Goal: Task Accomplishment & Management: Use online tool/utility

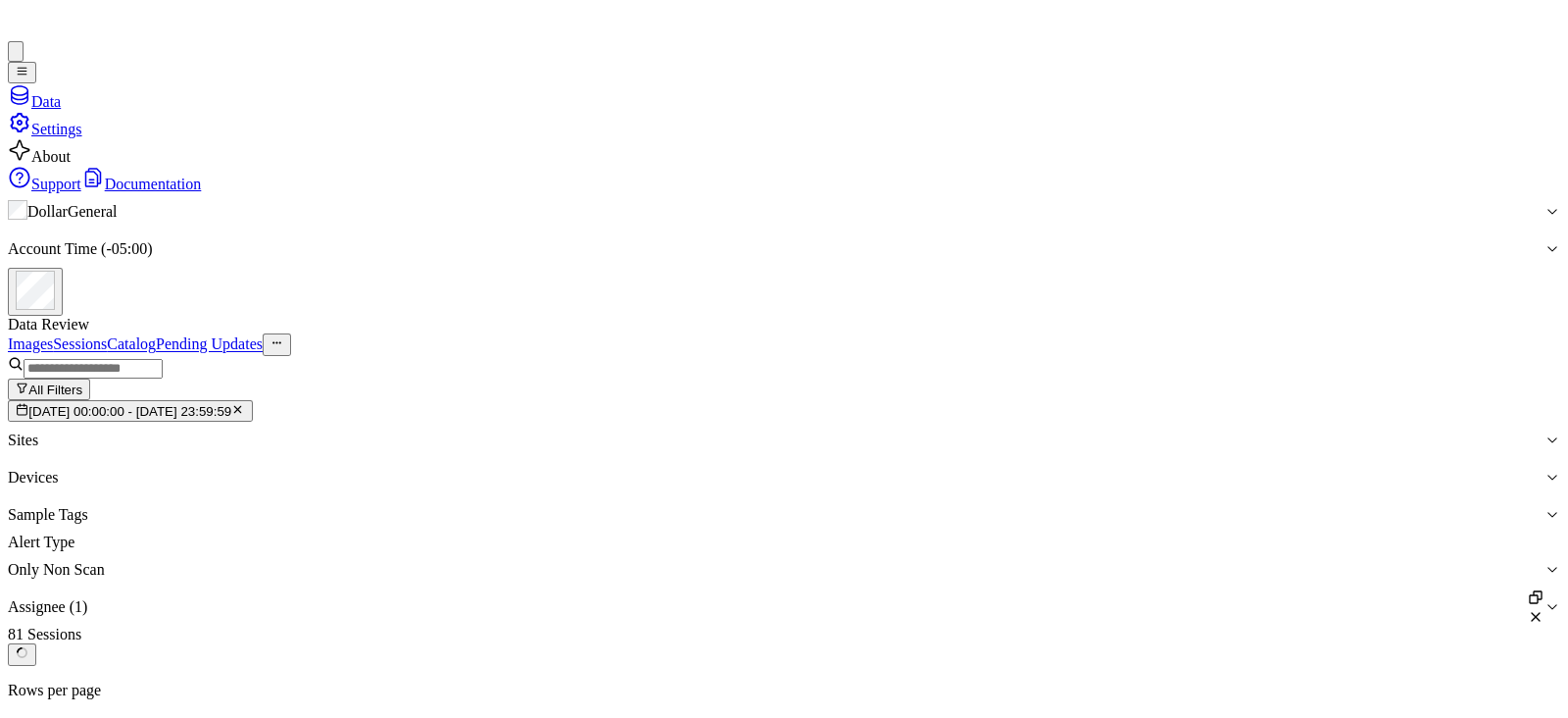
click at [20, 22] on icon at bounding box center [14, 21] width 12 height 19
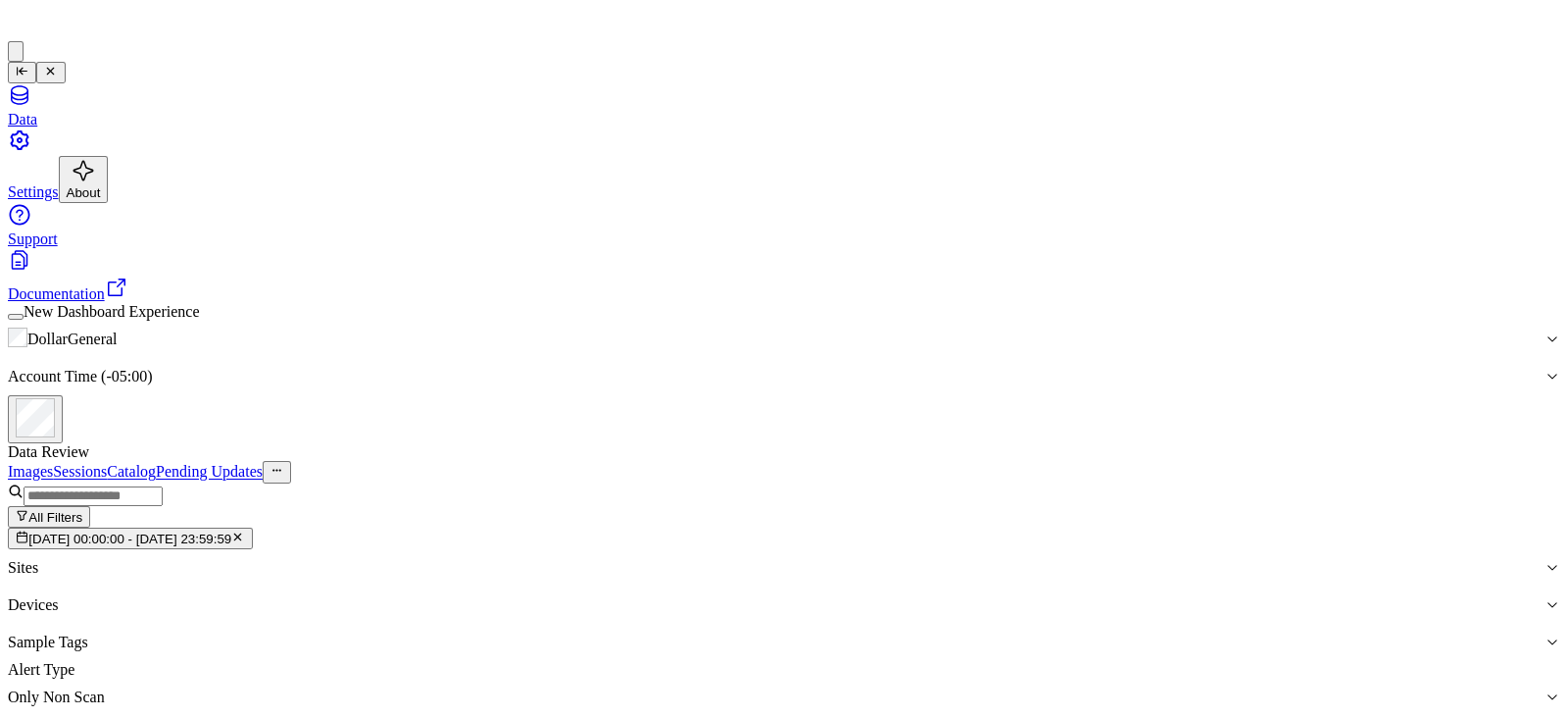
click at [28, 65] on icon "Toggle Navigation" at bounding box center [22, 71] width 13 height 13
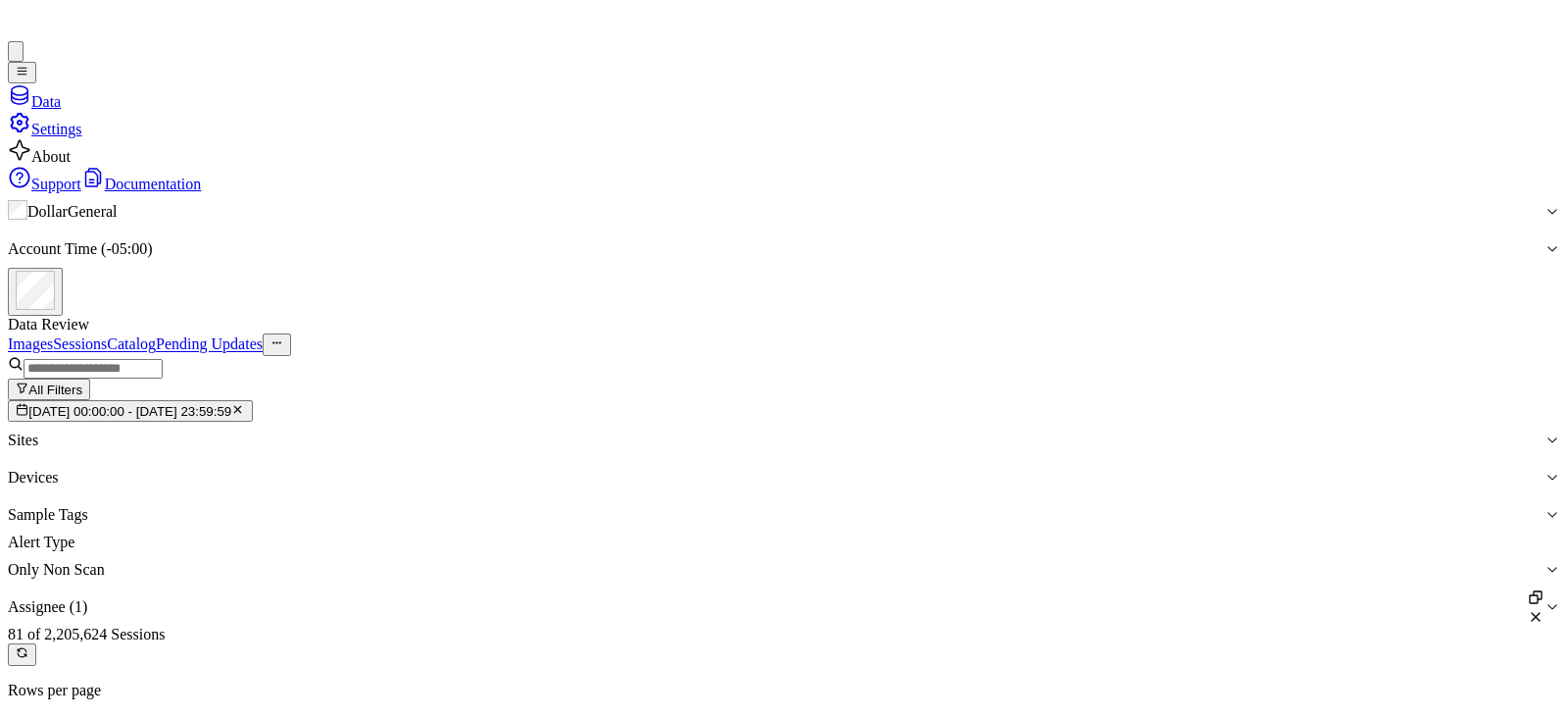
scroll to position [4259, 0]
click at [231, 404] on span "15/09/2025 00:00:00 - 21/09/2025 23:59:59" at bounding box center [129, 411] width 203 height 15
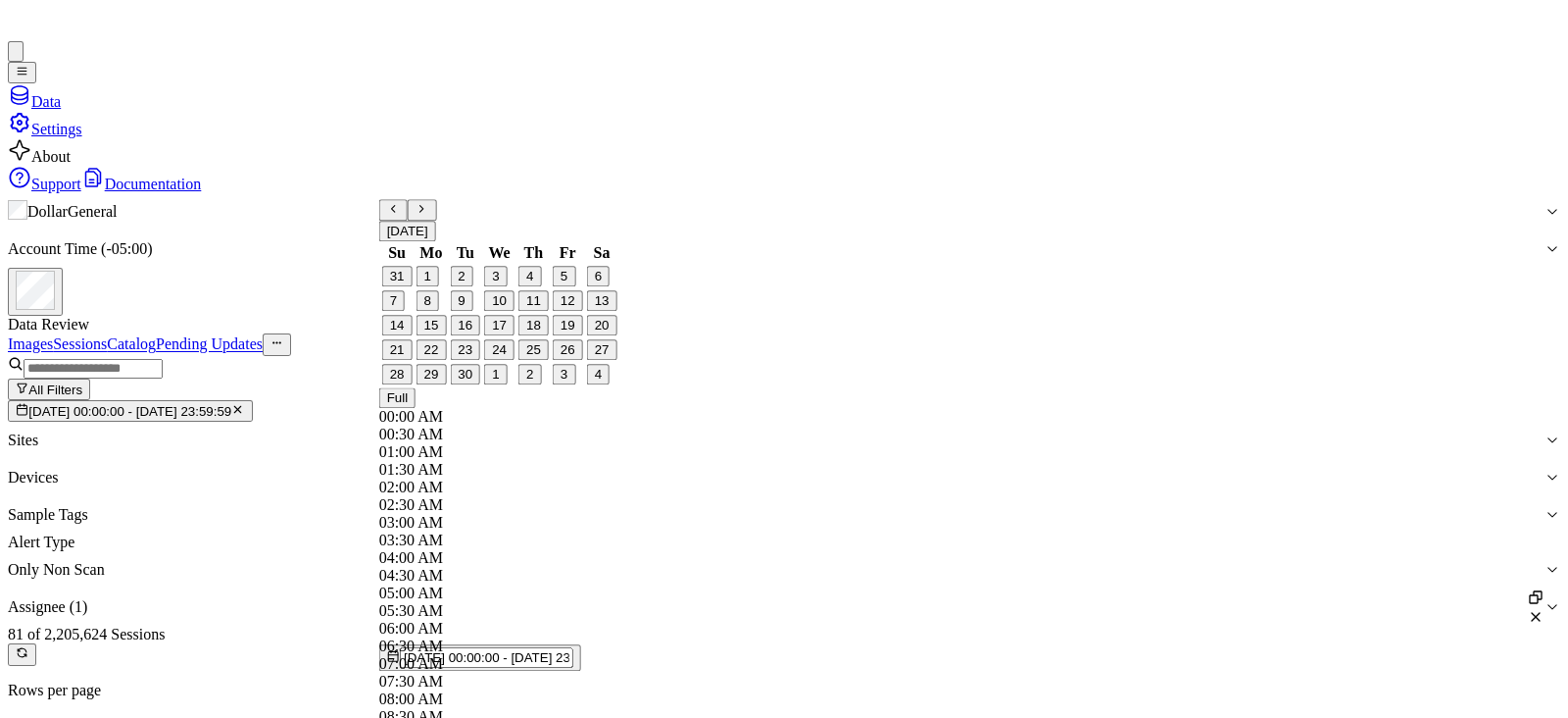
click at [437, 361] on button "22" at bounding box center [431, 350] width 30 height 21
click at [403, 385] on button "28" at bounding box center [398, 375] width 30 height 21
type input "22/09/2025 00:00:00 - 28/09/2025 23:59:59"
click at [510, 316] on div "Data Review" at bounding box center [784, 325] width 1553 height 18
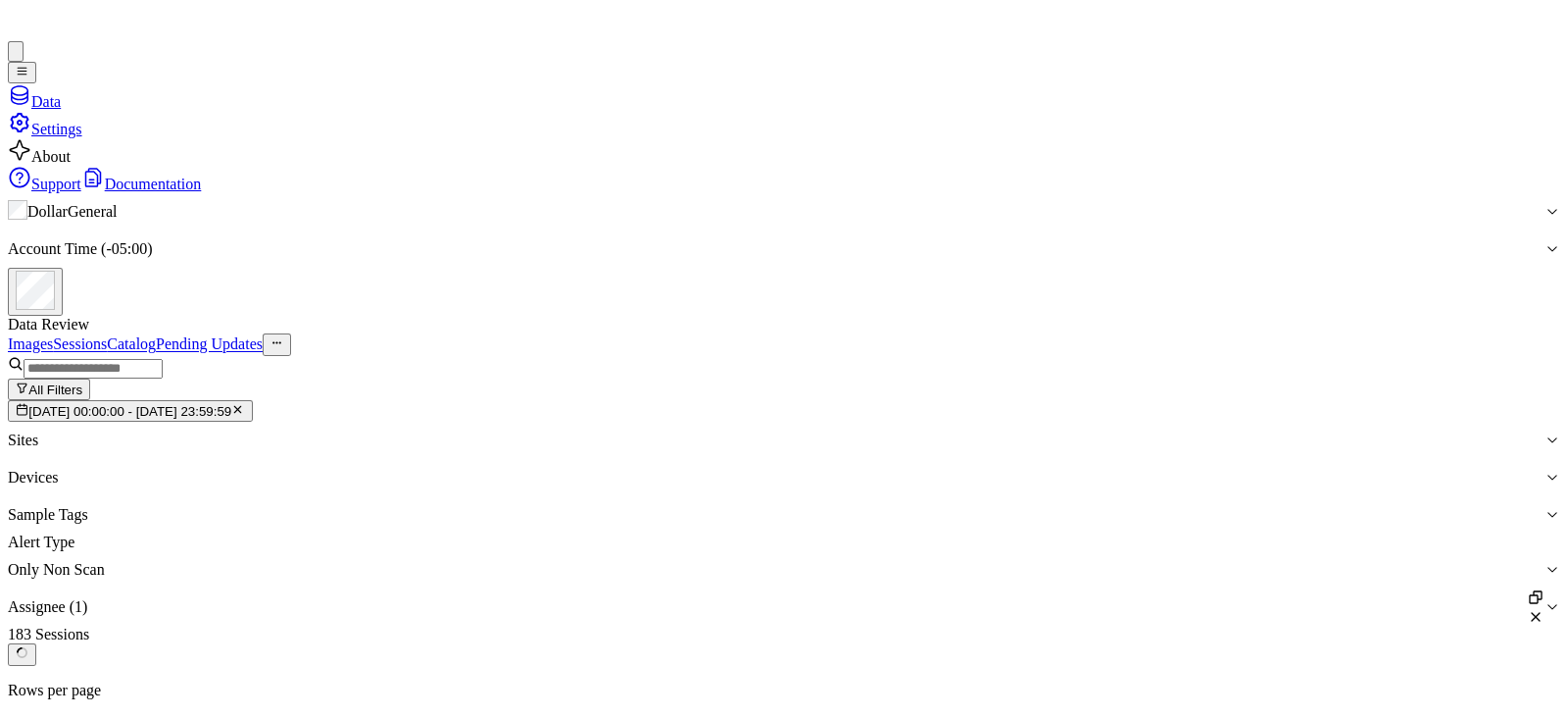
click at [90, 379] on button "All Filters" at bounding box center [49, 390] width 82 height 22
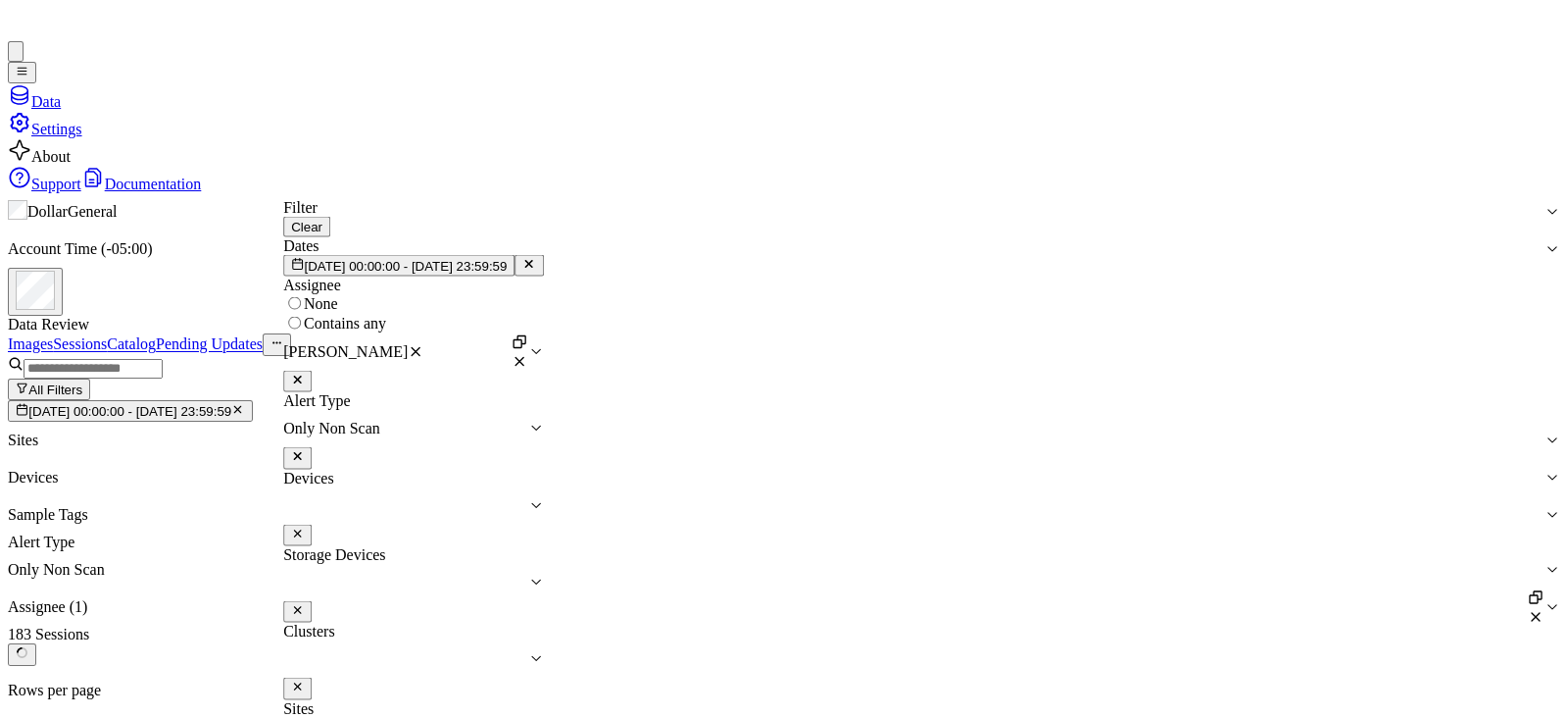
scroll to position [204, 0]
click at [441, 538] on div "scanned-for-non-scans" at bounding box center [586, 529] width 573 height 18
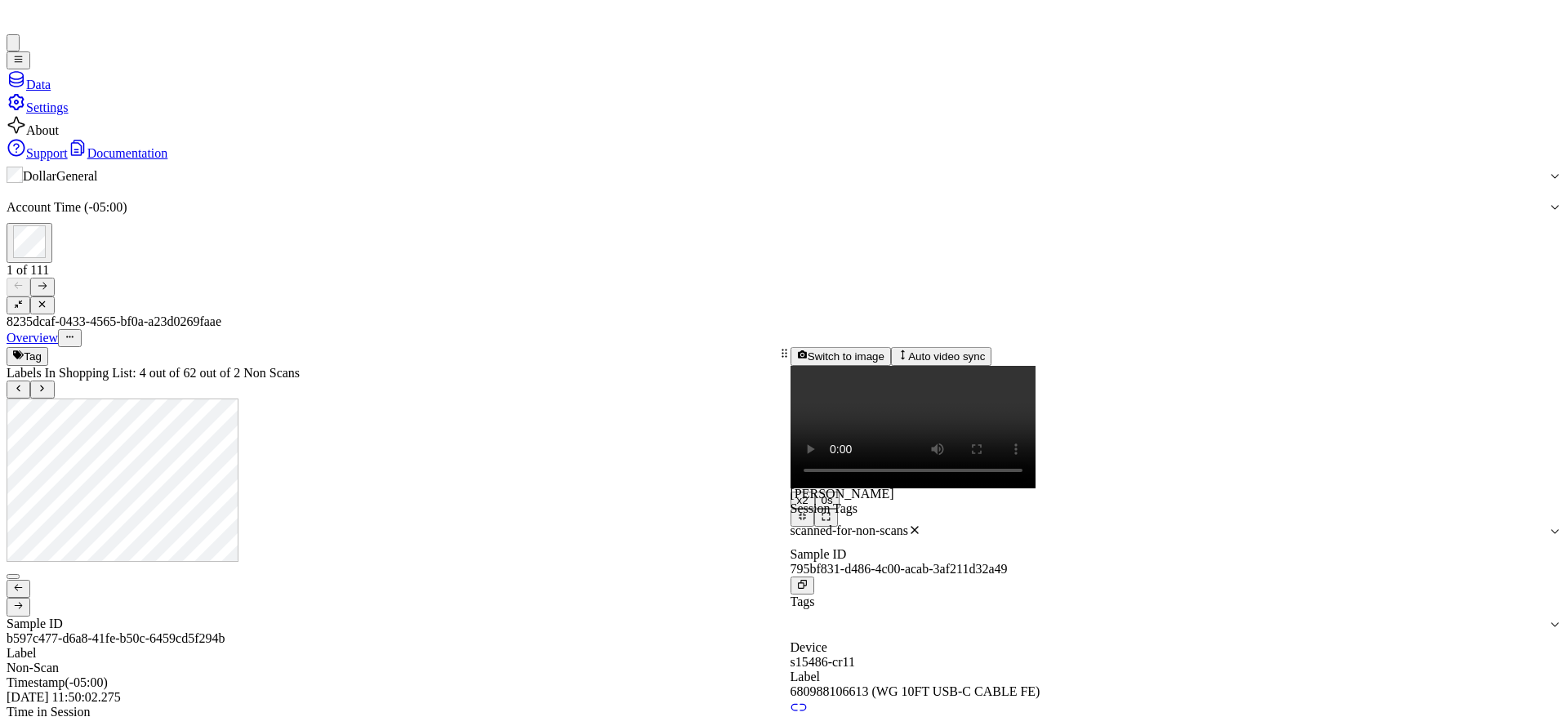
click at [221, 565] on div at bounding box center [392, 591] width 772 height 52
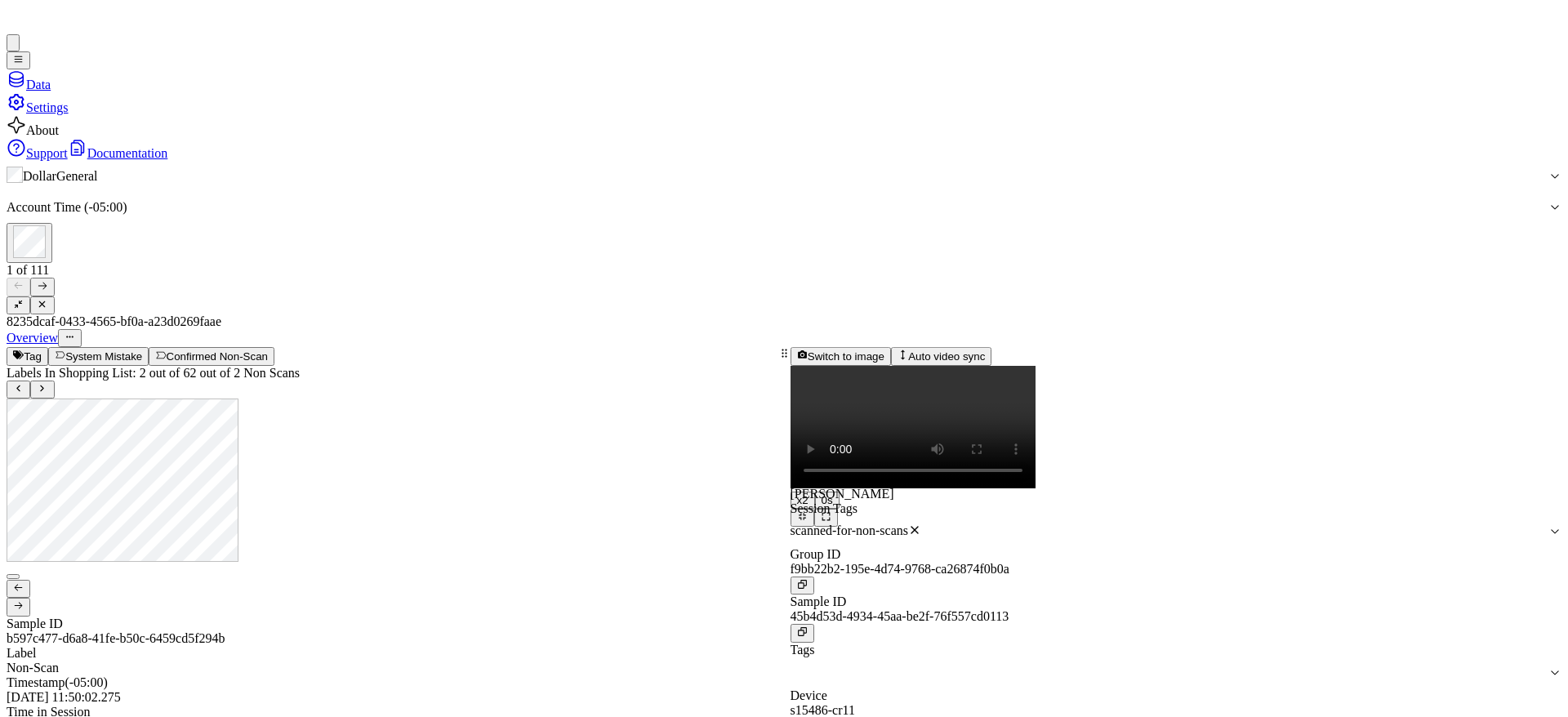
scroll to position [5, 0]
click at [231, 565] on div at bounding box center [392, 591] width 772 height 52
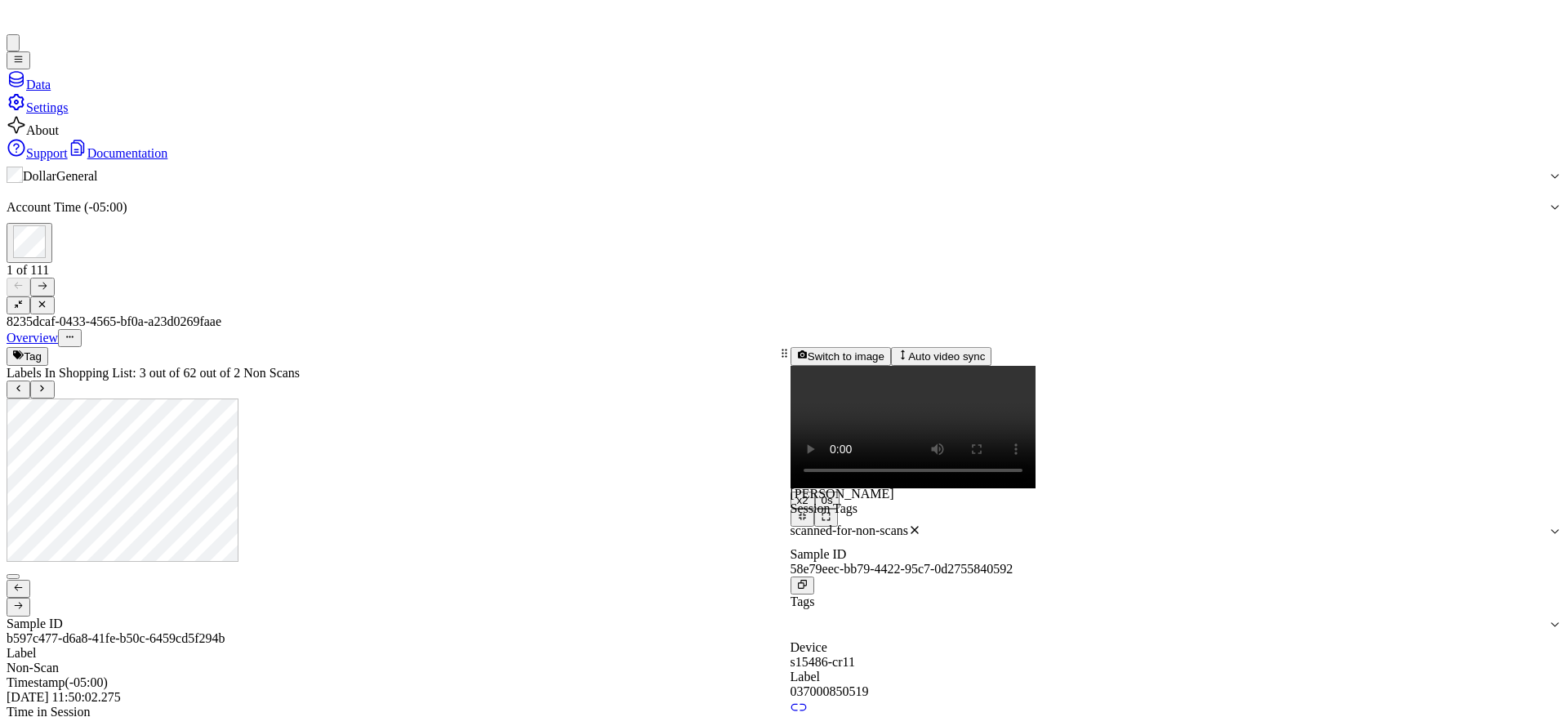
click at [187, 347] on div "Tag" at bounding box center [392, 356] width 772 height 18
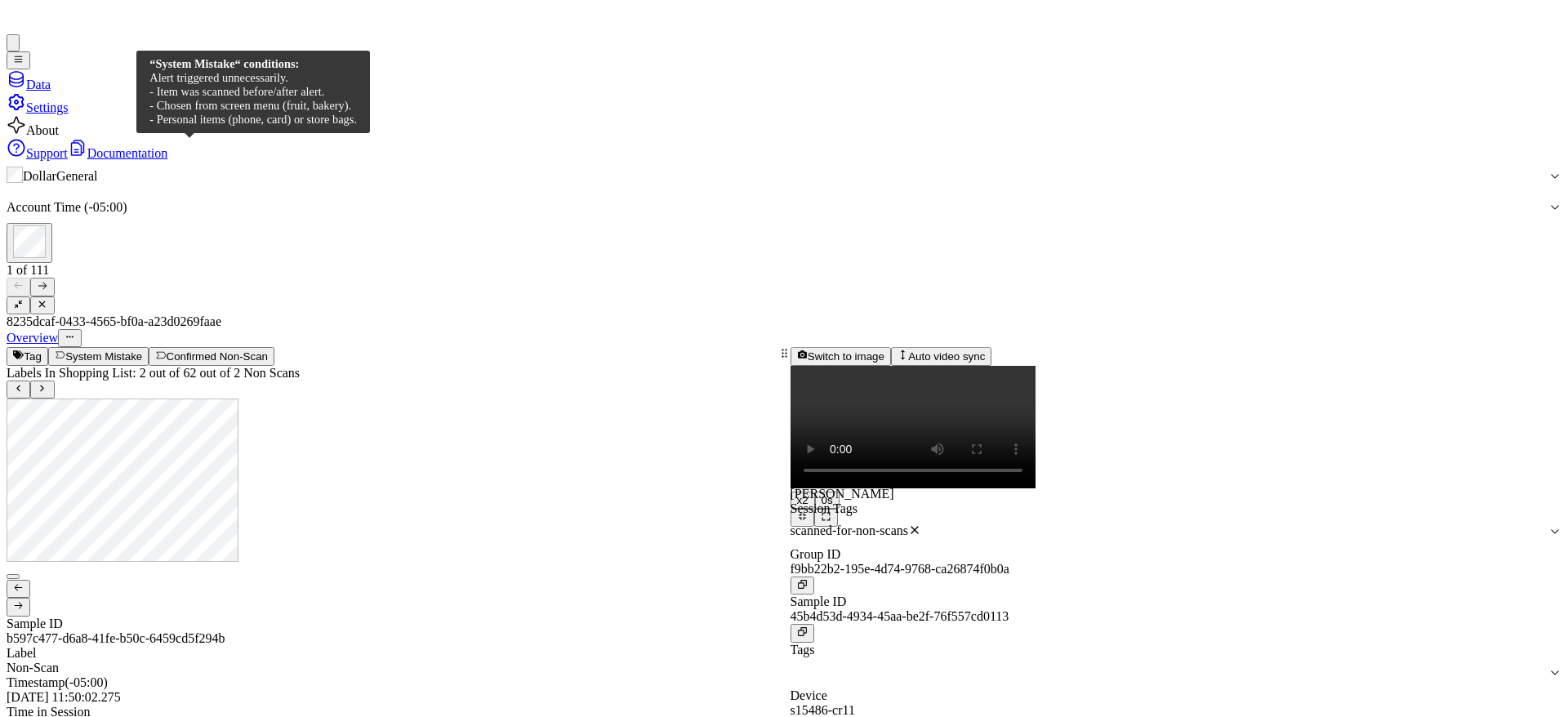
click at [149, 347] on button "System Mistake" at bounding box center [98, 356] width 101 height 18
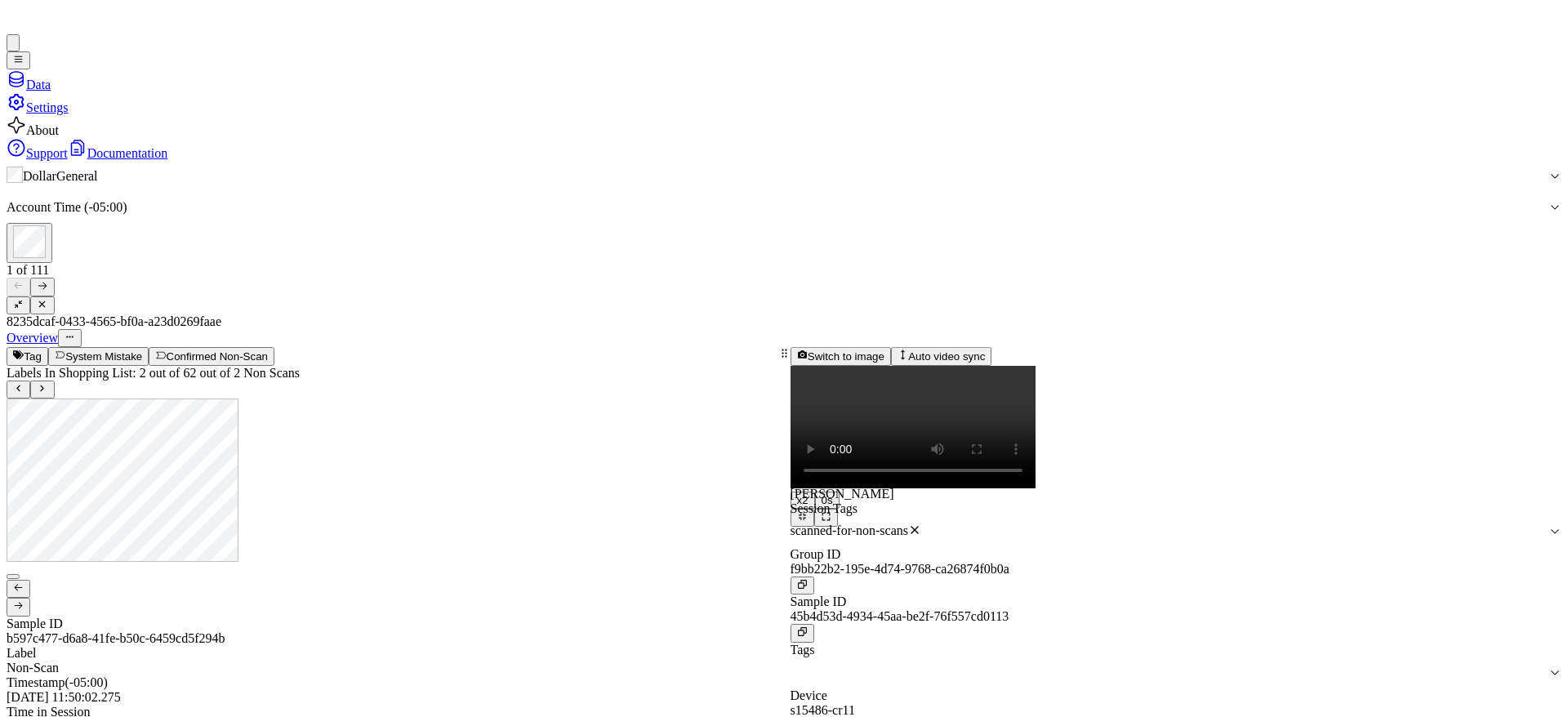
click at [204, 565] on div at bounding box center [392, 591] width 772 height 52
click at [266, 565] on div at bounding box center [392, 591] width 772 height 52
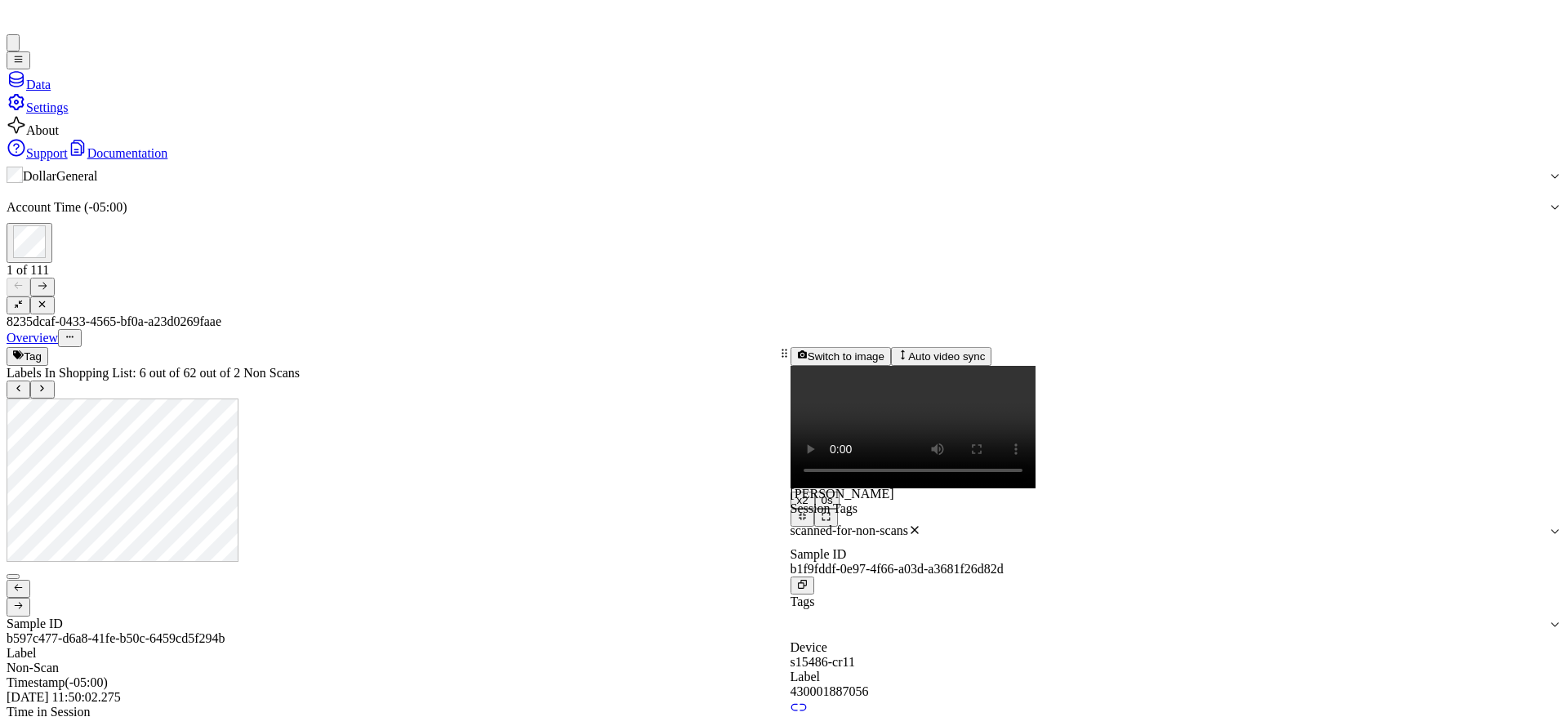
drag, startPoint x: 241, startPoint y: 311, endPoint x: 188, endPoint y: 196, distance: 126.6
click at [240, 565] on div at bounding box center [392, 591] width 772 height 52
click at [184, 347] on div "Tag" at bounding box center [392, 356] width 772 height 18
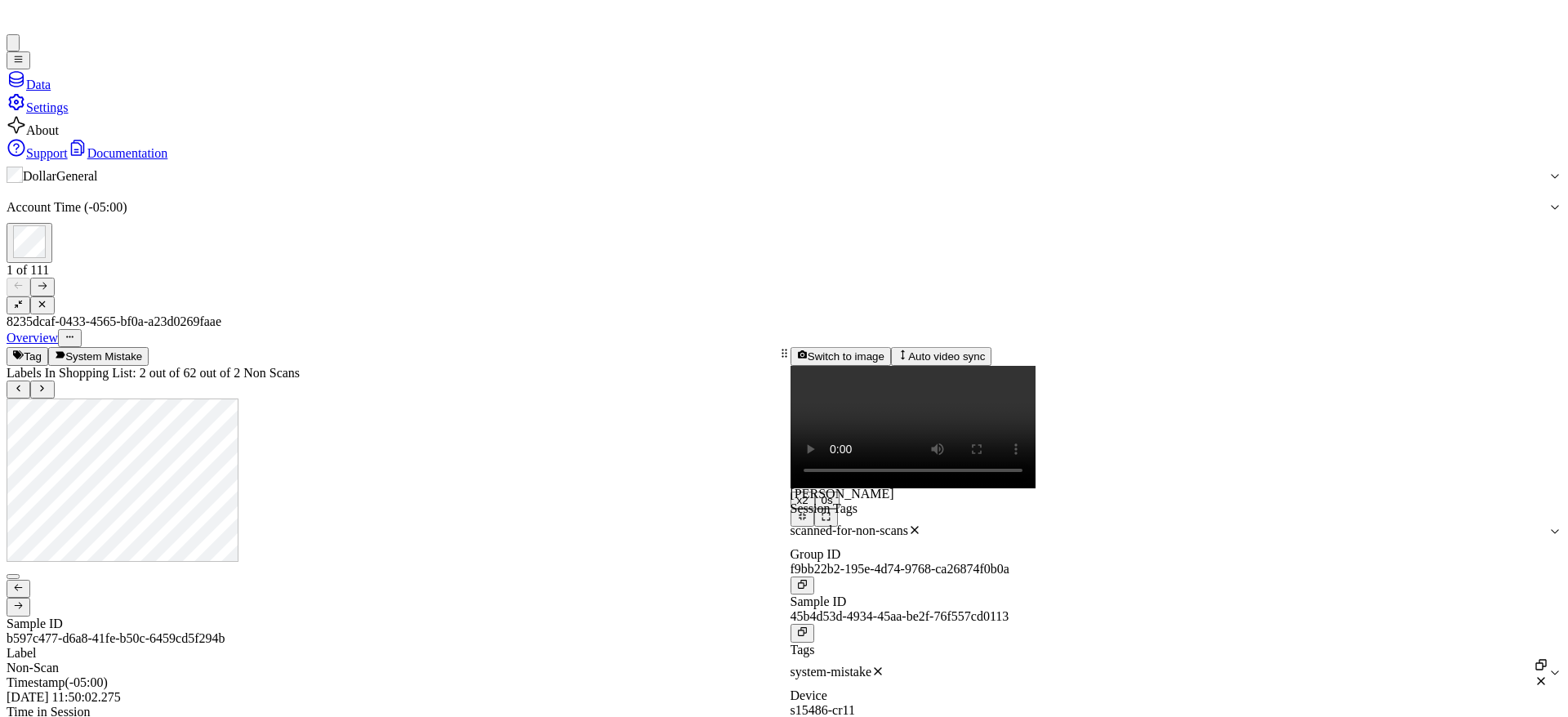
scroll to position [5, 0]
click at [226, 565] on div at bounding box center [392, 591] width 772 height 52
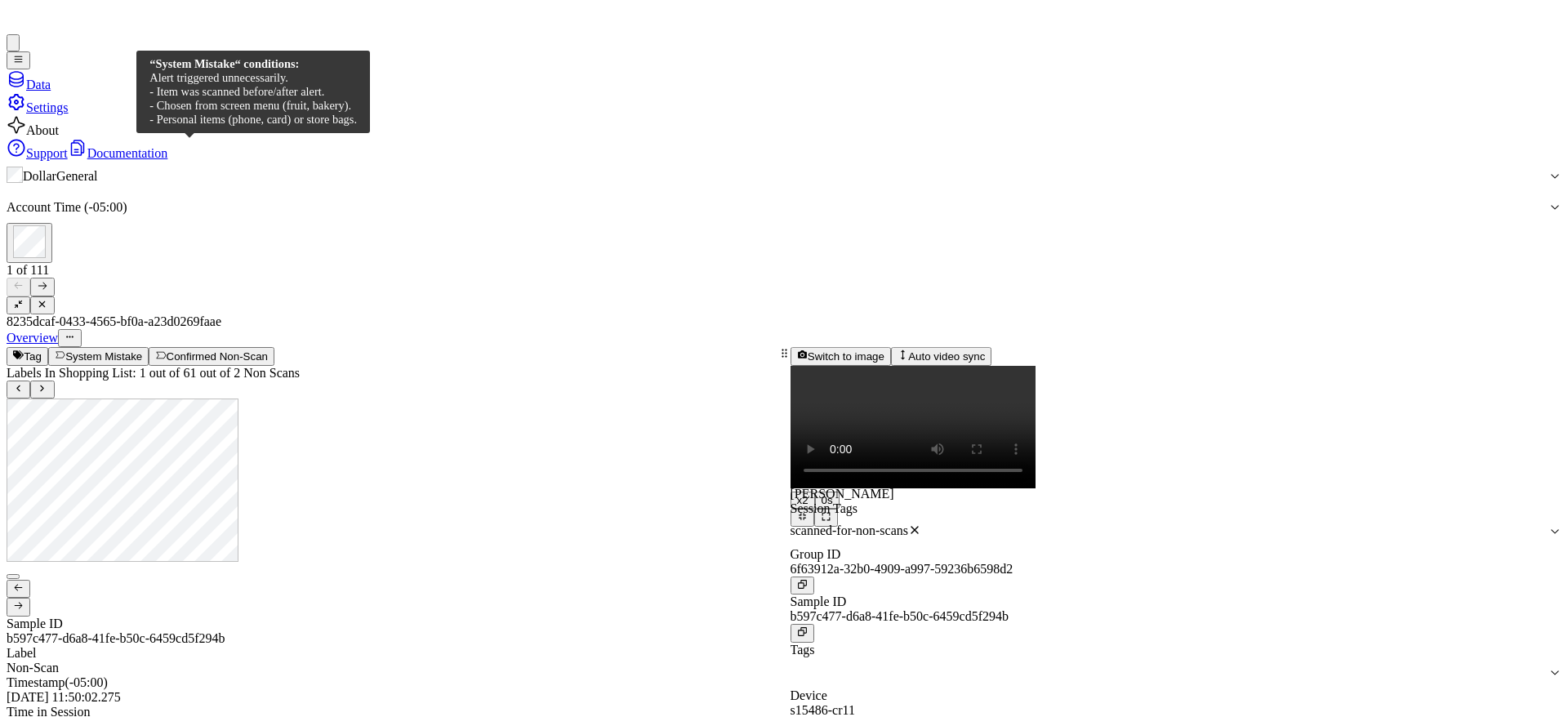
click at [149, 347] on button "System Mistake" at bounding box center [98, 356] width 101 height 18
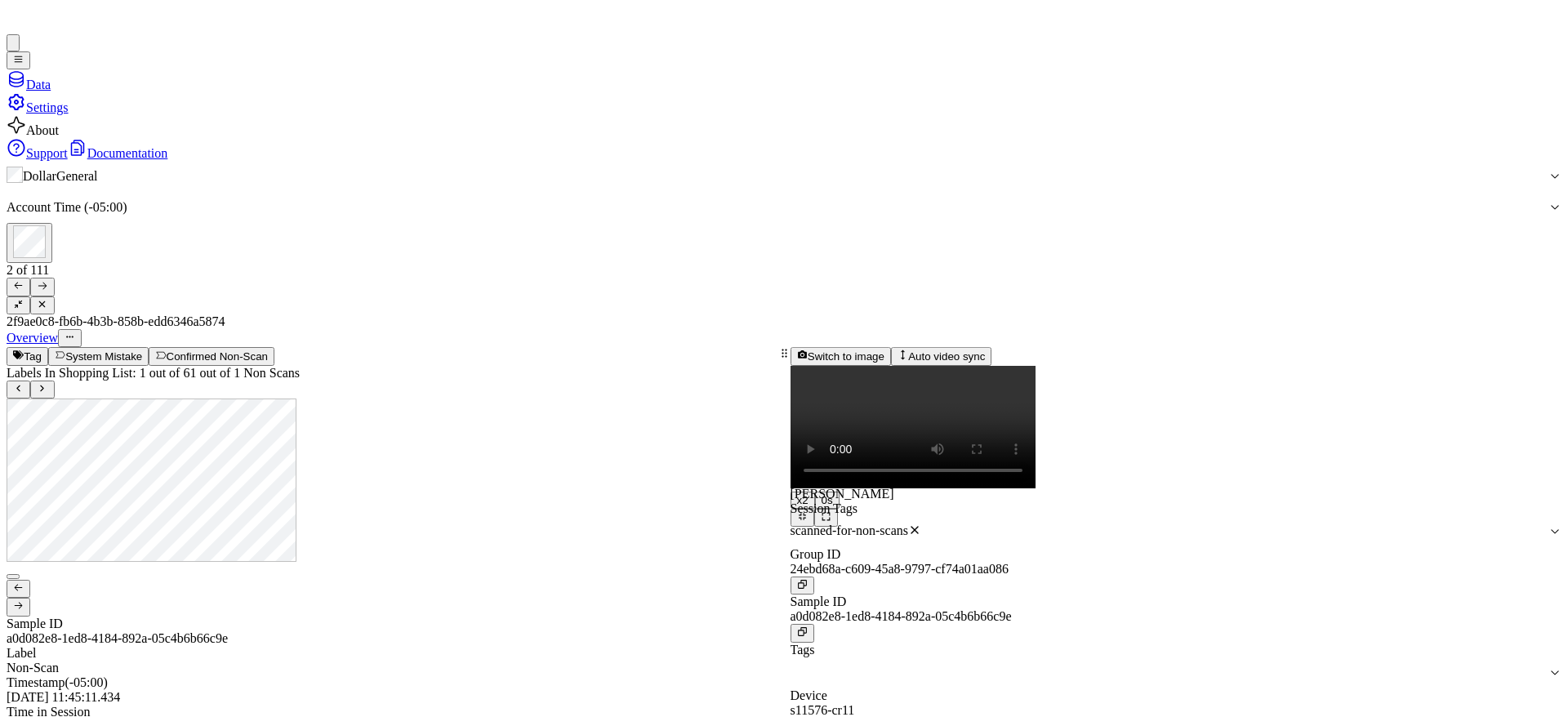
click at [236, 565] on div at bounding box center [392, 591] width 772 height 52
click at [23, 280] on icon at bounding box center [18, 285] width 11 height 11
click at [268, 565] on div at bounding box center [392, 591] width 772 height 52
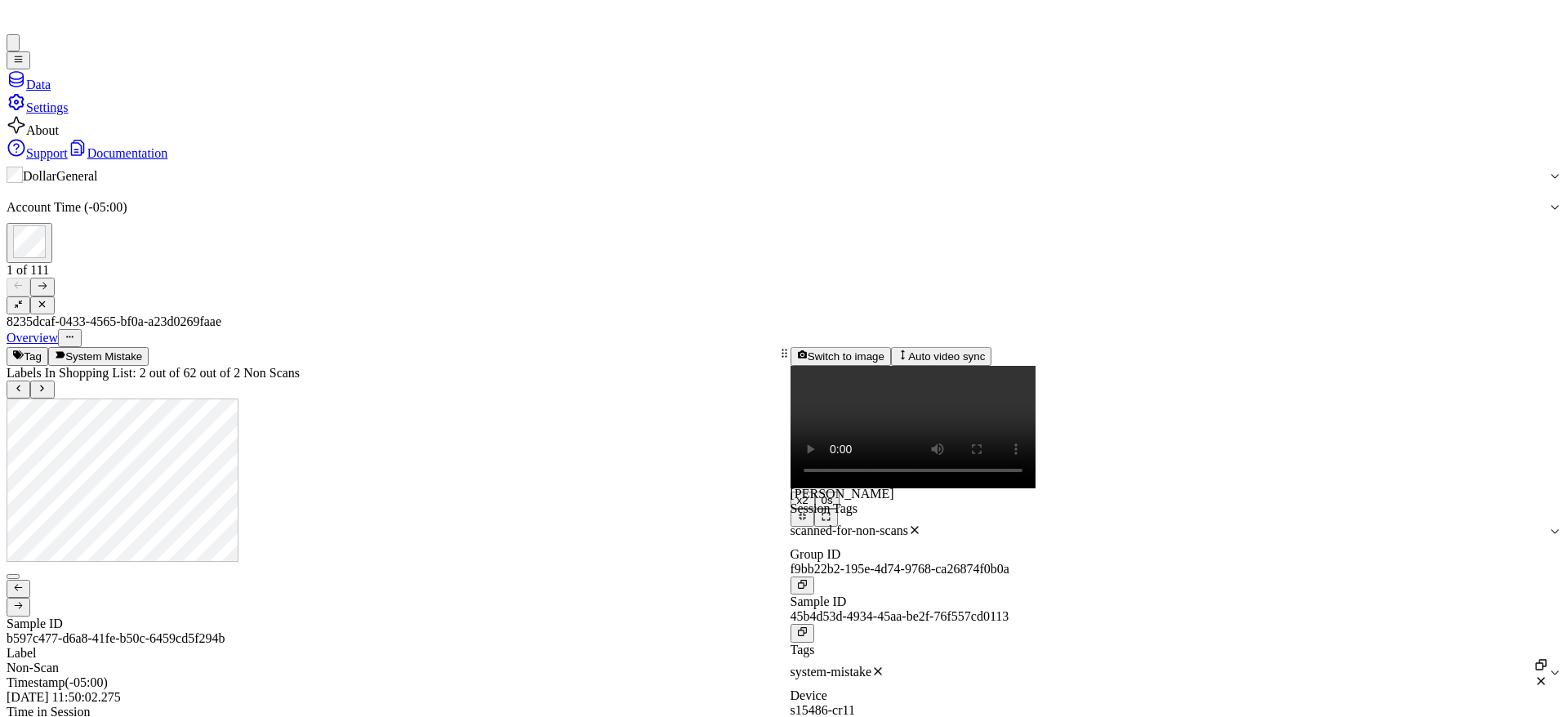
scroll to position [0, 0]
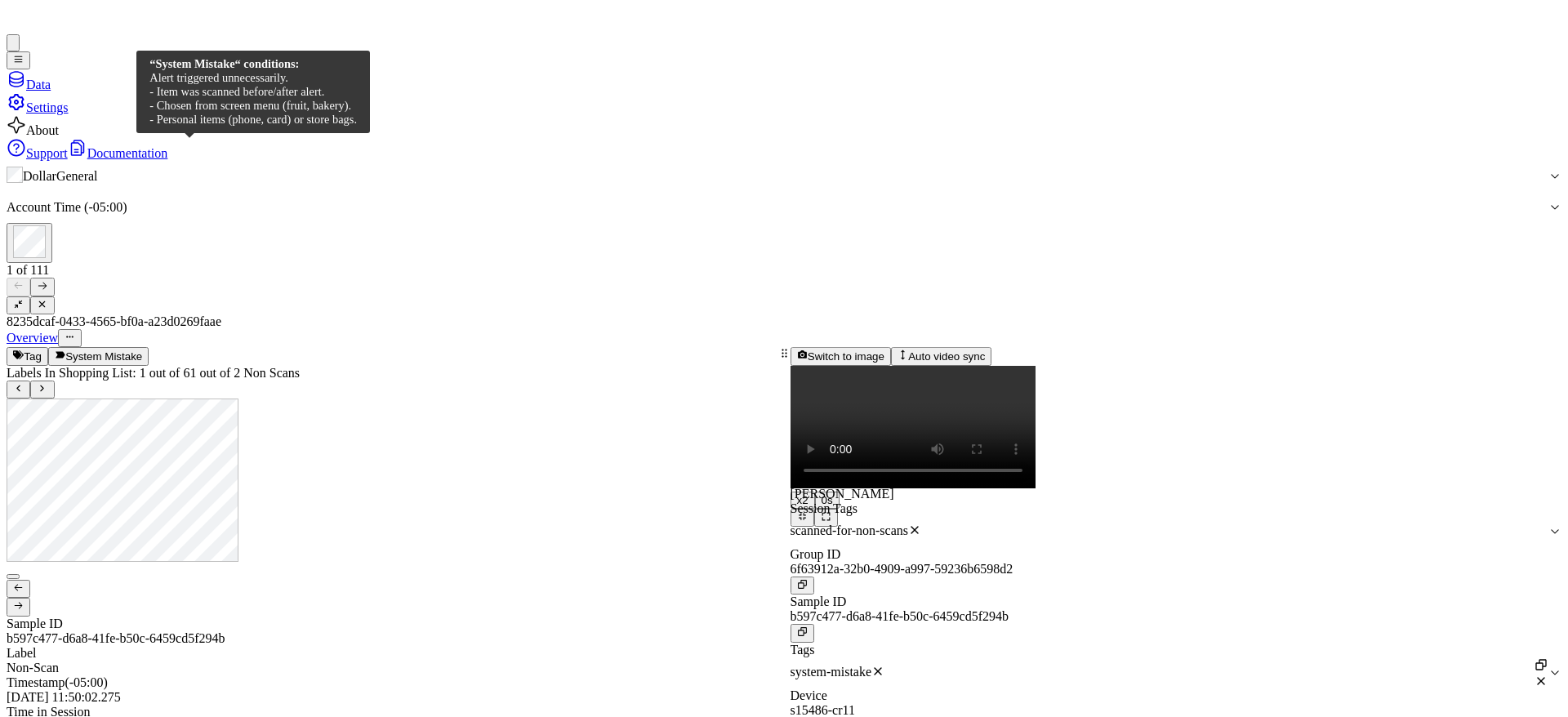
click at [149, 347] on button "System Mistake" at bounding box center [98, 356] width 101 height 18
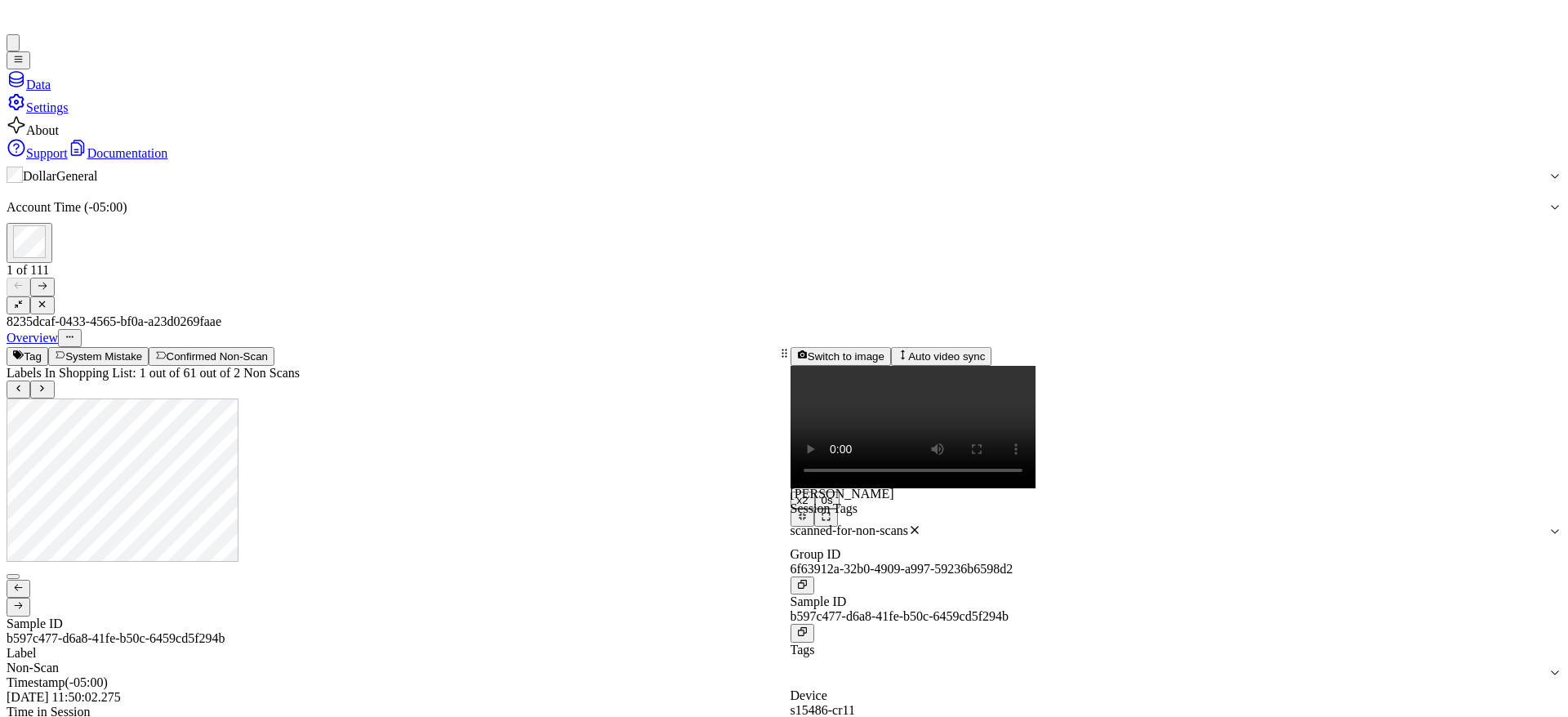
click at [48, 347] on button "Tag" at bounding box center [27, 356] width 42 height 18
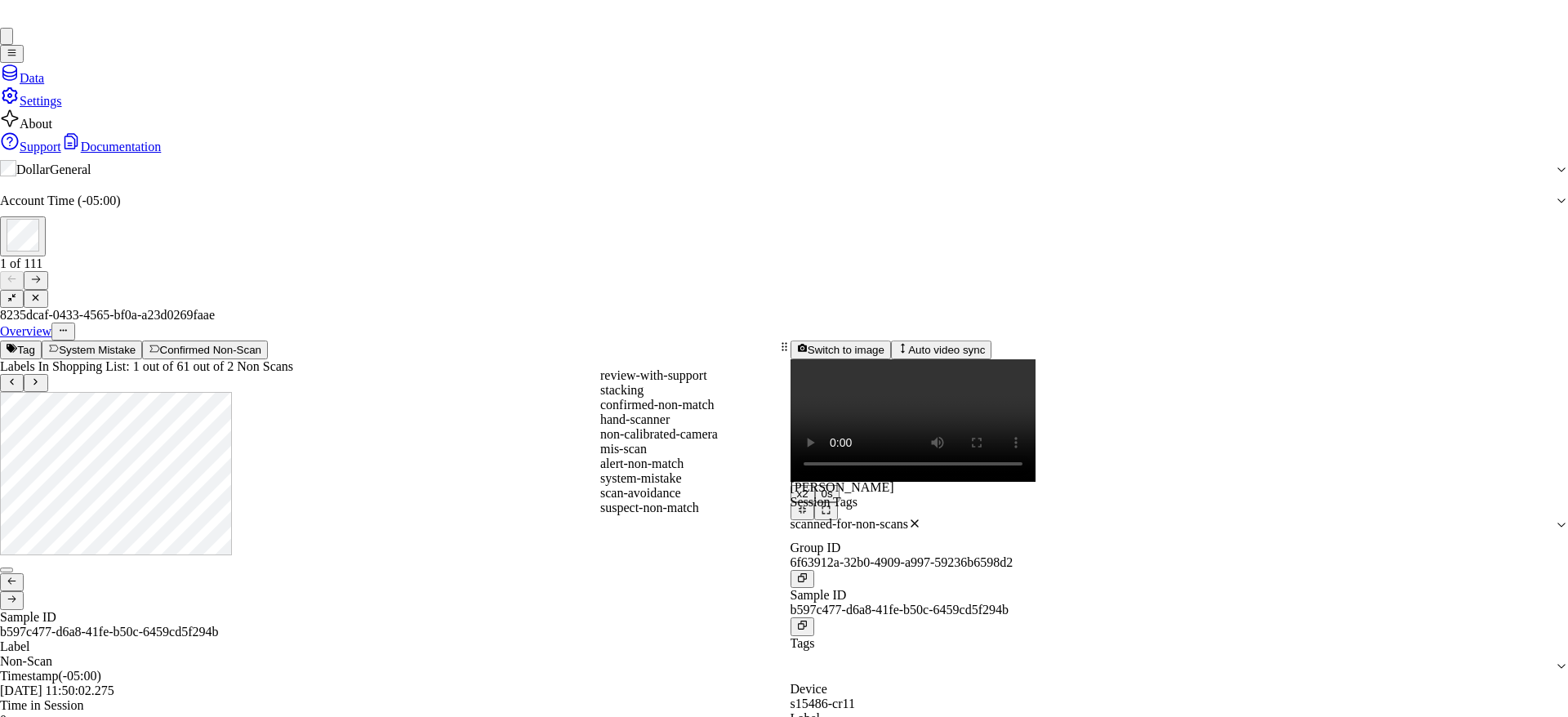
scroll to position [24, 0]
click at [744, 403] on div "hand-scanner" at bounding box center [784, 396] width 367 height 15
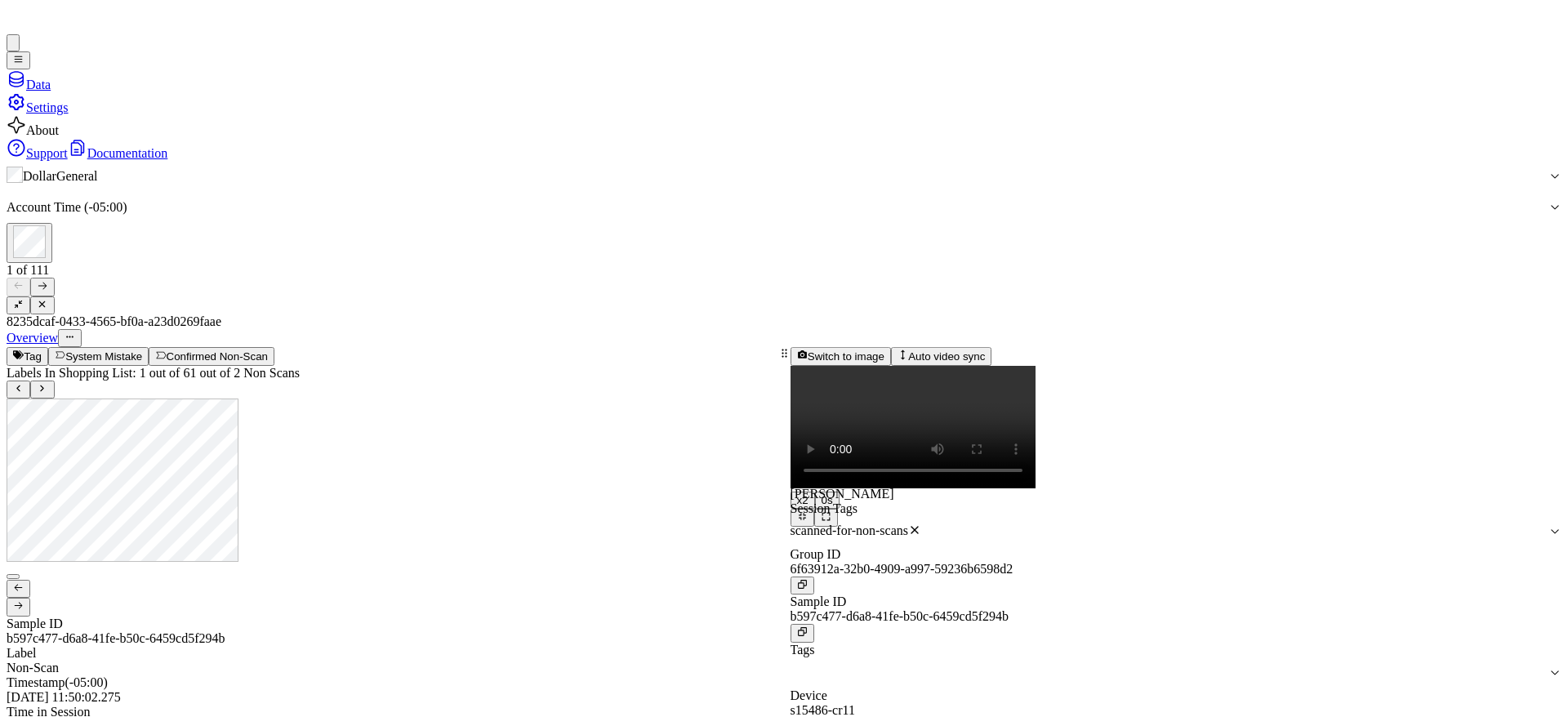
click at [48, 347] on button "Tag" at bounding box center [27, 356] width 42 height 18
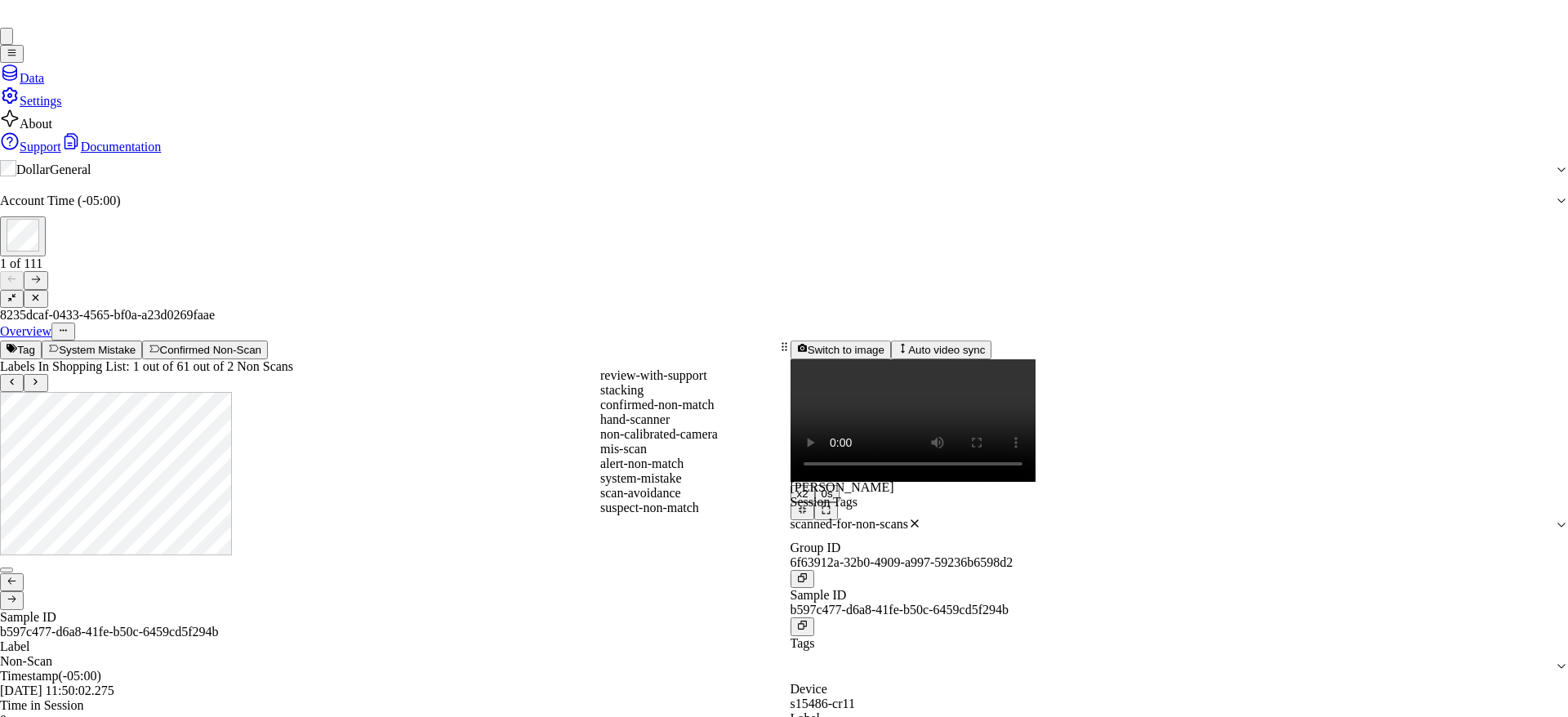
click at [771, 427] on div "hand-scanner" at bounding box center [784, 420] width 367 height 15
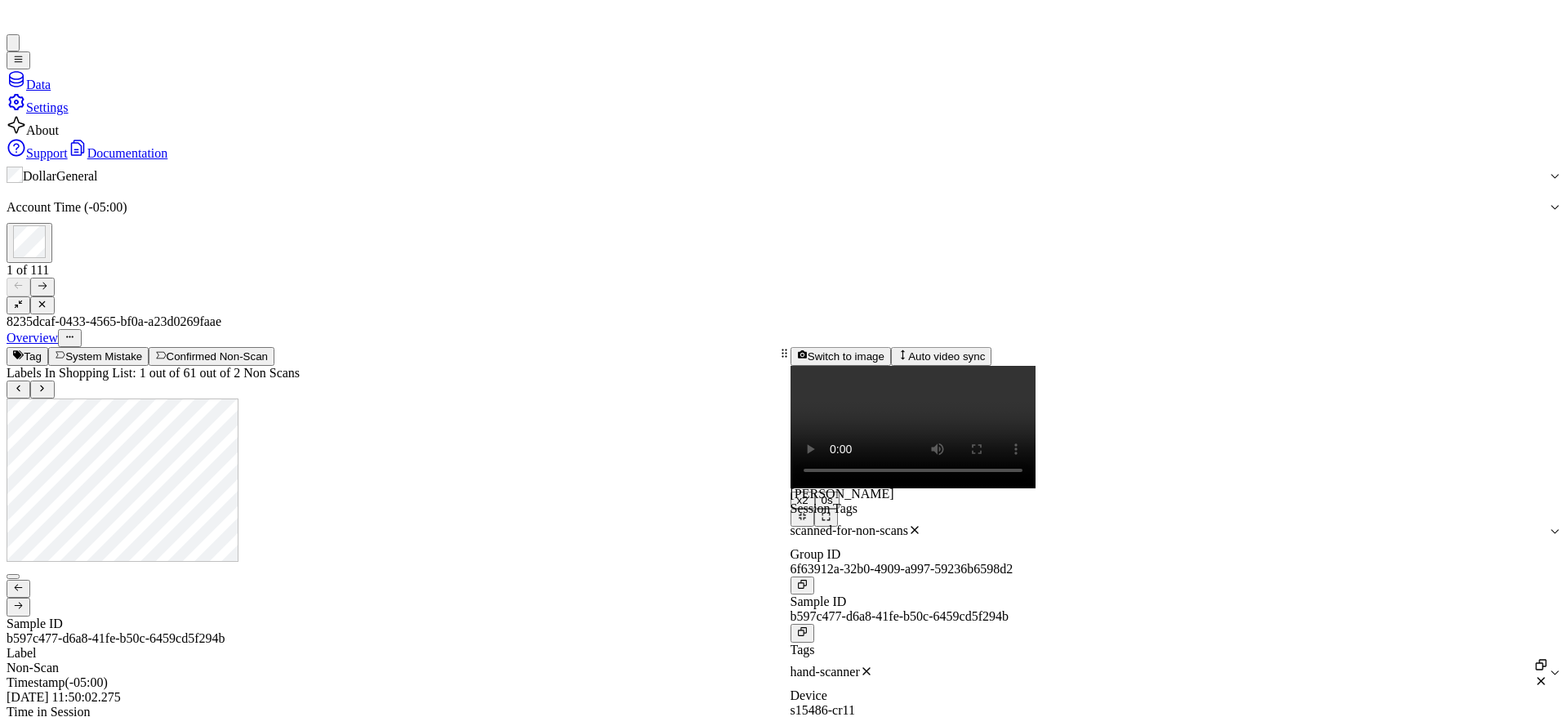
click at [47, 280] on icon at bounding box center [42, 285] width 11 height 11
click at [254, 565] on div at bounding box center [392, 591] width 772 height 52
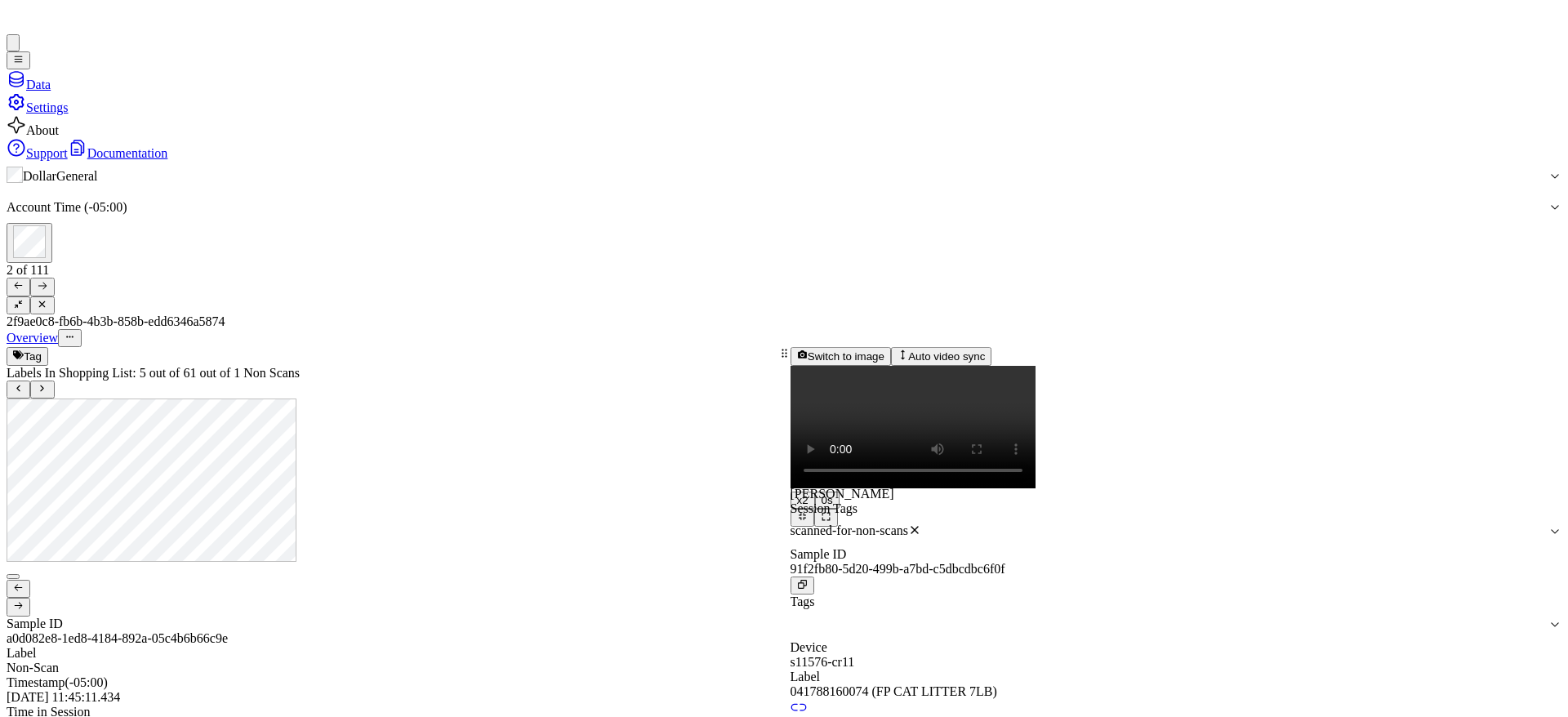
click at [261, 565] on div at bounding box center [392, 591] width 772 height 52
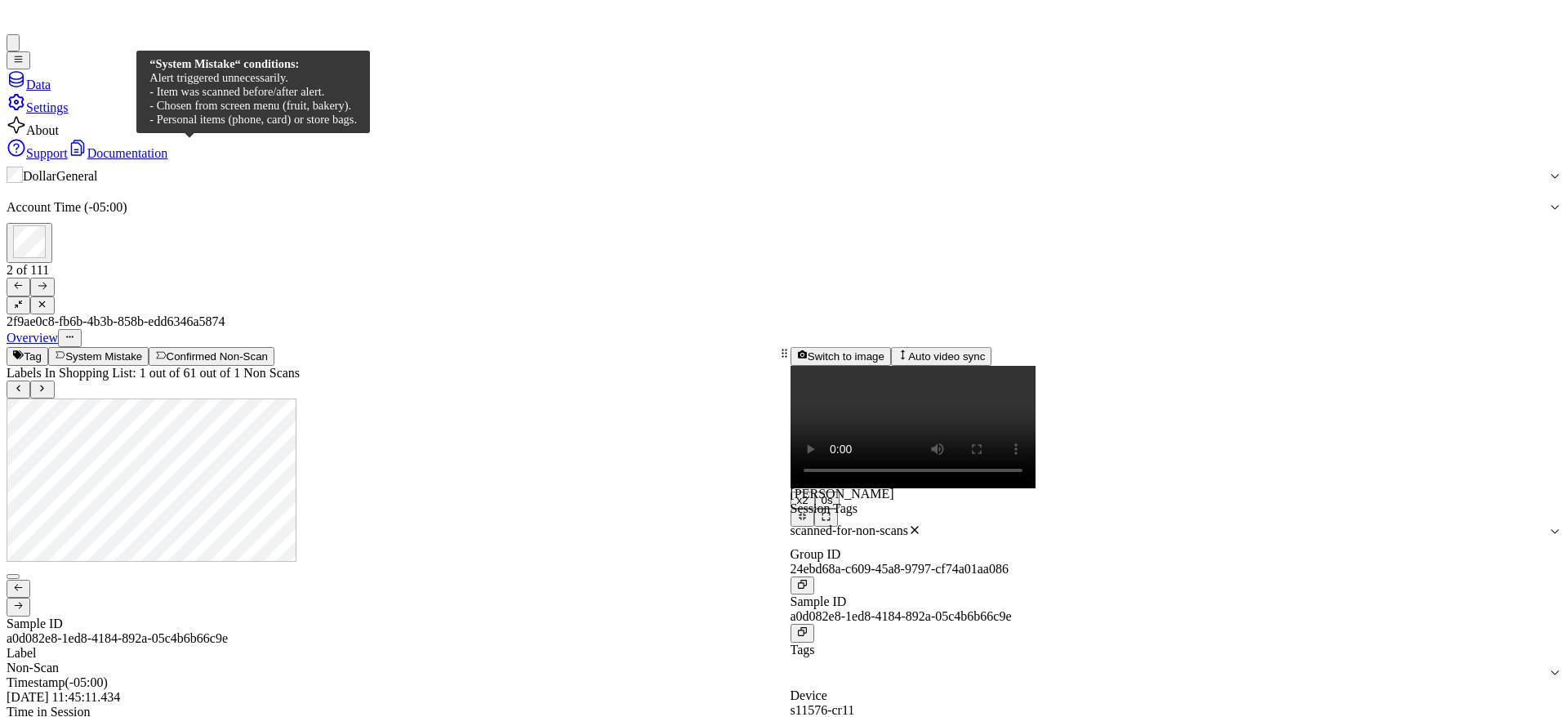
click at [149, 347] on button "System Mistake" at bounding box center [98, 356] width 101 height 18
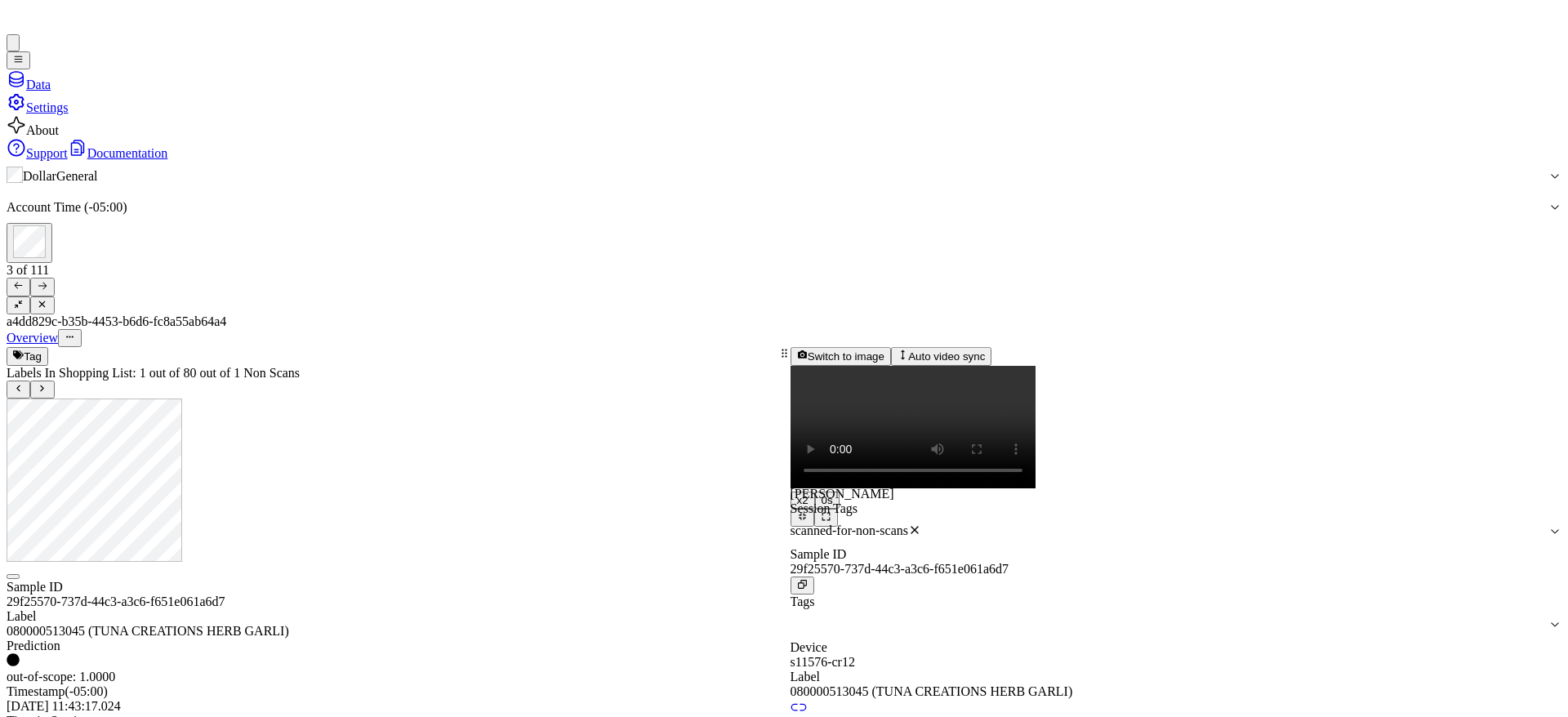
click at [23, 280] on icon at bounding box center [18, 285] width 11 height 11
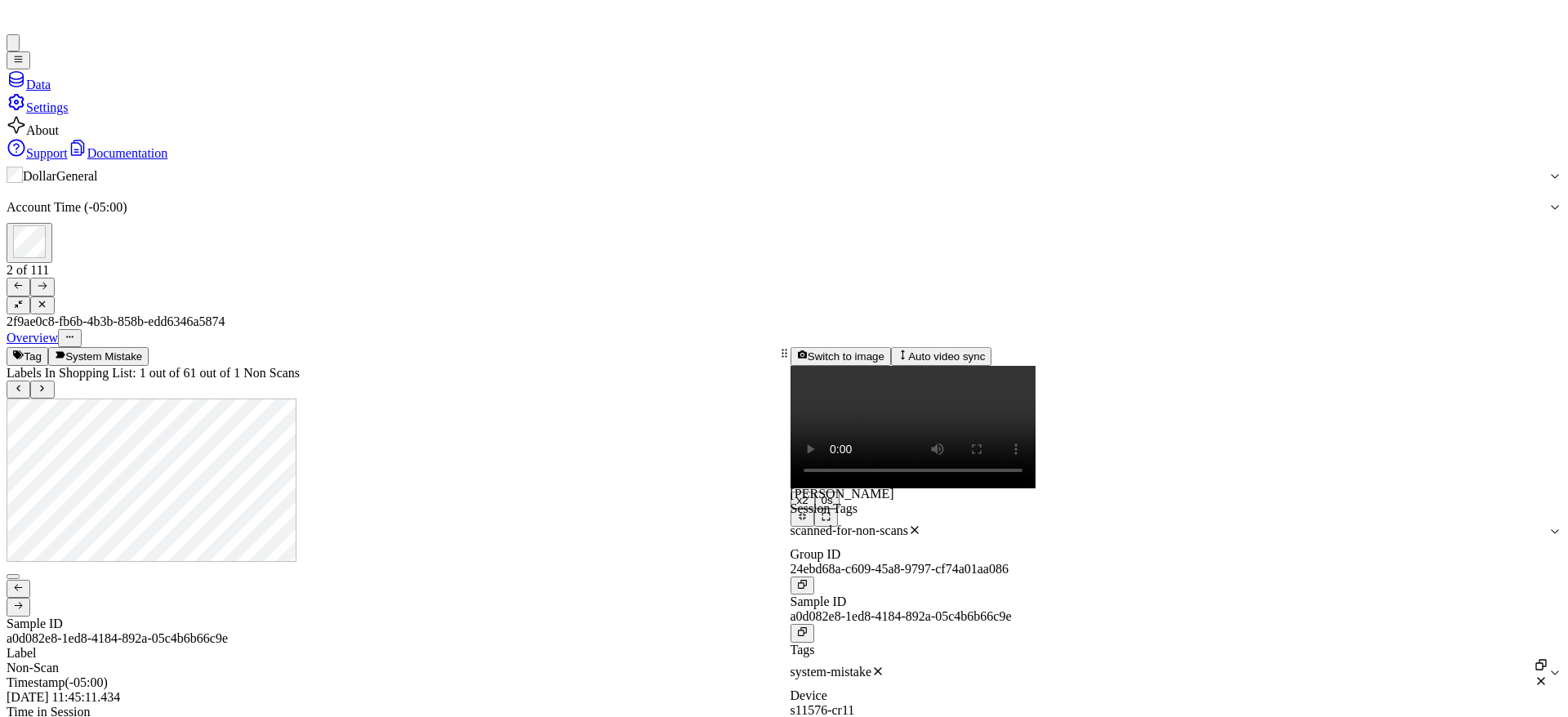
click at [248, 565] on div at bounding box center [392, 591] width 772 height 52
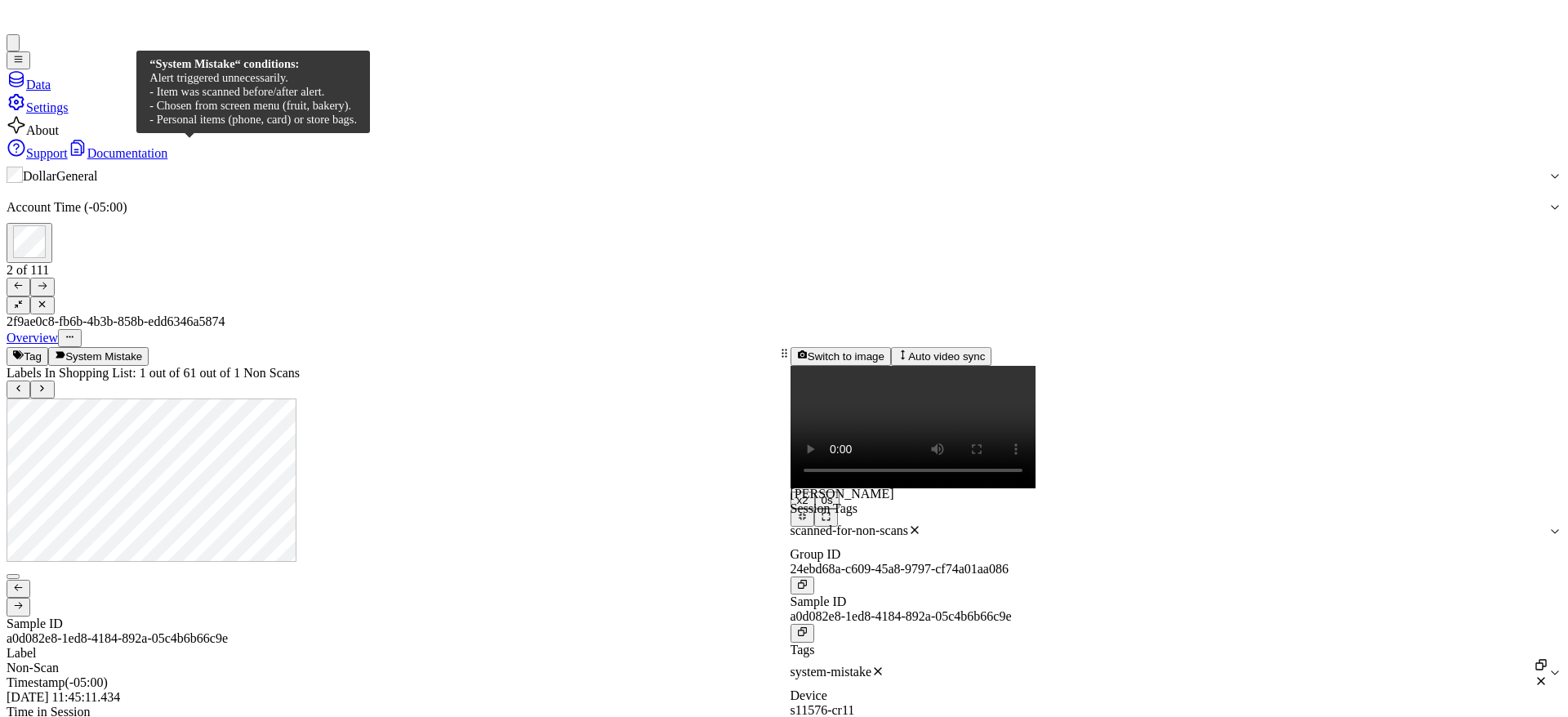
click at [149, 347] on button "System Mistake" at bounding box center [98, 356] width 101 height 18
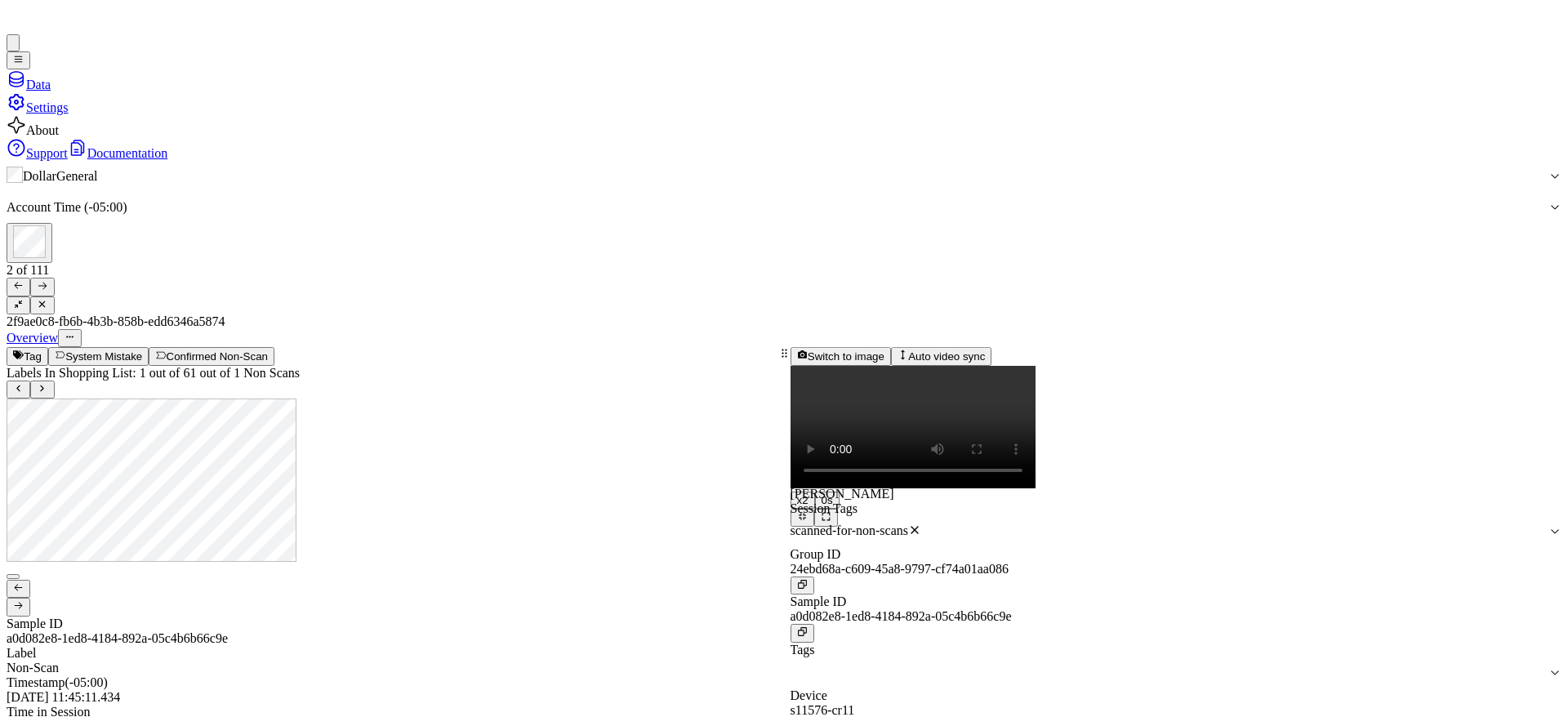
click at [48, 347] on button "Tag" at bounding box center [27, 356] width 42 height 18
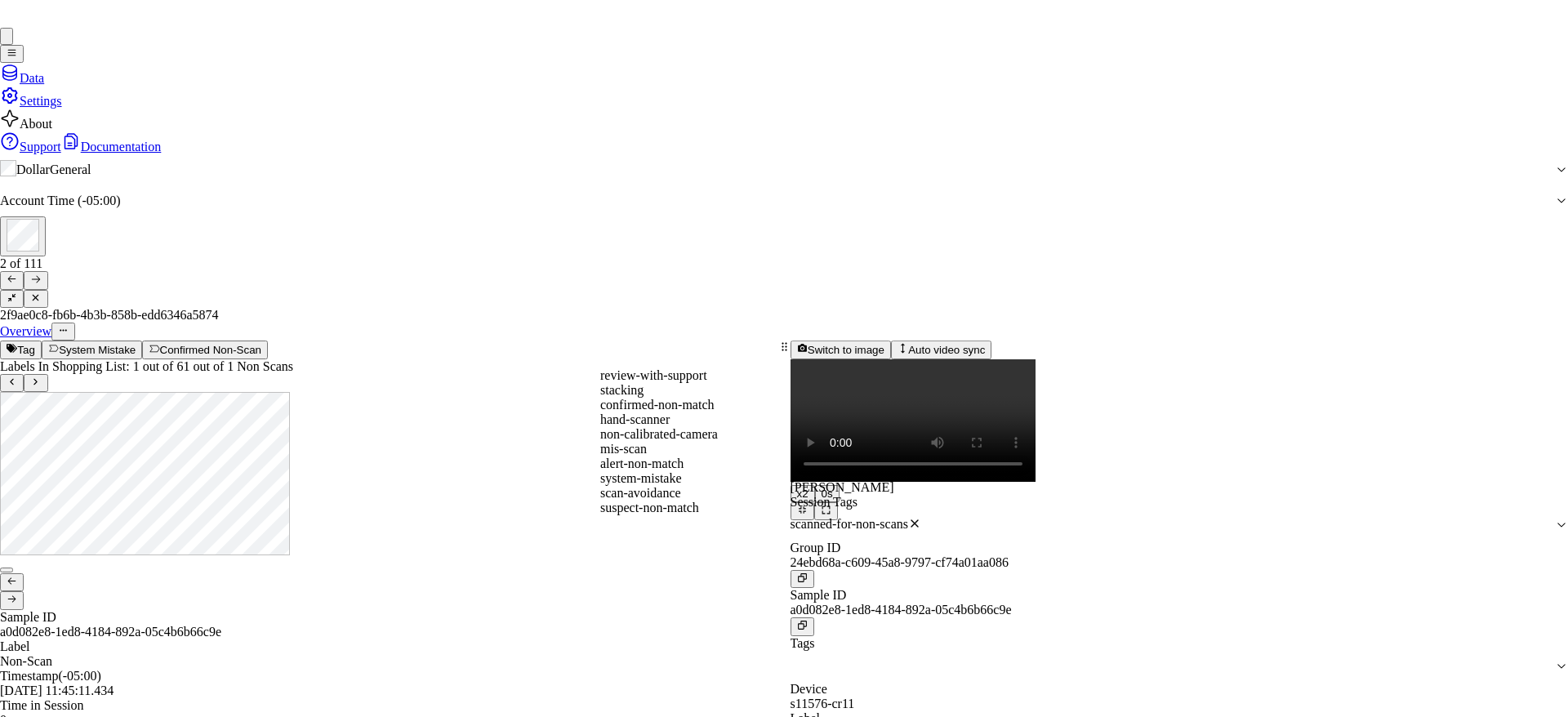
click at [712, 427] on div "hand-scanner" at bounding box center [784, 420] width 367 height 15
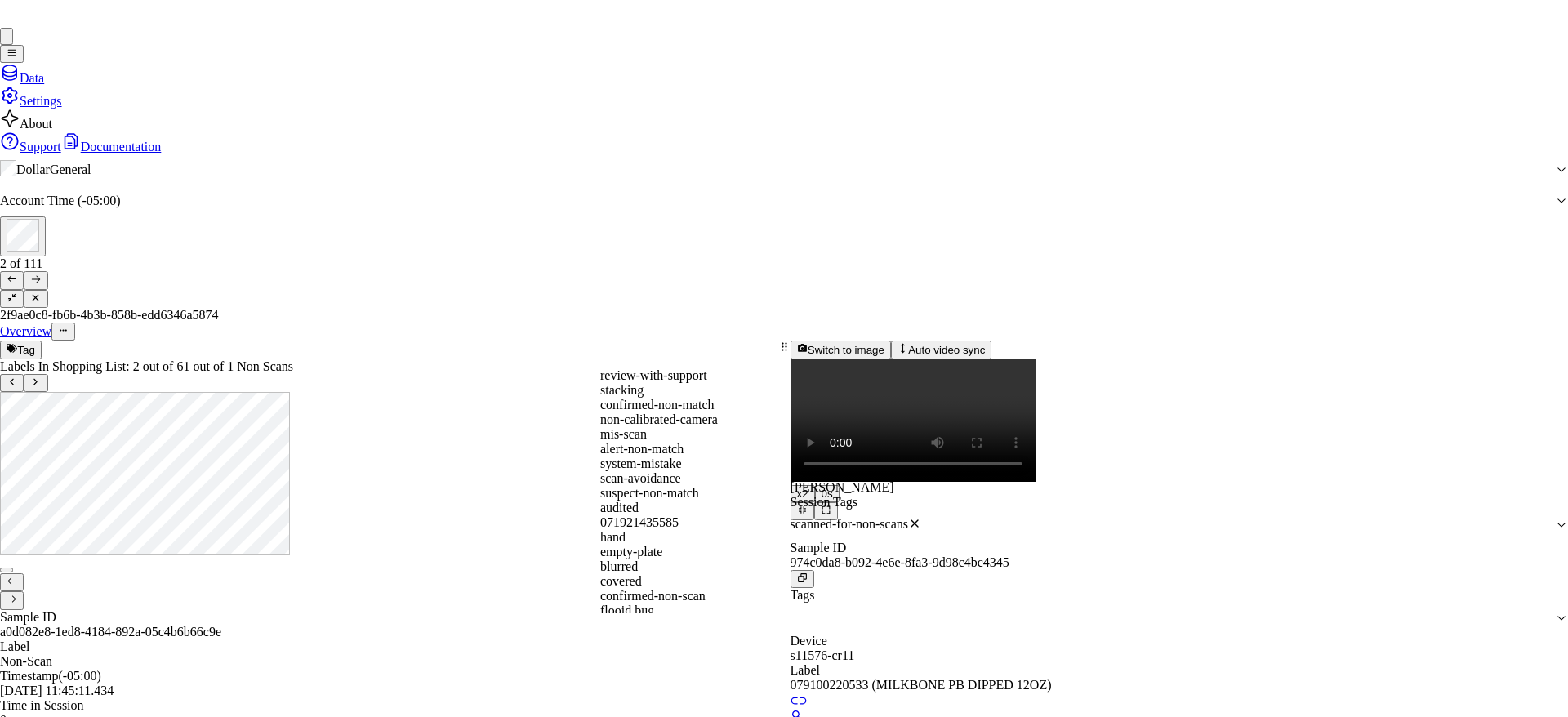
scroll to position [5, 0]
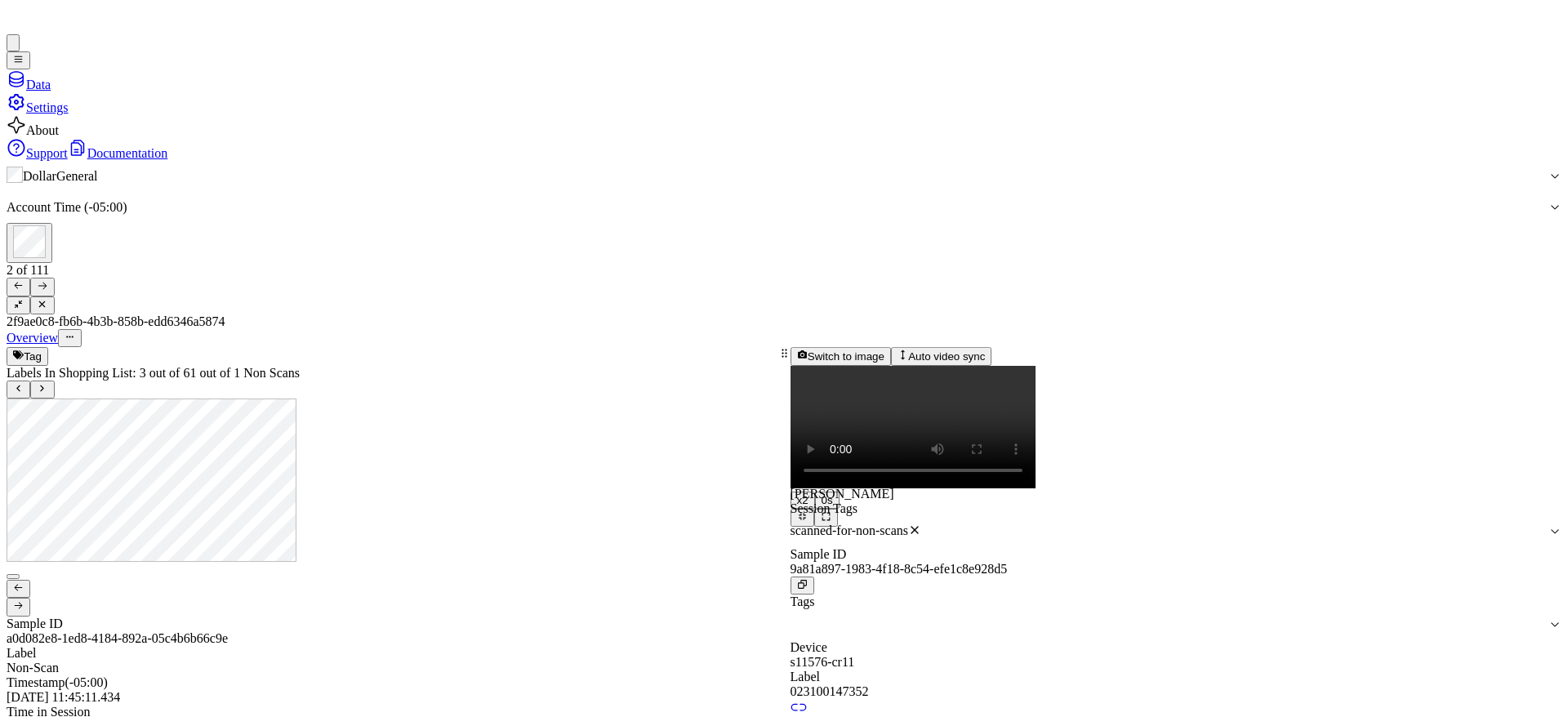
scroll to position [0, 0]
click at [224, 565] on div at bounding box center [392, 591] width 772 height 52
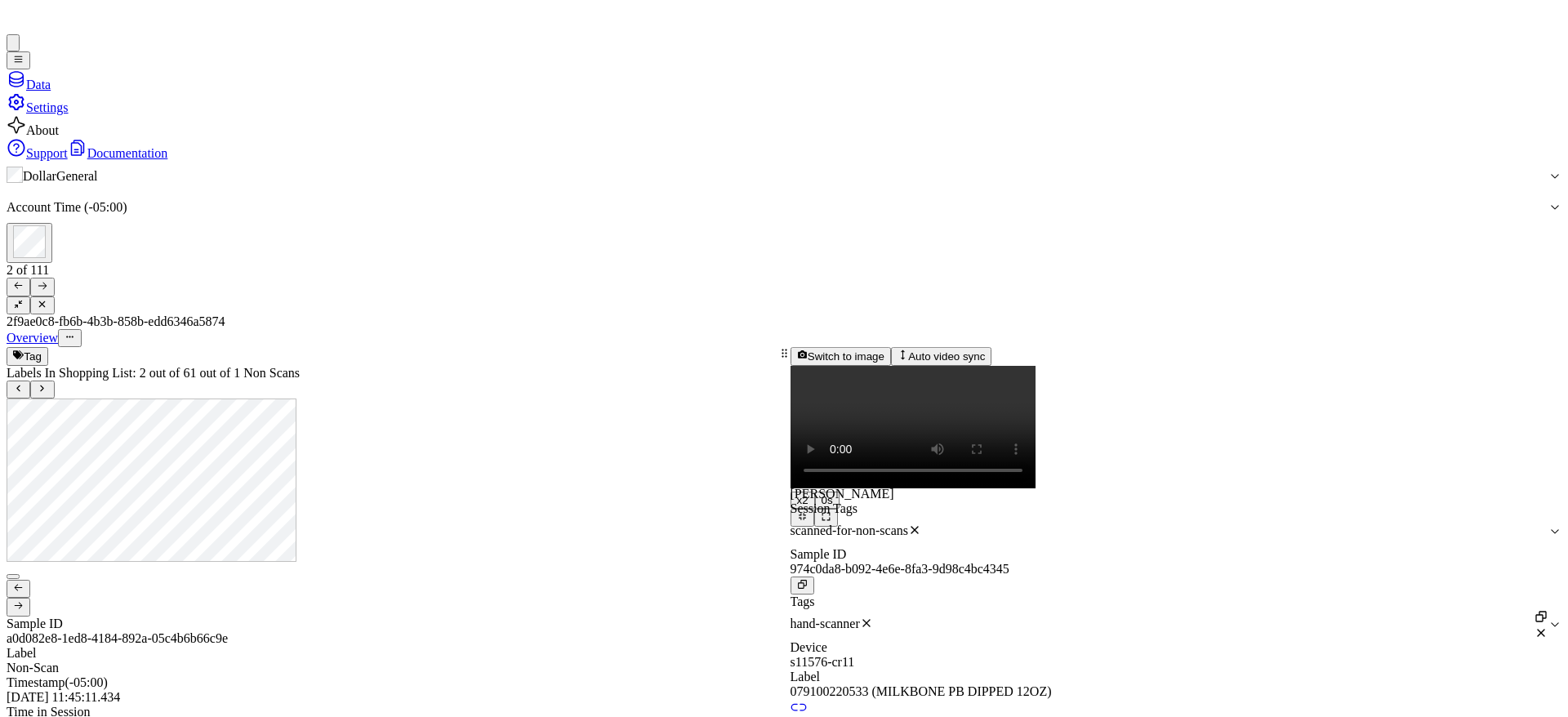
scroll to position [5, 0]
click at [102, 329] on div "Overview" at bounding box center [784, 338] width 1556 height 18
click at [48, 347] on button "Tag" at bounding box center [27, 356] width 42 height 18
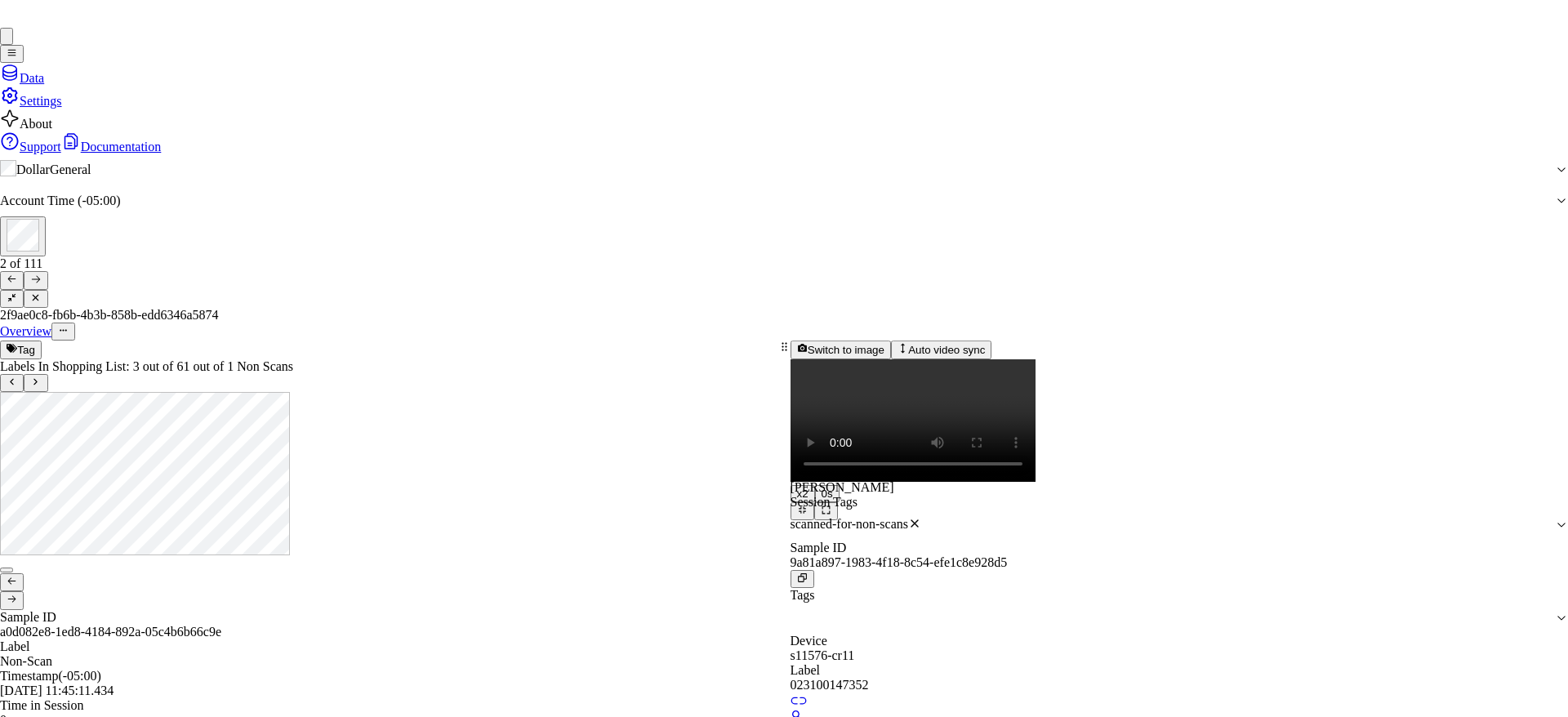
scroll to position [177, 0]
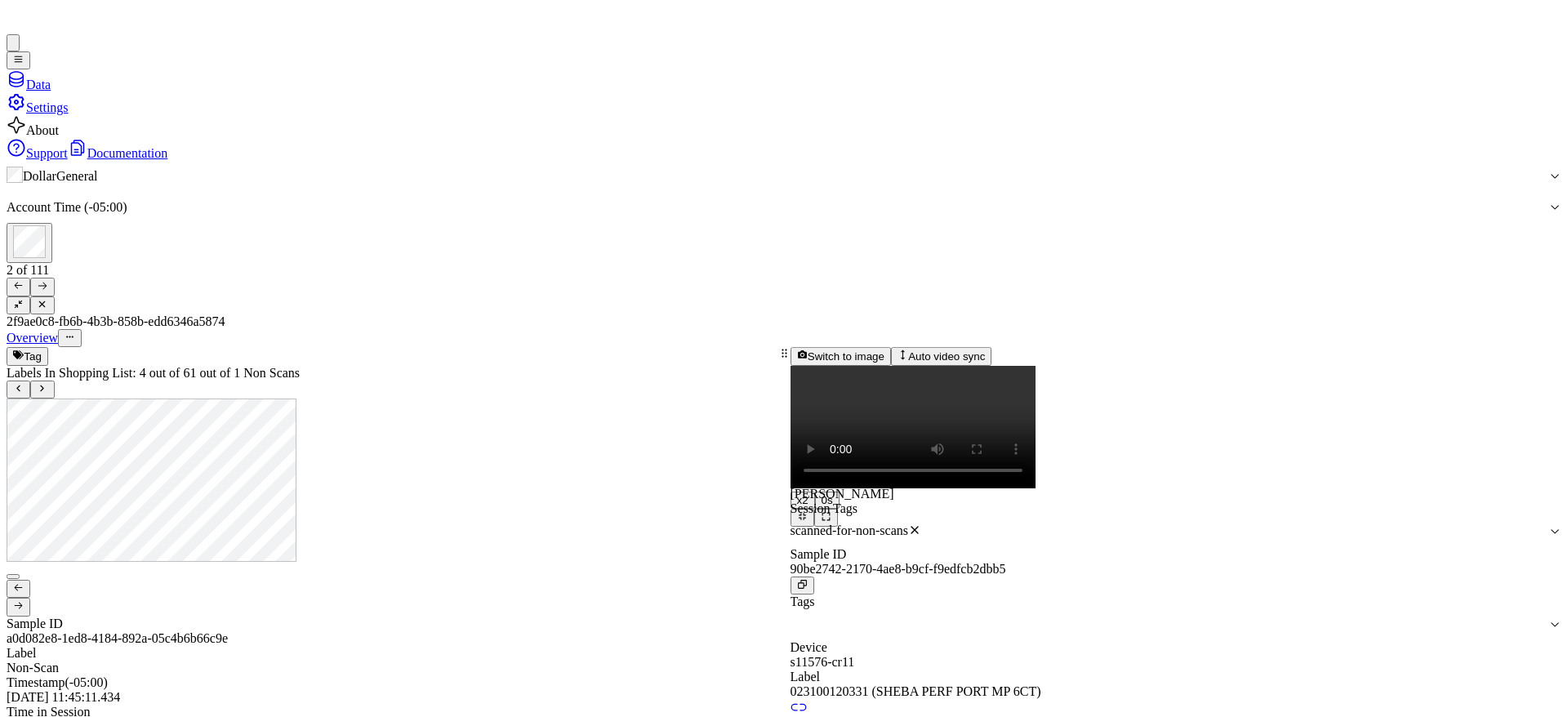
scroll to position [0, 0]
click at [48, 347] on button "Tag" at bounding box center [27, 356] width 42 height 18
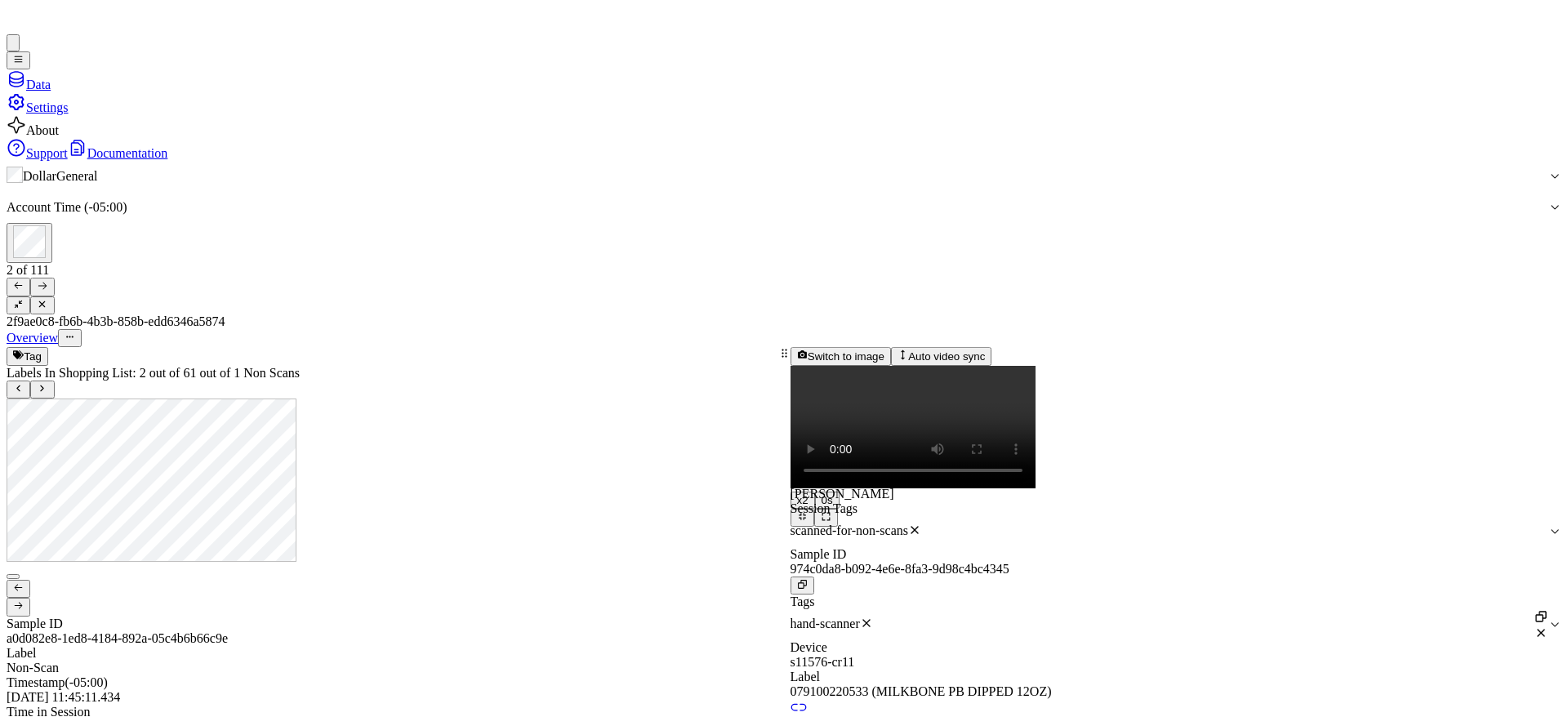
click at [245, 565] on div at bounding box center [392, 591] width 772 height 52
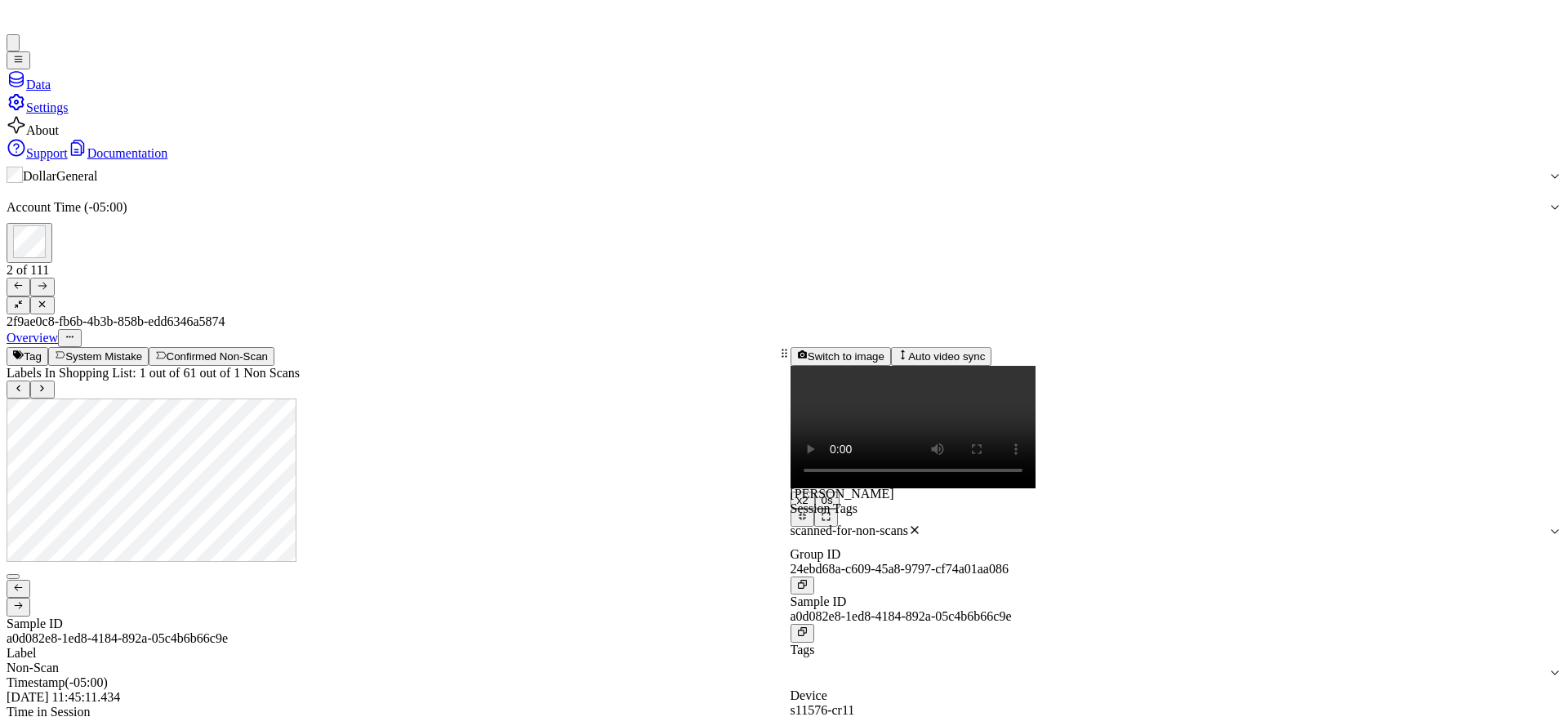
click at [48, 347] on button "Tag" at bounding box center [27, 356] width 42 height 18
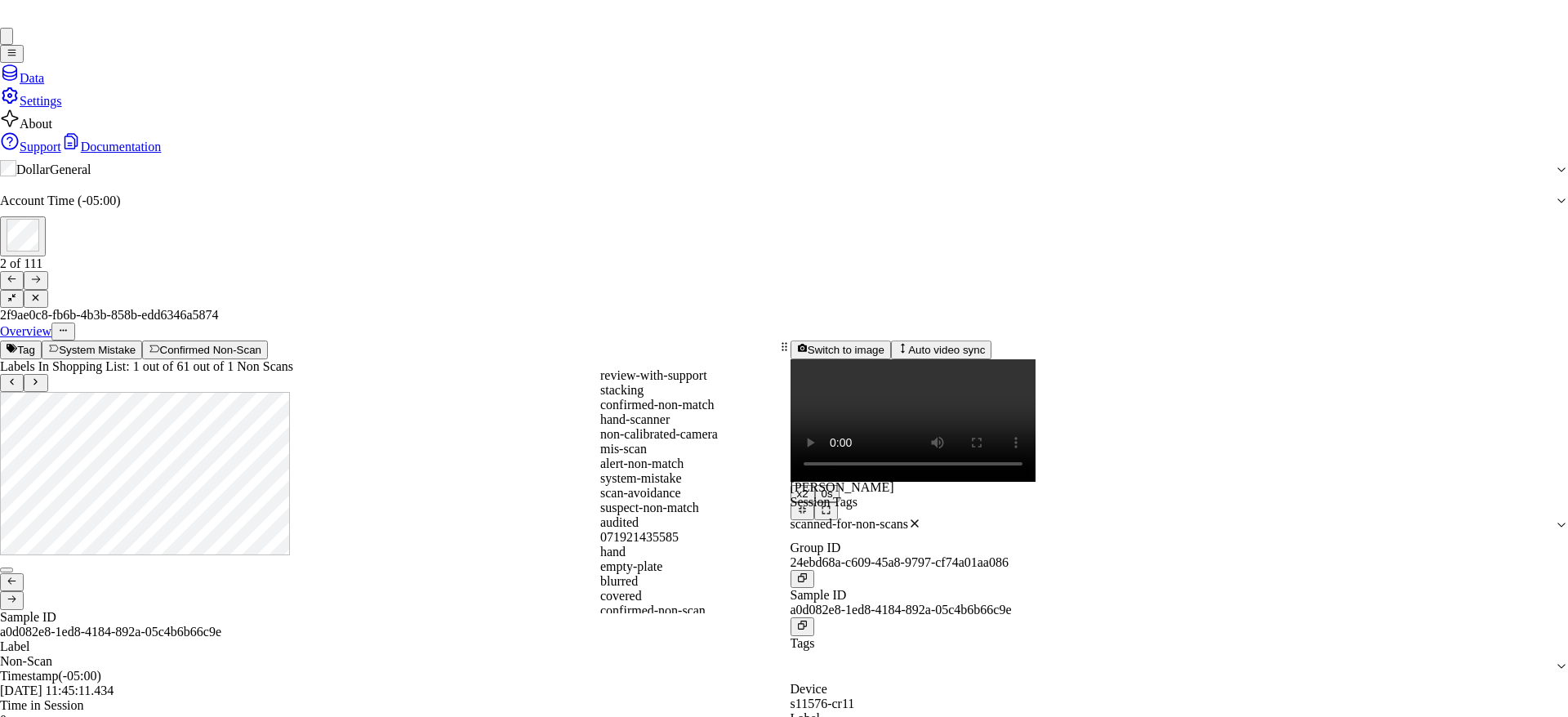
click at [741, 427] on div "hand-scanner" at bounding box center [784, 420] width 367 height 15
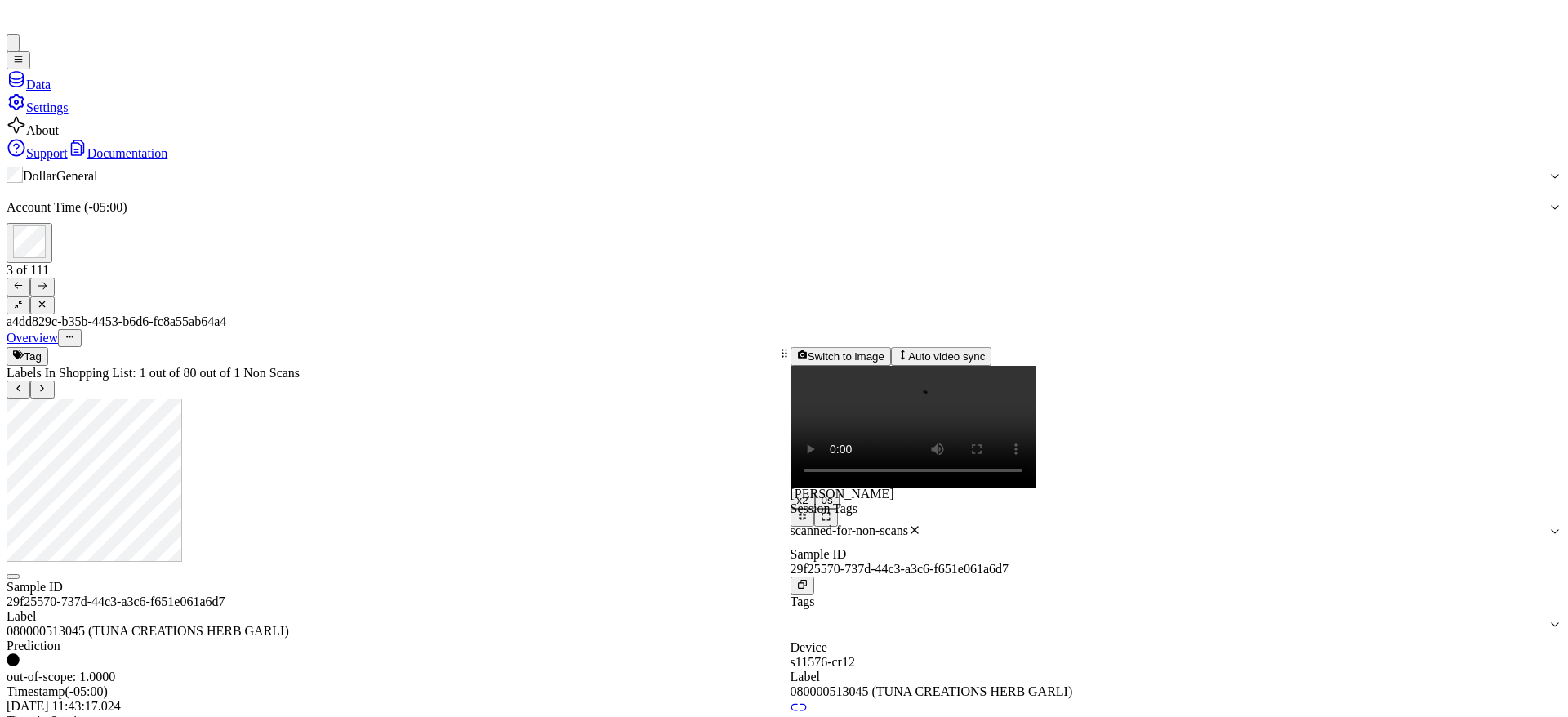
click at [54, 381] on button at bounding box center [42, 390] width 23 height 18
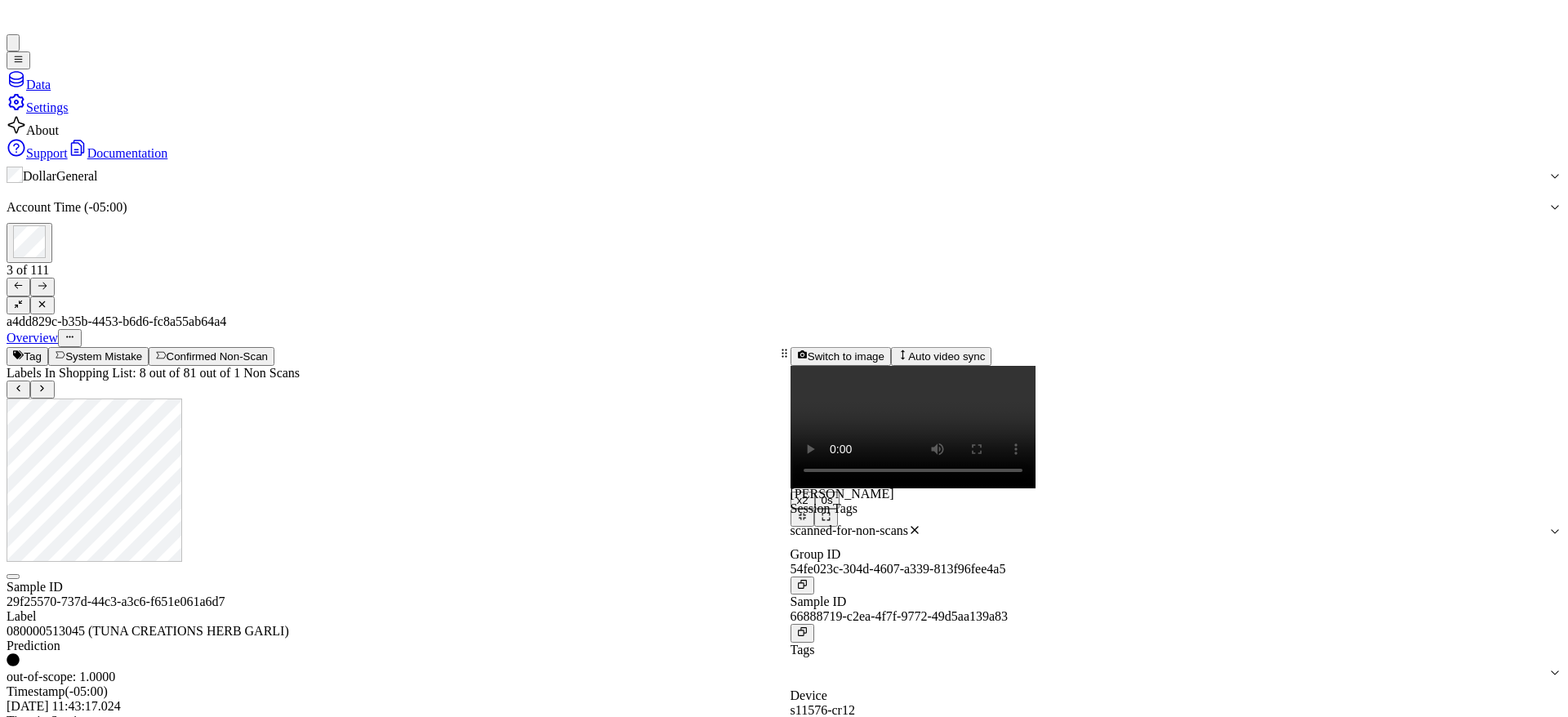
scroll to position [874, 0]
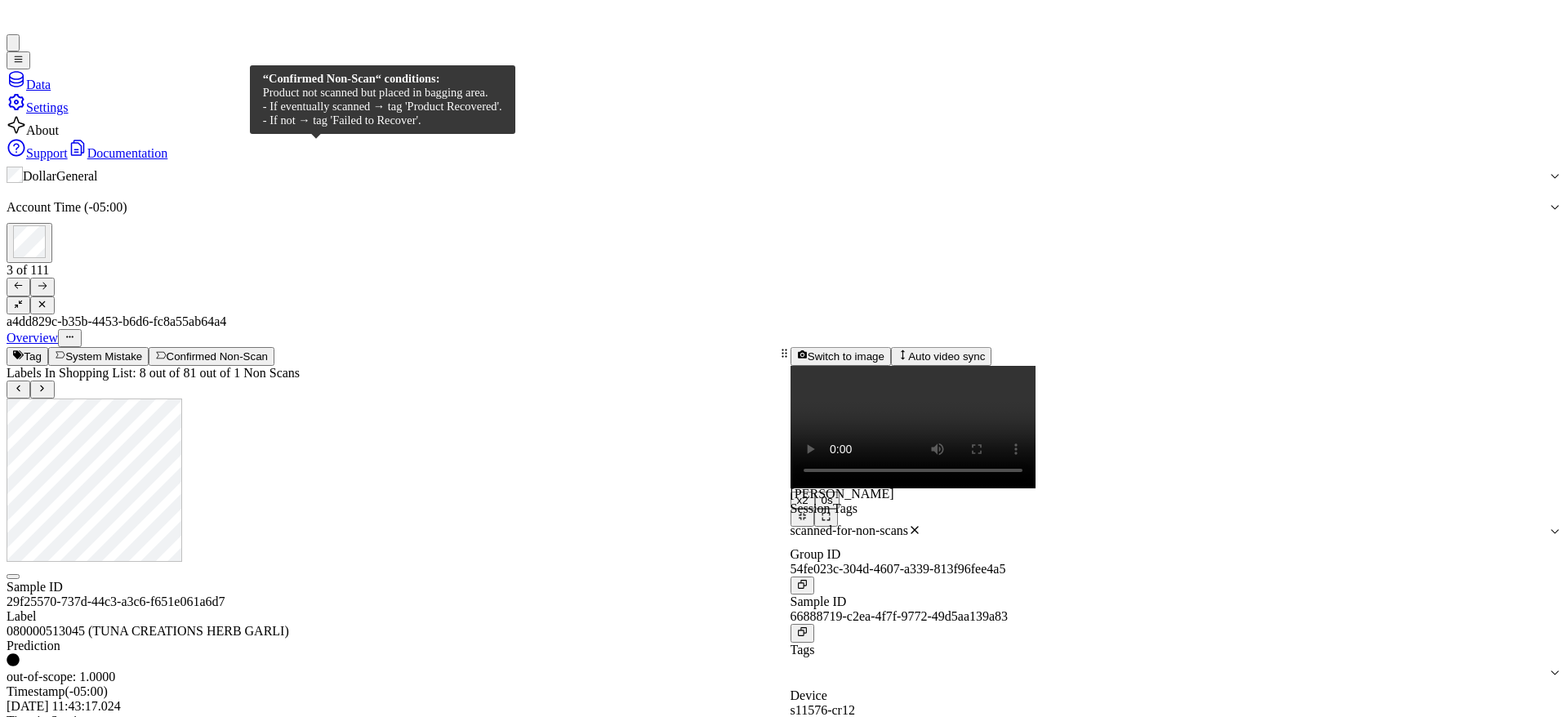
click at [275, 347] on button "Confirmed Non-Scan" at bounding box center [212, 356] width 126 height 18
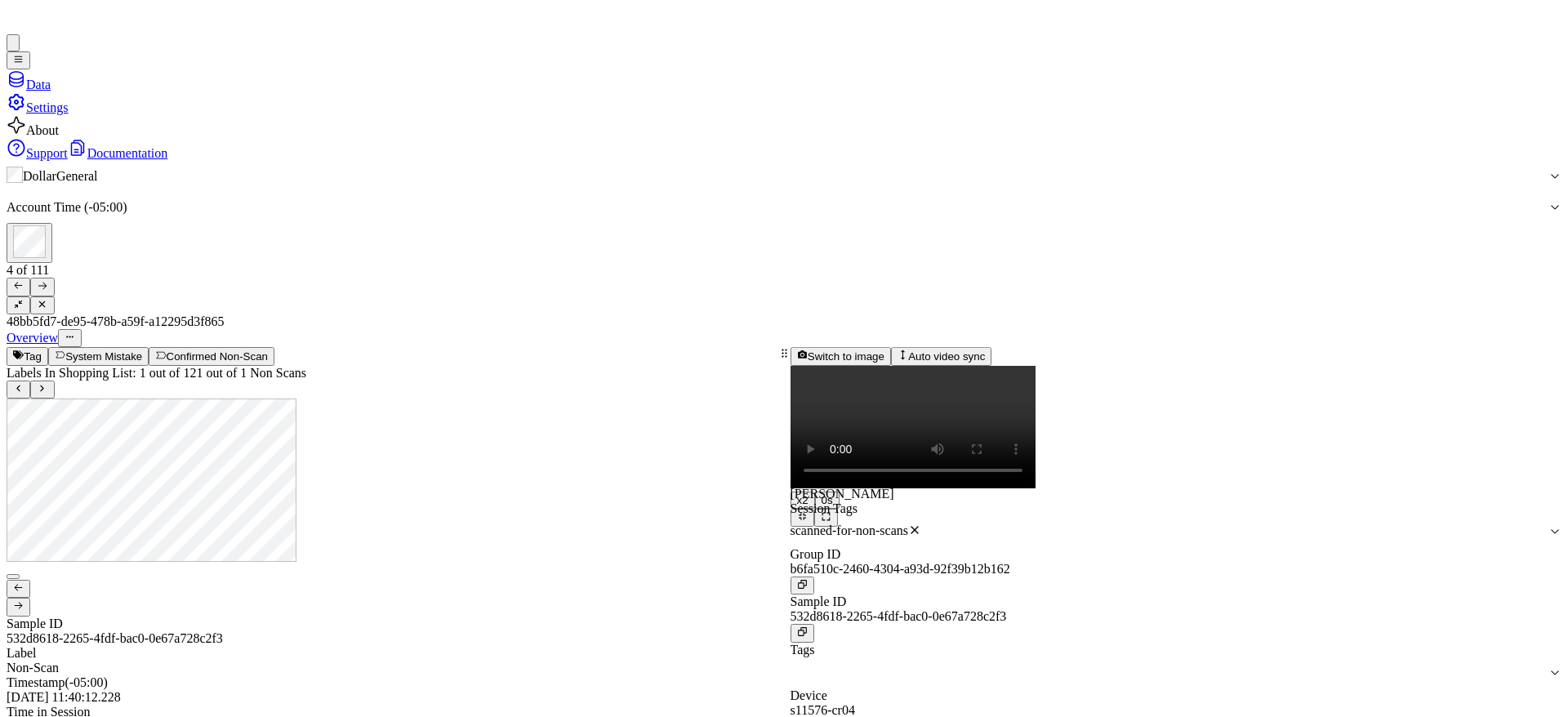
click at [268, 565] on div at bounding box center [392, 591] width 772 height 52
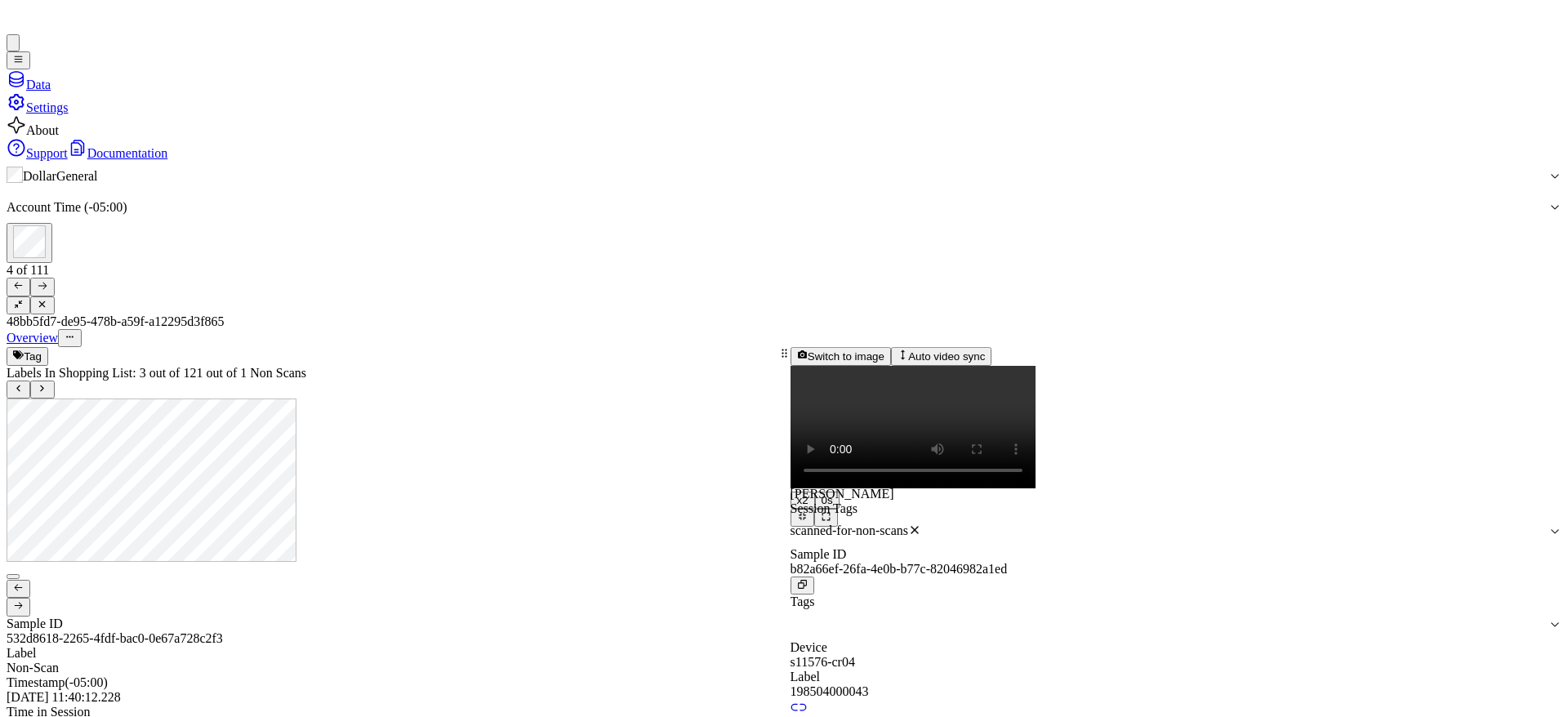
click at [267, 565] on div at bounding box center [392, 591] width 772 height 52
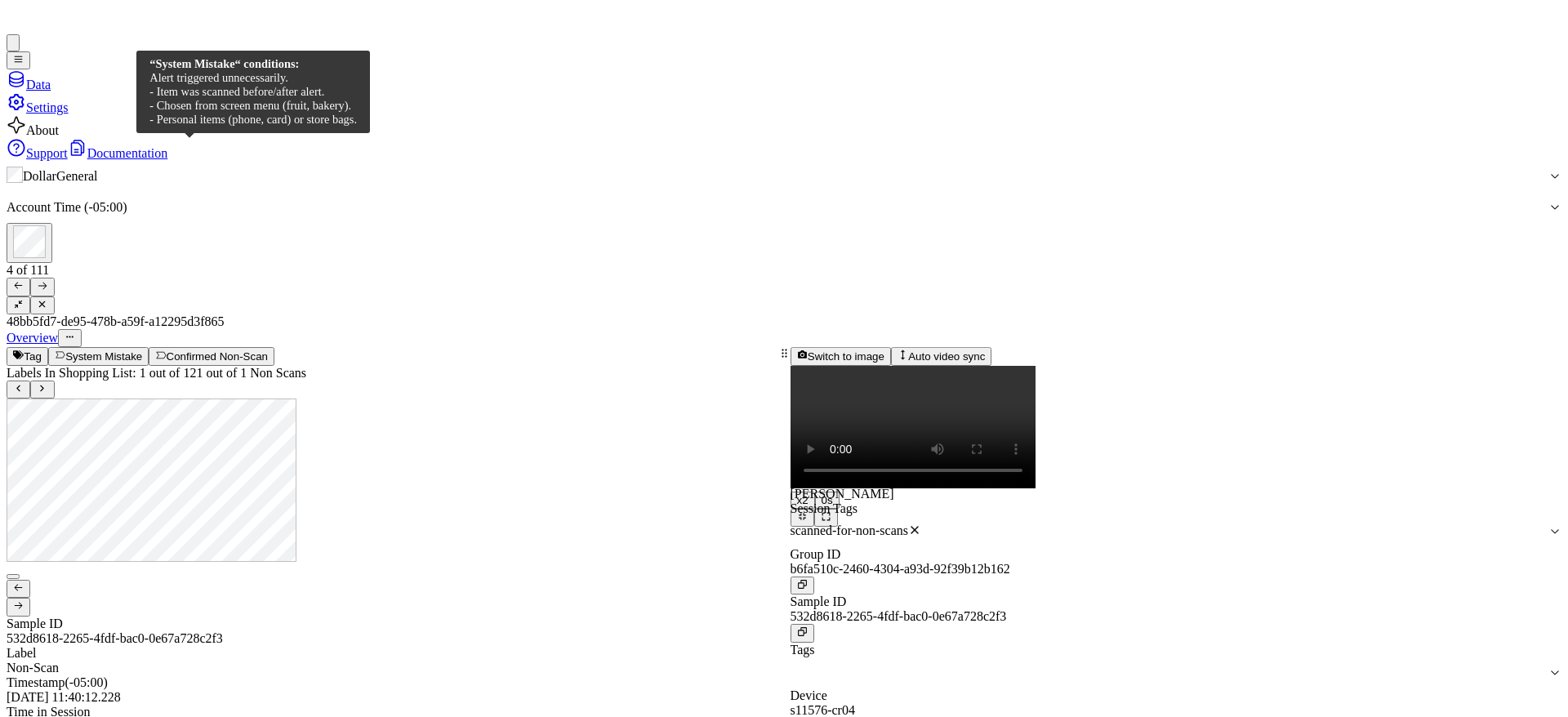
click at [149, 347] on button "System Mistake" at bounding box center [98, 356] width 101 height 18
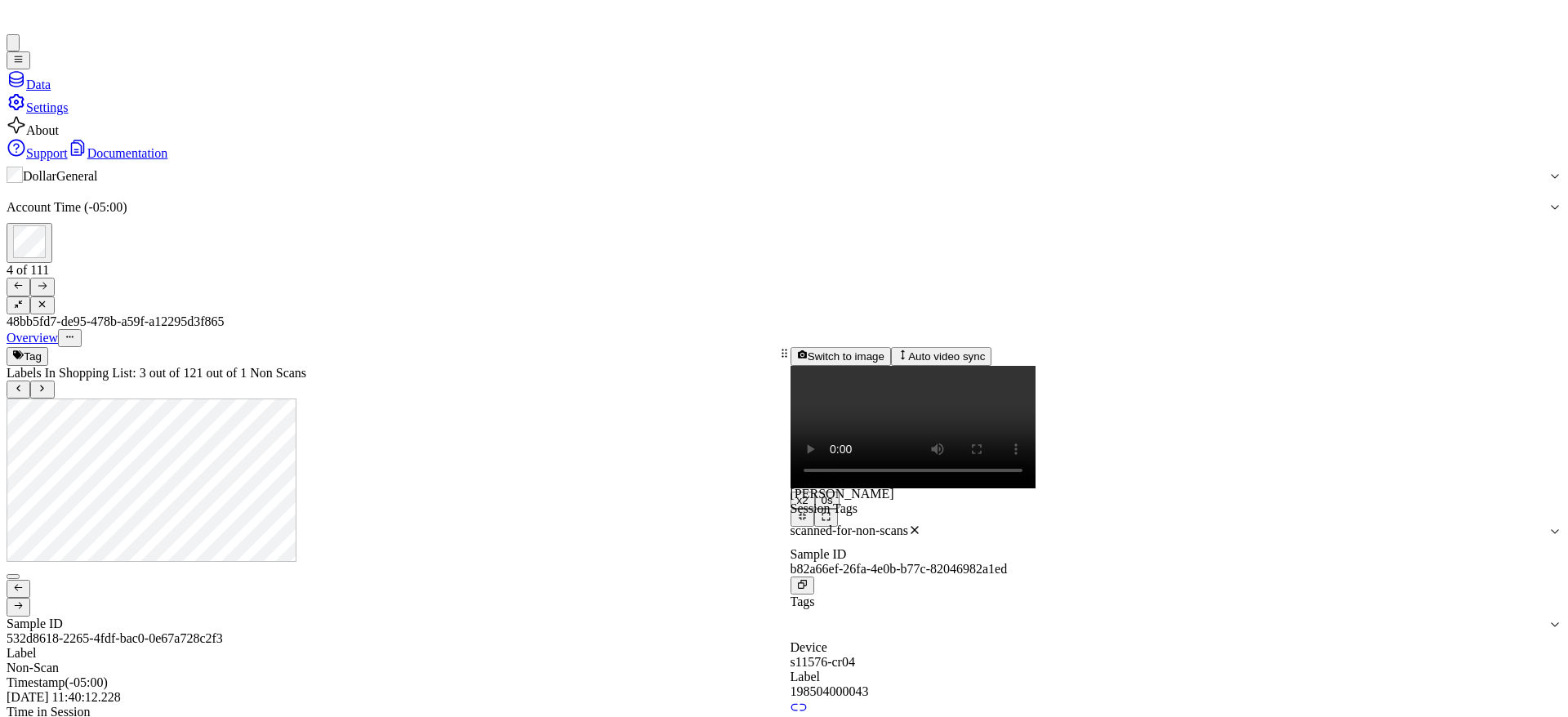
scroll to position [177, 0]
click at [54, 278] on button at bounding box center [42, 287] width 23 height 18
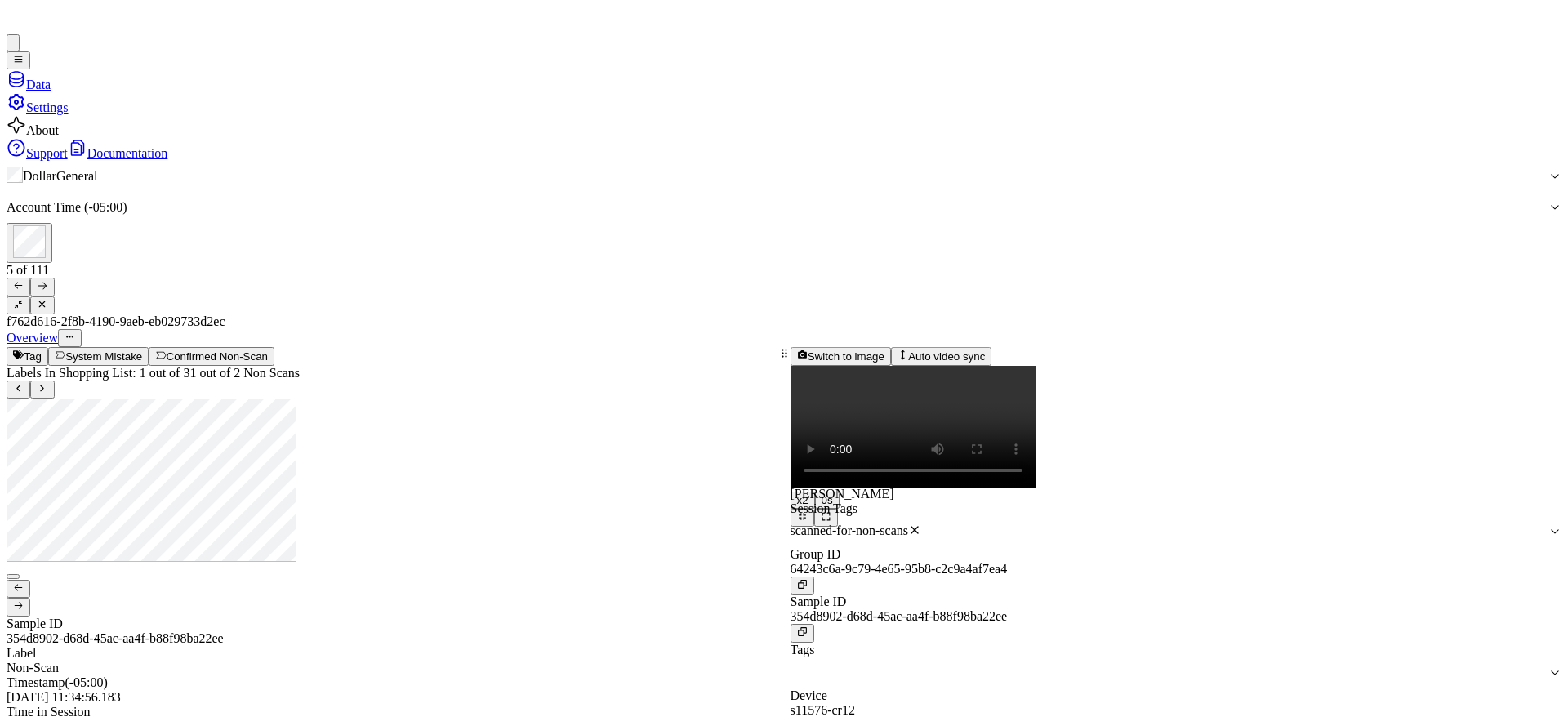
click at [260, 565] on div at bounding box center [392, 591] width 772 height 52
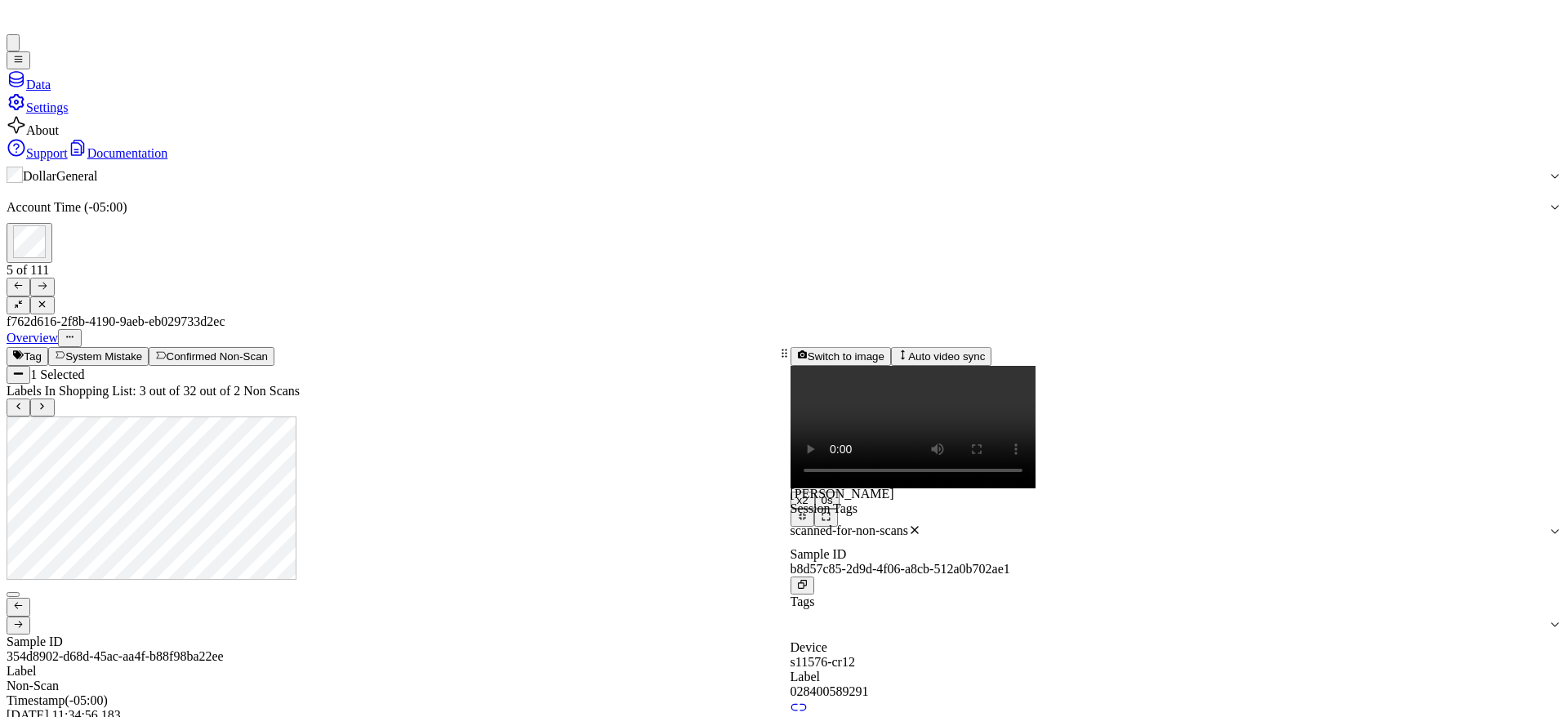
click at [20, 592] on button "Select row" at bounding box center [13, 595] width 13 height 5
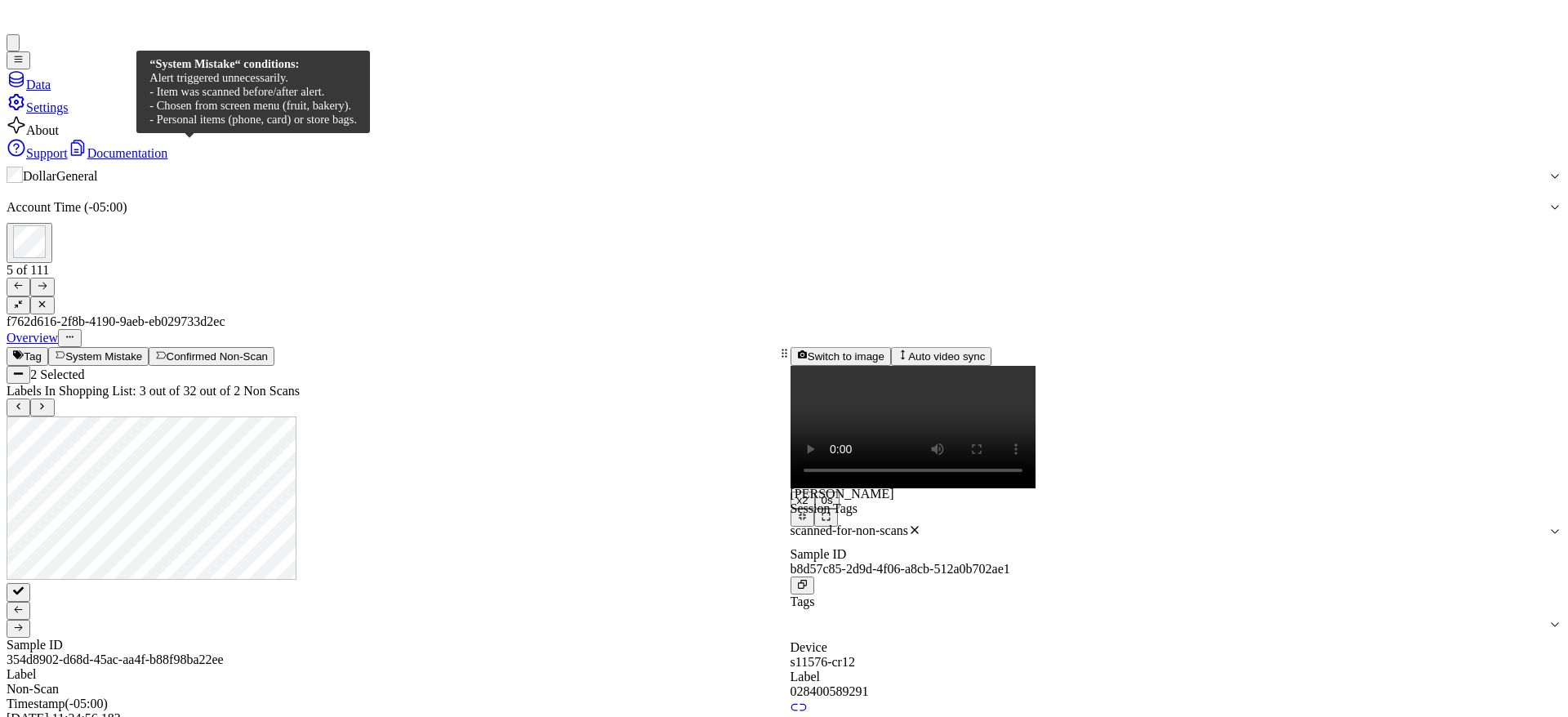
click at [149, 347] on button "System Mistake" at bounding box center [98, 356] width 101 height 18
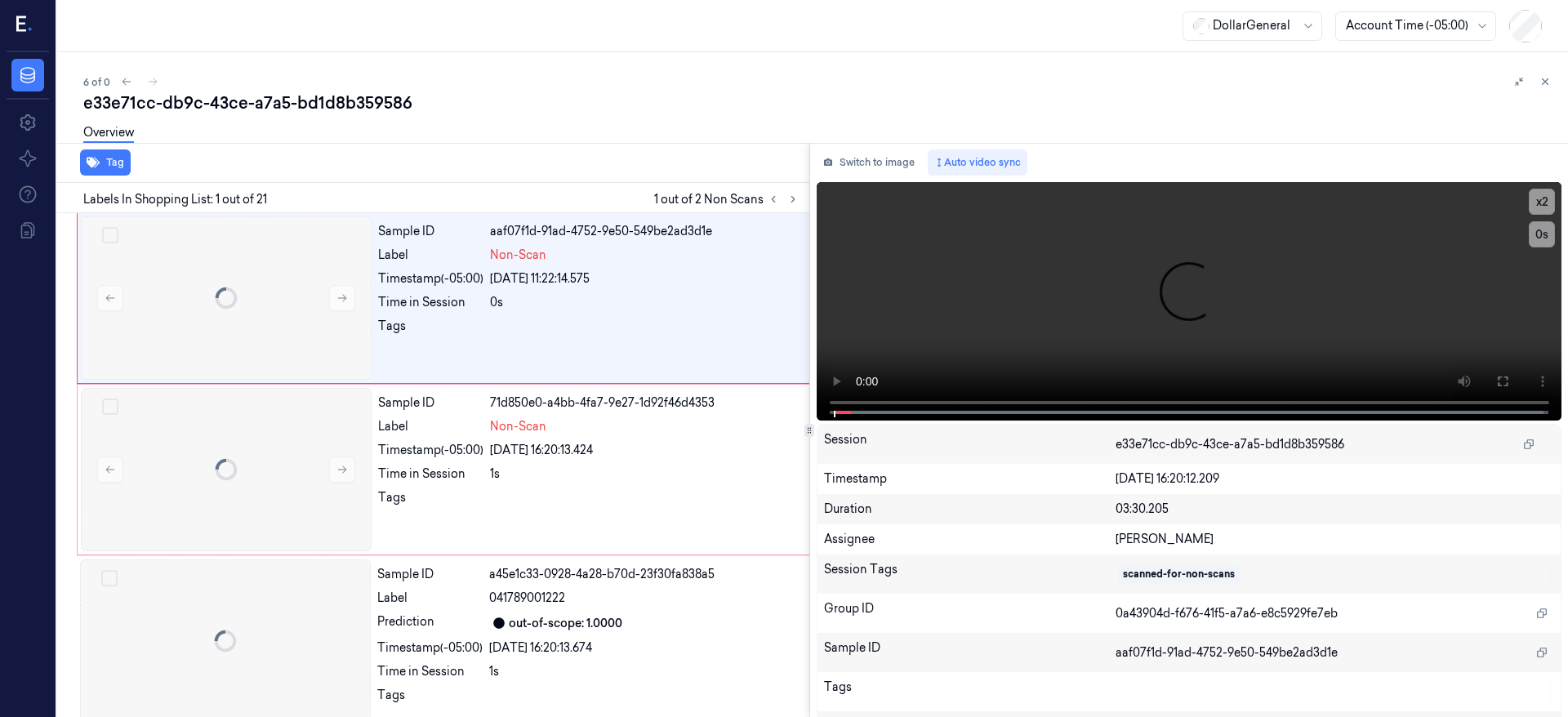
scroll to position [0, 26]
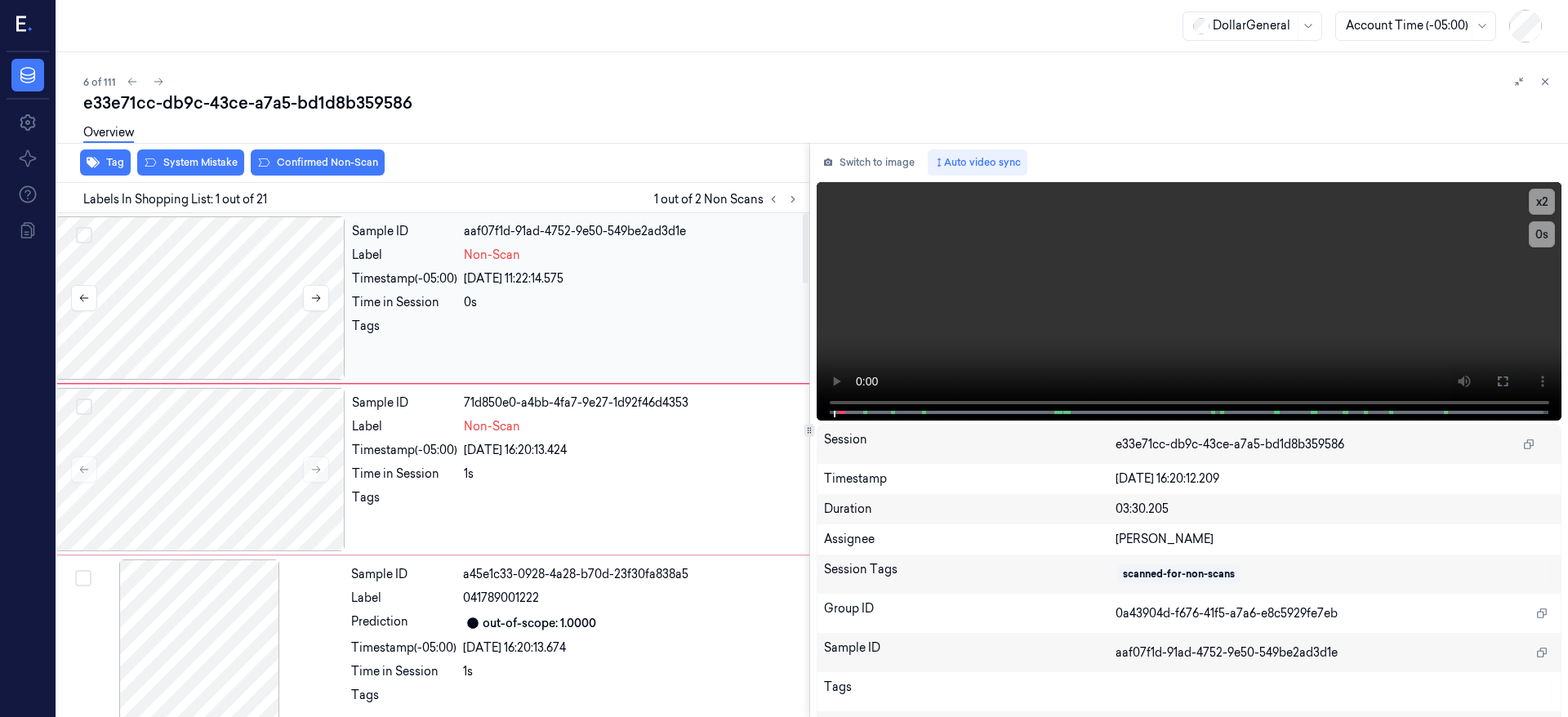
click at [203, 309] on div at bounding box center [200, 298] width 291 height 163
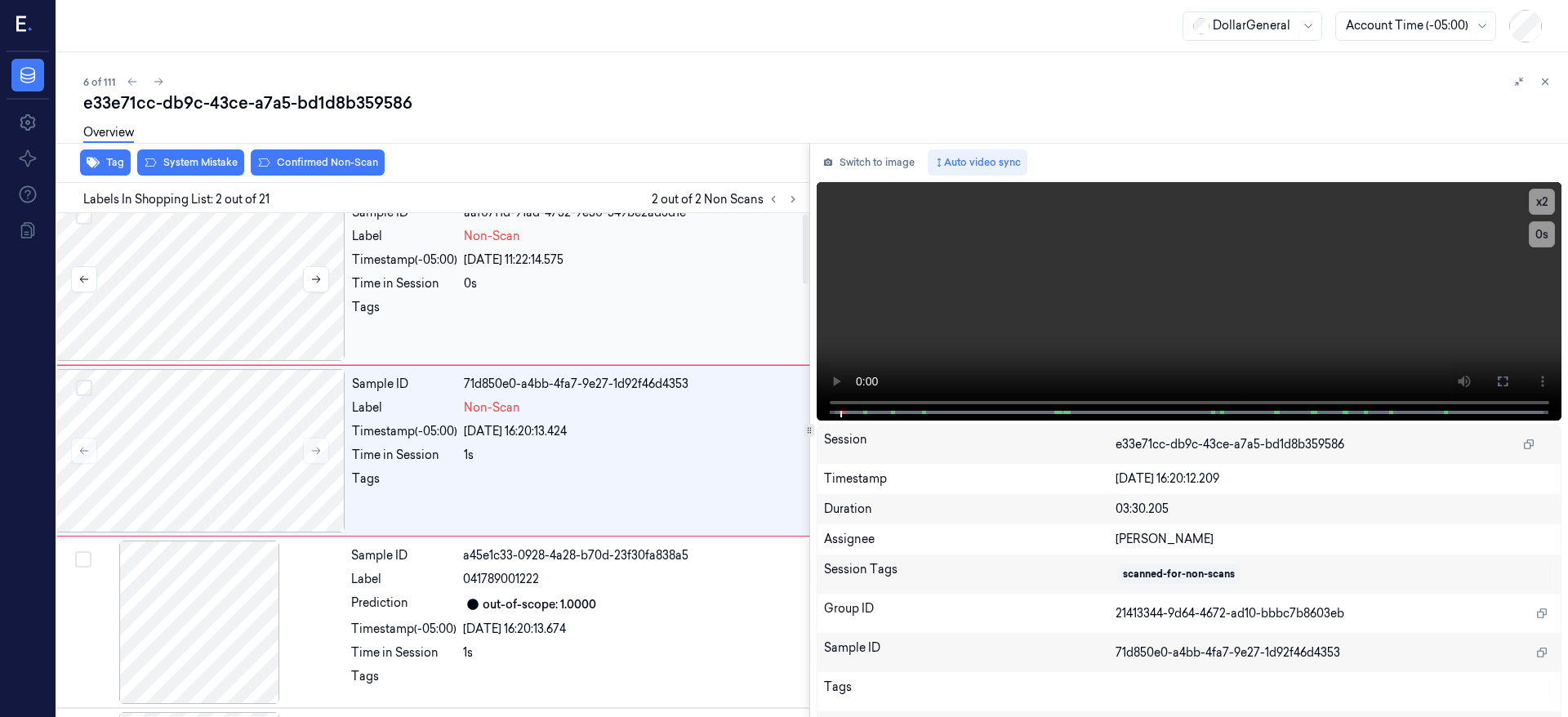
scroll to position [5, 26]
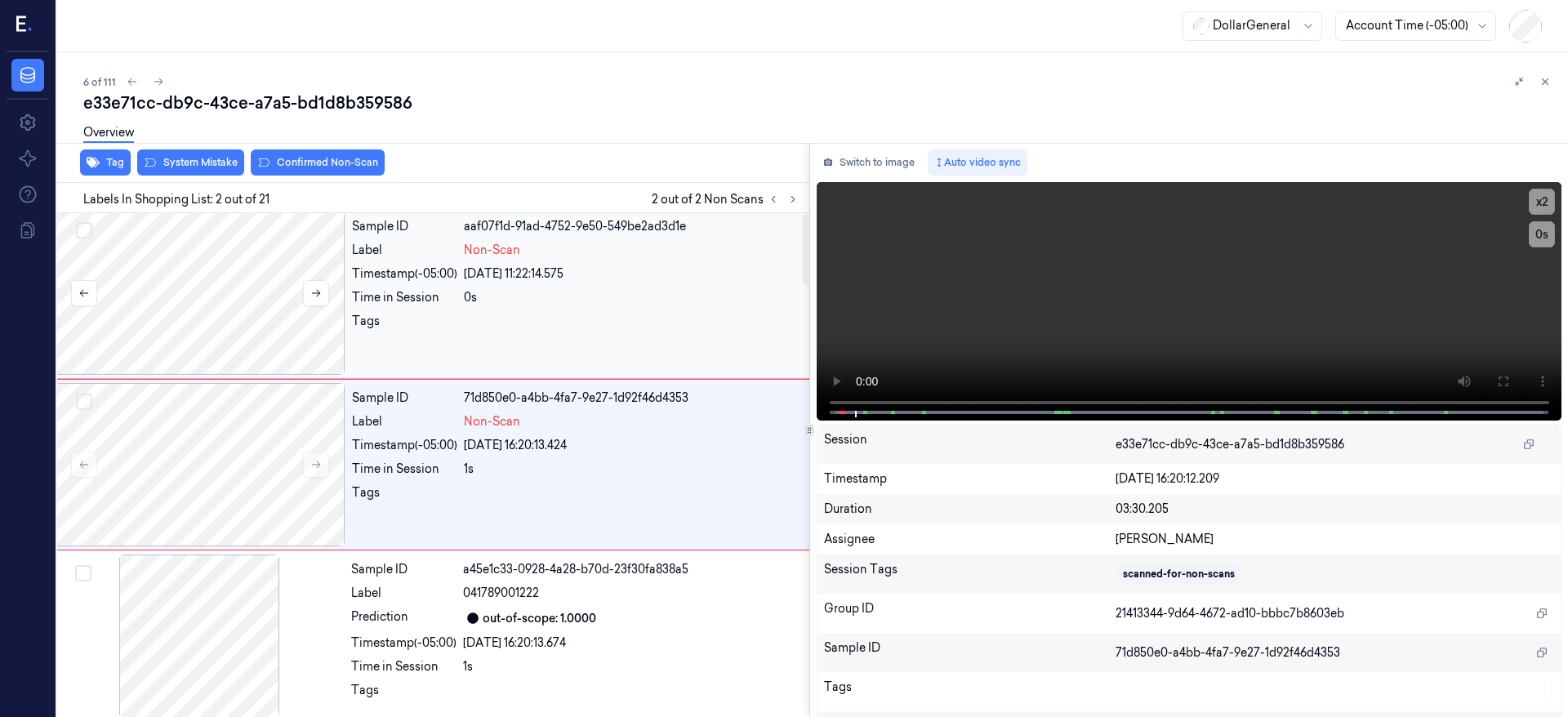
click at [192, 296] on div at bounding box center [200, 293] width 291 height 163
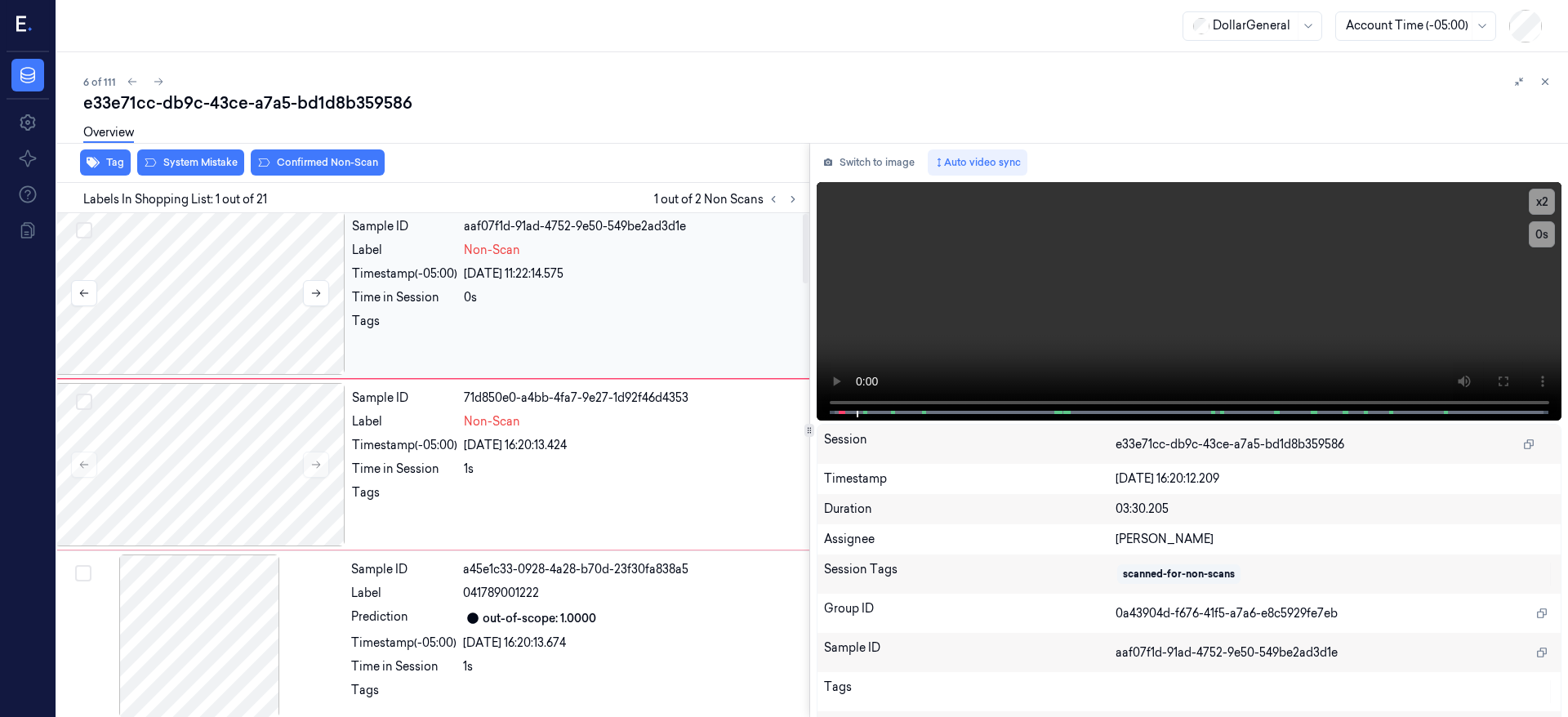
scroll to position [0, 26]
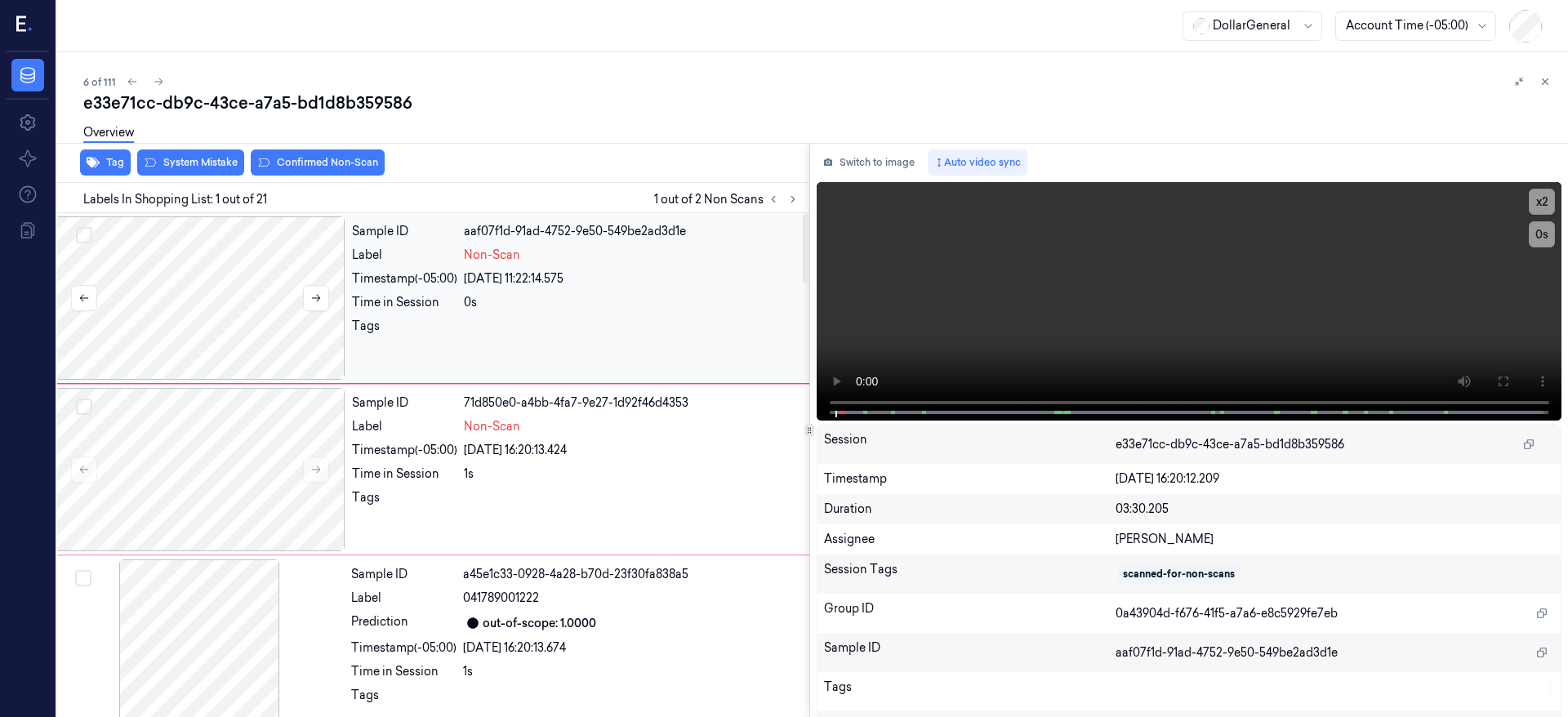
click at [192, 296] on div at bounding box center [200, 298] width 291 height 163
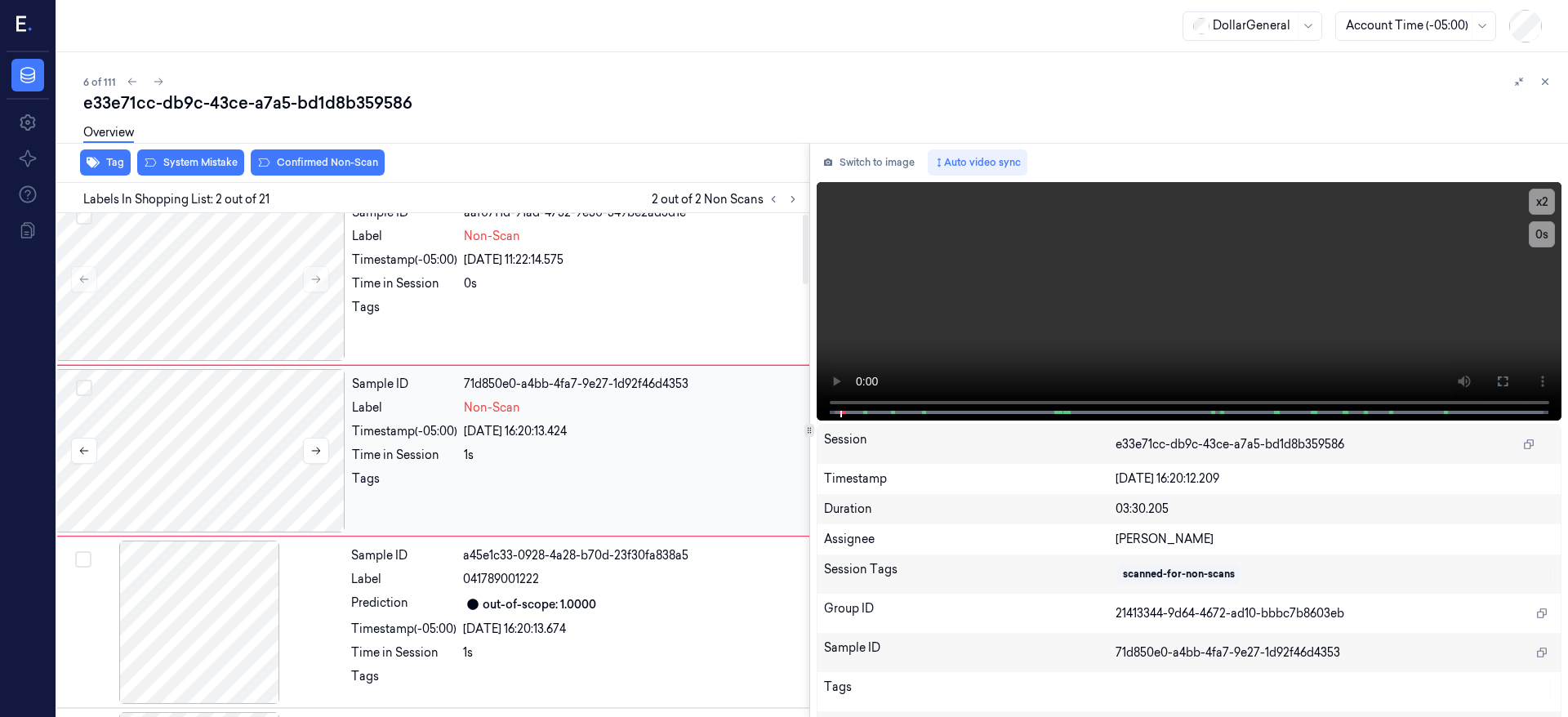
scroll to position [5, 26]
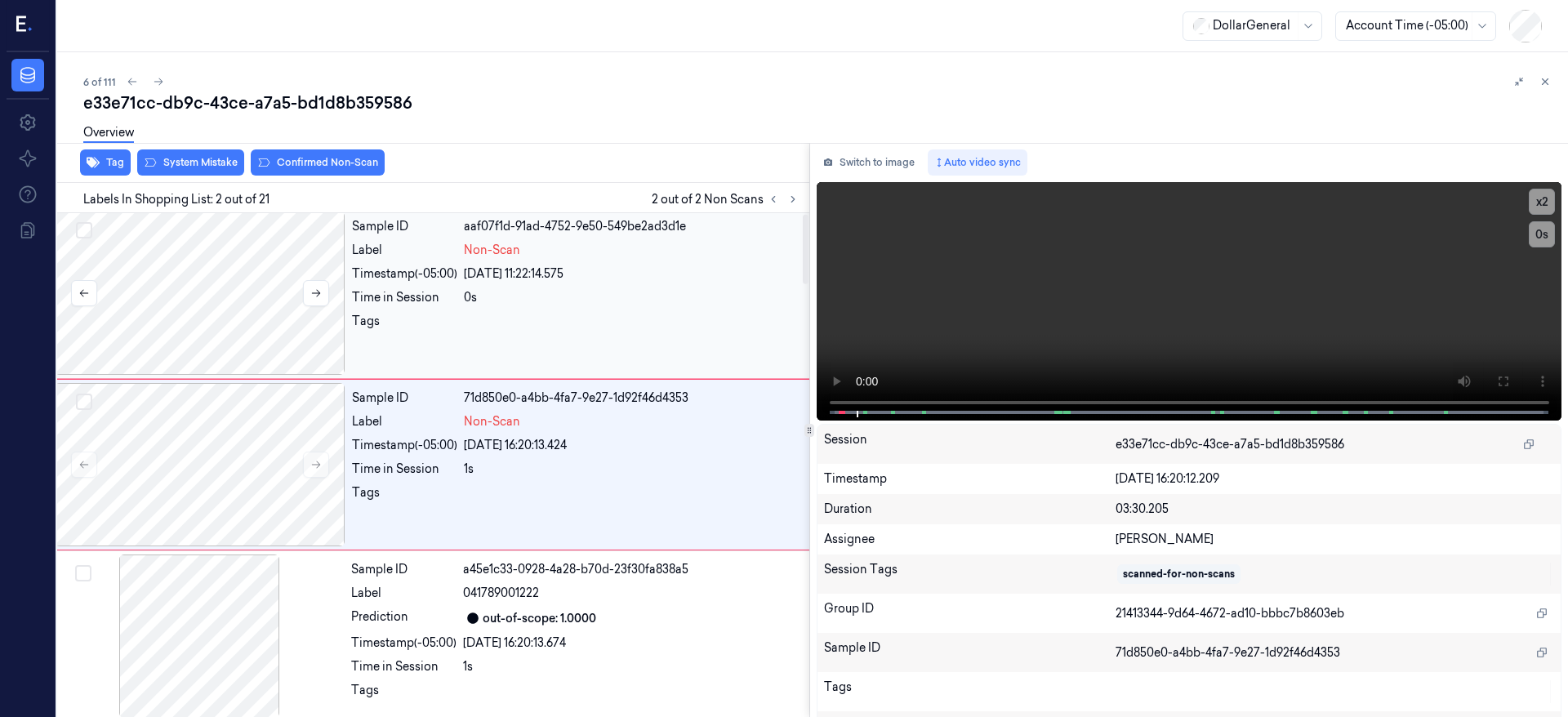
click at [80, 234] on button "Select row" at bounding box center [84, 231] width 17 height 17
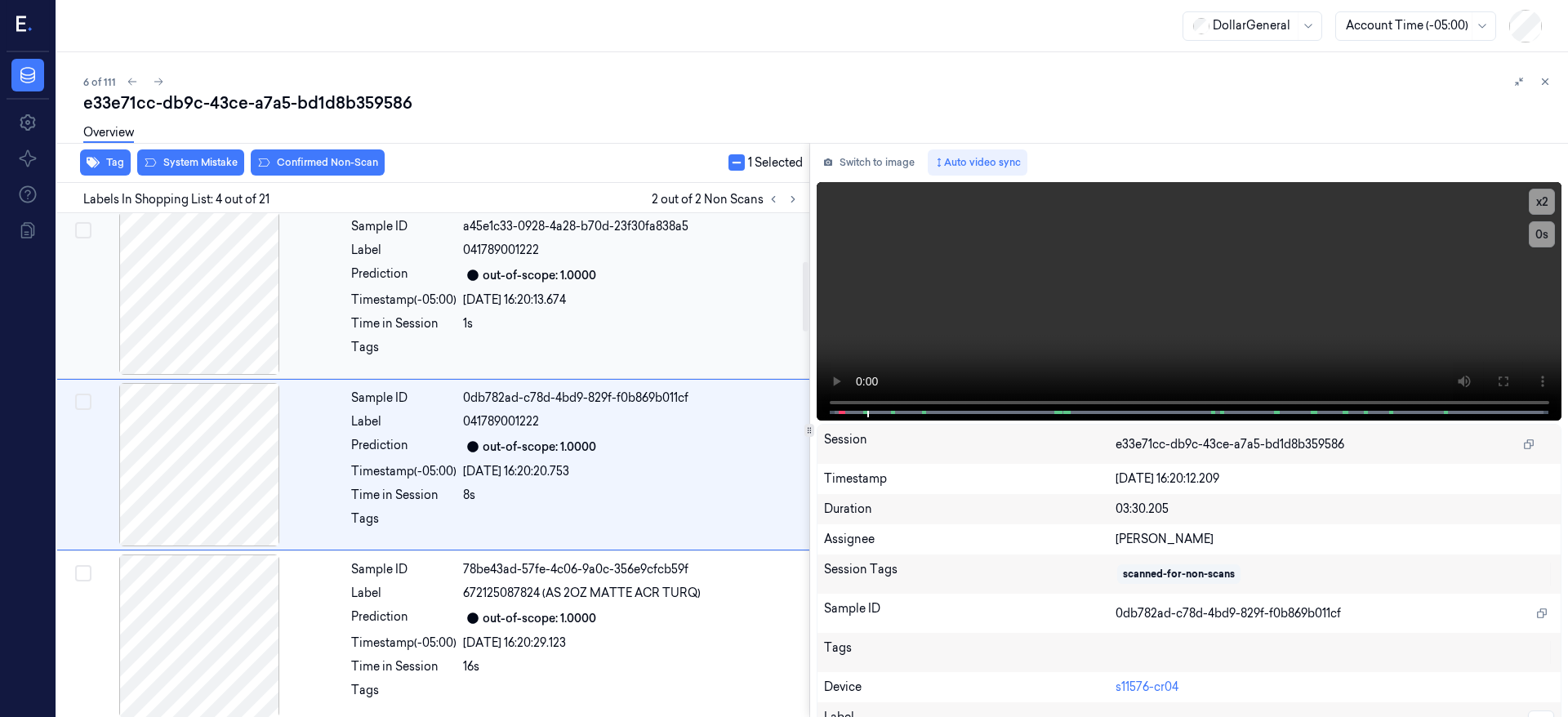
scroll to position [0, 26]
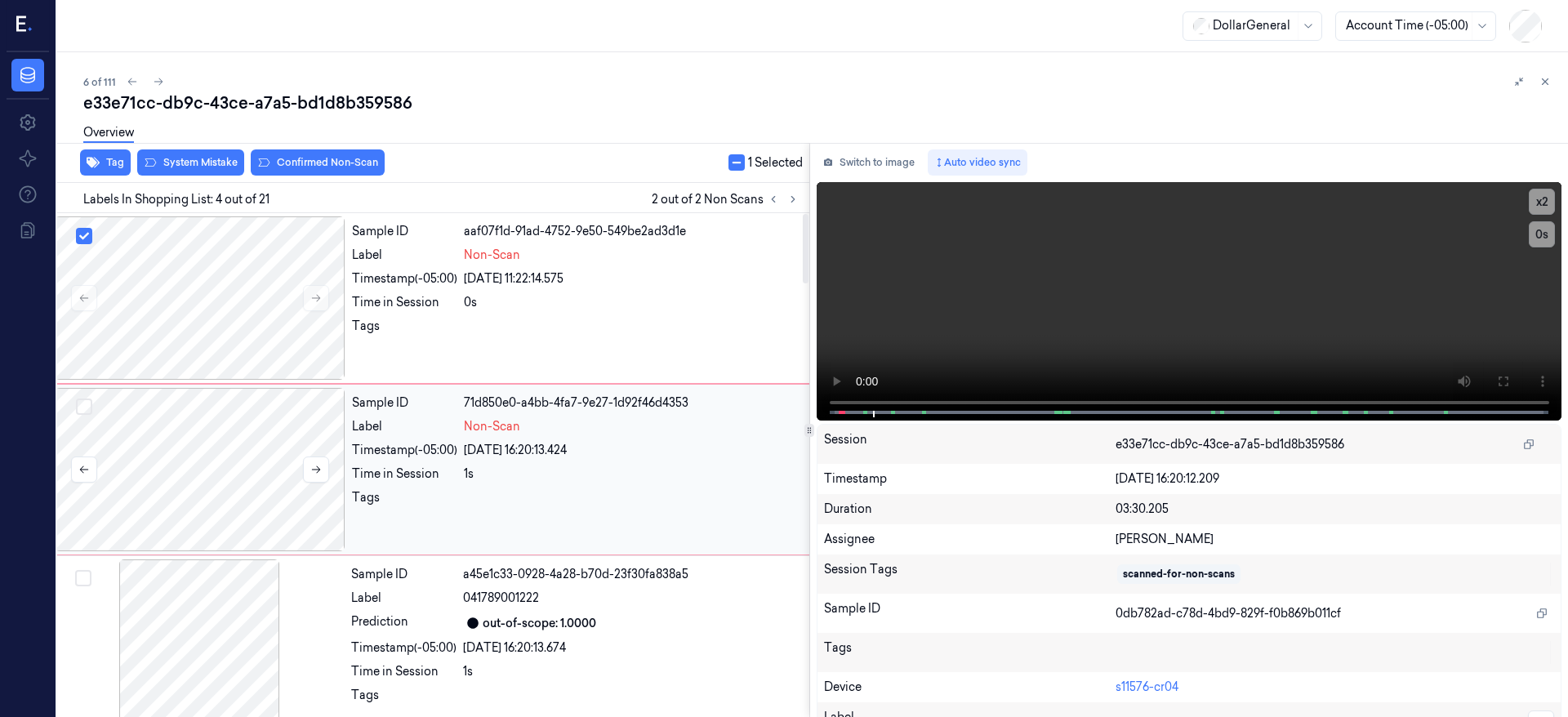
click at [86, 408] on button "Select row" at bounding box center [84, 407] width 17 height 17
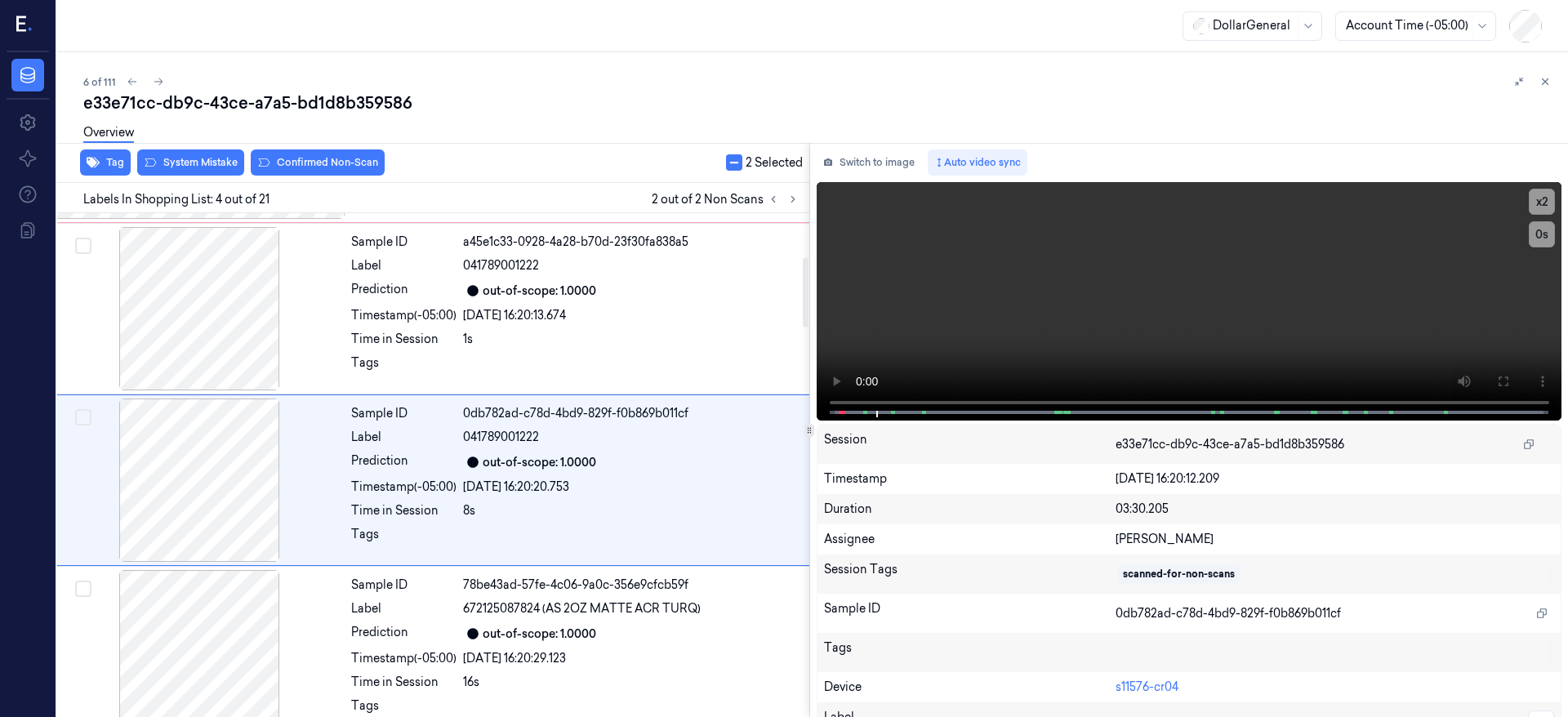
scroll to position [348, 26]
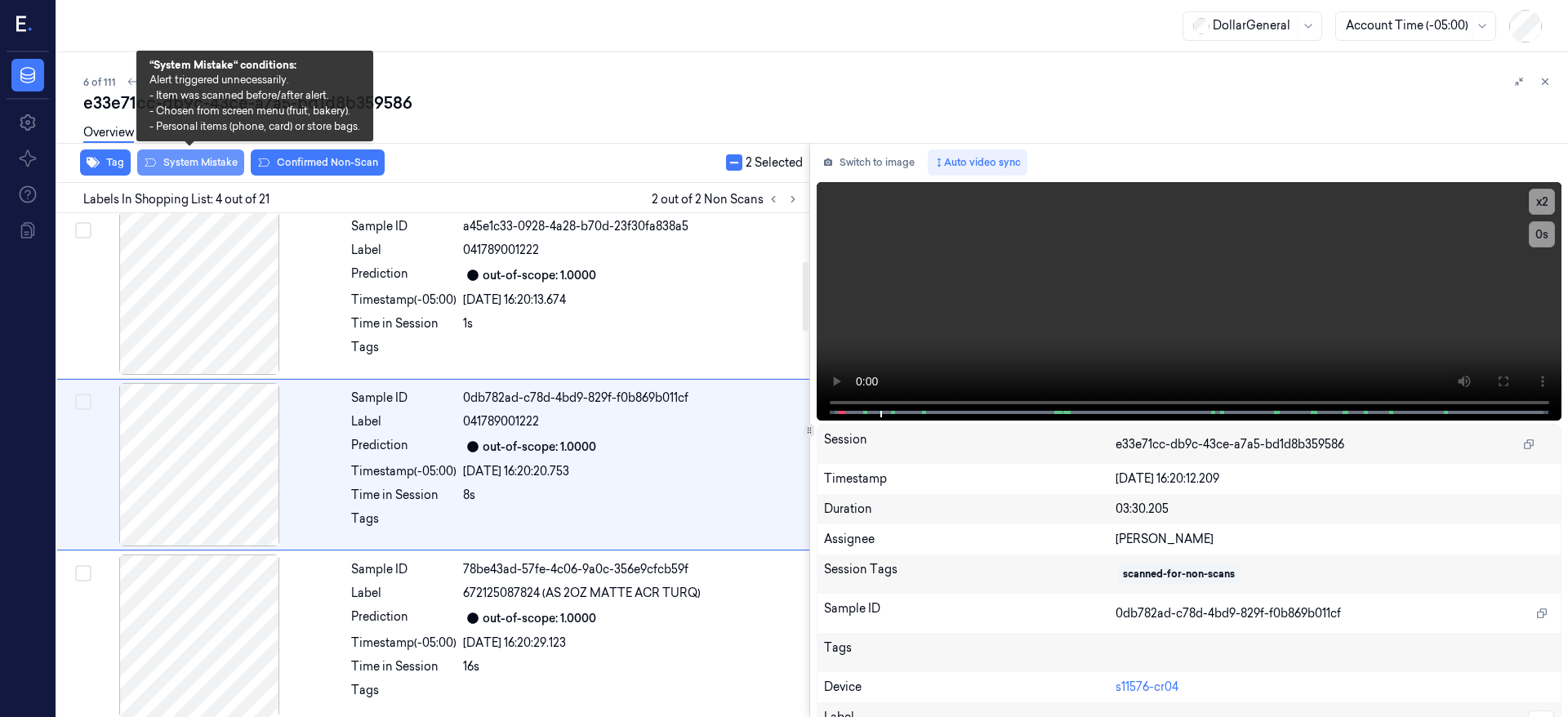
click at [184, 165] on button "System Mistake" at bounding box center [191, 162] width 107 height 26
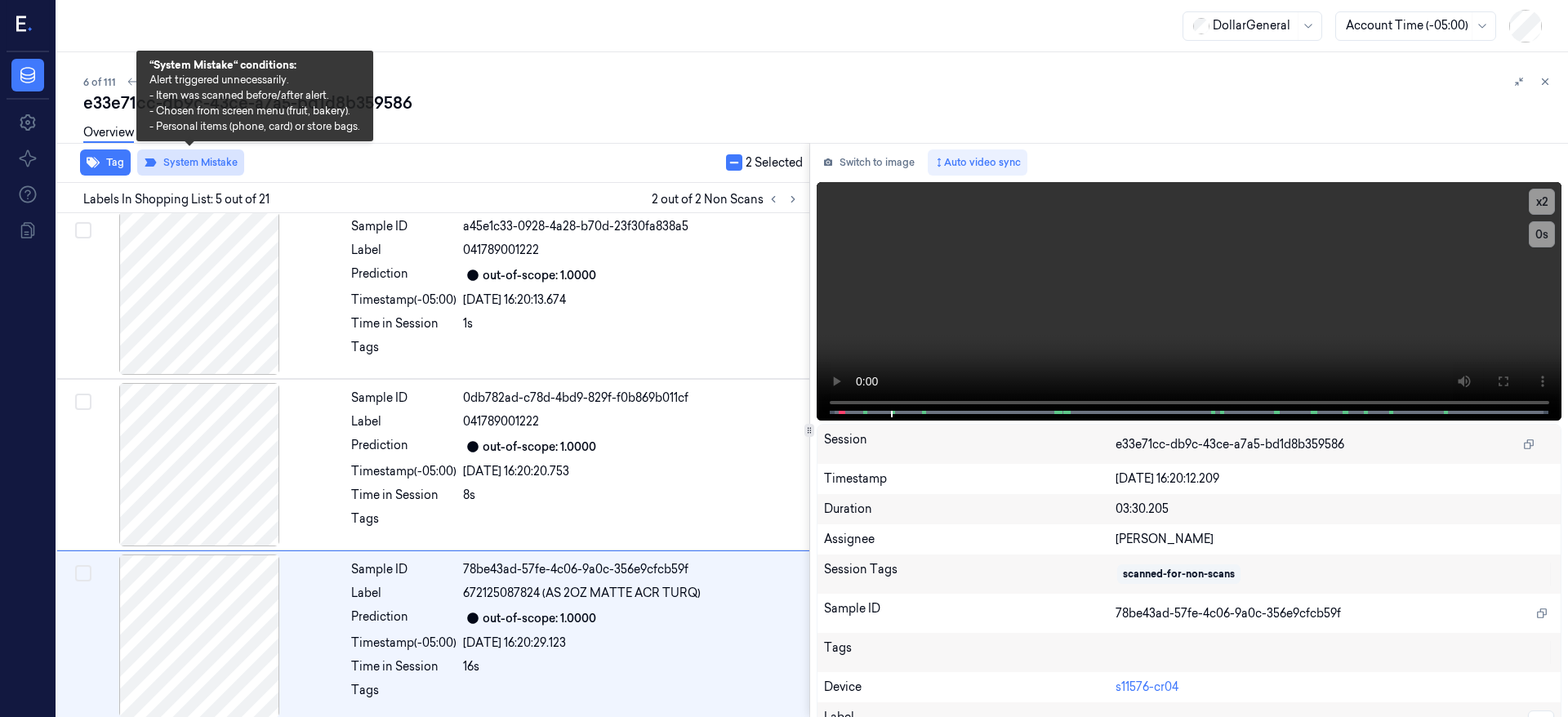
scroll to position [520, 26]
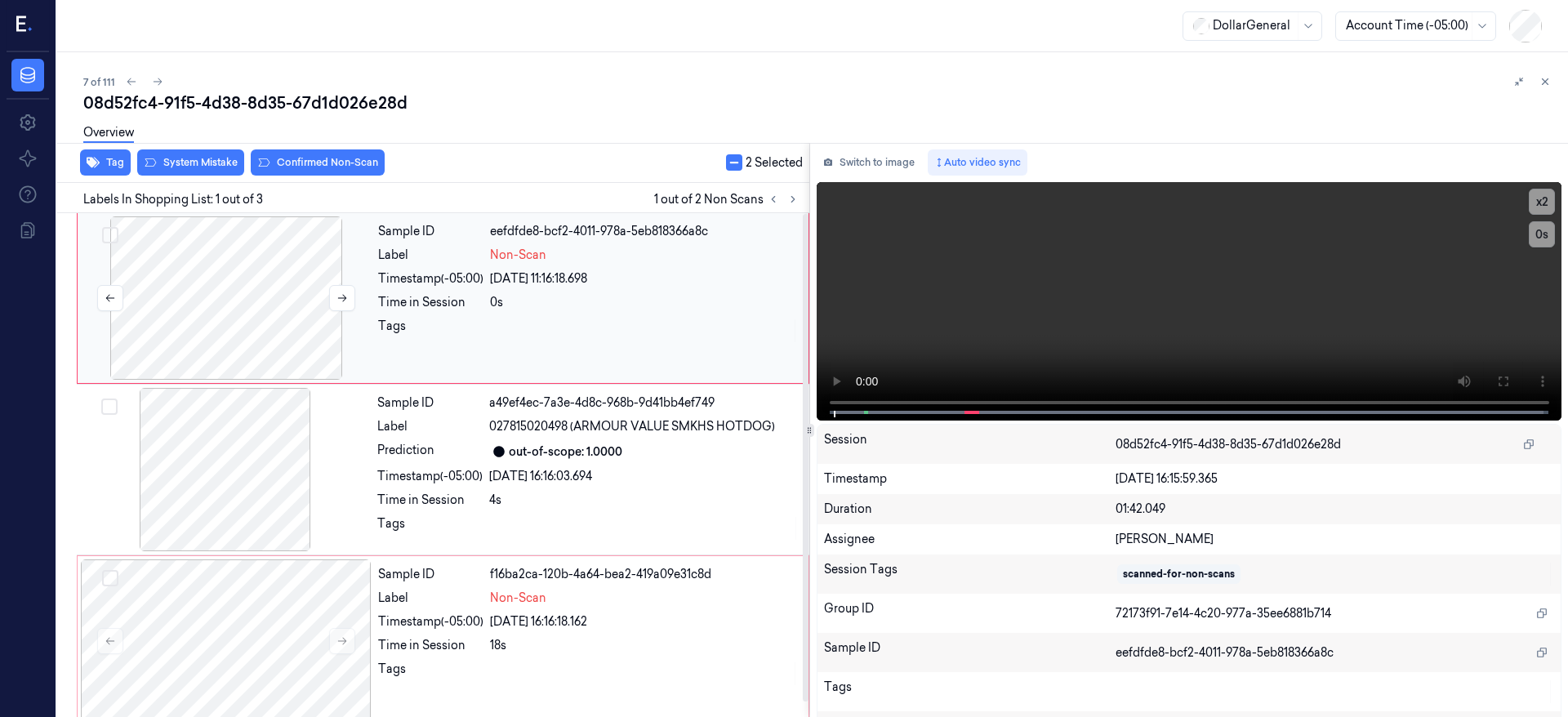
click at [243, 296] on div at bounding box center [226, 298] width 291 height 163
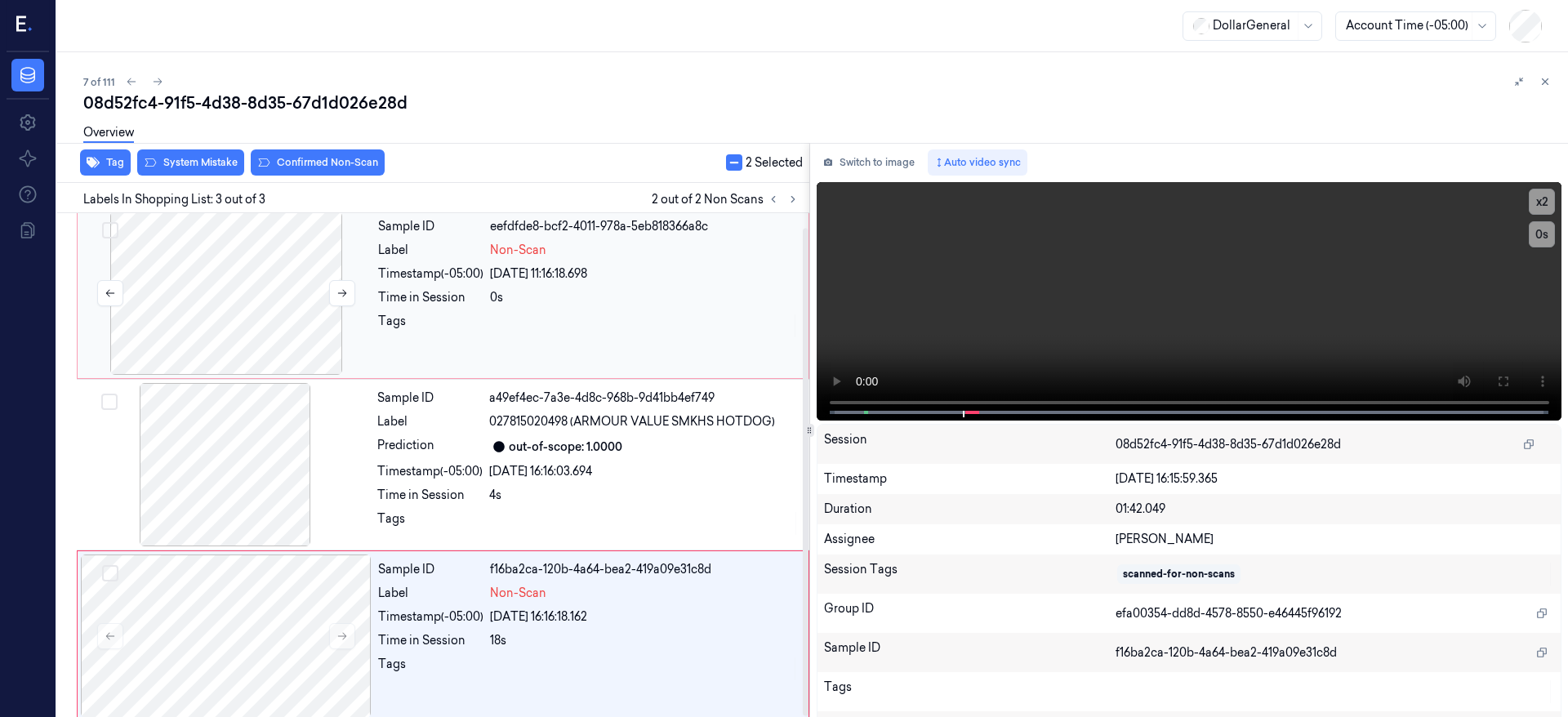
scroll to position [16, 0]
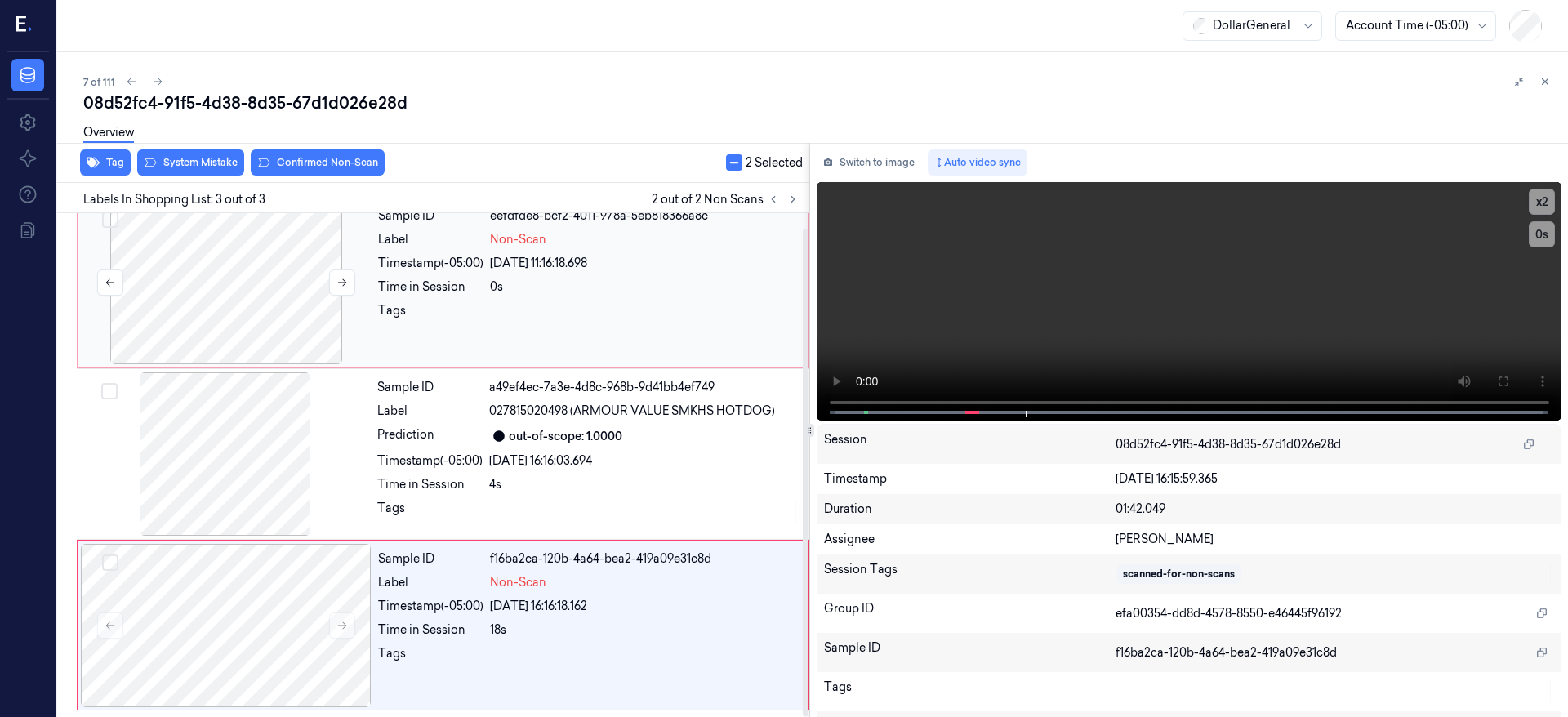
click at [218, 275] on div at bounding box center [226, 282] width 291 height 163
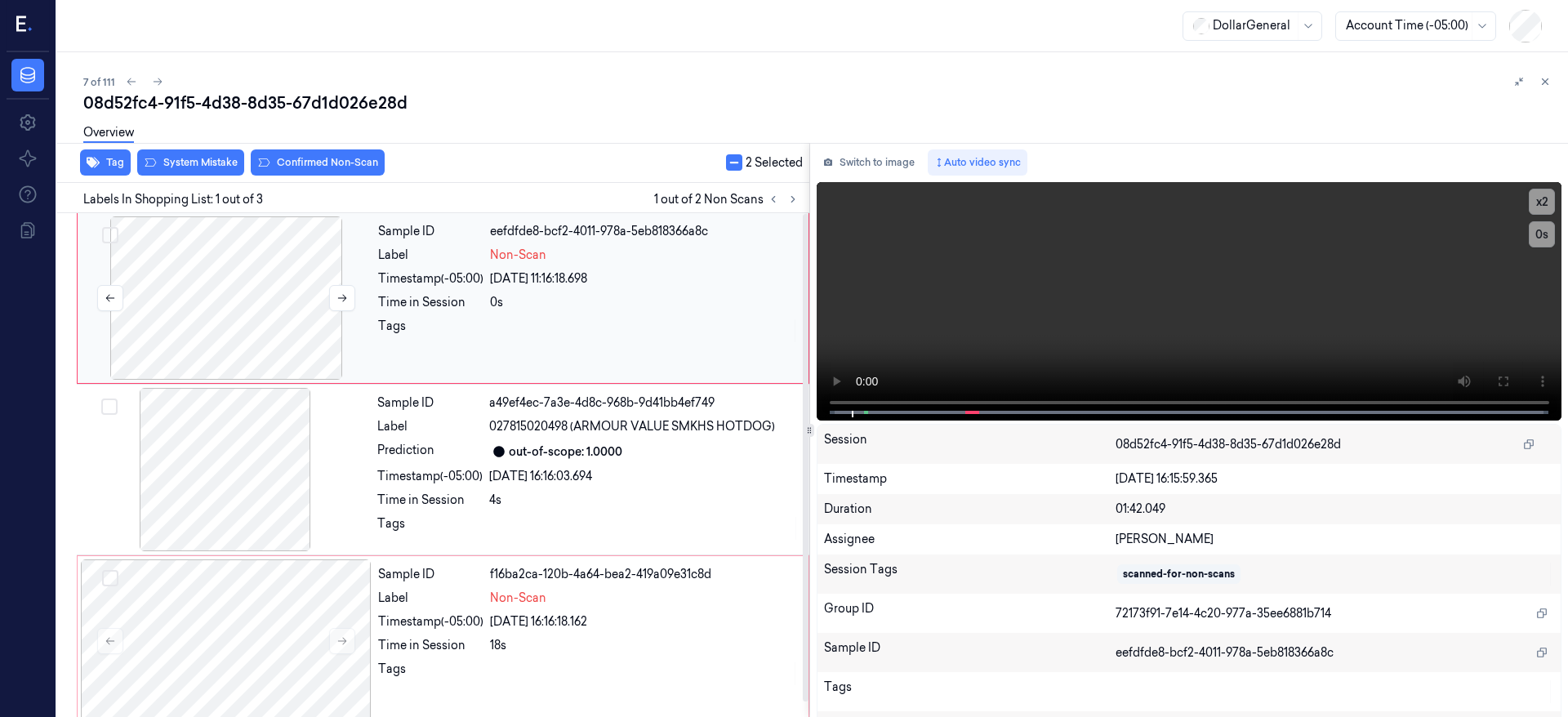
click at [224, 268] on div at bounding box center [226, 298] width 291 height 163
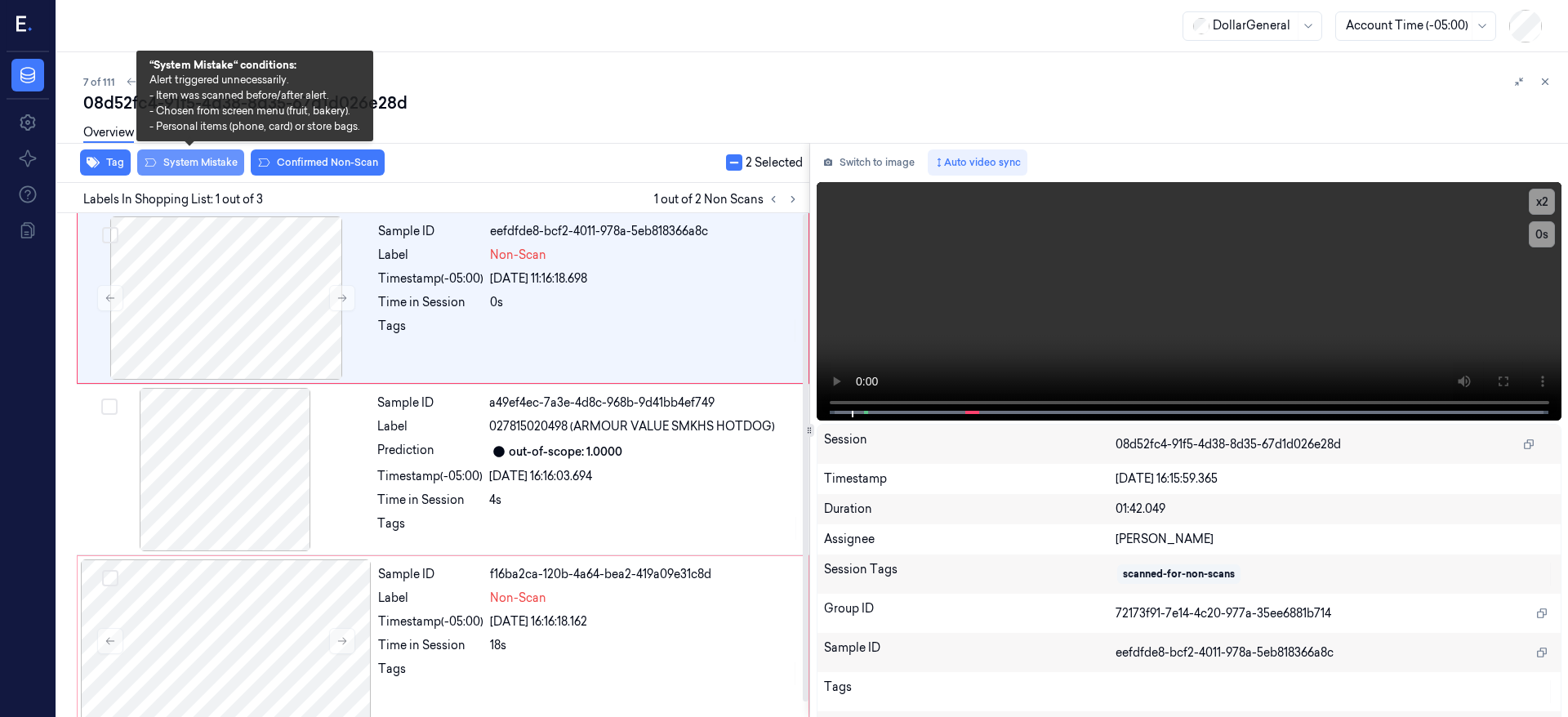
click at [189, 157] on button "System Mistake" at bounding box center [191, 162] width 107 height 26
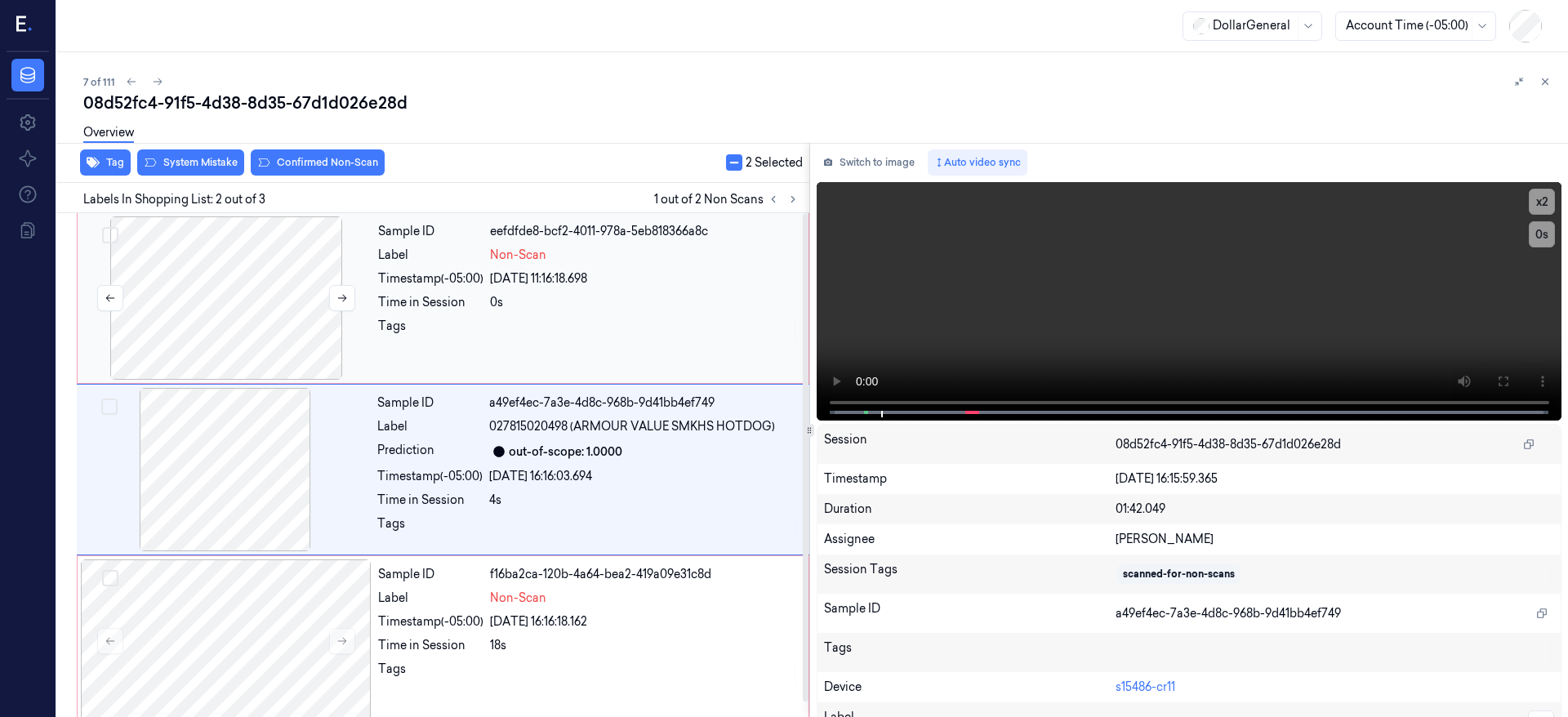
click at [252, 312] on div at bounding box center [226, 298] width 291 height 163
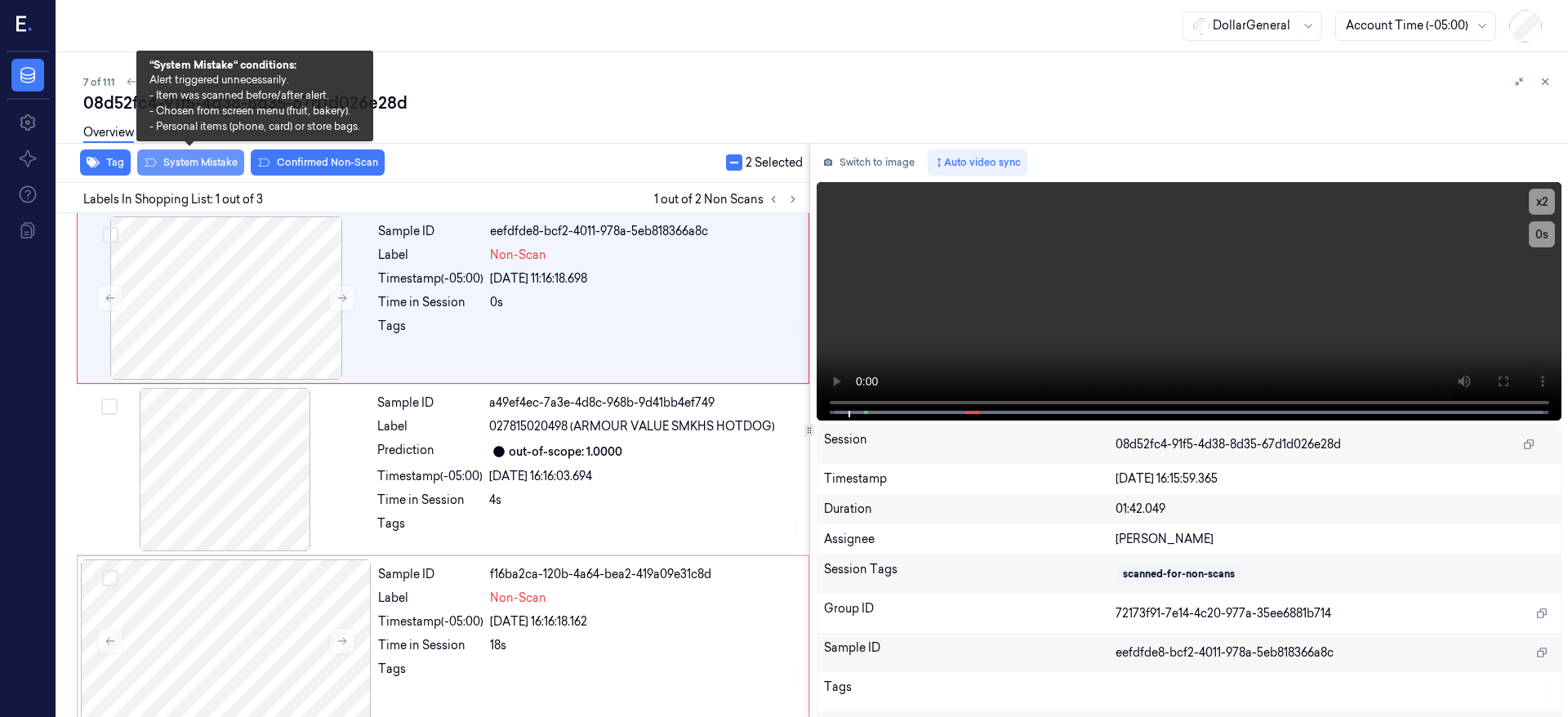
click at [206, 158] on button "System Mistake" at bounding box center [191, 162] width 107 height 26
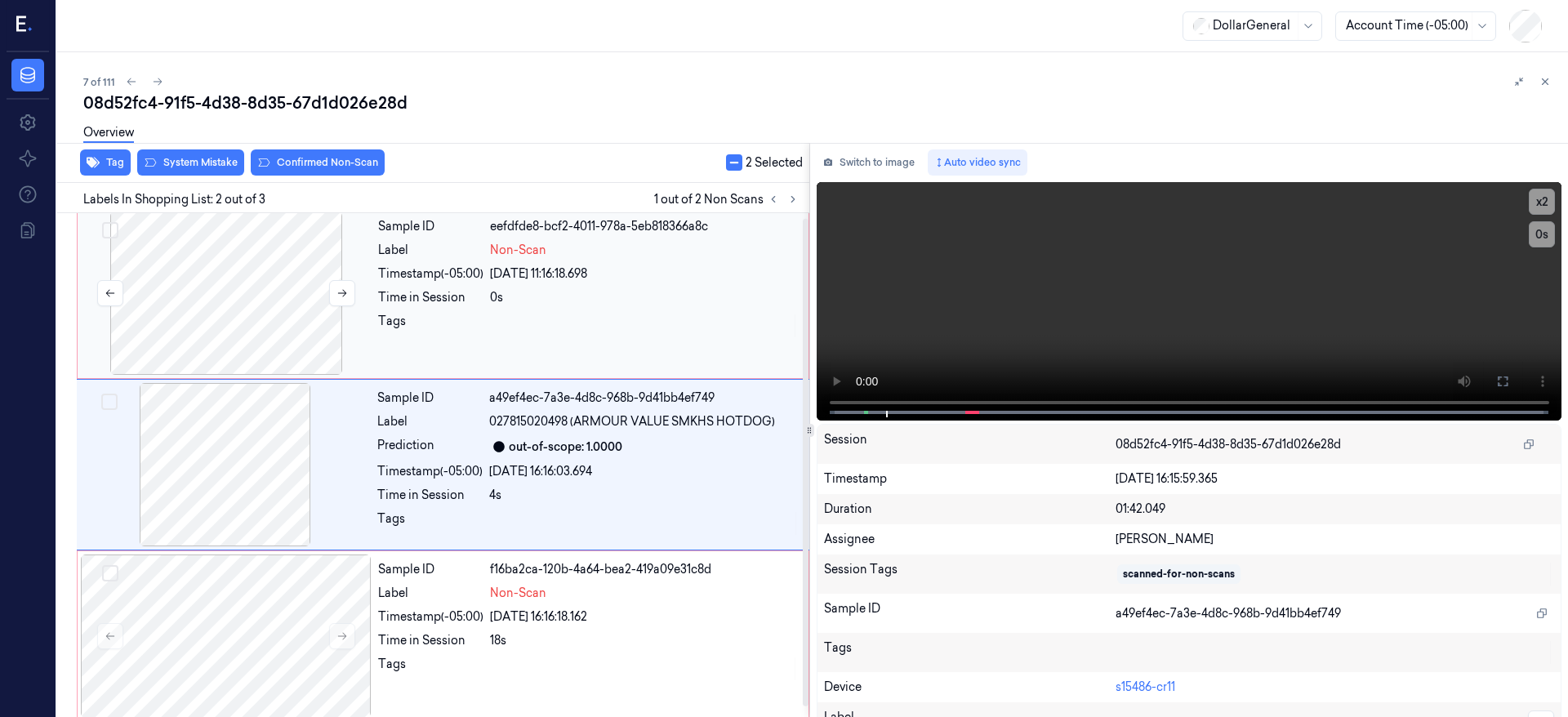
click at [276, 289] on div at bounding box center [226, 293] width 291 height 163
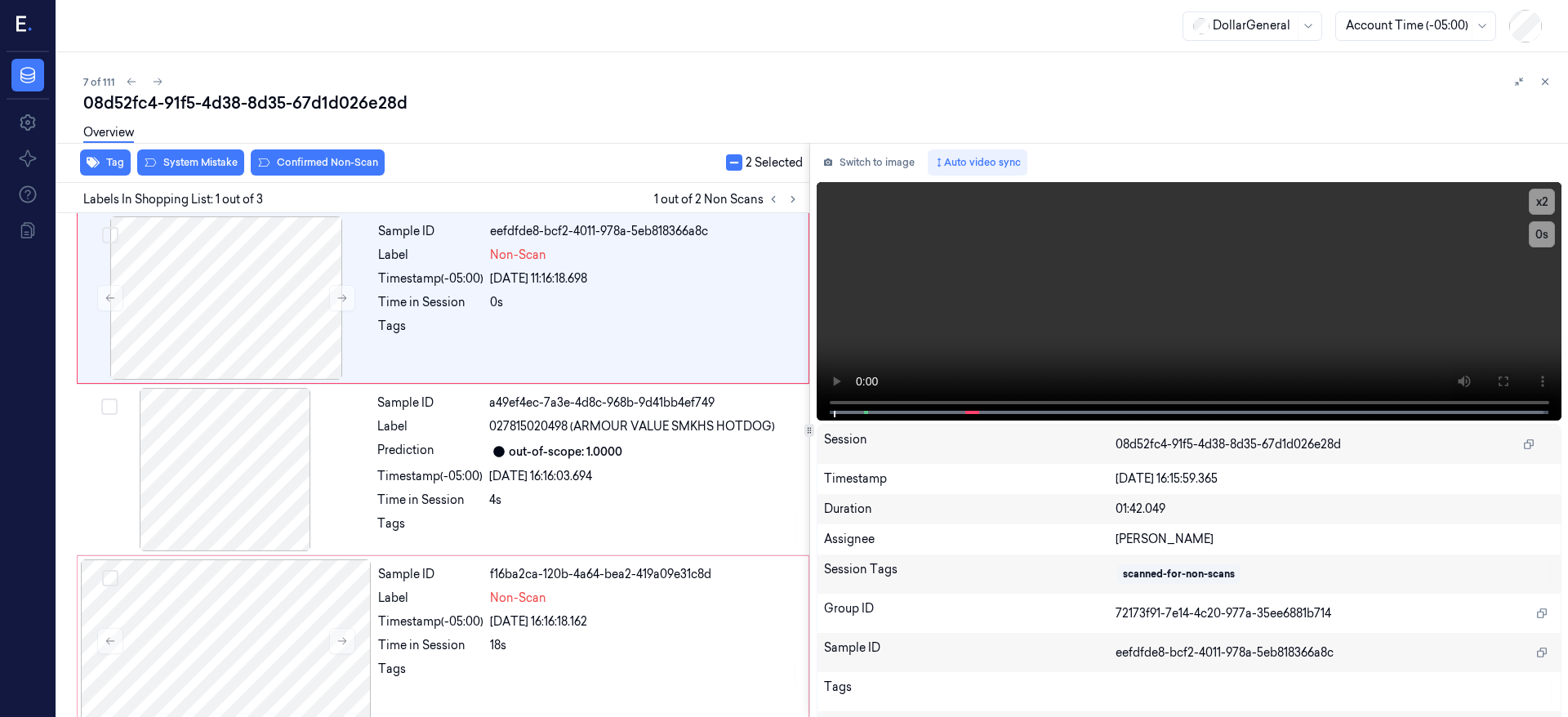
click at [205, 154] on div "Overview" at bounding box center [819, 135] width 1472 height 42
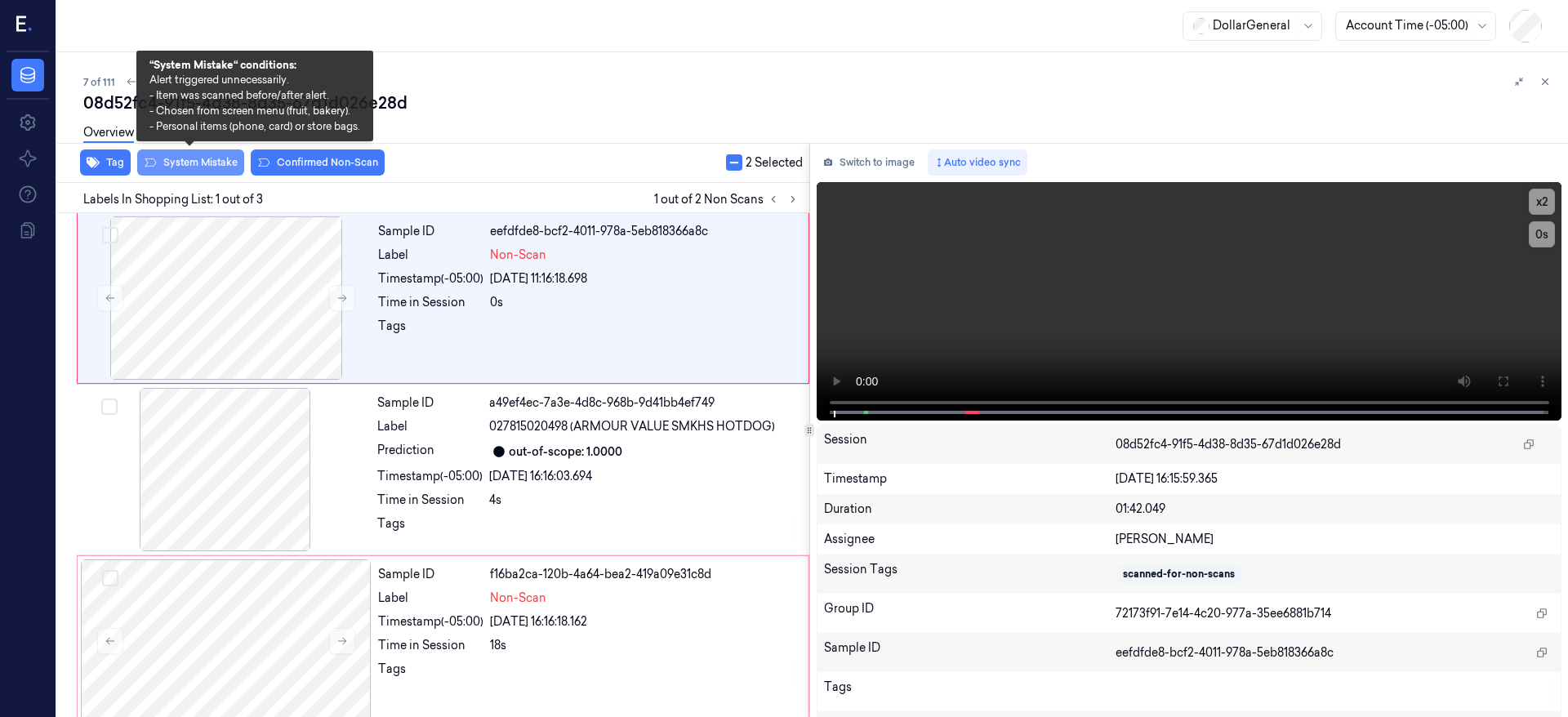
click at [211, 167] on button "System Mistake" at bounding box center [191, 162] width 107 height 26
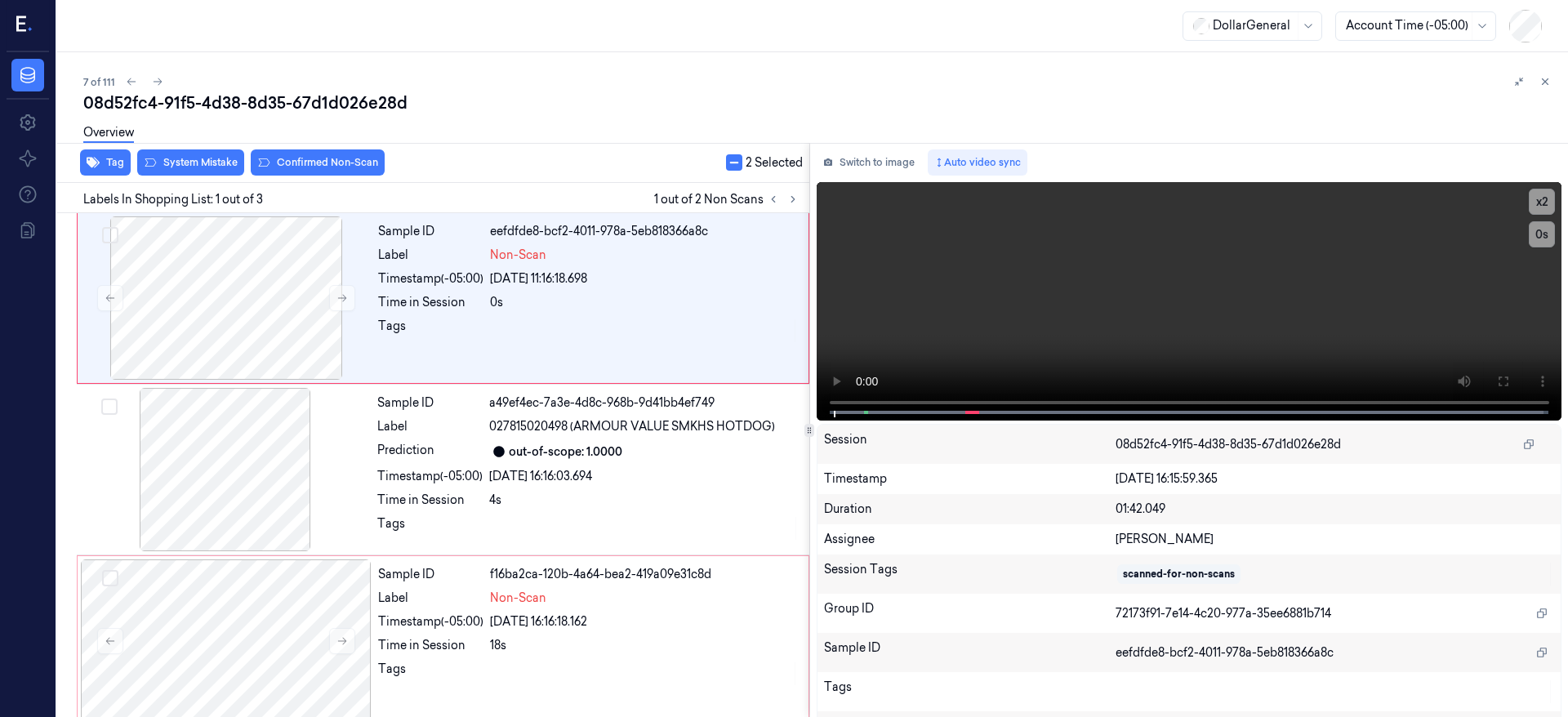
click at [727, 168] on button "button" at bounding box center [734, 162] width 17 height 17
click at [726, 167] on button "button" at bounding box center [734, 162] width 17 height 17
click at [198, 311] on div at bounding box center [226, 298] width 291 height 163
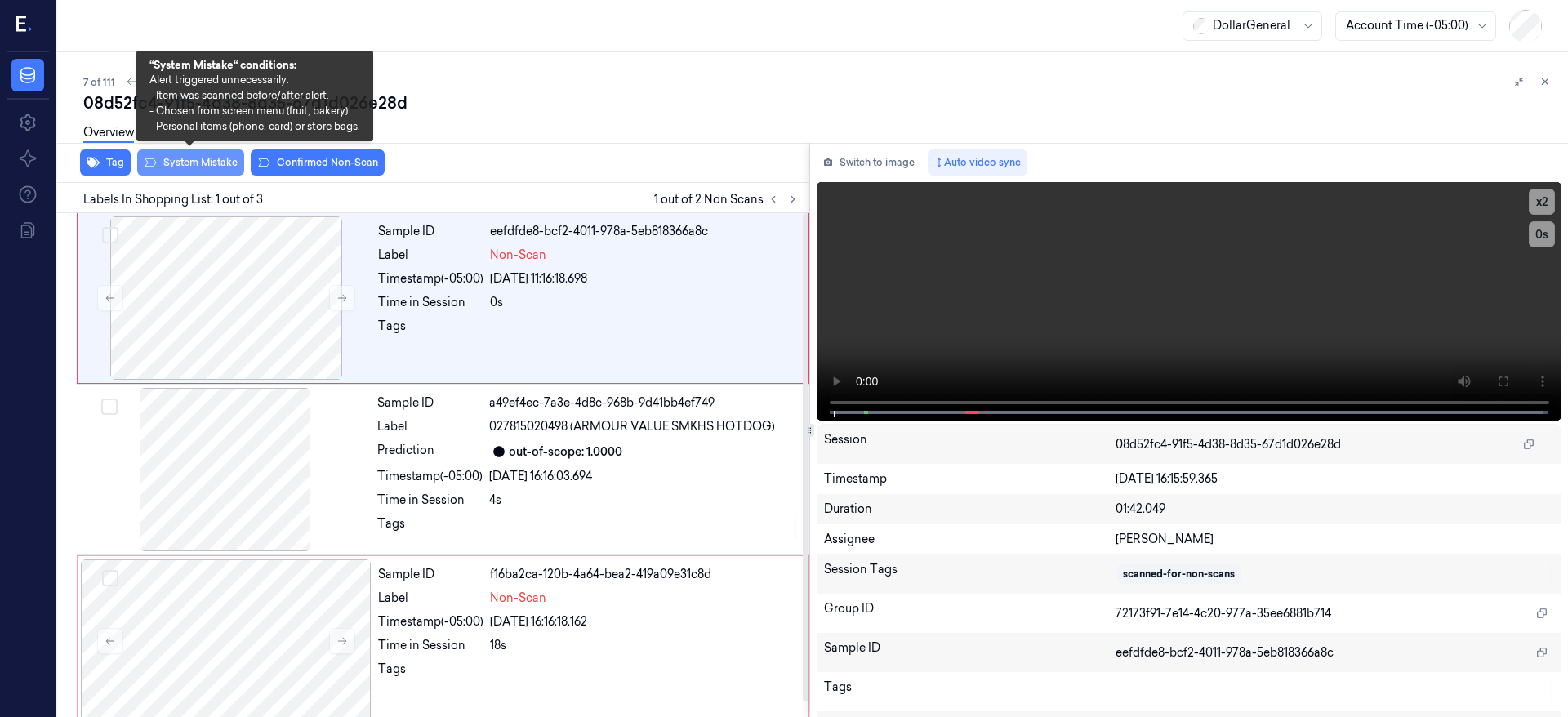
click at [207, 165] on button "System Mistake" at bounding box center [191, 162] width 107 height 26
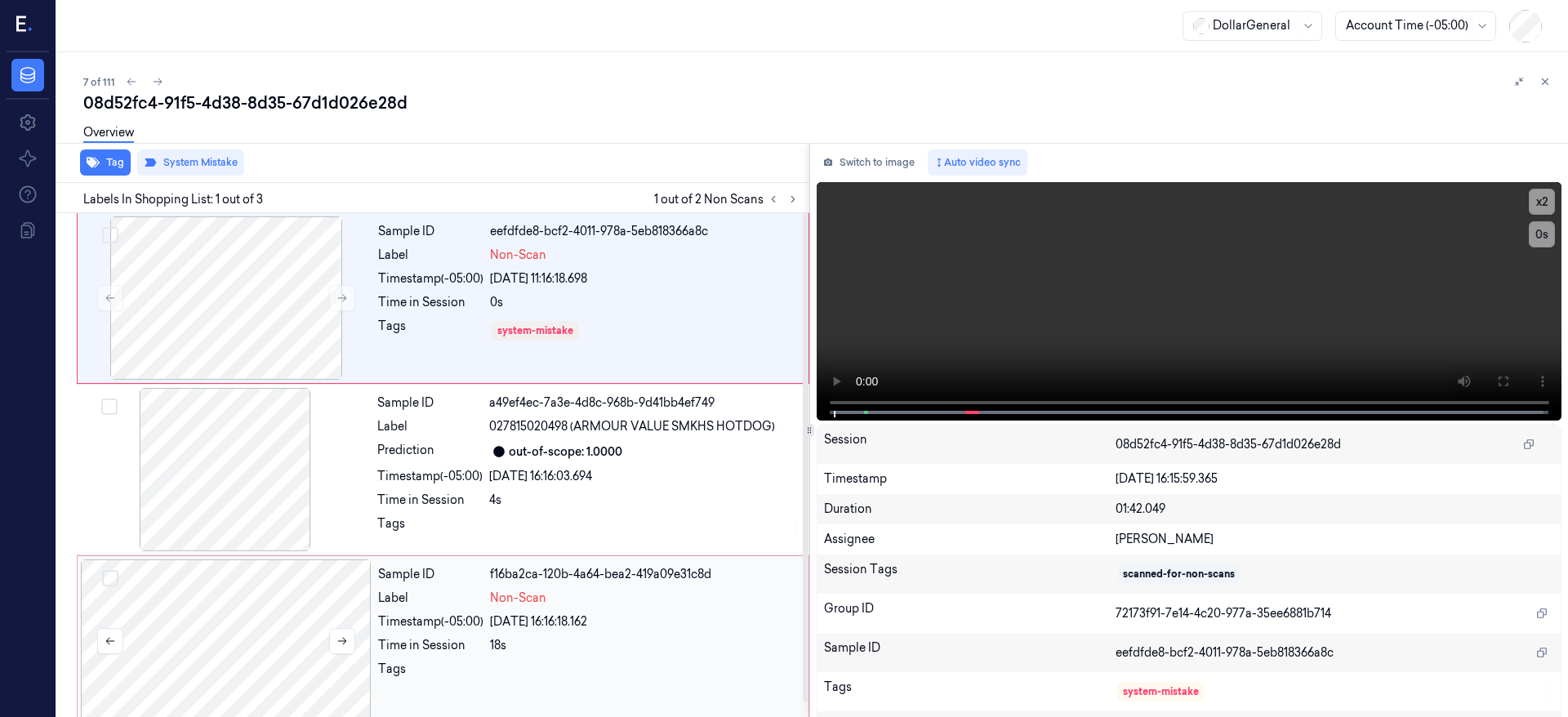
click at [275, 616] on div at bounding box center [226, 641] width 291 height 163
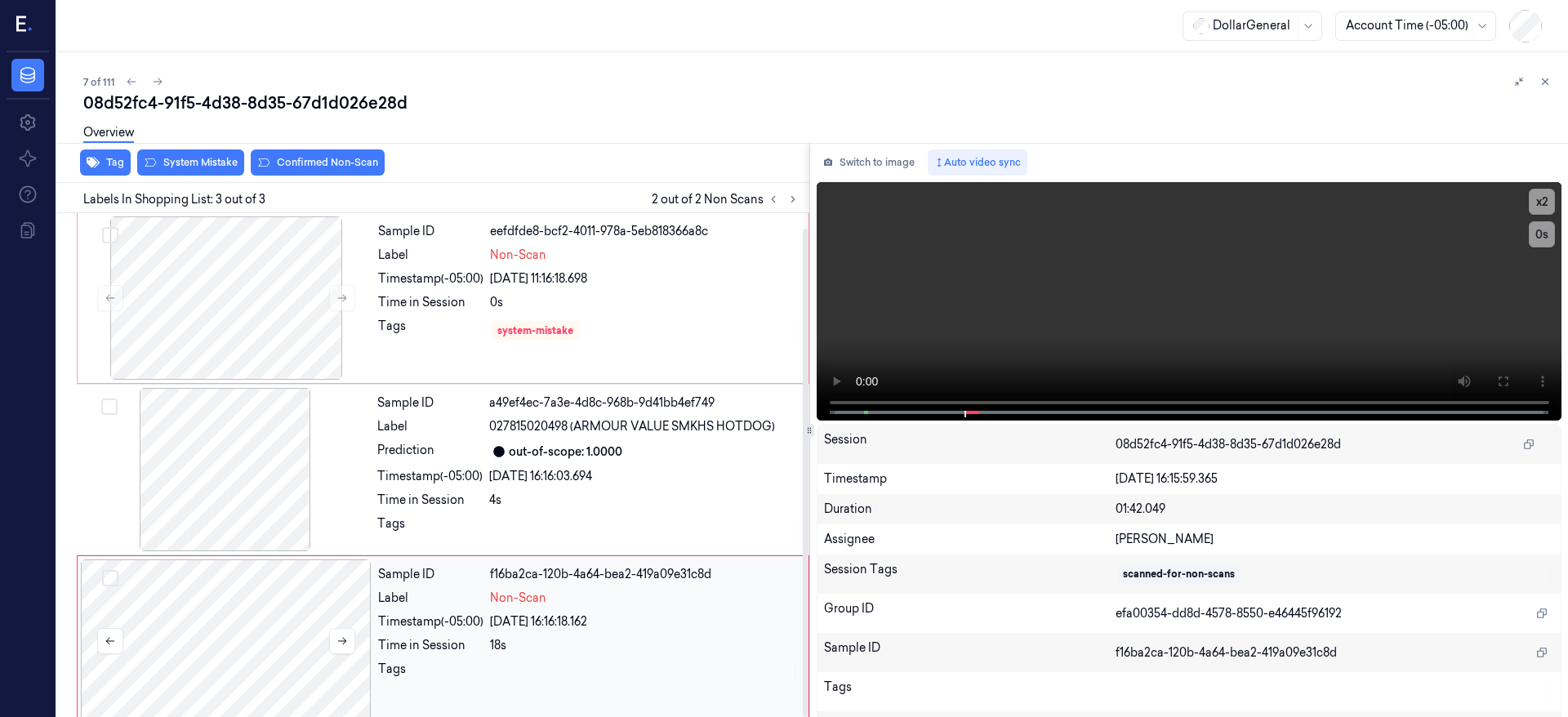
scroll to position [16, 0]
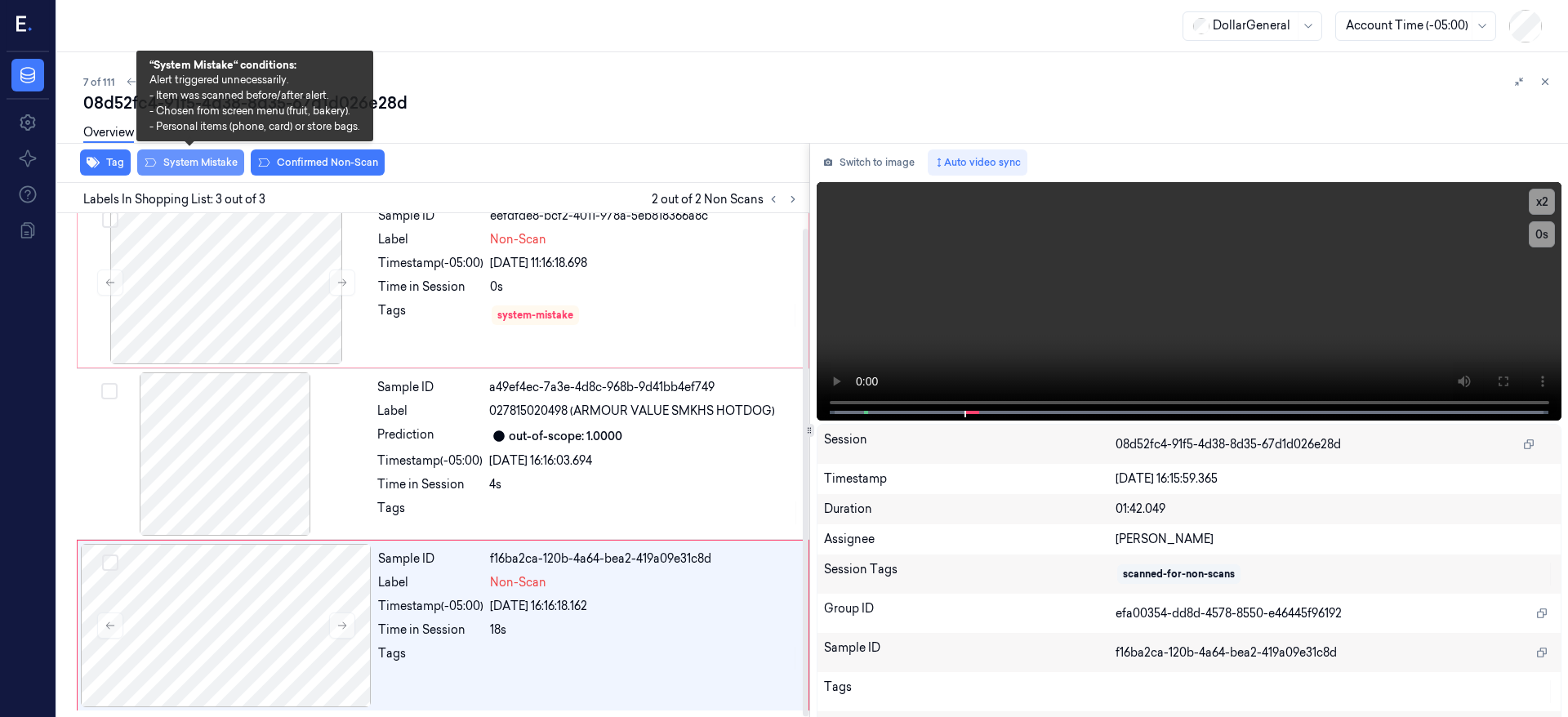
click at [222, 166] on button "System Mistake" at bounding box center [191, 162] width 107 height 26
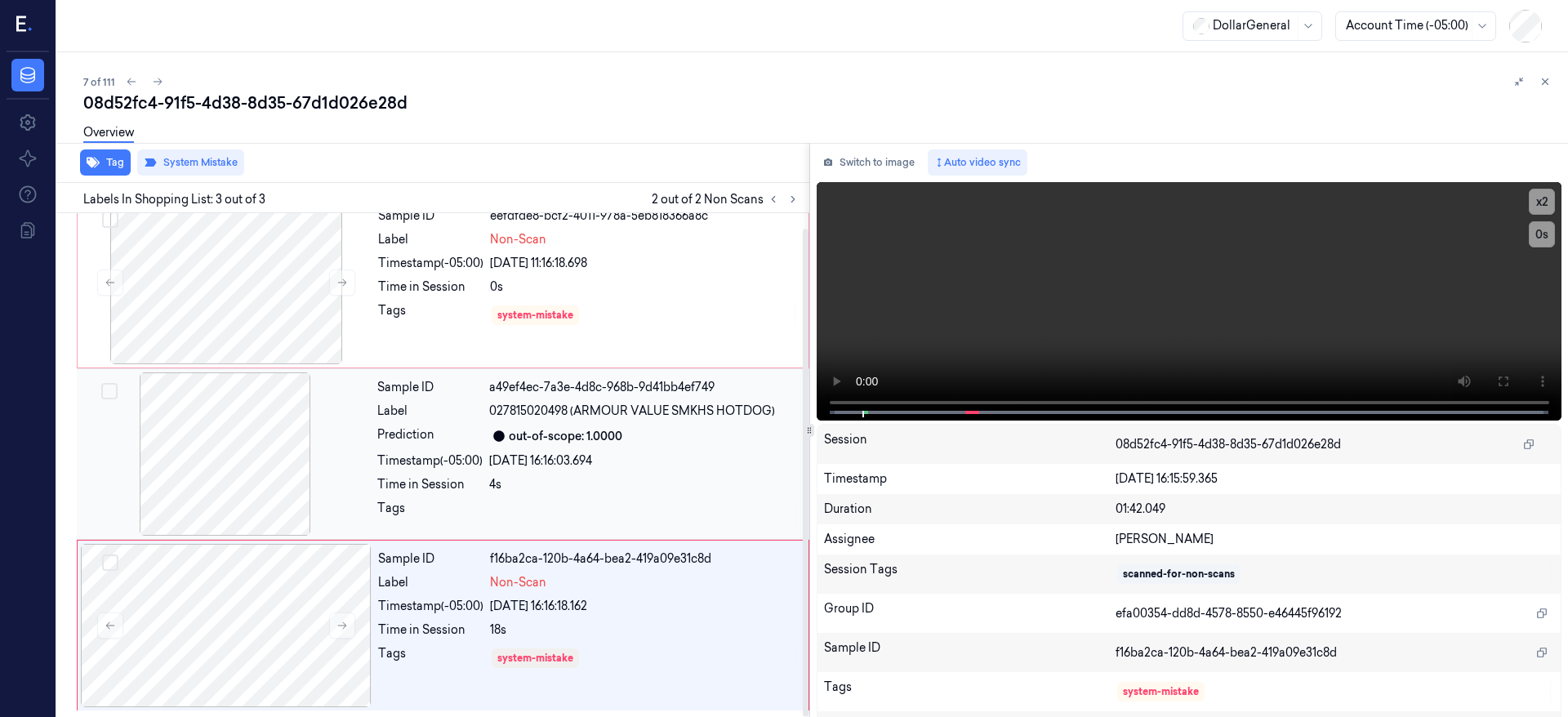
scroll to position [5, 0]
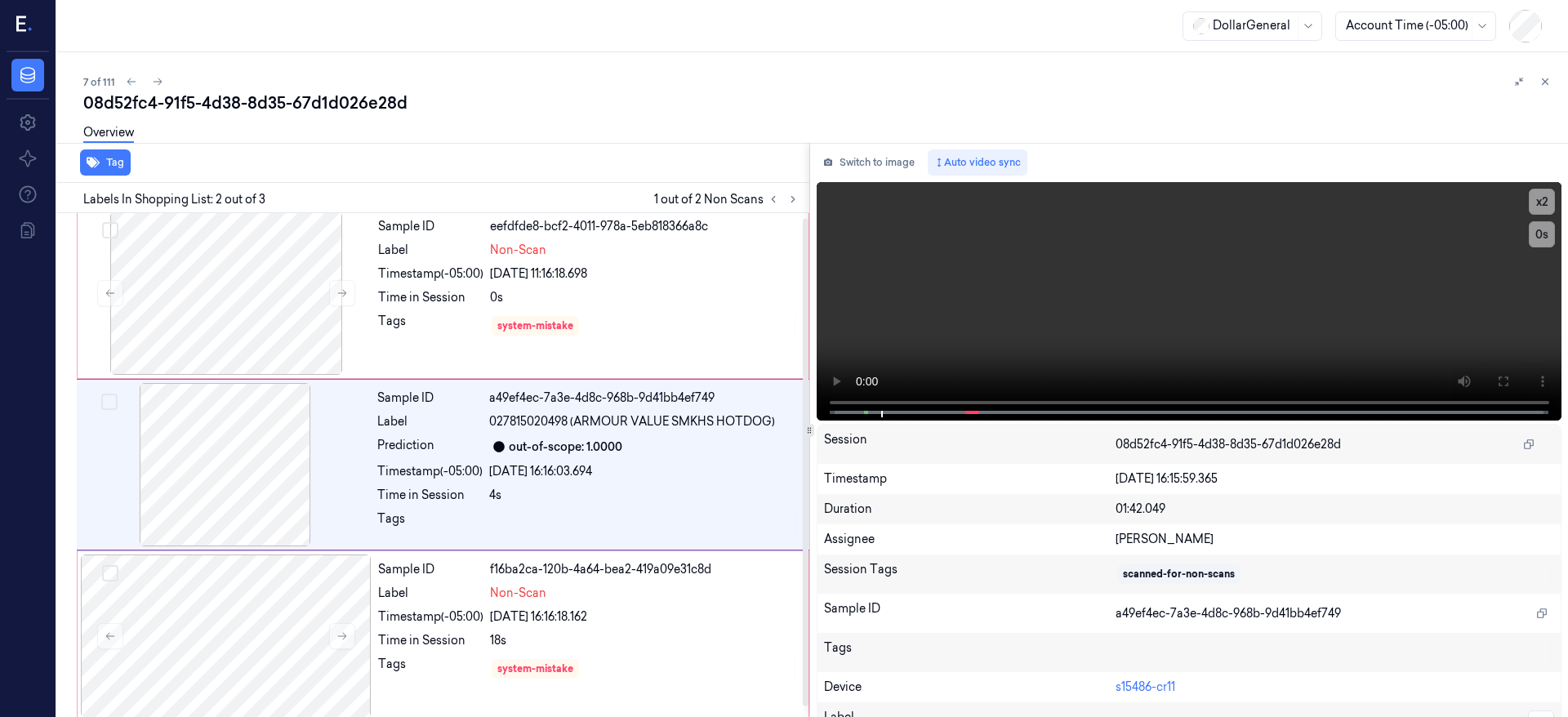
click at [217, 102] on div "08d52fc4-91f5-4d38-8d35-67d1d026e28d" at bounding box center [819, 102] width 1472 height 22
click at [158, 78] on icon at bounding box center [157, 82] width 12 height 12
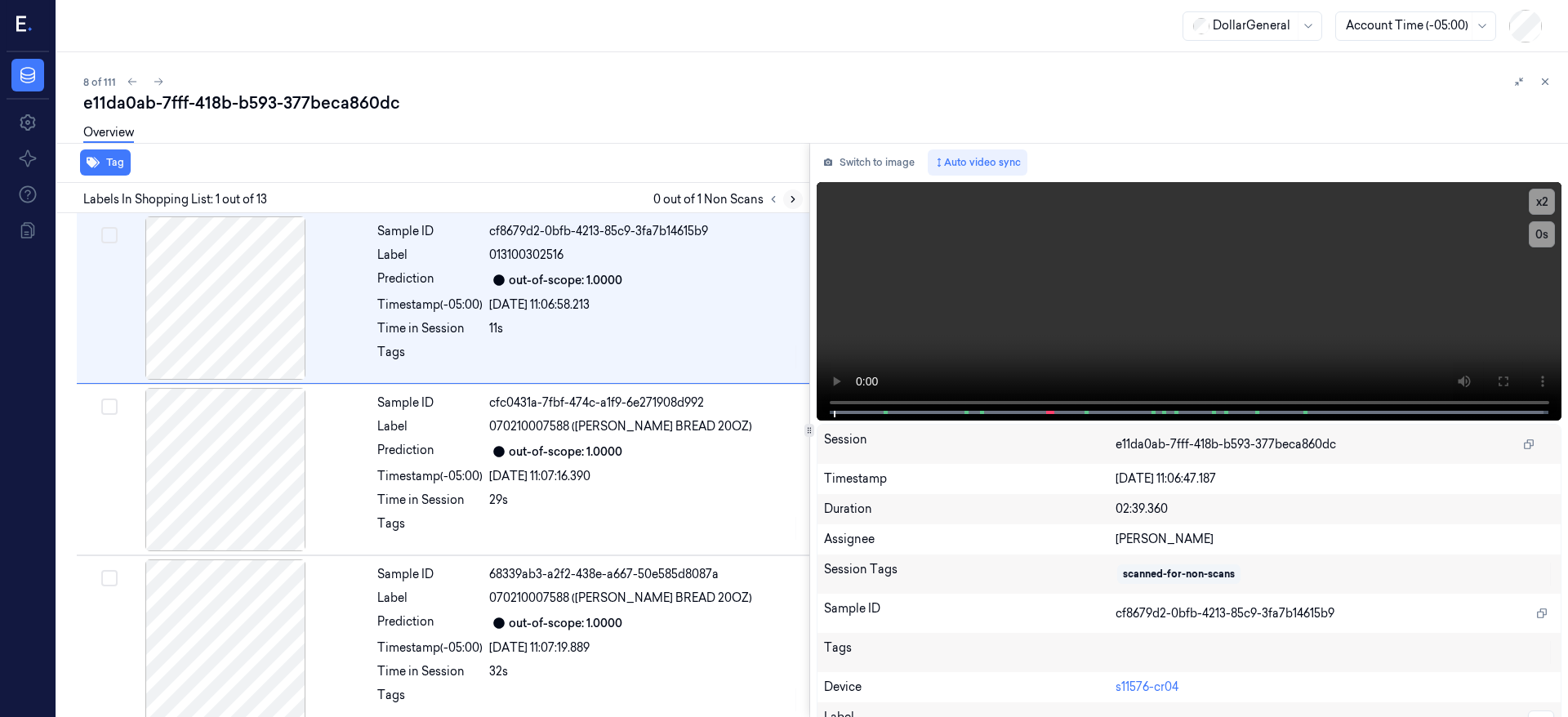
click at [794, 202] on icon at bounding box center [794, 199] width 12 height 12
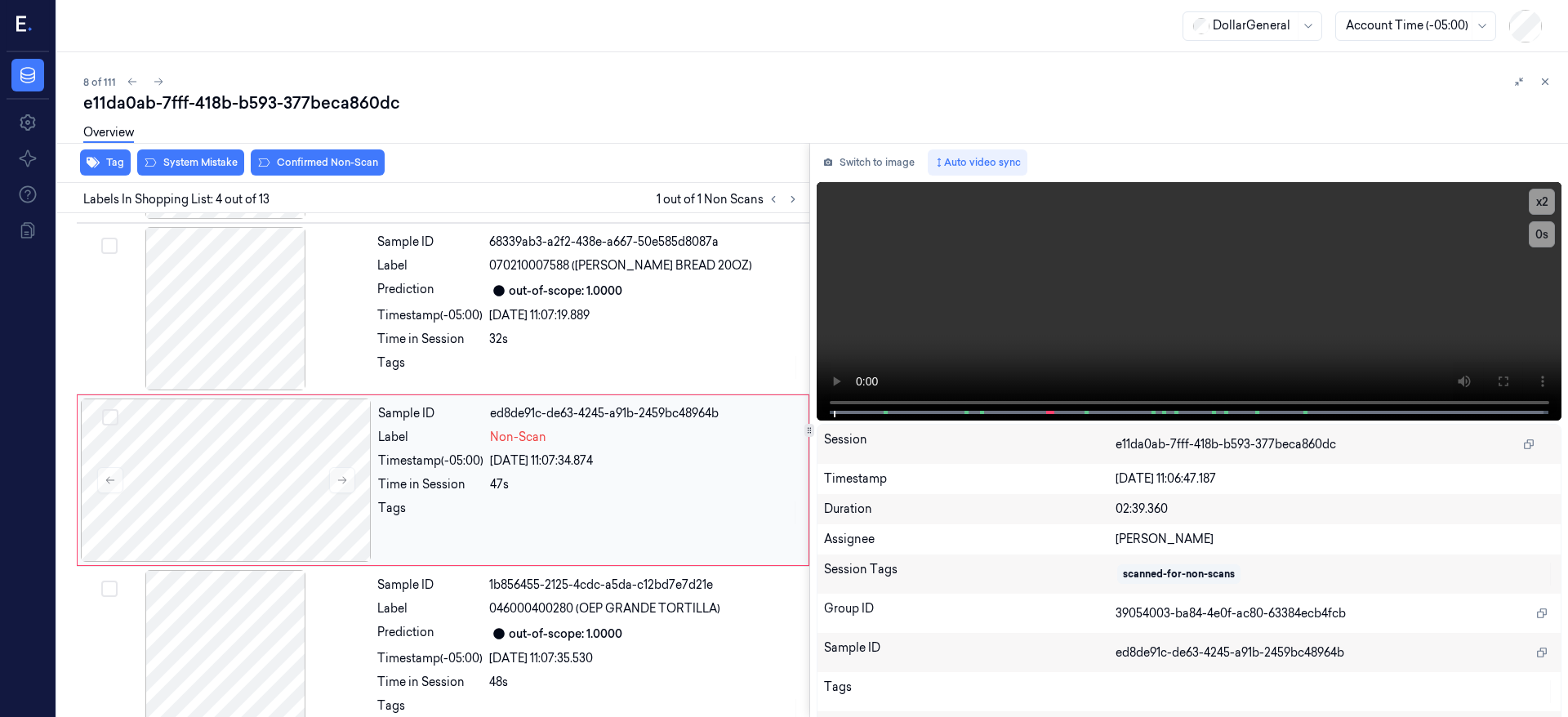
scroll to position [348, 0]
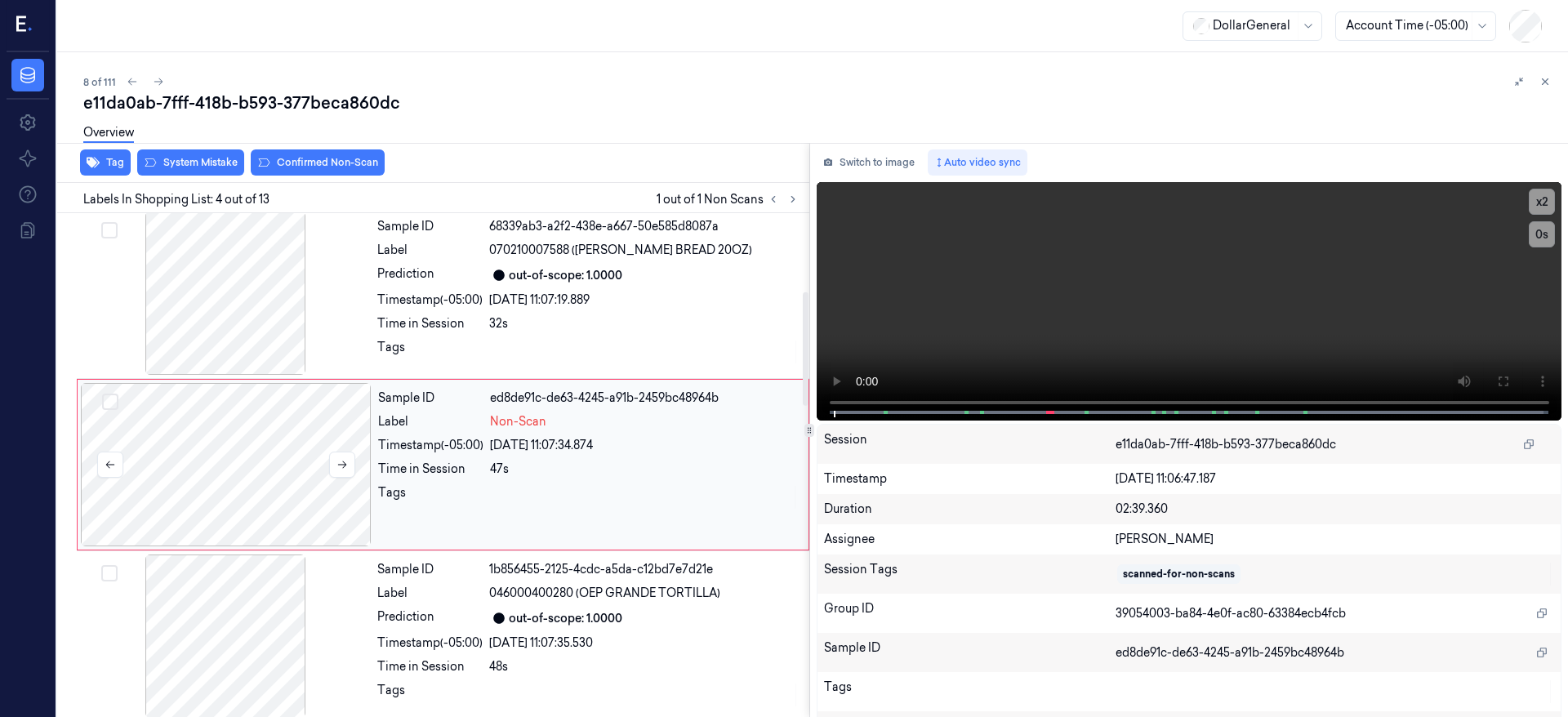
click at [236, 427] on div at bounding box center [226, 465] width 291 height 163
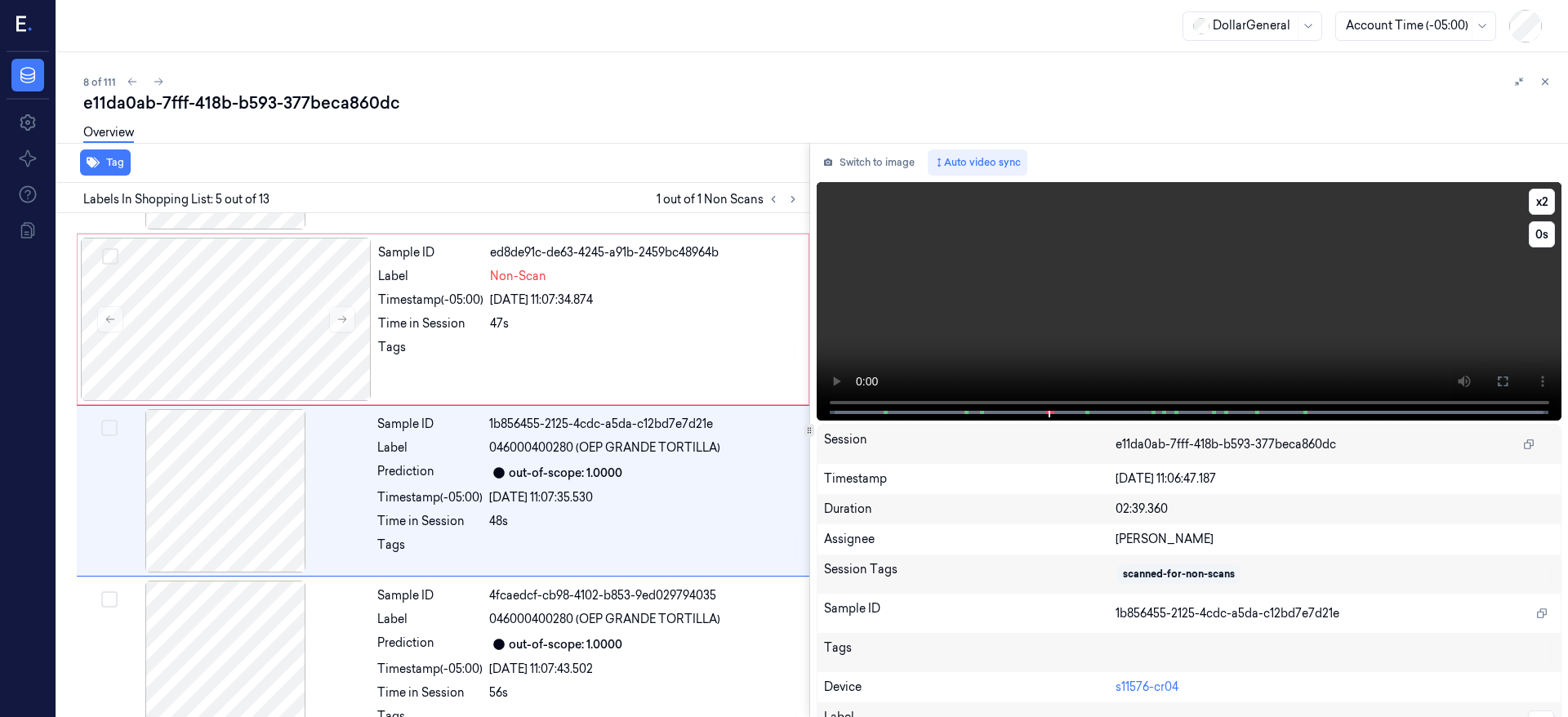
scroll to position [520, 0]
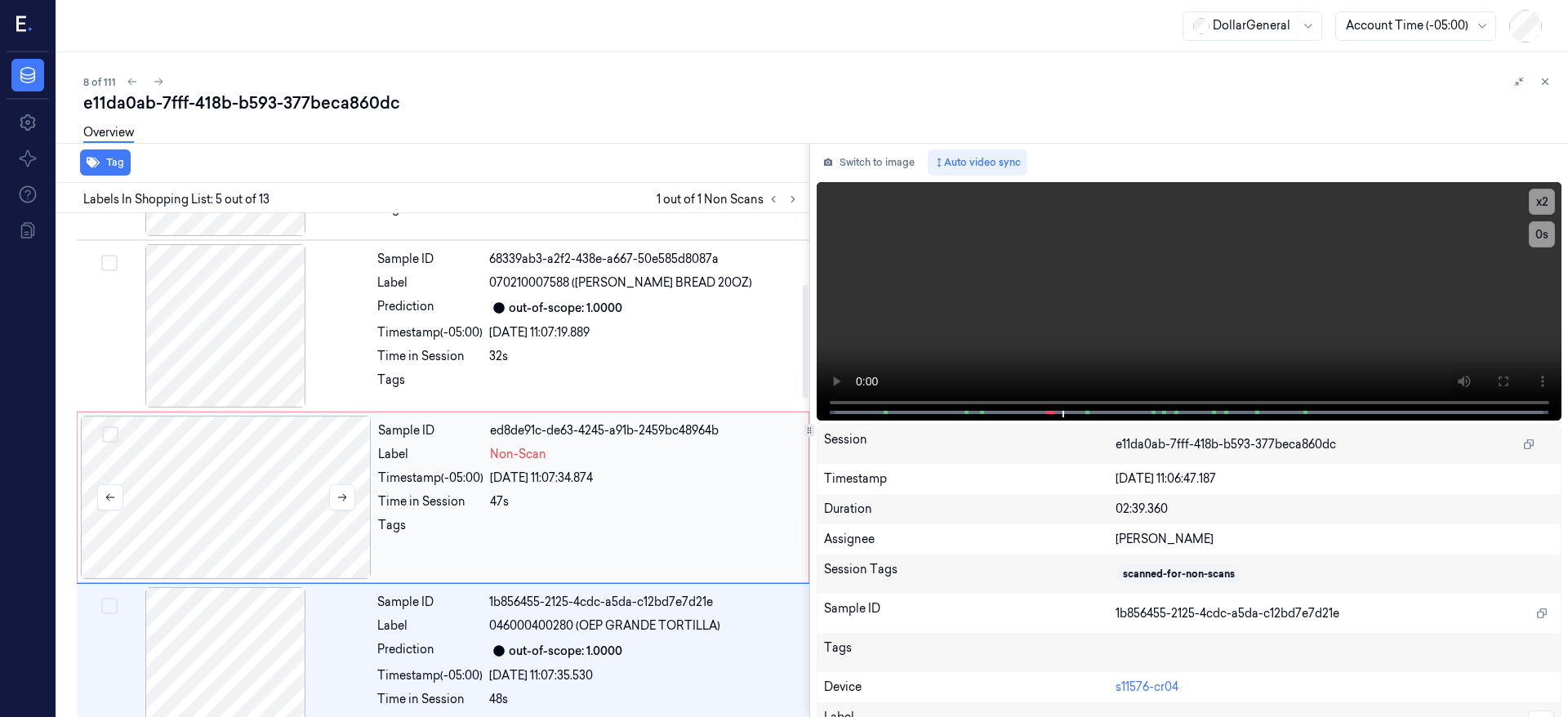
click at [205, 471] on div at bounding box center [226, 497] width 291 height 163
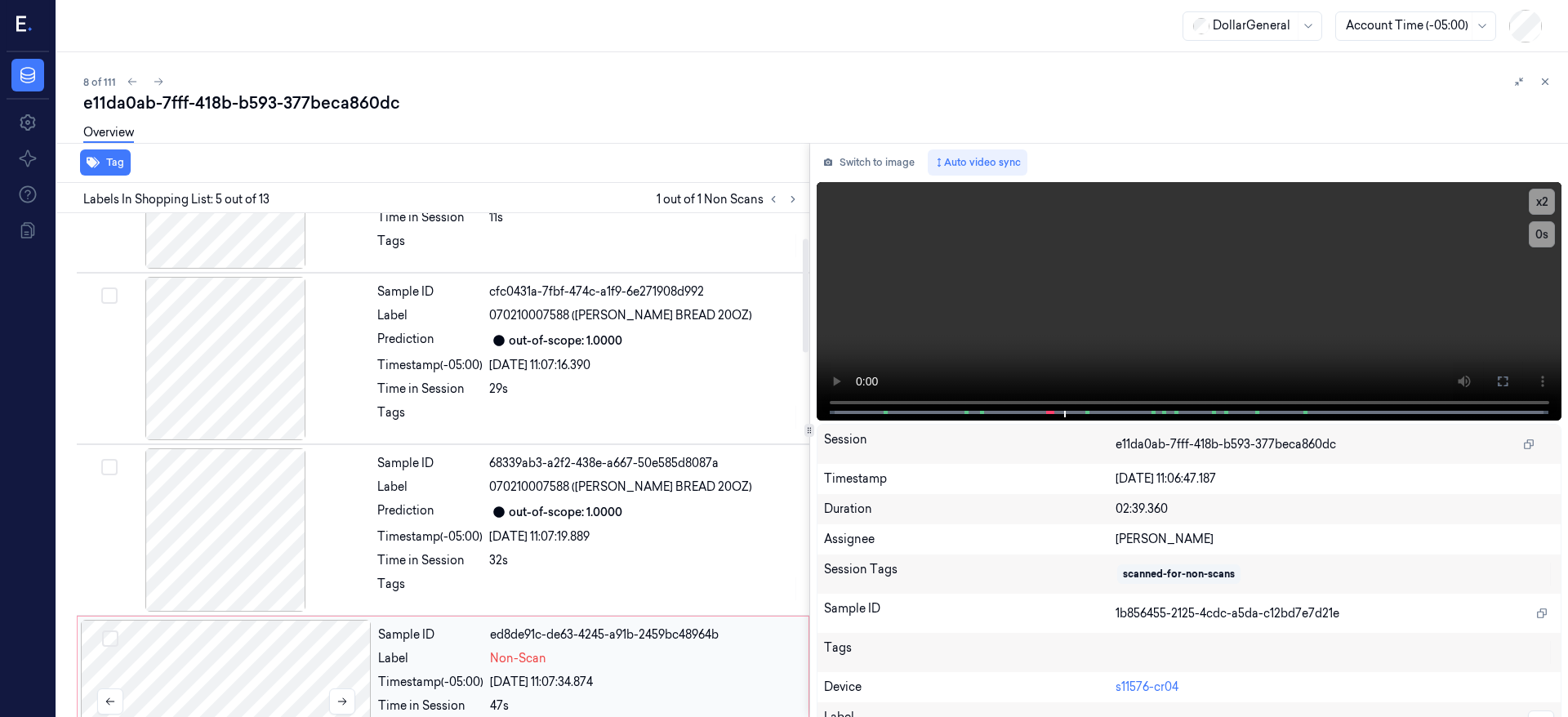
click at [211, 655] on div at bounding box center [226, 701] width 291 height 163
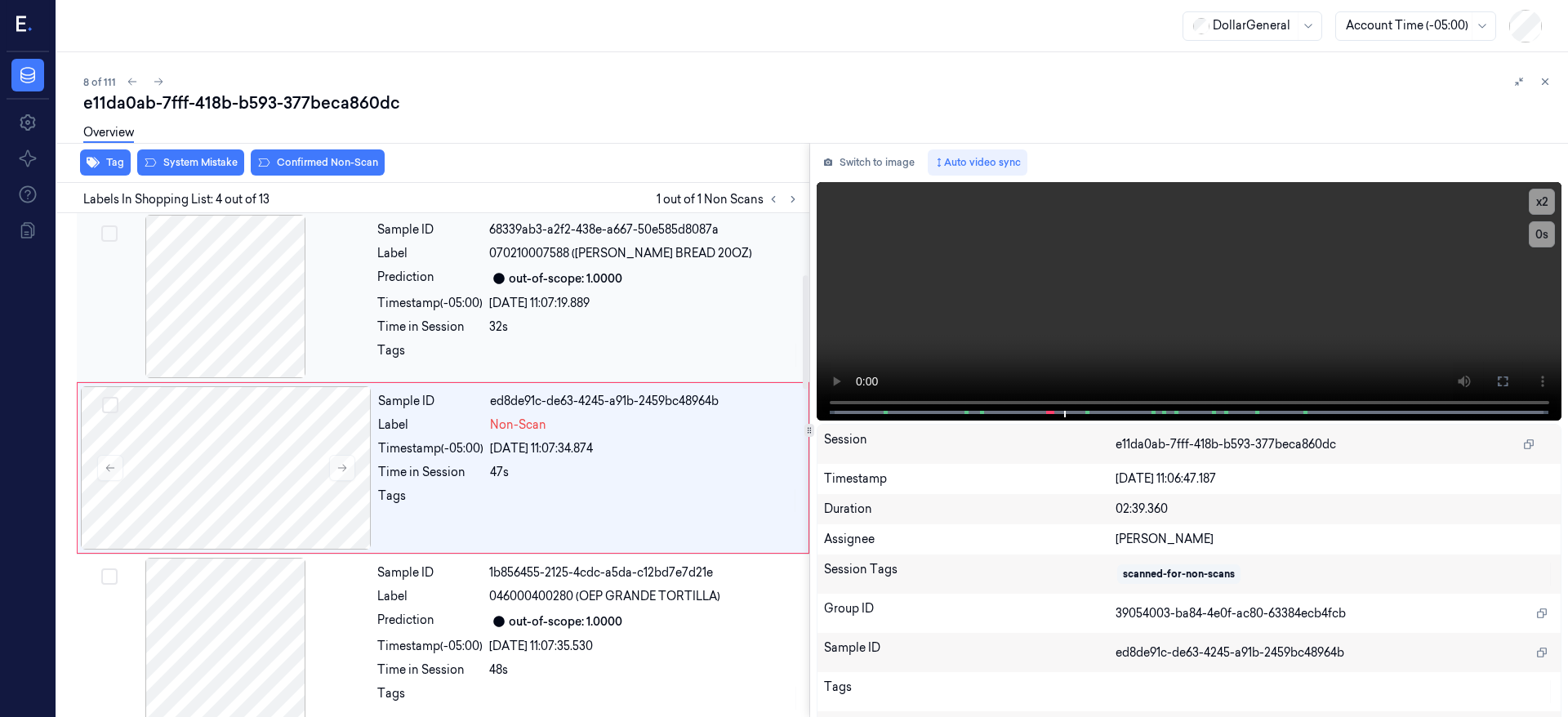
scroll to position [348, 0]
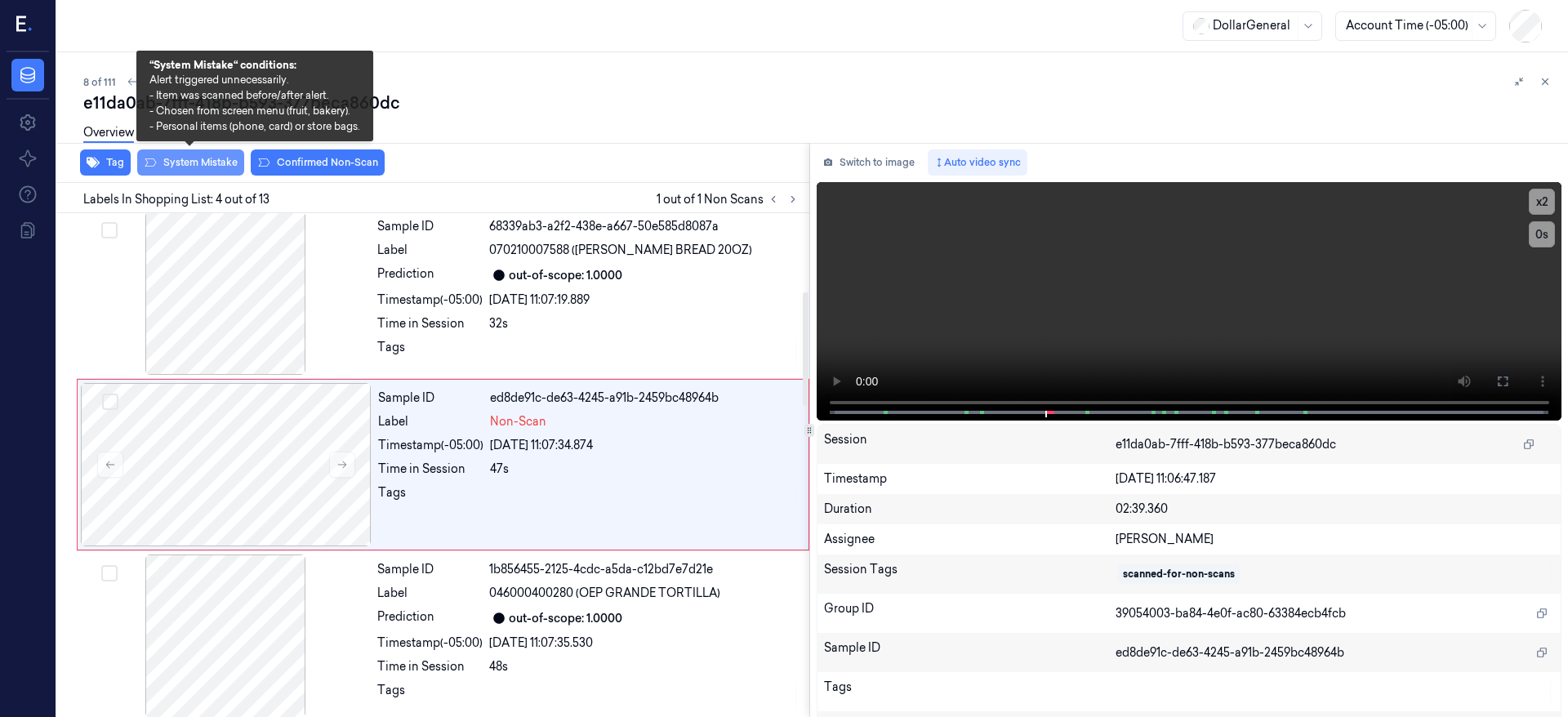
click at [216, 162] on button "System Mistake" at bounding box center [191, 162] width 107 height 26
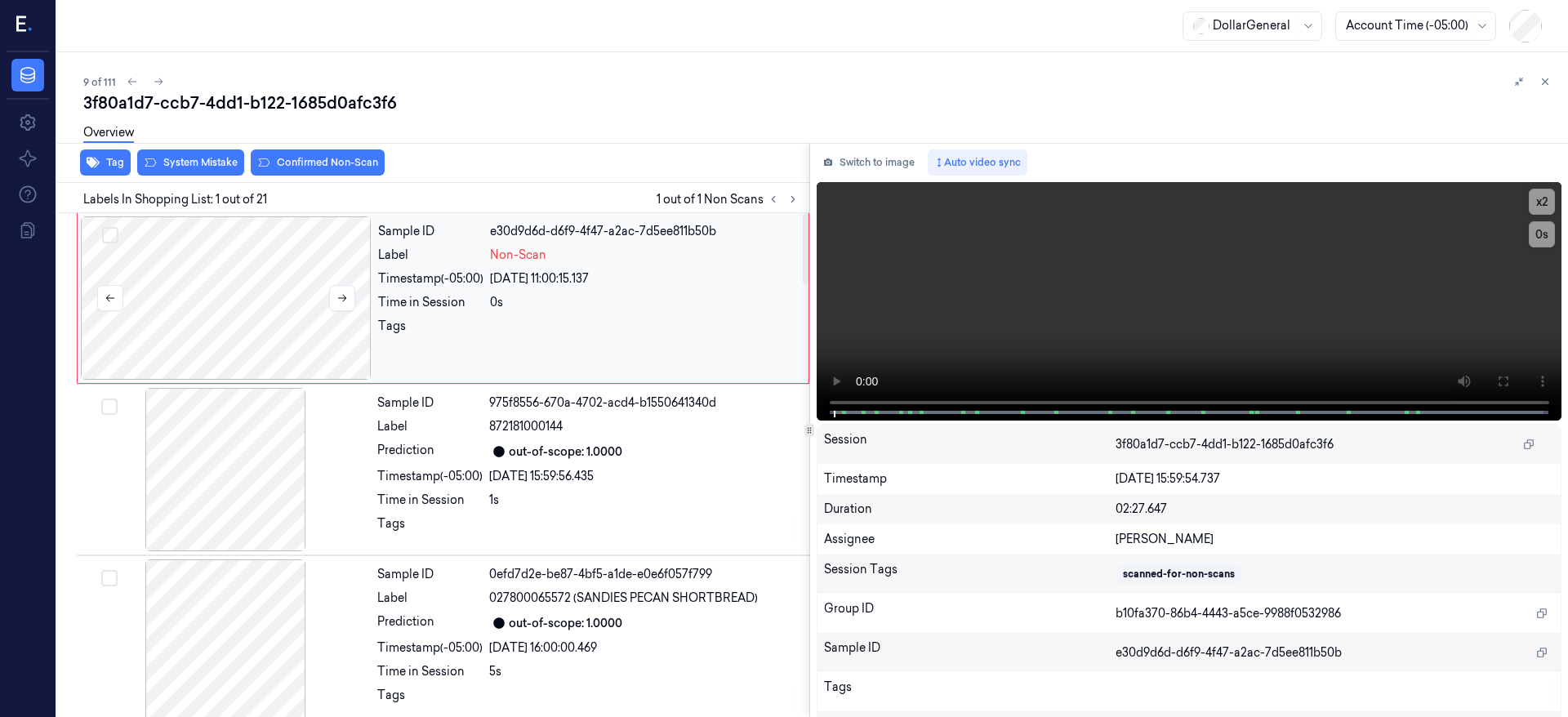
click at [256, 306] on div at bounding box center [226, 298] width 291 height 163
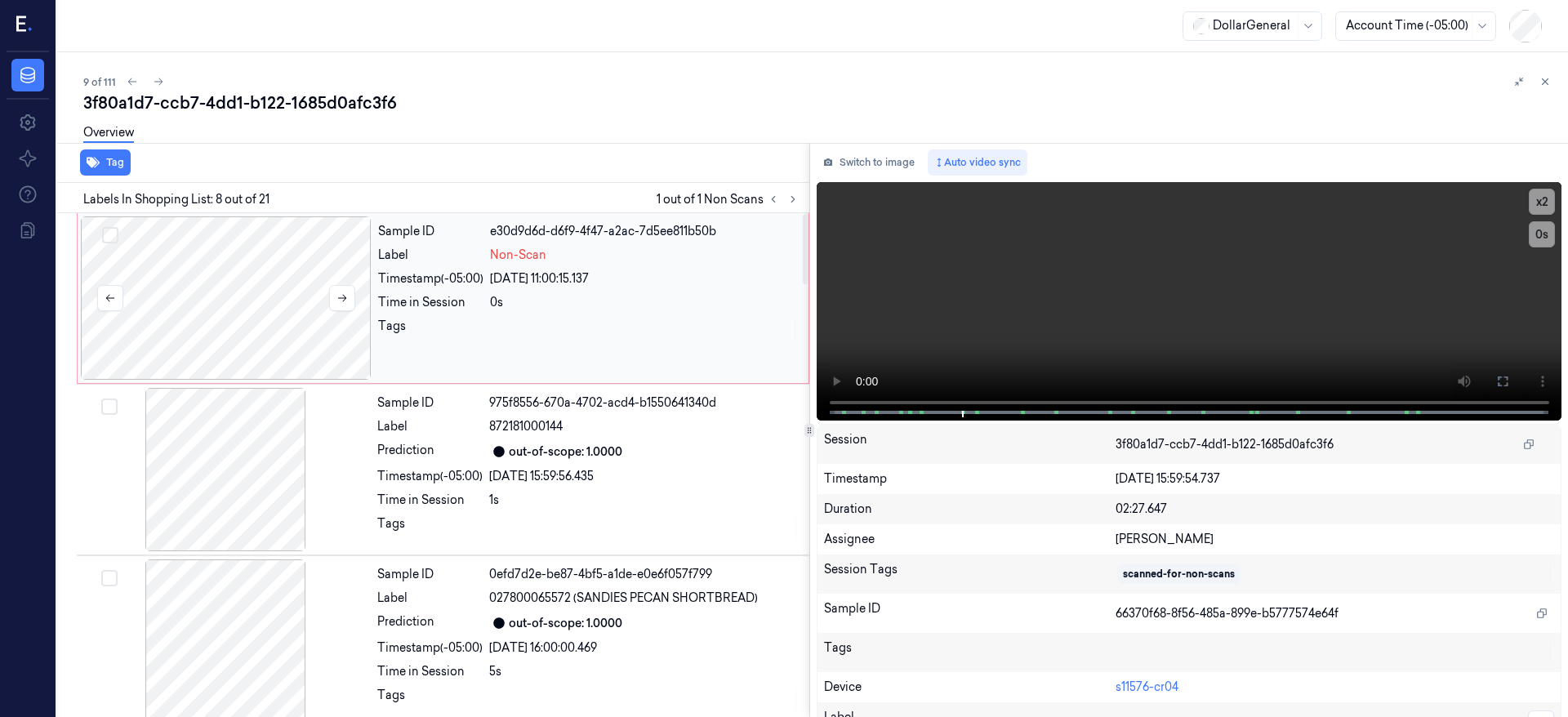
click at [254, 286] on div at bounding box center [226, 298] width 291 height 163
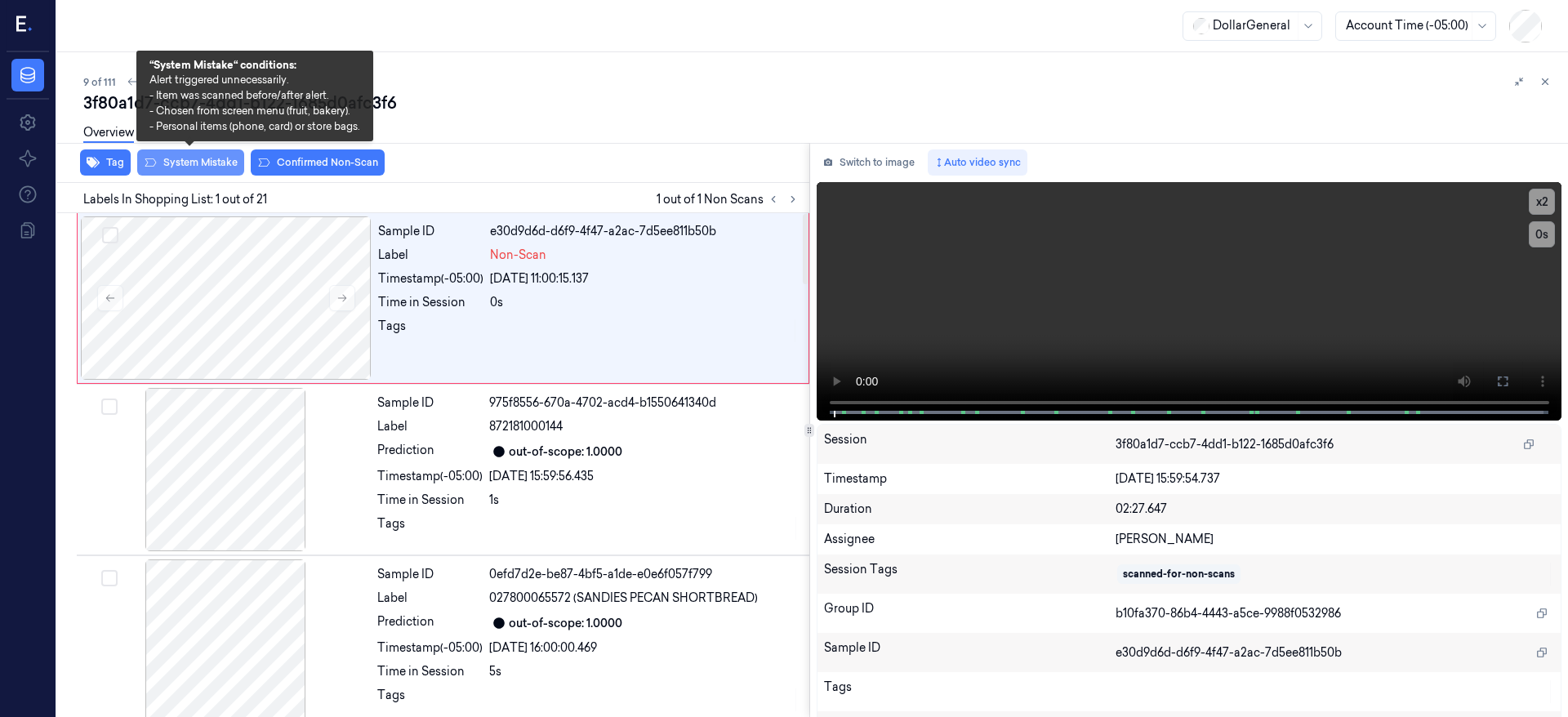
click at [201, 159] on button "System Mistake" at bounding box center [191, 162] width 107 height 26
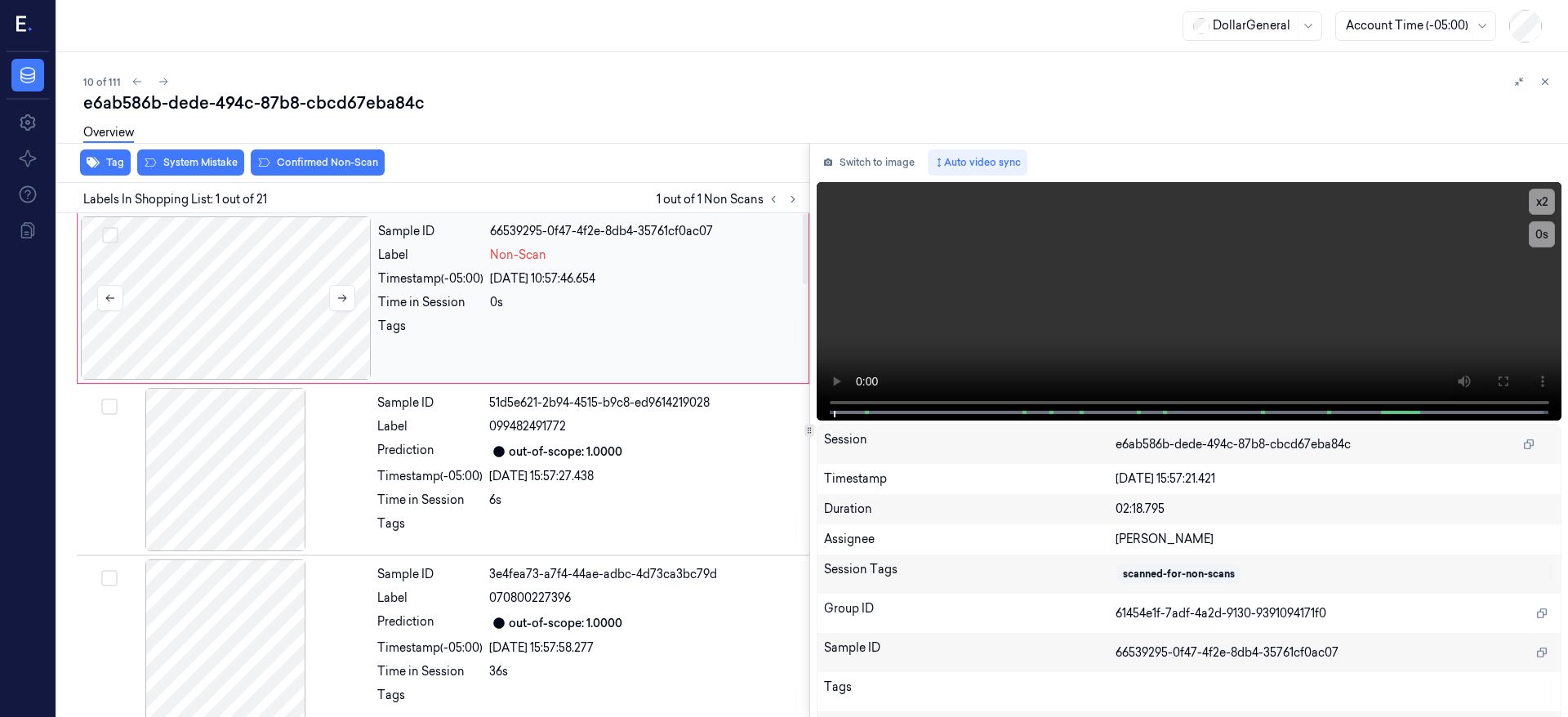
click at [223, 257] on div at bounding box center [226, 298] width 291 height 163
click at [263, 295] on div at bounding box center [226, 298] width 291 height 163
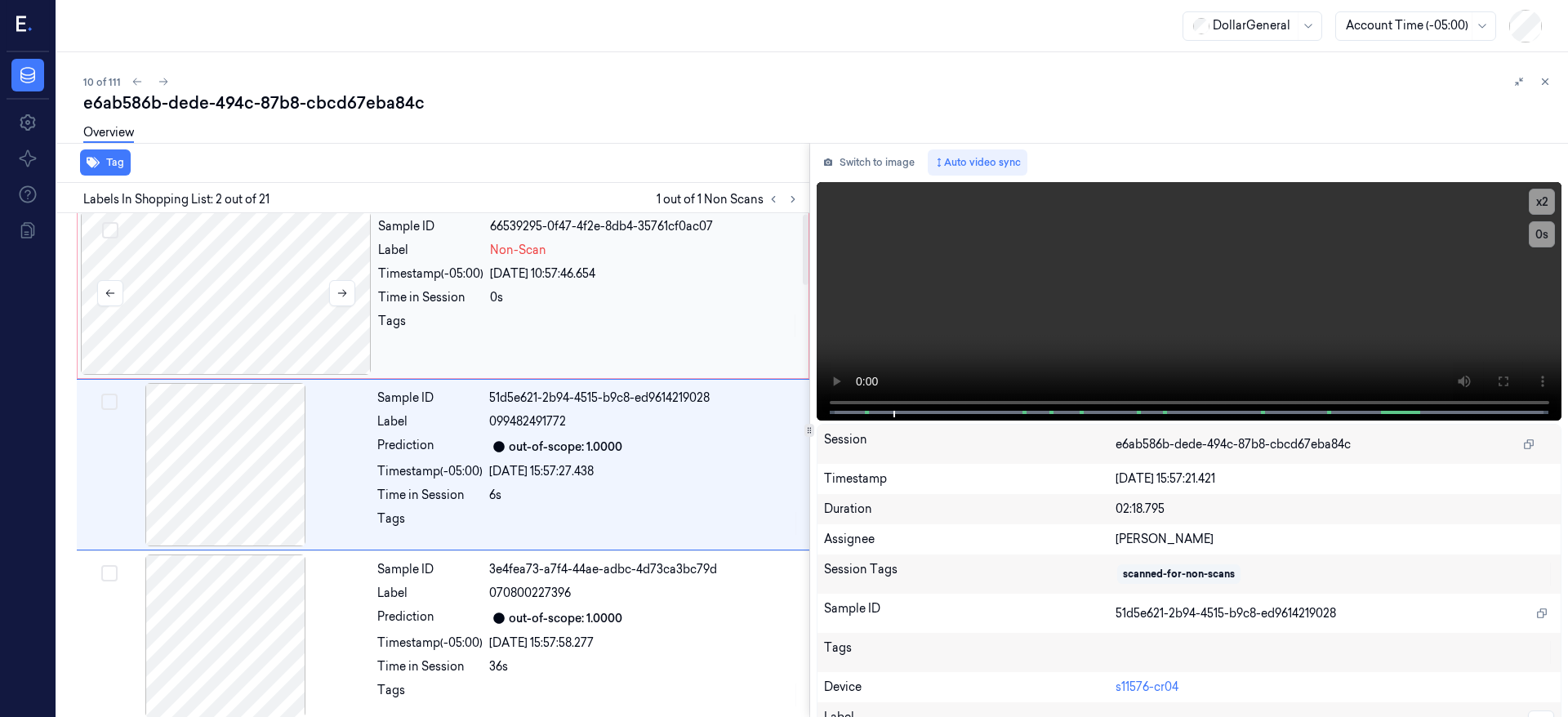
click at [182, 286] on div at bounding box center [226, 293] width 291 height 163
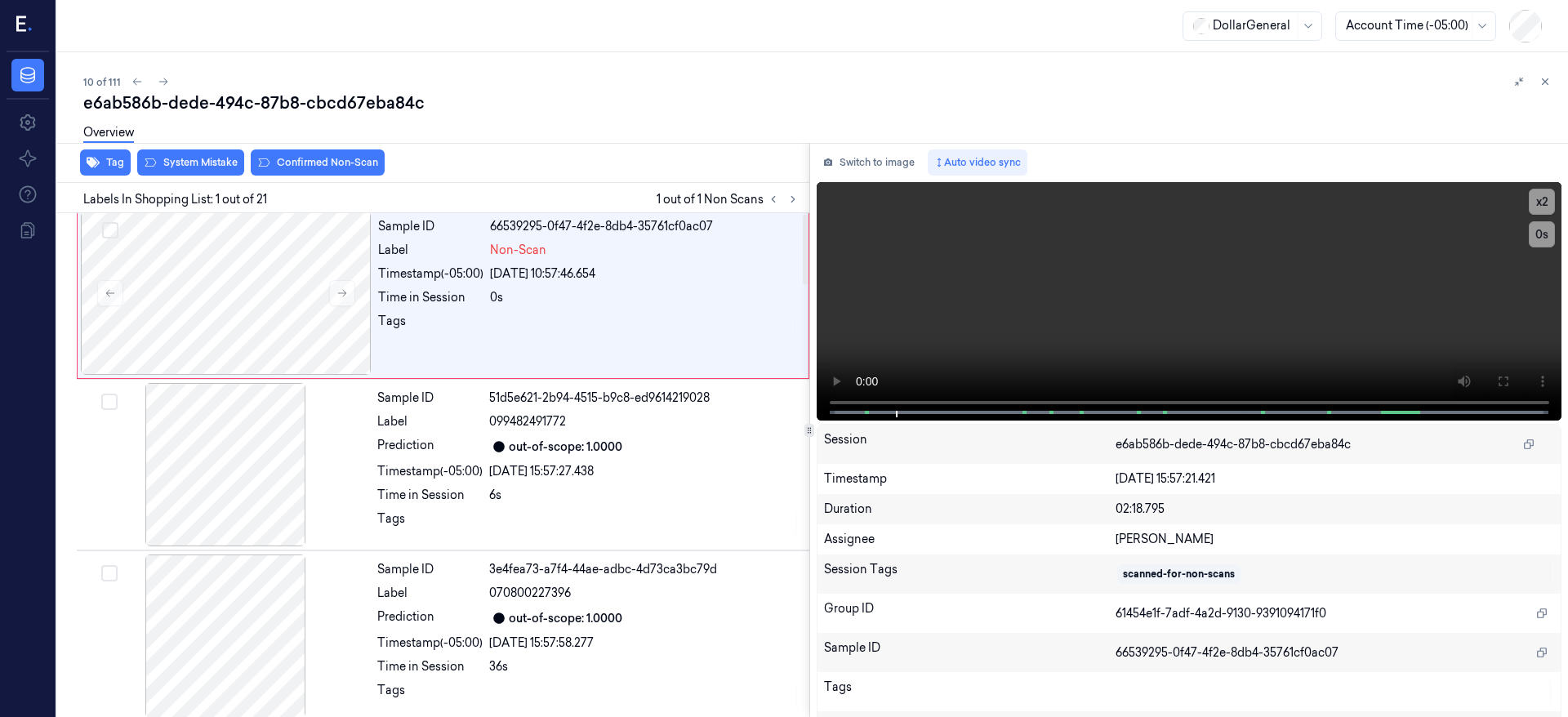
scroll to position [0, 0]
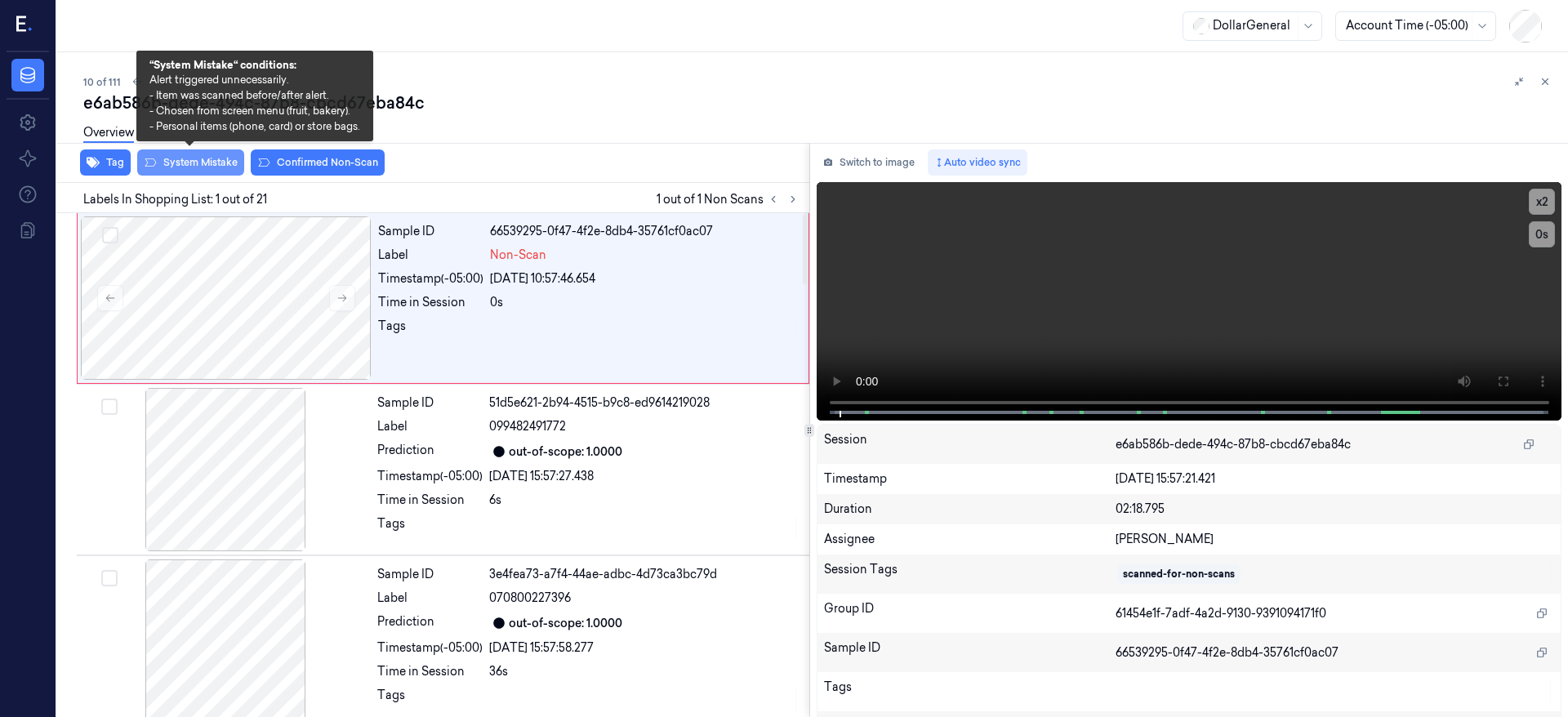
click at [181, 169] on button "System Mistake" at bounding box center [191, 162] width 107 height 26
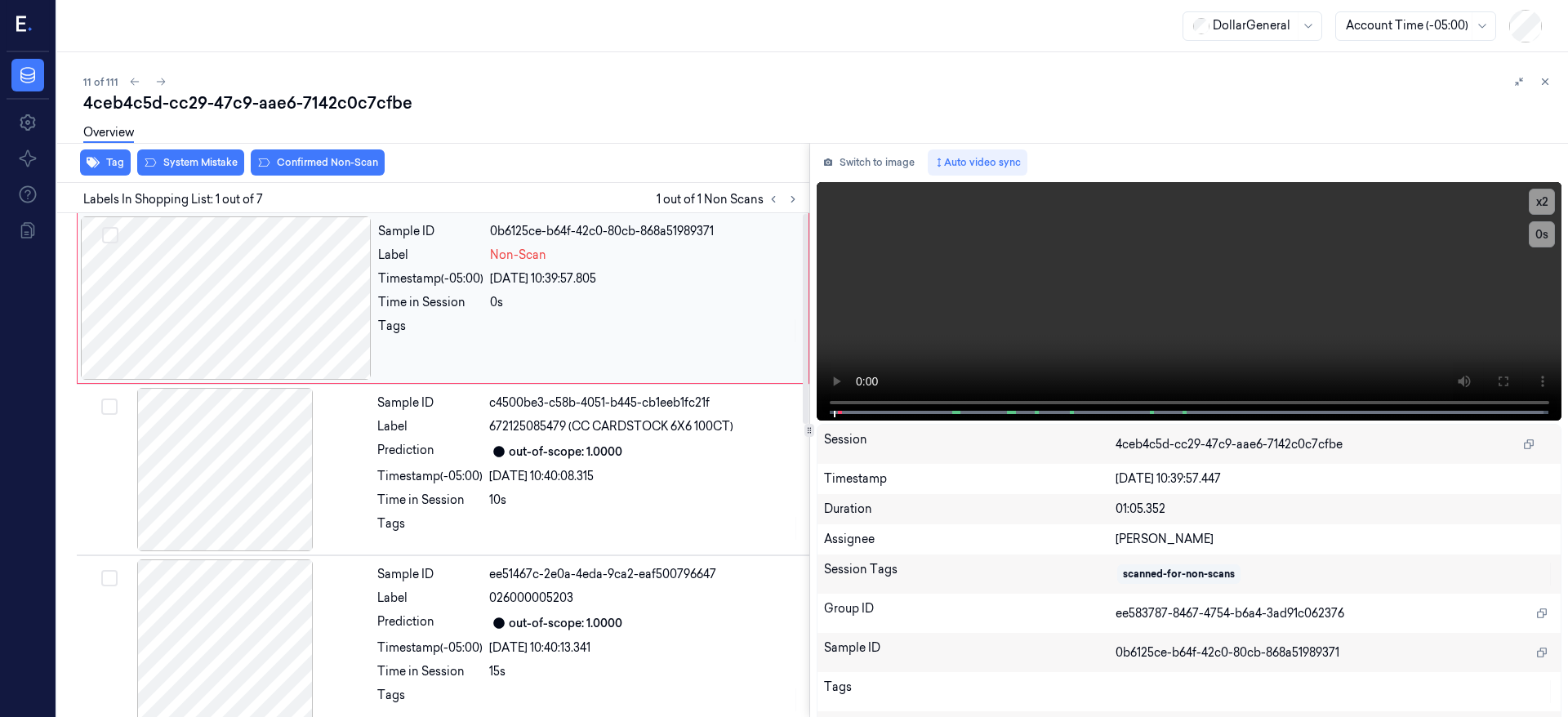
click at [232, 329] on div at bounding box center [226, 298] width 291 height 163
click at [232, 312] on div at bounding box center [226, 298] width 291 height 163
click at [186, 309] on div at bounding box center [226, 298] width 291 height 163
click at [149, 271] on div at bounding box center [226, 298] width 291 height 163
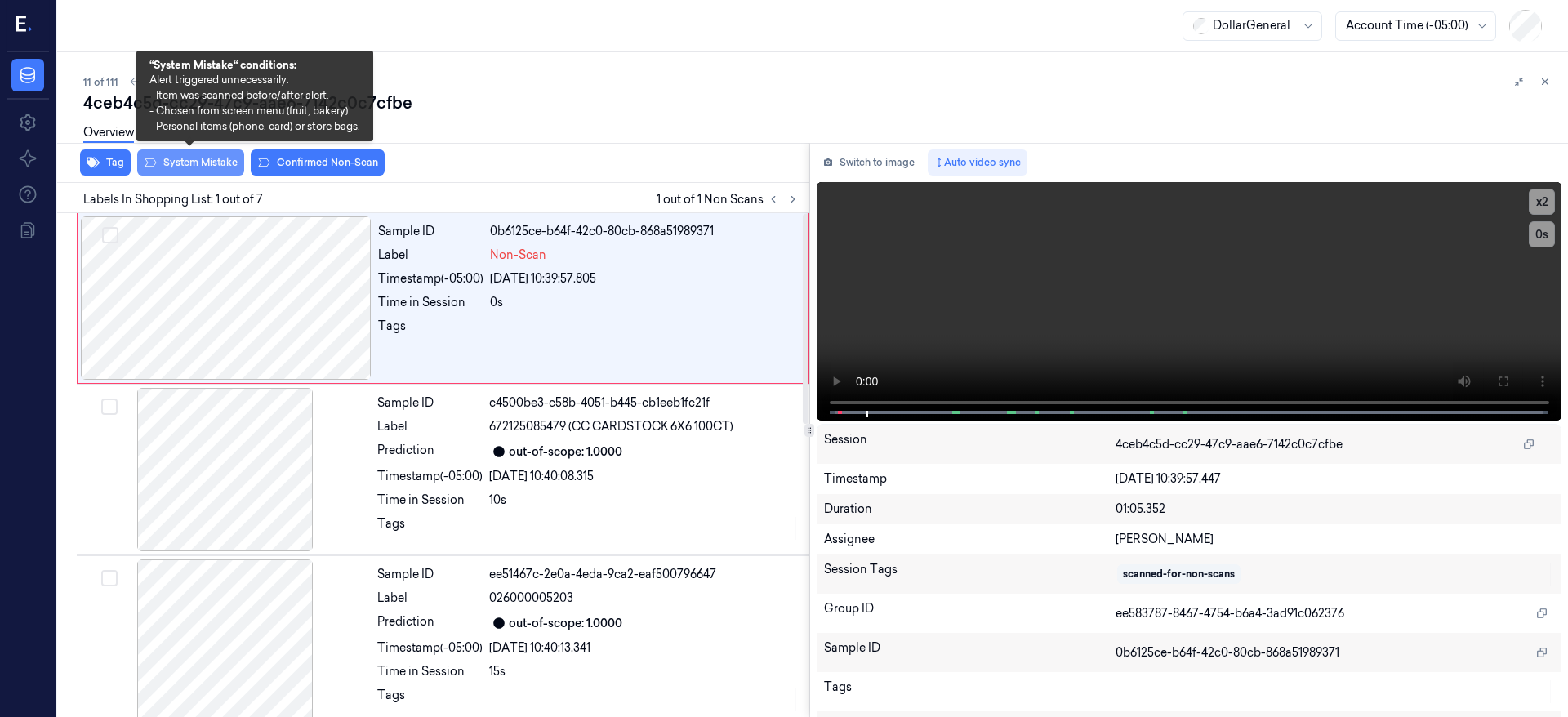
click at [184, 167] on button "System Mistake" at bounding box center [191, 162] width 107 height 26
click at [184, 168] on button "System Mistake" at bounding box center [191, 162] width 107 height 26
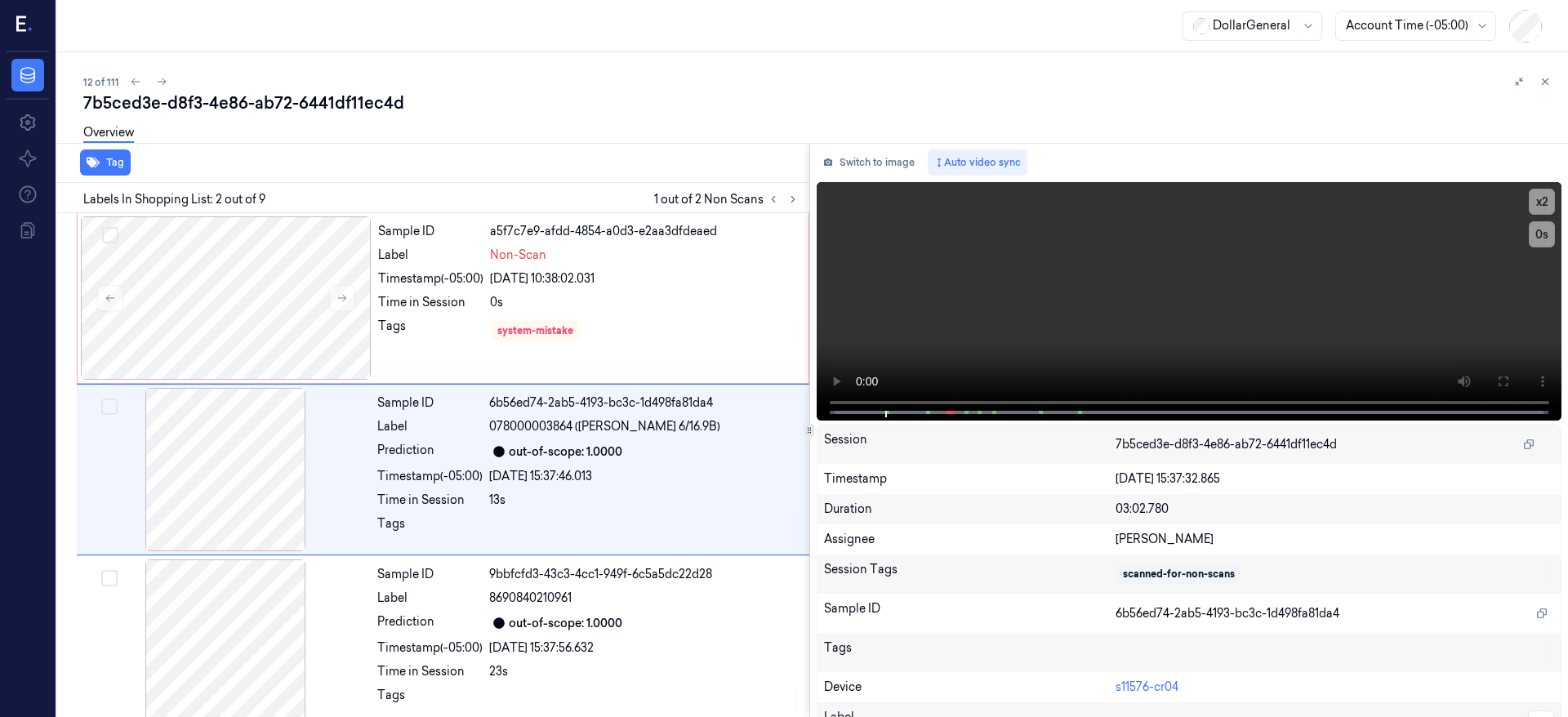
scroll to position [5, 0]
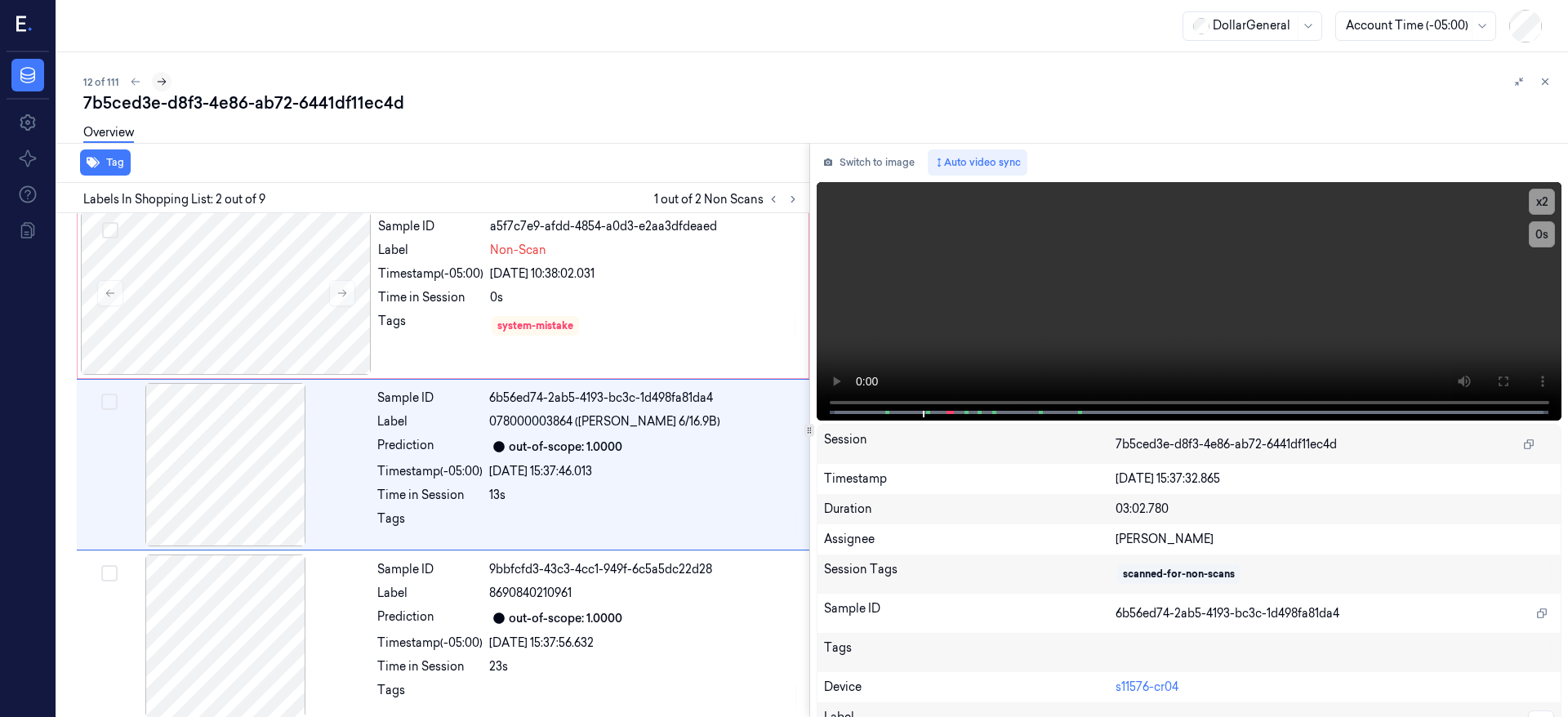
click at [161, 82] on icon at bounding box center [162, 82] width 12 height 12
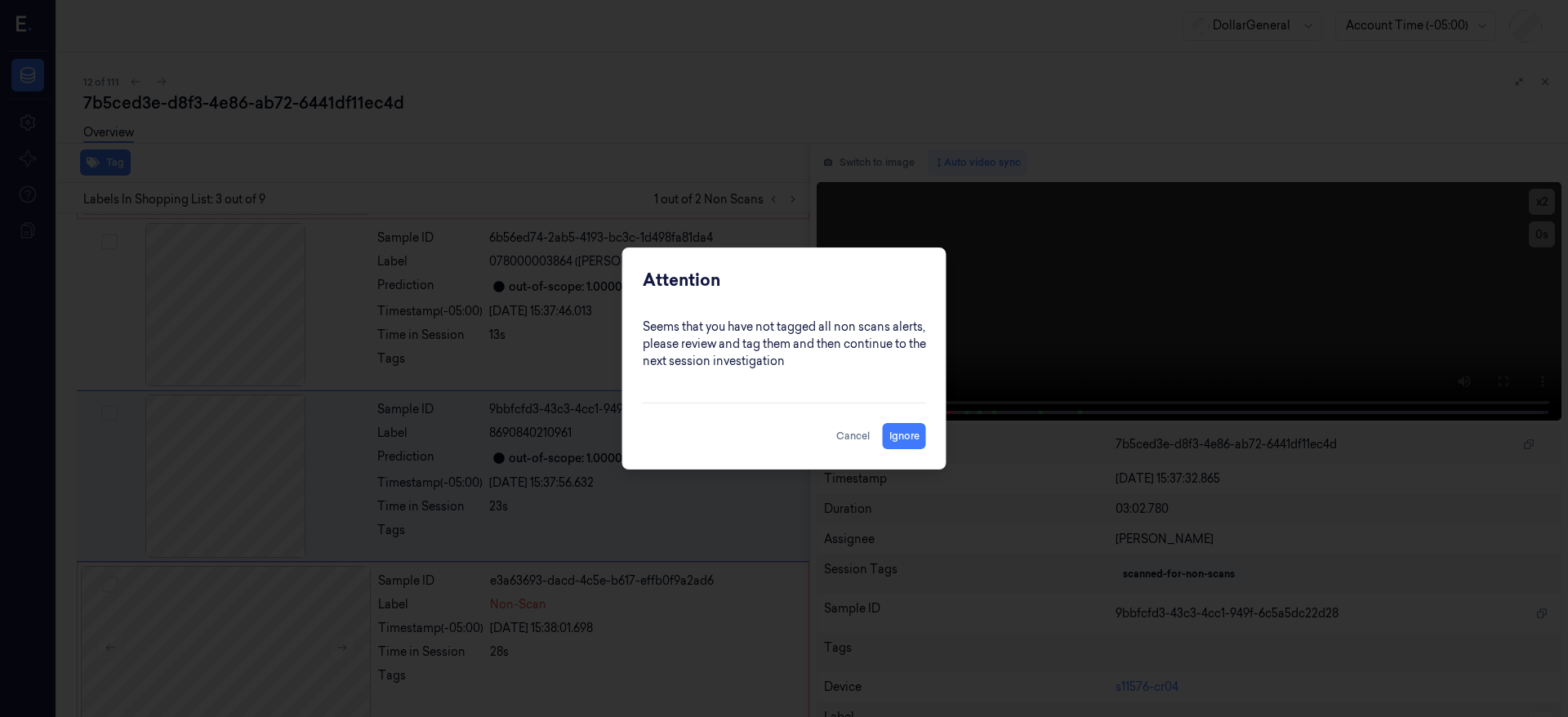
scroll to position [177, 0]
drag, startPoint x: 845, startPoint y: 443, endPoint x: 691, endPoint y: 459, distance: 154.8
click at [845, 442] on button "Cancel" at bounding box center [854, 436] width 47 height 26
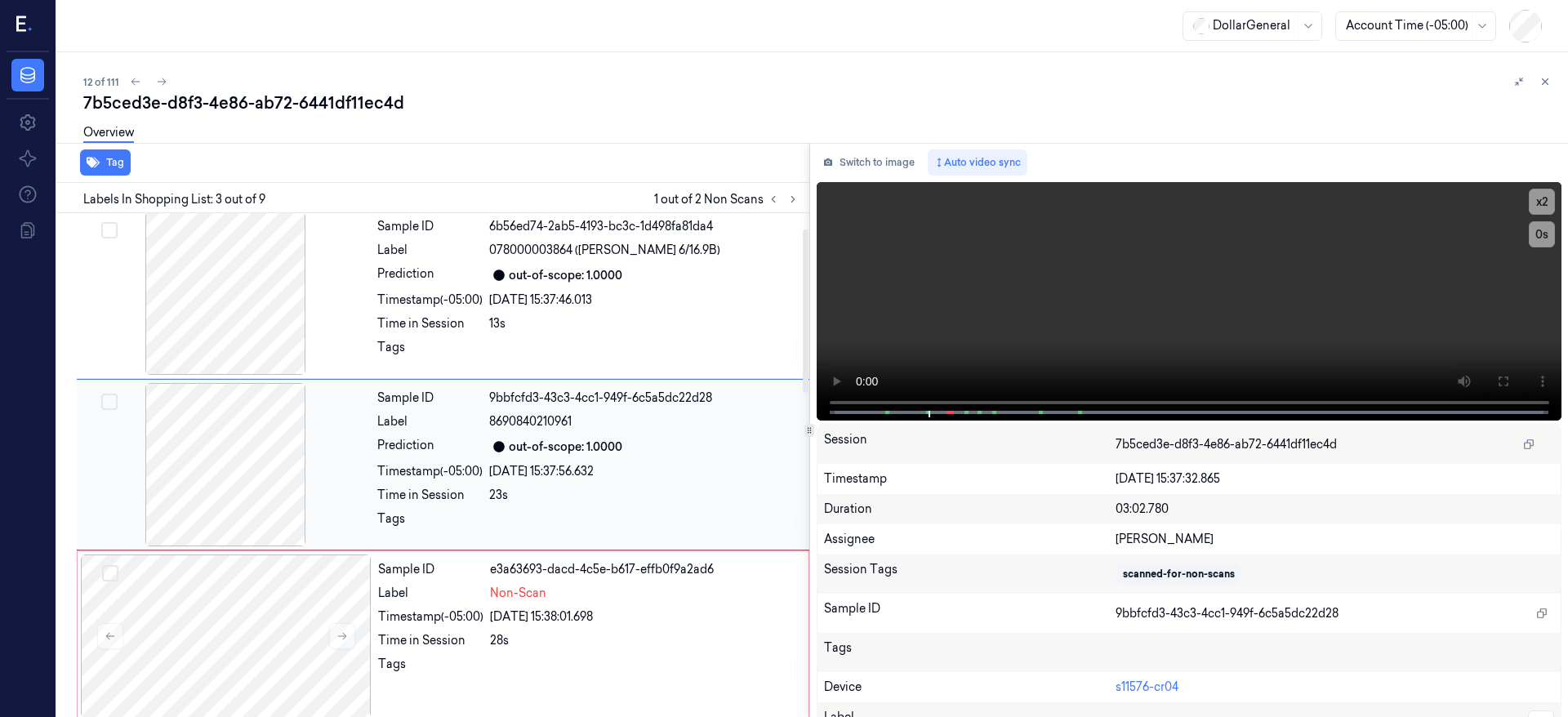
scroll to position [0, 0]
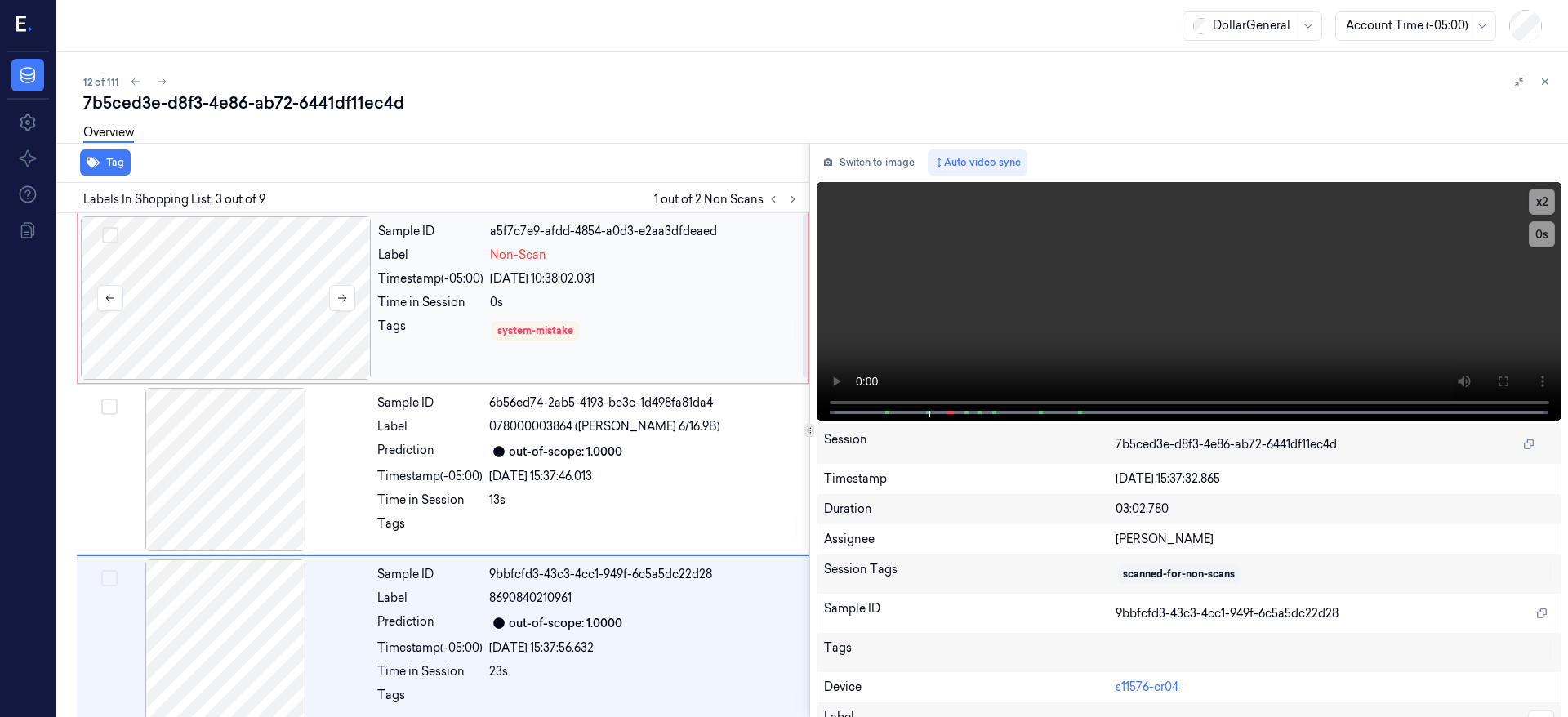
click at [202, 275] on div at bounding box center [226, 298] width 291 height 163
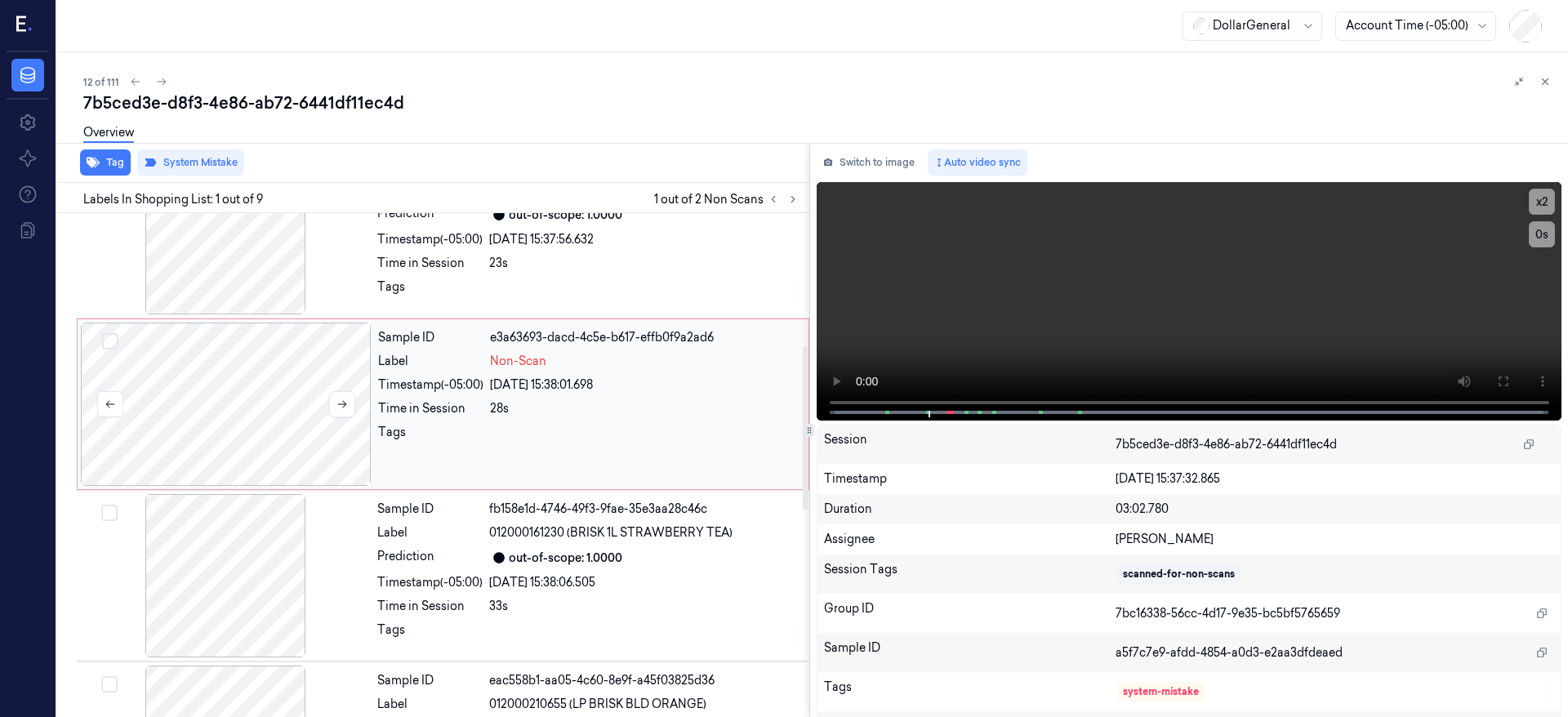
click at [257, 413] on div at bounding box center [226, 404] width 291 height 163
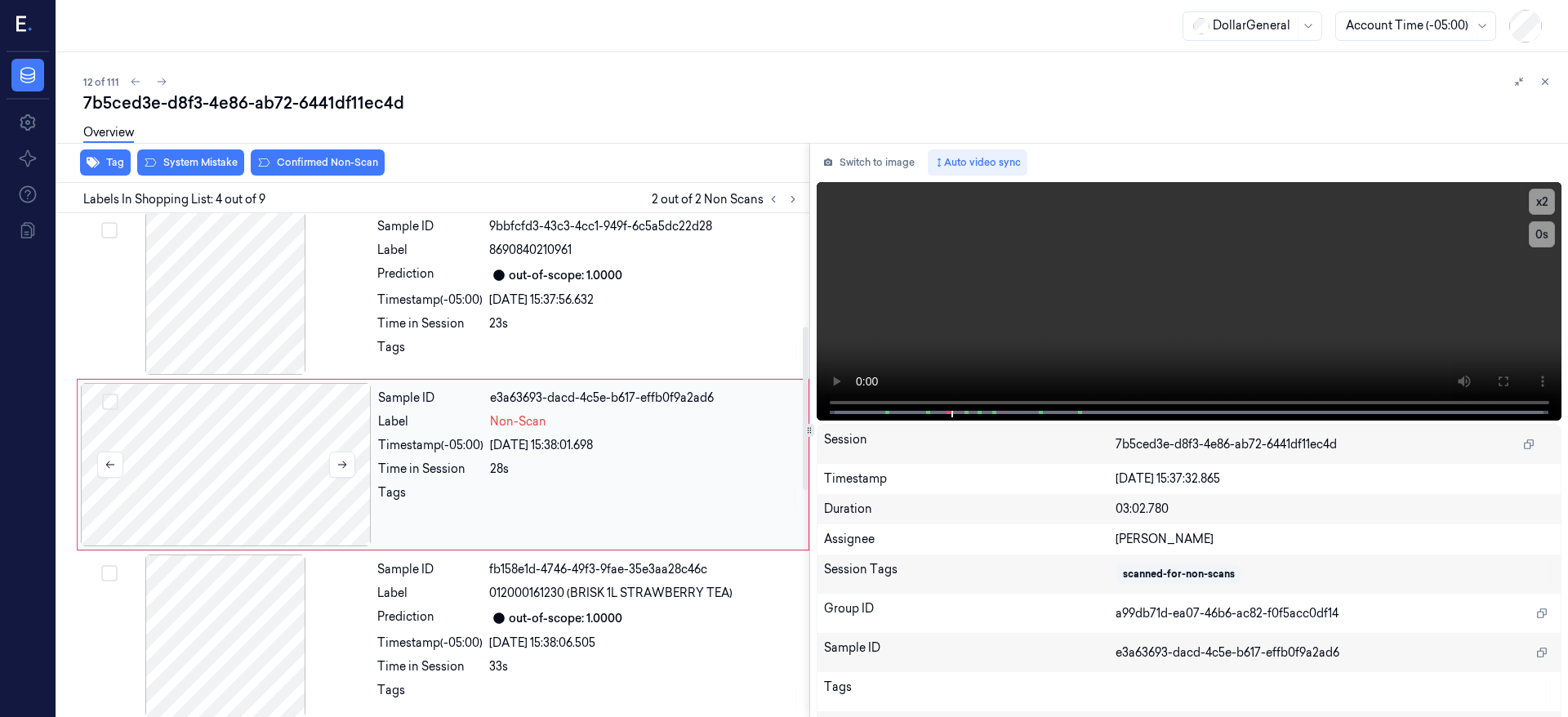
click at [309, 500] on div at bounding box center [226, 465] width 291 height 163
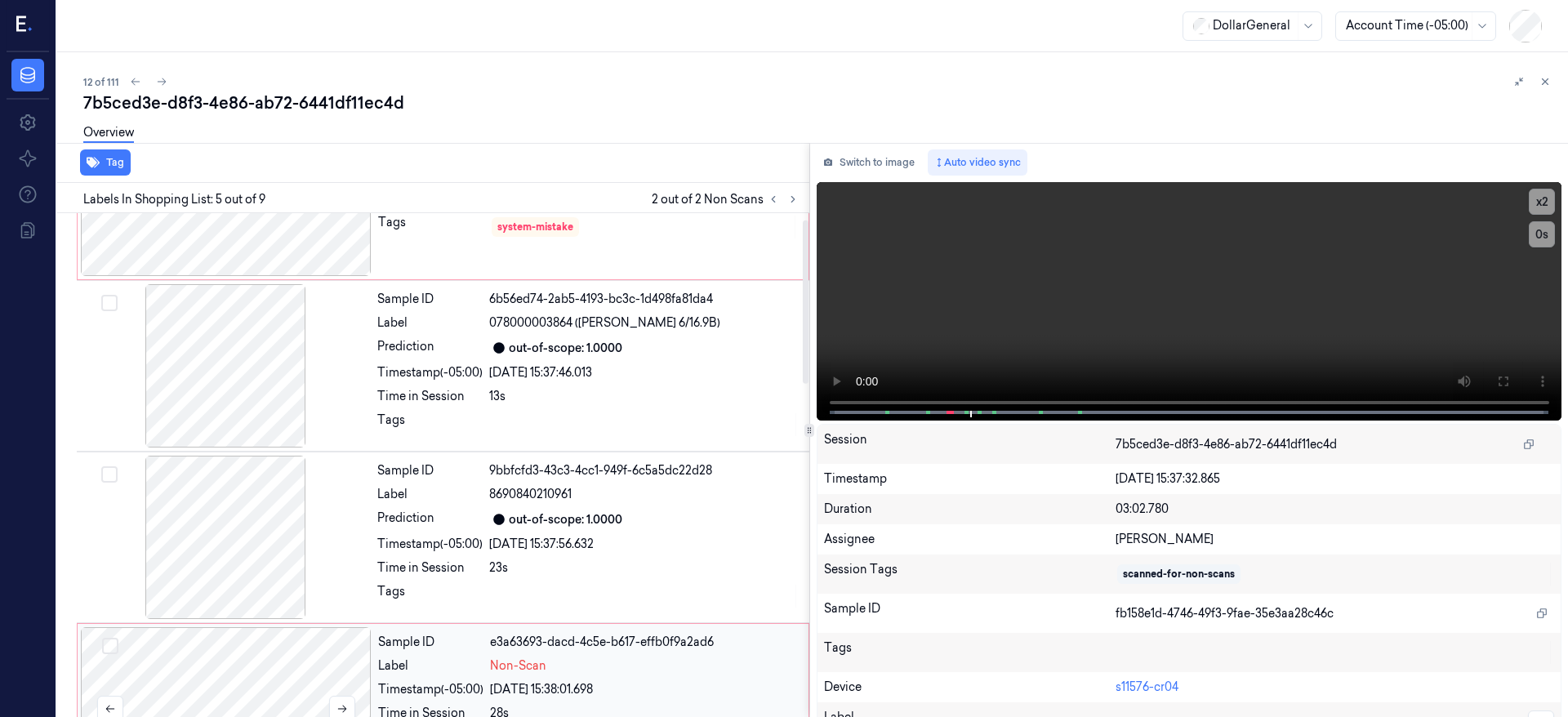
scroll to position [0, 0]
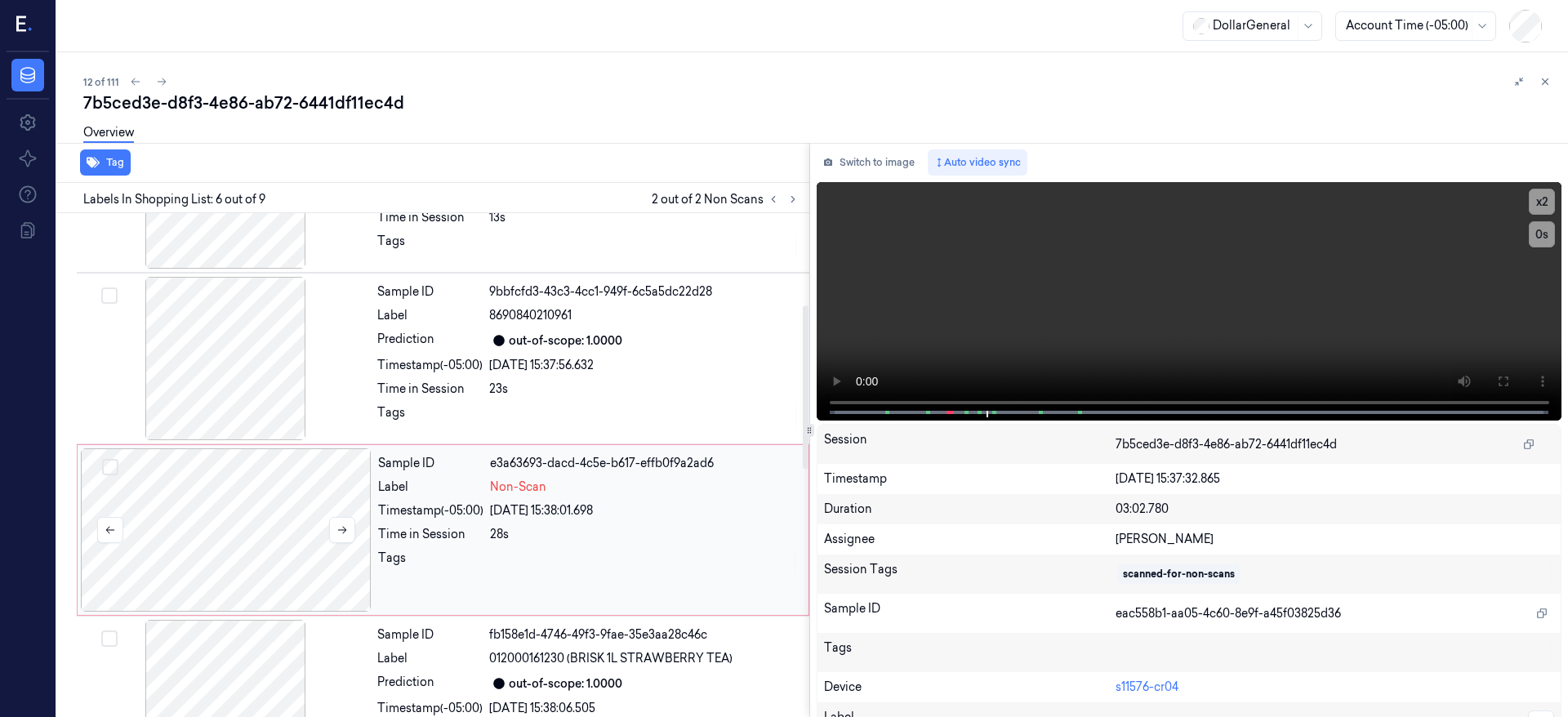
click at [245, 491] on div at bounding box center [226, 530] width 291 height 163
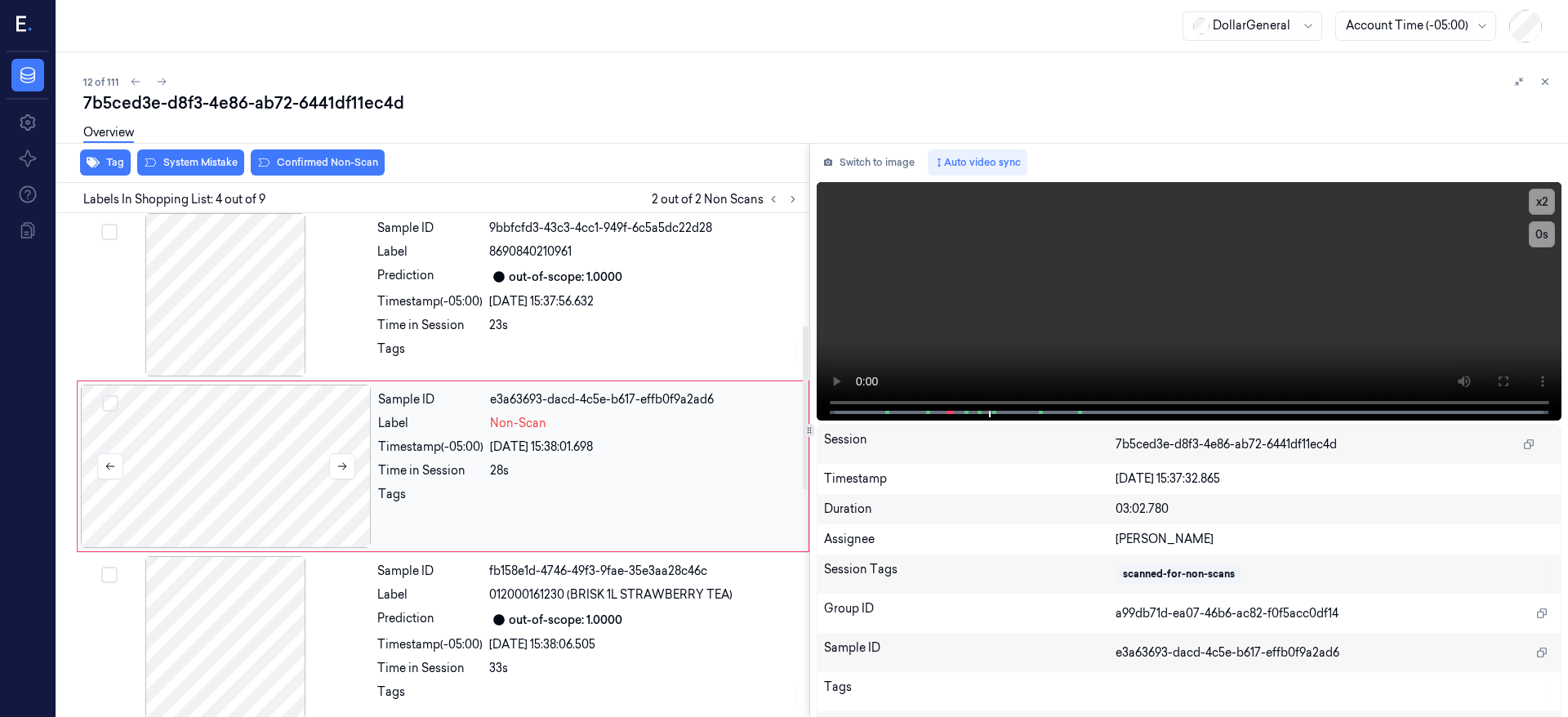
scroll to position [348, 0]
click at [159, 473] on div at bounding box center [226, 465] width 291 height 163
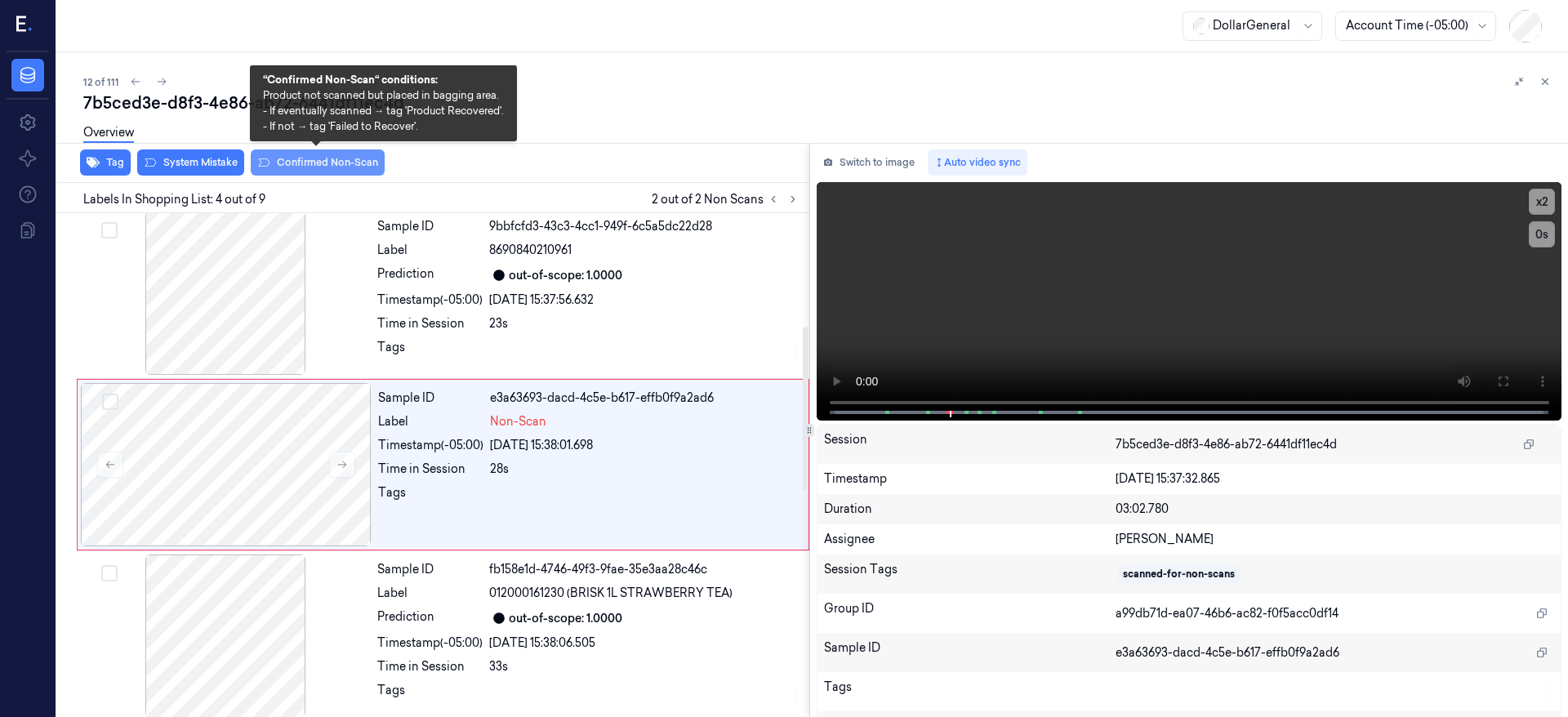
click at [305, 168] on button "Confirmed Non-Scan" at bounding box center [317, 162] width 134 height 26
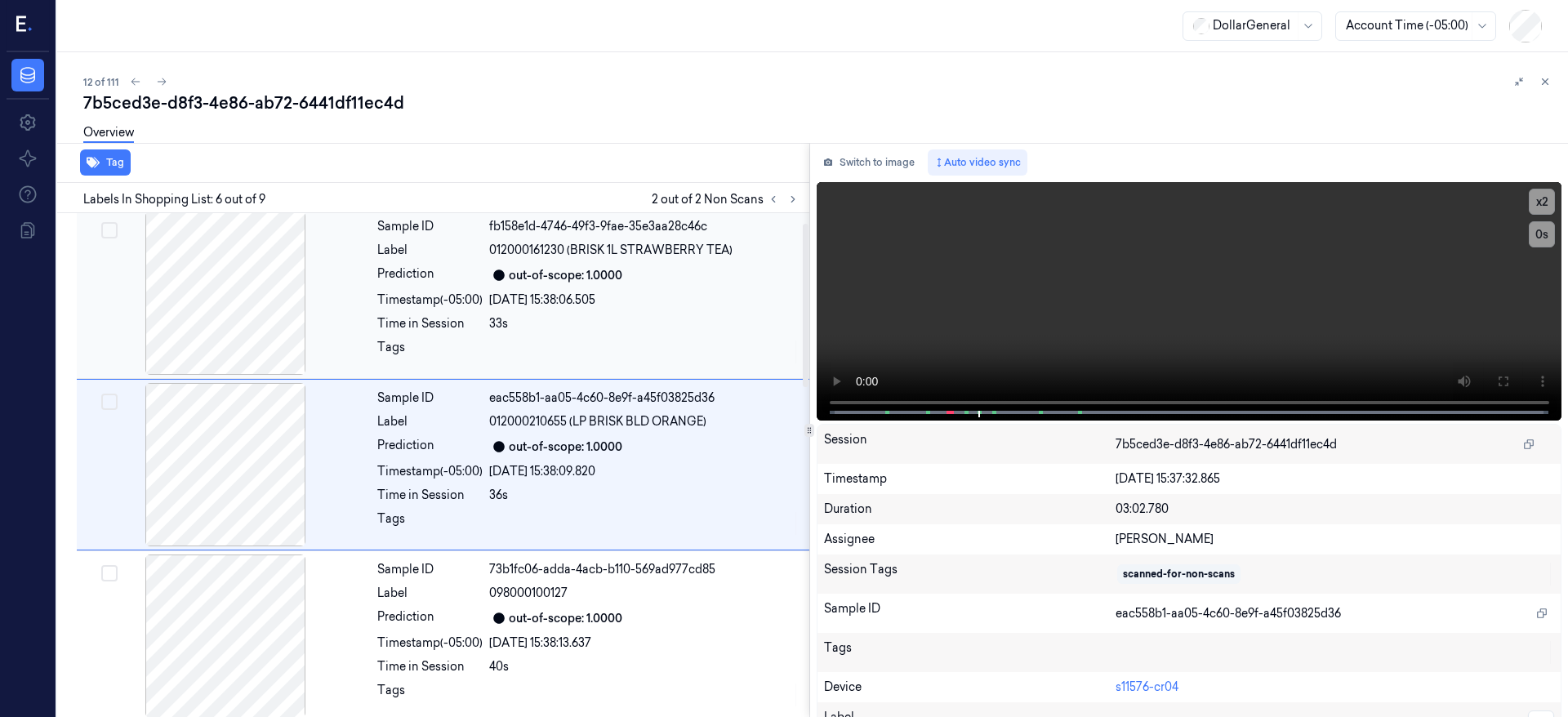
scroll to position [0, 0]
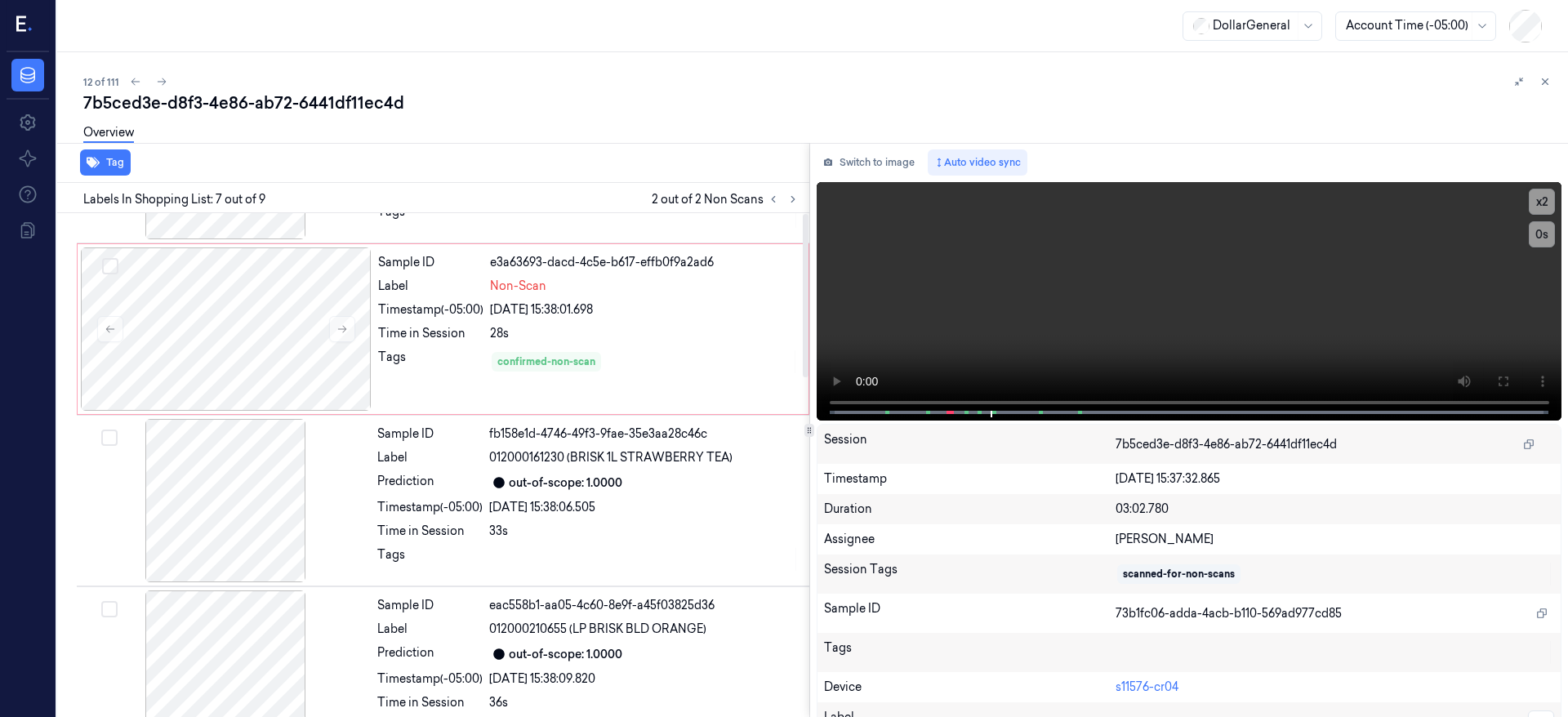
click at [257, 303] on div "Sample ID a5f7c7e9-afdd-4854-a0d3-e2aa3dfdeaed Label Non-Scan Timestamp (-05:00…" at bounding box center [430, 504] width 759 height 1549
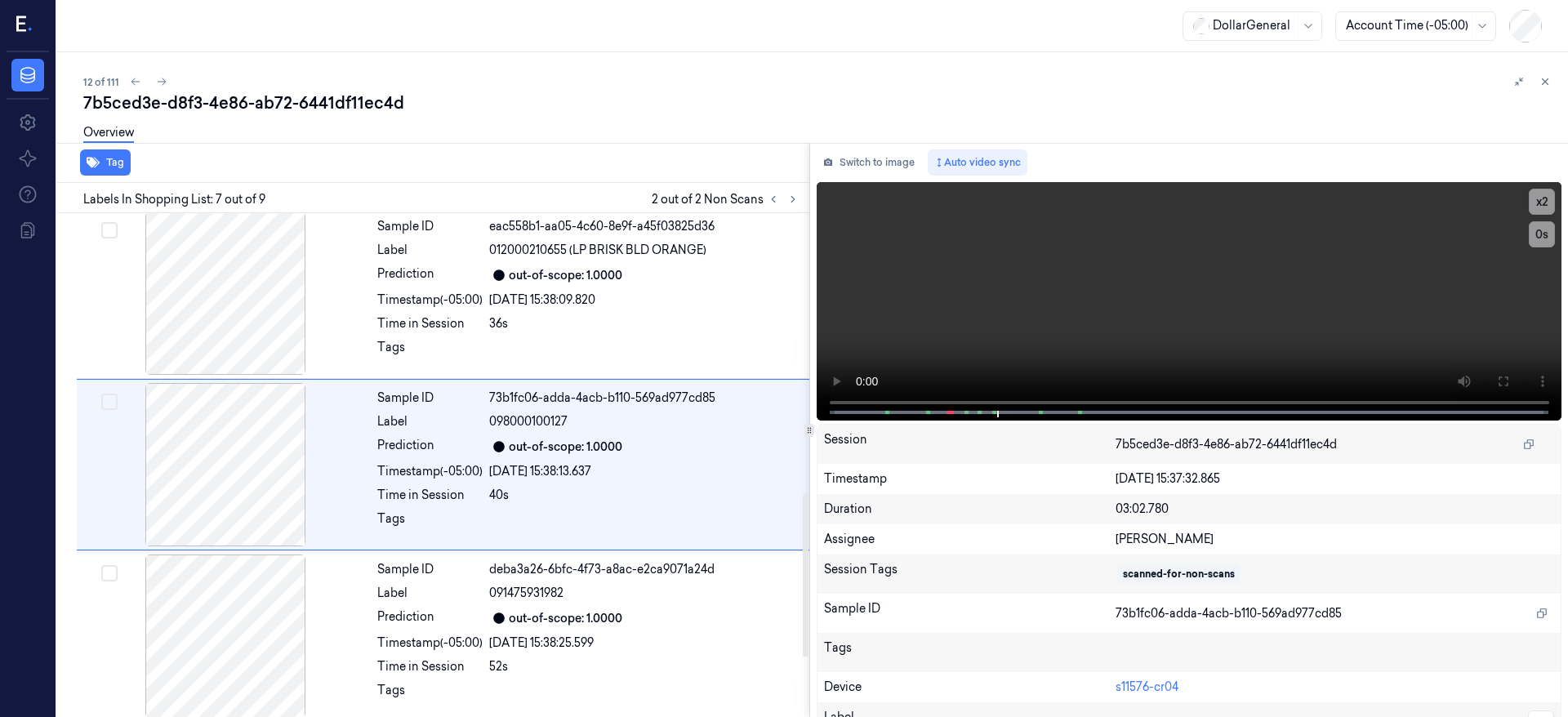
scroll to position [46, 0]
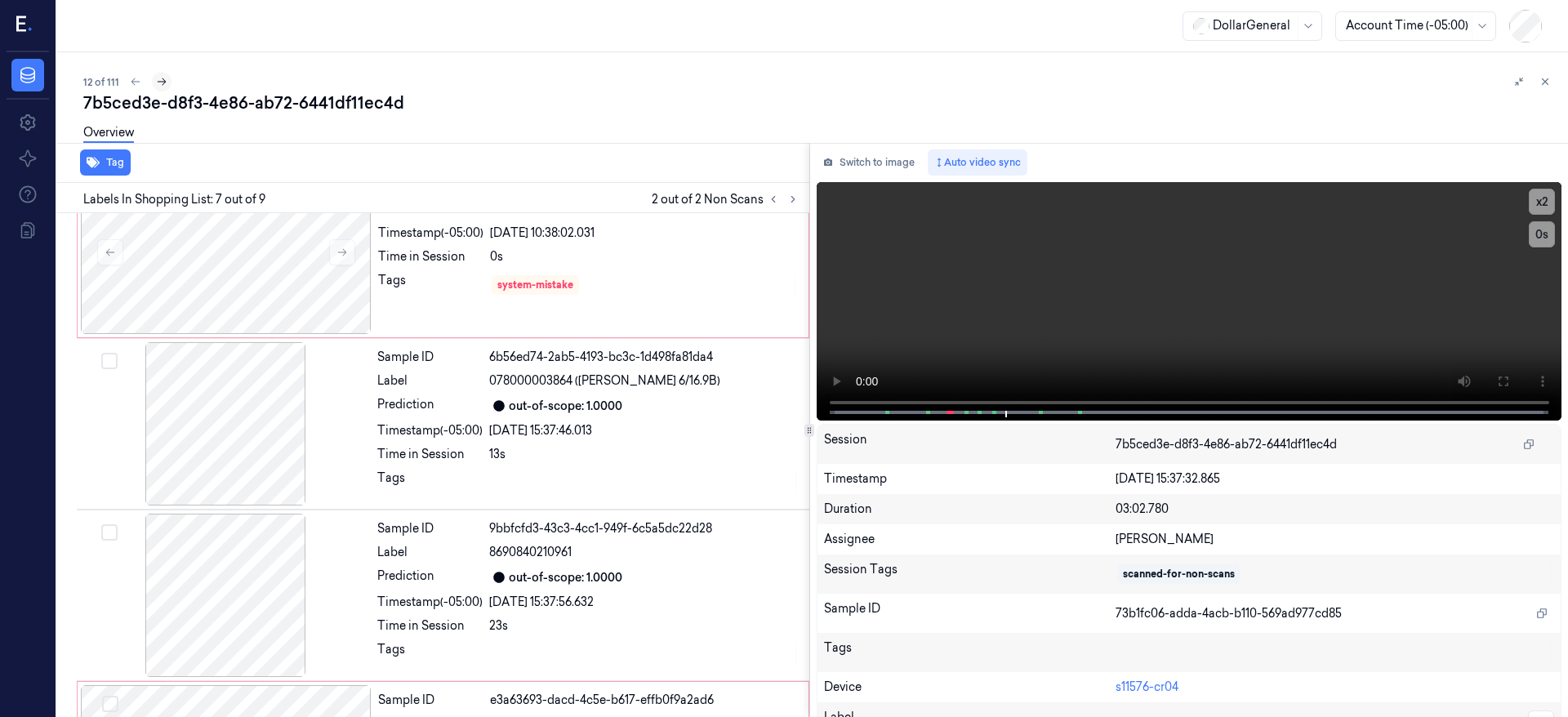
click at [157, 82] on icon at bounding box center [162, 82] width 12 height 12
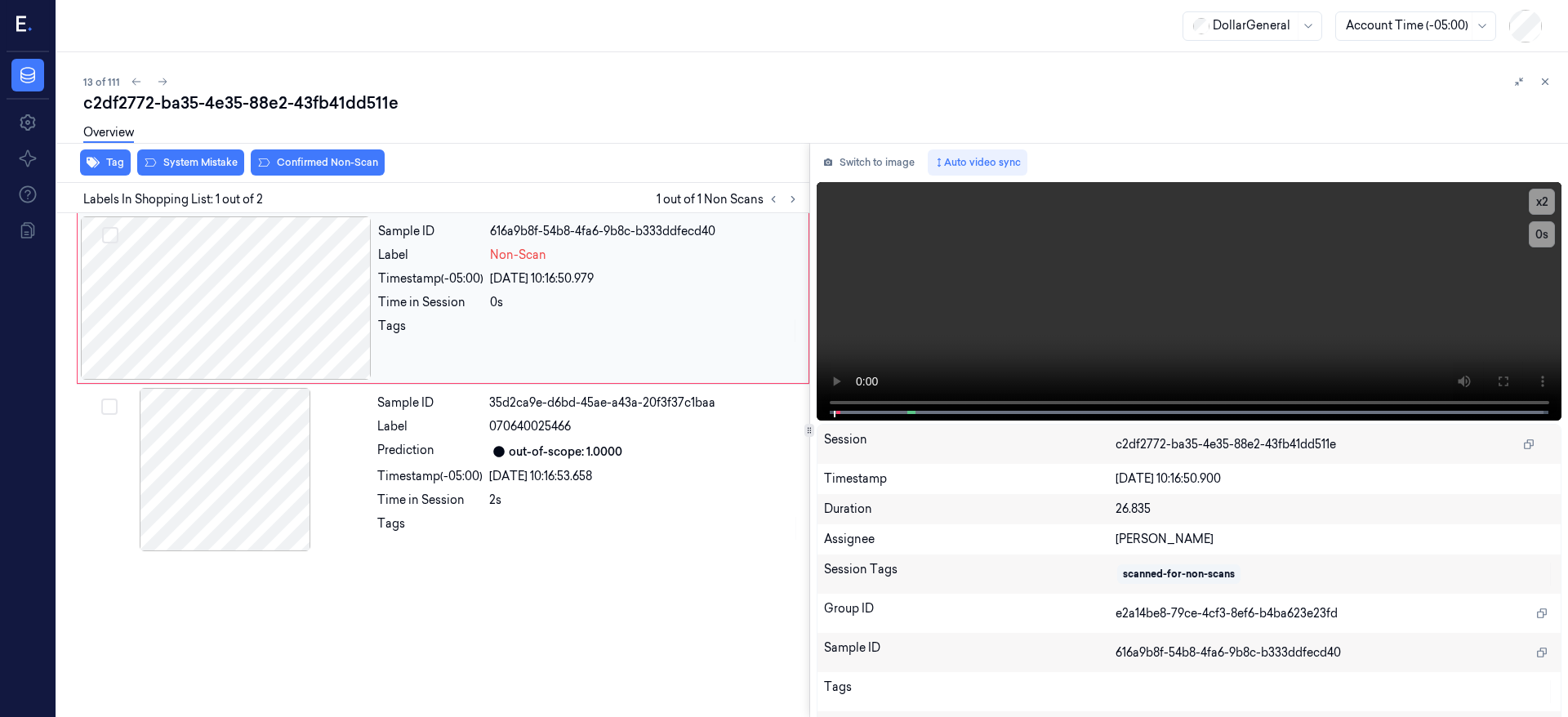
click at [258, 296] on div at bounding box center [226, 298] width 291 height 163
click at [251, 284] on div at bounding box center [226, 298] width 291 height 163
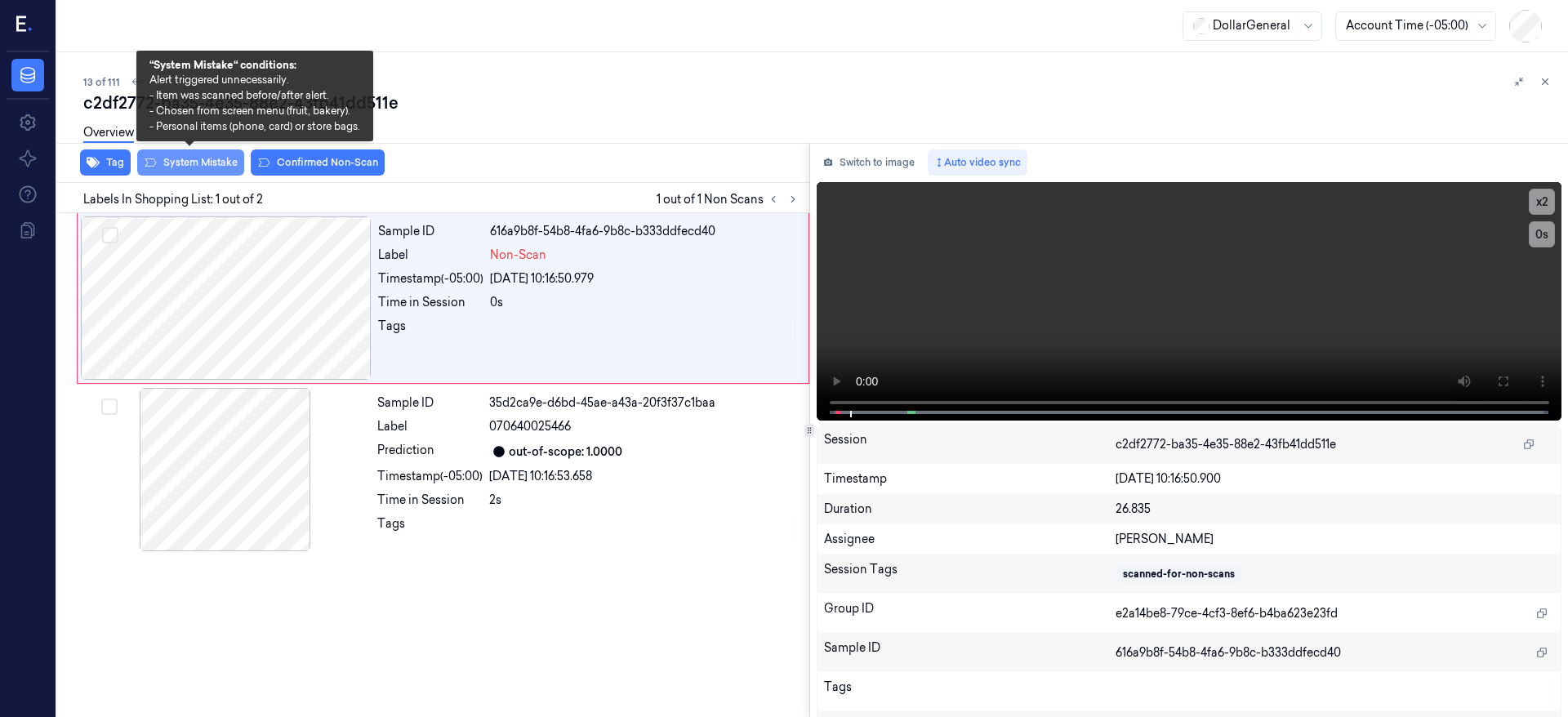
click at [179, 167] on button "System Mistake" at bounding box center [191, 162] width 107 height 26
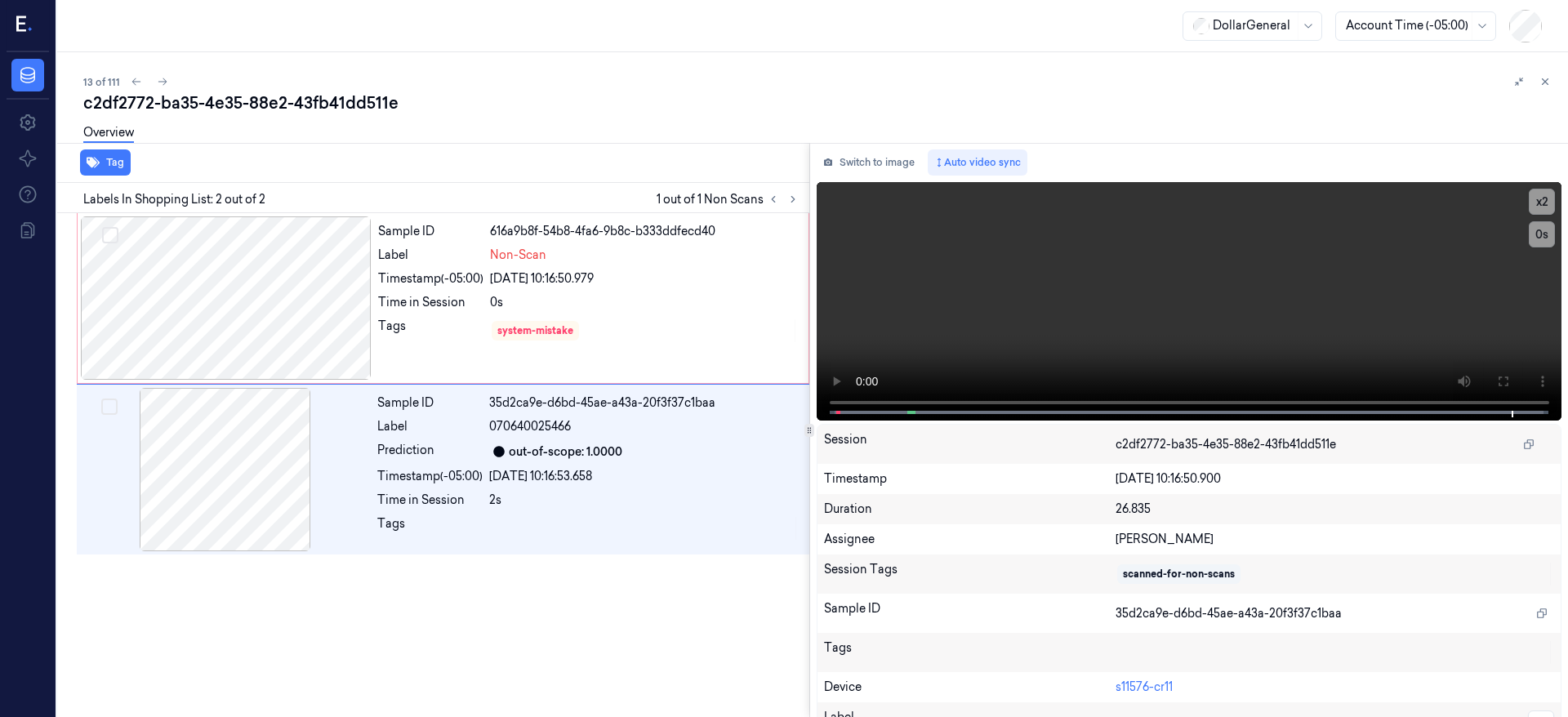
click at [331, 132] on div "Overview" at bounding box center [819, 135] width 1472 height 42
click at [162, 87] on icon at bounding box center [162, 82] width 12 height 12
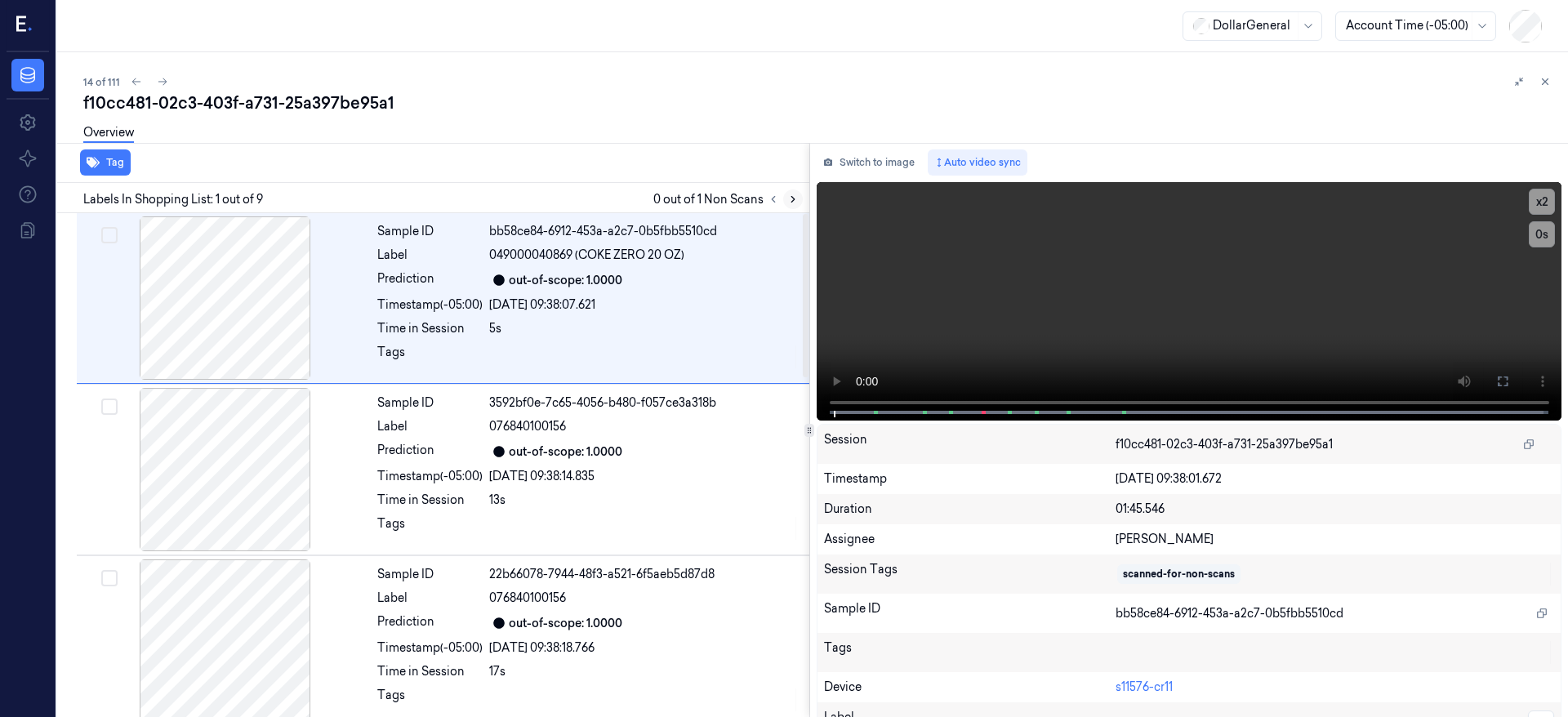
click at [796, 197] on icon at bounding box center [794, 199] width 12 height 12
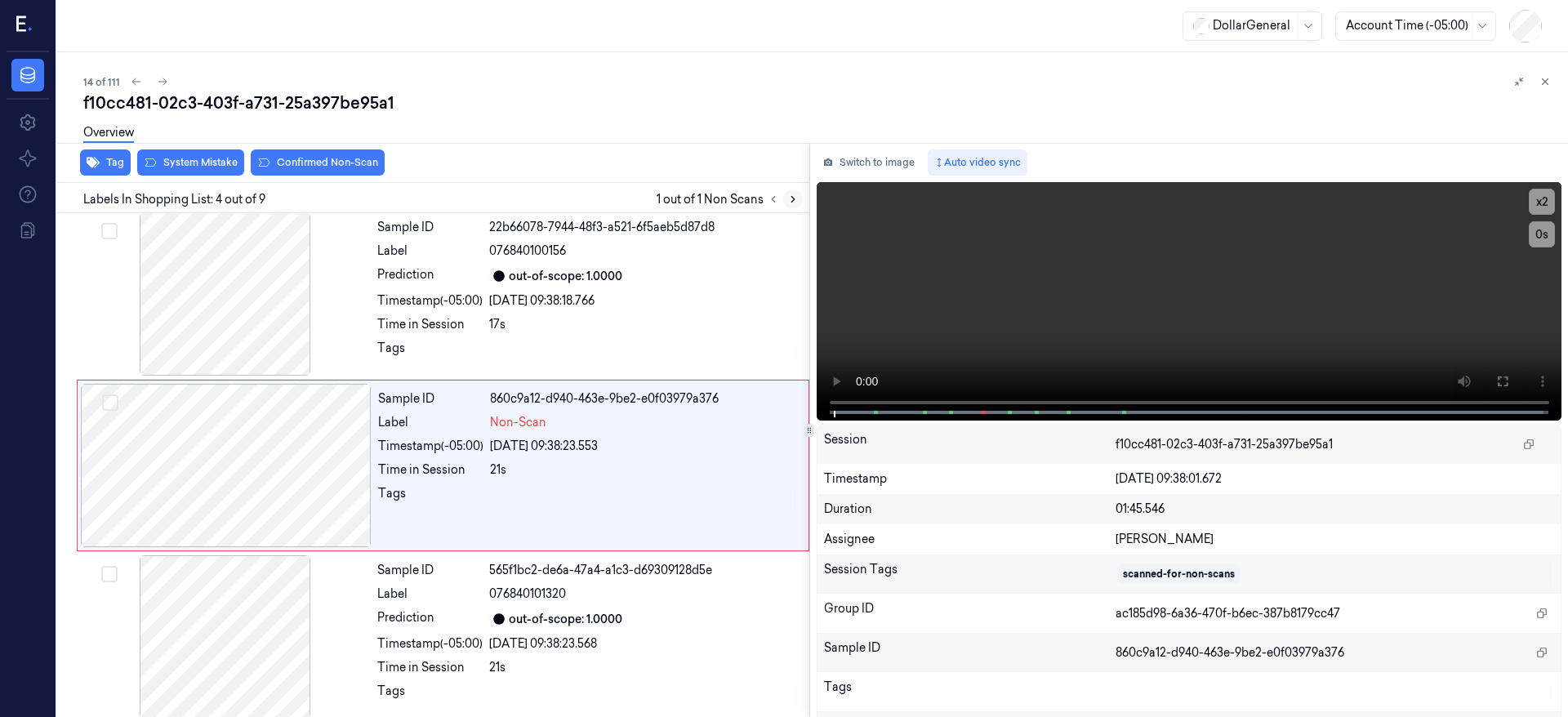
scroll to position [348, 0]
click at [202, 445] on div at bounding box center [226, 465] width 291 height 163
click at [260, 433] on div at bounding box center [226, 465] width 291 height 163
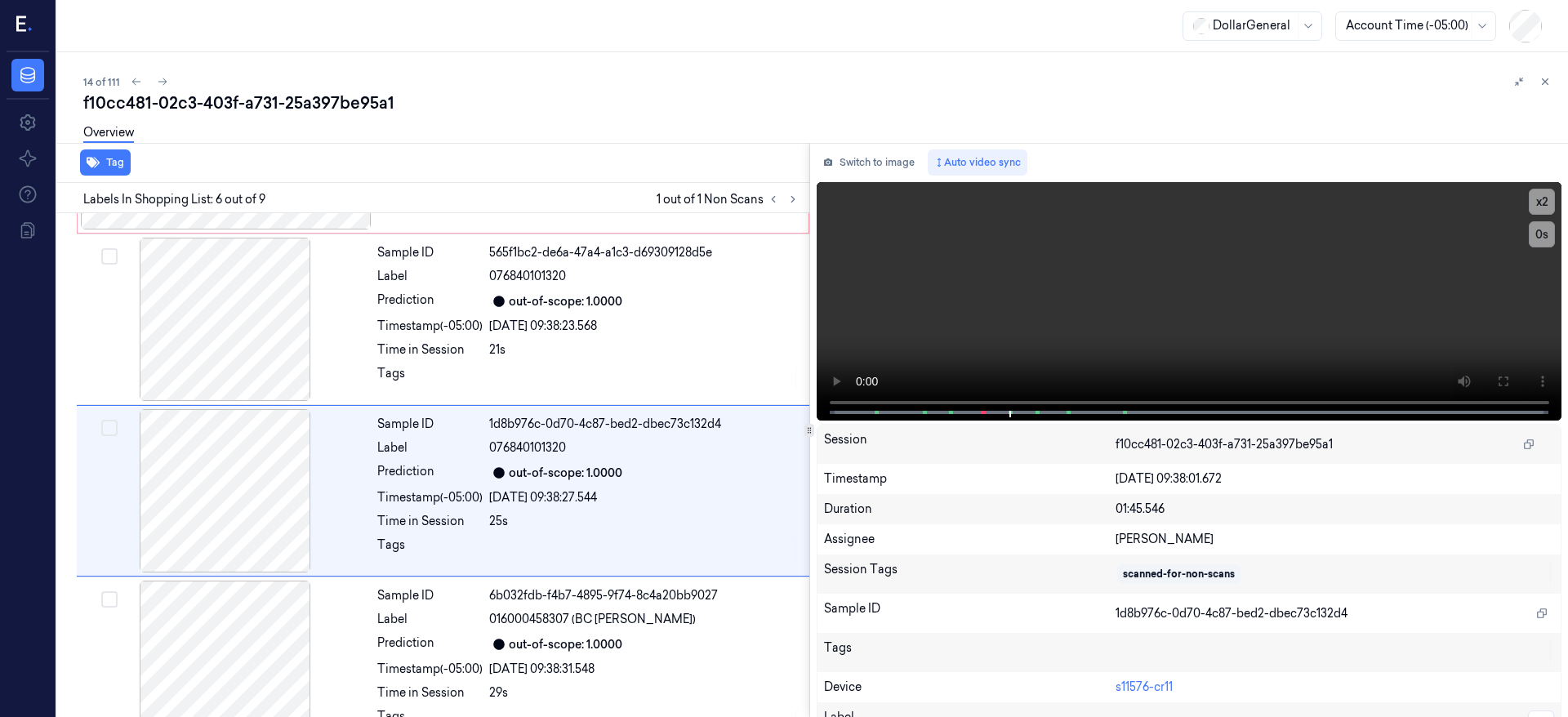
scroll to position [691, 0]
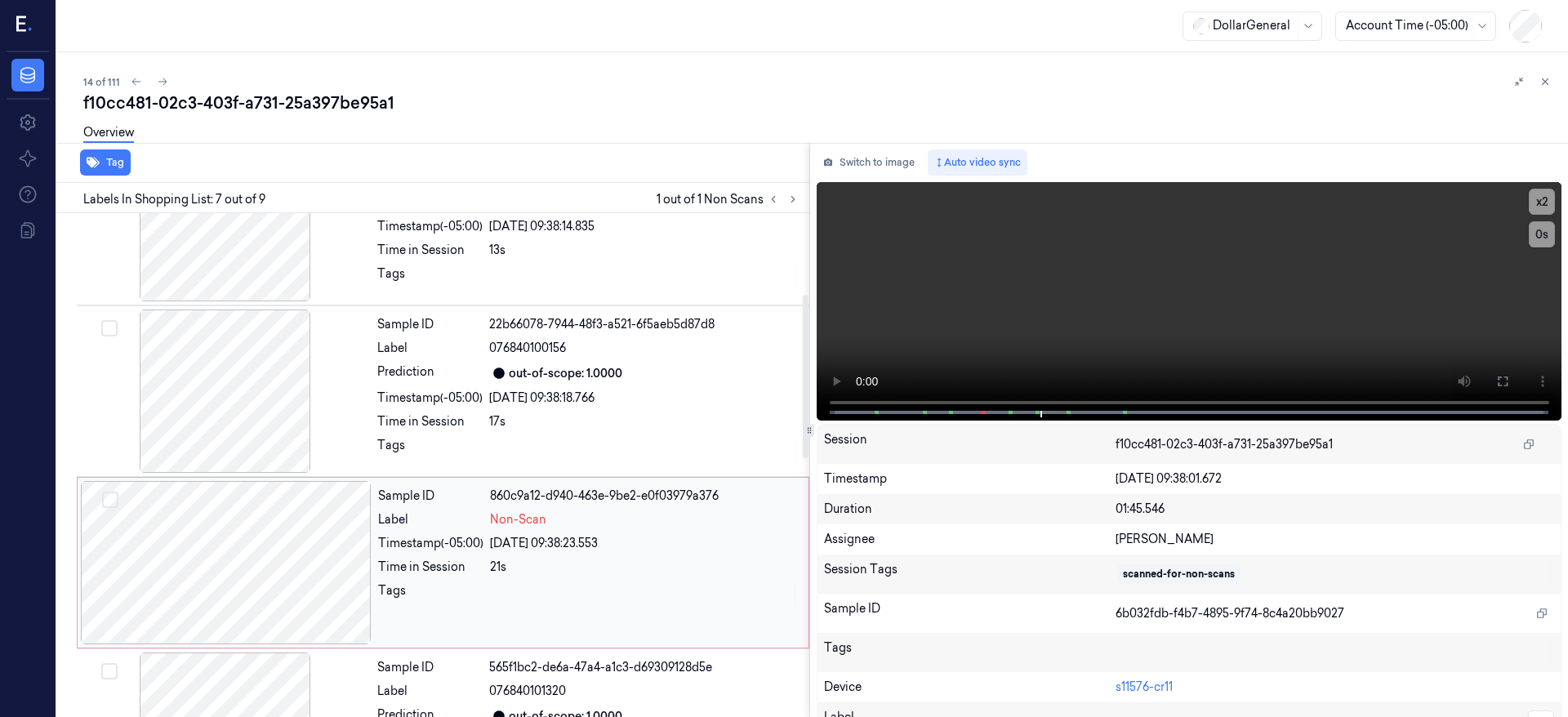
click at [246, 530] on div at bounding box center [226, 563] width 291 height 163
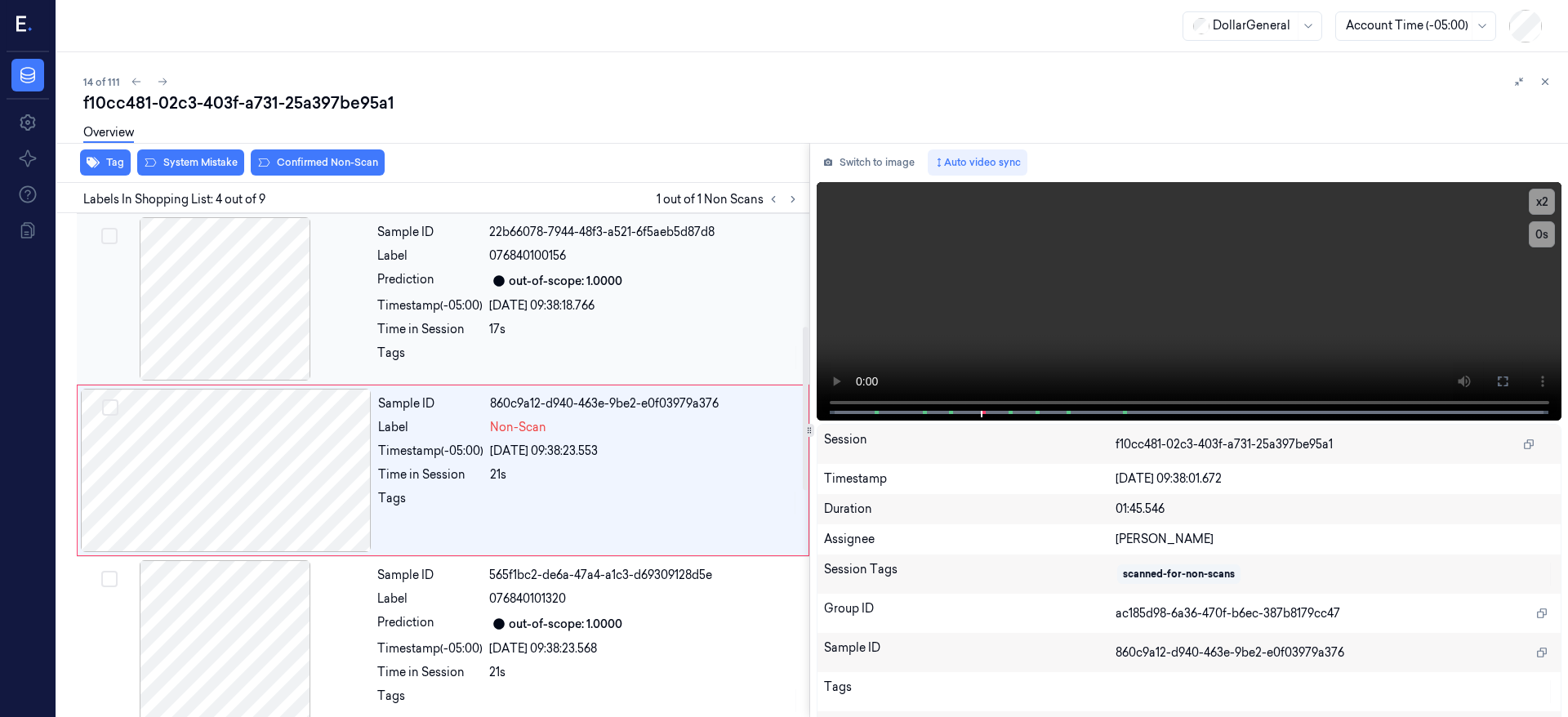
scroll to position [348, 0]
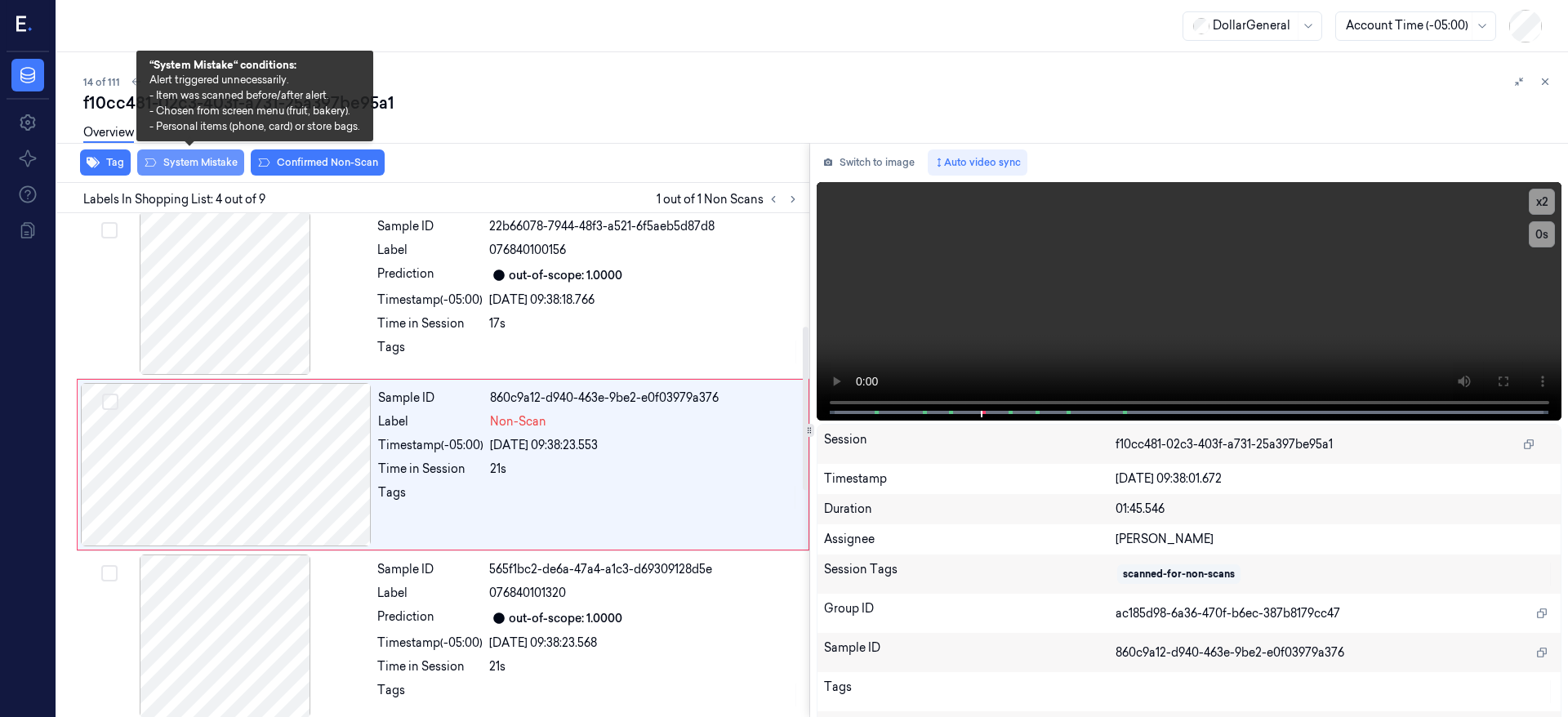
click at [209, 161] on button "System Mistake" at bounding box center [191, 162] width 107 height 26
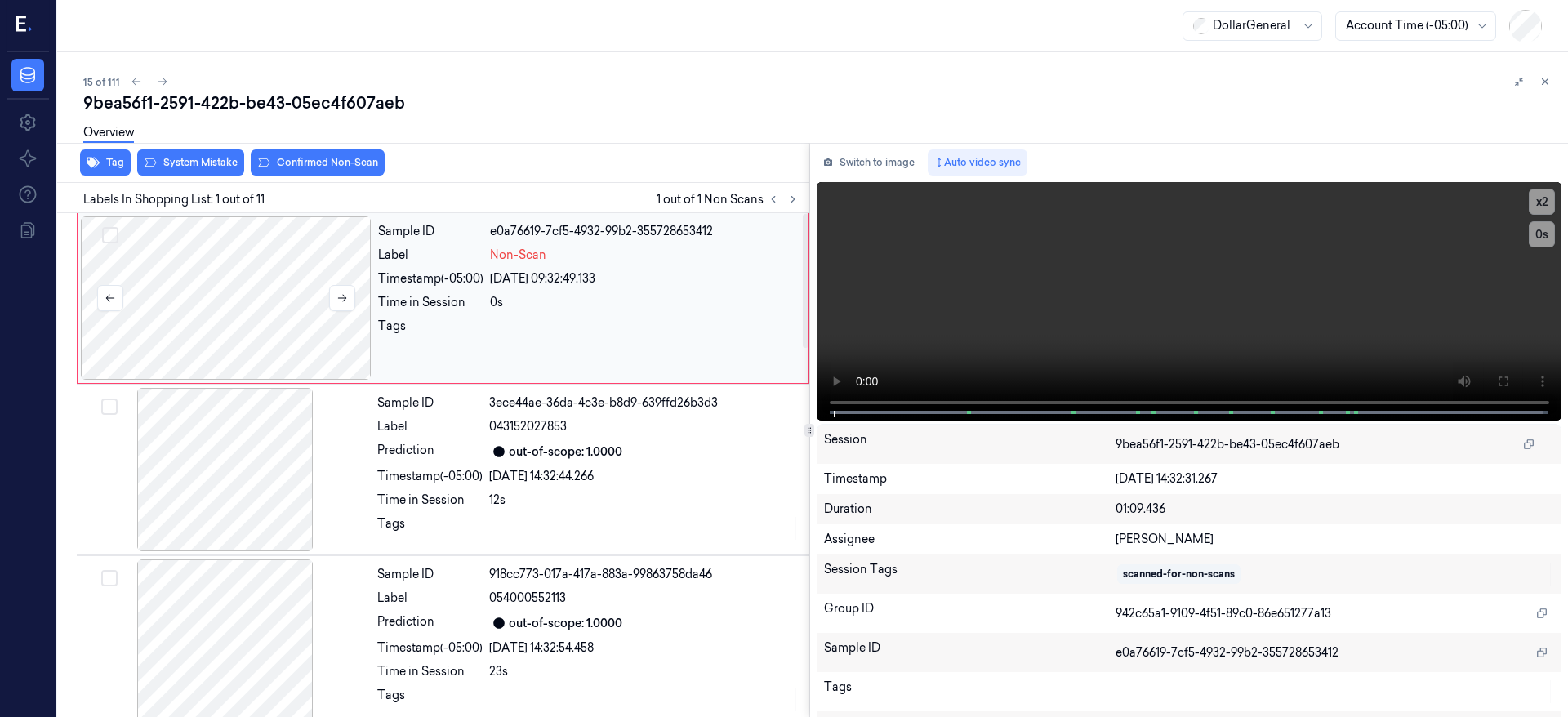
click at [228, 281] on div at bounding box center [226, 298] width 291 height 163
click at [185, 154] on div "Overview" at bounding box center [819, 135] width 1472 height 42
click at [186, 162] on button "System Mistake" at bounding box center [191, 162] width 107 height 26
click at [232, 260] on div at bounding box center [226, 298] width 291 height 163
click at [234, 262] on div at bounding box center [226, 298] width 291 height 163
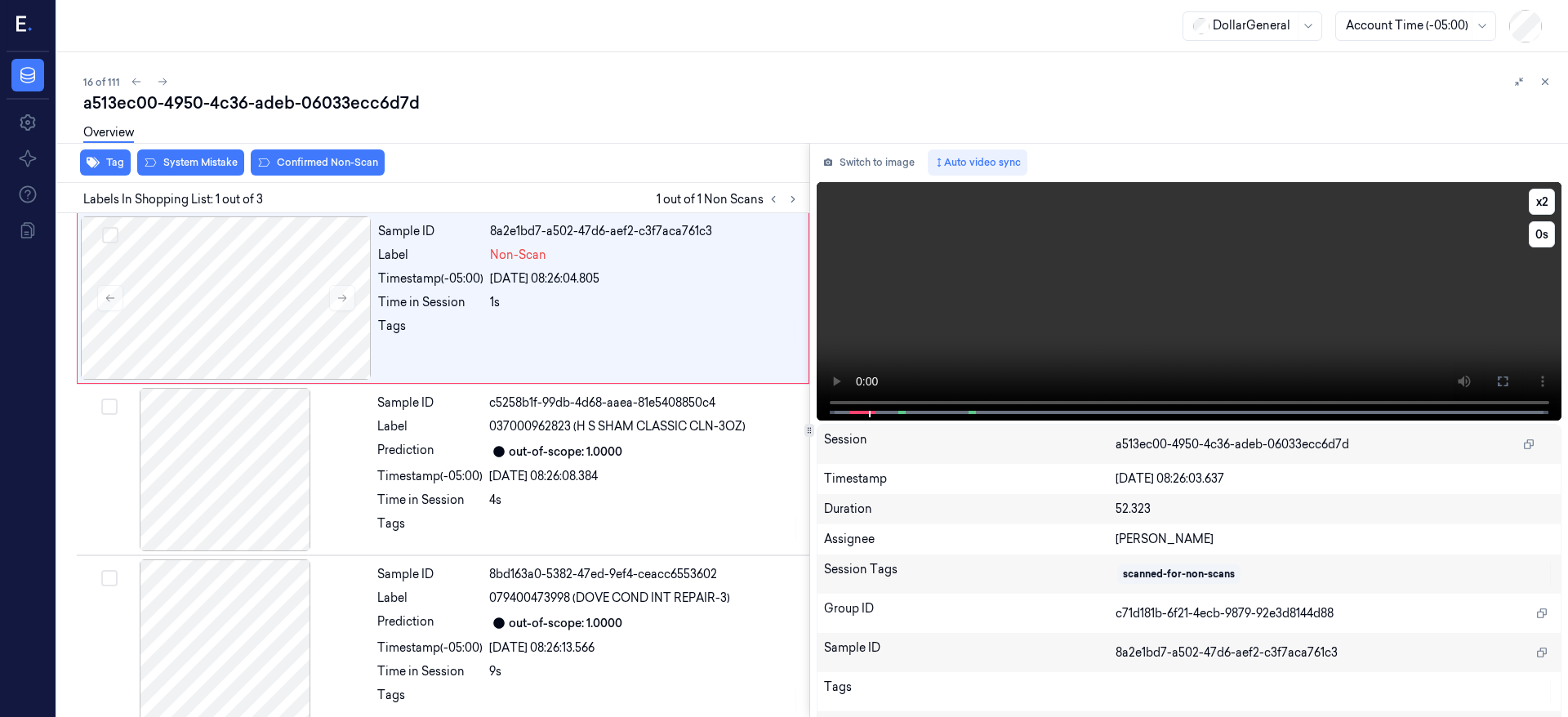
click at [818, 412] on video at bounding box center [1190, 301] width 746 height 238
click at [818, 410] on video at bounding box center [1190, 301] width 746 height 238
click at [168, 161] on button "System Mistake" at bounding box center [191, 162] width 107 height 26
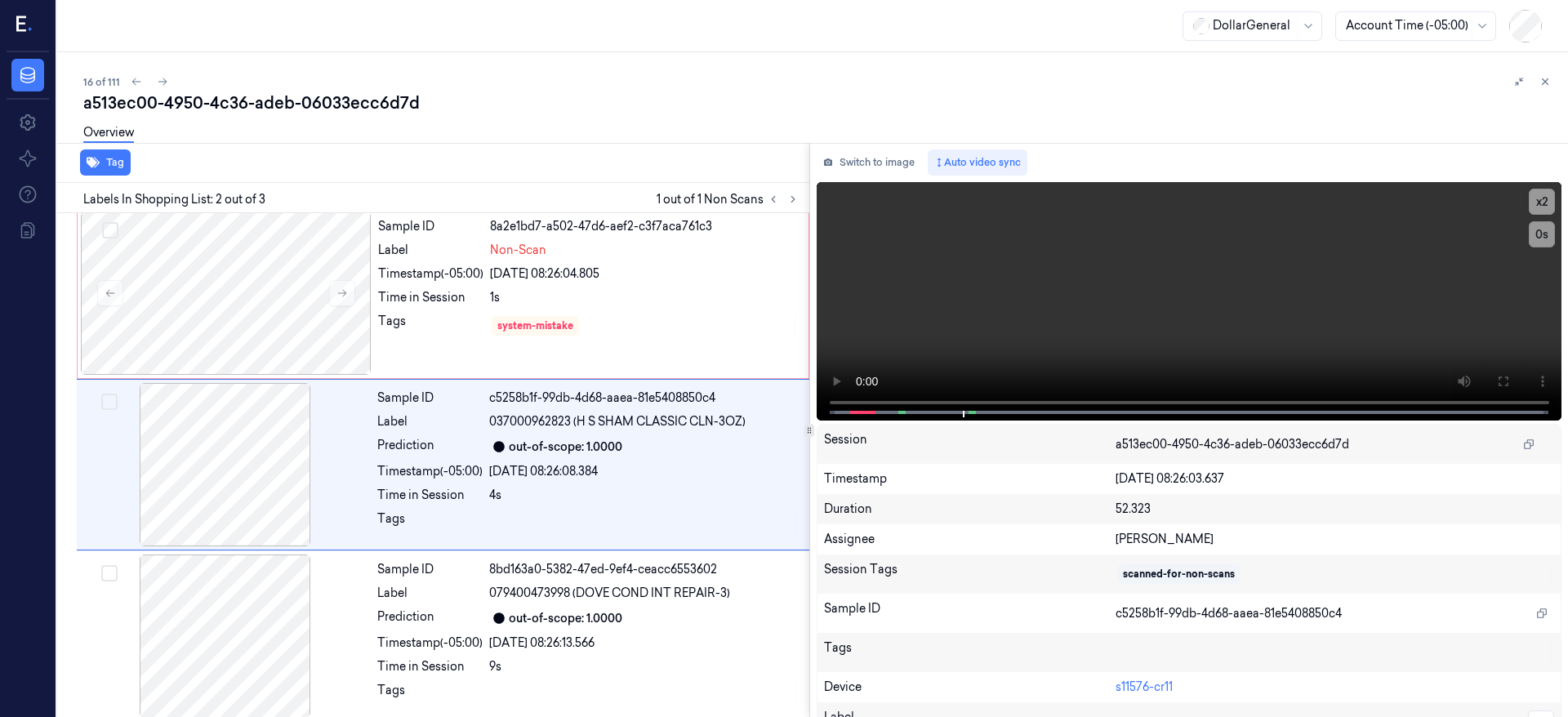
scroll to position [16, 0]
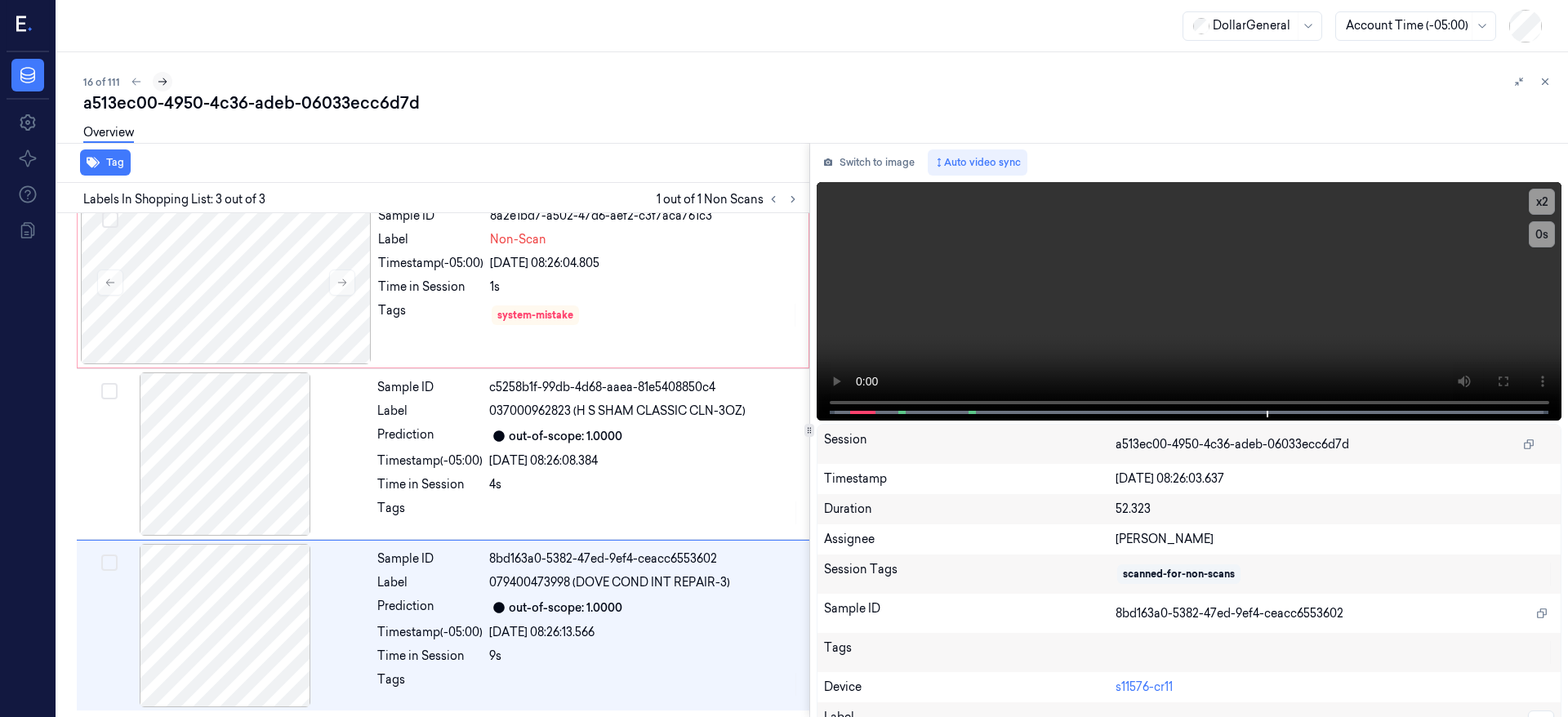
click at [158, 79] on icon at bounding box center [162, 82] width 12 height 12
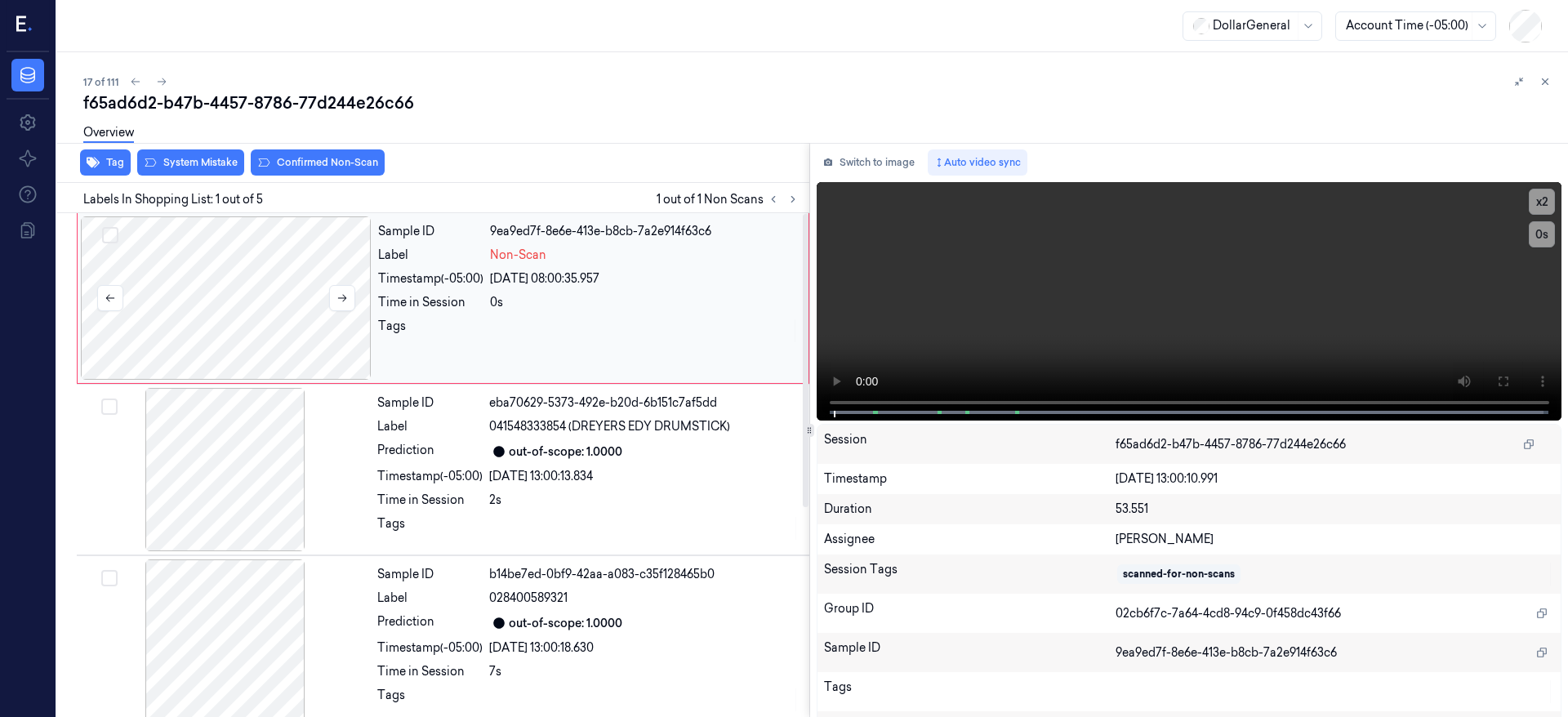
click at [225, 319] on div at bounding box center [226, 298] width 291 height 163
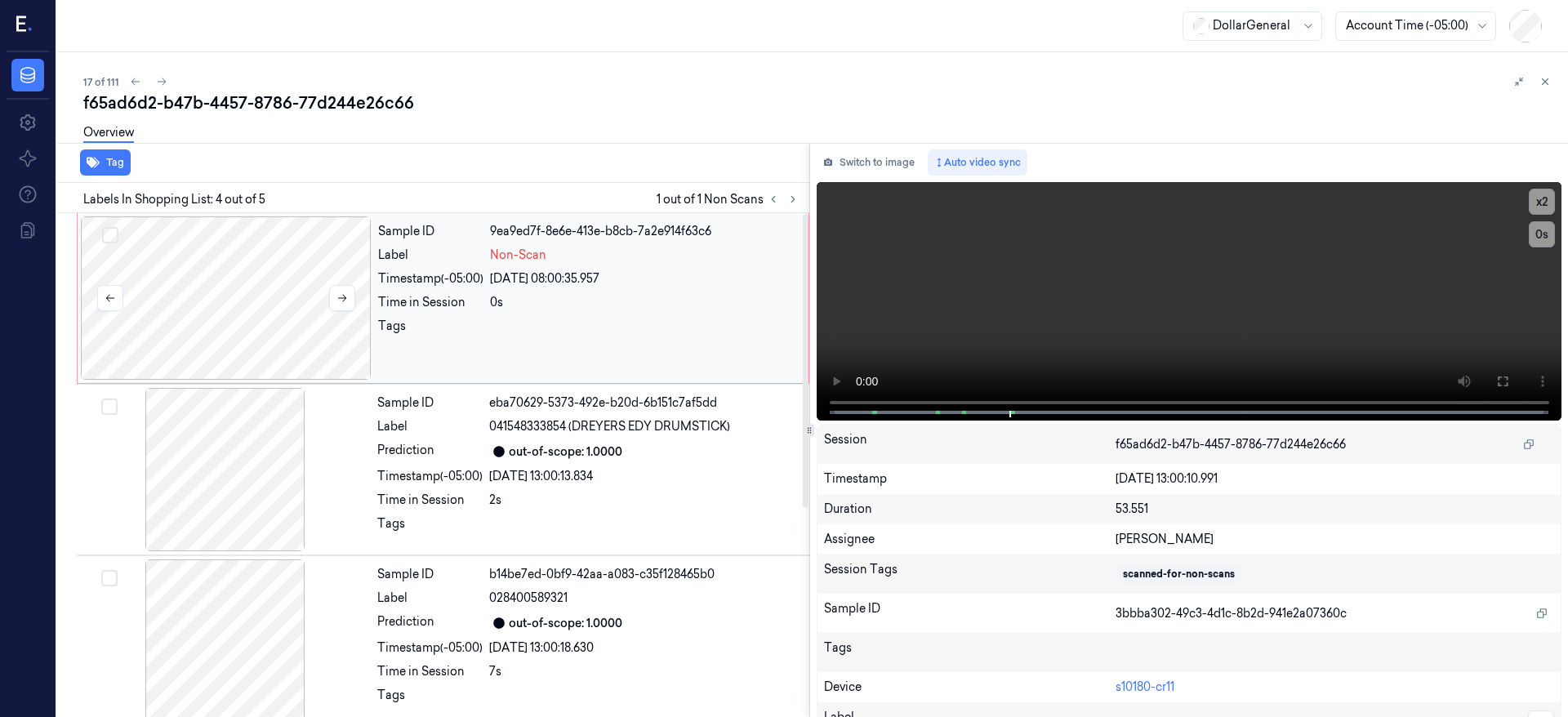
click at [287, 295] on div at bounding box center [226, 298] width 291 height 163
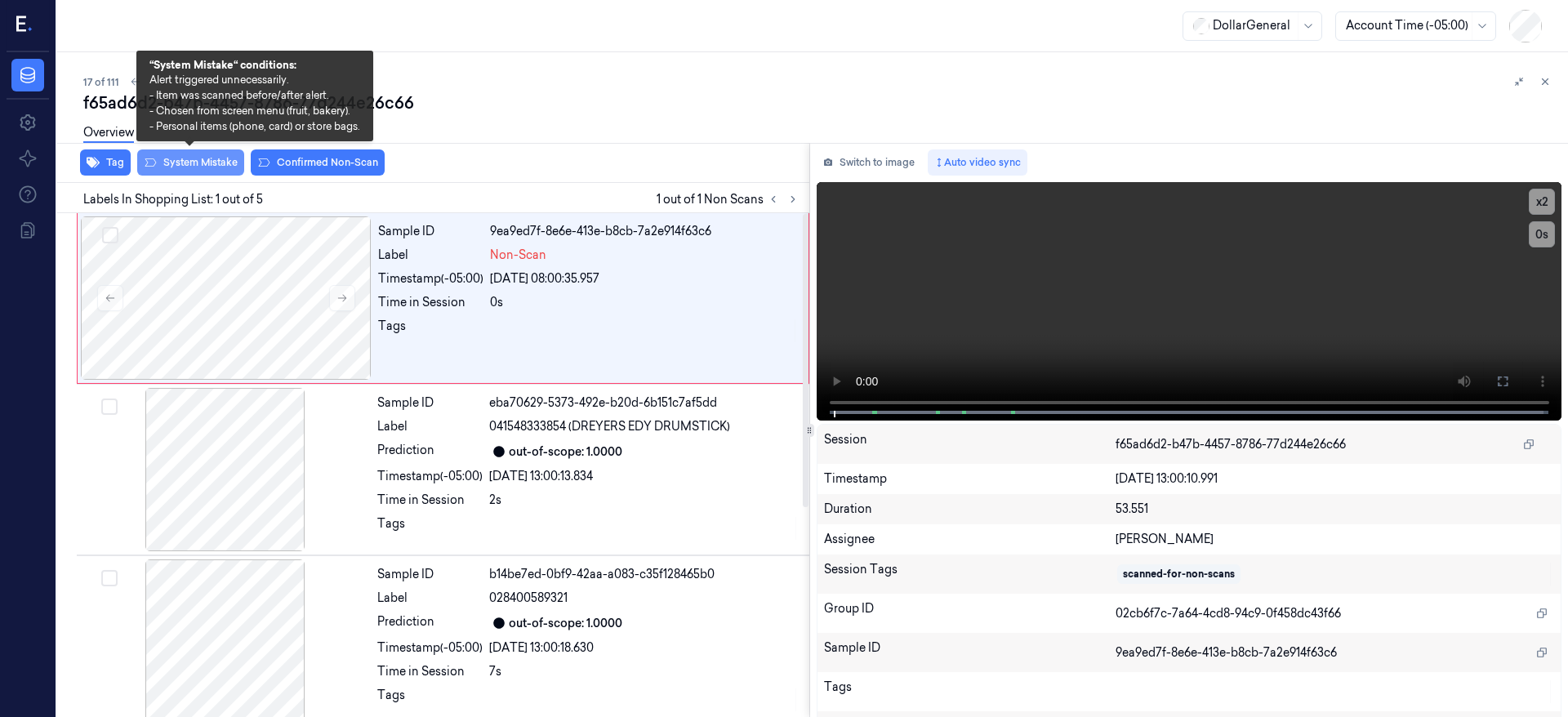
click at [176, 157] on button "System Mistake" at bounding box center [191, 162] width 107 height 26
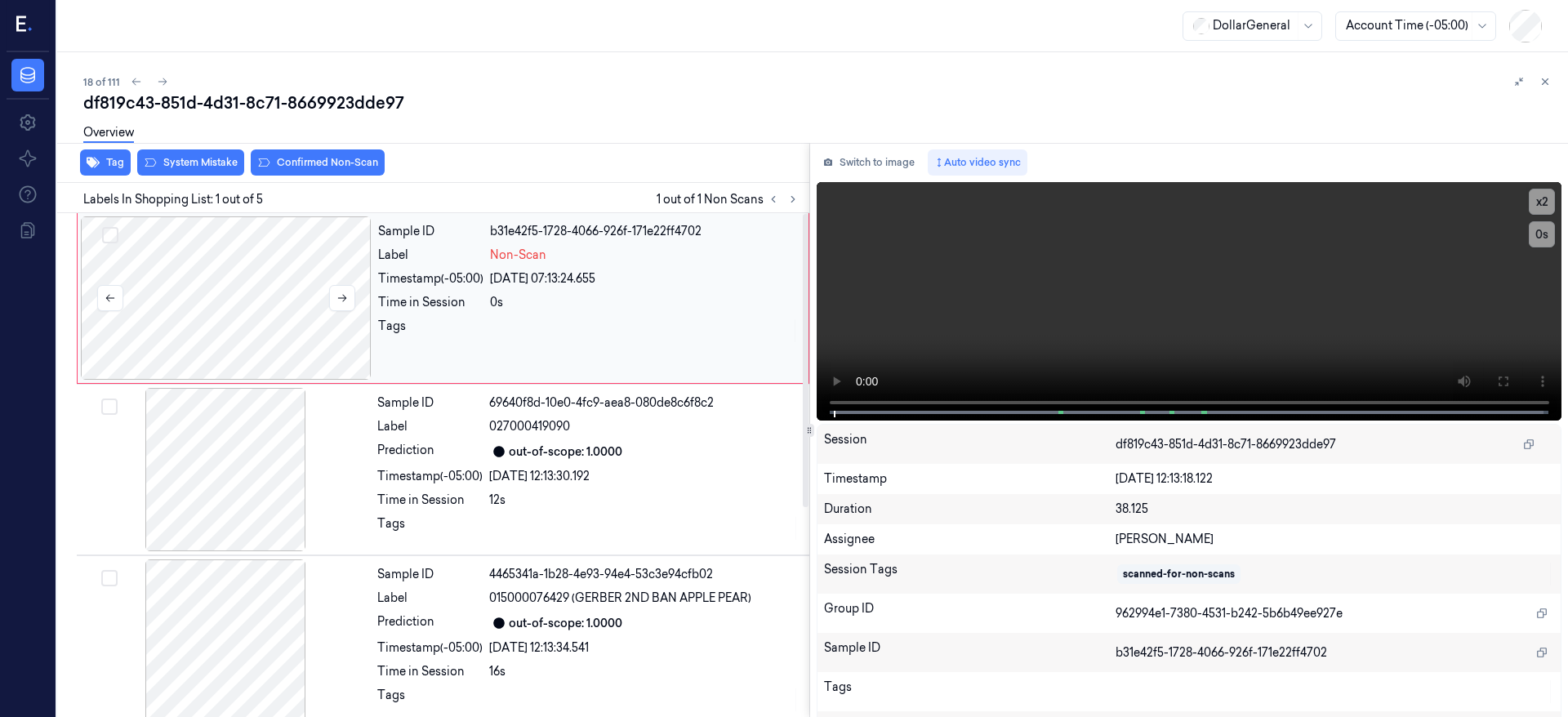
click at [184, 292] on div at bounding box center [226, 298] width 291 height 163
click at [244, 306] on div at bounding box center [226, 298] width 291 height 163
click at [260, 297] on div at bounding box center [226, 298] width 291 height 163
click at [209, 306] on div at bounding box center [226, 298] width 291 height 163
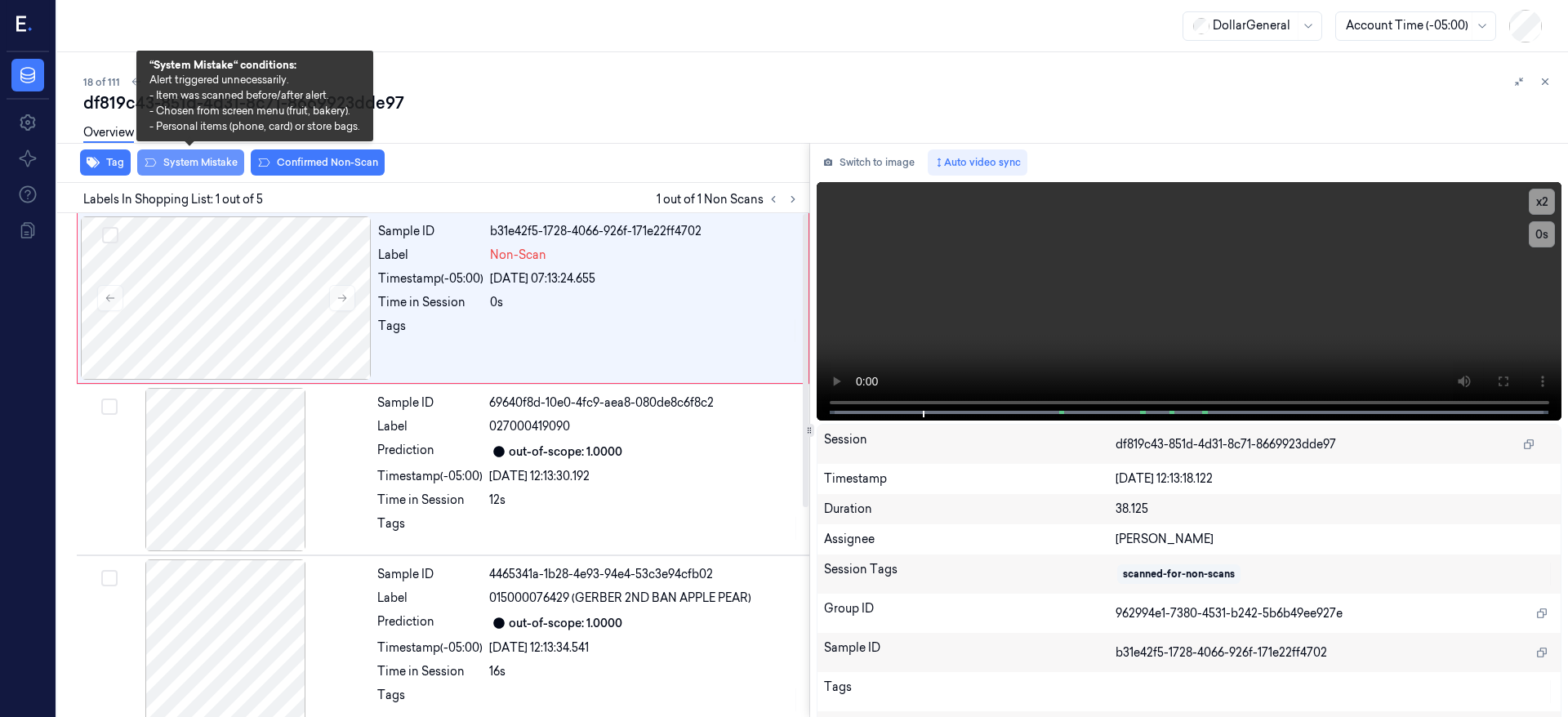
click at [232, 168] on button "System Mistake" at bounding box center [191, 162] width 107 height 26
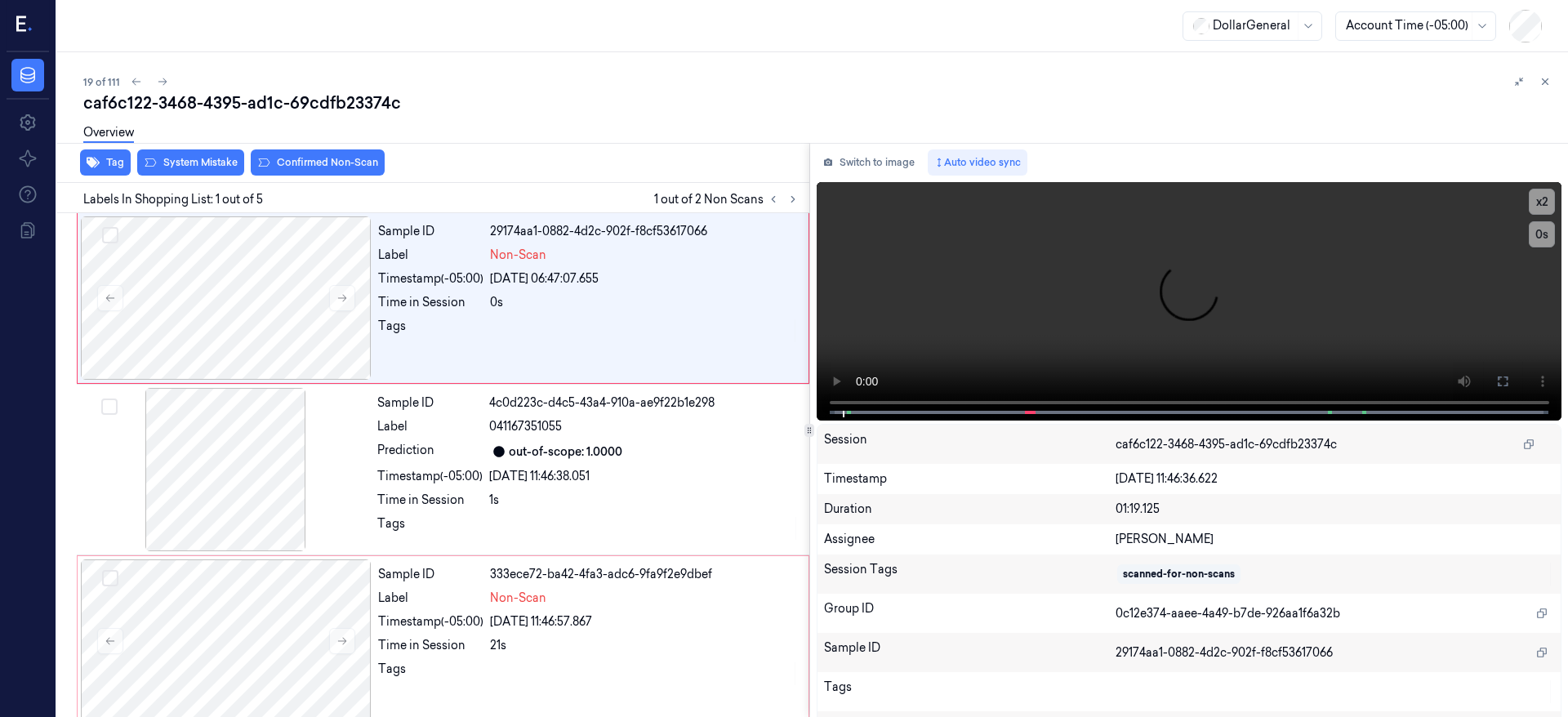
scroll to position [5, 0]
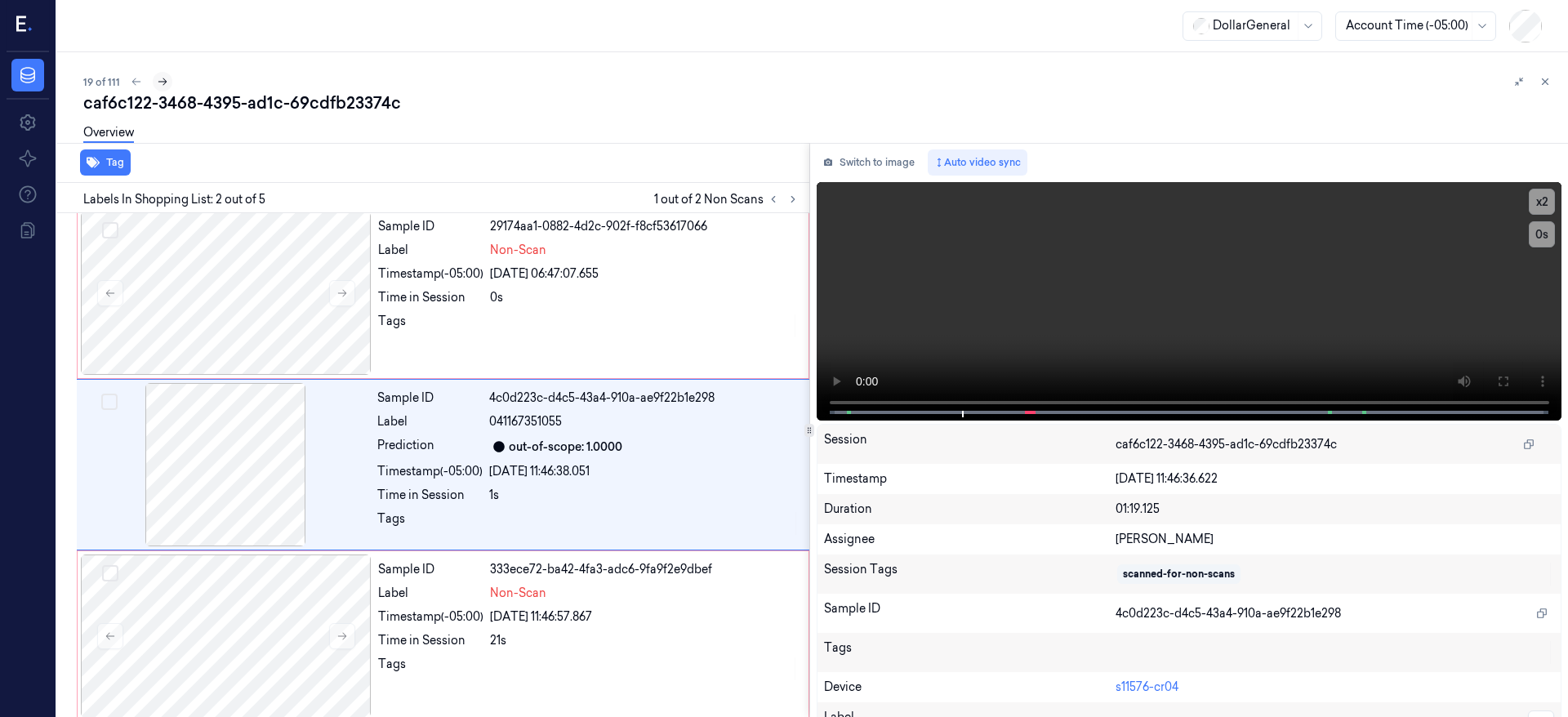
click at [168, 81] on button at bounding box center [162, 82] width 20 height 20
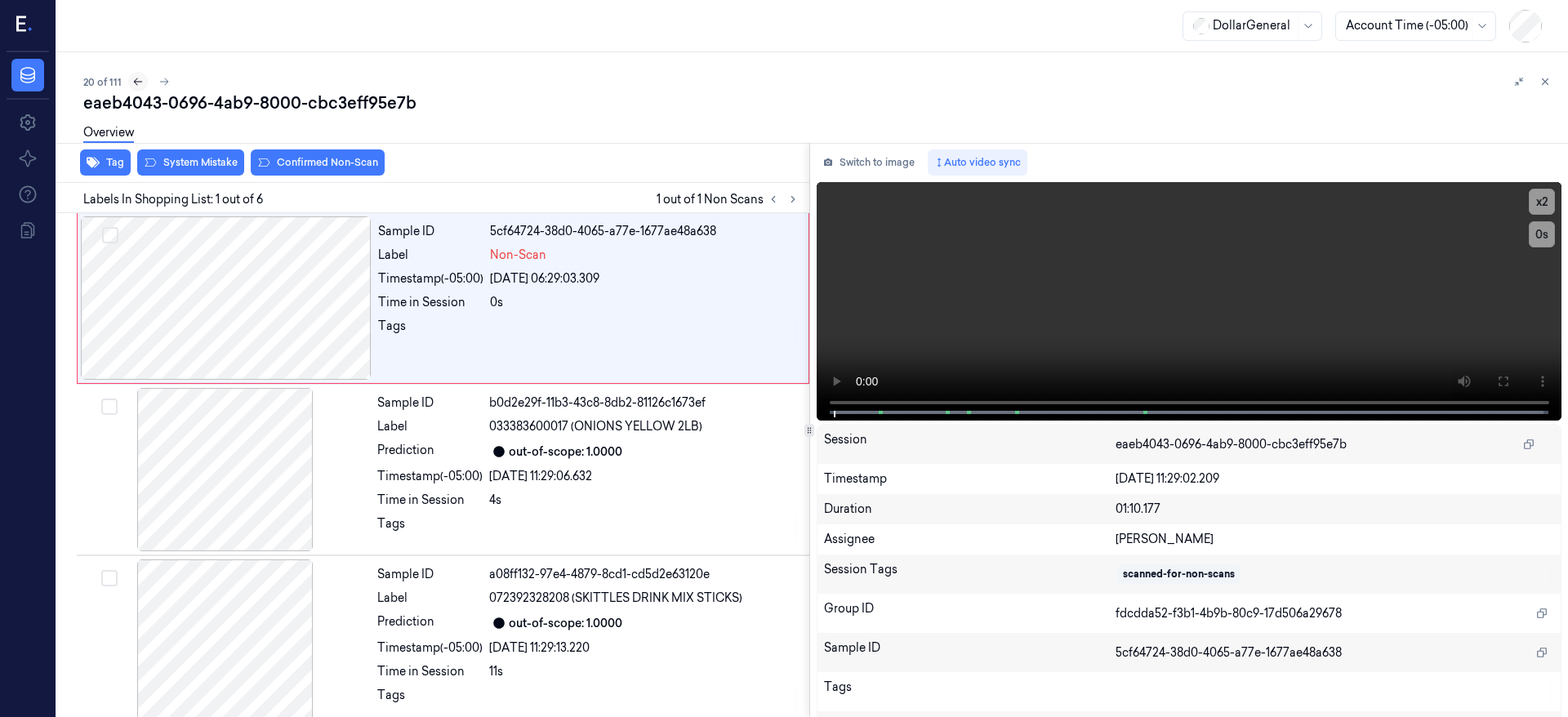
click at [141, 80] on icon at bounding box center [138, 82] width 12 height 12
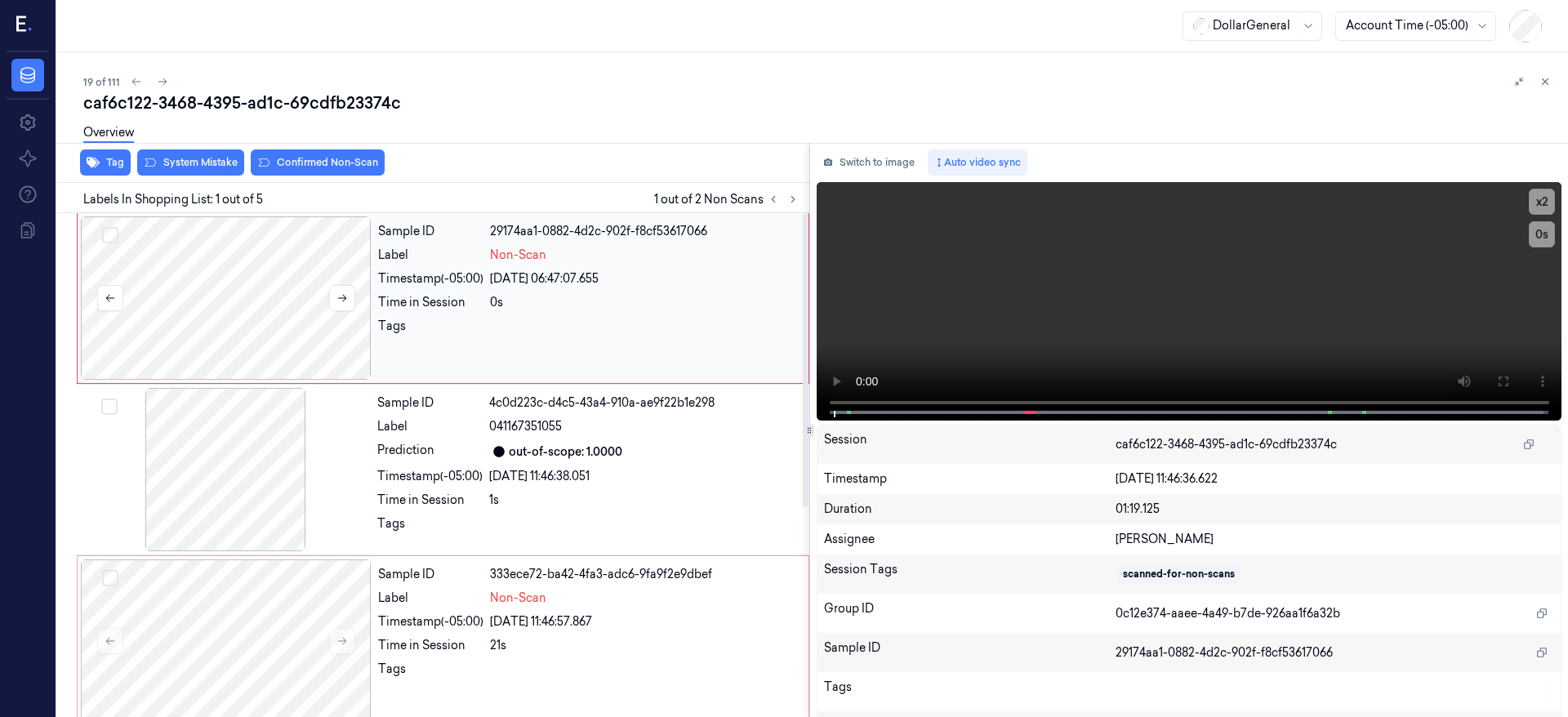
click at [252, 321] on div at bounding box center [226, 298] width 291 height 163
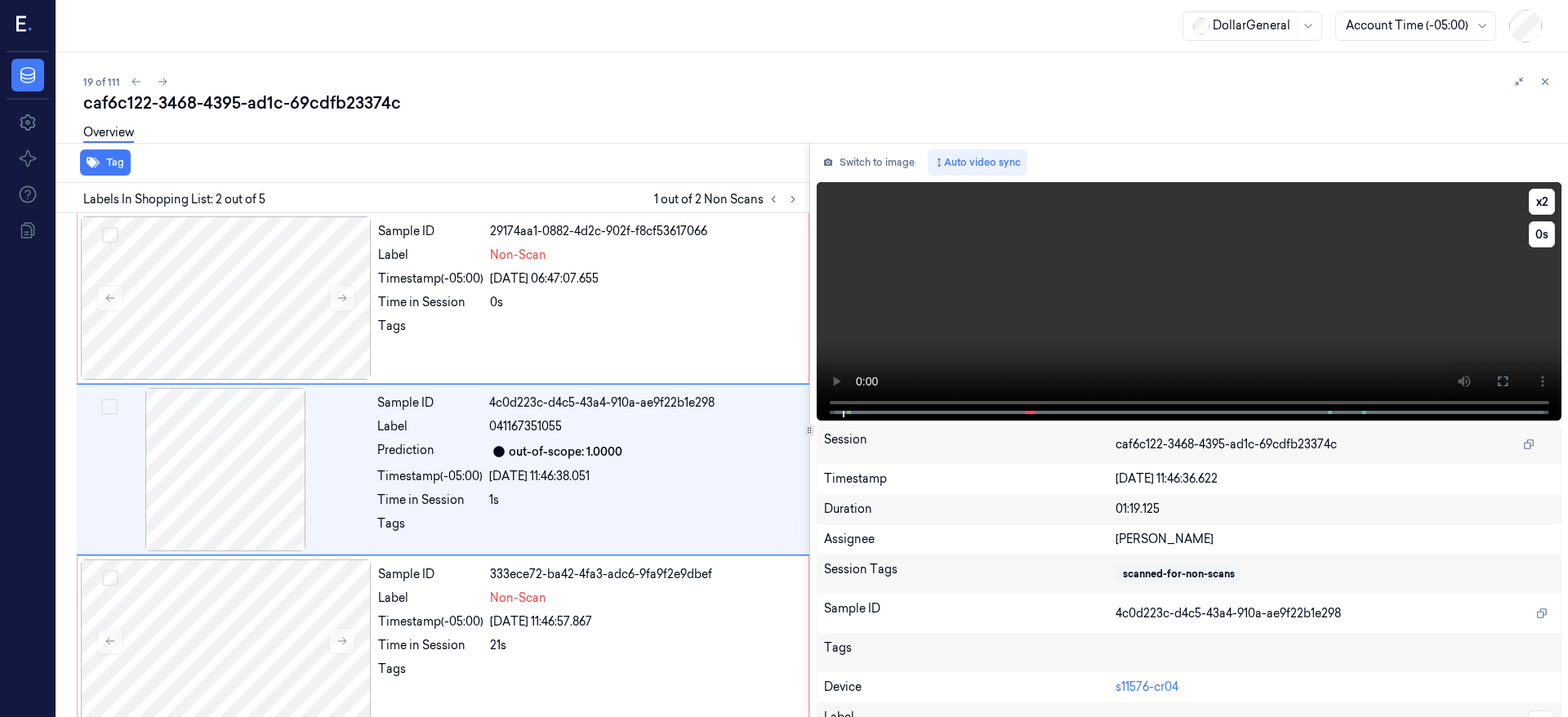
scroll to position [5, 0]
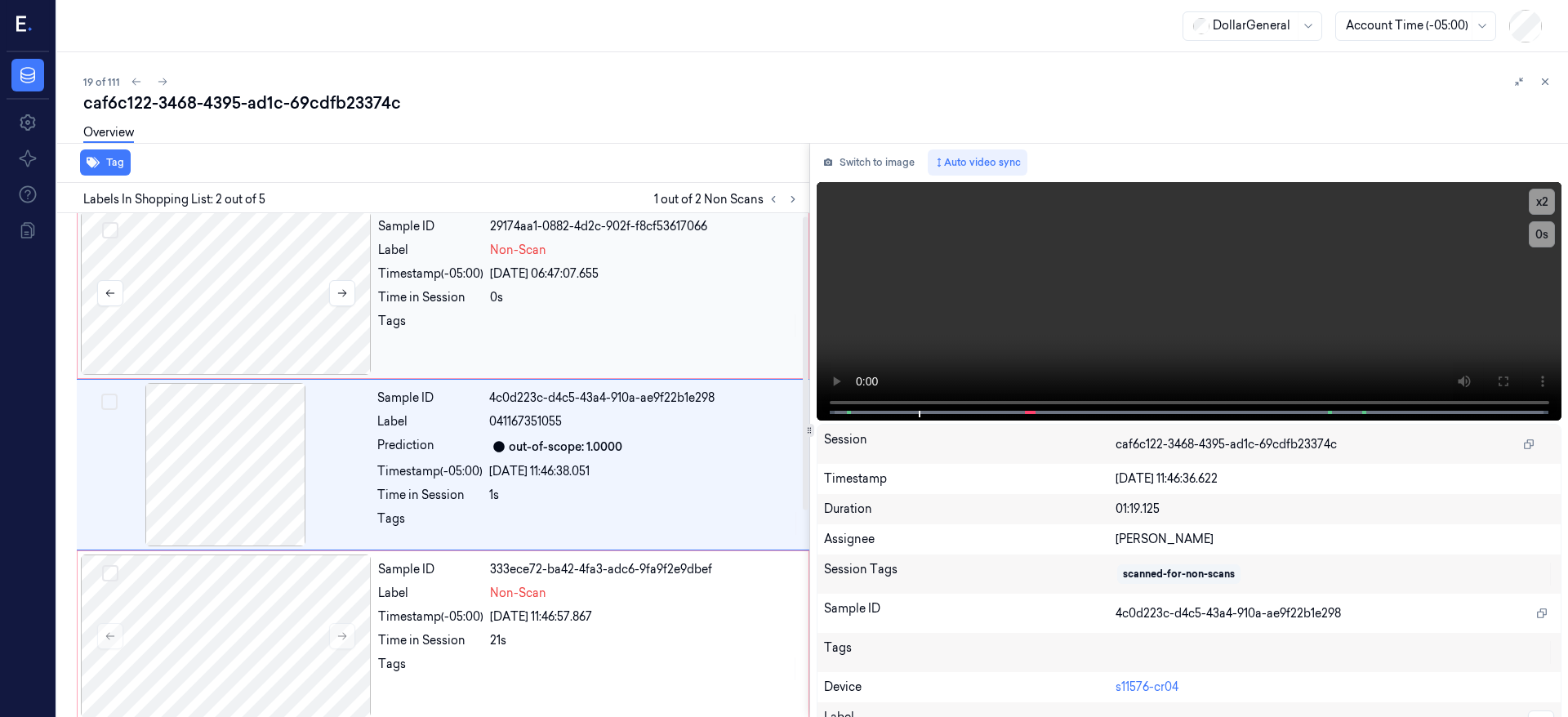
click at [245, 288] on div at bounding box center [226, 293] width 291 height 163
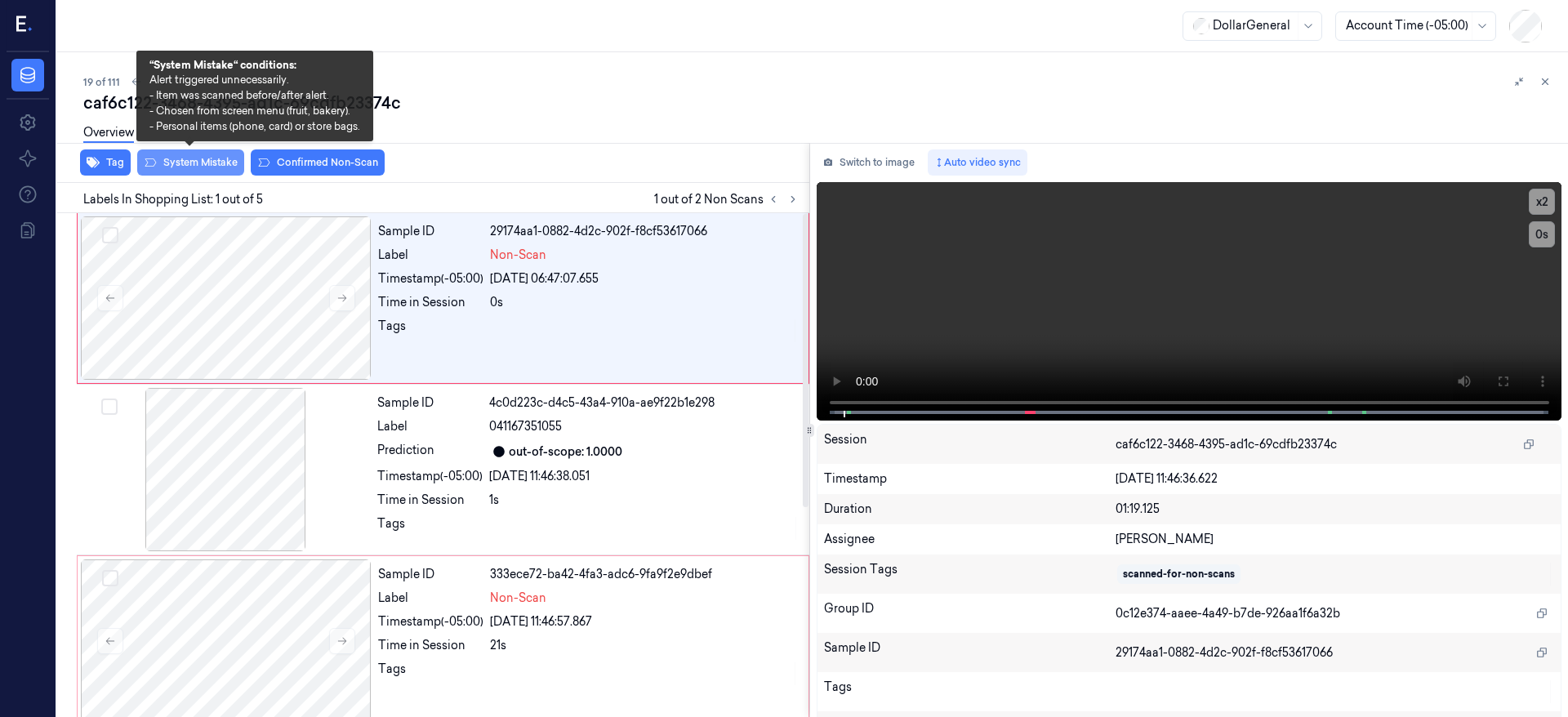
click at [213, 169] on button "System Mistake" at bounding box center [191, 162] width 107 height 26
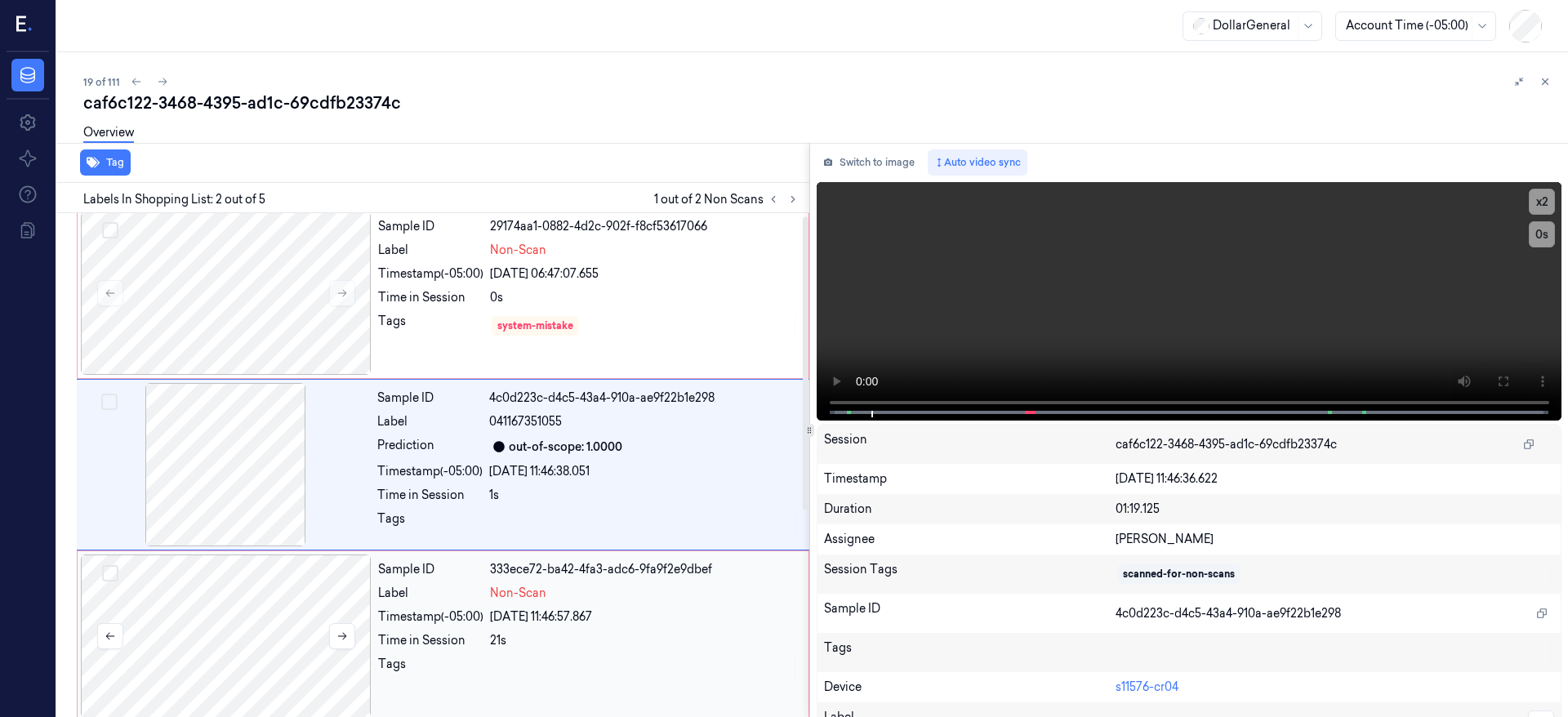
click at [295, 645] on div at bounding box center [226, 636] width 291 height 163
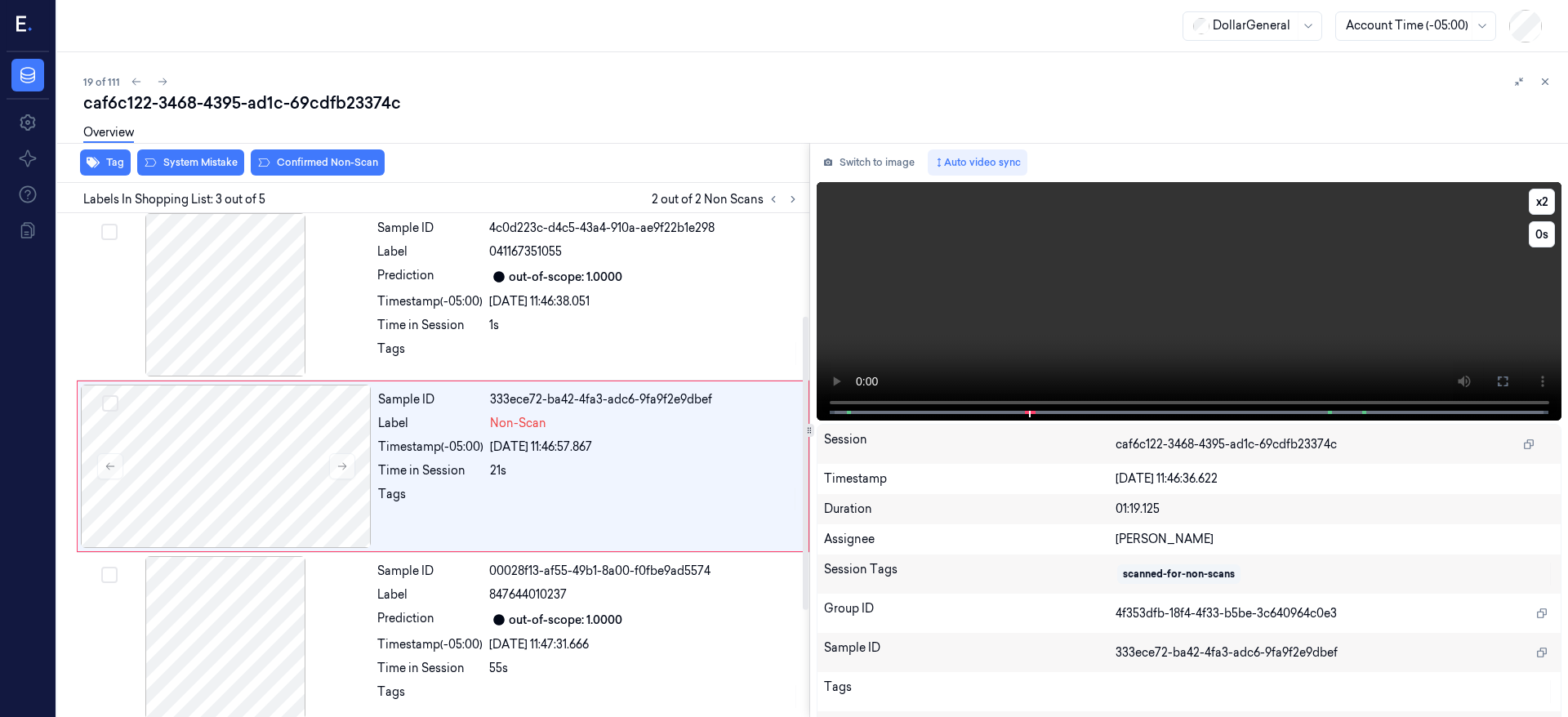
scroll to position [177, 0]
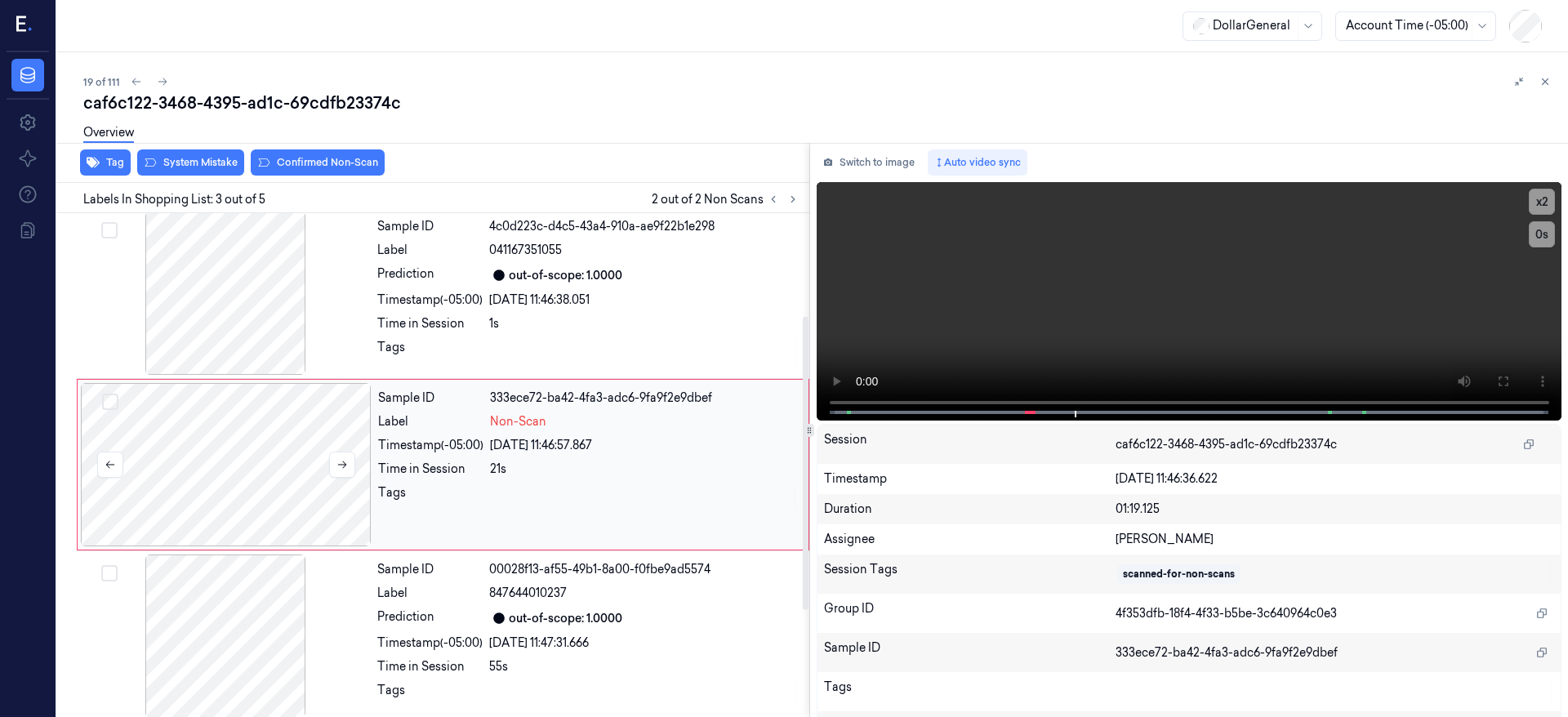
click at [263, 456] on div at bounding box center [226, 465] width 291 height 163
click at [198, 153] on div "Overview" at bounding box center [819, 135] width 1472 height 42
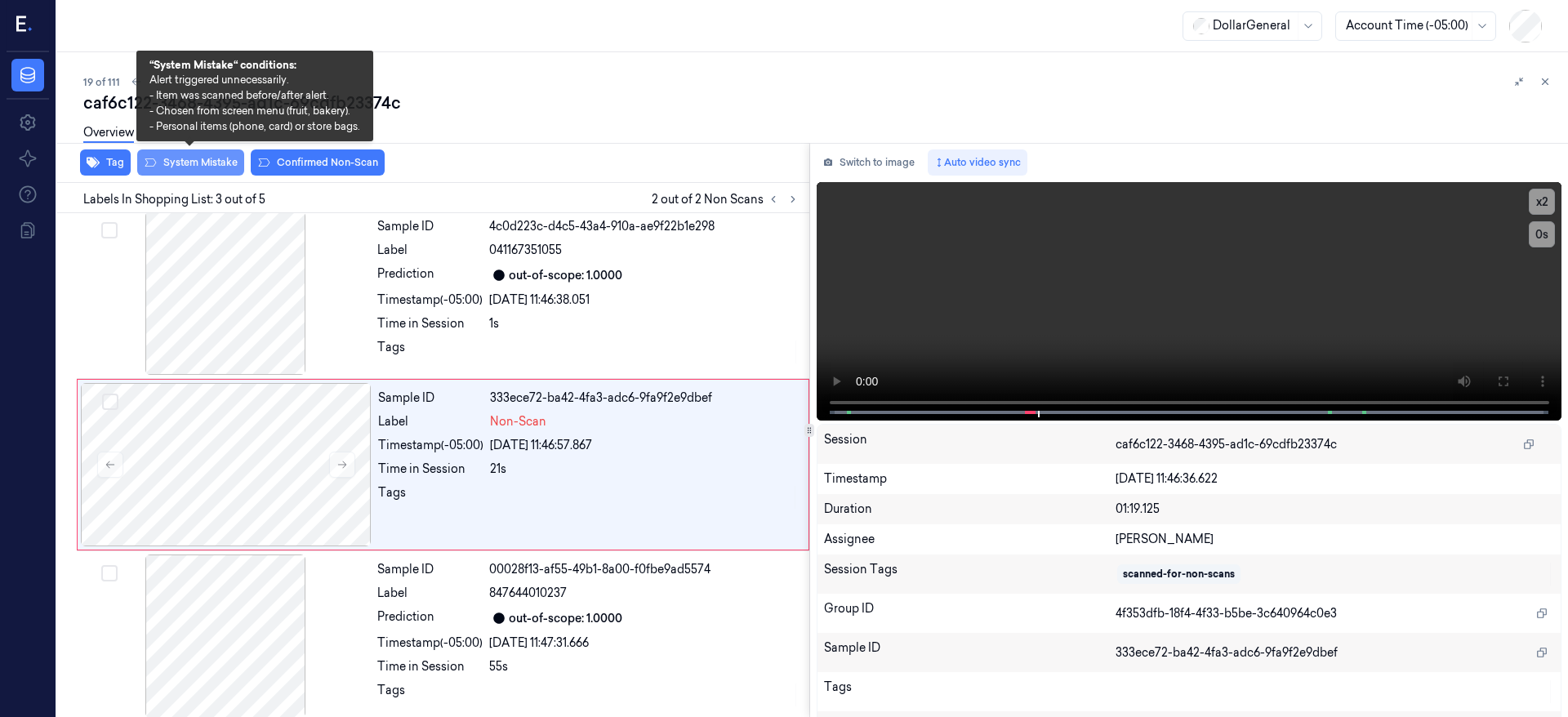
click at [198, 162] on button "System Mistake" at bounding box center [191, 162] width 107 height 26
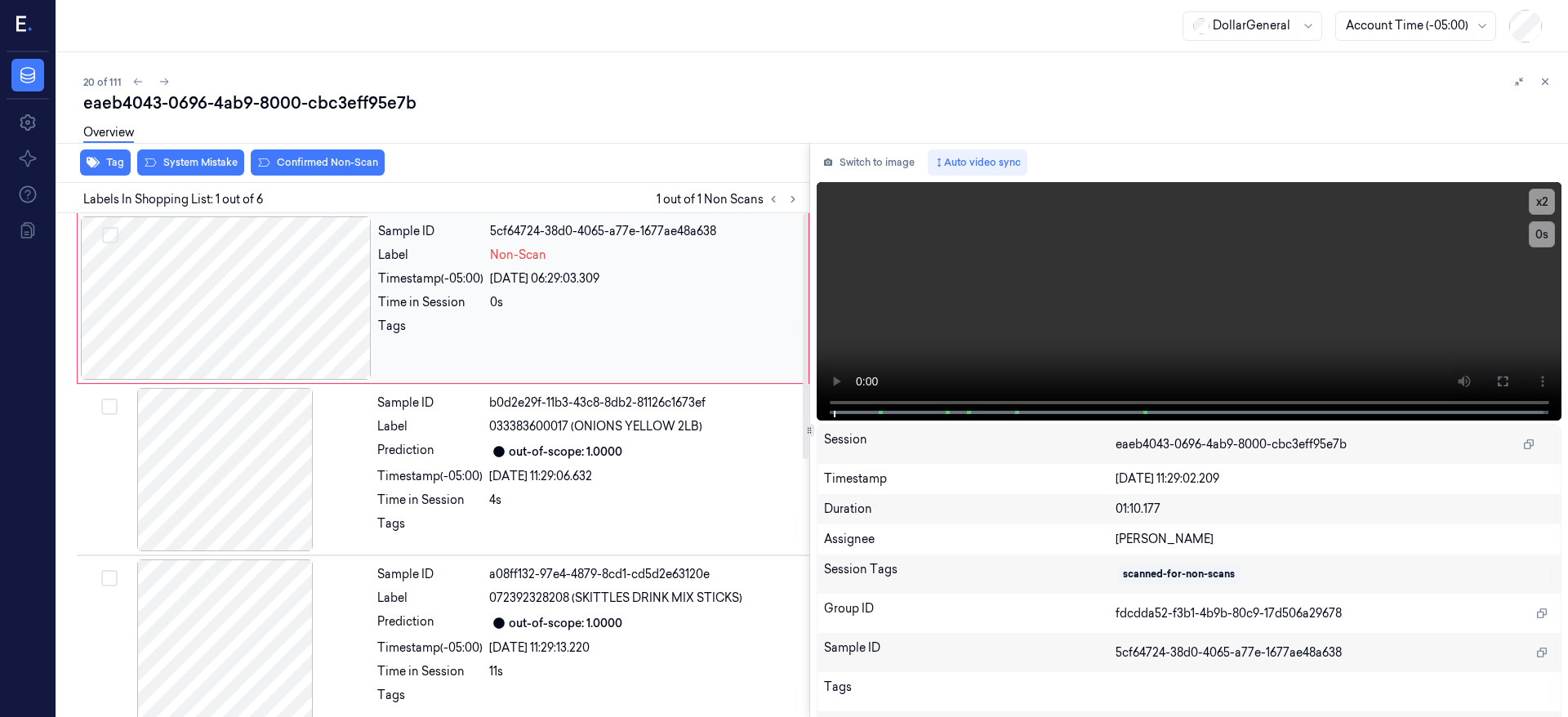
click at [241, 321] on div at bounding box center [226, 298] width 291 height 163
click at [217, 260] on div at bounding box center [226, 298] width 291 height 163
click at [191, 167] on button "System Mistake" at bounding box center [191, 162] width 107 height 26
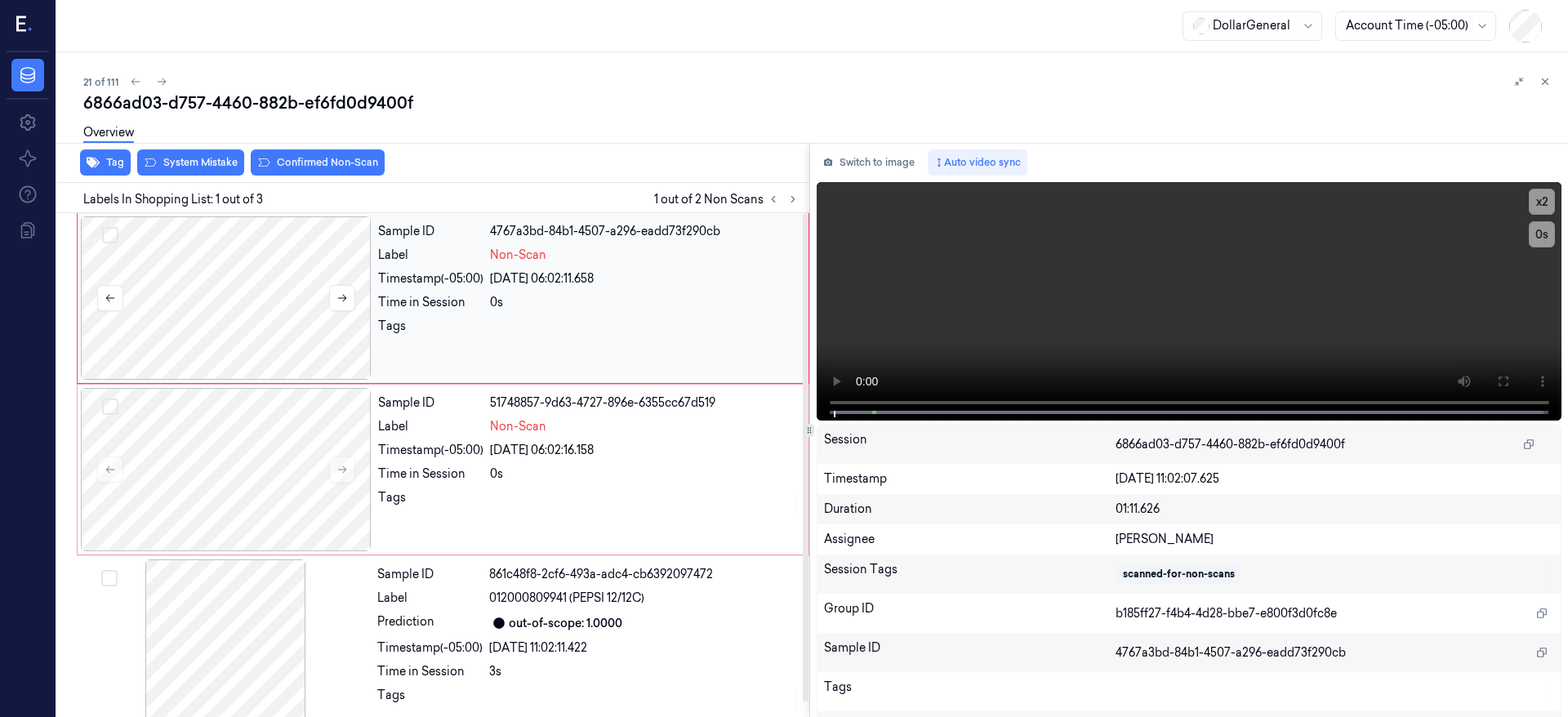
click at [222, 276] on div at bounding box center [226, 298] width 291 height 163
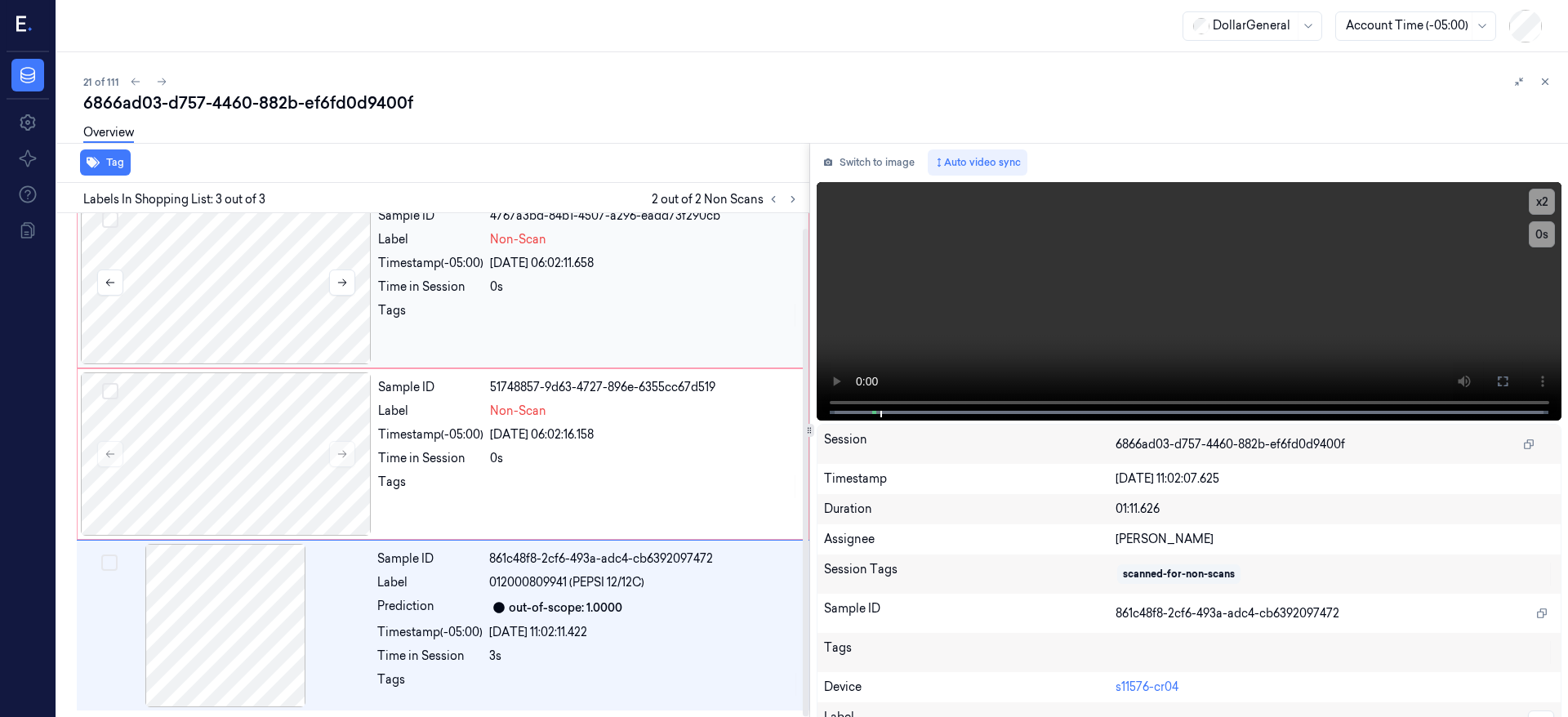
click at [231, 270] on div at bounding box center [226, 282] width 291 height 163
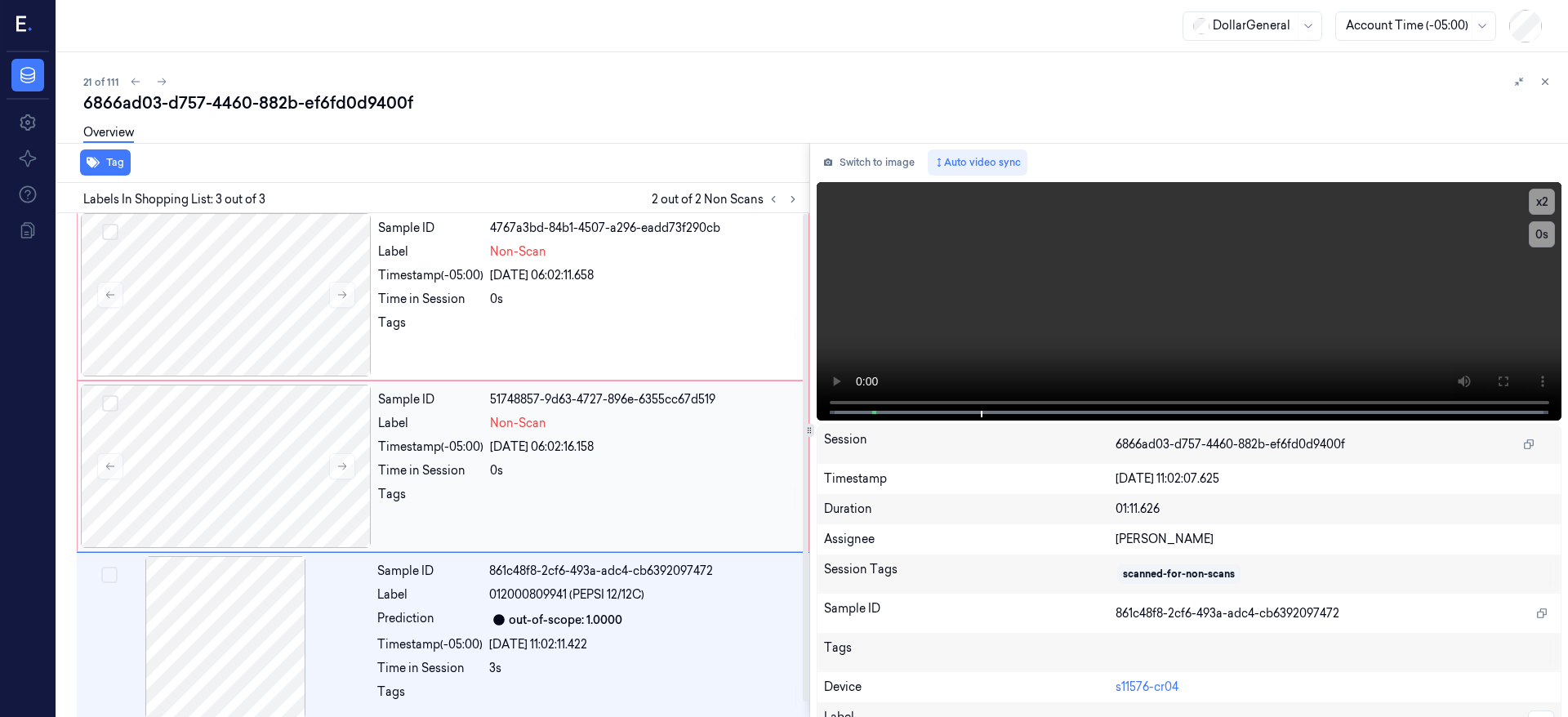
scroll to position [0, 0]
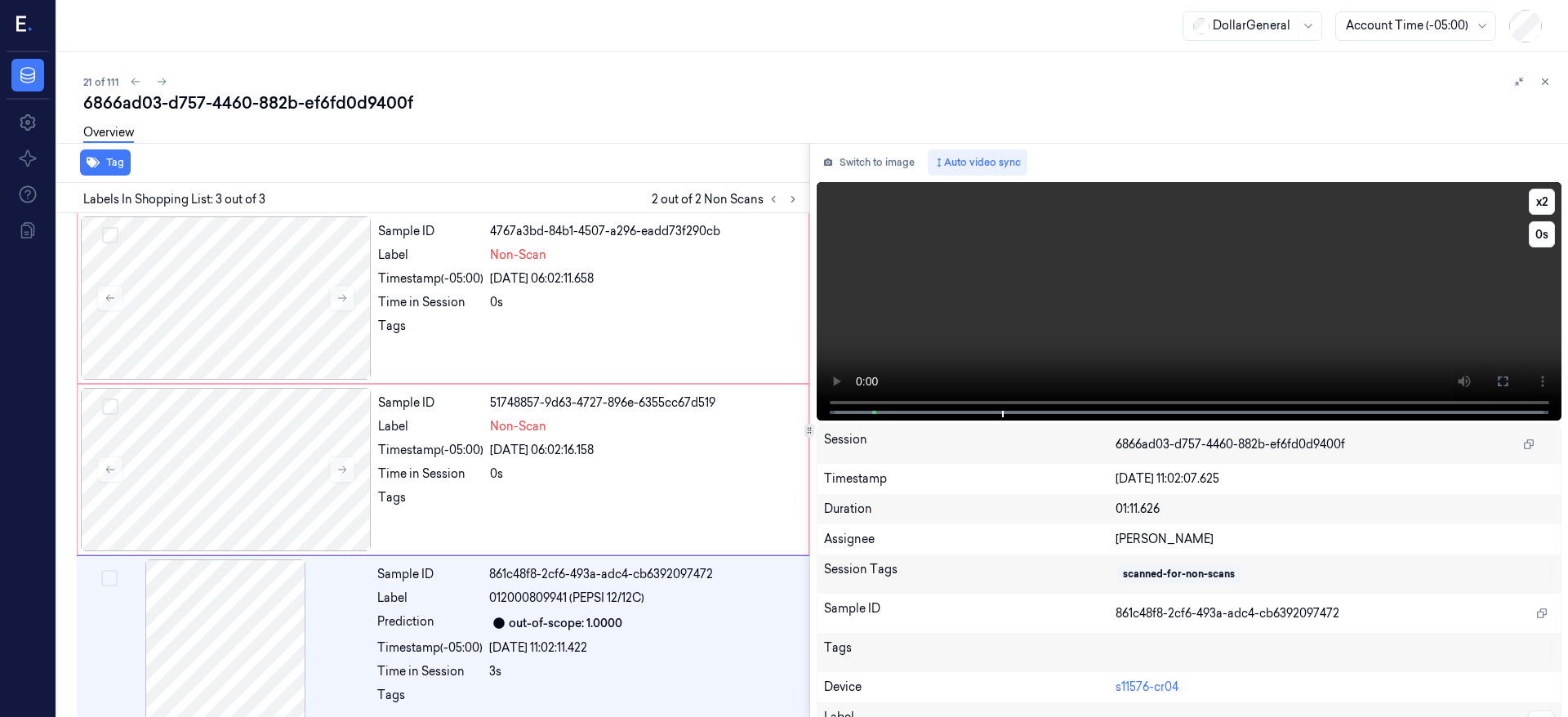
click at [863, 402] on video at bounding box center [1190, 301] width 746 height 238
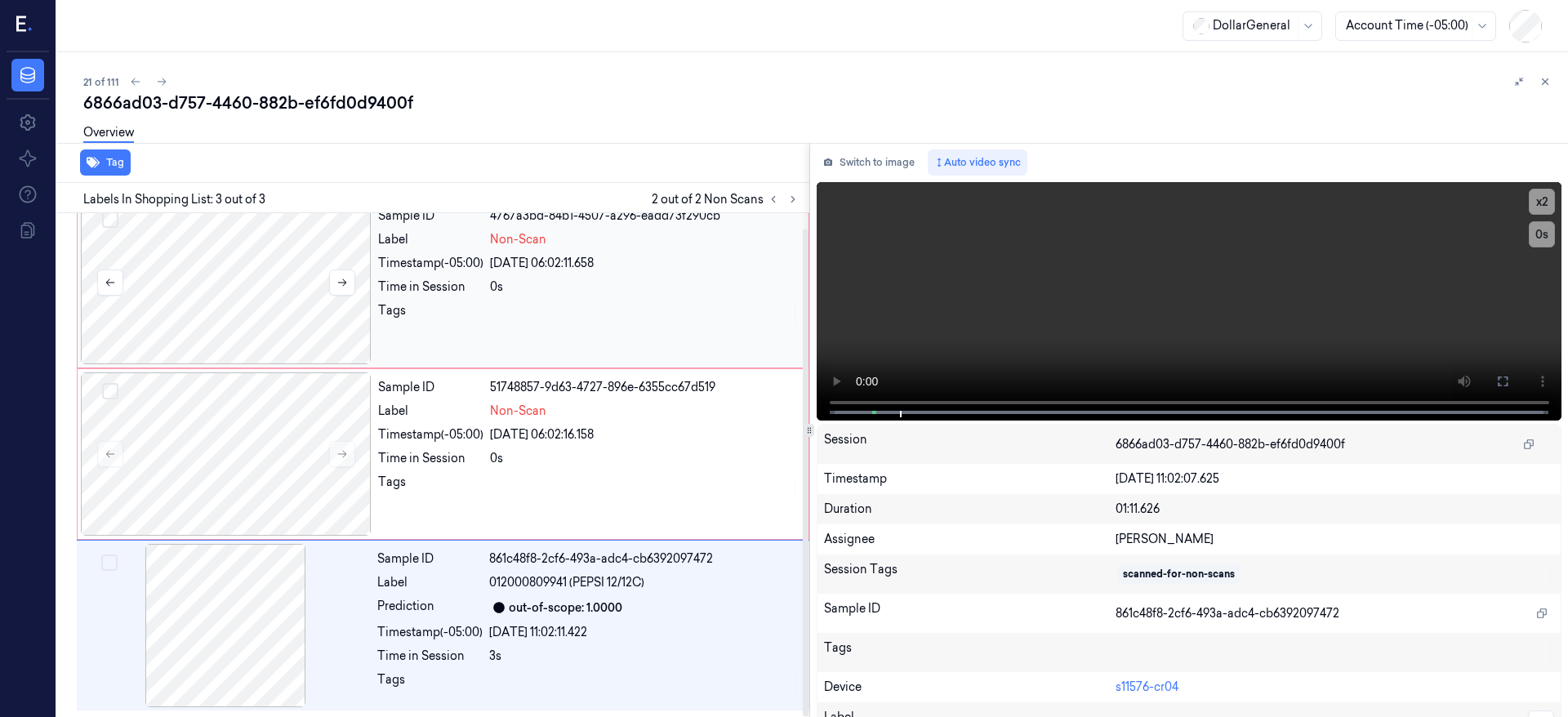
click at [111, 221] on button "Select row" at bounding box center [111, 220] width 17 height 17
click at [114, 391] on button "Select row" at bounding box center [111, 391] width 17 height 17
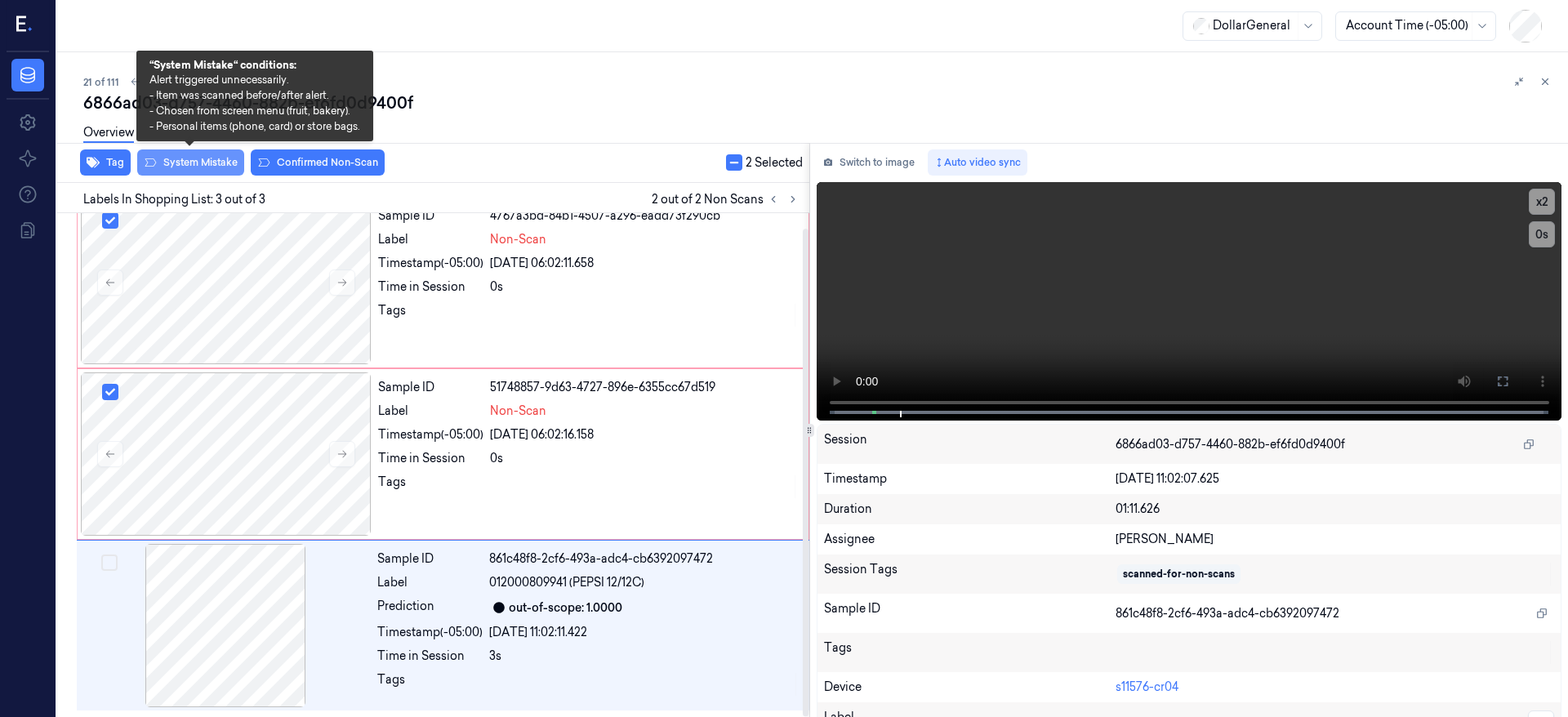
click at [192, 159] on button "System Mistake" at bounding box center [191, 162] width 107 height 26
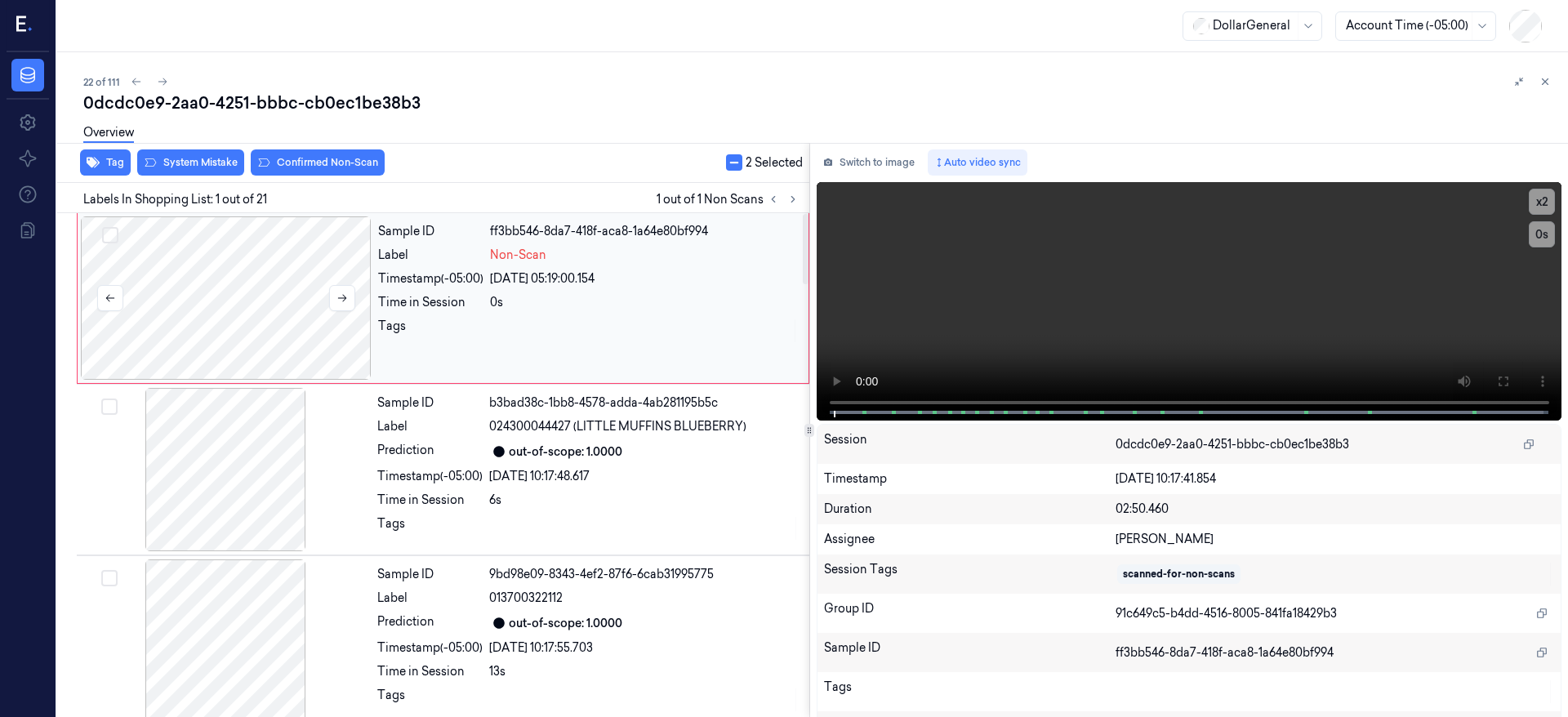
click at [250, 258] on div at bounding box center [226, 298] width 291 height 163
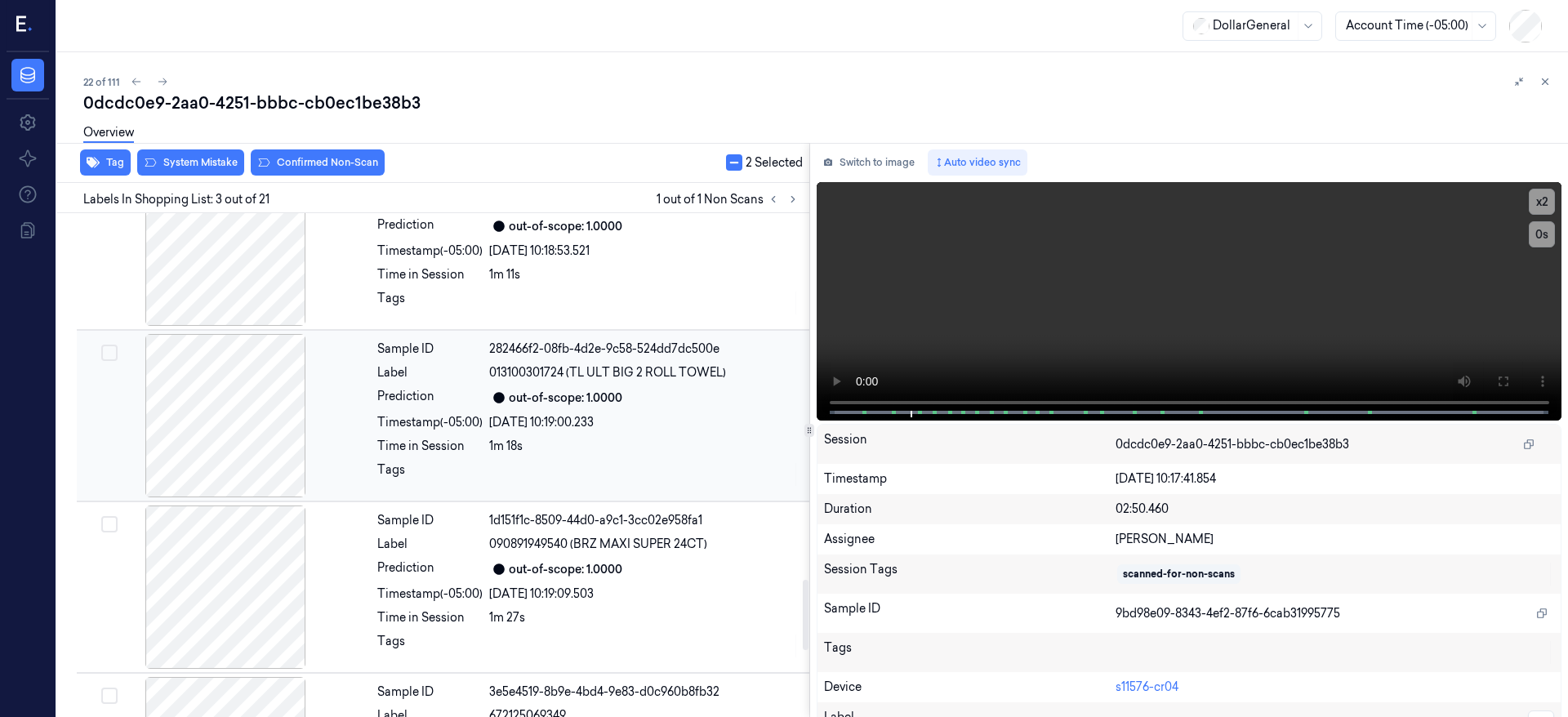
click at [261, 376] on div at bounding box center [225, 416] width 291 height 163
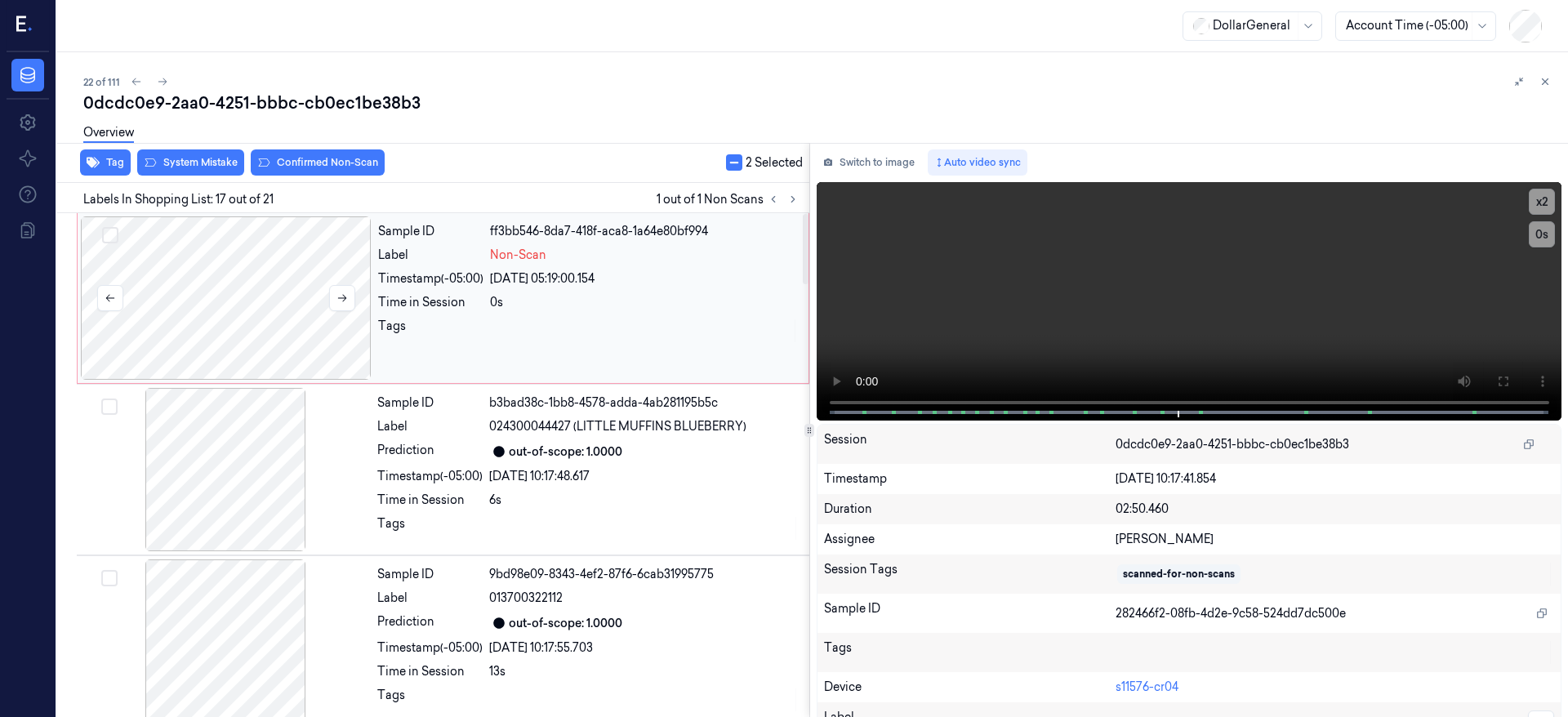
click at [254, 291] on div at bounding box center [226, 298] width 291 height 163
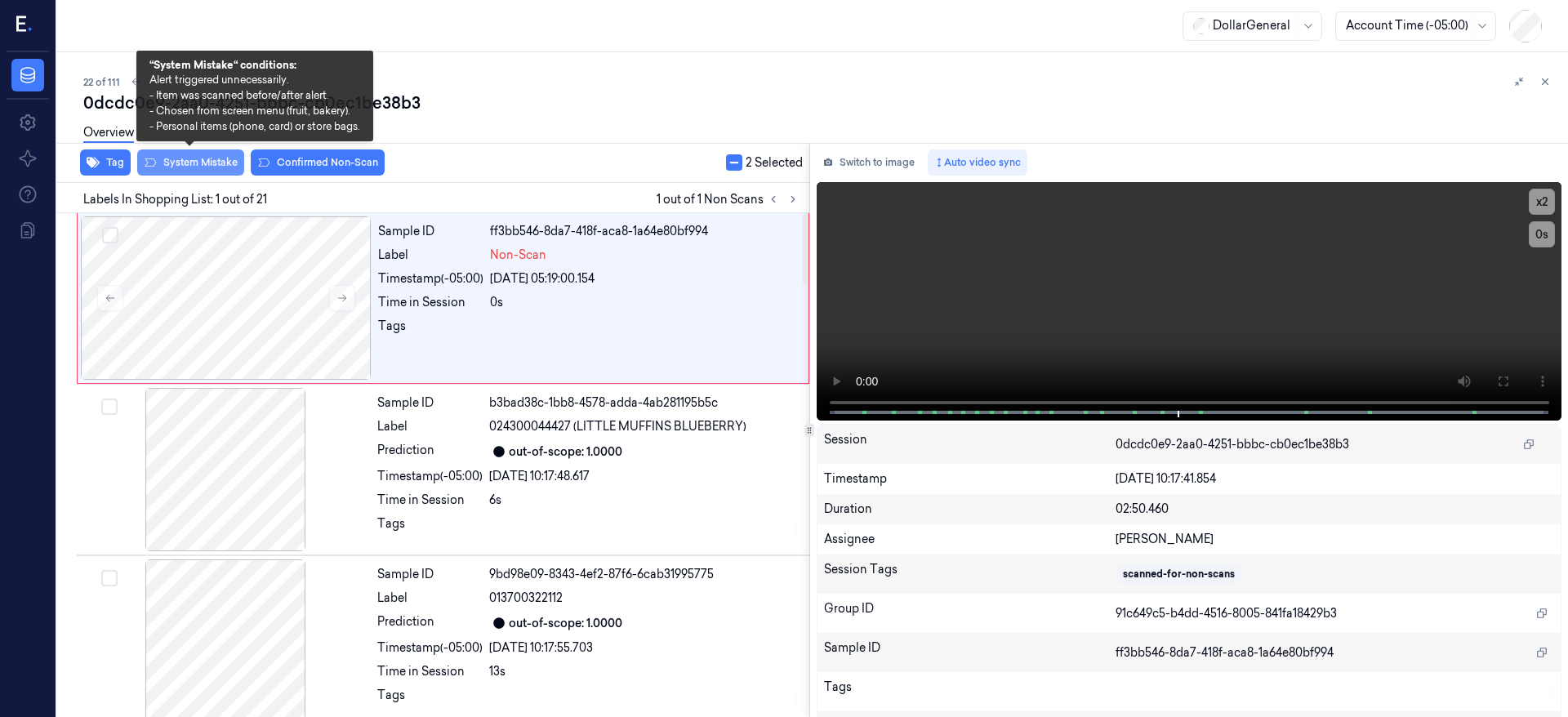
click at [213, 155] on div "Overview" at bounding box center [819, 135] width 1472 height 42
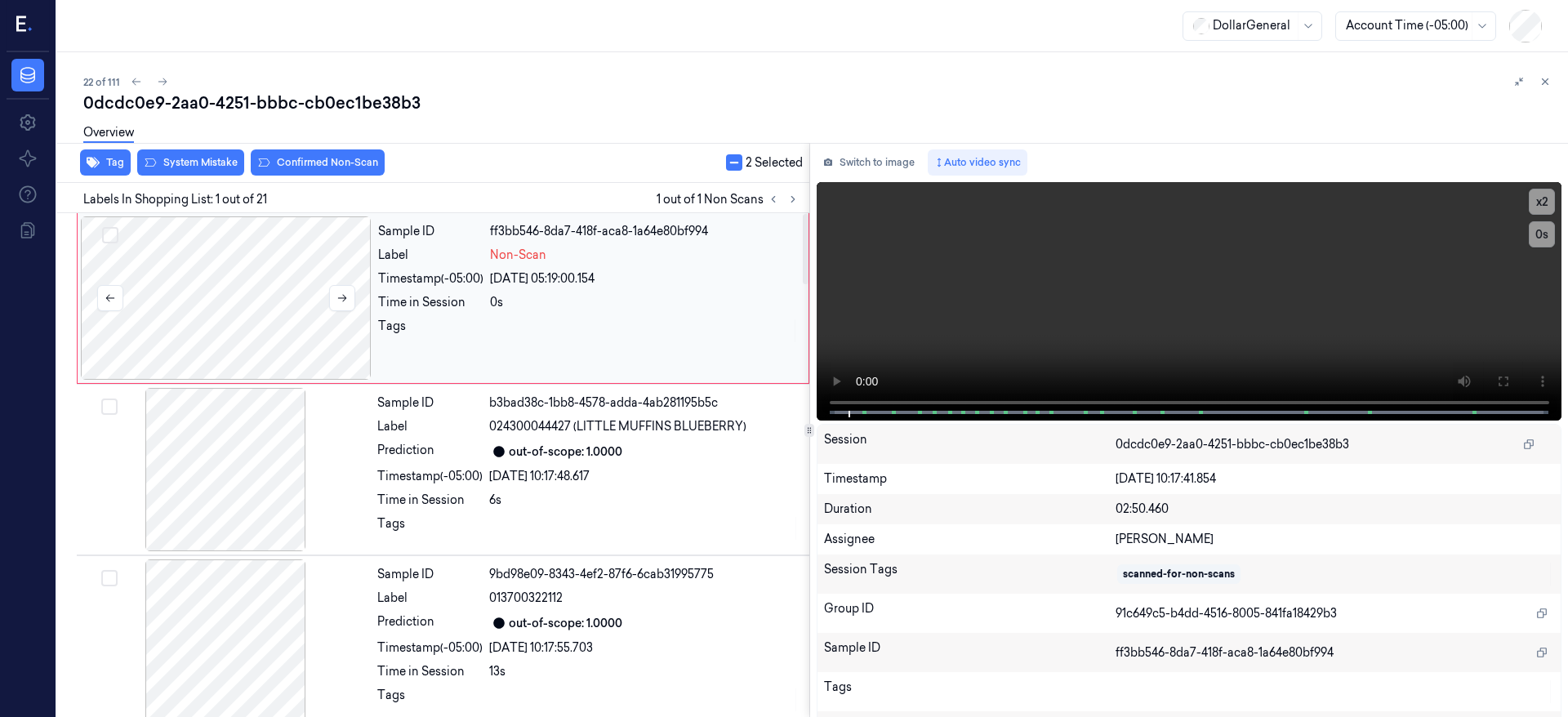
click at [236, 253] on div at bounding box center [226, 298] width 291 height 163
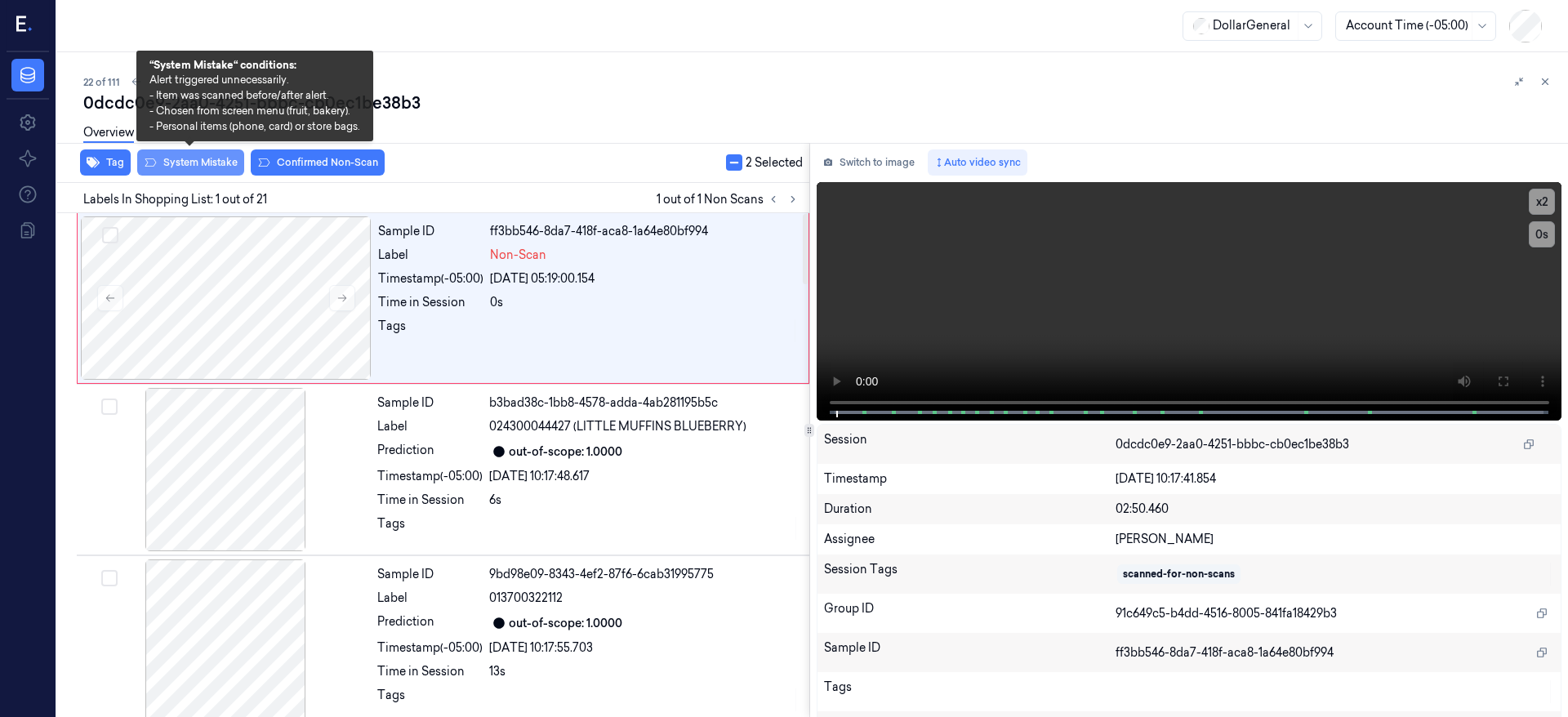
click at [227, 161] on button "System Mistake" at bounding box center [191, 162] width 107 height 26
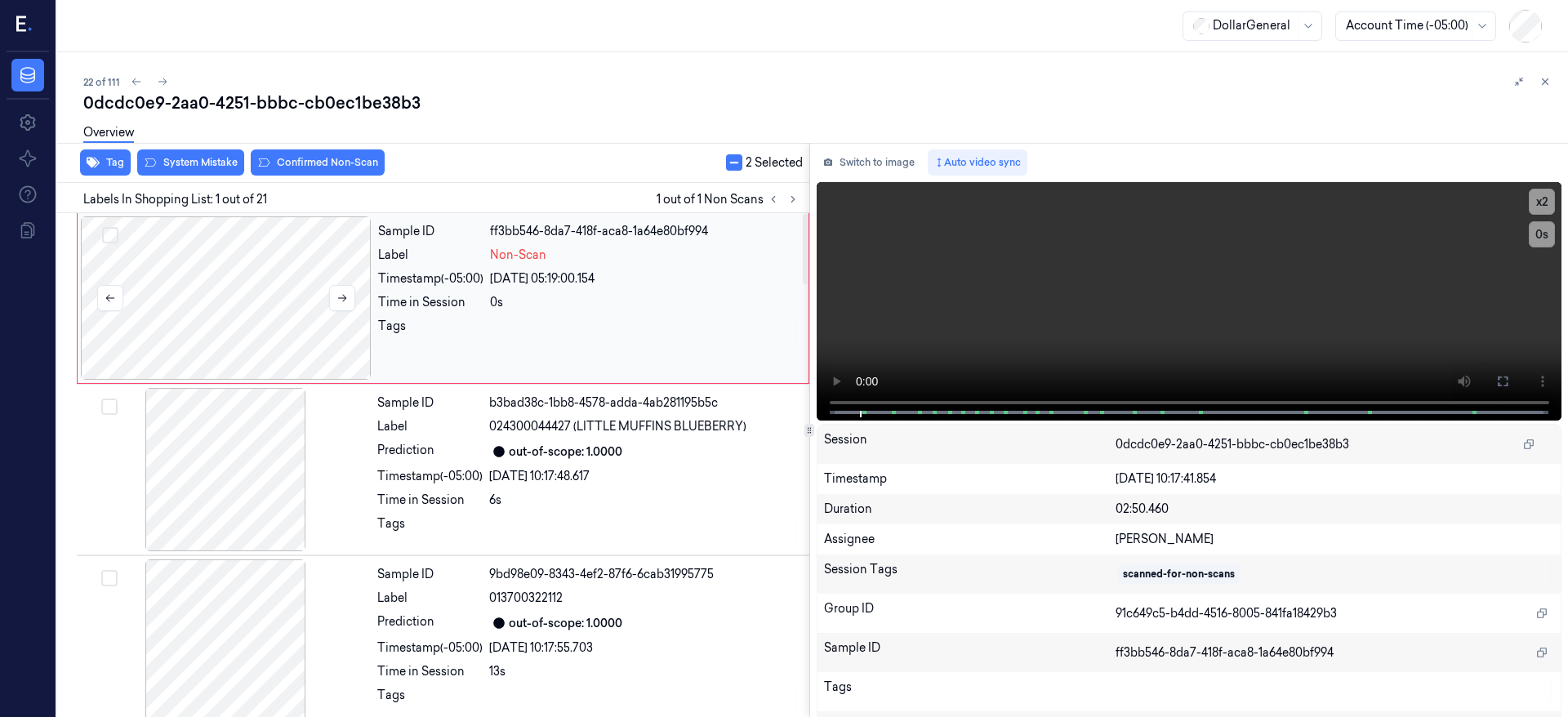
click at [299, 287] on div at bounding box center [226, 298] width 291 height 163
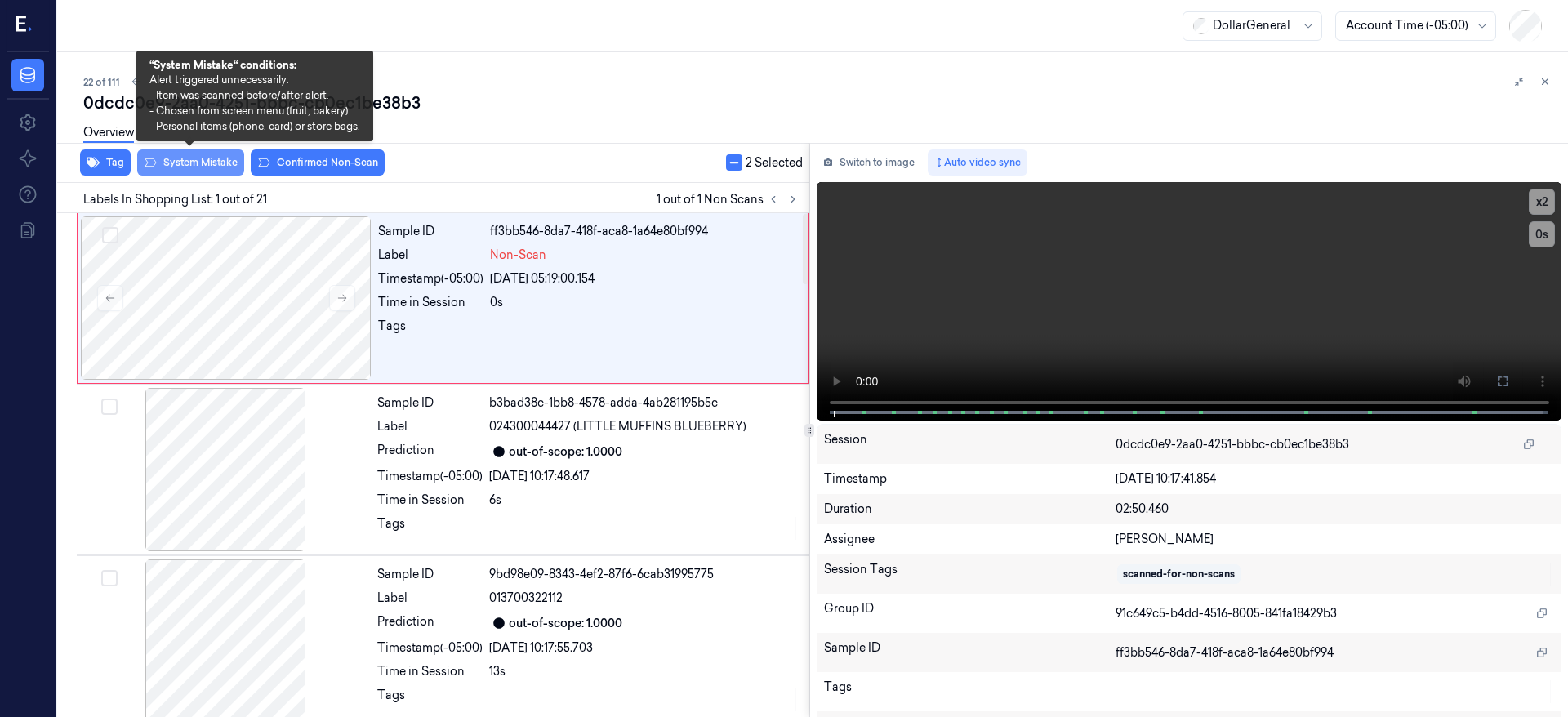
click at [226, 167] on button "System Mistake" at bounding box center [191, 162] width 107 height 26
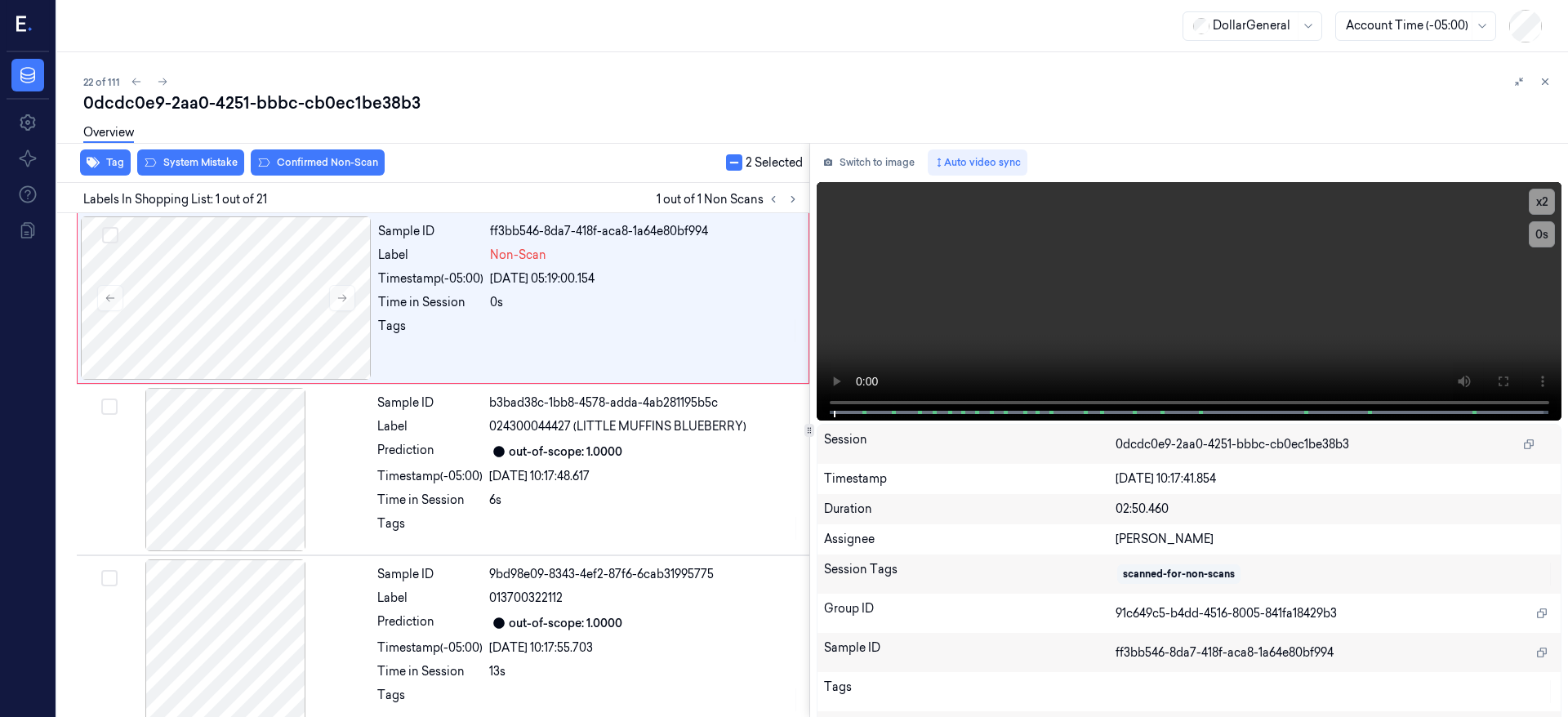
click at [735, 166] on button "button" at bounding box center [734, 162] width 17 height 17
click at [735, 166] on button "button" at bounding box center [730, 162] width 17 height 17
click at [180, 290] on div at bounding box center [226, 298] width 291 height 163
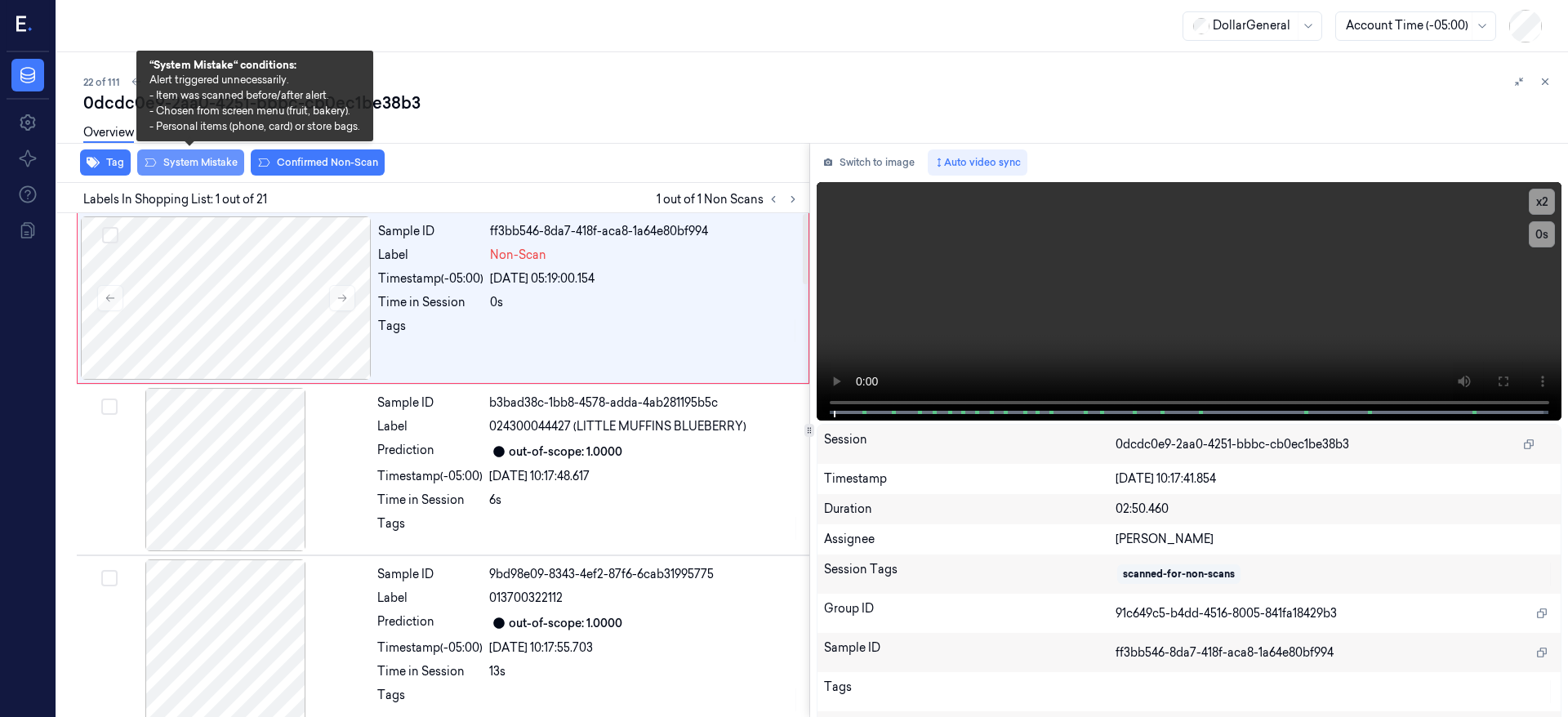
click at [225, 163] on button "System Mistake" at bounding box center [191, 162] width 107 height 26
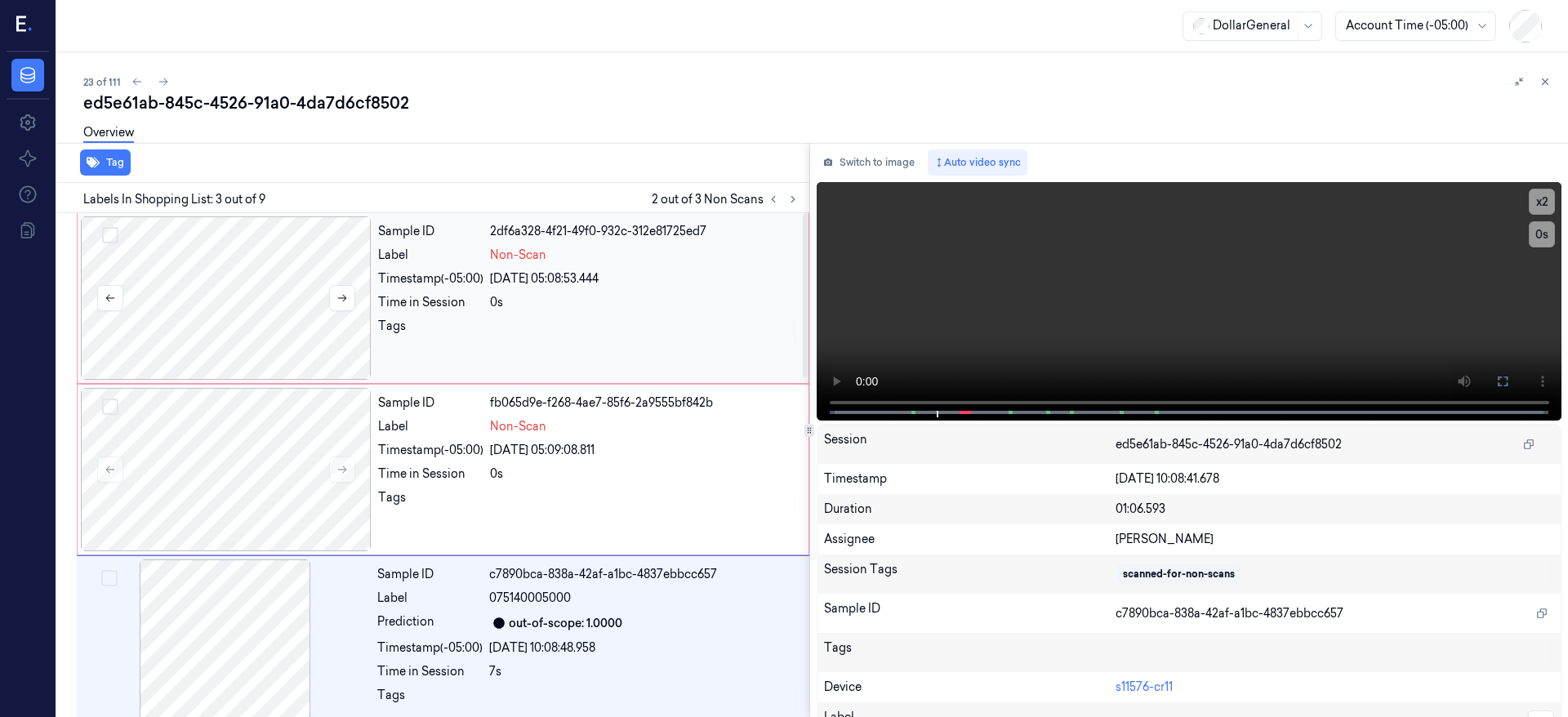
drag, startPoint x: 115, startPoint y: 234, endPoint x: 108, endPoint y: 261, distance: 27.9
click at [114, 234] on button "Select row" at bounding box center [111, 236] width 17 height 17
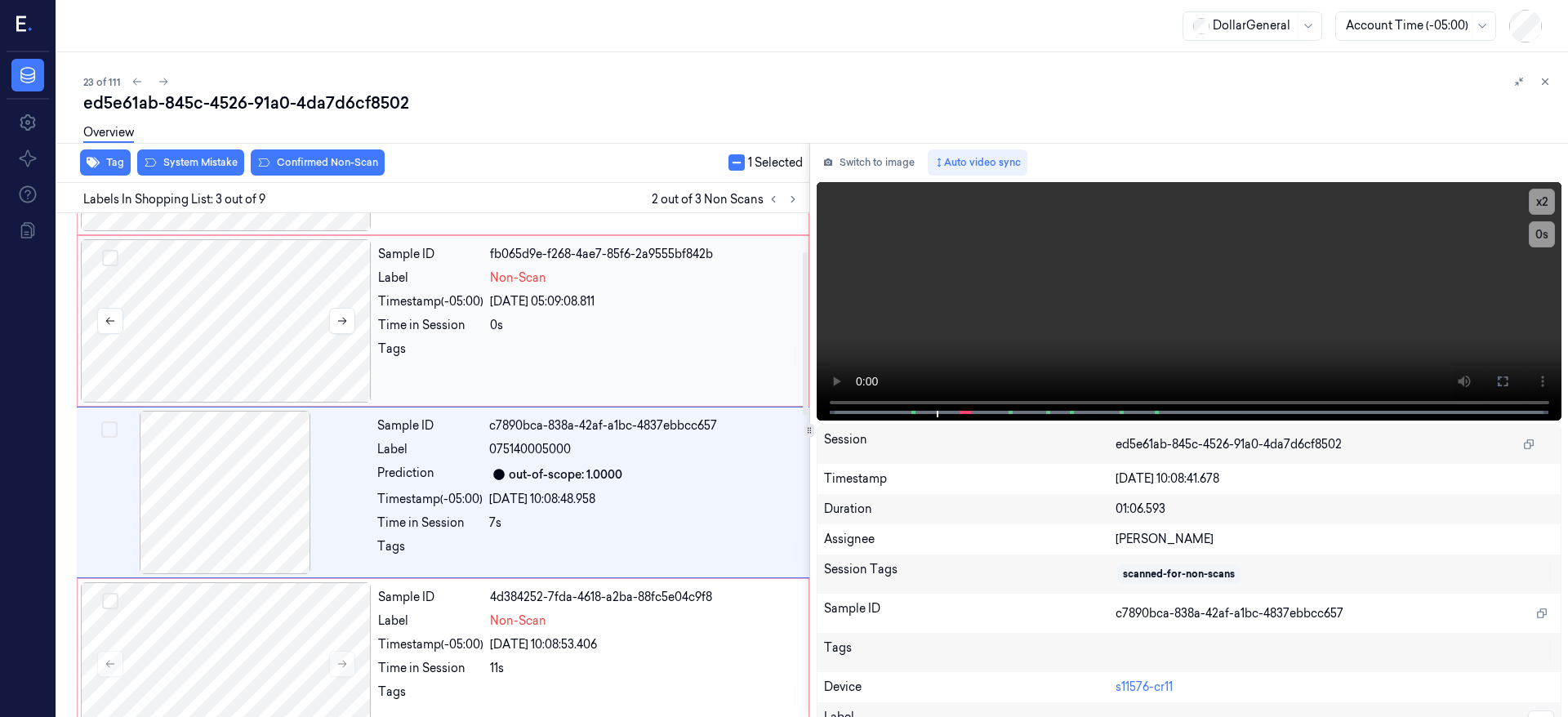
scroll to position [177, 0]
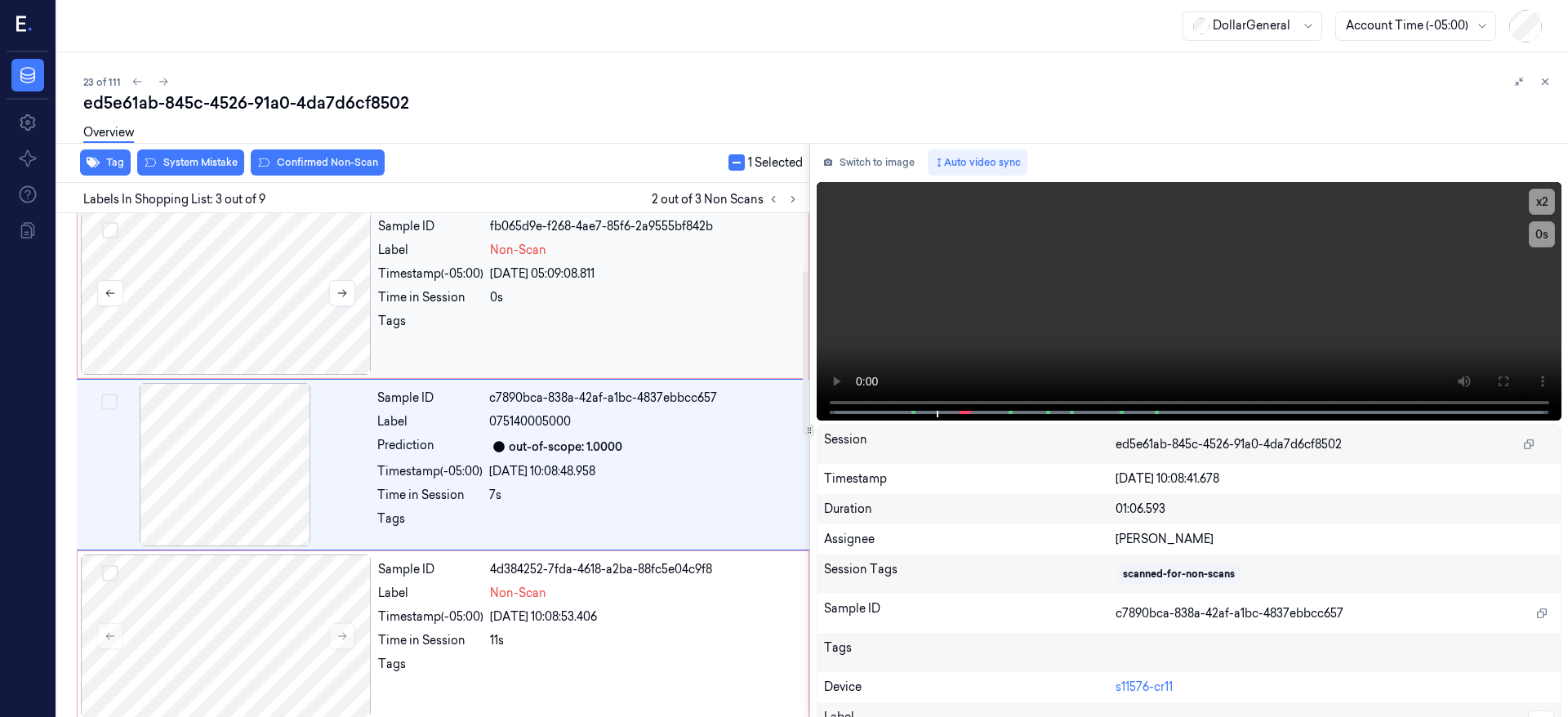
click at [112, 232] on button "Select row" at bounding box center [111, 231] width 17 height 17
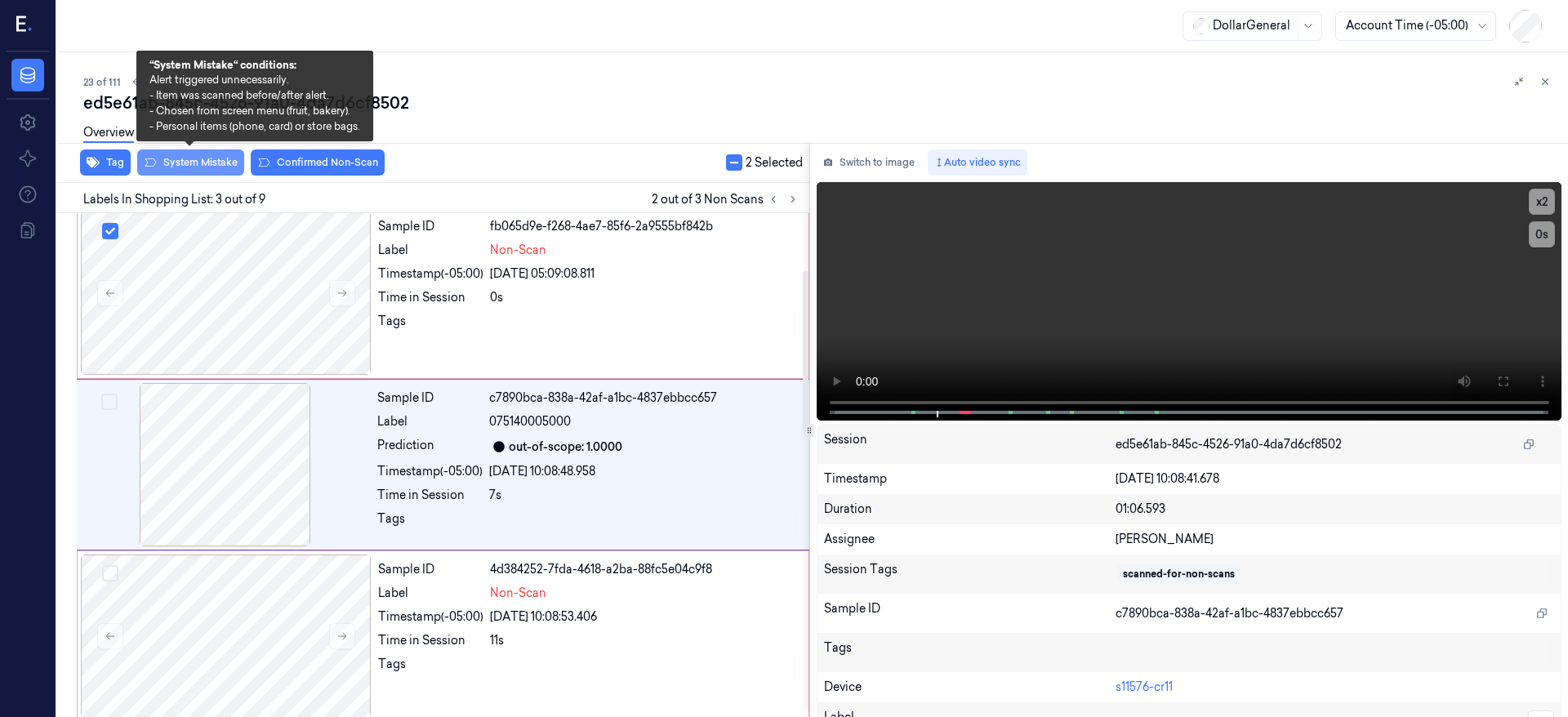
click at [207, 161] on button "System Mistake" at bounding box center [191, 162] width 107 height 26
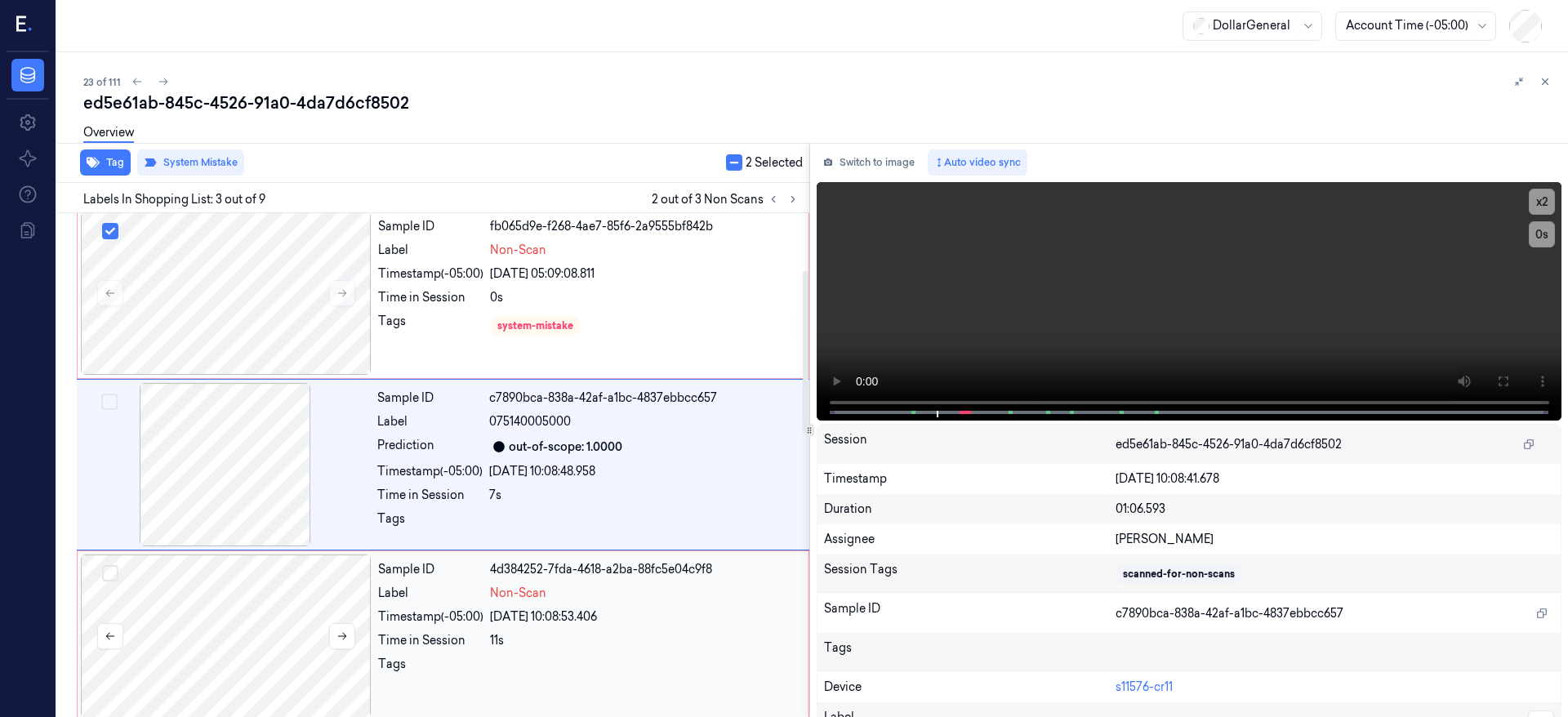
click at [269, 620] on div at bounding box center [226, 636] width 291 height 163
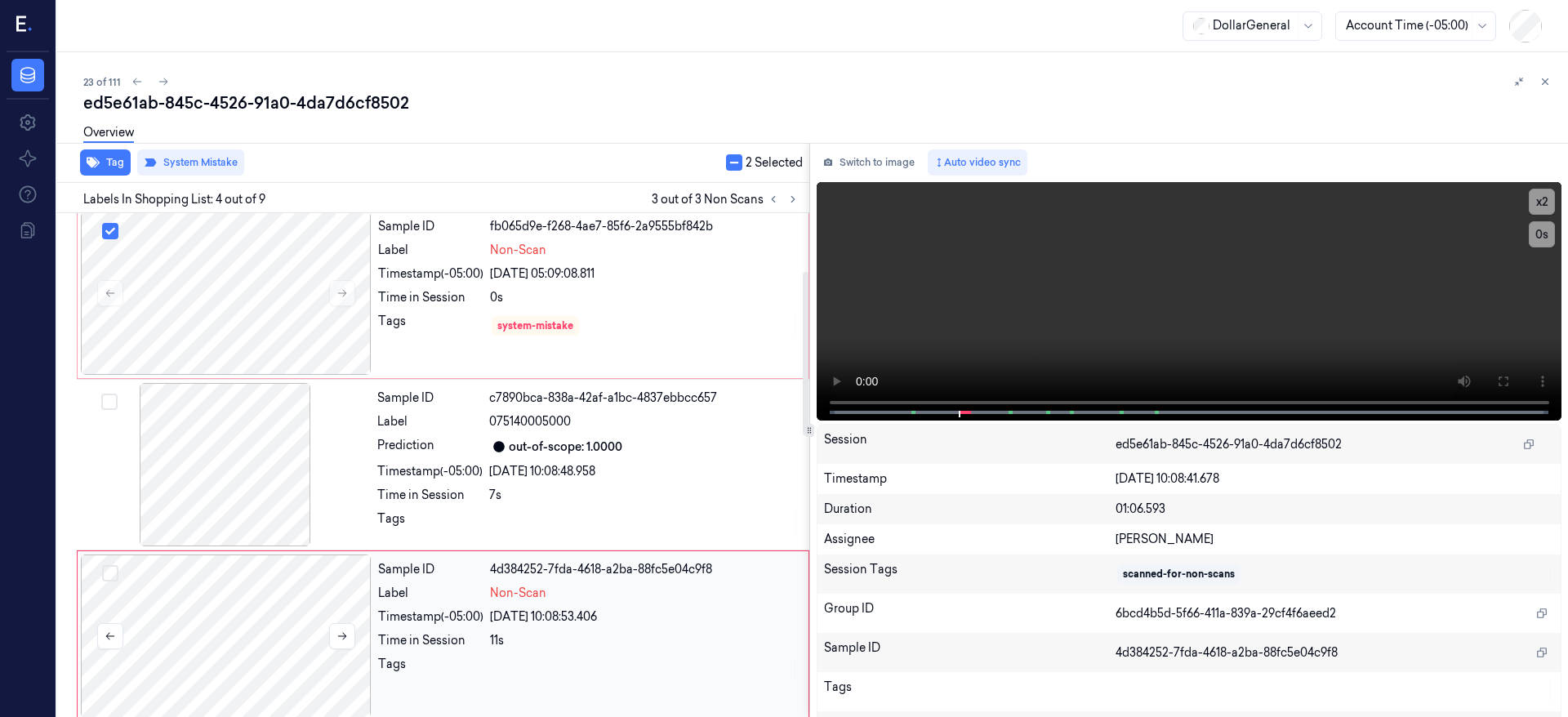
scroll to position [348, 0]
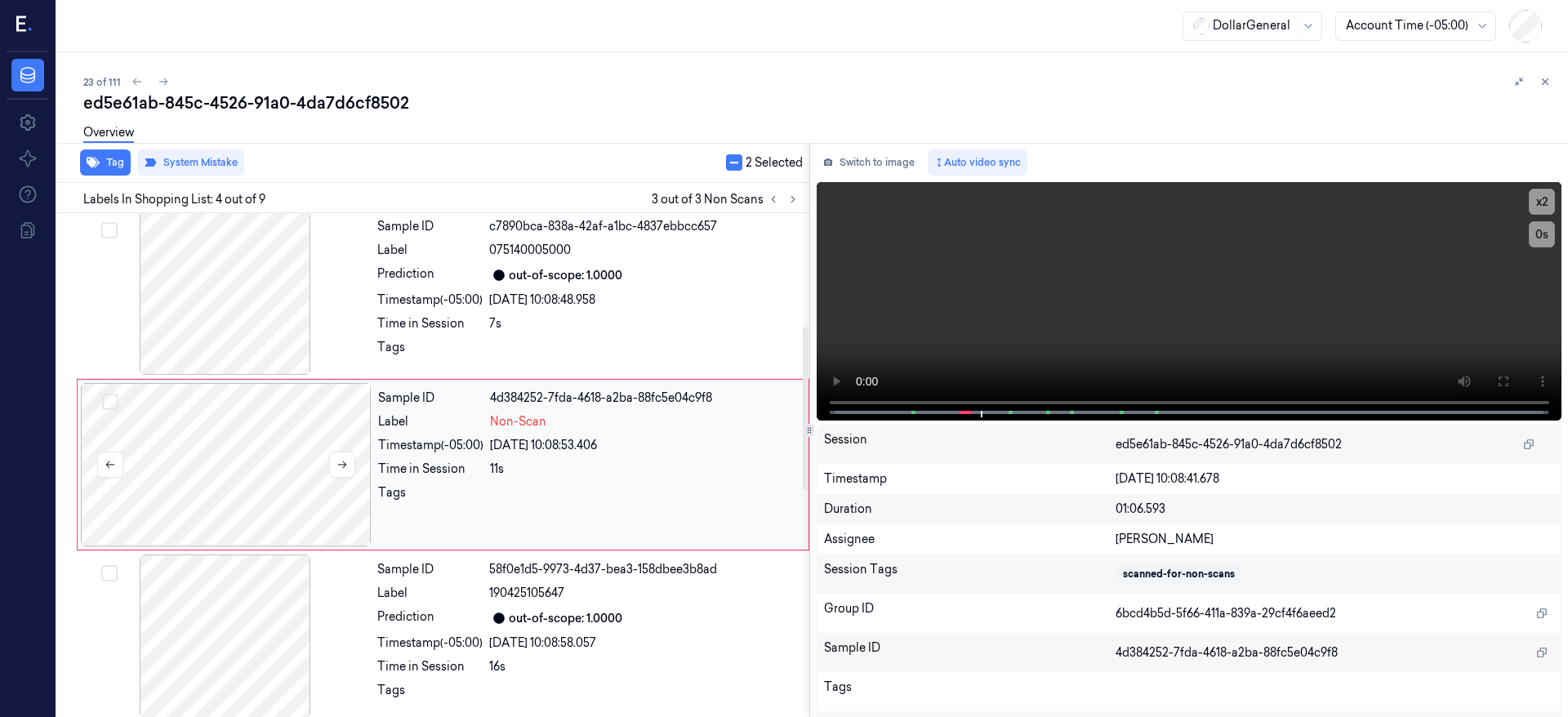
click at [204, 458] on div at bounding box center [226, 465] width 291 height 163
click at [115, 407] on button "Select row" at bounding box center [111, 402] width 17 height 17
click at [112, 406] on button "Select row" at bounding box center [111, 403] width 17 height 17
click at [200, 475] on div at bounding box center [226, 465] width 291 height 163
click at [249, 280] on div at bounding box center [225, 293] width 291 height 163
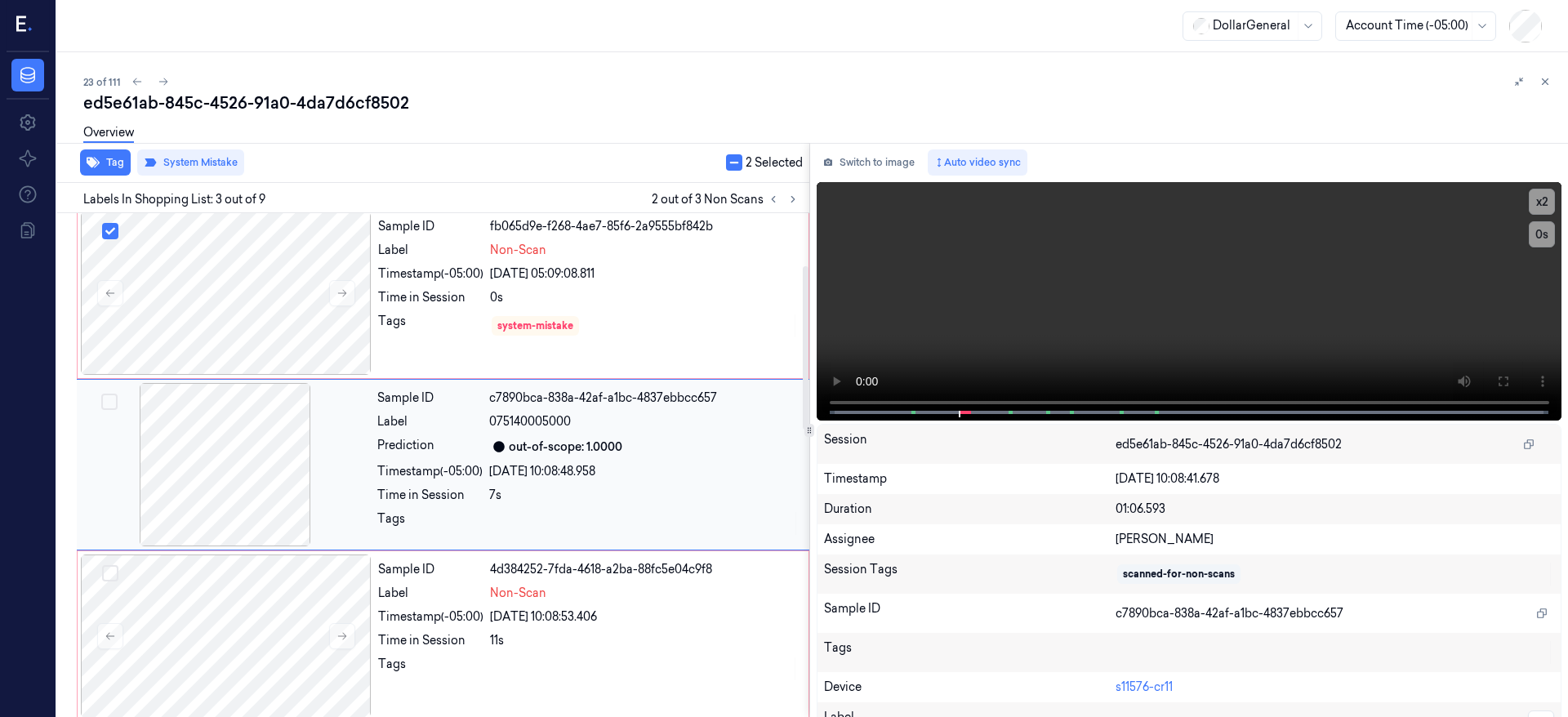
scroll to position [0, 0]
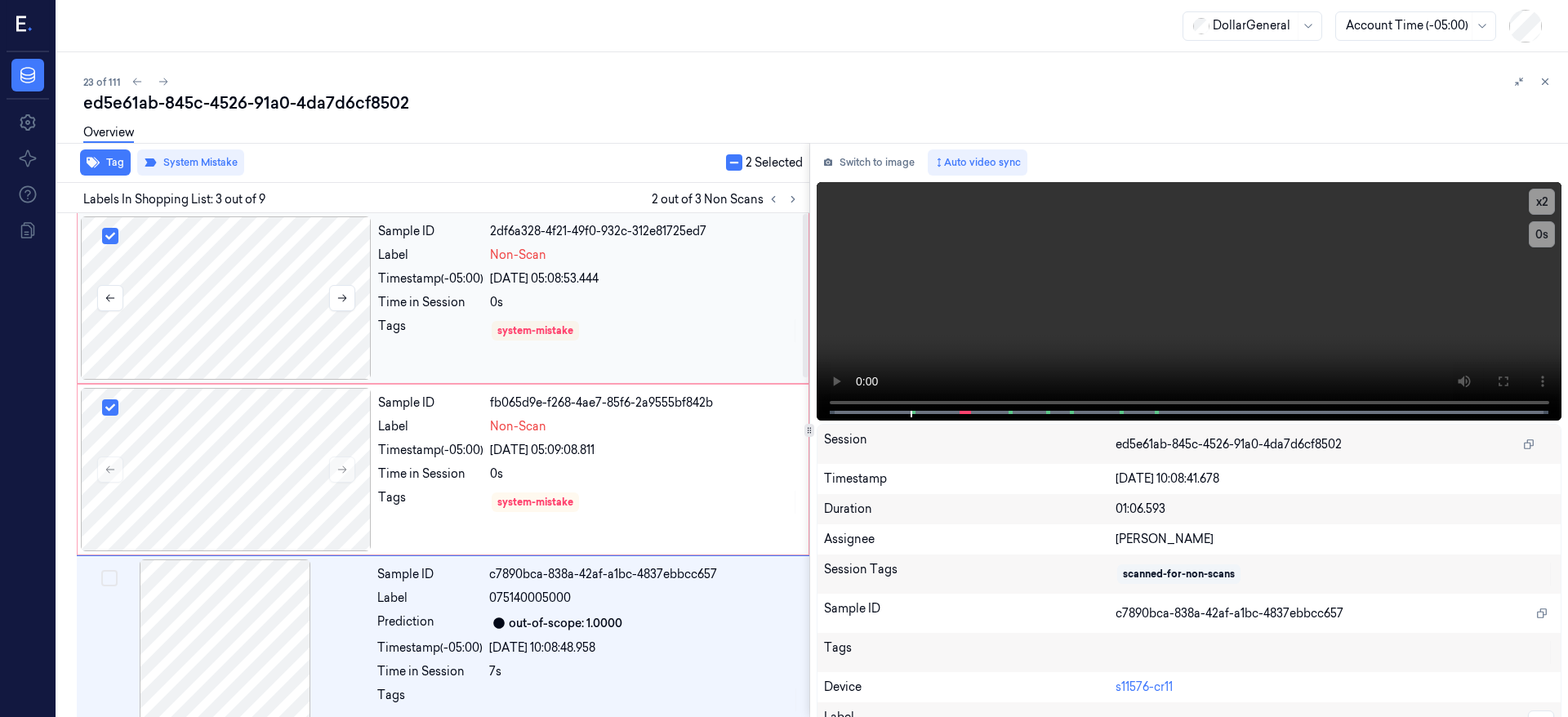
click at [111, 235] on button "Select row" at bounding box center [111, 237] width 17 height 17
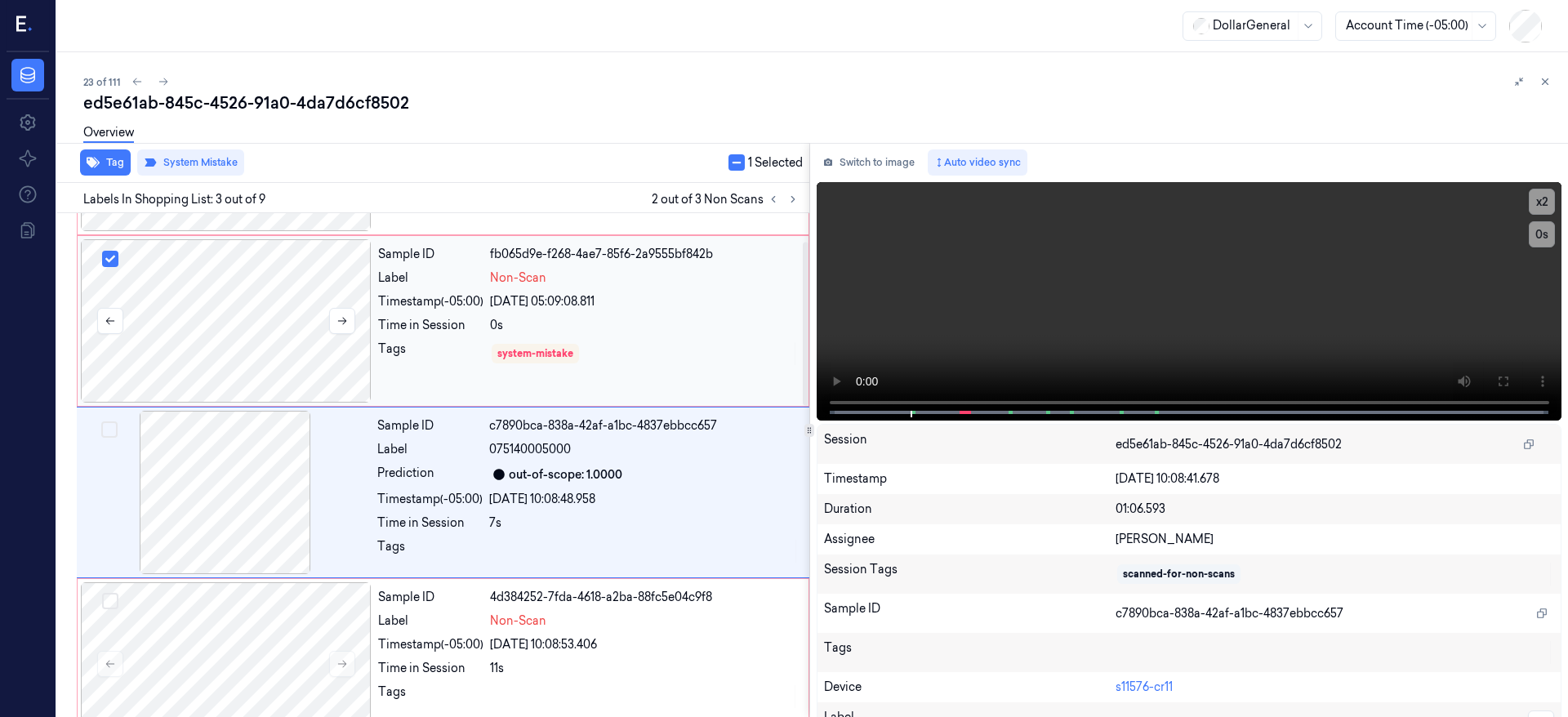
scroll to position [177, 0]
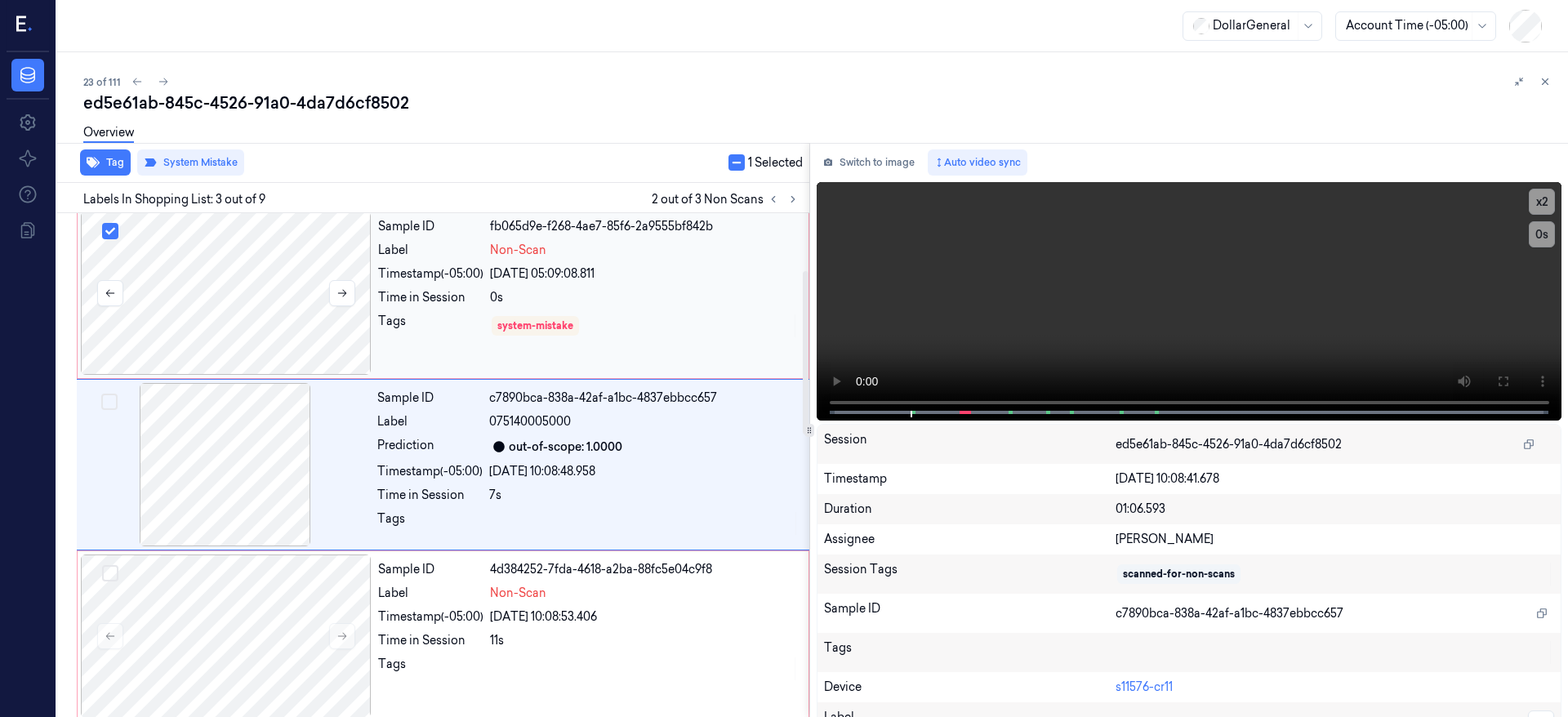
click at [117, 232] on button "Select row" at bounding box center [111, 232] width 17 height 17
click at [275, 595] on div at bounding box center [226, 636] width 291 height 163
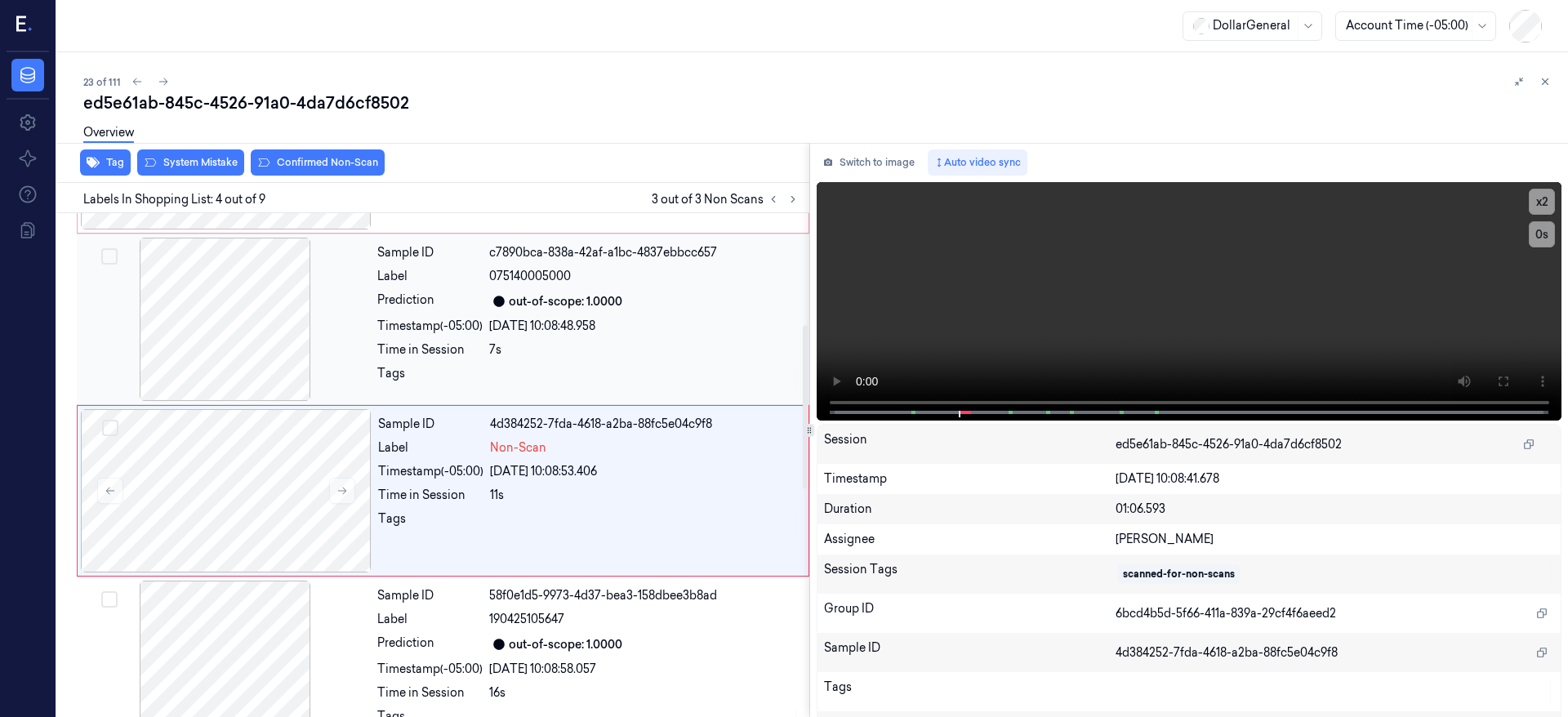
scroll to position [348, 0]
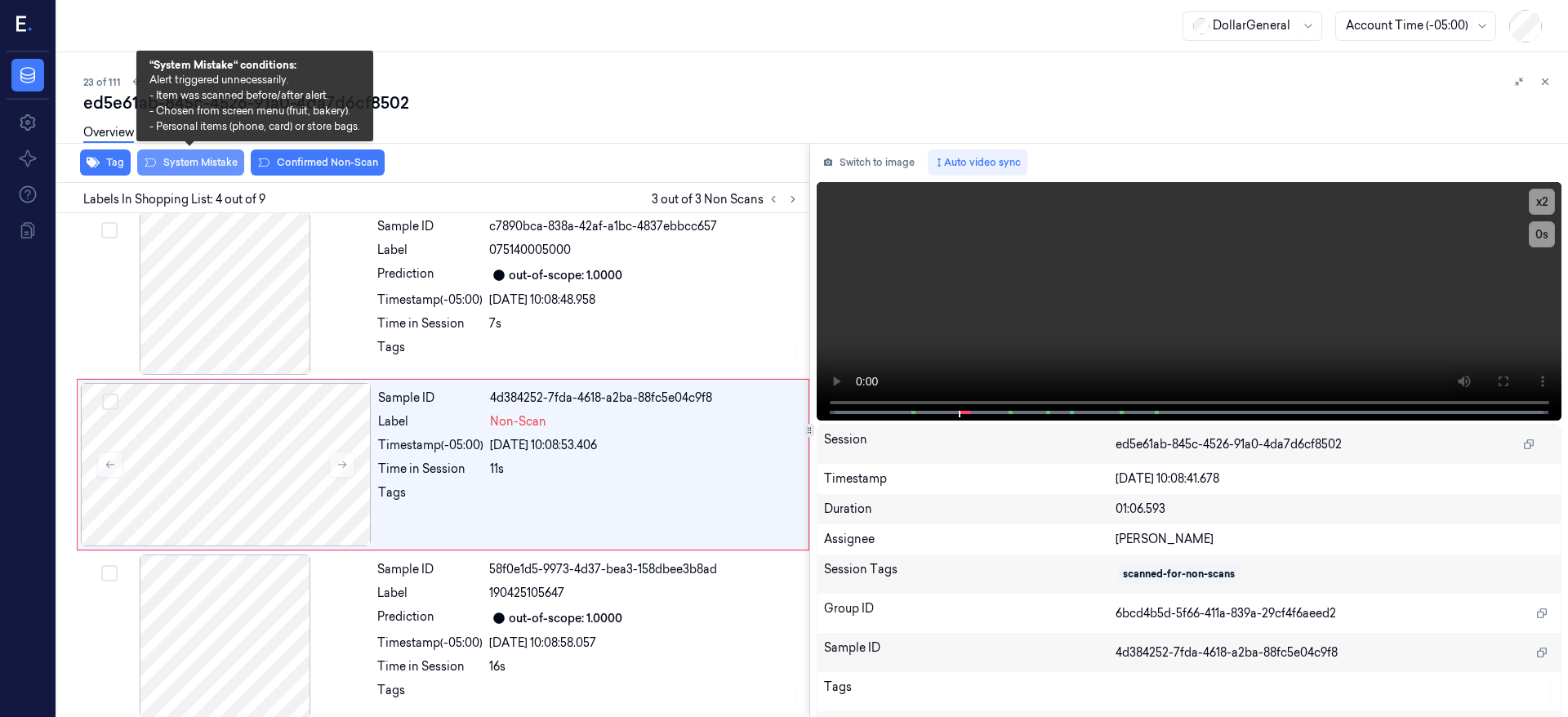
click at [202, 162] on button "System Mistake" at bounding box center [191, 162] width 107 height 26
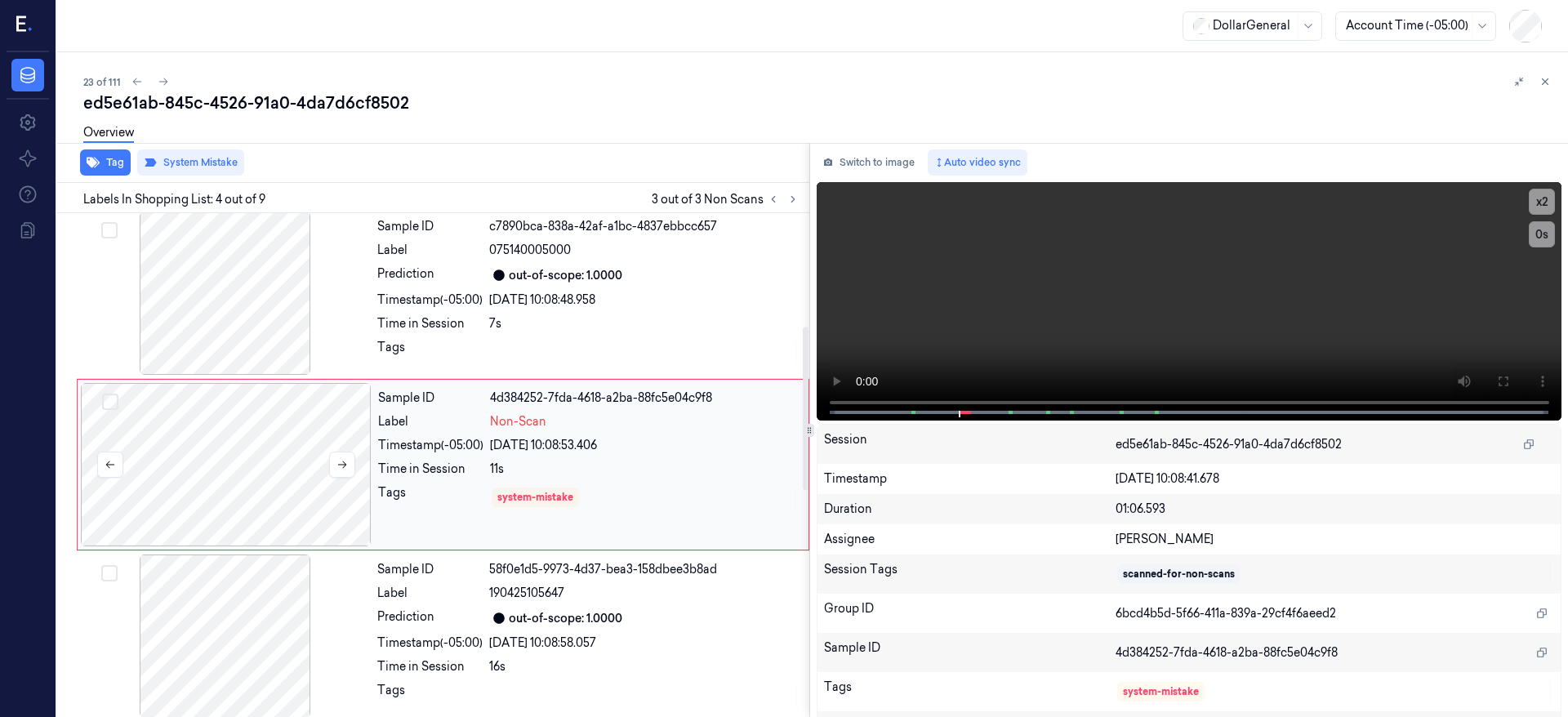
click at [298, 488] on div at bounding box center [226, 465] width 291 height 163
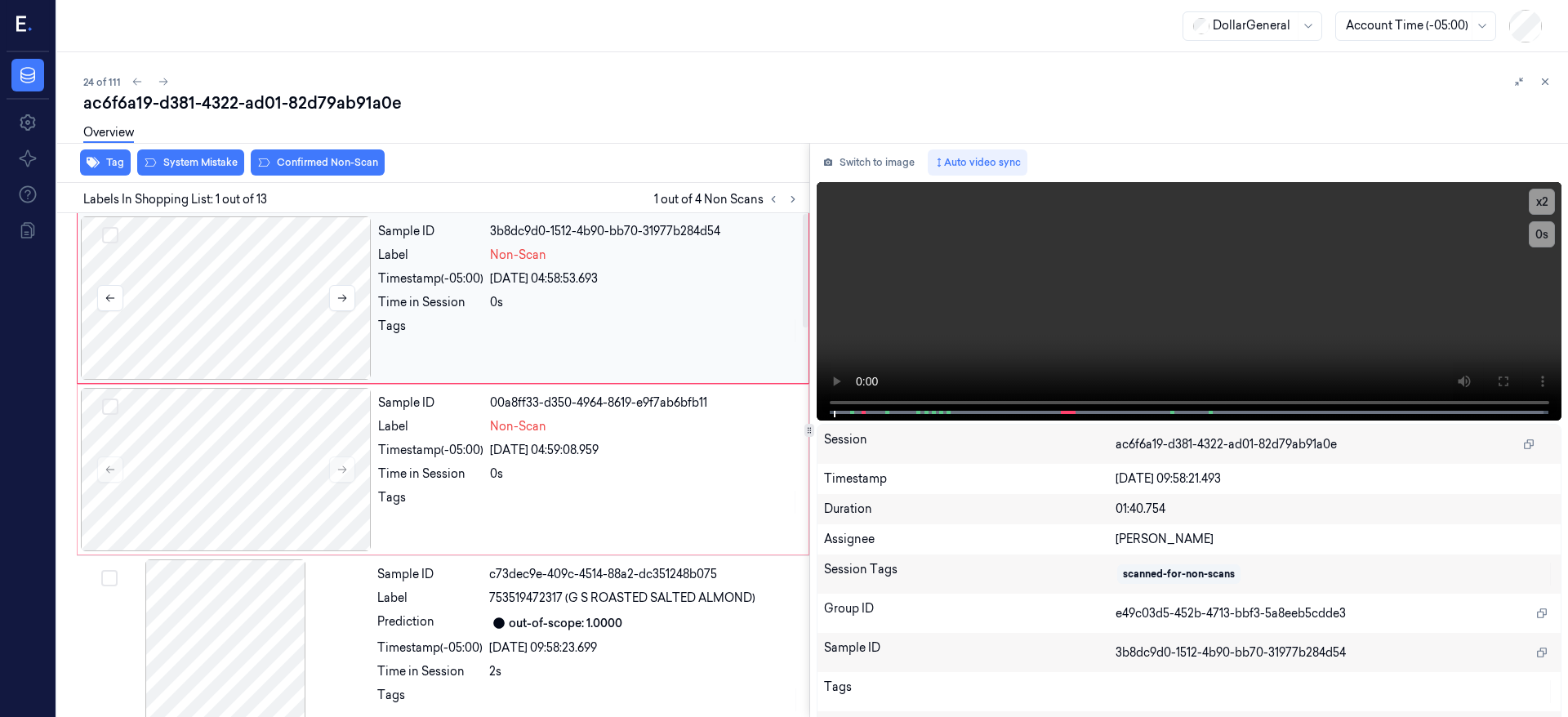
click at [217, 260] on div at bounding box center [226, 298] width 291 height 163
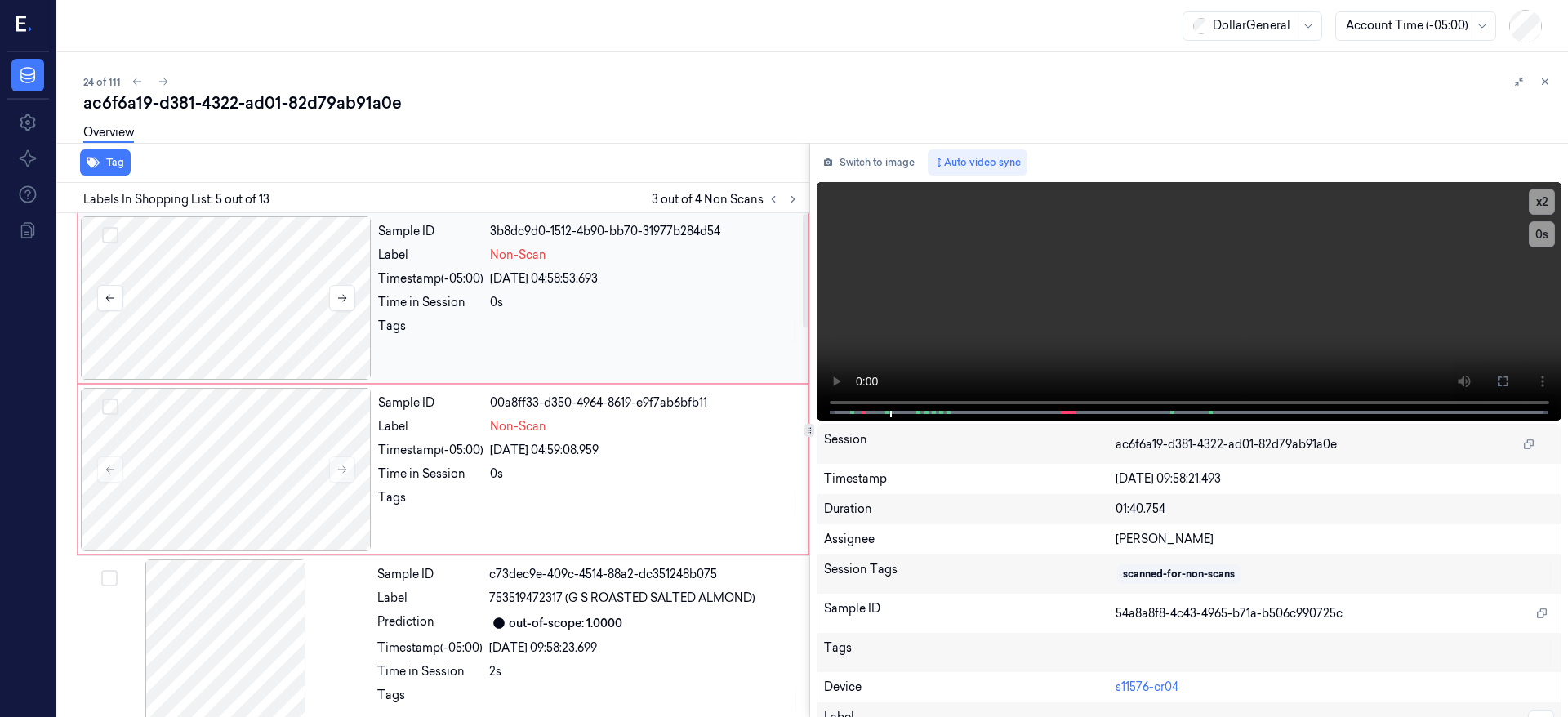
click at [107, 236] on button "Select row" at bounding box center [111, 236] width 17 height 17
click at [111, 408] on button "Select row" at bounding box center [111, 407] width 17 height 17
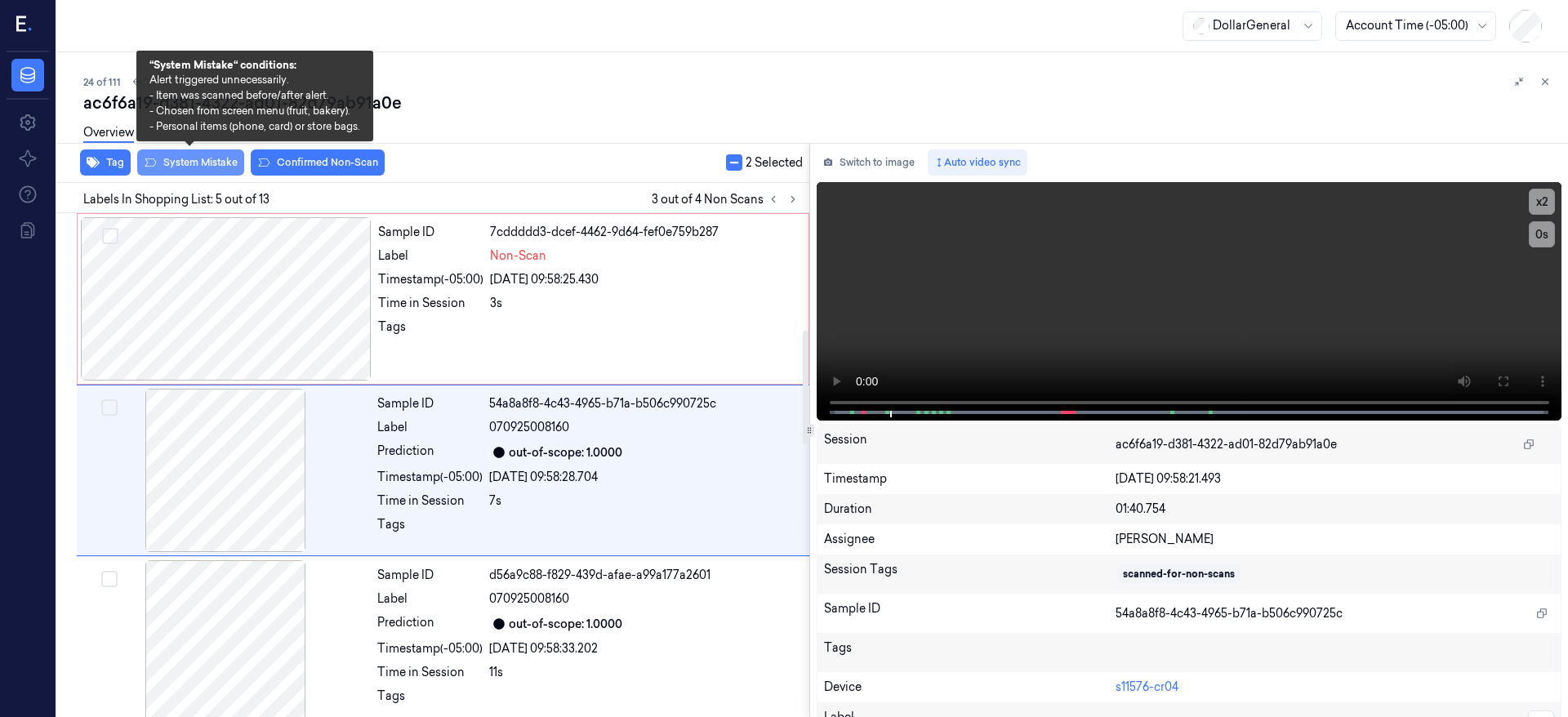
scroll to position [520, 0]
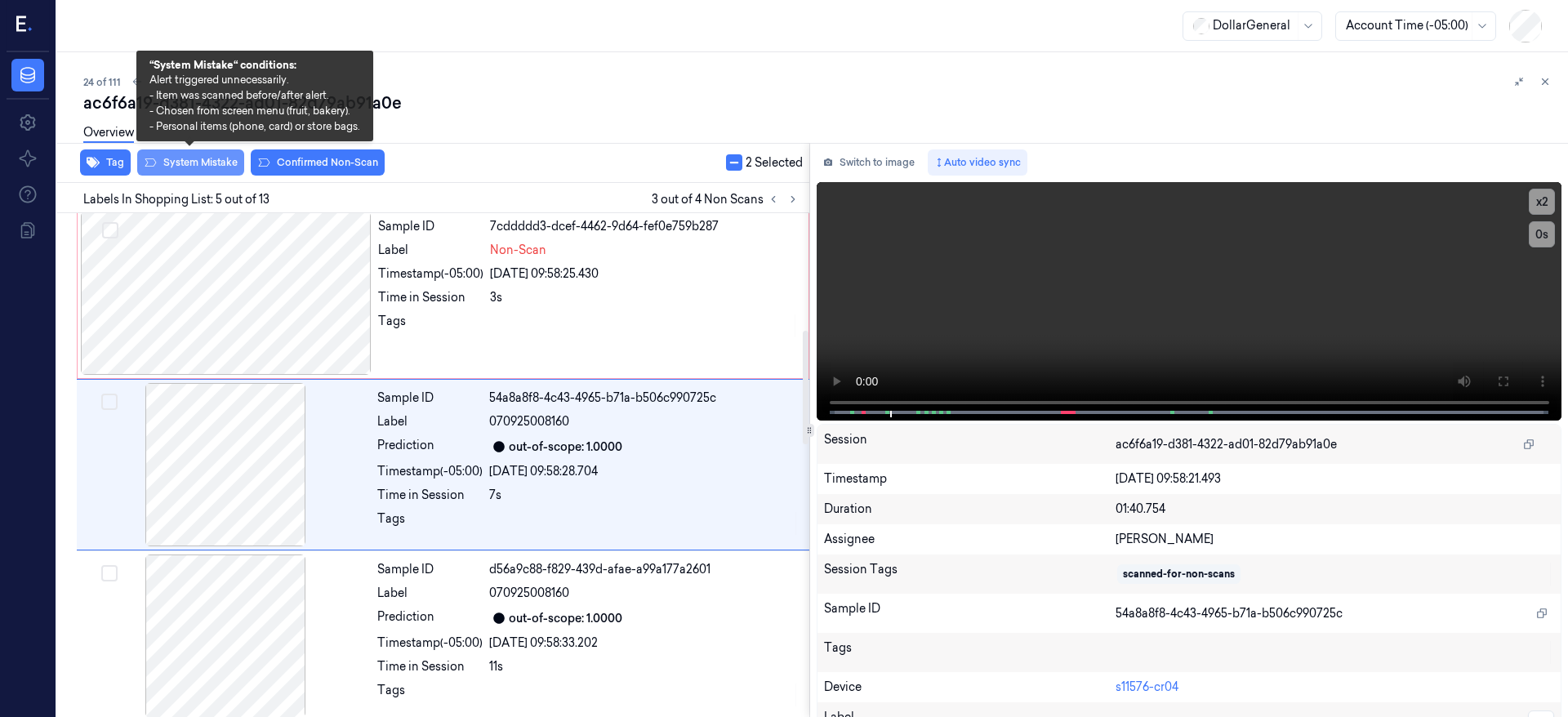
click at [209, 164] on button "System Mistake" at bounding box center [191, 162] width 107 height 26
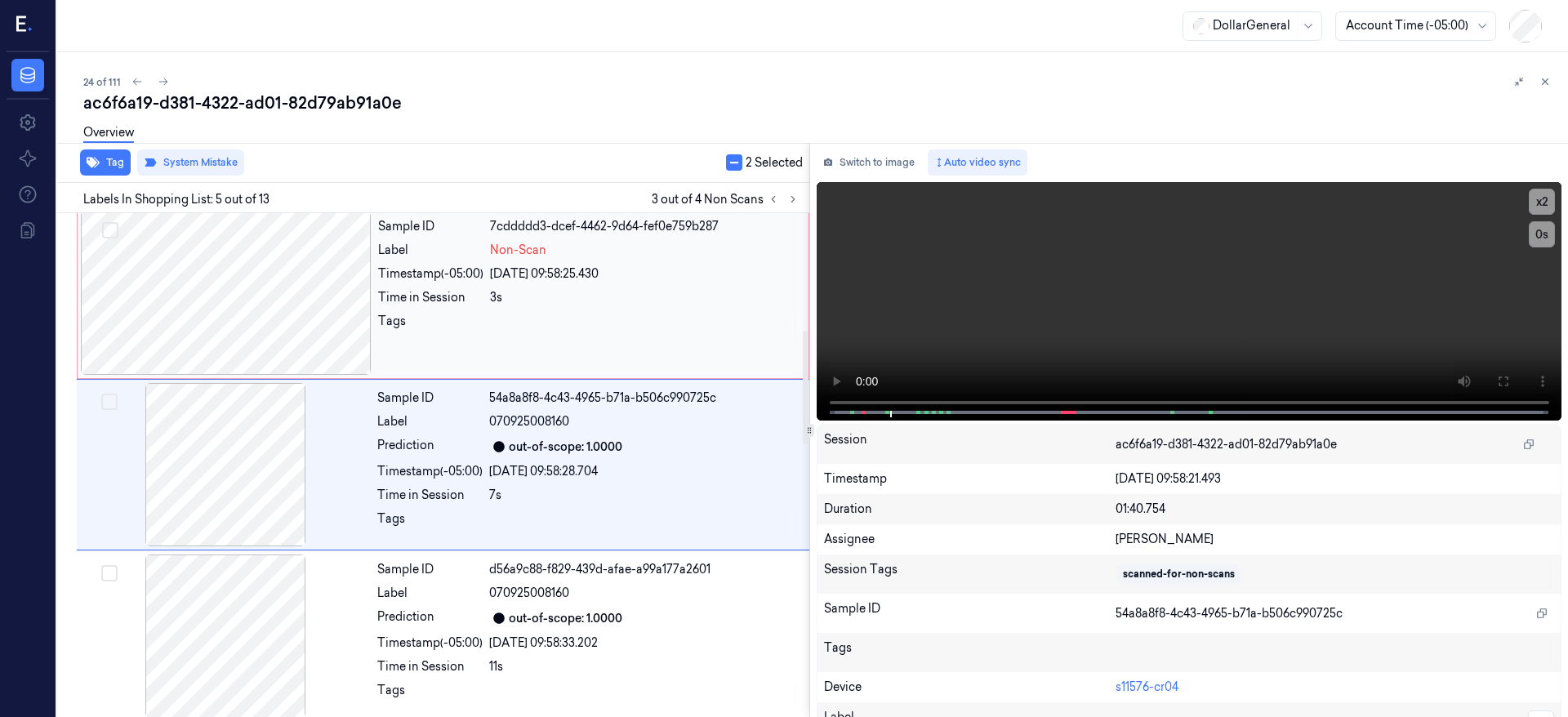
click at [231, 289] on div at bounding box center [226, 293] width 291 height 163
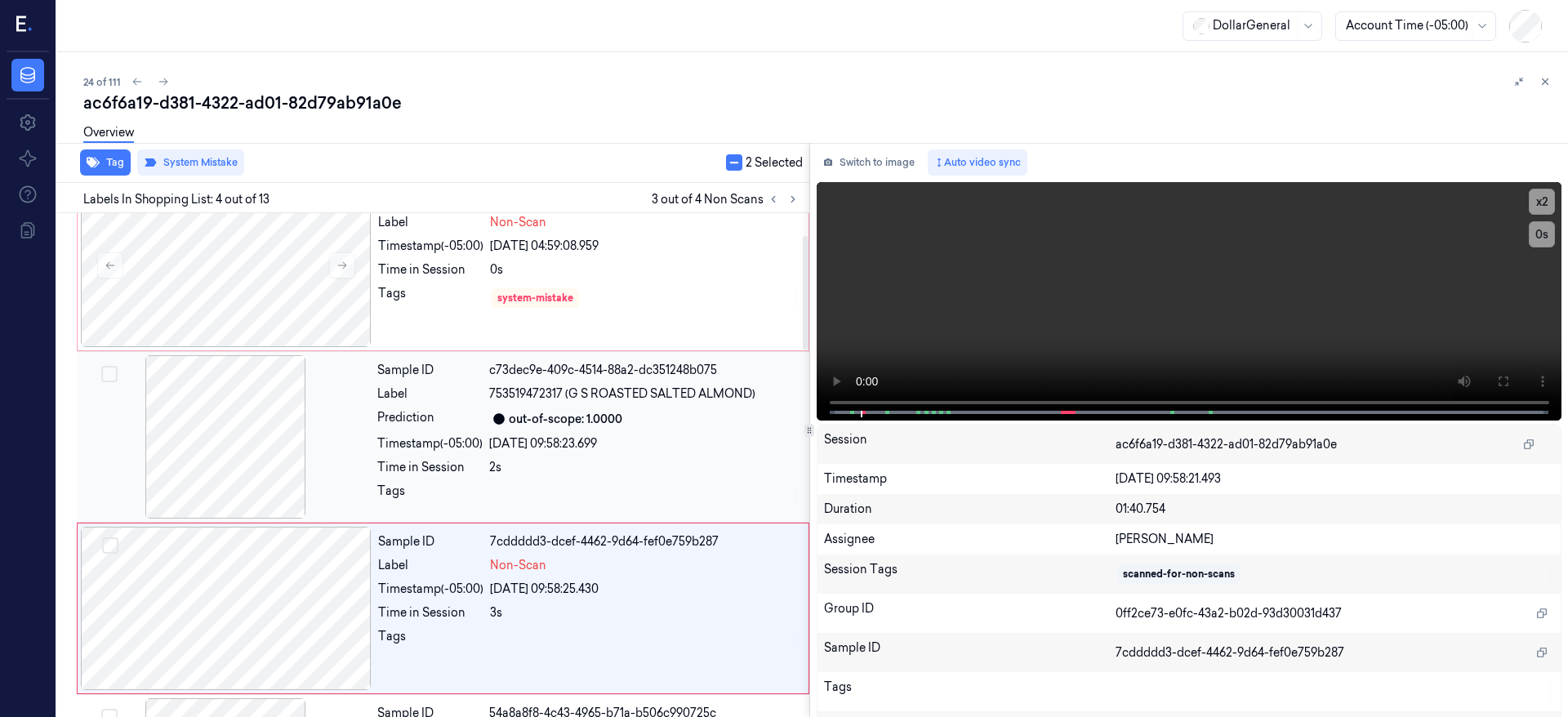
scroll to position [0, 0]
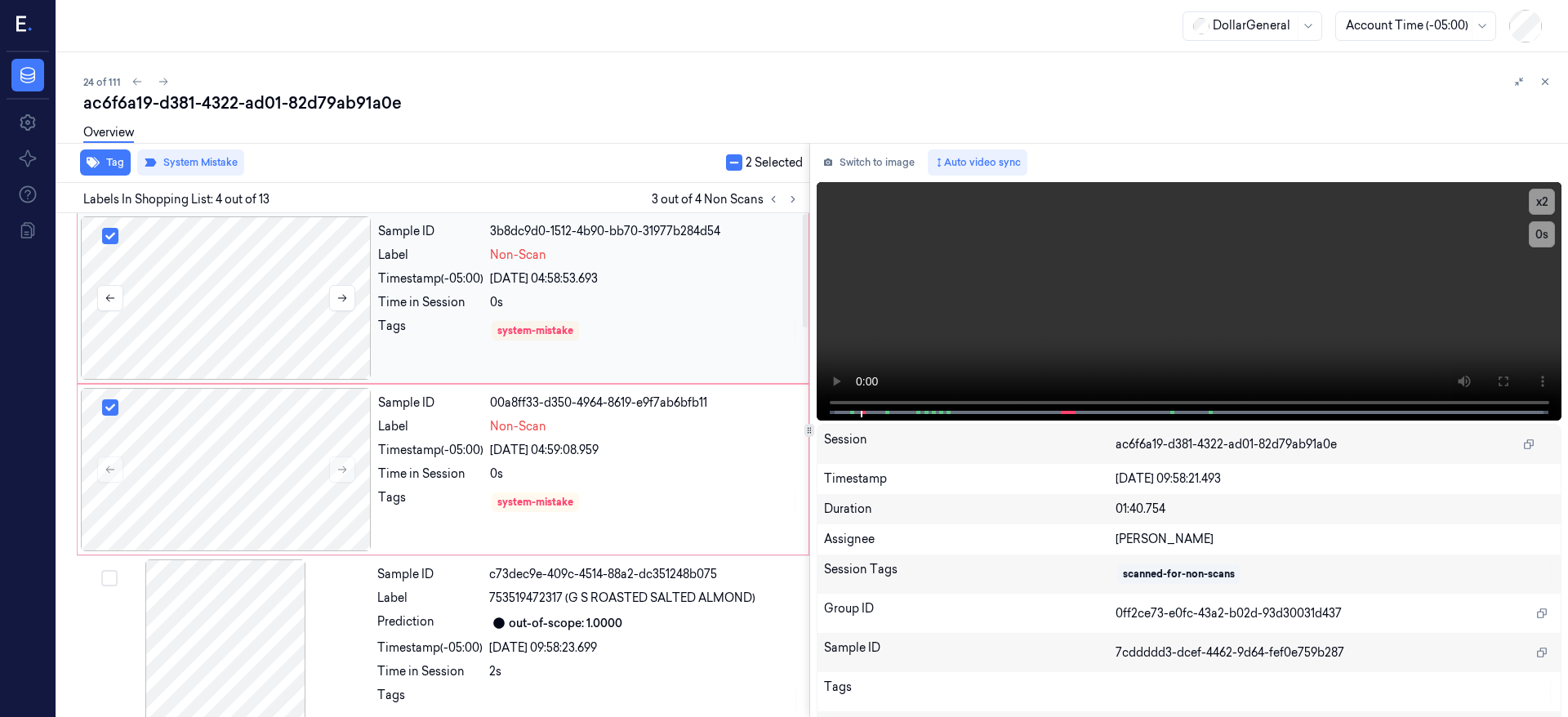
click at [264, 276] on div at bounding box center [226, 298] width 291 height 163
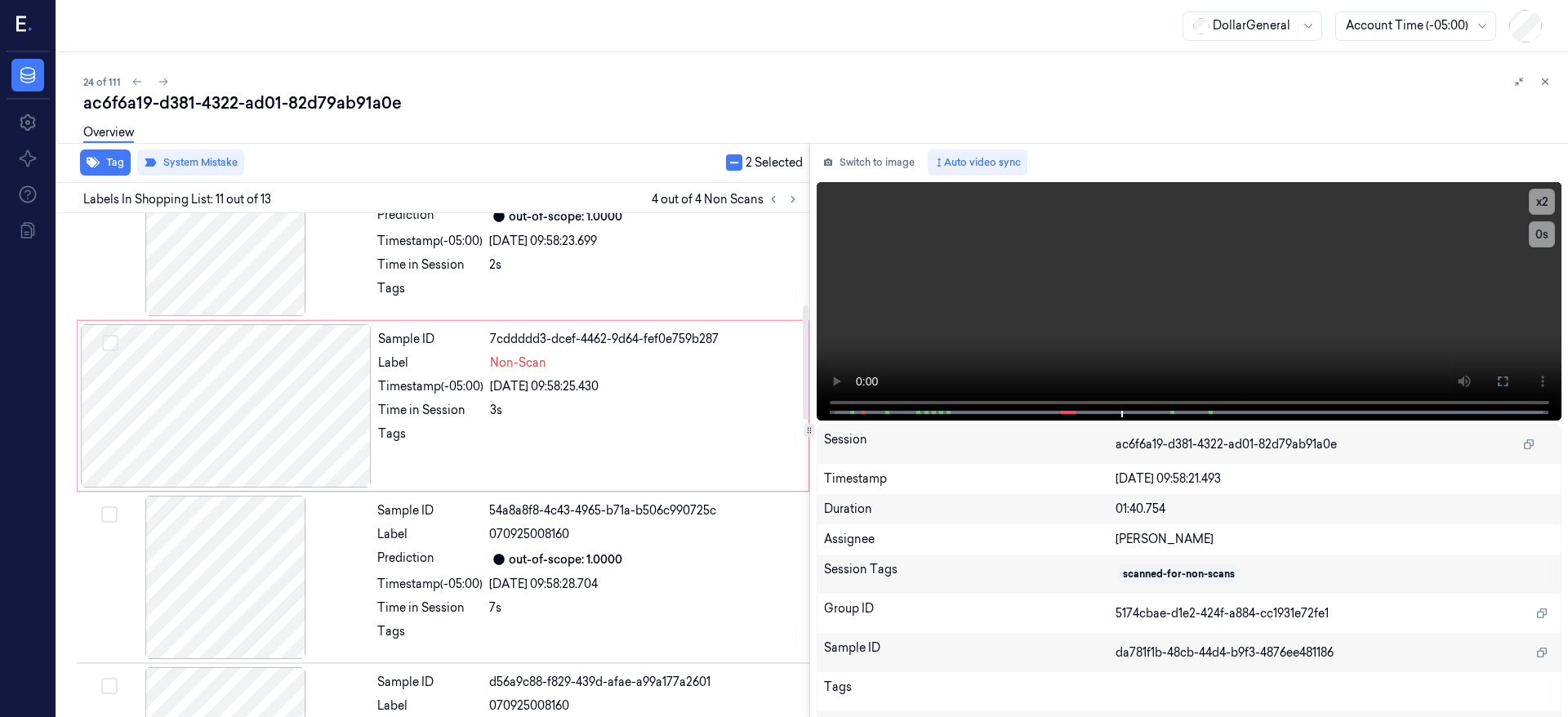
scroll to position [408, 0]
click at [188, 358] on div at bounding box center [226, 404] width 291 height 163
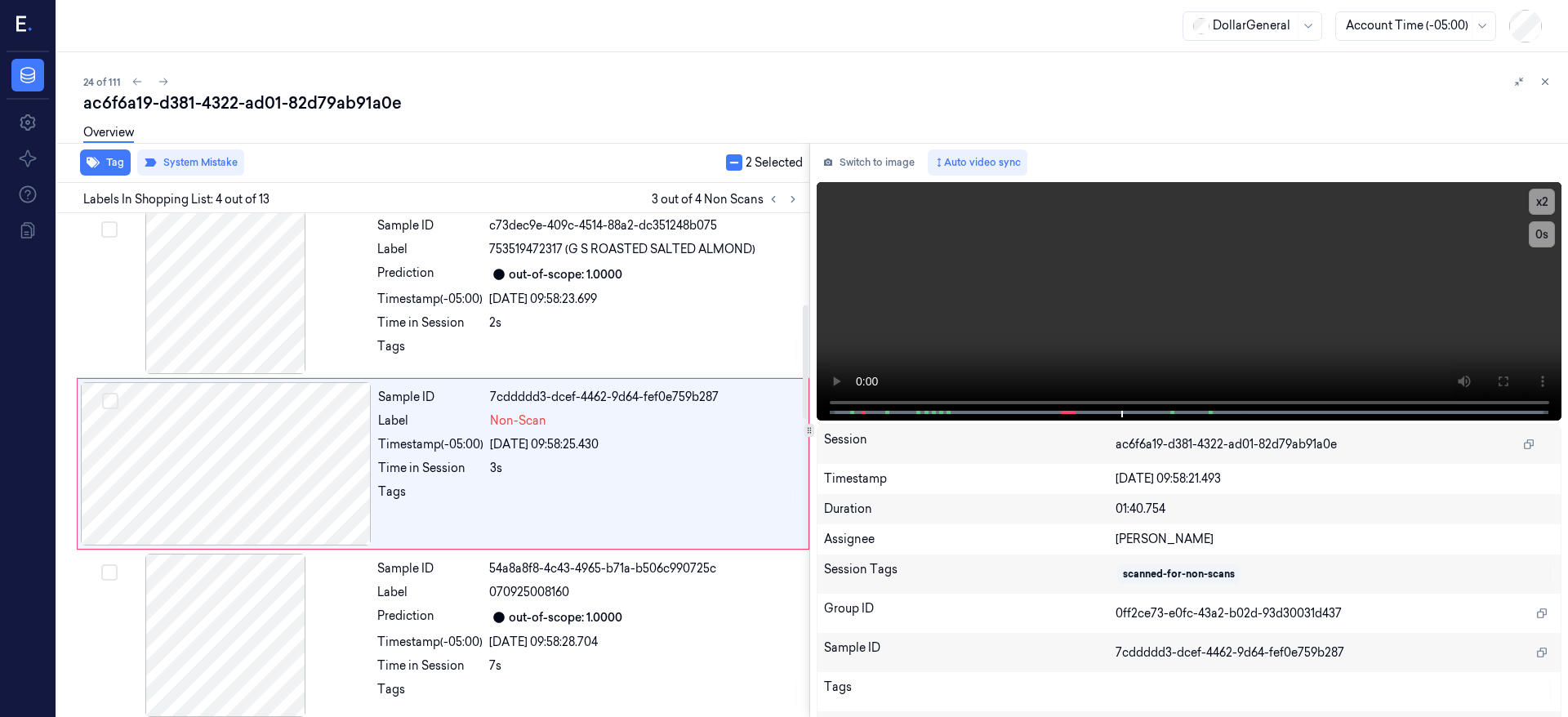
scroll to position [348, 0]
click at [737, 157] on div "ac6f6a19-d381-4322-ad01-82d79ab91a0e Overview Tag System Mistake 2 Selected Lab…" at bounding box center [819, 404] width 1472 height 625
click at [737, 157] on button "button" at bounding box center [734, 162] width 17 height 17
click at [732, 159] on button "button" at bounding box center [730, 162] width 17 height 17
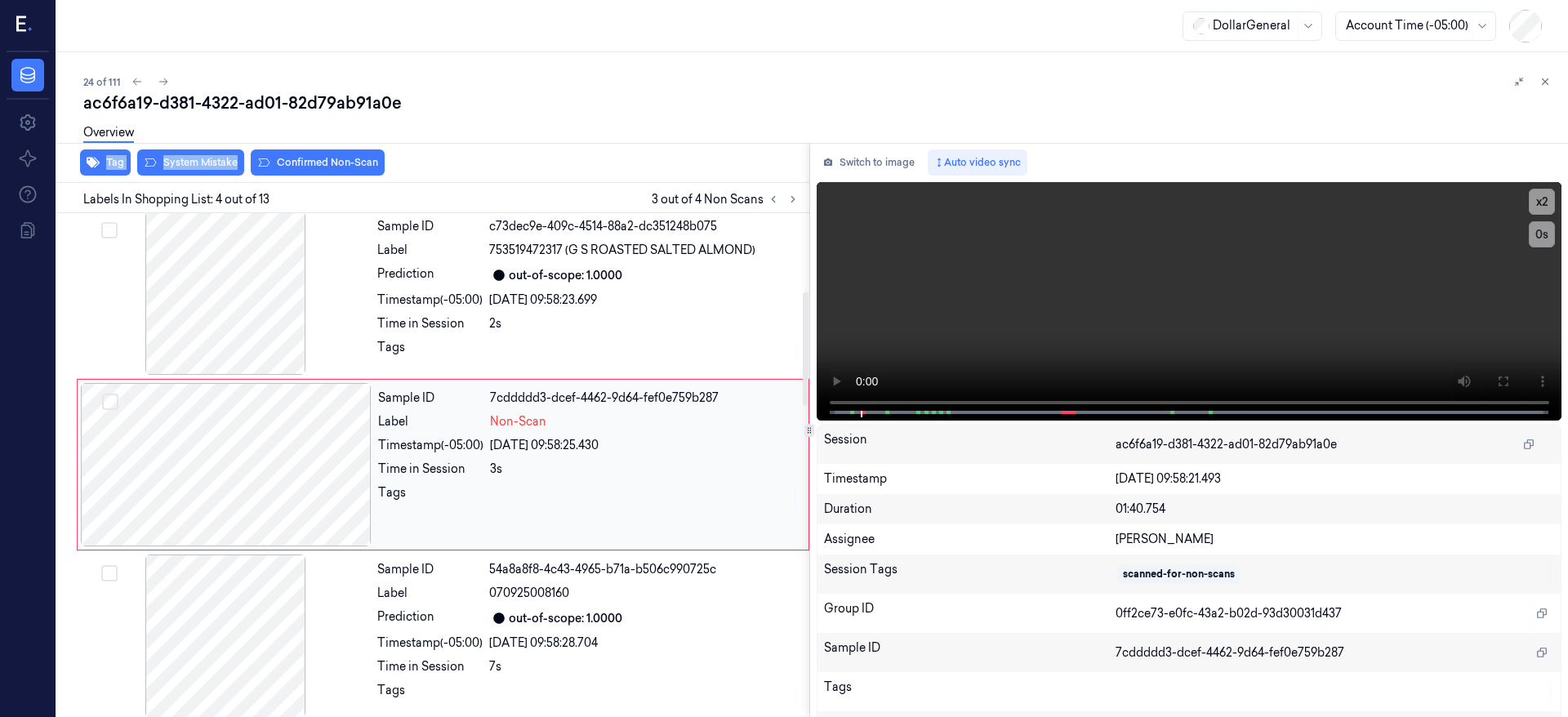
click at [113, 402] on button "Select row" at bounding box center [111, 402] width 17 height 17
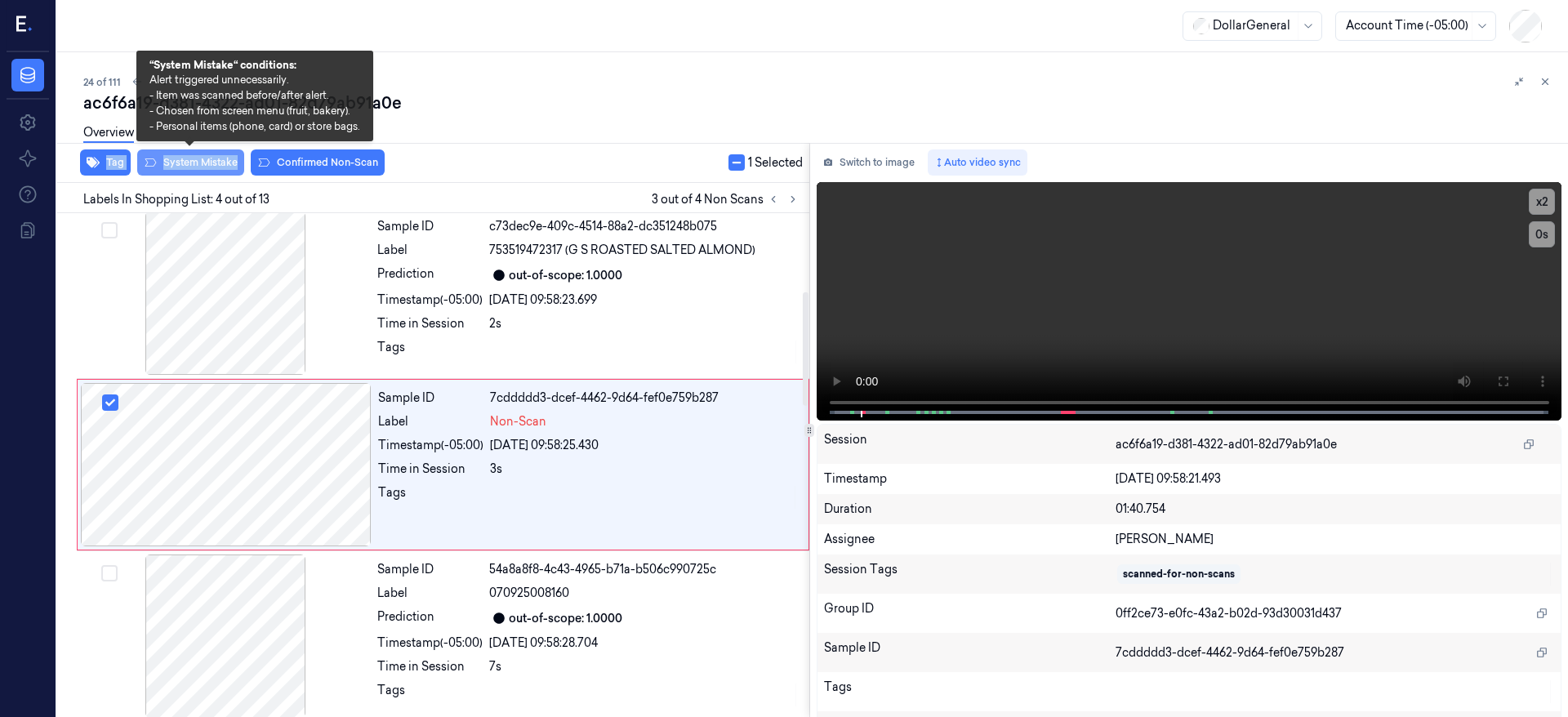
click at [212, 169] on button "System Mistake" at bounding box center [191, 162] width 107 height 26
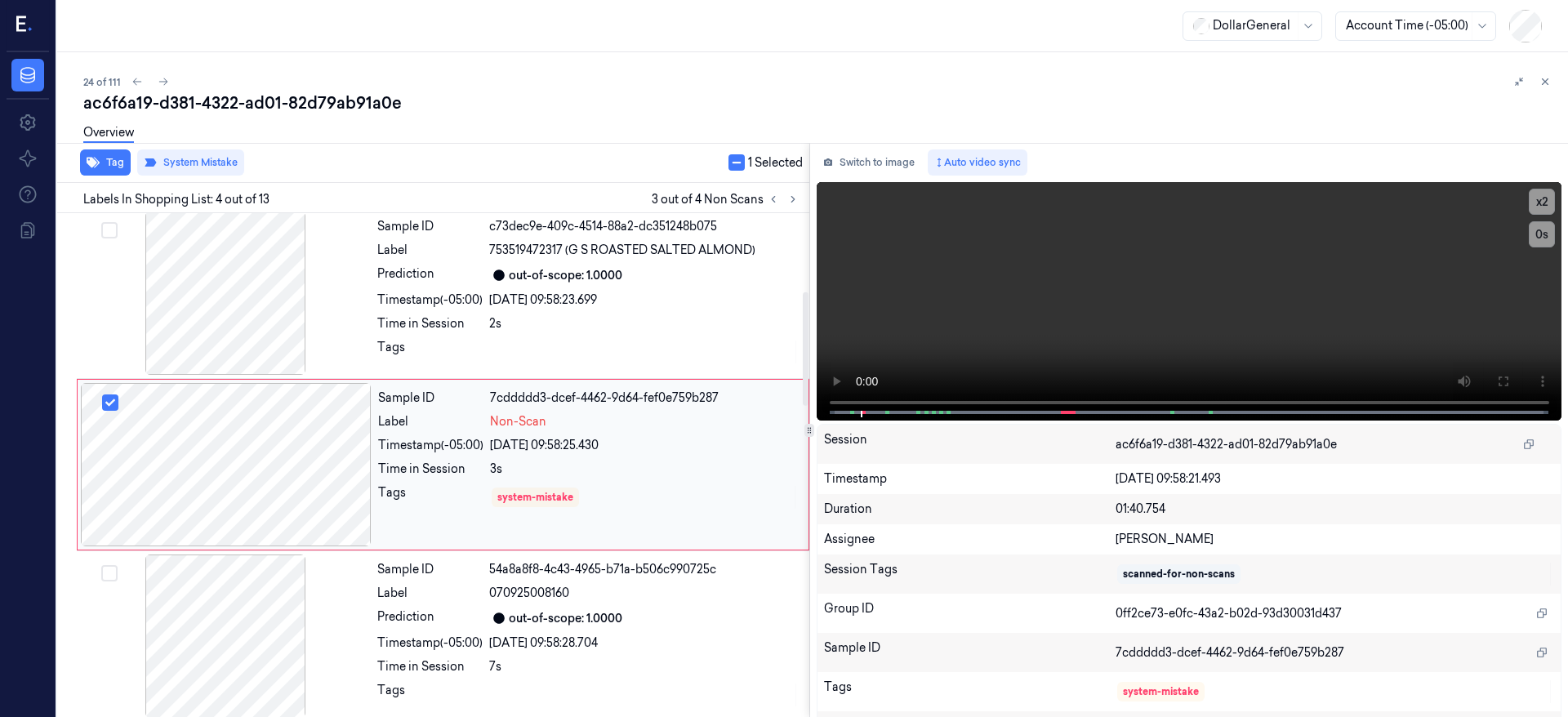
click at [227, 446] on div at bounding box center [226, 465] width 291 height 163
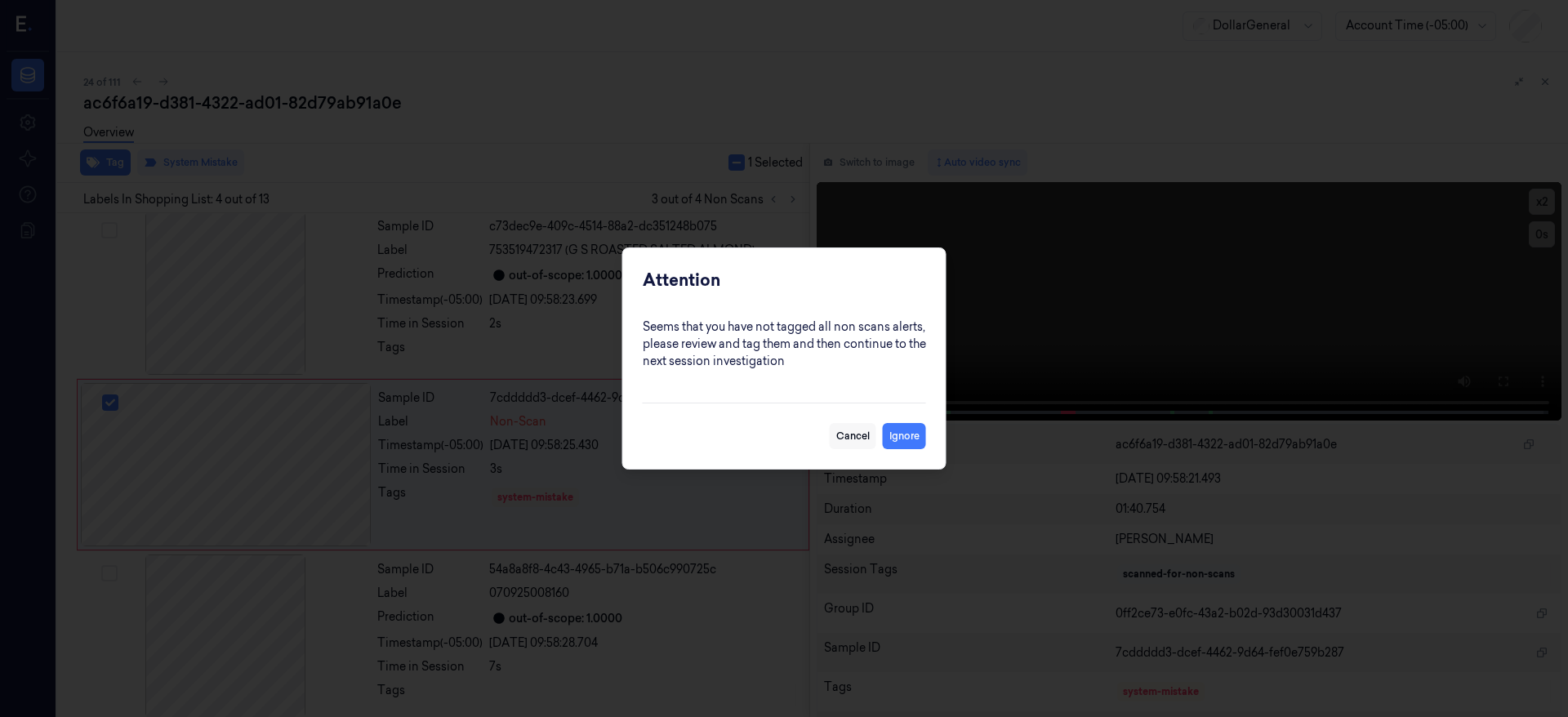
click at [845, 436] on button "Cancel" at bounding box center [854, 436] width 47 height 26
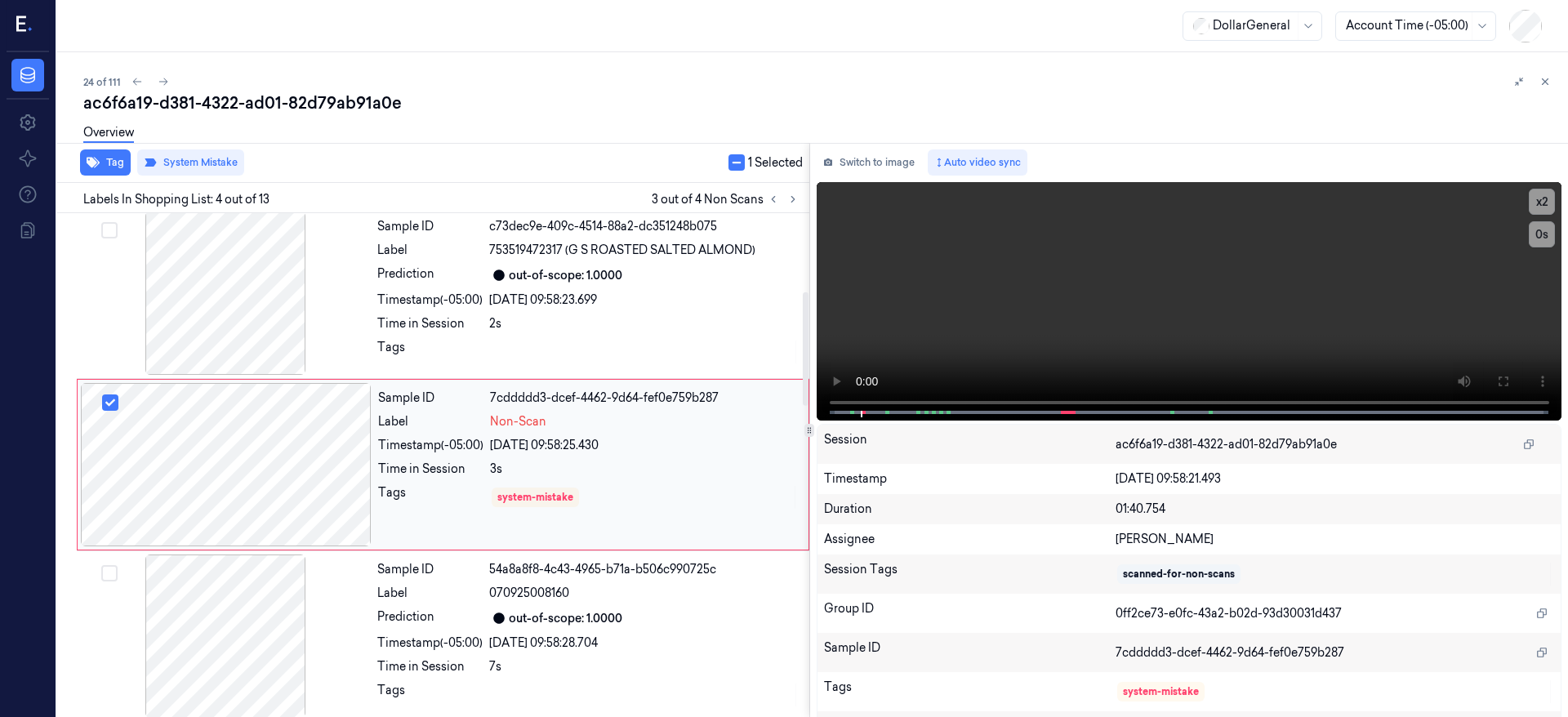
click at [241, 423] on div at bounding box center [226, 465] width 291 height 163
click at [742, 162] on button "button" at bounding box center [737, 162] width 17 height 17
click at [736, 158] on button "button" at bounding box center [730, 162] width 17 height 17
click at [685, 89] on div "24 of 111" at bounding box center [819, 82] width 1472 height 20
click at [222, 466] on div at bounding box center [226, 465] width 291 height 163
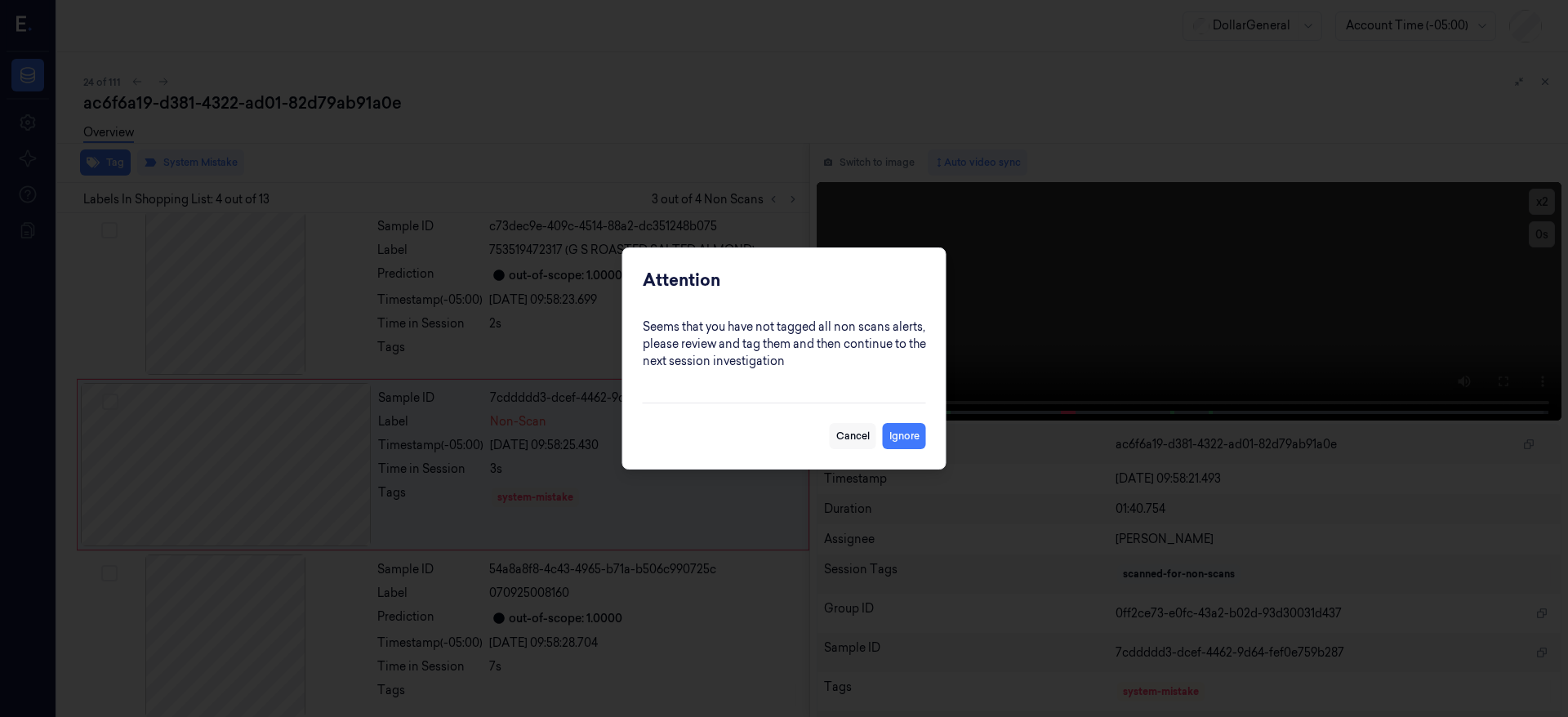
click at [859, 438] on button "Cancel" at bounding box center [854, 436] width 47 height 26
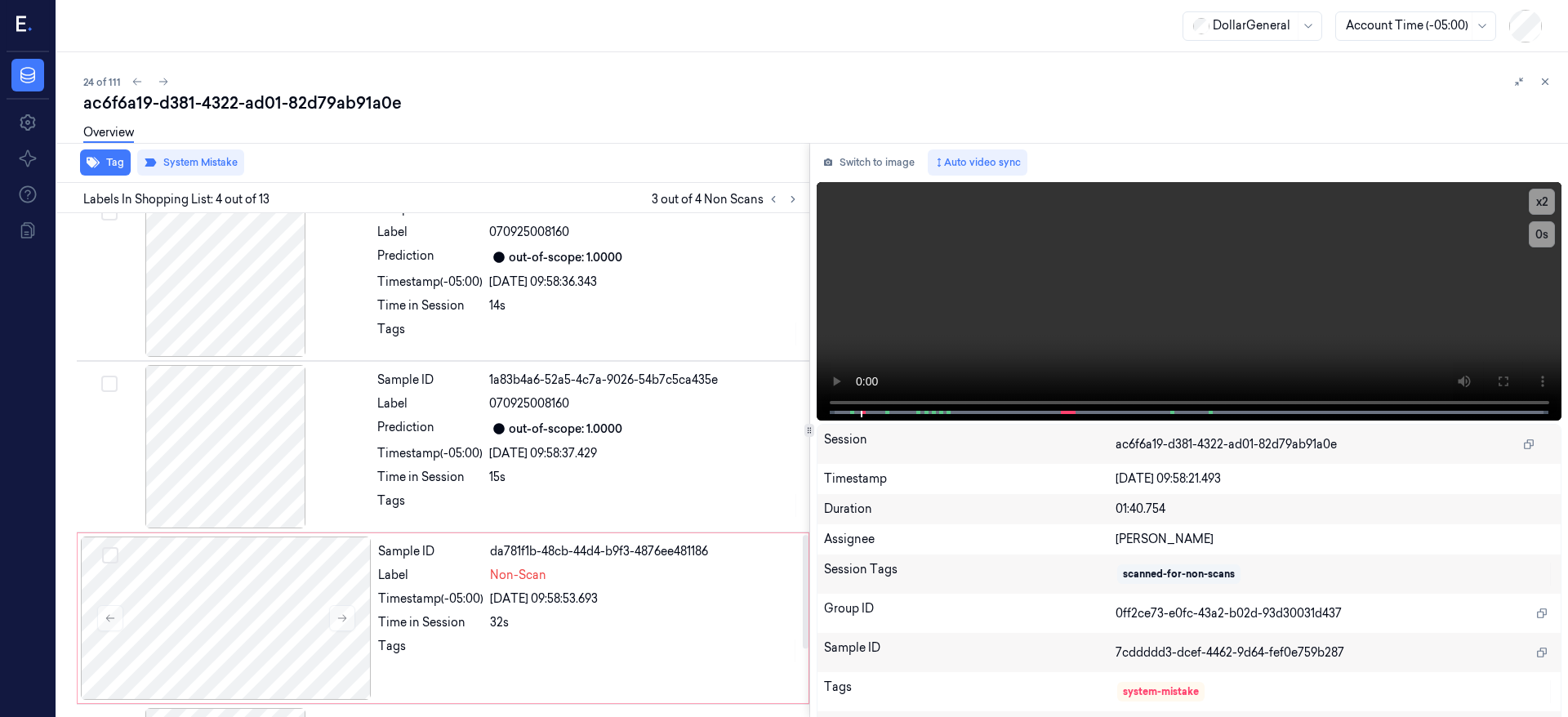
scroll to position [1430, 0]
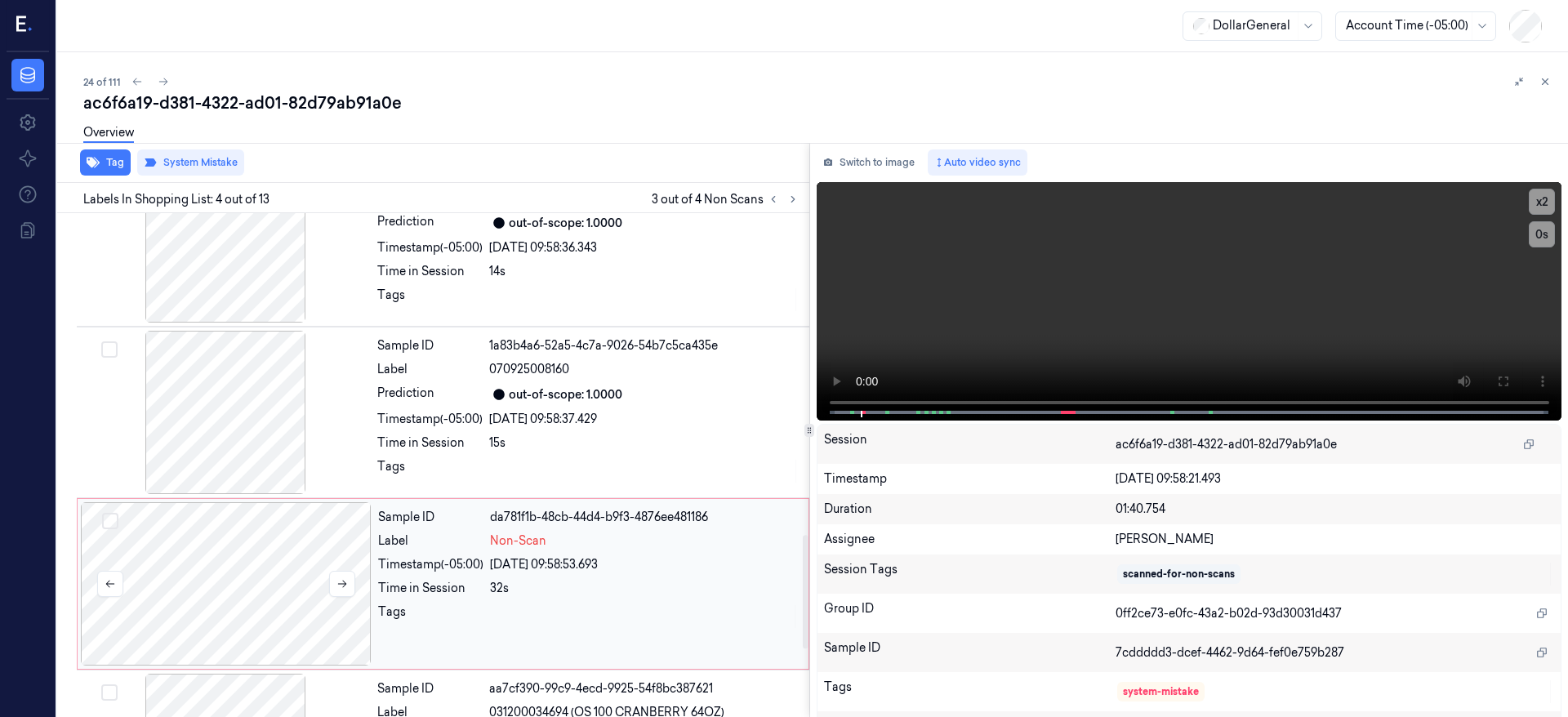
click at [288, 579] on div at bounding box center [226, 584] width 291 height 163
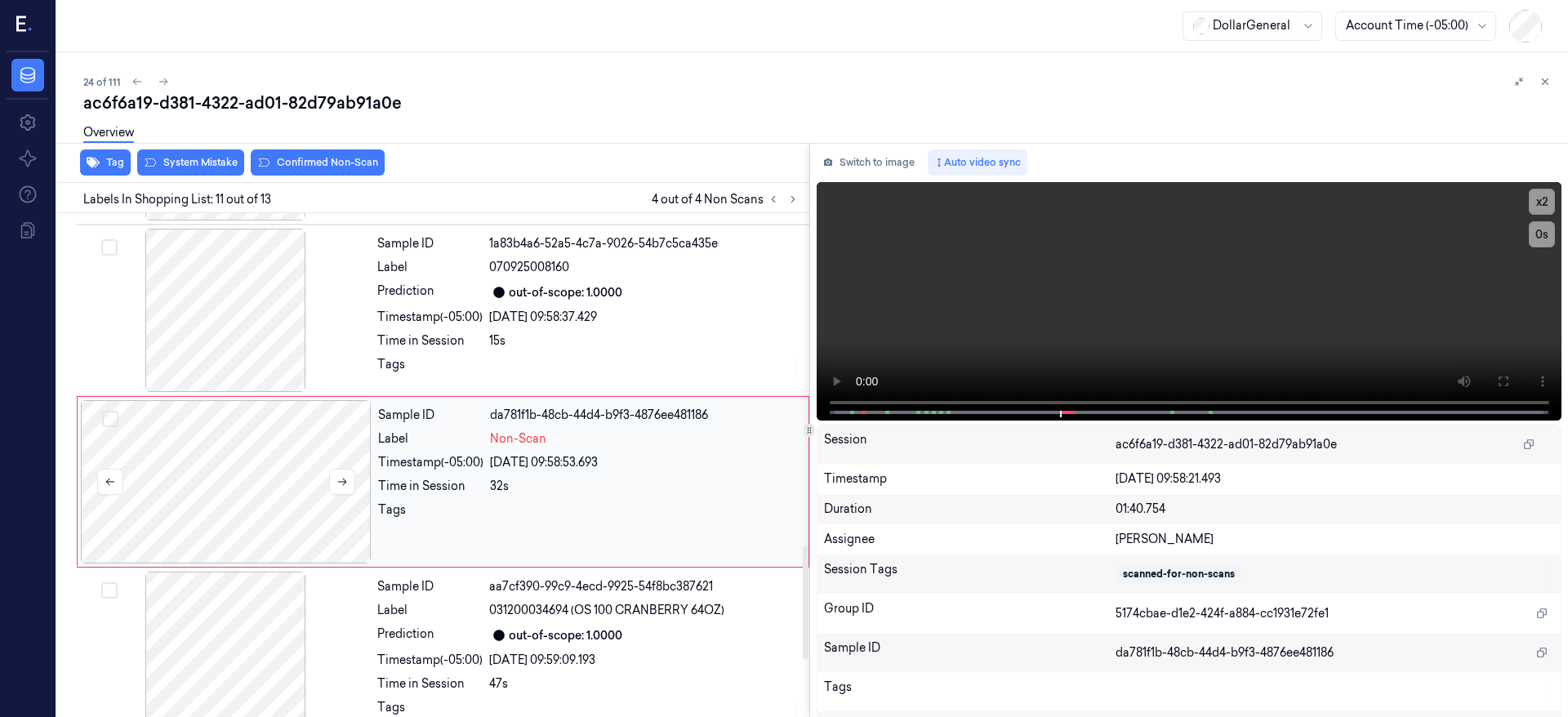
scroll to position [1549, 0]
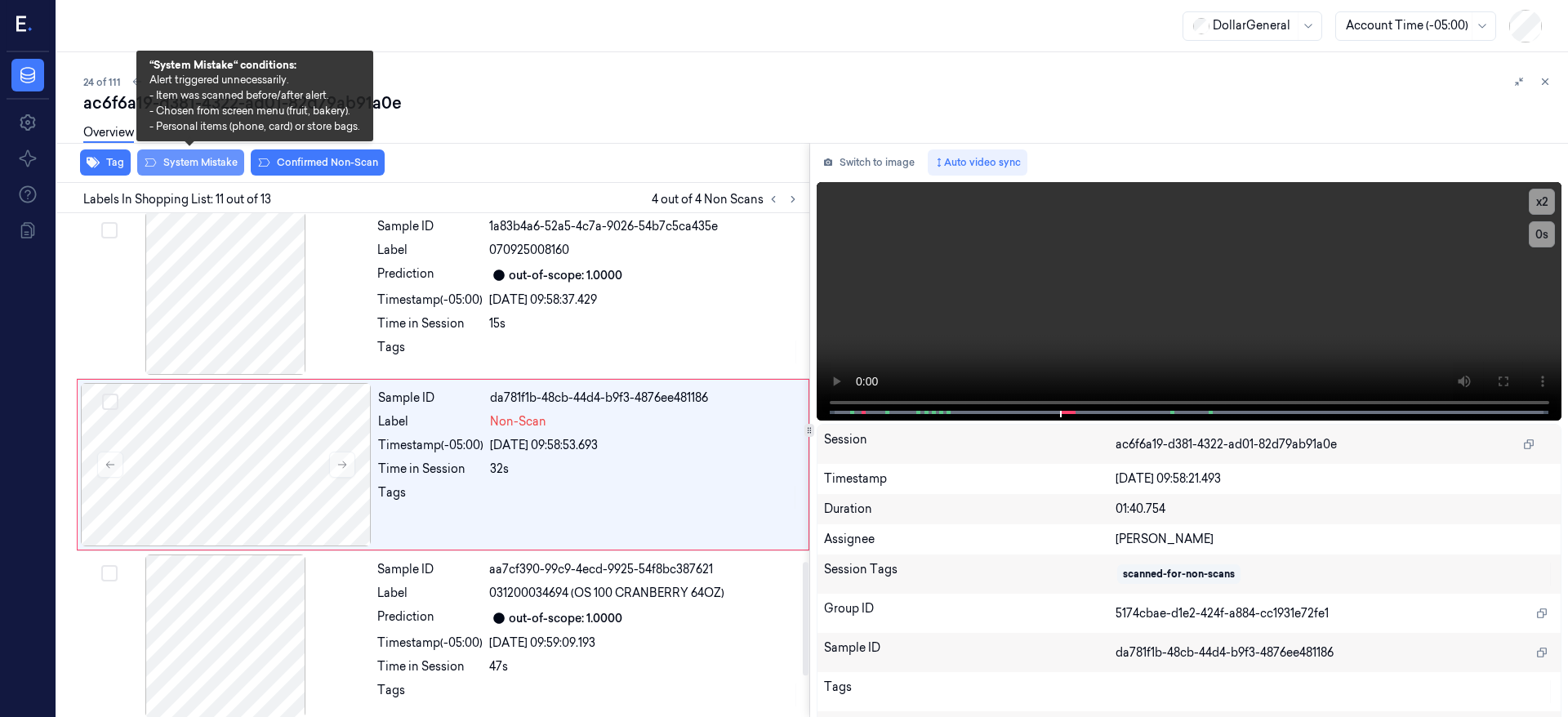
click at [180, 169] on button "System Mistake" at bounding box center [191, 162] width 107 height 26
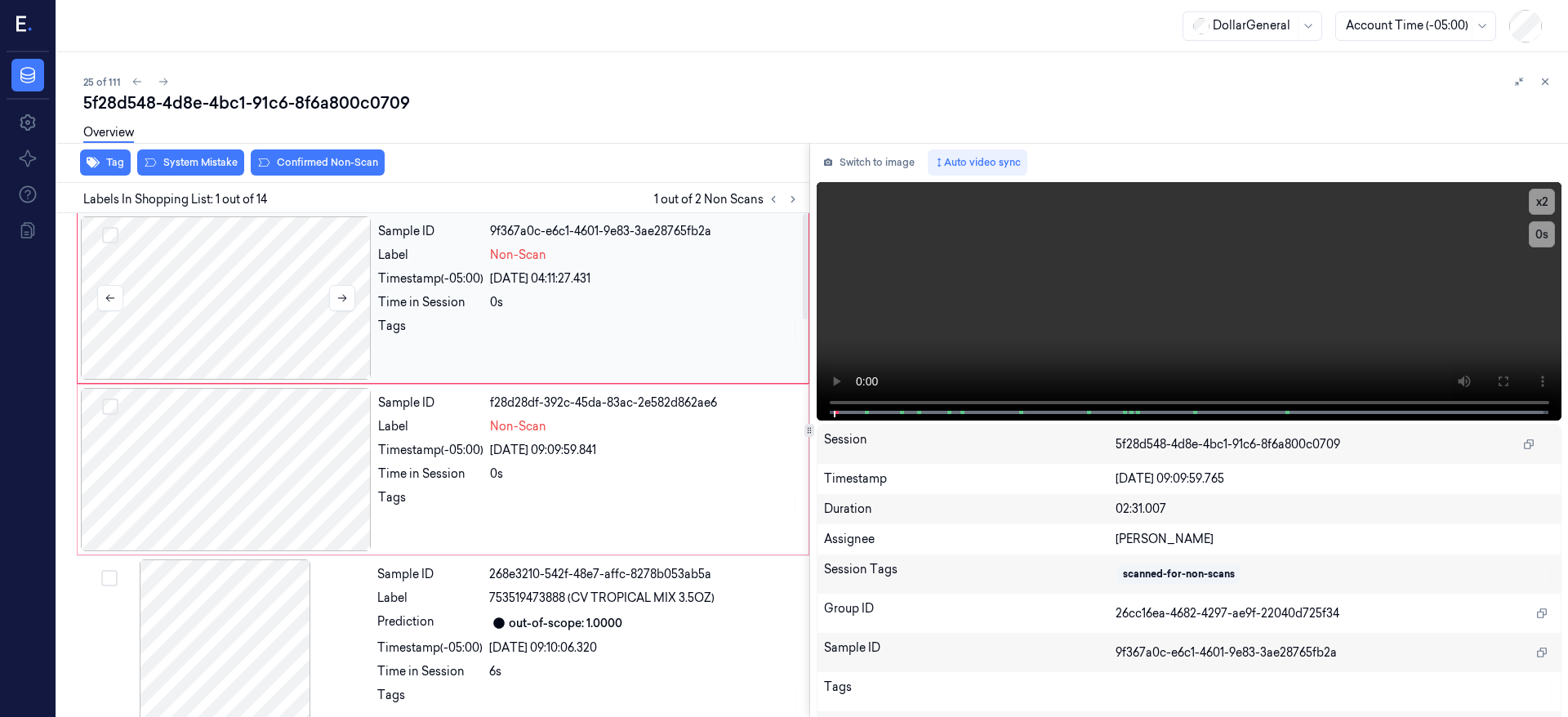
click at [231, 271] on div at bounding box center [226, 298] width 291 height 163
click at [204, 246] on div at bounding box center [226, 298] width 291 height 163
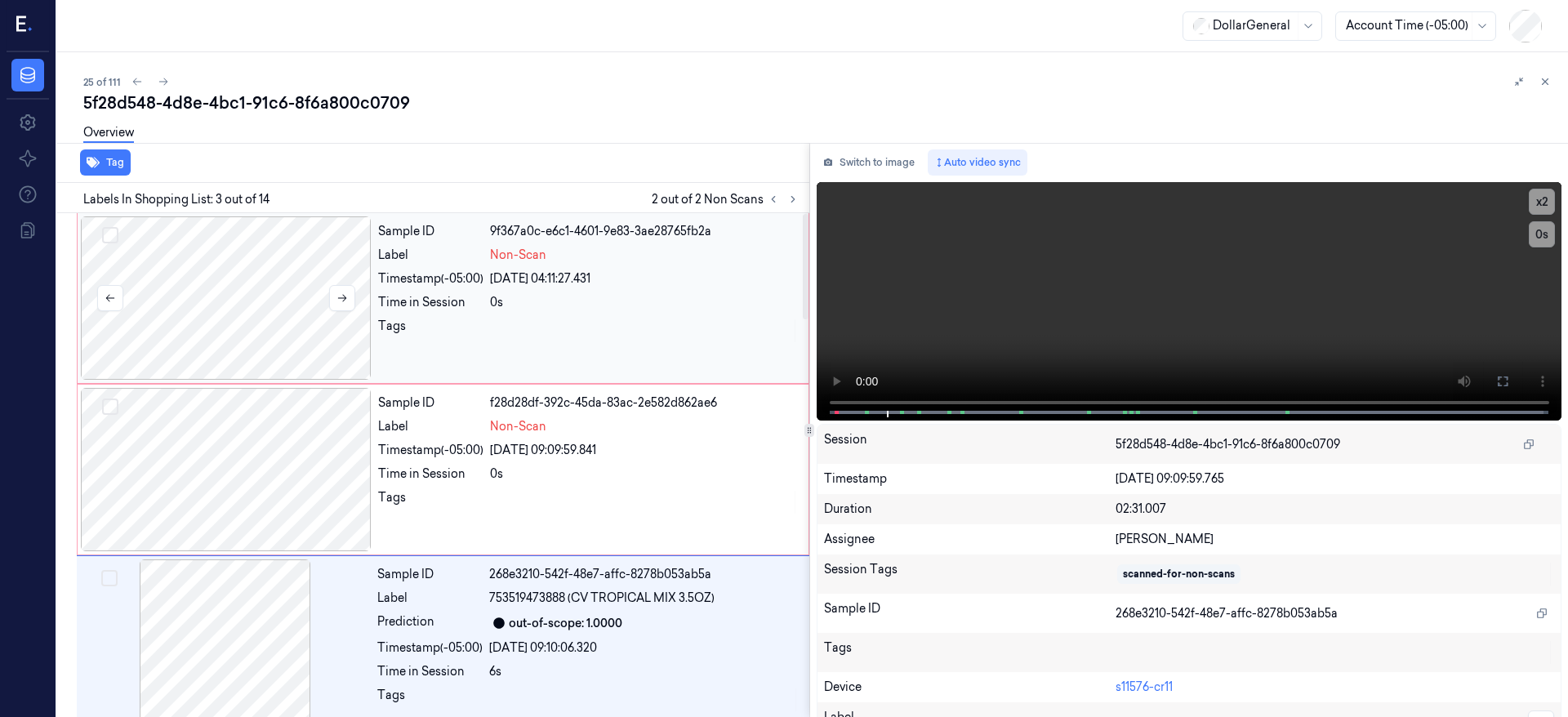
click at [207, 262] on div at bounding box center [226, 298] width 291 height 163
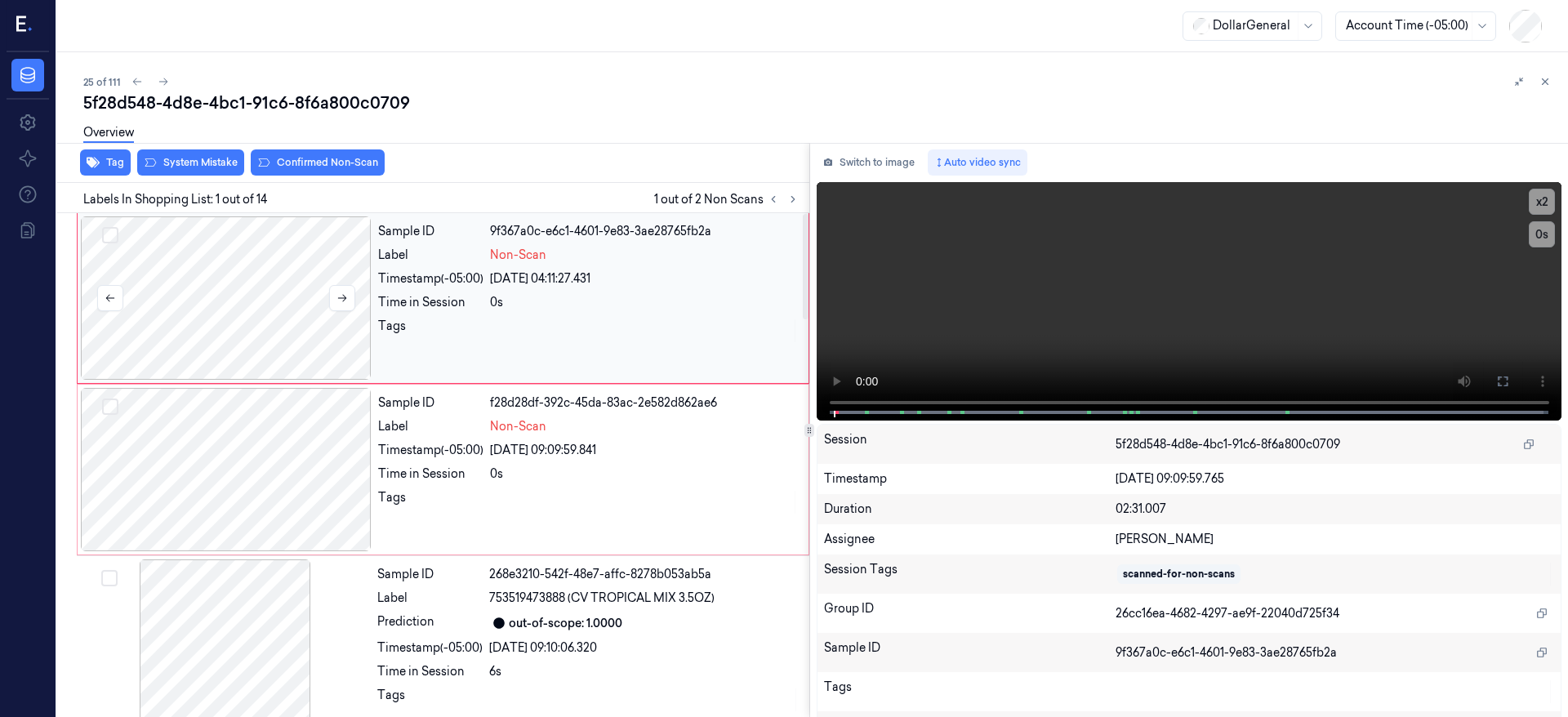
drag, startPoint x: 110, startPoint y: 238, endPoint x: 102, endPoint y: 366, distance: 128.2
click at [110, 239] on button "Select row" at bounding box center [111, 236] width 17 height 17
click at [108, 406] on button "Select row" at bounding box center [111, 407] width 17 height 17
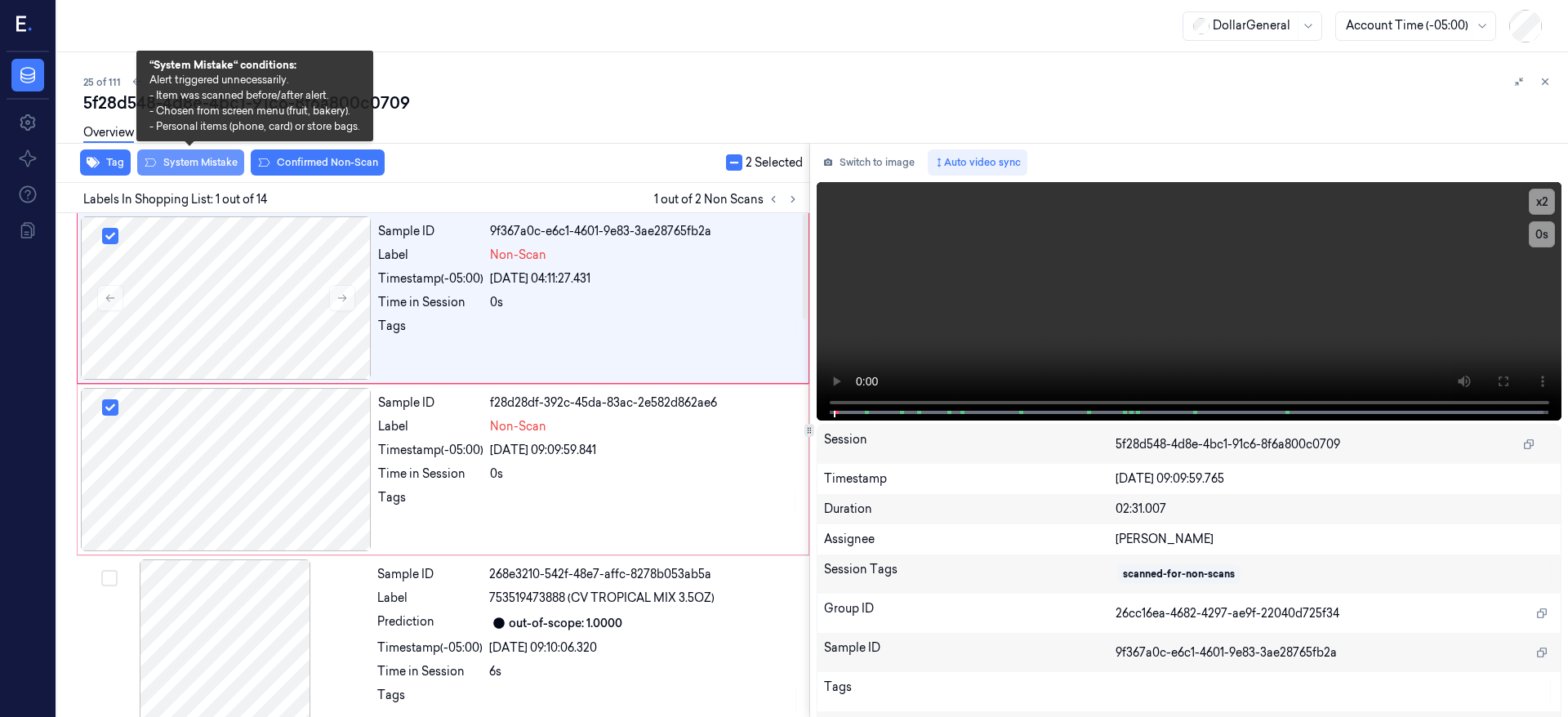
click at [208, 169] on button "System Mistake" at bounding box center [191, 162] width 107 height 26
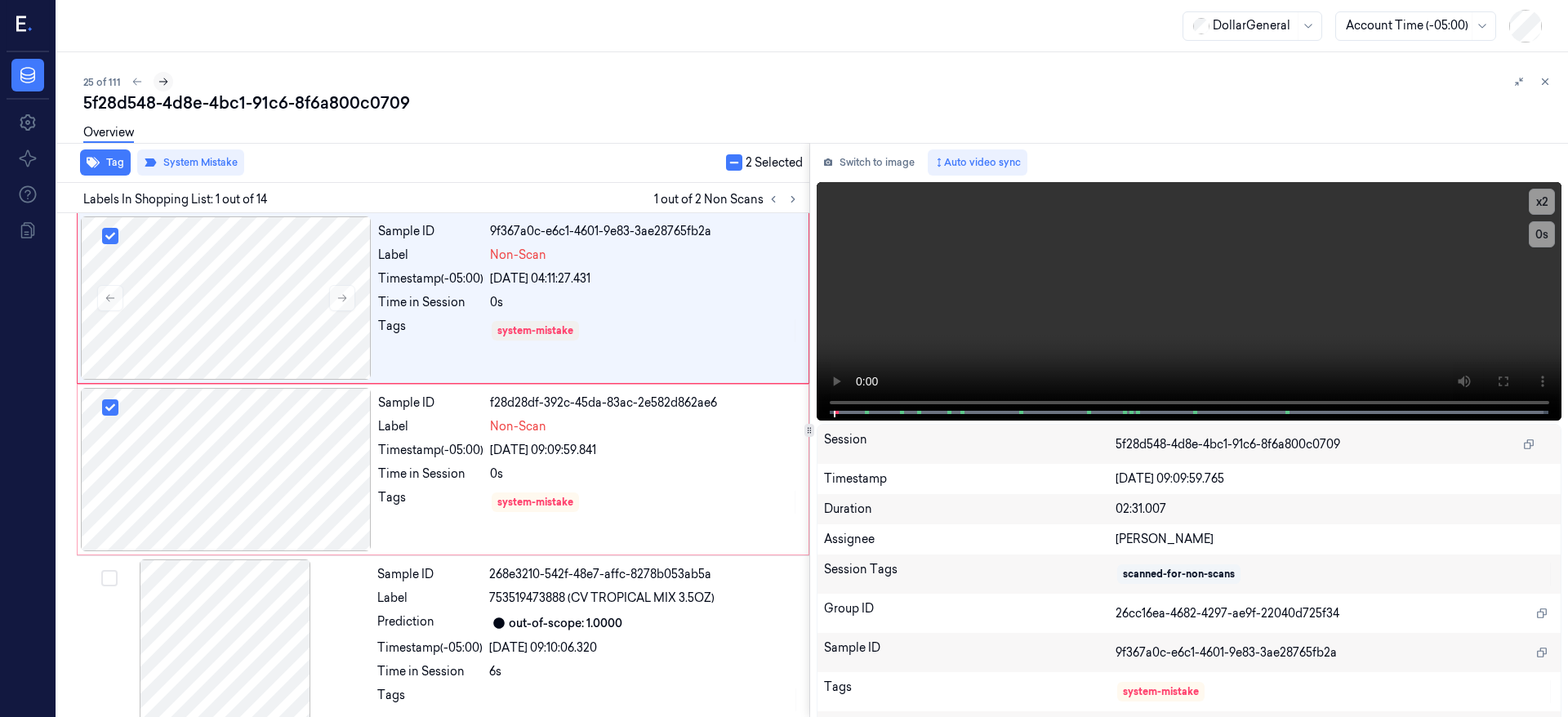
click at [157, 82] on icon at bounding box center [163, 82] width 12 height 12
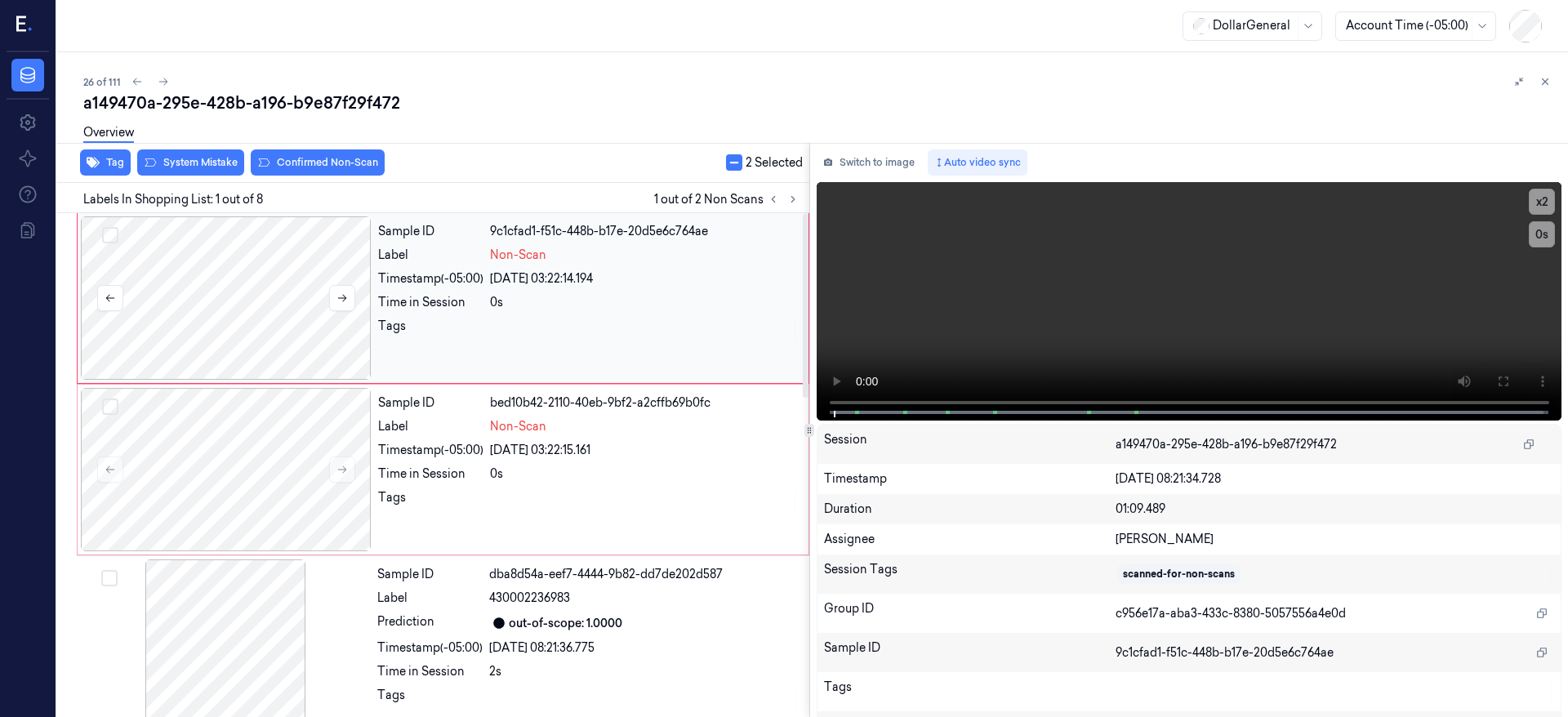
click at [273, 276] on div at bounding box center [226, 298] width 291 height 163
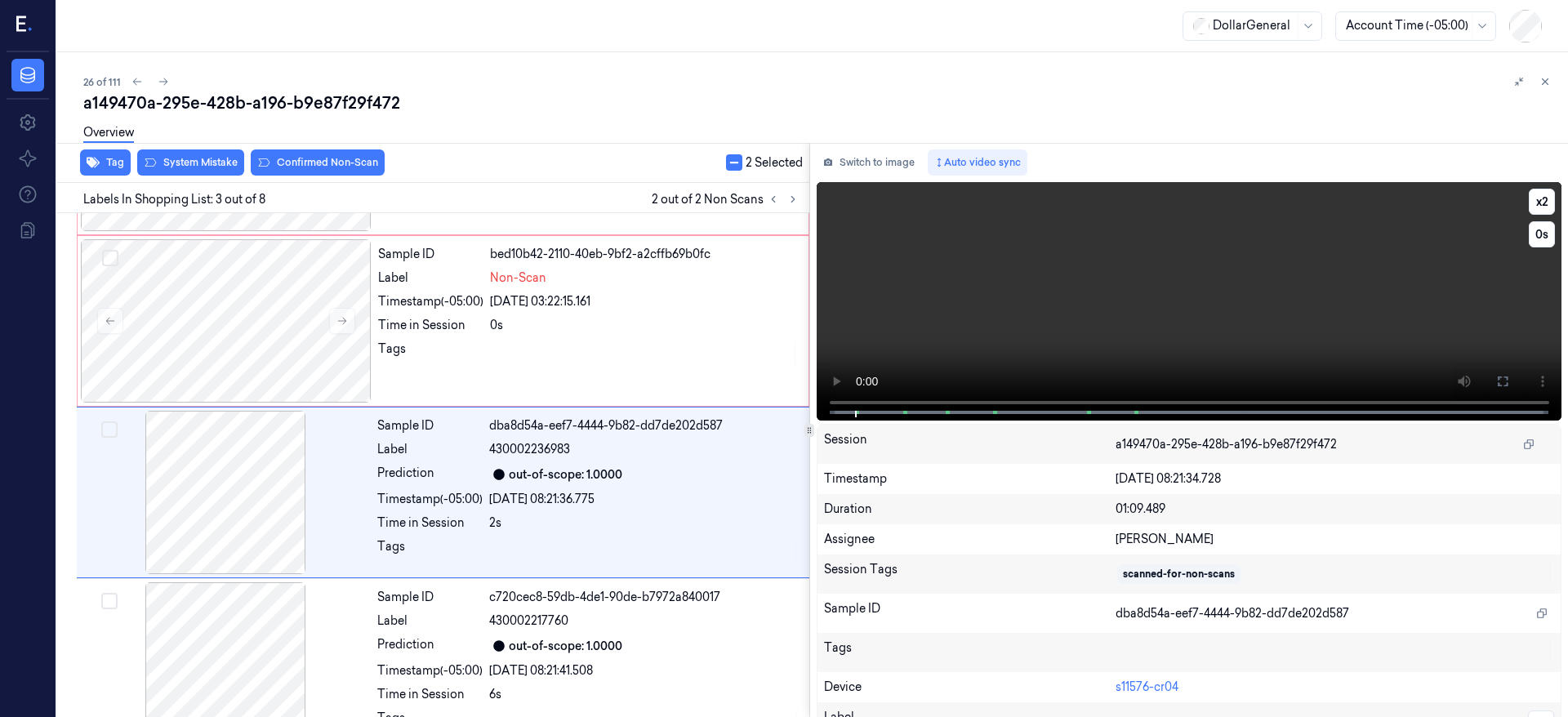
scroll to position [177, 0]
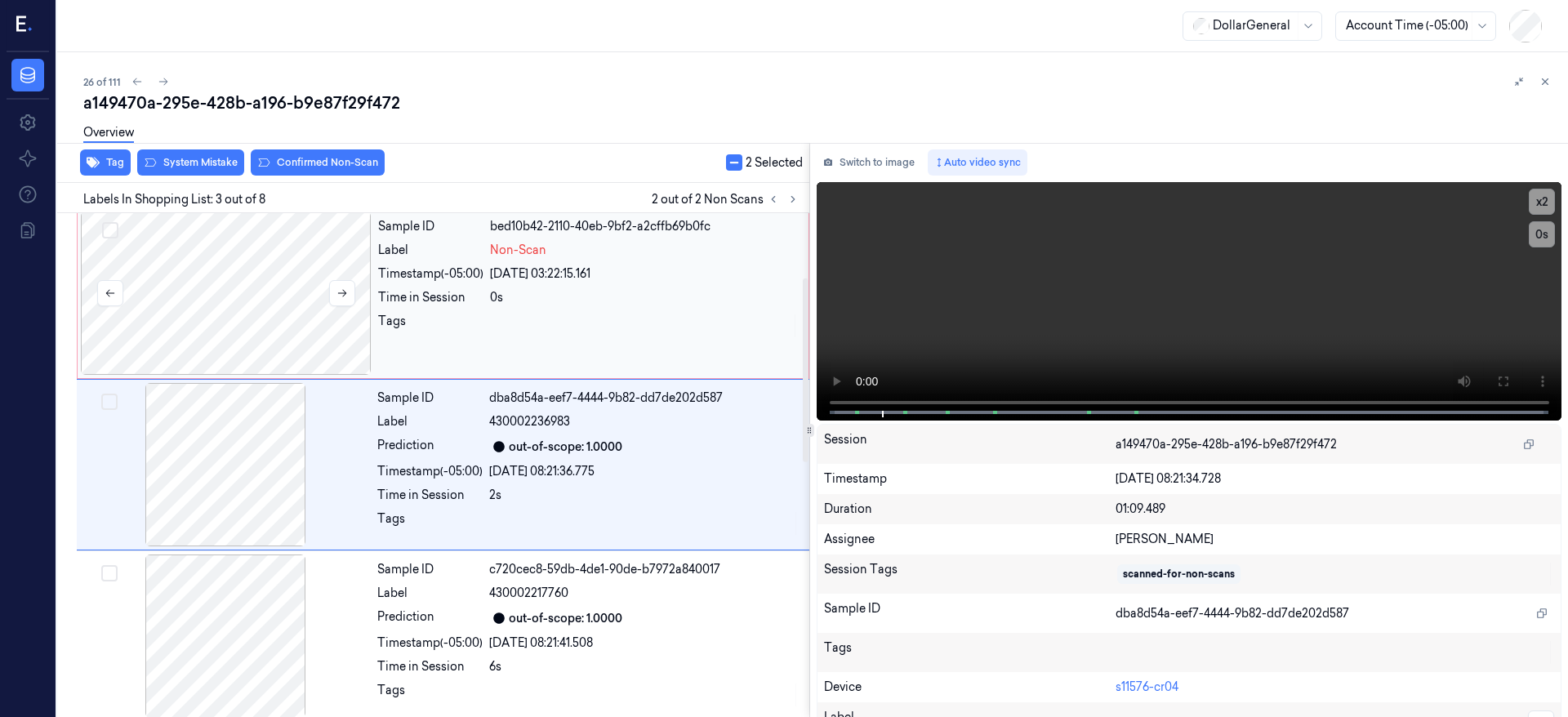
click at [276, 306] on div at bounding box center [226, 293] width 291 height 163
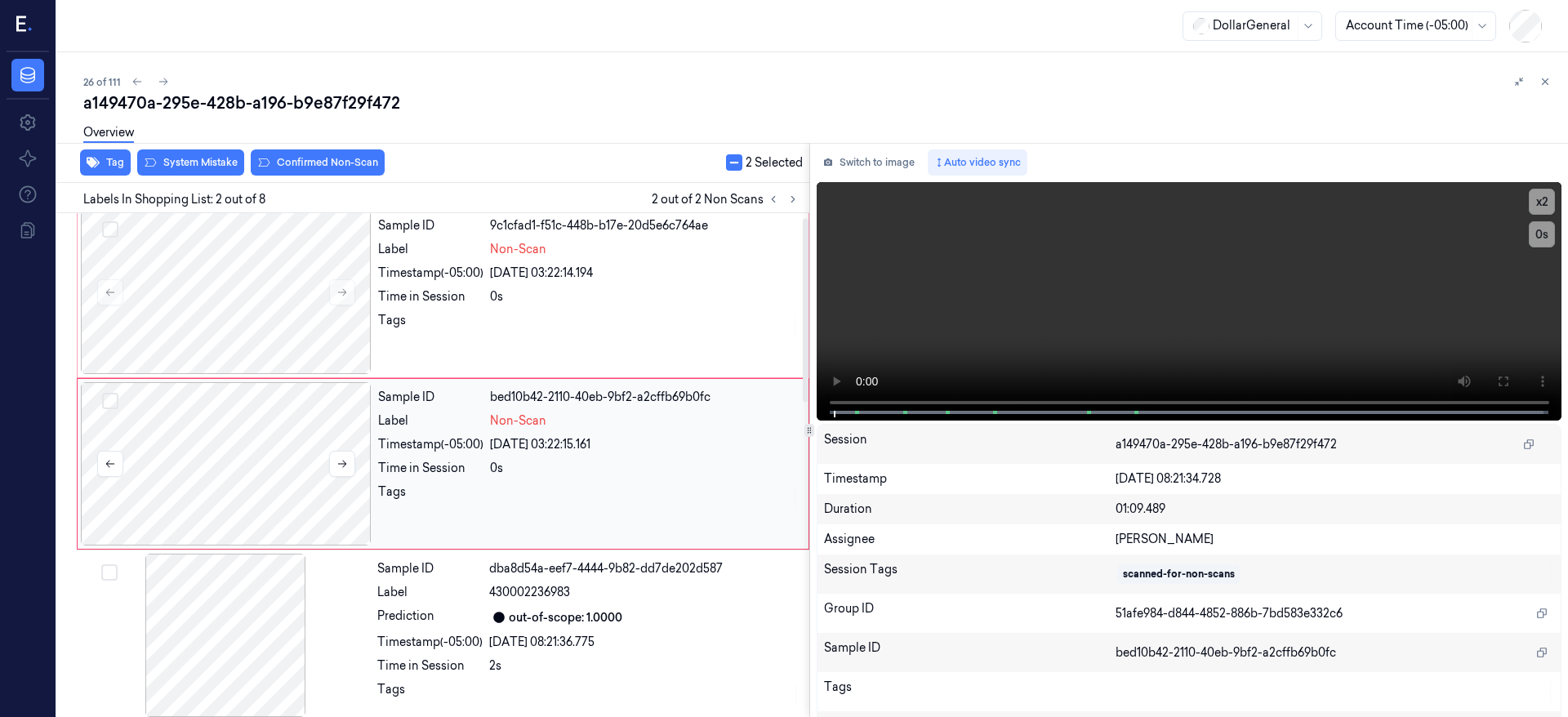
scroll to position [5, 0]
click at [276, 306] on div at bounding box center [226, 293] width 291 height 163
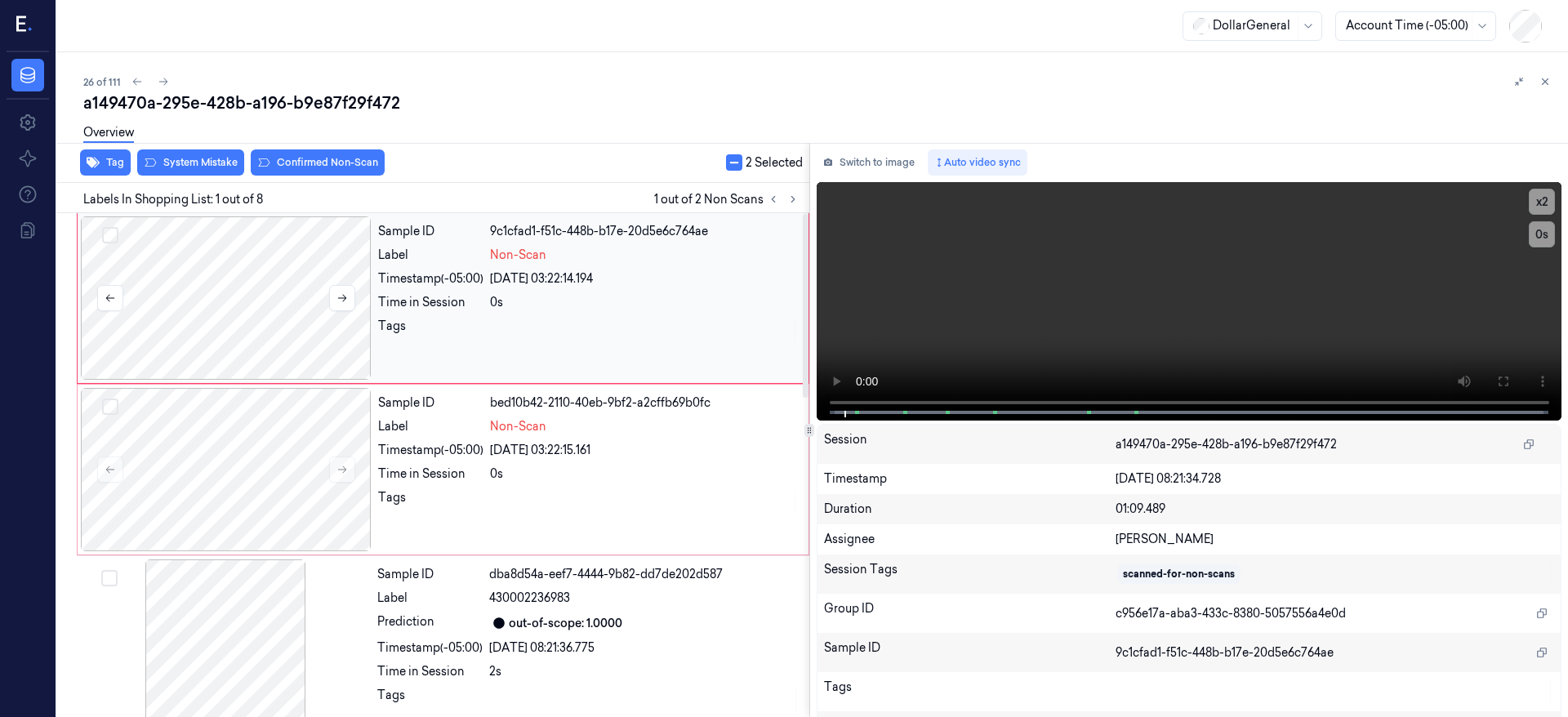
click at [276, 306] on div at bounding box center [226, 298] width 291 height 163
click at [107, 235] on button "Select row" at bounding box center [111, 236] width 17 height 17
click at [110, 406] on button "Select row" at bounding box center [111, 407] width 17 height 17
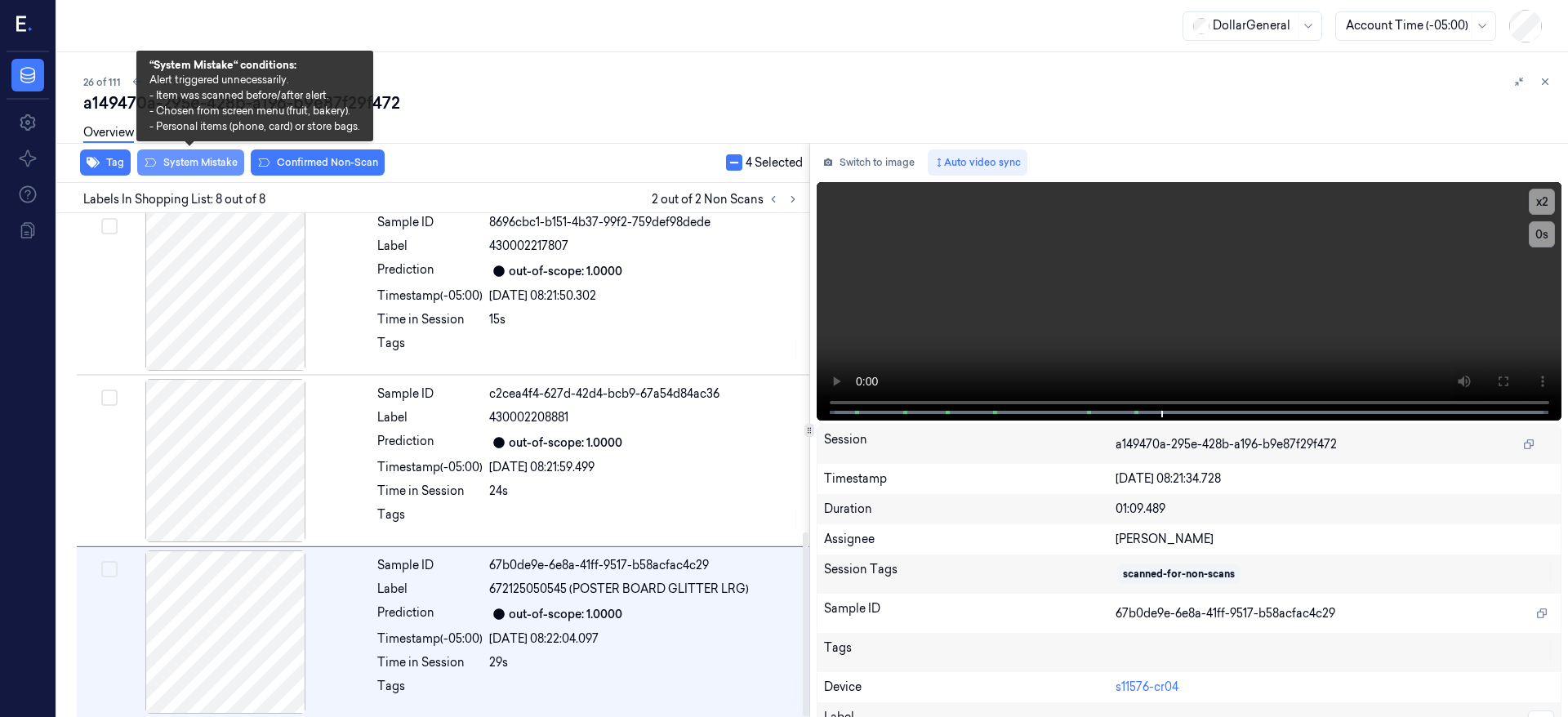
scroll to position [874, 0]
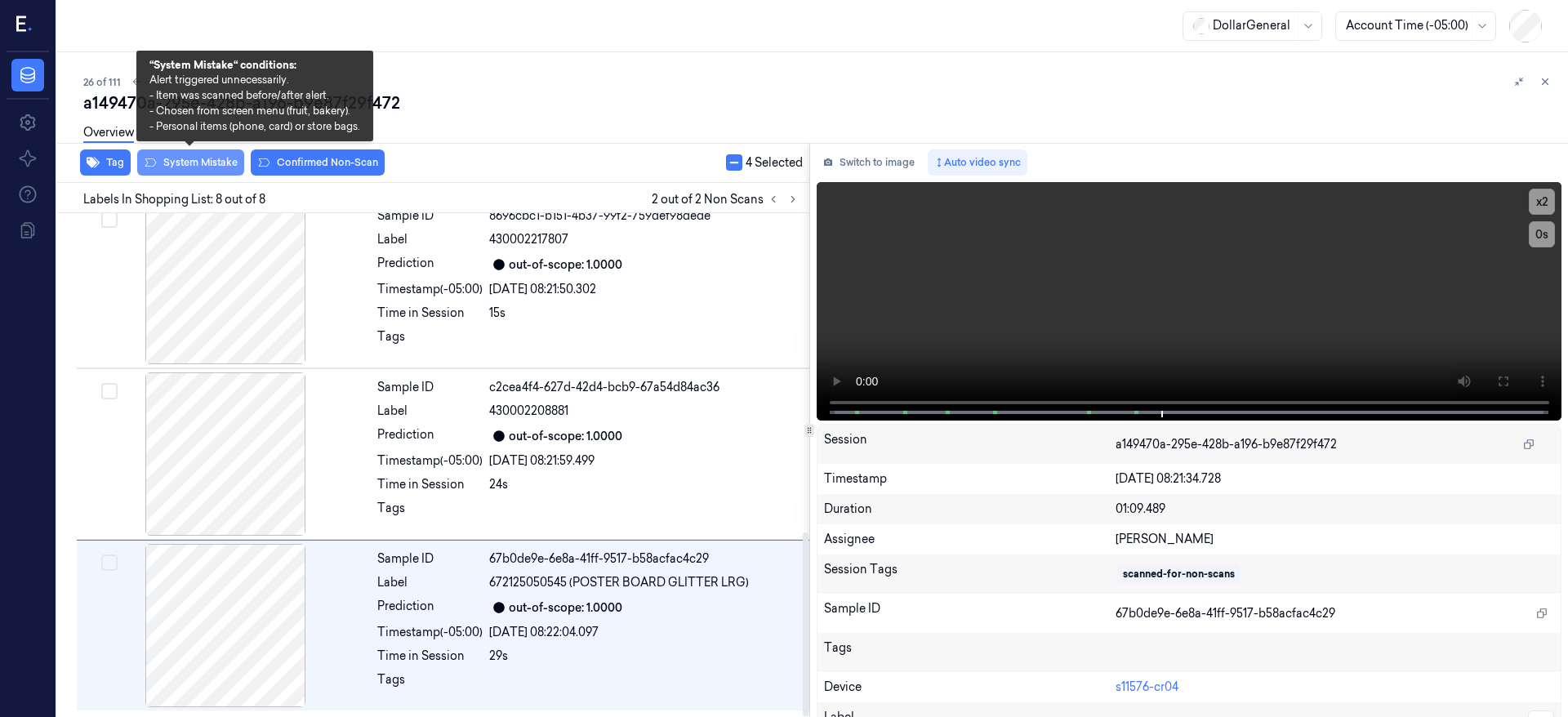
click at [224, 162] on button "System Mistake" at bounding box center [191, 162] width 107 height 26
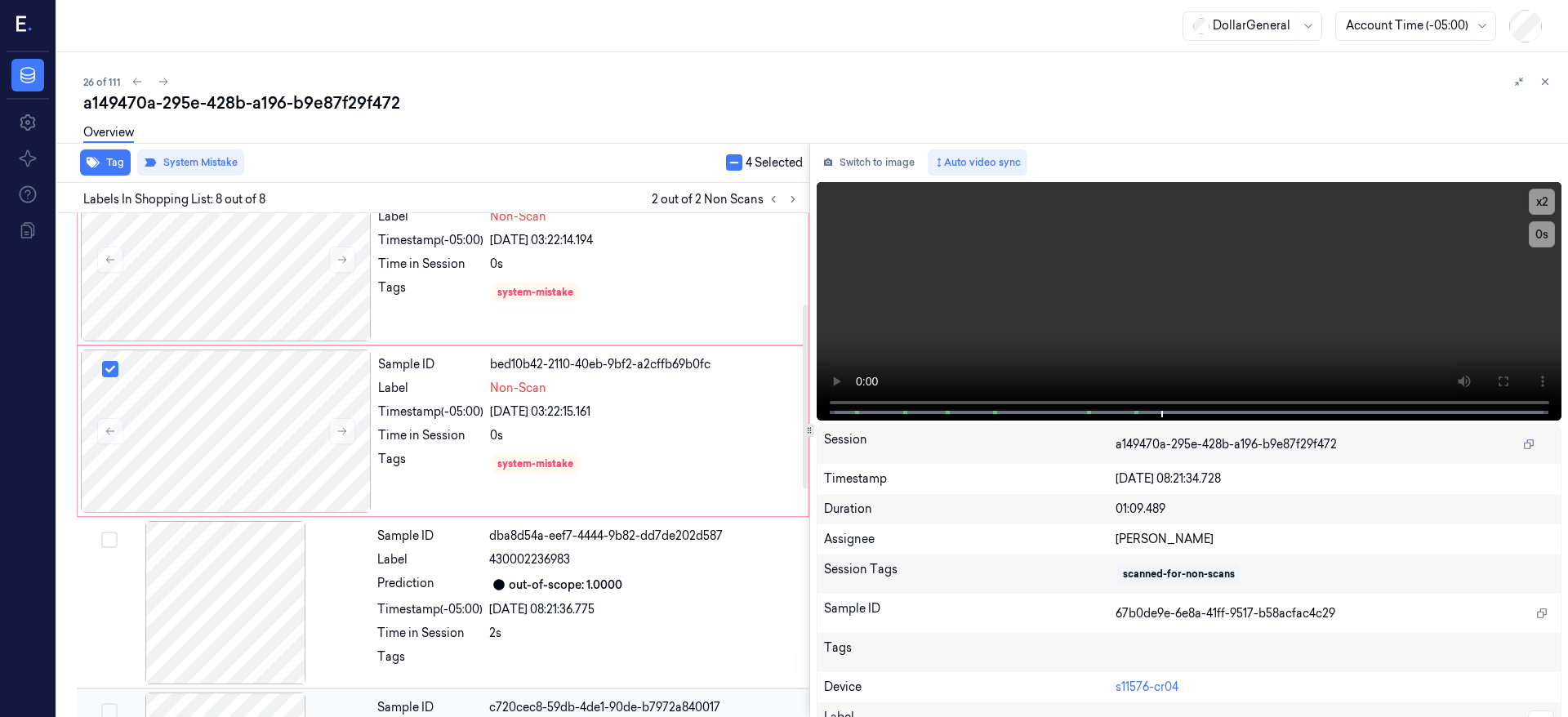
scroll to position [0, 0]
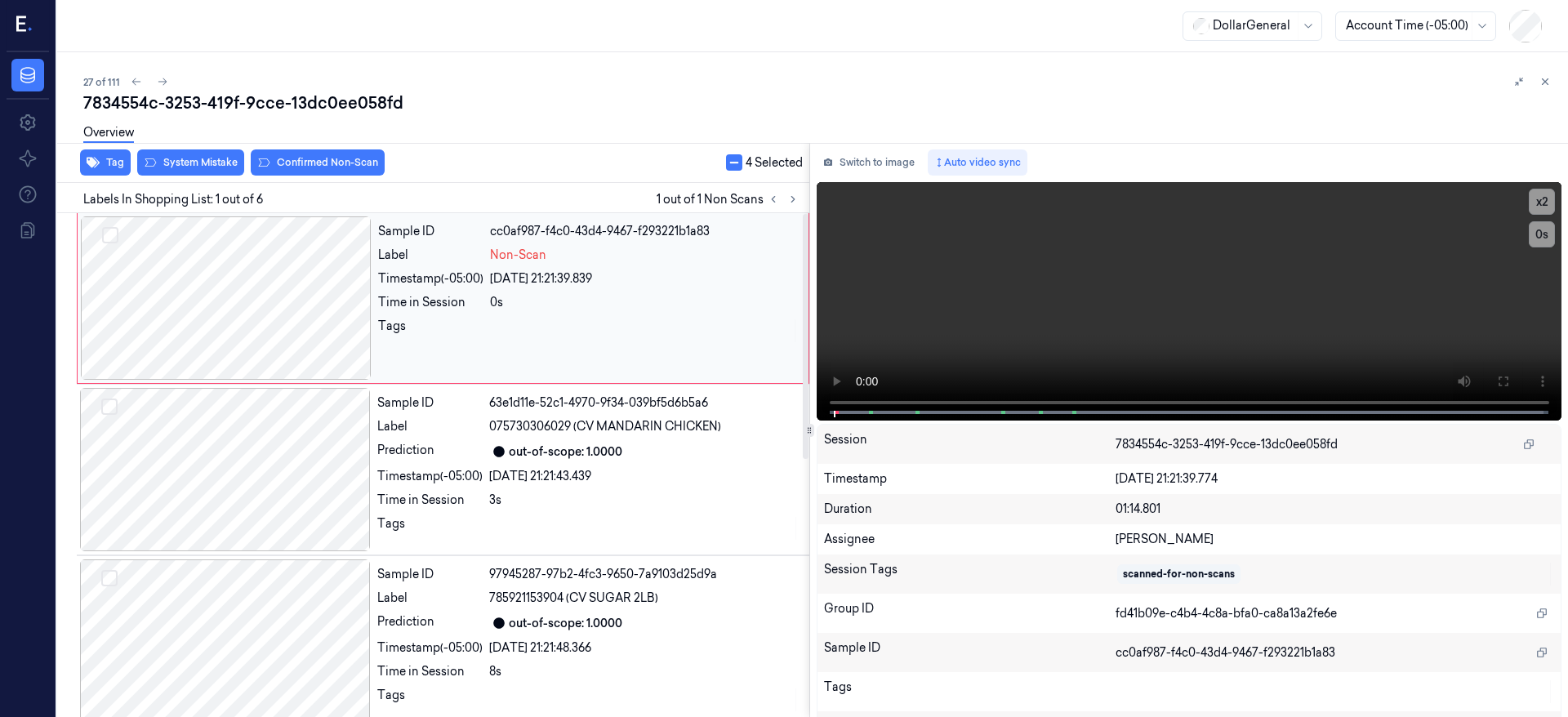
click at [261, 275] on div at bounding box center [226, 298] width 291 height 163
click at [201, 289] on div at bounding box center [226, 298] width 291 height 163
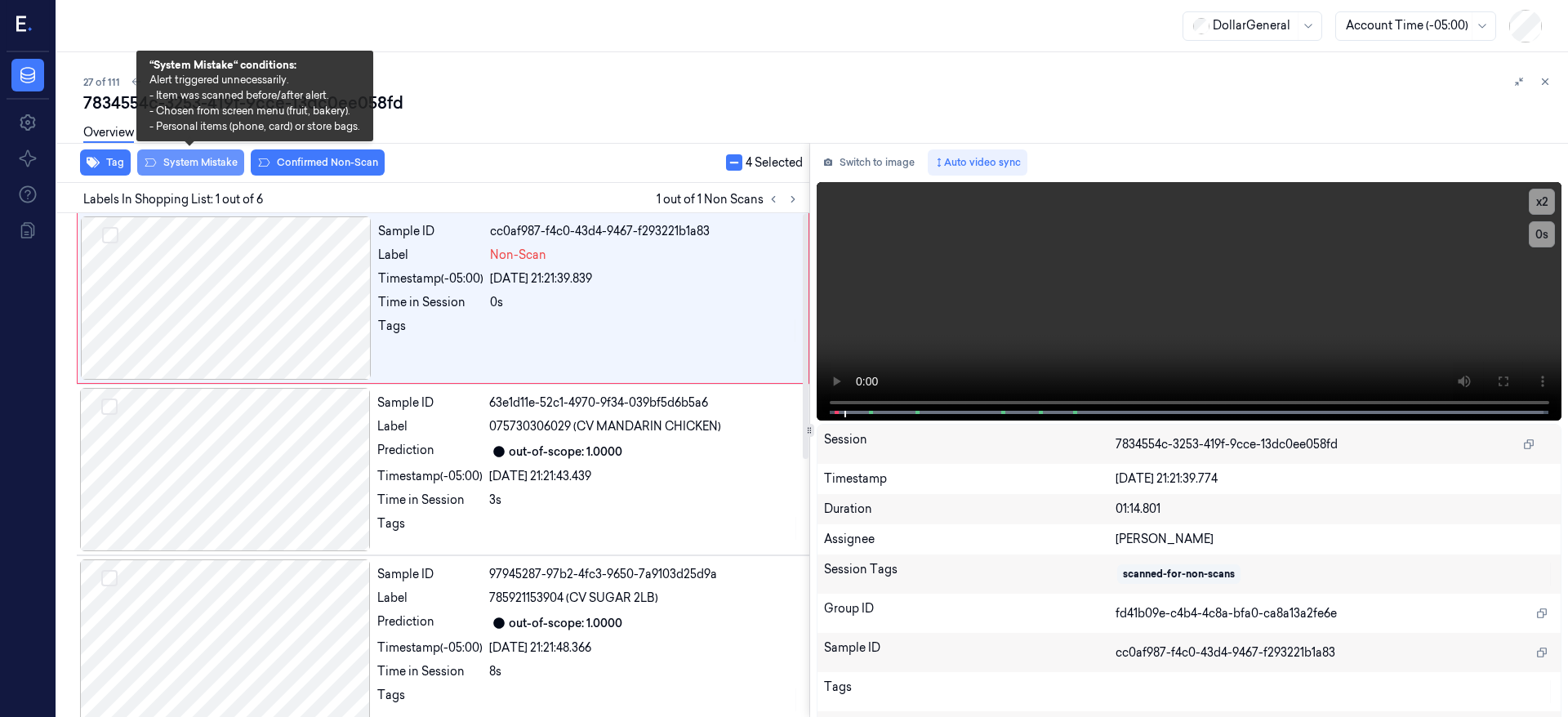
click at [229, 159] on button "System Mistake" at bounding box center [191, 162] width 107 height 26
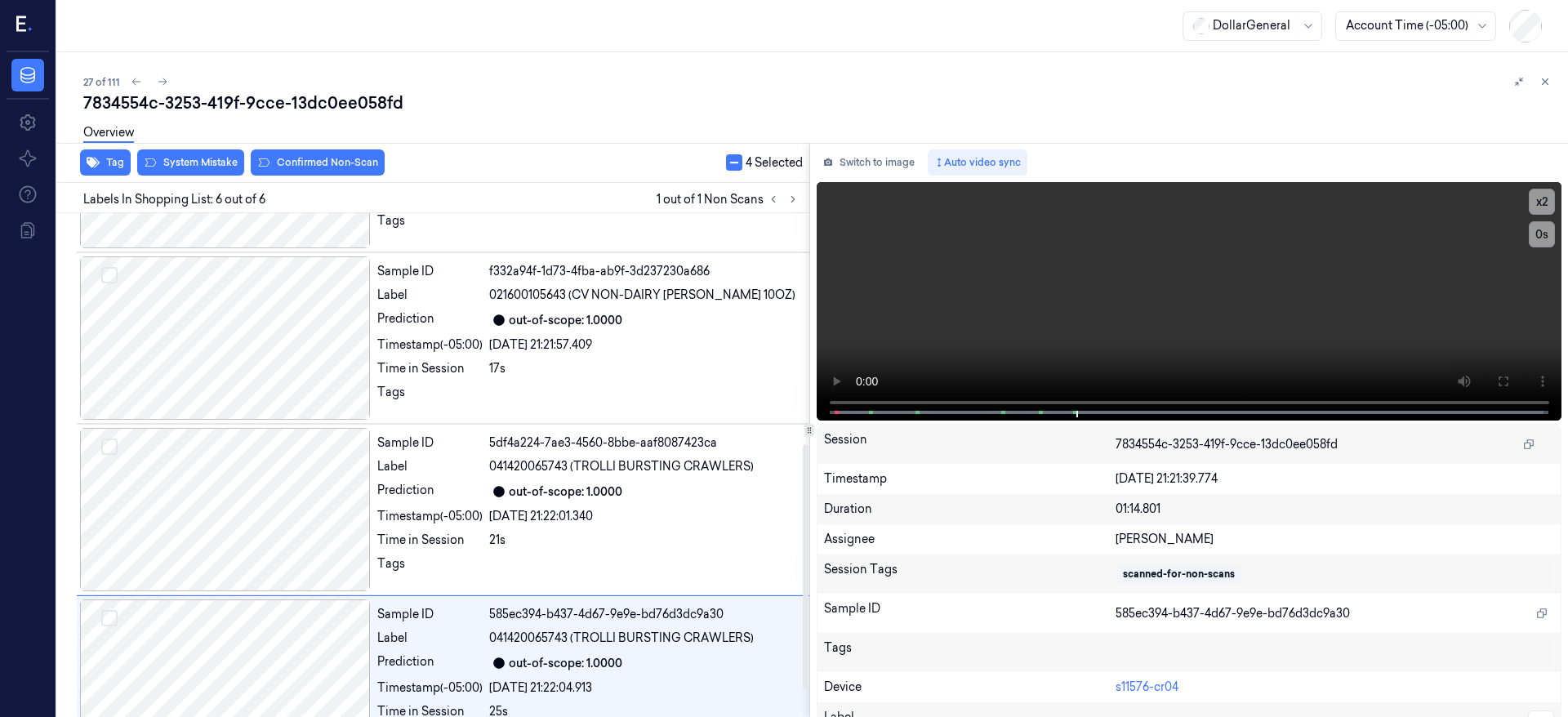
scroll to position [530, 0]
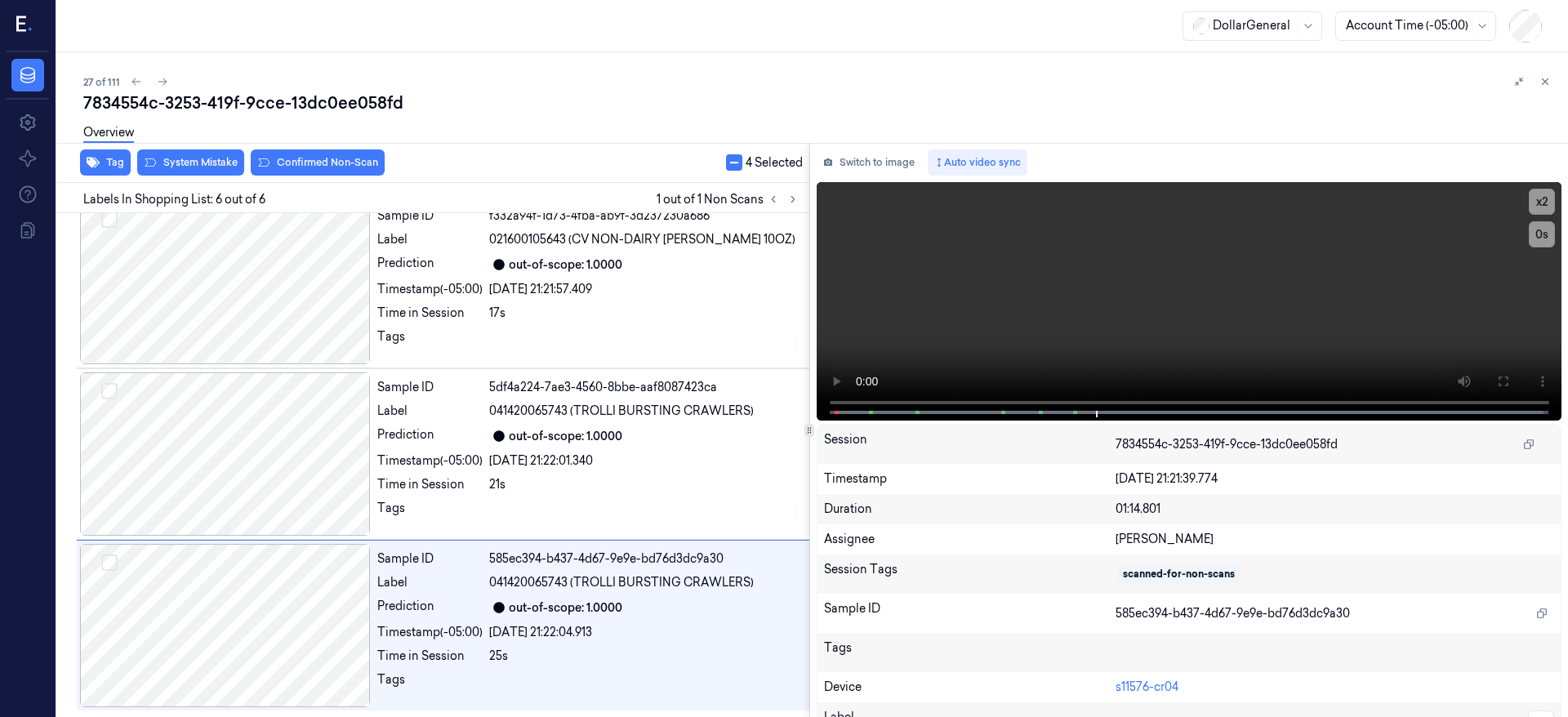
click at [733, 162] on button "button" at bounding box center [734, 162] width 17 height 17
click at [733, 162] on button "button" at bounding box center [734, 162] width 17 height 17
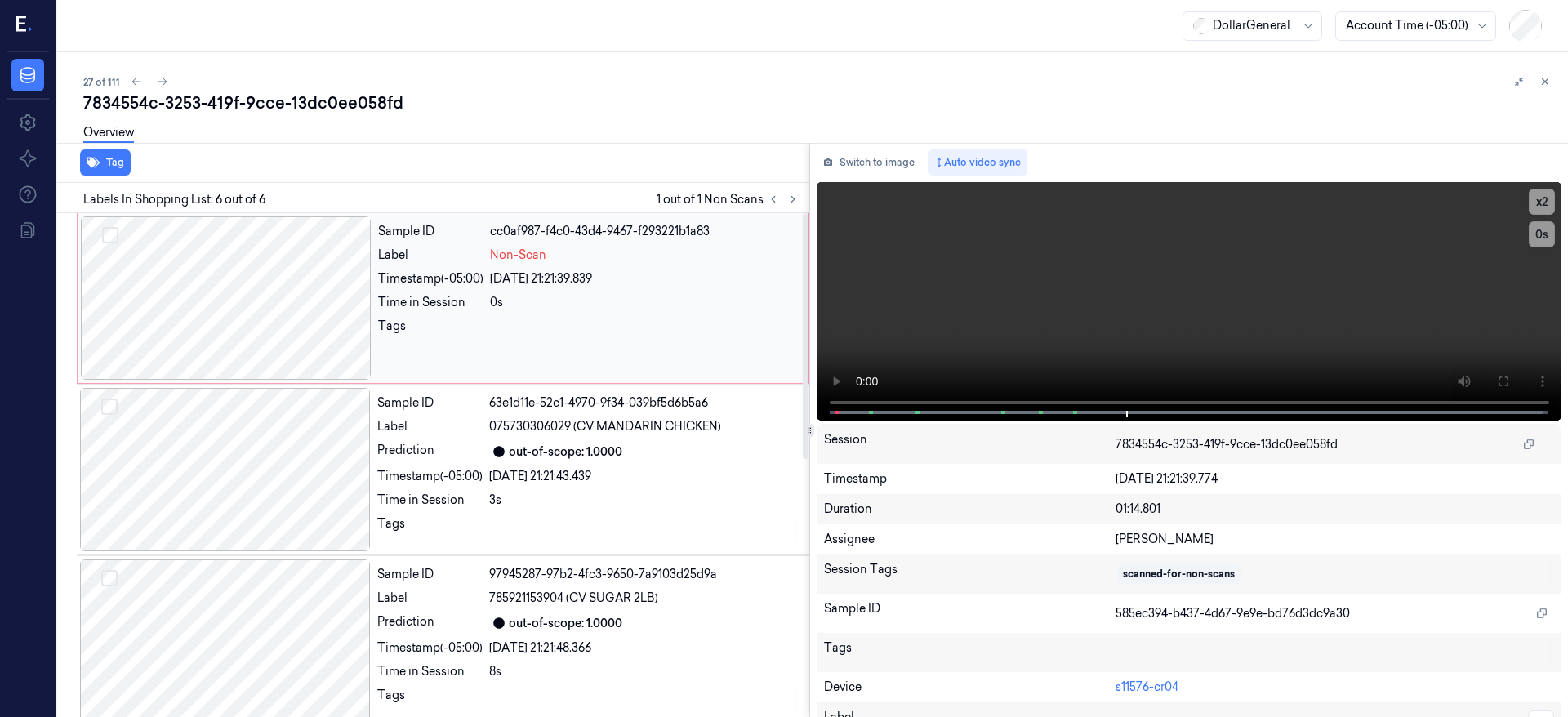
click at [219, 301] on div at bounding box center [226, 298] width 291 height 163
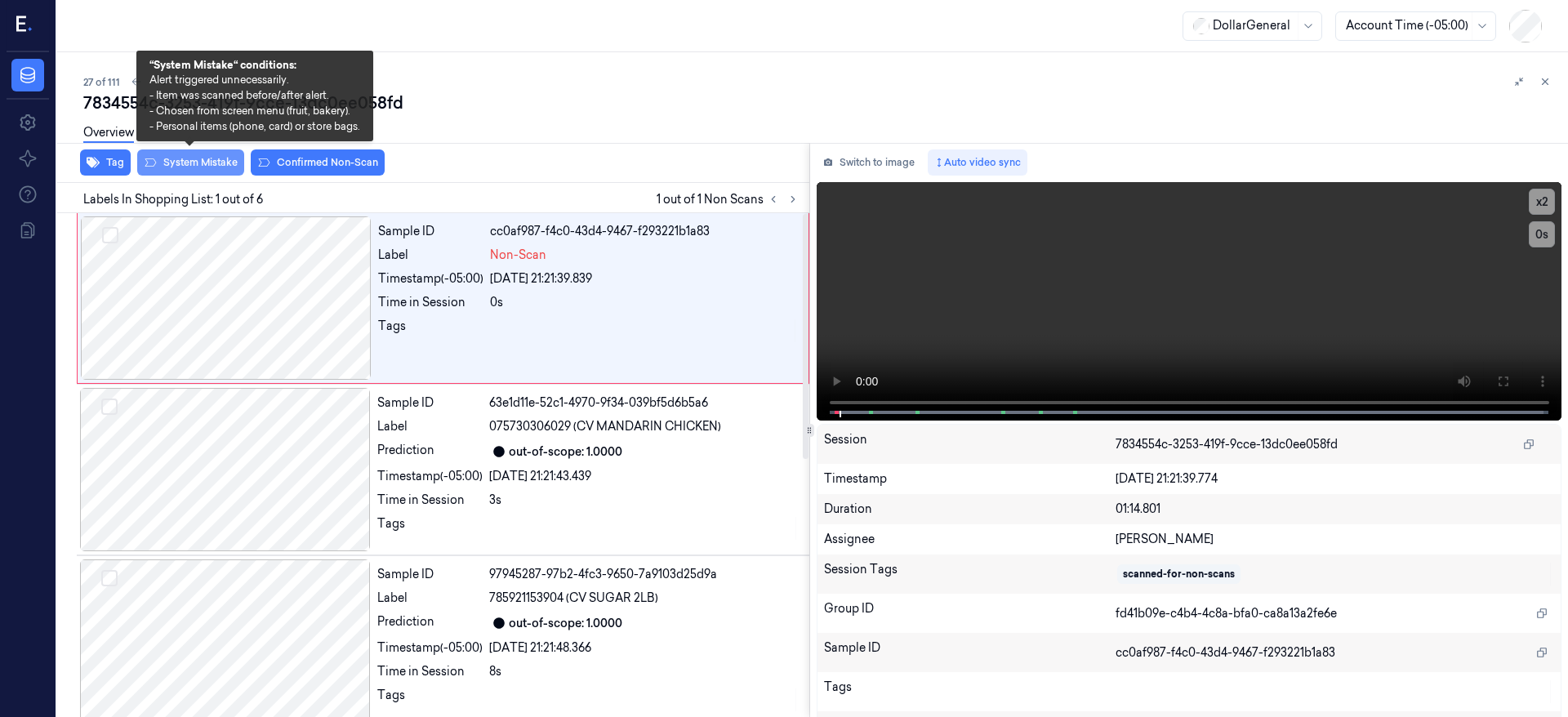
click at [197, 172] on button "System Mistake" at bounding box center [191, 162] width 107 height 26
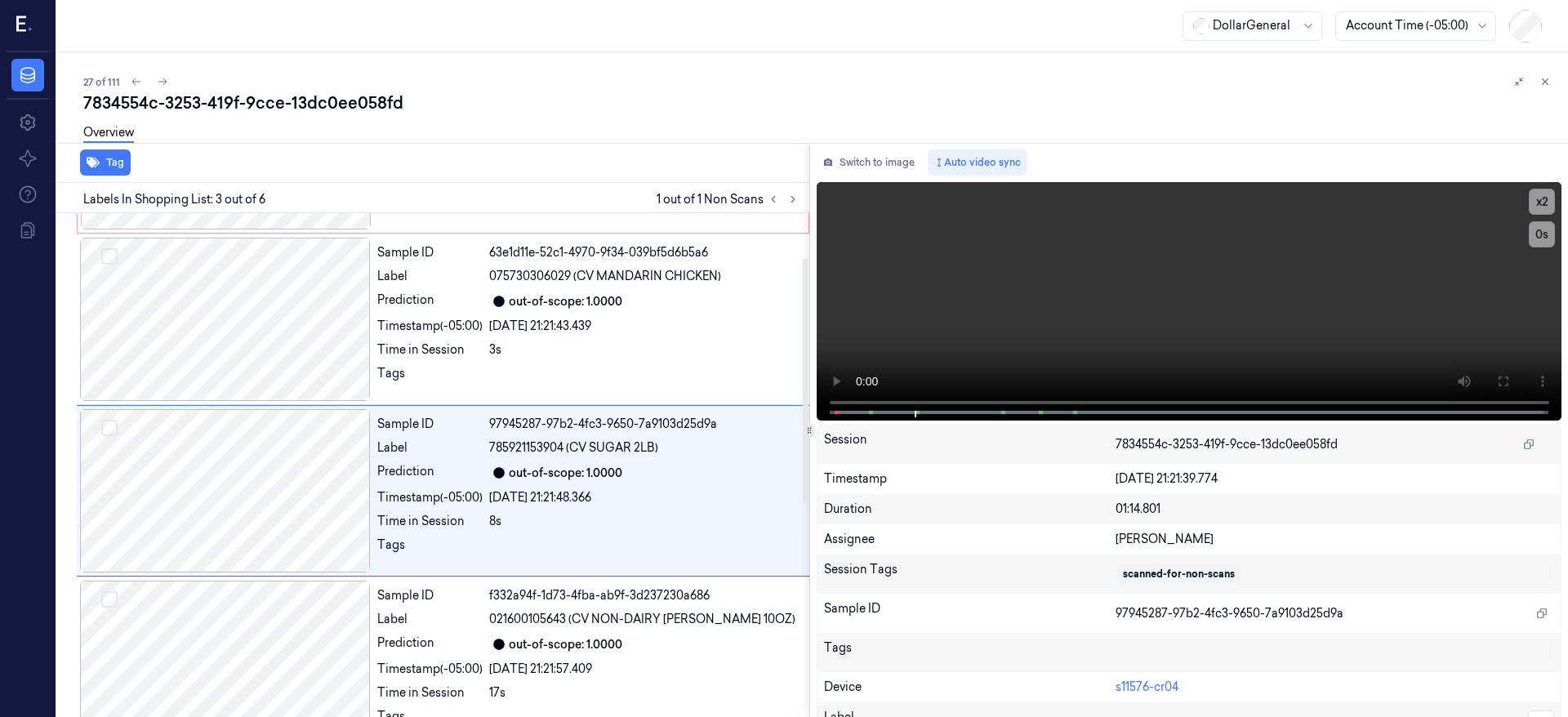
scroll to position [177, 0]
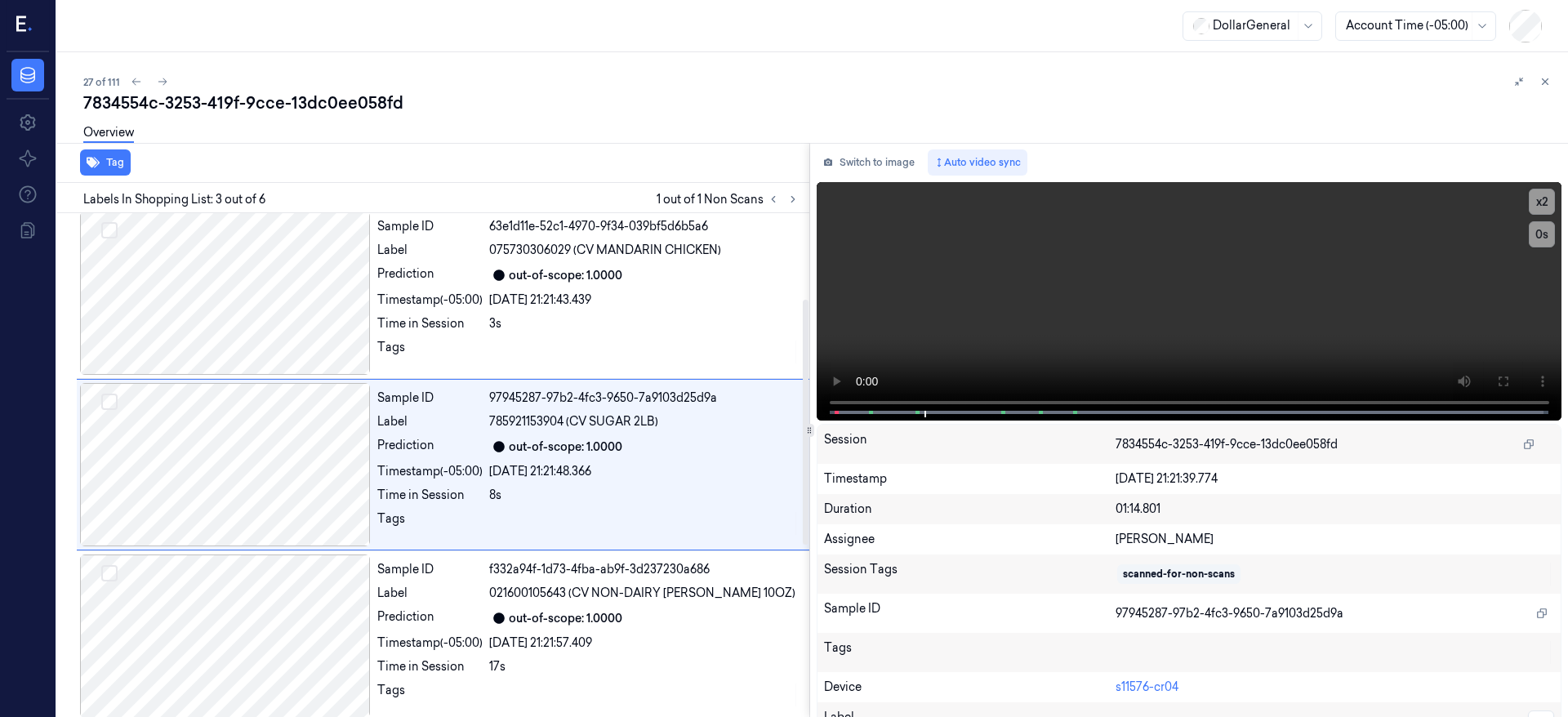
click at [225, 67] on div "27 of 111 7834554c-3253-419f-9cce-13dc0ee058fd Overview Tag Labels In Shopping …" at bounding box center [813, 385] width 1511 height 665
click at [167, 84] on button at bounding box center [162, 82] width 20 height 20
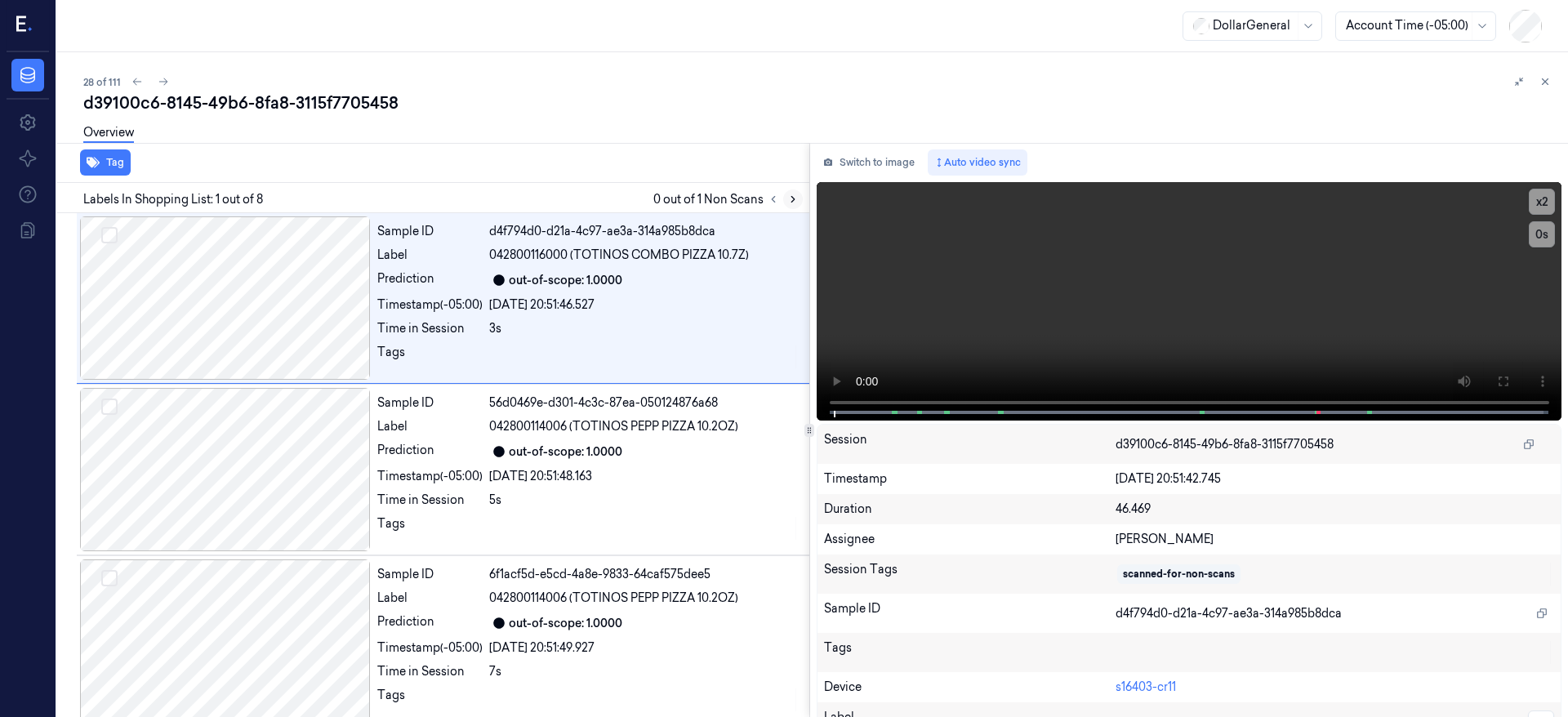
click at [789, 198] on icon at bounding box center [794, 199] width 12 height 12
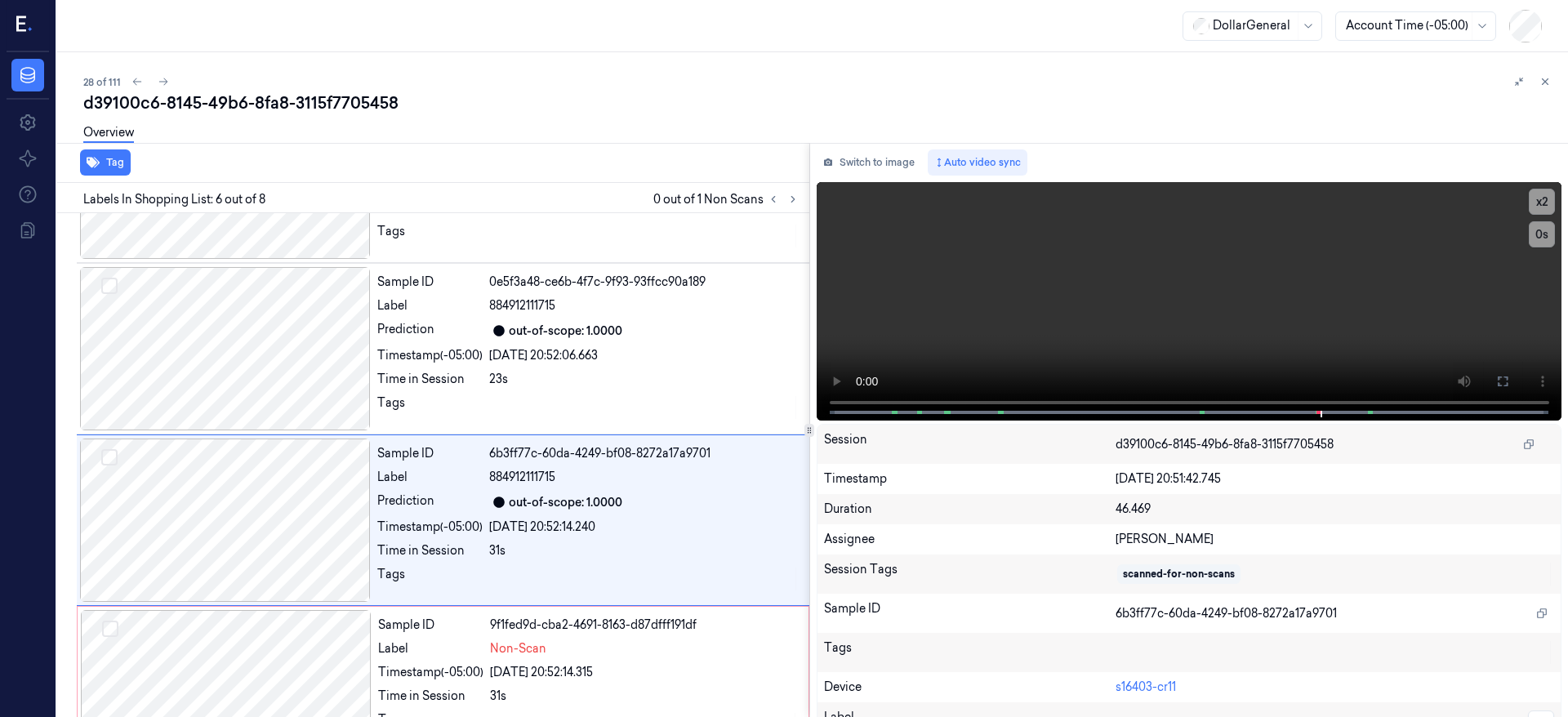
scroll to position [691, 0]
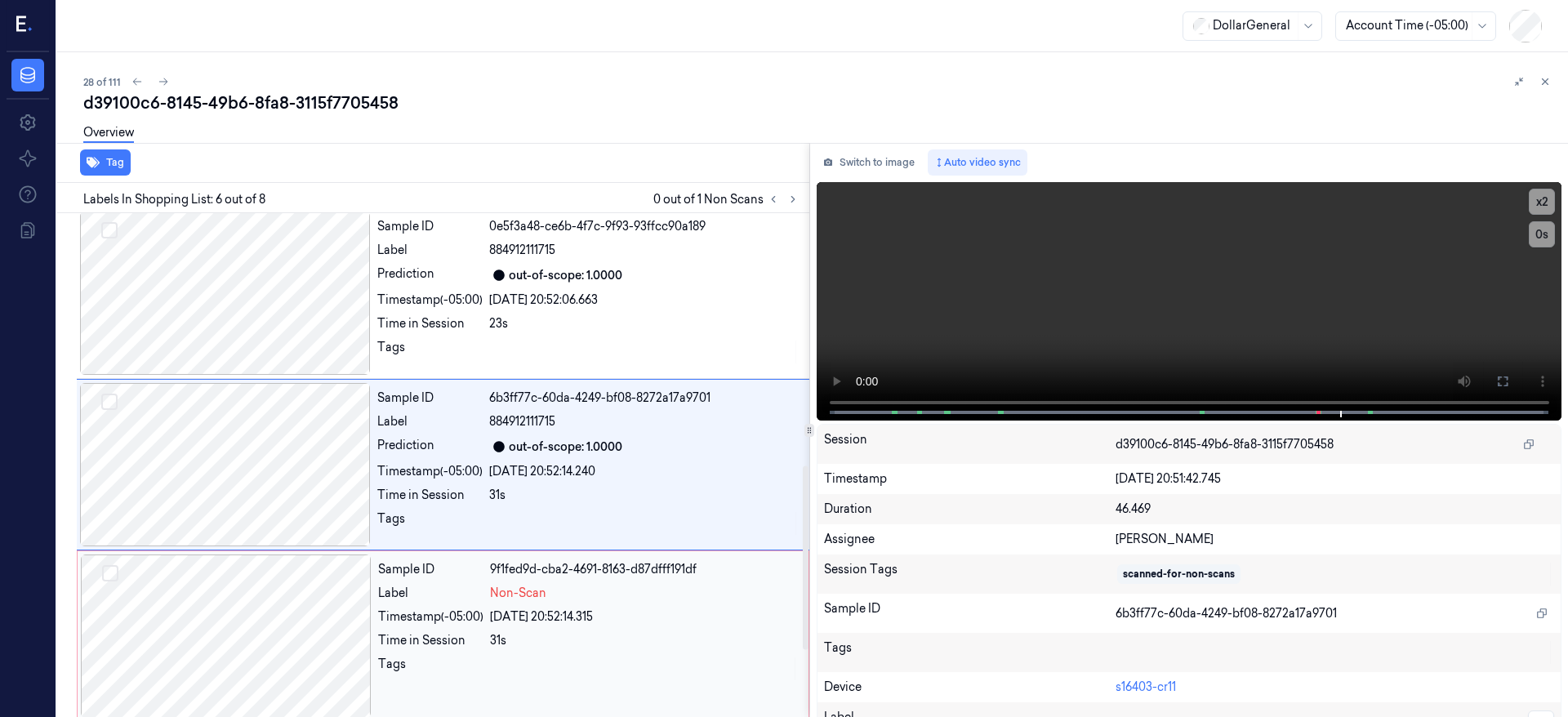
click at [273, 605] on div at bounding box center [226, 636] width 291 height 163
click at [262, 581] on div at bounding box center [226, 636] width 291 height 163
click at [266, 585] on div at bounding box center [226, 636] width 291 height 163
click at [132, 85] on icon at bounding box center [137, 82] width 12 height 12
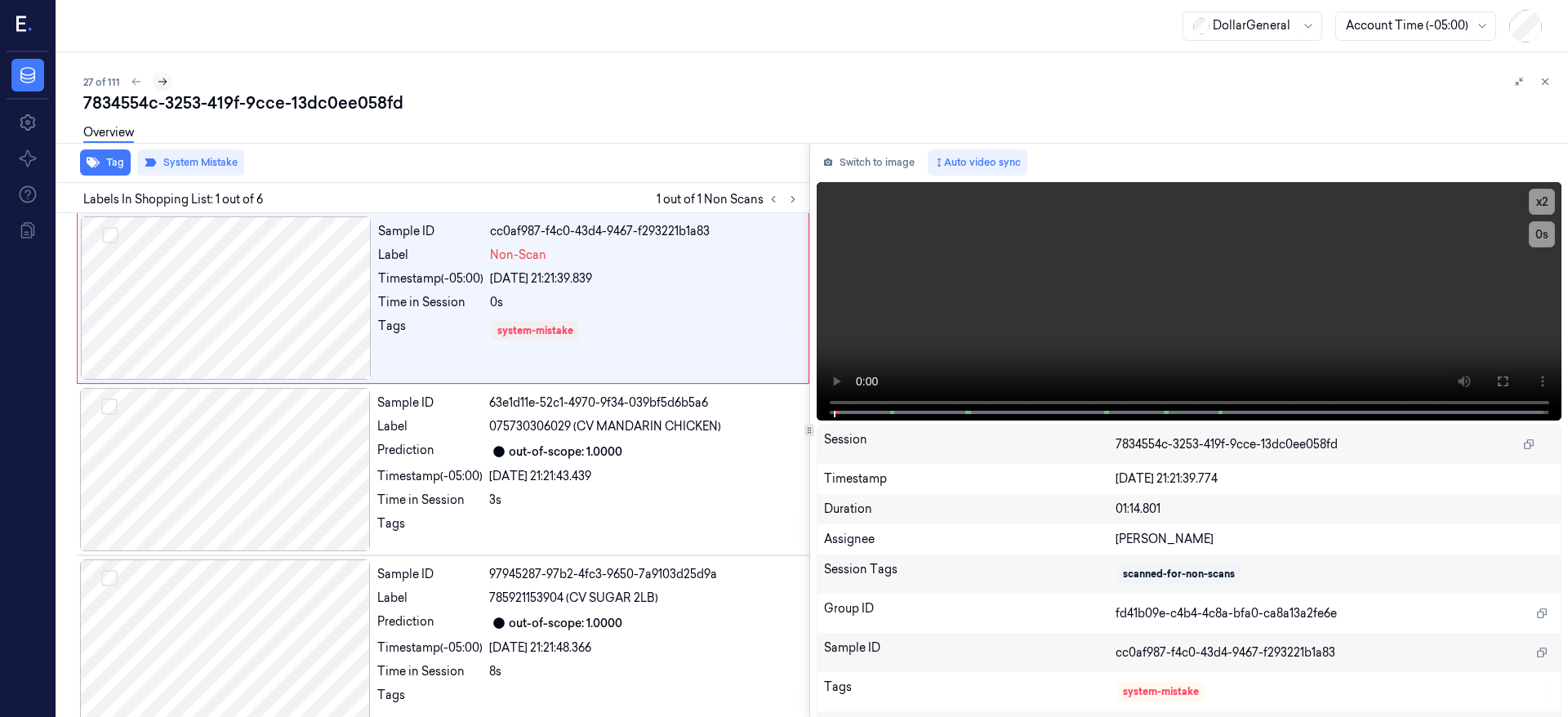
click at [162, 77] on icon at bounding box center [162, 82] width 12 height 12
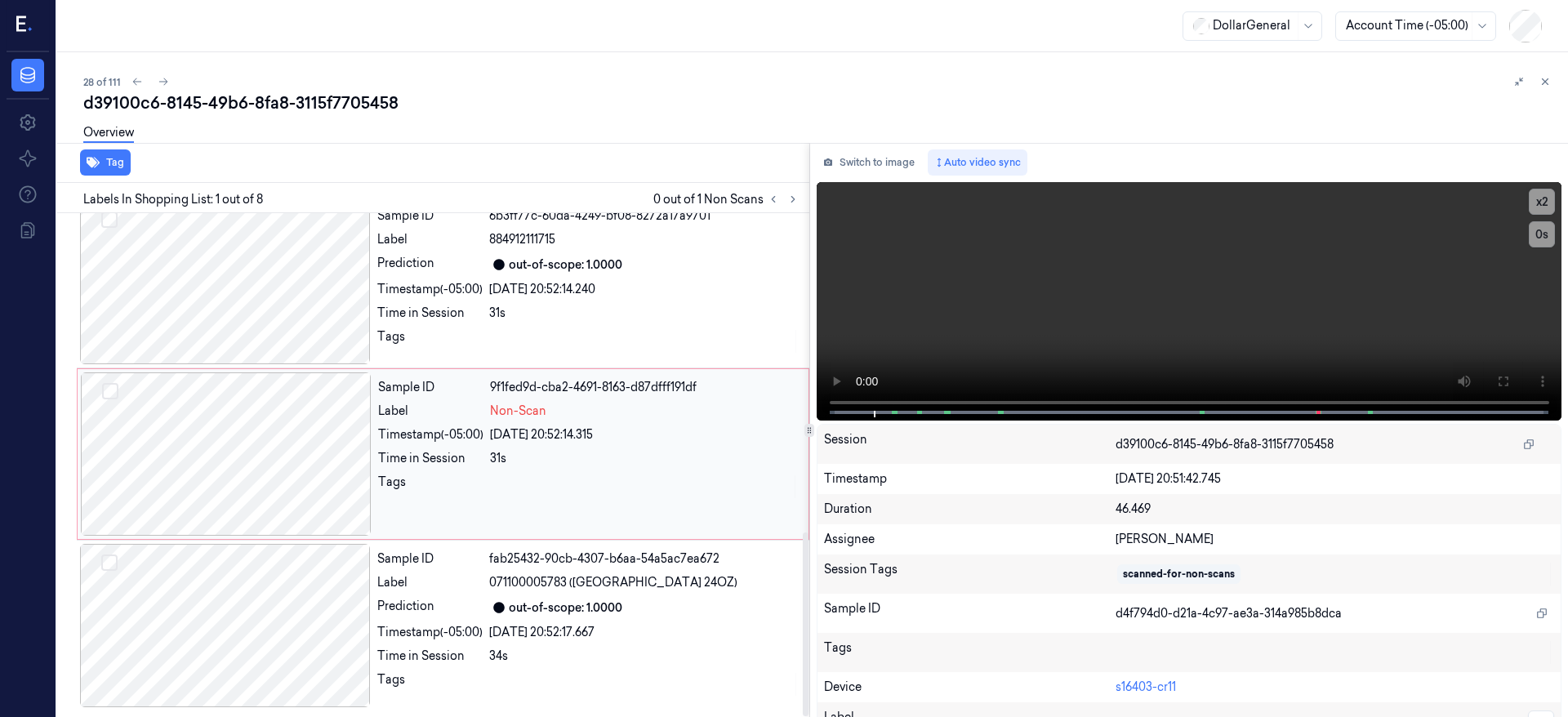
click at [279, 384] on div at bounding box center [226, 454] width 291 height 163
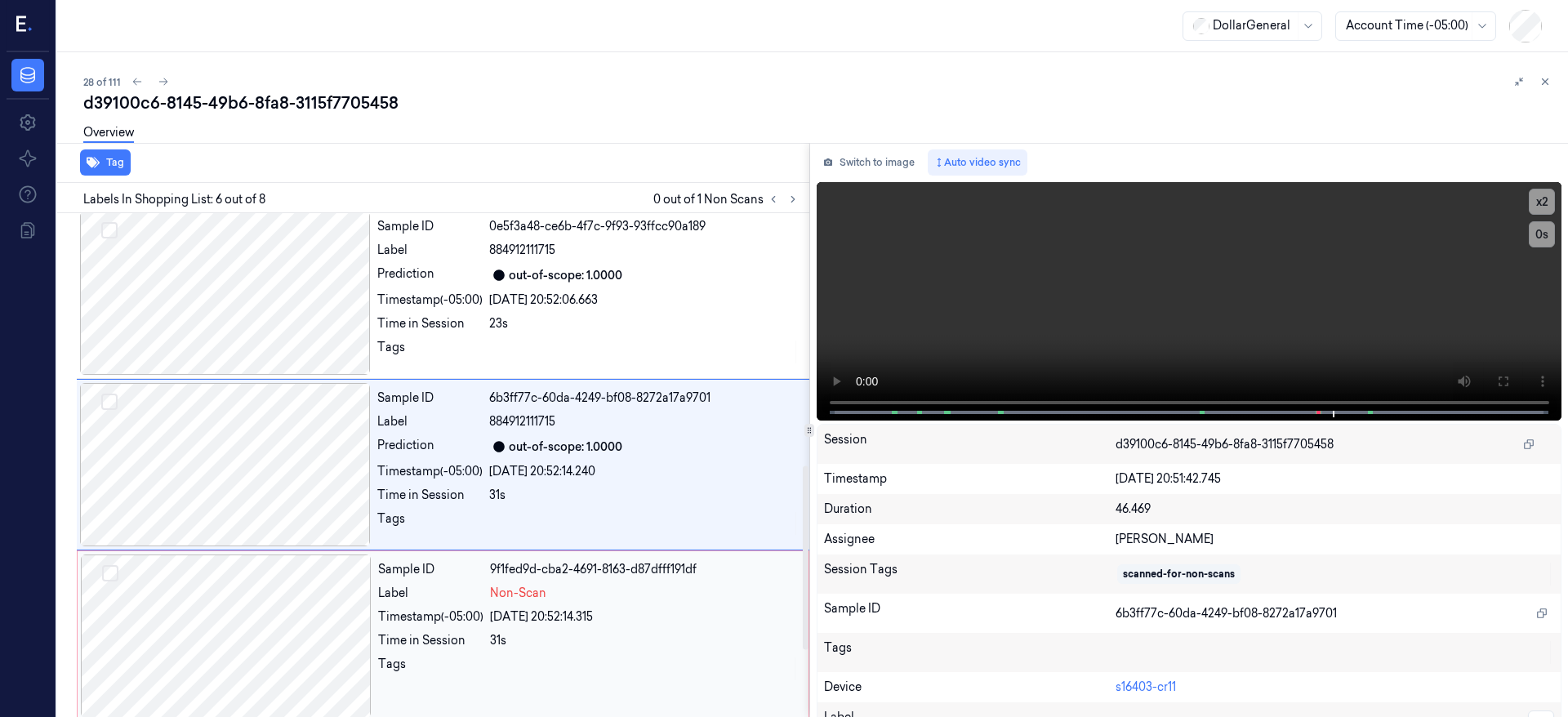
click at [212, 648] on div at bounding box center [226, 636] width 291 height 163
click at [214, 615] on div at bounding box center [226, 634] width 291 height 163
click at [214, 615] on div at bounding box center [226, 636] width 291 height 163
click at [215, 615] on div at bounding box center [226, 634] width 291 height 163
click at [217, 614] on div at bounding box center [226, 636] width 291 height 163
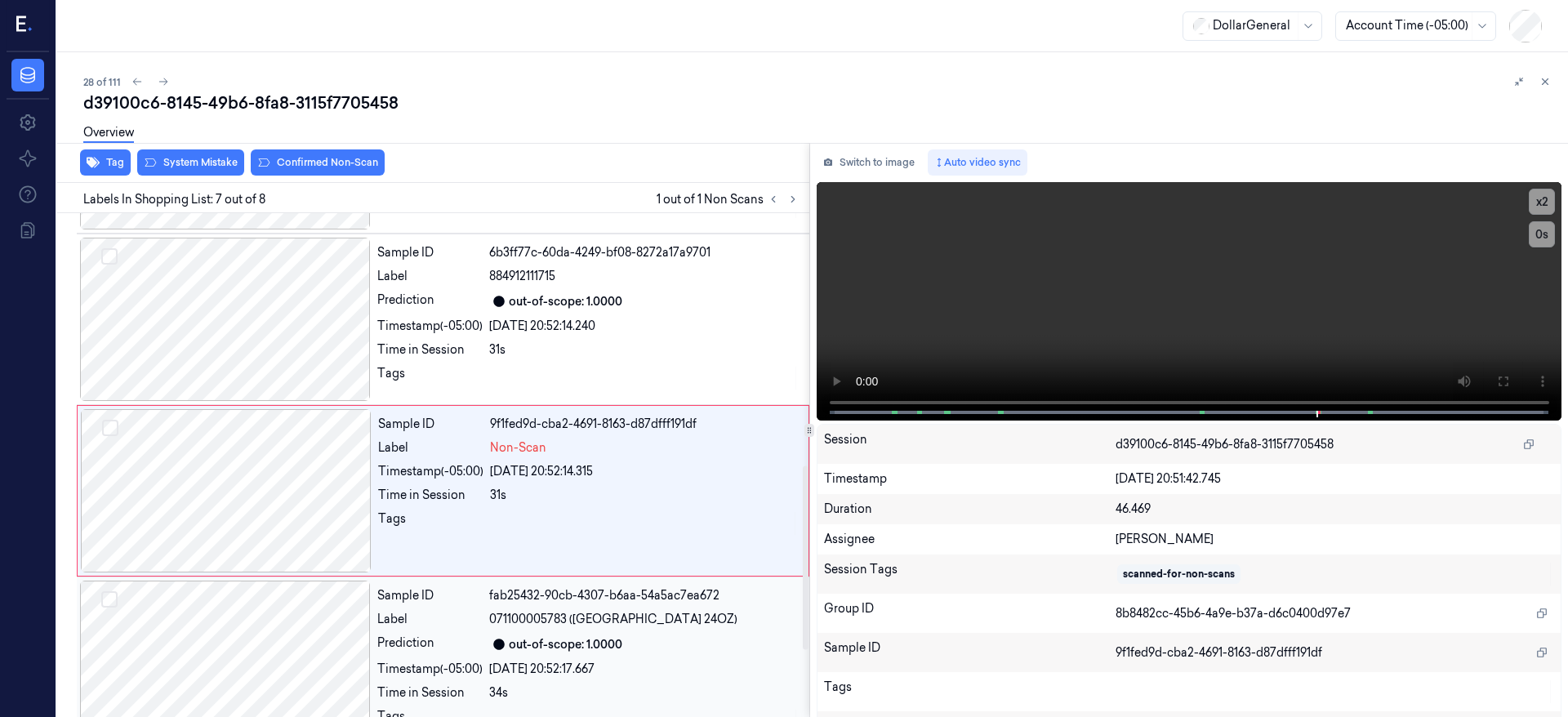
click at [218, 613] on div "Sample ID d4f794d0-d21a-4c97-ae3a-314a985b8dca Label 042800116000 (TOTINOS COMB…" at bounding box center [430, 66] width 759 height 1377
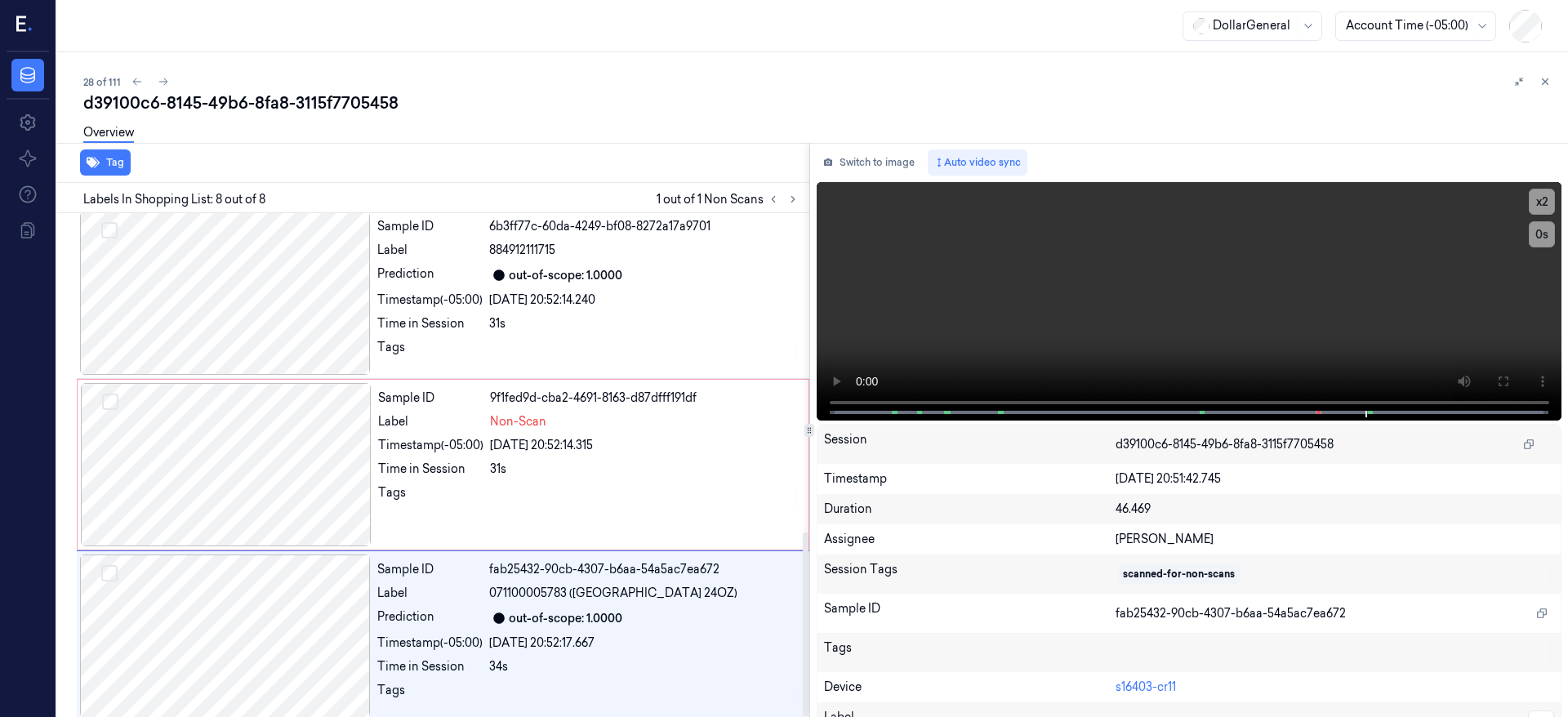
click at [221, 157] on div "Tag" at bounding box center [430, 163] width 759 height 40
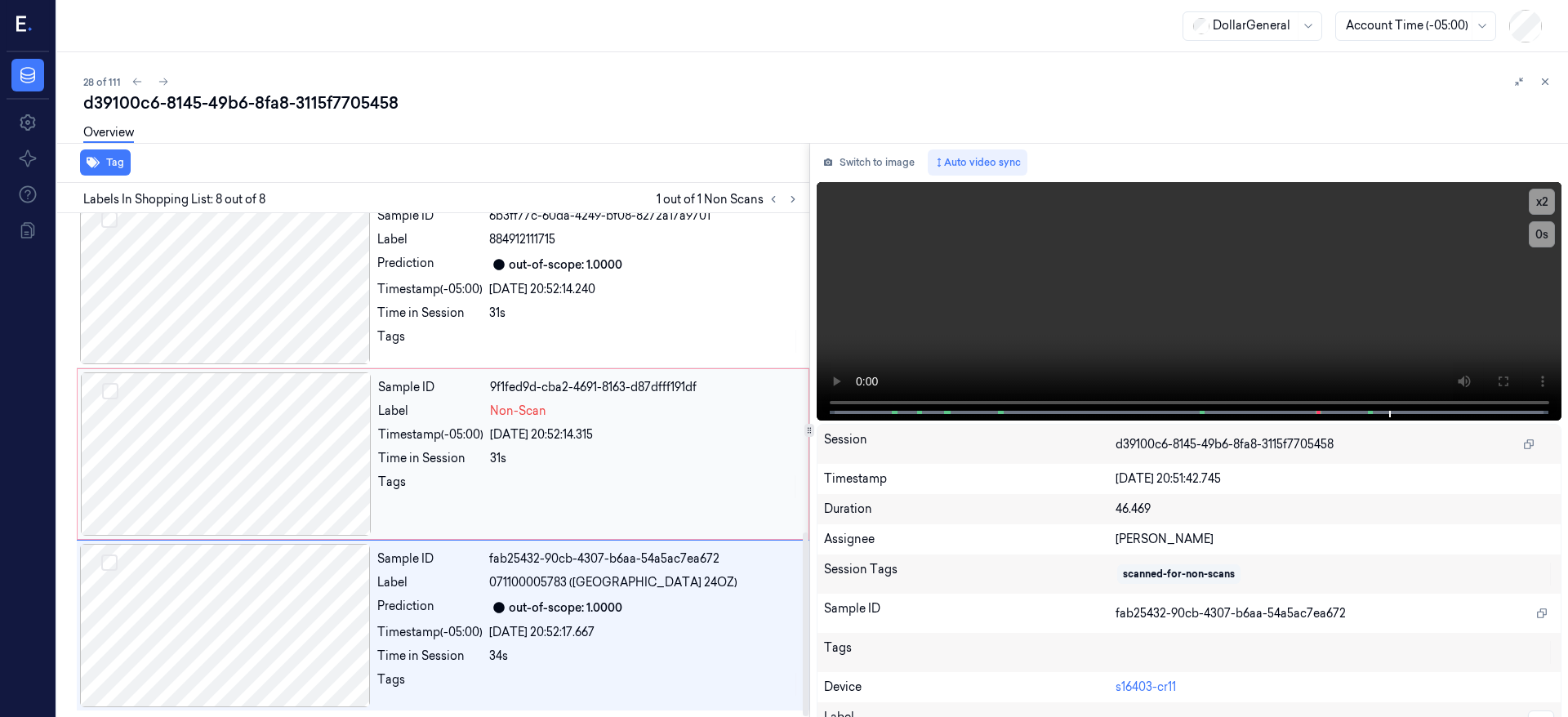
click at [238, 397] on div at bounding box center [226, 454] width 291 height 163
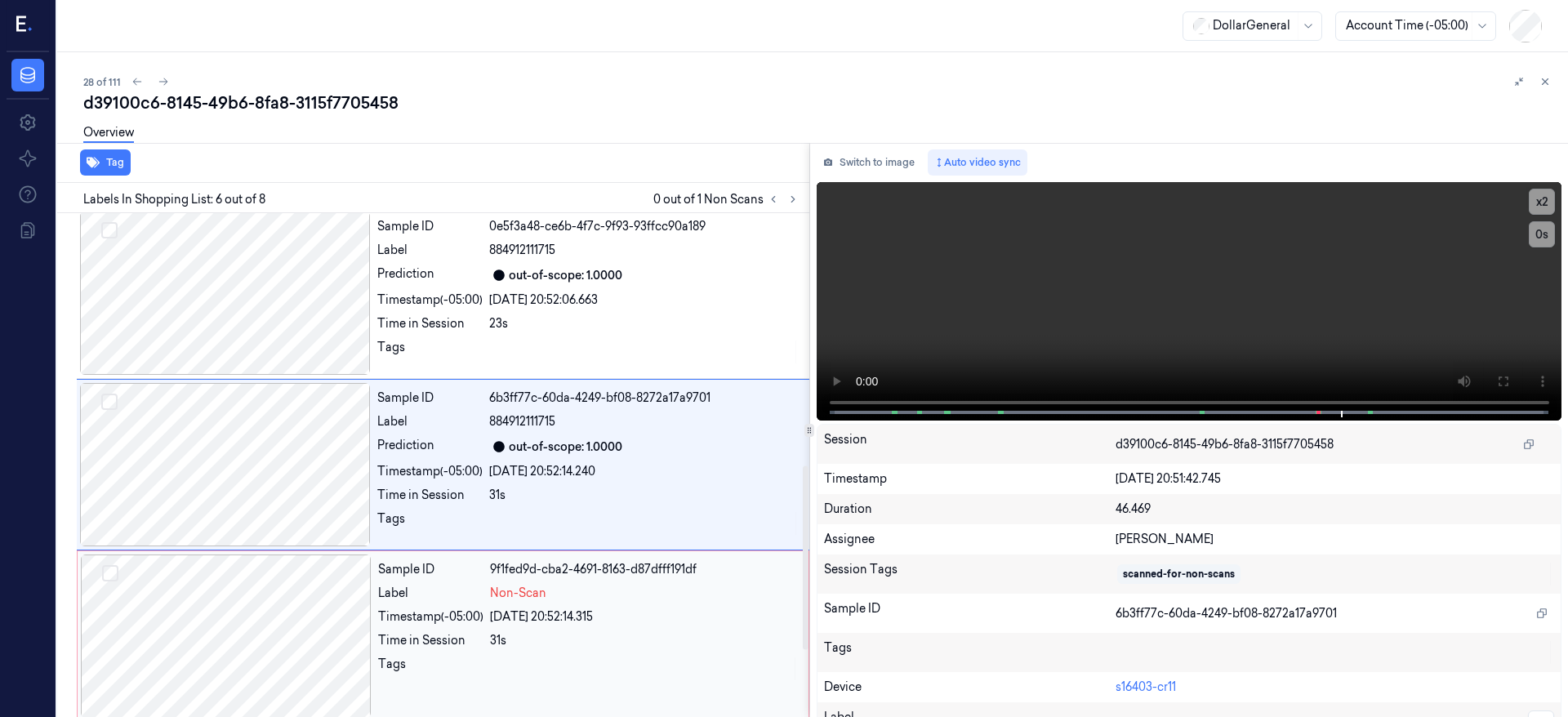
click at [184, 604] on div at bounding box center [226, 636] width 291 height 163
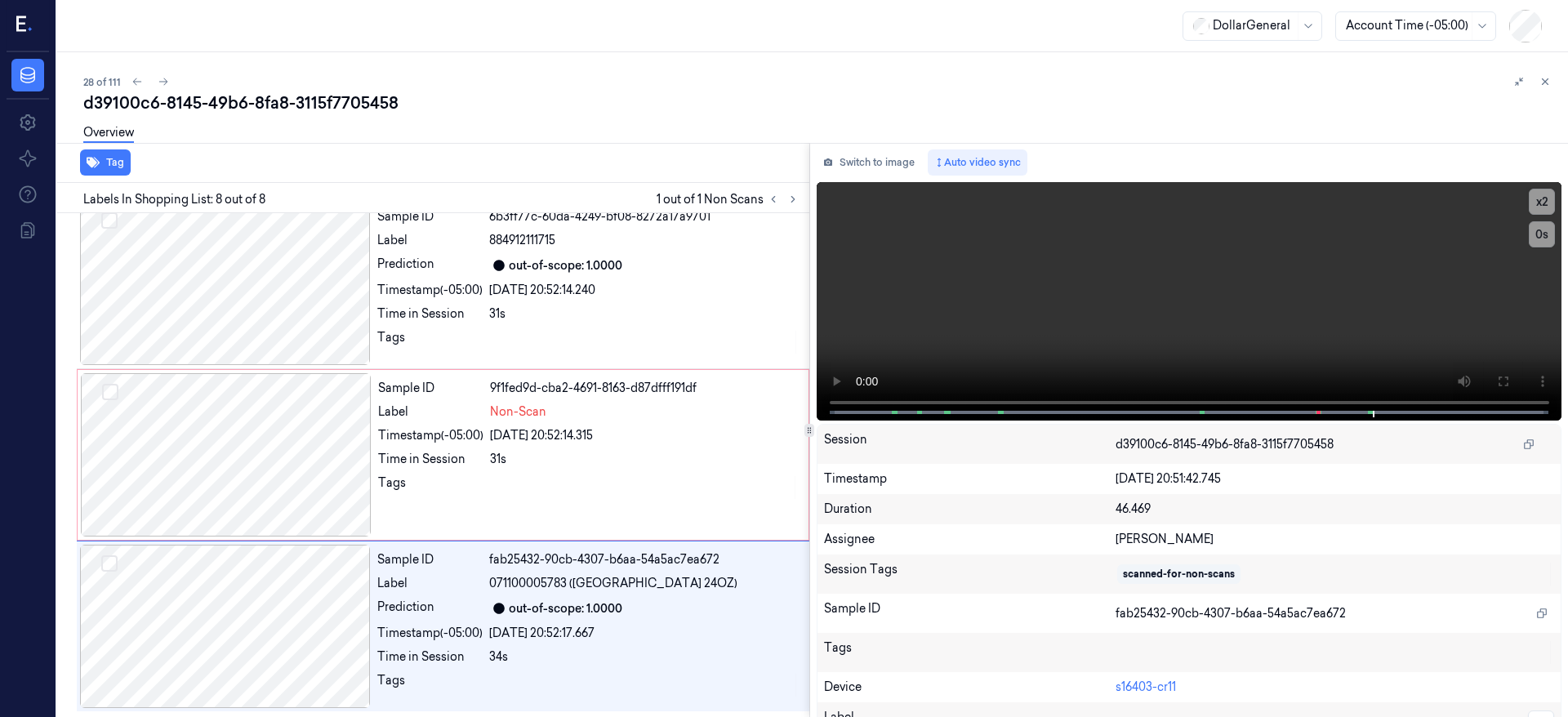
scroll to position [874, 0]
click at [251, 461] on div at bounding box center [226, 454] width 291 height 163
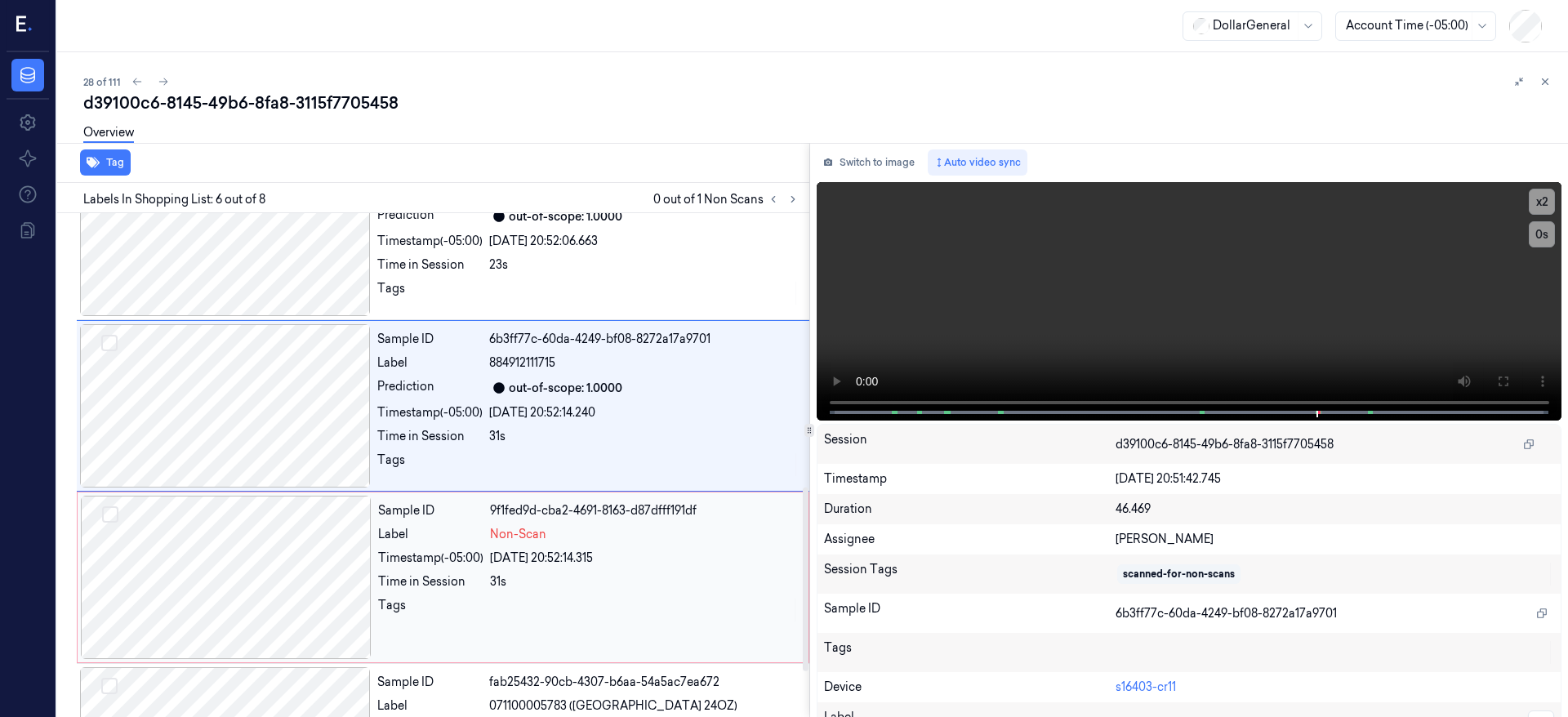
scroll to position [691, 0]
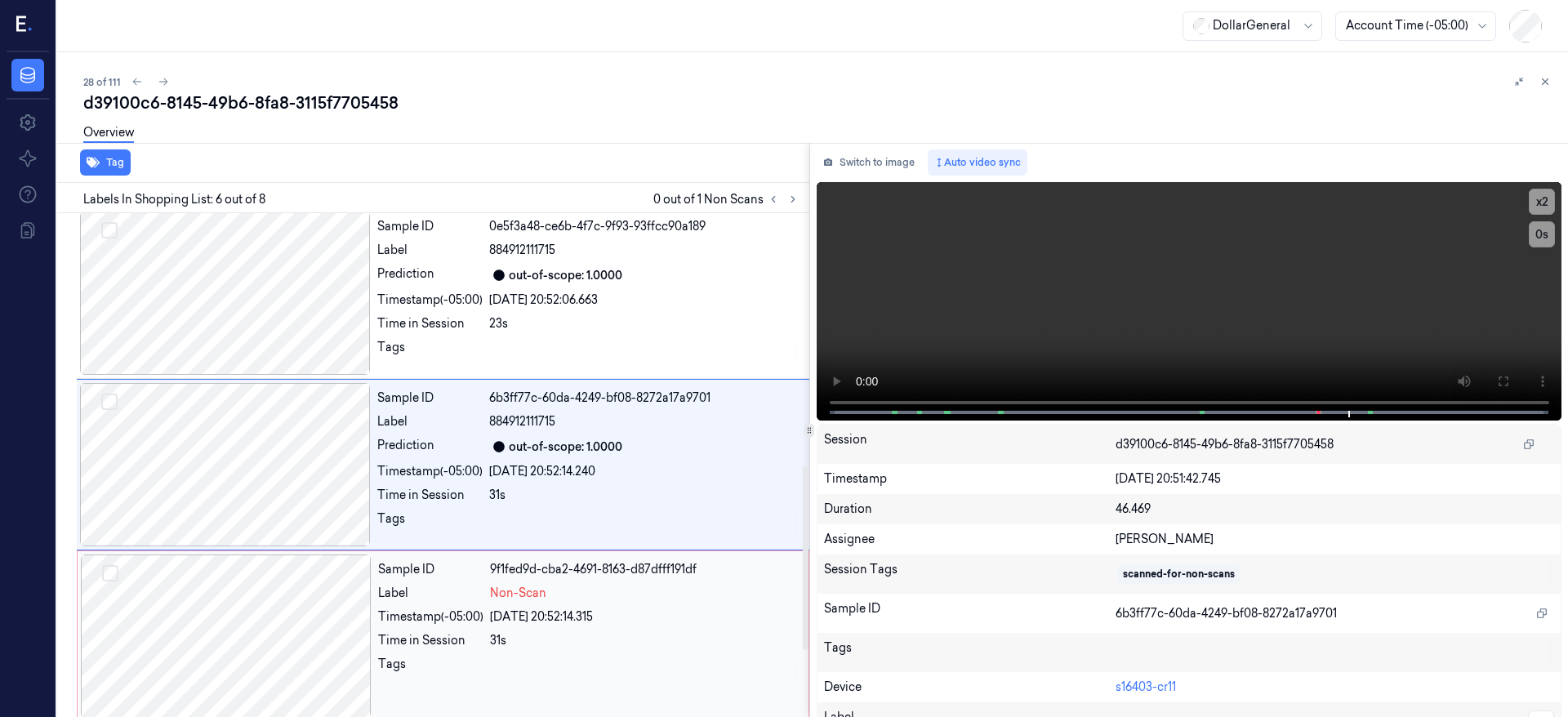
click at [113, 569] on button "Select row" at bounding box center [111, 574] width 17 height 17
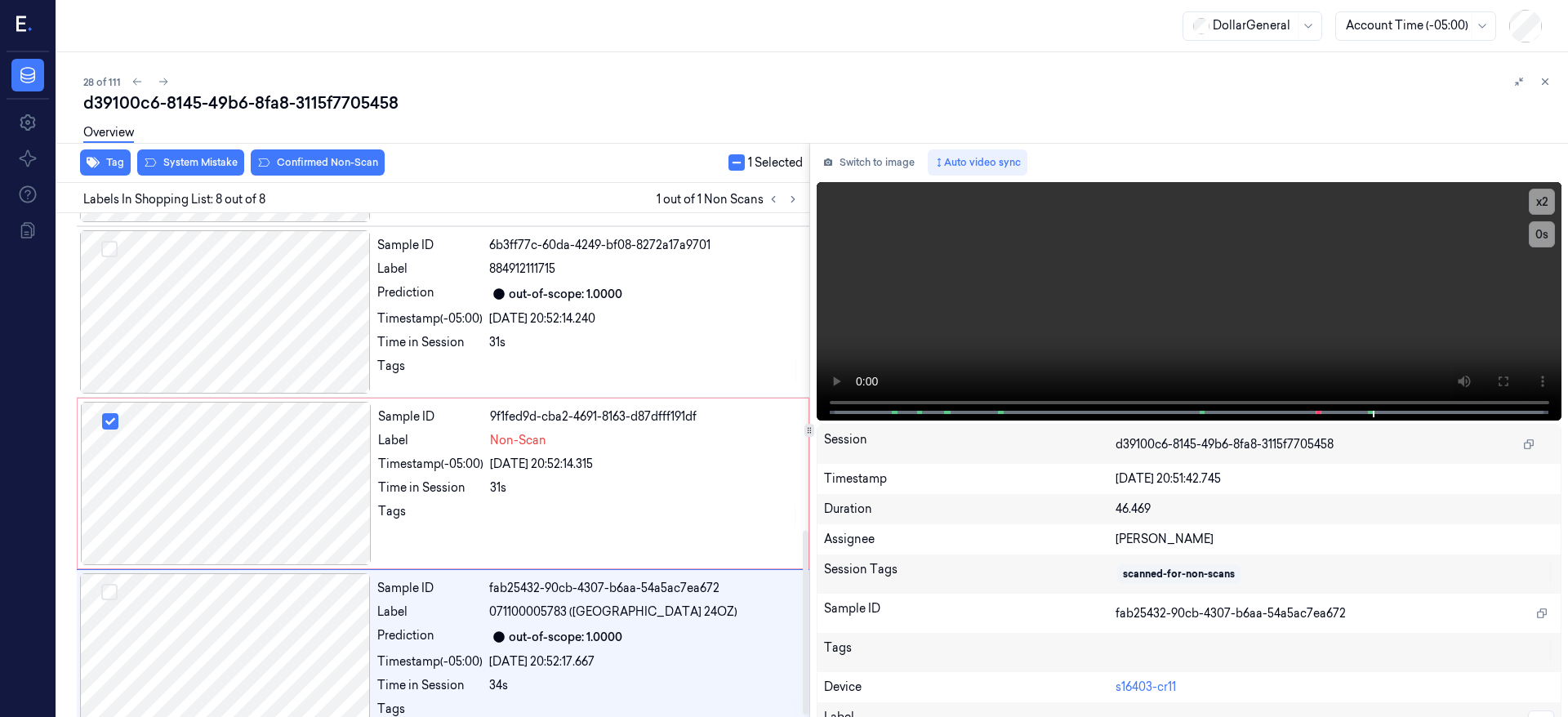
scroll to position [874, 0]
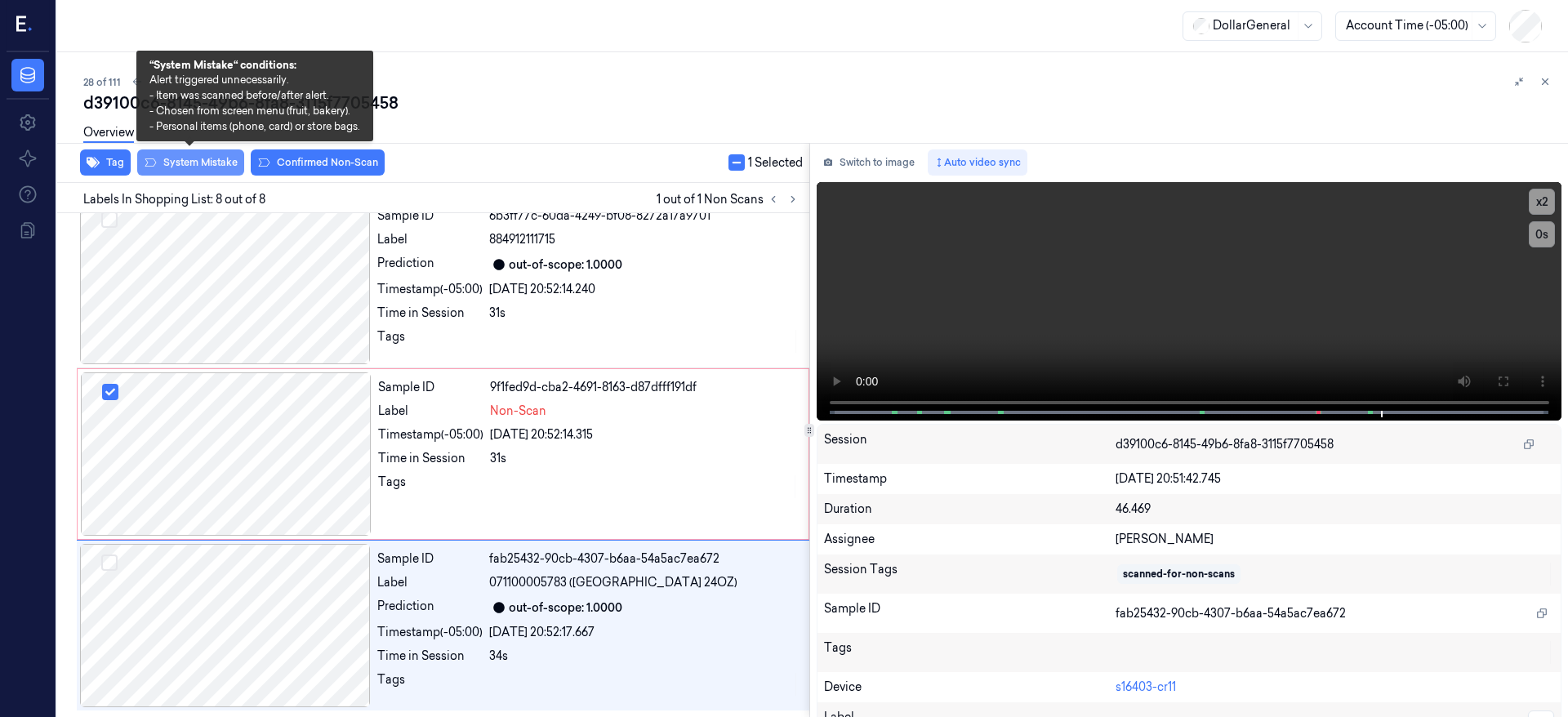
click at [210, 162] on button "System Mistake" at bounding box center [191, 162] width 107 height 26
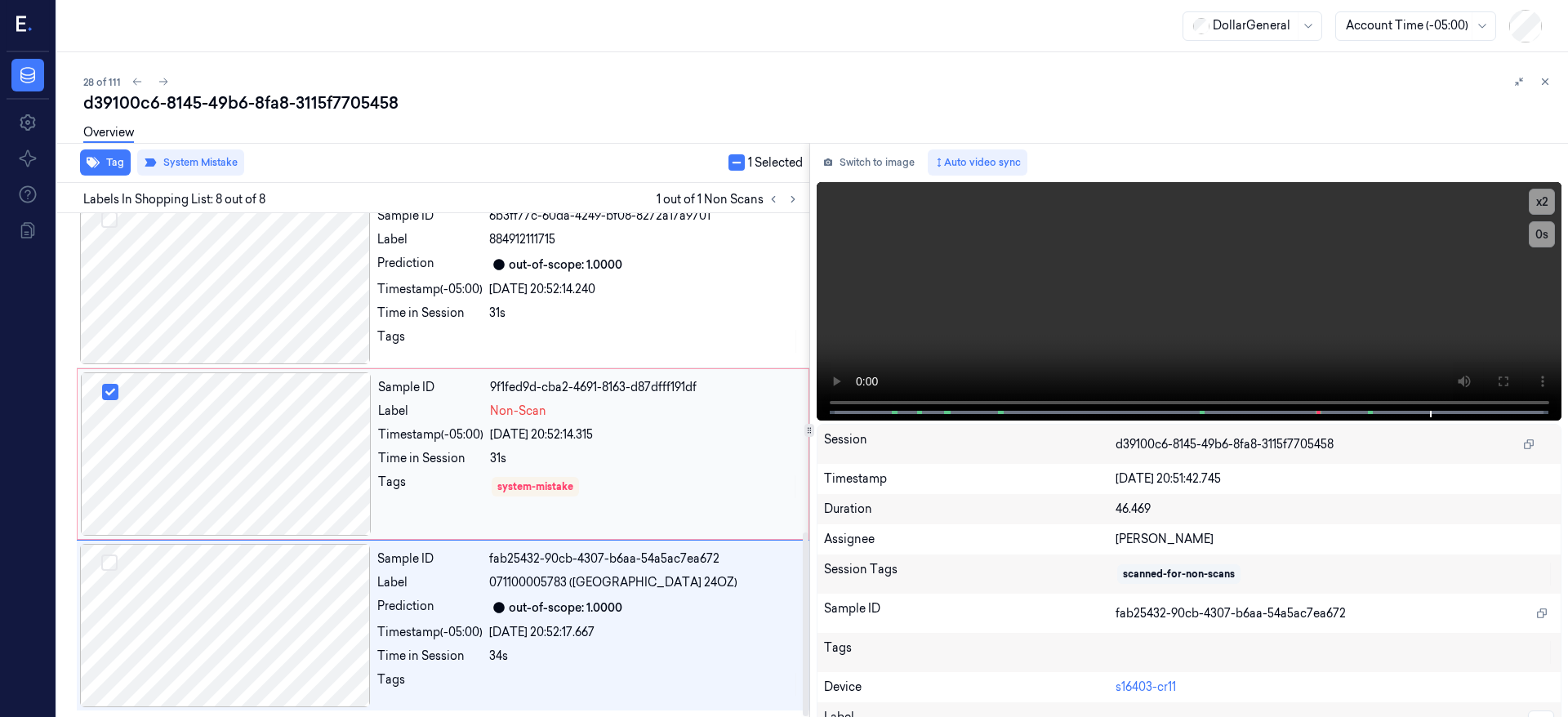
click at [251, 428] on div at bounding box center [226, 454] width 291 height 163
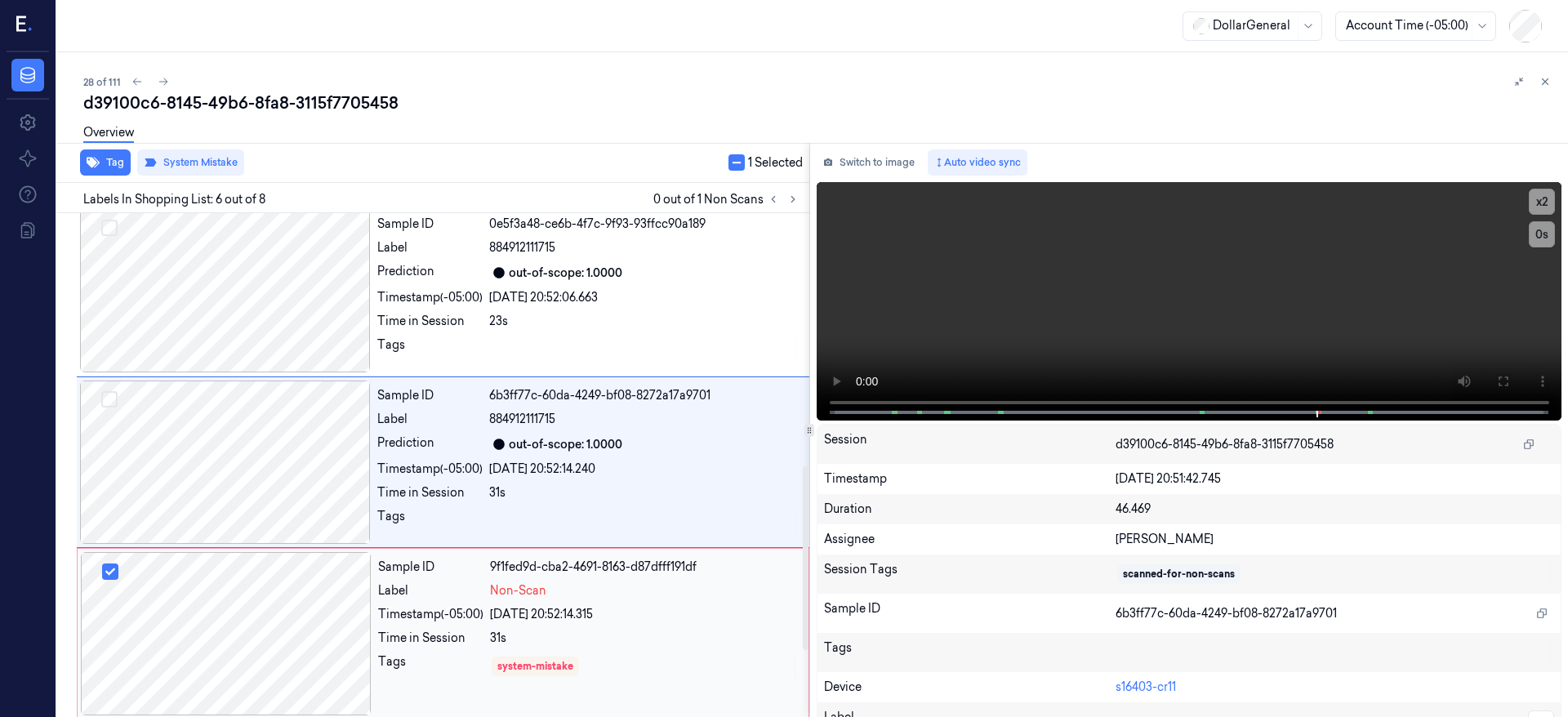
scroll to position [691, 0]
click at [115, 568] on button "Select row" at bounding box center [111, 575] width 17 height 17
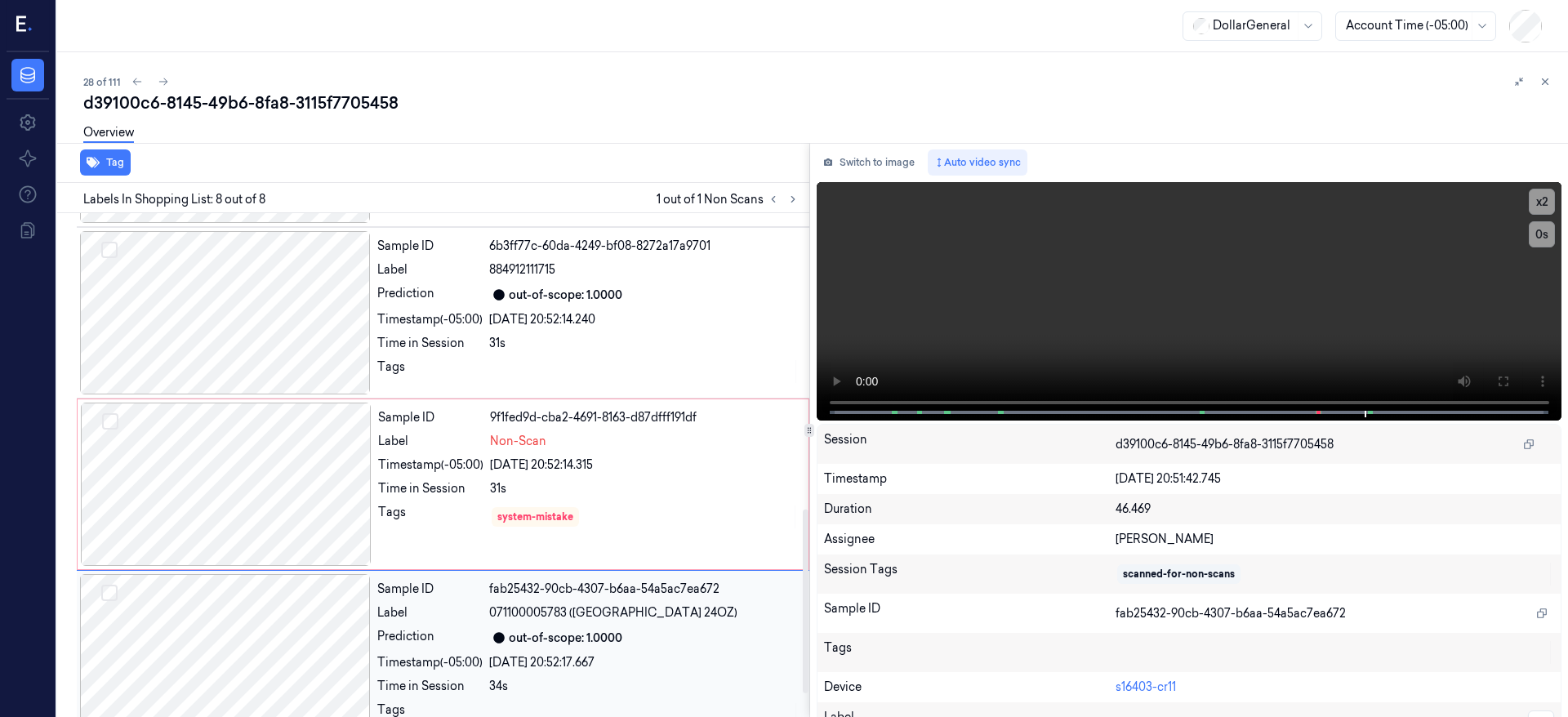
scroll to position [874, 0]
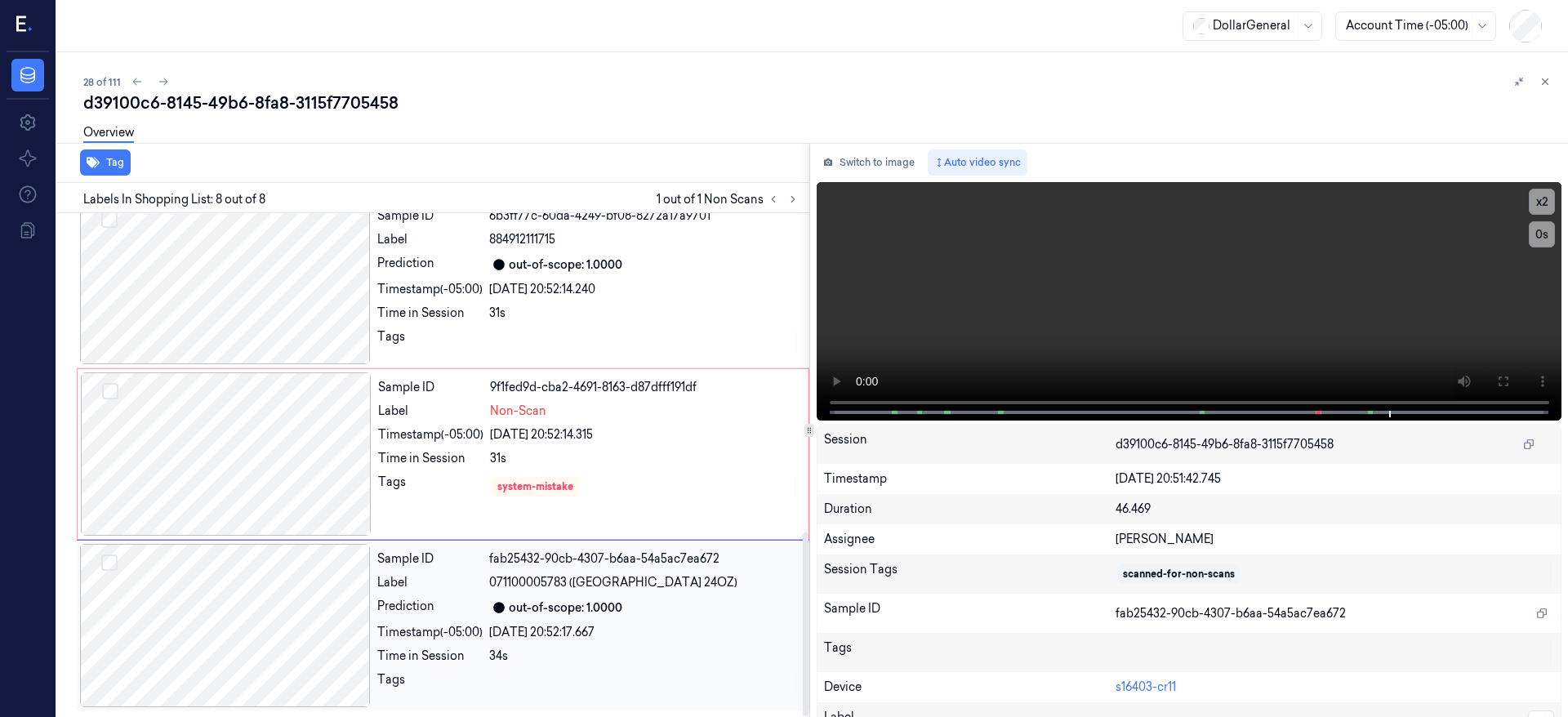
type button "on"
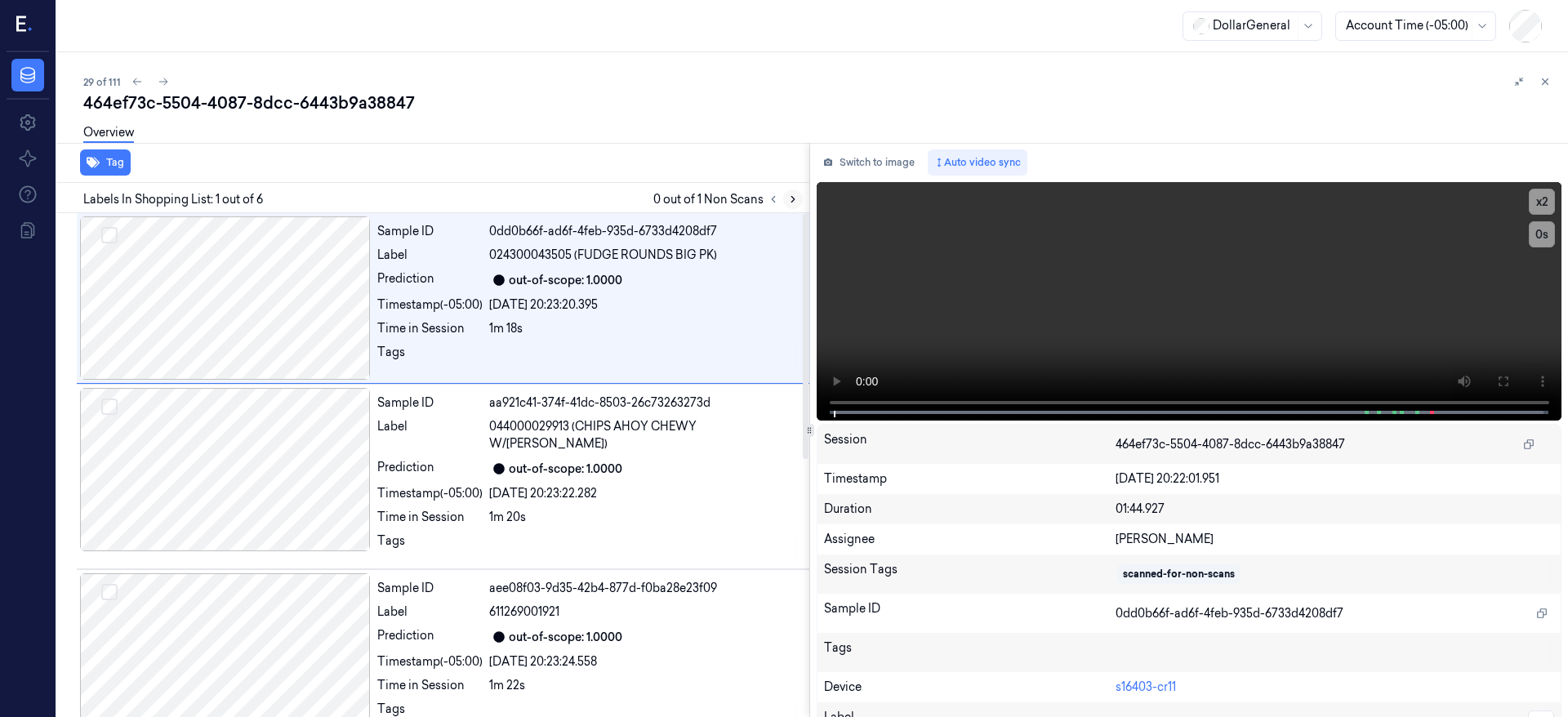
click at [801, 198] on button at bounding box center [794, 200] width 20 height 20
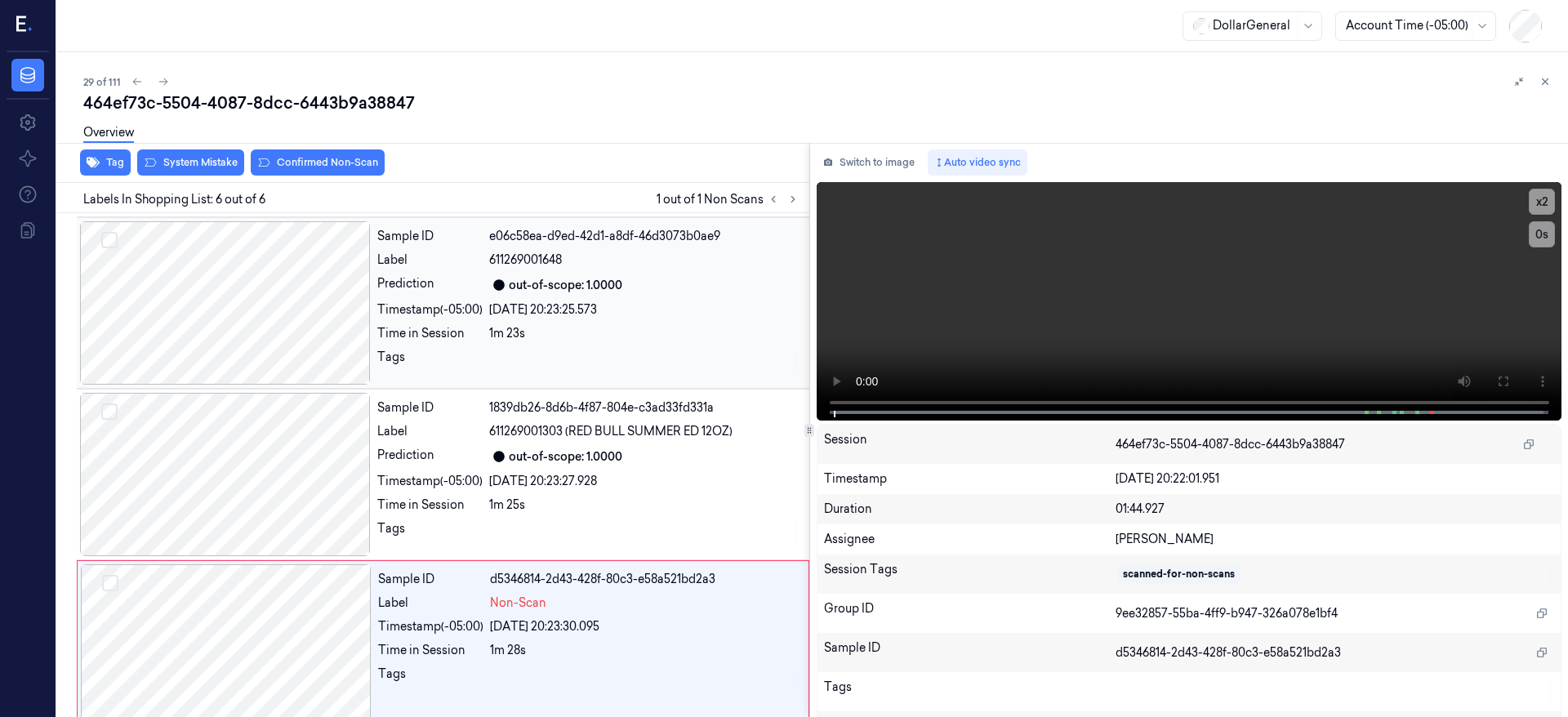
scroll to position [530, 0]
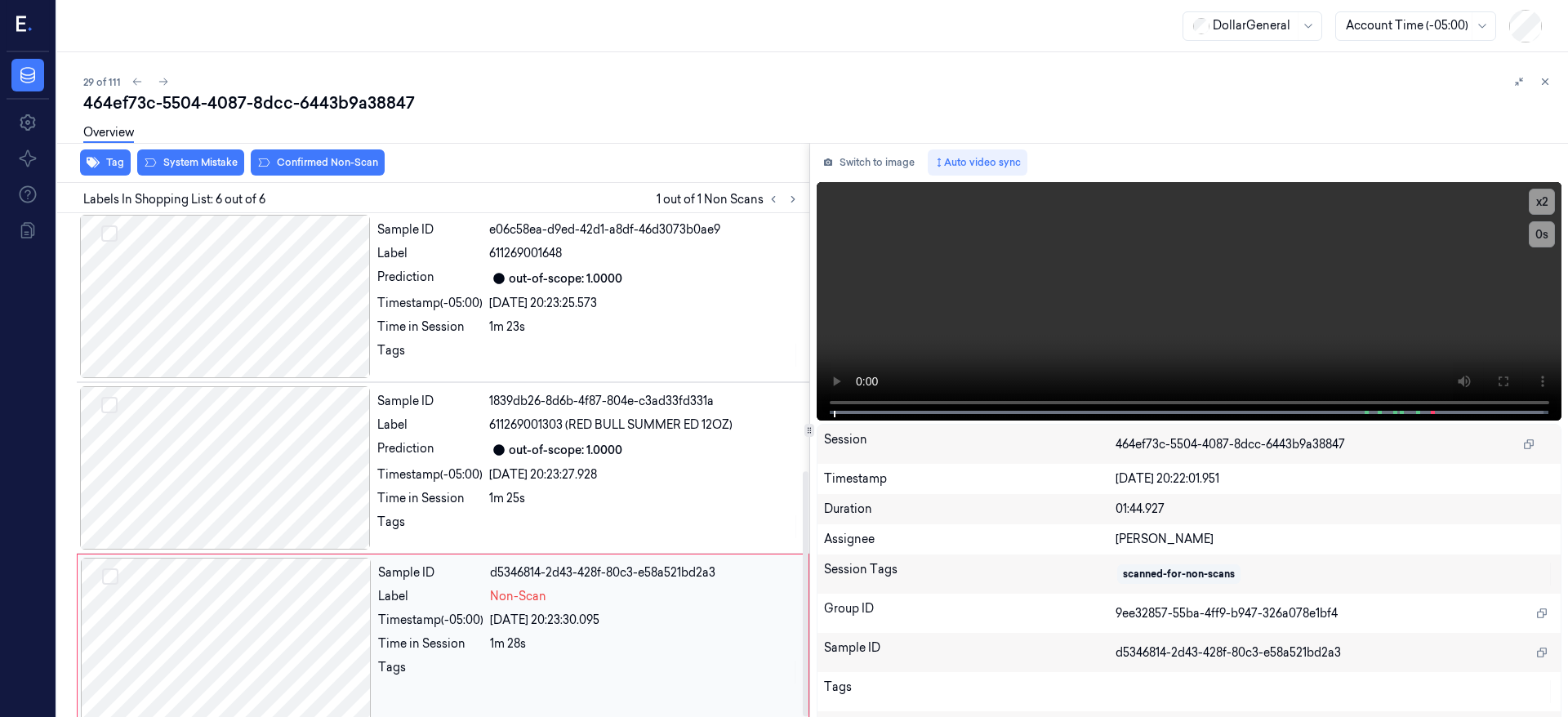
click at [266, 626] on div at bounding box center [226, 640] width 291 height 163
click at [192, 597] on div at bounding box center [226, 640] width 291 height 163
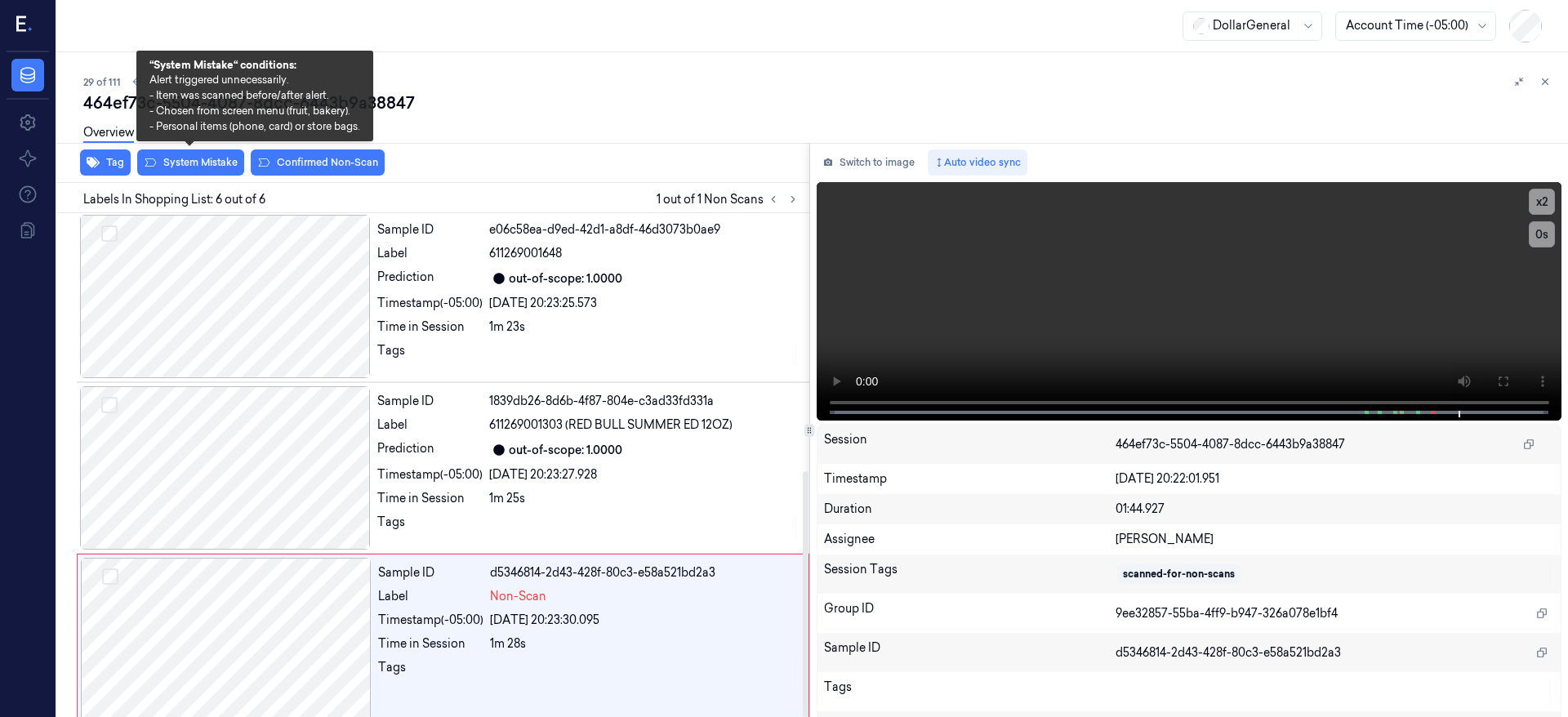
click at [182, 155] on div "Overview" at bounding box center [819, 135] width 1472 height 42
click at [185, 160] on button "System Mistake" at bounding box center [191, 162] width 107 height 26
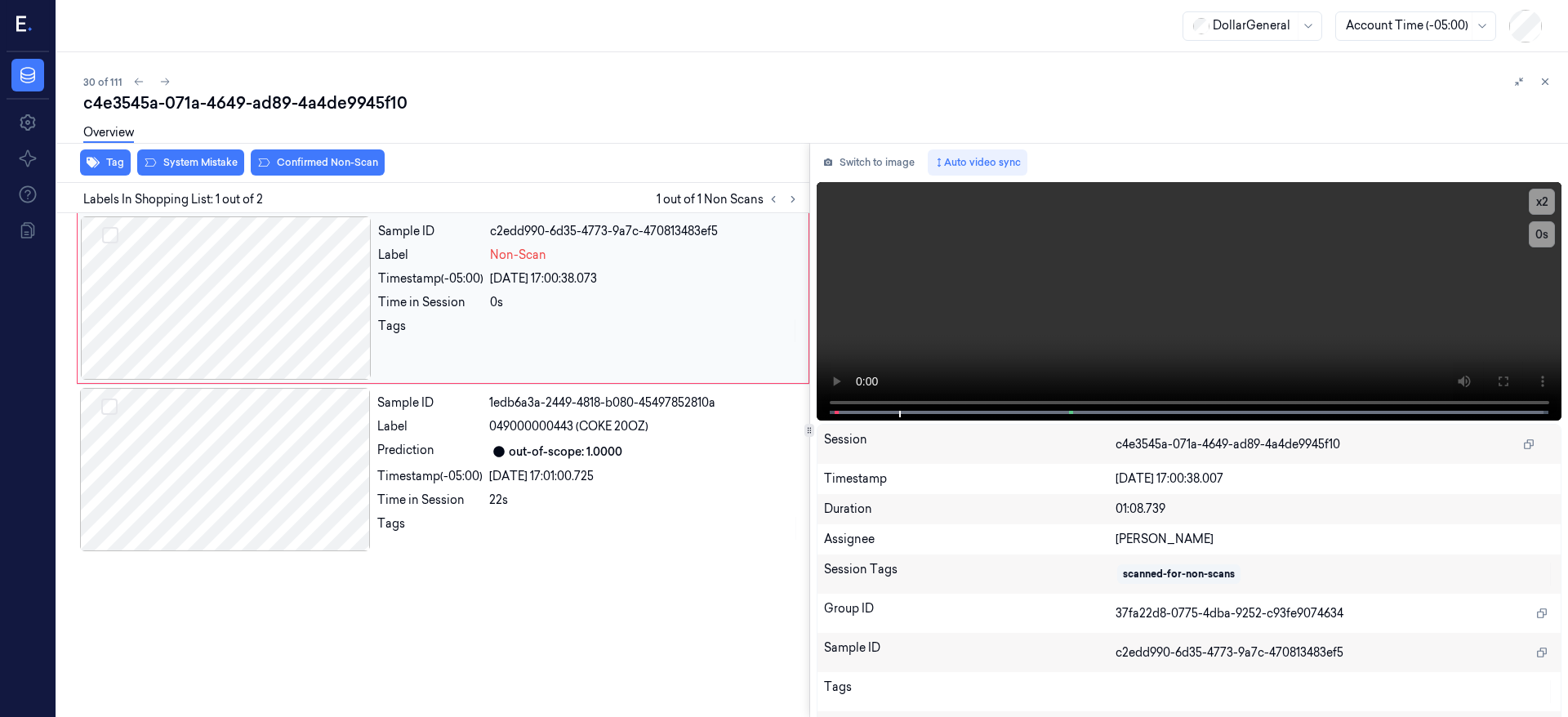
click at [212, 296] on div at bounding box center [226, 298] width 291 height 163
click at [164, 265] on div at bounding box center [226, 298] width 291 height 163
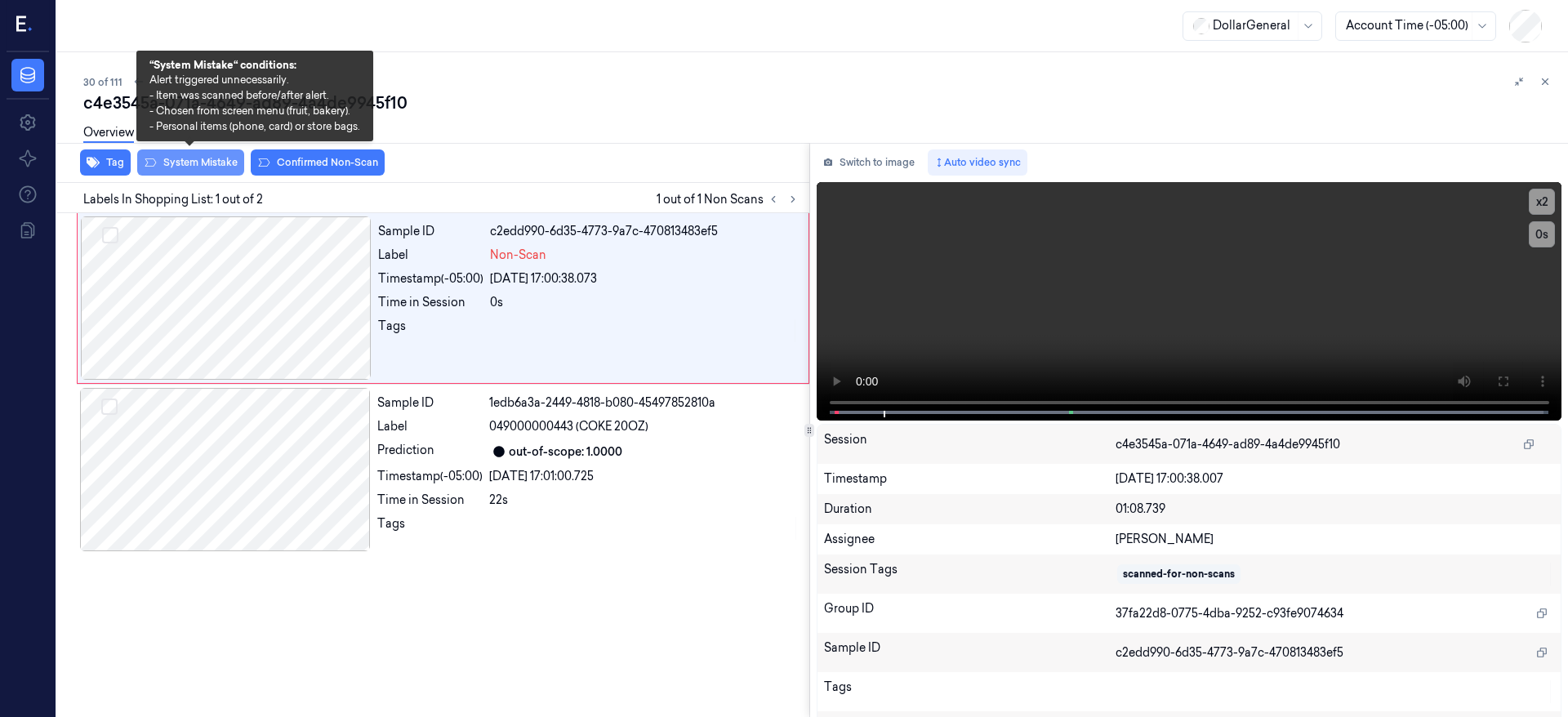
click at [204, 162] on button "System Mistake" at bounding box center [191, 162] width 107 height 26
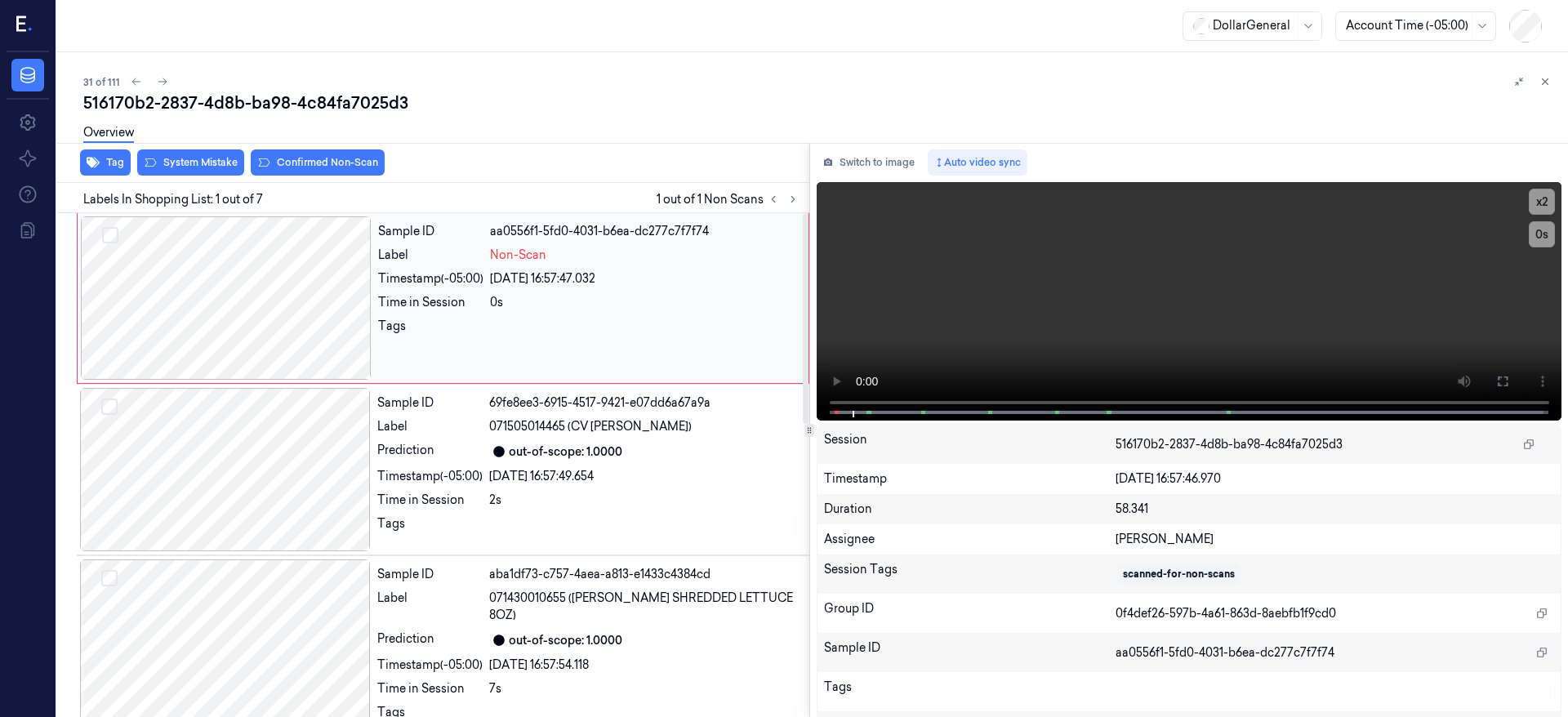
click at [188, 278] on div at bounding box center [226, 298] width 291 height 163
click at [213, 264] on div at bounding box center [226, 298] width 291 height 163
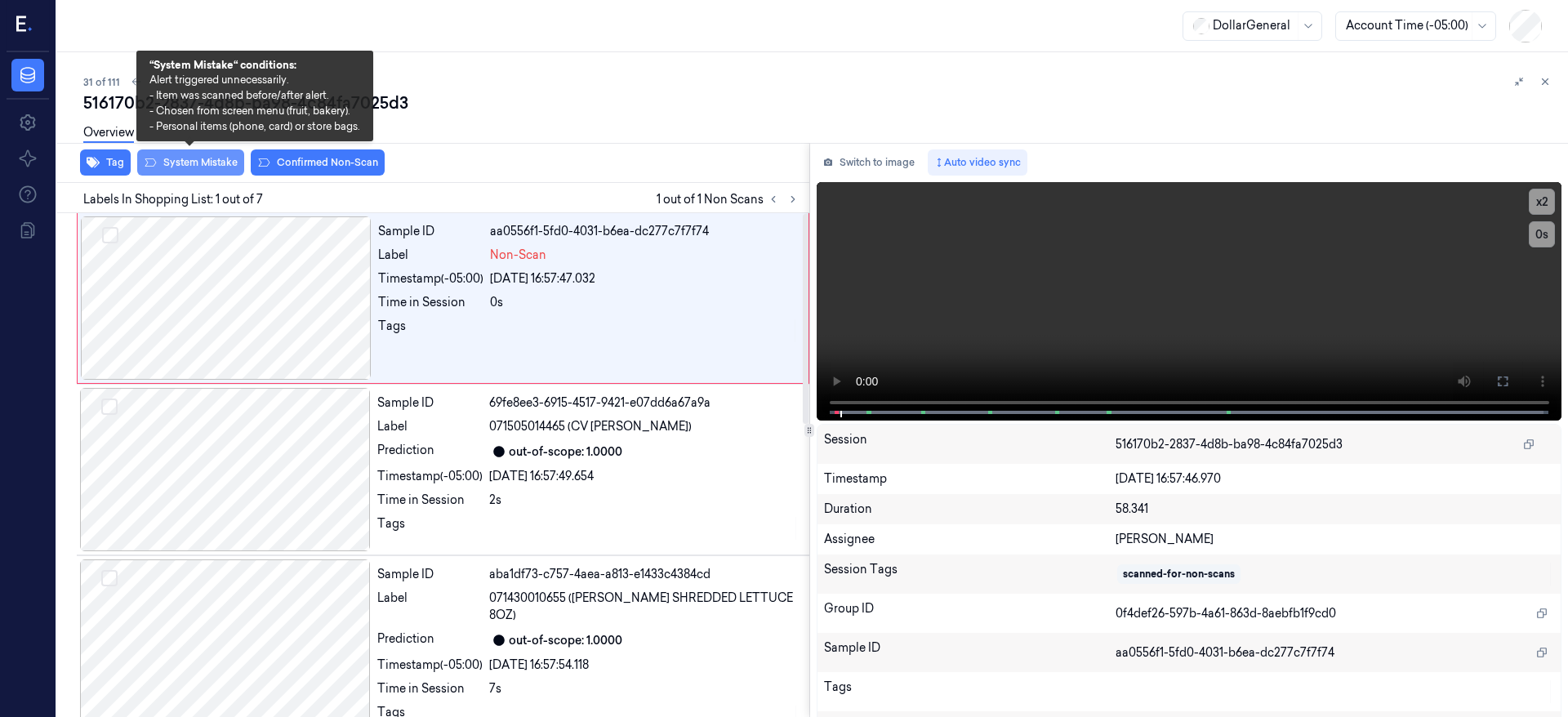
click at [184, 170] on button "System Mistake" at bounding box center [191, 162] width 107 height 26
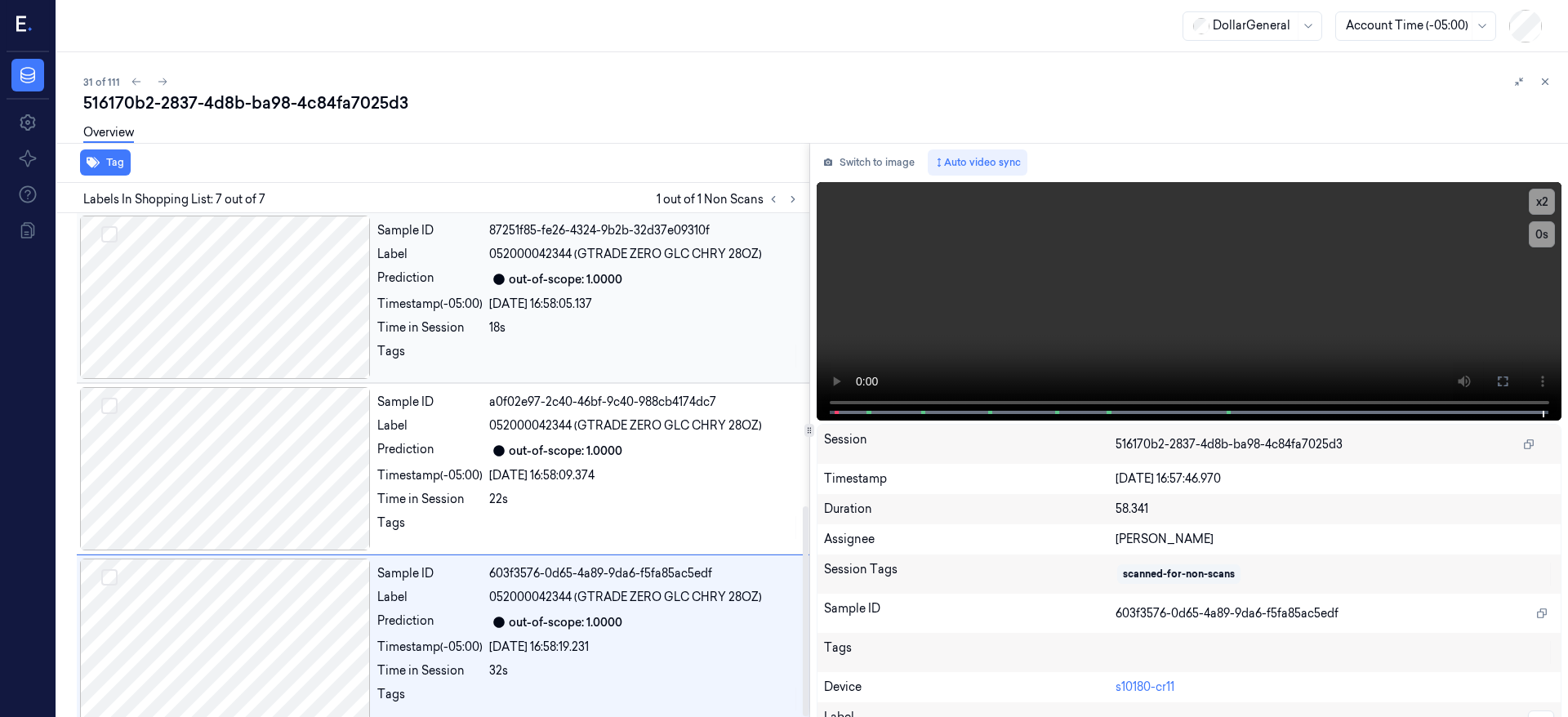
scroll to position [702, 0]
click at [157, 81] on icon at bounding box center [162, 82] width 12 height 12
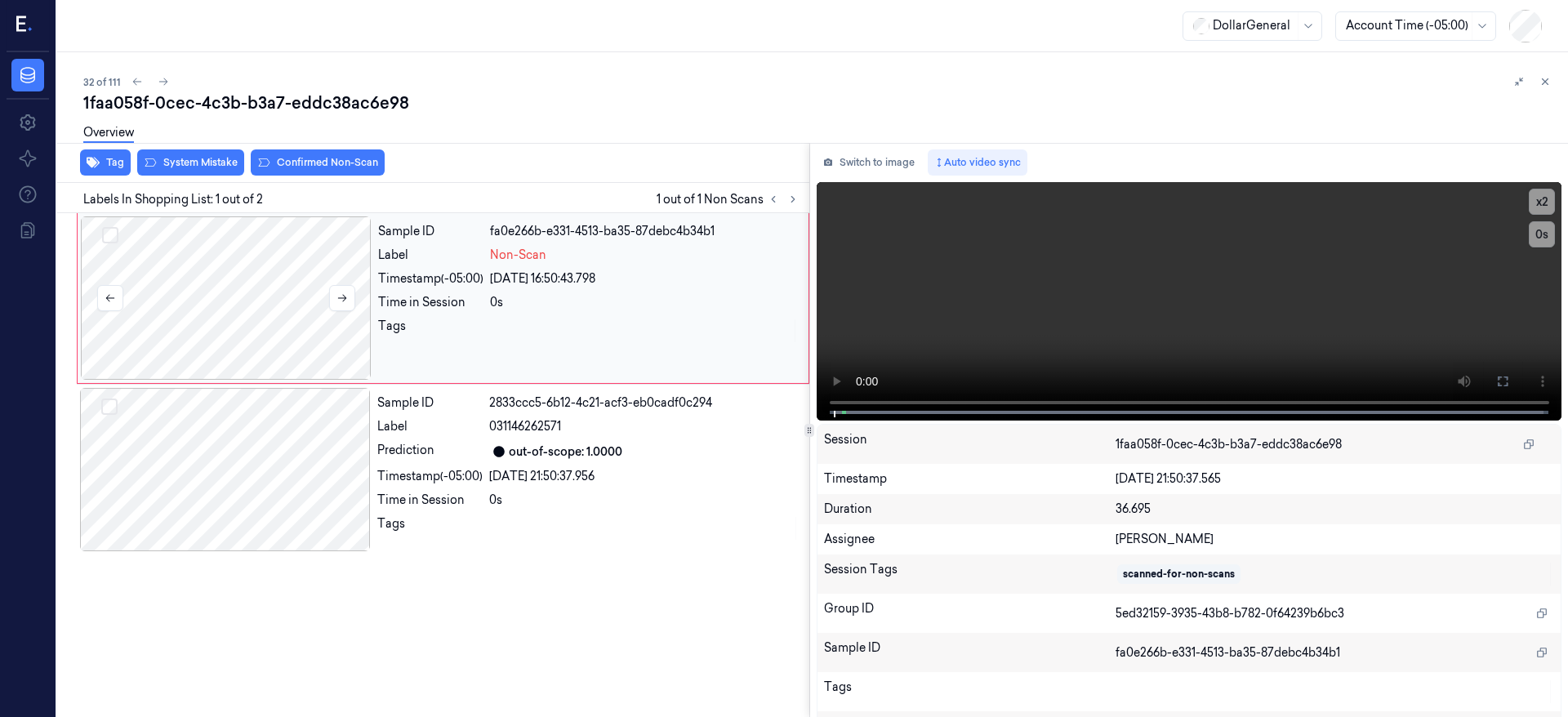
click at [185, 295] on div at bounding box center [226, 298] width 291 height 163
click at [241, 278] on div at bounding box center [226, 298] width 291 height 163
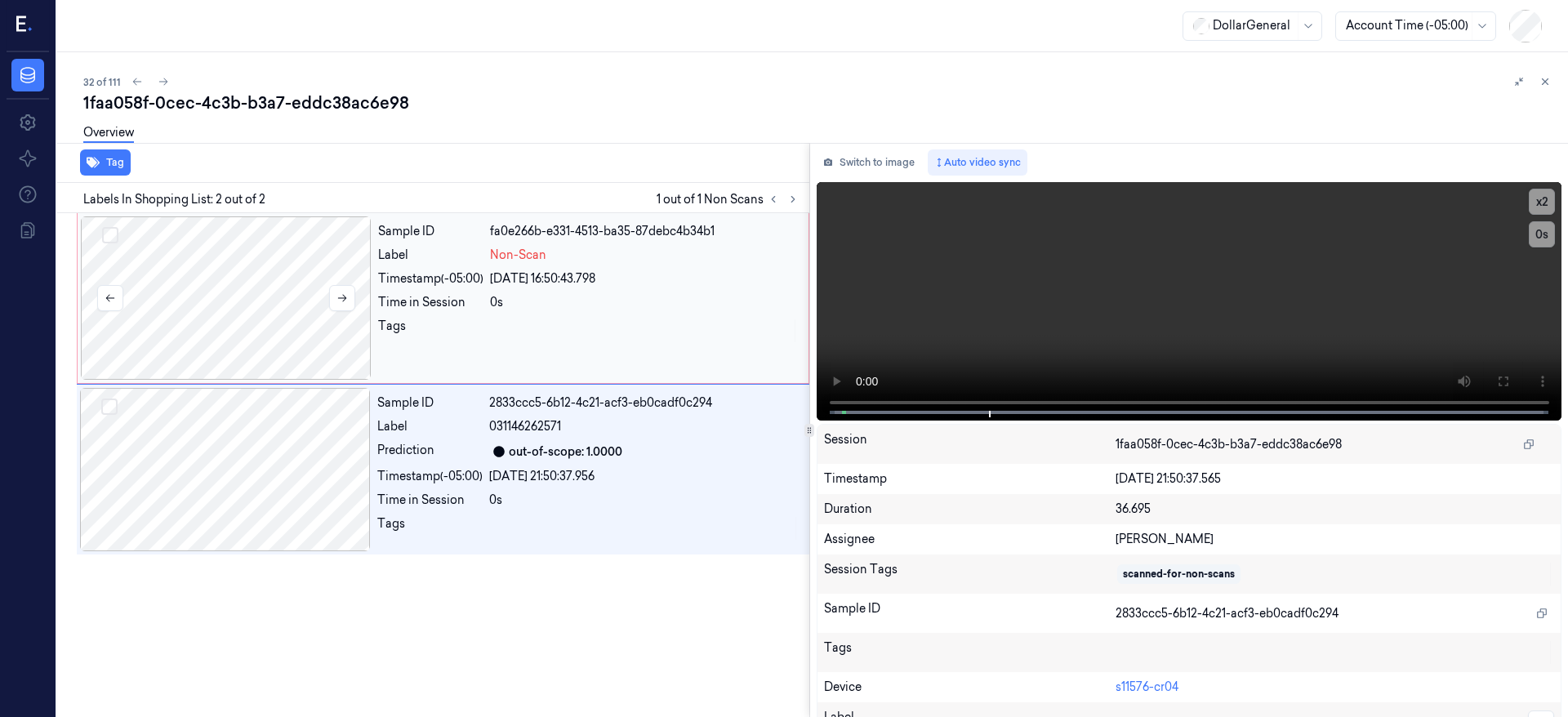
click at [270, 259] on div at bounding box center [226, 298] width 291 height 163
drag, startPoint x: 211, startPoint y: 271, endPoint x: 197, endPoint y: 203, distance: 69.4
click at [211, 268] on div at bounding box center [226, 298] width 291 height 163
click at [197, 171] on div "Tag" at bounding box center [430, 163] width 759 height 40
drag, startPoint x: 255, startPoint y: 291, endPoint x: 240, endPoint y: 246, distance: 47.4
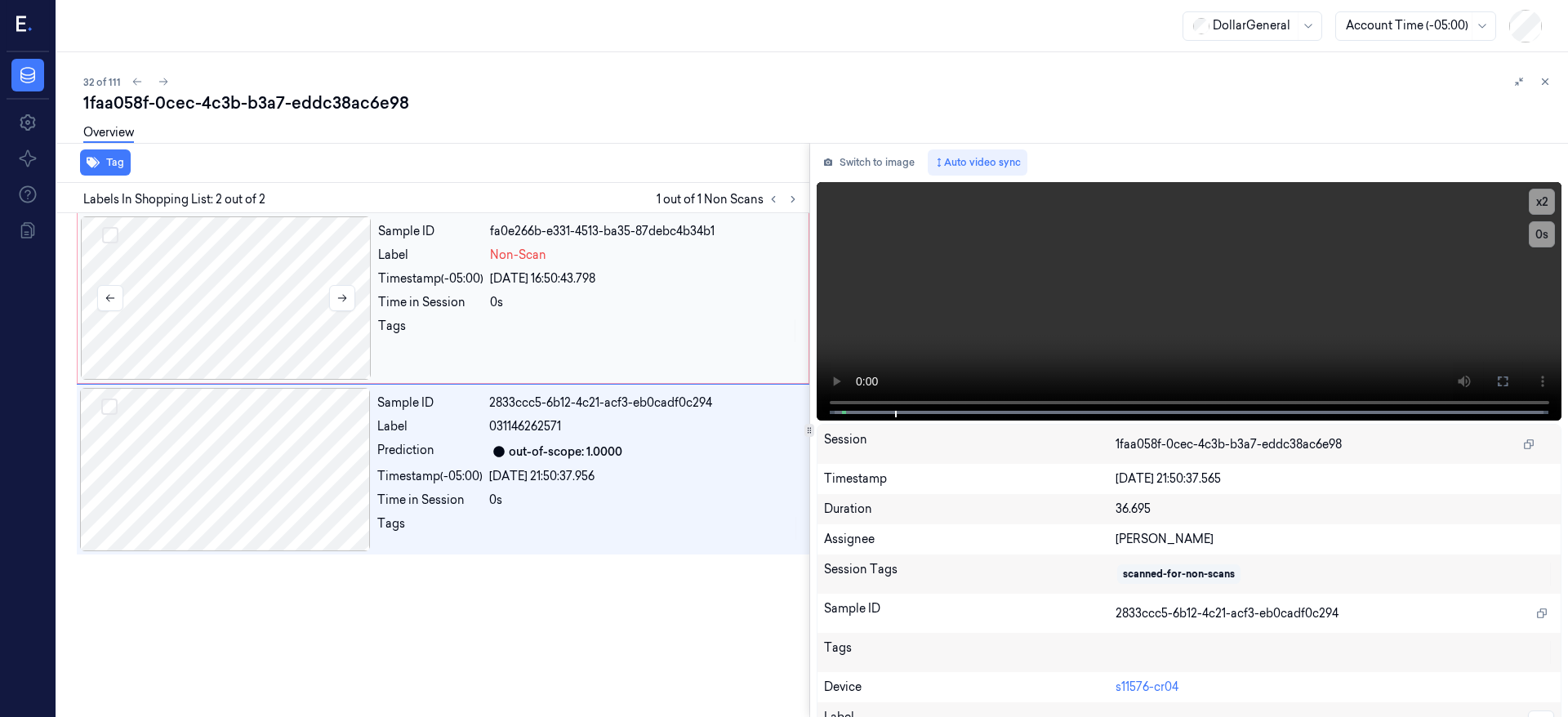
click at [253, 291] on div at bounding box center [226, 298] width 291 height 163
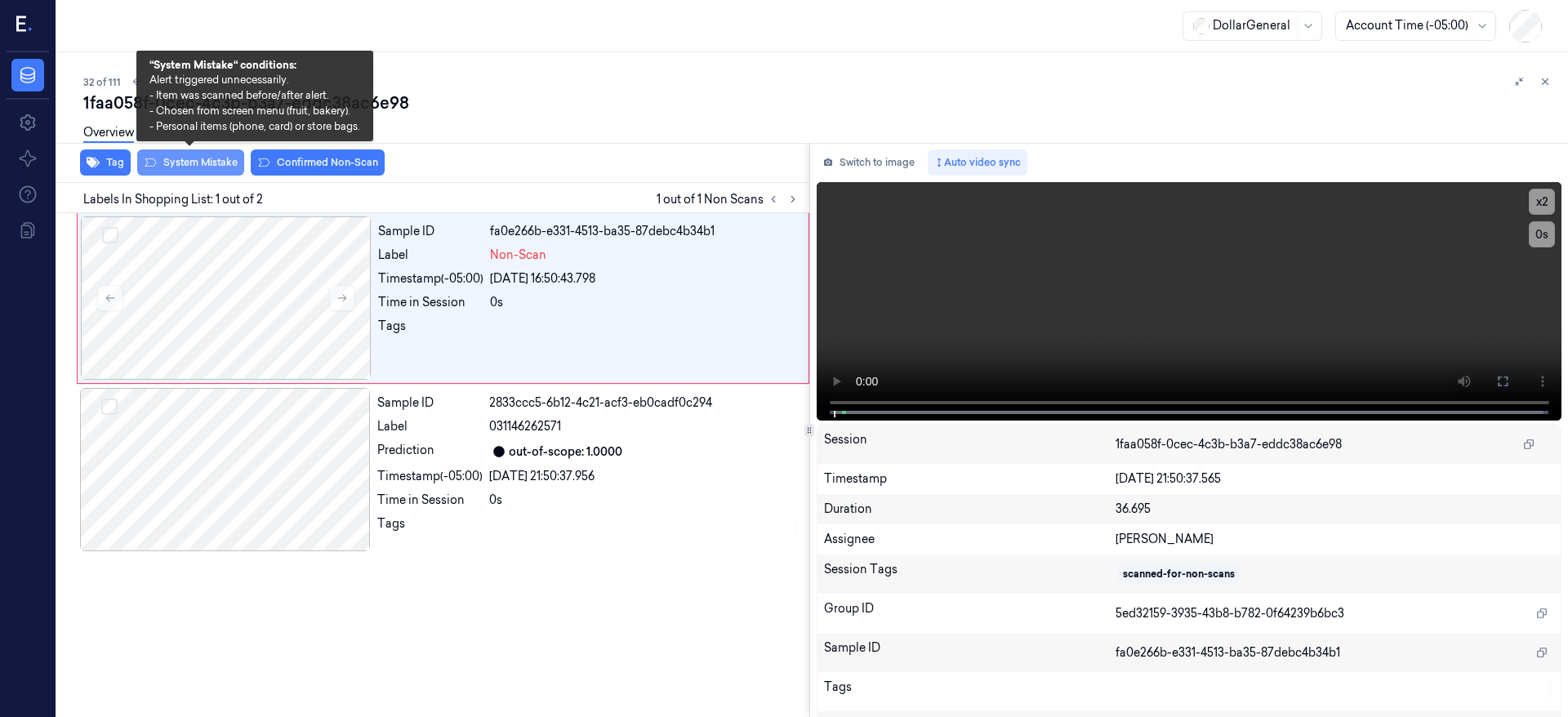
click at [217, 162] on button "System Mistake" at bounding box center [191, 162] width 107 height 26
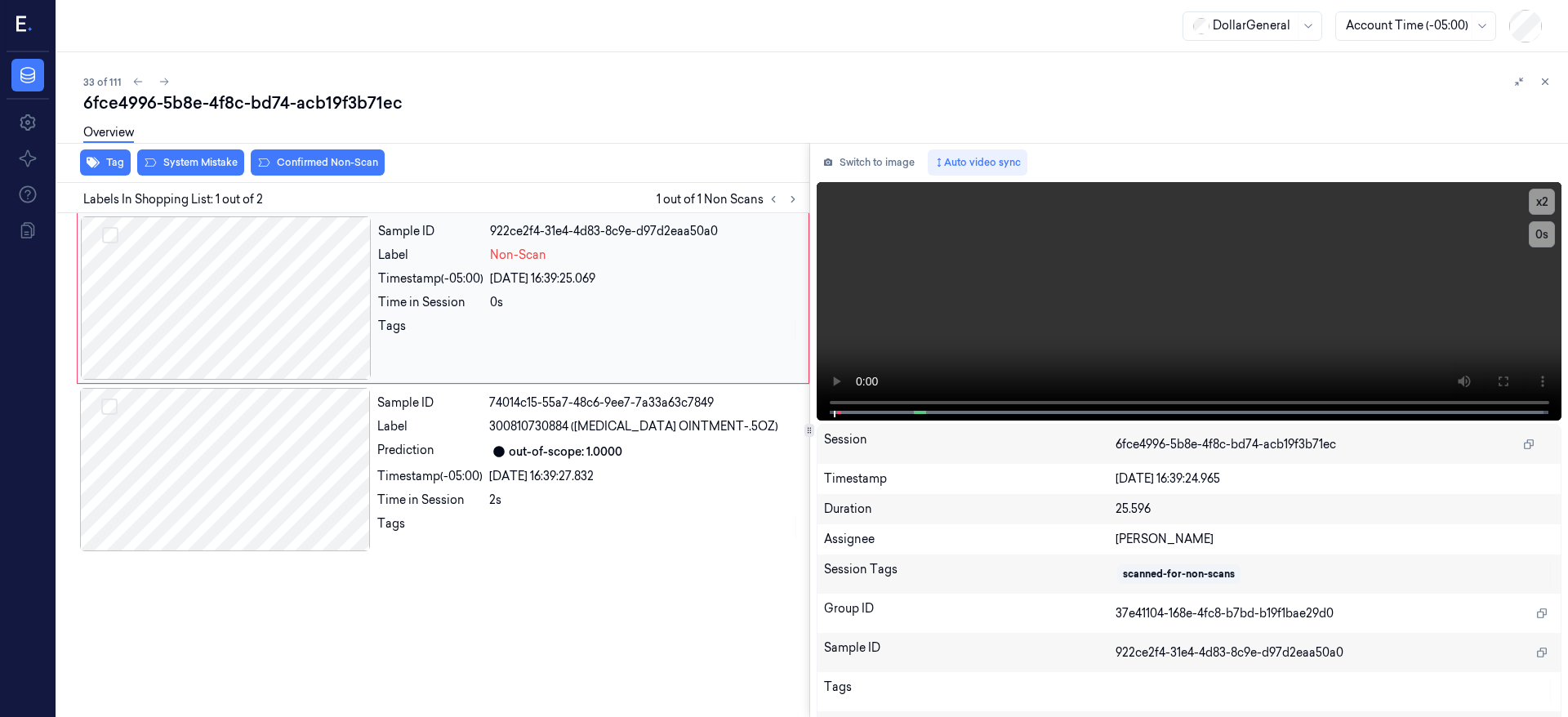
click at [290, 311] on div at bounding box center [226, 298] width 291 height 163
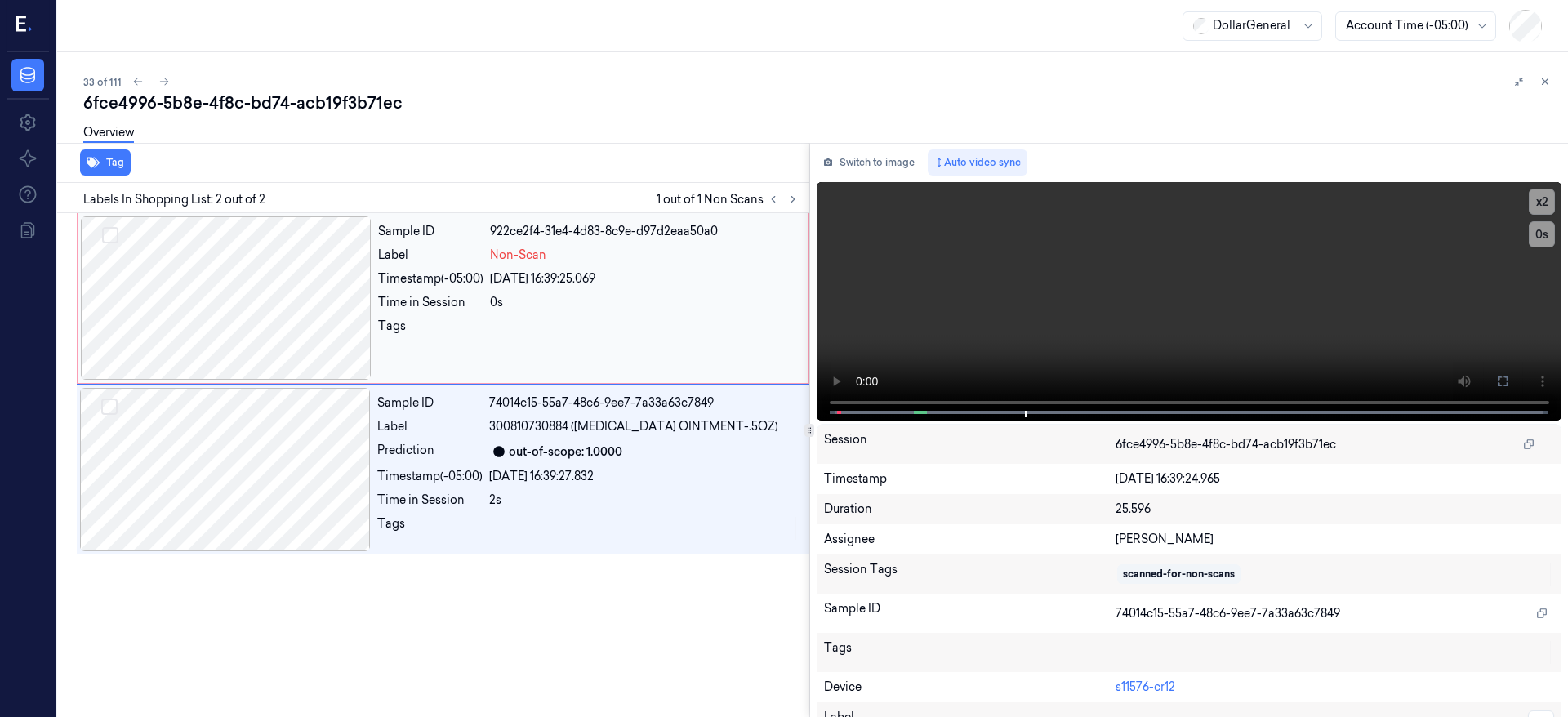
click at [150, 282] on div at bounding box center [226, 298] width 291 height 163
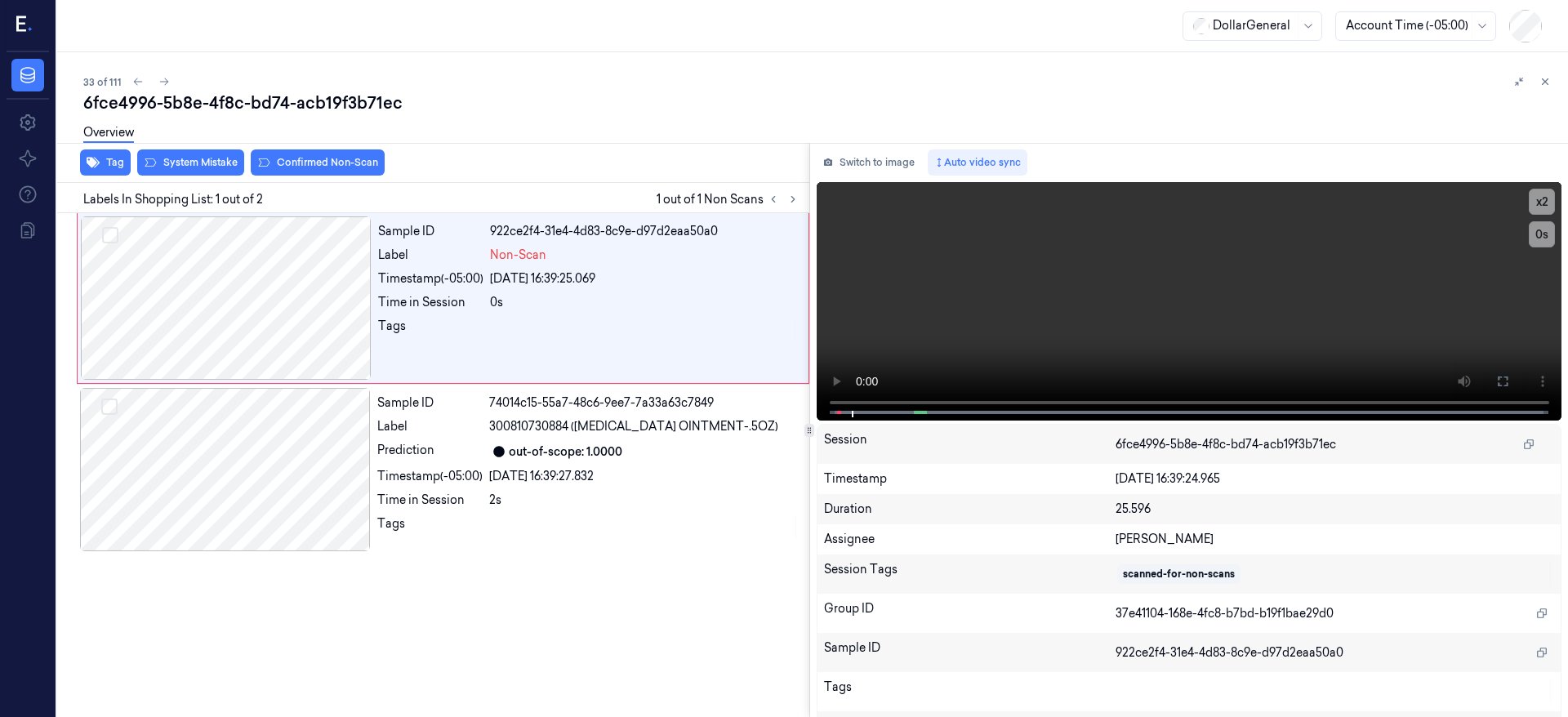
click at [177, 152] on div "Overview" at bounding box center [819, 135] width 1472 height 42
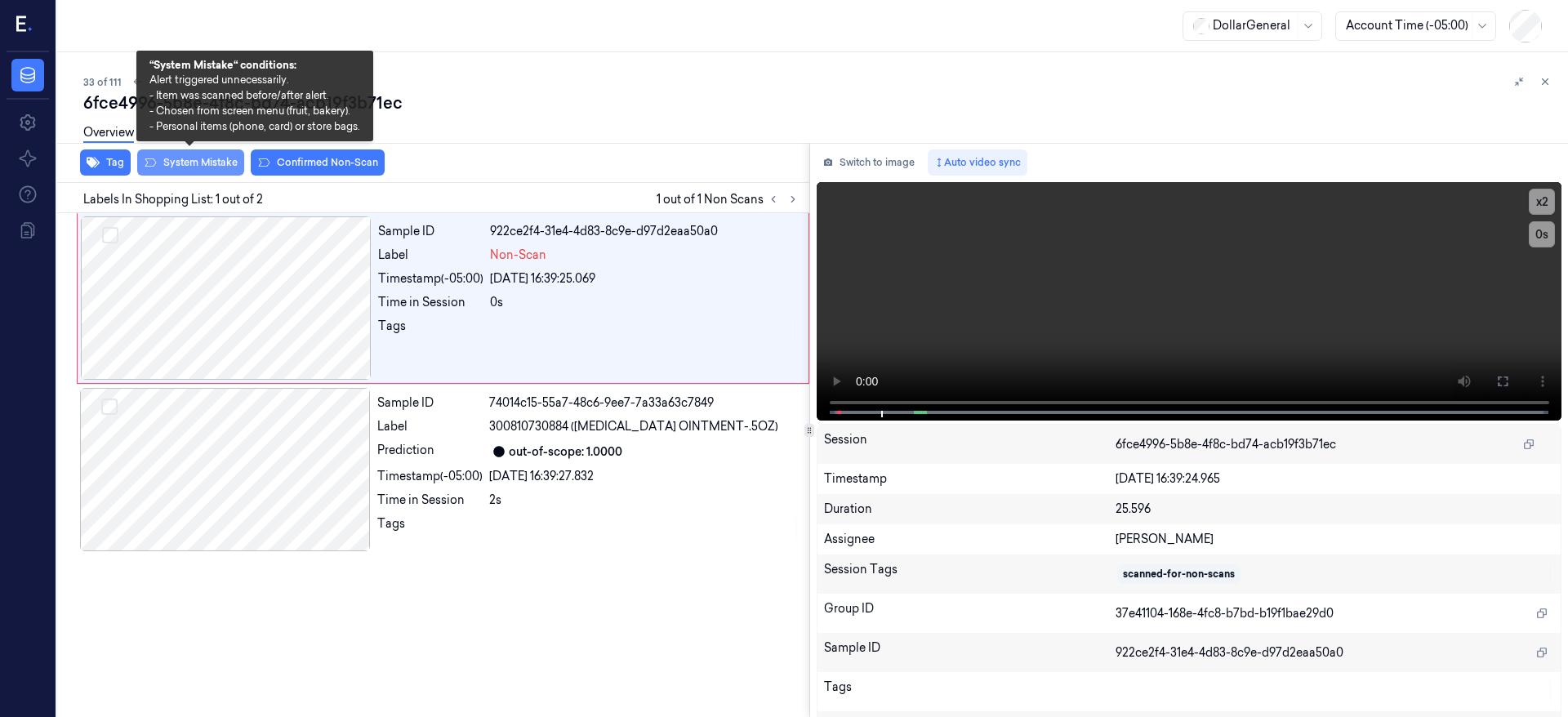
click at [178, 163] on button "System Mistake" at bounding box center [191, 162] width 107 height 26
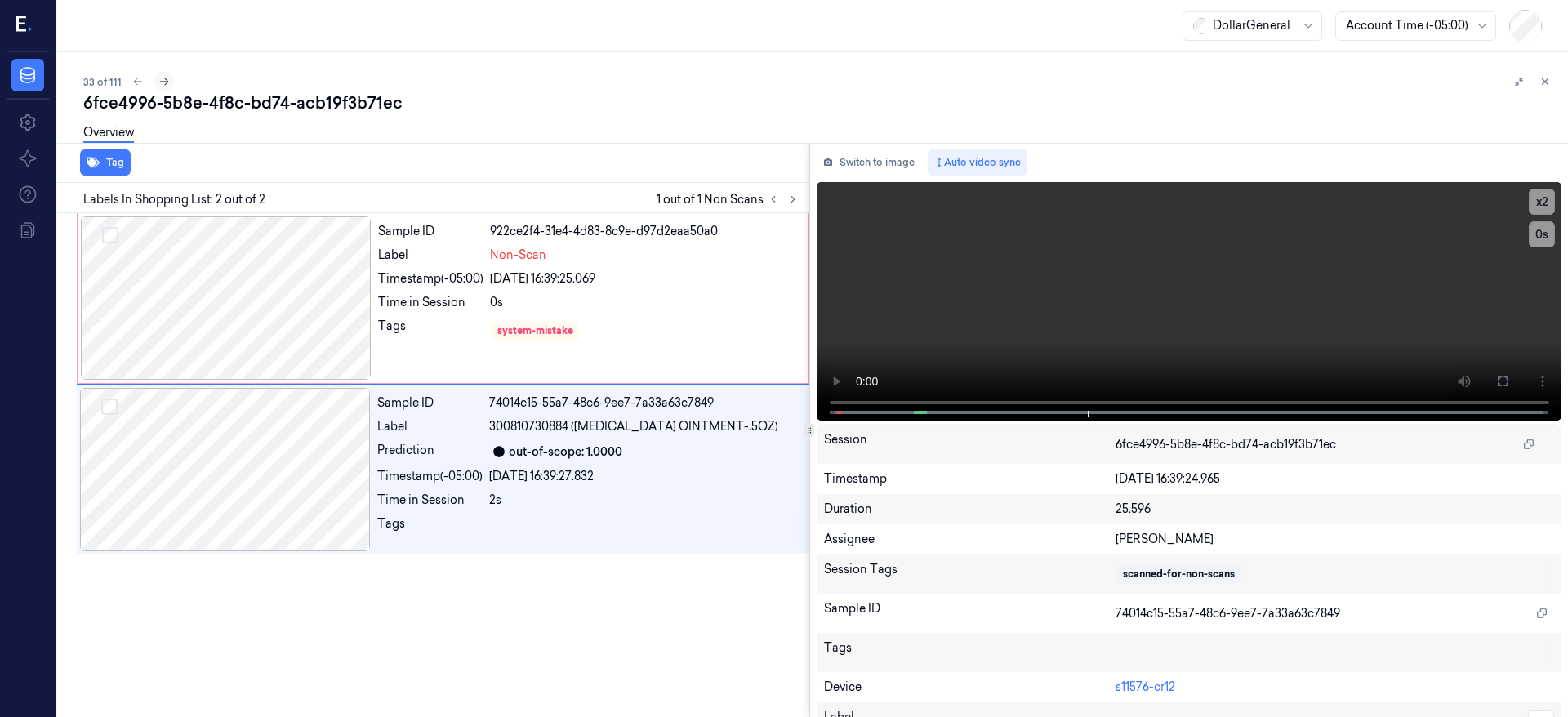
click at [162, 72] on button at bounding box center [164, 82] width 20 height 20
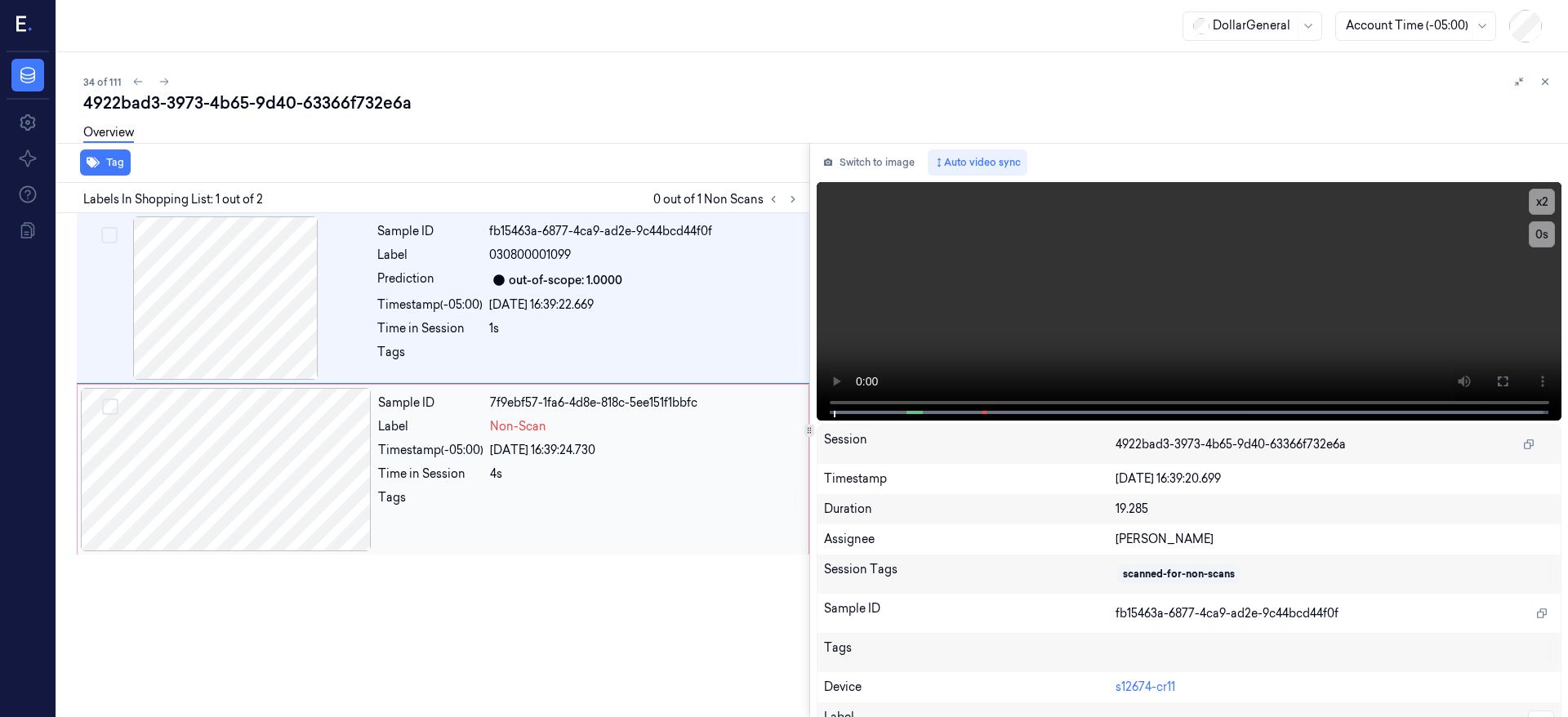
click at [247, 464] on div at bounding box center [226, 470] width 291 height 163
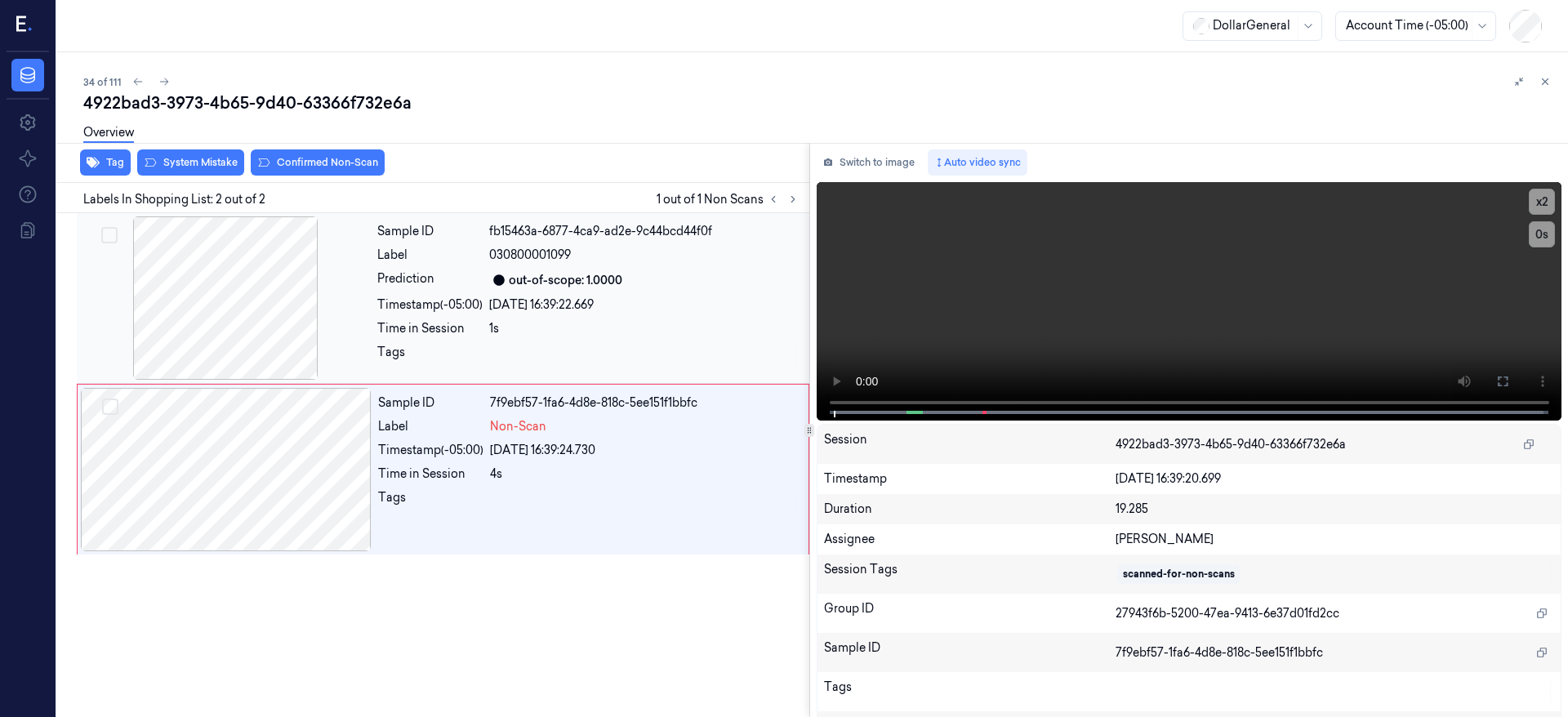
click at [244, 315] on div at bounding box center [225, 298] width 291 height 163
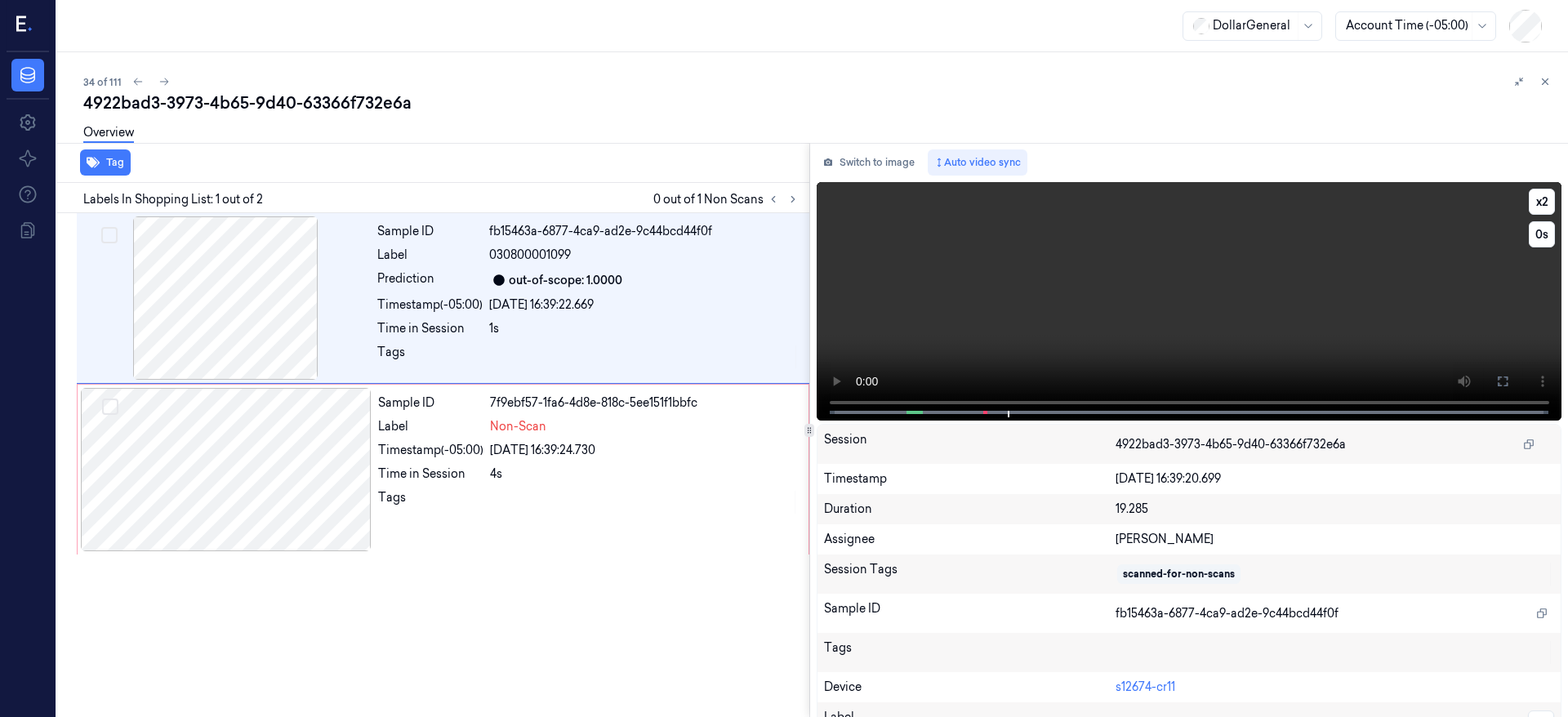
click at [861, 401] on video at bounding box center [1190, 301] width 746 height 238
click at [236, 419] on div at bounding box center [226, 470] width 291 height 163
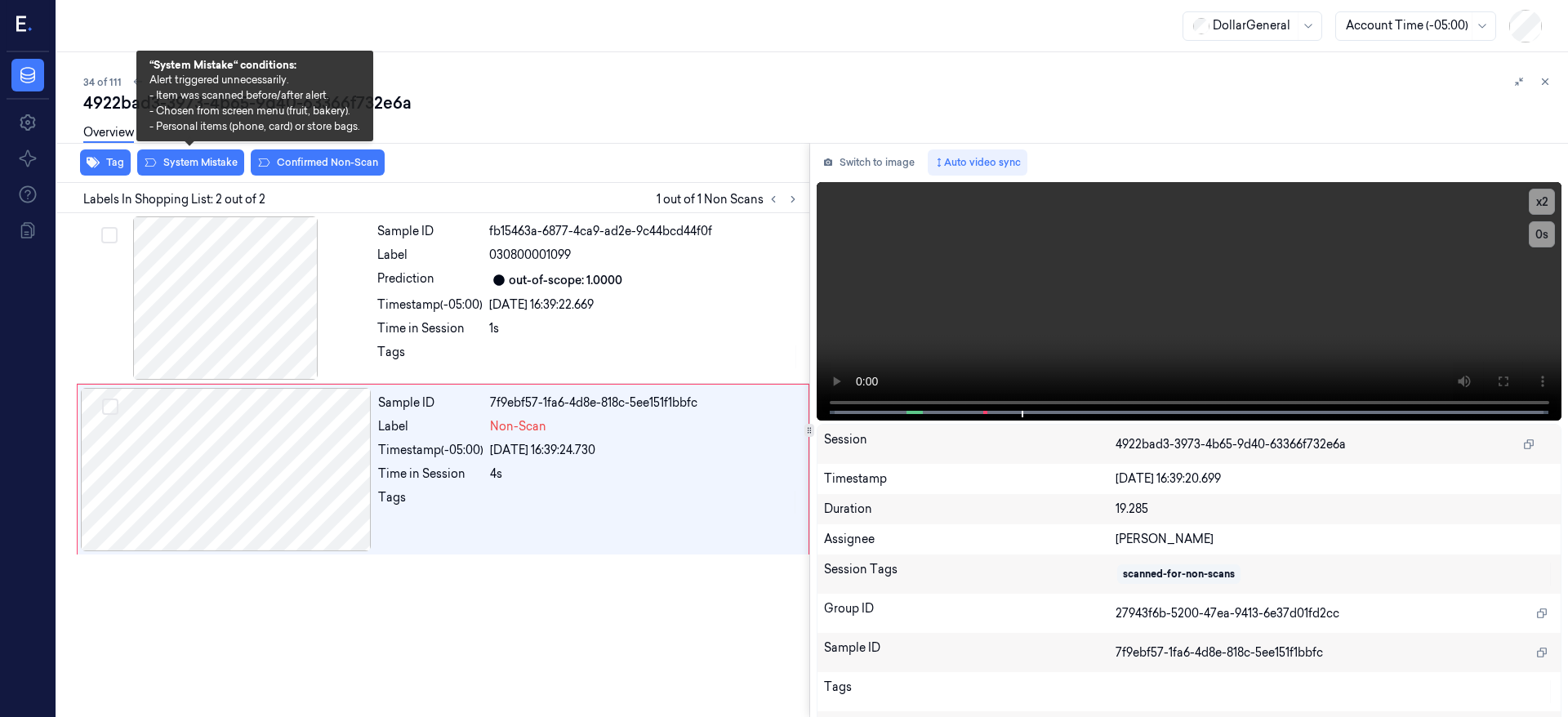
click at [218, 153] on div "Overview" at bounding box center [819, 135] width 1472 height 42
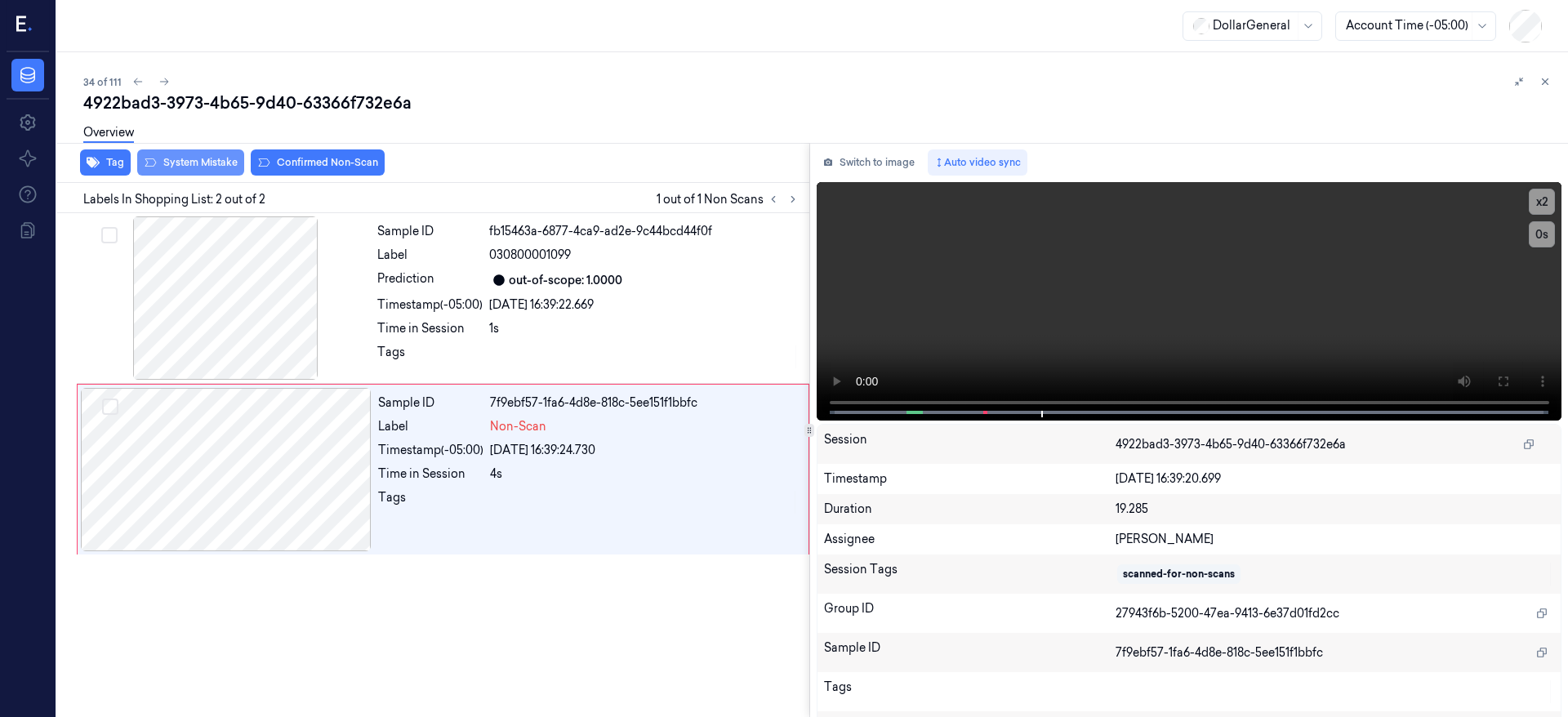
click at [221, 162] on button "System Mistake" at bounding box center [191, 162] width 107 height 26
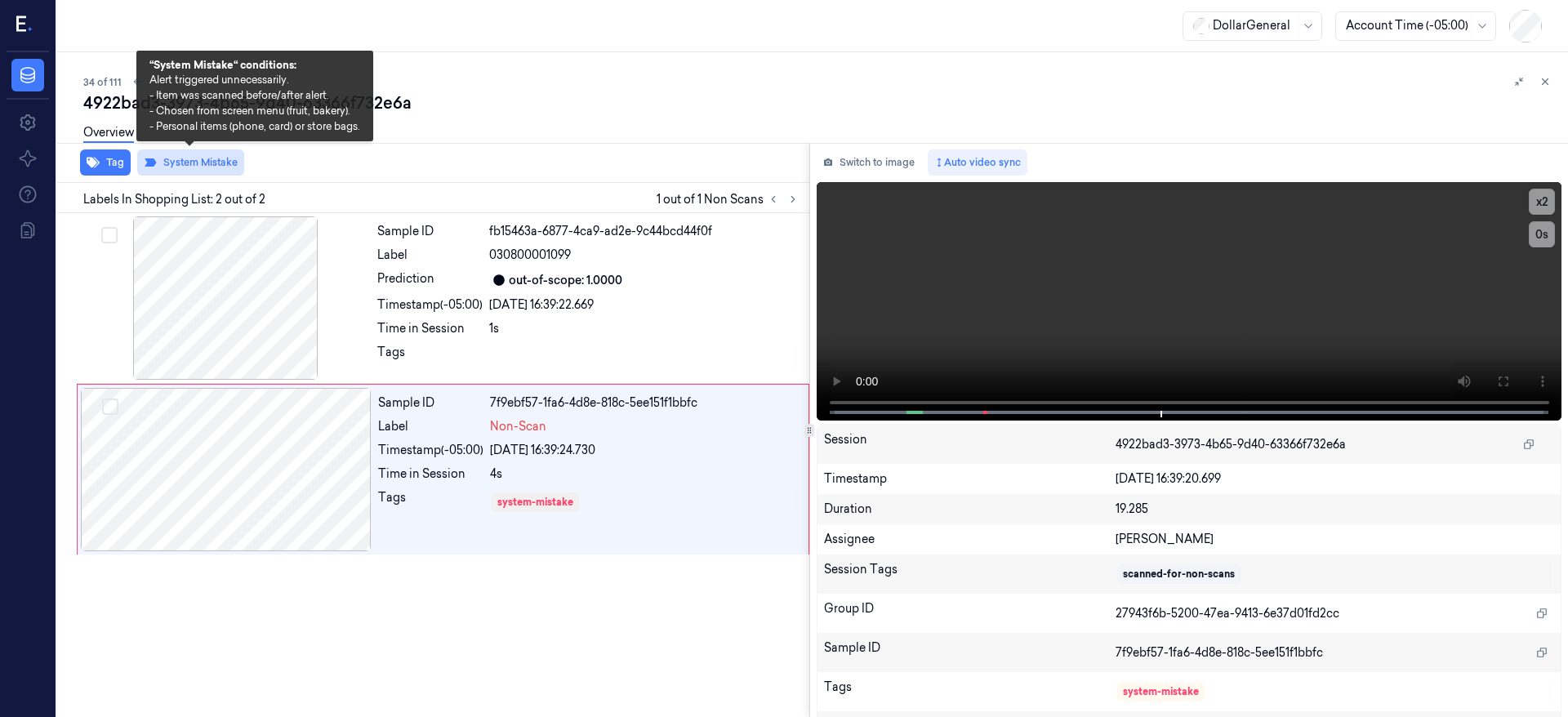
scroll to position [5, 0]
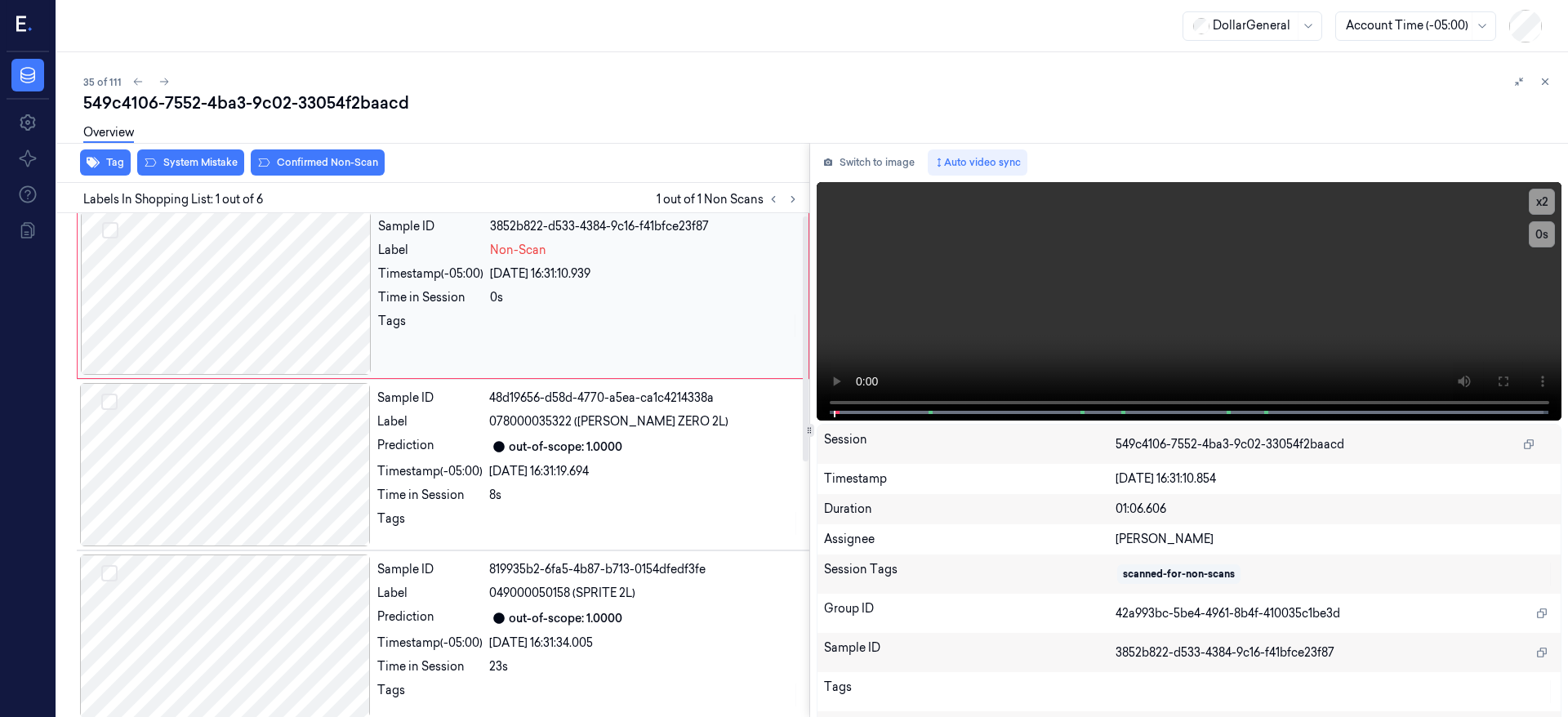
click at [207, 276] on div at bounding box center [226, 293] width 291 height 163
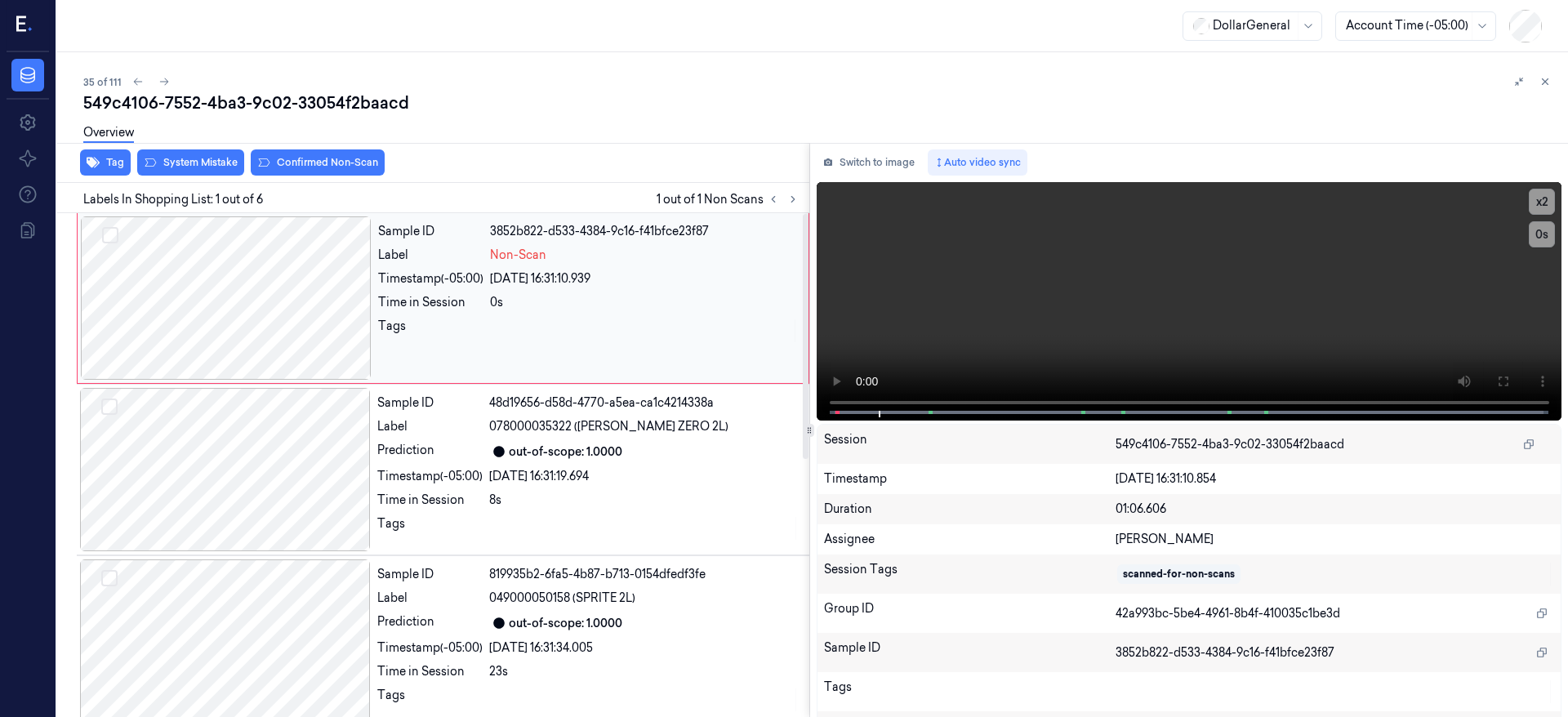
click at [222, 302] on div at bounding box center [226, 298] width 291 height 163
click at [229, 152] on div "Overview" at bounding box center [819, 135] width 1472 height 42
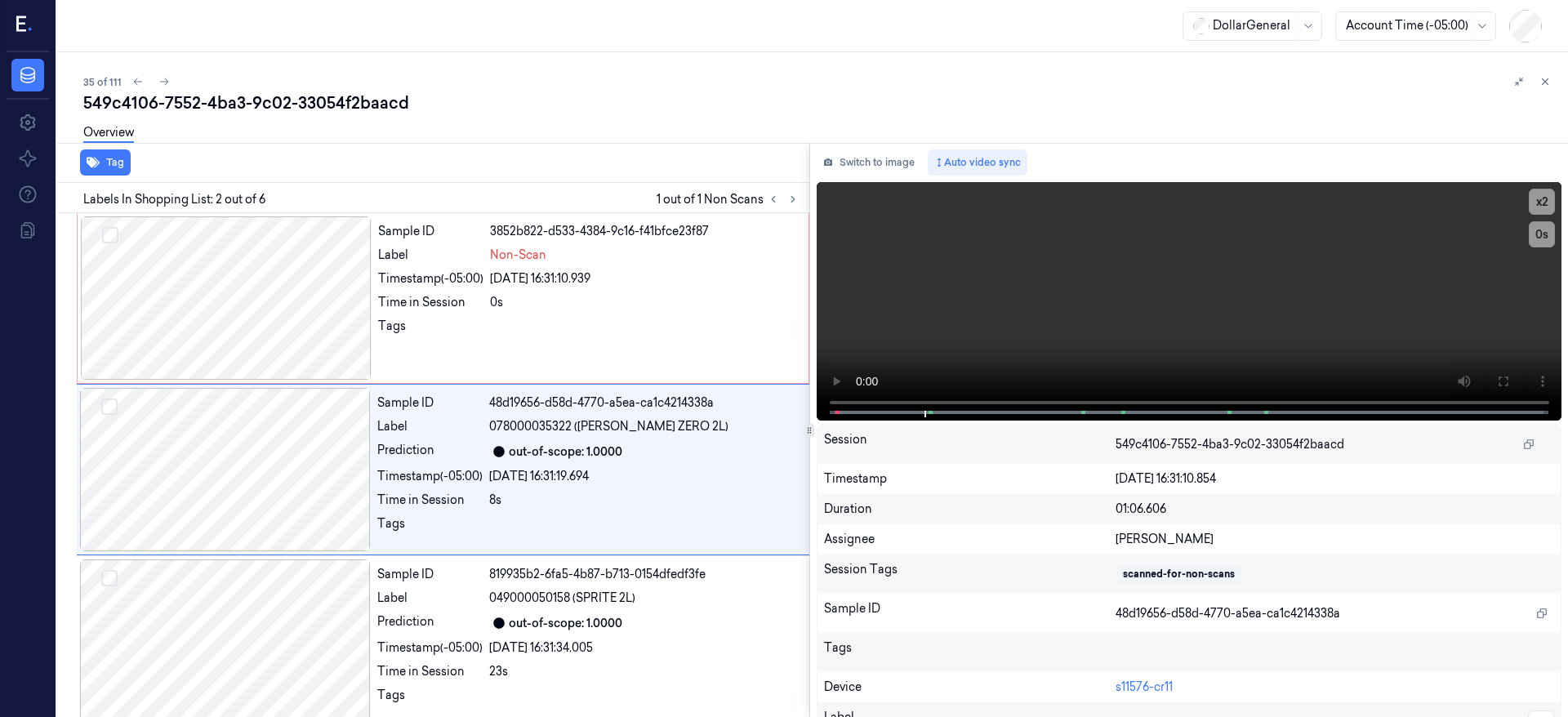
scroll to position [5, 0]
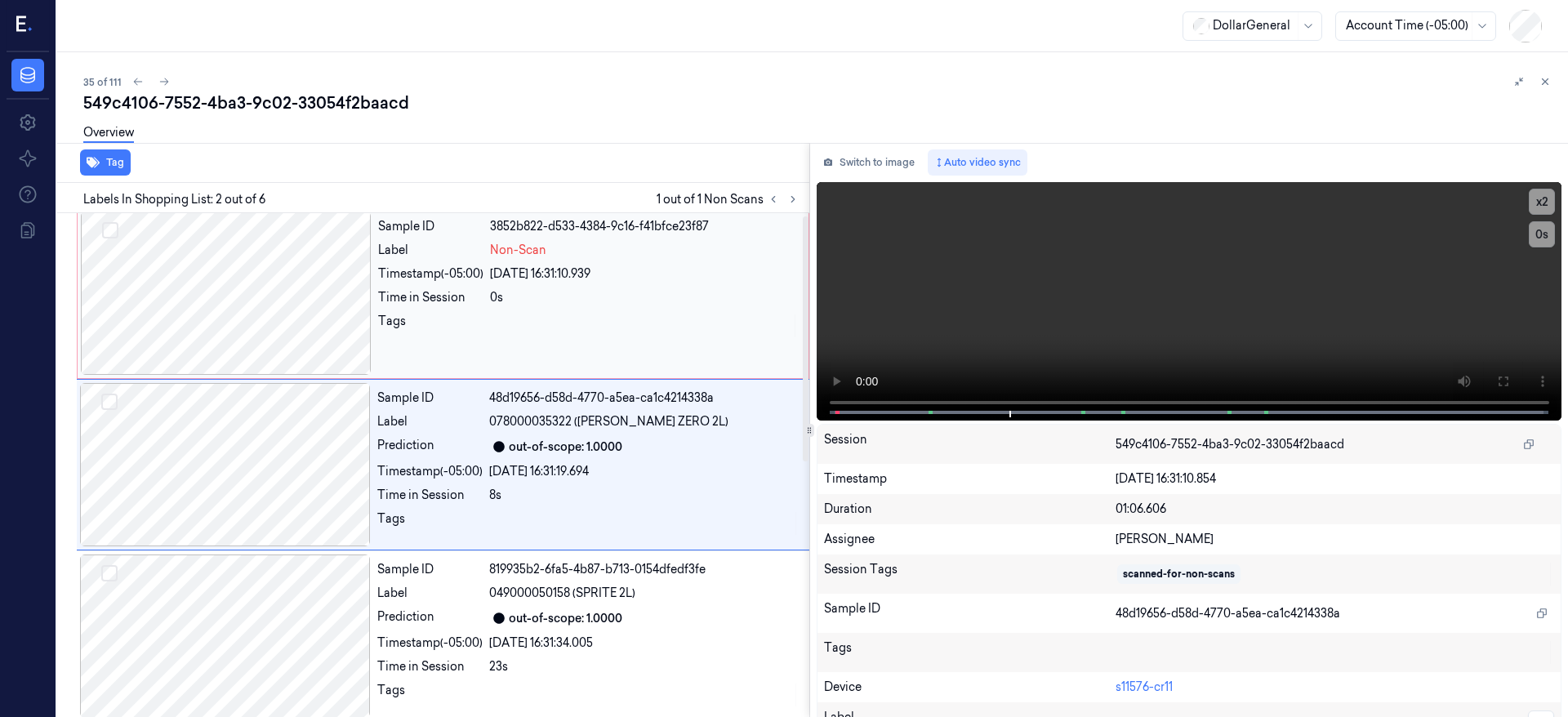
click at [269, 278] on div at bounding box center [226, 293] width 291 height 163
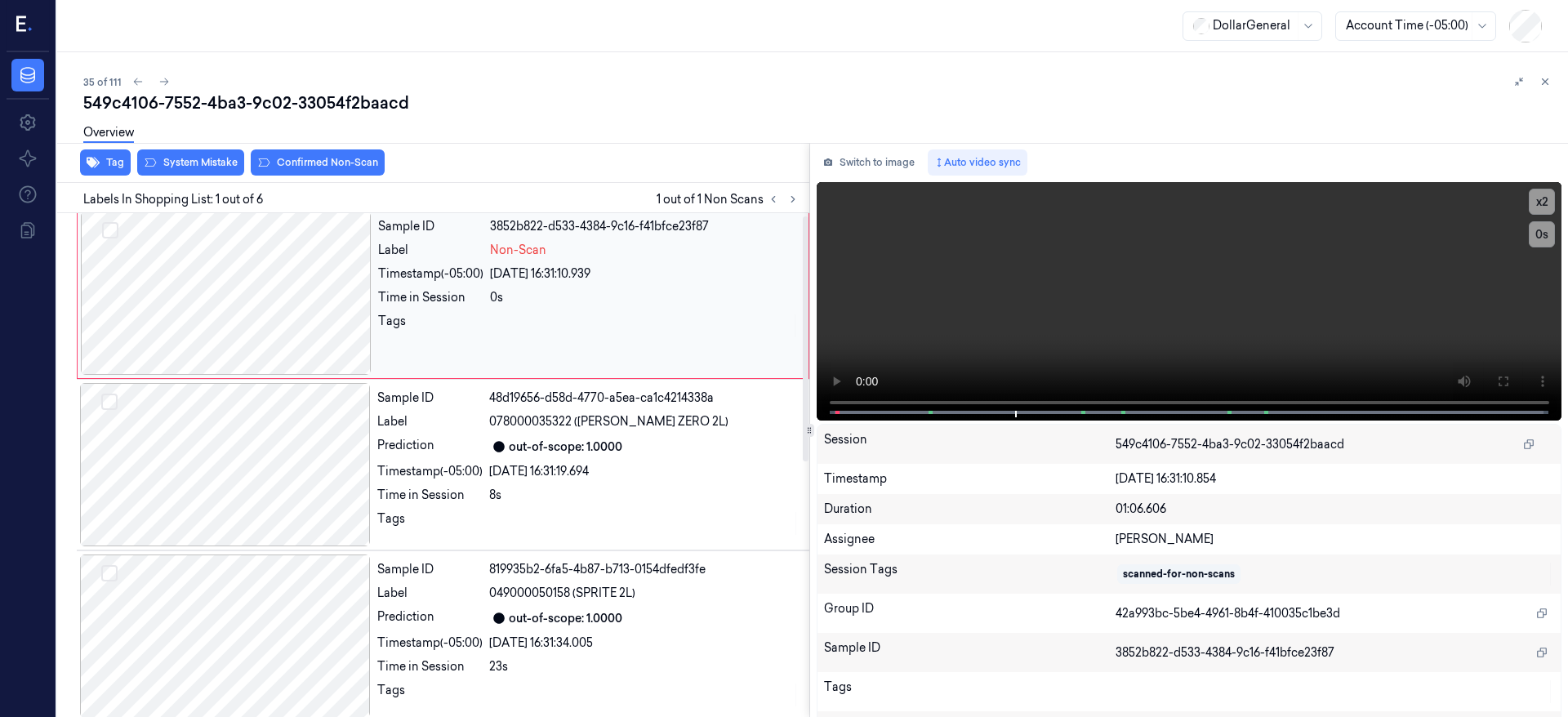
scroll to position [0, 0]
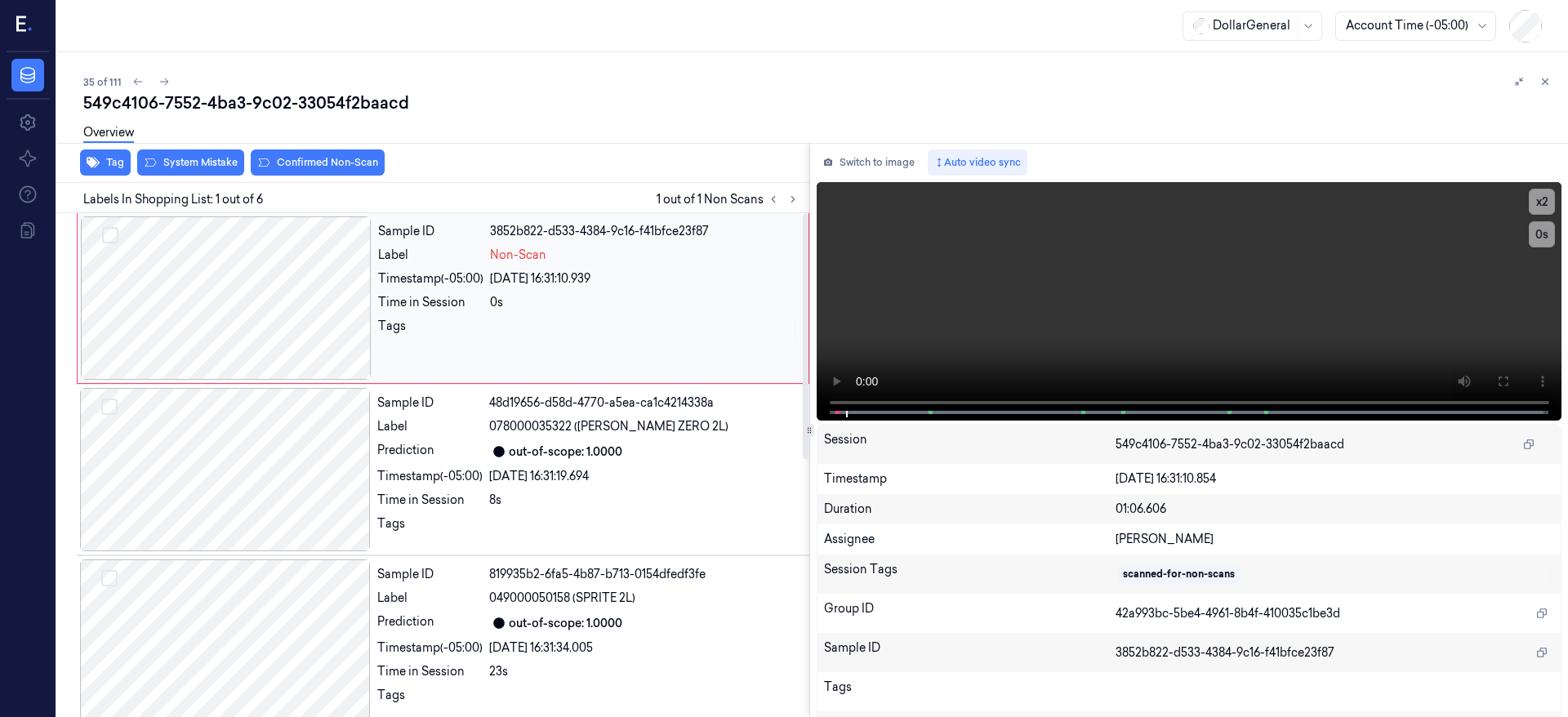
click at [276, 272] on div at bounding box center [226, 298] width 291 height 163
click at [224, 159] on button "System Mistake" at bounding box center [191, 162] width 107 height 26
click at [245, 283] on div at bounding box center [226, 298] width 291 height 163
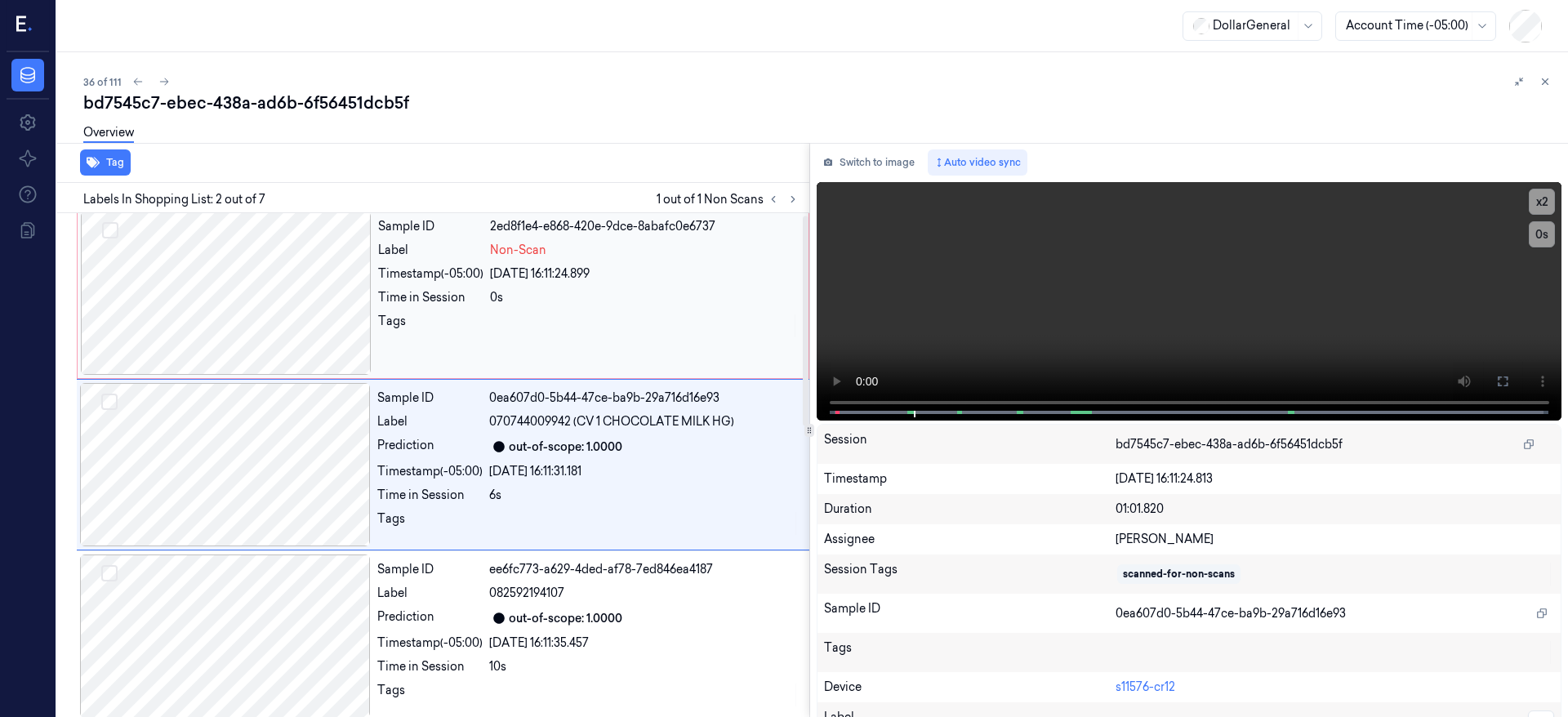
click at [253, 304] on div at bounding box center [226, 293] width 291 height 163
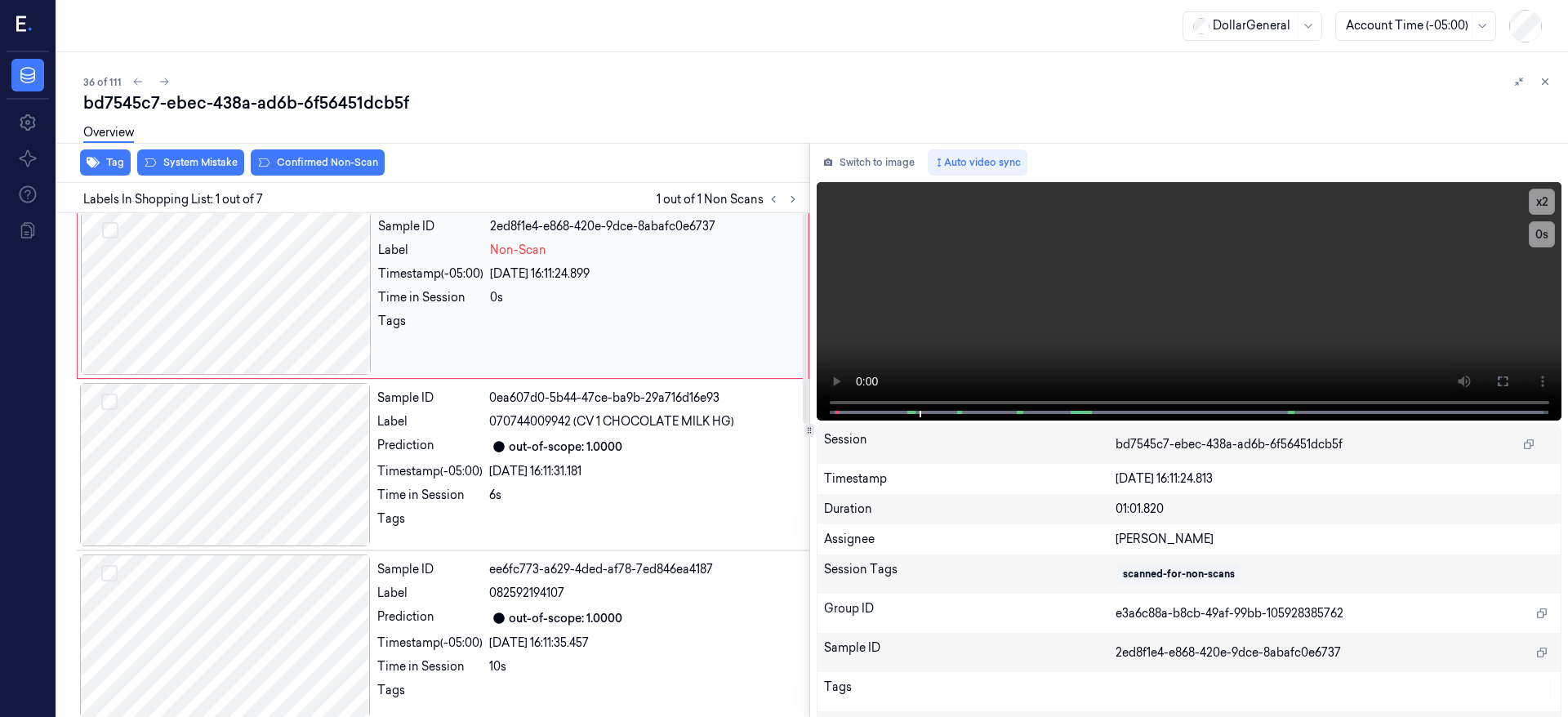
scroll to position [0, 0]
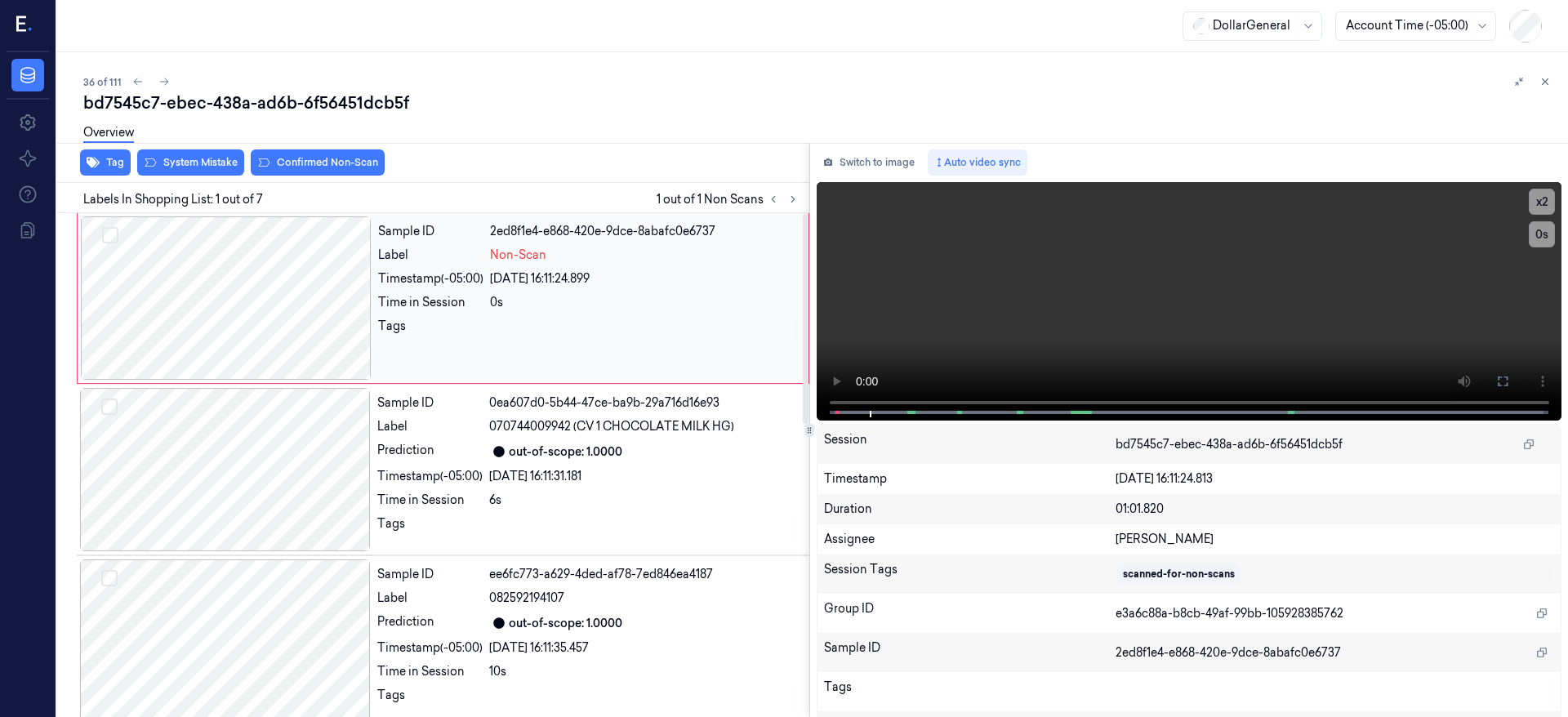
click at [210, 294] on div at bounding box center [226, 298] width 291 height 163
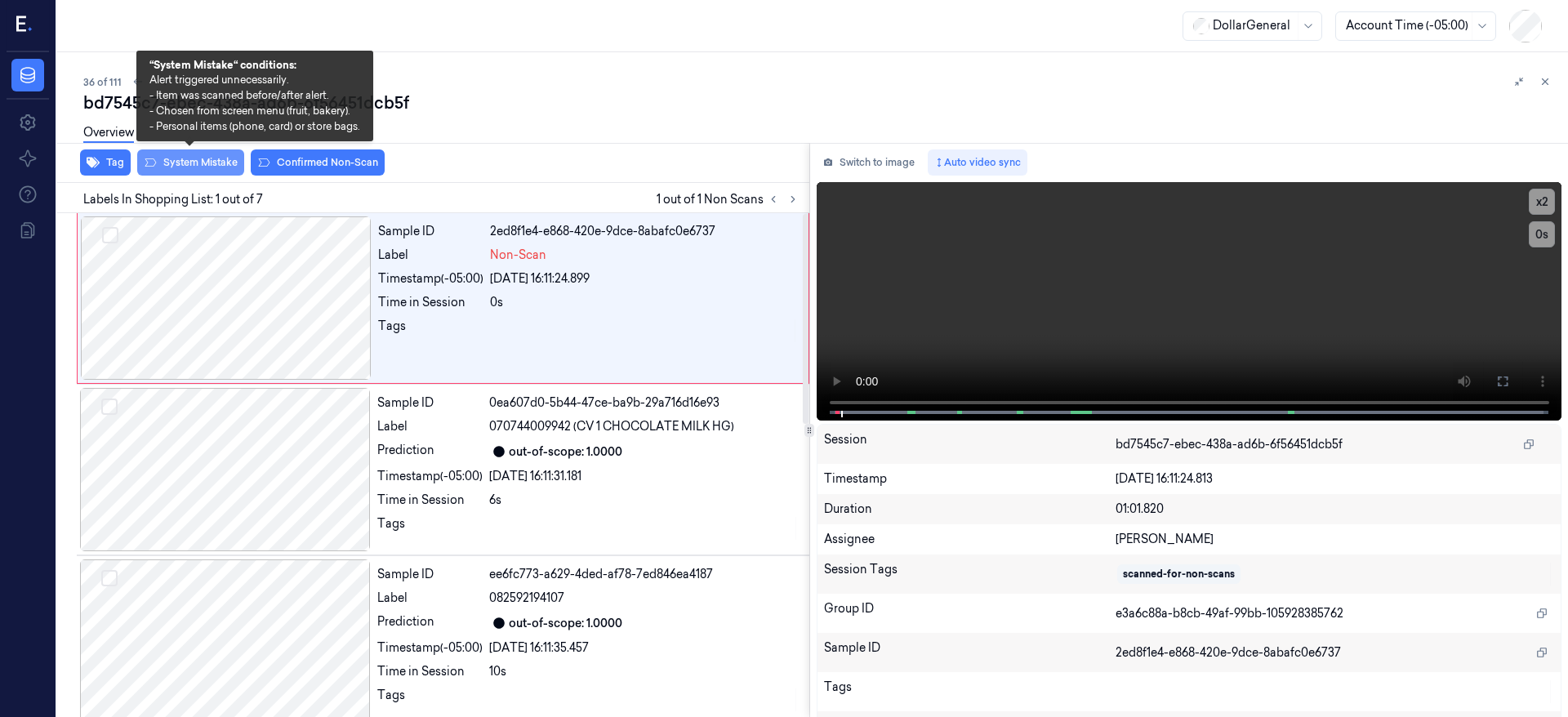
click at [185, 167] on button "System Mistake" at bounding box center [191, 162] width 107 height 26
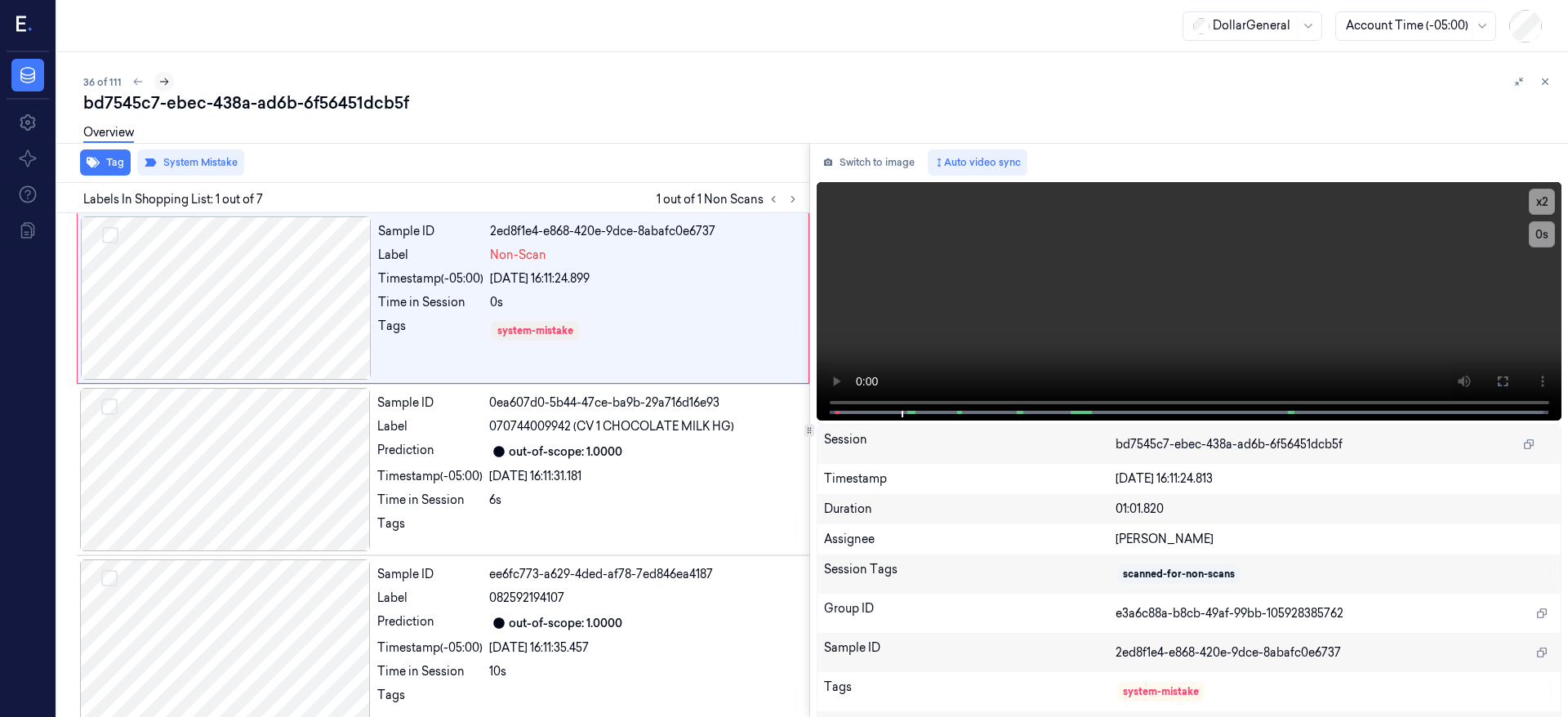
click at [159, 87] on button at bounding box center [164, 82] width 20 height 20
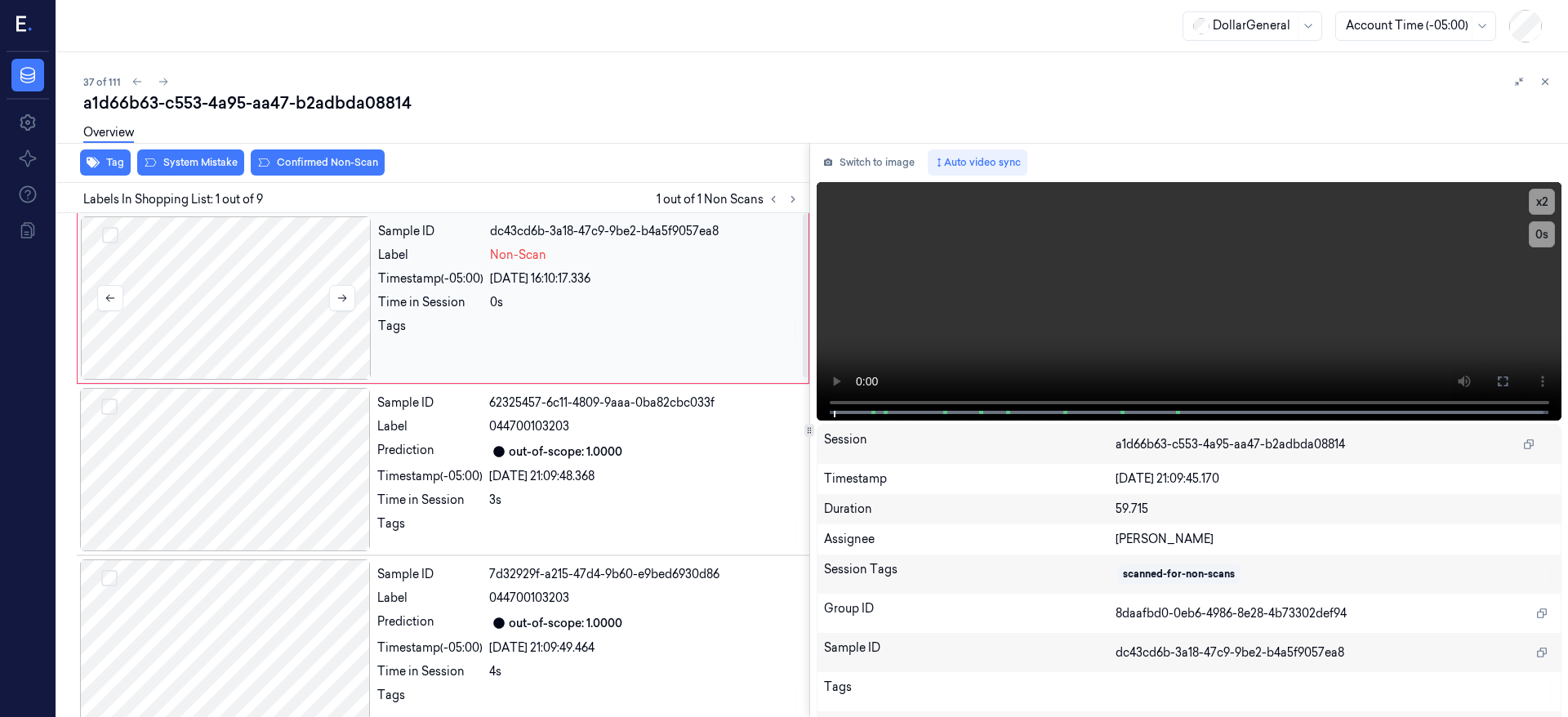
click at [184, 280] on div at bounding box center [226, 298] width 291 height 163
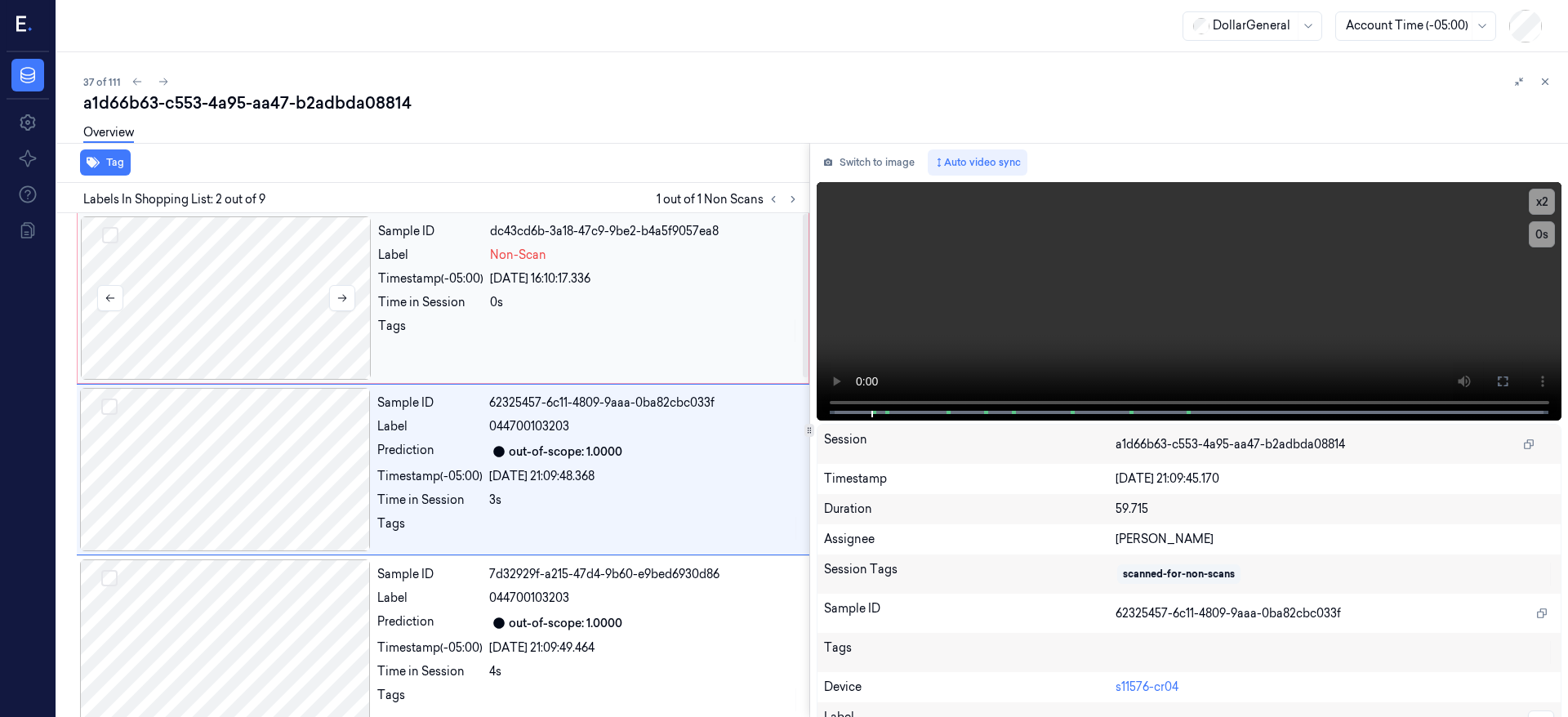
click at [175, 260] on div at bounding box center [226, 298] width 291 height 163
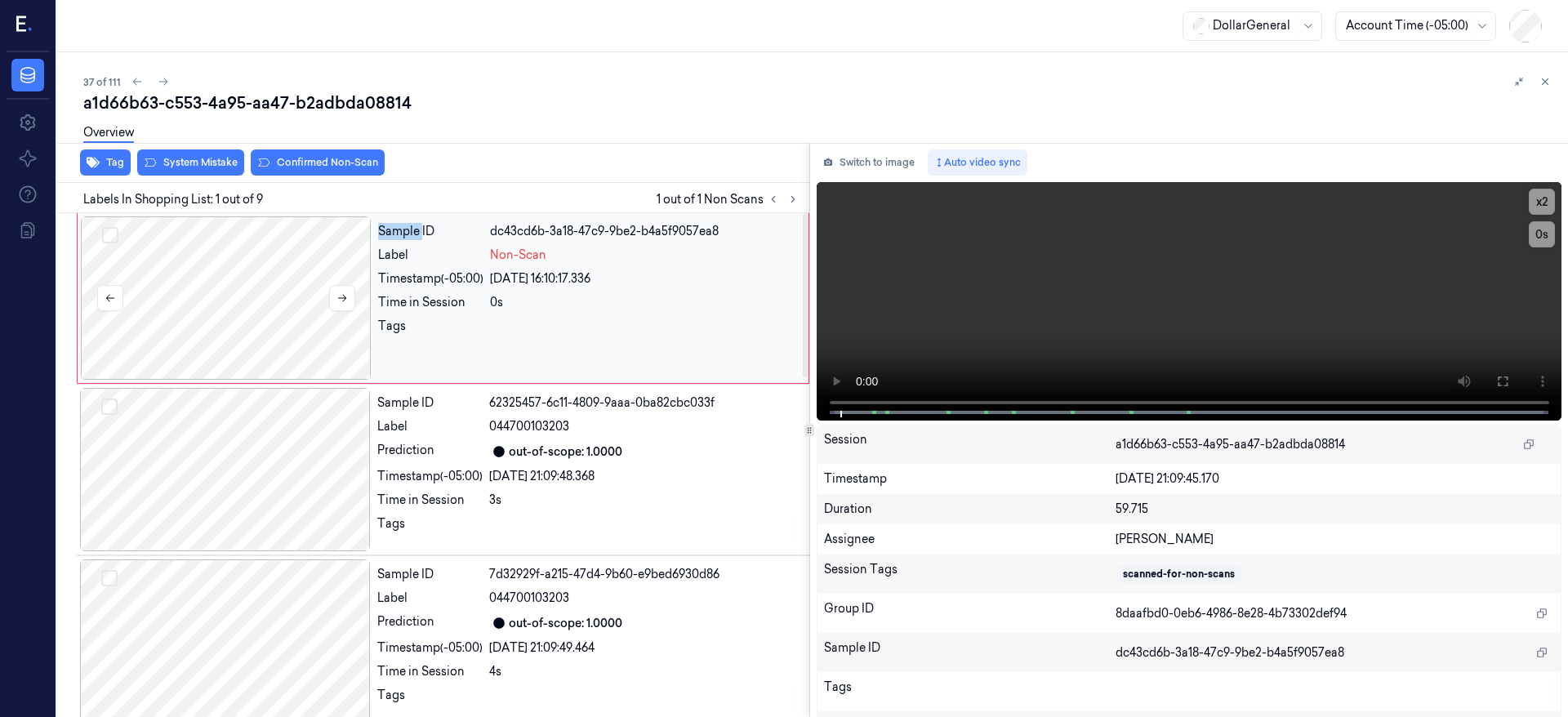
click at [175, 260] on div at bounding box center [226, 298] width 291 height 163
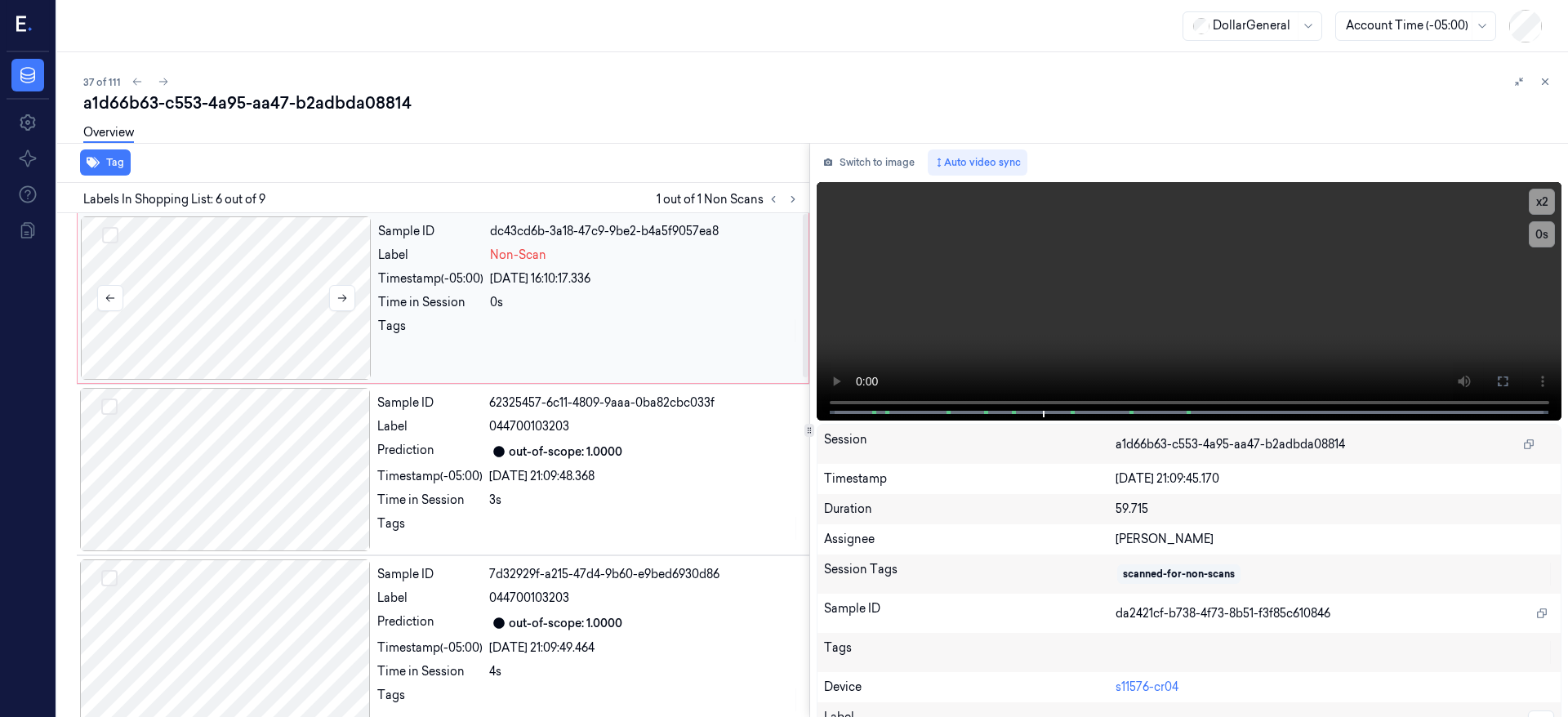
drag, startPoint x: 197, startPoint y: 250, endPoint x: 191, endPoint y: 221, distance: 29.6
click at [197, 251] on div at bounding box center [226, 298] width 291 height 163
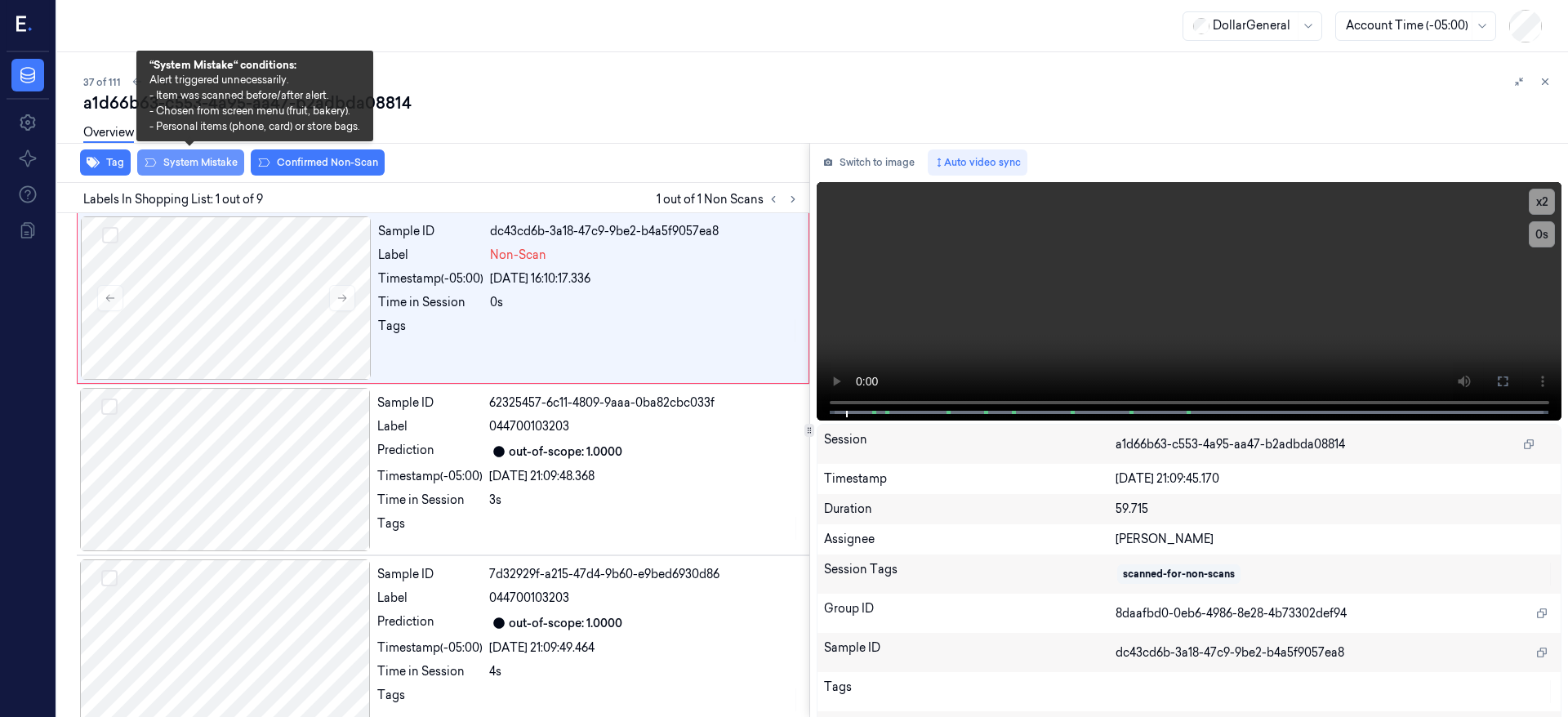
click at [190, 169] on button "System Mistake" at bounding box center [191, 162] width 107 height 26
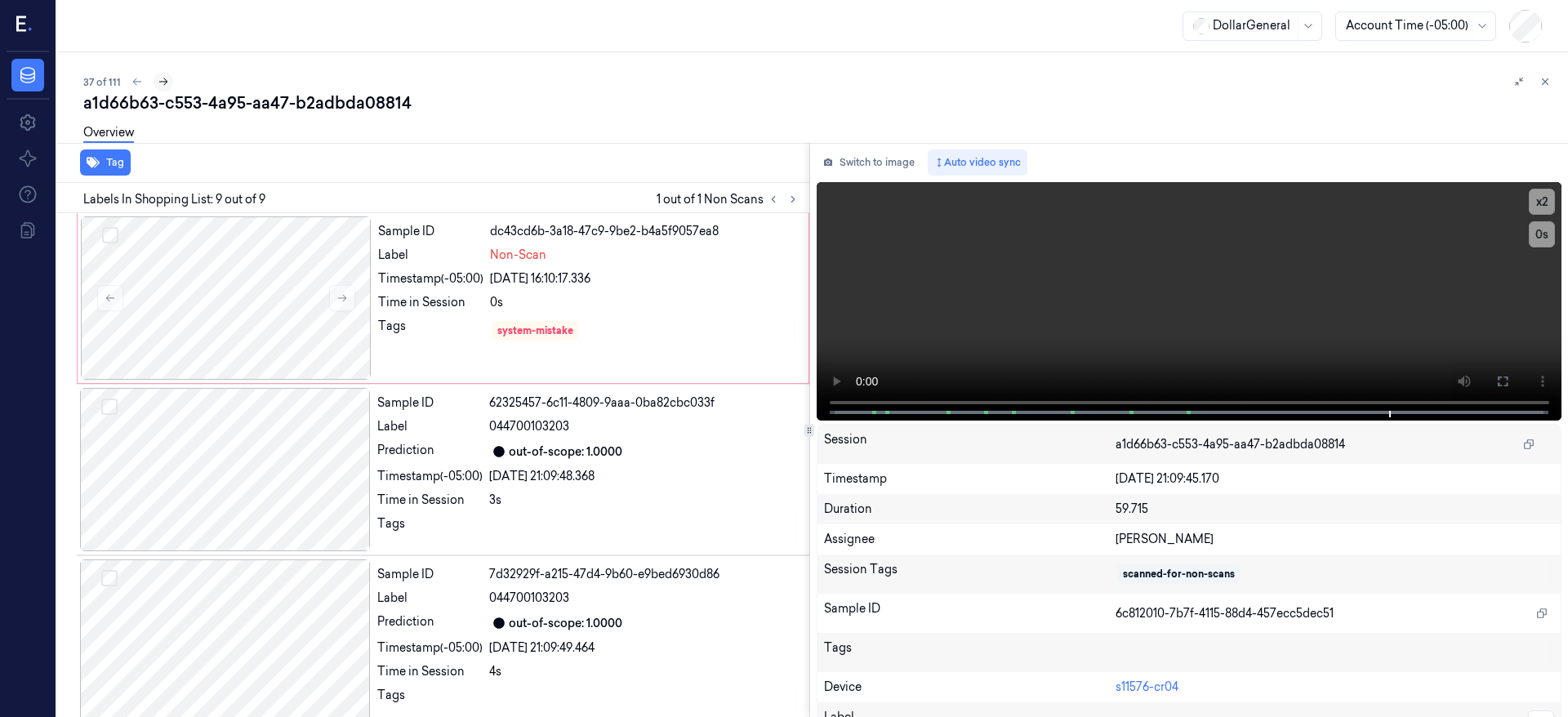
click at [163, 81] on icon at bounding box center [163, 82] width 12 height 12
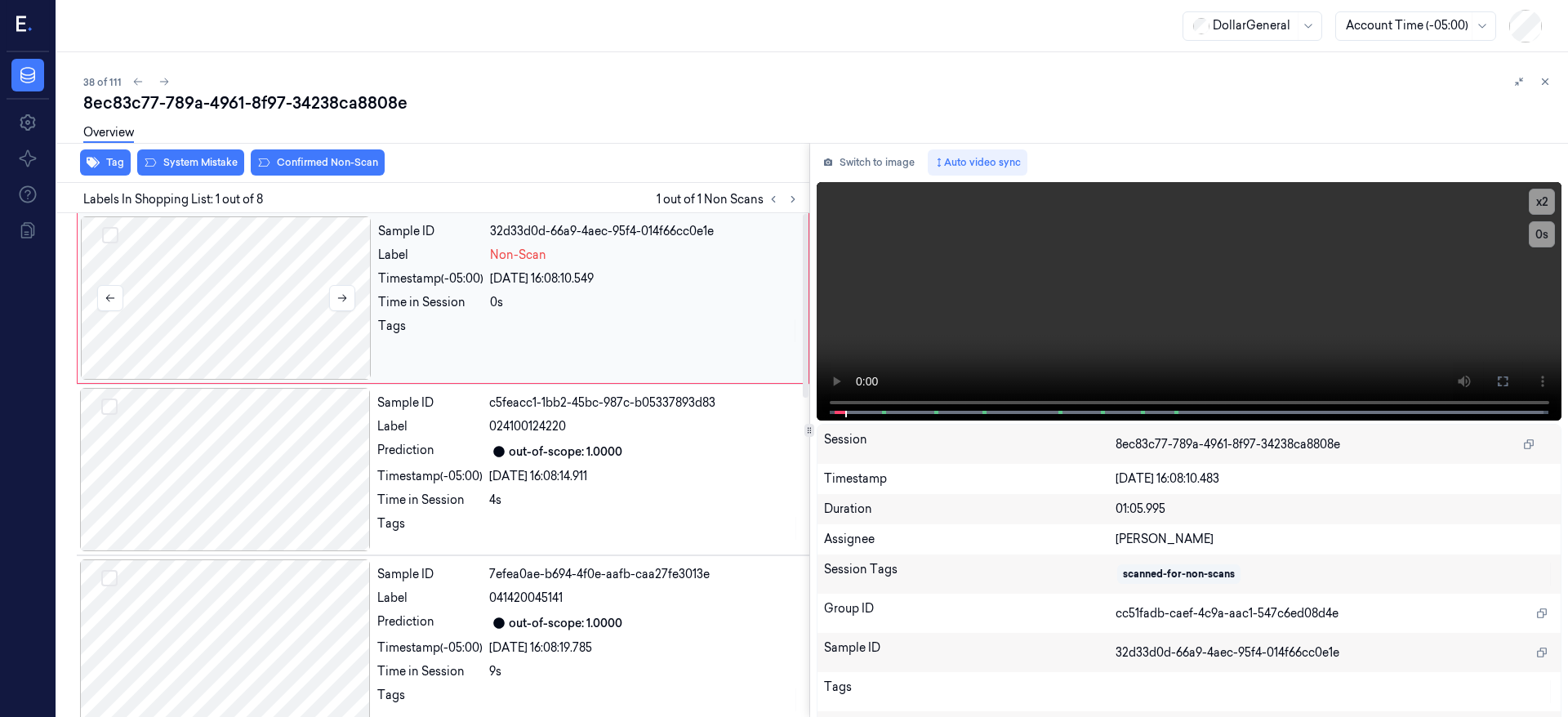
click at [269, 271] on div at bounding box center [226, 298] width 291 height 163
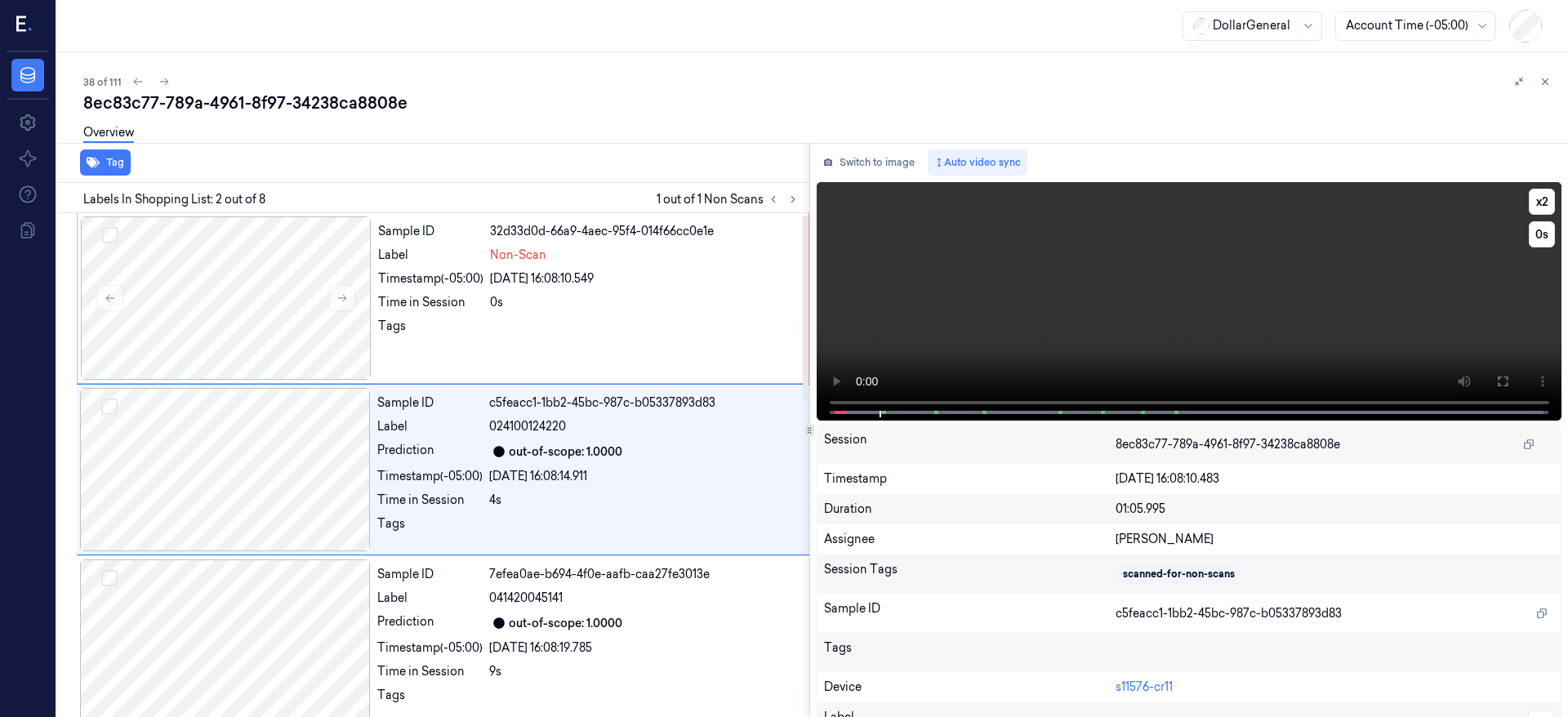
scroll to position [5, 0]
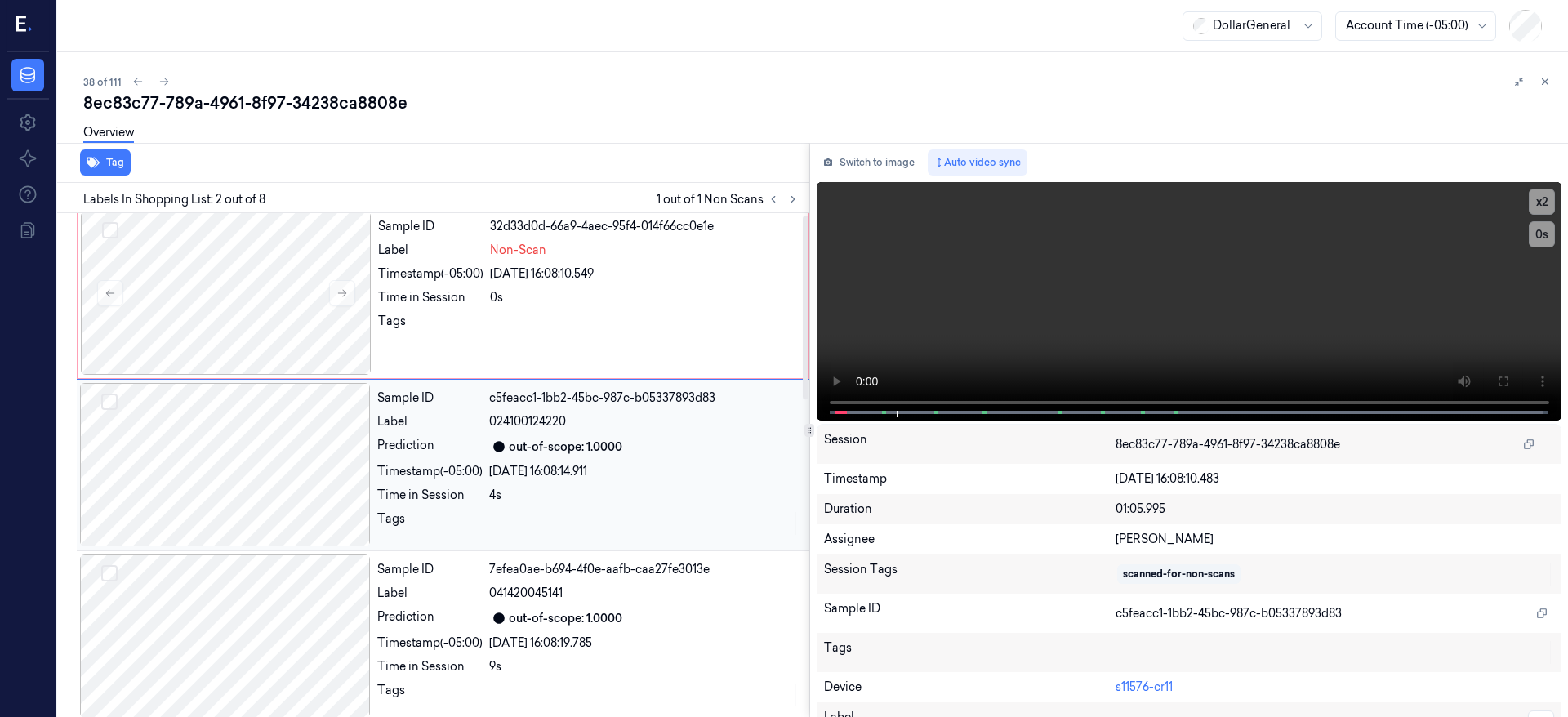
click at [738, 406] on div "Tag Labels In Shopping List: 2 out of 8 1 out of 1 Non Scans Sample ID 32d33d0d…" at bounding box center [809, 431] width 1518 height 575
click at [251, 241] on div at bounding box center [226, 293] width 291 height 163
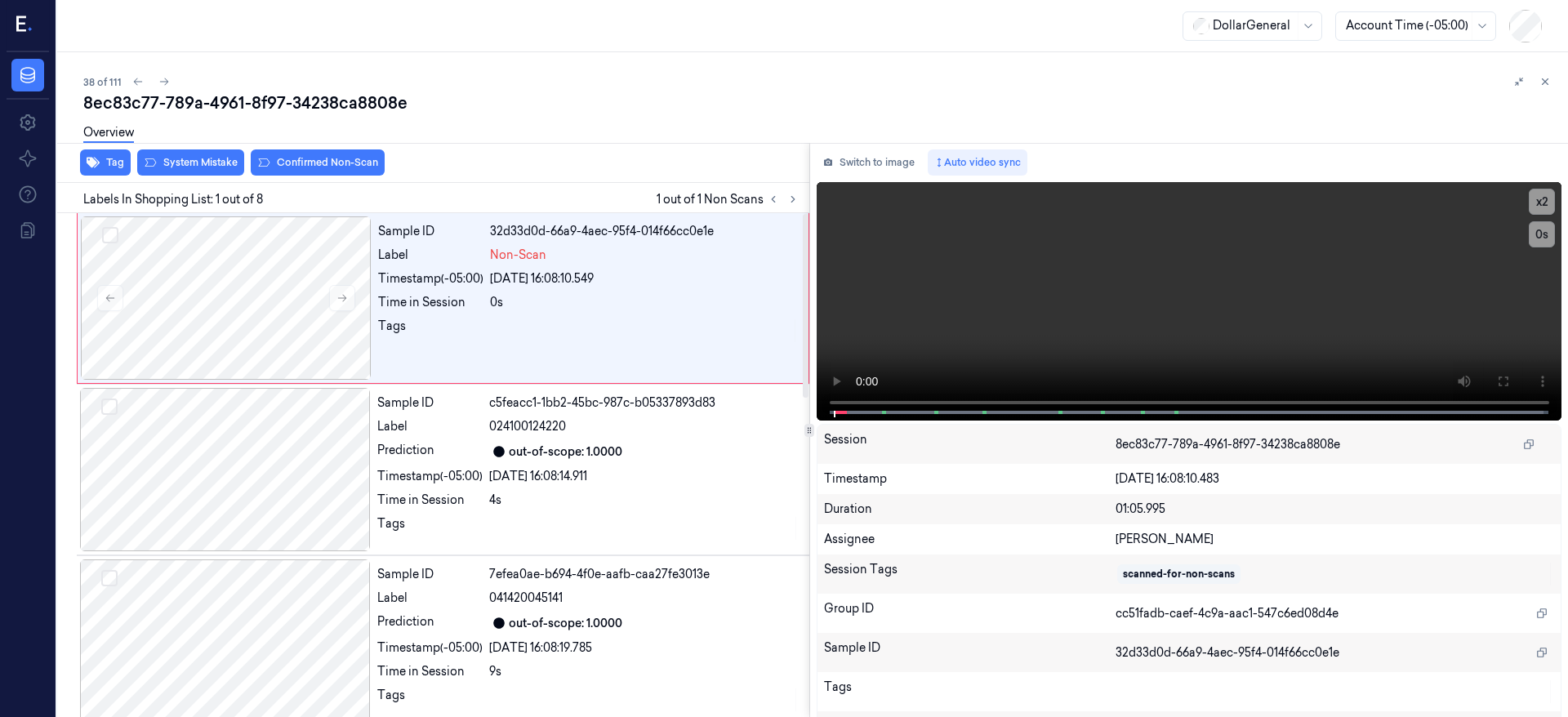
click at [196, 153] on div "Overview" at bounding box center [819, 135] width 1472 height 42
click at [197, 157] on button "System Mistake" at bounding box center [191, 162] width 107 height 26
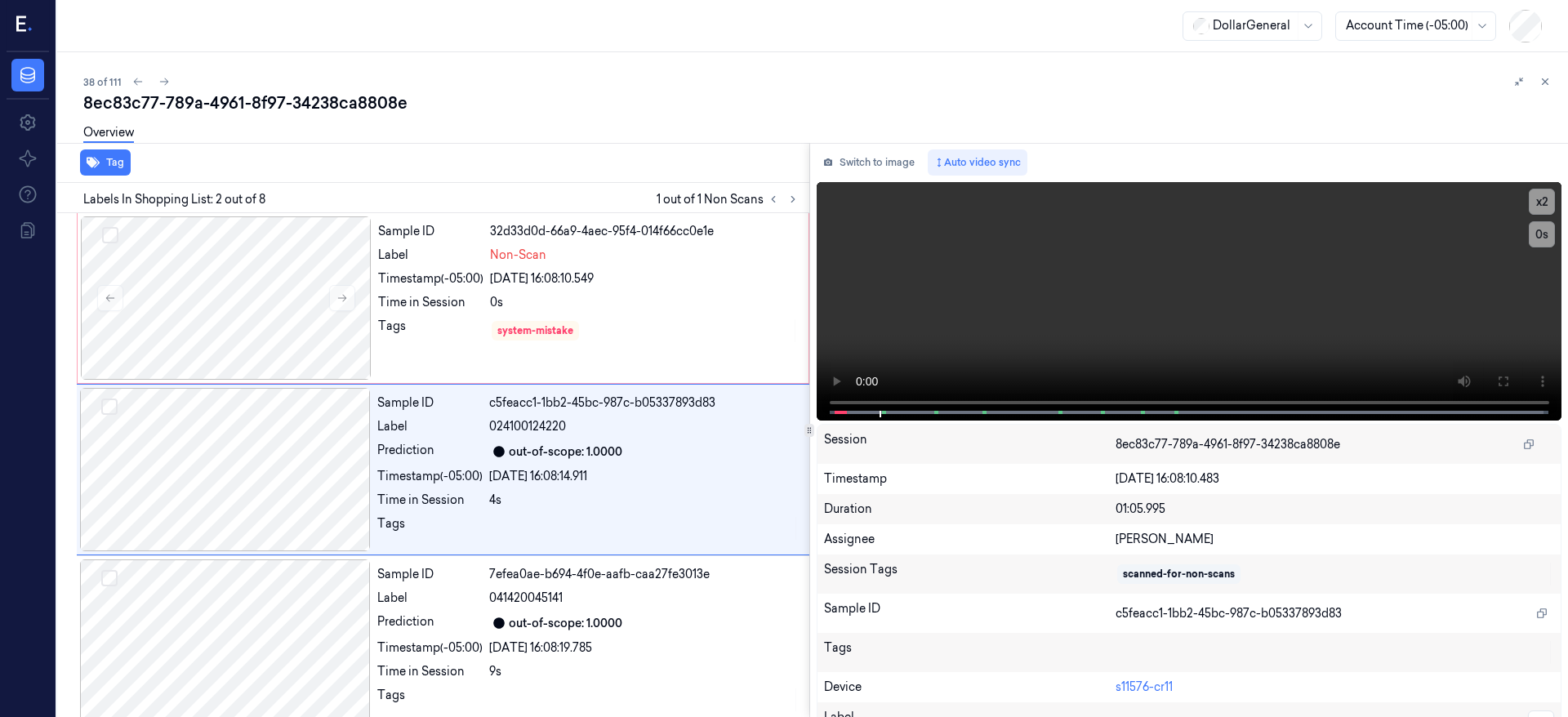
scroll to position [5, 0]
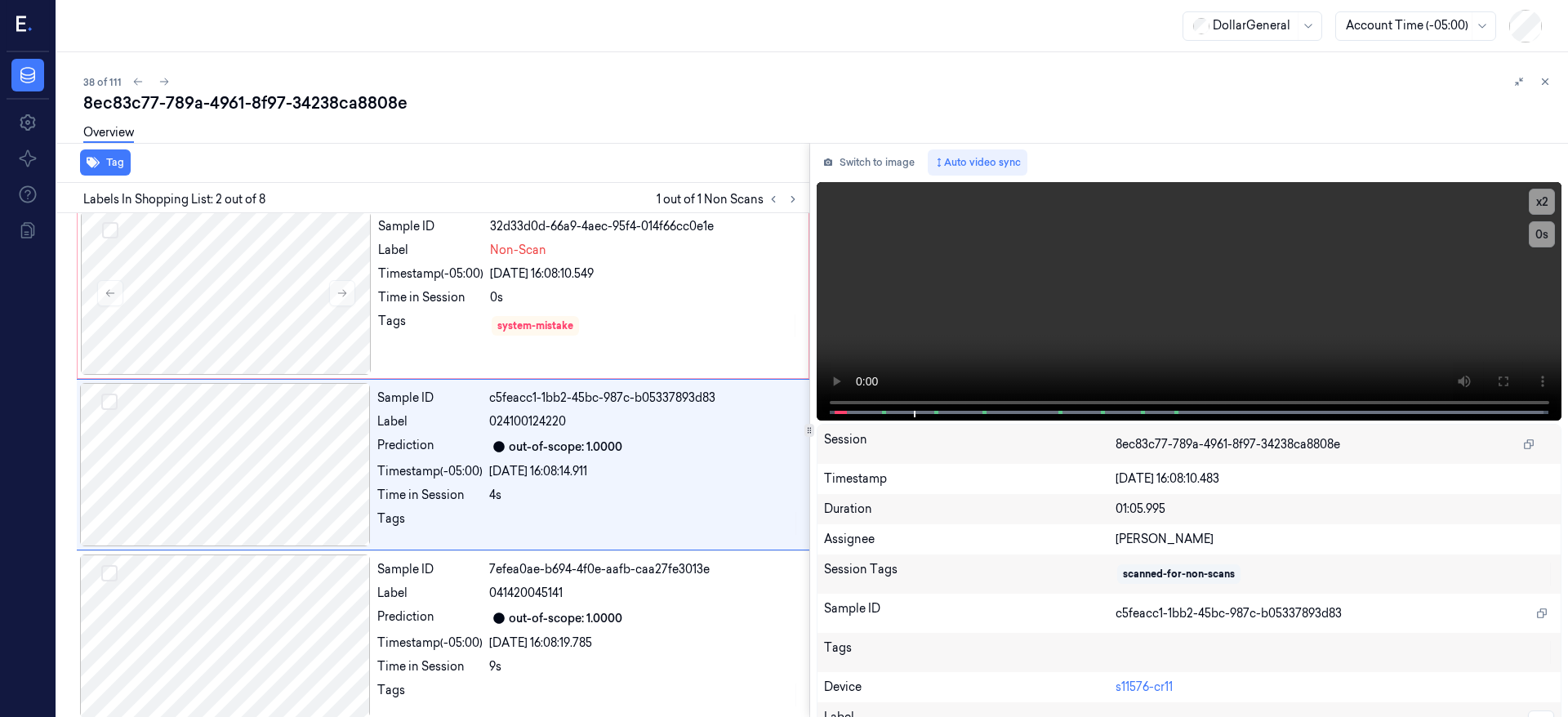
click at [340, 107] on div "8ec83c77-789a-4961-8f97-34238ca8808e" at bounding box center [819, 102] width 1472 height 22
click at [165, 82] on icon at bounding box center [164, 82] width 12 height 12
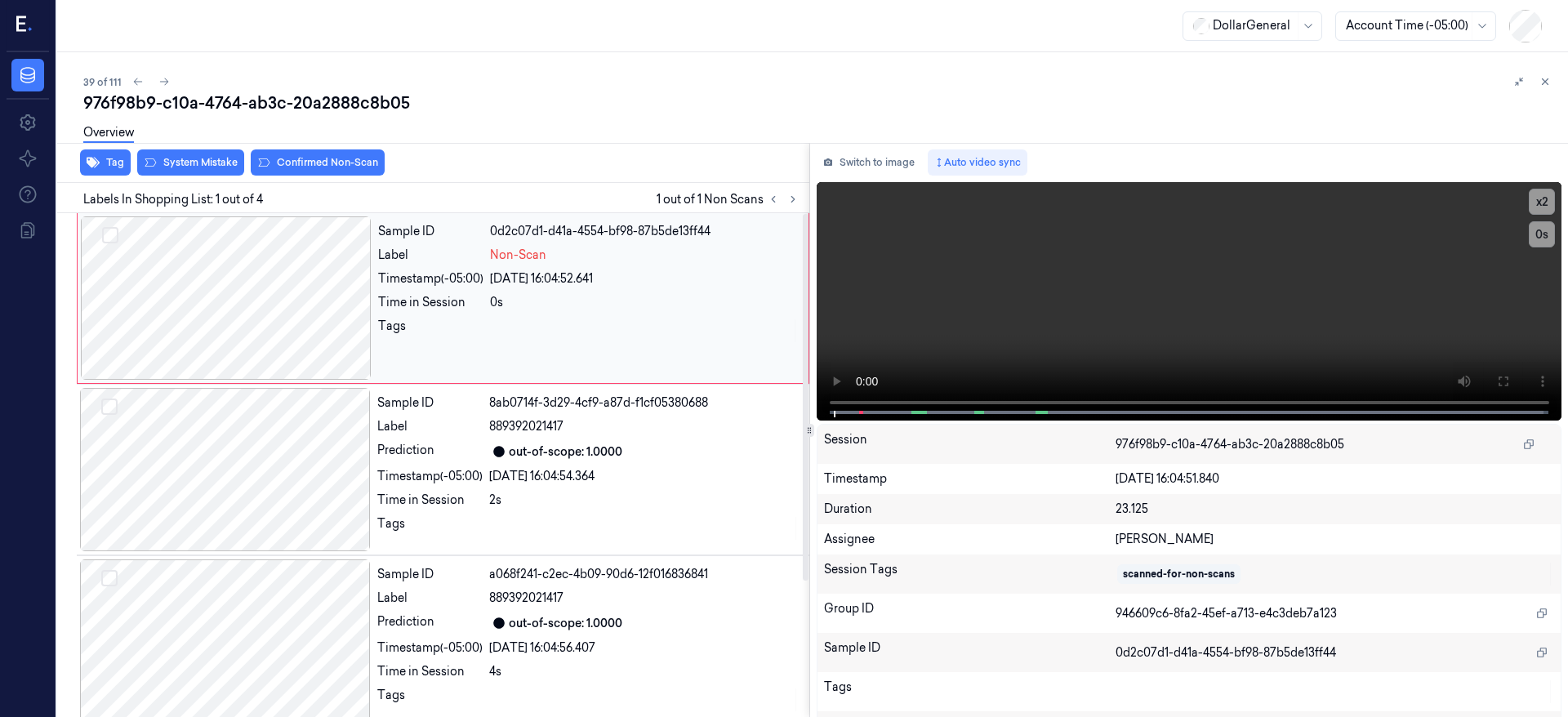
click at [276, 304] on div at bounding box center [226, 298] width 291 height 163
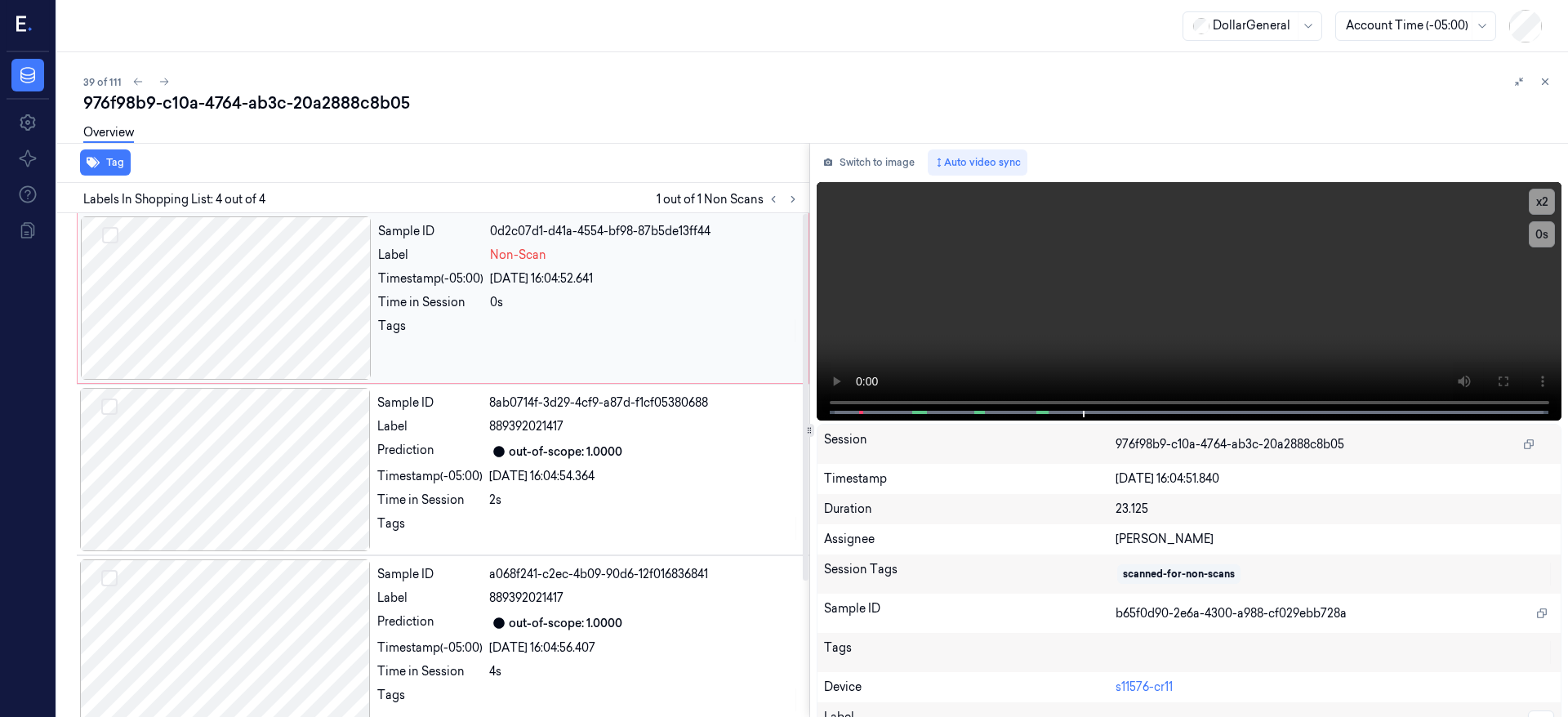
click at [281, 255] on div at bounding box center [226, 298] width 291 height 163
click at [284, 293] on div at bounding box center [226, 298] width 291 height 163
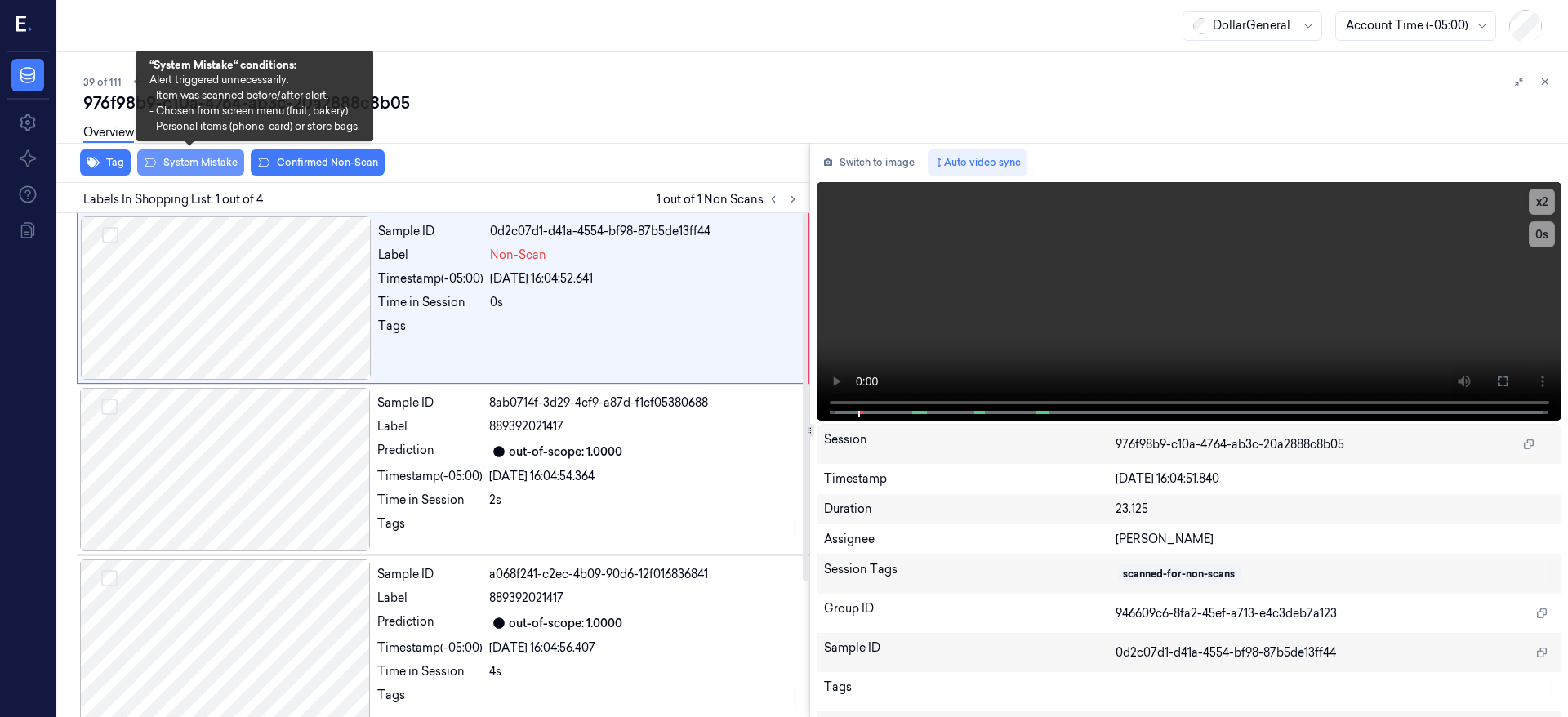
click at [202, 168] on button "System Mistake" at bounding box center [191, 162] width 107 height 26
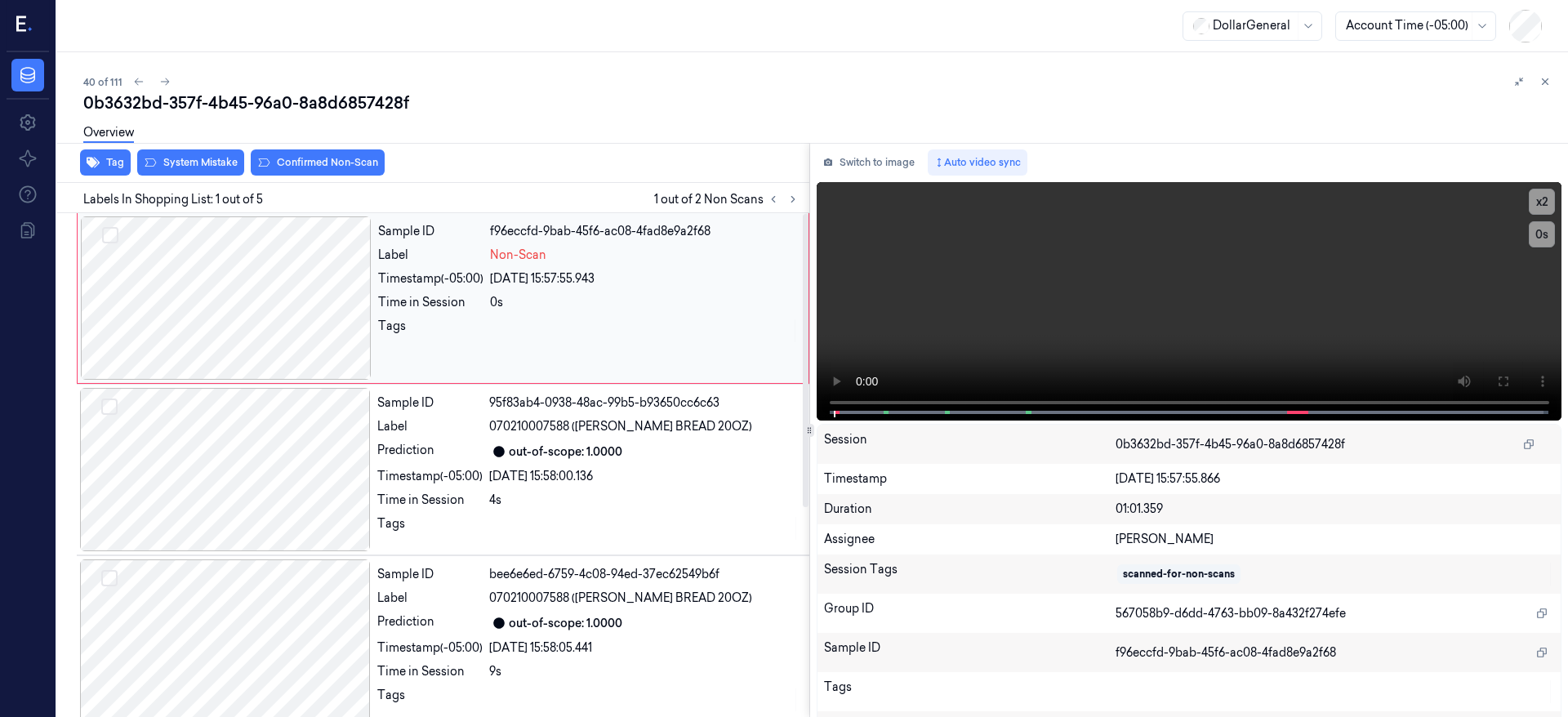
click at [219, 316] on div at bounding box center [226, 298] width 291 height 163
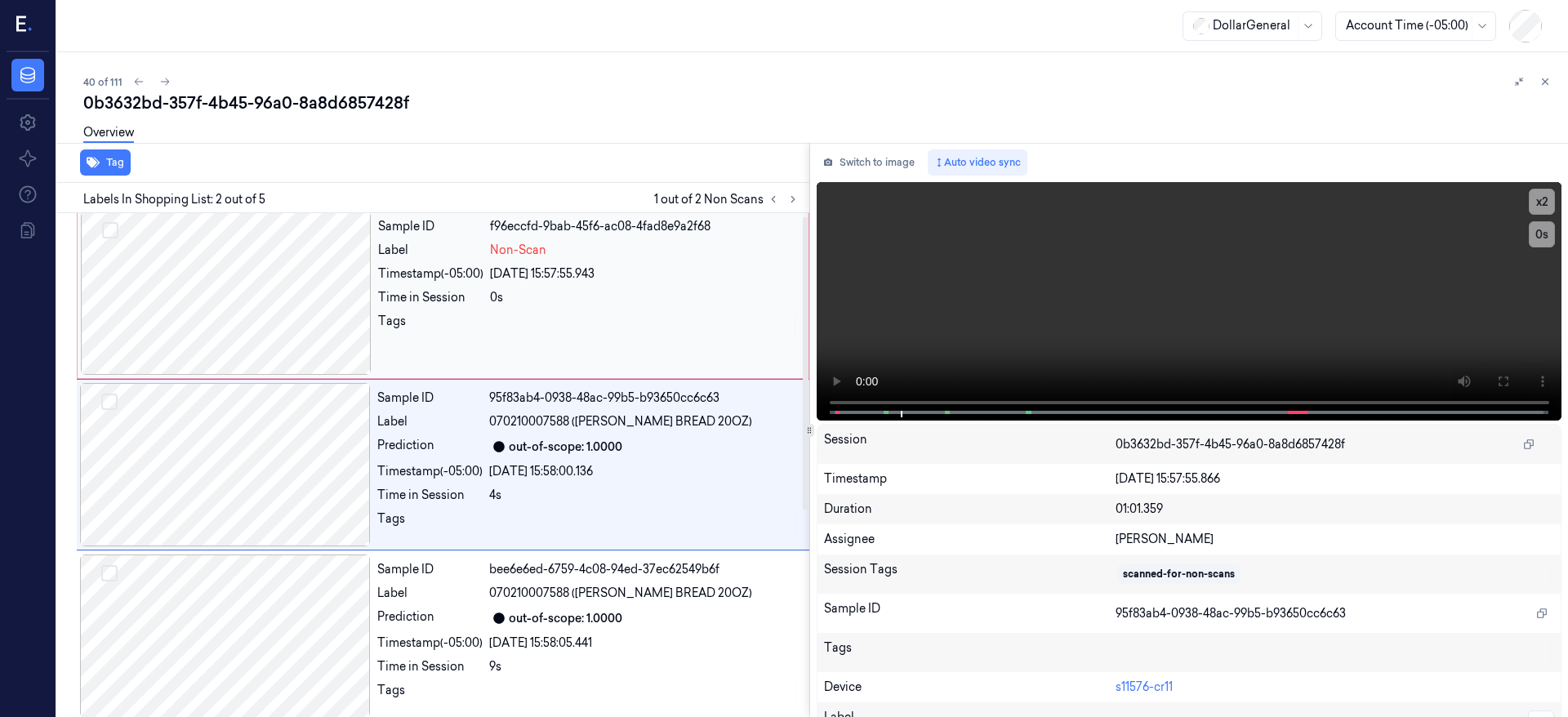
drag, startPoint x: 207, startPoint y: 306, endPoint x: 208, endPoint y: 266, distance: 40.0
click at [207, 305] on div at bounding box center [226, 293] width 291 height 163
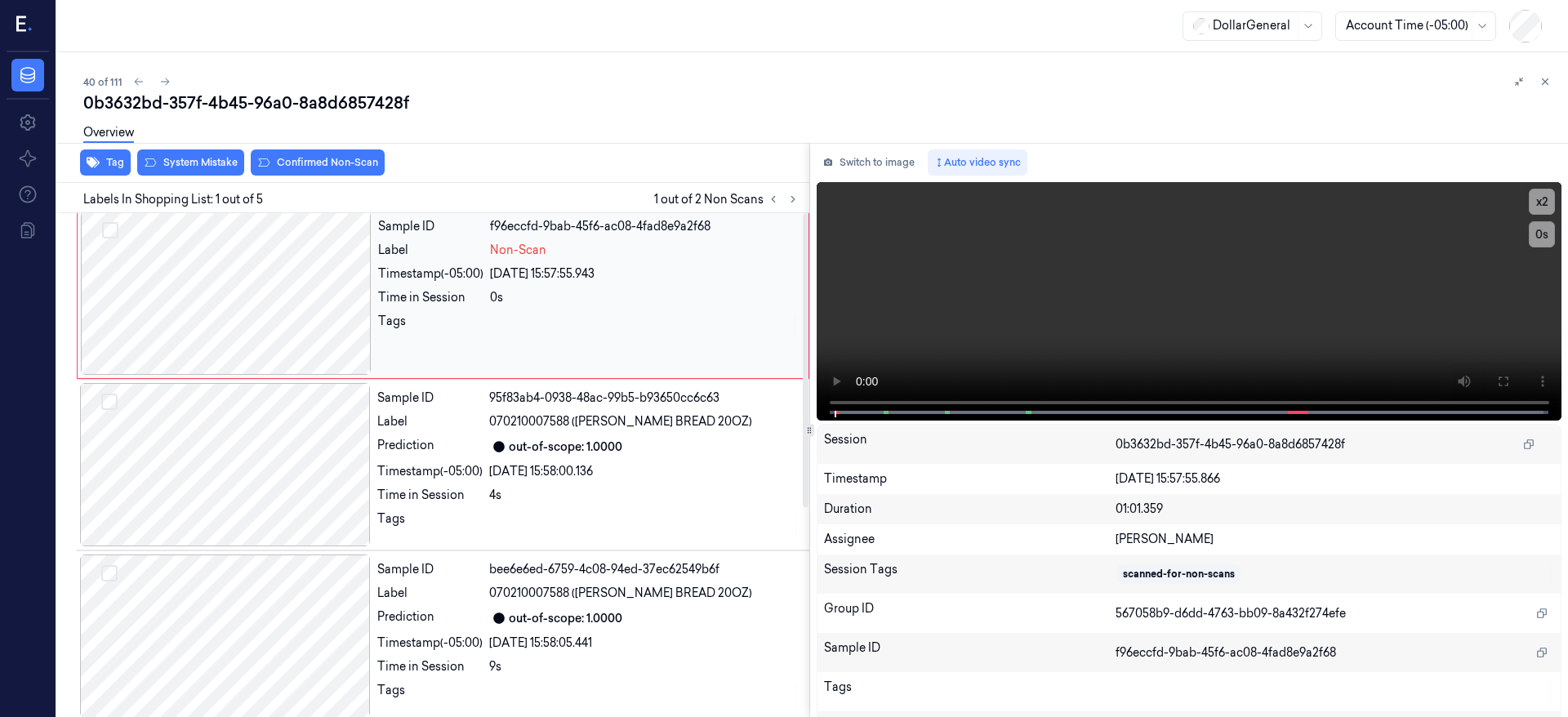
scroll to position [0, 0]
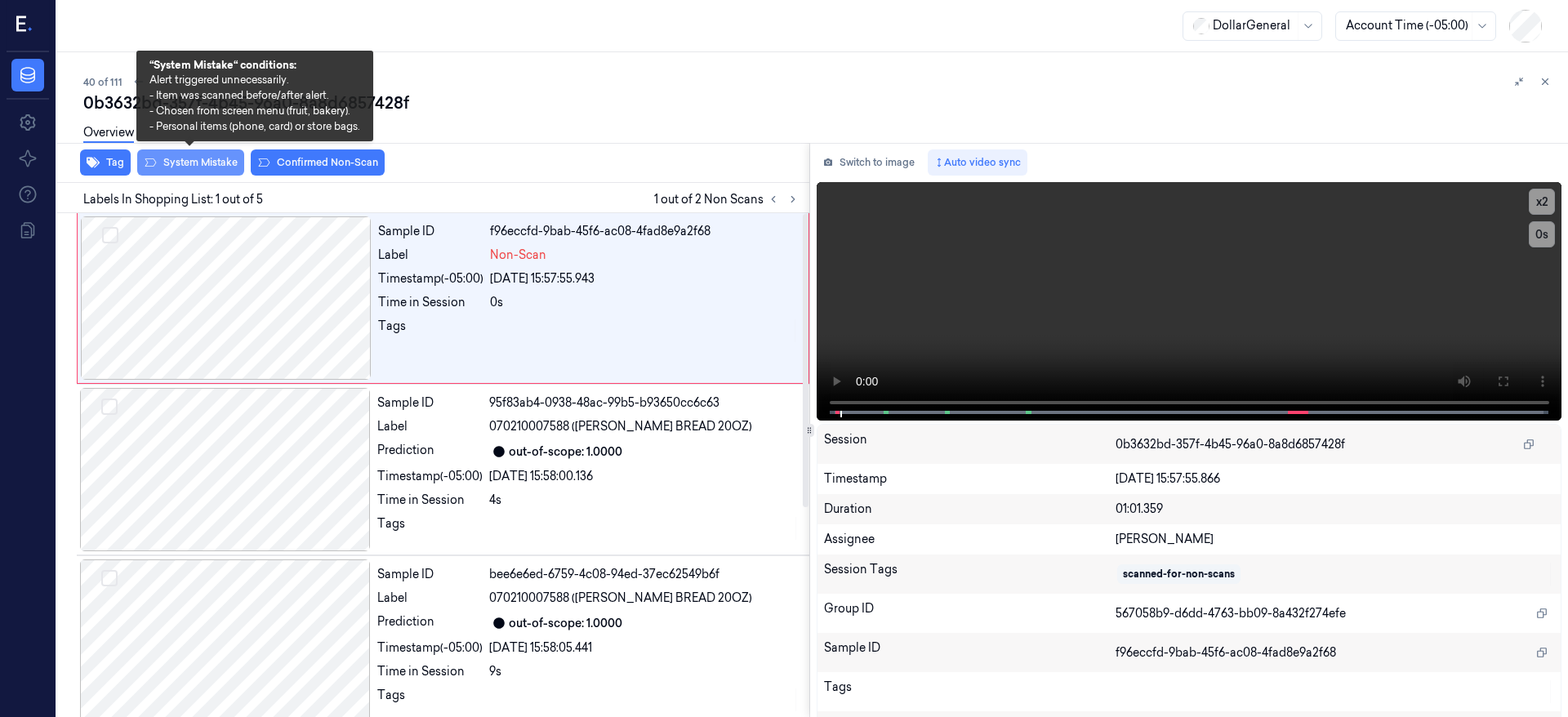
click at [214, 172] on button "System Mistake" at bounding box center [191, 162] width 107 height 26
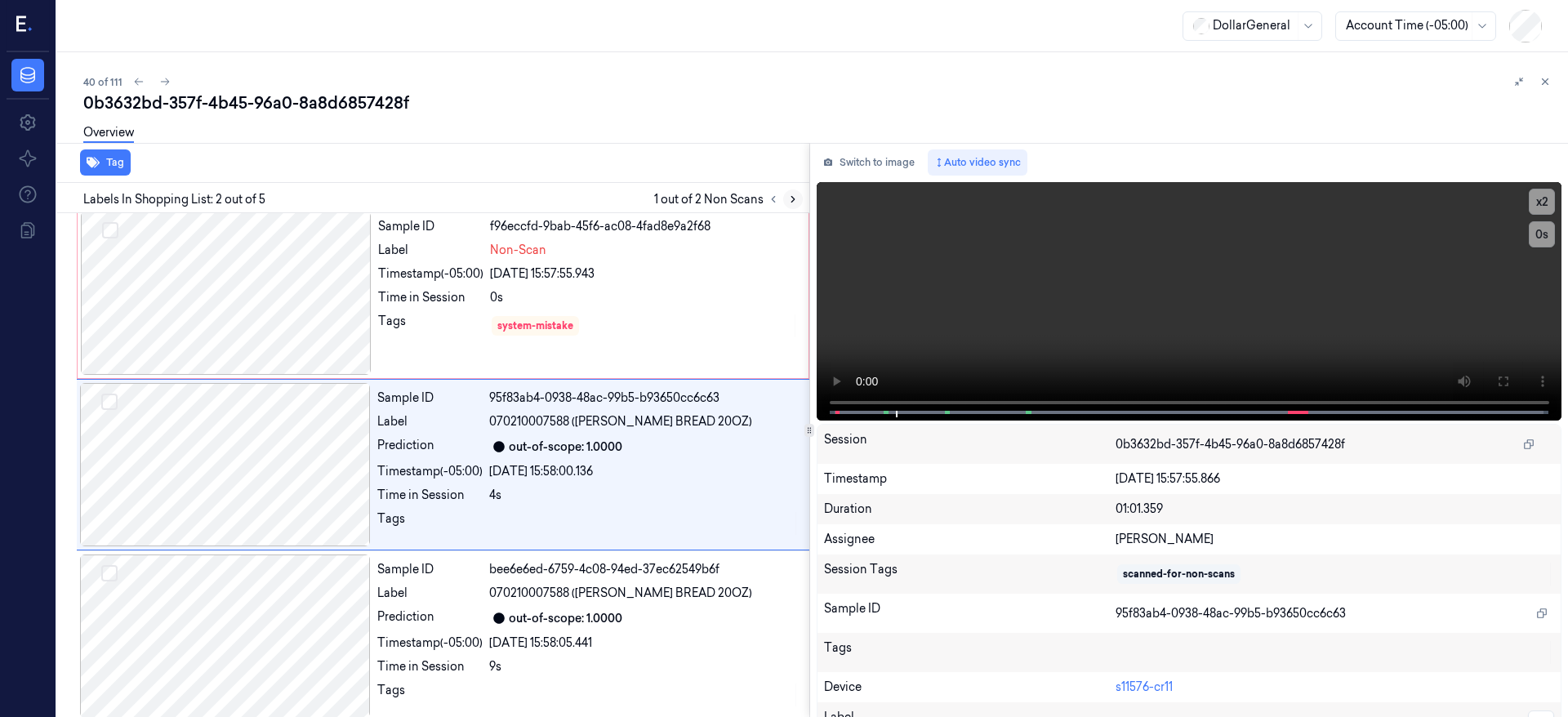
click at [794, 199] on icon at bounding box center [794, 199] width 12 height 12
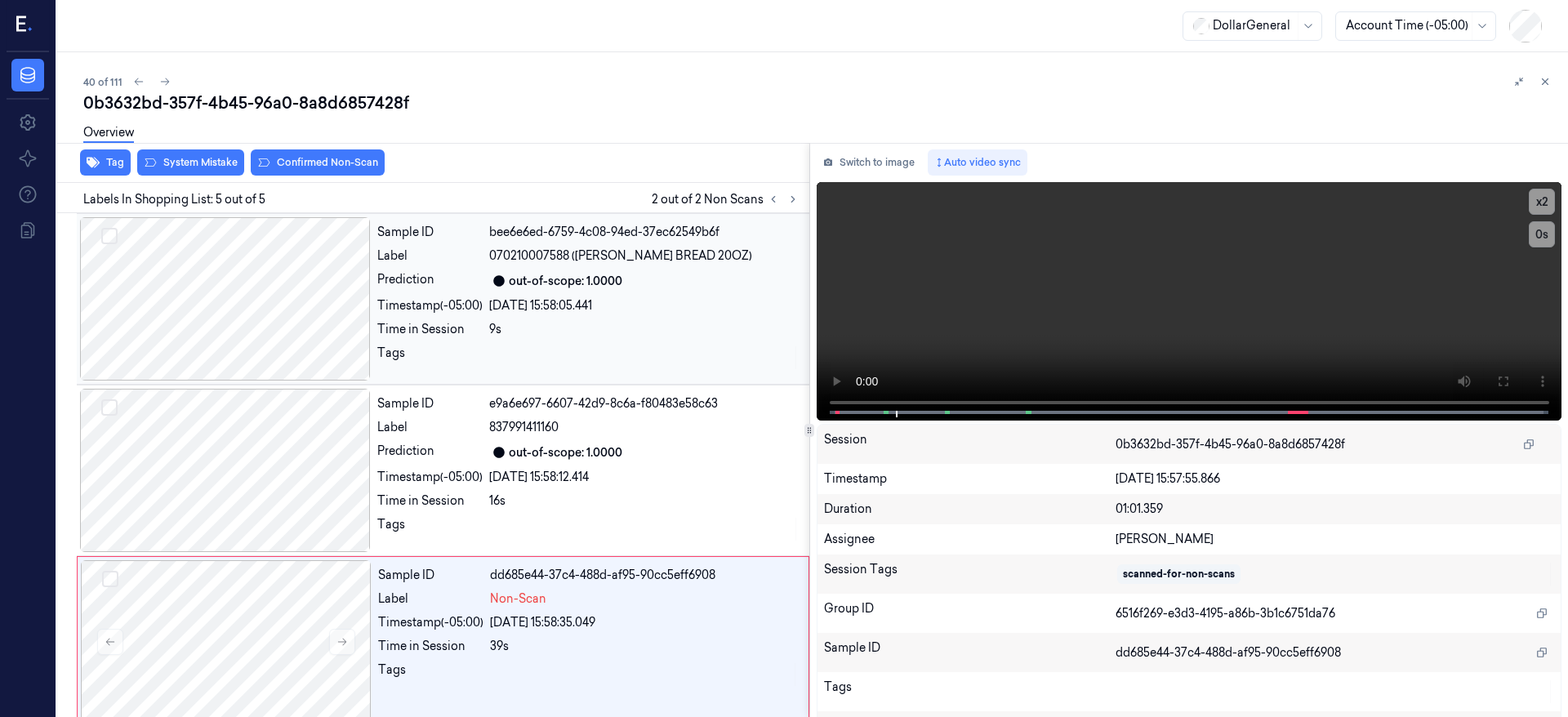
scroll to position [359, 0]
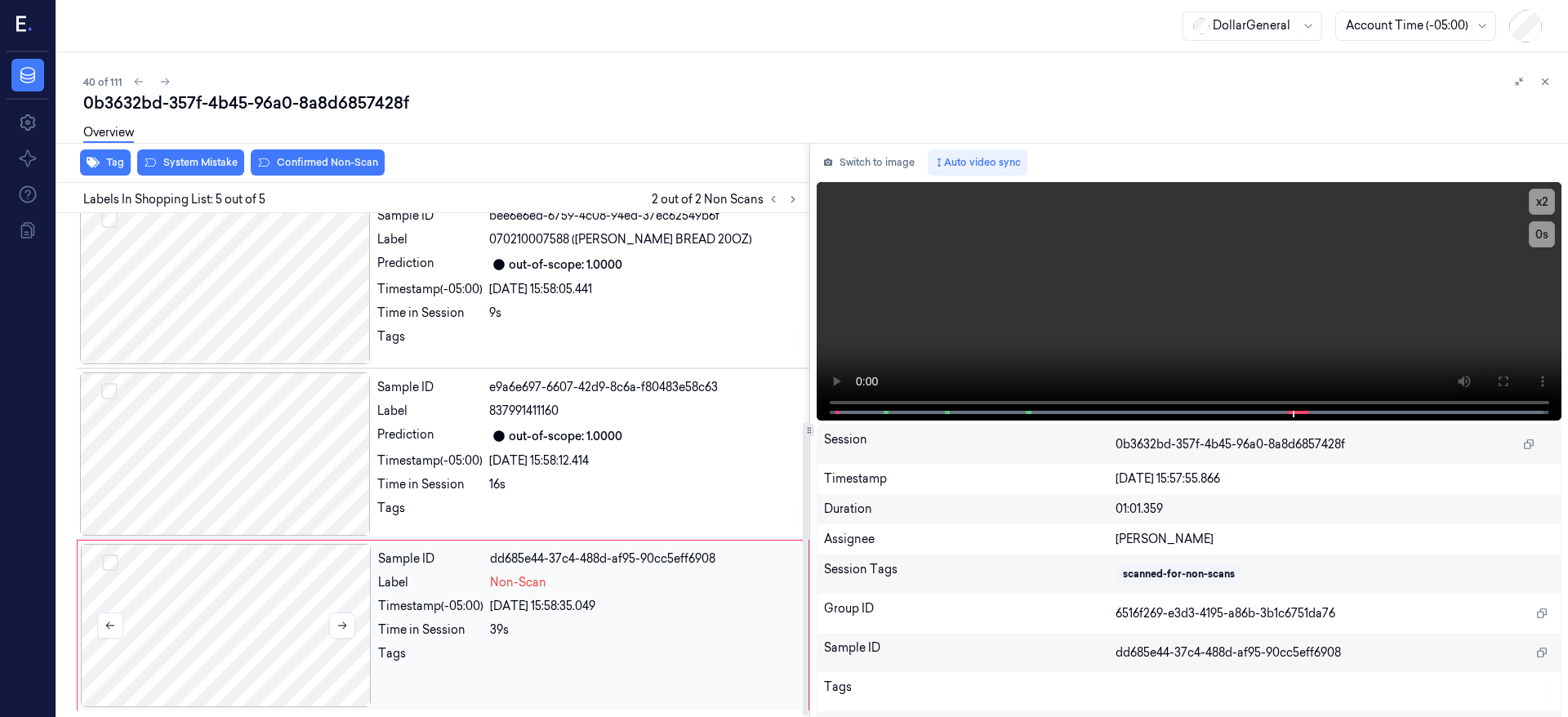
click at [241, 606] on div at bounding box center [226, 625] width 291 height 163
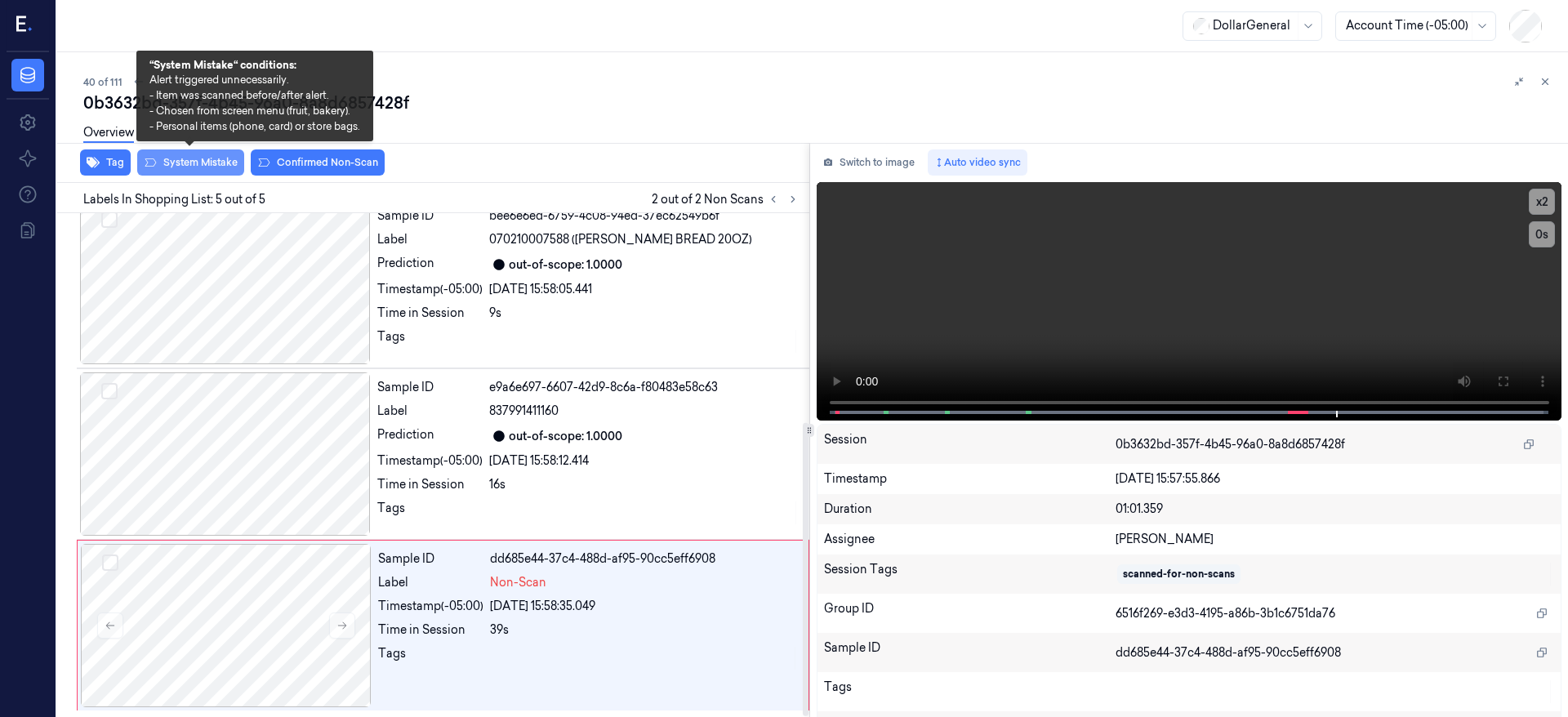
click at [205, 162] on button "System Mistake" at bounding box center [191, 162] width 107 height 26
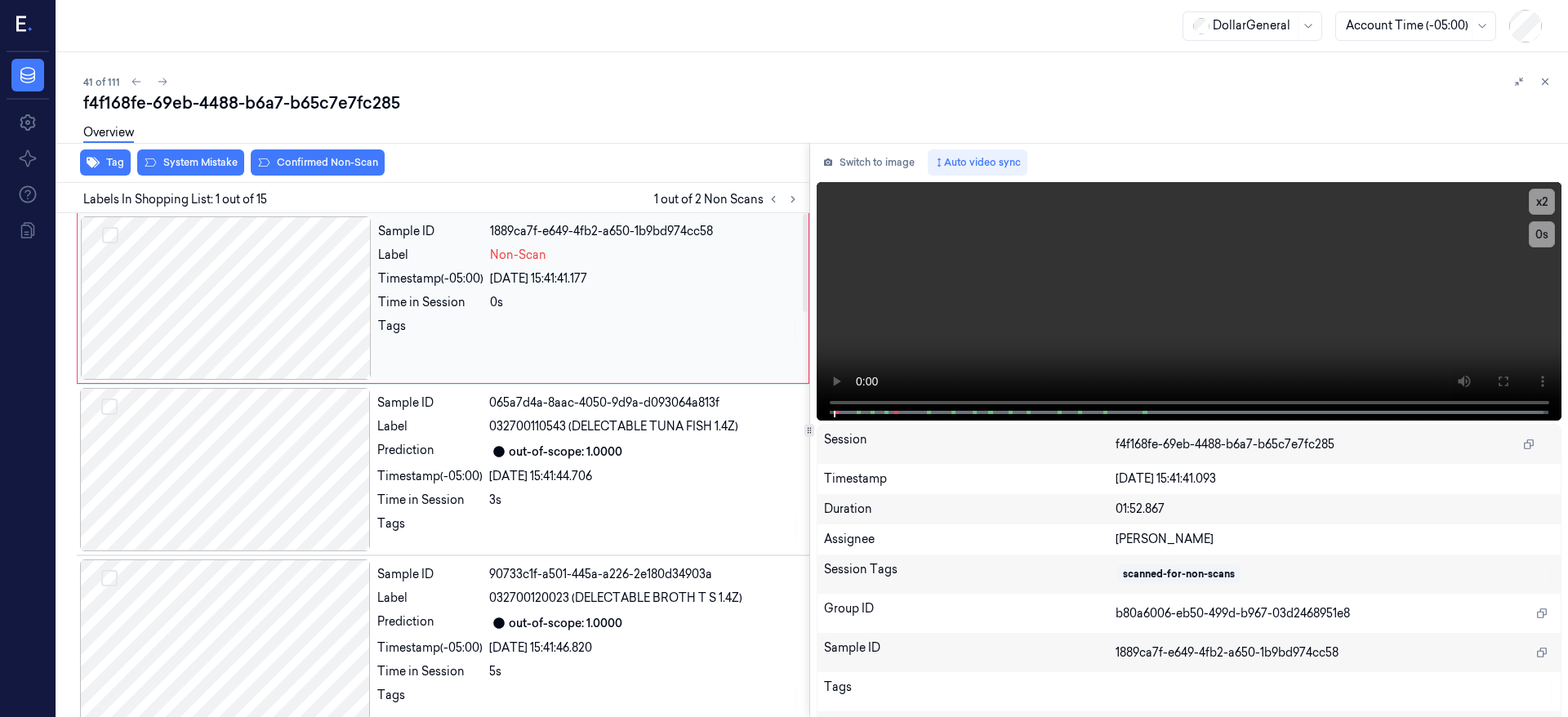
click at [217, 277] on div at bounding box center [226, 298] width 291 height 163
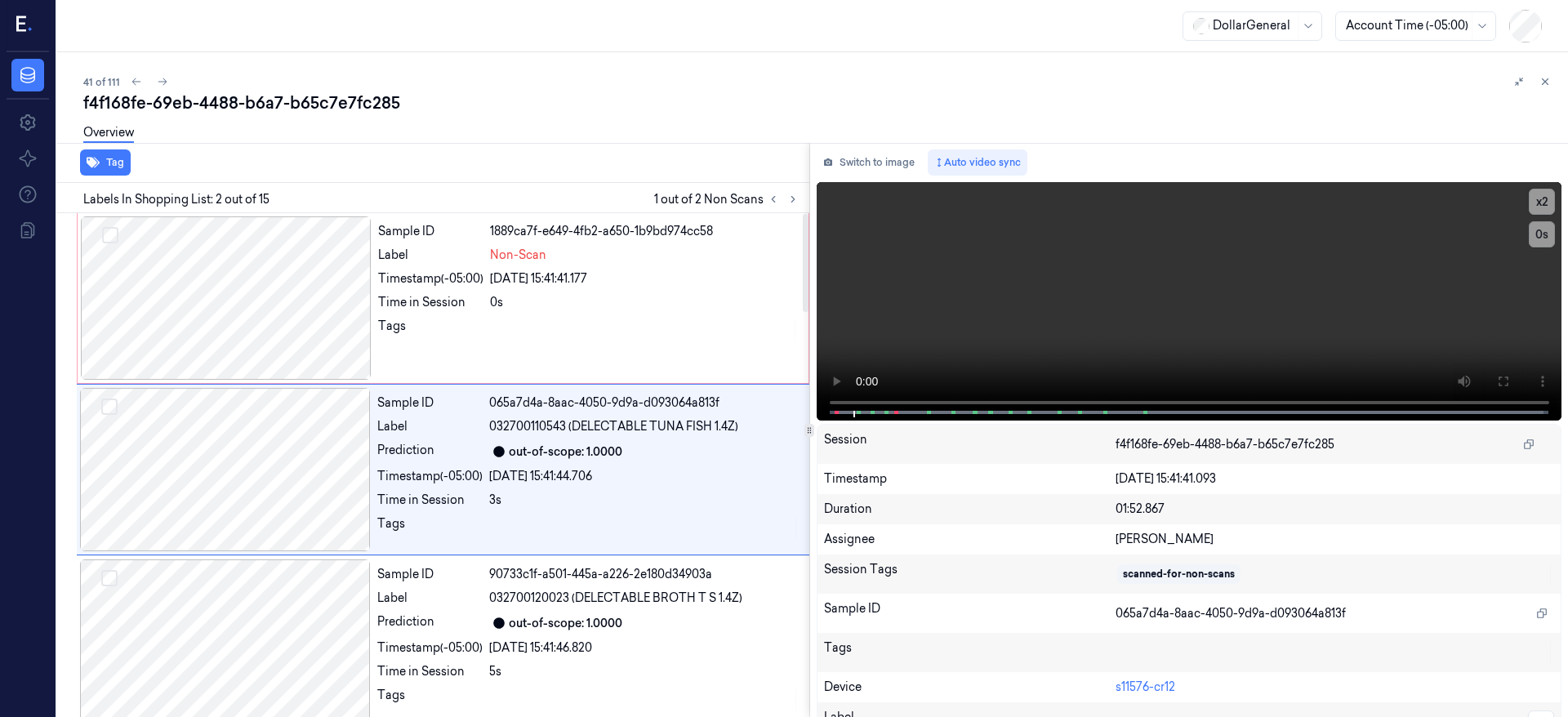
scroll to position [5, 0]
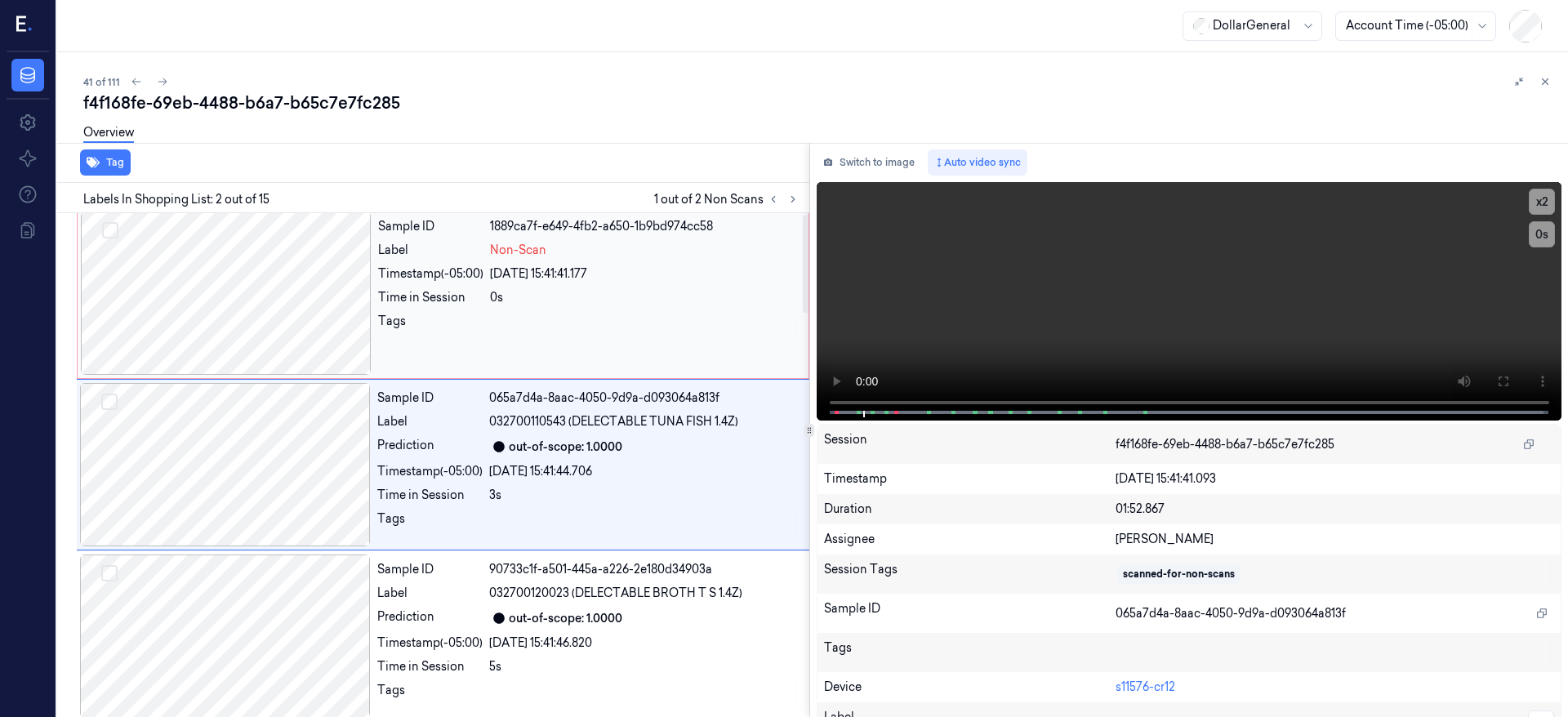
drag, startPoint x: 214, startPoint y: 267, endPoint x: 199, endPoint y: 209, distance: 59.9
click at [214, 267] on div at bounding box center [226, 293] width 291 height 163
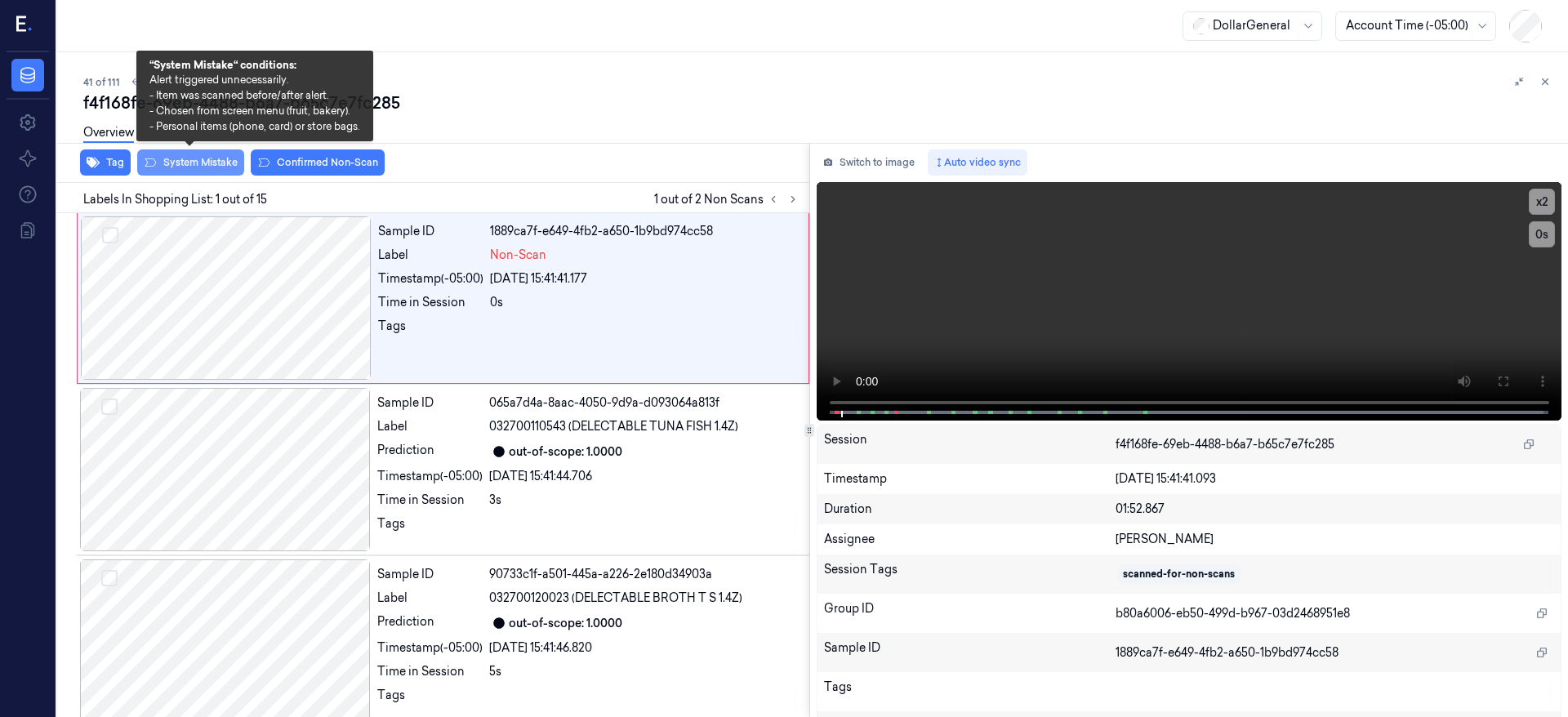
click at [202, 172] on button "System Mistake" at bounding box center [191, 162] width 107 height 26
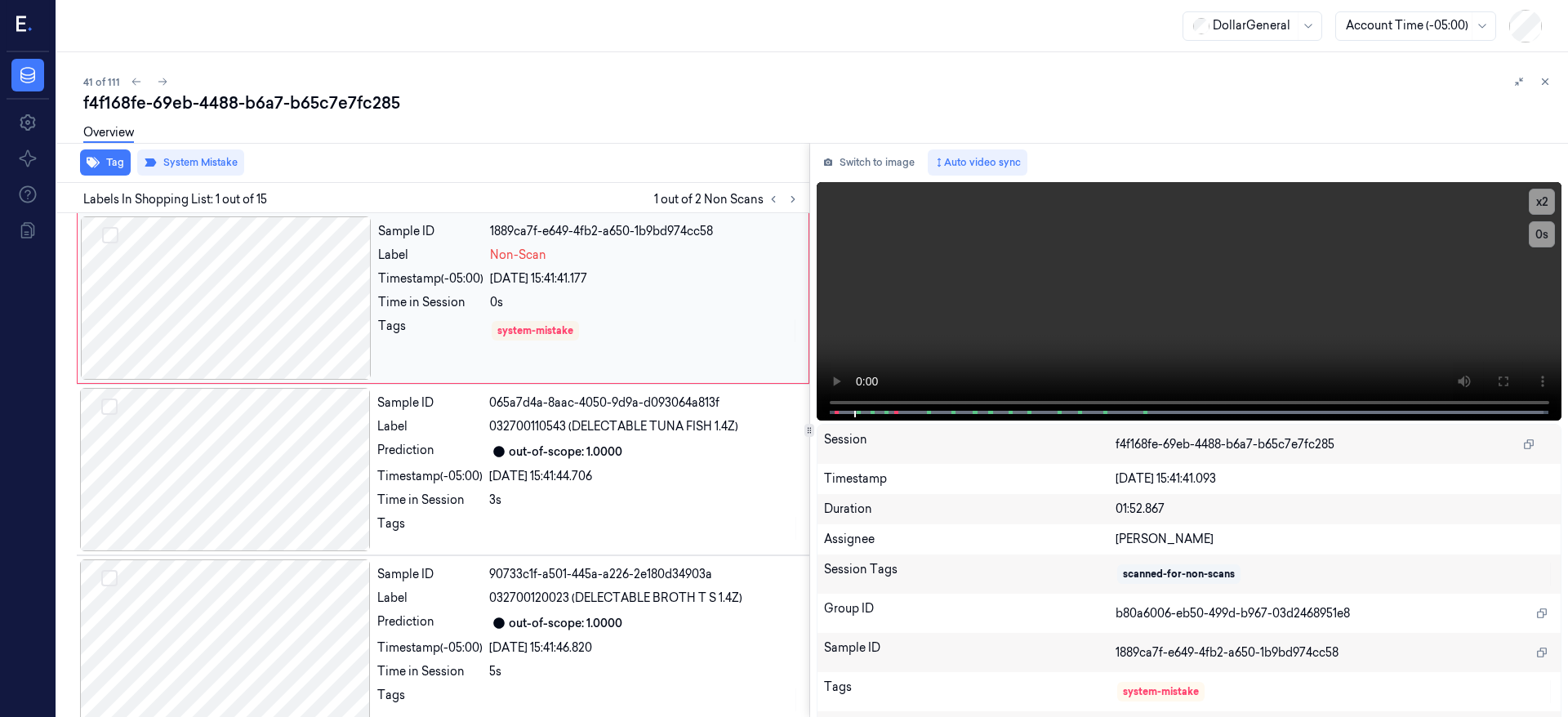
scroll to position [5, 0]
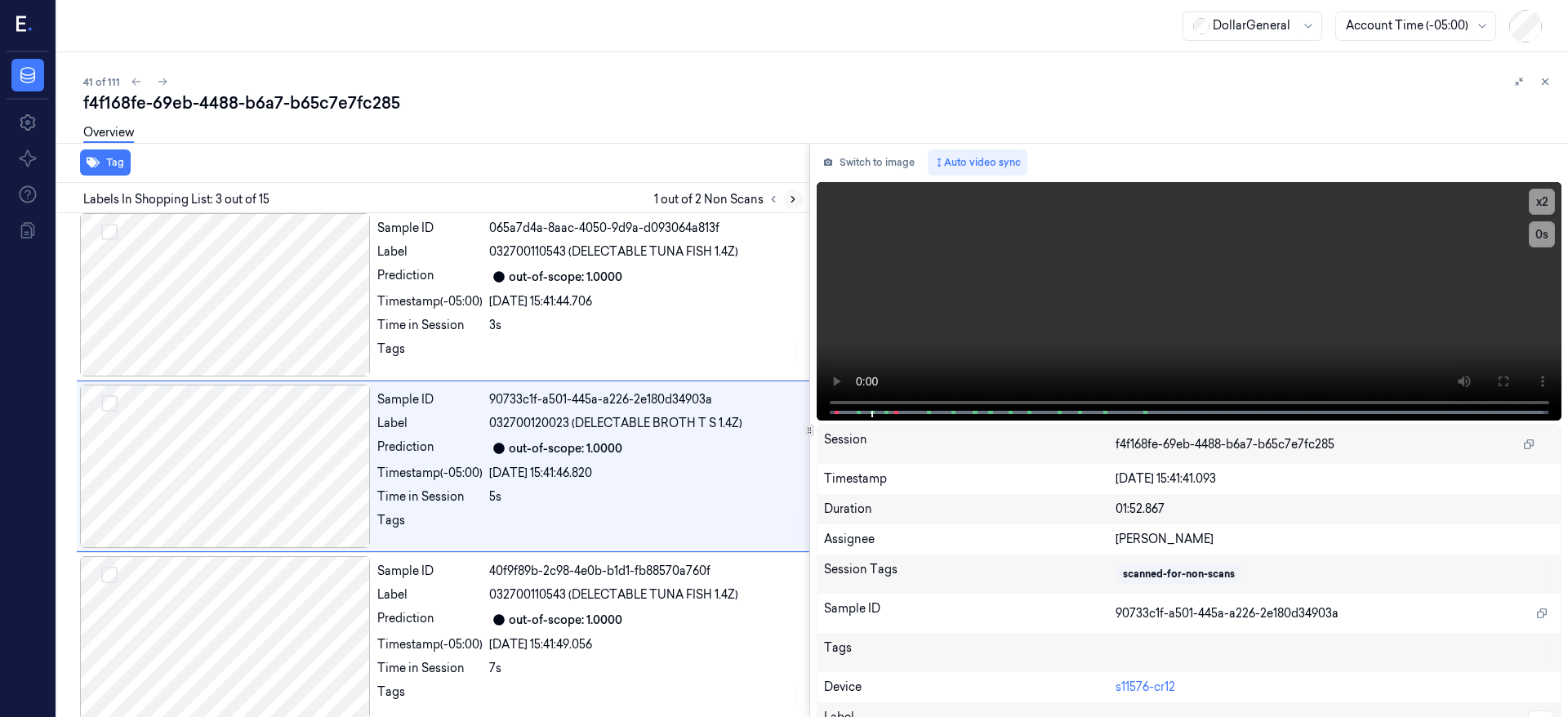
click at [791, 199] on icon at bounding box center [794, 199] width 12 height 12
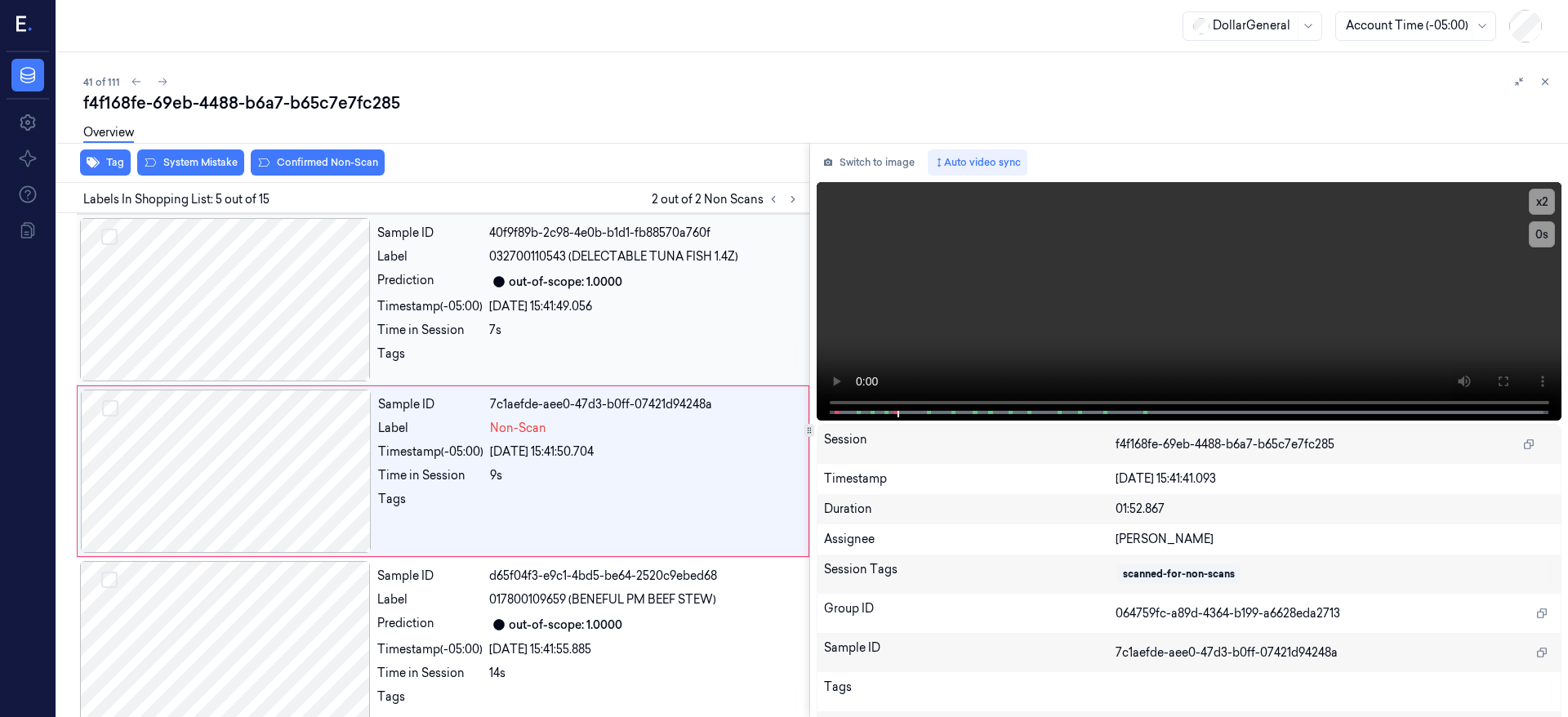
scroll to position [520, 0]
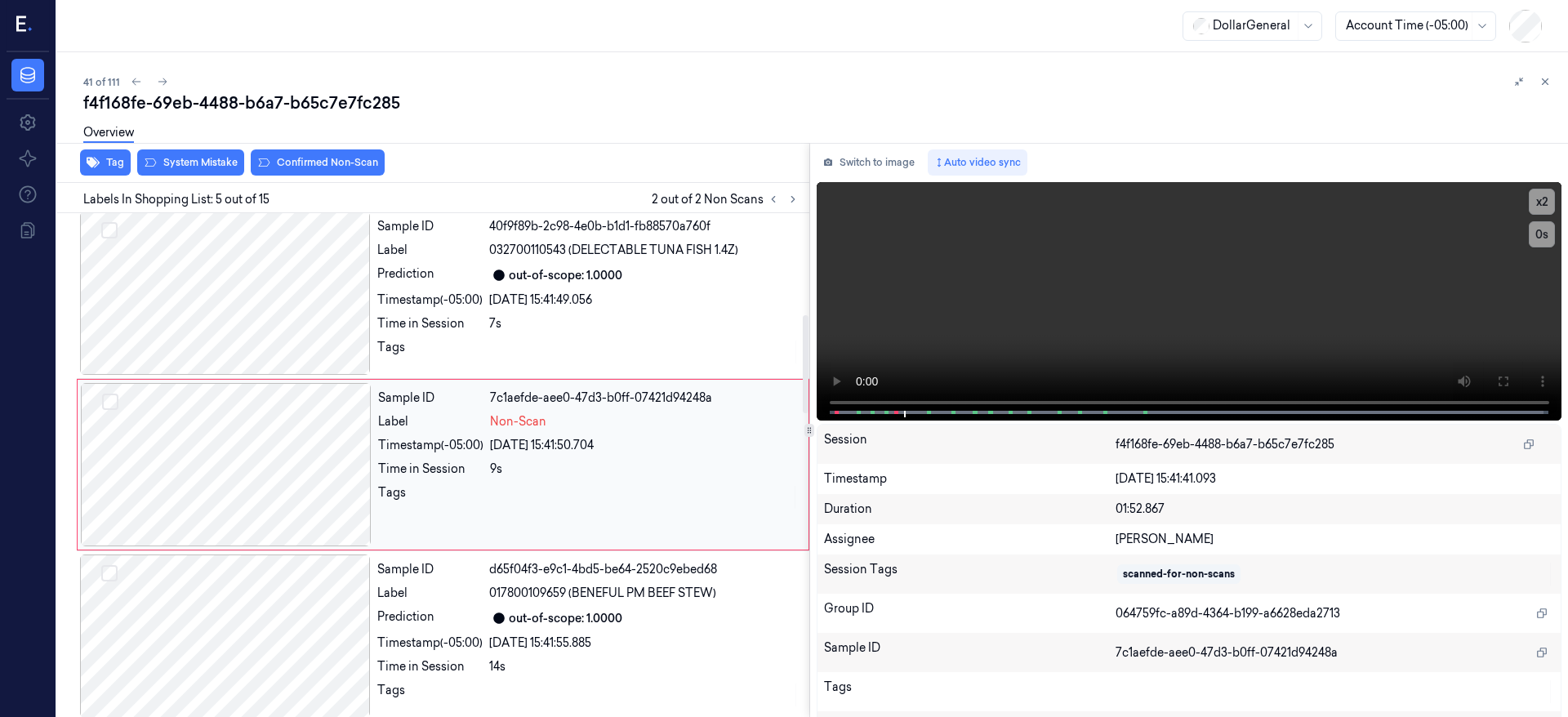
click at [196, 447] on div at bounding box center [226, 465] width 291 height 163
click at [209, 426] on div at bounding box center [226, 465] width 291 height 163
click at [254, 411] on div at bounding box center [226, 465] width 291 height 163
click at [280, 279] on div at bounding box center [225, 293] width 291 height 163
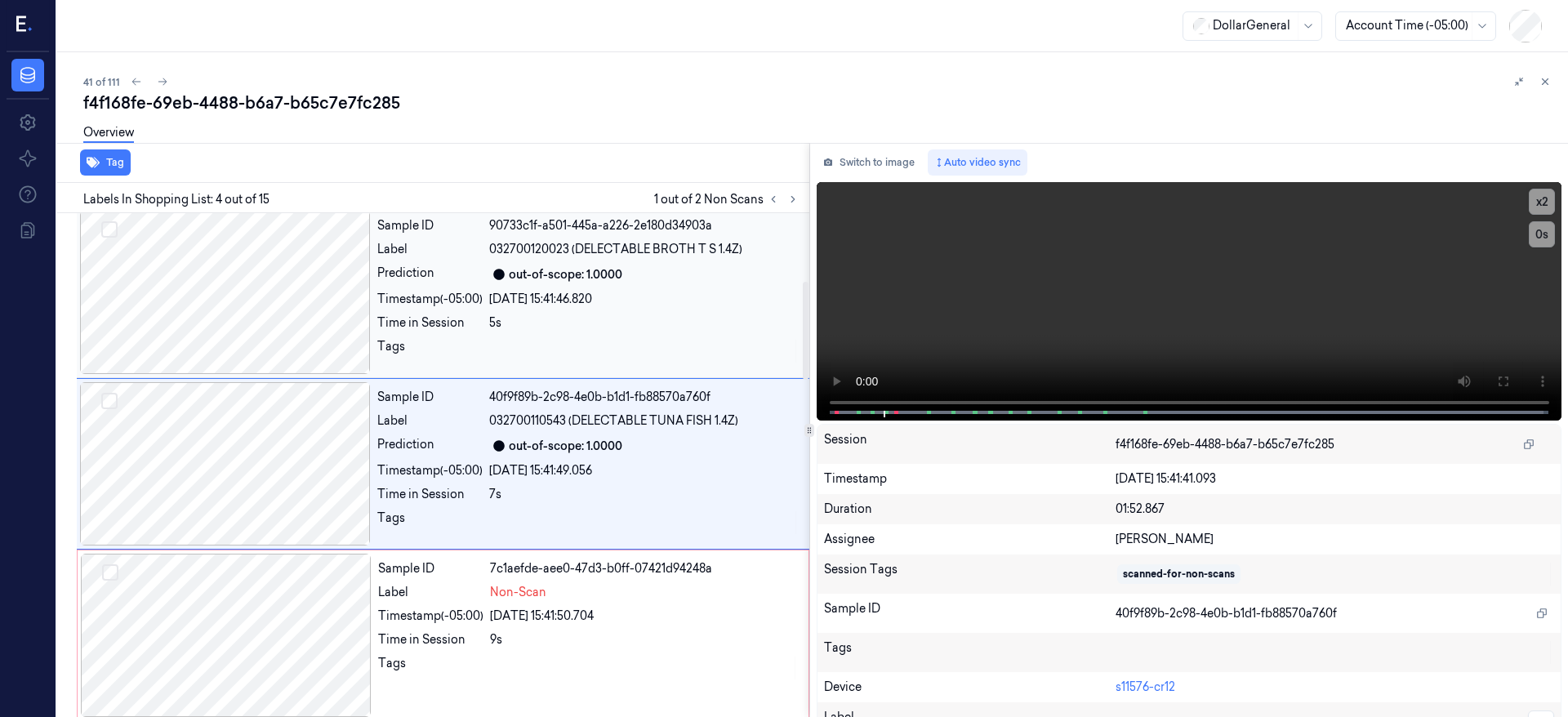
scroll to position [348, 0]
click at [231, 283] on div at bounding box center [225, 293] width 291 height 163
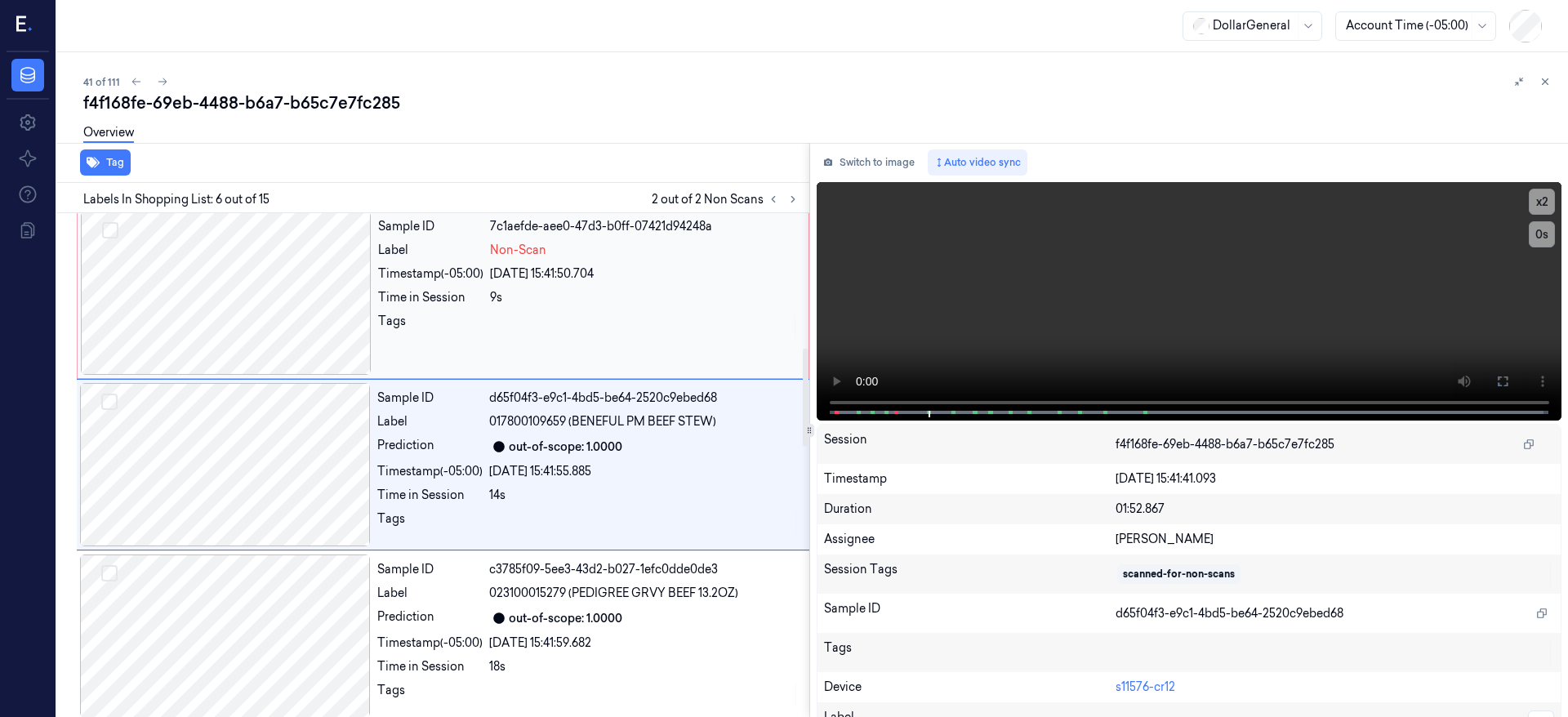
click at [176, 266] on div at bounding box center [226, 293] width 291 height 163
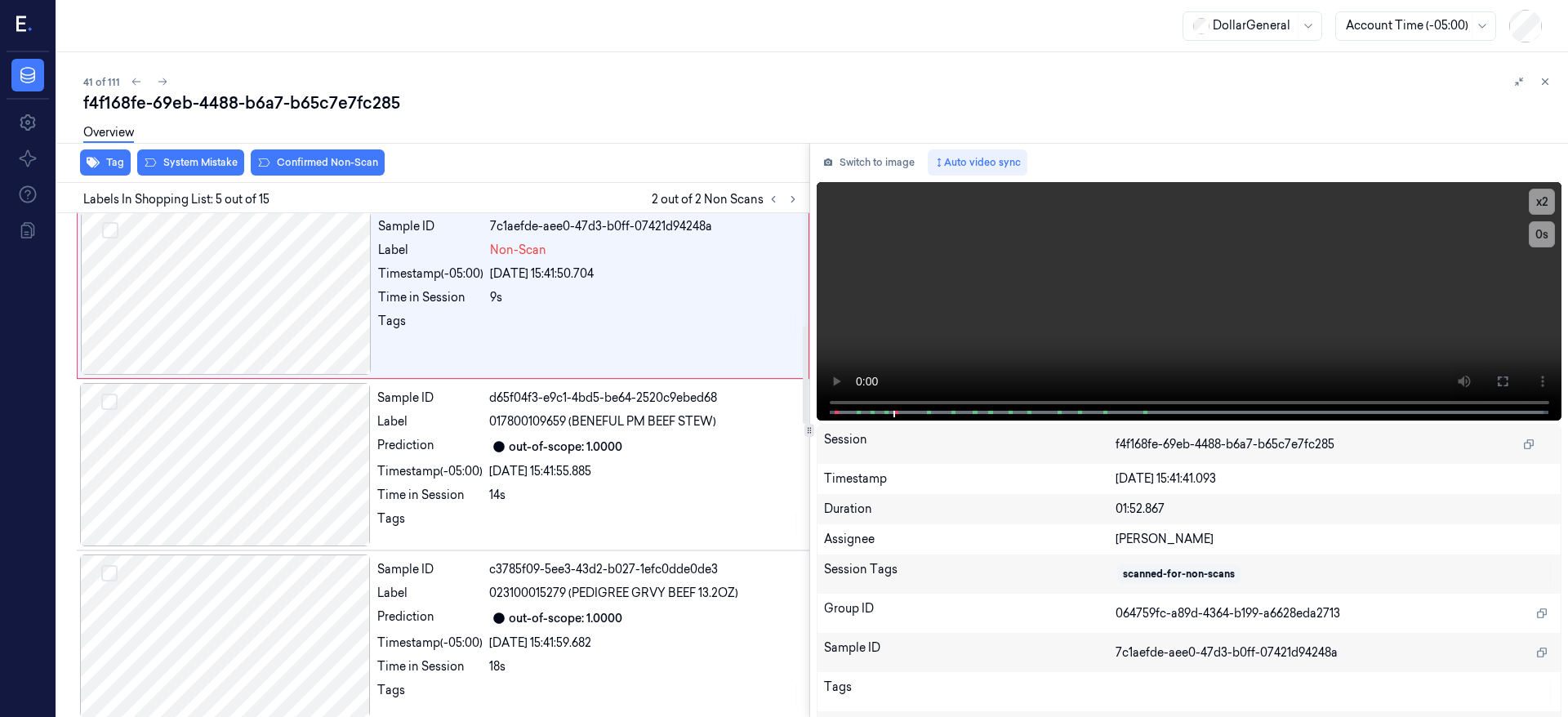
scroll to position [520, 0]
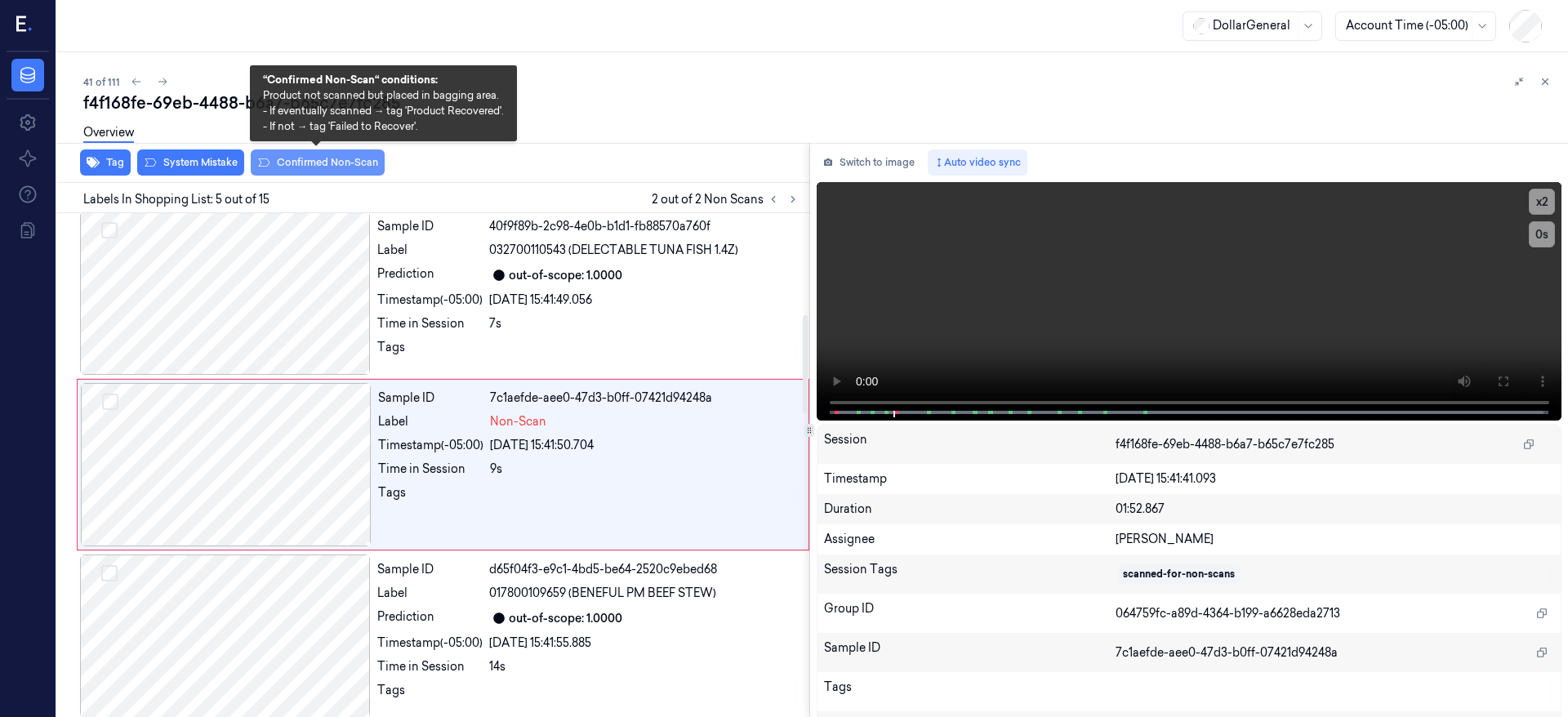
click at [336, 162] on button "Confirmed Non-Scan" at bounding box center [317, 162] width 134 height 26
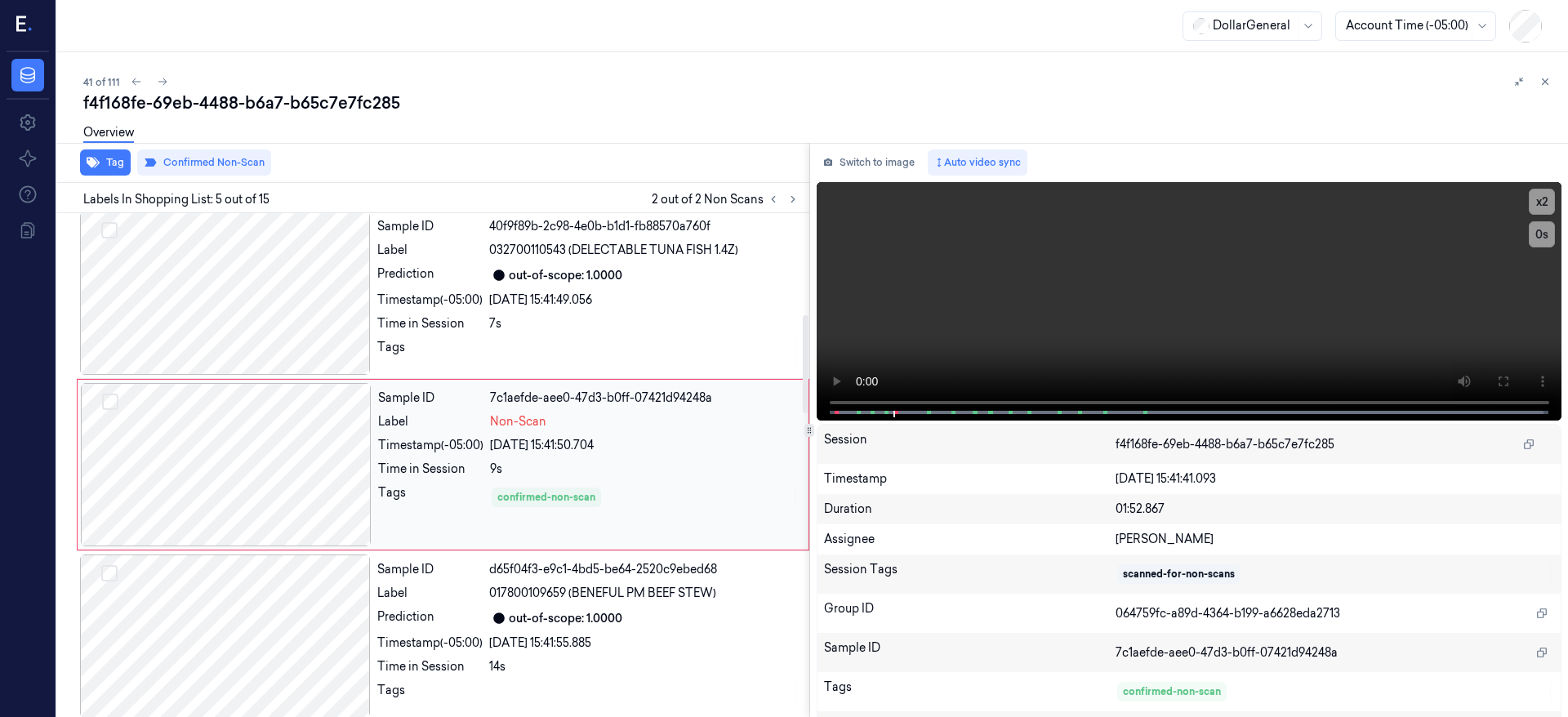
click at [288, 496] on div at bounding box center [226, 465] width 291 height 163
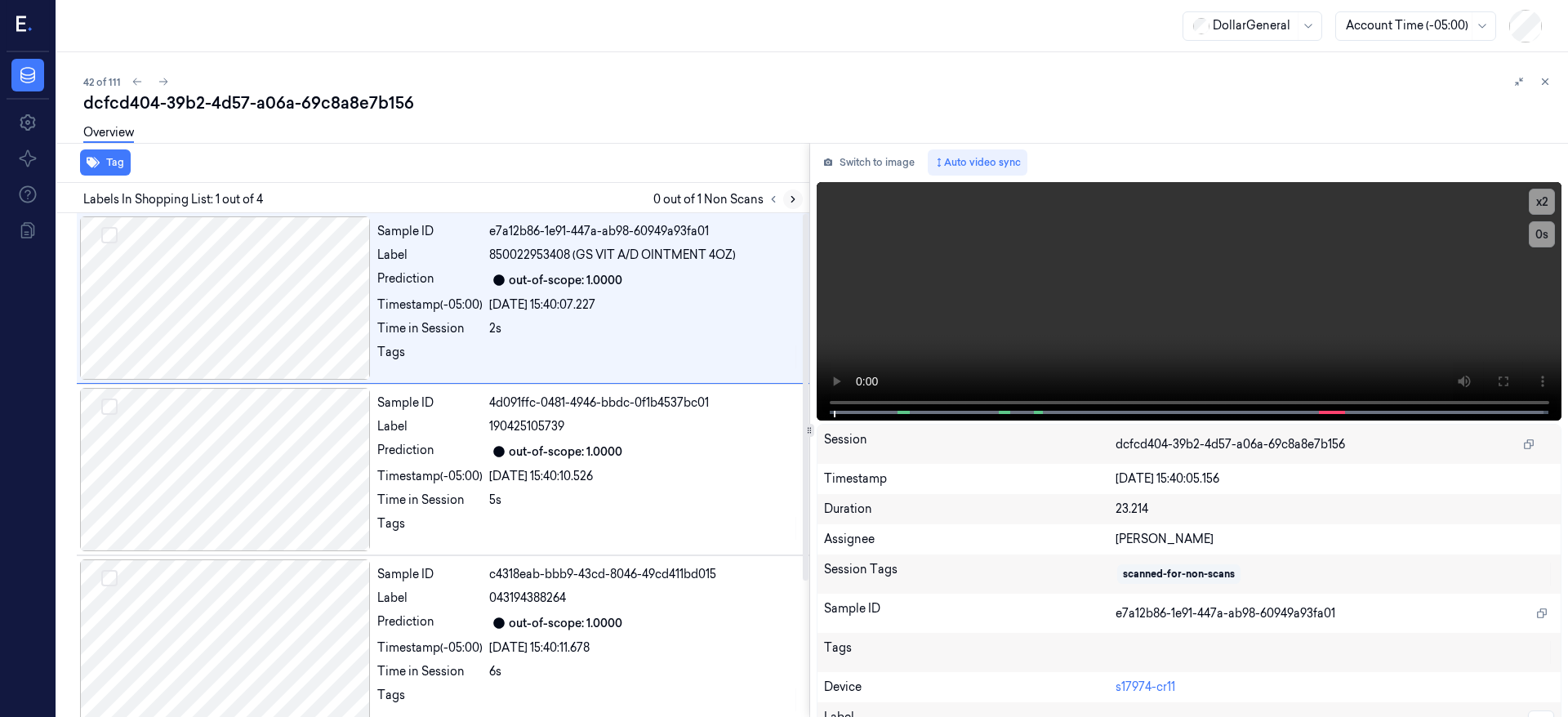
click at [789, 202] on icon at bounding box center [794, 199] width 12 height 12
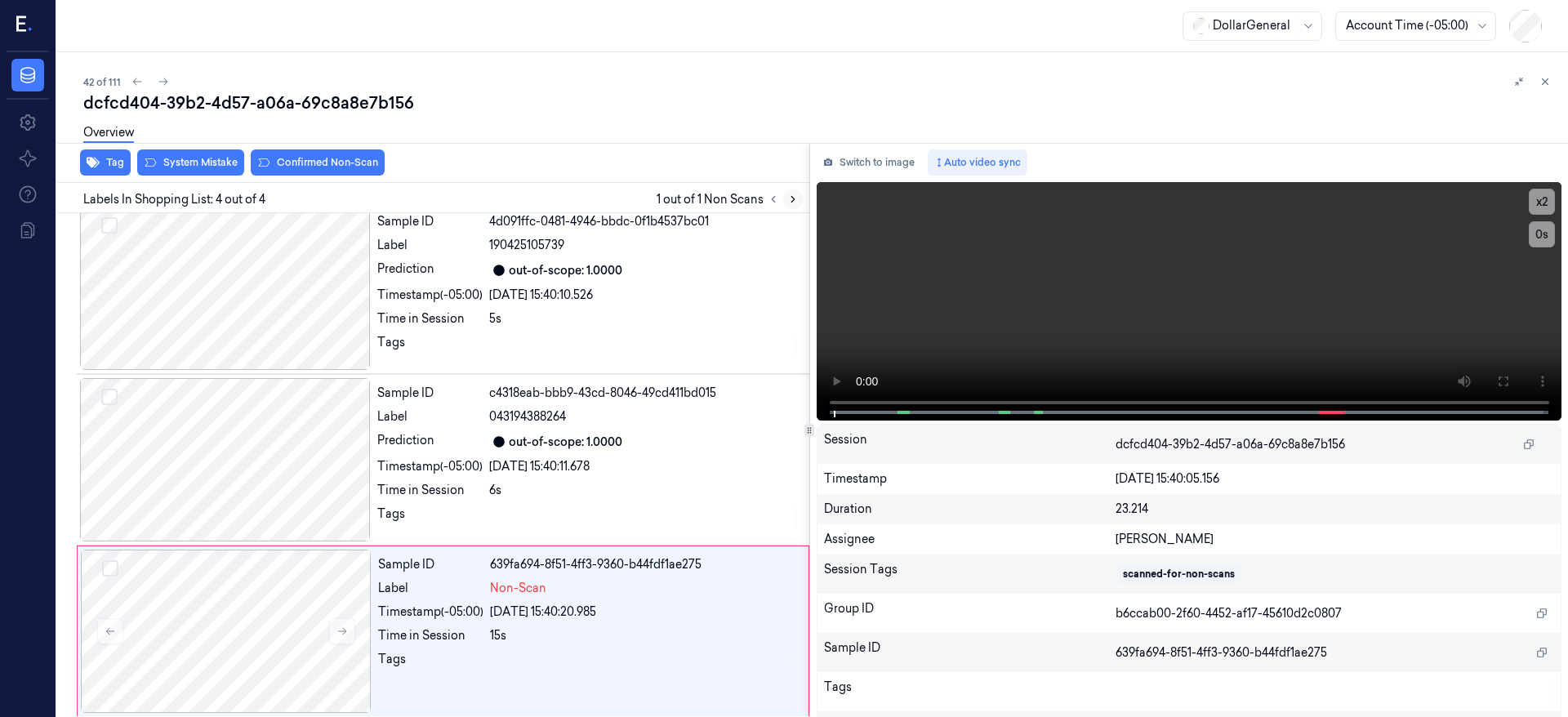
scroll to position [187, 0]
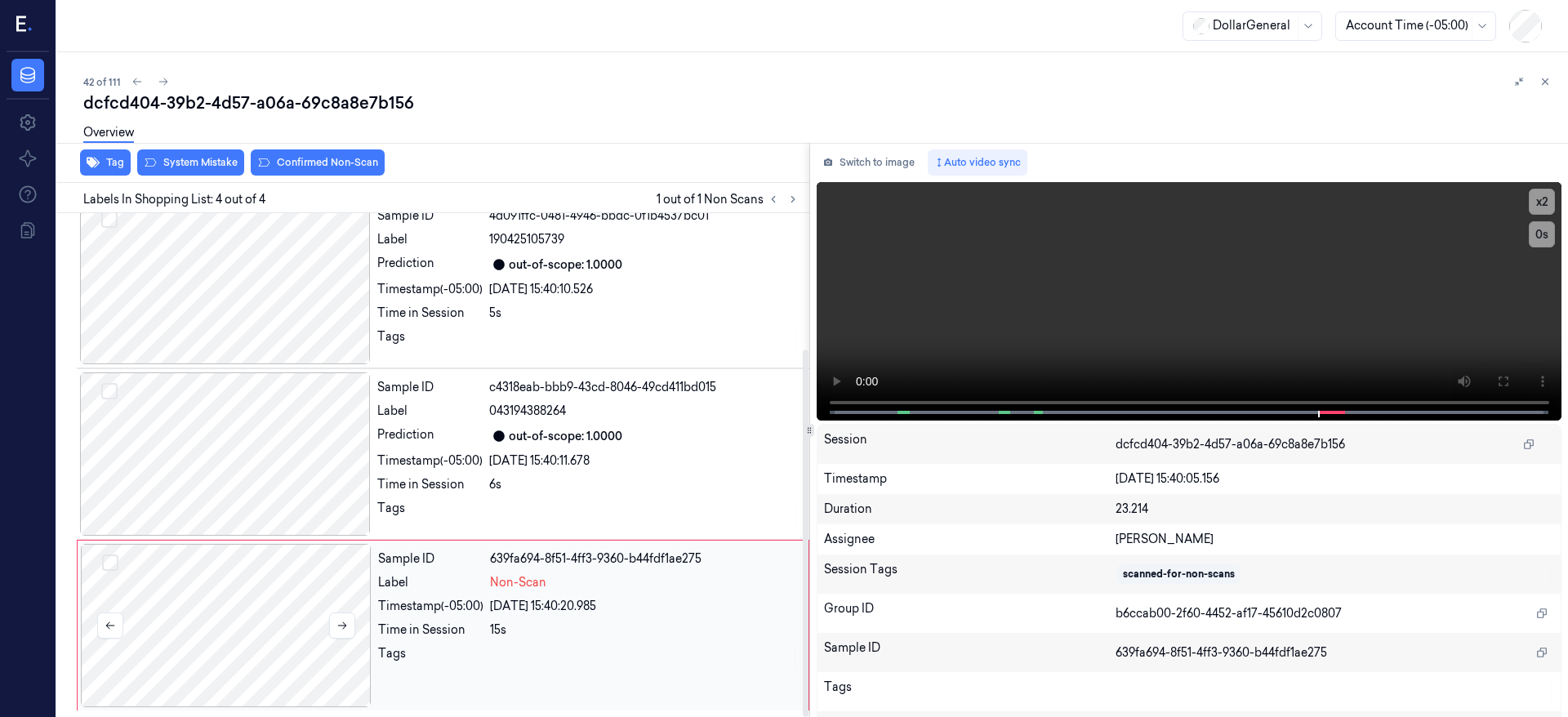
click at [277, 619] on div at bounding box center [226, 625] width 291 height 163
click at [245, 600] on div at bounding box center [226, 625] width 291 height 163
click at [265, 639] on div at bounding box center [226, 625] width 291 height 163
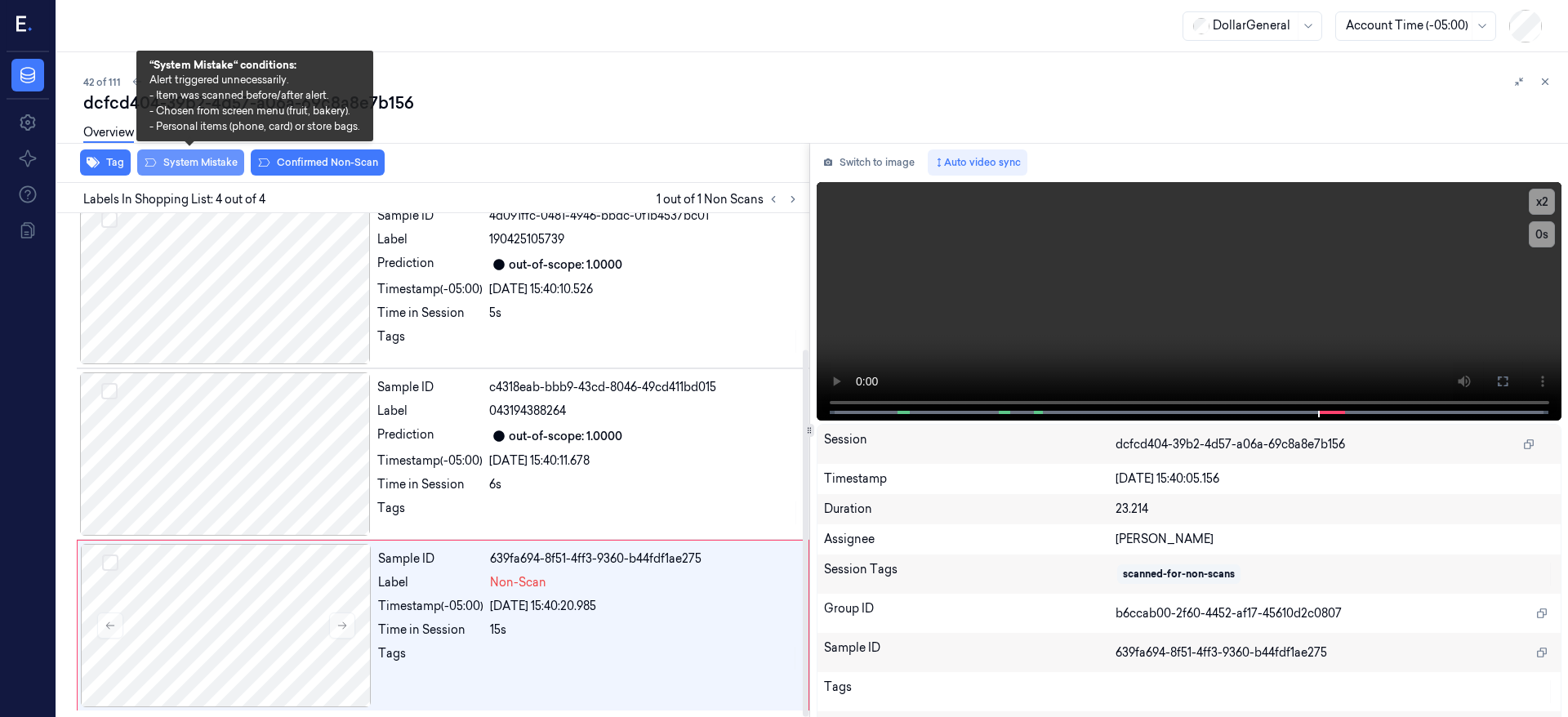
click at [216, 156] on button "System Mistake" at bounding box center [191, 162] width 107 height 26
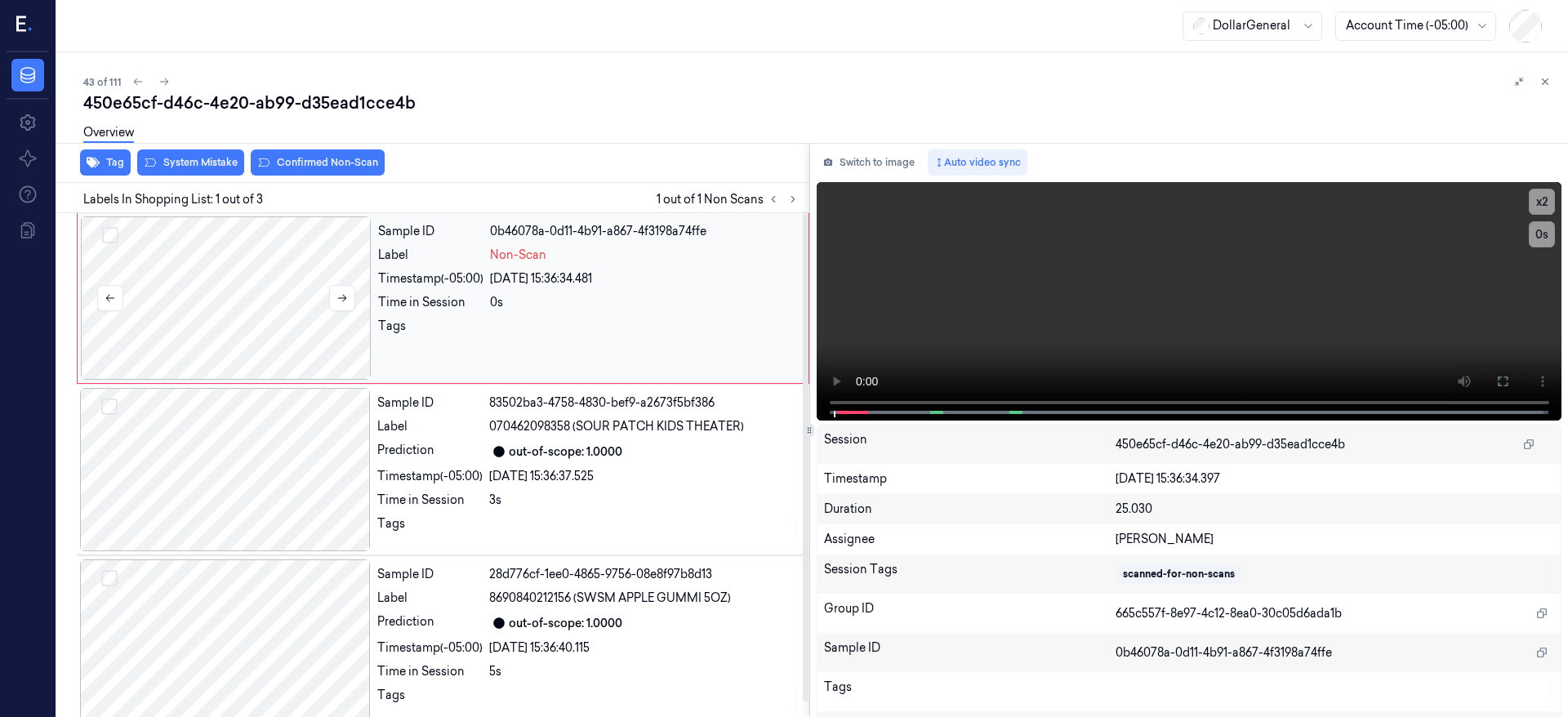
click at [275, 312] on div at bounding box center [226, 298] width 291 height 163
drag, startPoint x: 239, startPoint y: 298, endPoint x: 211, endPoint y: 162, distance: 138.9
click at [238, 298] on div at bounding box center [226, 298] width 291 height 163
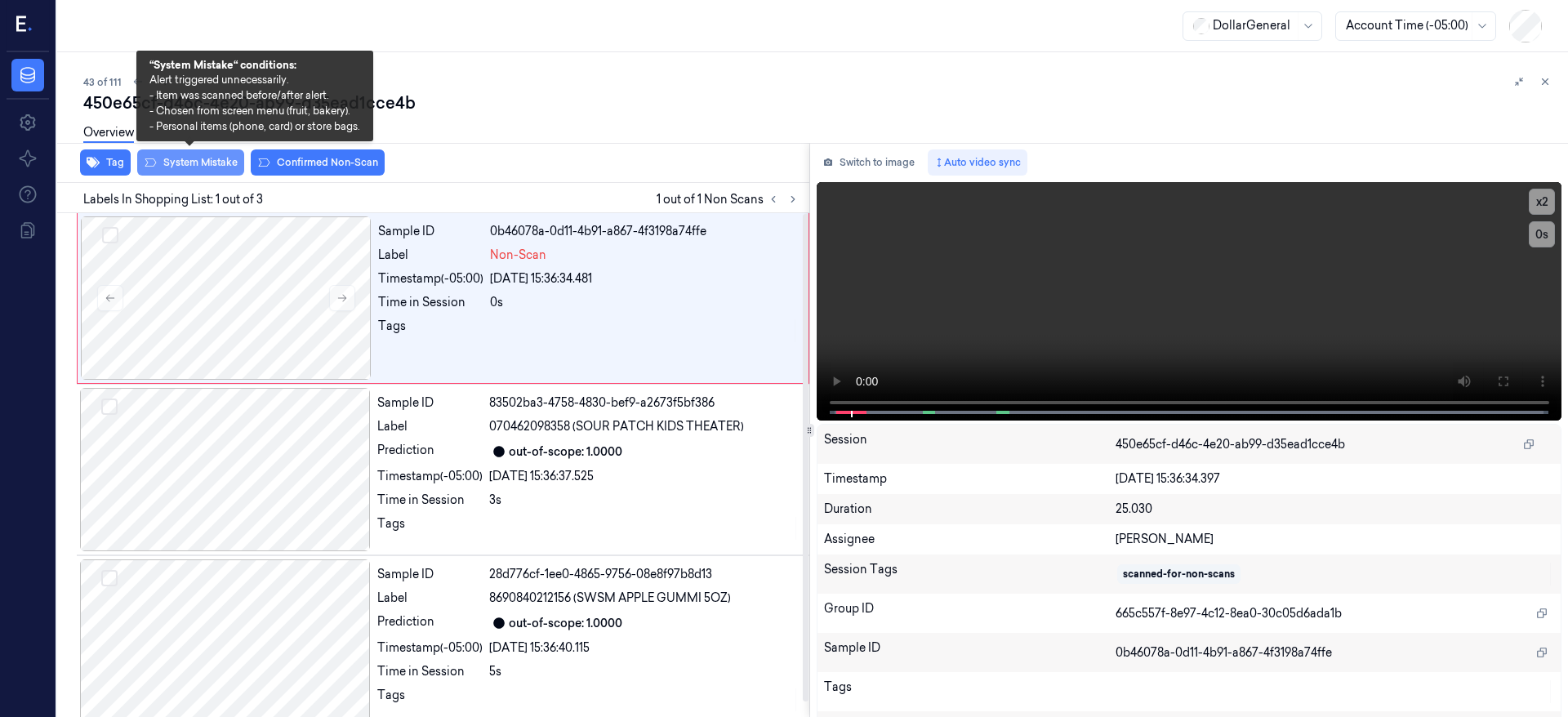
click at [211, 156] on button "System Mistake" at bounding box center [191, 162] width 107 height 26
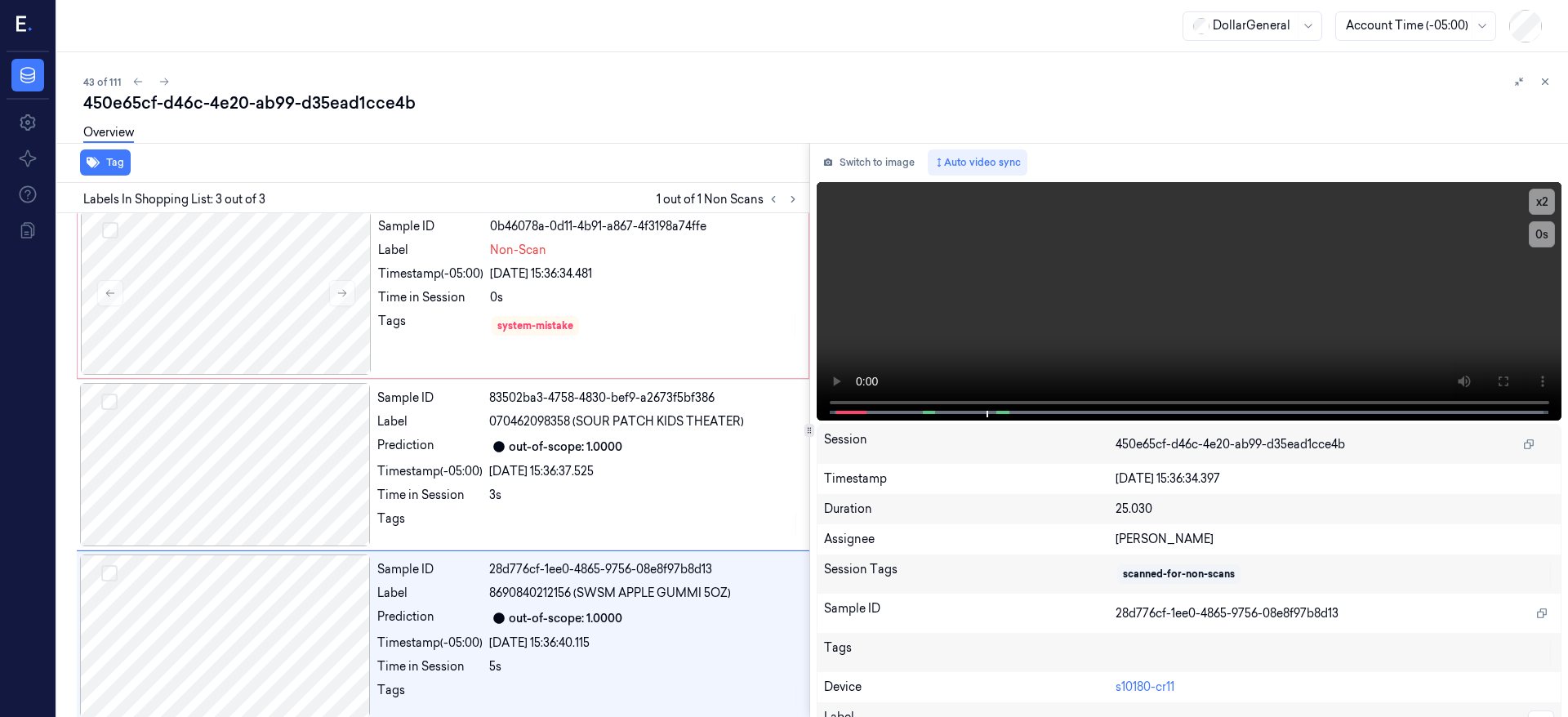
scroll to position [16, 0]
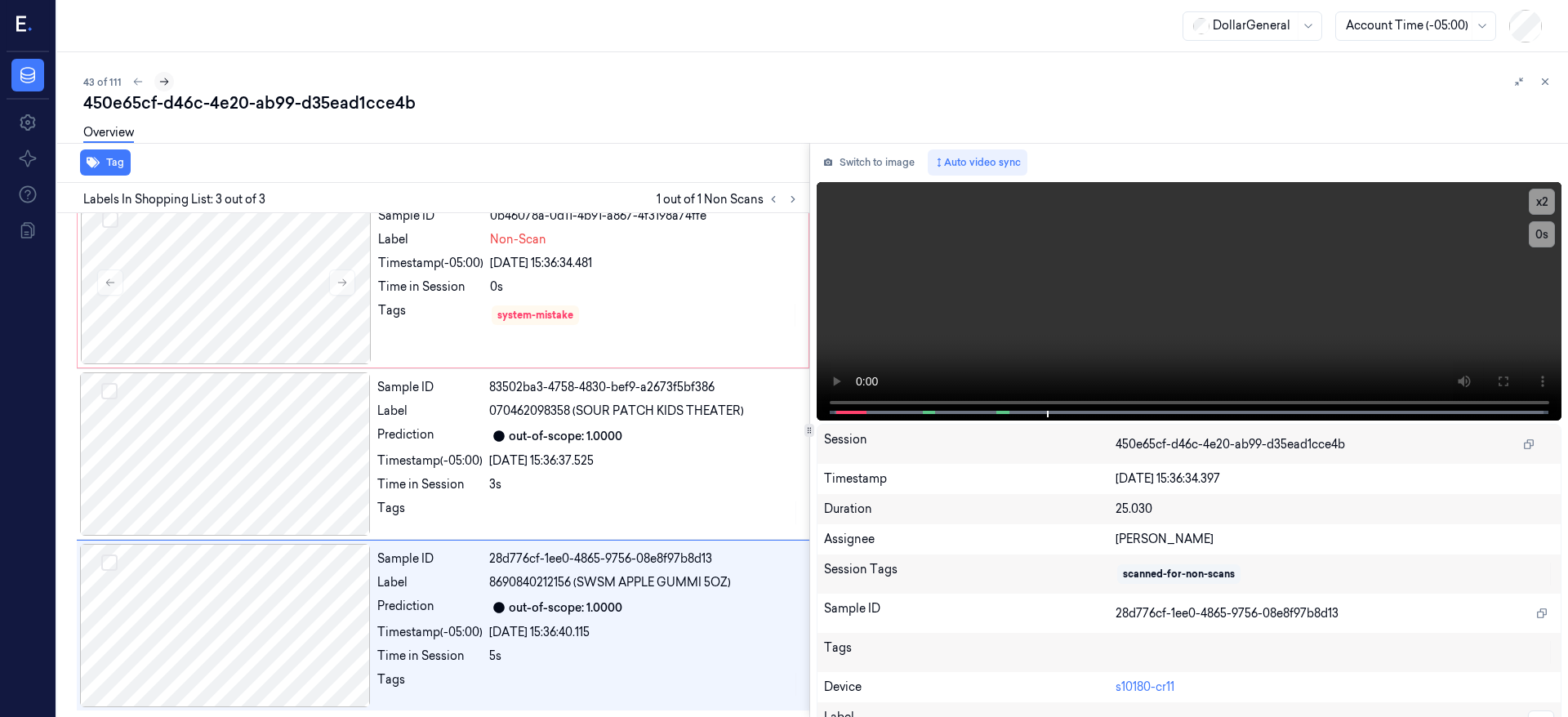
click at [159, 82] on icon at bounding box center [164, 82] width 12 height 12
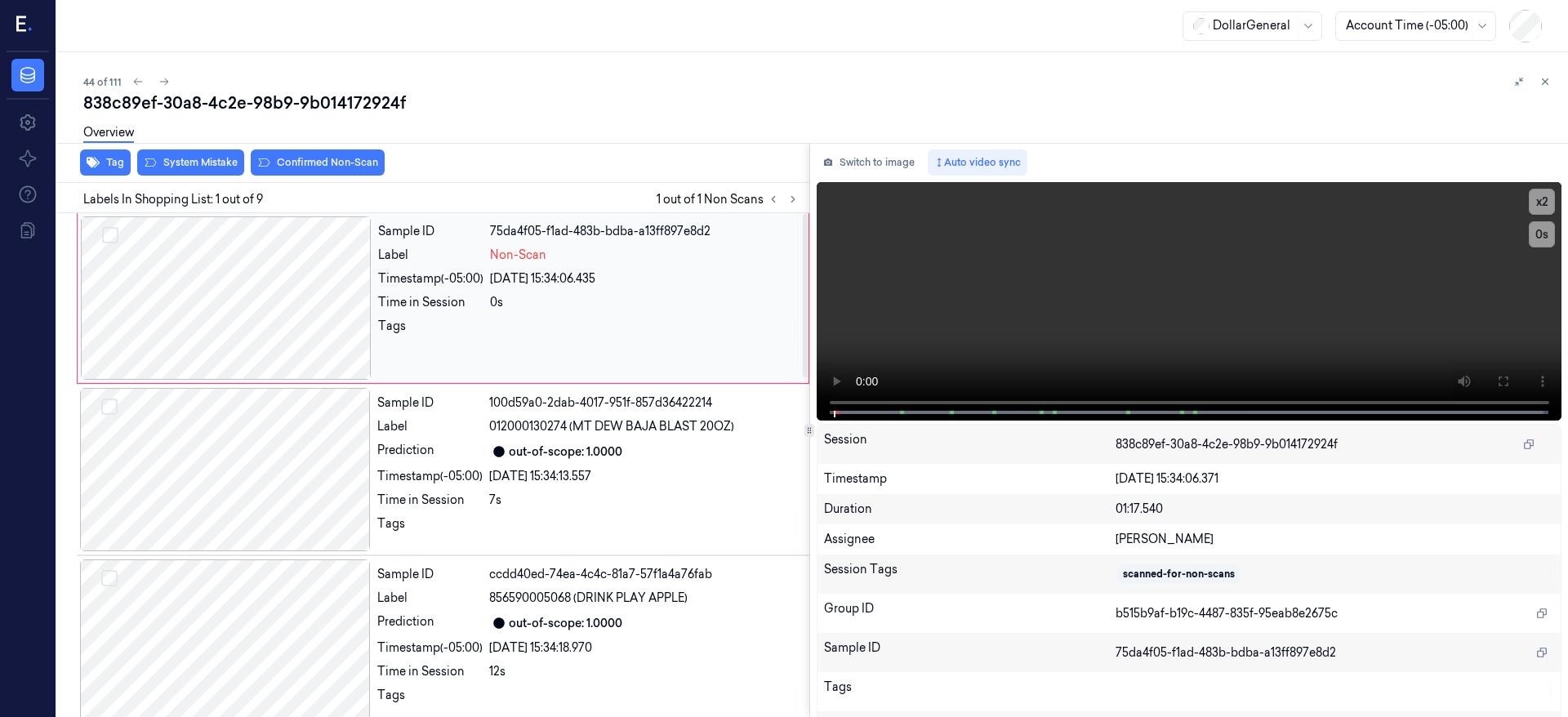
click at [222, 298] on div at bounding box center [226, 298] width 291 height 163
click at [209, 248] on div at bounding box center [226, 298] width 291 height 163
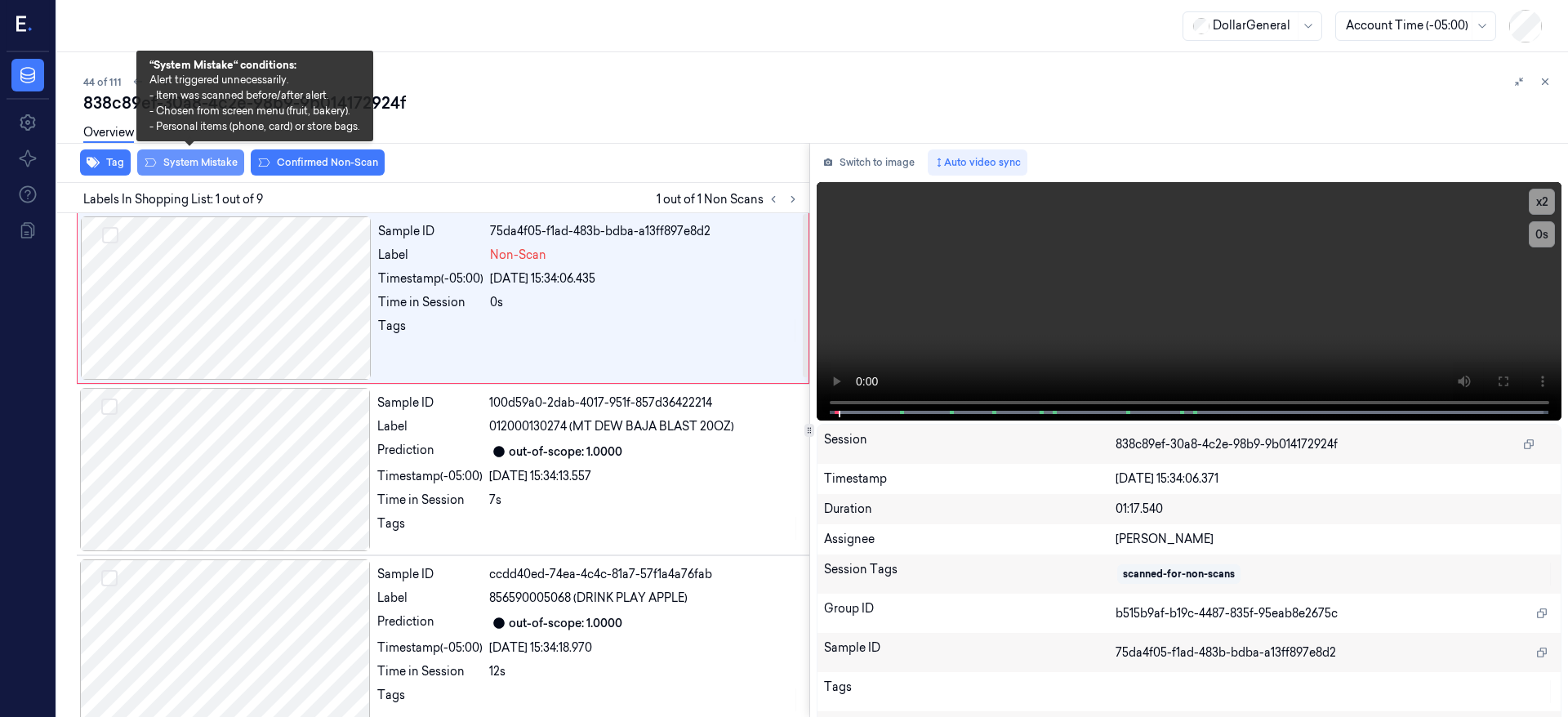
click at [182, 158] on button "System Mistake" at bounding box center [191, 162] width 107 height 26
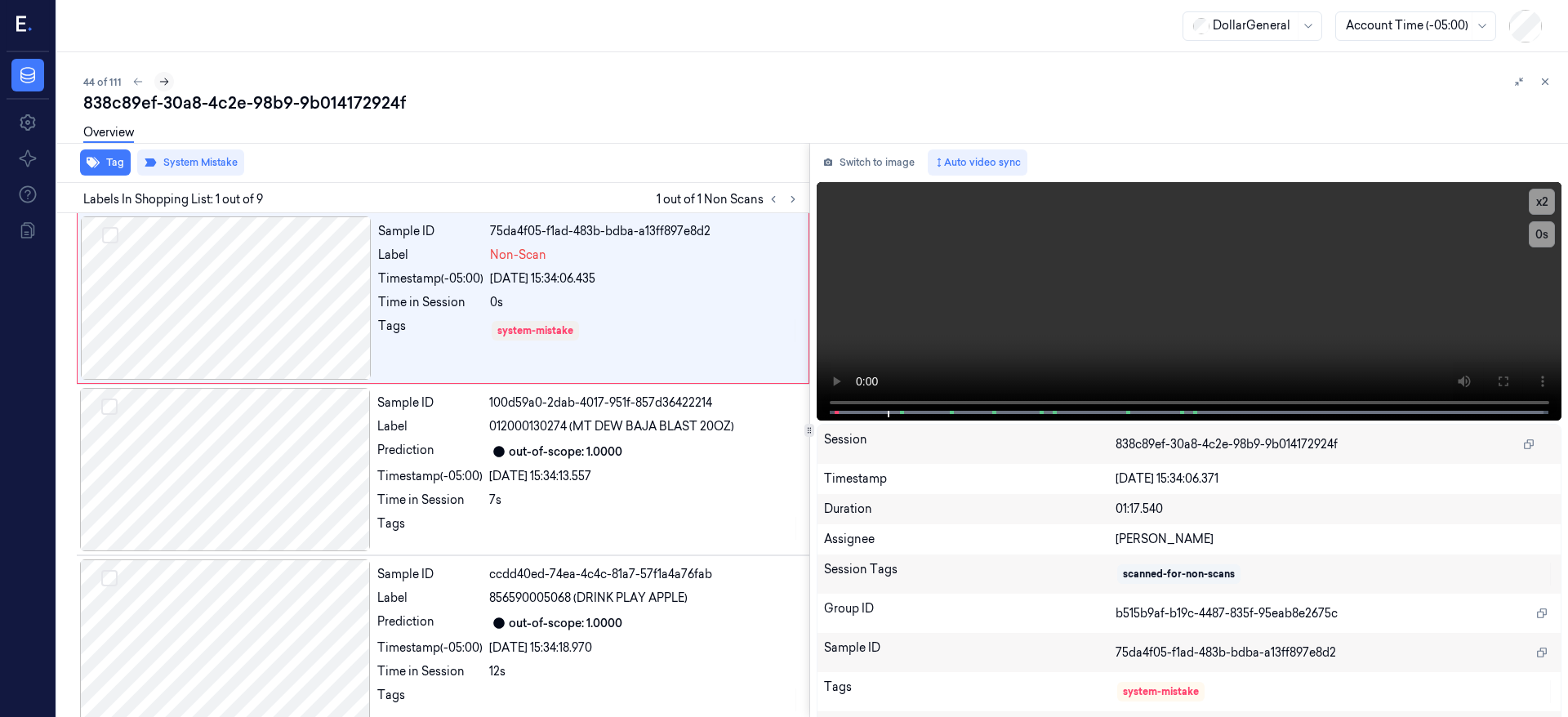
click at [164, 78] on icon at bounding box center [164, 82] width 9 height 7
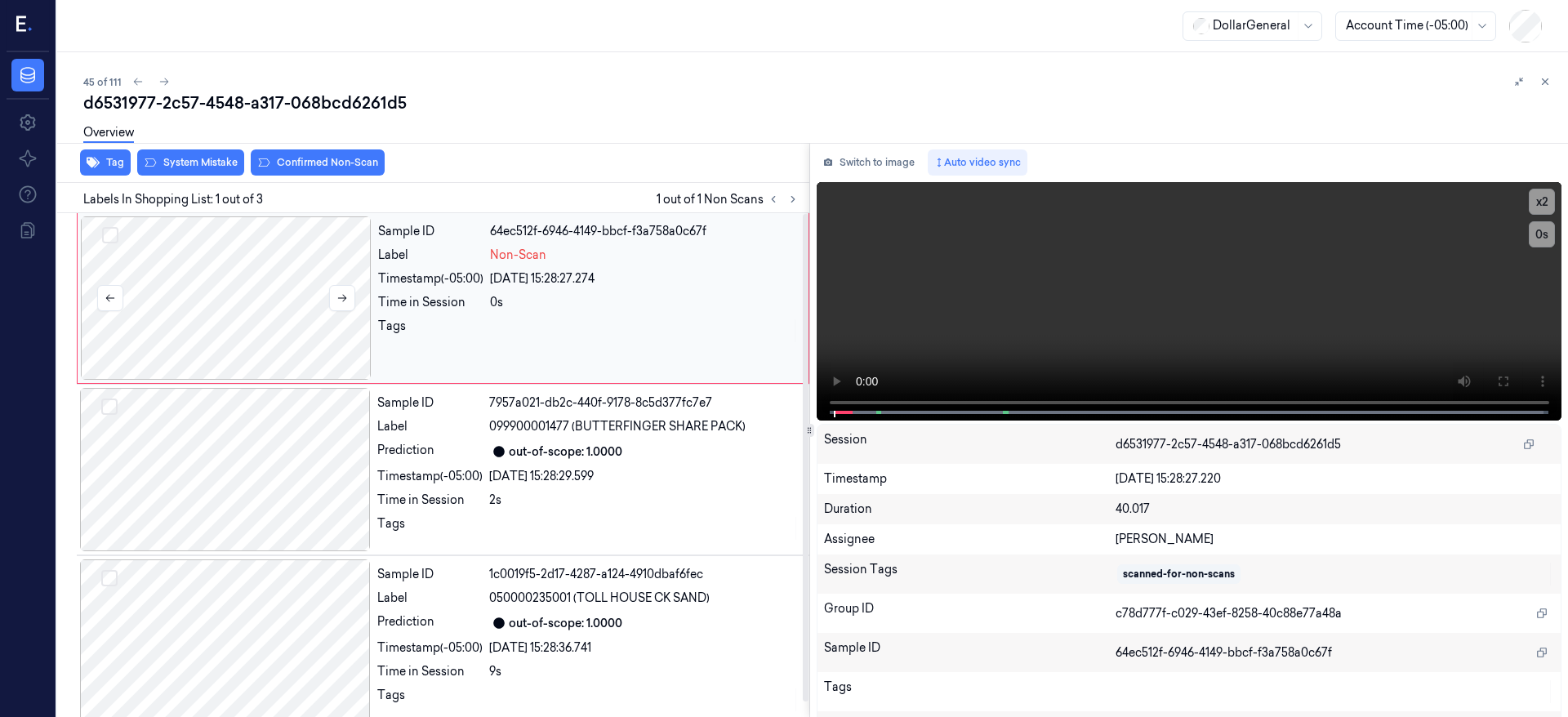
click at [221, 279] on div at bounding box center [226, 298] width 291 height 163
drag, startPoint x: 242, startPoint y: 246, endPoint x: 195, endPoint y: 163, distance: 95.4
click at [240, 245] on div at bounding box center [226, 298] width 291 height 163
click at [194, 152] on div "Overview" at bounding box center [819, 135] width 1472 height 42
click at [197, 162] on button "System Mistake" at bounding box center [191, 162] width 107 height 26
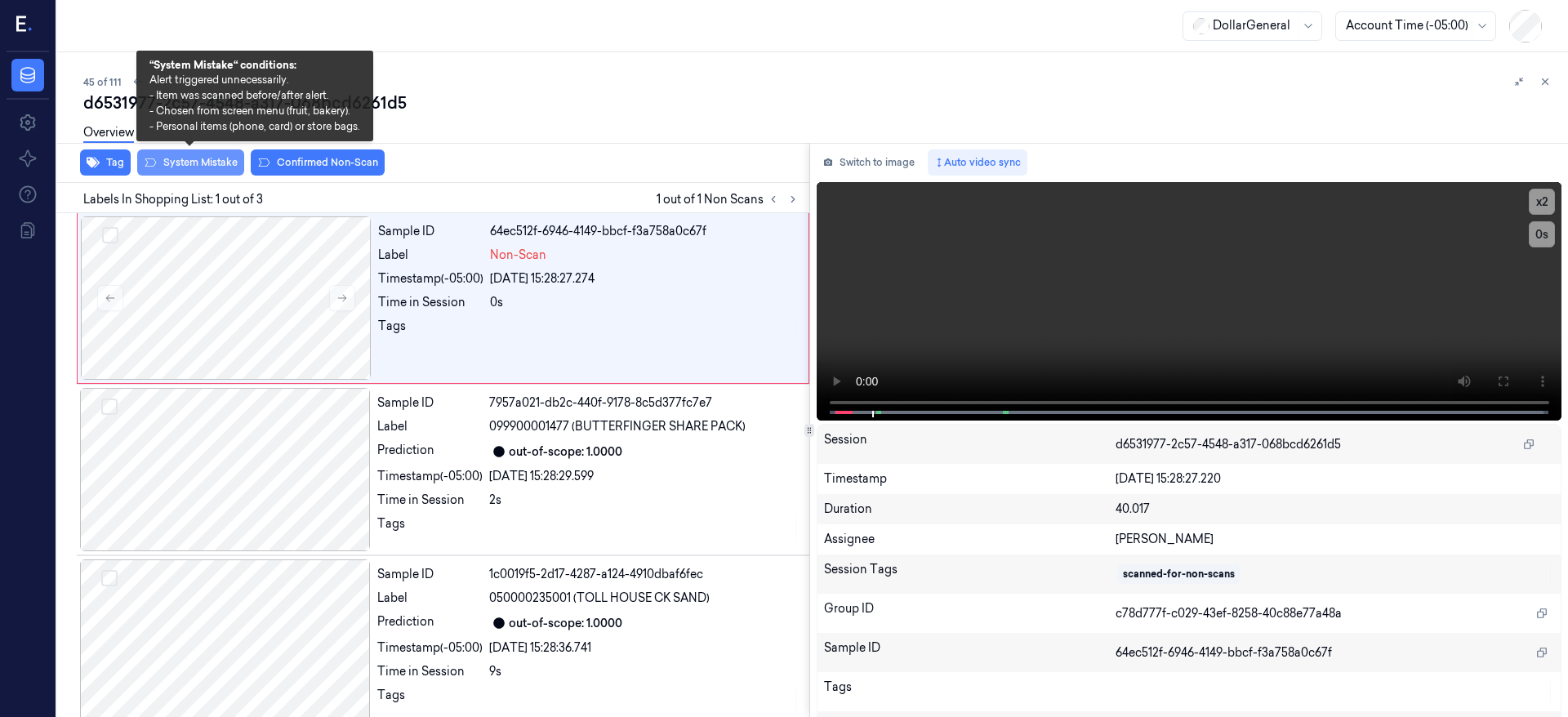
scroll to position [5, 0]
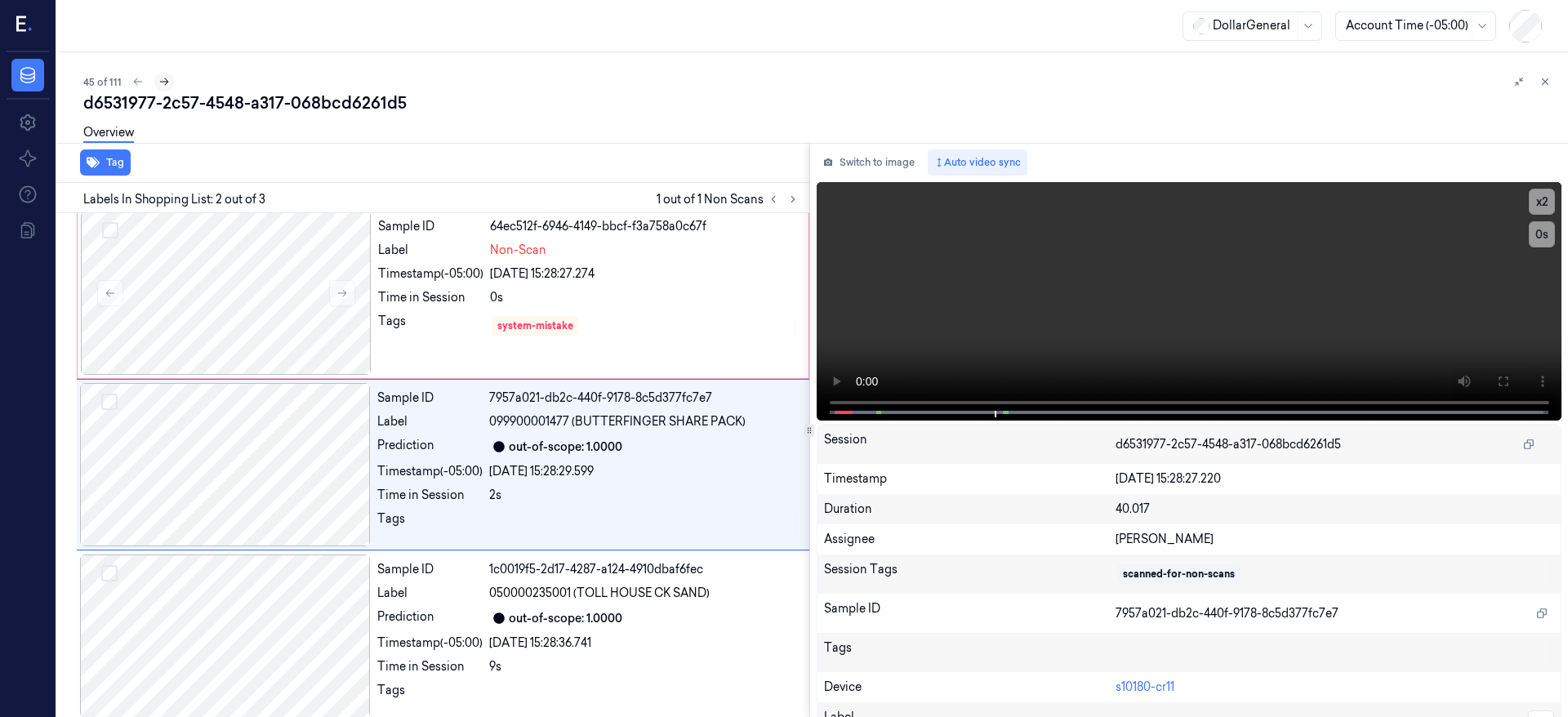
click at [154, 83] on button at bounding box center [164, 82] width 20 height 20
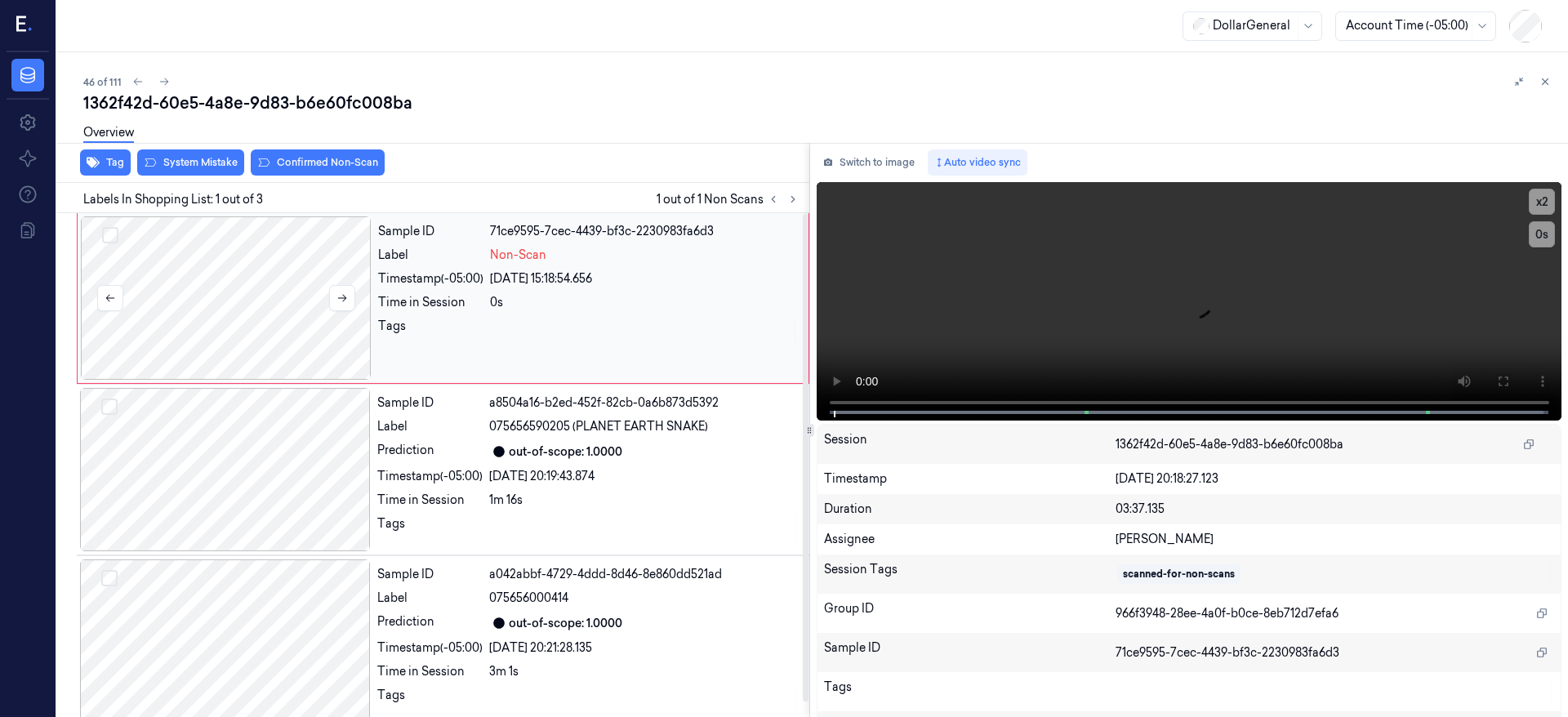
click at [236, 338] on div at bounding box center [226, 298] width 291 height 163
drag, startPoint x: 240, startPoint y: 291, endPoint x: 208, endPoint y: 190, distance: 105.9
click at [239, 291] on div at bounding box center [226, 298] width 291 height 163
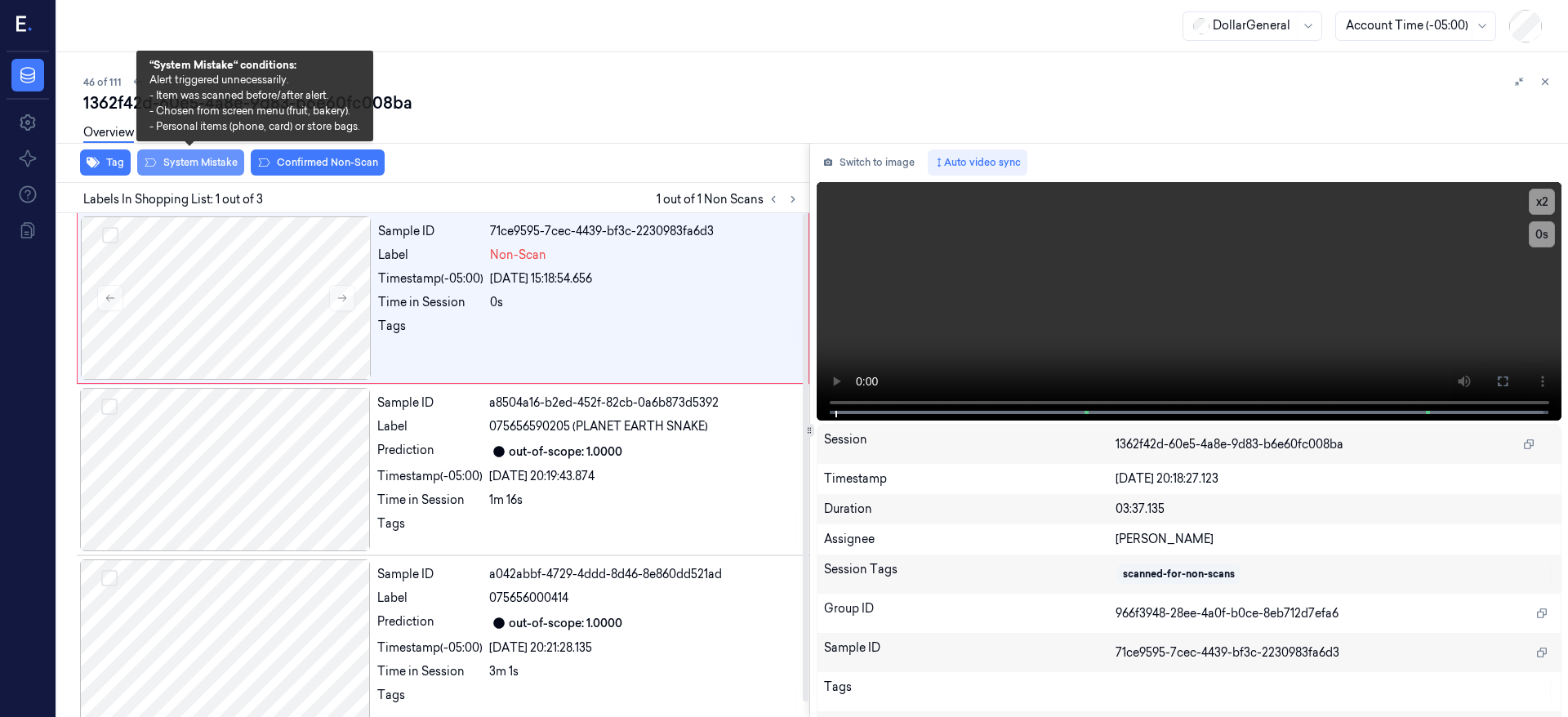
click at [204, 159] on button "System Mistake" at bounding box center [191, 162] width 107 height 26
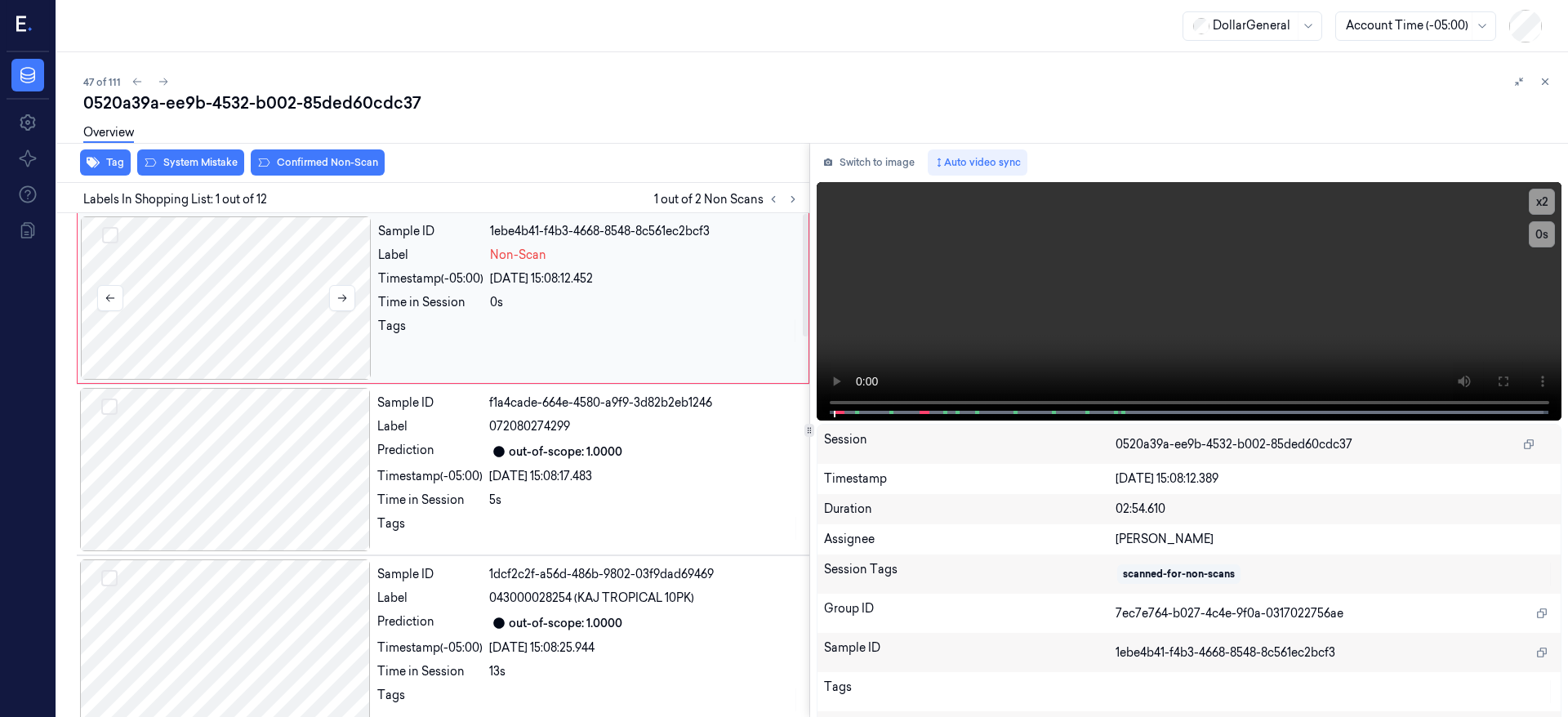
click at [208, 278] on div at bounding box center [226, 298] width 291 height 163
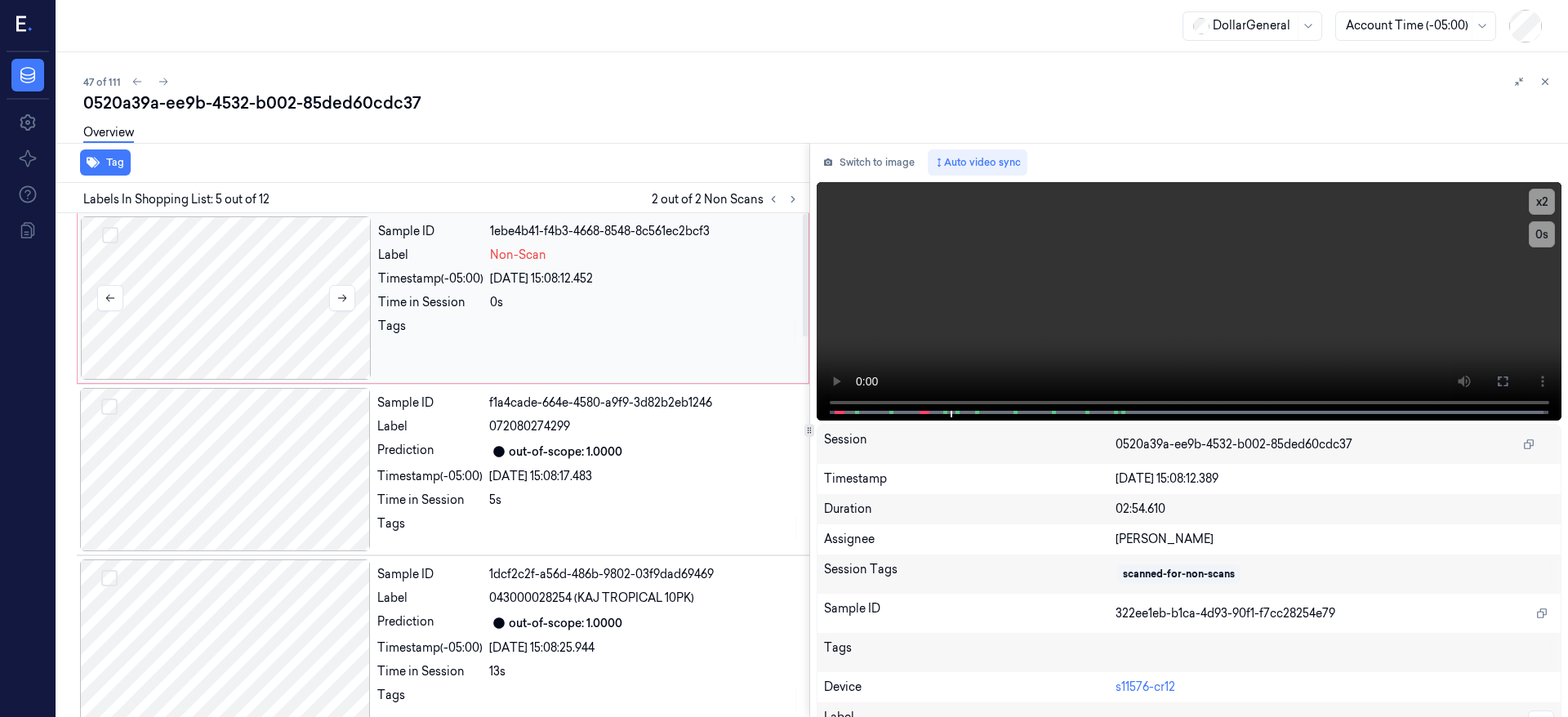
drag, startPoint x: 117, startPoint y: 237, endPoint x: 110, endPoint y: 271, distance: 34.7
click at [116, 235] on button "Select row" at bounding box center [111, 236] width 17 height 17
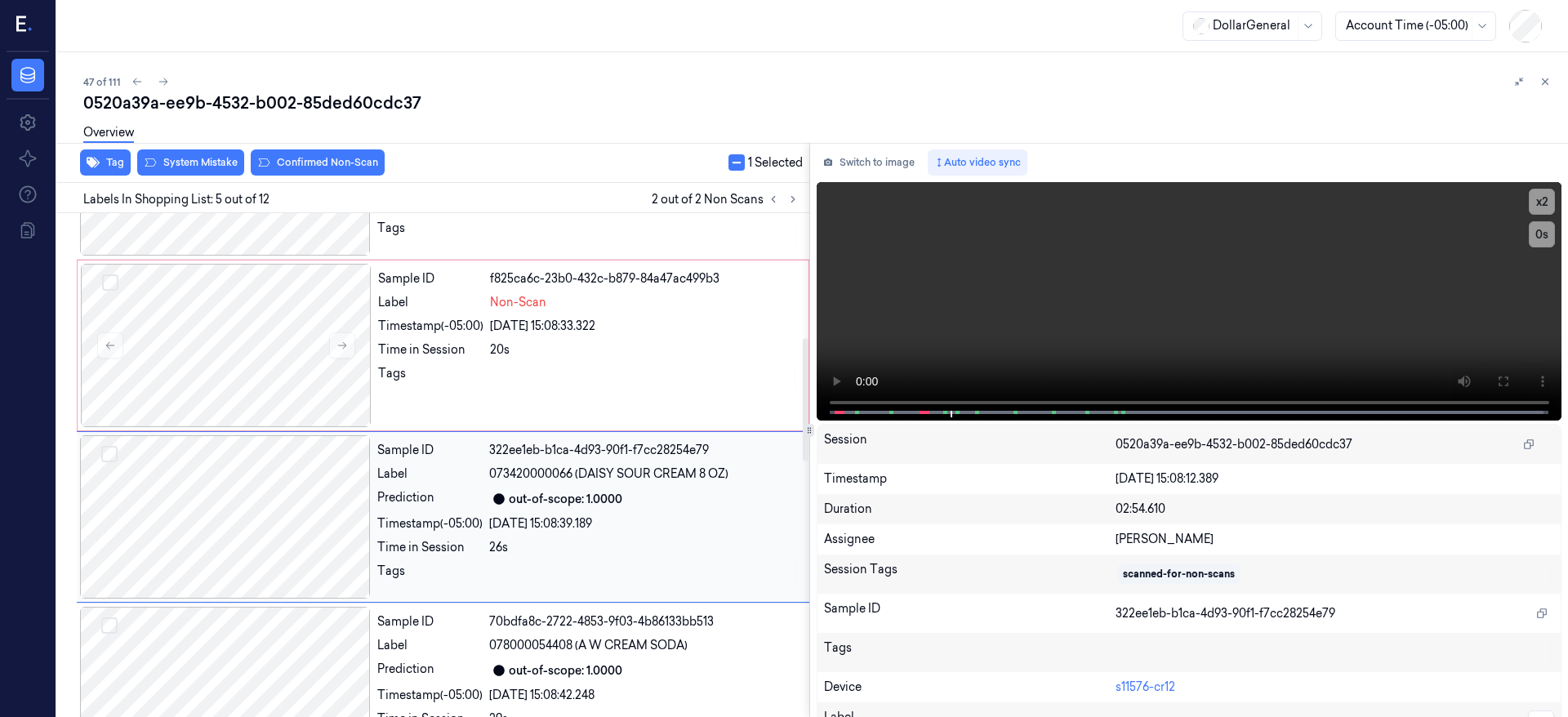
scroll to position [520, 0]
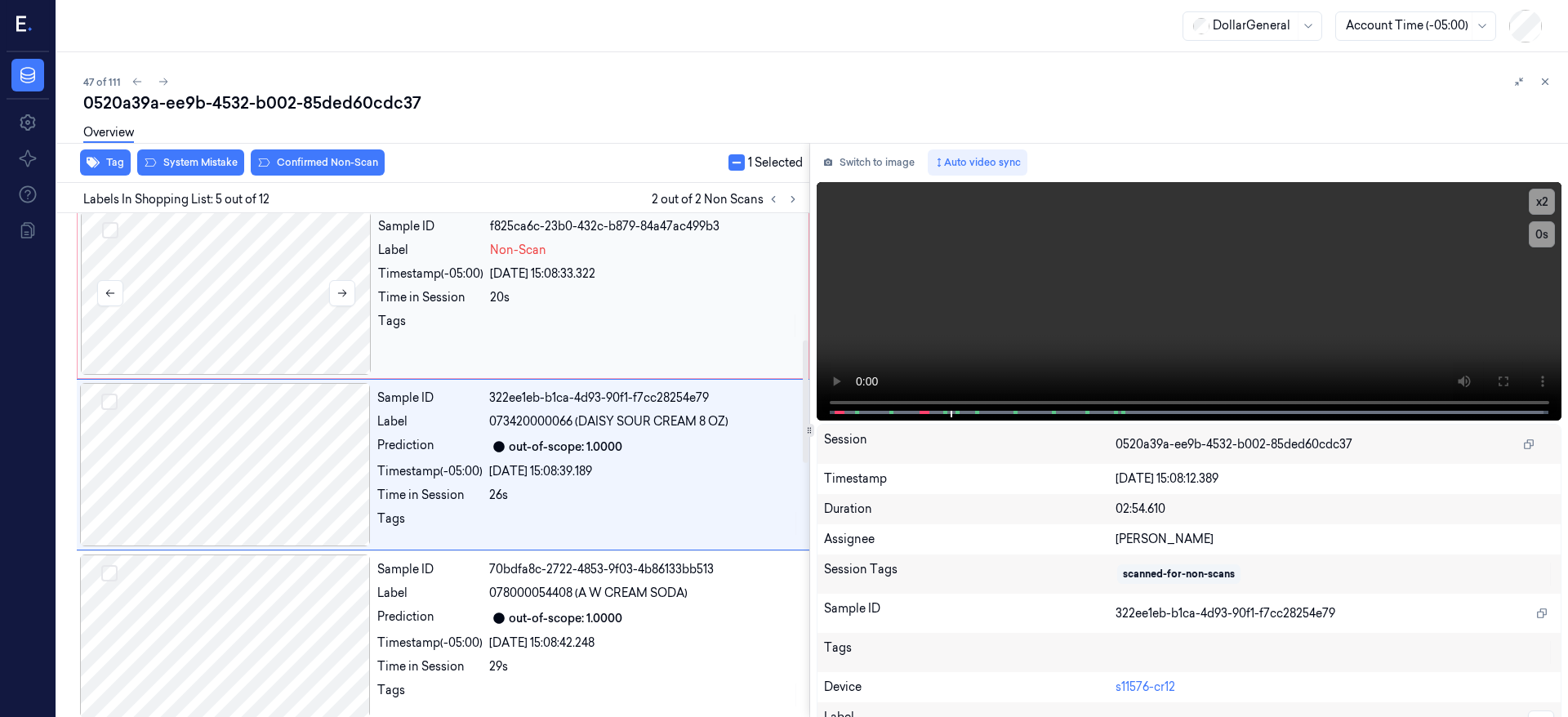
click at [114, 233] on button "Select row" at bounding box center [111, 231] width 17 height 17
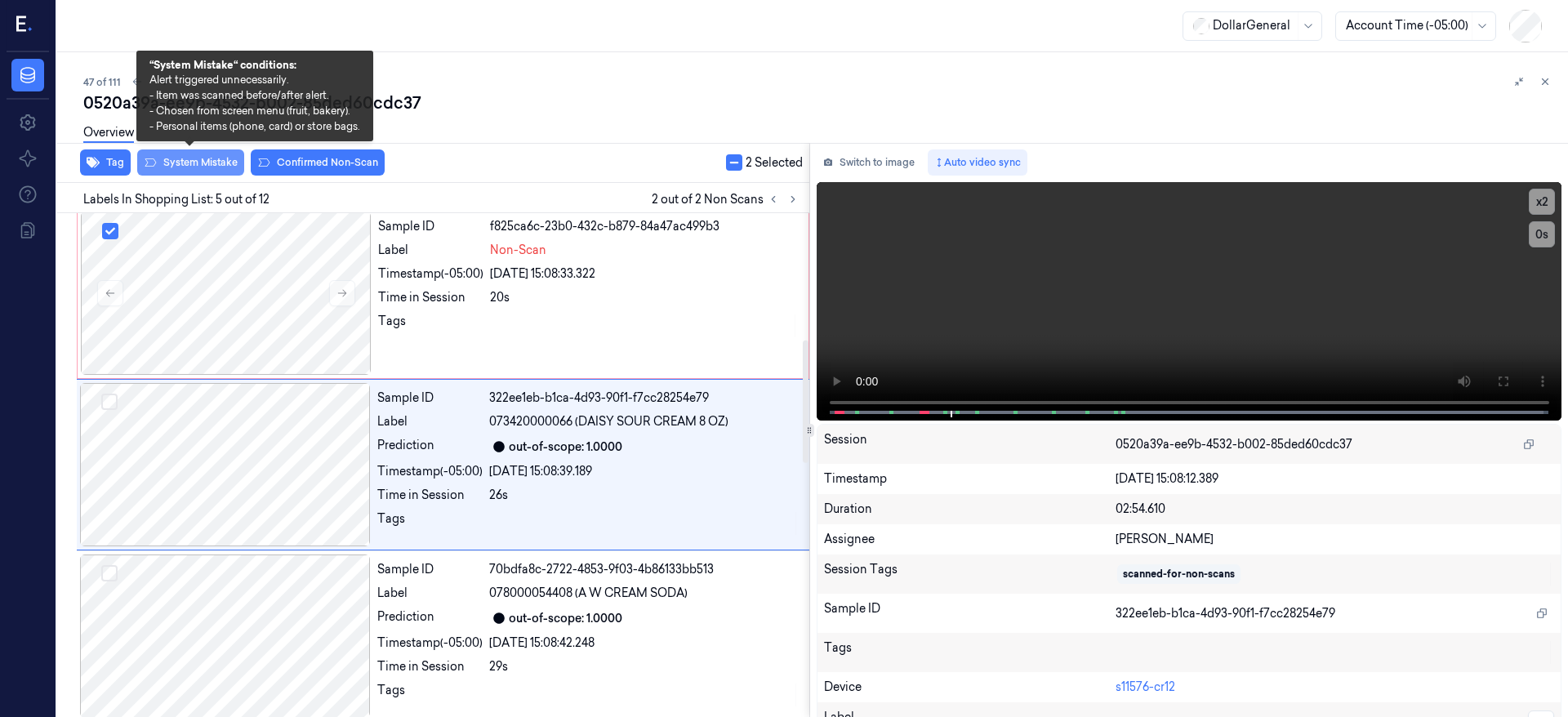
click at [179, 164] on button "System Mistake" at bounding box center [191, 162] width 107 height 26
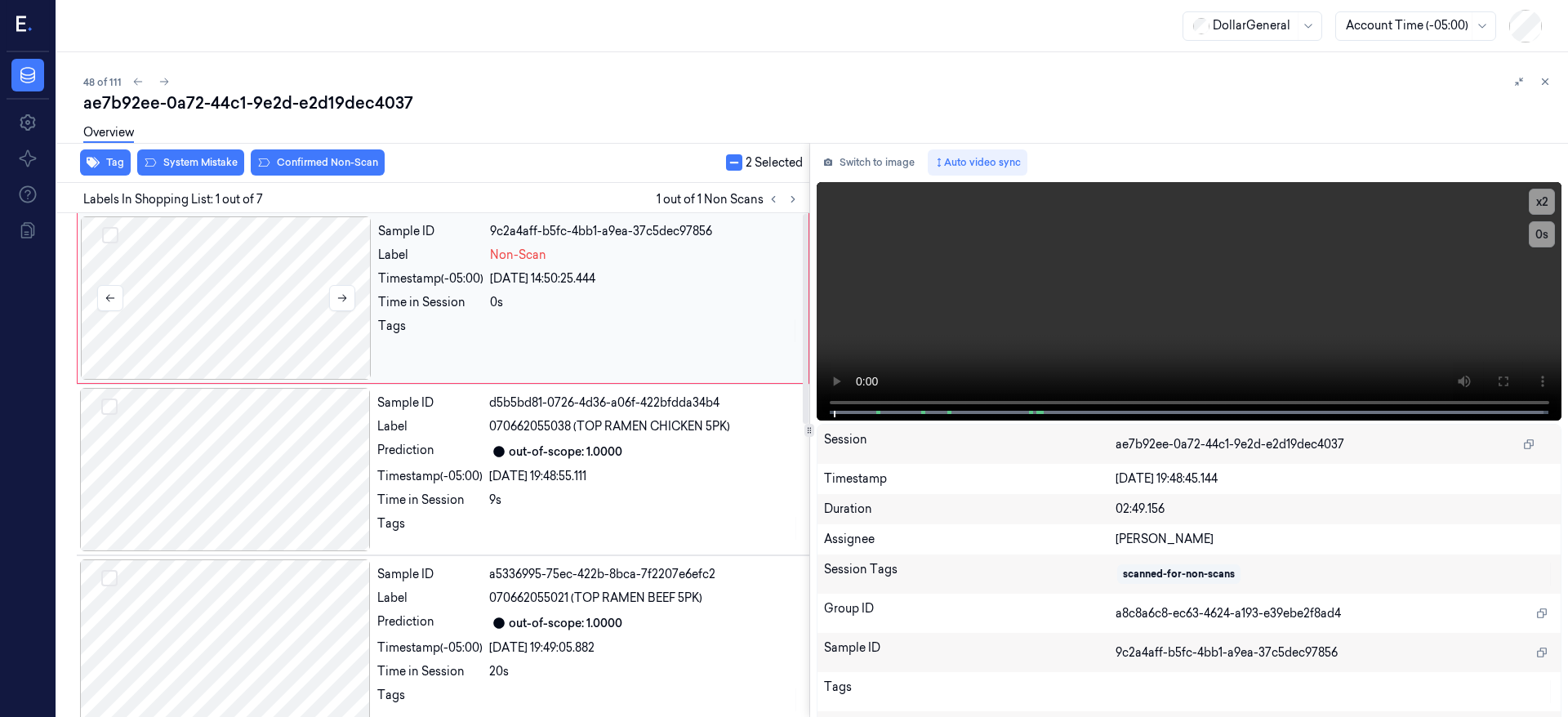
click at [252, 261] on div at bounding box center [226, 298] width 291 height 163
click at [275, 278] on div at bounding box center [226, 298] width 291 height 163
click at [264, 318] on div at bounding box center [226, 298] width 291 height 163
click at [228, 299] on div at bounding box center [226, 298] width 291 height 163
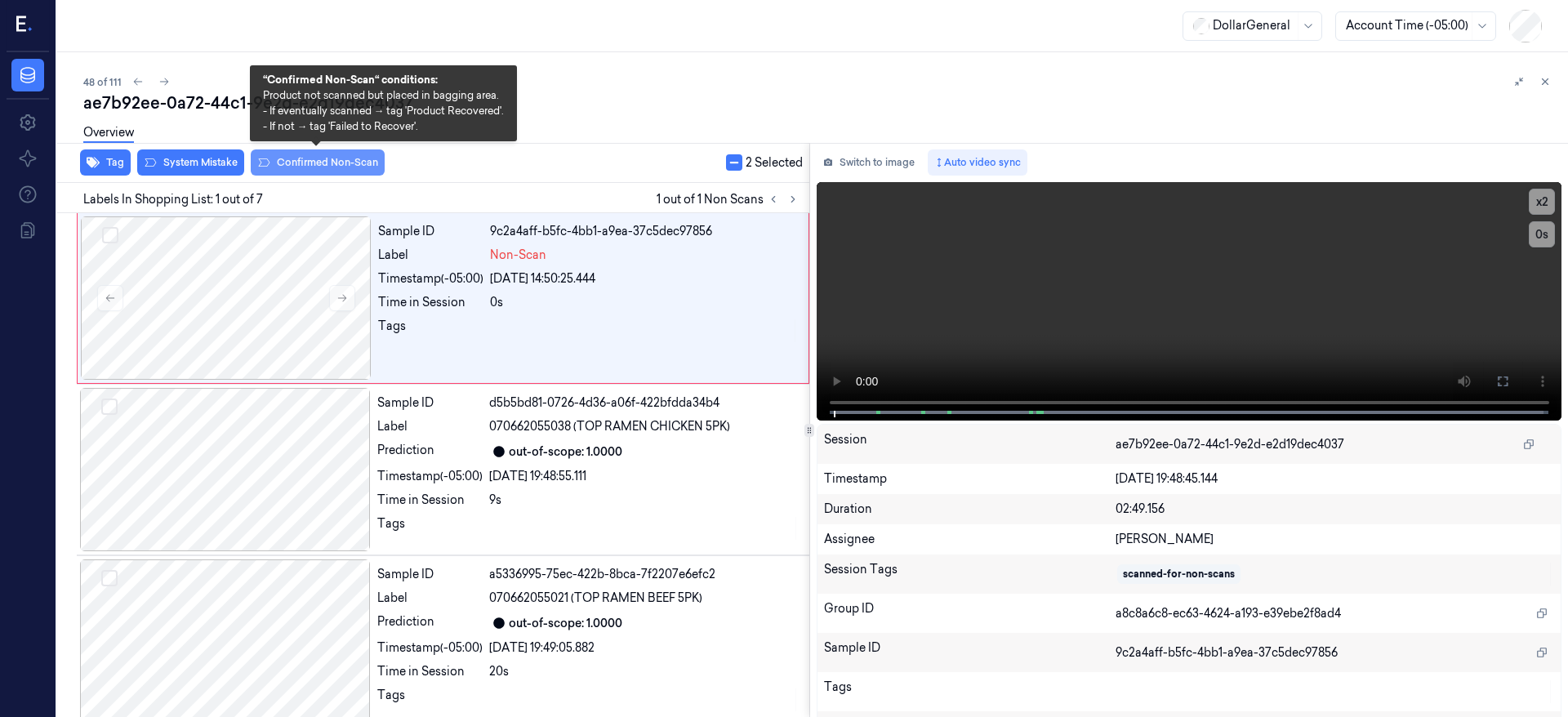
click at [302, 157] on button "Confirmed Non-Scan" at bounding box center [317, 162] width 134 height 26
click at [313, 162] on button "Confirmed Non-Scan" at bounding box center [317, 162] width 134 height 26
click at [317, 169] on button "Confirmed Non-Scan" at bounding box center [317, 162] width 134 height 26
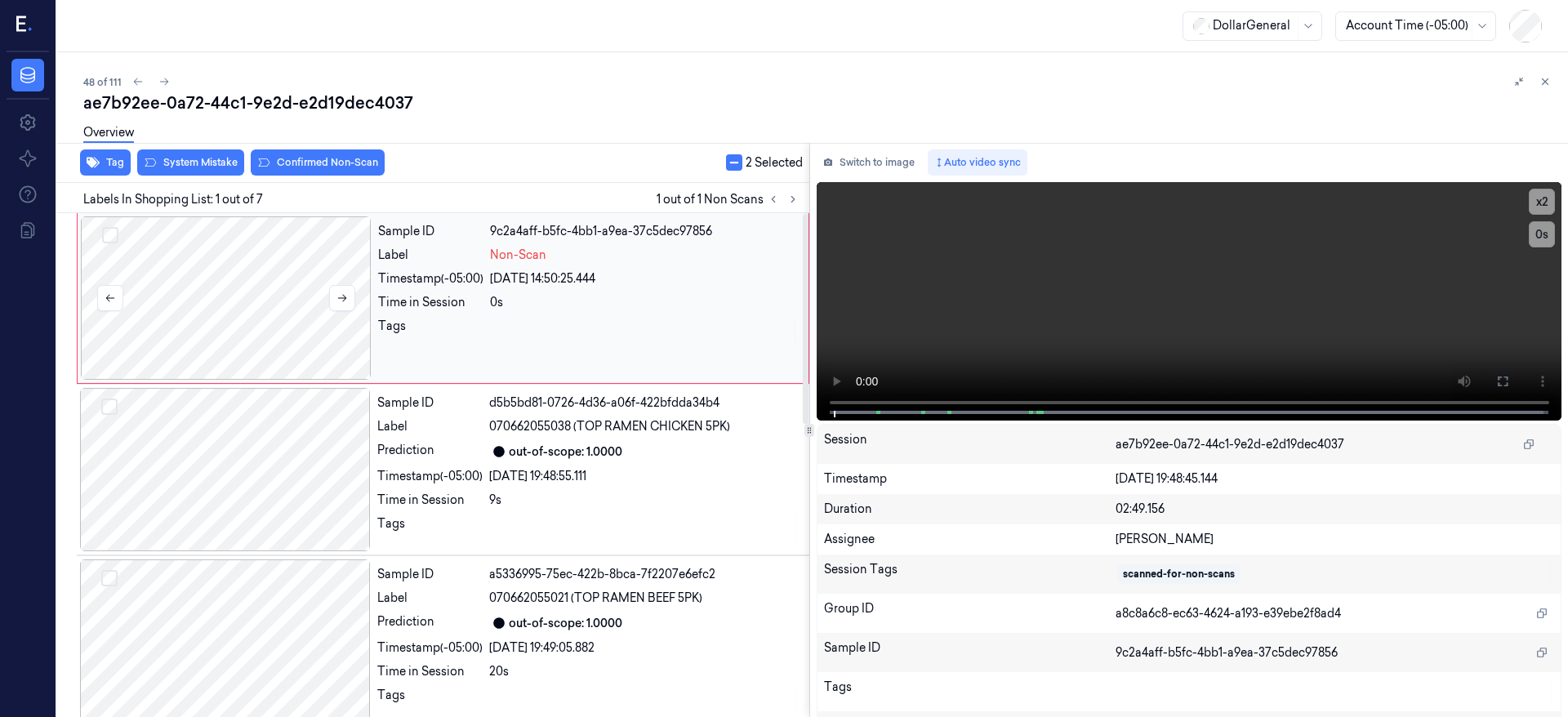
click at [276, 305] on div at bounding box center [226, 298] width 291 height 163
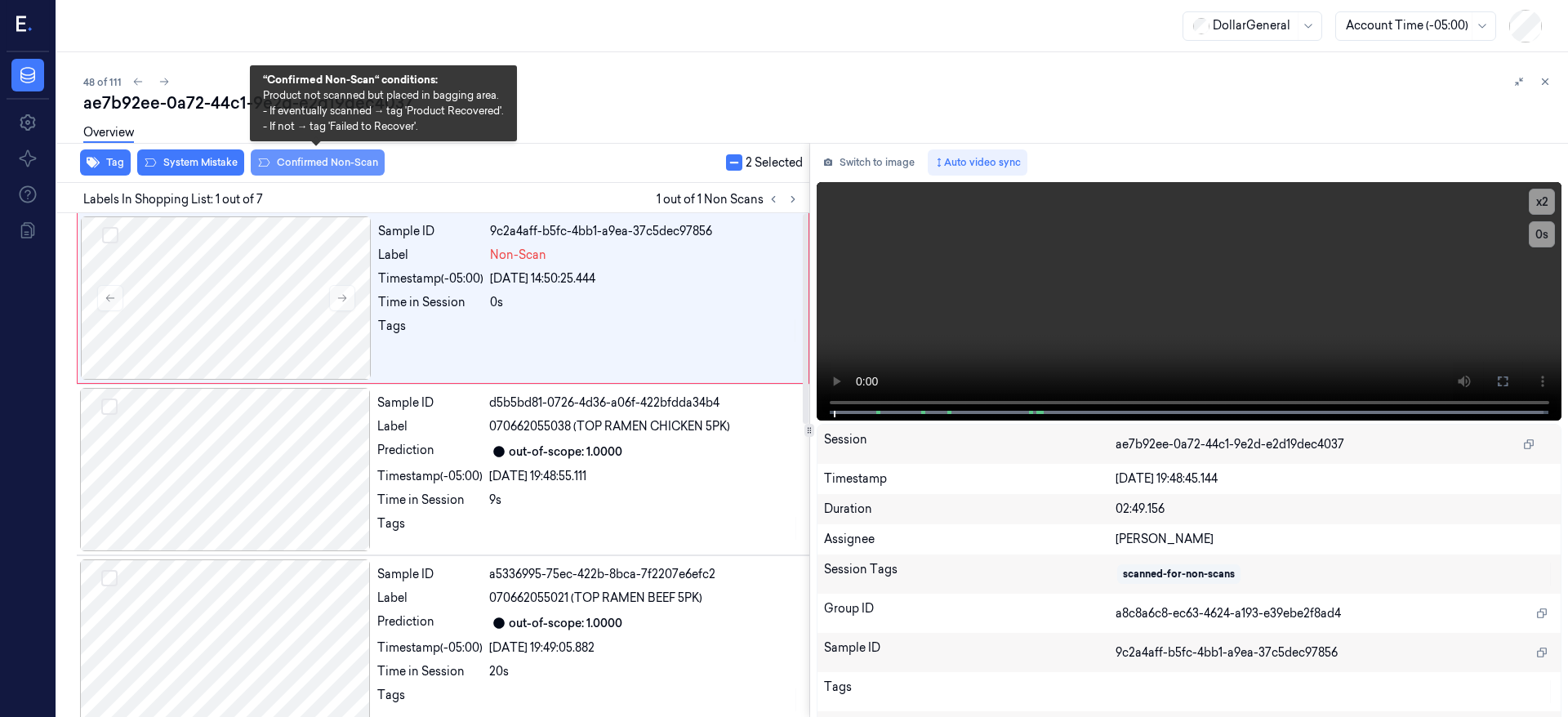
click at [299, 167] on button "Confirmed Non-Scan" at bounding box center [317, 162] width 134 height 26
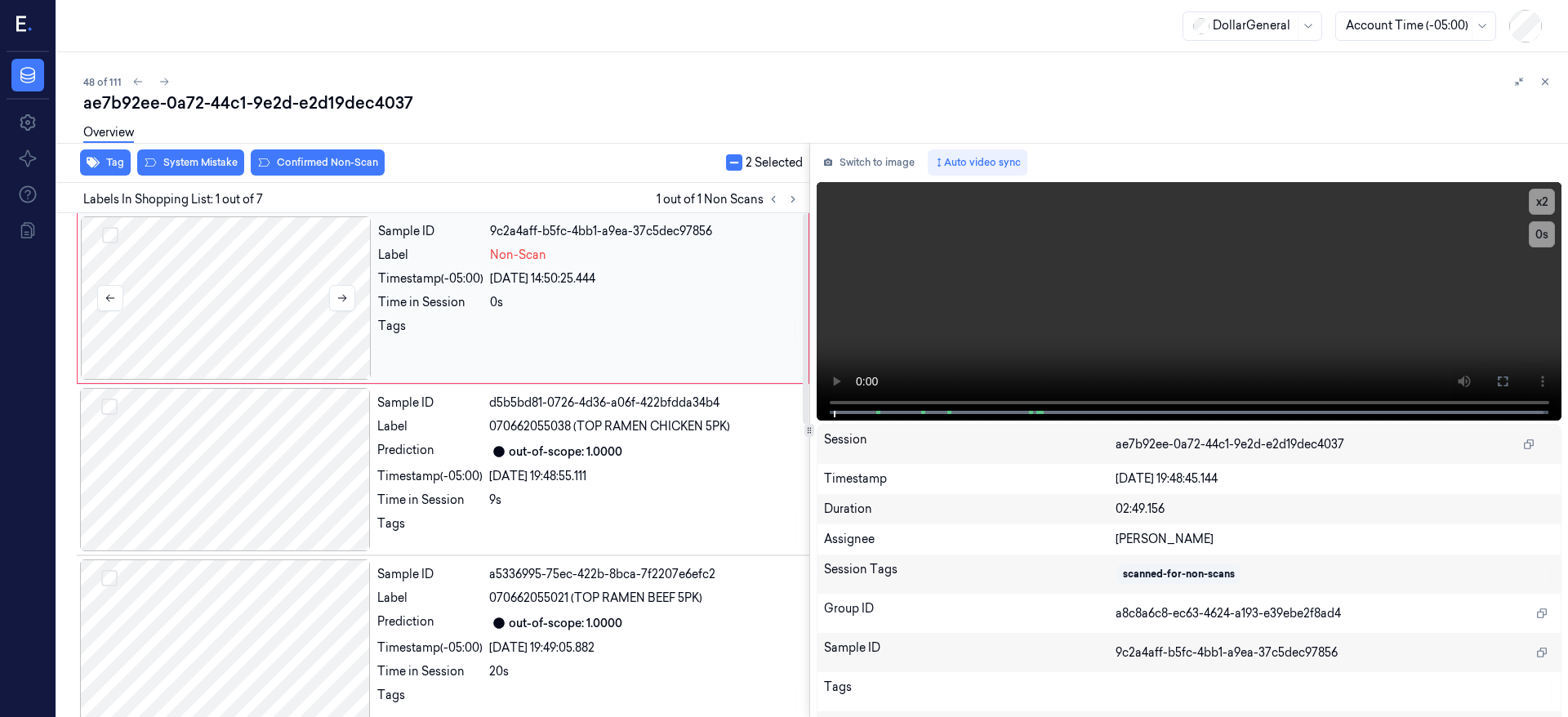
click at [109, 238] on button "Select row" at bounding box center [111, 236] width 17 height 17
click at [109, 238] on button "Select row" at bounding box center [111, 237] width 17 height 17
click at [730, 166] on button "button" at bounding box center [734, 162] width 17 height 17
click at [222, 300] on div at bounding box center [226, 298] width 291 height 163
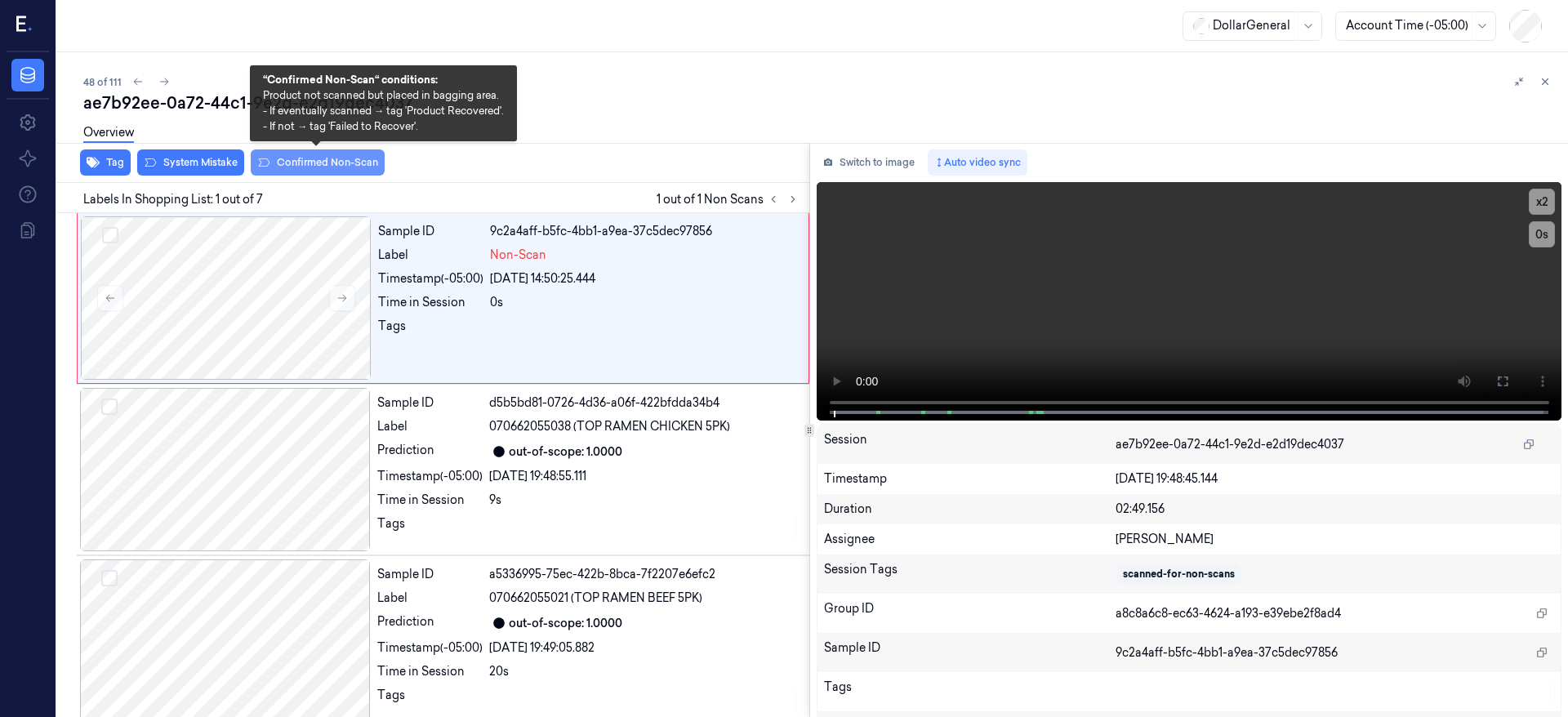
click at [308, 168] on button "Confirmed Non-Scan" at bounding box center [317, 162] width 134 height 26
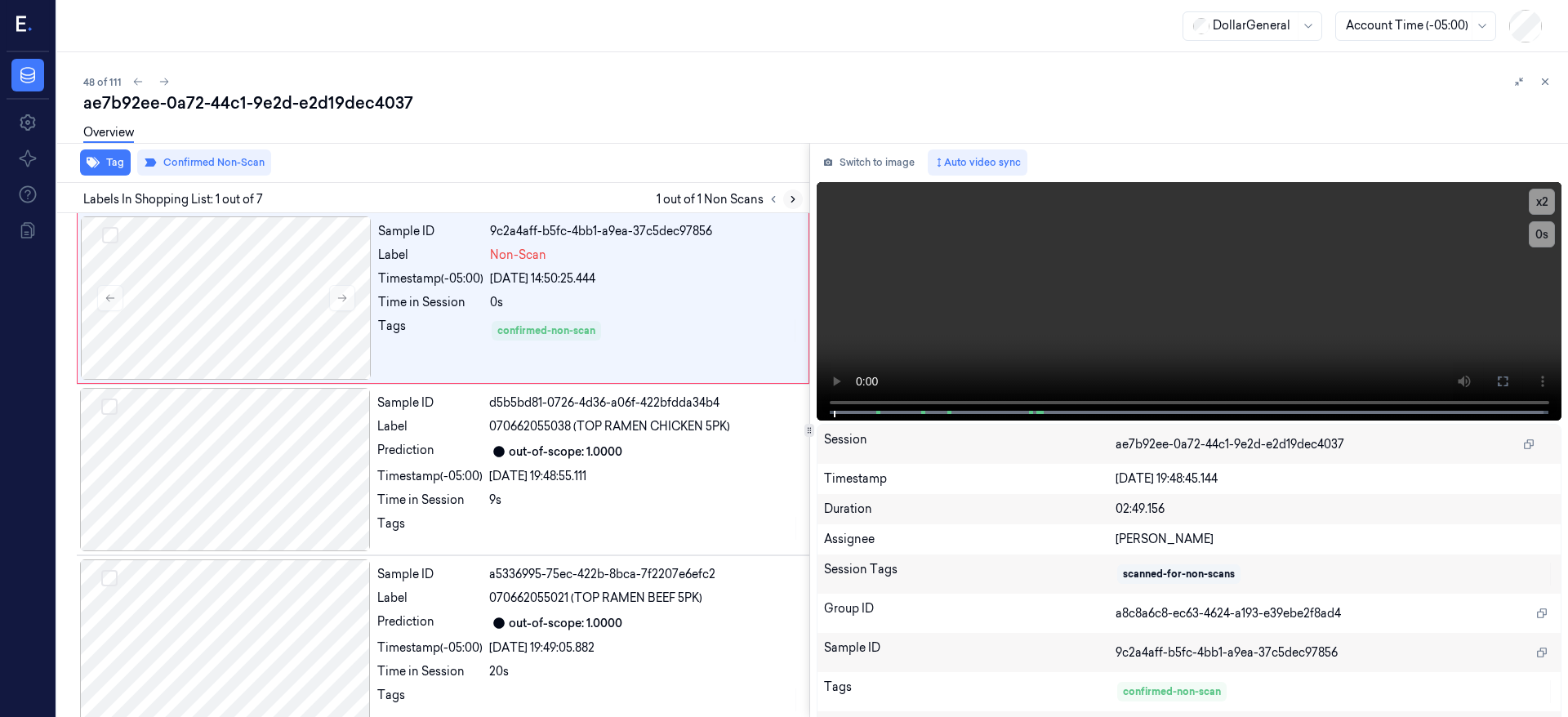
click at [795, 197] on icon at bounding box center [794, 199] width 12 height 12
click at [178, 254] on div at bounding box center [226, 298] width 291 height 163
click at [164, 83] on icon at bounding box center [164, 82] width 9 height 7
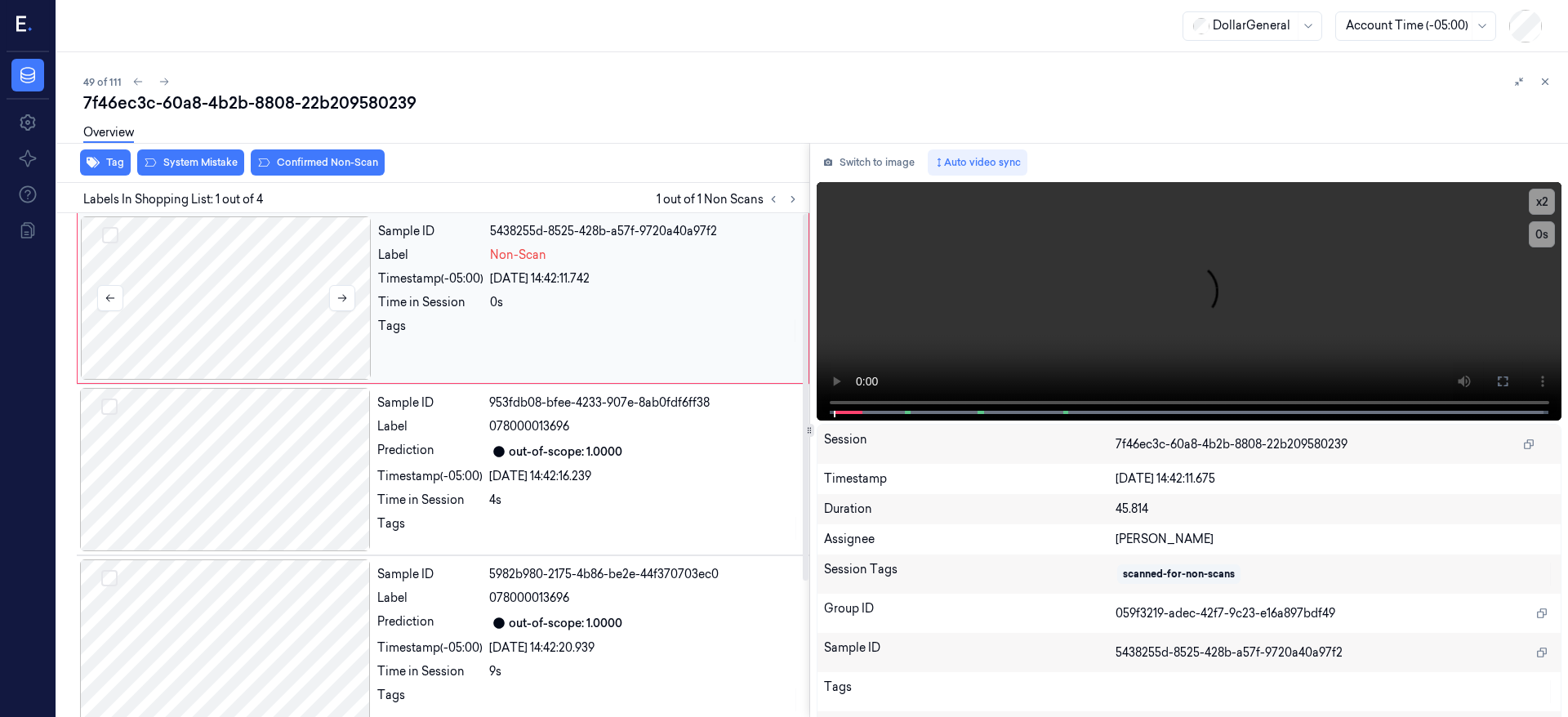
click at [220, 304] on div at bounding box center [226, 298] width 291 height 163
click at [202, 271] on div at bounding box center [226, 298] width 291 height 163
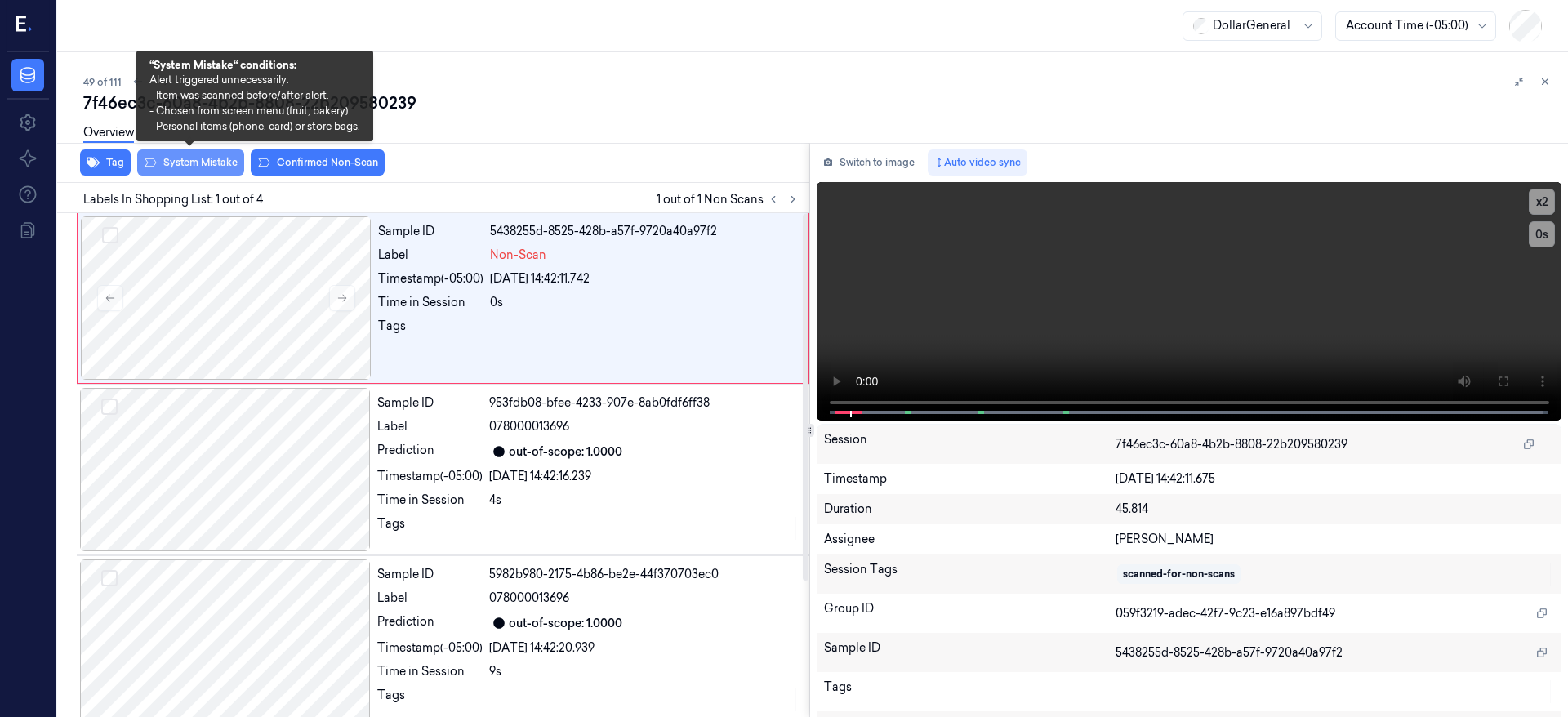
click at [204, 164] on button "System Mistake" at bounding box center [191, 162] width 107 height 26
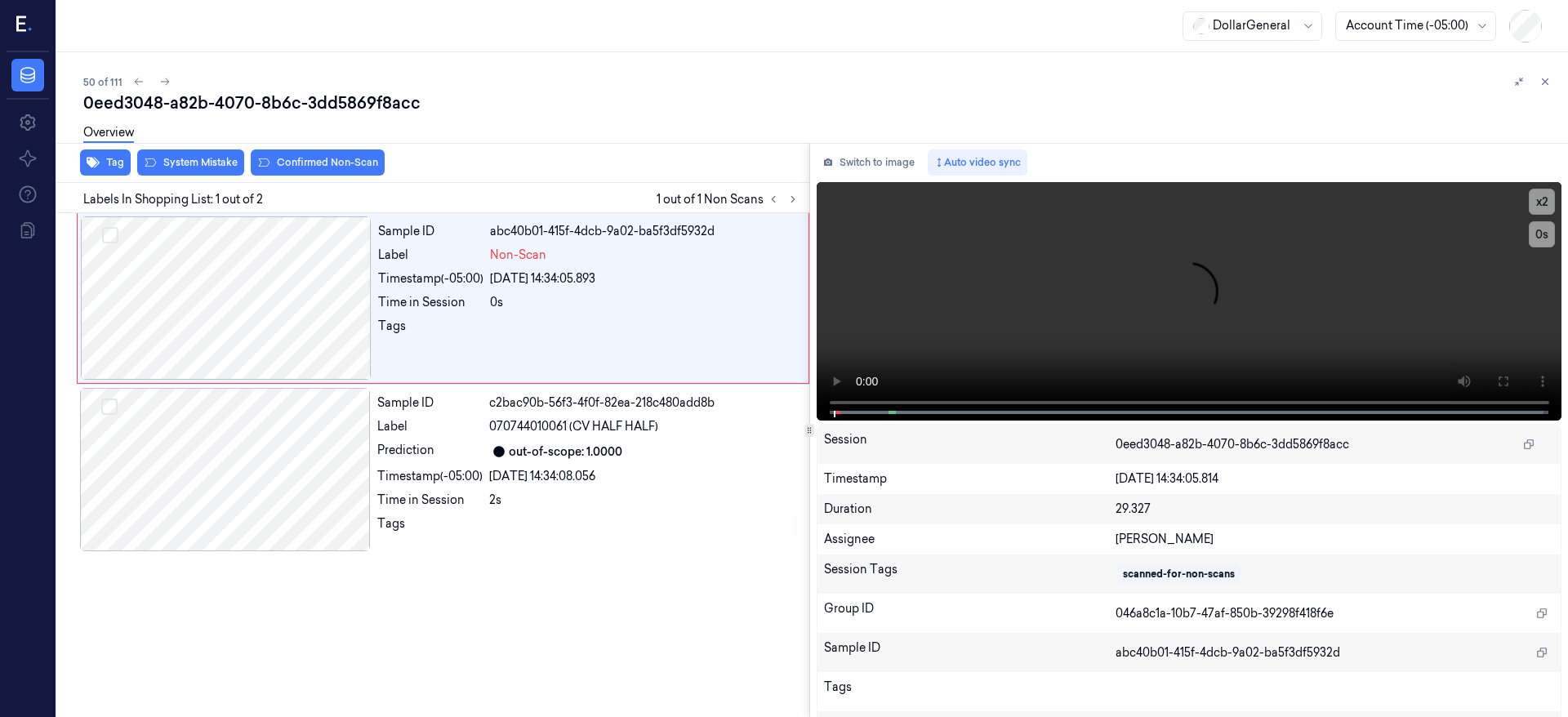
click at [226, 309] on div at bounding box center [226, 298] width 291 height 163
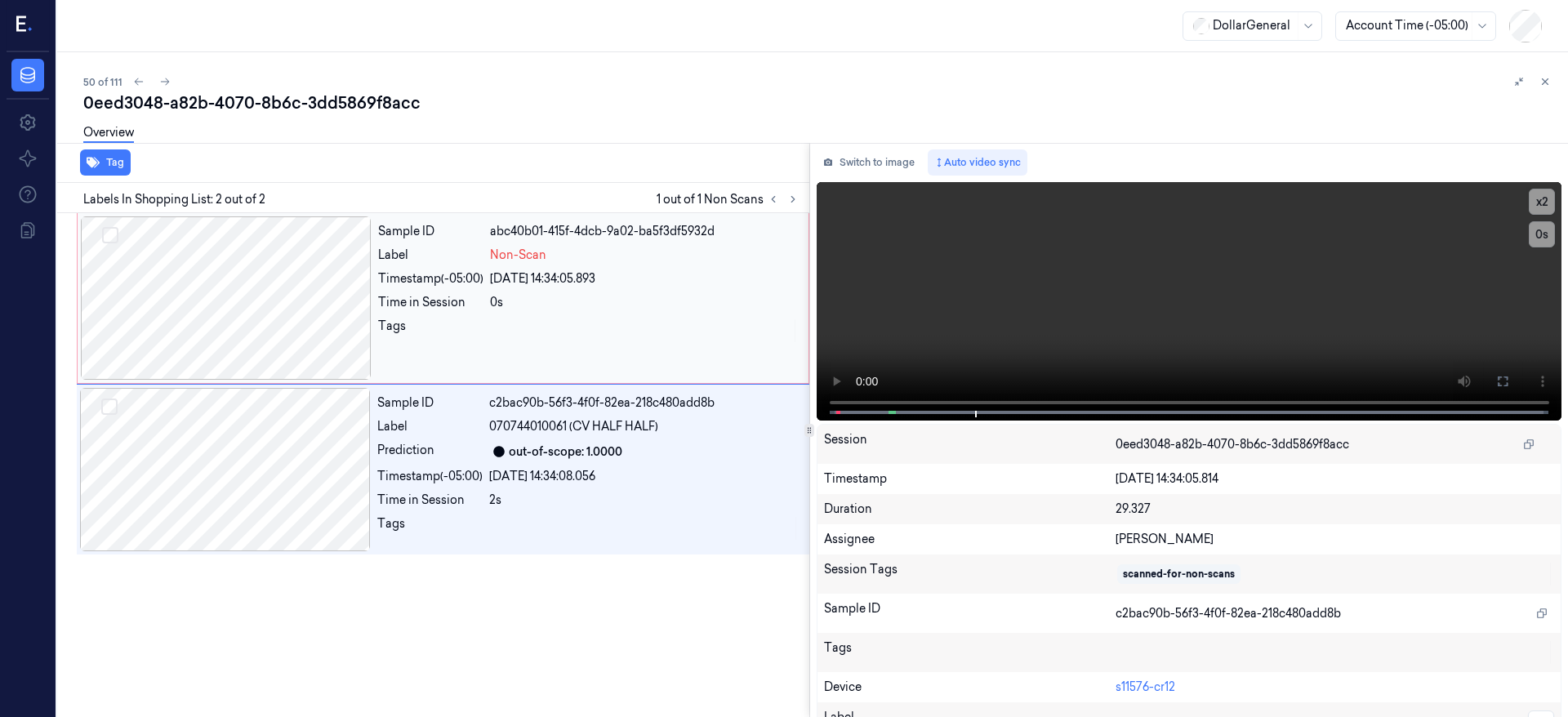
click at [169, 274] on div at bounding box center [226, 298] width 291 height 163
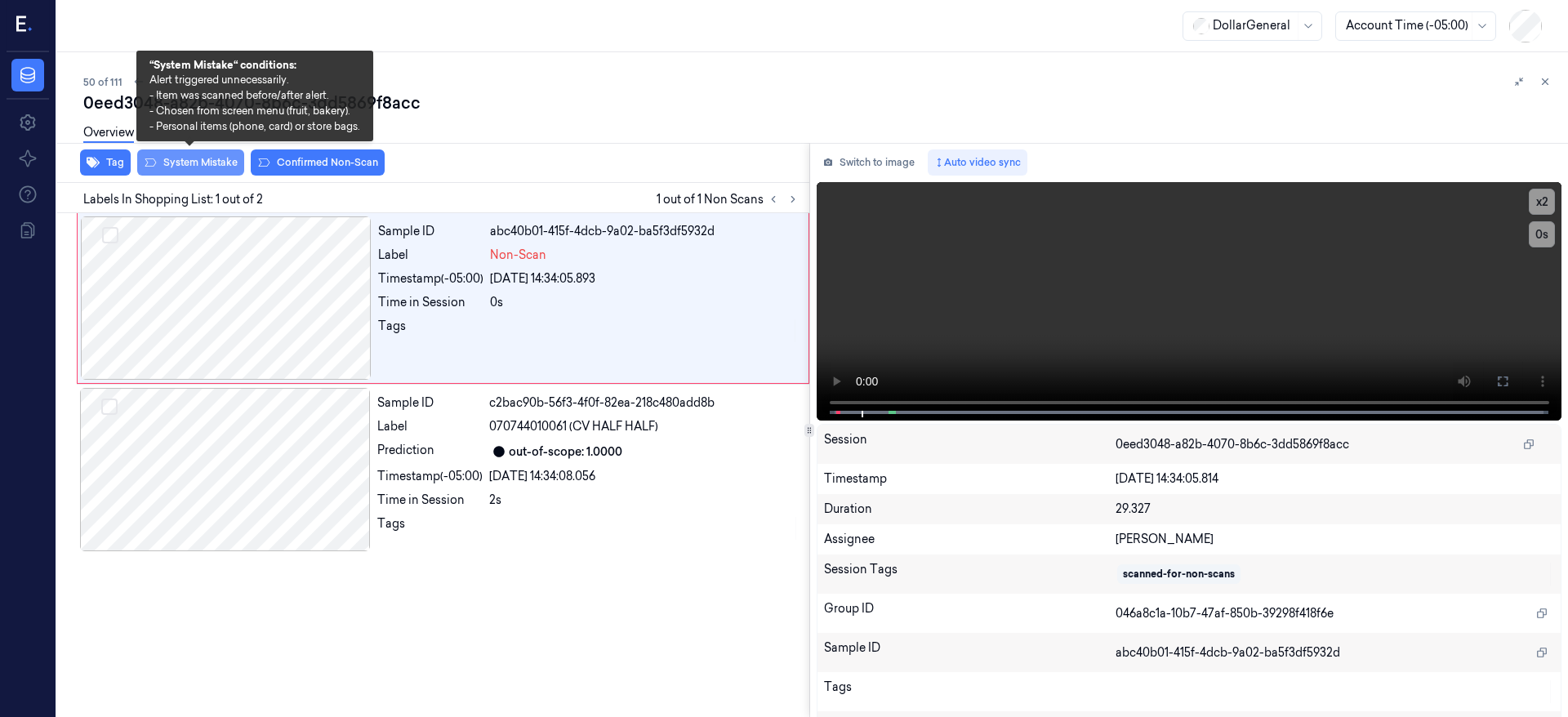
click at [202, 167] on button "System Mistake" at bounding box center [191, 162] width 107 height 26
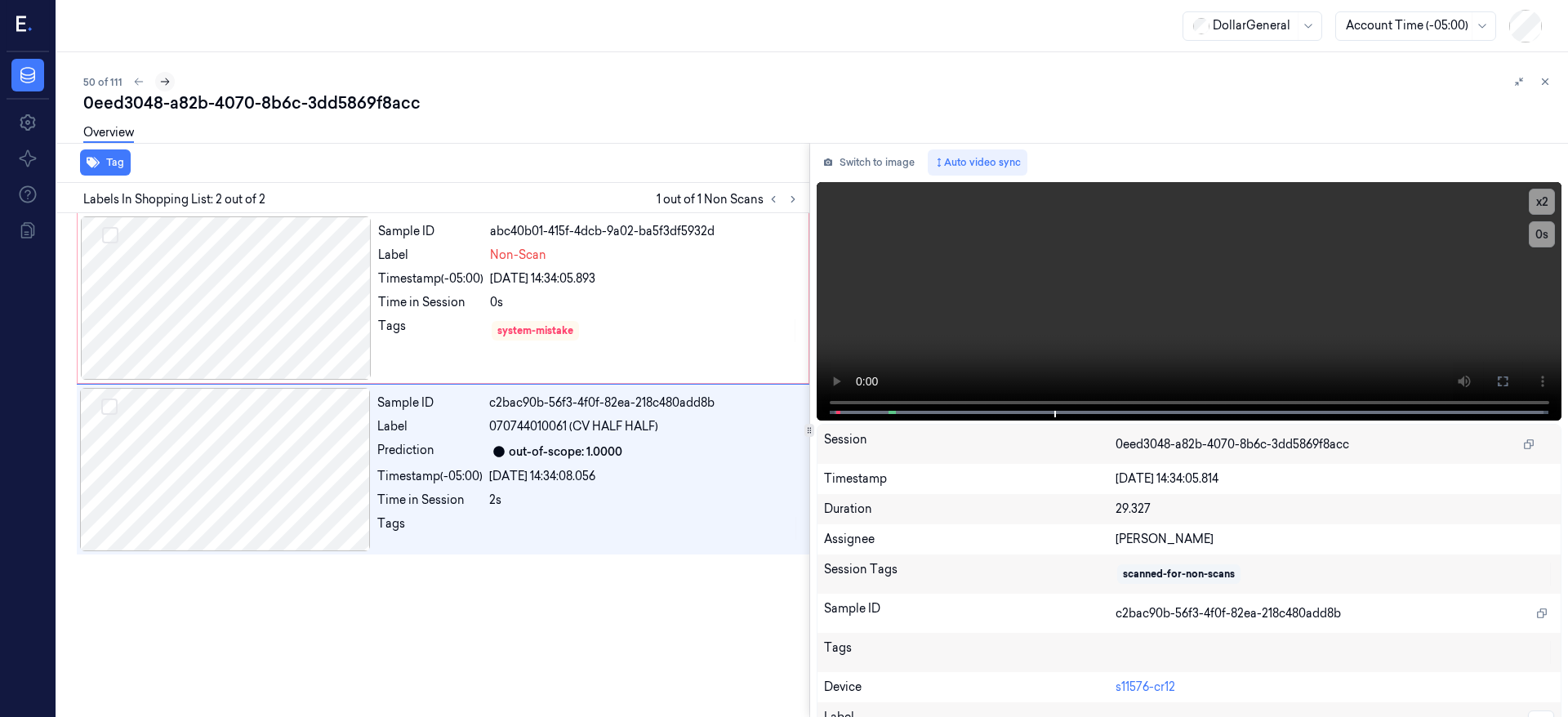
click at [170, 86] on button at bounding box center [165, 82] width 20 height 20
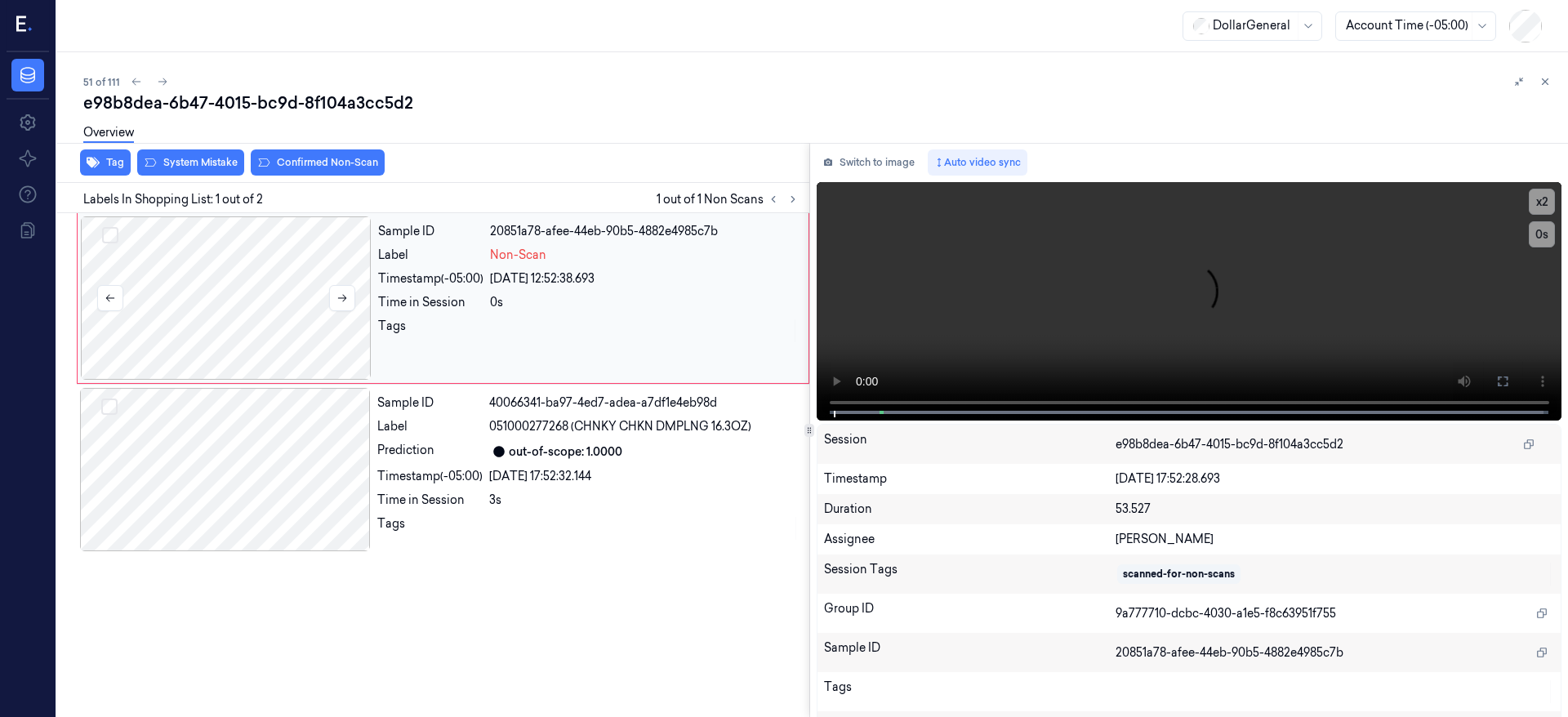
click at [234, 288] on div at bounding box center [226, 298] width 291 height 163
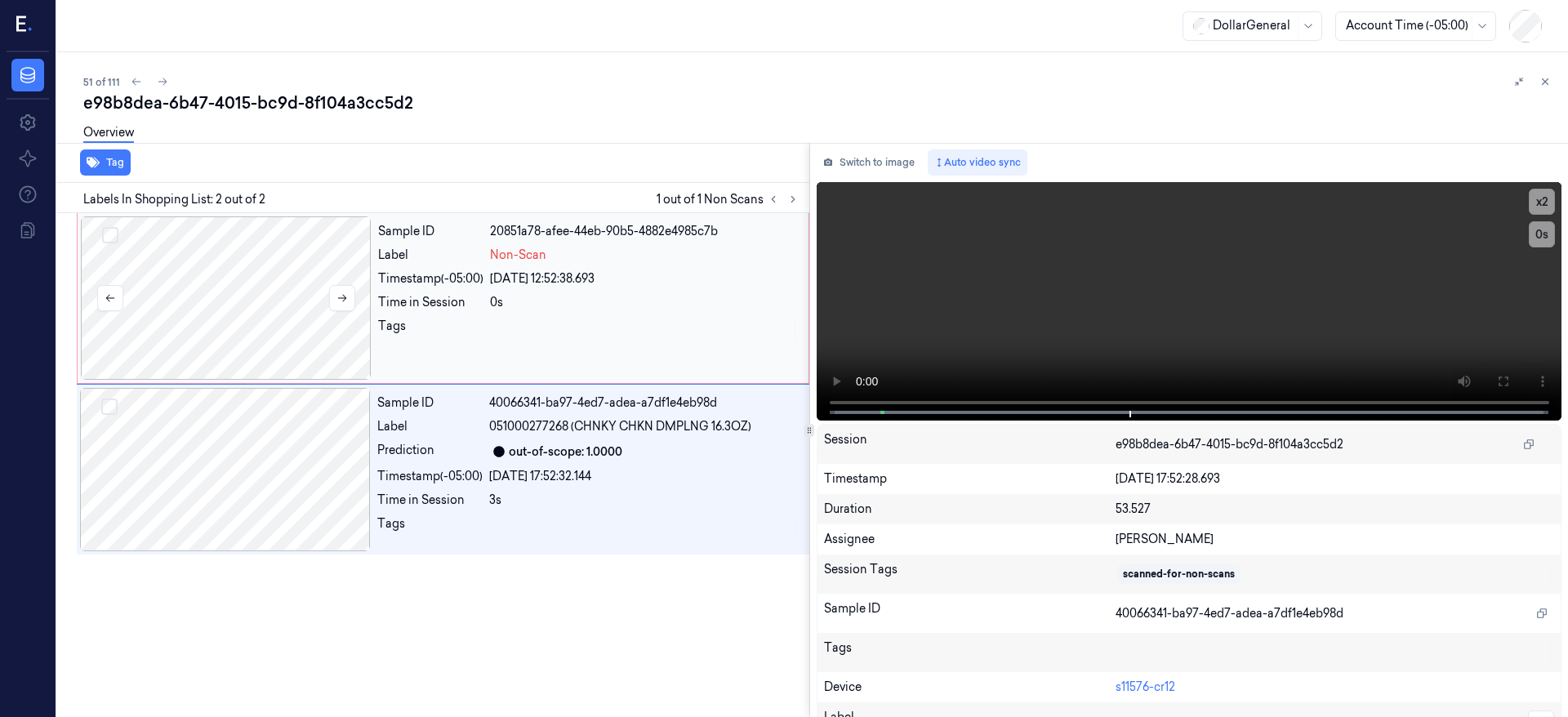
click at [234, 288] on div at bounding box center [226, 298] width 291 height 163
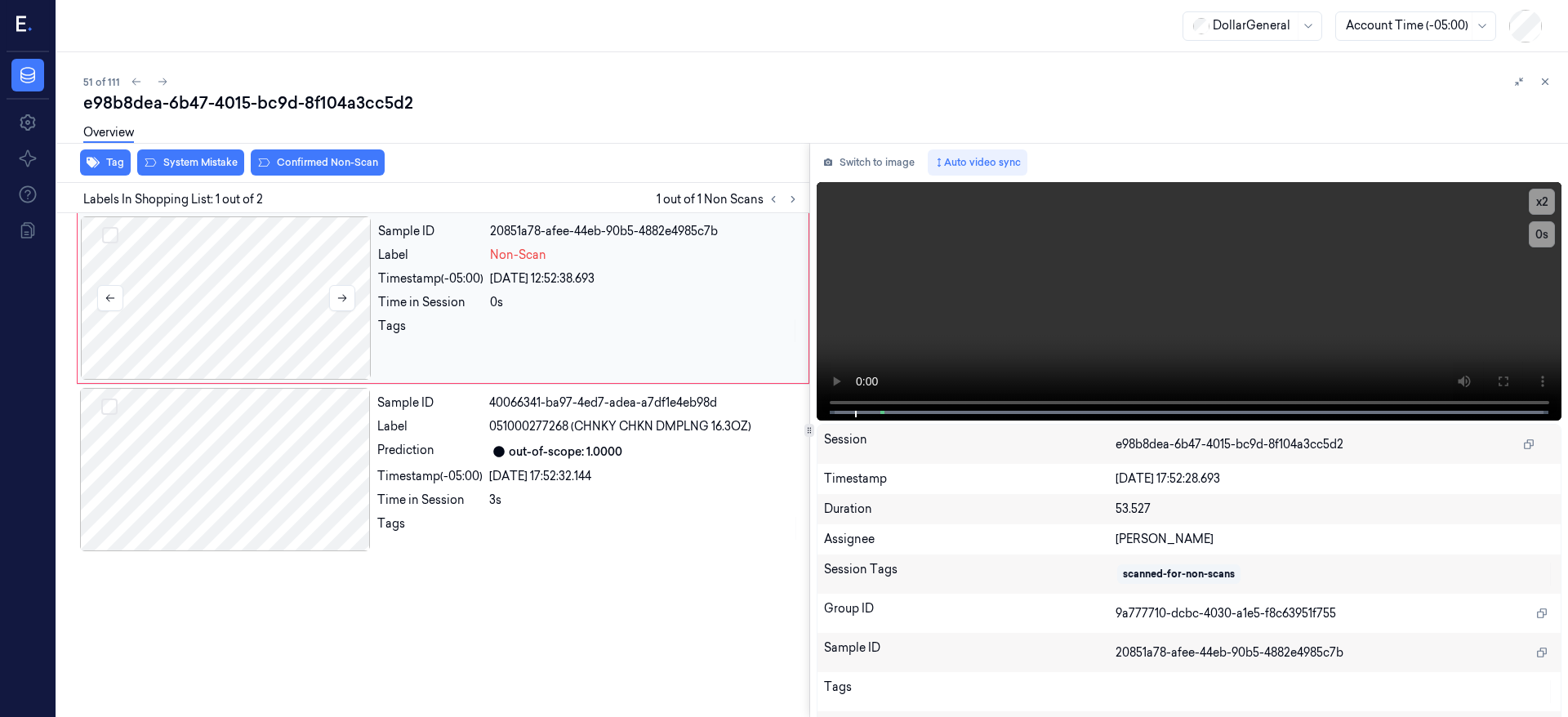
click at [256, 291] on div at bounding box center [226, 298] width 291 height 163
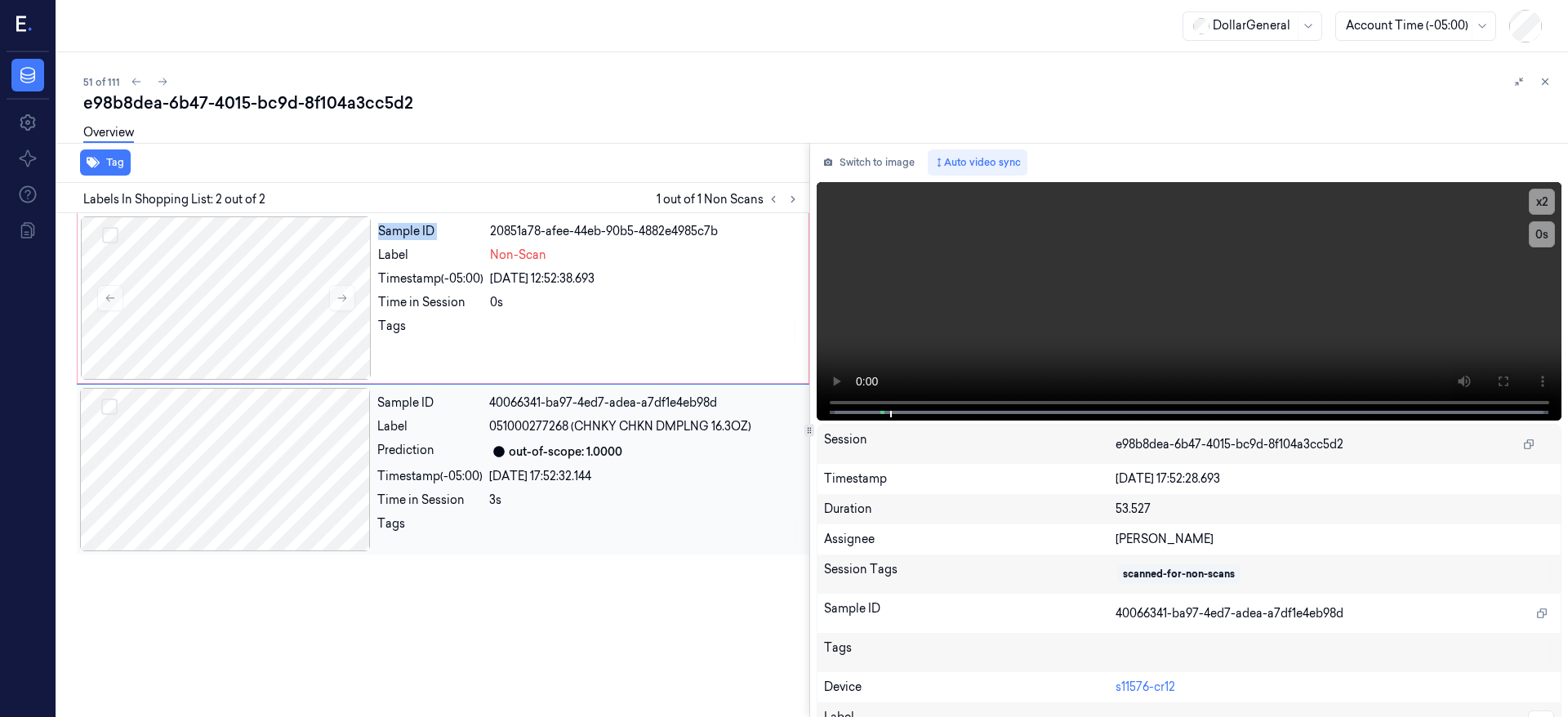
click at [758, 415] on div "Tag Labels In Shopping List: 2 out of 2 1 out of 1 Non Scans Sample ID 20851a78…" at bounding box center [809, 431] width 1518 height 575
click at [289, 316] on div at bounding box center [226, 298] width 291 height 163
click at [208, 274] on div at bounding box center [226, 298] width 291 height 163
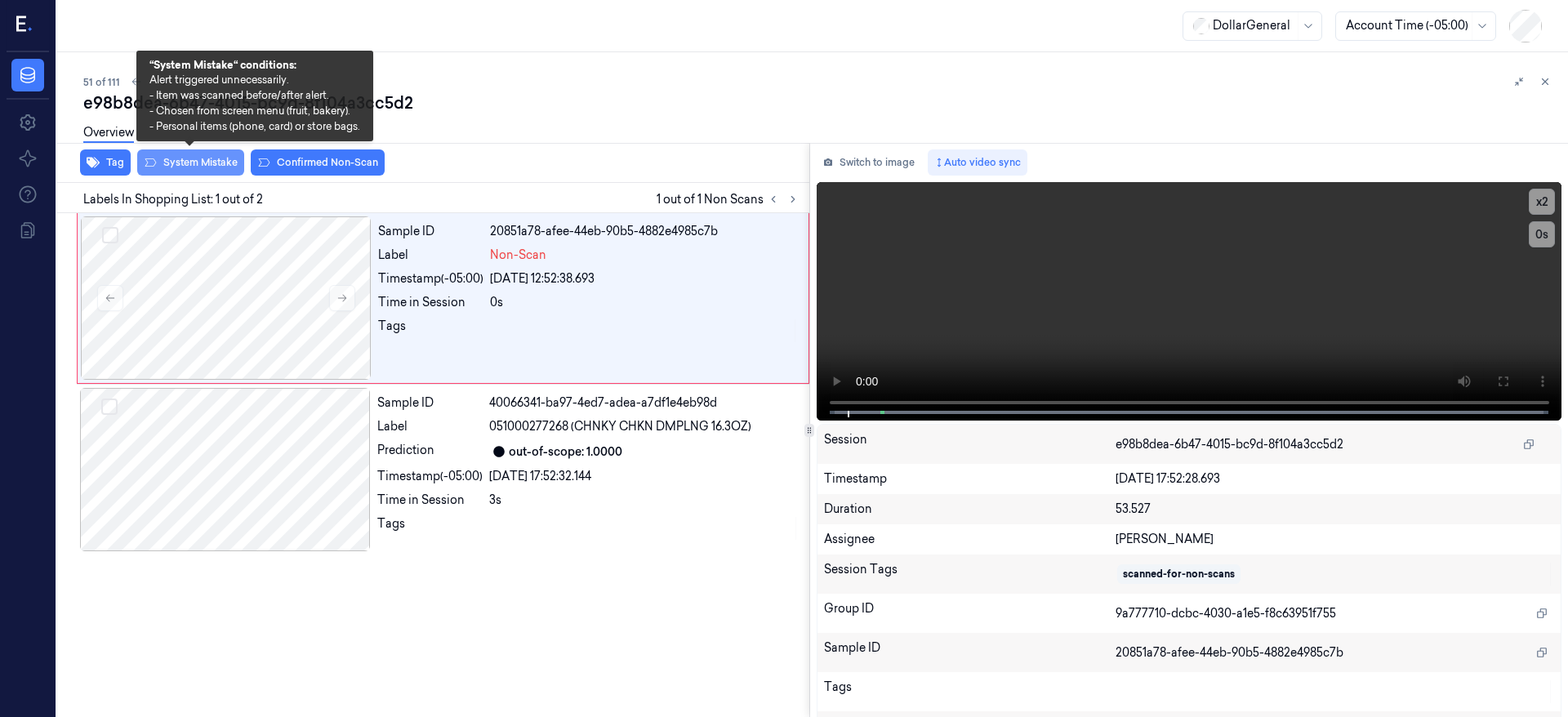
click at [185, 165] on button "System Mistake" at bounding box center [191, 162] width 107 height 26
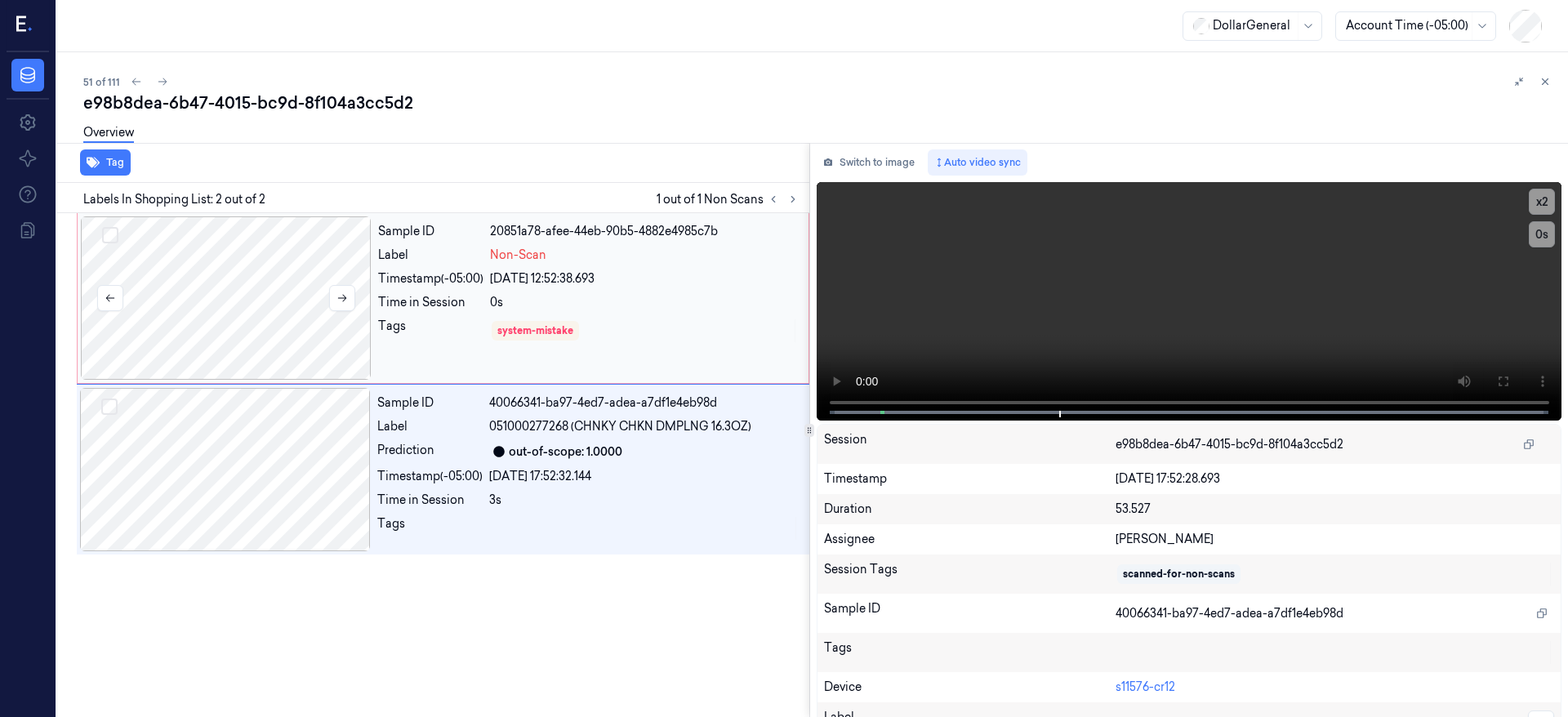
click at [275, 281] on div at bounding box center [226, 298] width 291 height 163
click at [235, 122] on div "Overview" at bounding box center [819, 135] width 1472 height 42
click at [157, 78] on icon at bounding box center [162, 82] width 12 height 12
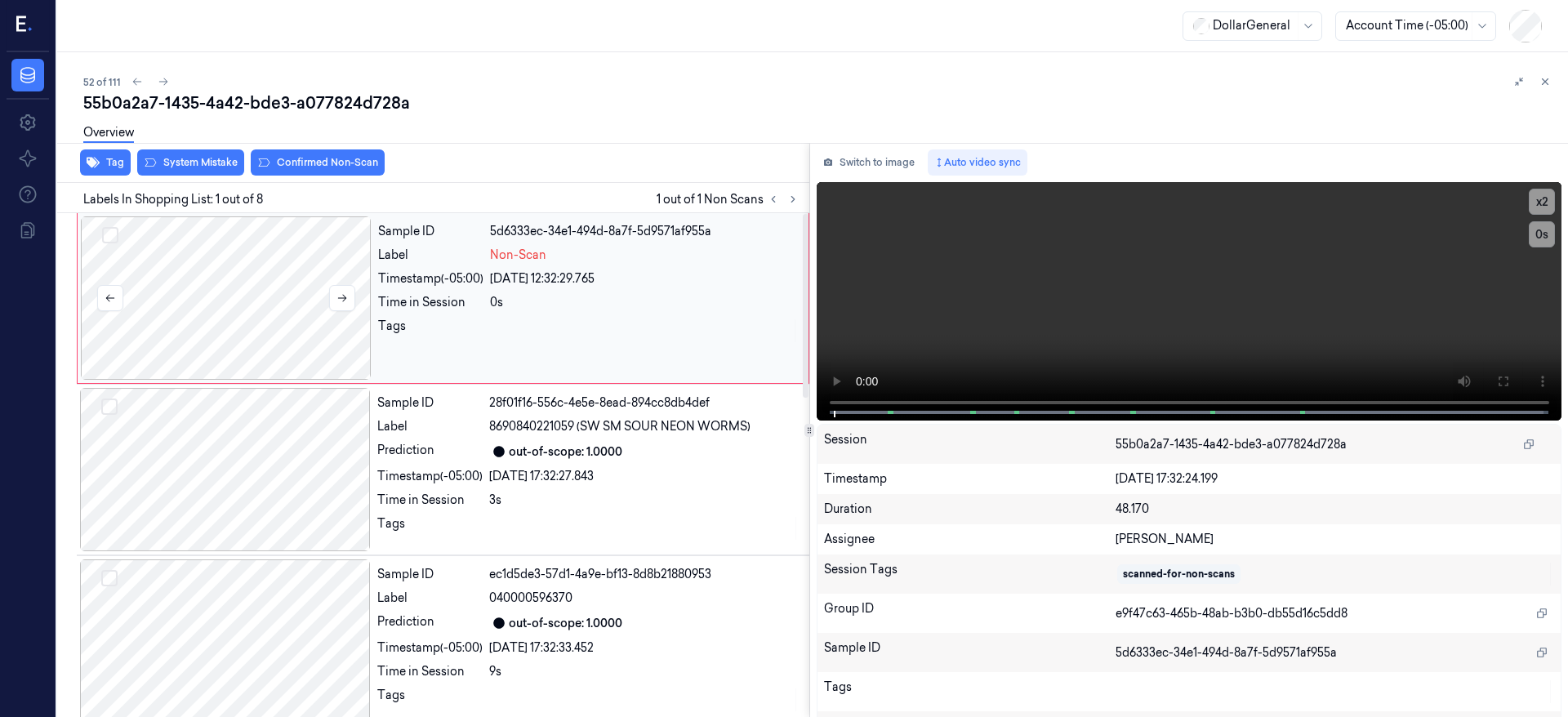
click at [230, 305] on div at bounding box center [226, 298] width 291 height 163
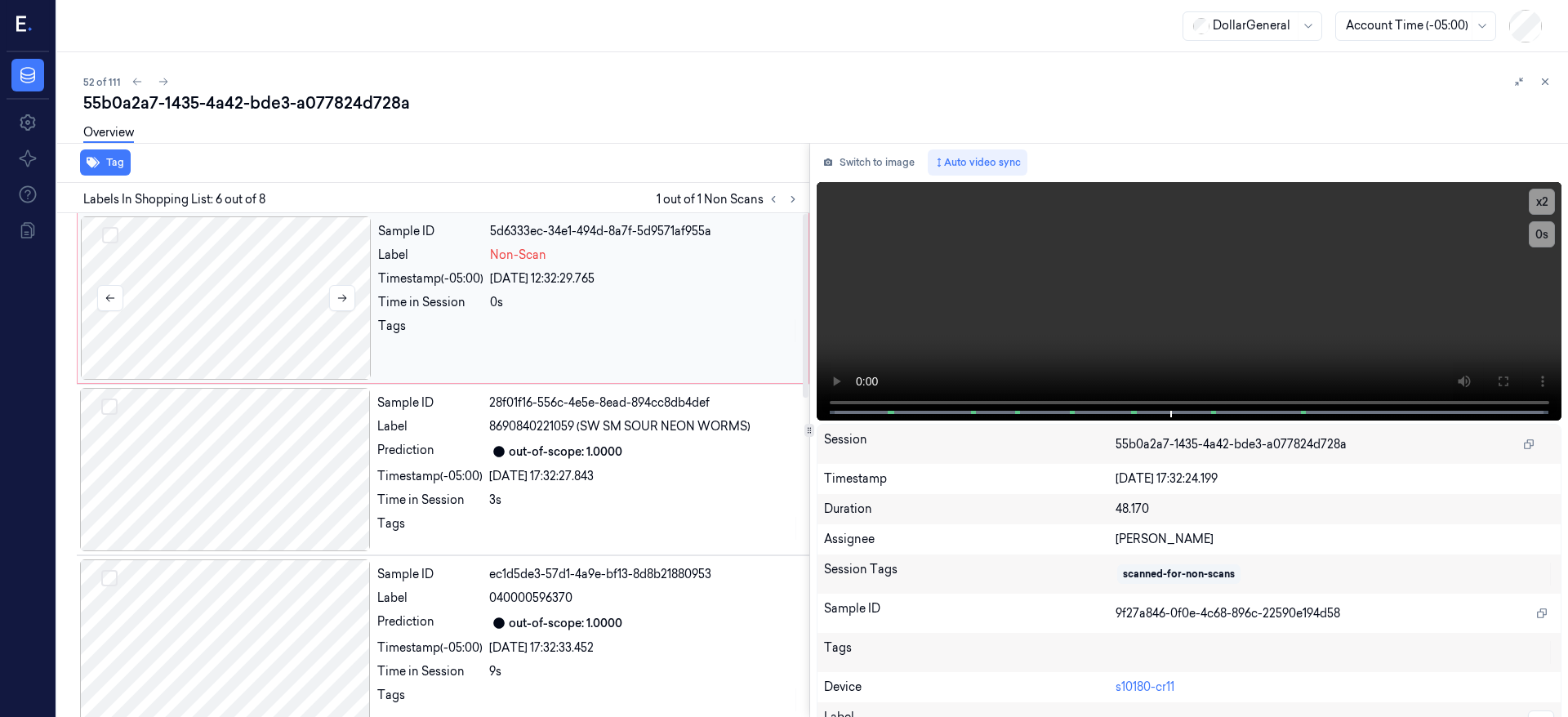
click at [223, 272] on div at bounding box center [226, 298] width 291 height 163
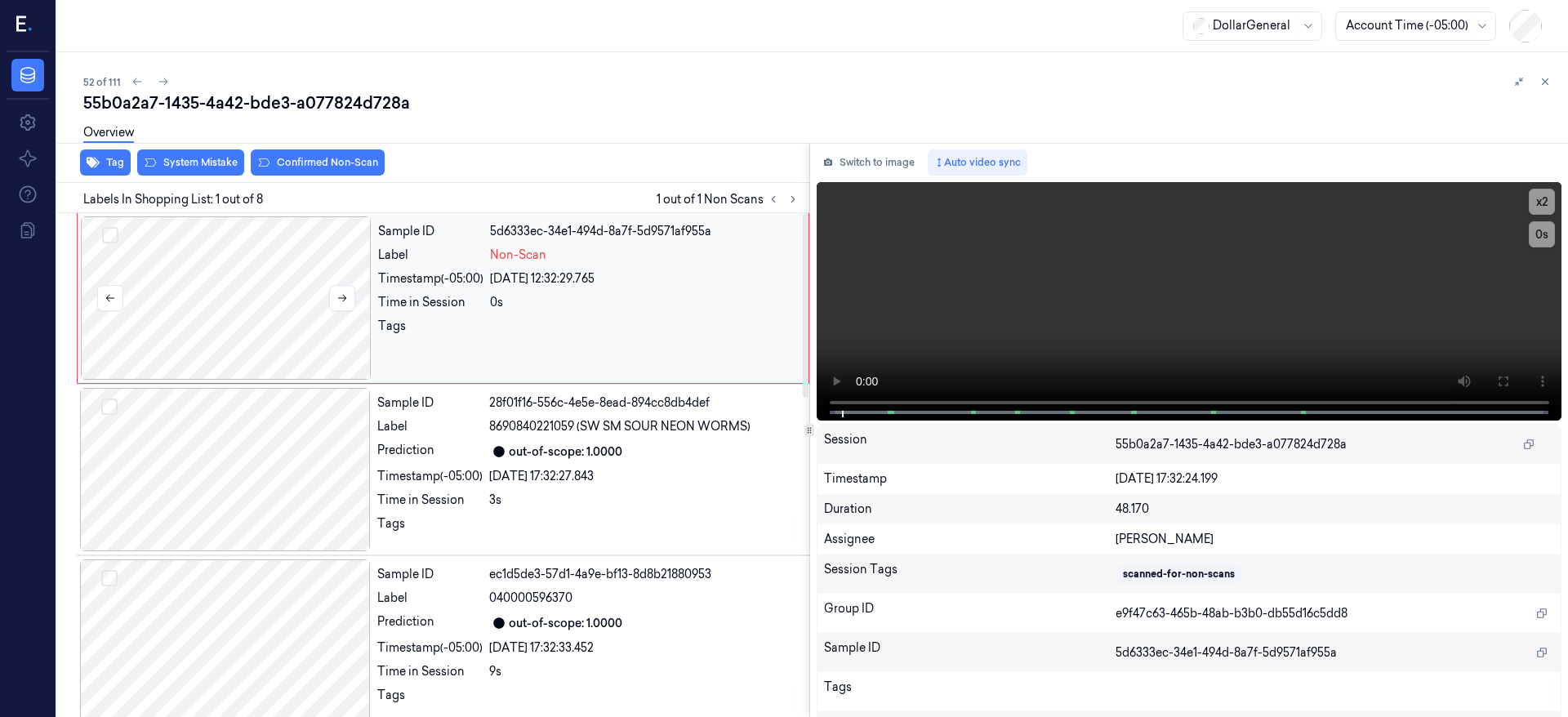
click at [223, 272] on div at bounding box center [226, 298] width 291 height 163
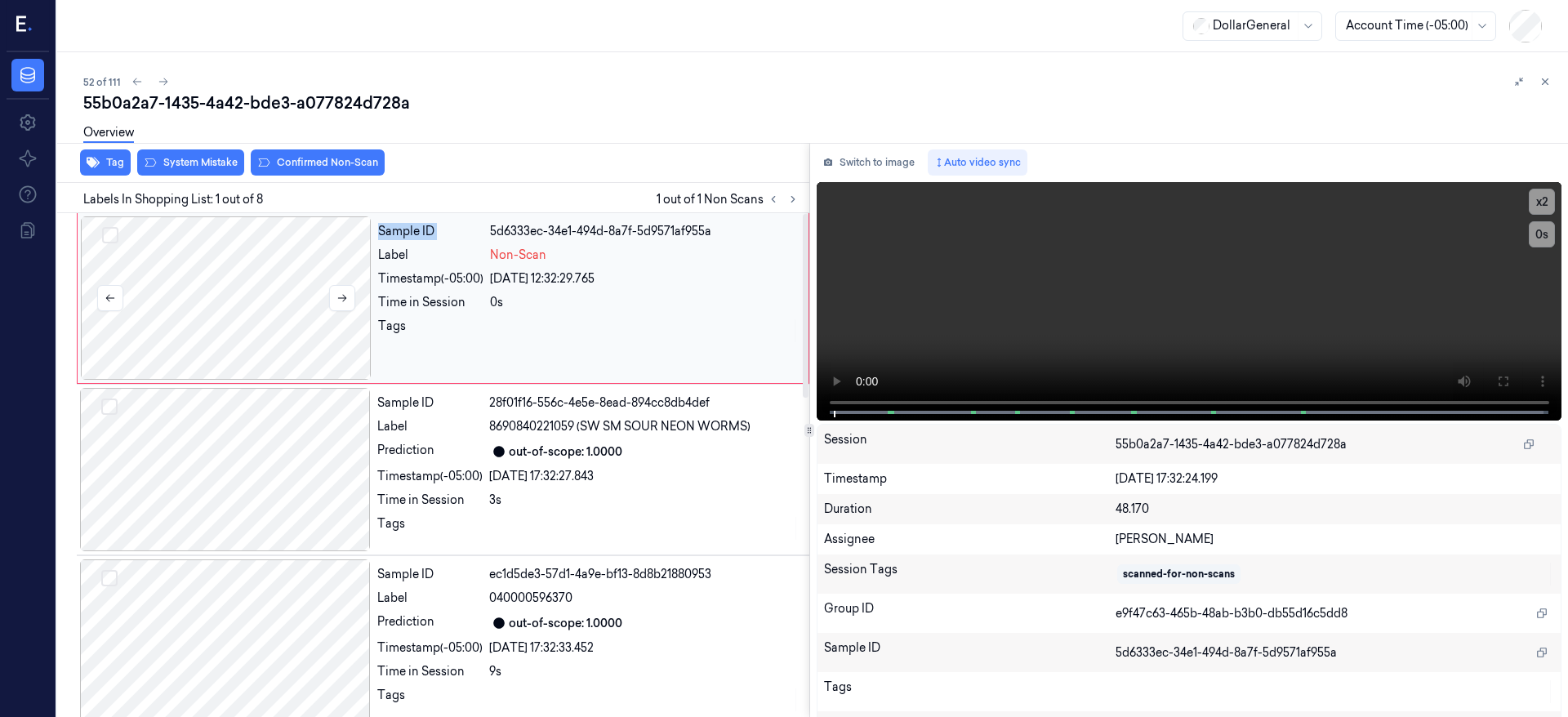
click at [223, 272] on div at bounding box center [226, 298] width 291 height 163
click at [260, 311] on div at bounding box center [226, 298] width 291 height 163
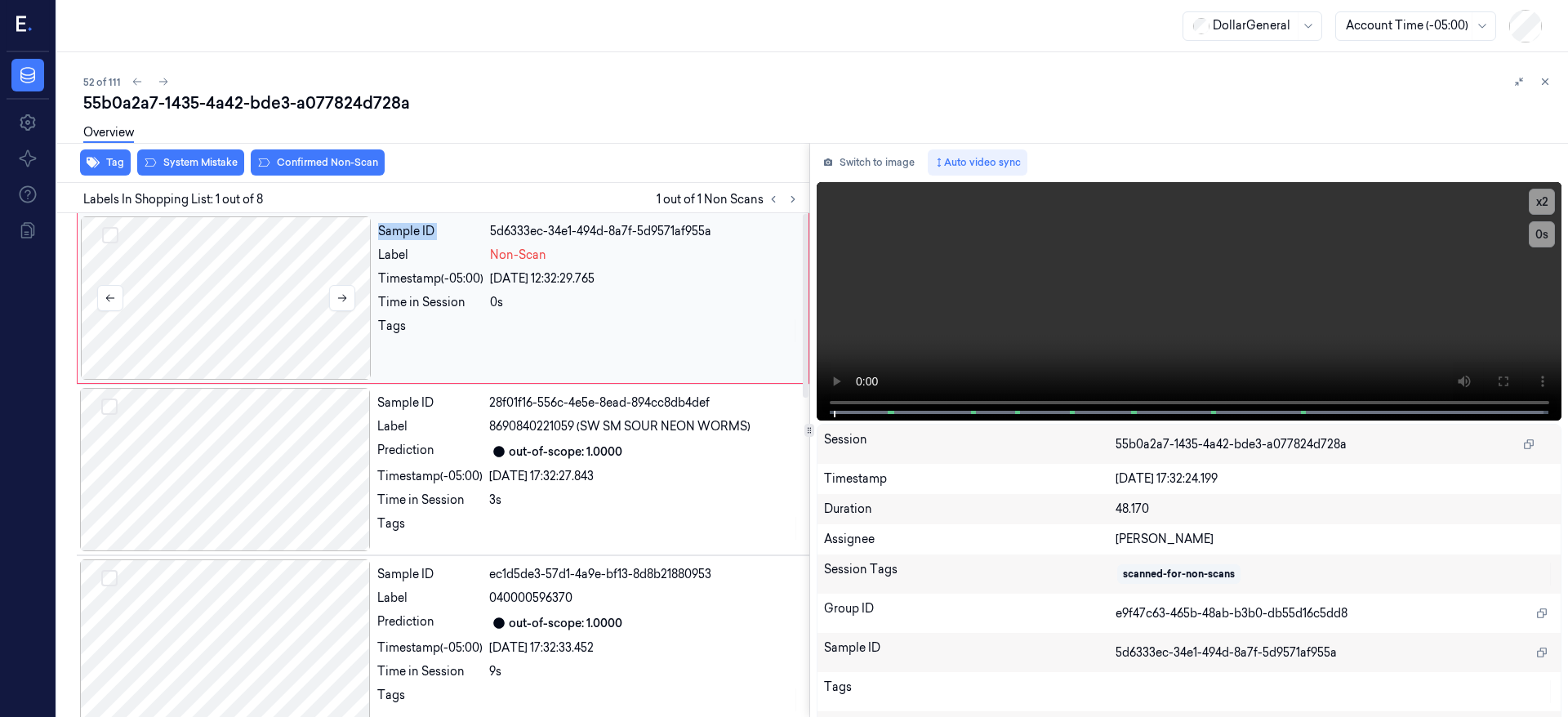
click at [260, 311] on div at bounding box center [226, 298] width 291 height 163
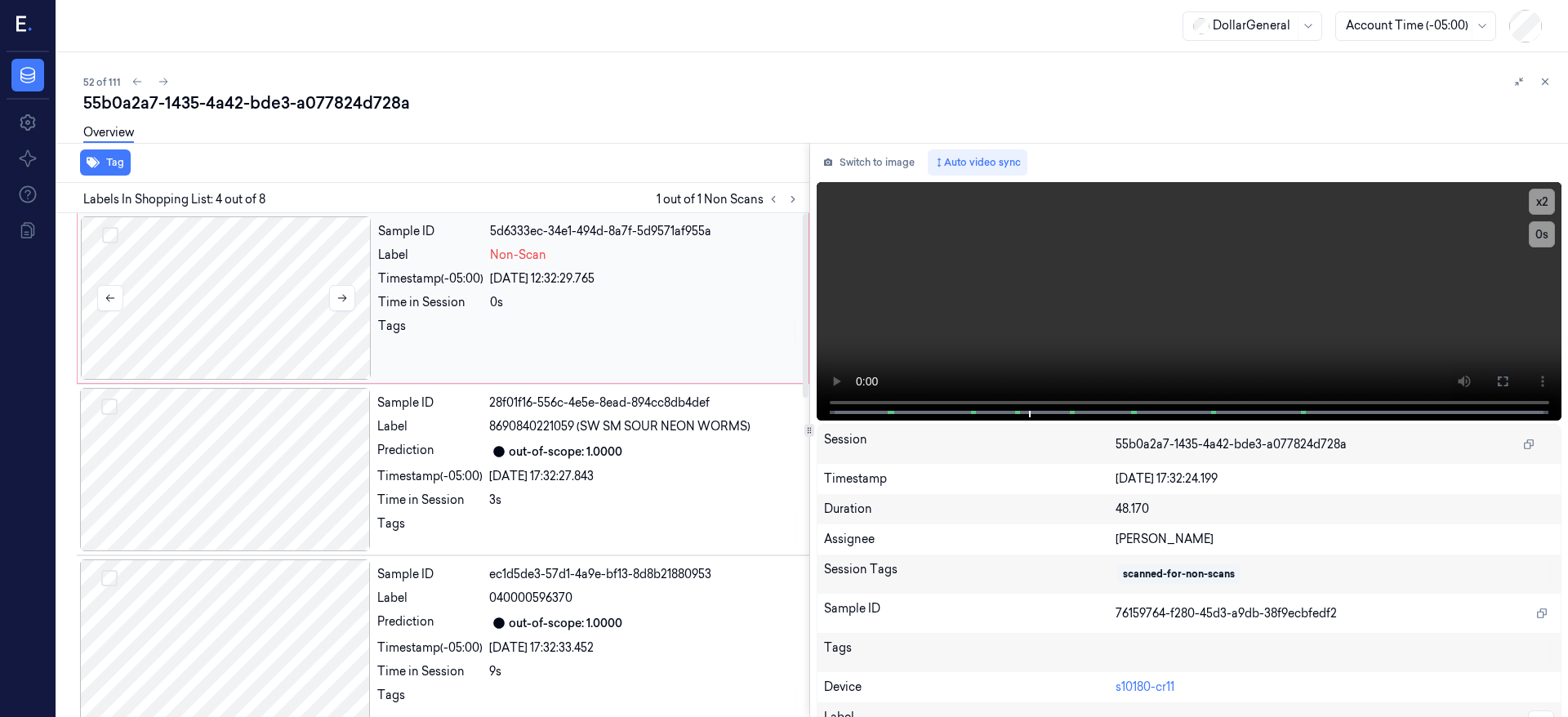
click at [182, 306] on div at bounding box center [226, 298] width 291 height 163
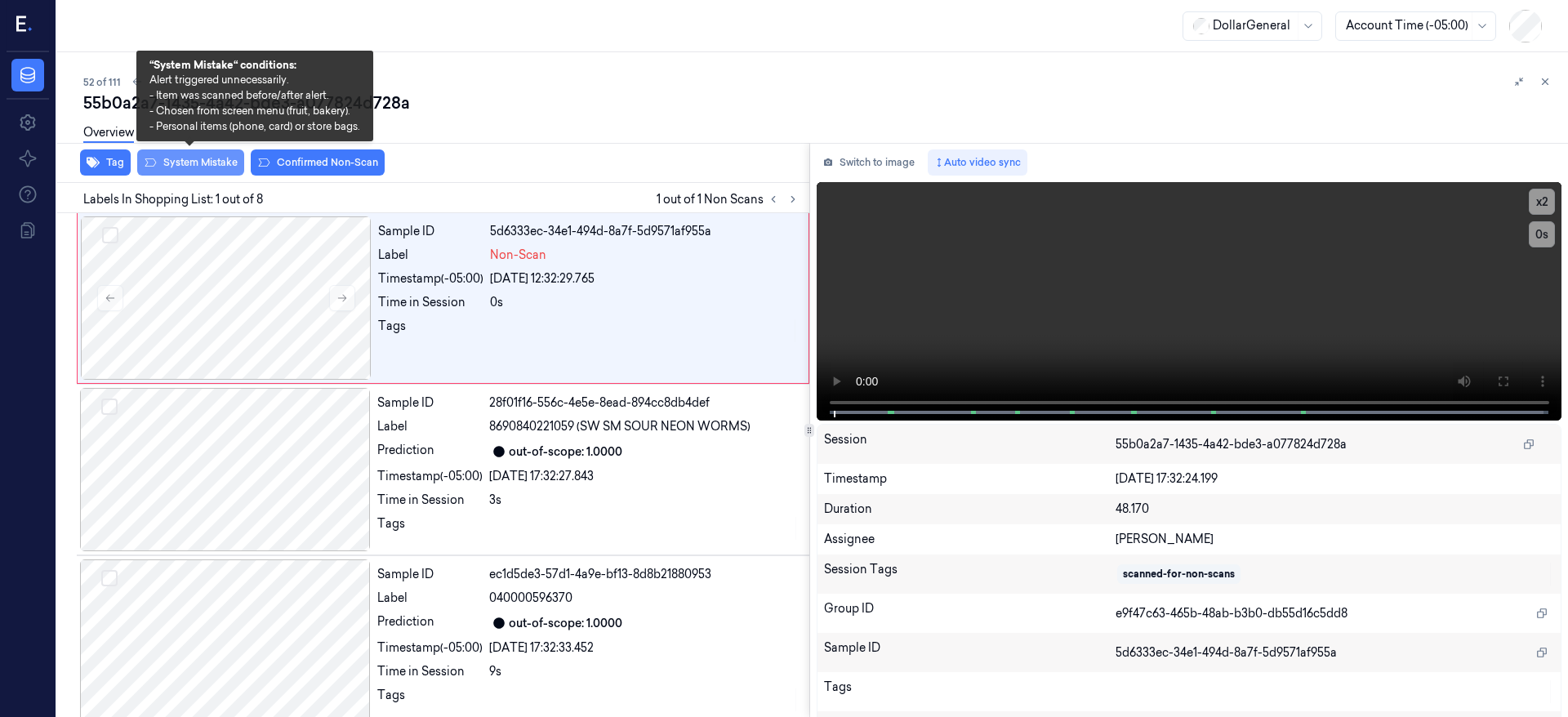
click at [193, 160] on button "System Mistake" at bounding box center [191, 162] width 107 height 26
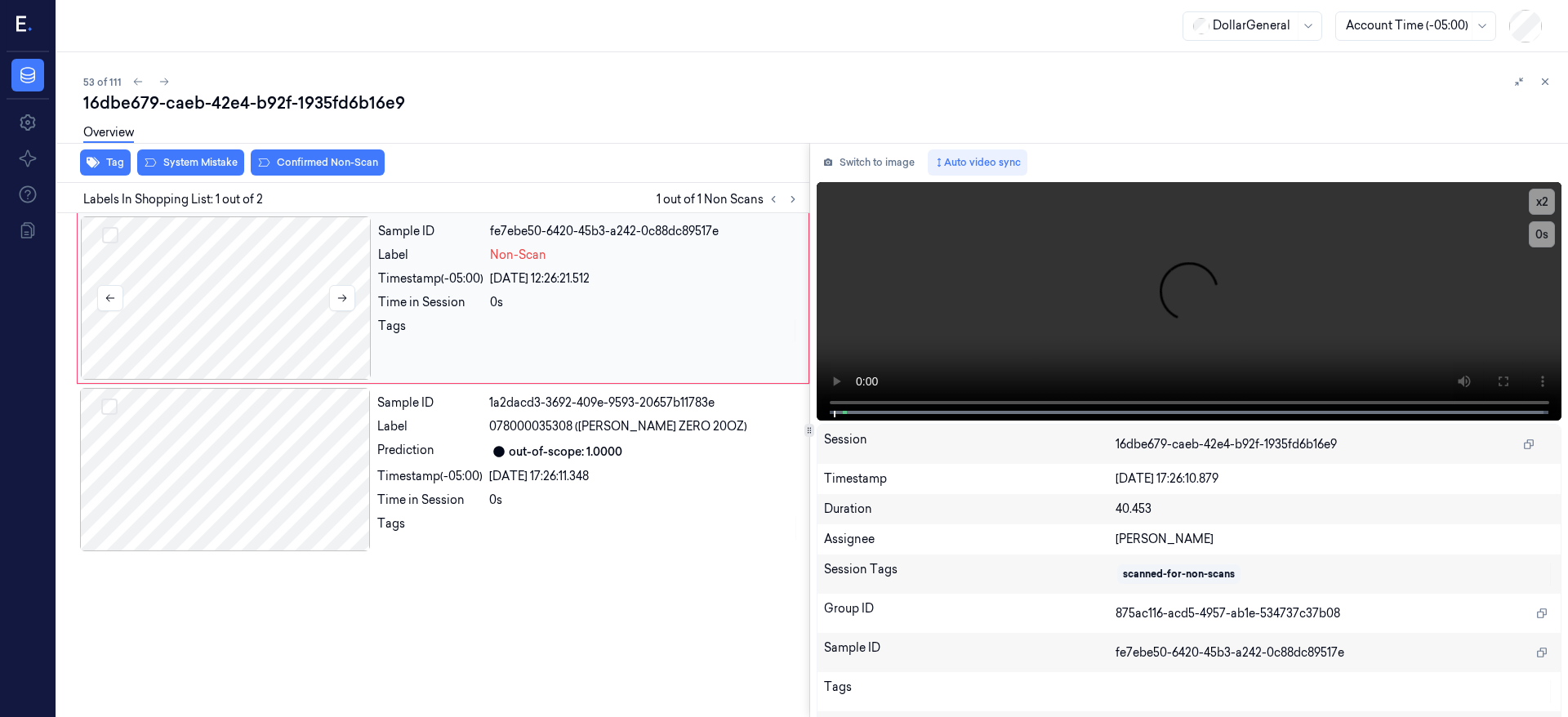
click at [269, 331] on div at bounding box center [226, 298] width 291 height 163
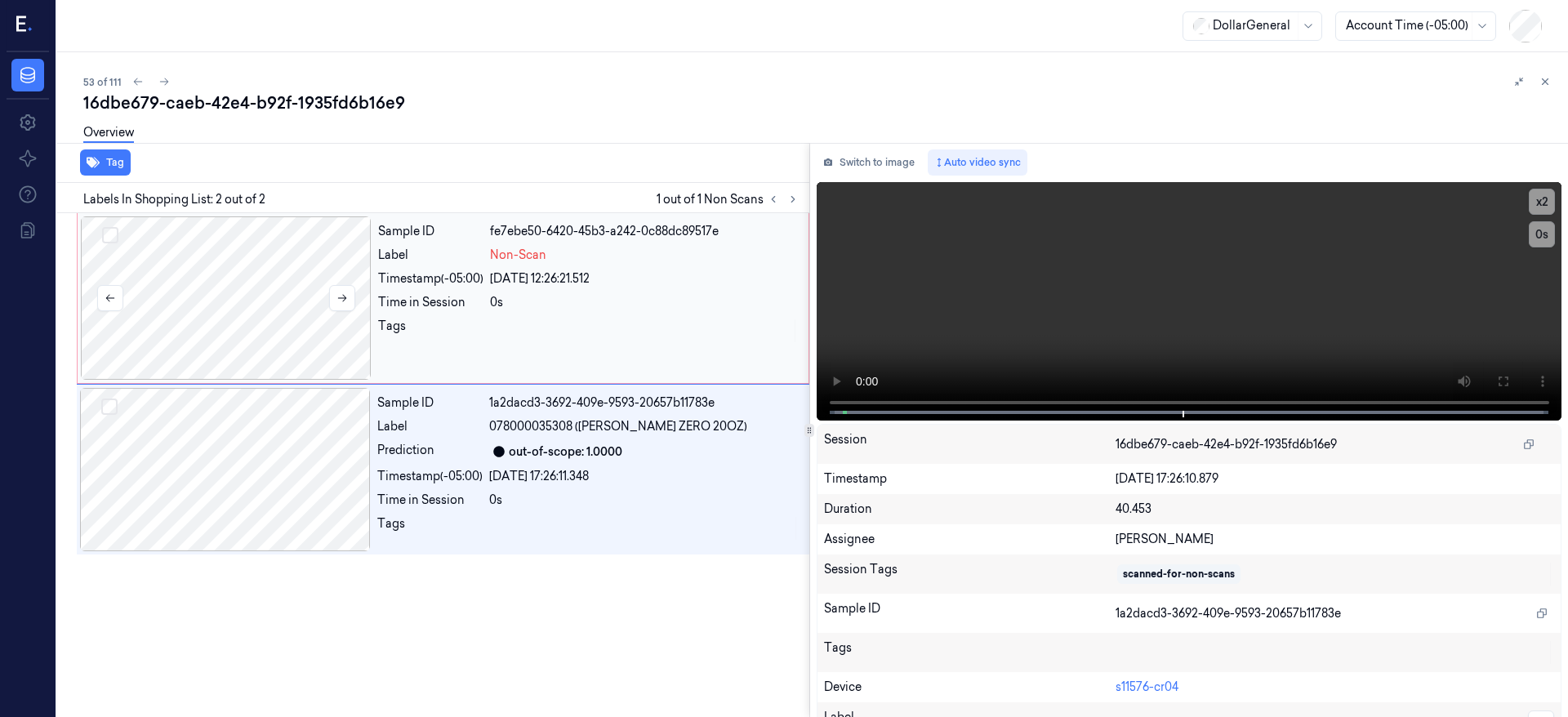
click at [227, 287] on div at bounding box center [226, 298] width 291 height 163
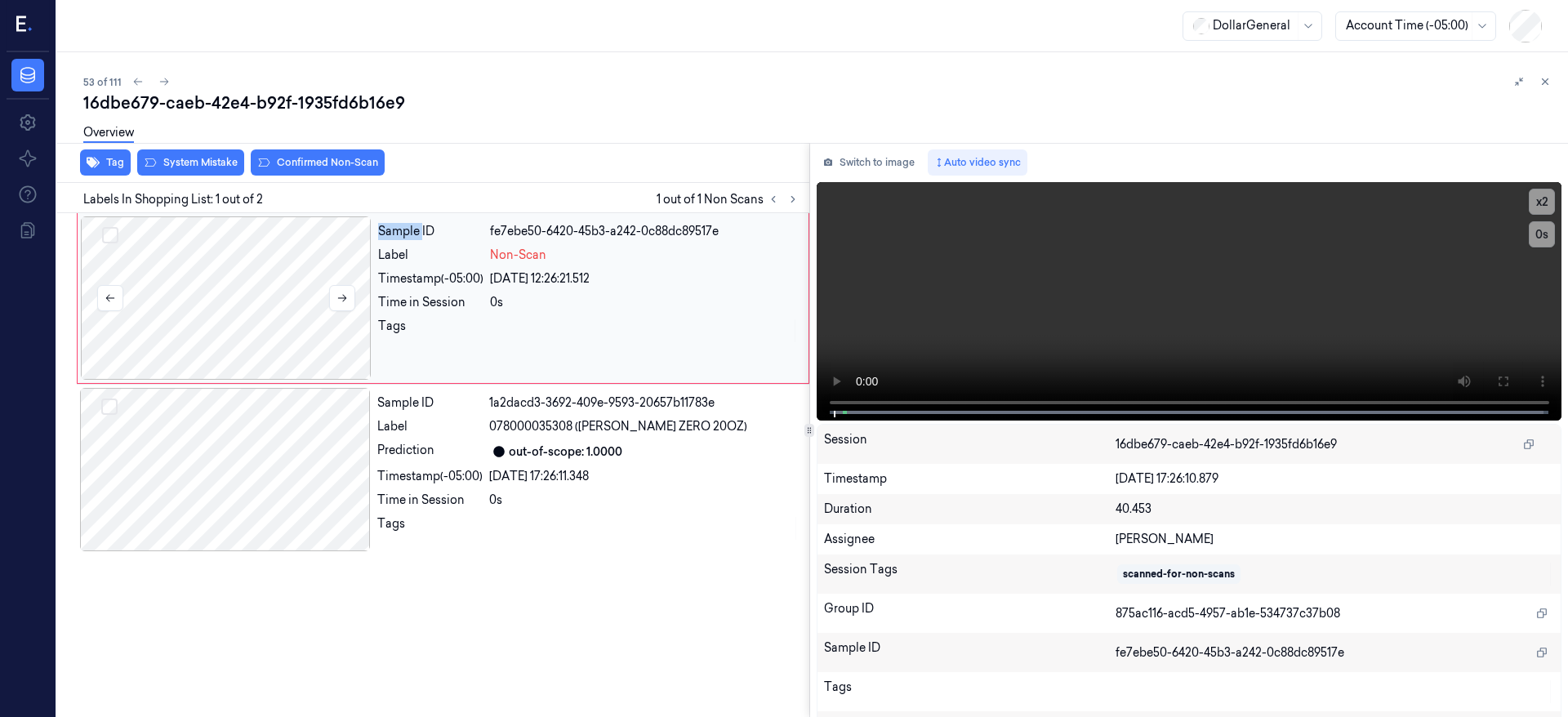
click at [227, 287] on div at bounding box center [226, 298] width 291 height 163
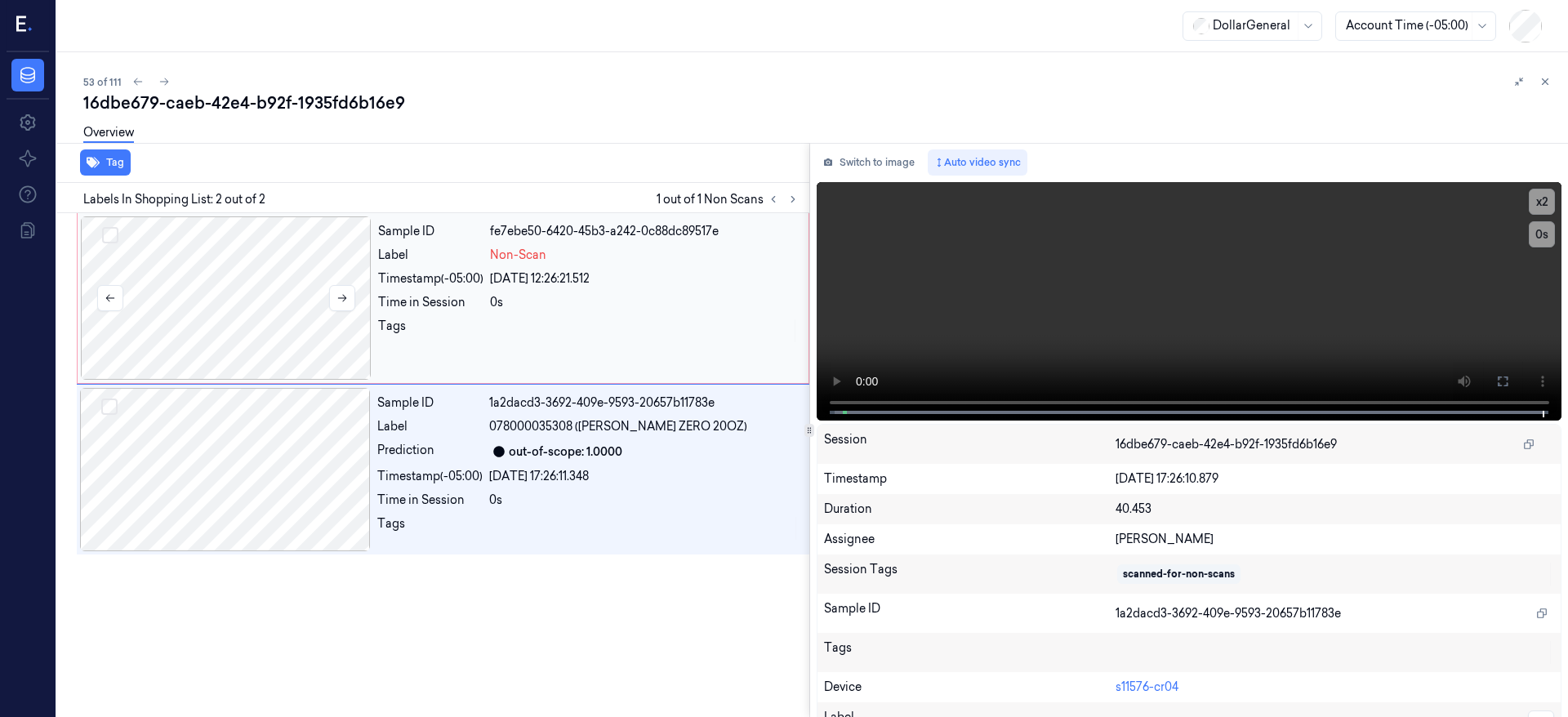
click at [260, 286] on div at bounding box center [226, 298] width 291 height 163
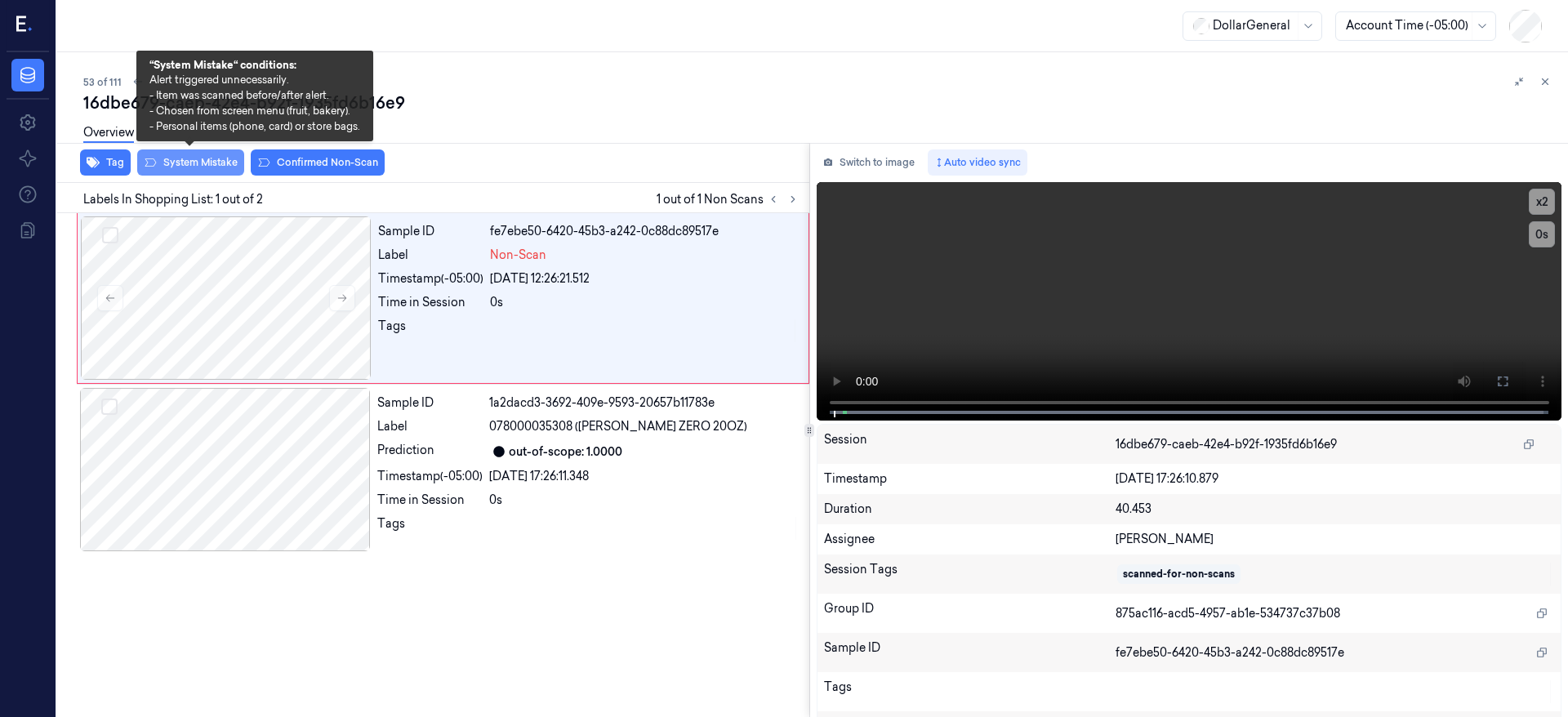
click at [201, 159] on button "System Mistake" at bounding box center [191, 162] width 107 height 26
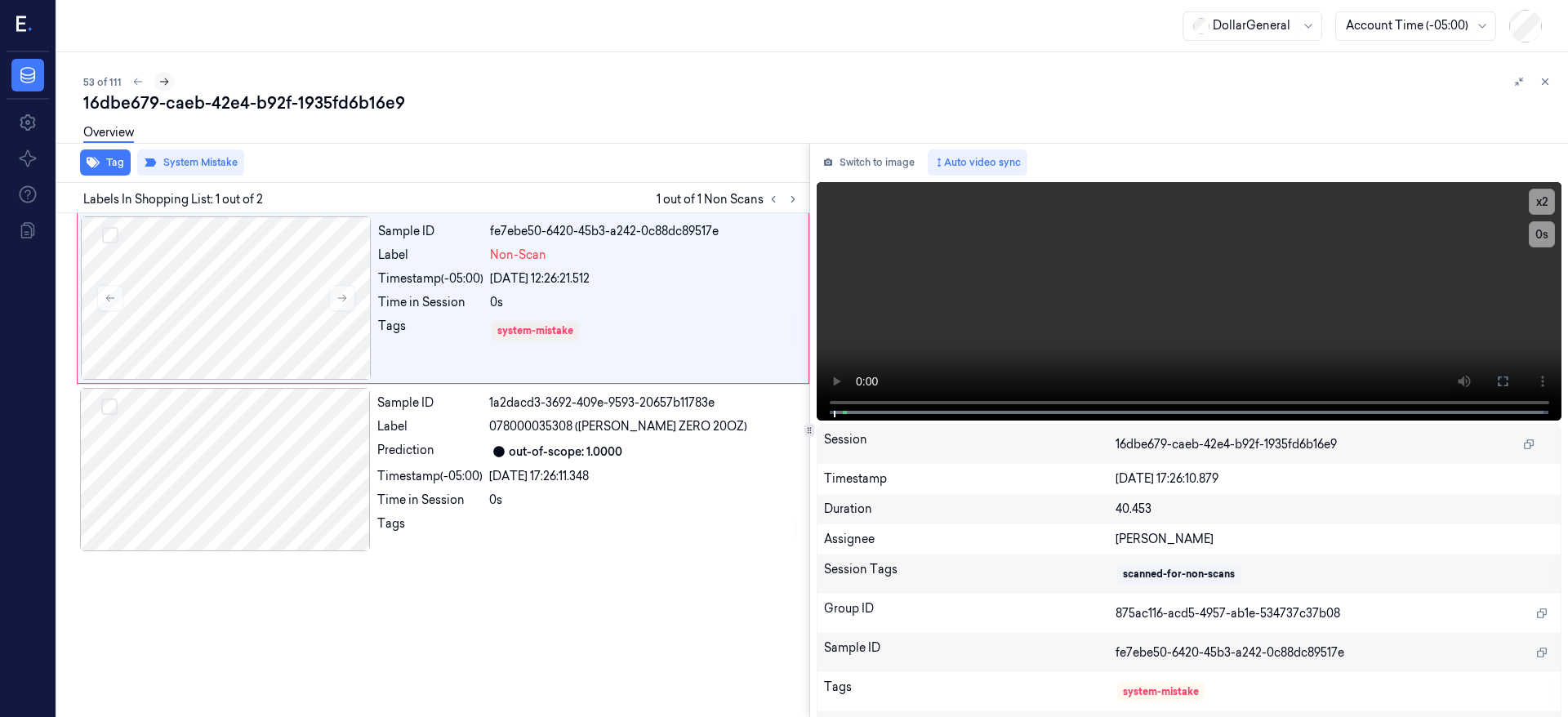
click at [158, 80] on icon at bounding box center [164, 82] width 12 height 12
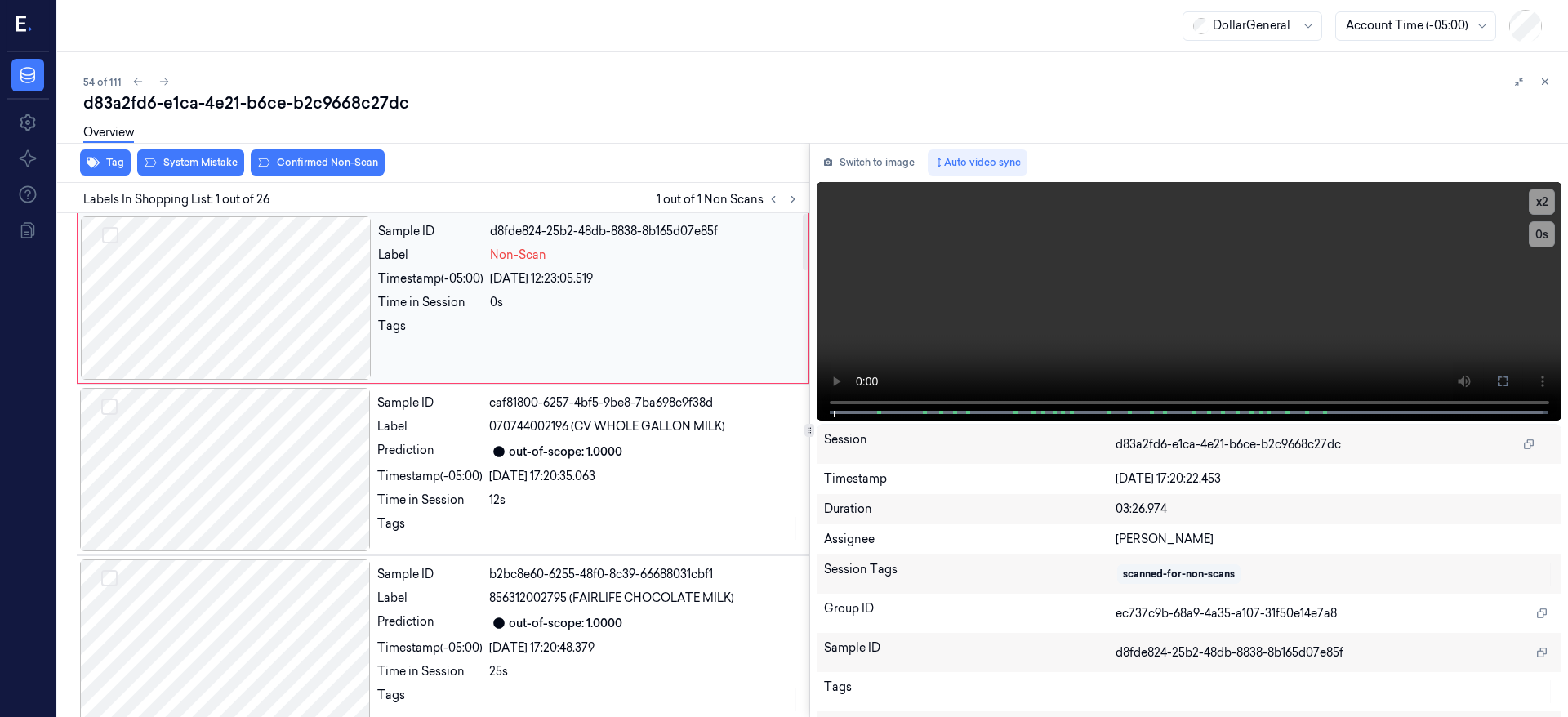
click at [250, 281] on div at bounding box center [226, 298] width 291 height 163
click at [170, 281] on div at bounding box center [226, 298] width 291 height 163
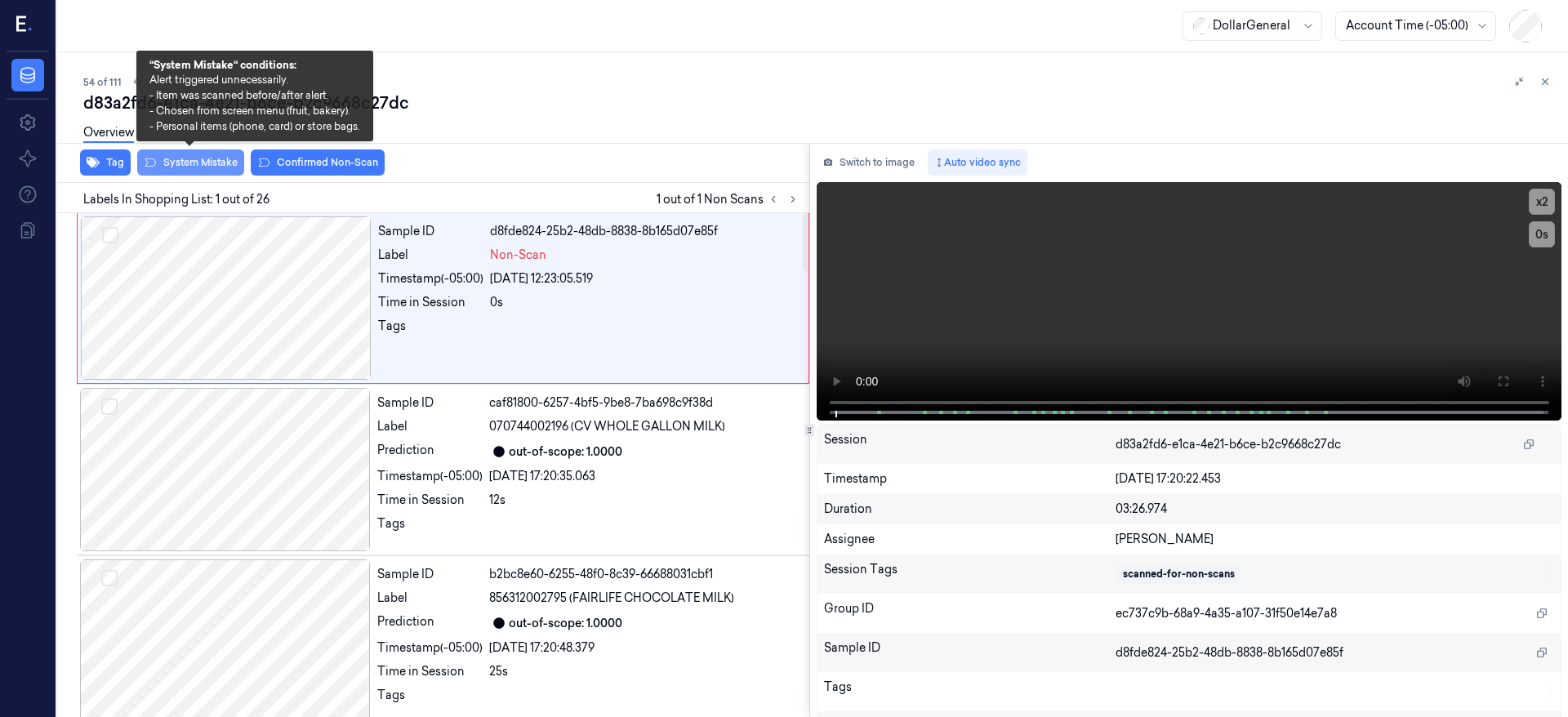
click at [204, 164] on button "System Mistake" at bounding box center [191, 162] width 107 height 26
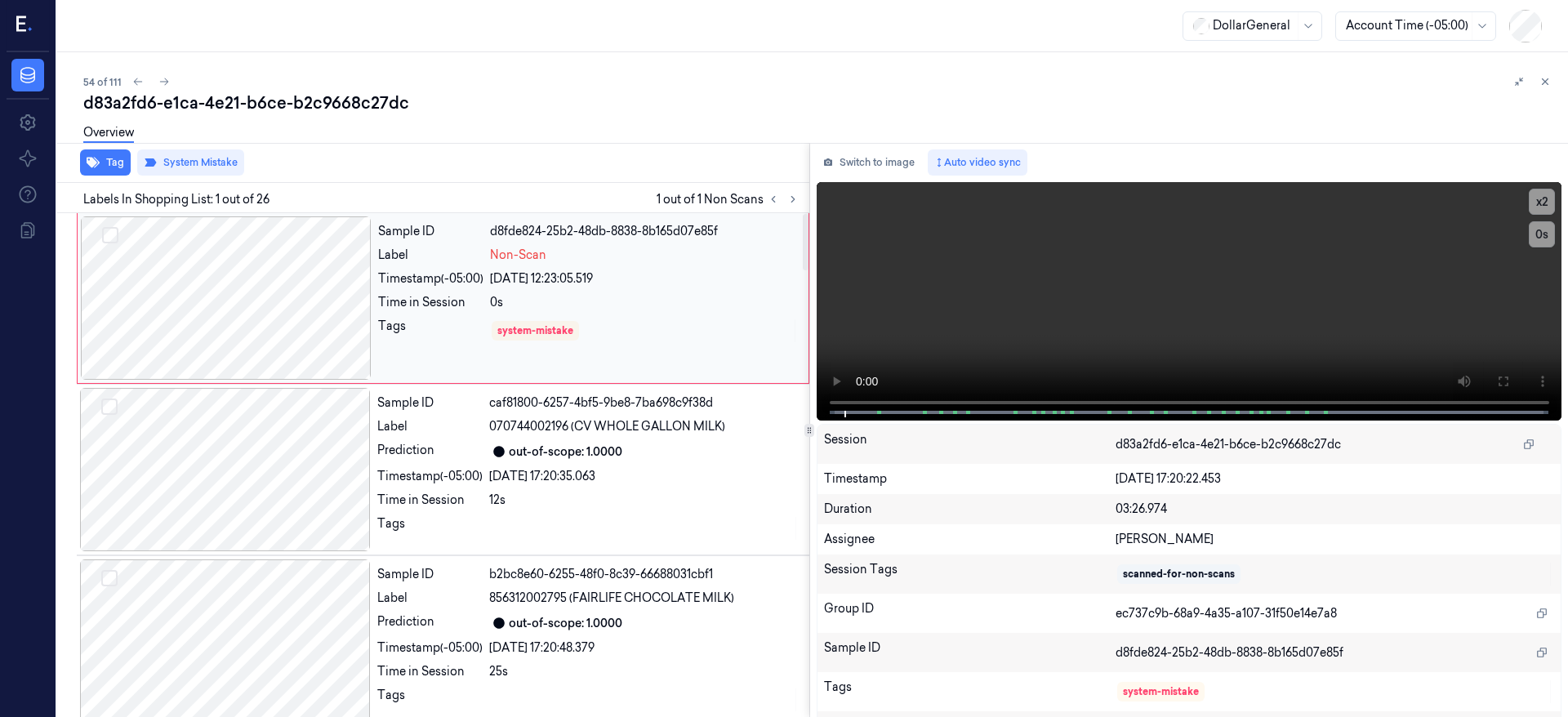
click at [246, 286] on div at bounding box center [226, 298] width 291 height 163
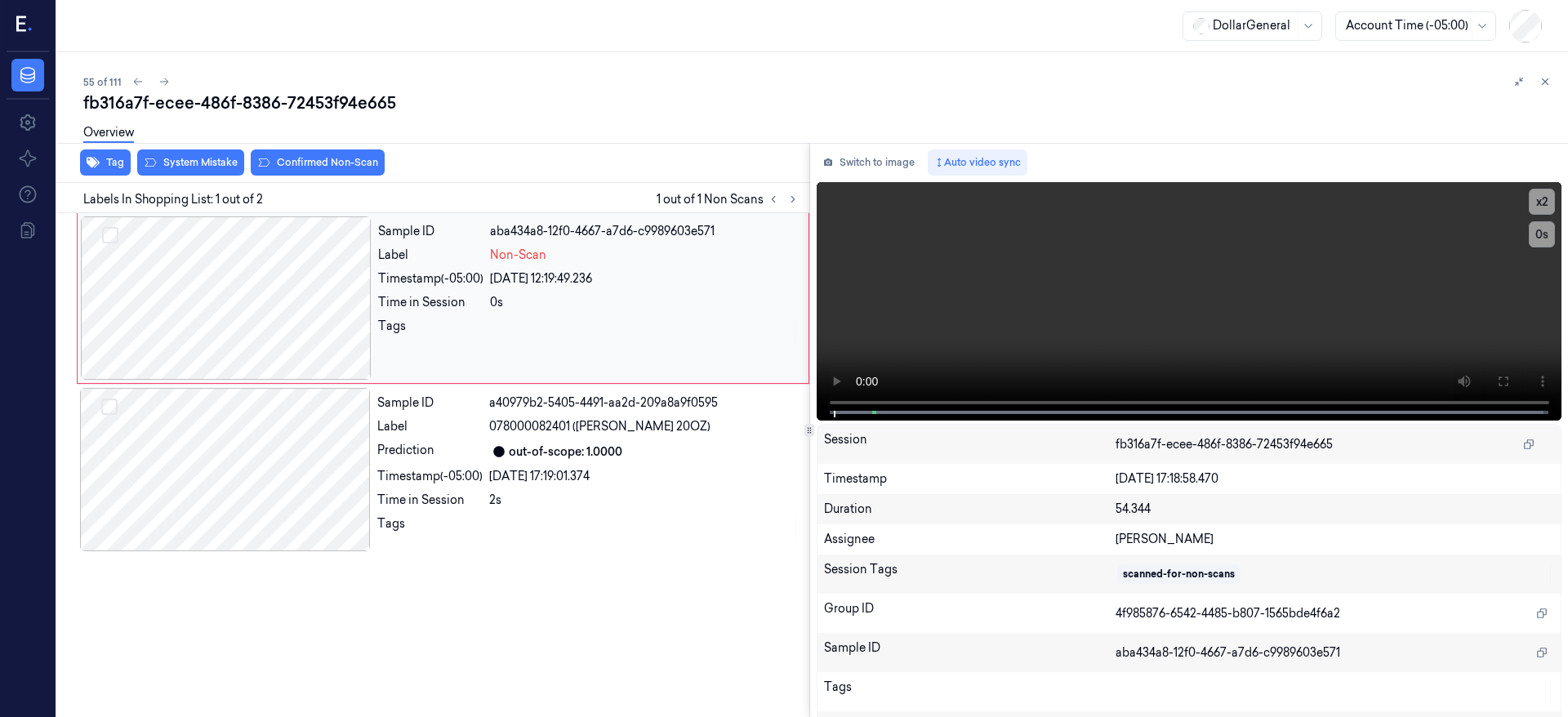
click at [235, 284] on div at bounding box center [226, 298] width 291 height 163
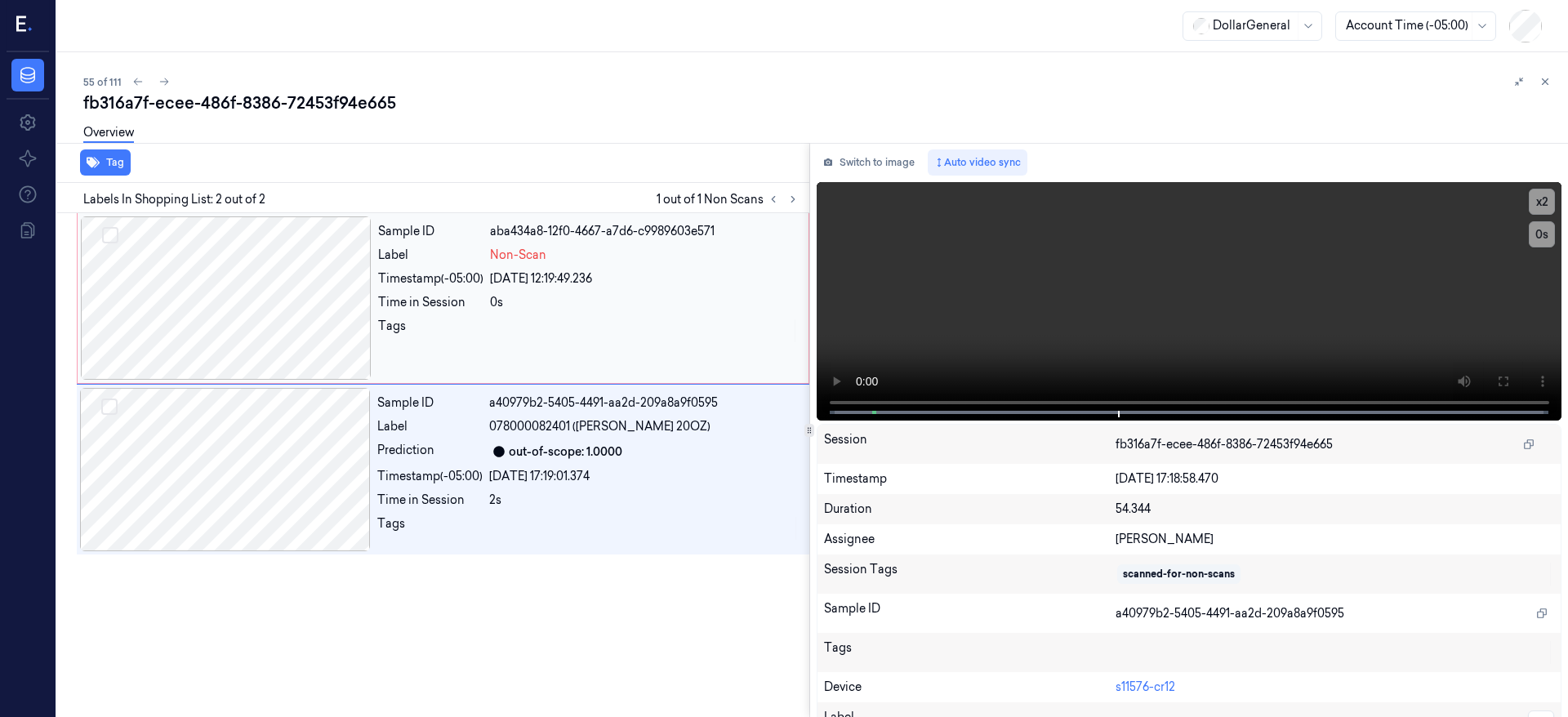
click at [235, 284] on div at bounding box center [226, 298] width 291 height 163
click at [271, 289] on div at bounding box center [226, 298] width 291 height 163
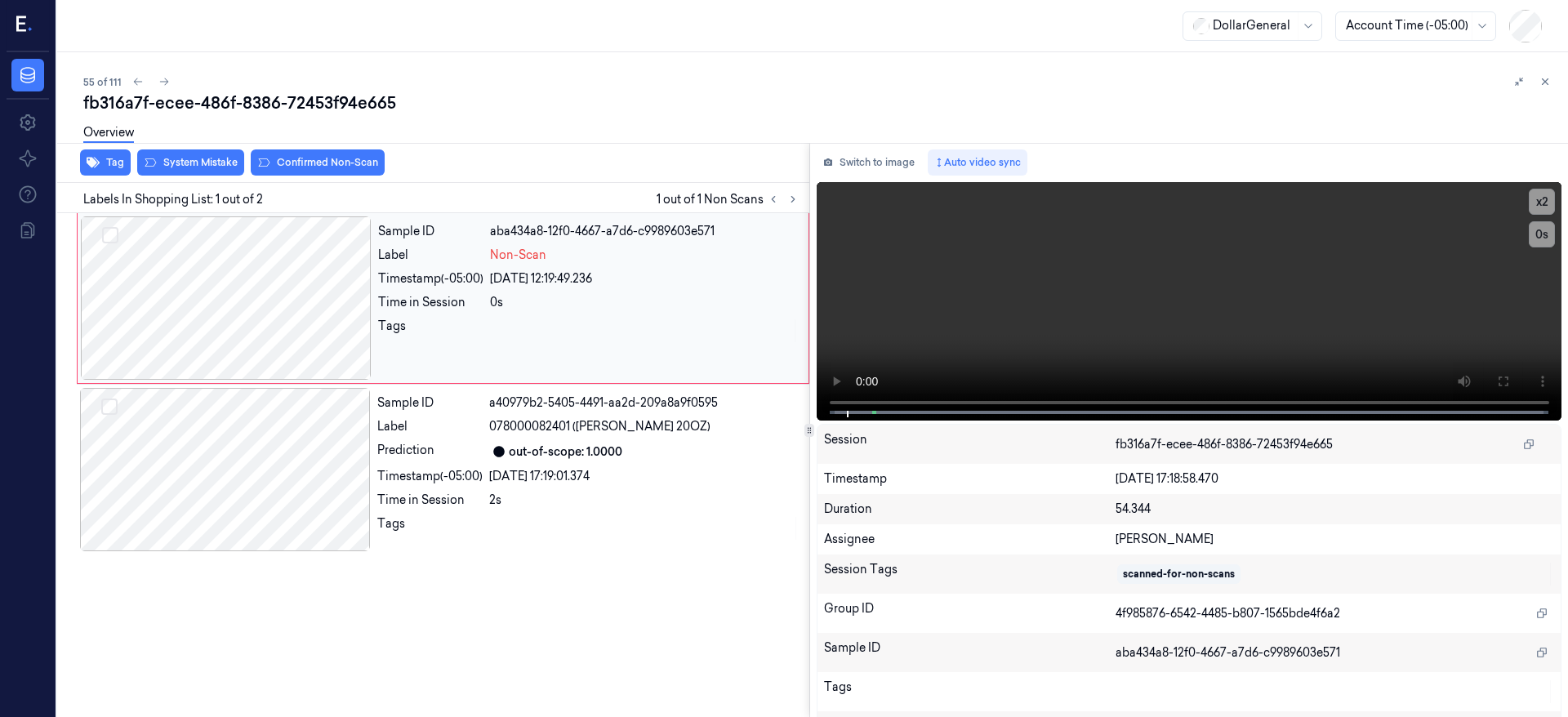
click at [273, 290] on div at bounding box center [226, 298] width 291 height 163
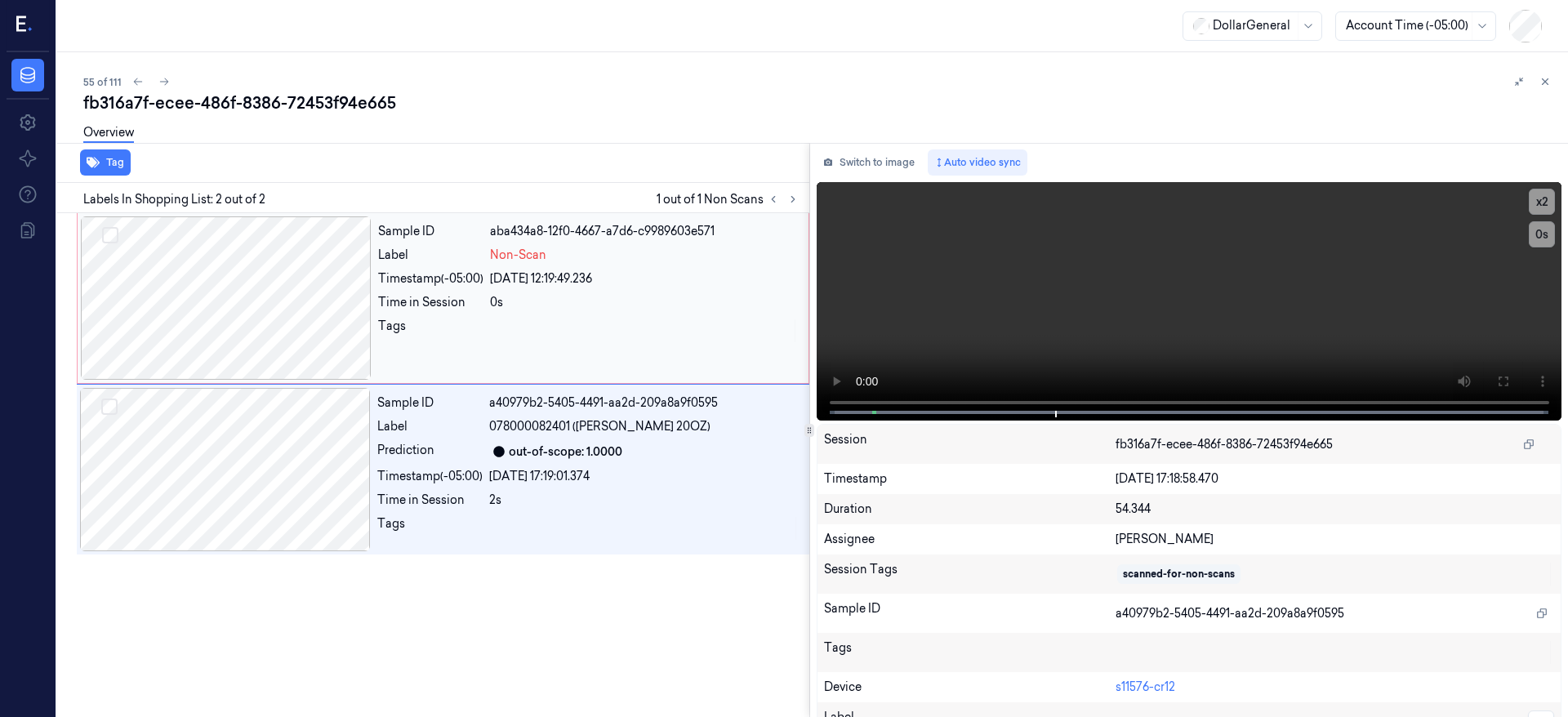
click at [216, 271] on div at bounding box center [226, 298] width 291 height 163
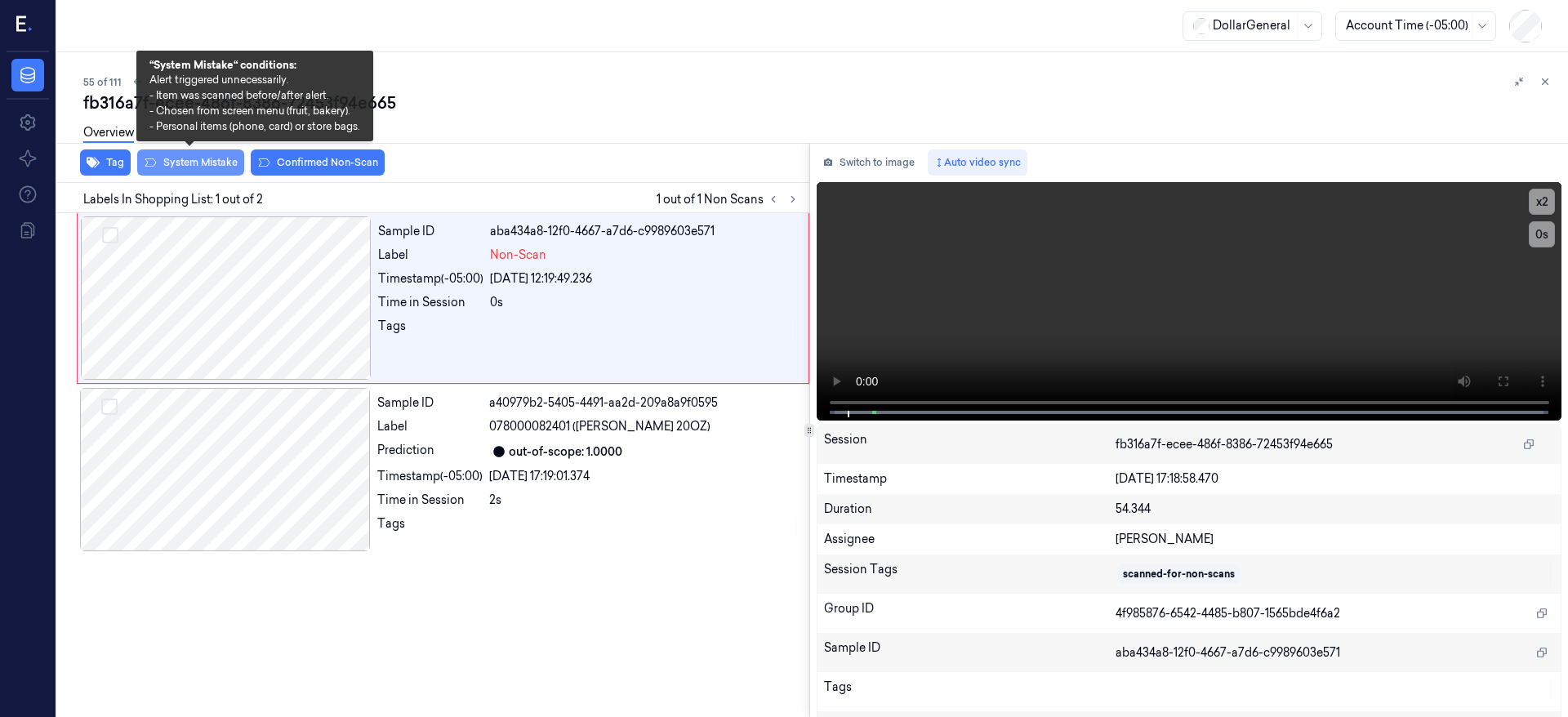
click at [187, 162] on button "System Mistake" at bounding box center [191, 162] width 107 height 26
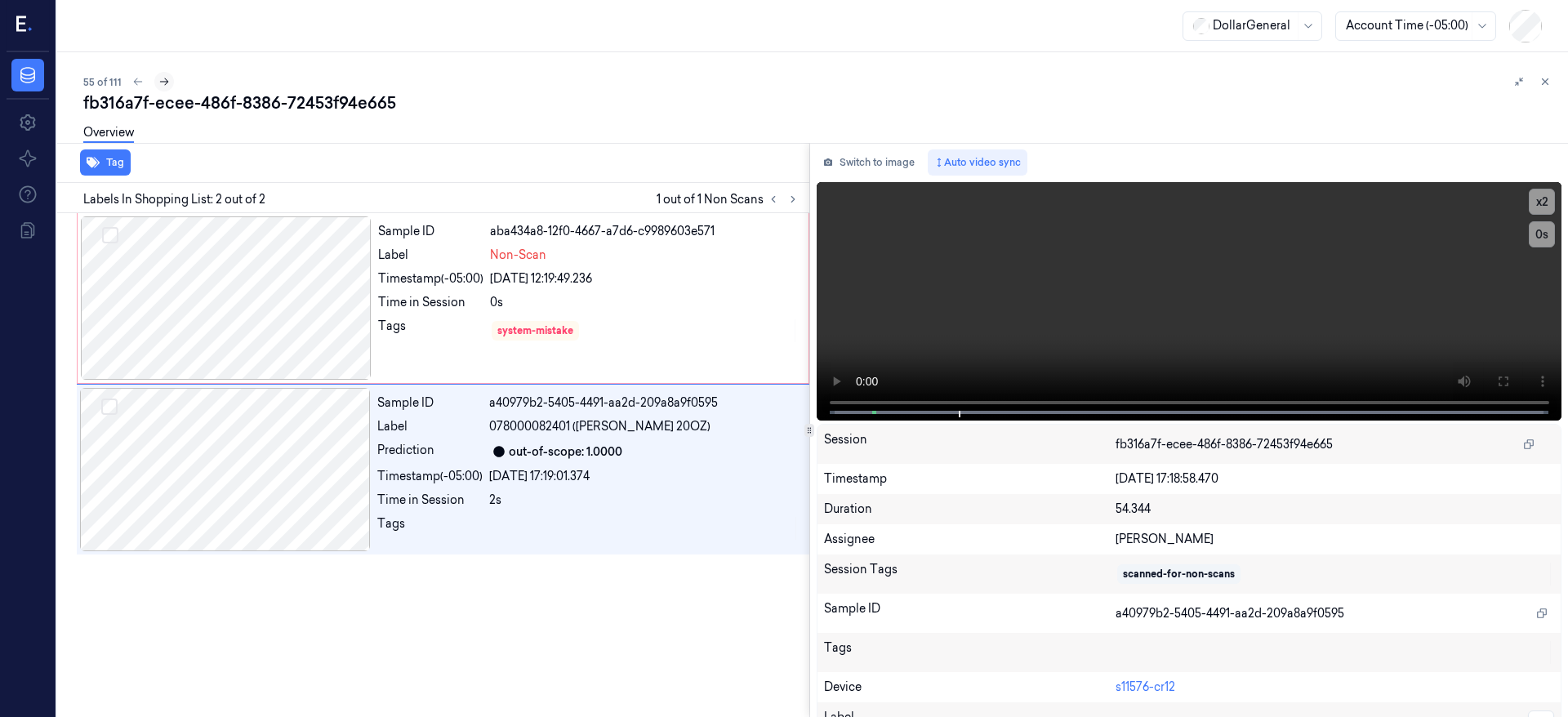
click at [158, 82] on icon at bounding box center [164, 82] width 12 height 12
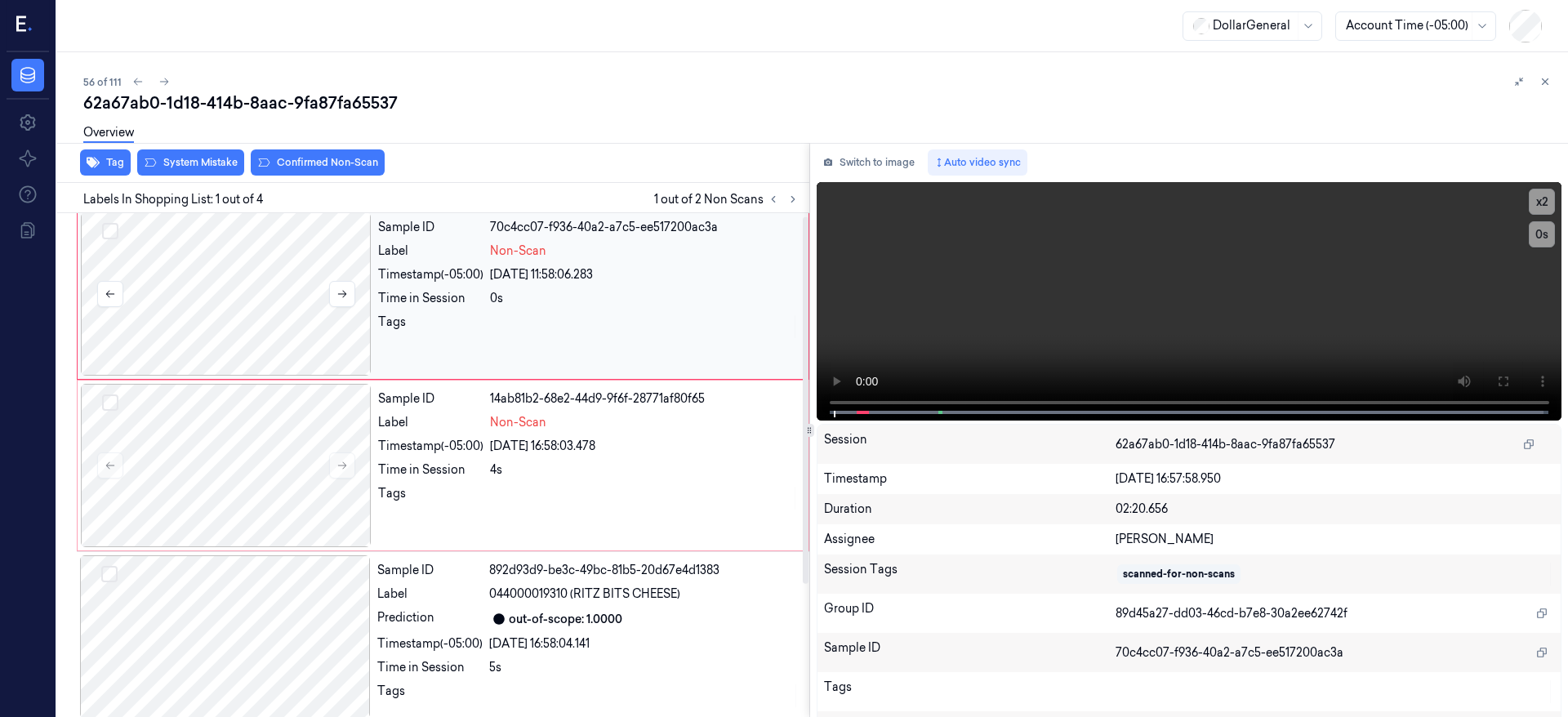
click at [232, 301] on div at bounding box center [226, 294] width 291 height 163
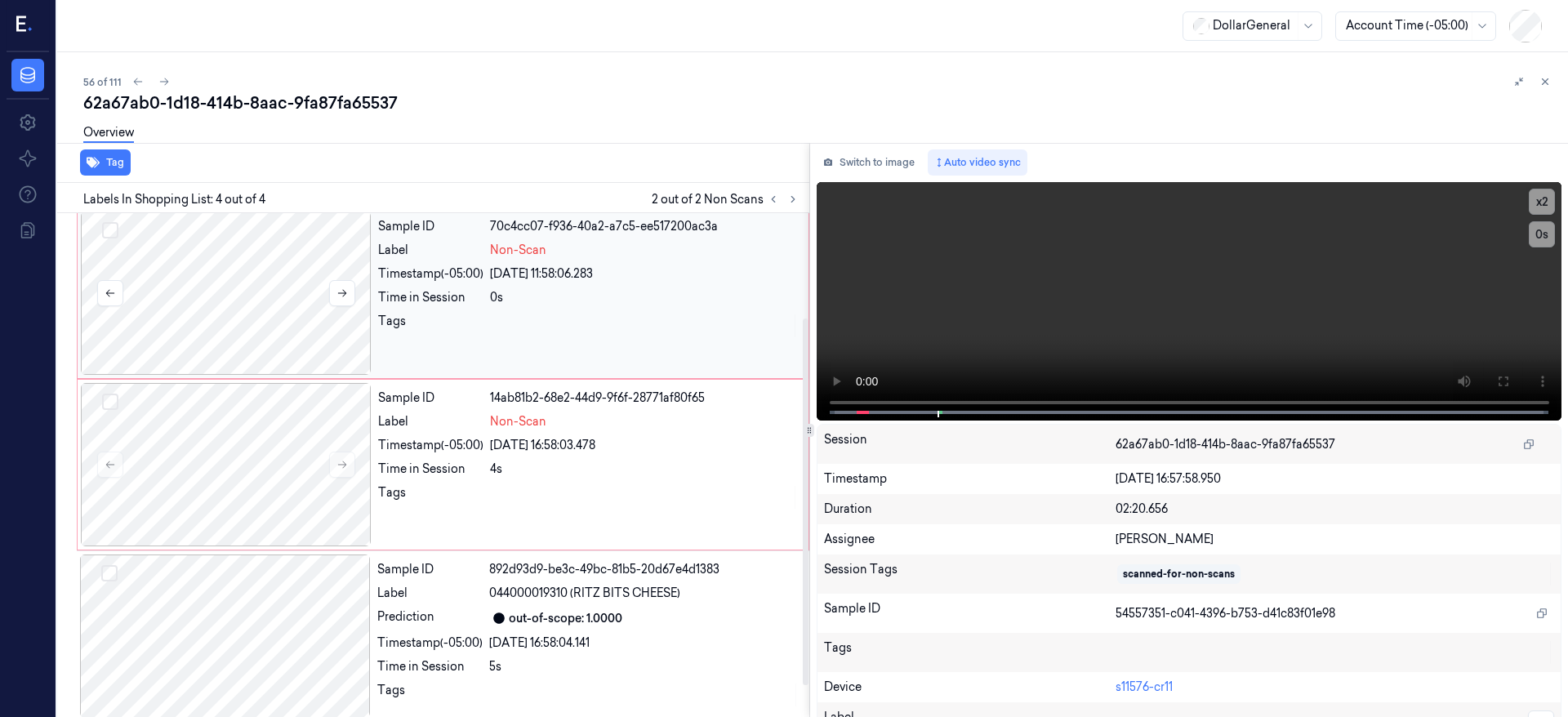
scroll to position [187, 0]
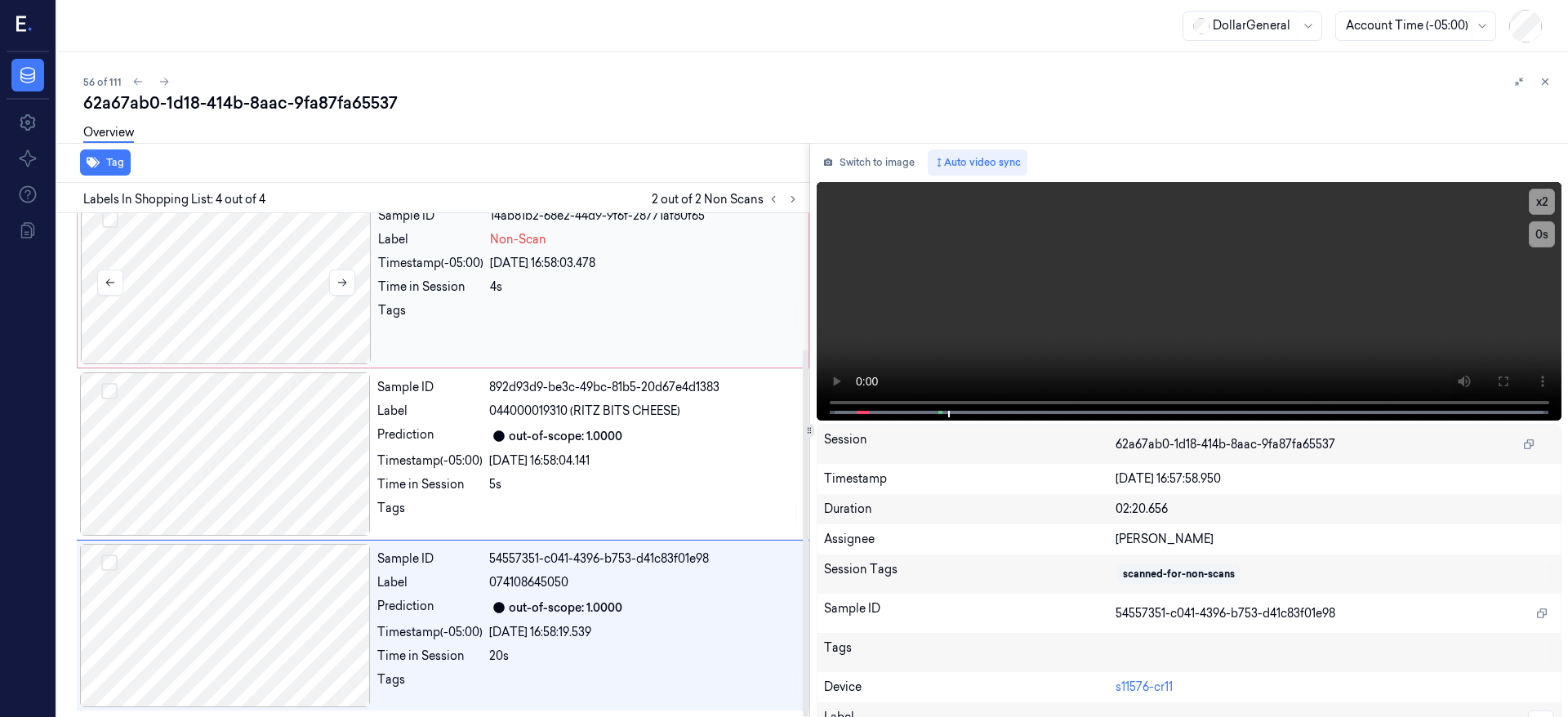
click at [248, 302] on div at bounding box center [226, 282] width 291 height 163
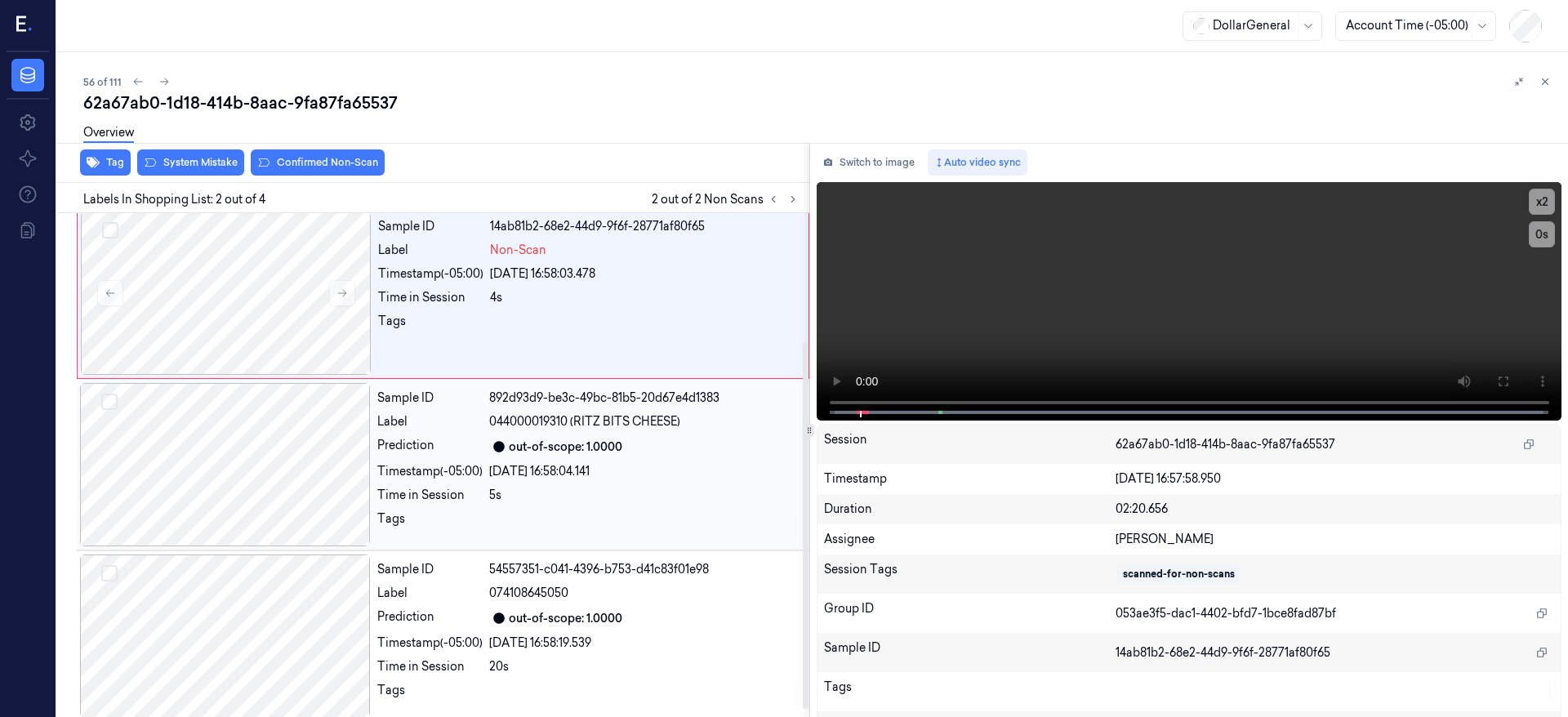
scroll to position [5, 0]
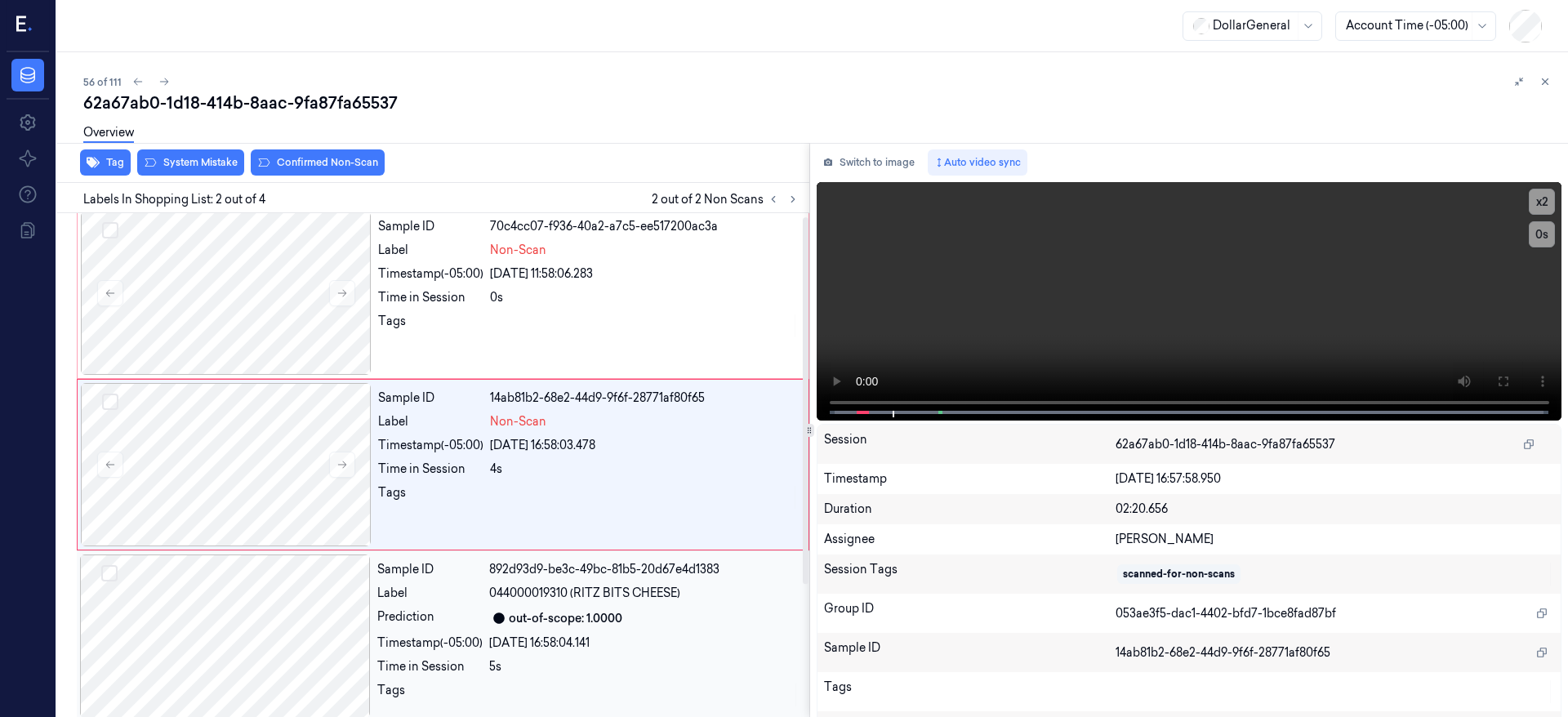
click at [282, 601] on div at bounding box center [225, 636] width 291 height 163
click at [278, 449] on div at bounding box center [226, 465] width 291 height 163
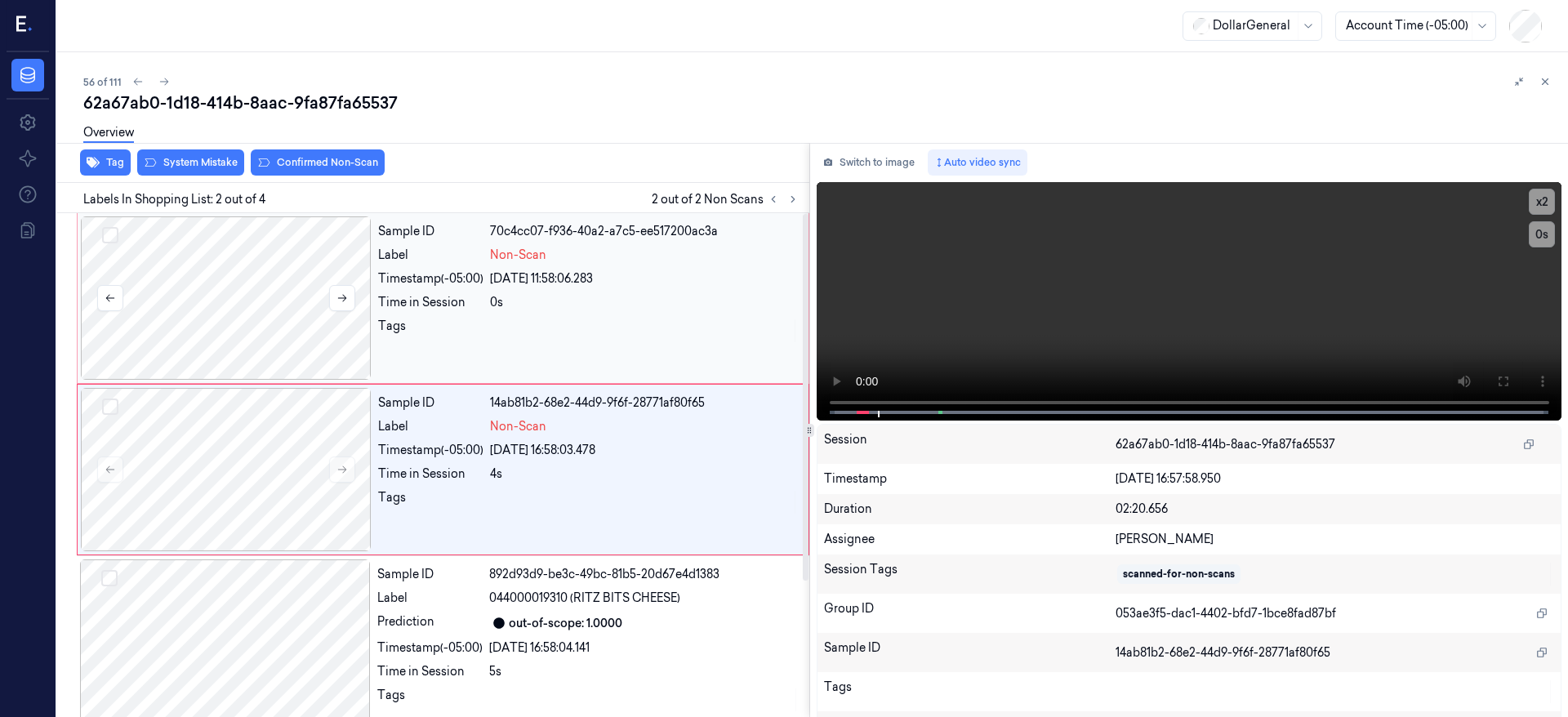
click at [107, 234] on button "Select row" at bounding box center [111, 236] width 17 height 17
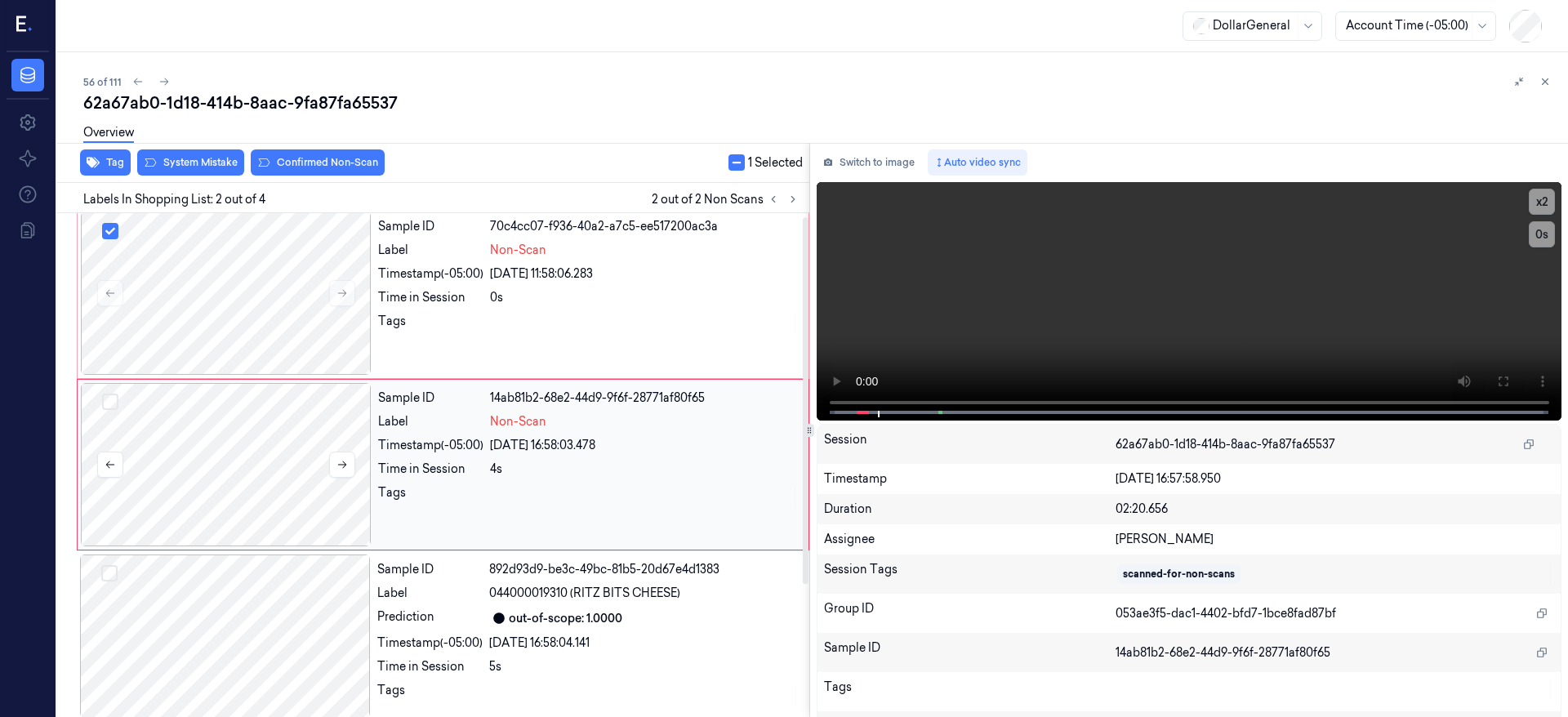
click at [113, 405] on button "Select row" at bounding box center [111, 402] width 17 height 17
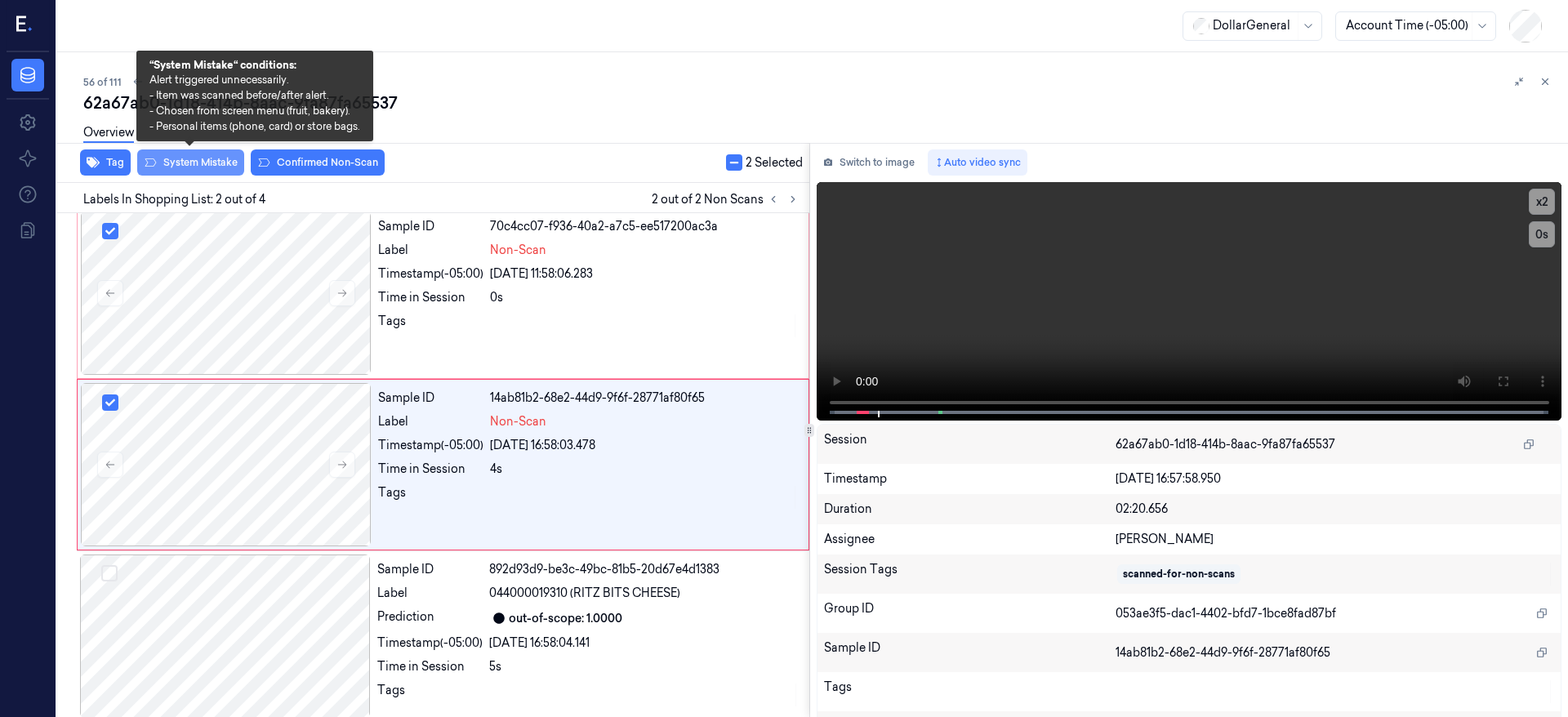
click at [217, 162] on button "System Mistake" at bounding box center [191, 162] width 107 height 26
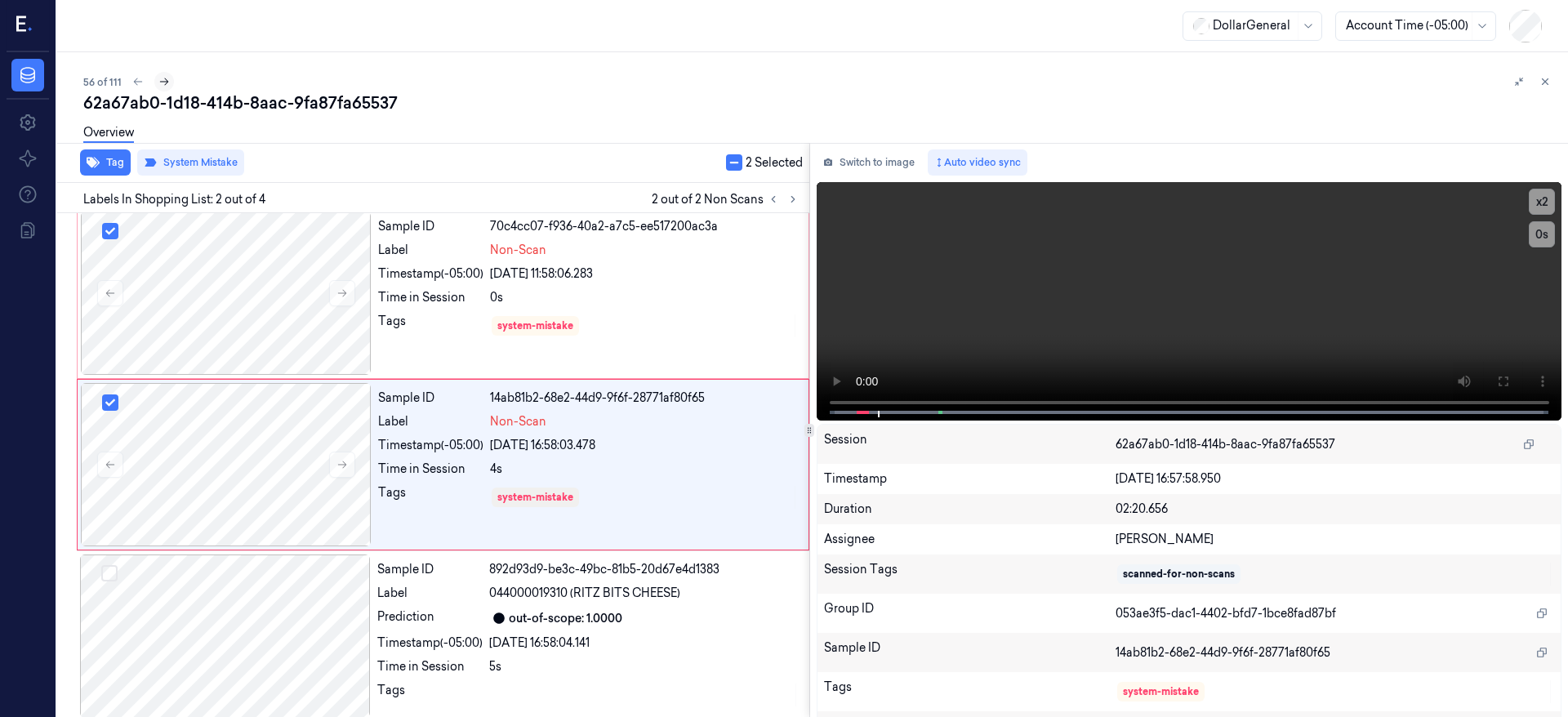
click at [161, 79] on icon at bounding box center [164, 82] width 12 height 12
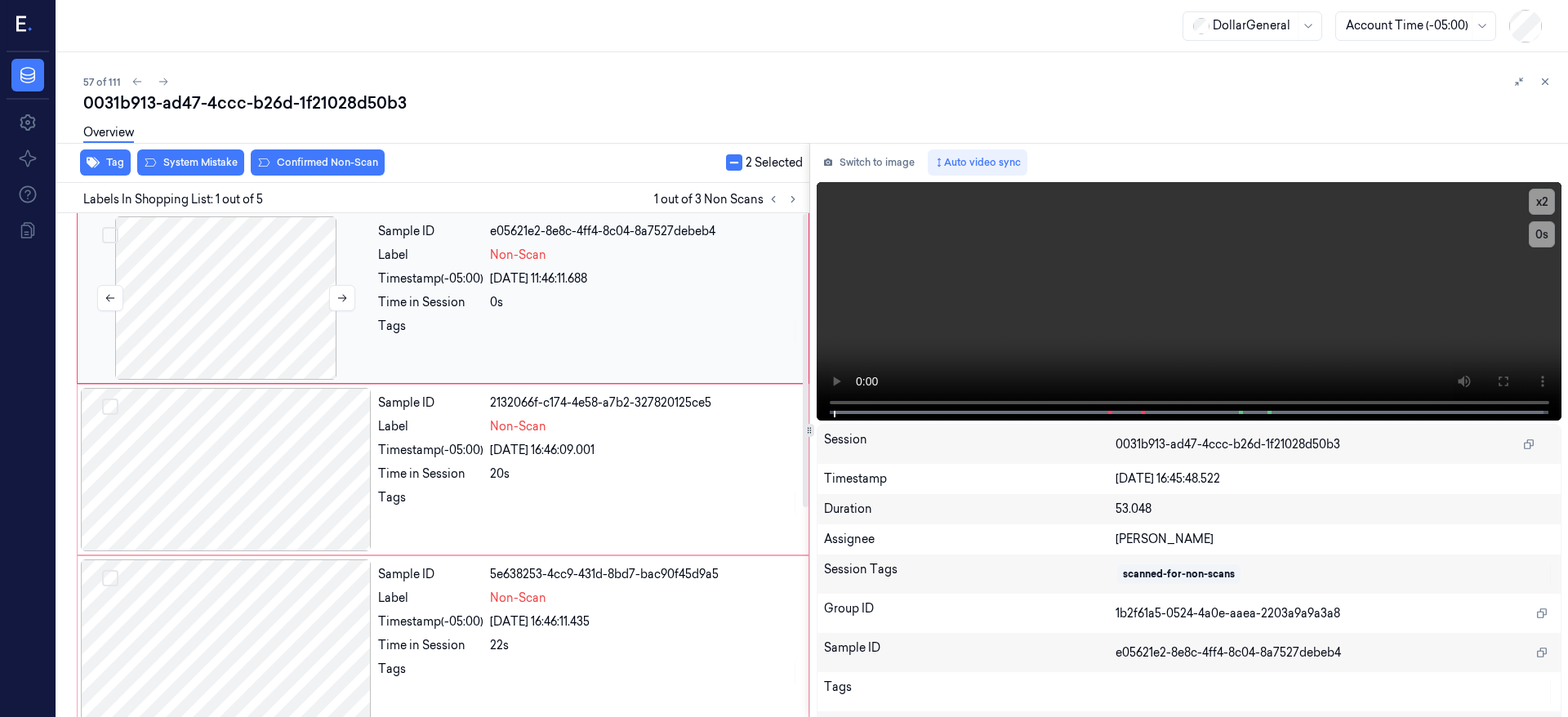
click at [227, 289] on div at bounding box center [226, 298] width 291 height 163
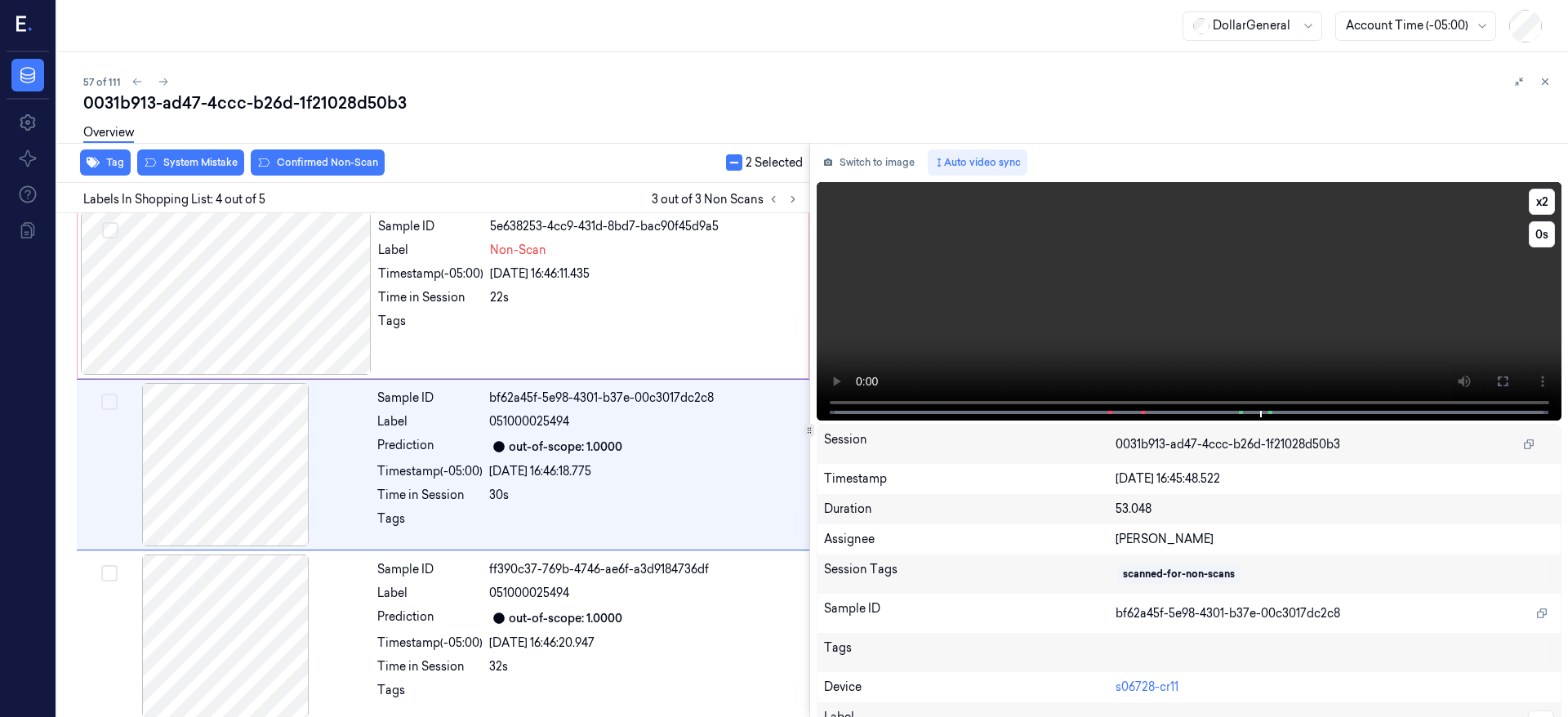
scroll to position [359, 0]
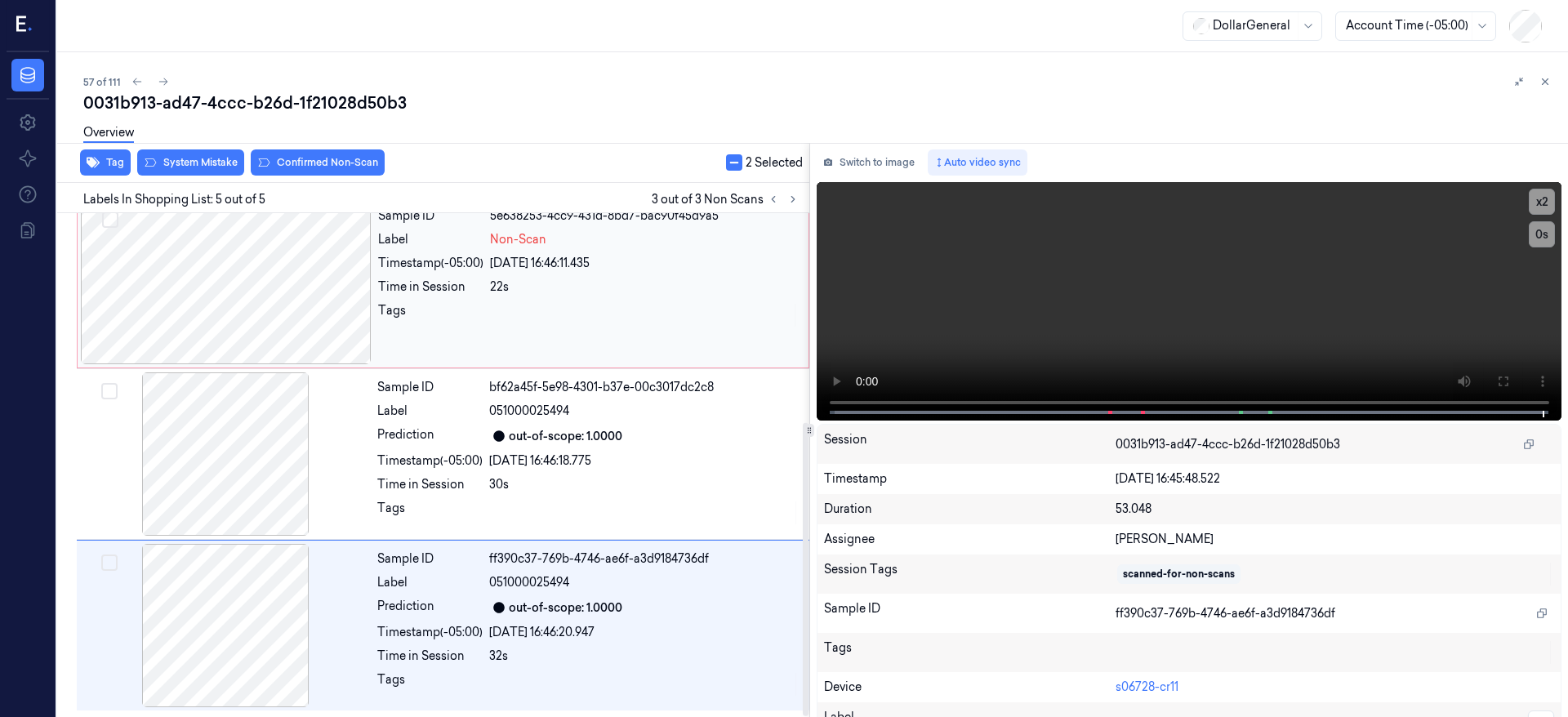
click at [272, 299] on div at bounding box center [226, 282] width 291 height 163
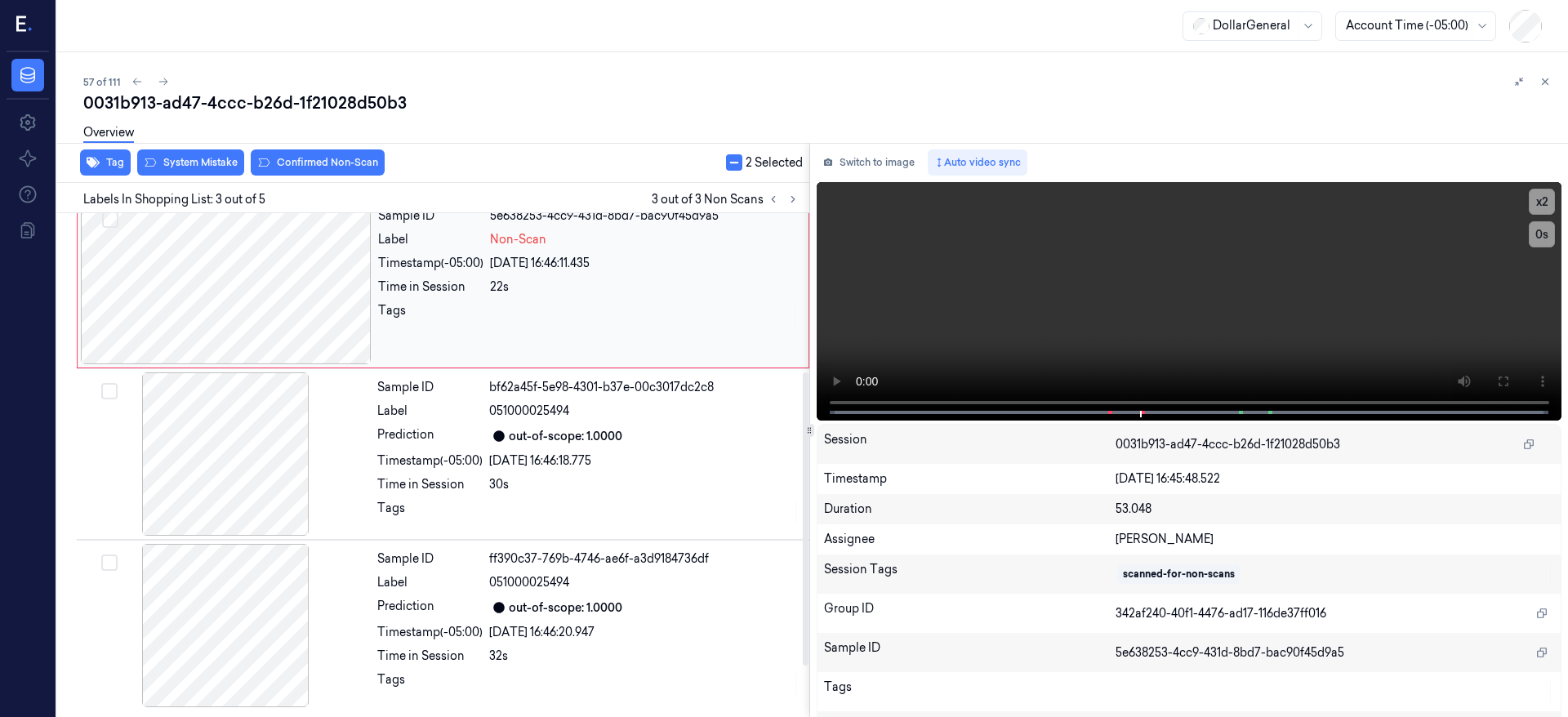
scroll to position [177, 0]
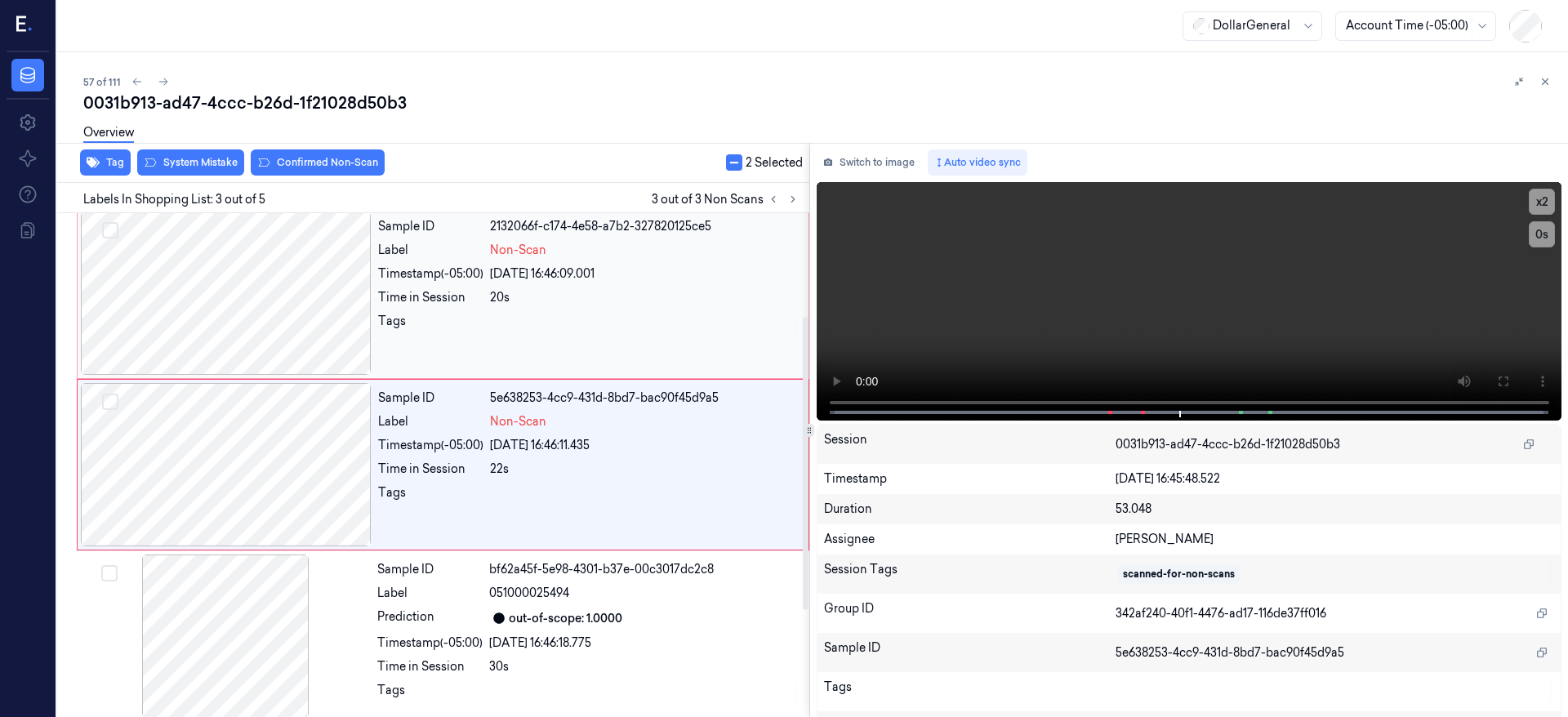
click at [111, 225] on button "Select row" at bounding box center [111, 231] width 17 height 17
click at [112, 400] on button "Select row" at bounding box center [111, 402] width 17 height 17
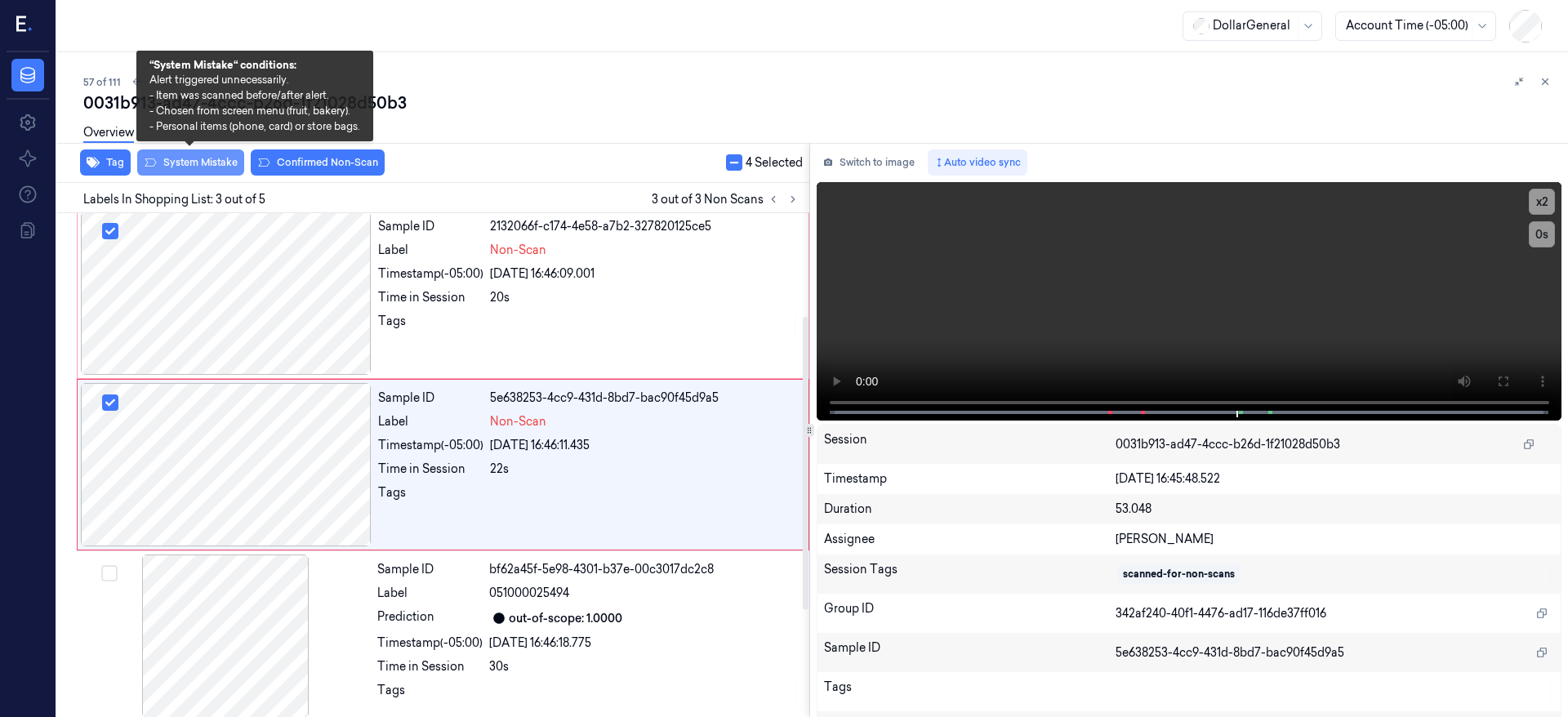
click at [208, 169] on button "System Mistake" at bounding box center [191, 162] width 107 height 26
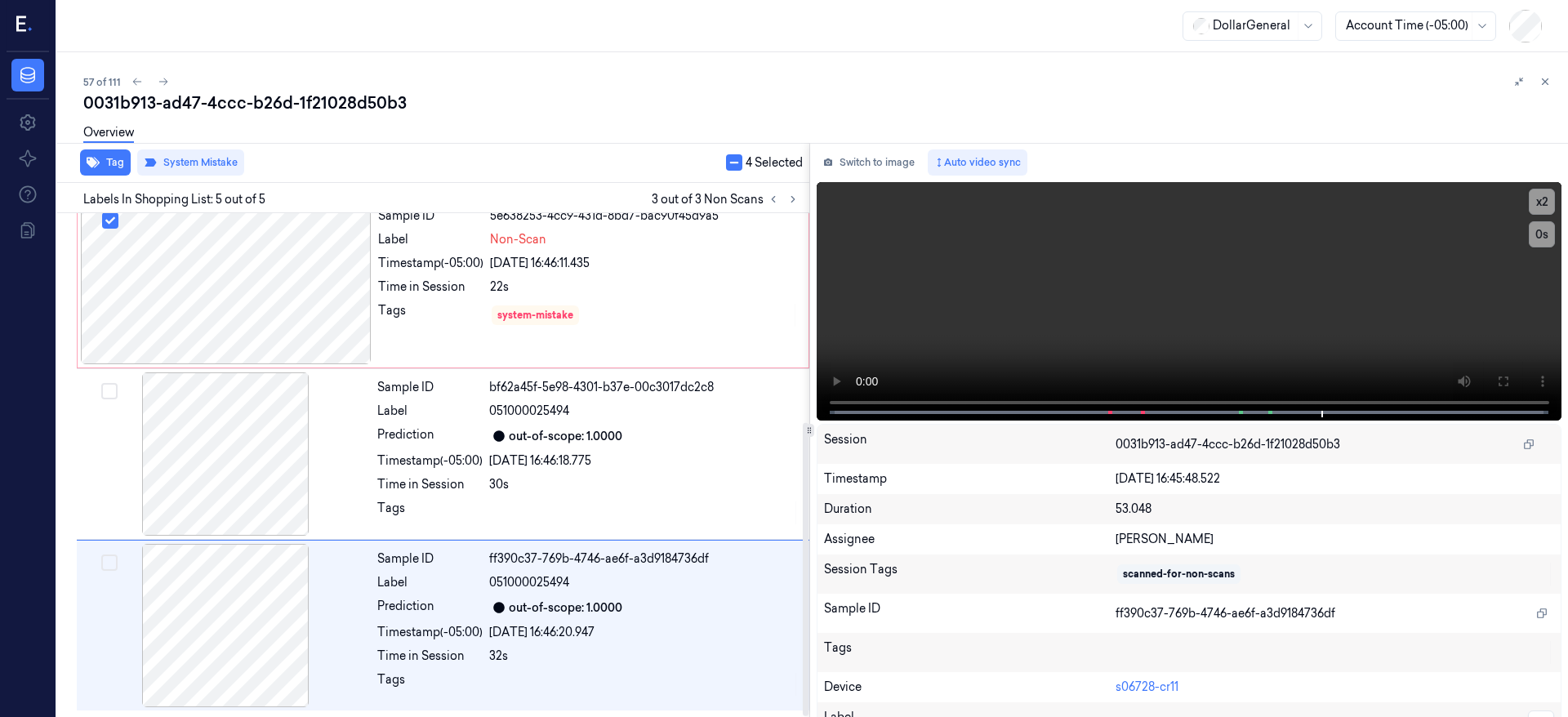
scroll to position [0, 0]
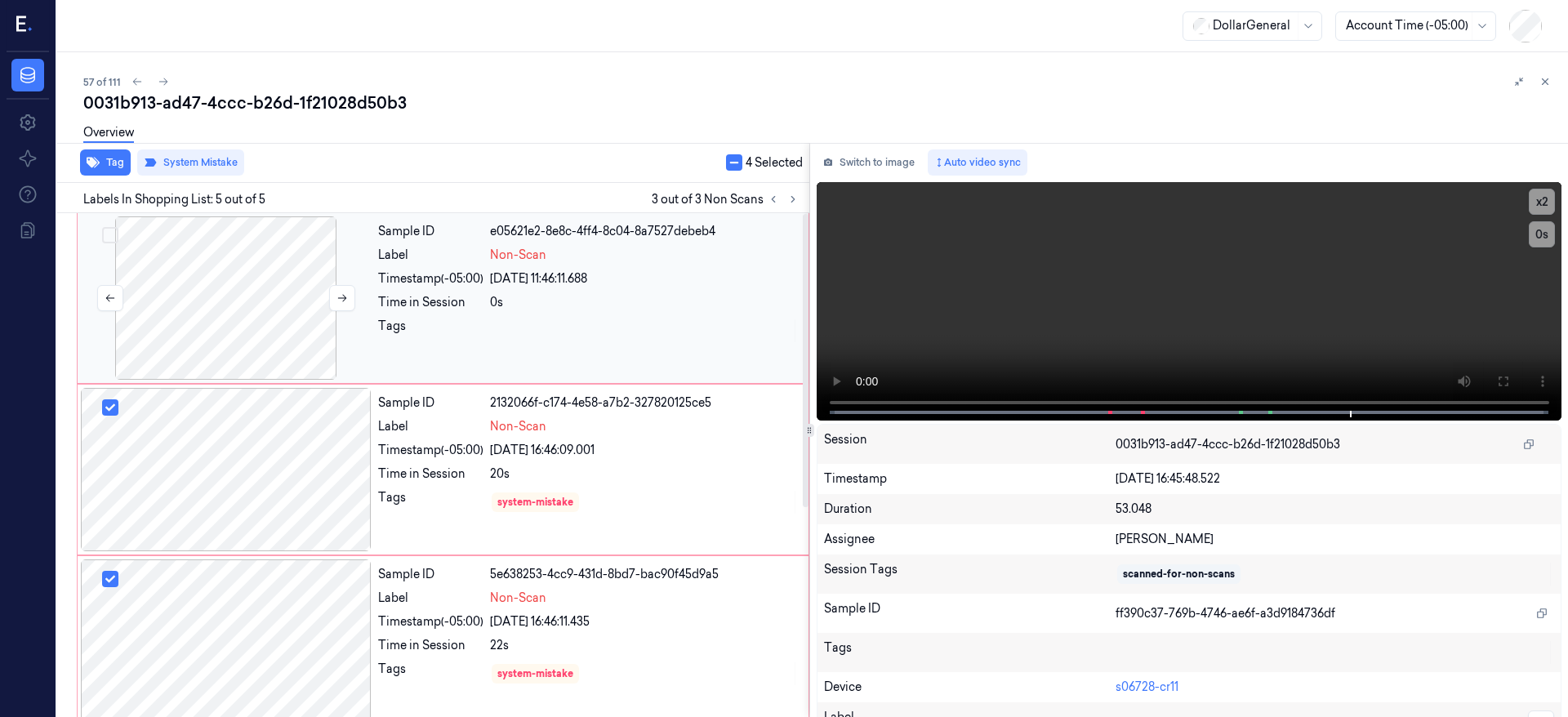
click at [217, 283] on div at bounding box center [226, 298] width 291 height 163
click at [733, 157] on button "button" at bounding box center [734, 162] width 17 height 17
click at [734, 162] on button "button" at bounding box center [734, 162] width 17 height 17
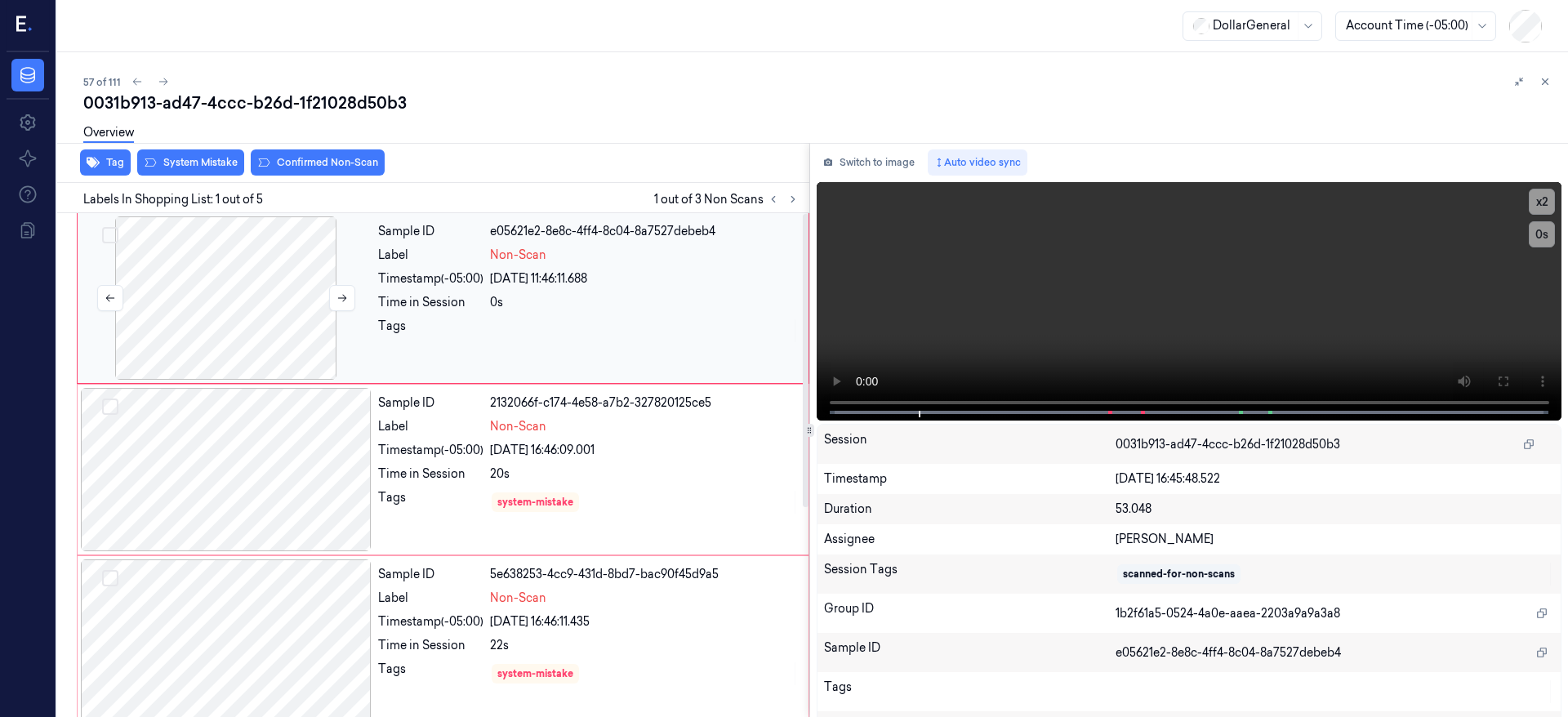
click at [168, 284] on div at bounding box center [226, 298] width 291 height 163
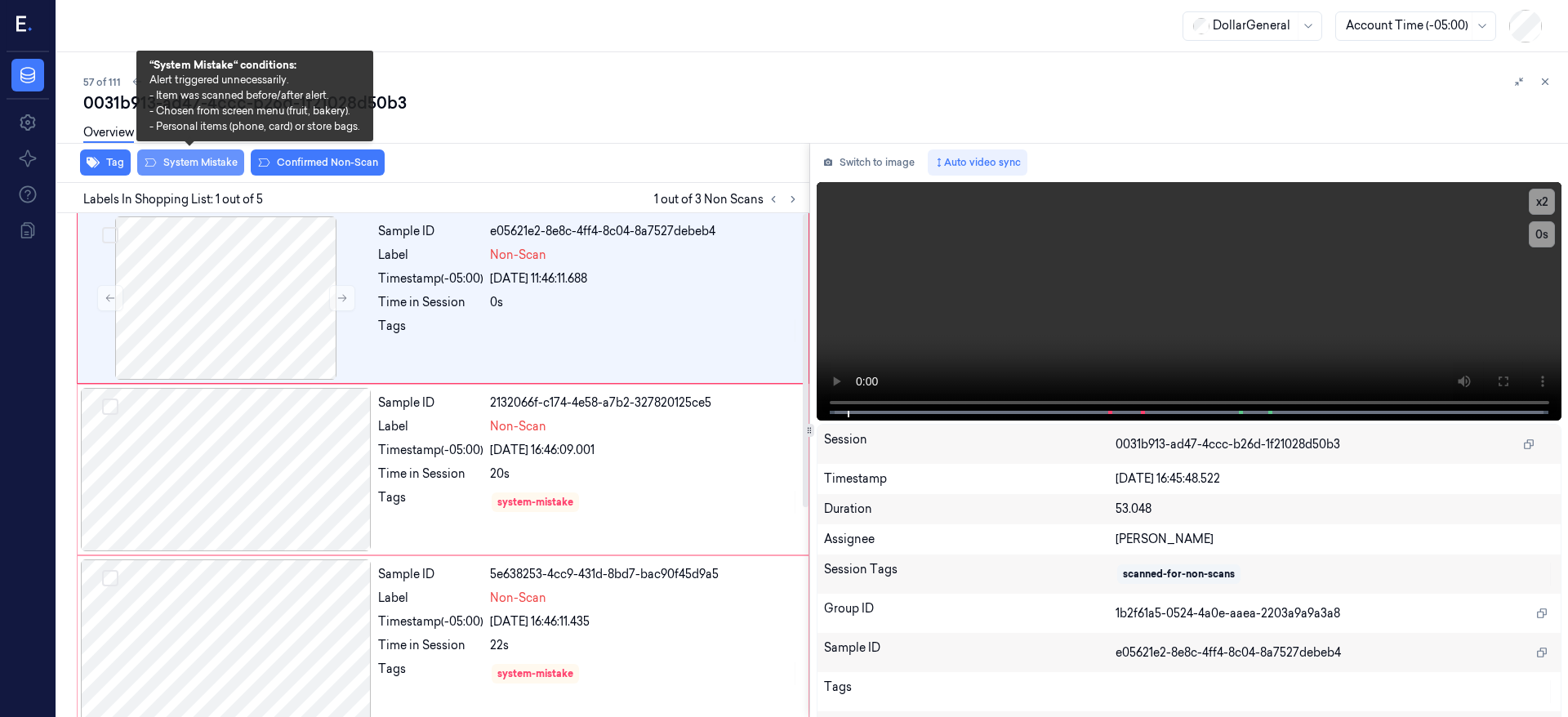
click at [182, 173] on button "System Mistake" at bounding box center [191, 162] width 107 height 26
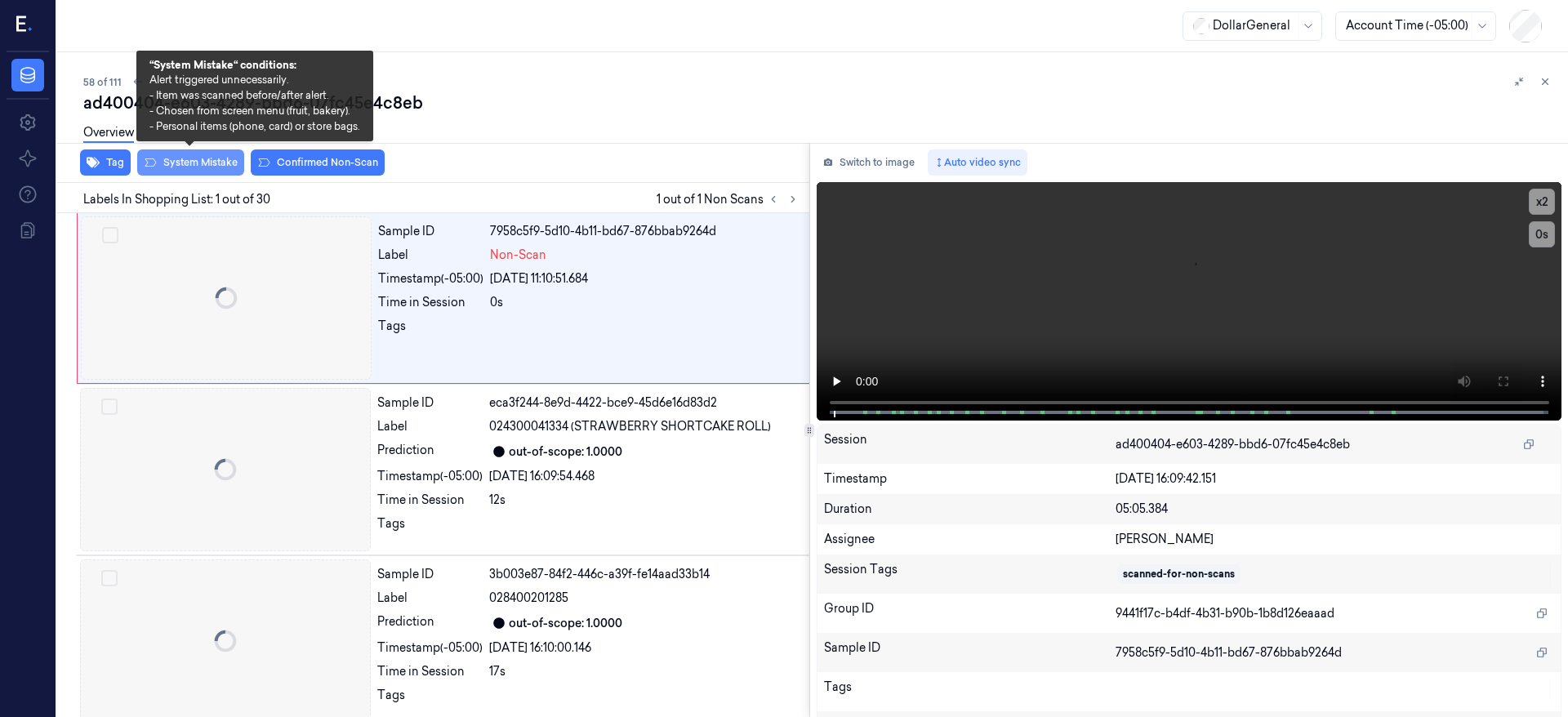
scroll to position [0, 26]
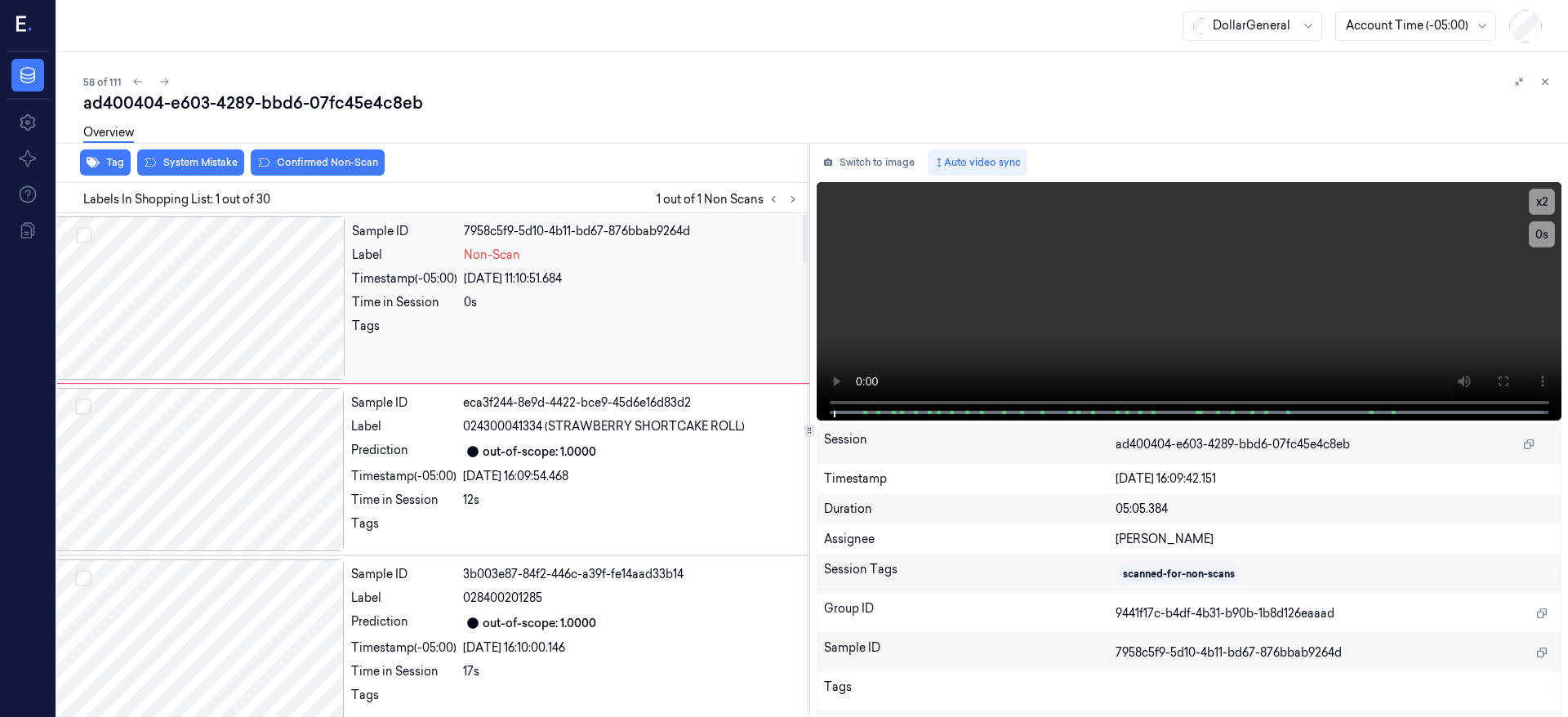
click at [126, 264] on div at bounding box center [200, 298] width 291 height 163
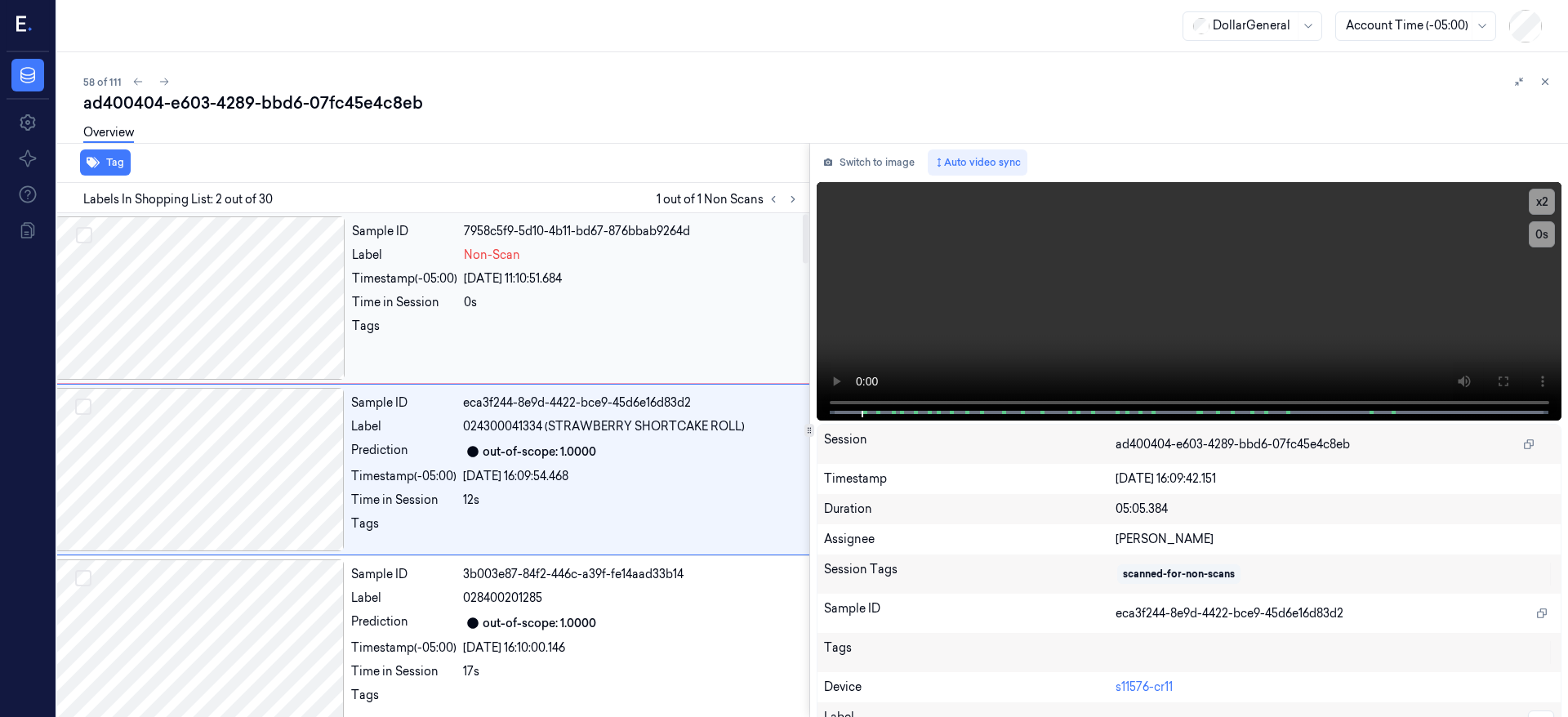
scroll to position [5, 26]
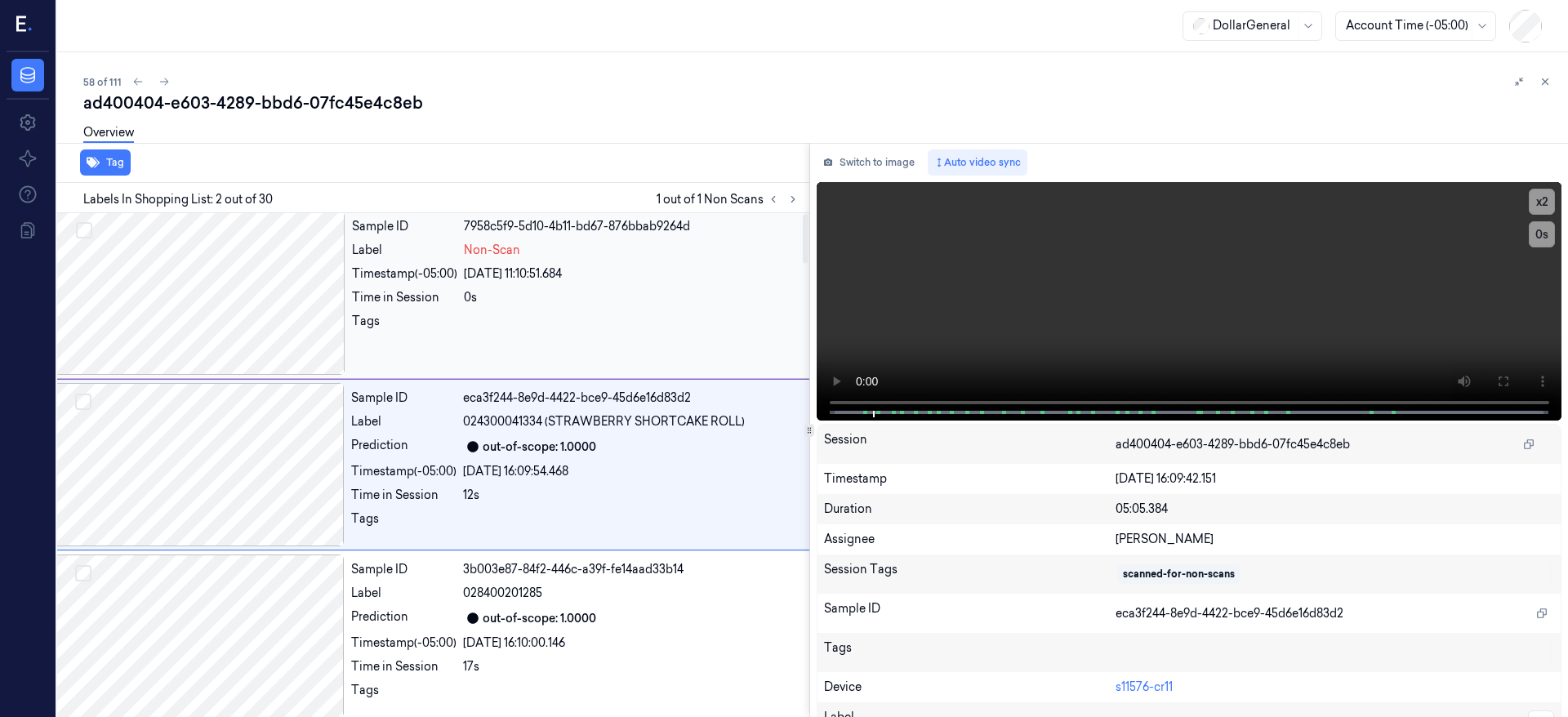
click at [276, 301] on div at bounding box center [200, 293] width 291 height 163
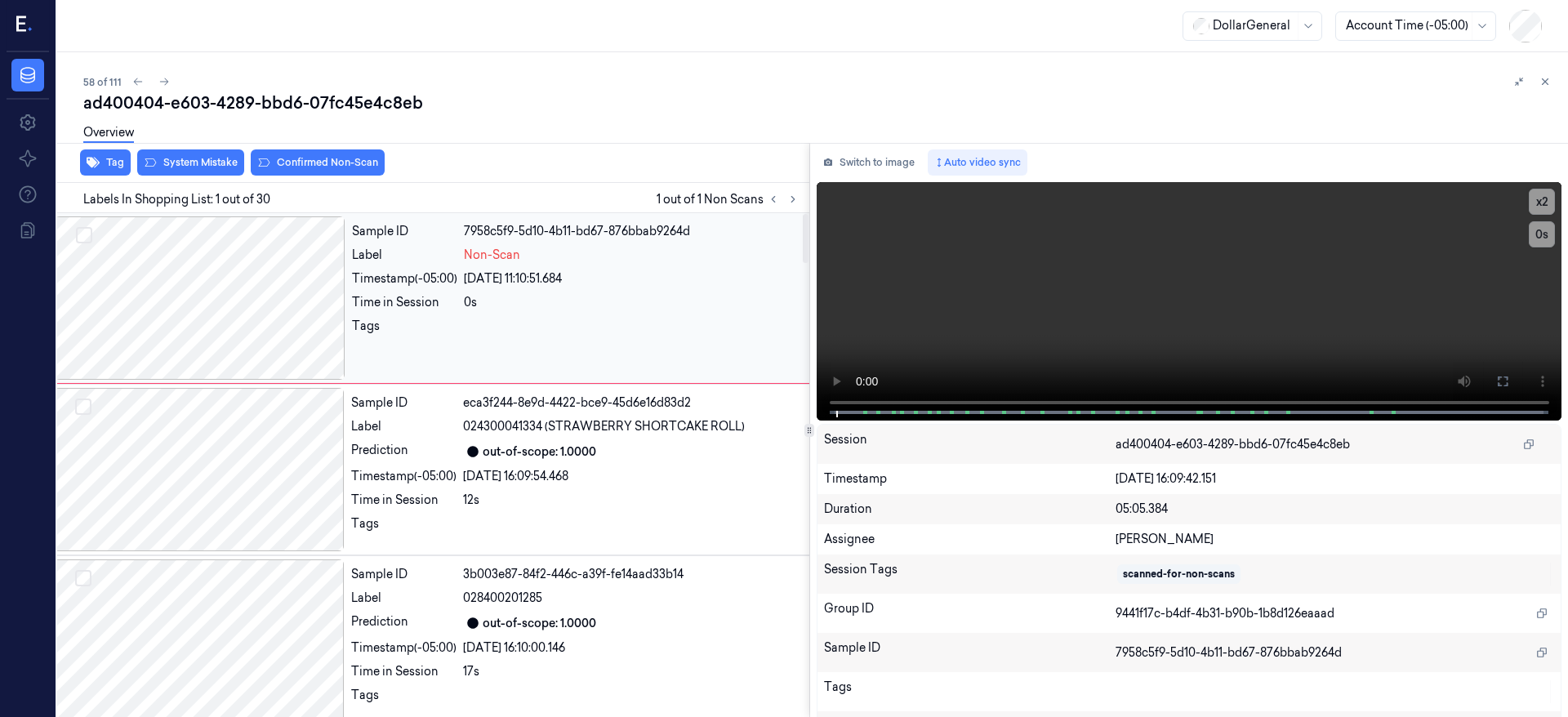
click at [177, 270] on div at bounding box center [200, 298] width 291 height 163
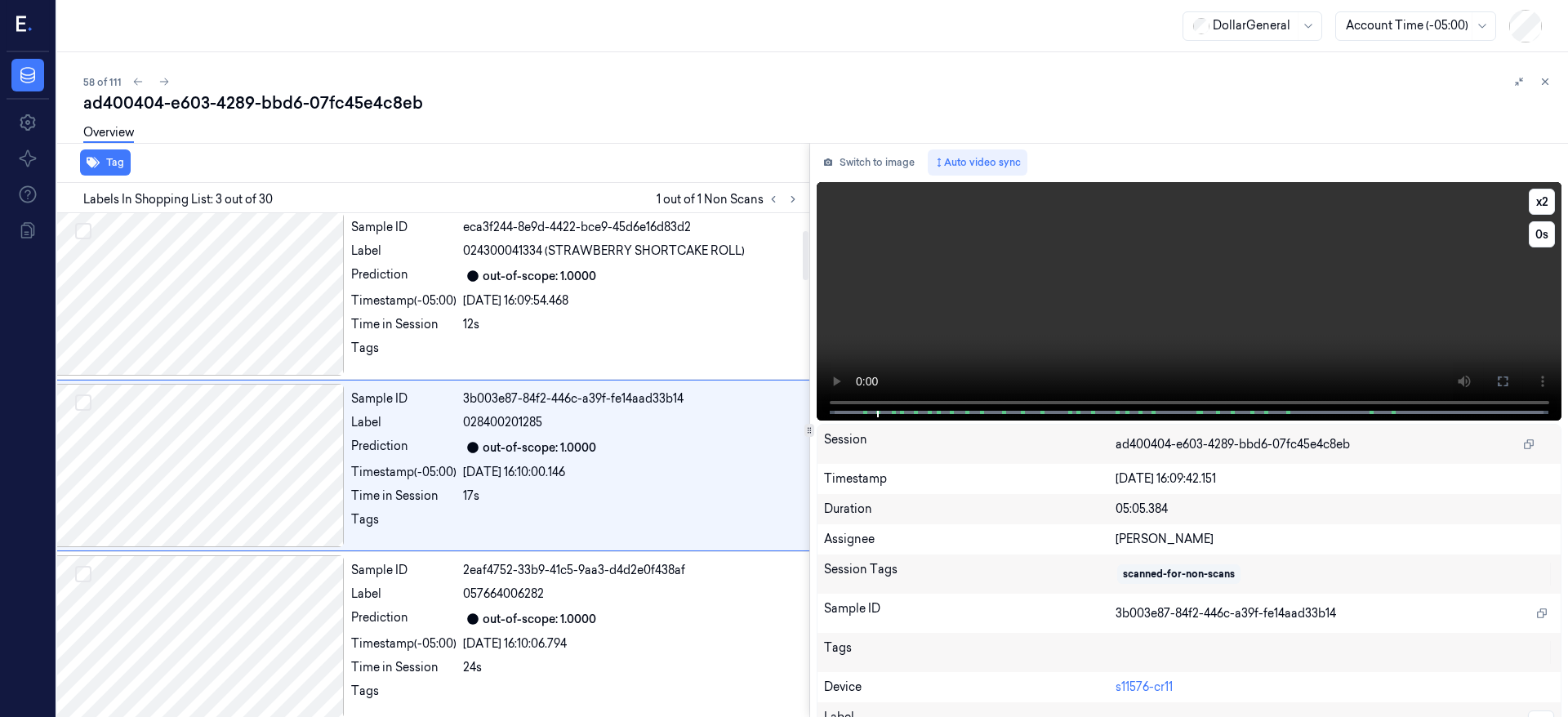
scroll to position [177, 26]
click at [240, 293] on div at bounding box center [199, 293] width 291 height 163
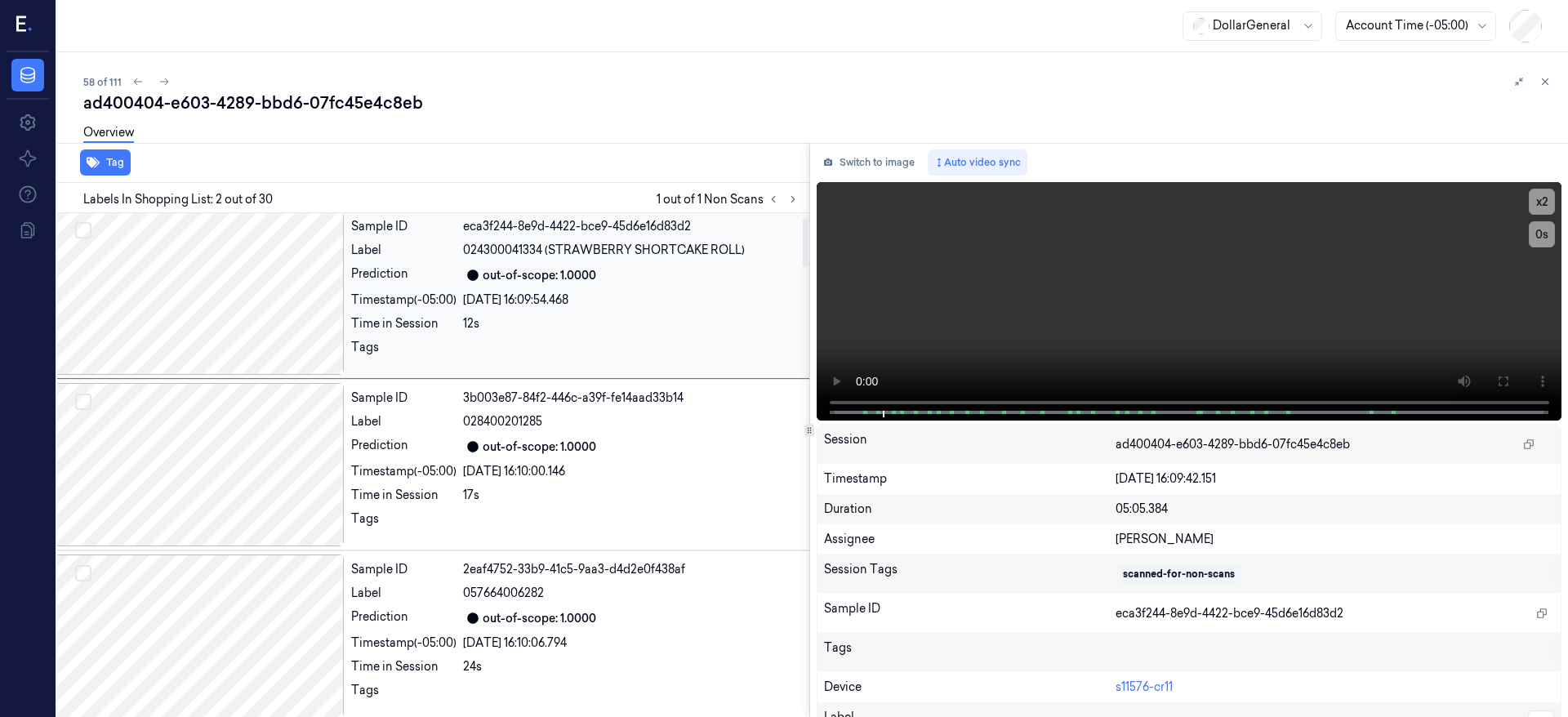
scroll to position [5, 26]
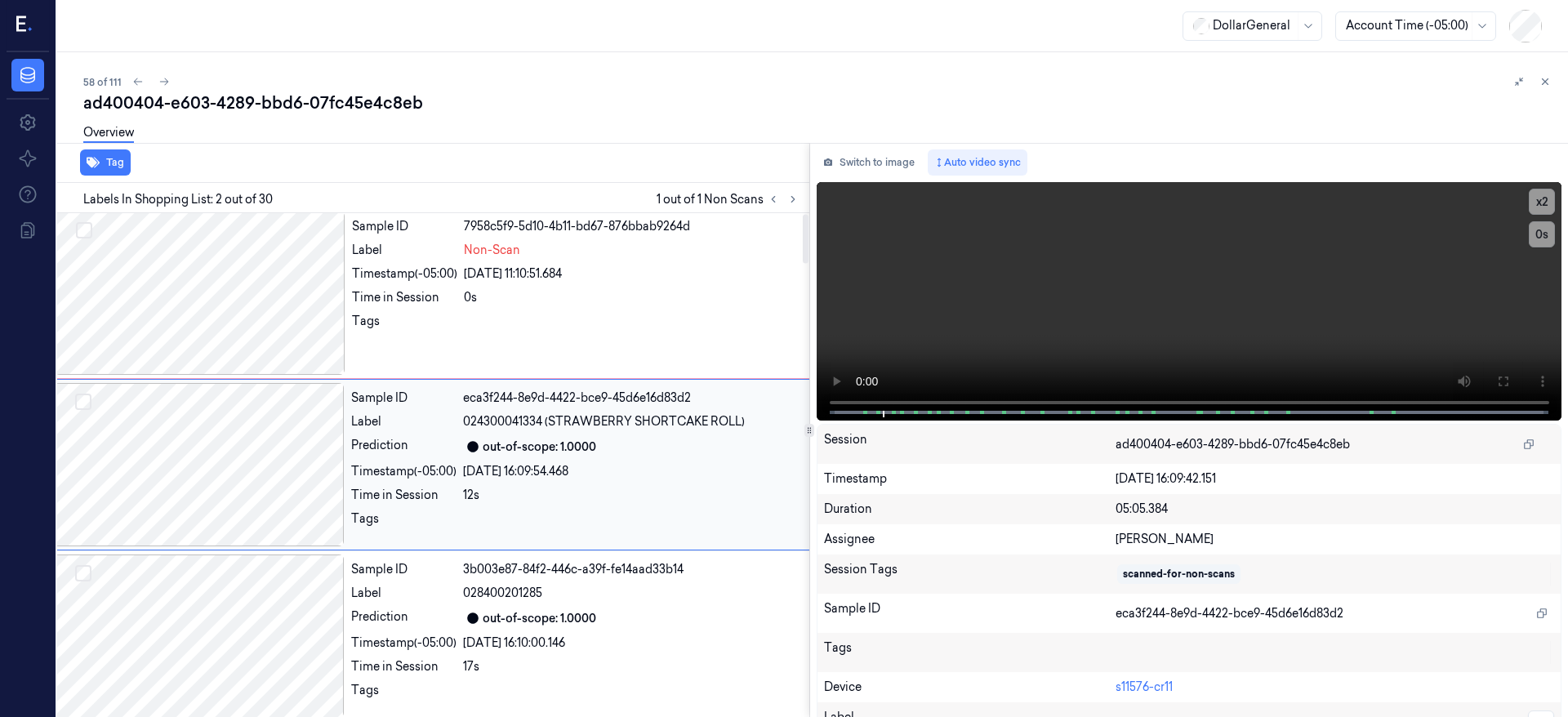
click at [240, 293] on div at bounding box center [200, 293] width 291 height 163
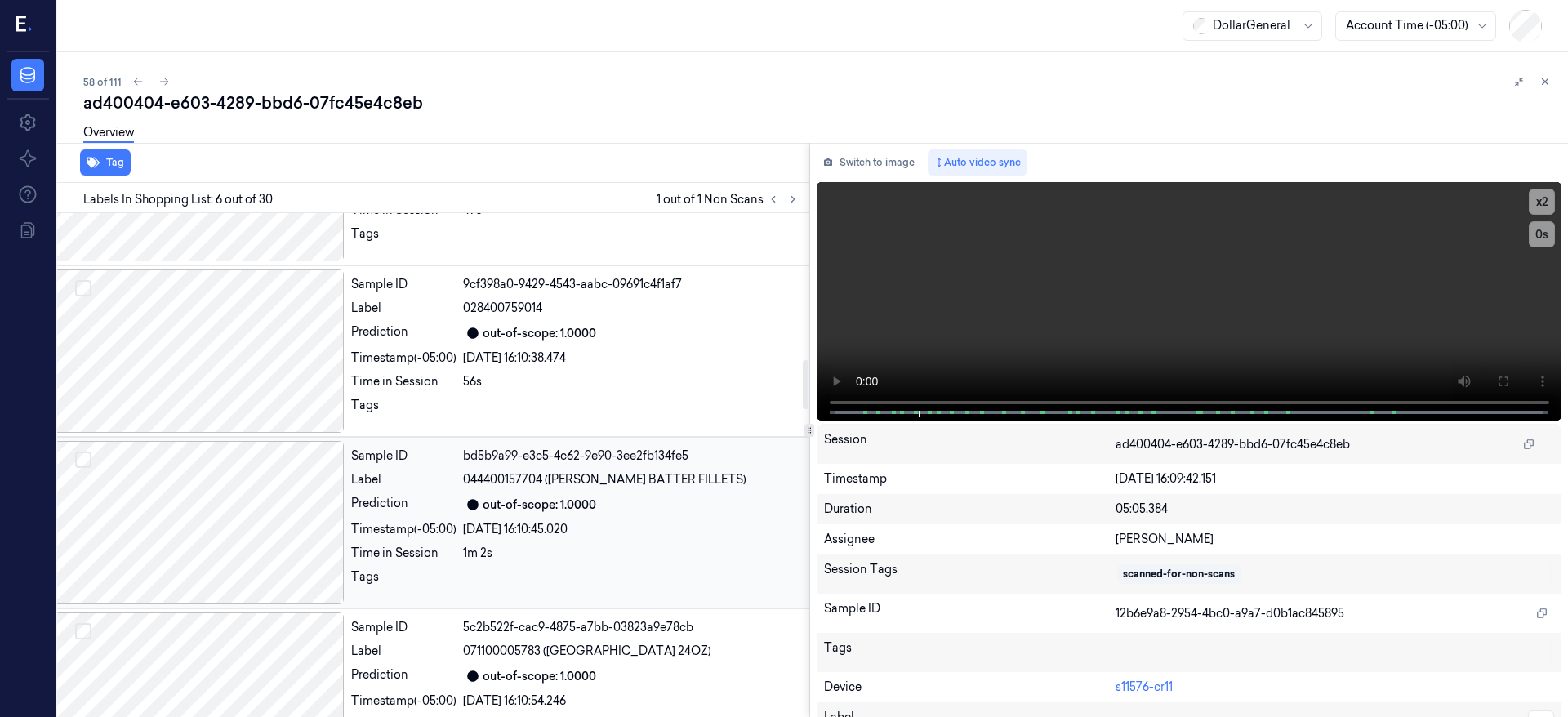
scroll to position [1508, 26]
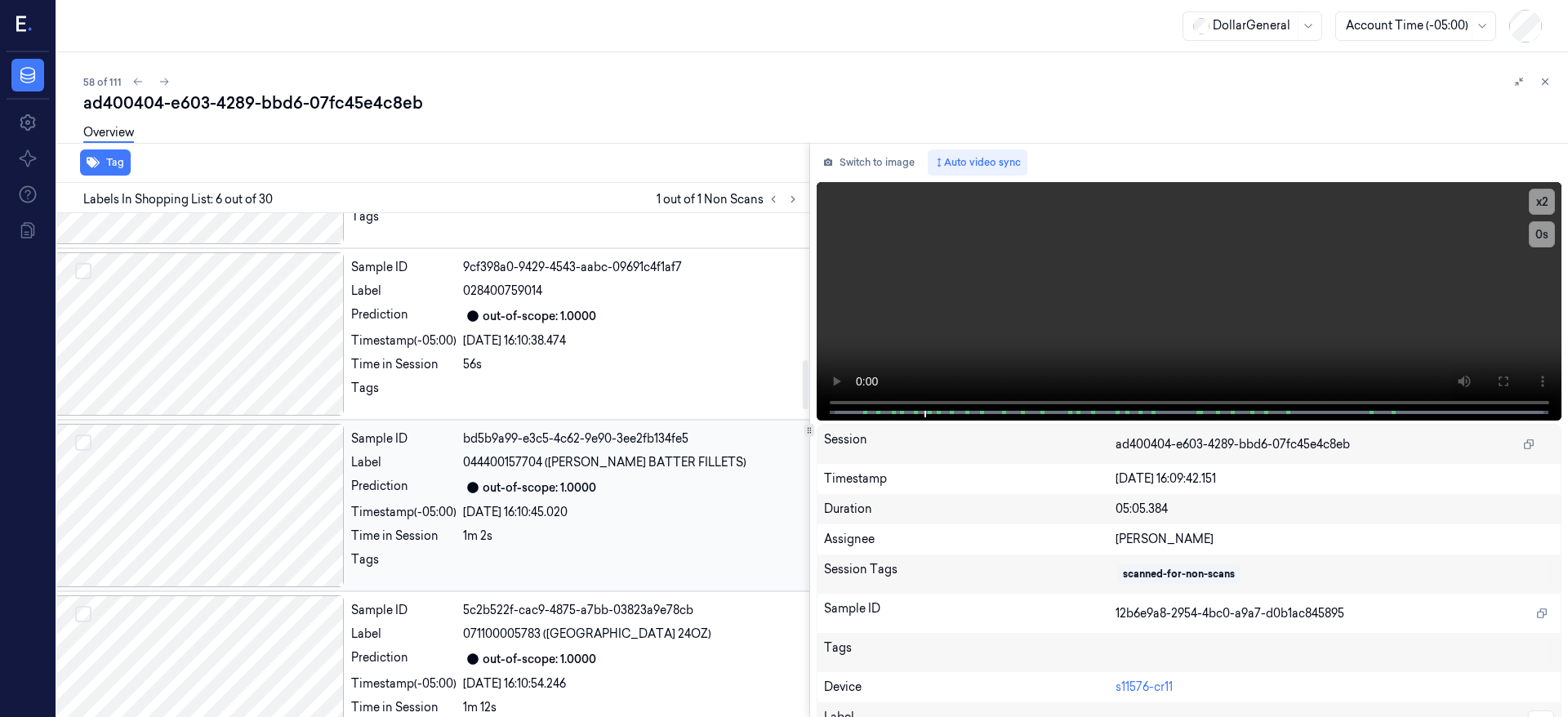
click at [210, 465] on div at bounding box center [199, 505] width 291 height 163
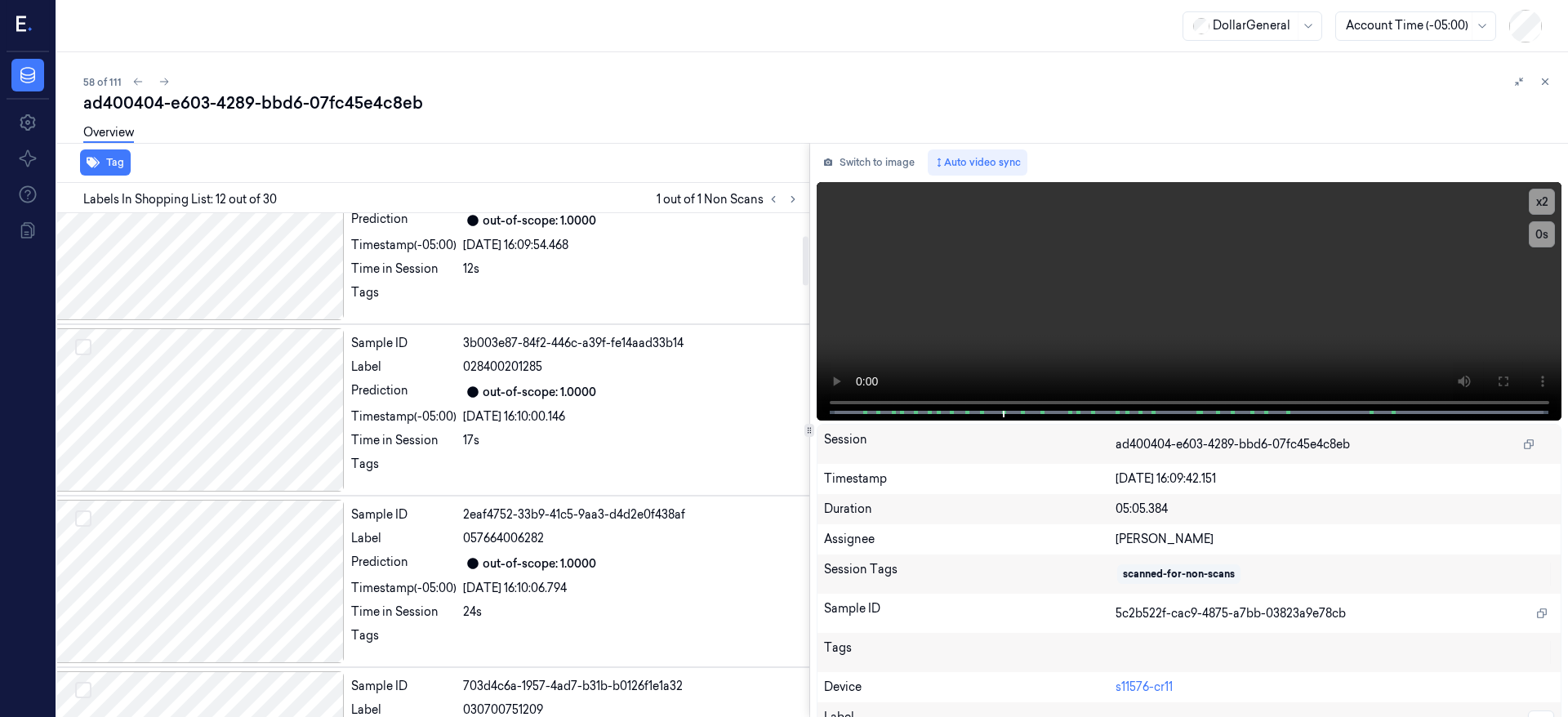
scroll to position [0, 26]
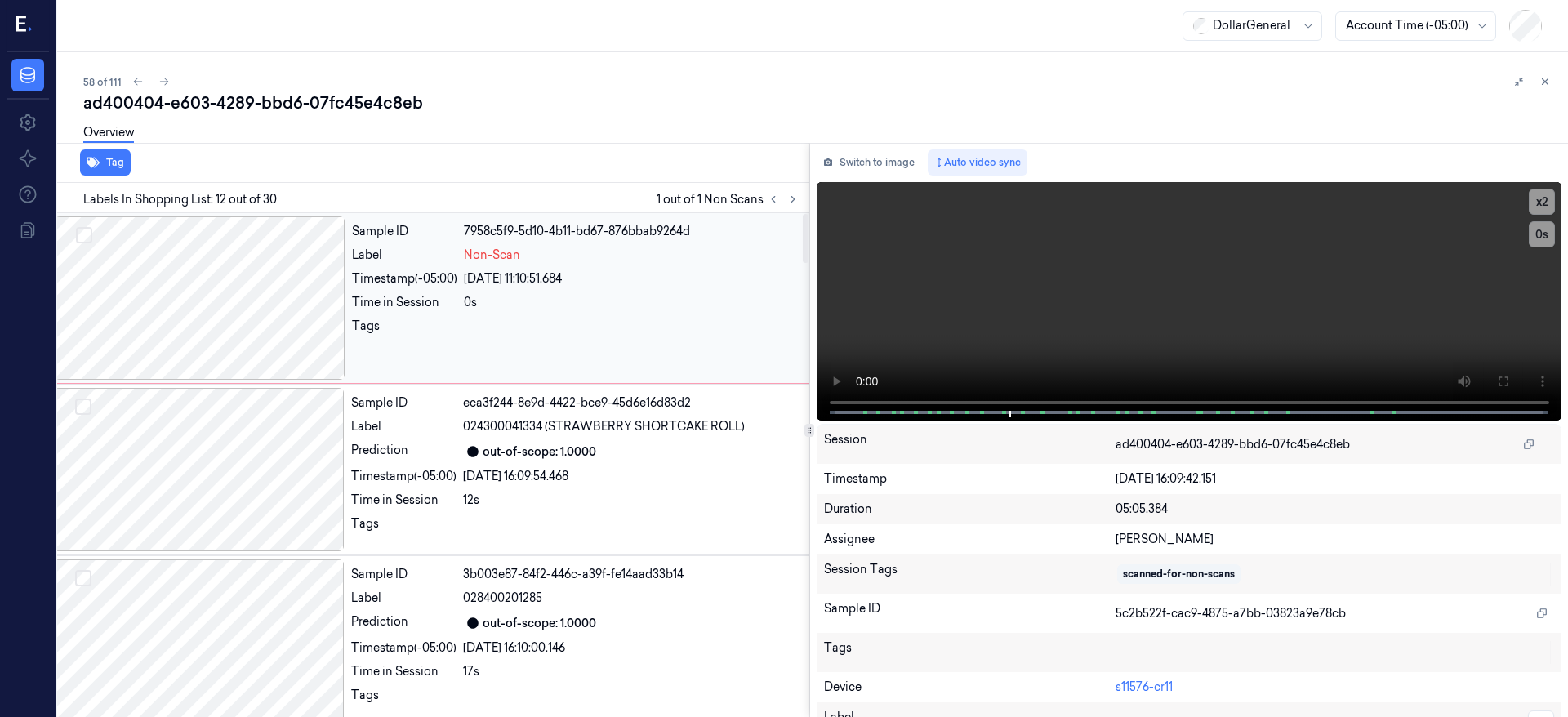
click at [214, 298] on div at bounding box center [200, 298] width 291 height 163
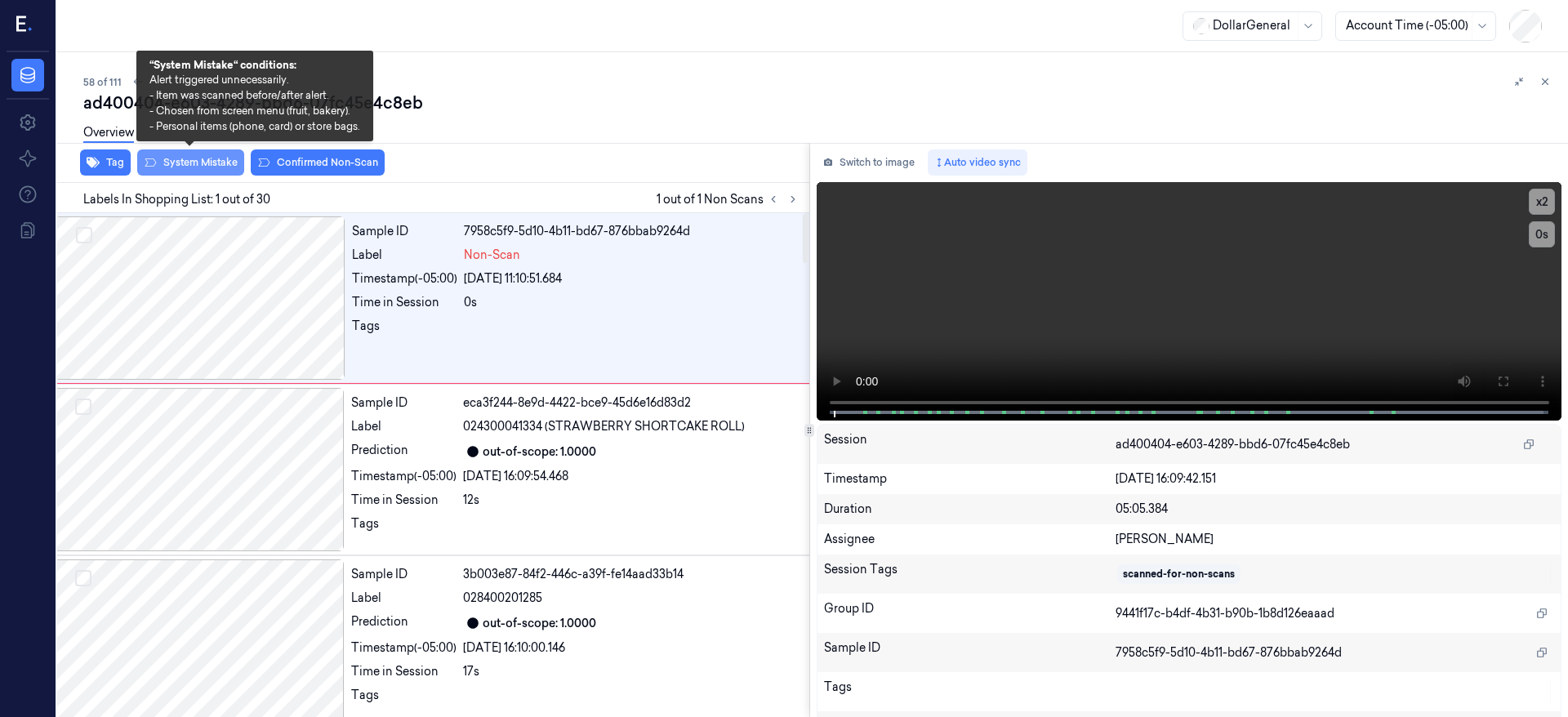
click at [207, 167] on button "System Mistake" at bounding box center [191, 162] width 107 height 26
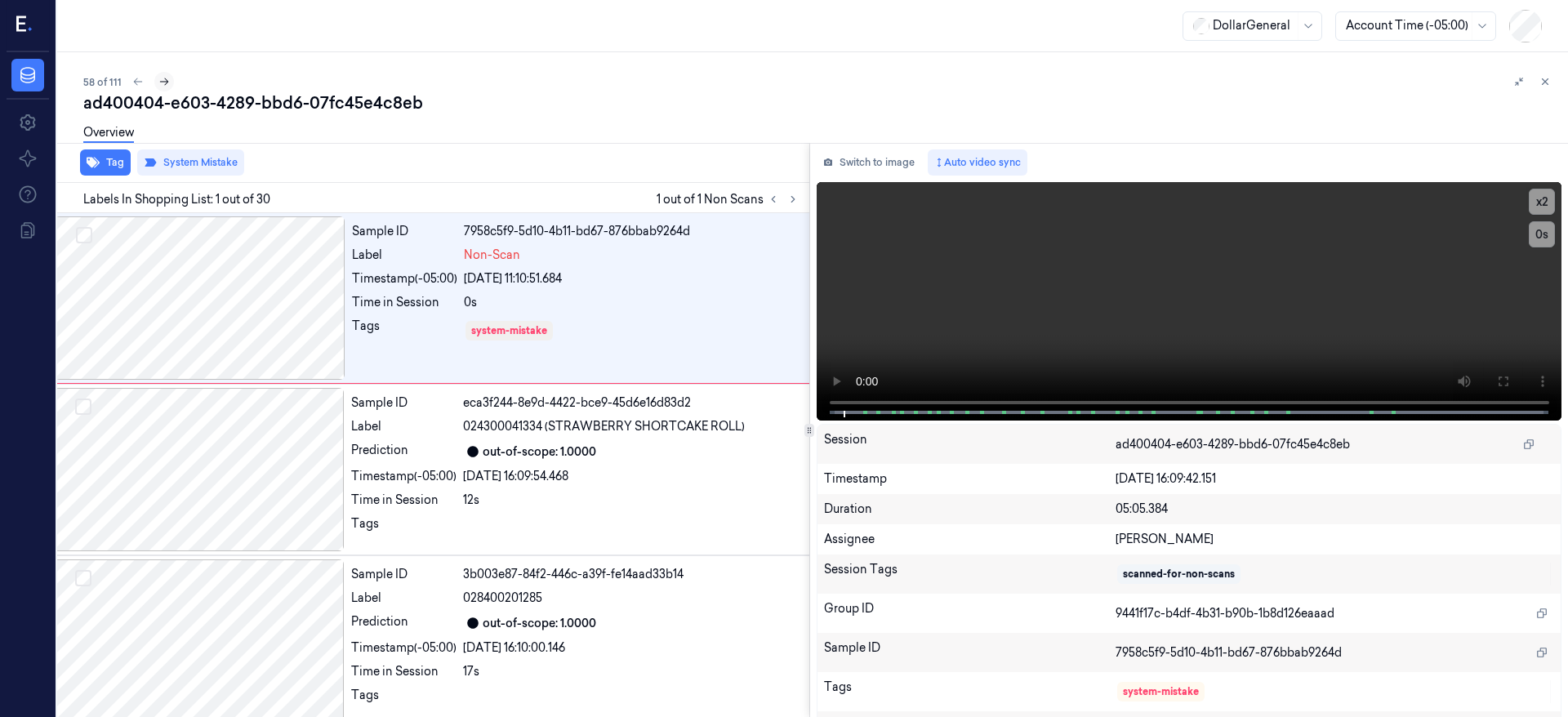
click at [168, 80] on button at bounding box center [164, 82] width 20 height 20
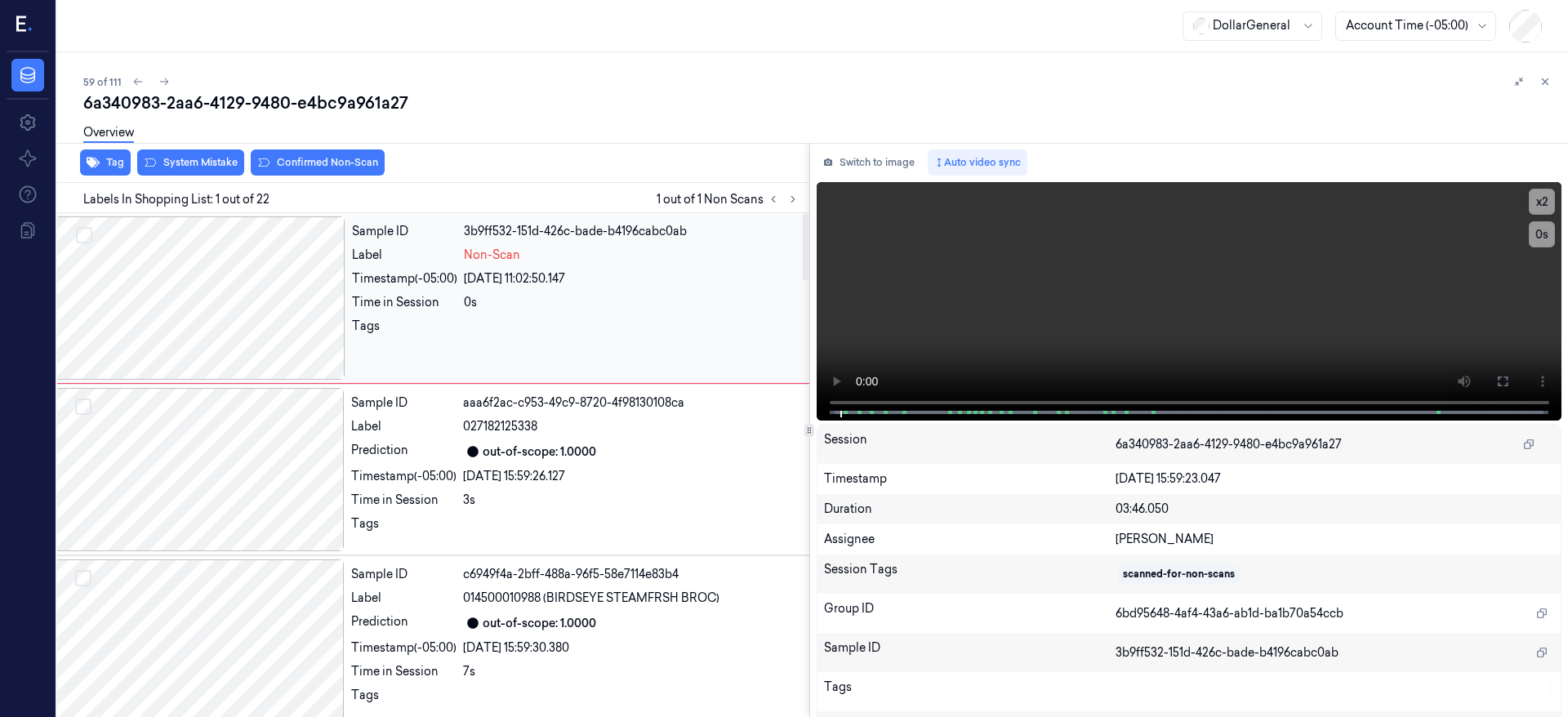
click at [280, 290] on div at bounding box center [200, 298] width 291 height 163
click at [233, 296] on div at bounding box center [200, 298] width 291 height 163
click at [297, 299] on div at bounding box center [200, 298] width 291 height 163
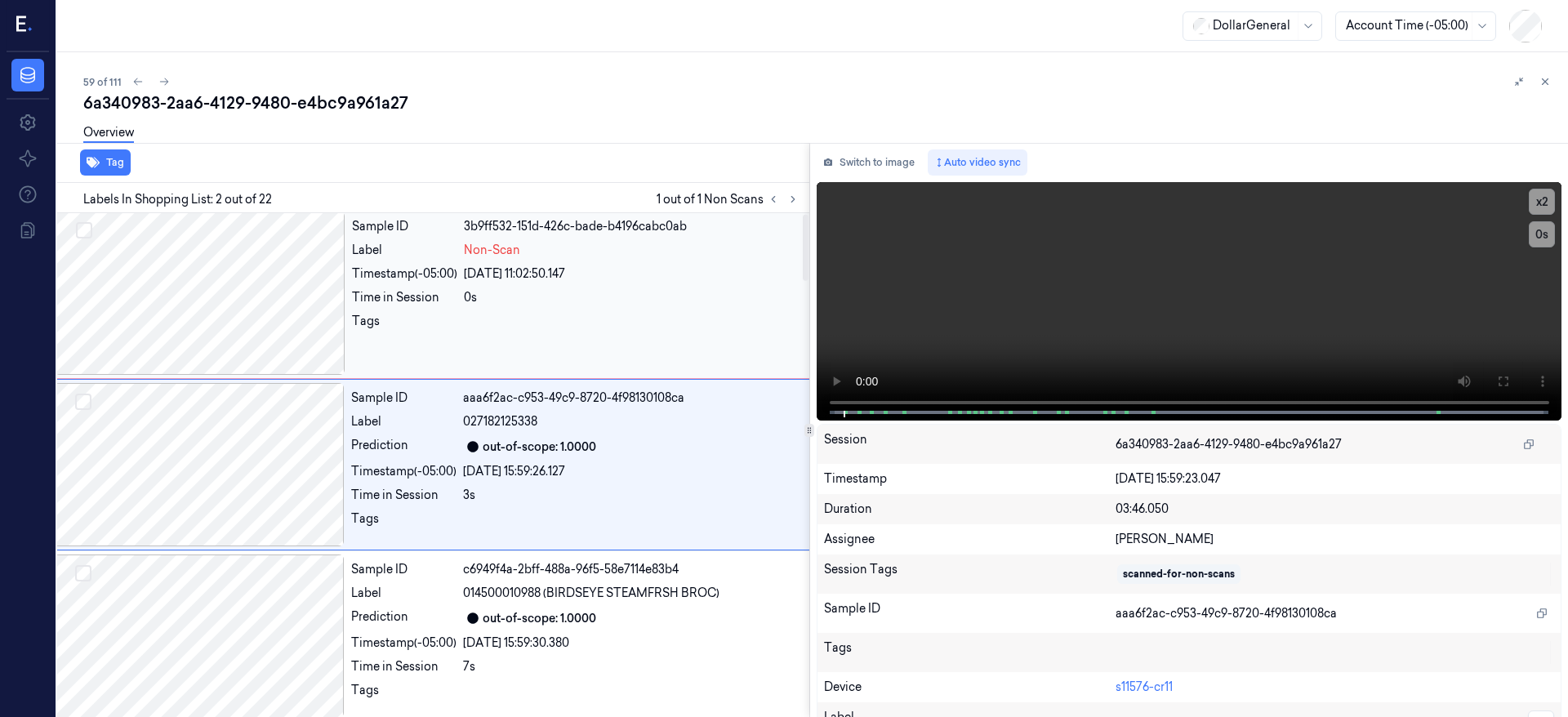
click at [157, 295] on div at bounding box center [200, 293] width 291 height 163
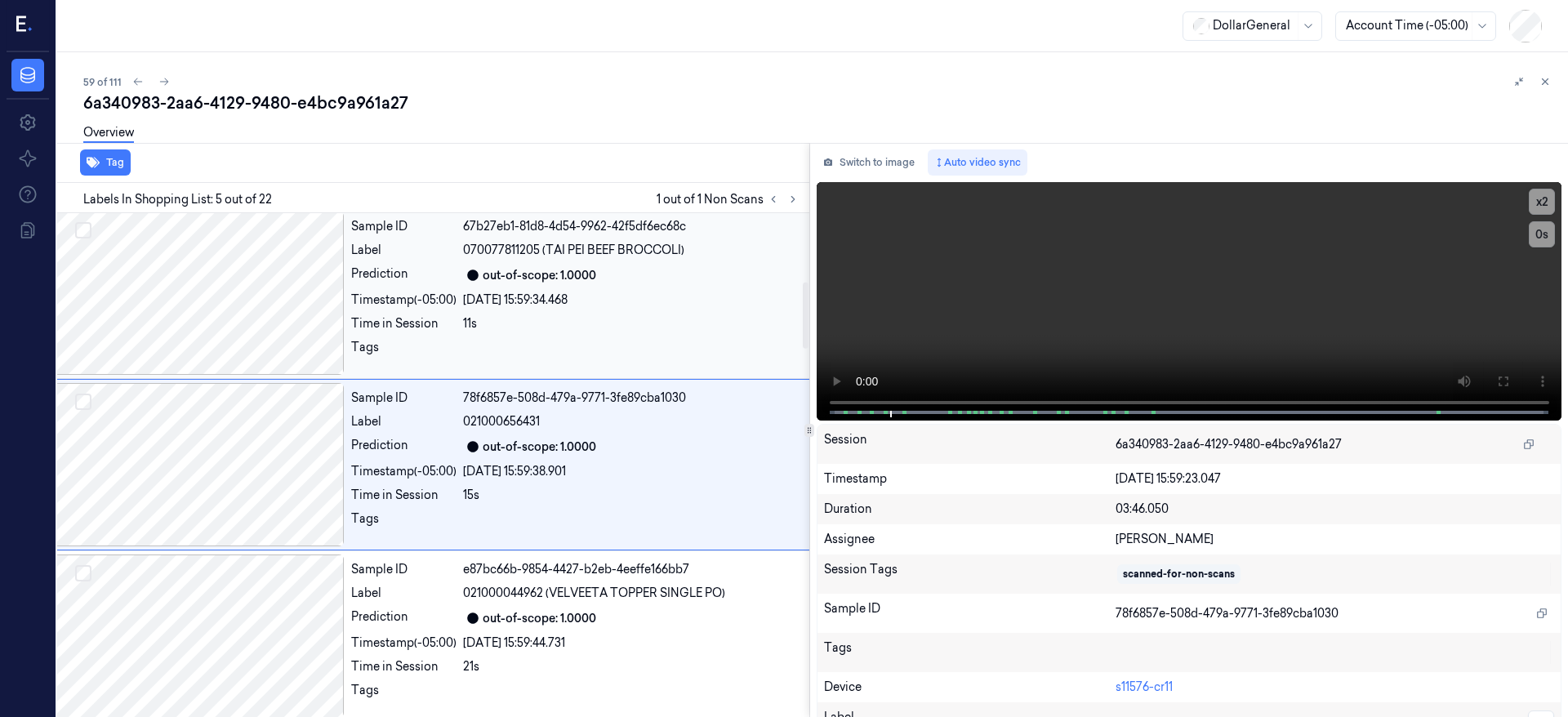
scroll to position [0, 26]
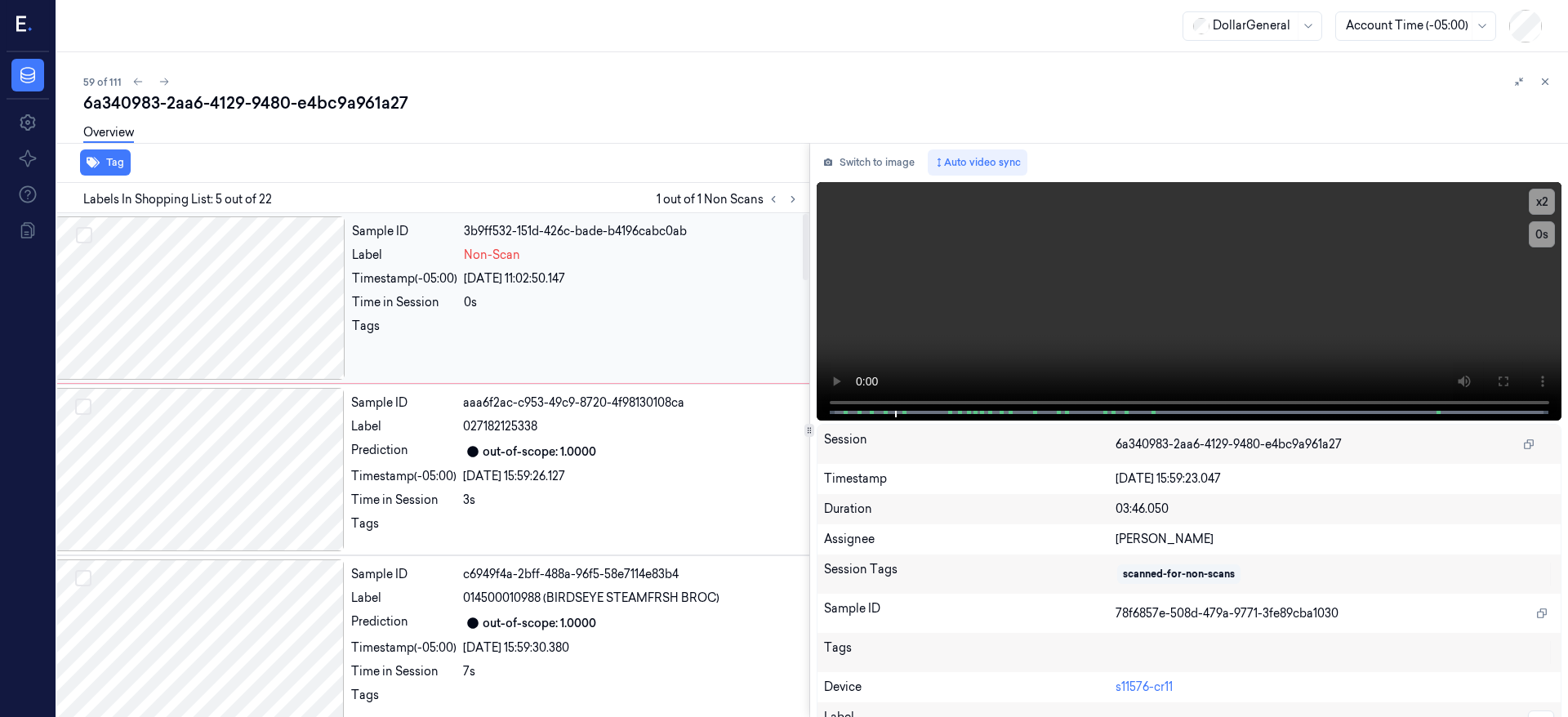
click at [217, 276] on div at bounding box center [200, 298] width 291 height 163
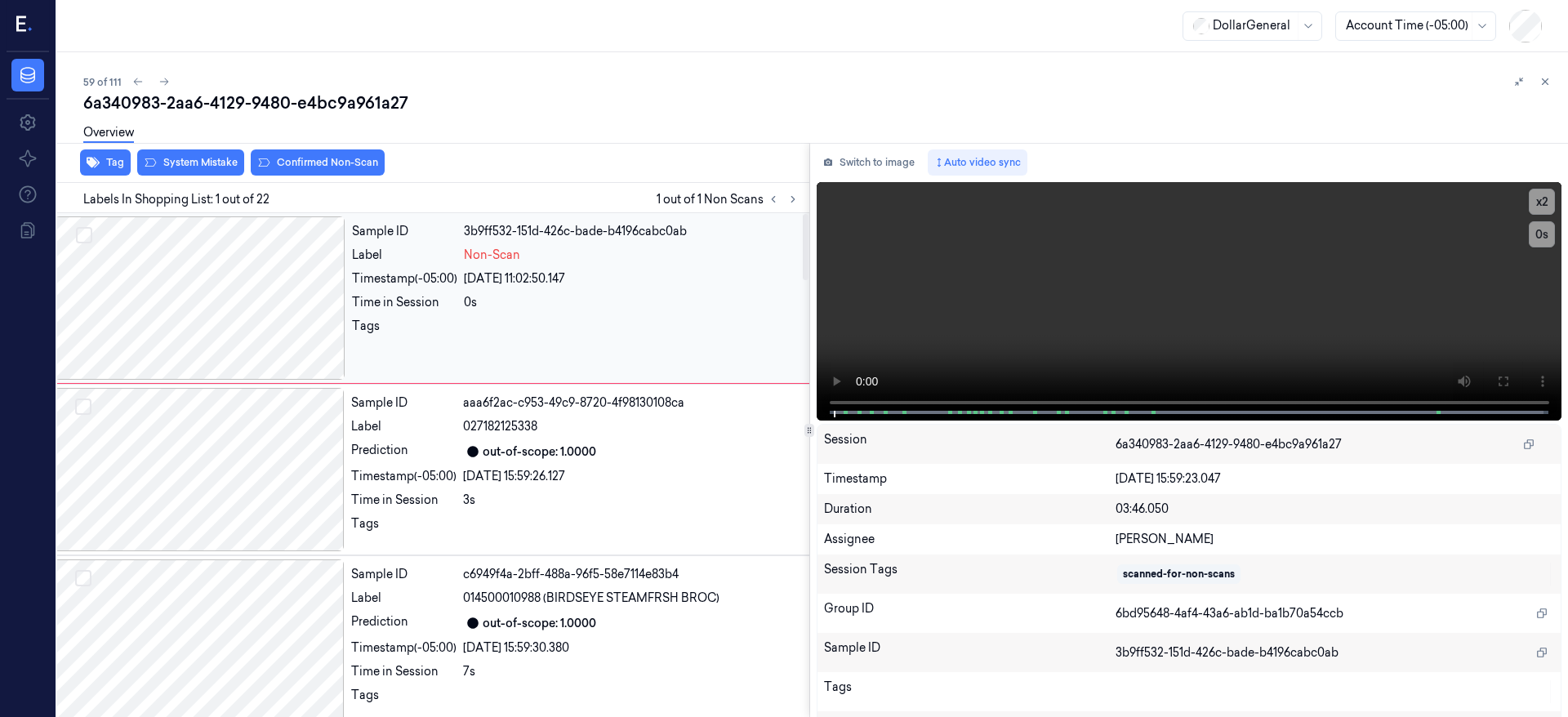
click at [217, 276] on div at bounding box center [200, 298] width 291 height 163
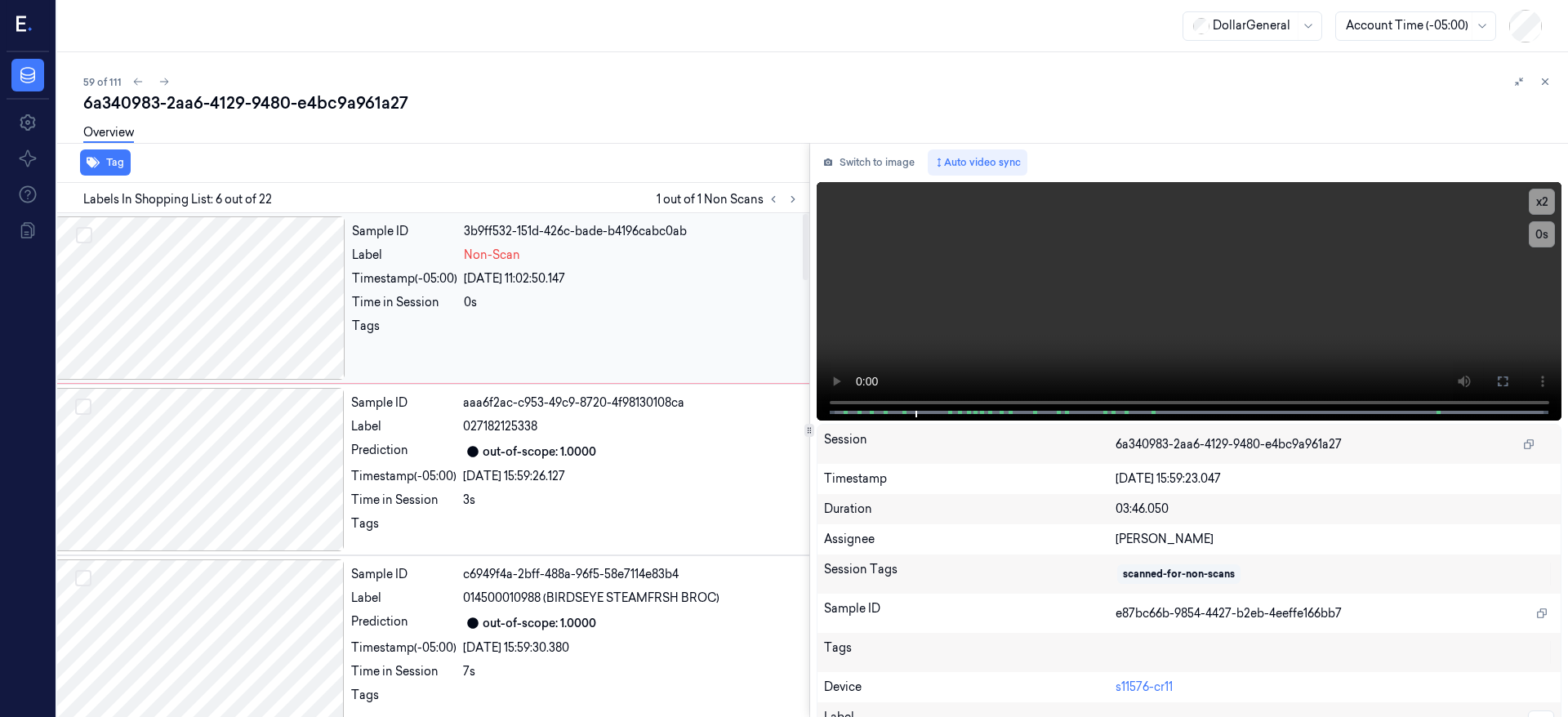
click at [218, 274] on div at bounding box center [200, 298] width 291 height 163
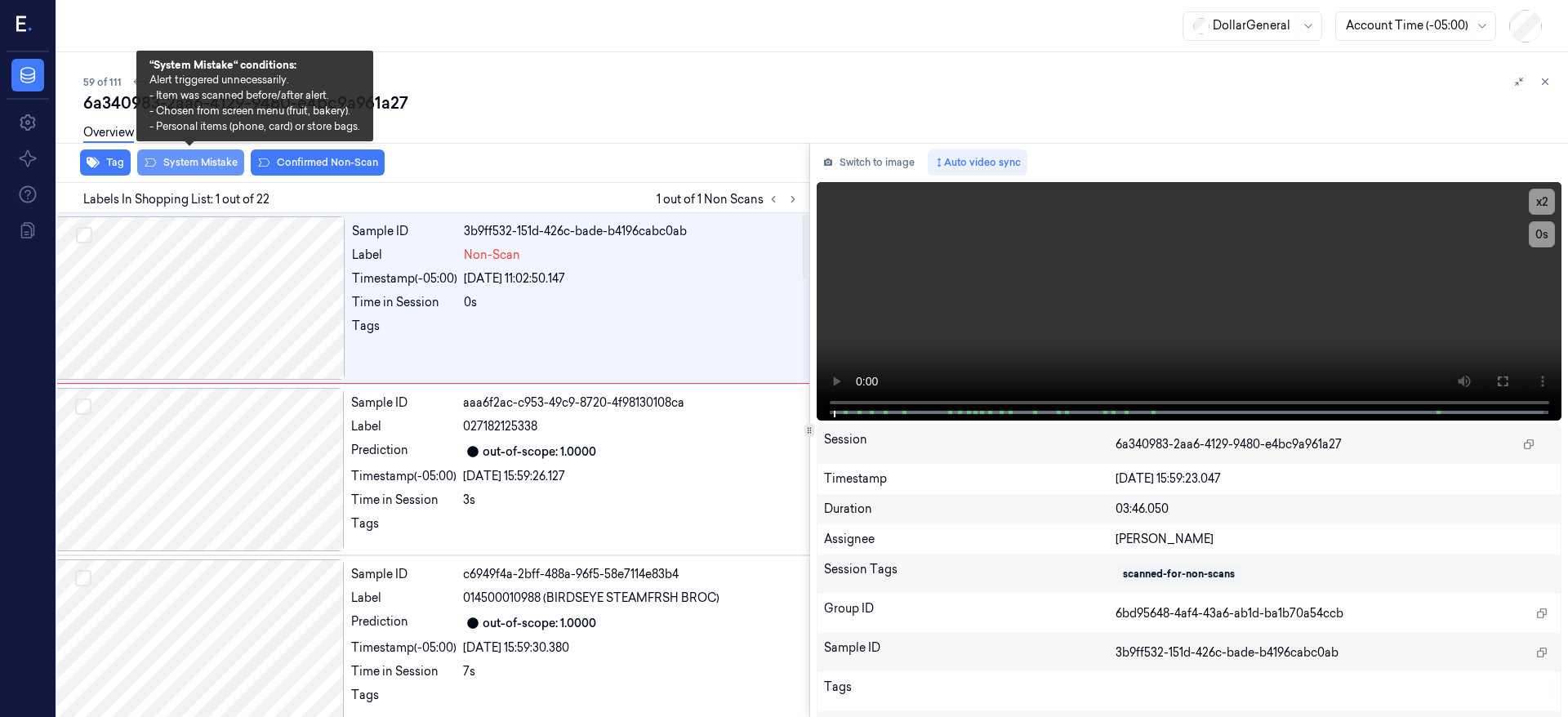
click at [209, 168] on button "System Mistake" at bounding box center [191, 162] width 107 height 26
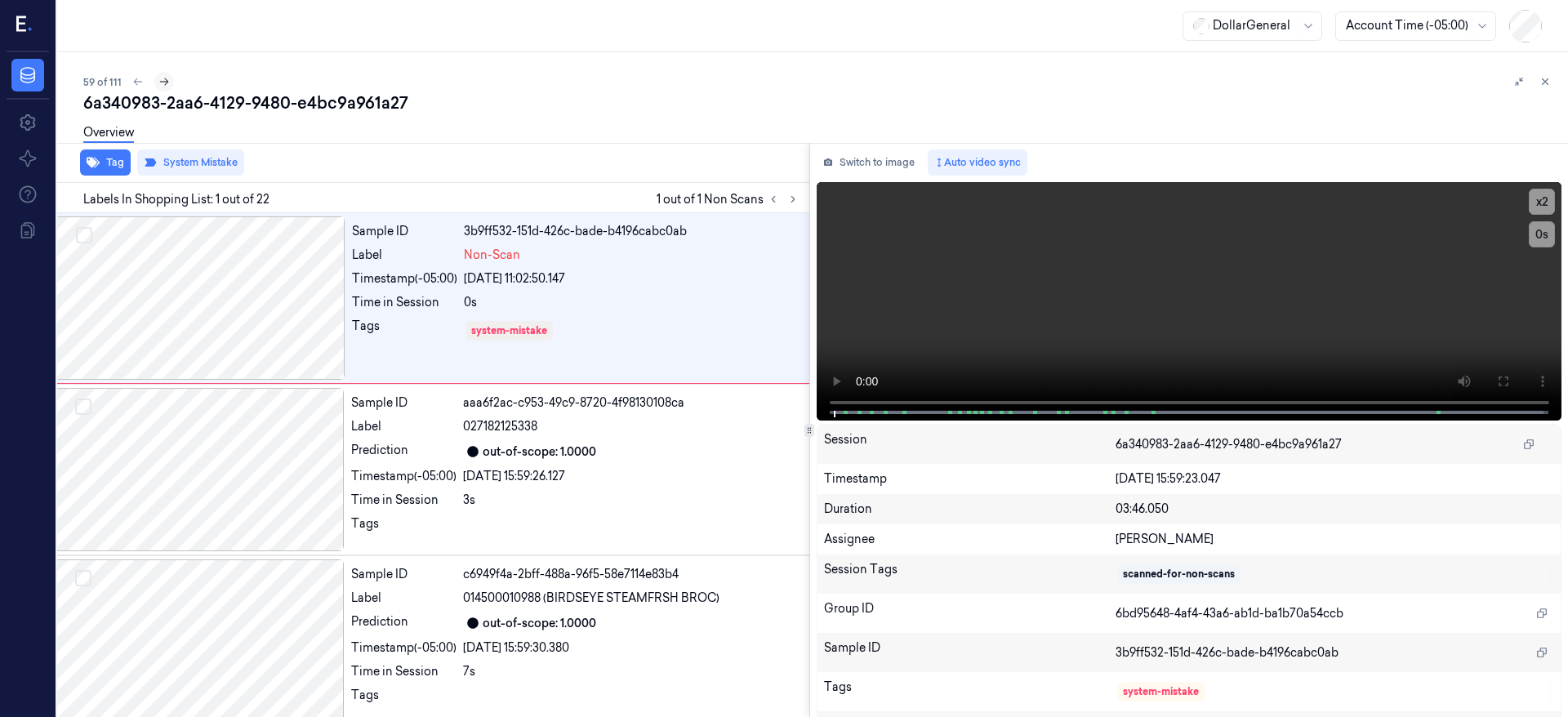
click at [168, 86] on button at bounding box center [164, 82] width 20 height 20
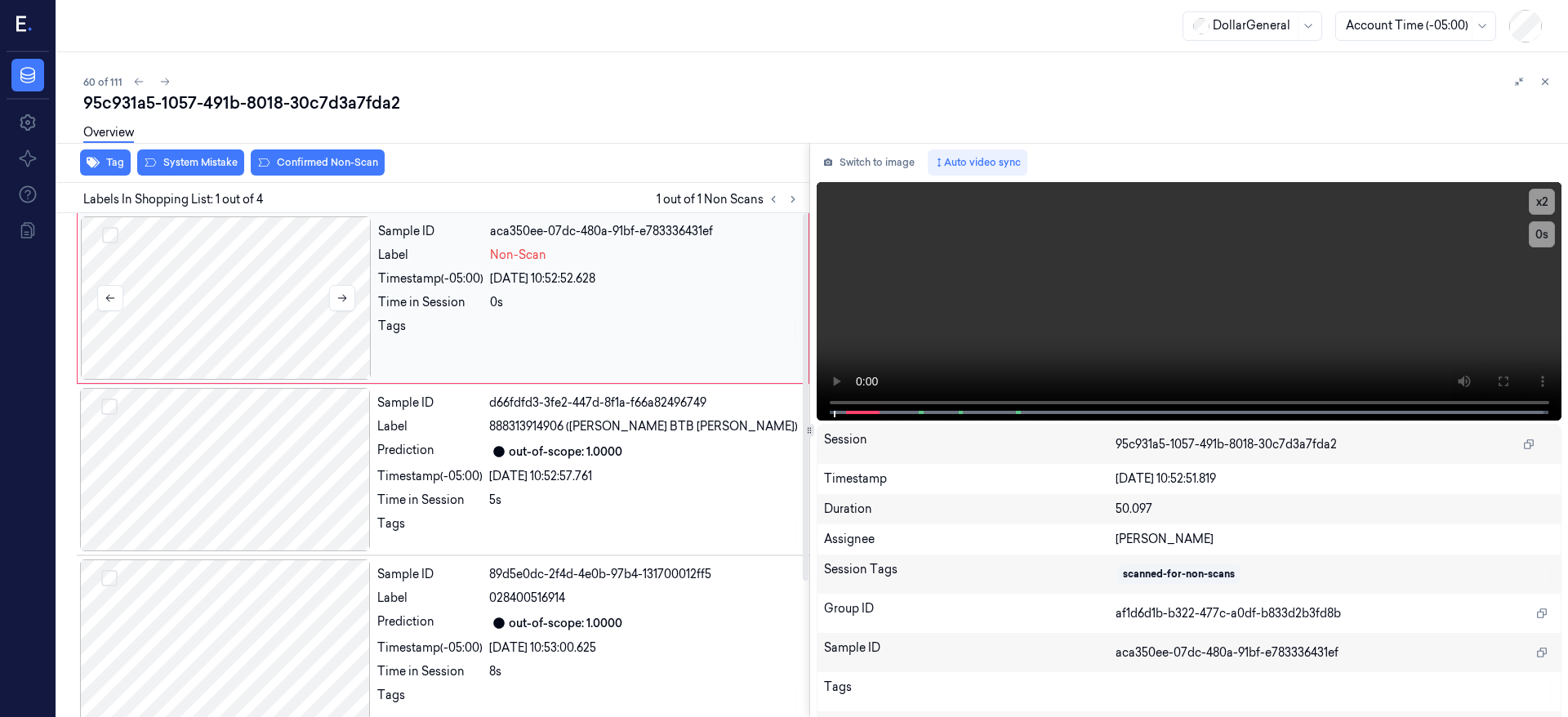
click at [250, 279] on div at bounding box center [226, 298] width 291 height 163
click at [830, 406] on video at bounding box center [1190, 301] width 746 height 238
drag, startPoint x: 156, startPoint y: 284, endPoint x: 163, endPoint y: 251, distance: 33.7
click at [156, 282] on div at bounding box center [226, 298] width 291 height 163
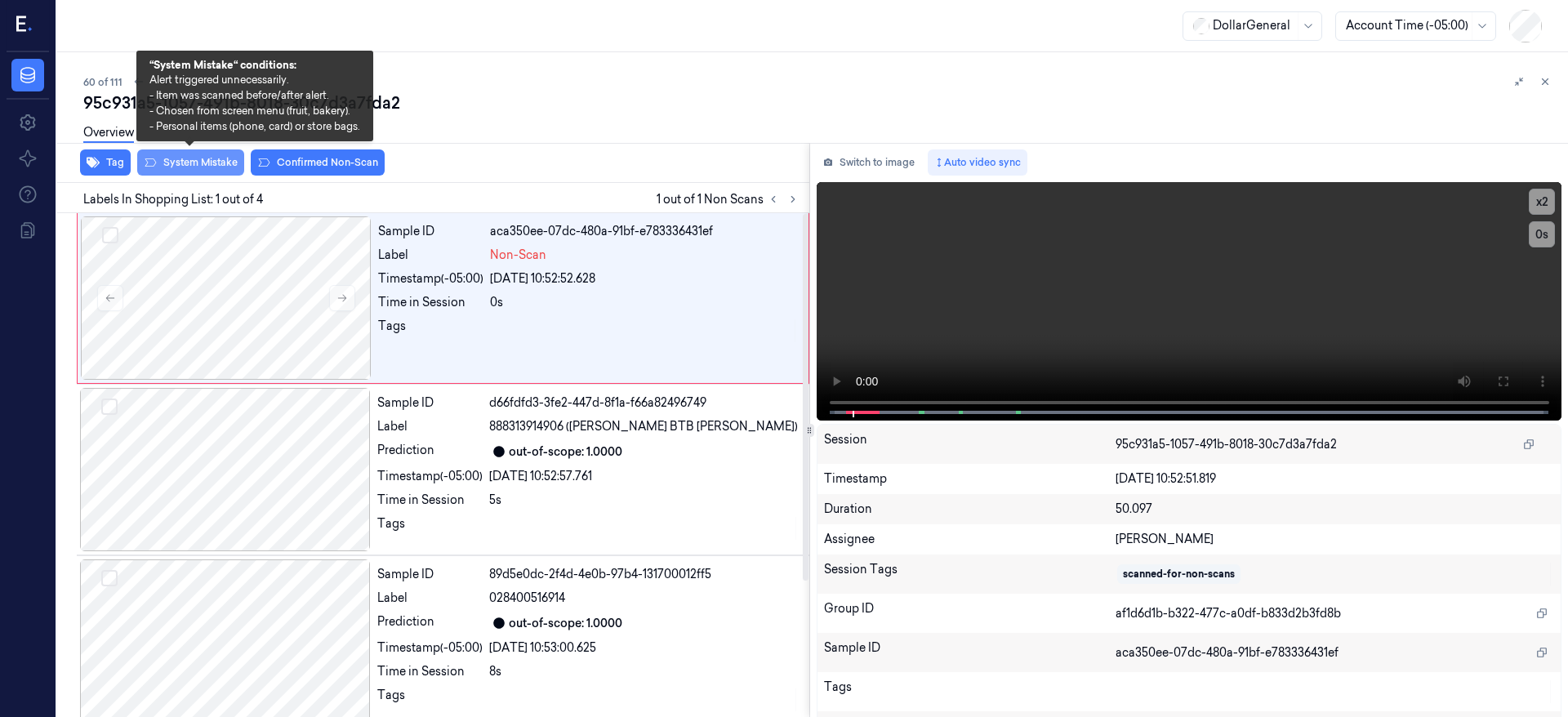
click at [199, 162] on button "System Mistake" at bounding box center [191, 162] width 107 height 26
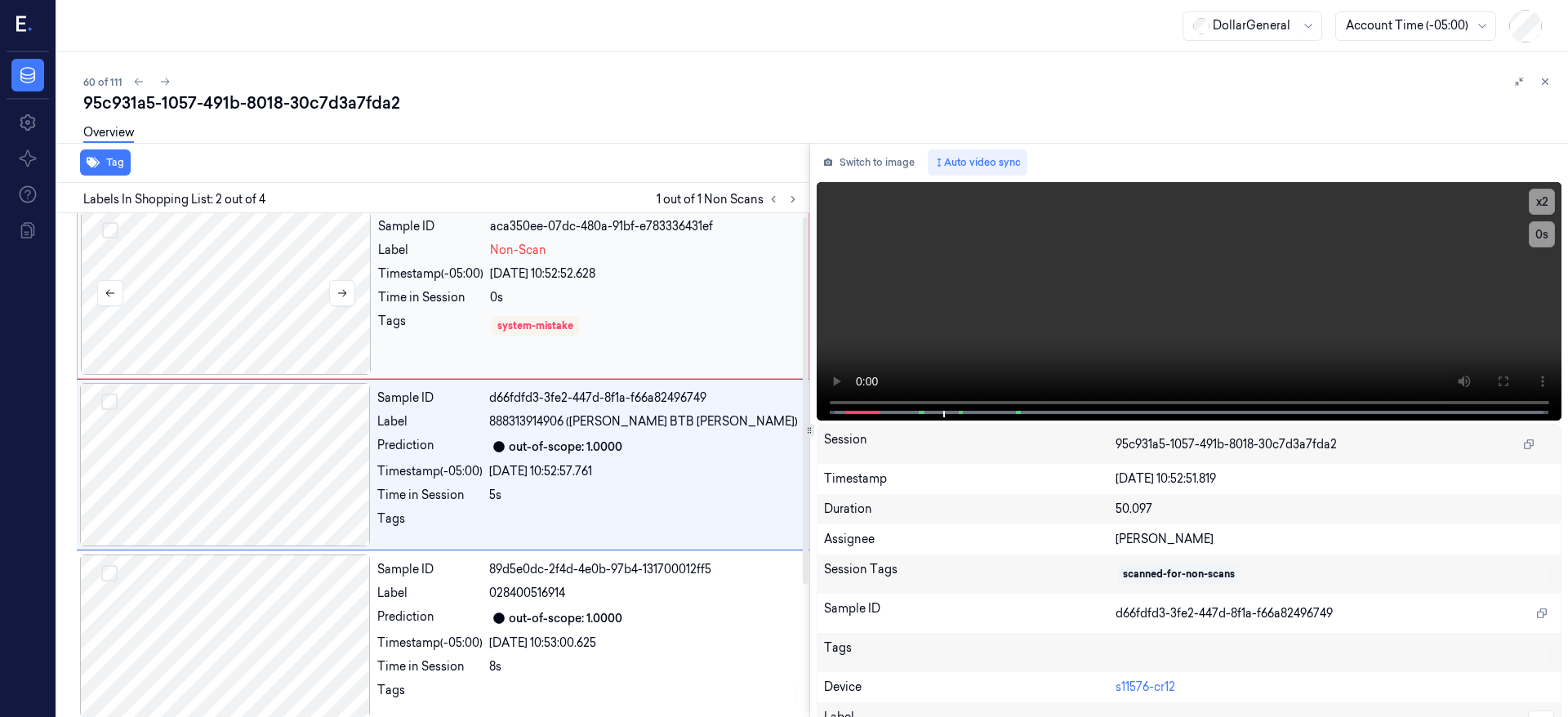
click at [263, 290] on div at bounding box center [226, 293] width 291 height 163
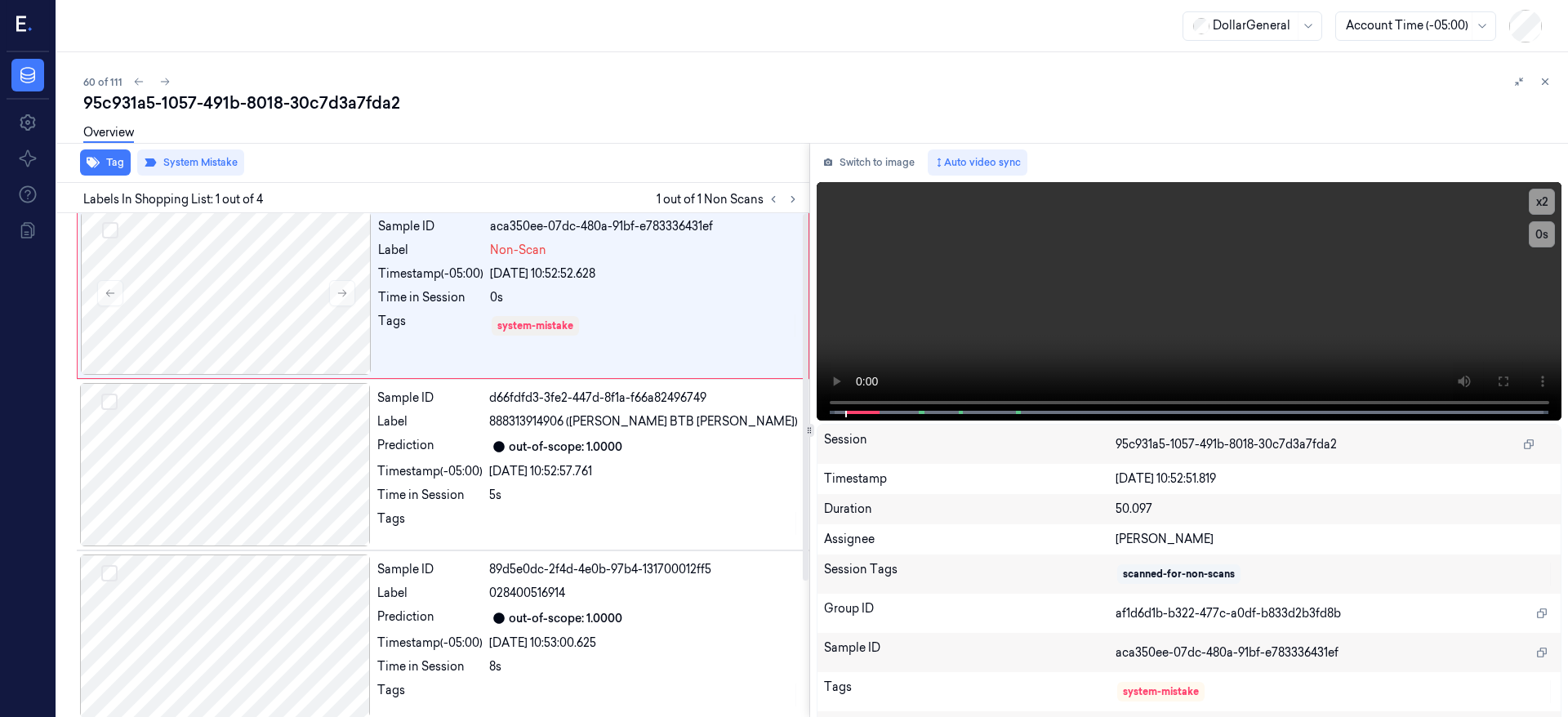
scroll to position [0, 0]
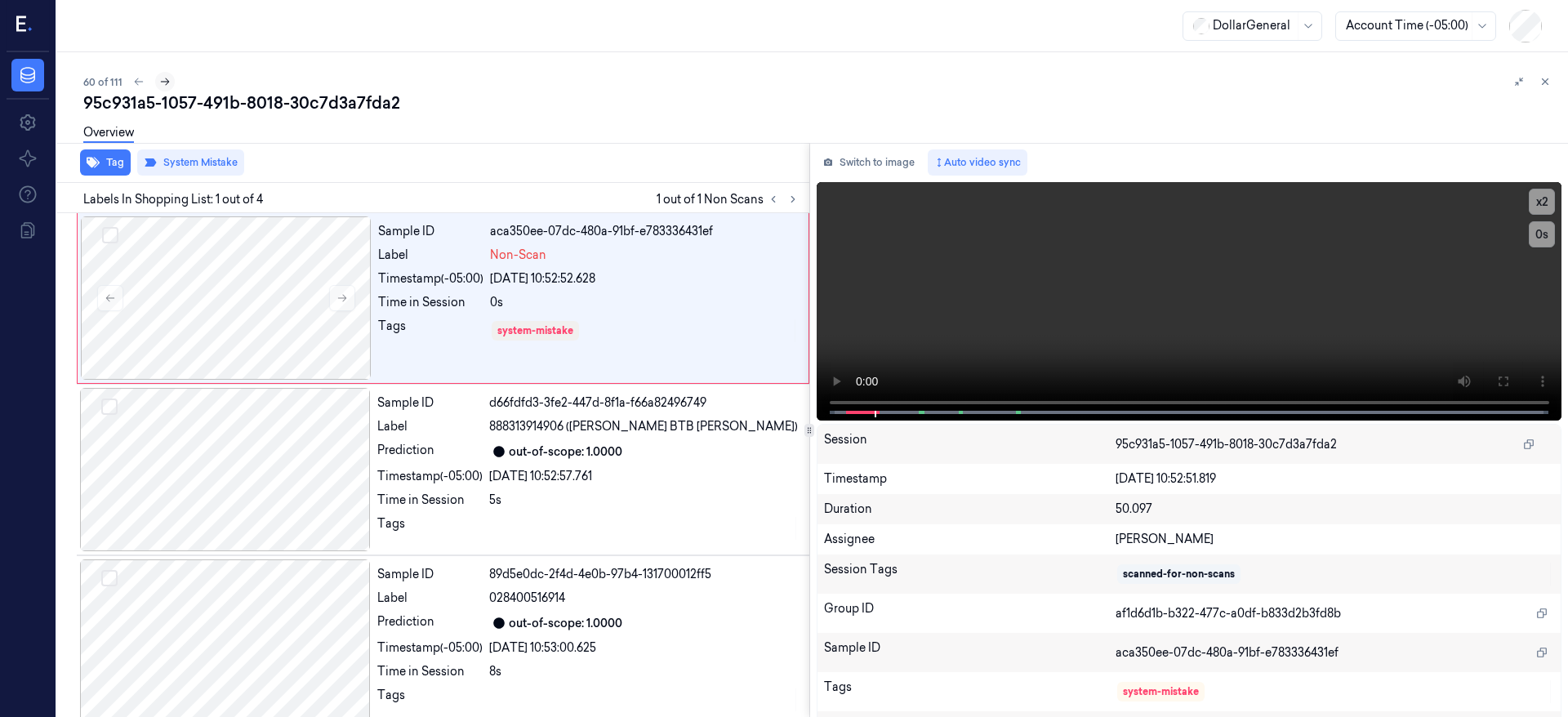
click at [167, 85] on icon at bounding box center [165, 82] width 12 height 12
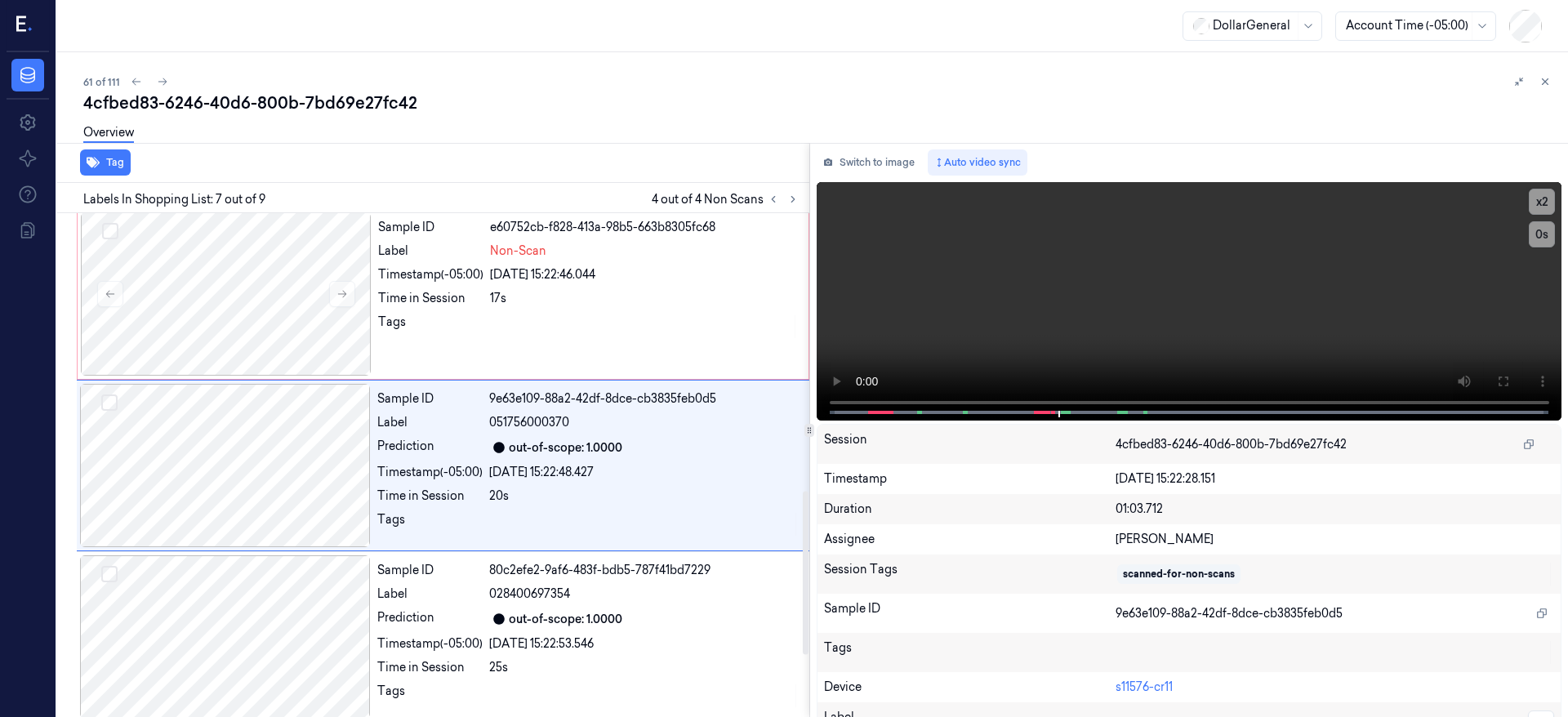
scroll to position [863, 0]
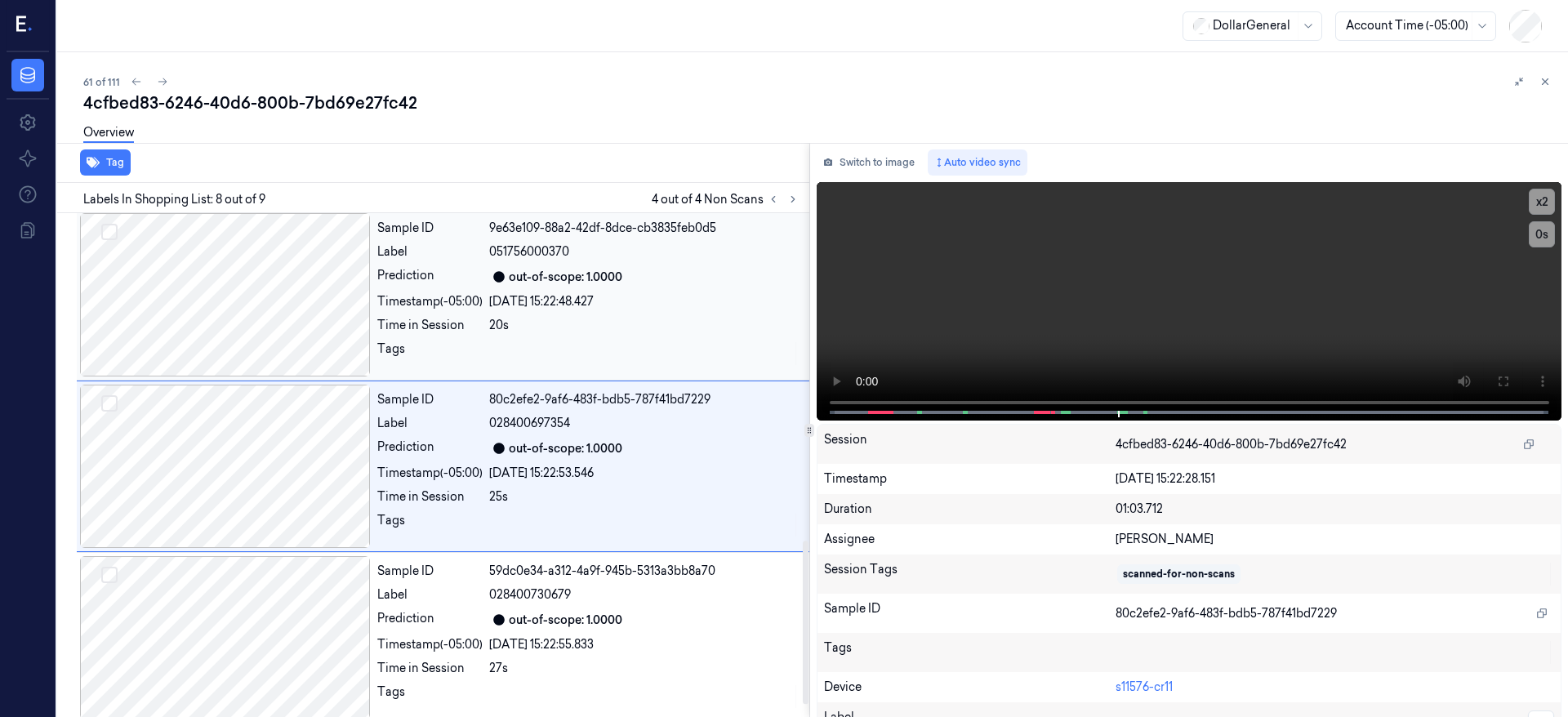
click at [238, 471] on div at bounding box center [225, 466] width 291 height 163
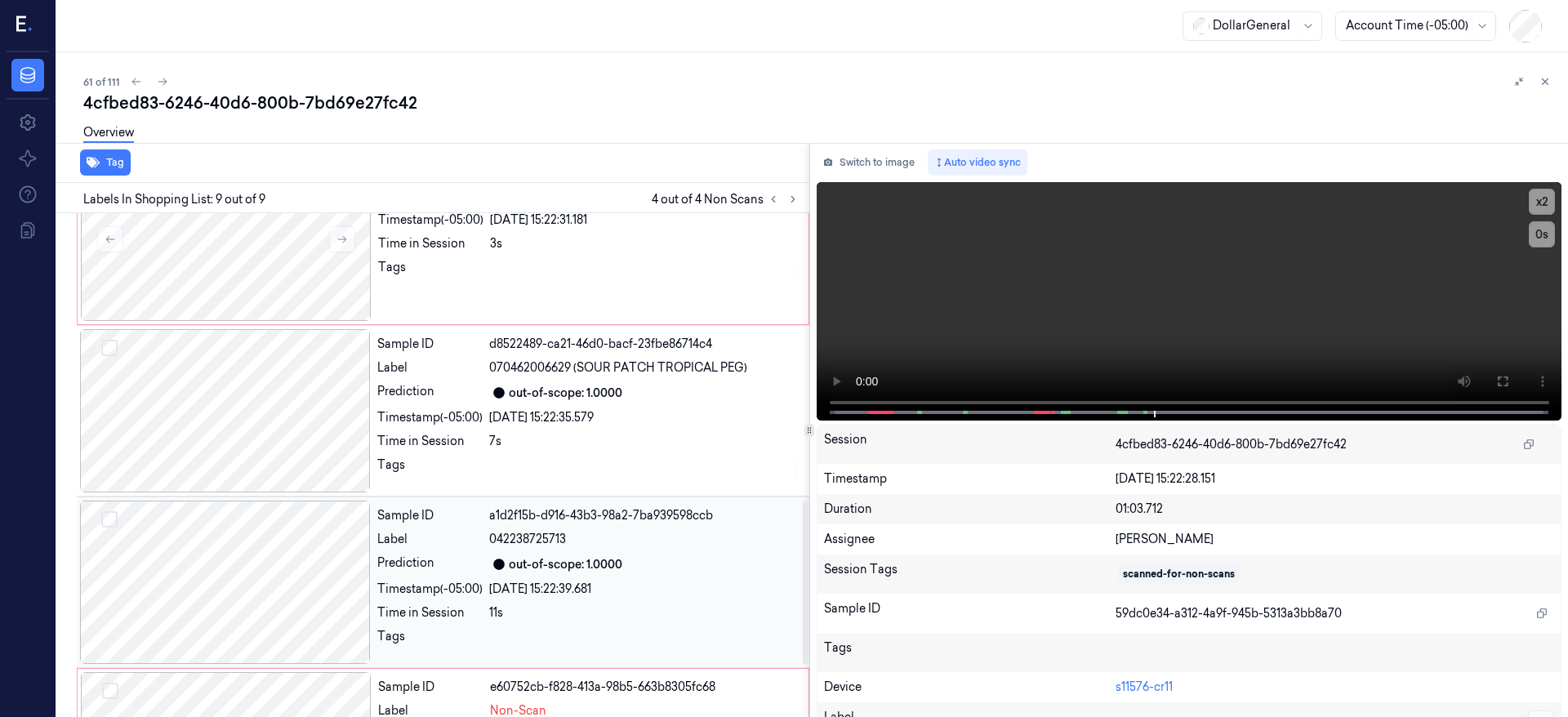
scroll to position [23, 0]
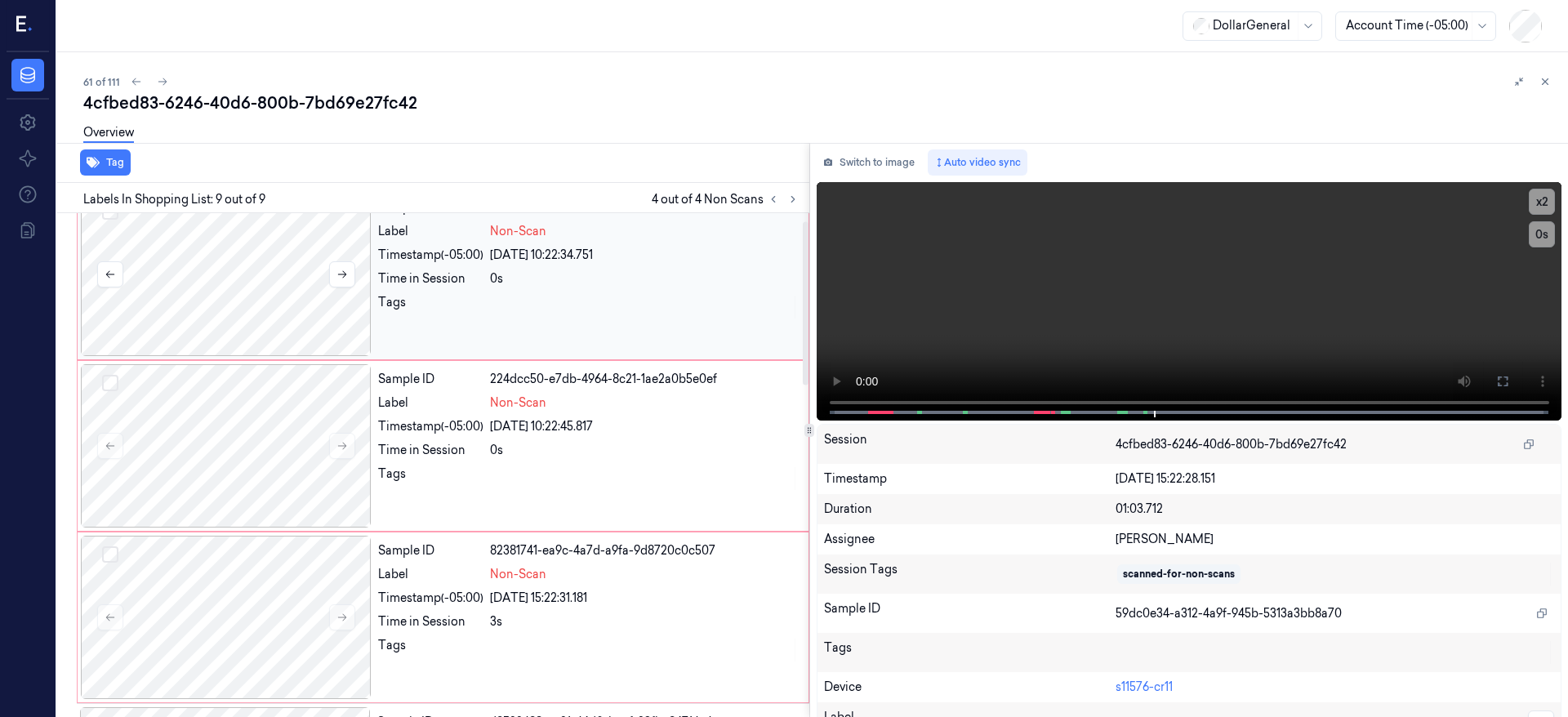
click at [109, 213] on button "Select row" at bounding box center [111, 212] width 17 height 17
click at [278, 398] on div at bounding box center [226, 446] width 291 height 163
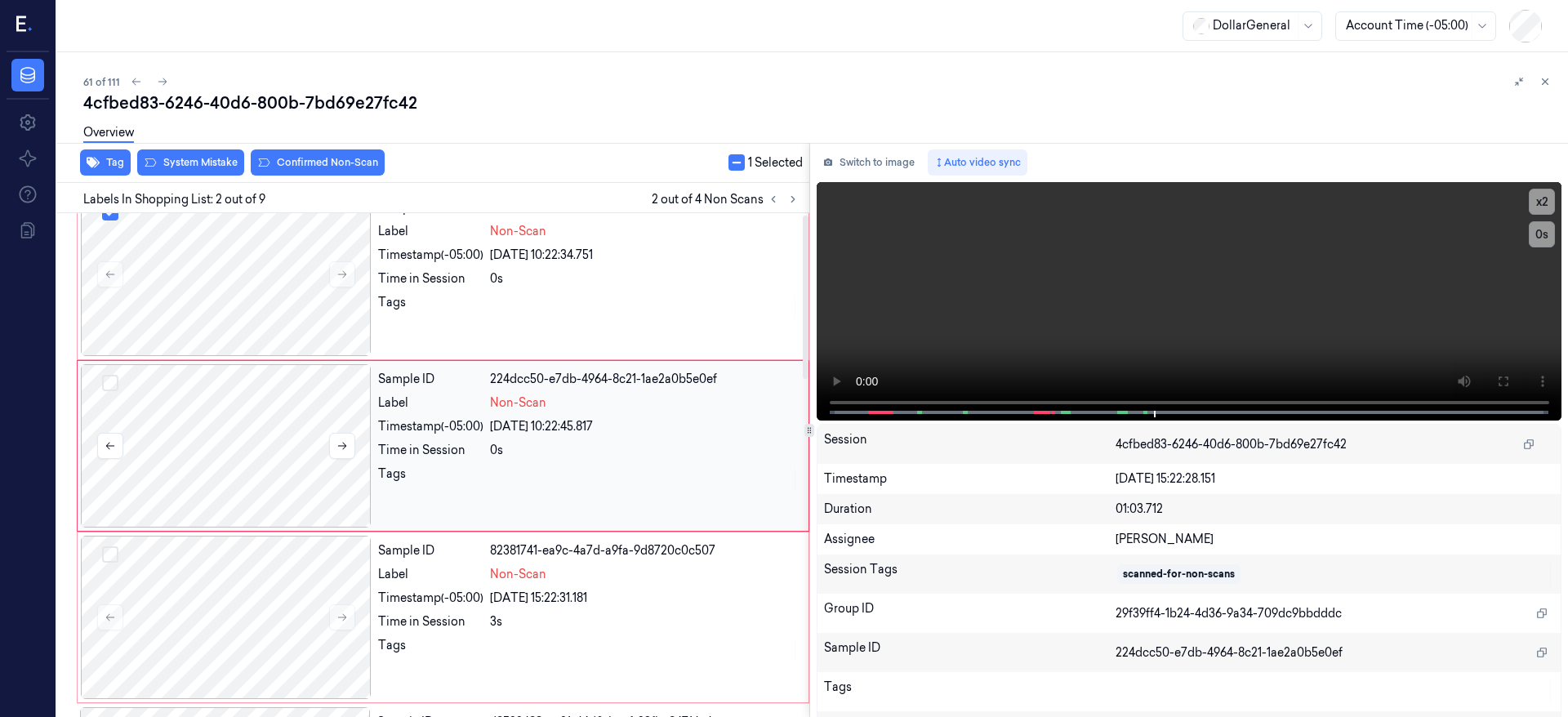
scroll to position [5, 0]
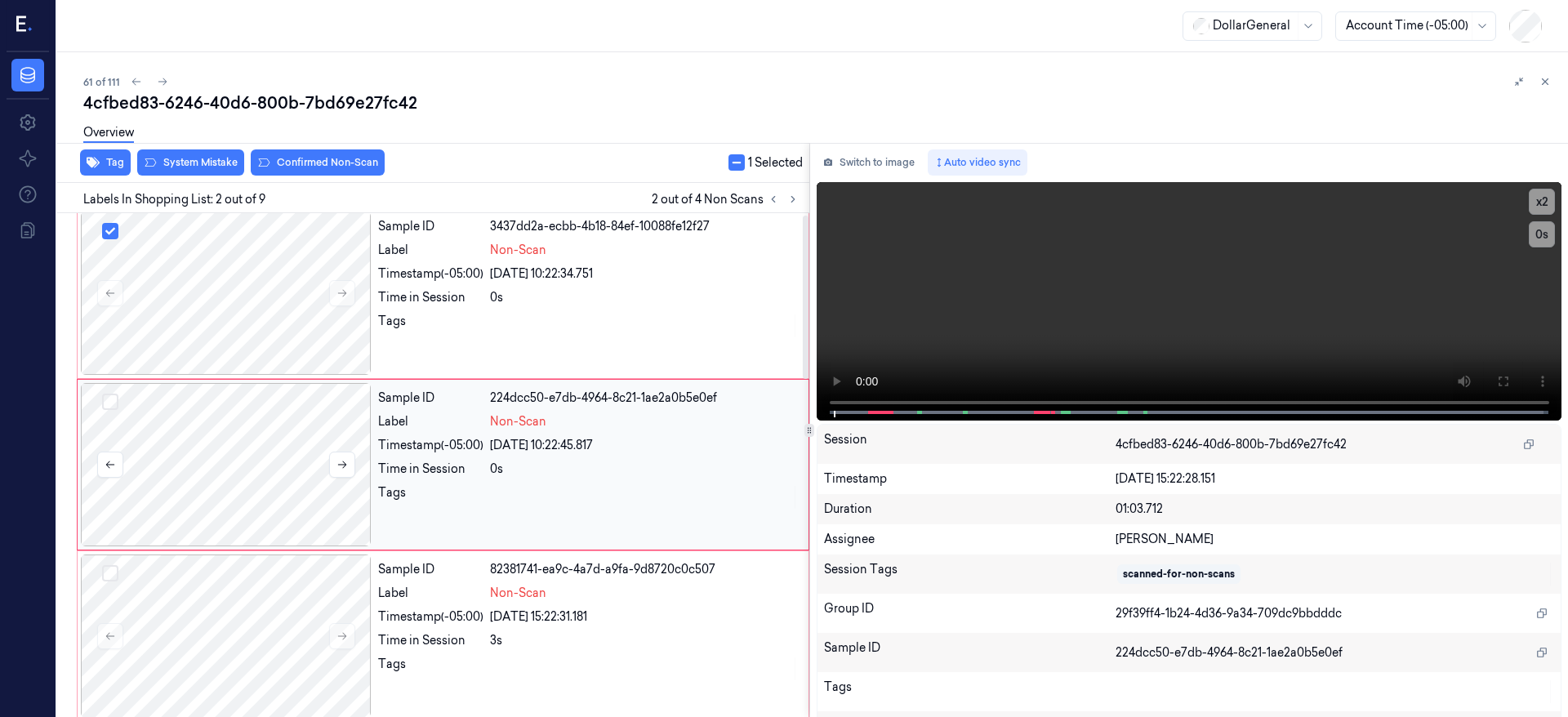
drag, startPoint x: 108, startPoint y: 399, endPoint x: 117, endPoint y: 541, distance: 142.3
click at [108, 400] on button "Select row" at bounding box center [111, 402] width 17 height 17
click at [115, 571] on button "Select row" at bounding box center [111, 574] width 17 height 17
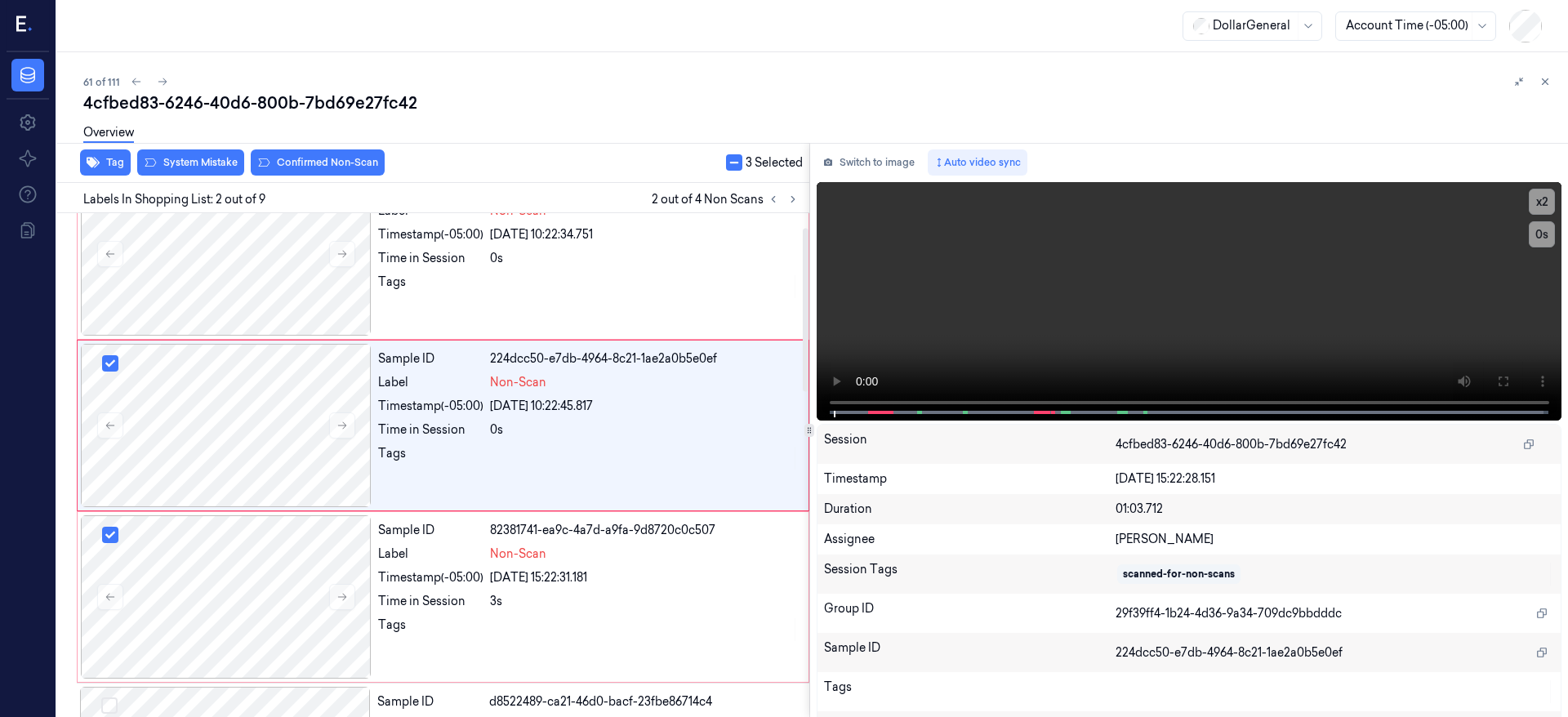
scroll to position [0, 0]
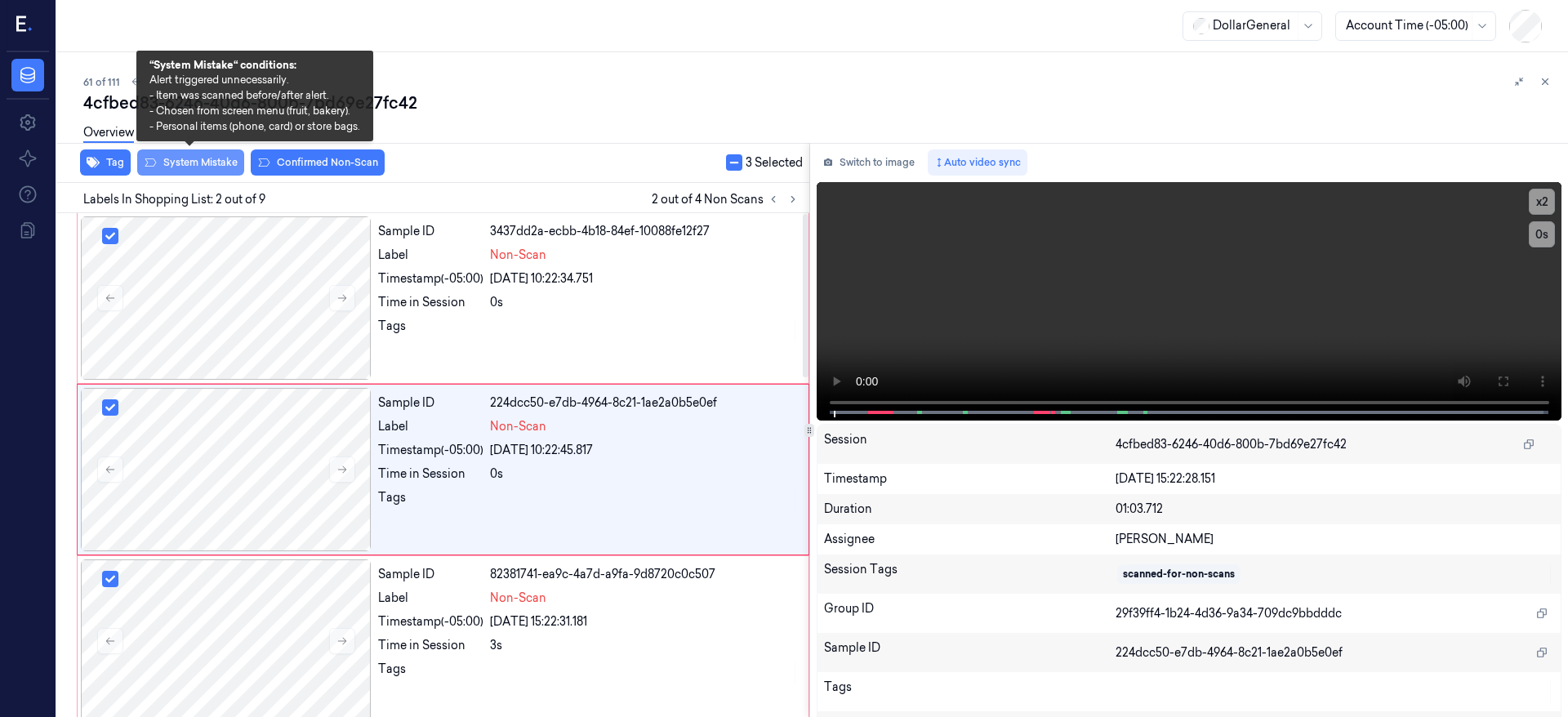
click at [186, 161] on button "System Mistake" at bounding box center [191, 162] width 107 height 26
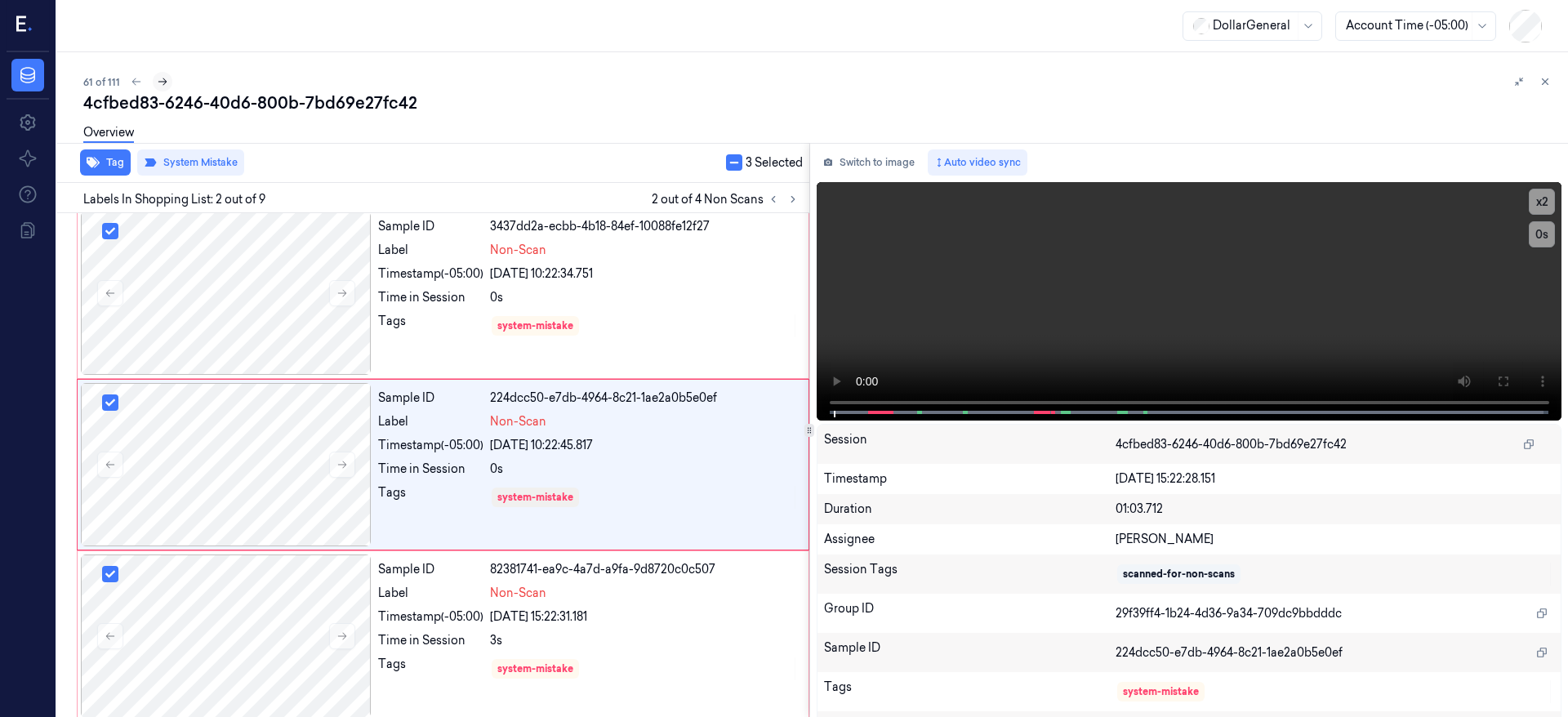
click at [162, 82] on icon at bounding box center [162, 82] width 12 height 12
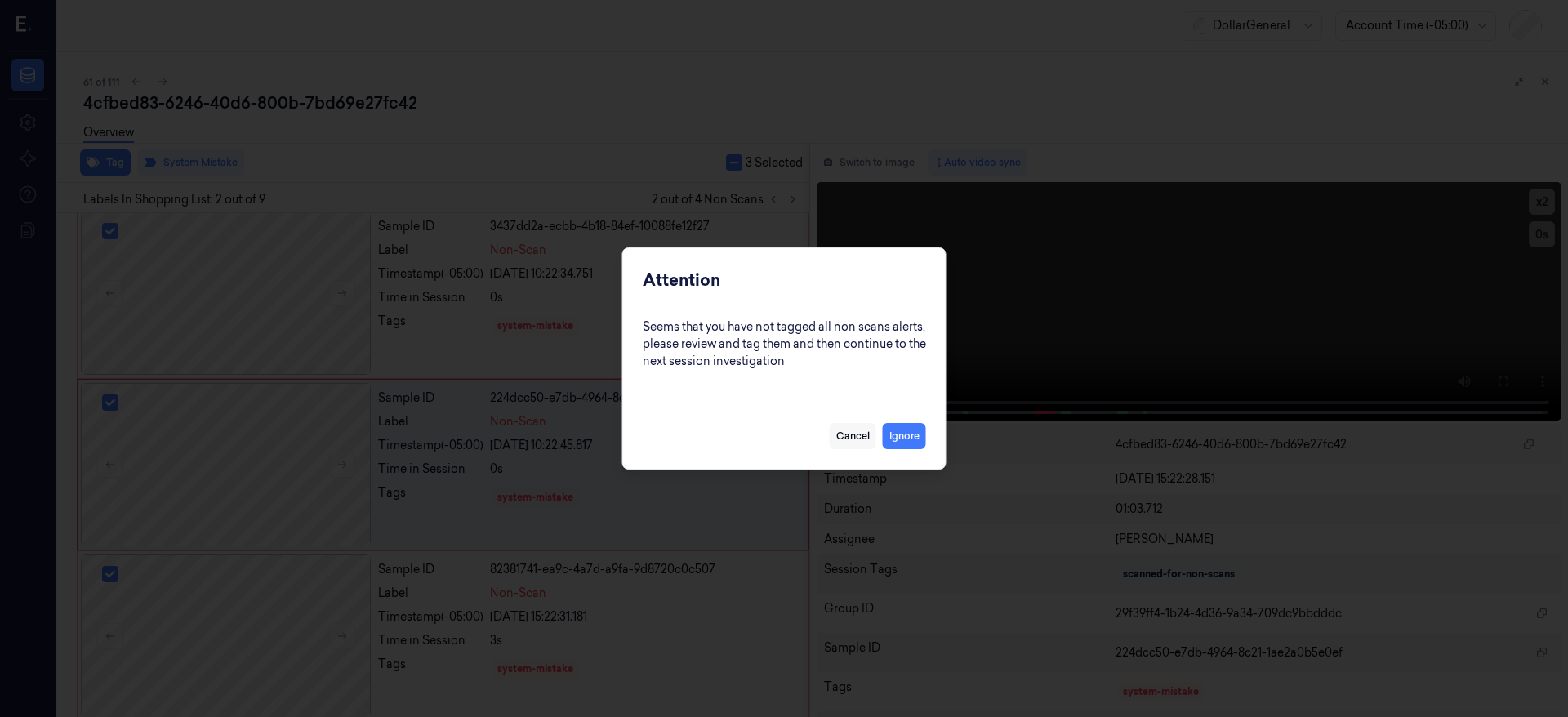
click at [859, 440] on button "Cancel" at bounding box center [854, 436] width 47 height 26
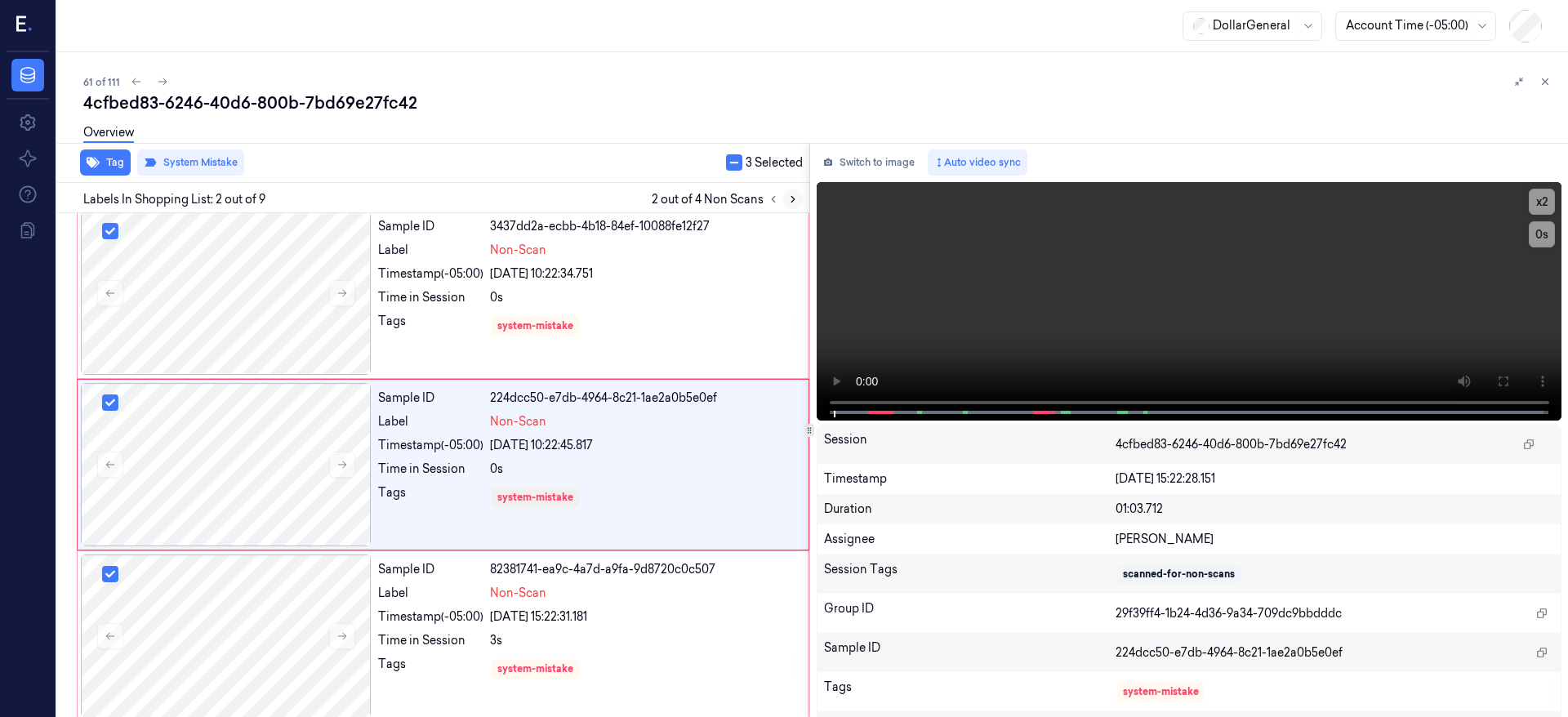
click at [795, 195] on icon at bounding box center [794, 199] width 12 height 12
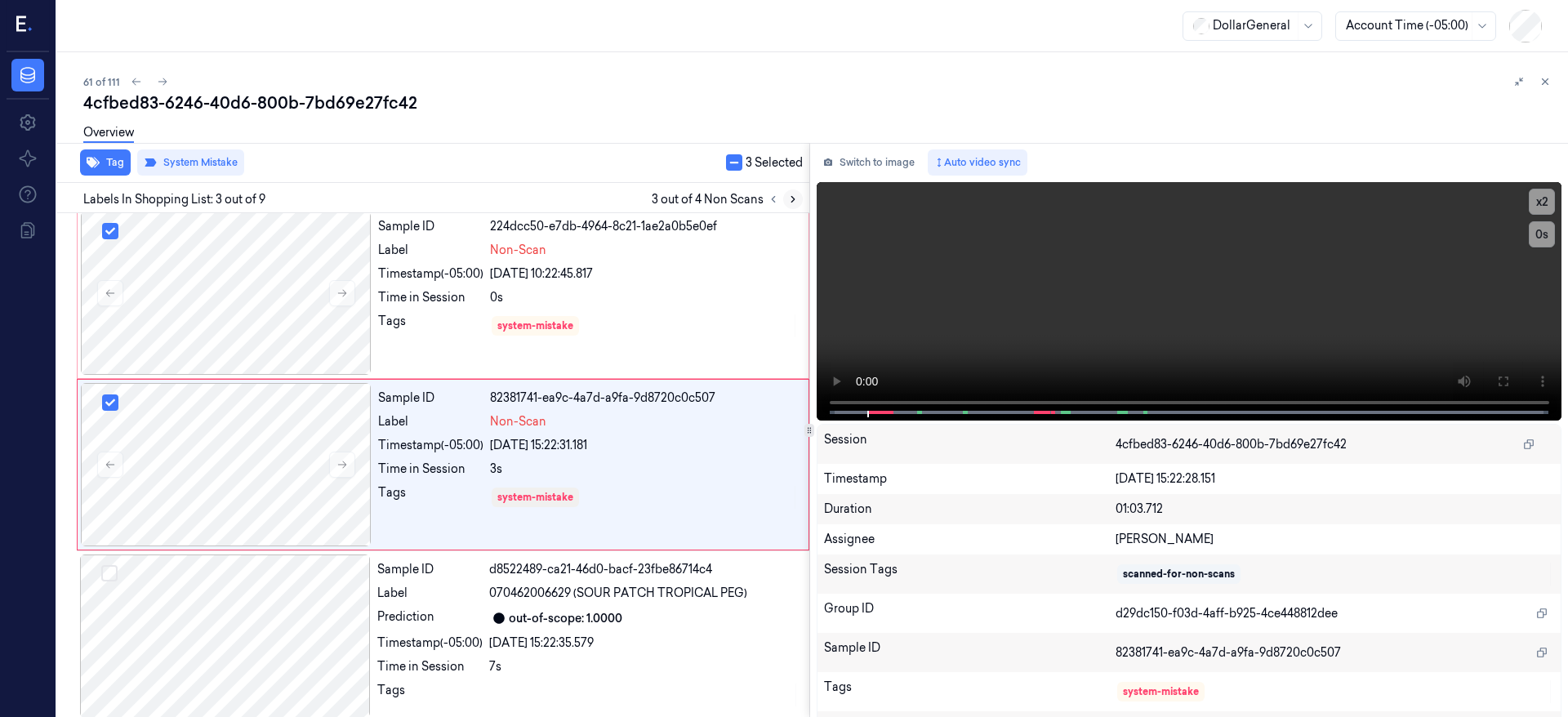
click at [795, 196] on icon at bounding box center [794, 199] width 12 height 12
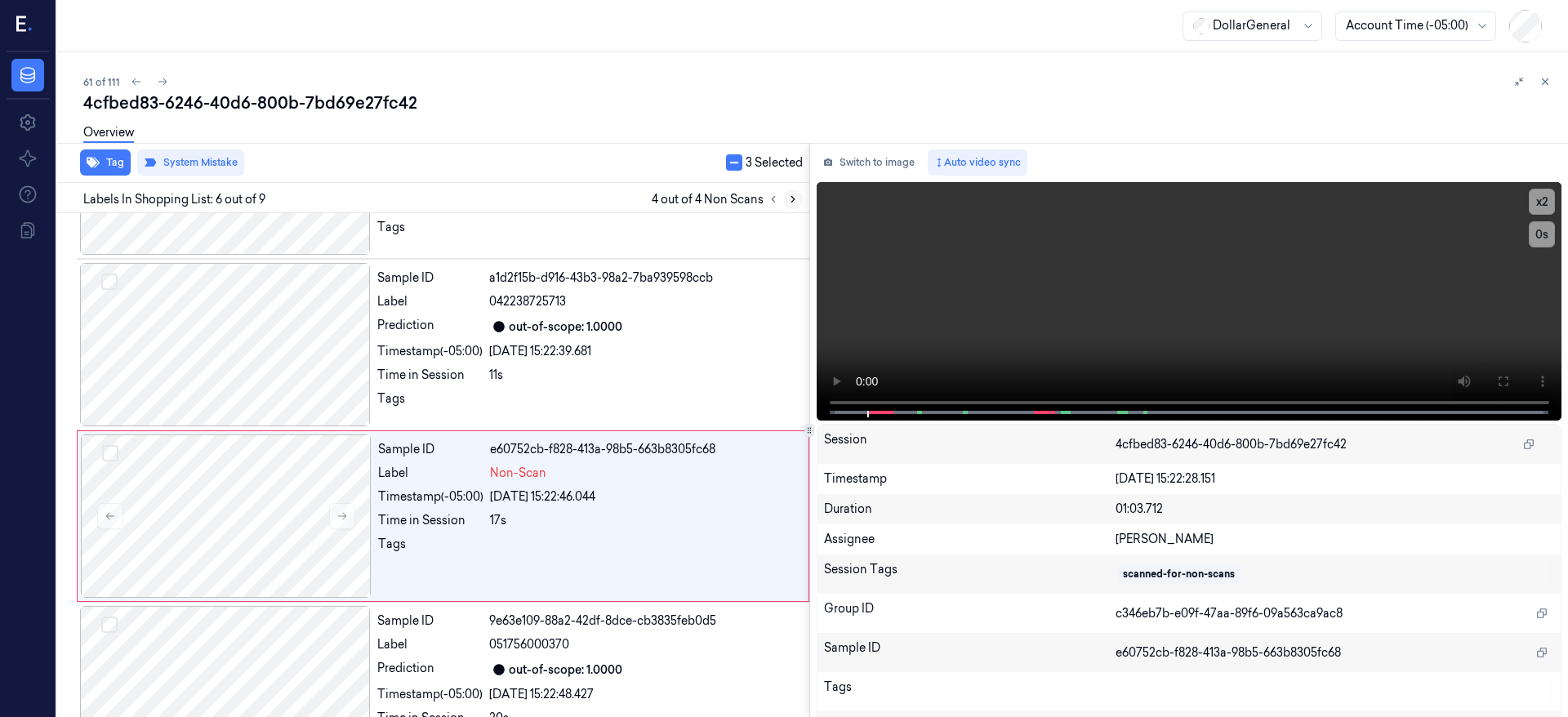
scroll to position [691, 0]
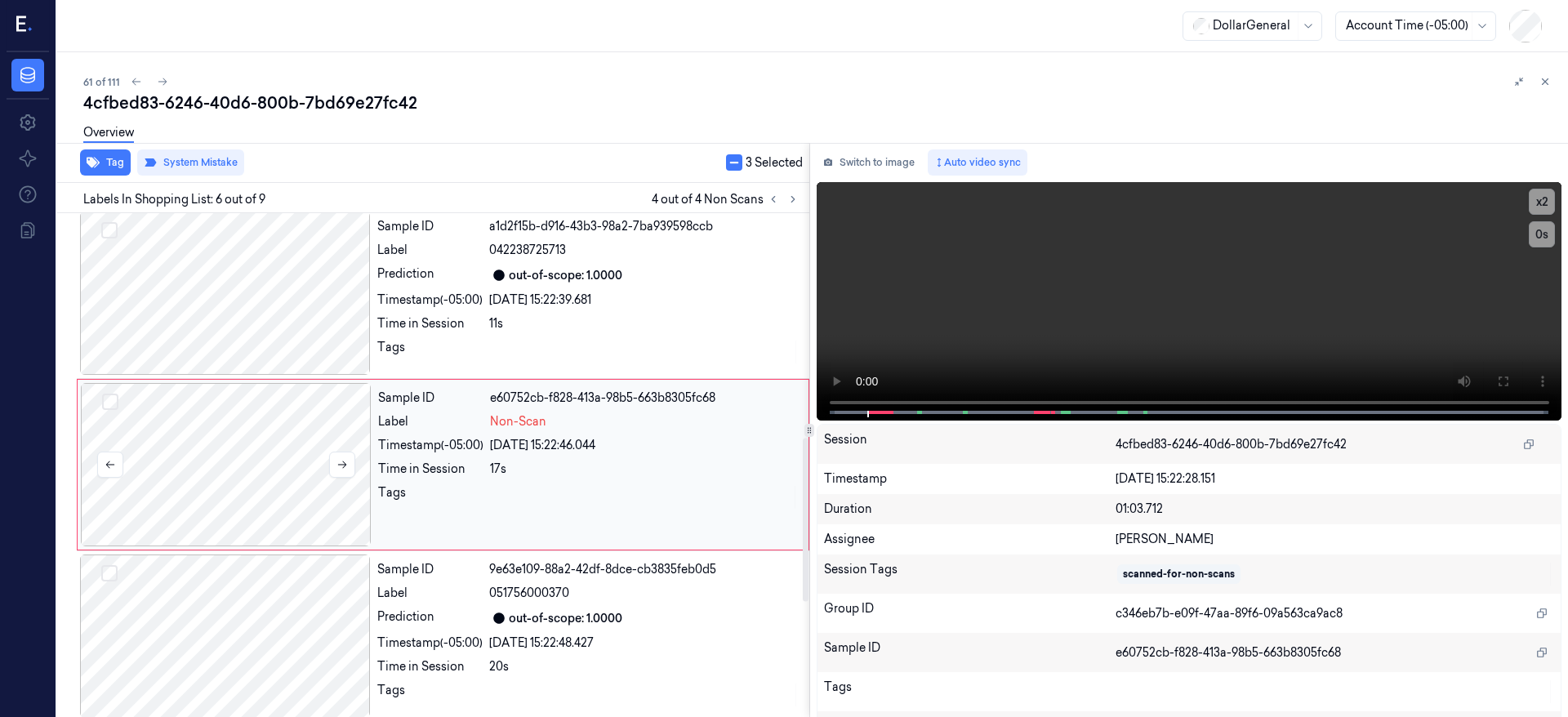
click at [232, 456] on div at bounding box center [226, 465] width 291 height 163
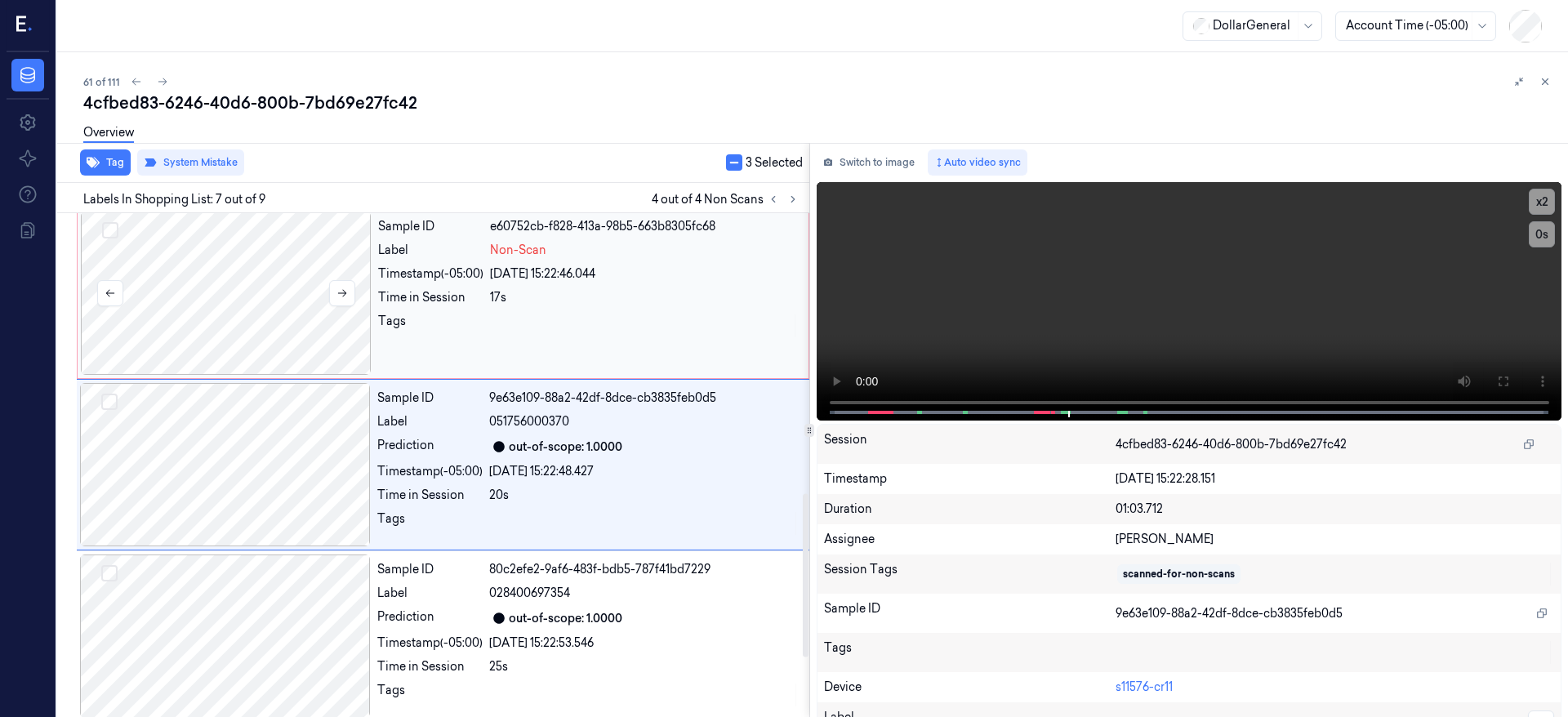
click at [235, 301] on div at bounding box center [226, 293] width 291 height 163
click at [741, 166] on button "button" at bounding box center [734, 162] width 17 height 17
click at [741, 165] on button "button" at bounding box center [734, 162] width 17 height 17
click at [309, 256] on div at bounding box center [226, 293] width 291 height 163
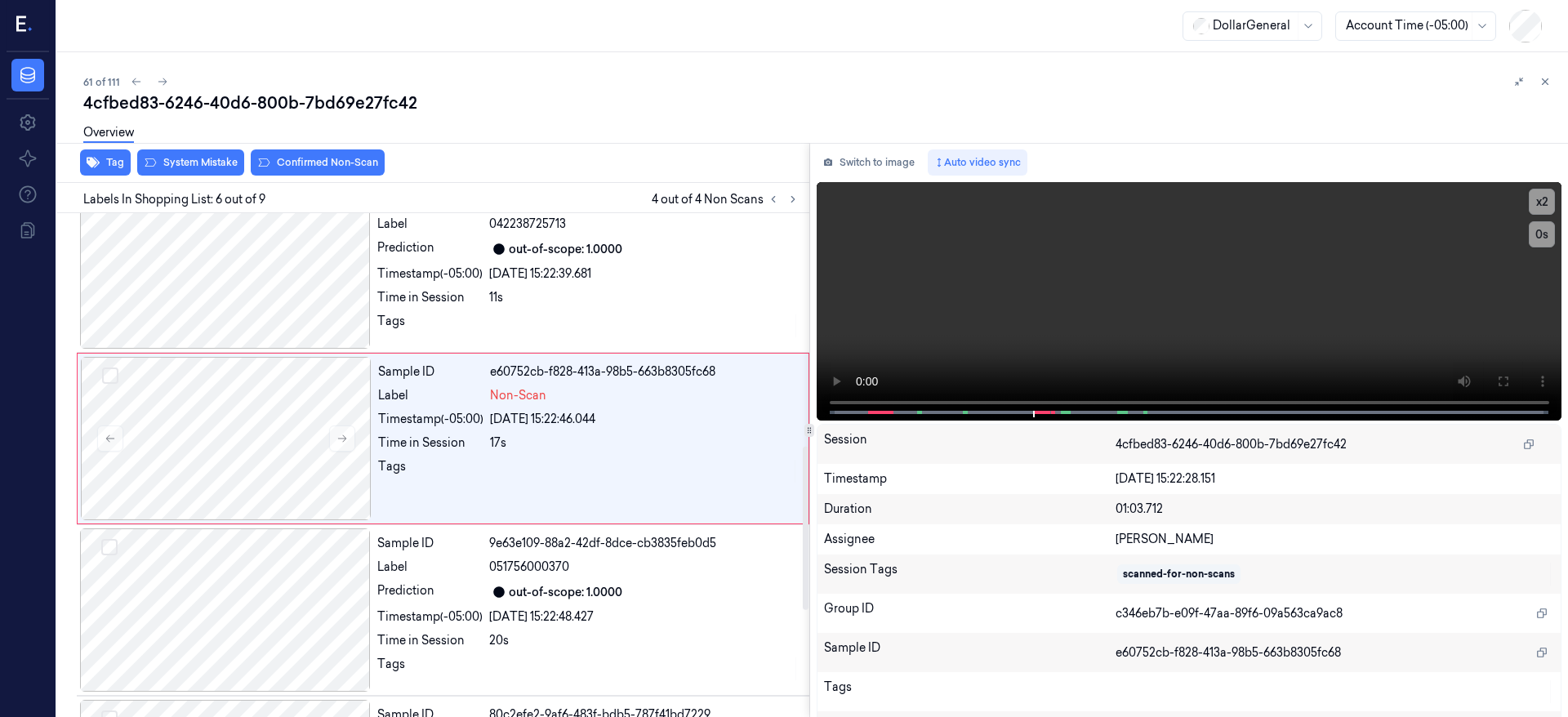
scroll to position [691, 0]
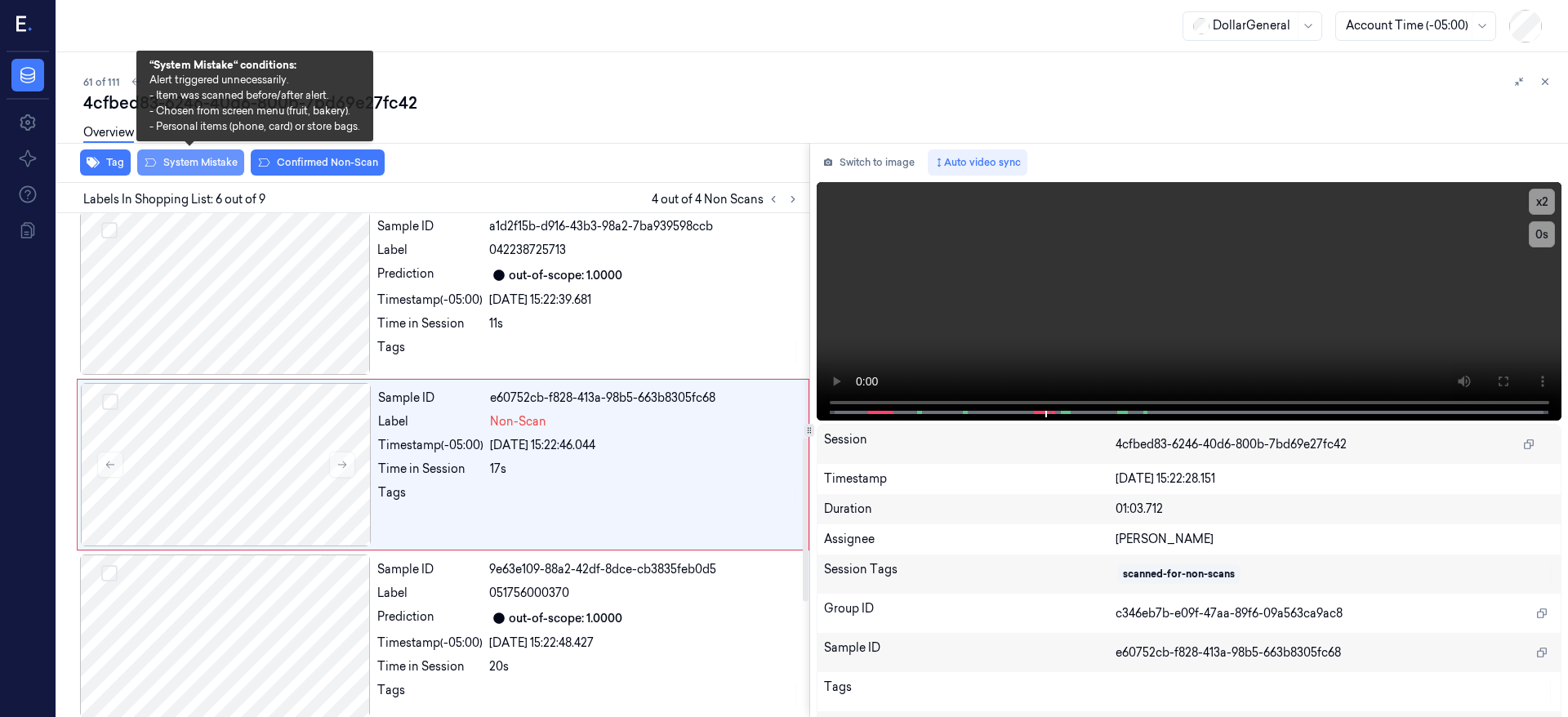
click at [207, 162] on button "System Mistake" at bounding box center [191, 162] width 107 height 26
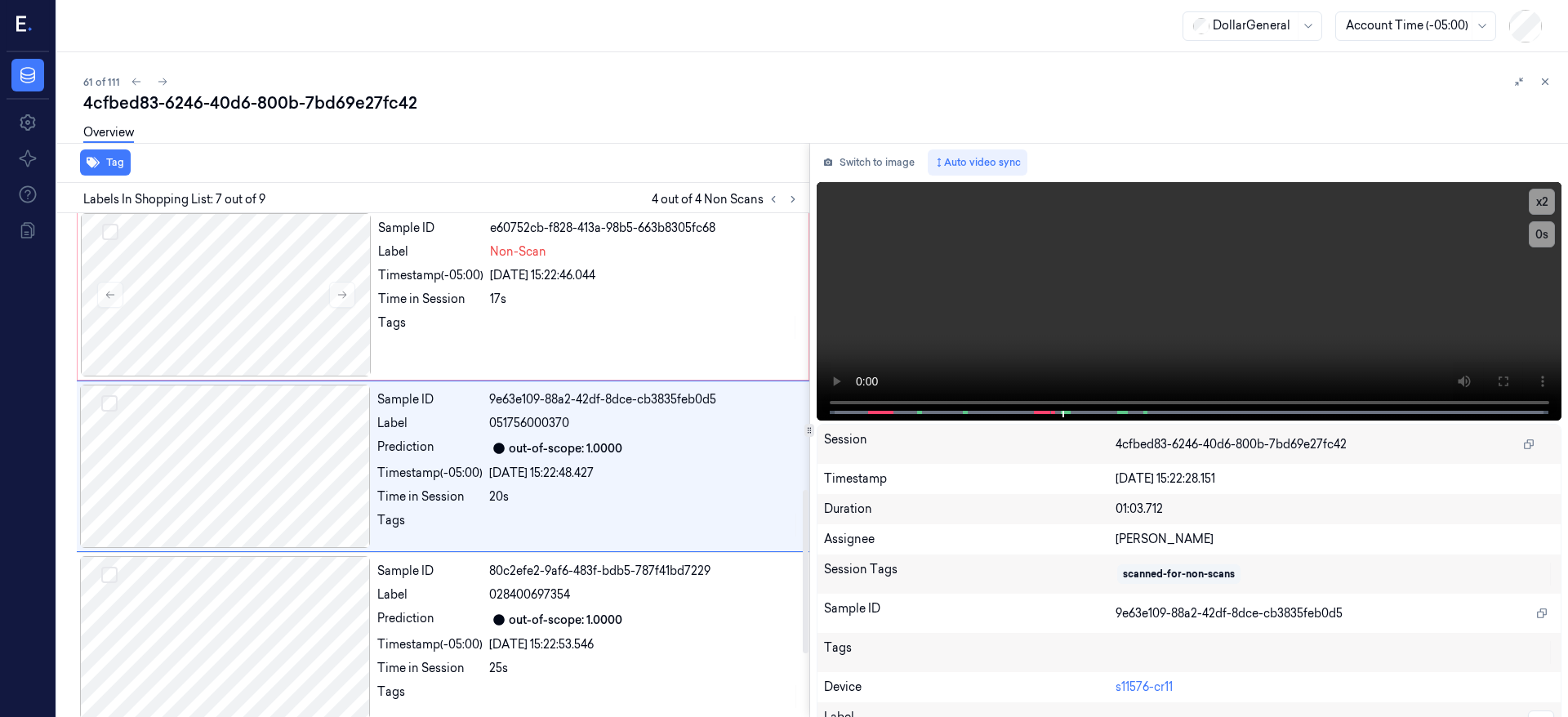
scroll to position [863, 0]
click at [161, 79] on icon at bounding box center [162, 82] width 12 height 12
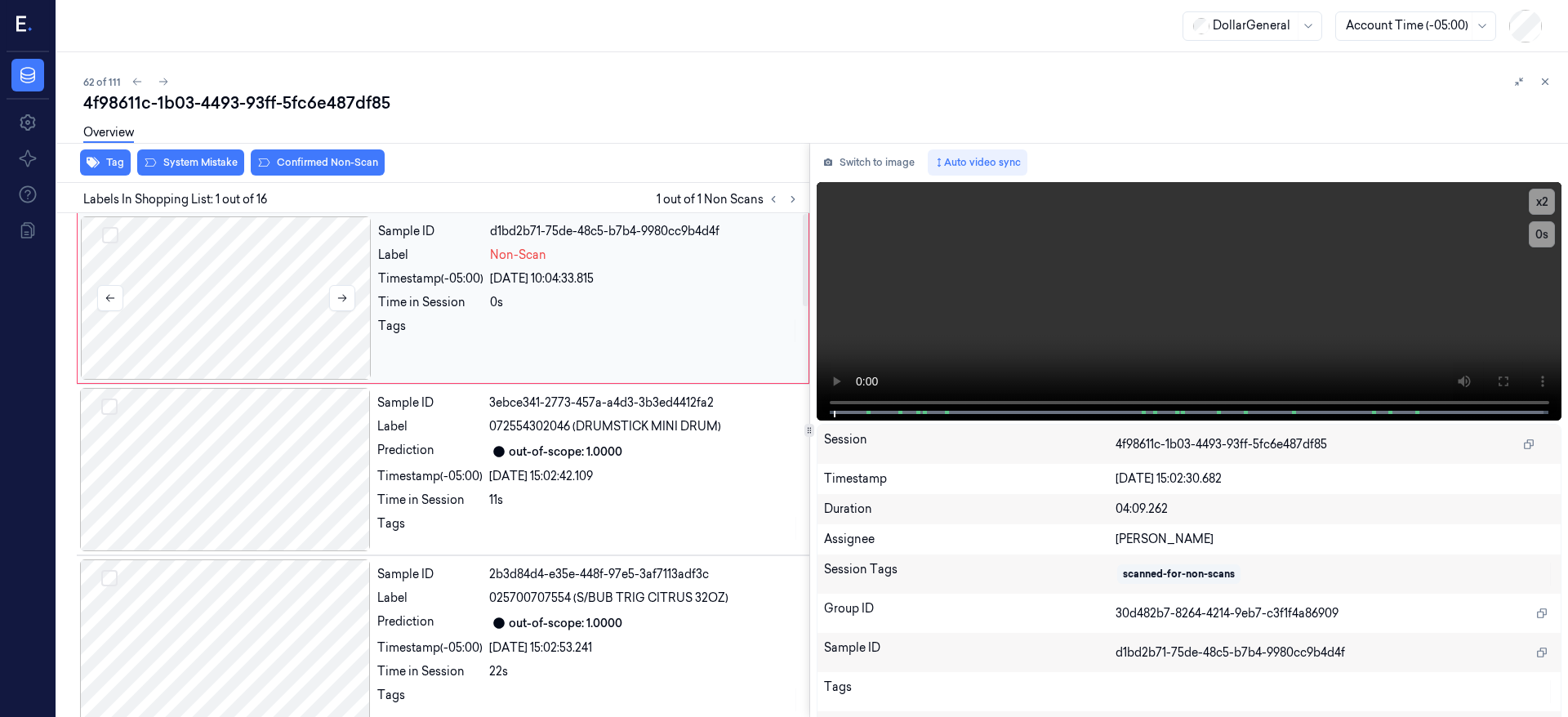
click at [240, 278] on div at bounding box center [226, 298] width 291 height 163
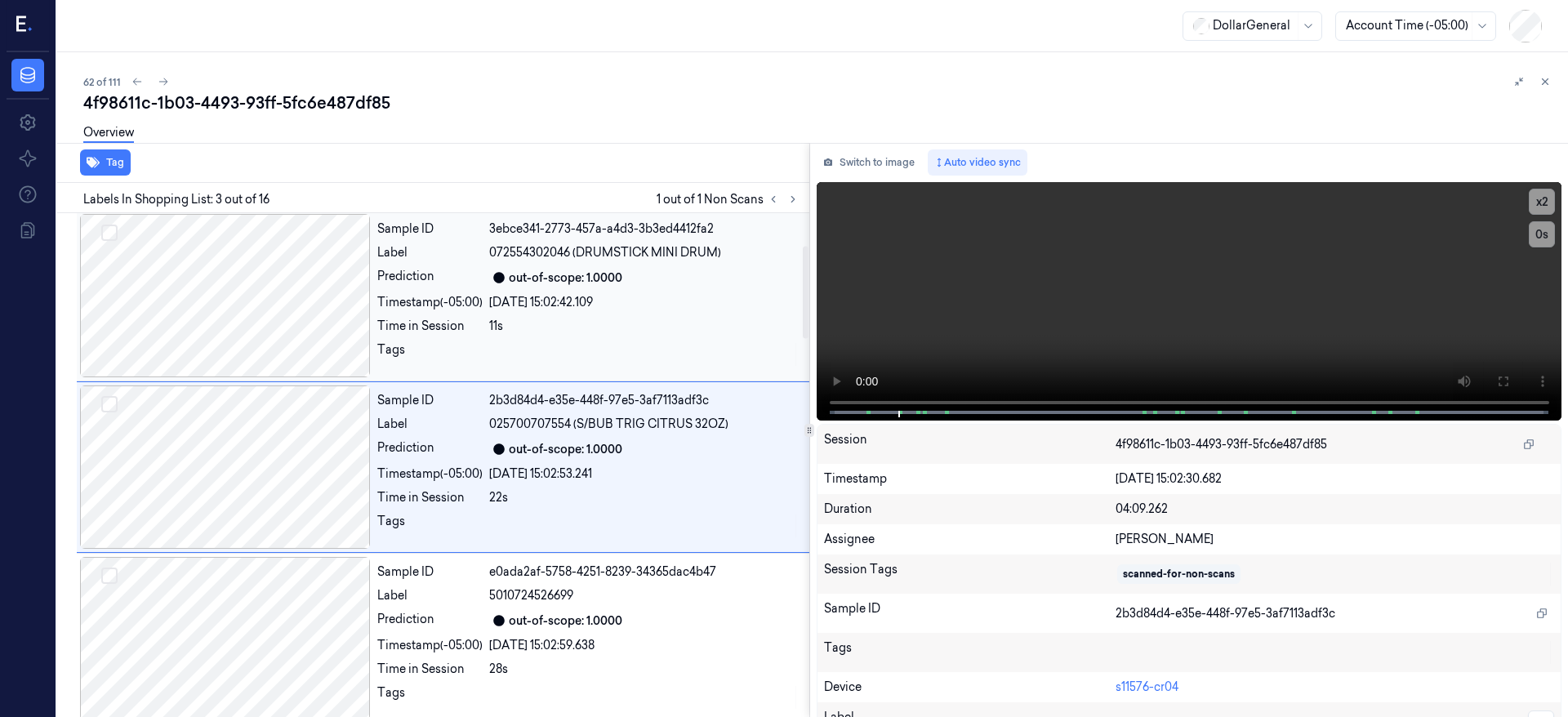
click at [197, 274] on div at bounding box center [225, 296] width 291 height 163
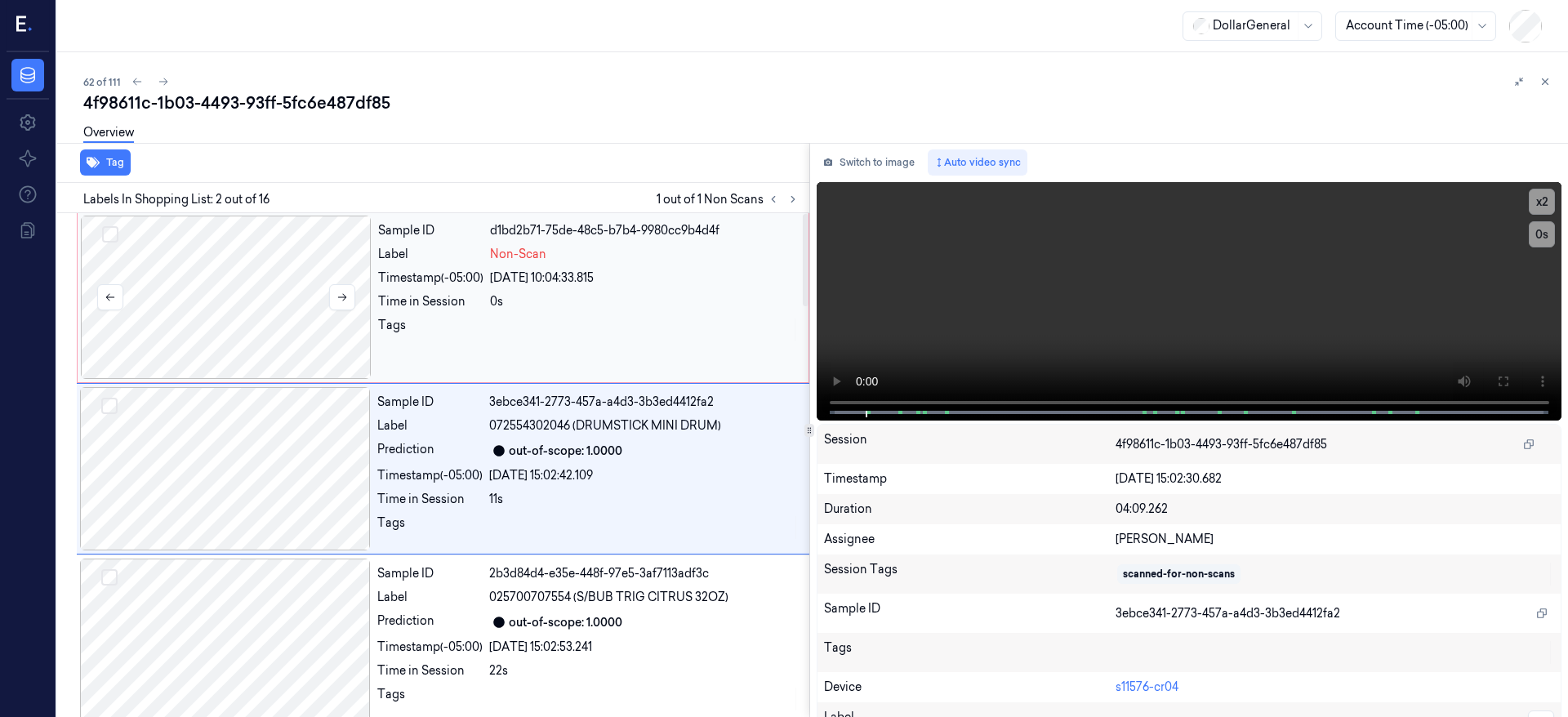
scroll to position [0, 0]
click at [187, 309] on div at bounding box center [226, 298] width 291 height 163
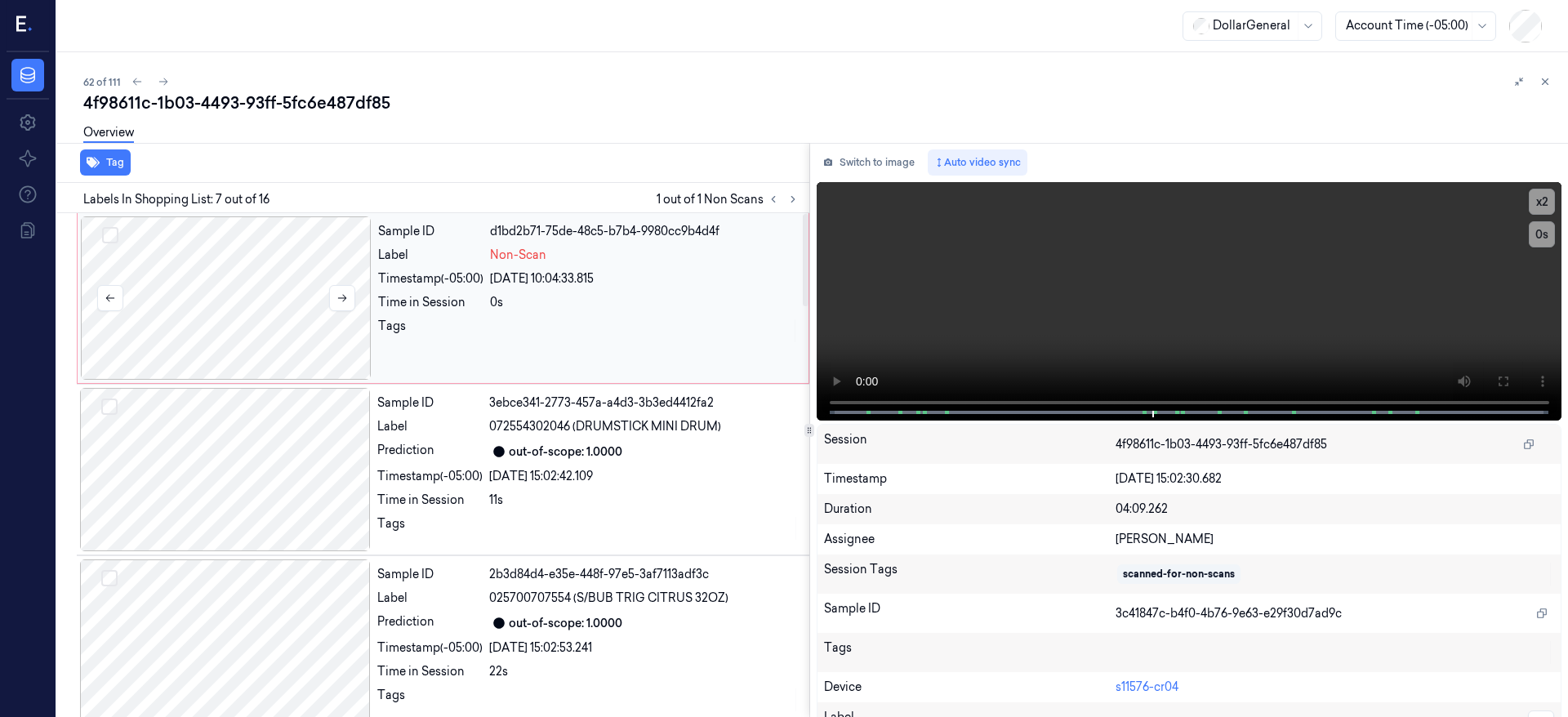
click at [238, 294] on div at bounding box center [226, 298] width 291 height 163
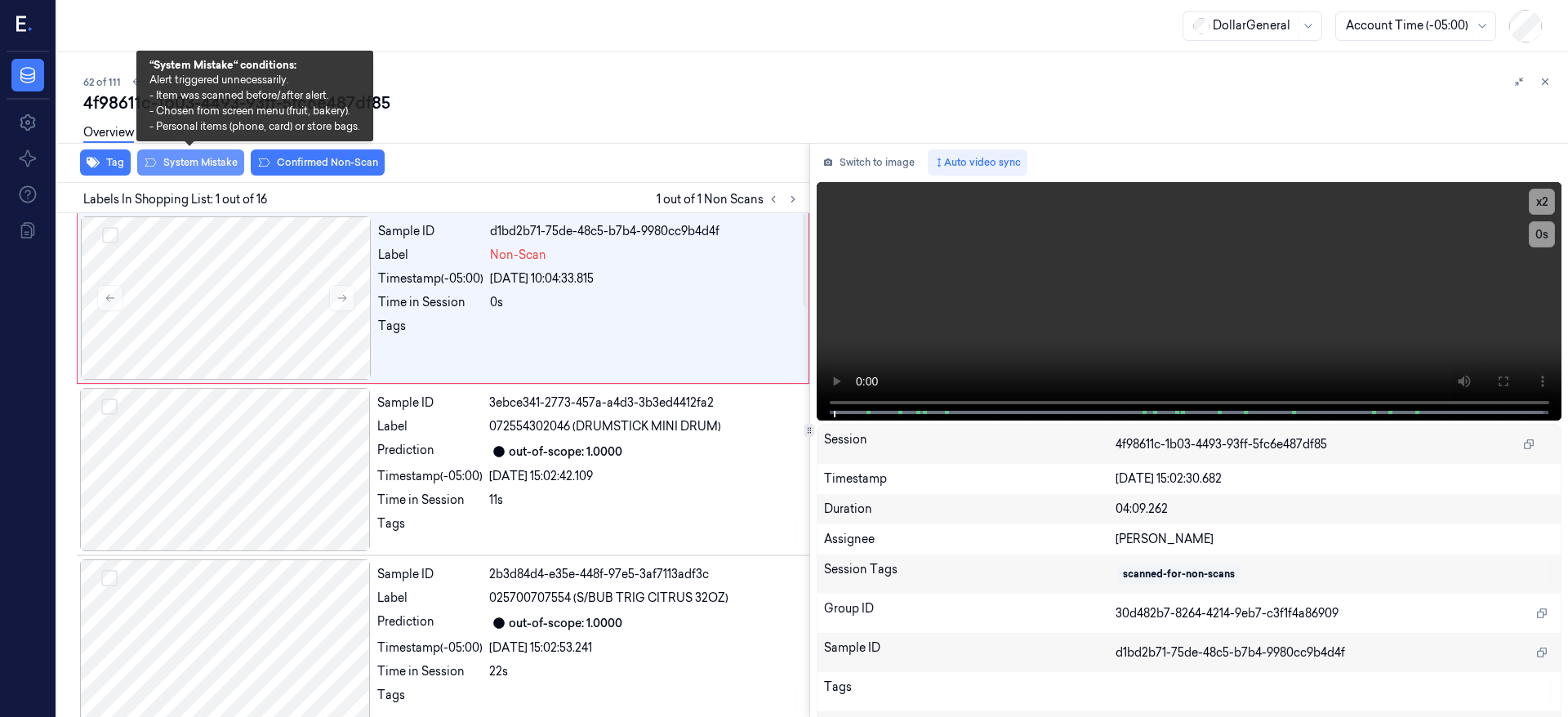
click at [229, 162] on button "System Mistake" at bounding box center [191, 162] width 107 height 26
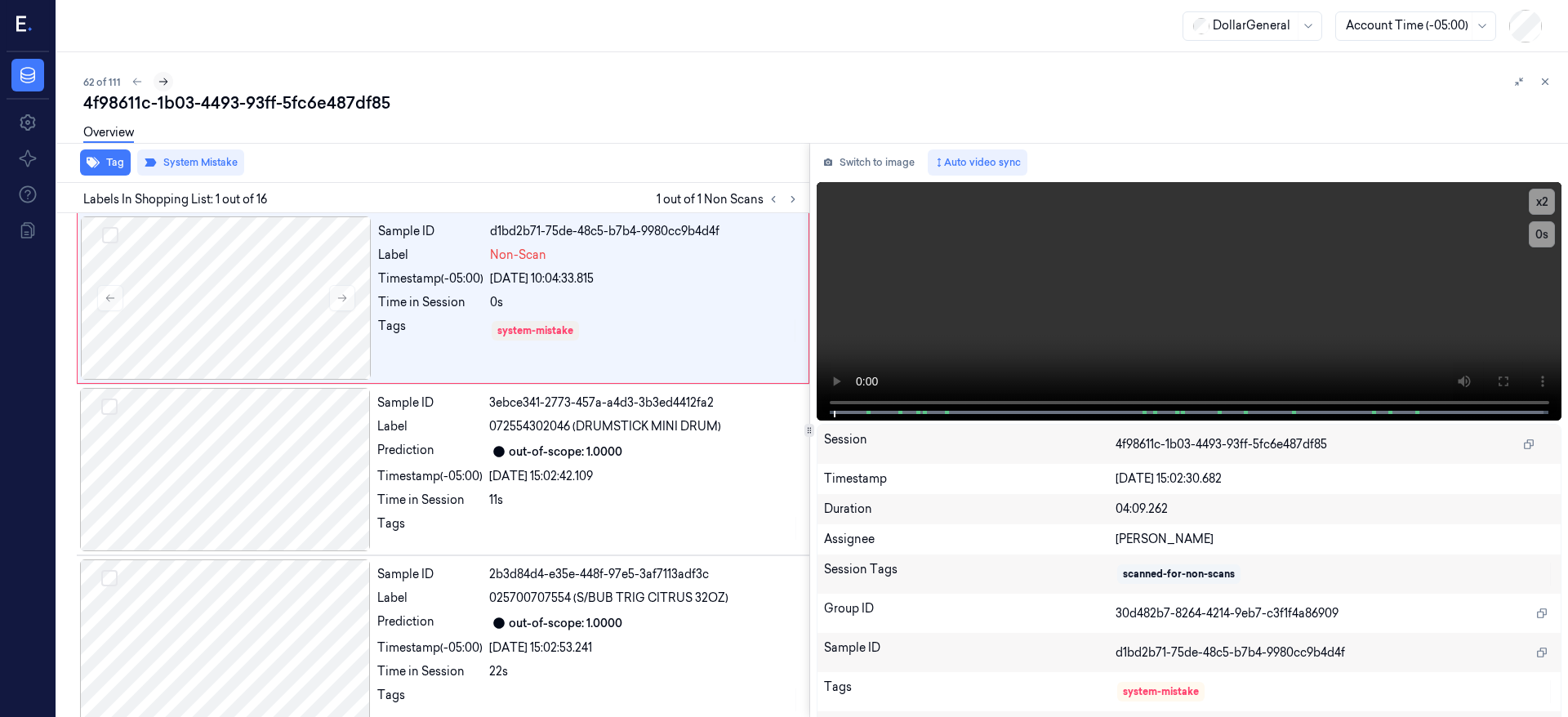
click at [167, 82] on icon at bounding box center [163, 82] width 12 height 12
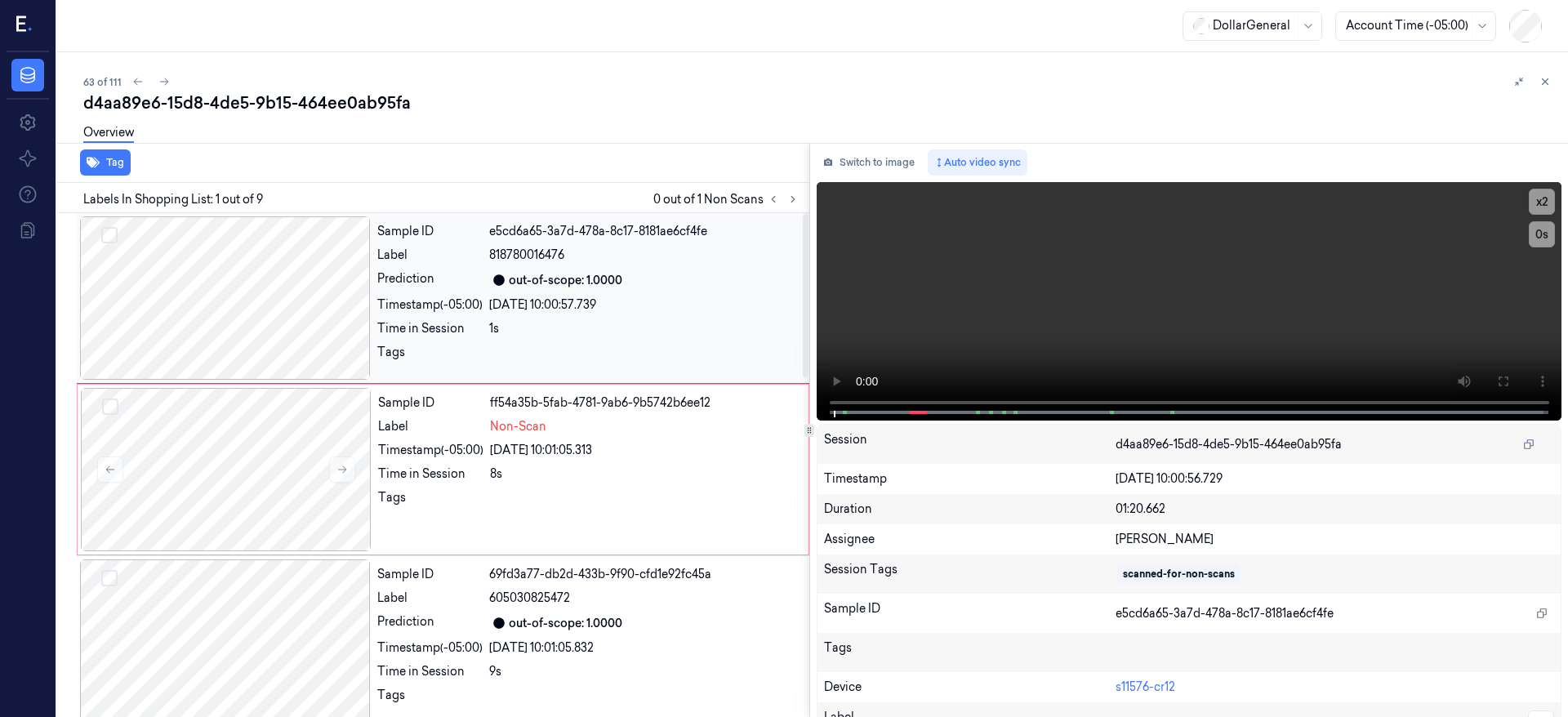
click at [226, 330] on div at bounding box center [225, 298] width 291 height 163
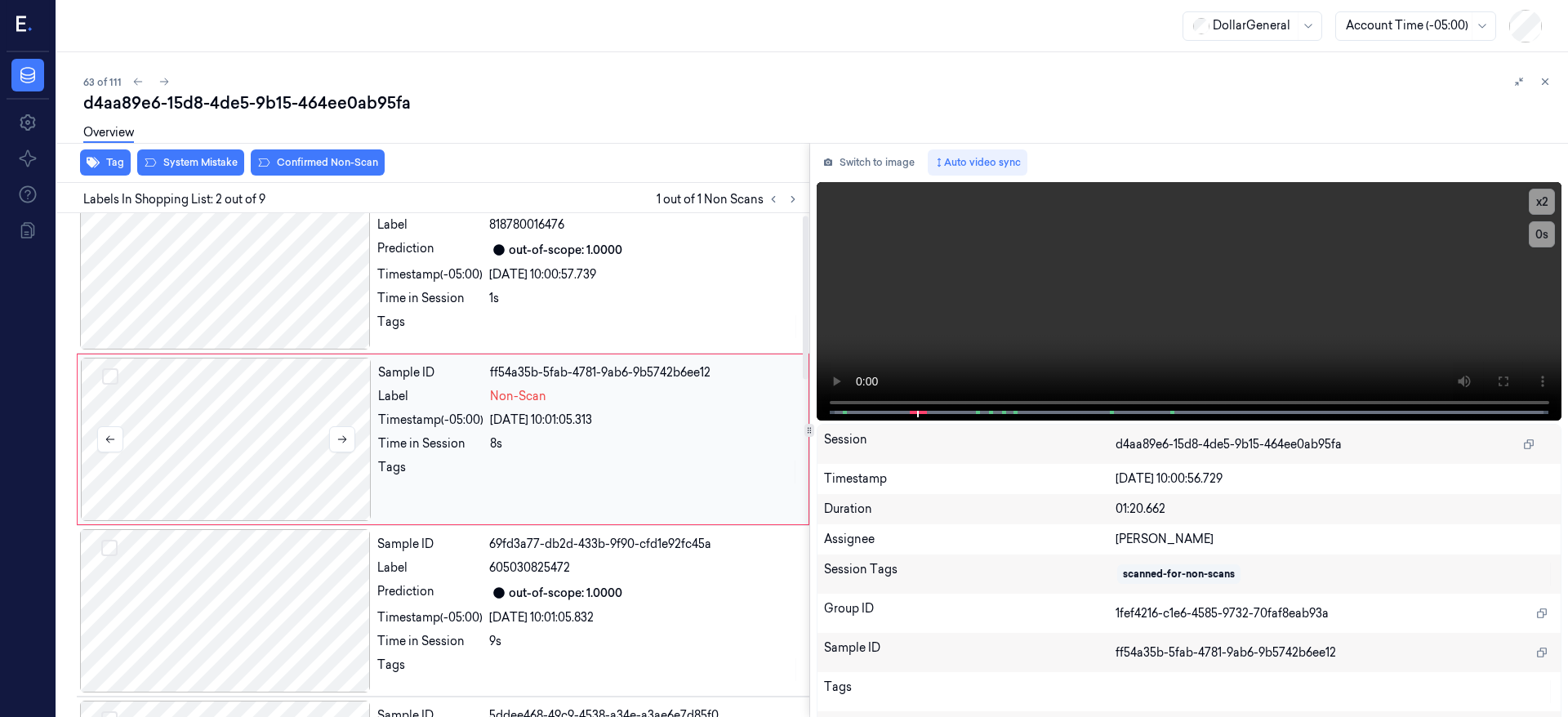
scroll to position [5, 0]
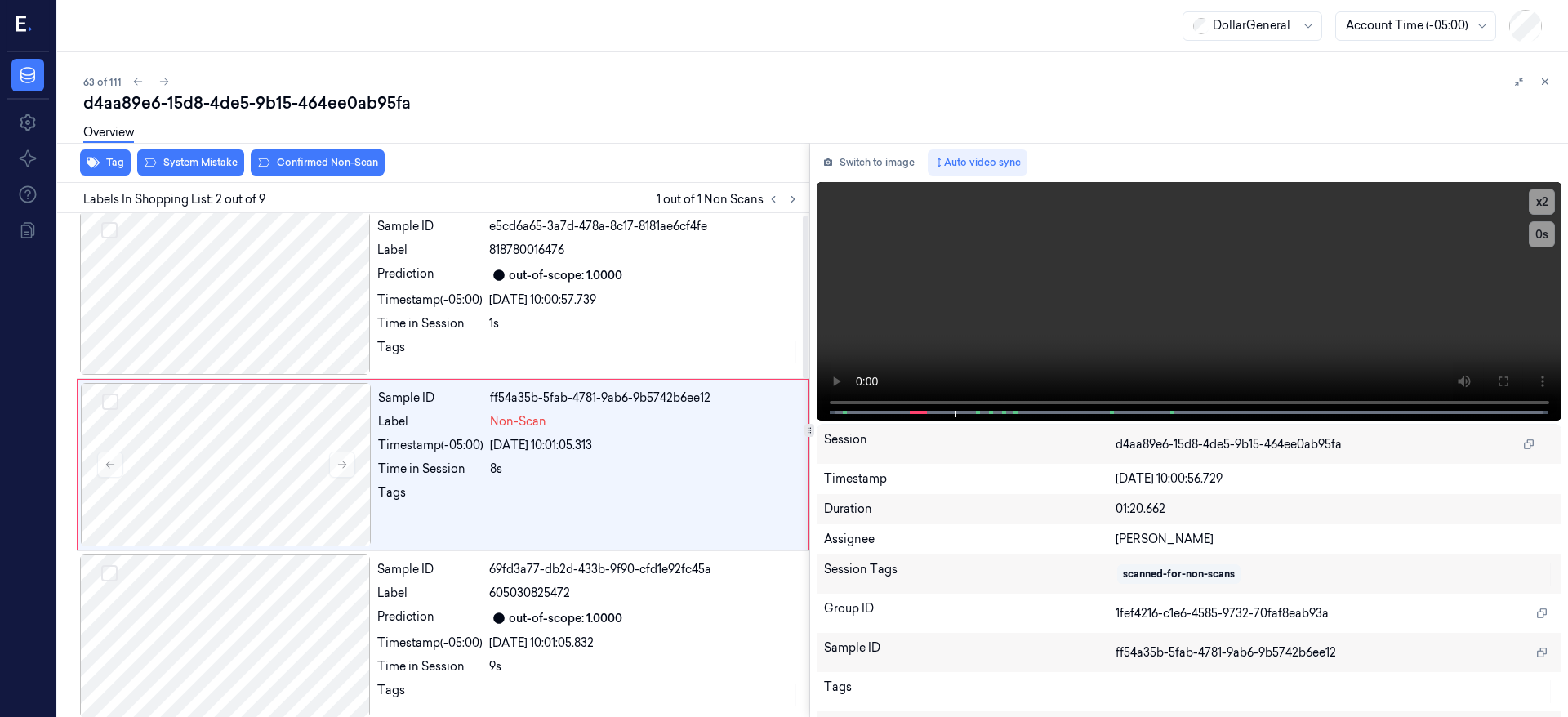
drag, startPoint x: 246, startPoint y: 441, endPoint x: 190, endPoint y: 191, distance: 256.2
click at [246, 440] on div at bounding box center [226, 465] width 291 height 163
click at [210, 166] on button "System Mistake" at bounding box center [191, 162] width 107 height 26
click at [166, 87] on icon at bounding box center [164, 82] width 12 height 12
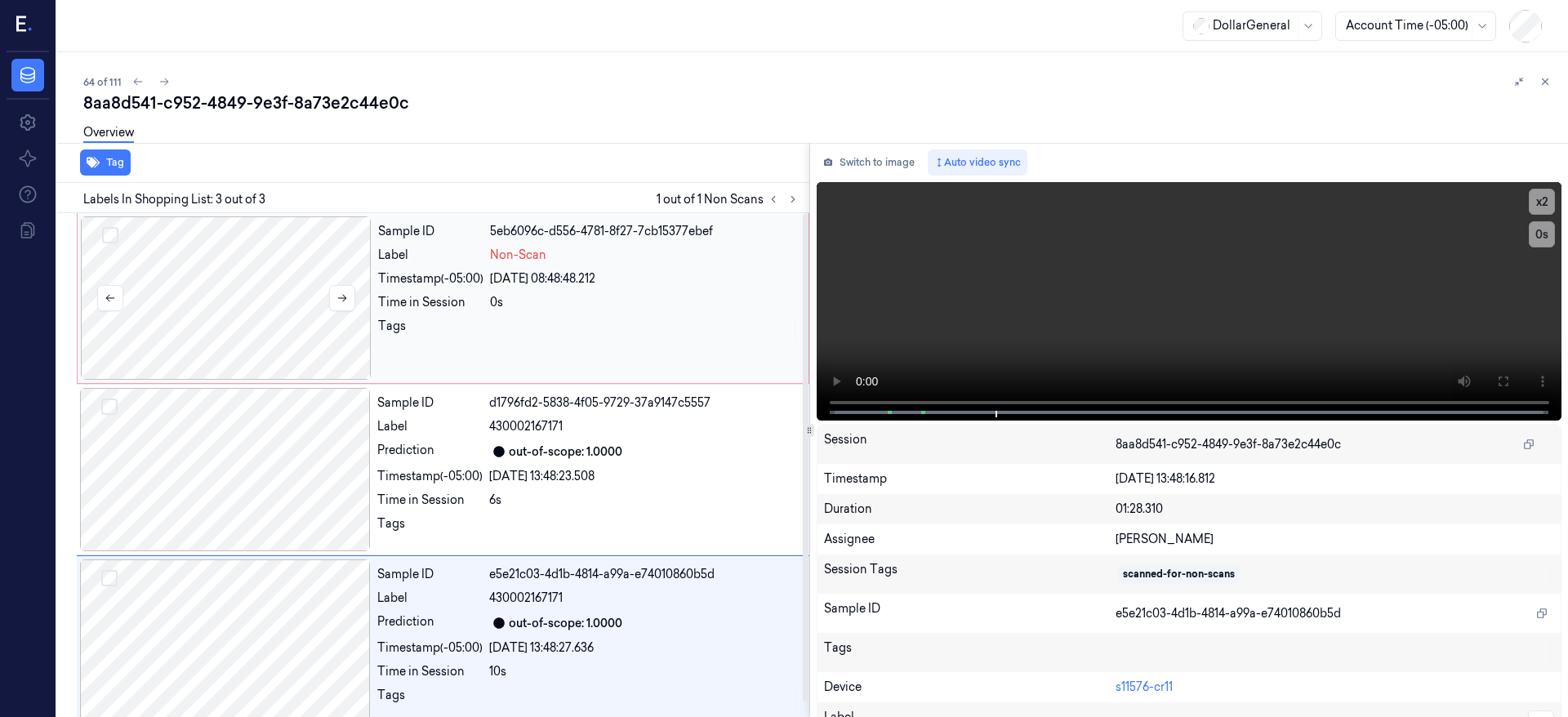
click at [258, 334] on div at bounding box center [226, 298] width 291 height 163
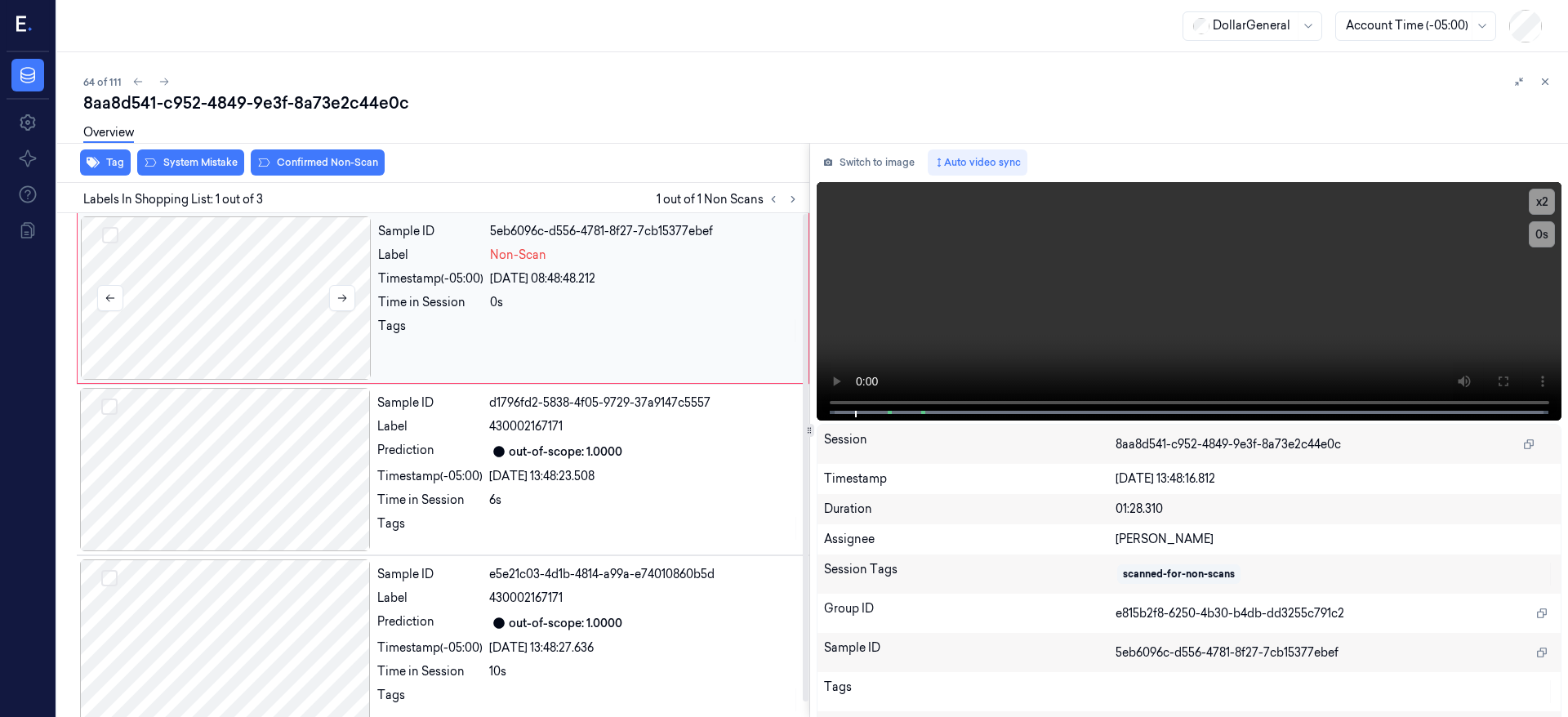
click at [200, 285] on div at bounding box center [226, 298] width 291 height 163
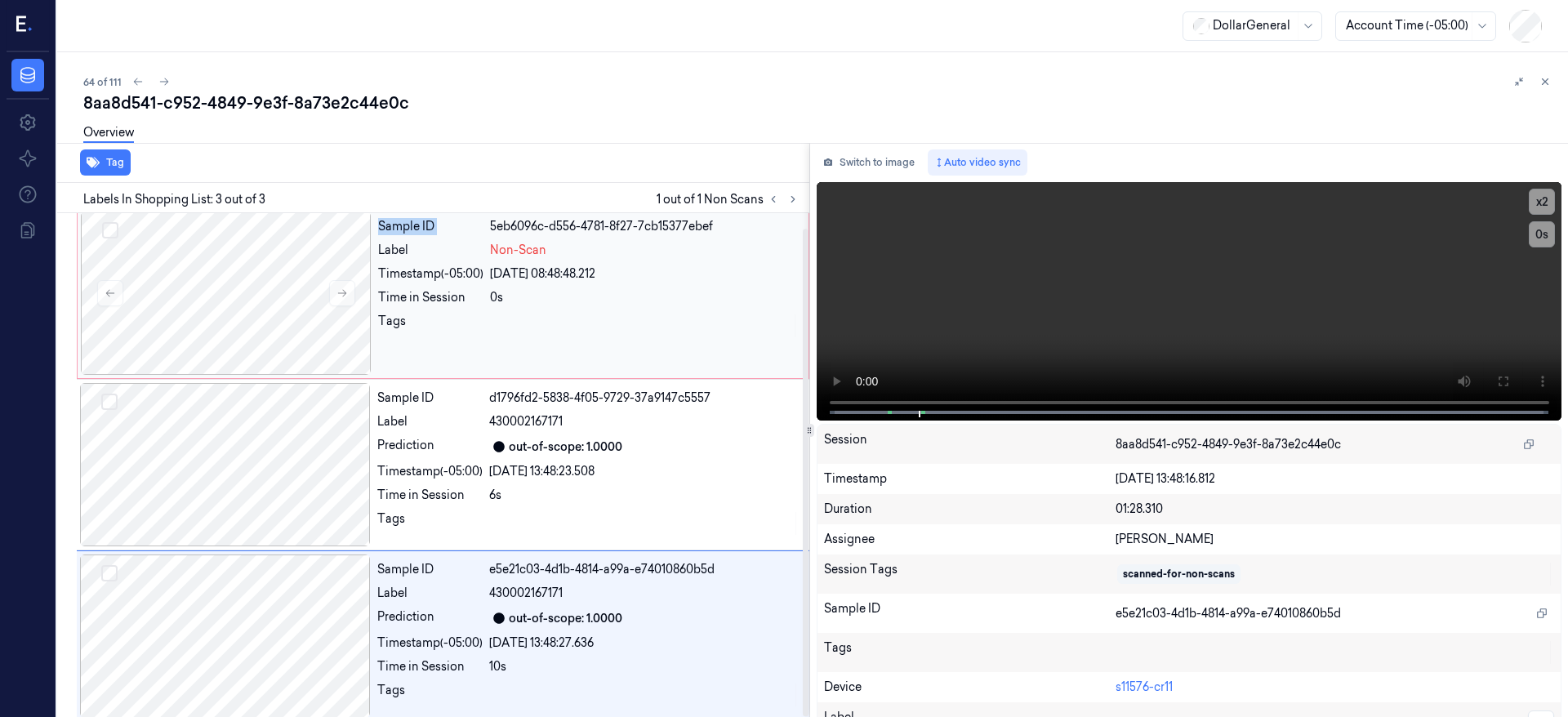
scroll to position [16, 0]
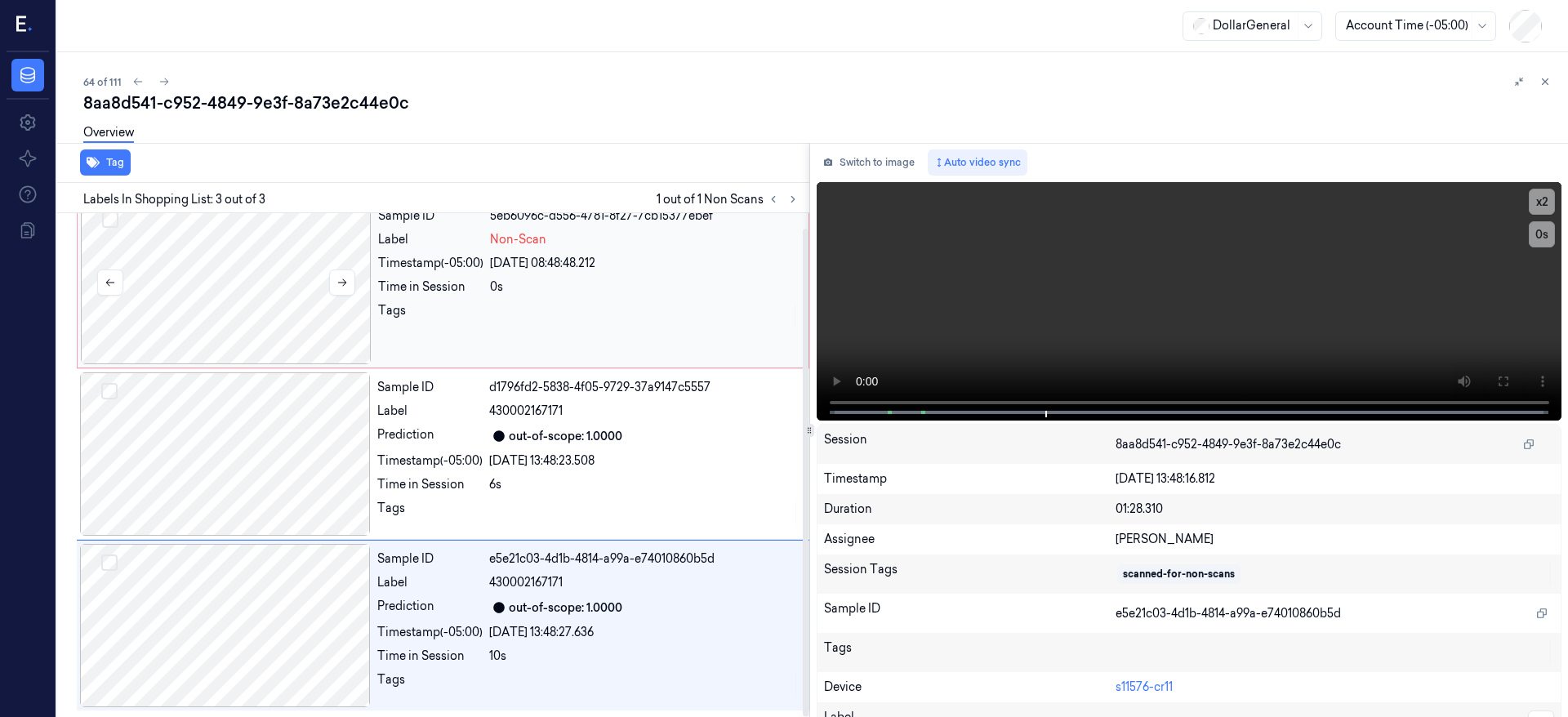
click at [250, 341] on div at bounding box center [226, 282] width 291 height 163
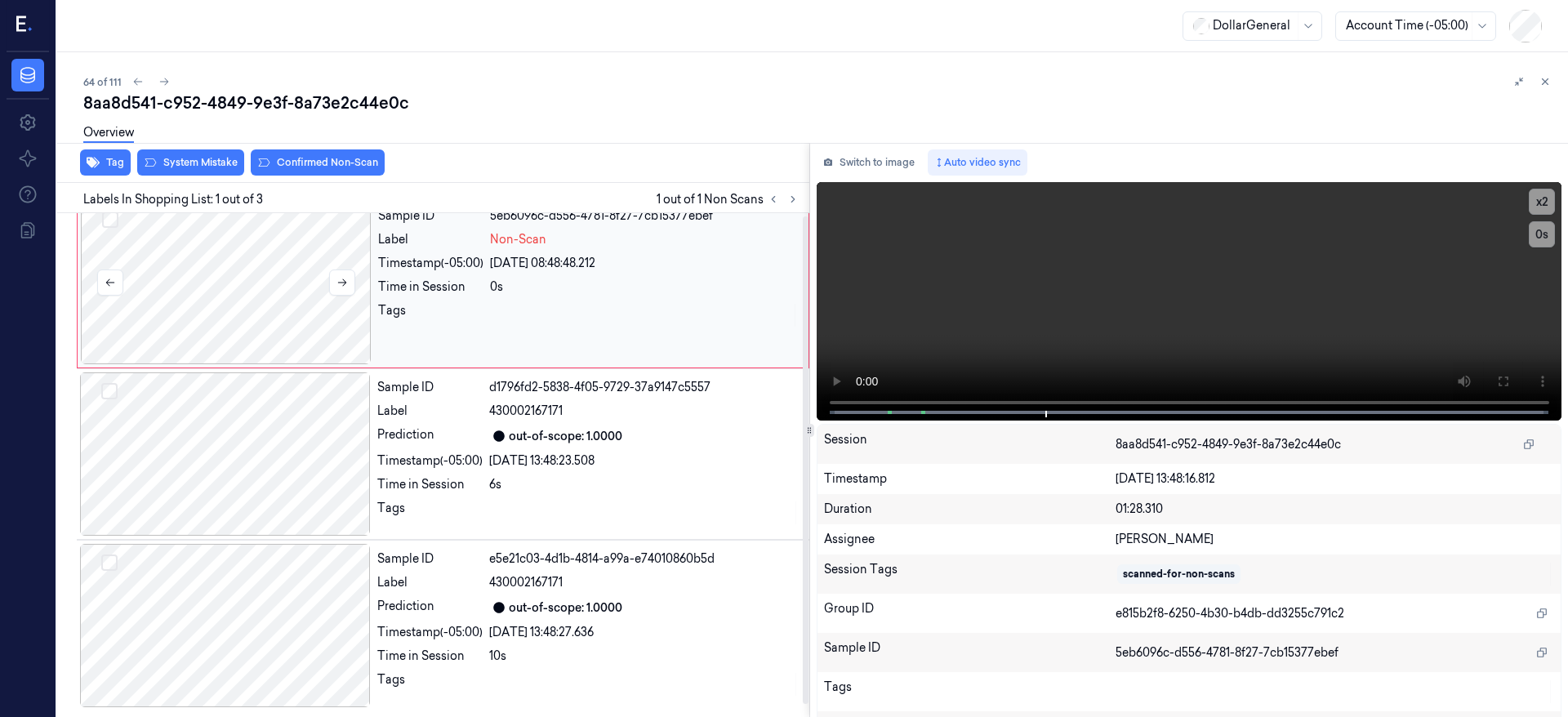
scroll to position [0, 0]
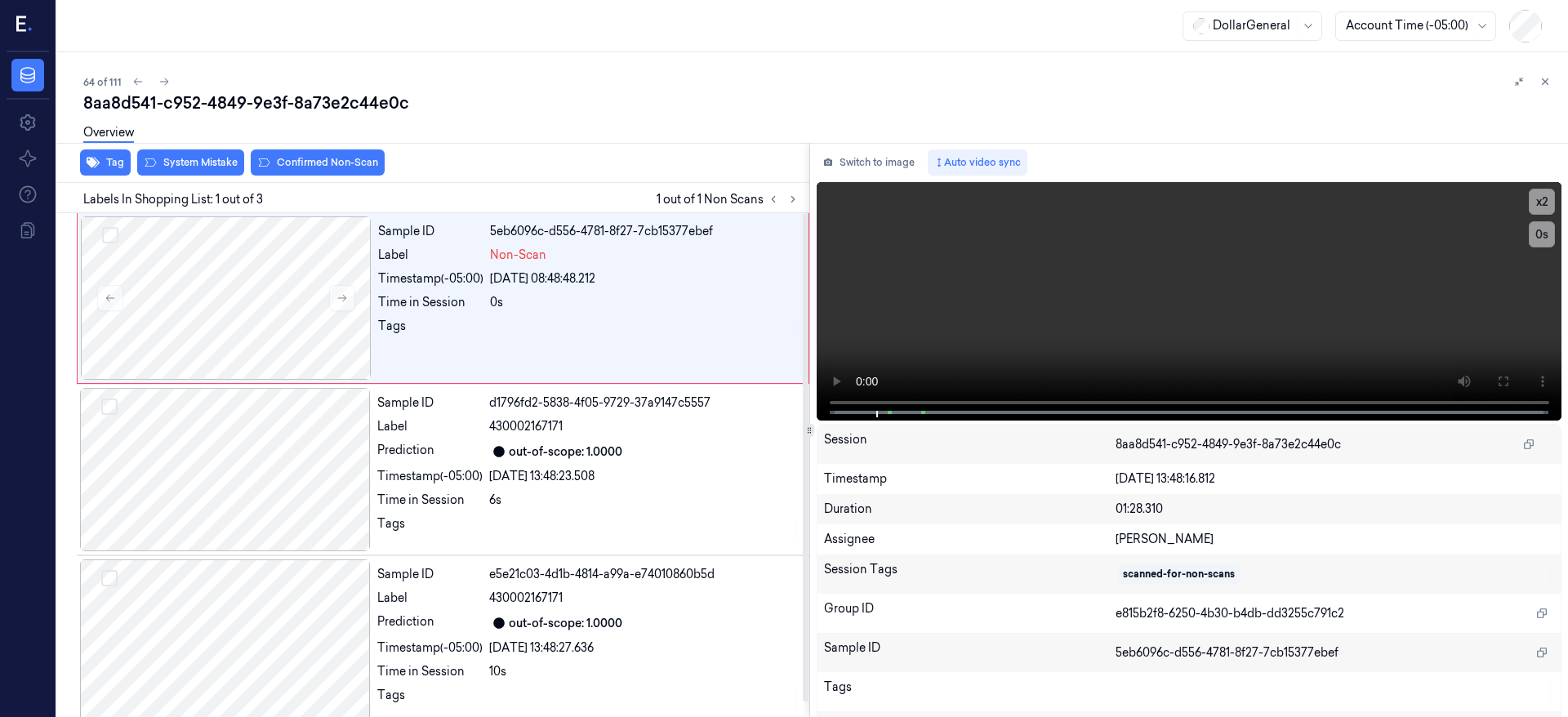
click at [197, 152] on div "Overview" at bounding box center [819, 135] width 1472 height 42
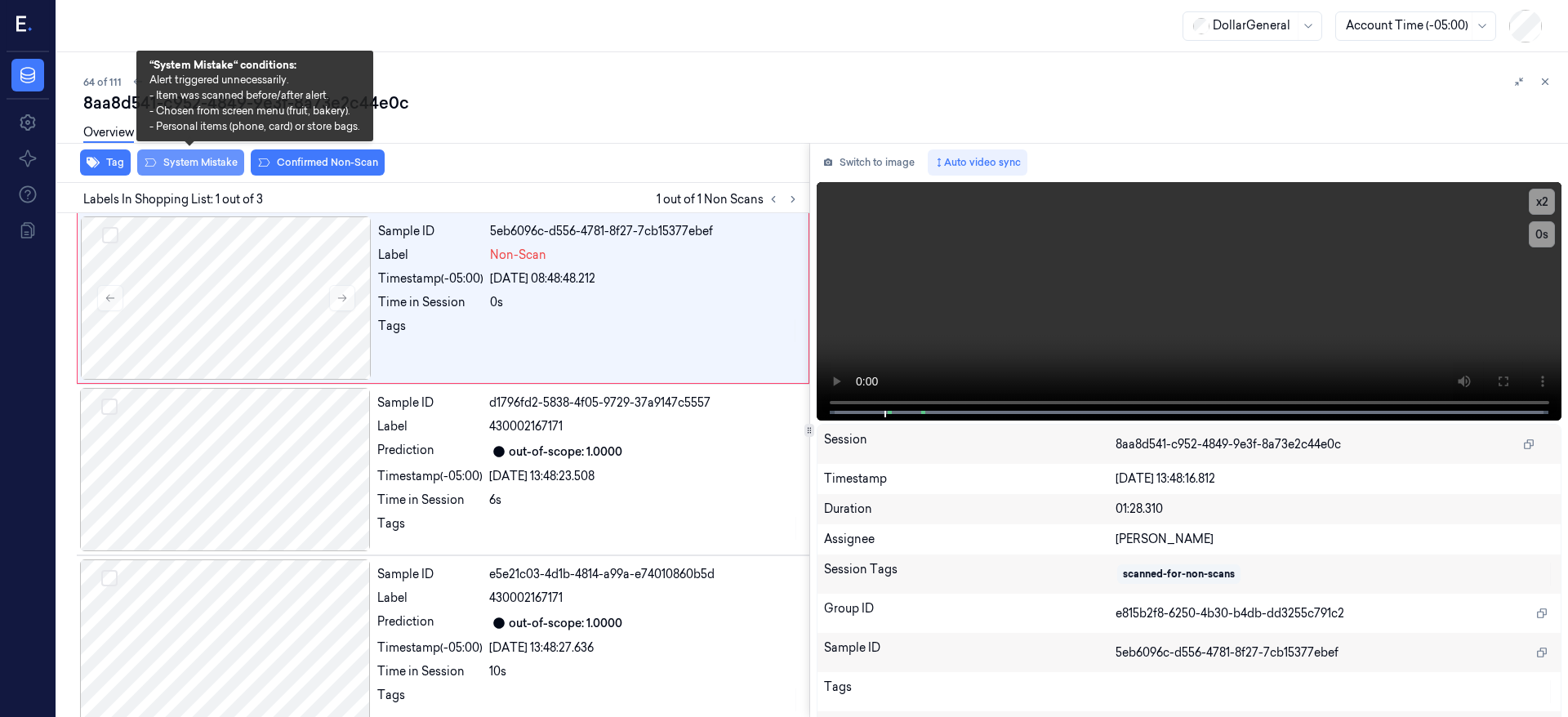
click at [201, 163] on button "System Mistake" at bounding box center [191, 162] width 107 height 26
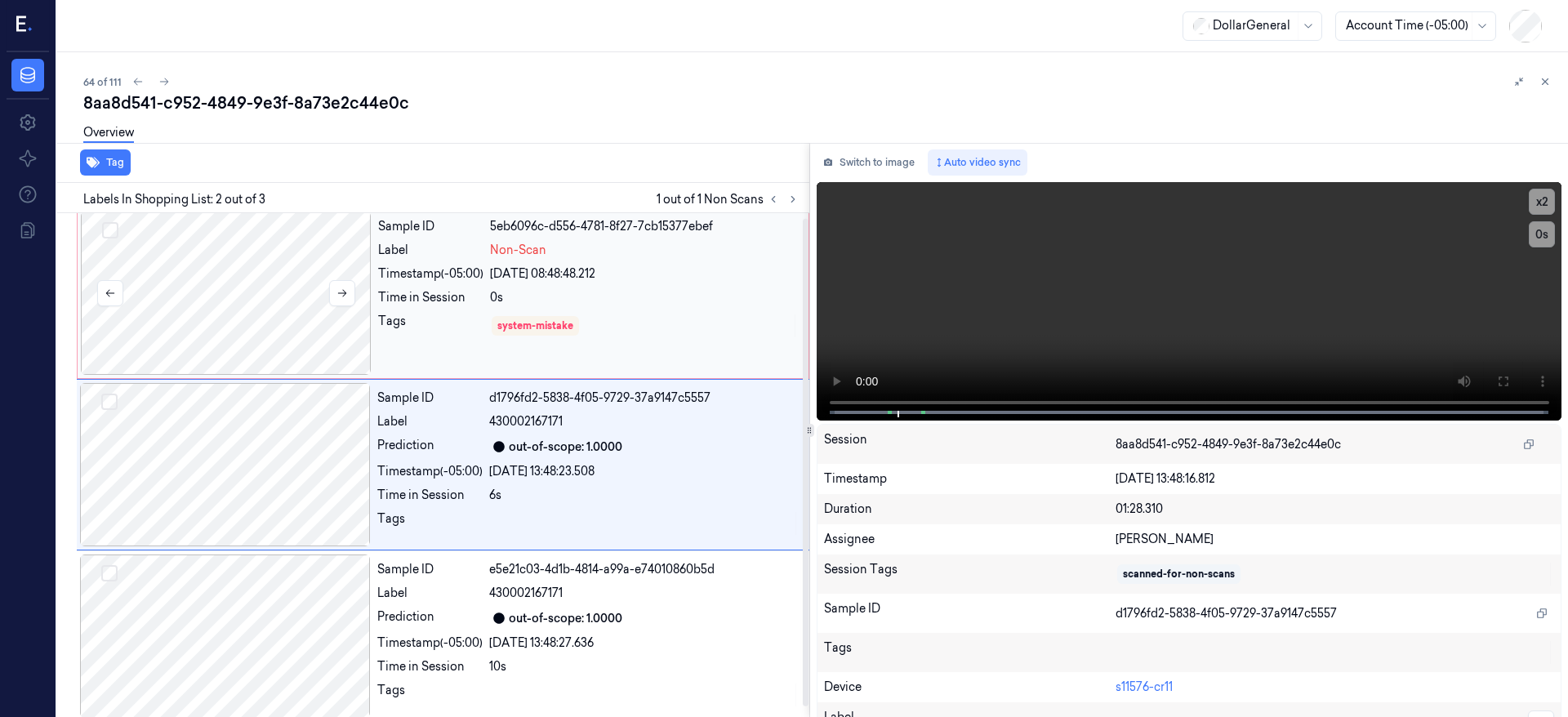
drag, startPoint x: 239, startPoint y: 387, endPoint x: 245, endPoint y: 355, distance: 32.6
click at [239, 385] on div at bounding box center [225, 465] width 291 height 163
click at [162, 82] on icon at bounding box center [164, 82] width 12 height 12
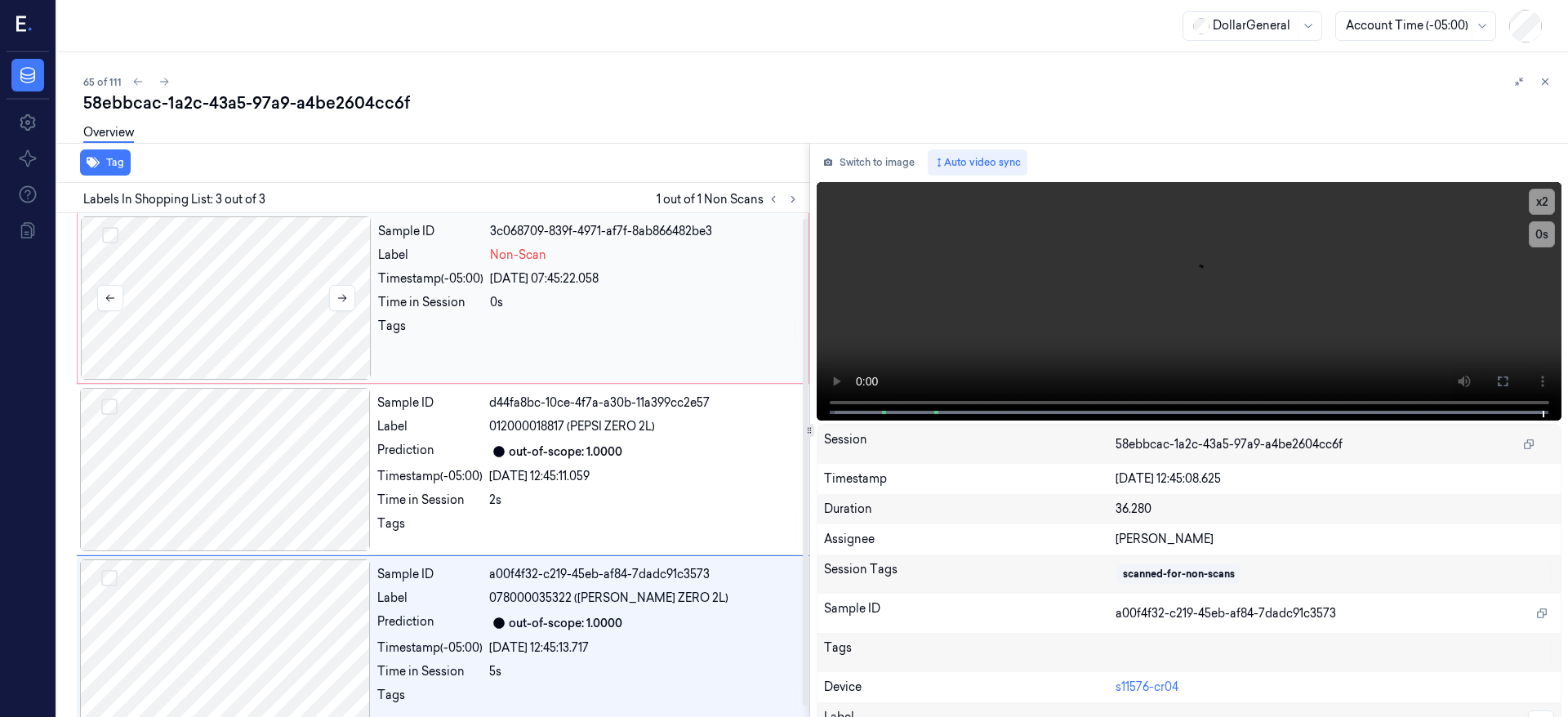
scroll to position [16, 0]
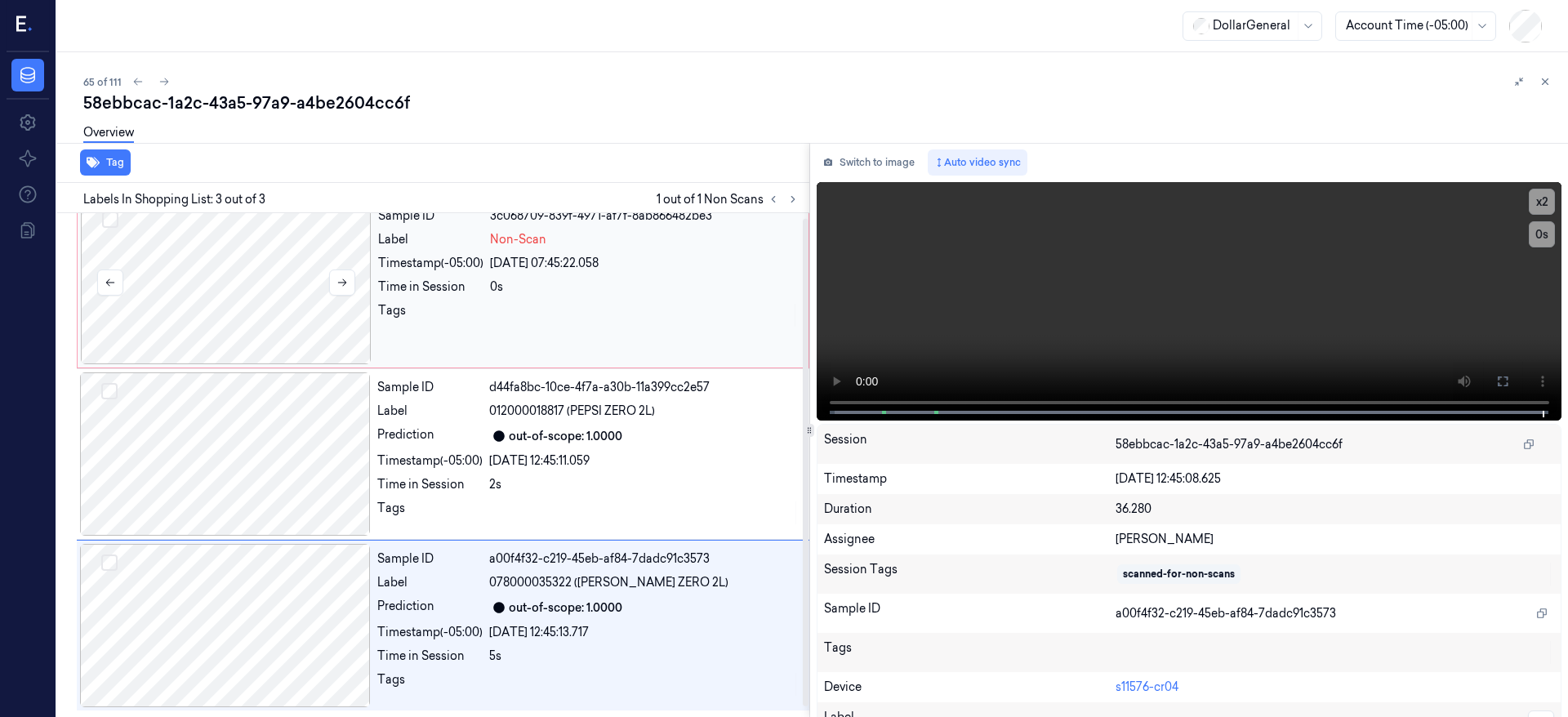
click at [257, 248] on div at bounding box center [226, 282] width 291 height 163
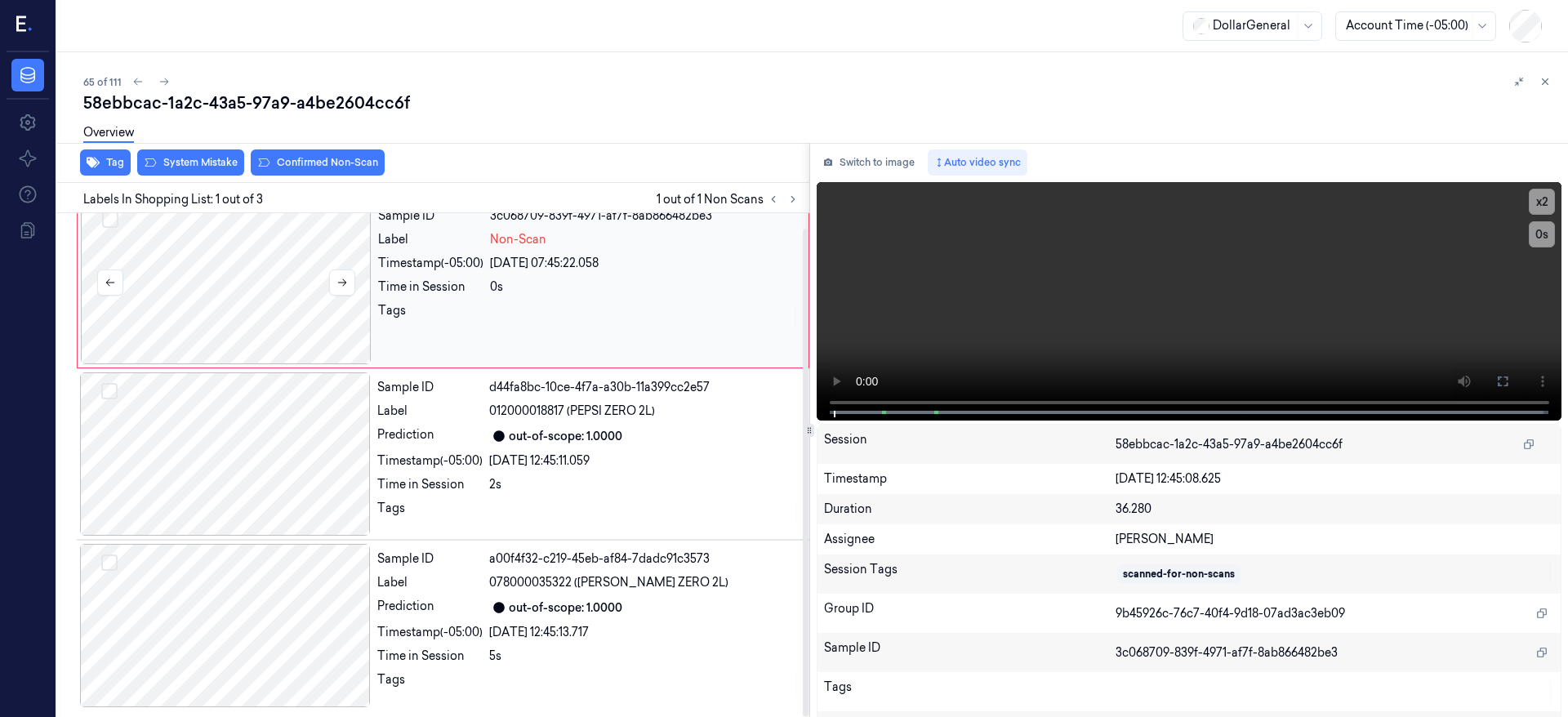
scroll to position [0, 0]
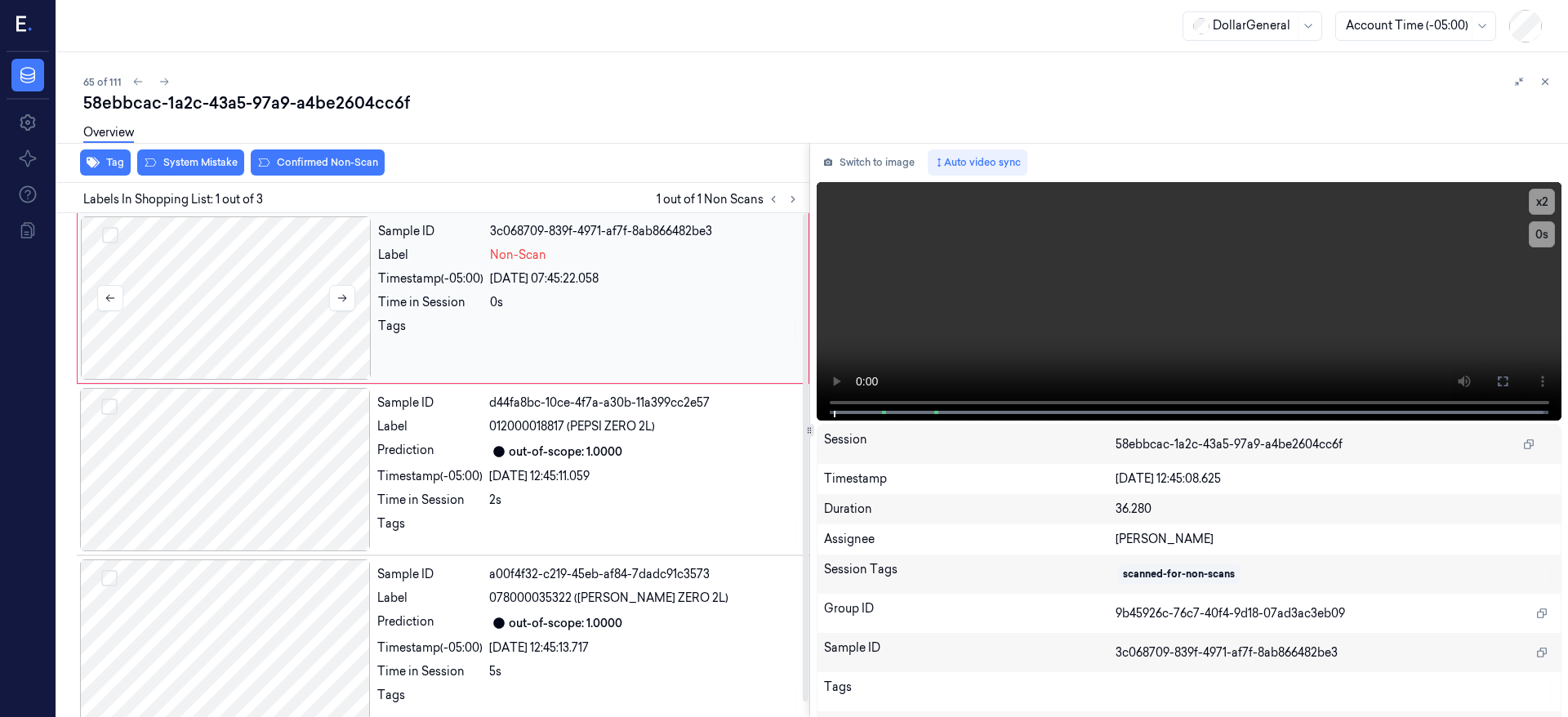
click at [229, 300] on div at bounding box center [226, 298] width 291 height 163
click at [238, 295] on div at bounding box center [226, 298] width 291 height 163
click at [238, 294] on div at bounding box center [226, 298] width 291 height 163
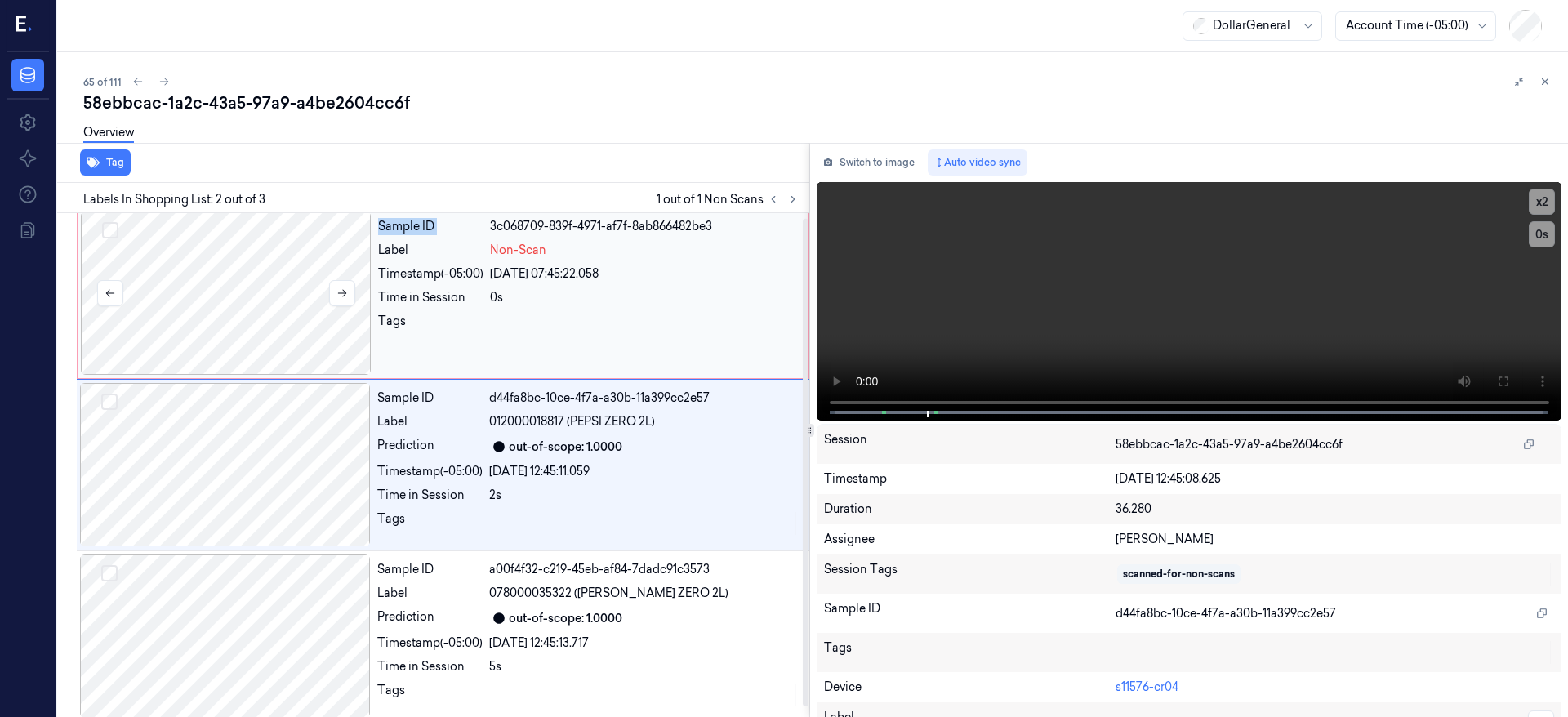
scroll to position [16, 0]
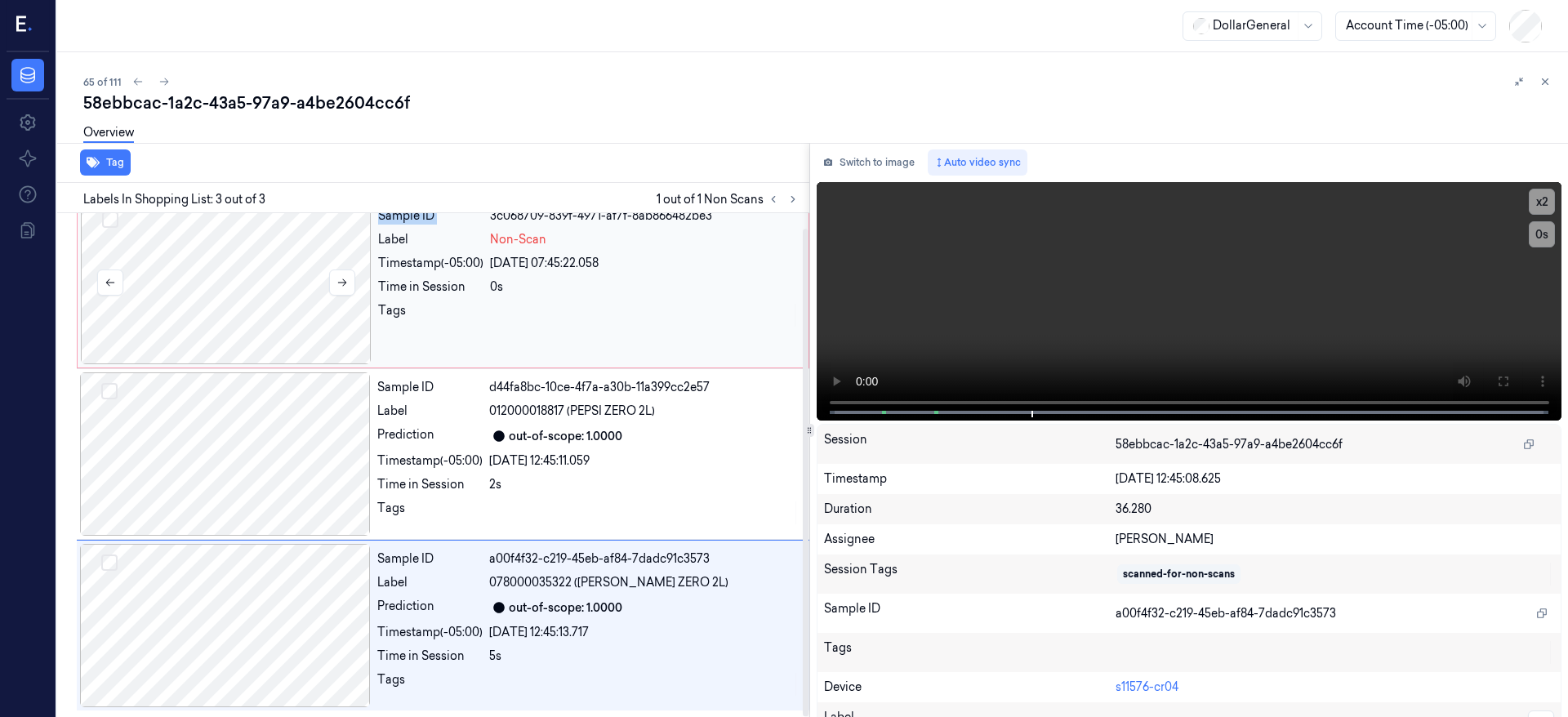
click at [238, 294] on div at bounding box center [226, 282] width 291 height 163
click at [227, 266] on div at bounding box center [226, 282] width 291 height 163
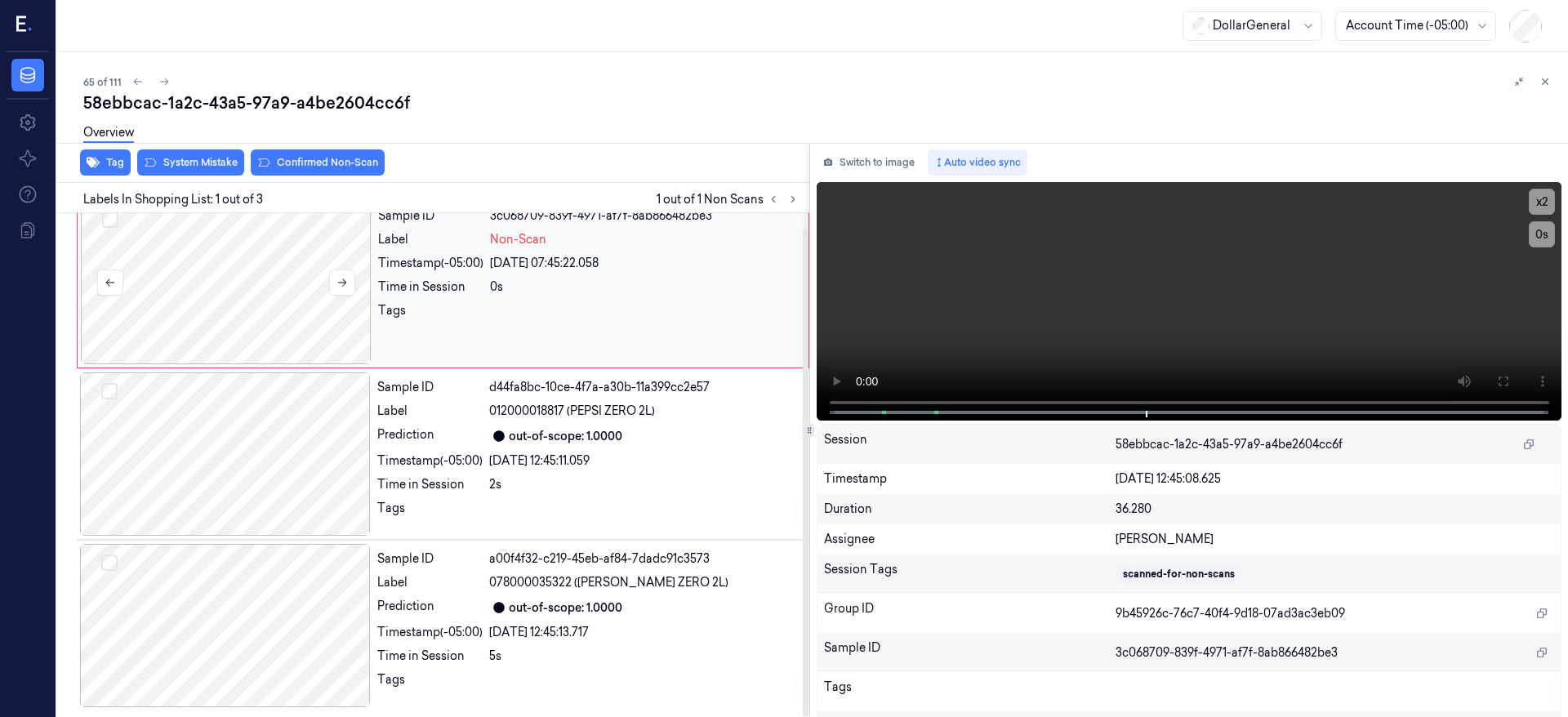
scroll to position [0, 0]
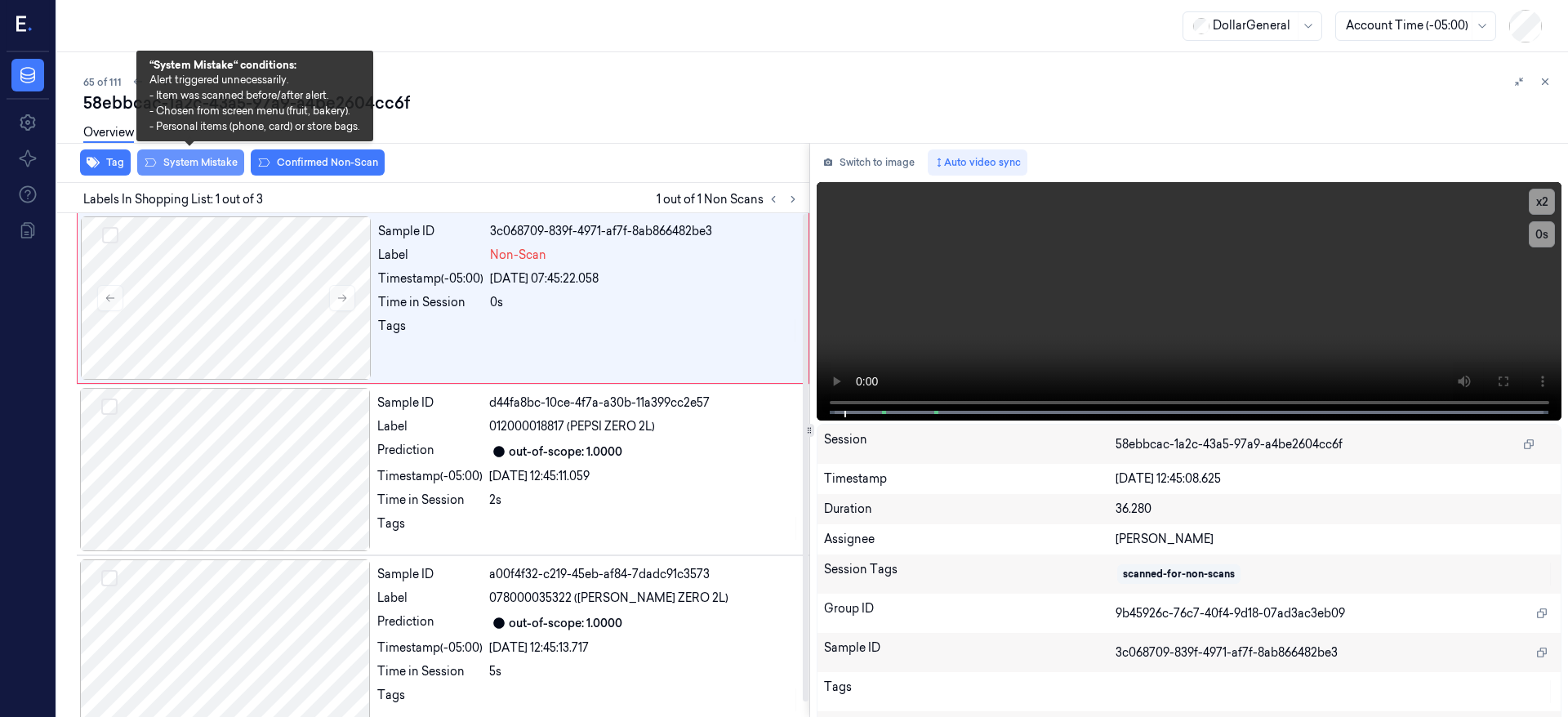
click at [221, 162] on button "System Mistake" at bounding box center [191, 162] width 107 height 26
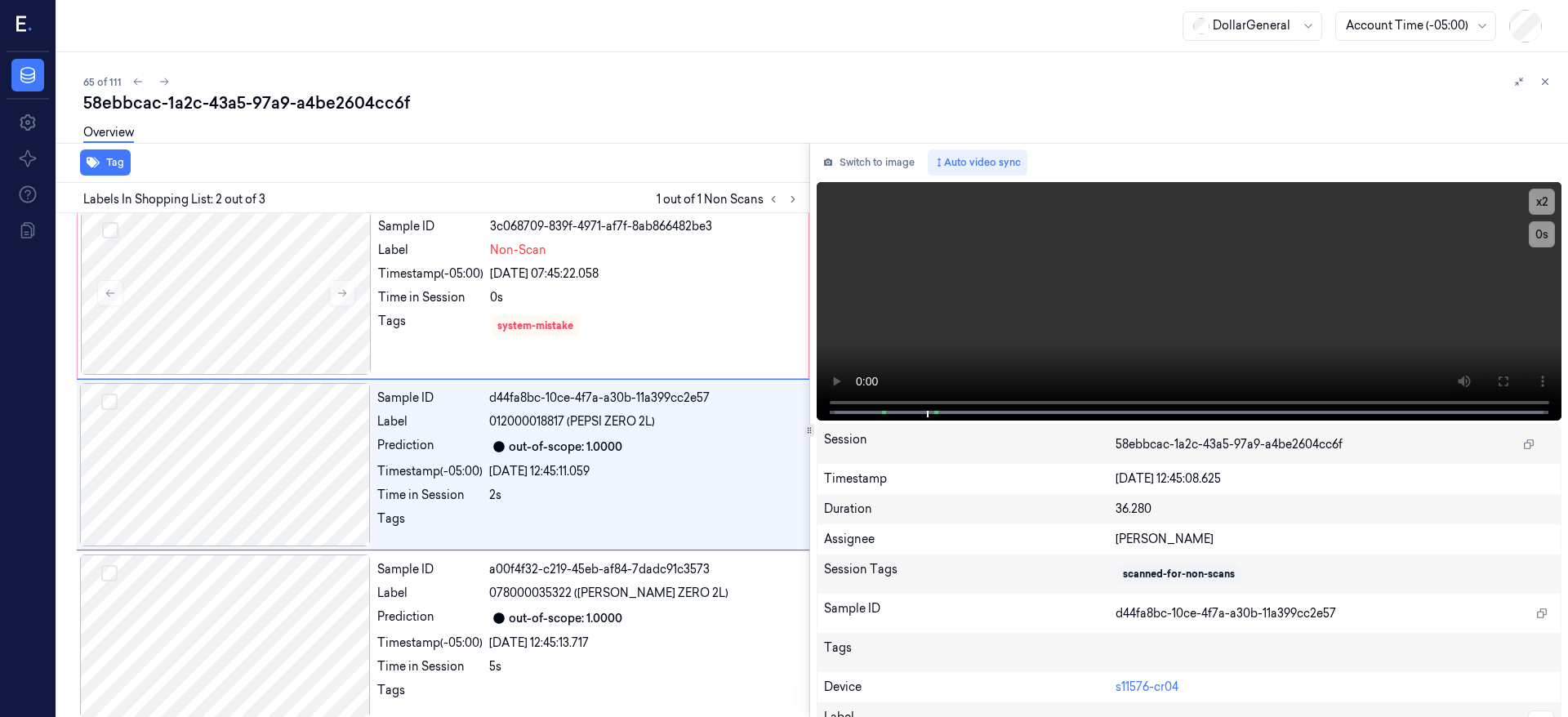
scroll to position [16, 0]
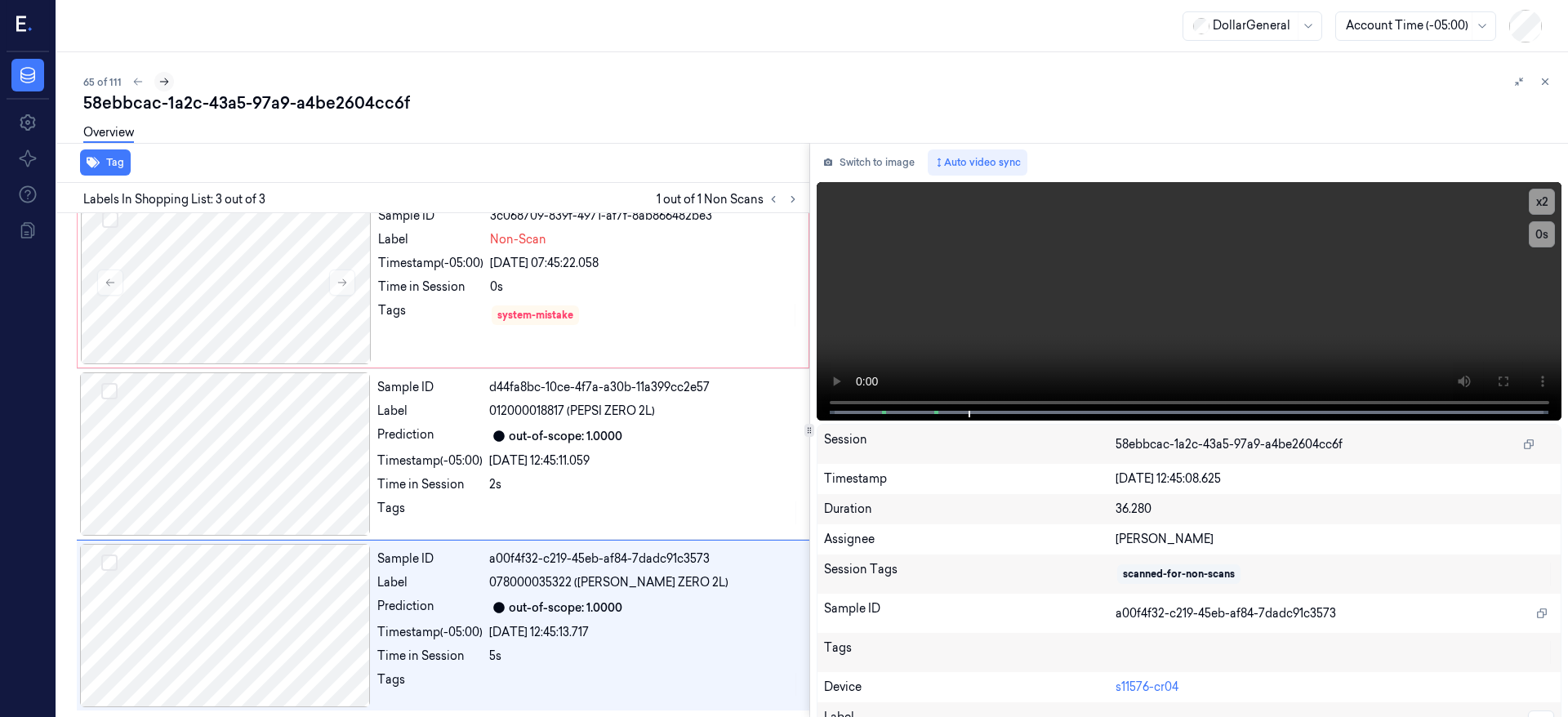
click at [164, 74] on button at bounding box center [164, 82] width 20 height 20
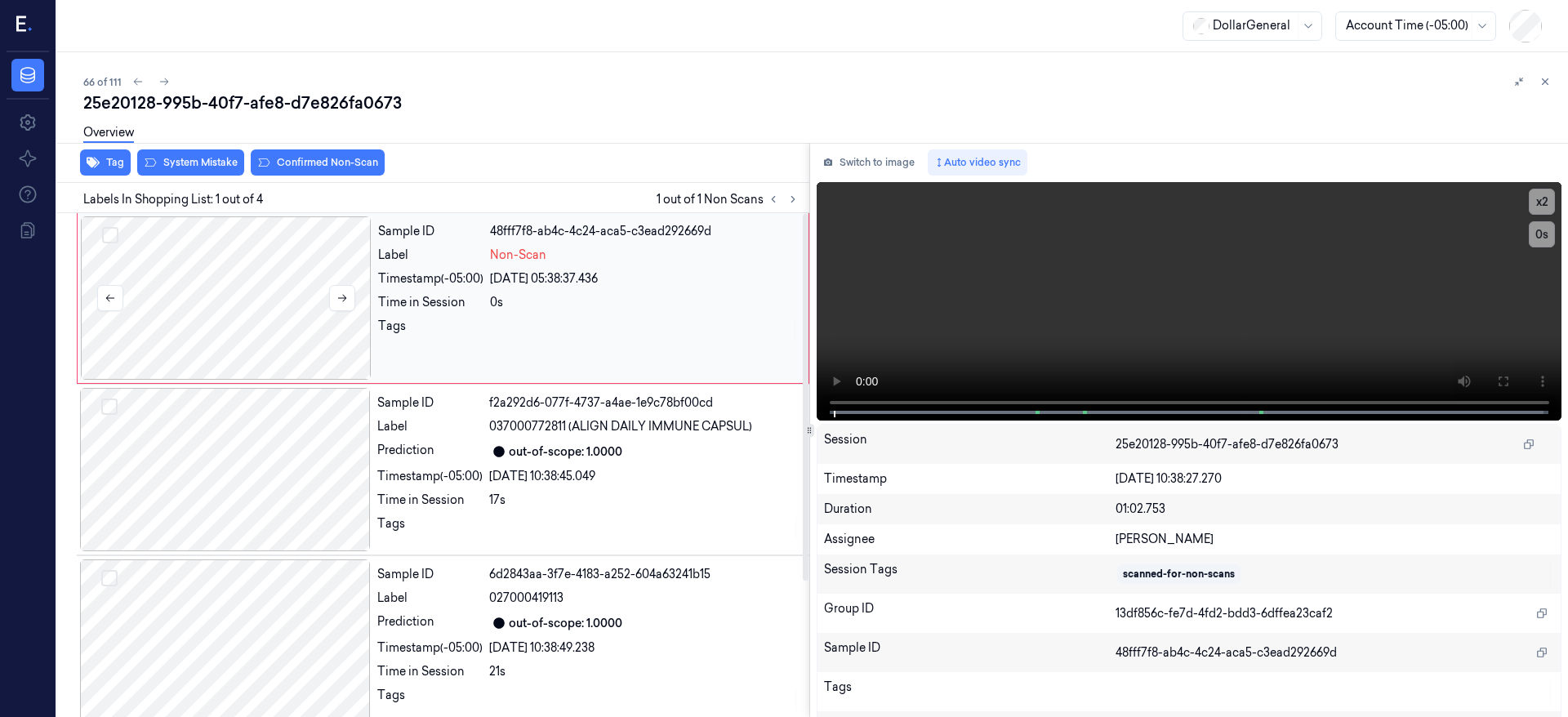
click at [216, 282] on div at bounding box center [226, 298] width 291 height 163
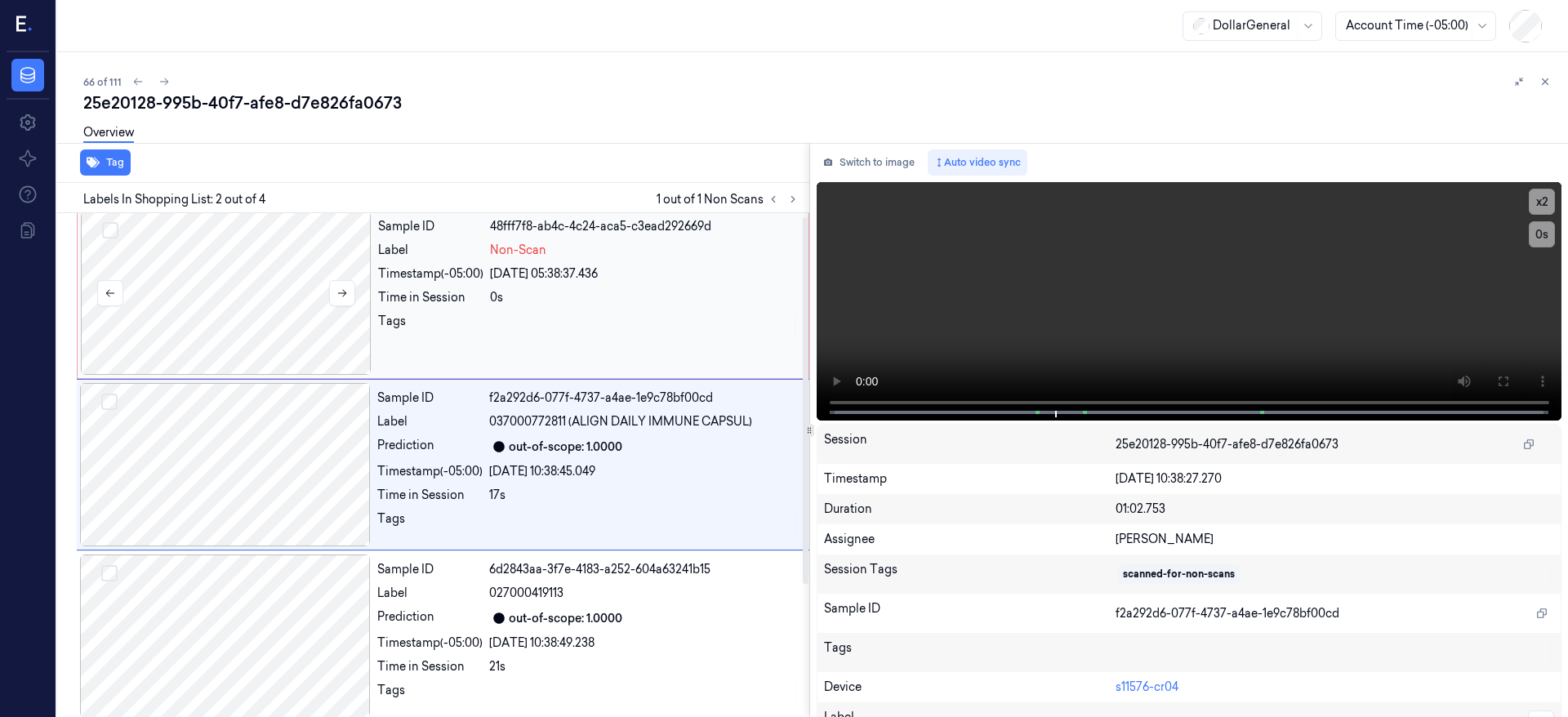
click at [186, 245] on div at bounding box center [226, 293] width 291 height 163
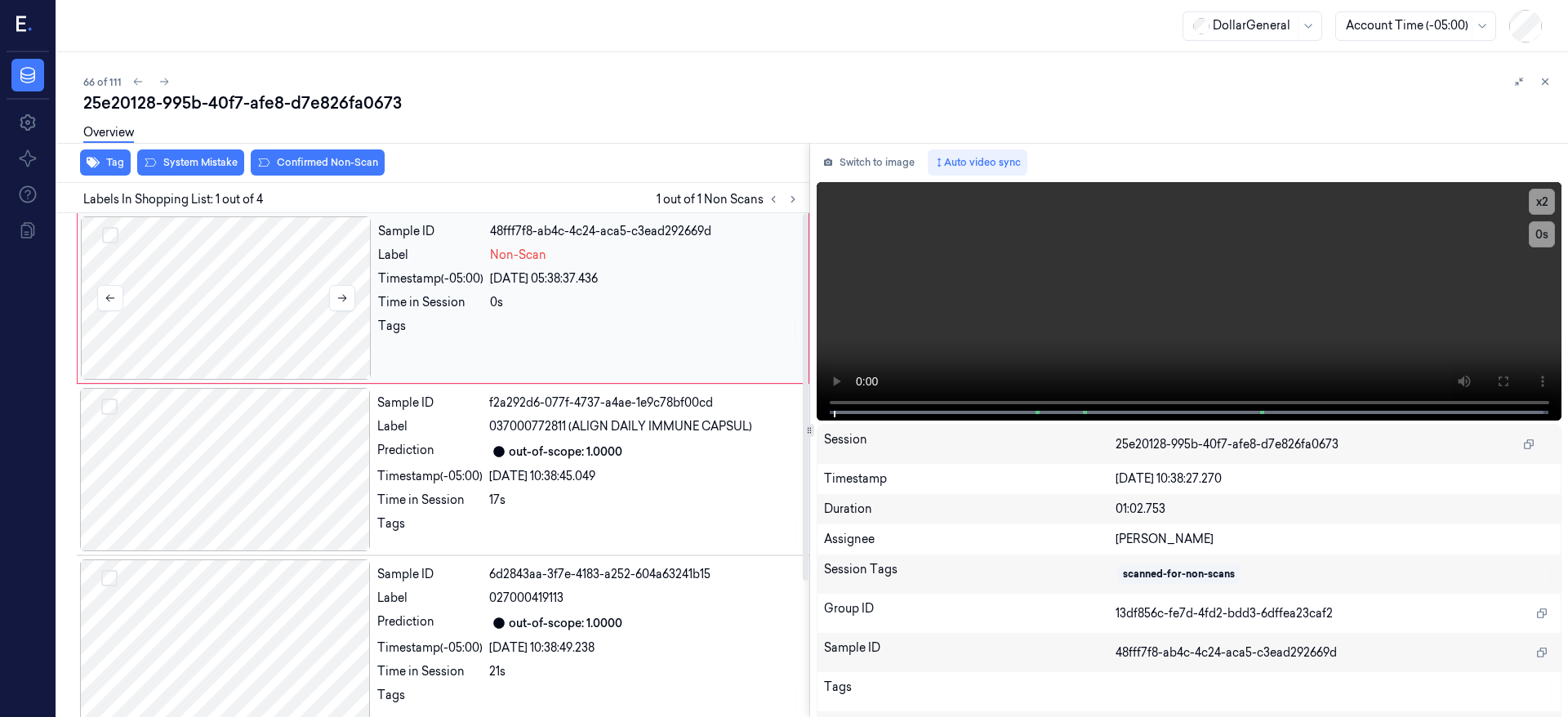
click at [191, 260] on div at bounding box center [226, 298] width 291 height 163
click at [251, 255] on div at bounding box center [226, 298] width 291 height 163
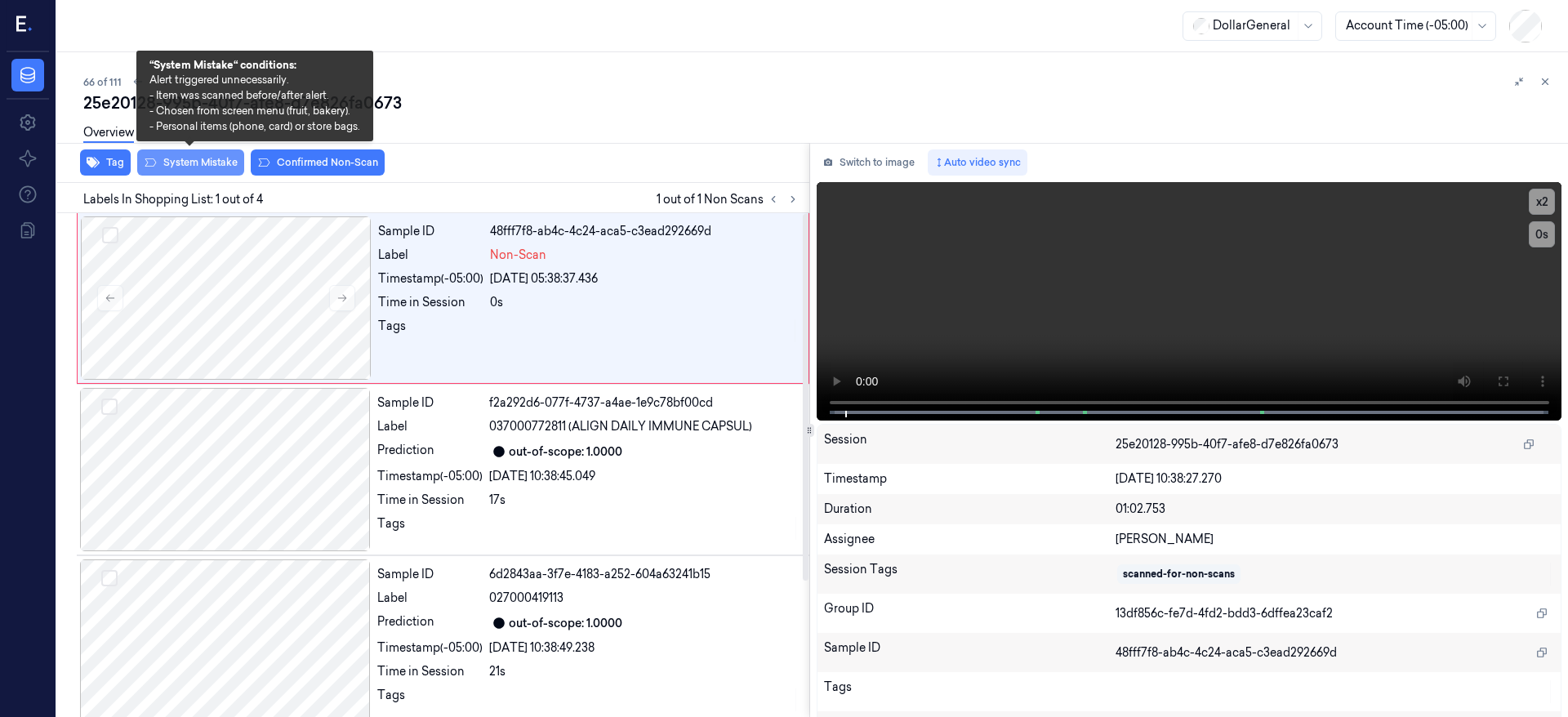
click at [213, 159] on button "System Mistake" at bounding box center [191, 162] width 107 height 26
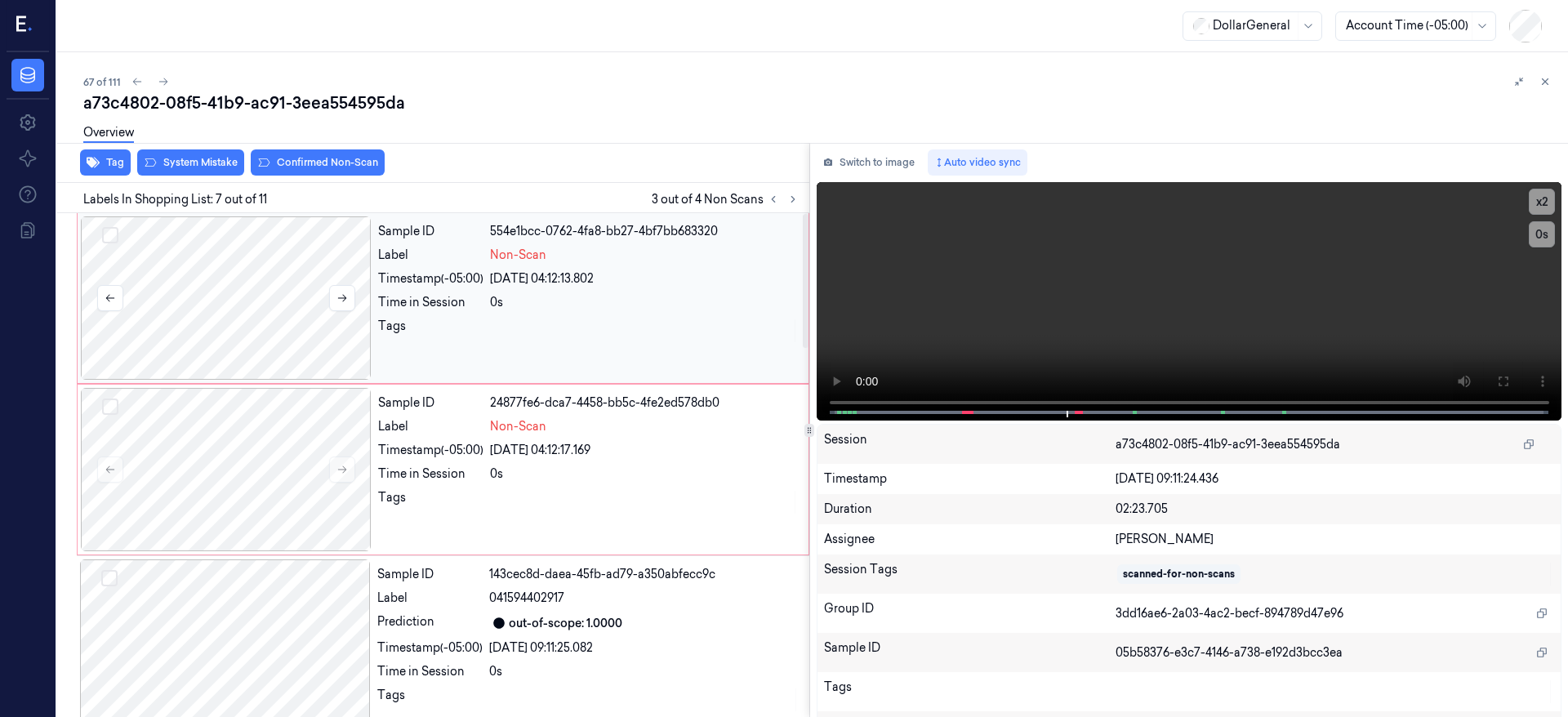
click at [186, 296] on div at bounding box center [226, 298] width 291 height 163
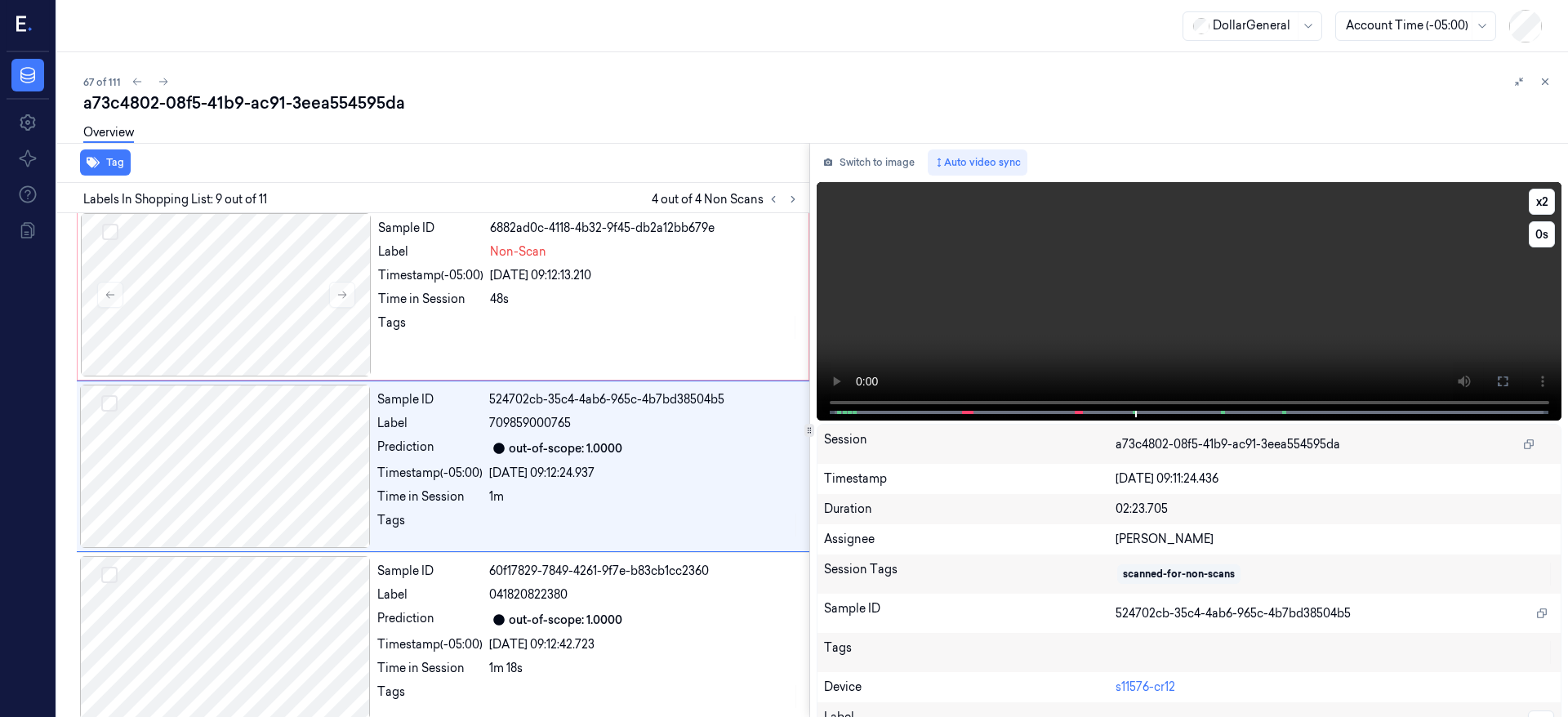
scroll to position [1206, 0]
click at [109, 227] on button "Select row" at bounding box center [111, 231] width 17 height 17
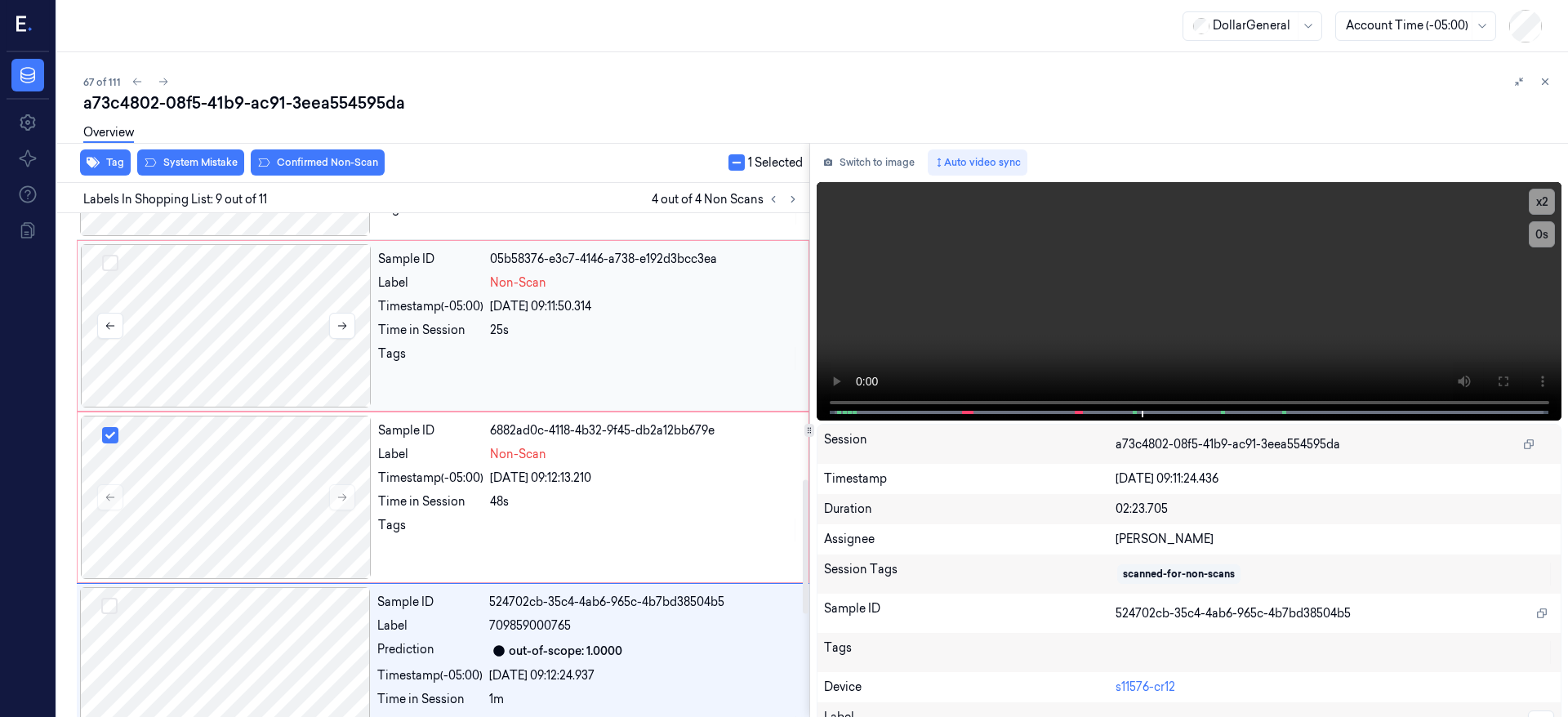
click at [205, 312] on div at bounding box center [226, 326] width 291 height 163
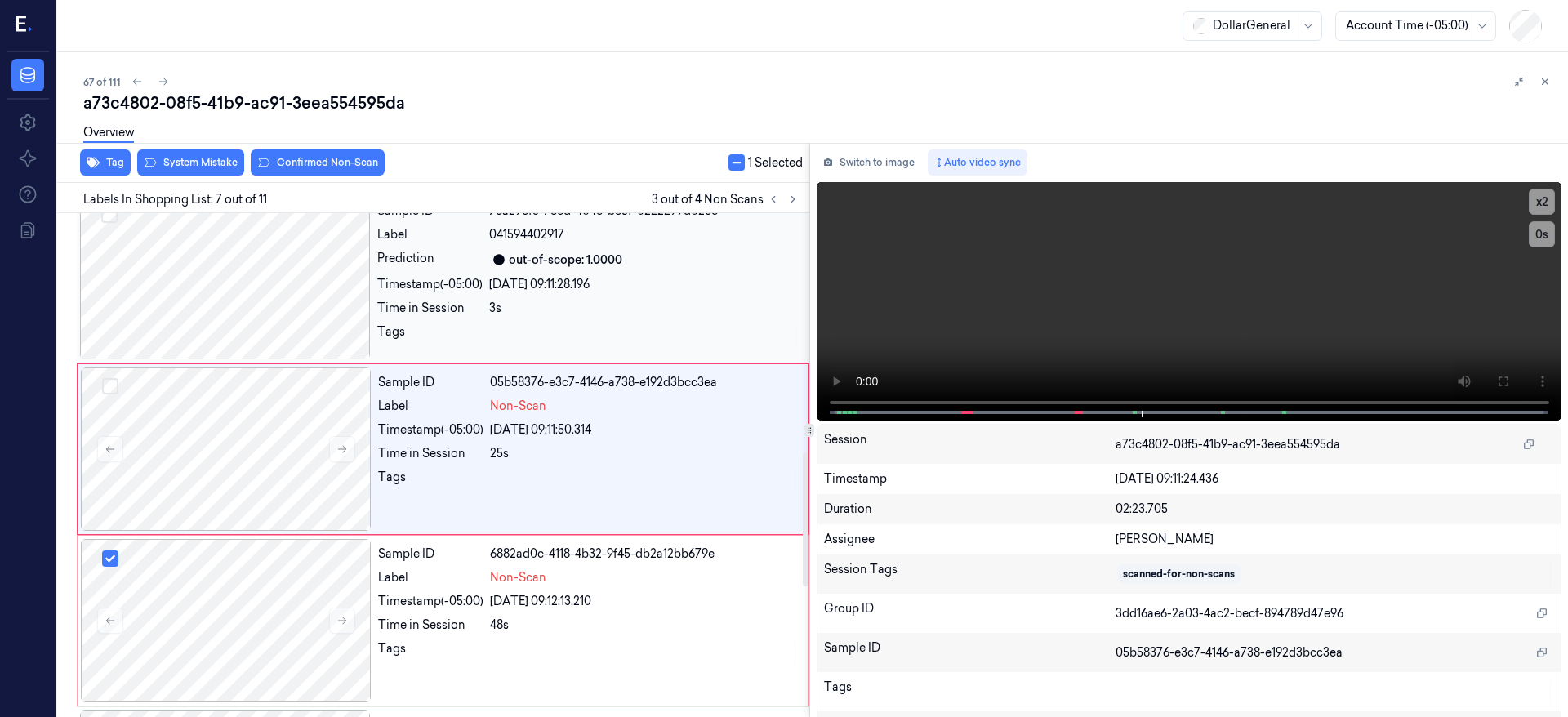
scroll to position [863, 0]
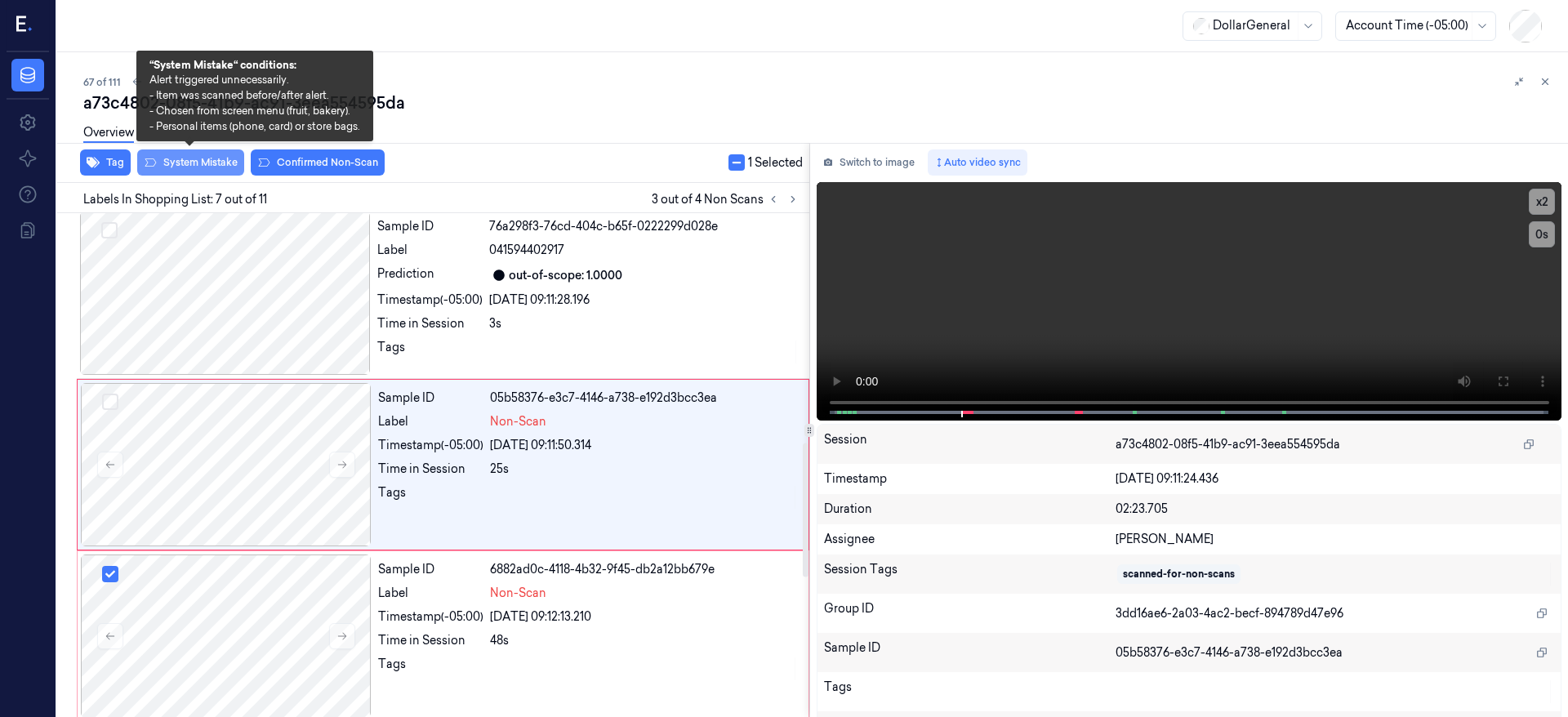
click at [192, 155] on div "Overview" at bounding box center [819, 135] width 1472 height 42
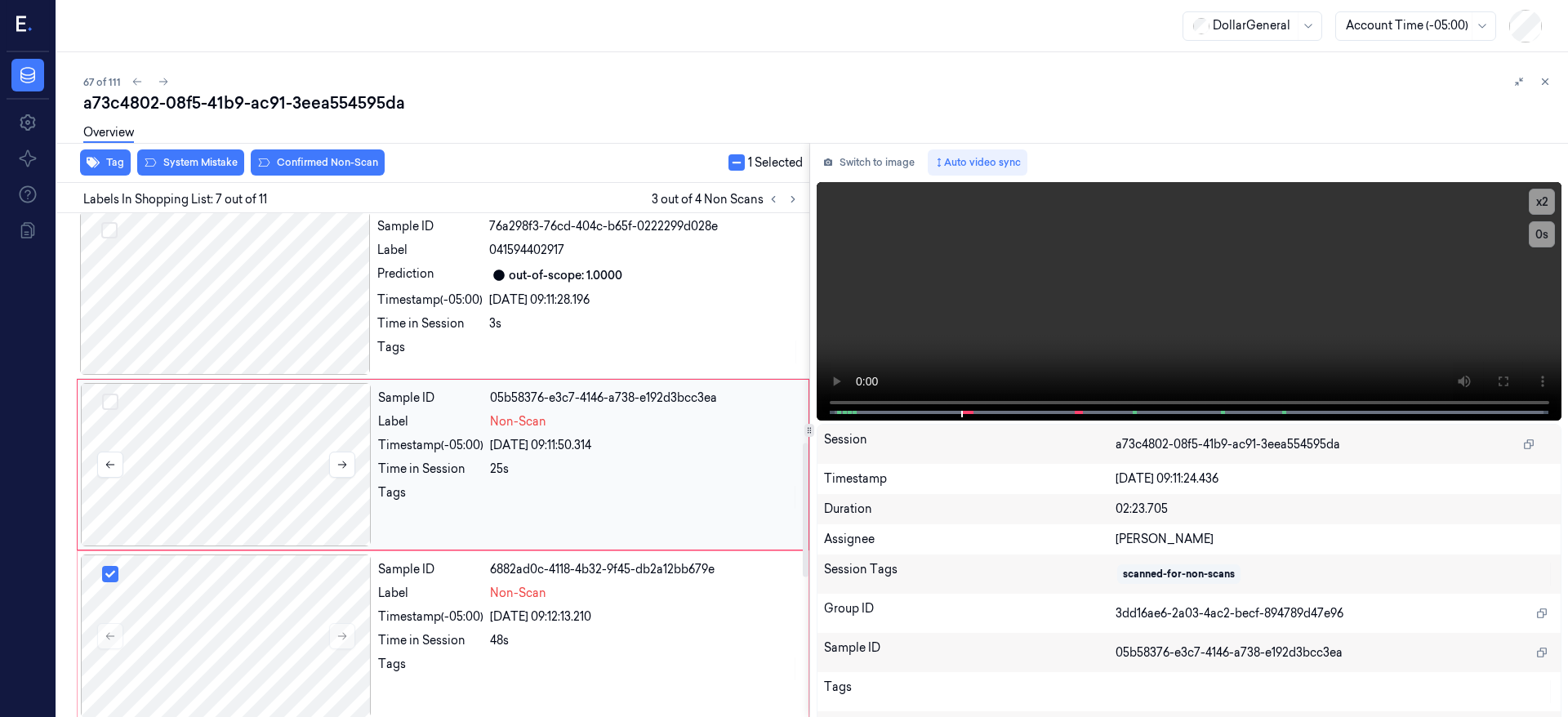
click at [117, 400] on button "Select row" at bounding box center [111, 402] width 17 height 17
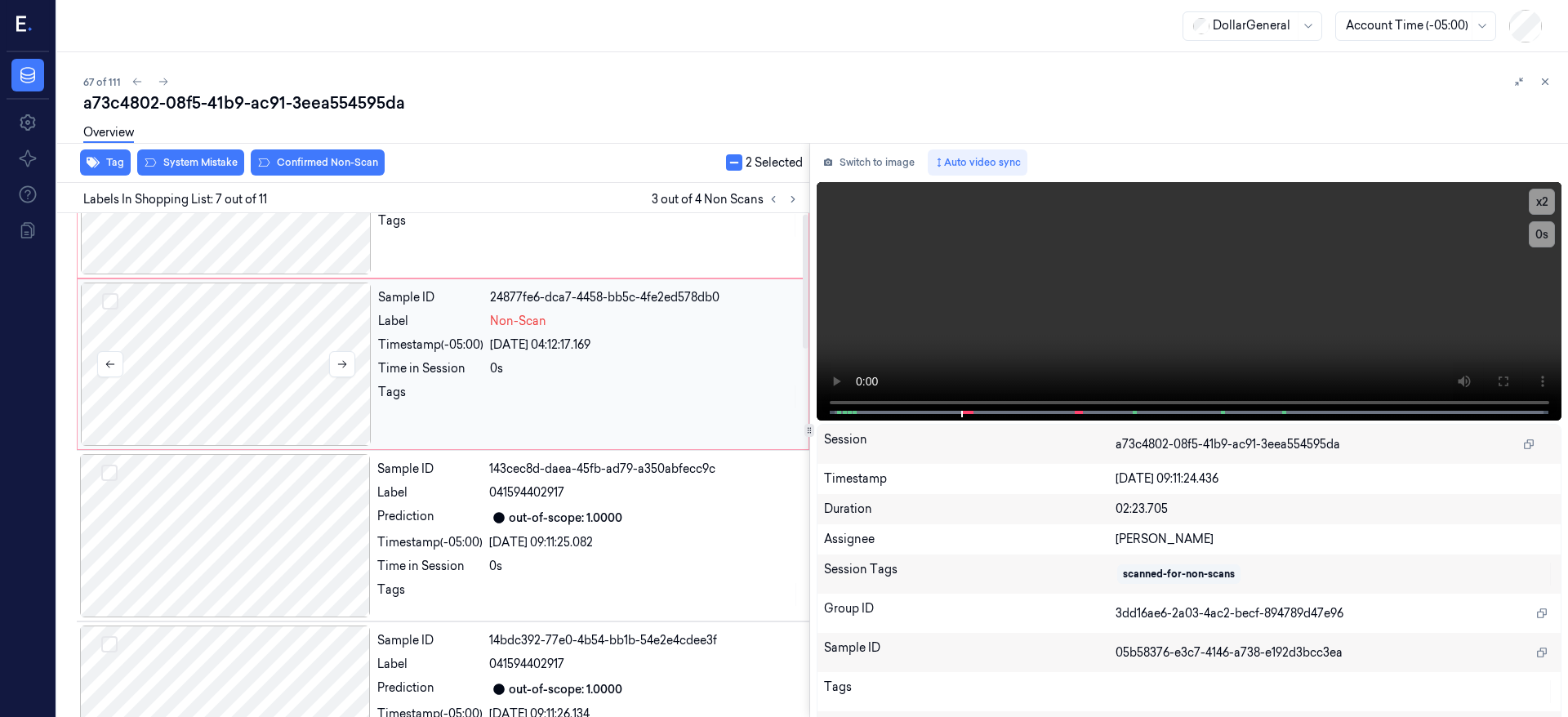
scroll to position [0, 0]
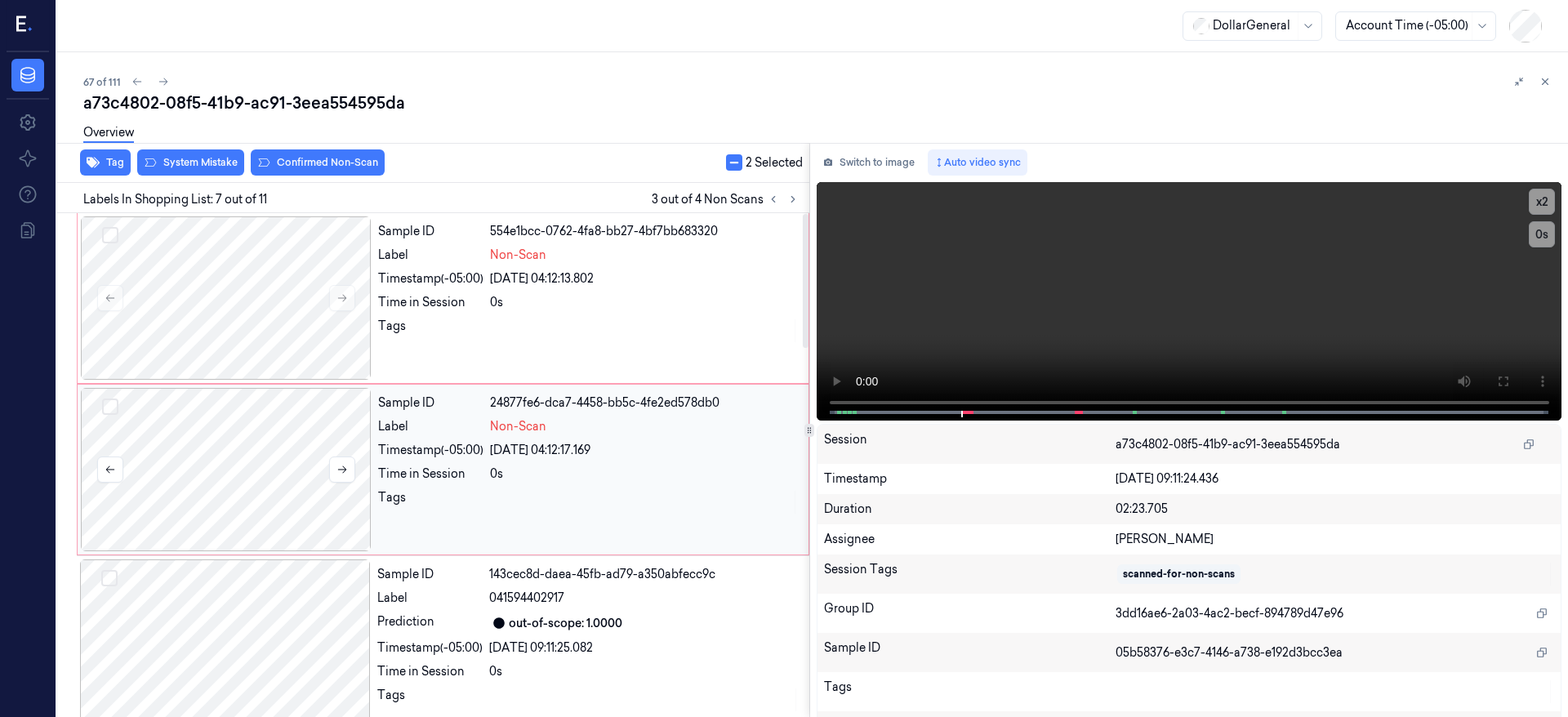
click at [113, 404] on button "Select row" at bounding box center [111, 407] width 17 height 17
click at [219, 293] on div at bounding box center [226, 298] width 291 height 163
click at [106, 235] on button "Select row" at bounding box center [111, 236] width 17 height 17
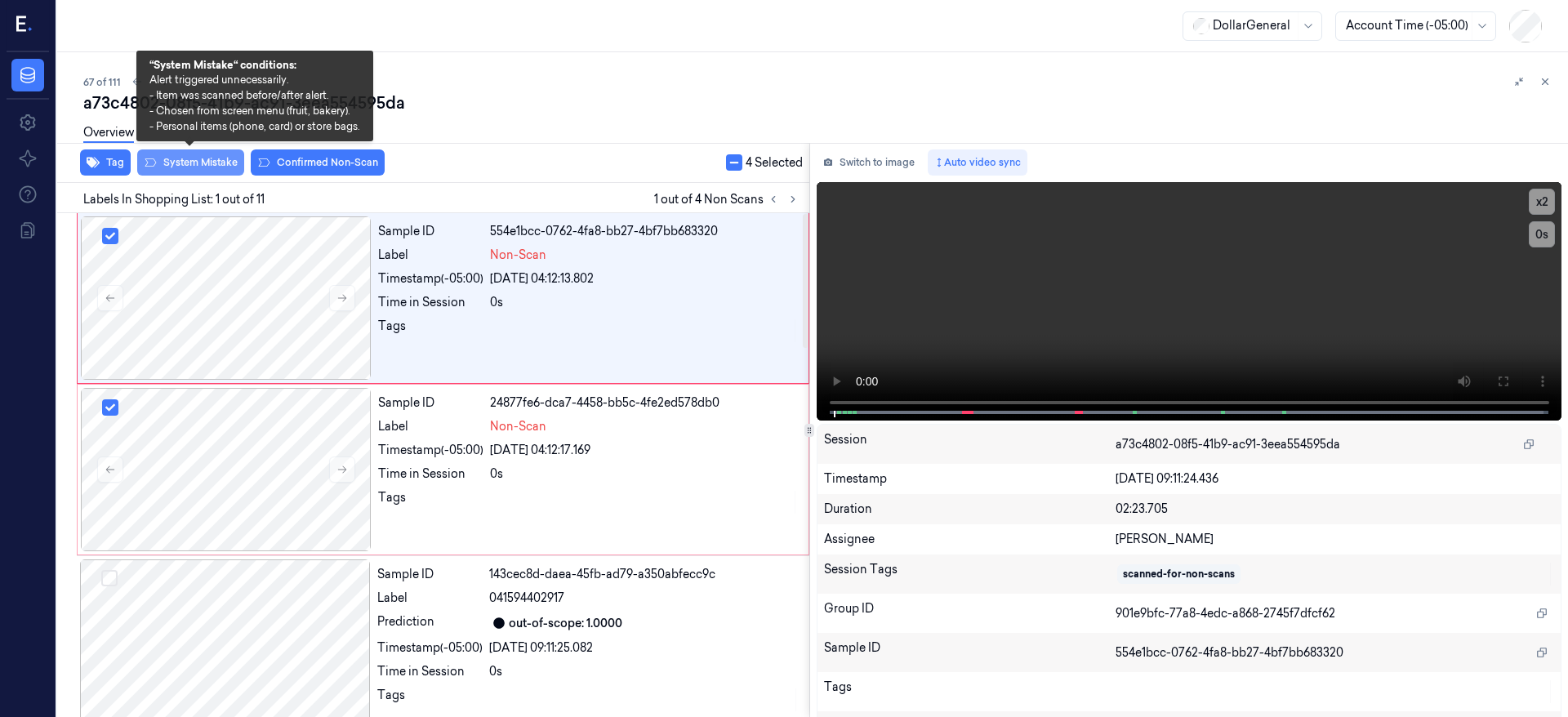
click at [219, 160] on button "System Mistake" at bounding box center [191, 162] width 107 height 26
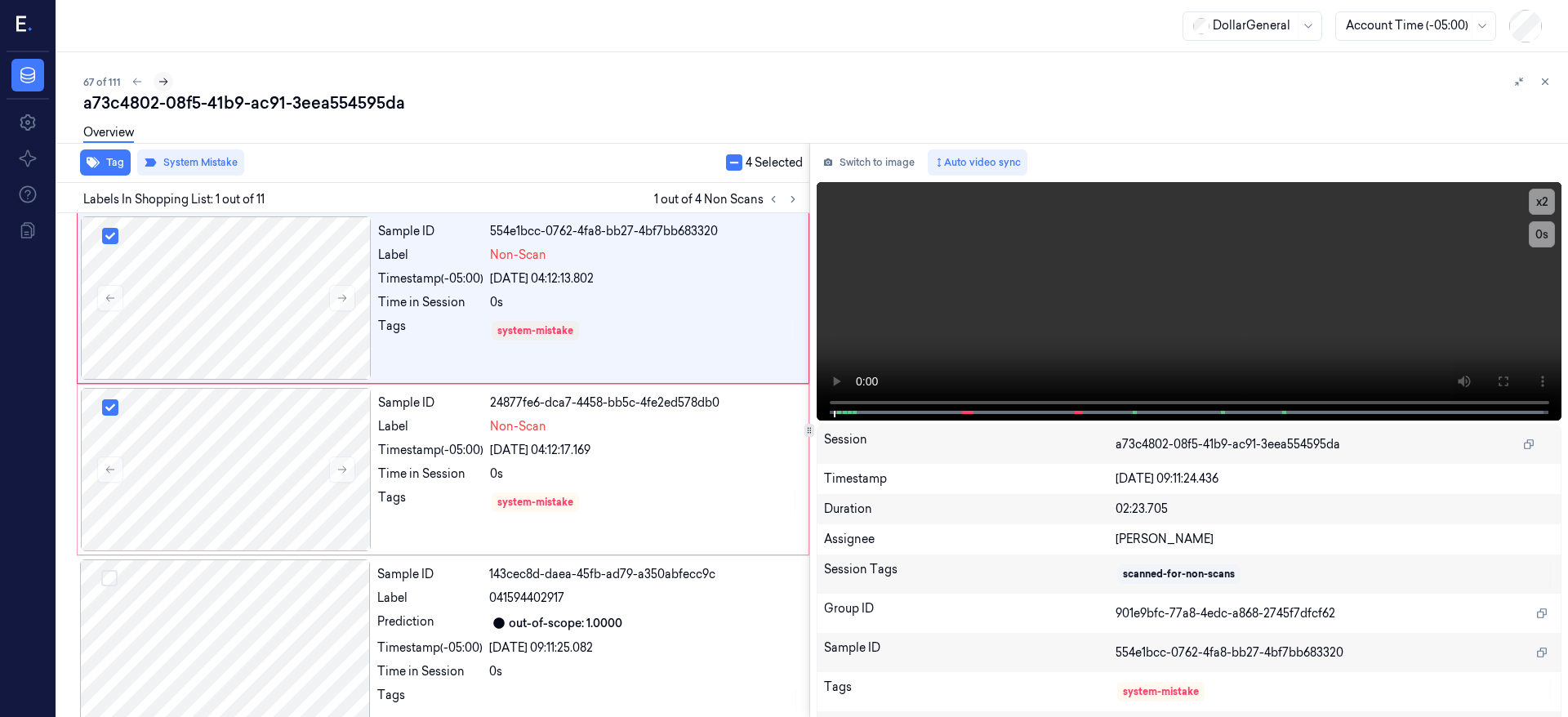
click at [162, 82] on icon at bounding box center [163, 82] width 12 height 12
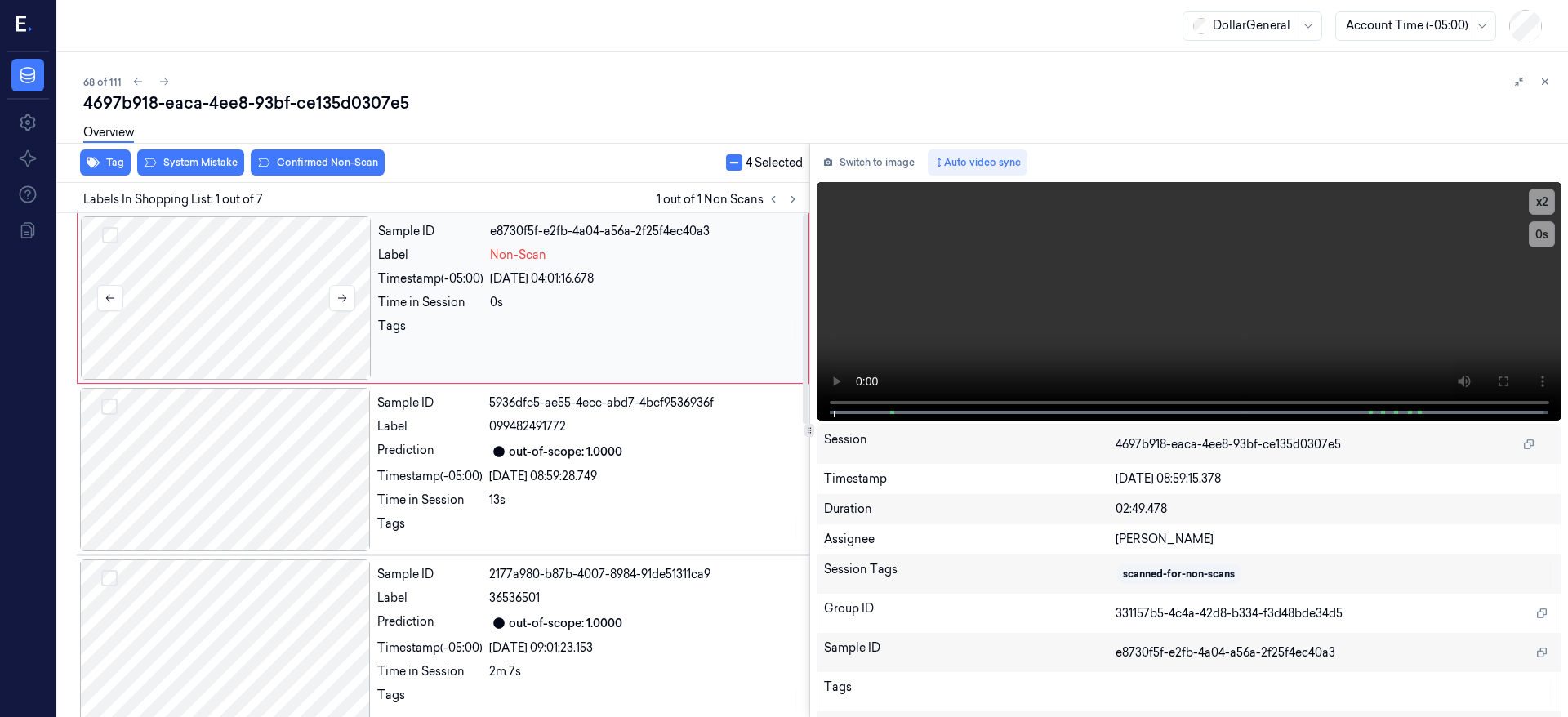
click at [233, 269] on div at bounding box center [226, 298] width 291 height 163
click at [217, 305] on div at bounding box center [226, 298] width 291 height 163
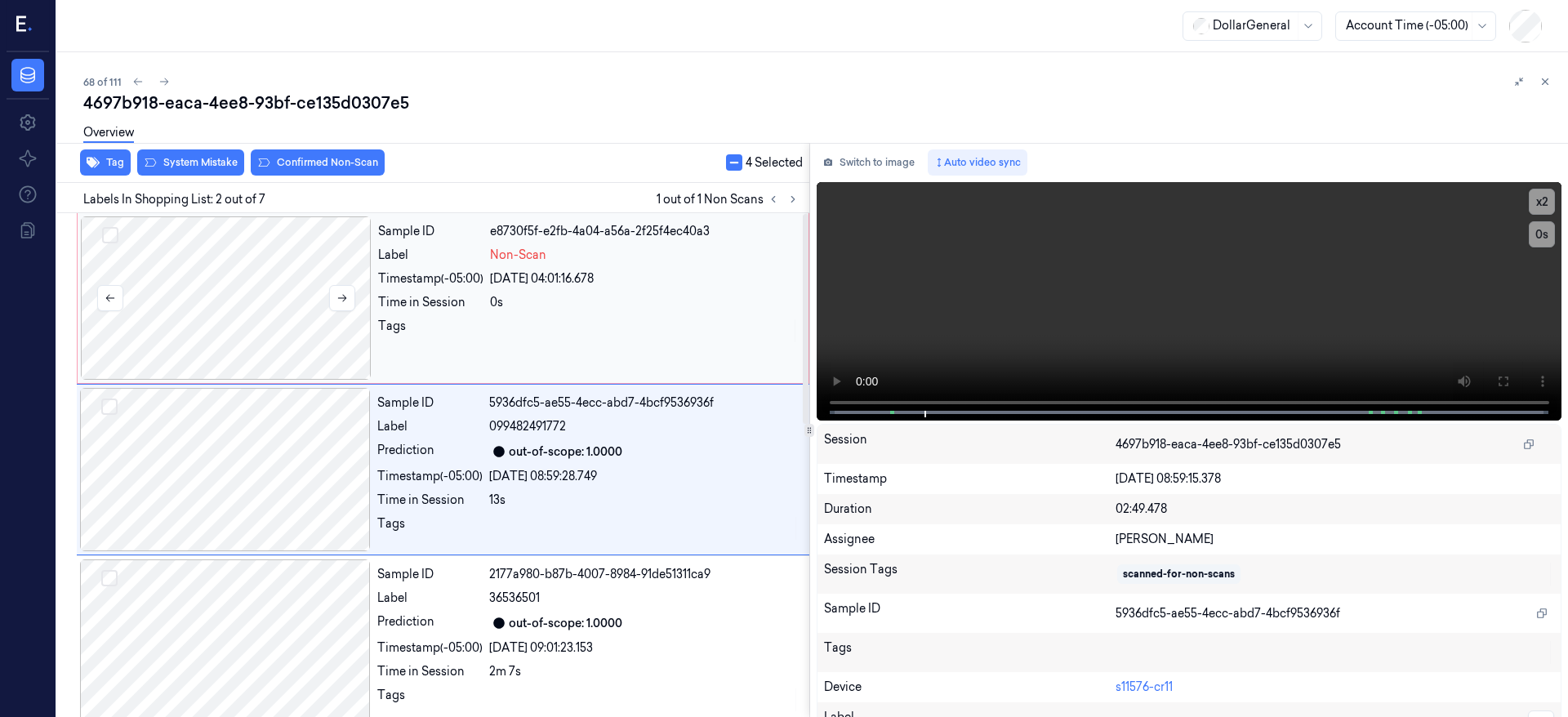
click at [217, 261] on div at bounding box center [226, 298] width 291 height 163
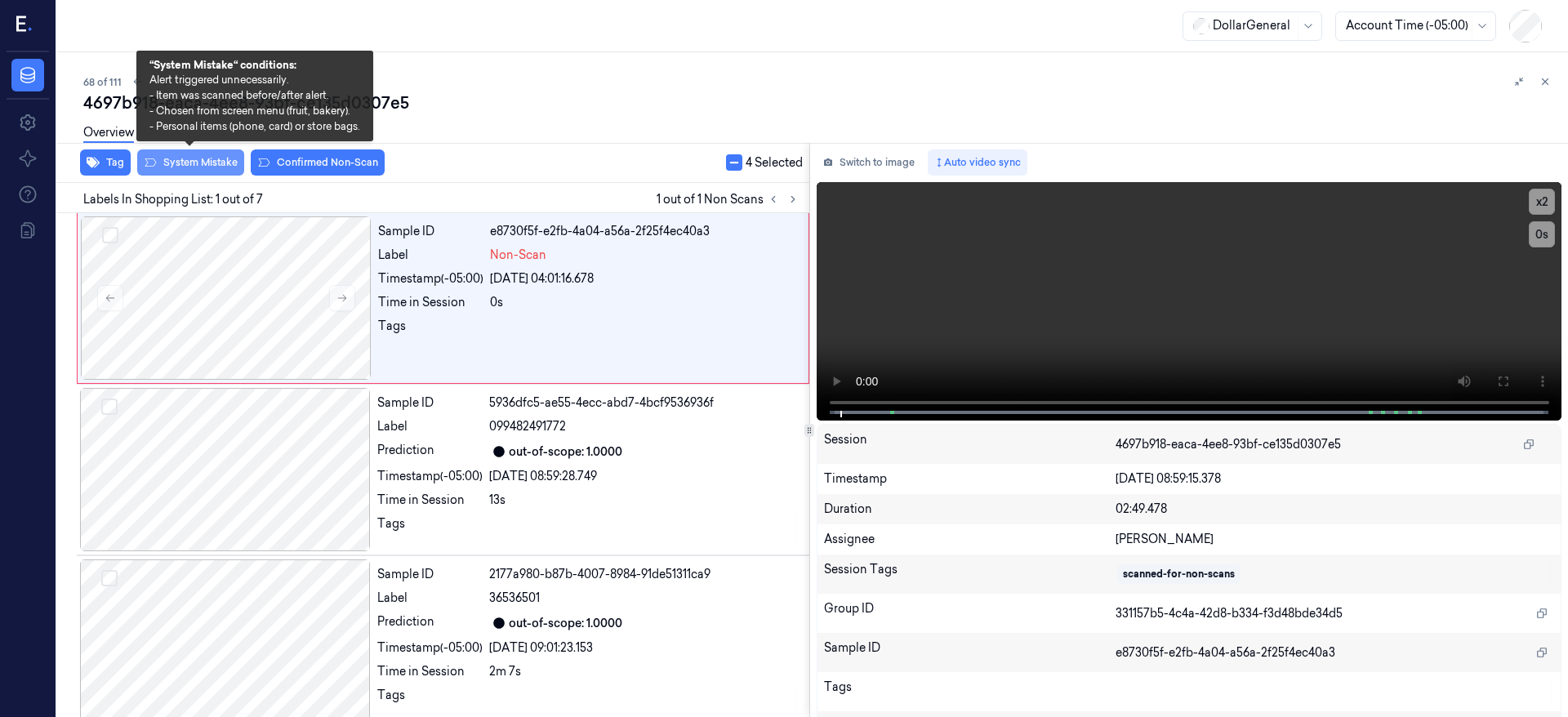
click at [197, 163] on button "System Mistake" at bounding box center [191, 162] width 107 height 26
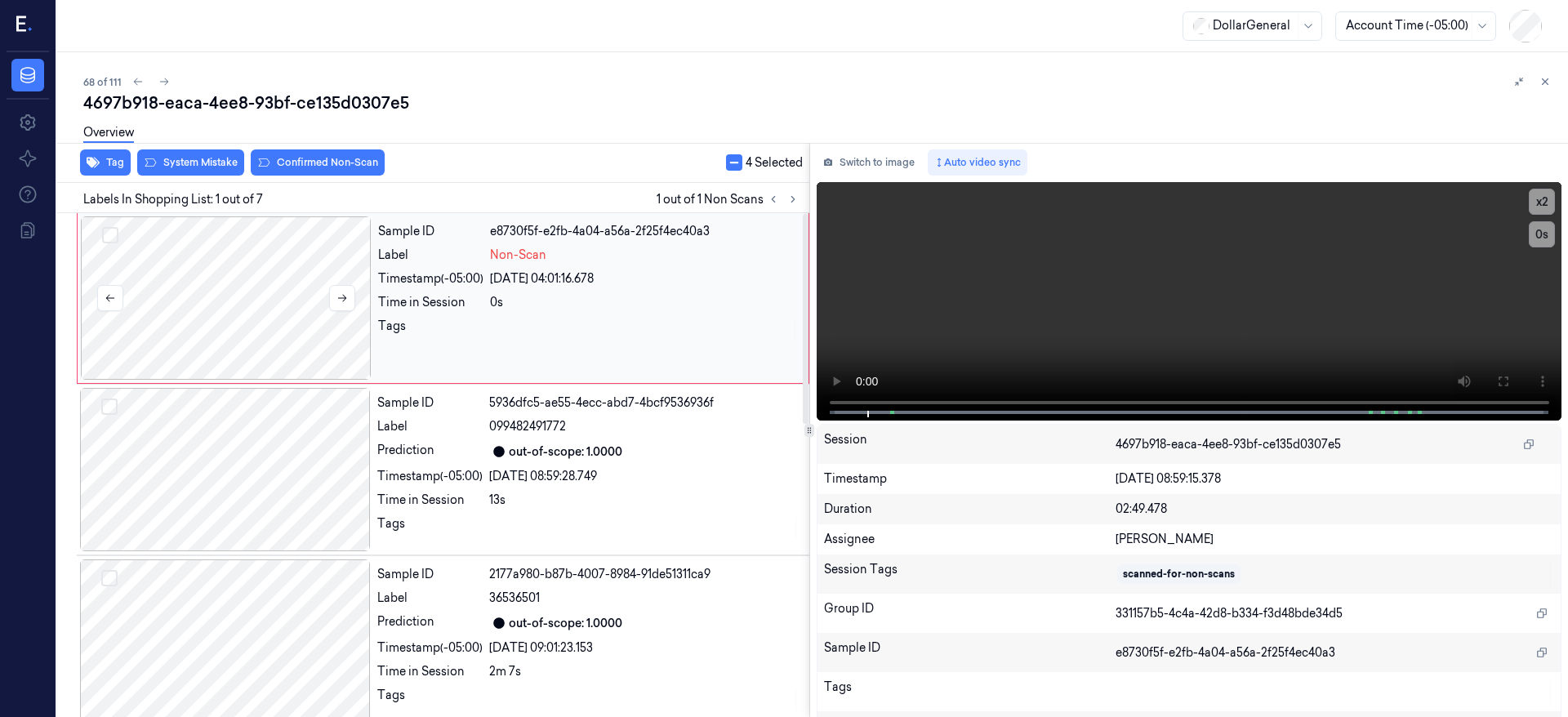
click at [187, 289] on div at bounding box center [226, 298] width 291 height 163
click at [734, 167] on button "button" at bounding box center [734, 162] width 17 height 17
click at [740, 162] on button "button" at bounding box center [734, 162] width 17 height 17
click at [267, 273] on div at bounding box center [226, 298] width 291 height 163
click at [226, 169] on button "System Mistake" at bounding box center [191, 162] width 107 height 26
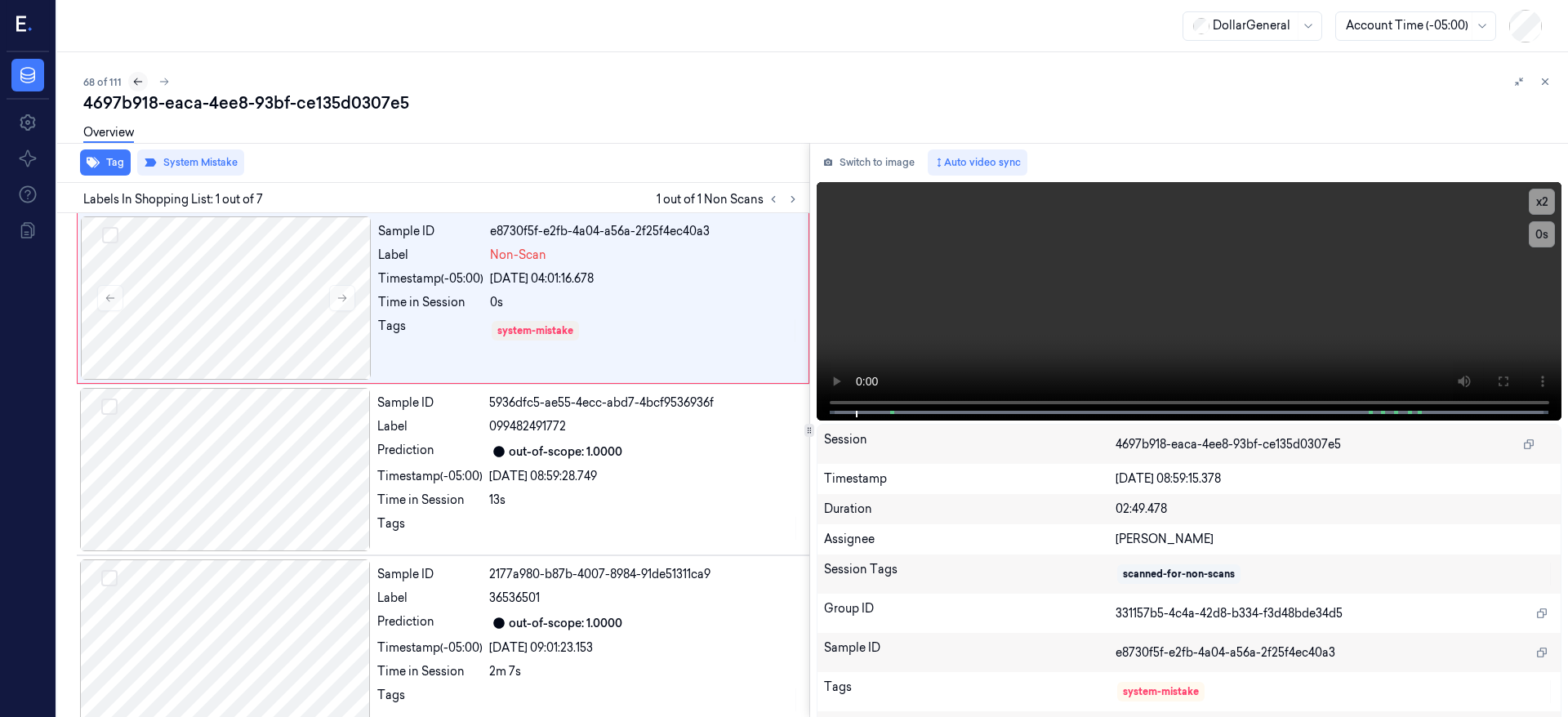
click at [133, 82] on icon at bounding box center [138, 82] width 12 height 12
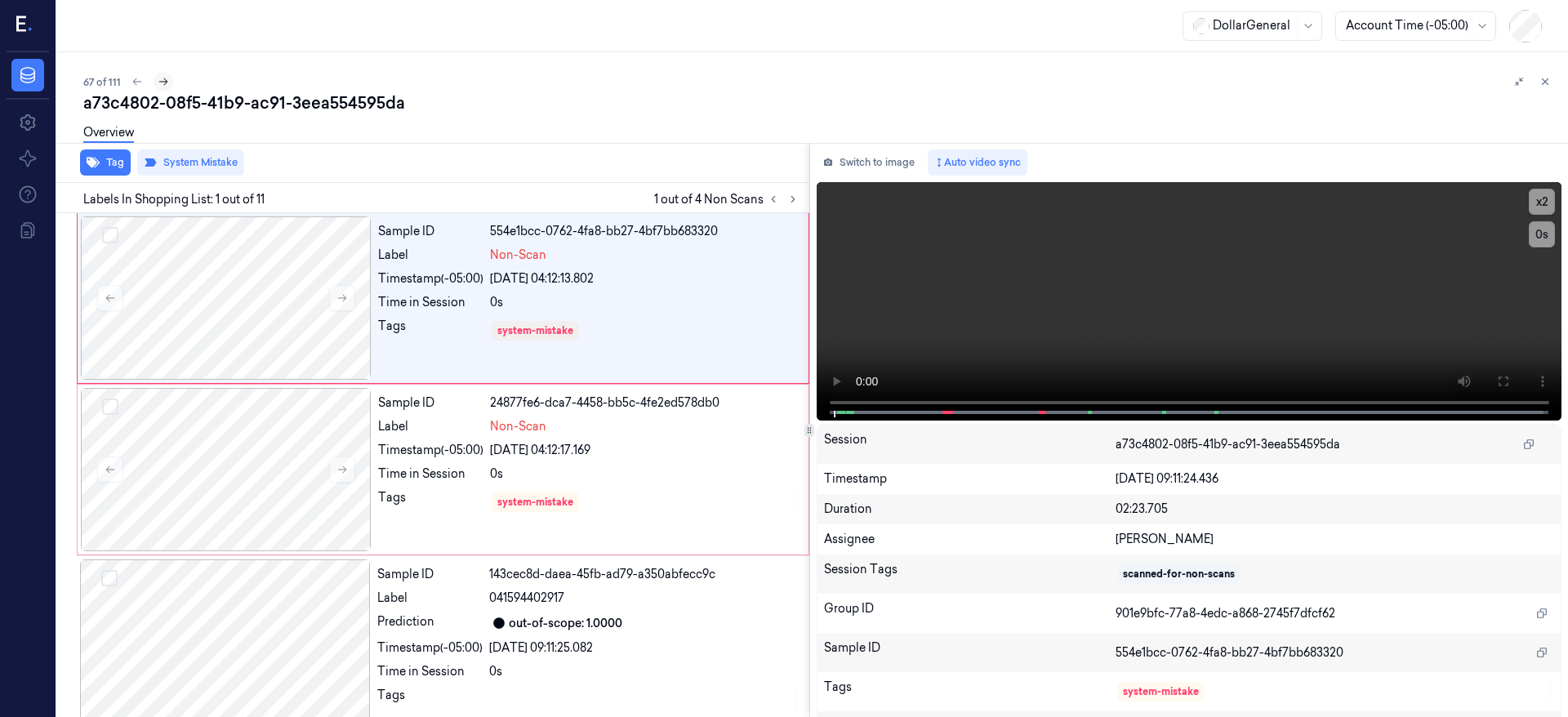
click at [169, 77] on button at bounding box center [163, 82] width 20 height 20
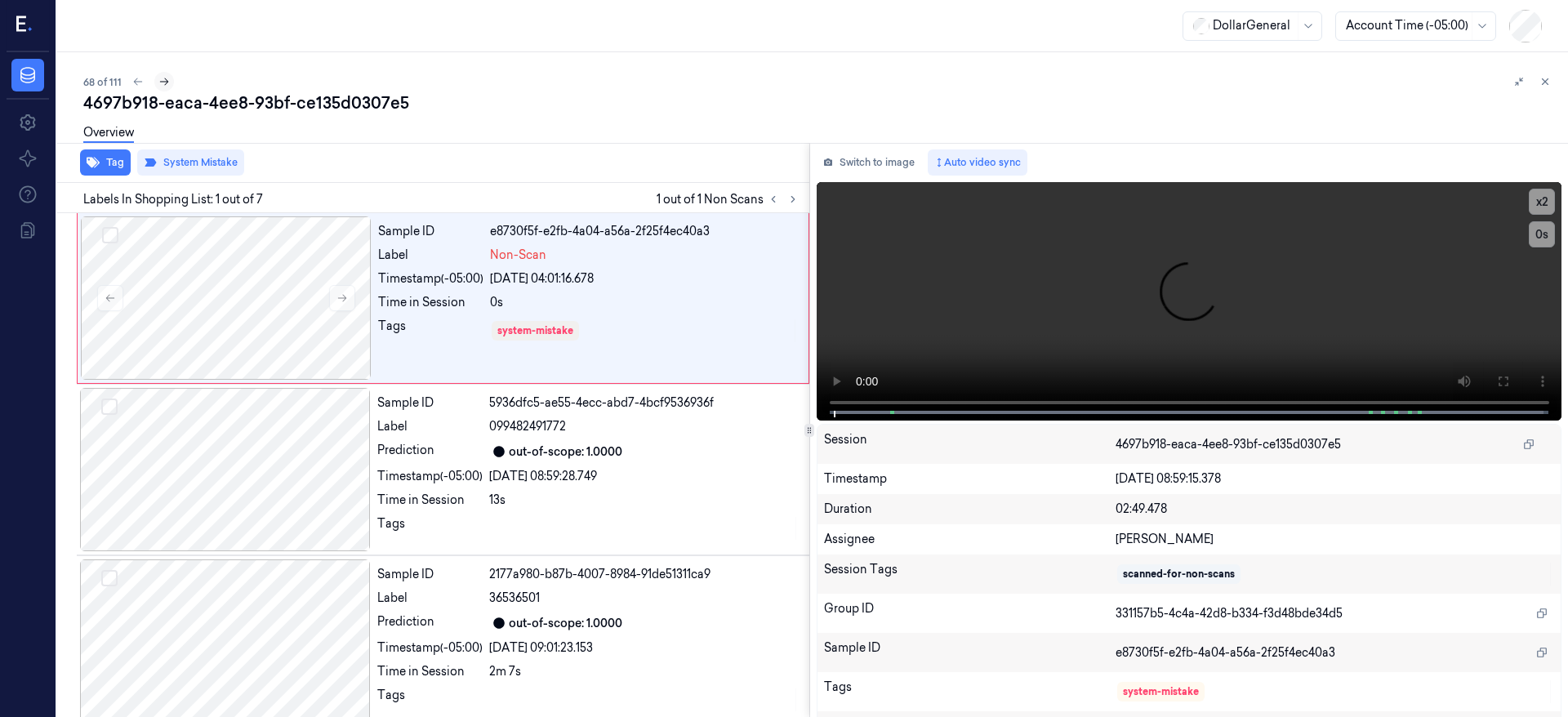
click at [169, 77] on button at bounding box center [164, 82] width 20 height 20
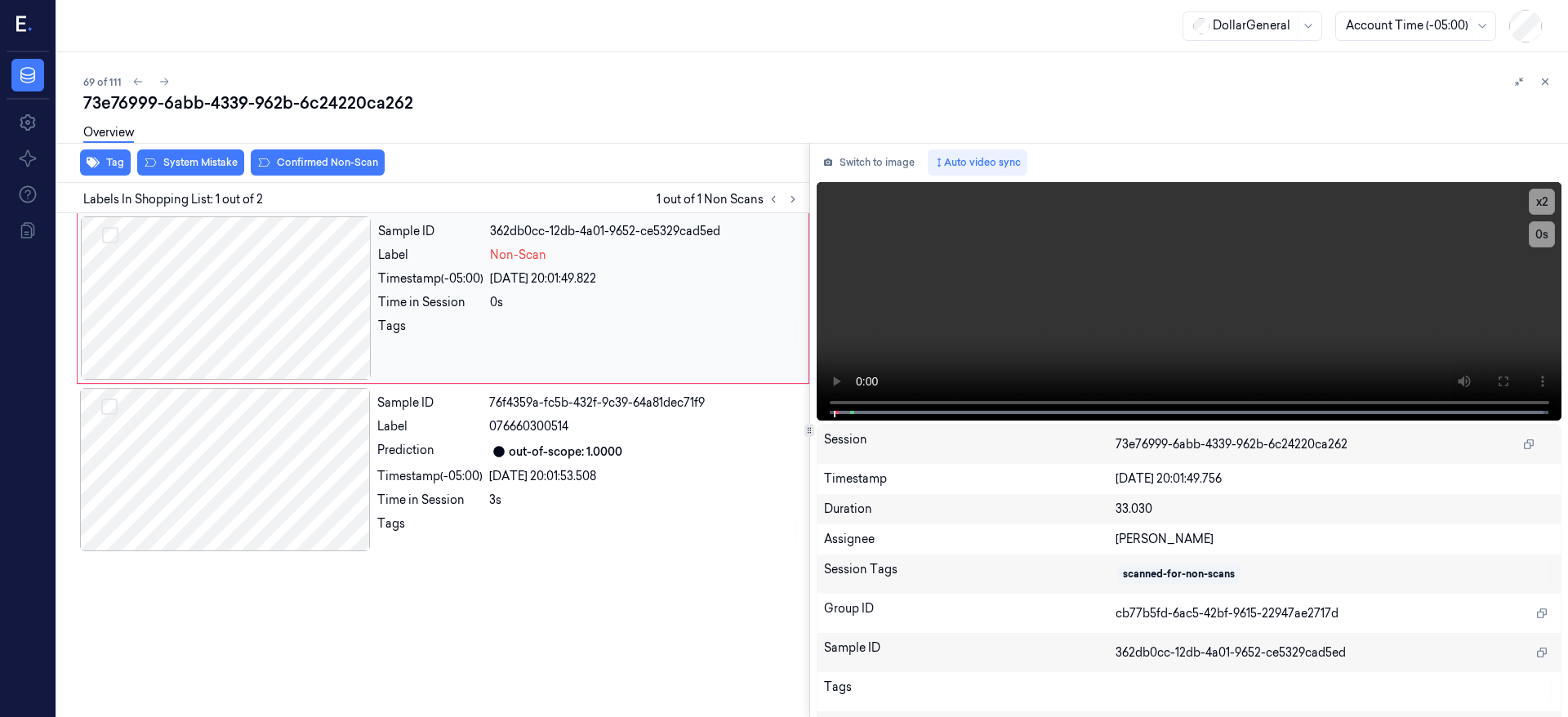
click at [228, 308] on div at bounding box center [226, 298] width 291 height 163
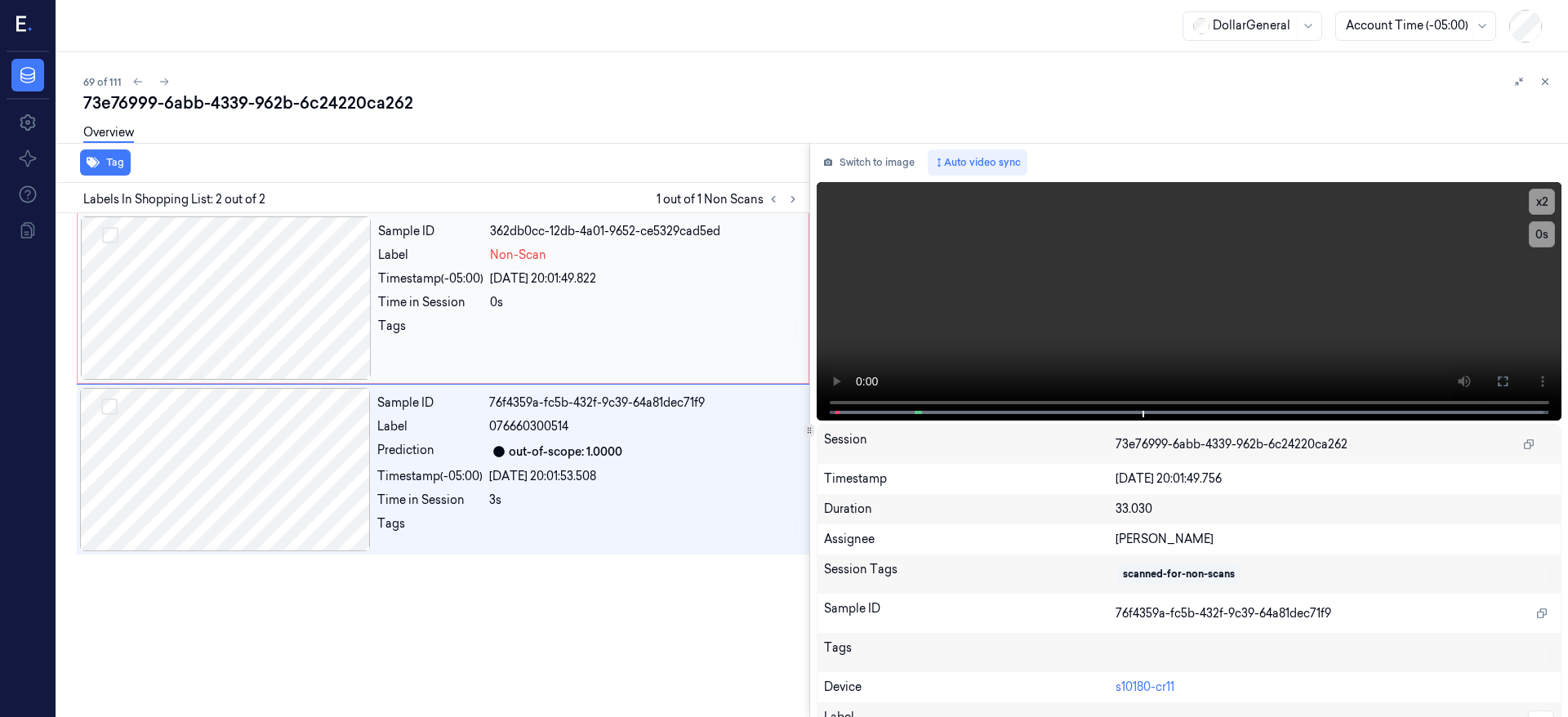
click at [236, 299] on div at bounding box center [226, 298] width 291 height 163
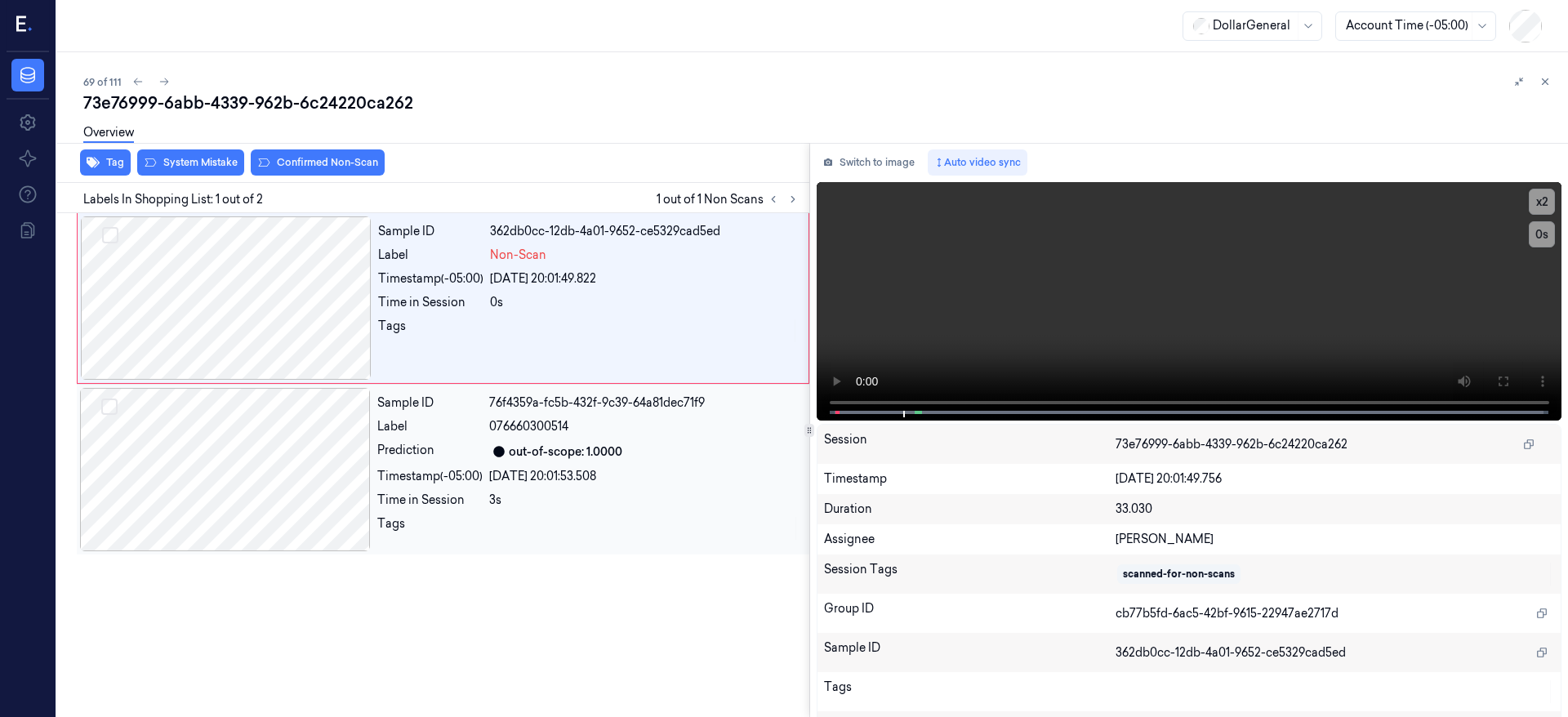
click at [802, 405] on div "Tag System Mistake Confirmed Non-Scan Labels In Shopping List: 1 out of 2 1 out…" at bounding box center [809, 431] width 1518 height 575
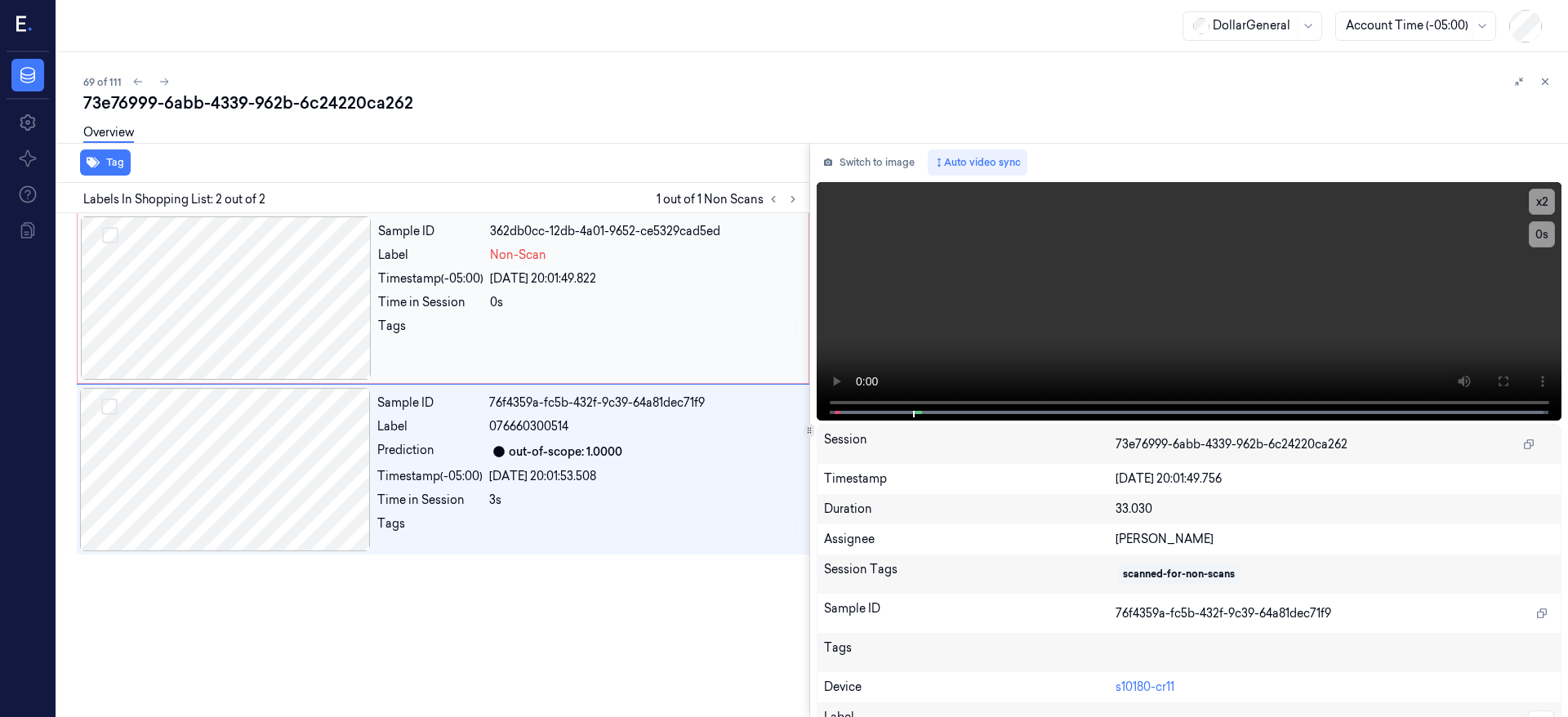
click at [250, 315] on div at bounding box center [226, 298] width 291 height 163
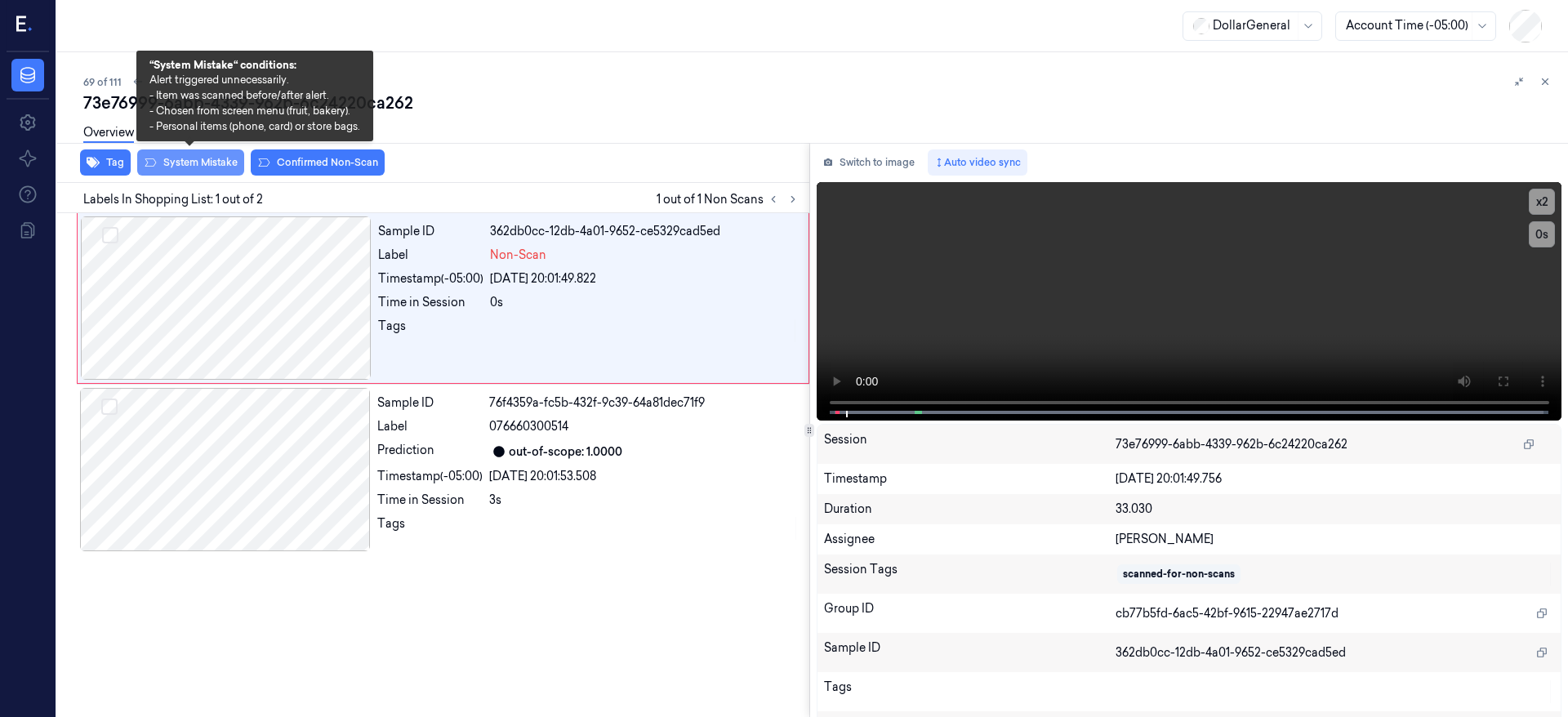
click at [167, 156] on button "System Mistake" at bounding box center [191, 162] width 107 height 26
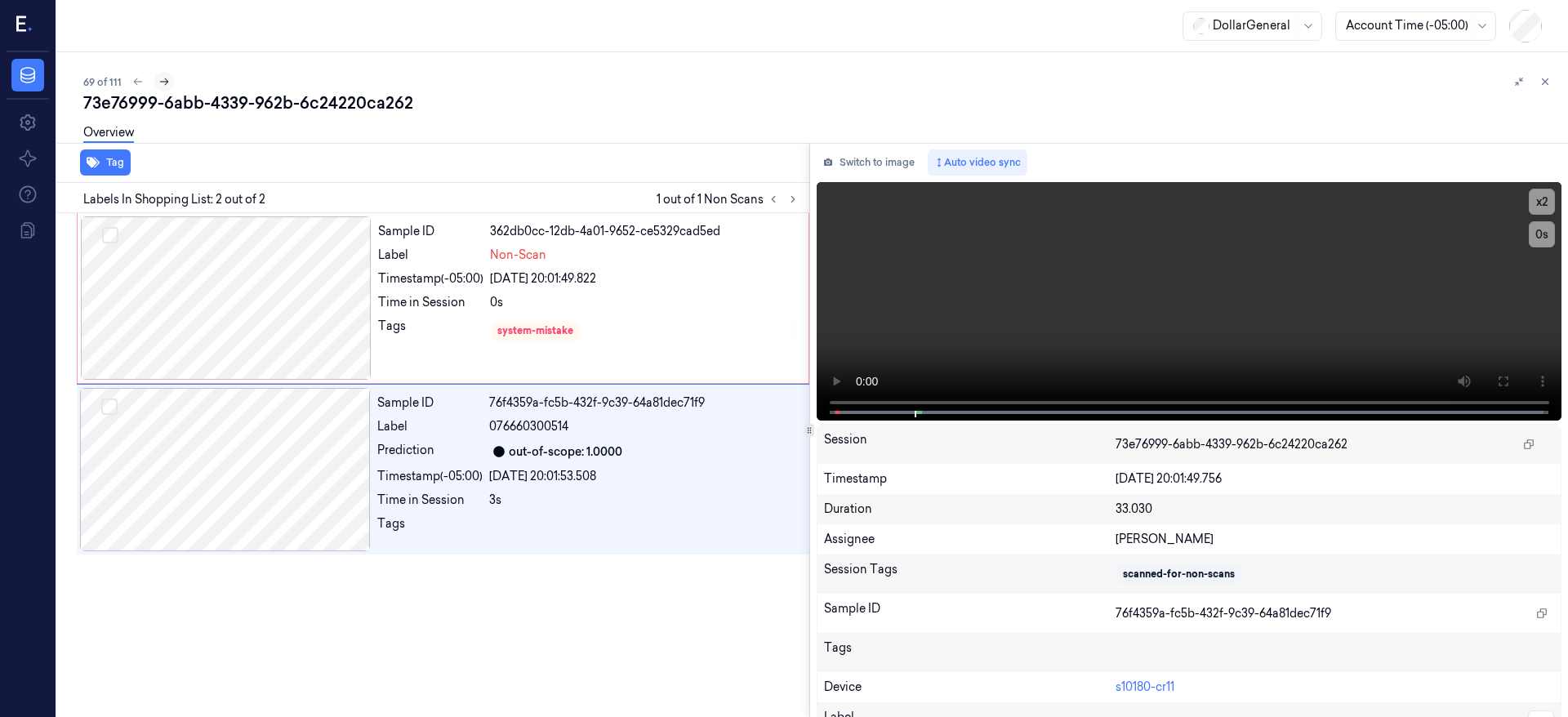
click at [162, 79] on icon at bounding box center [164, 82] width 12 height 12
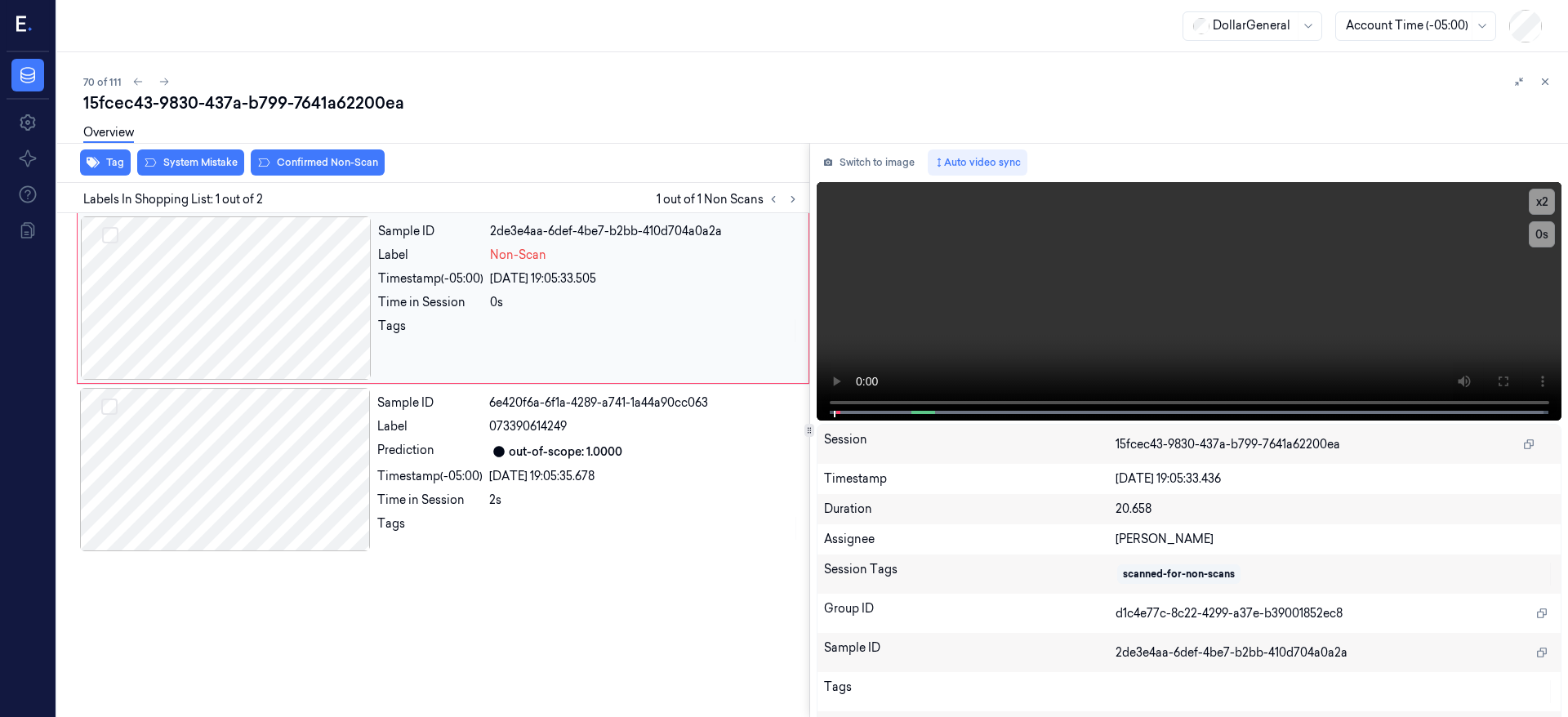
click at [229, 279] on div at bounding box center [226, 298] width 291 height 163
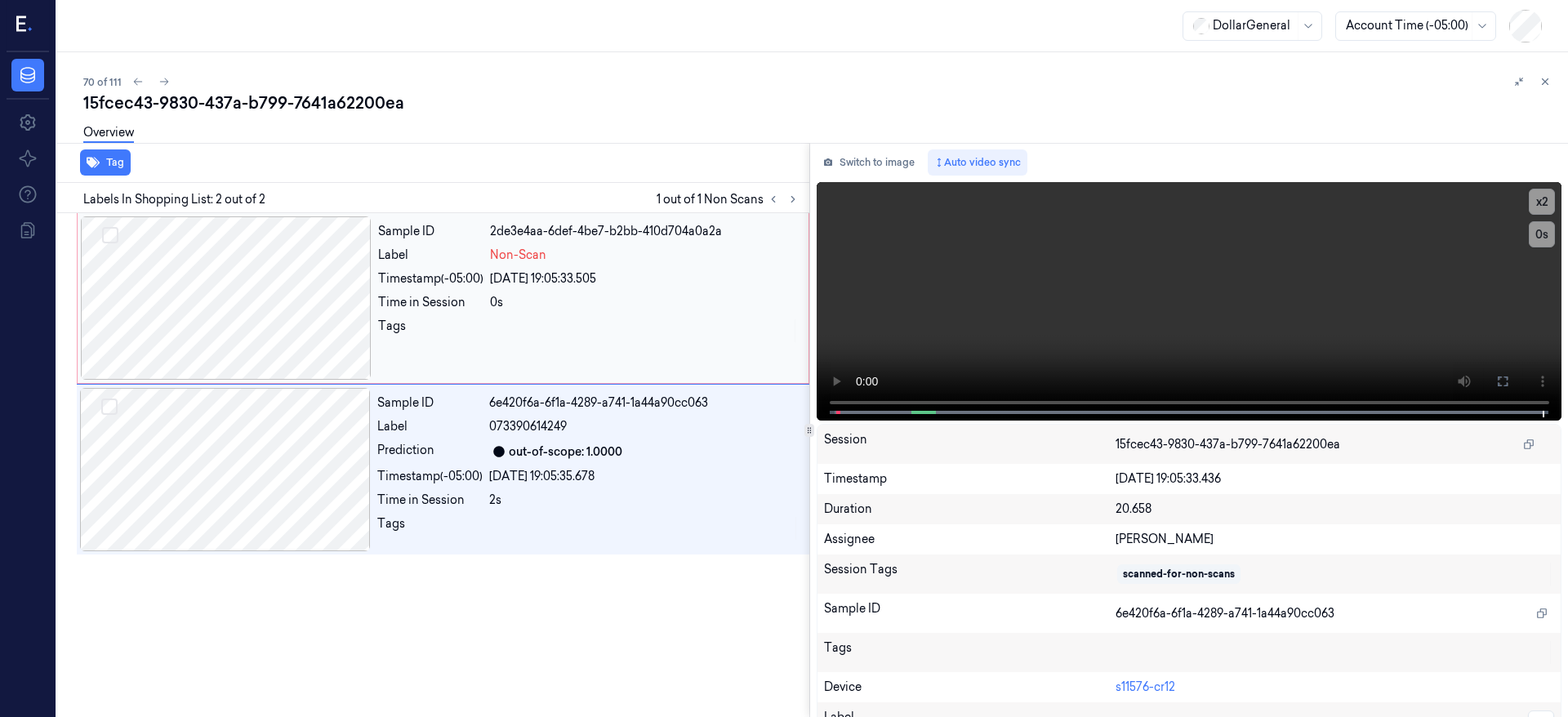
click at [228, 275] on div at bounding box center [226, 298] width 291 height 163
drag, startPoint x: 199, startPoint y: 278, endPoint x: 167, endPoint y: 144, distance: 137.8
click at [199, 275] on div at bounding box center [226, 298] width 291 height 163
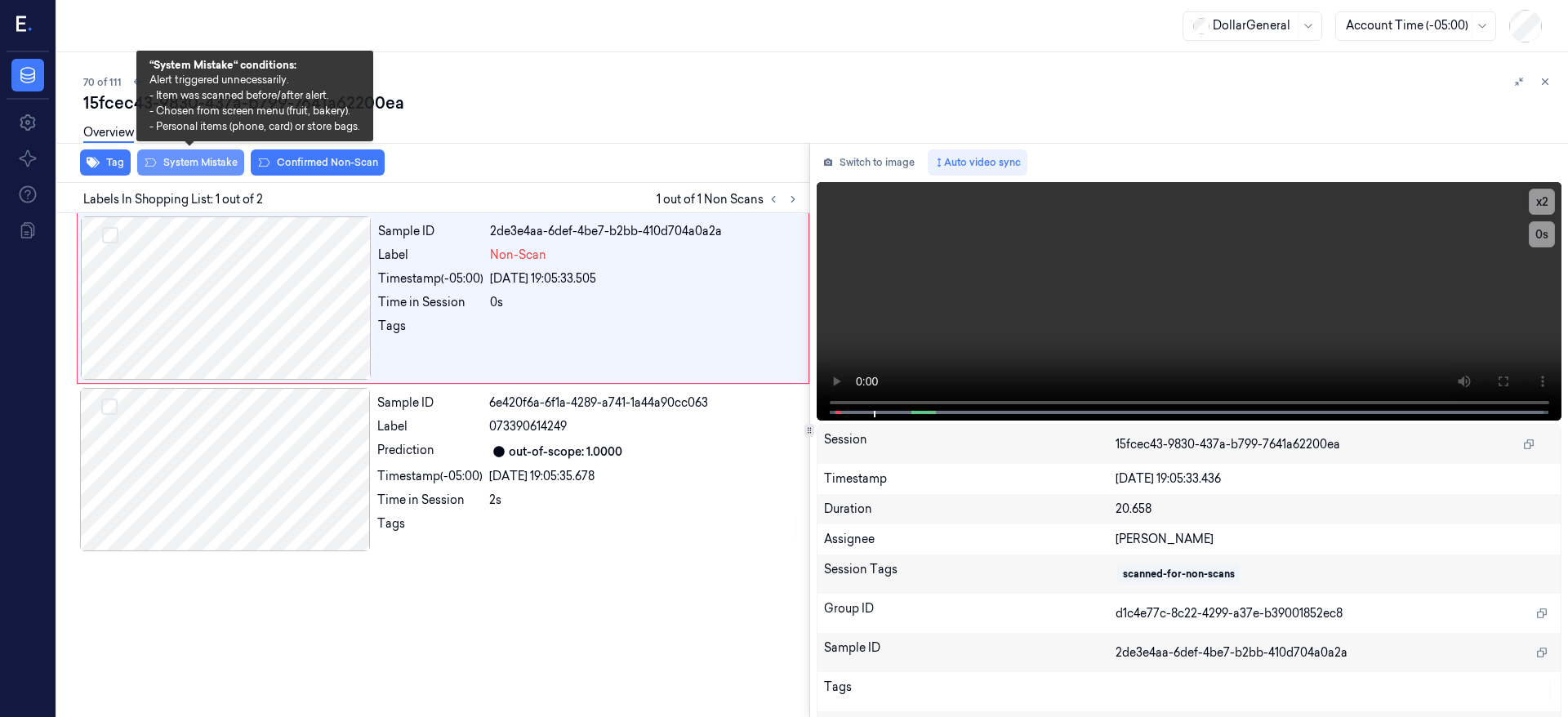
click at [177, 171] on button "System Mistake" at bounding box center [191, 162] width 107 height 26
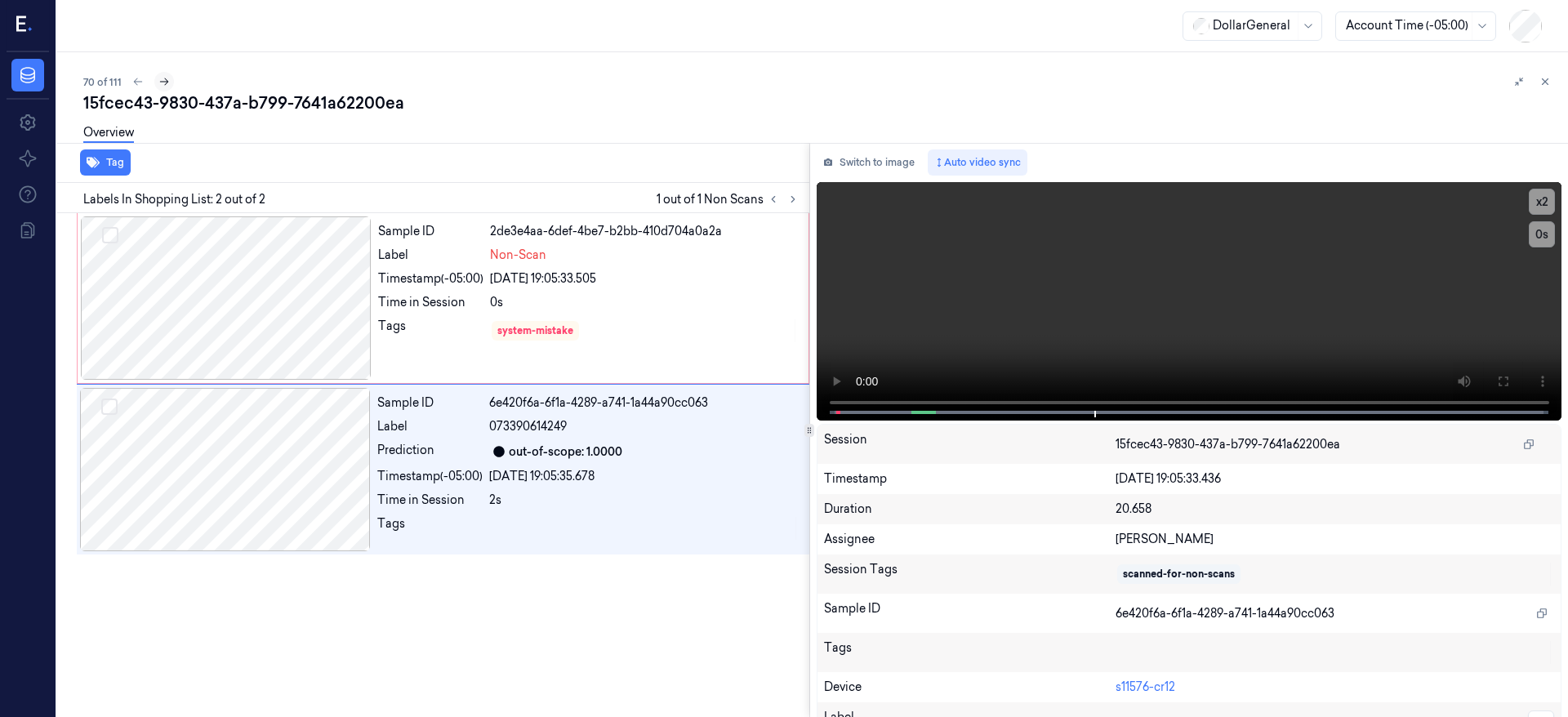
click at [167, 80] on icon at bounding box center [164, 82] width 12 height 12
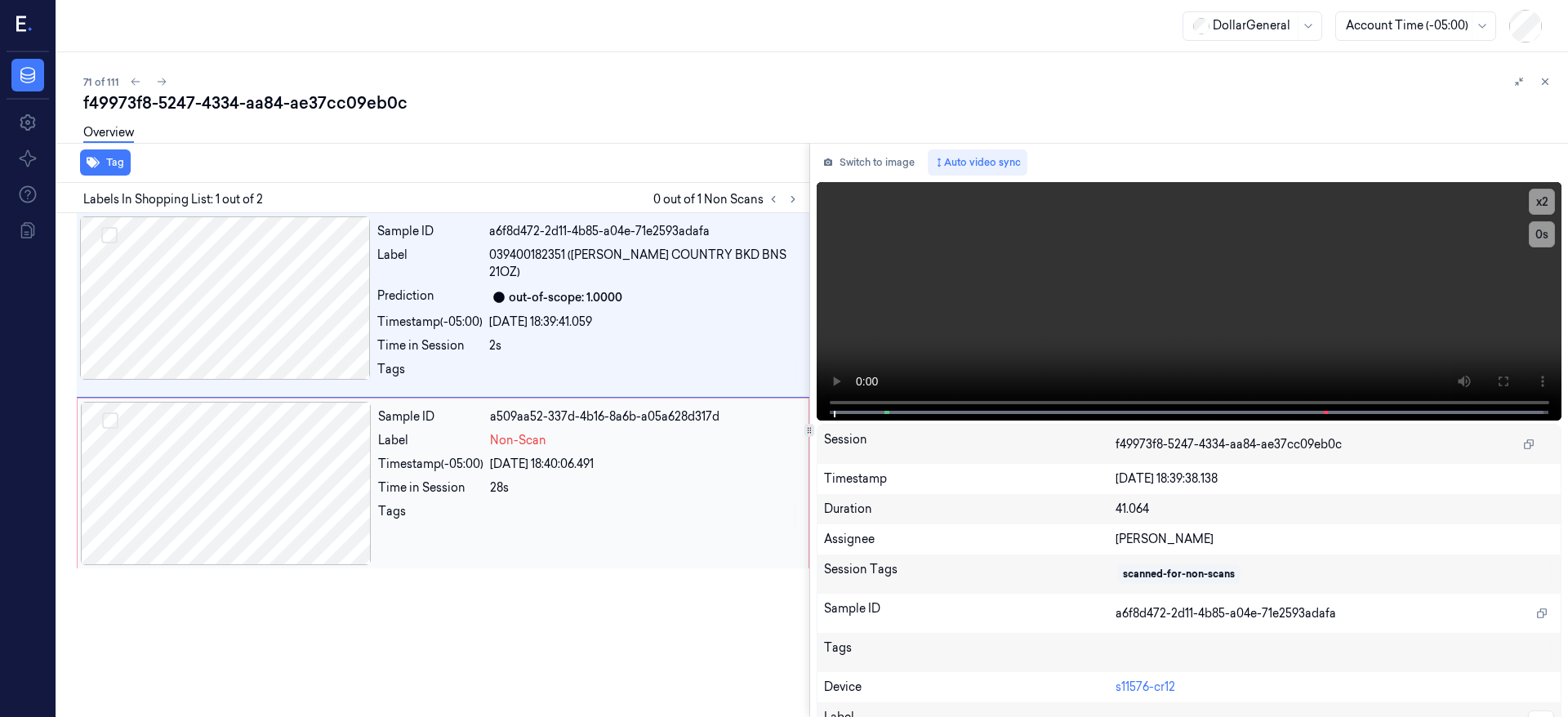
click at [192, 421] on div at bounding box center [226, 484] width 291 height 163
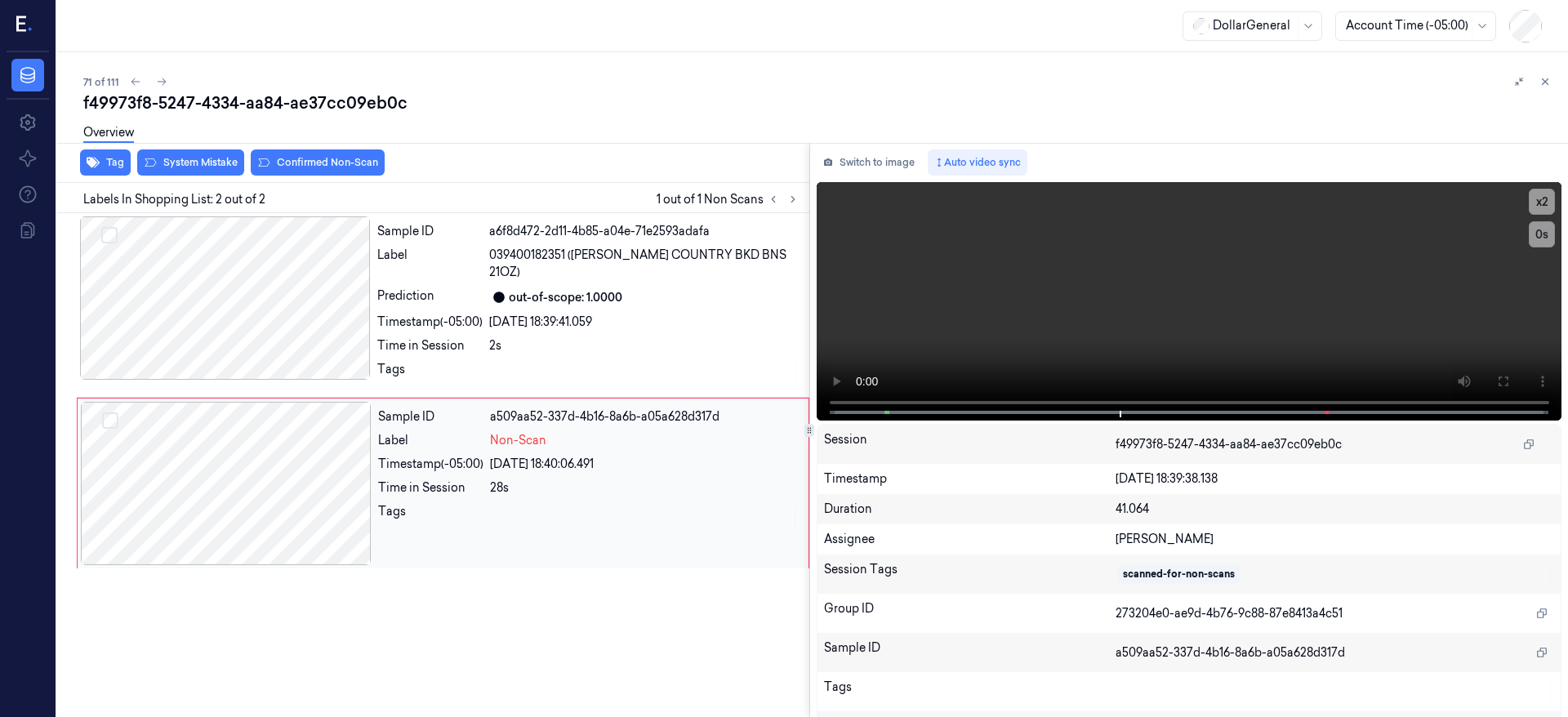
click at [225, 455] on div at bounding box center [226, 484] width 291 height 163
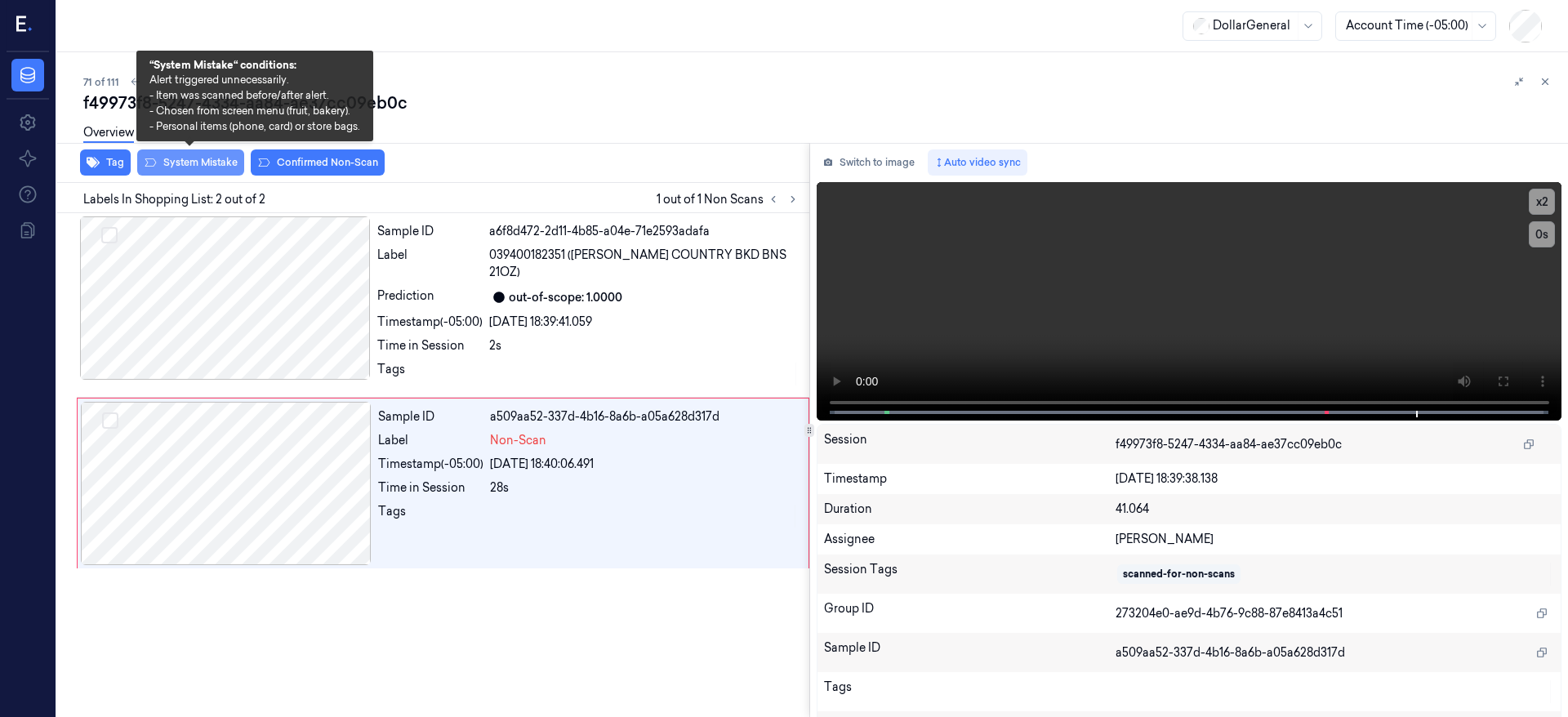
click at [212, 165] on button "System Mistake" at bounding box center [191, 162] width 107 height 26
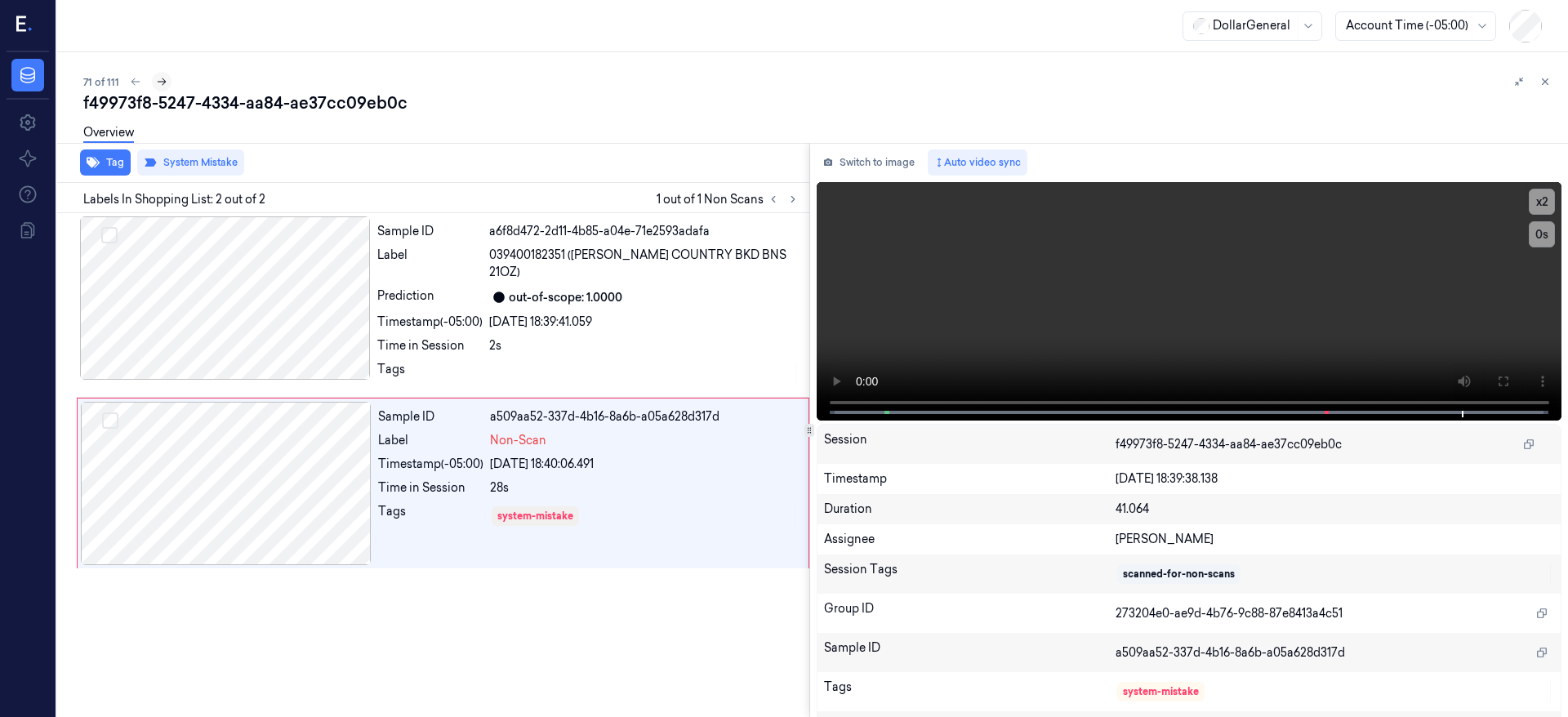
click at [159, 83] on icon at bounding box center [162, 82] width 12 height 12
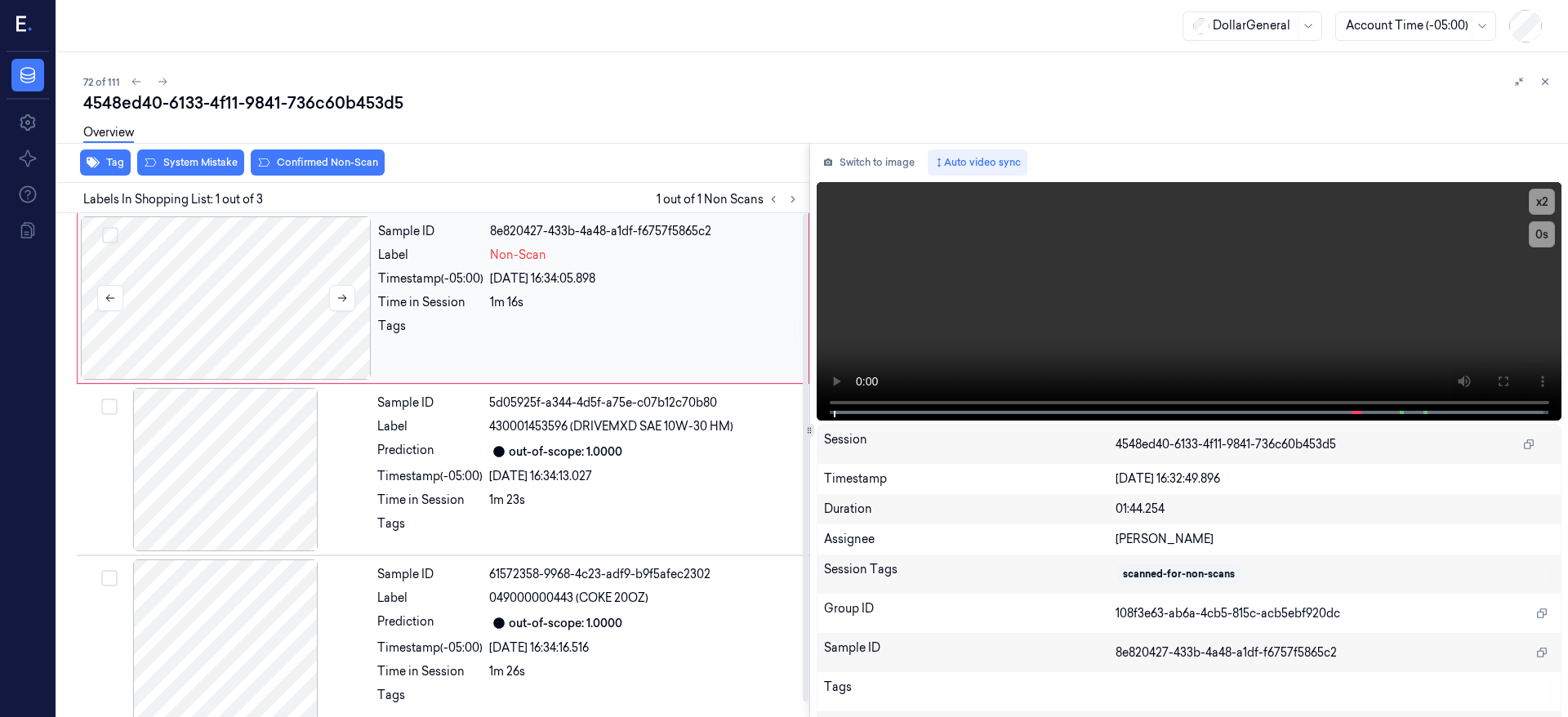
click at [253, 263] on div at bounding box center [226, 298] width 291 height 163
click at [186, 162] on button "System Mistake" at bounding box center [191, 162] width 107 height 26
click at [164, 81] on icon at bounding box center [162, 82] width 12 height 12
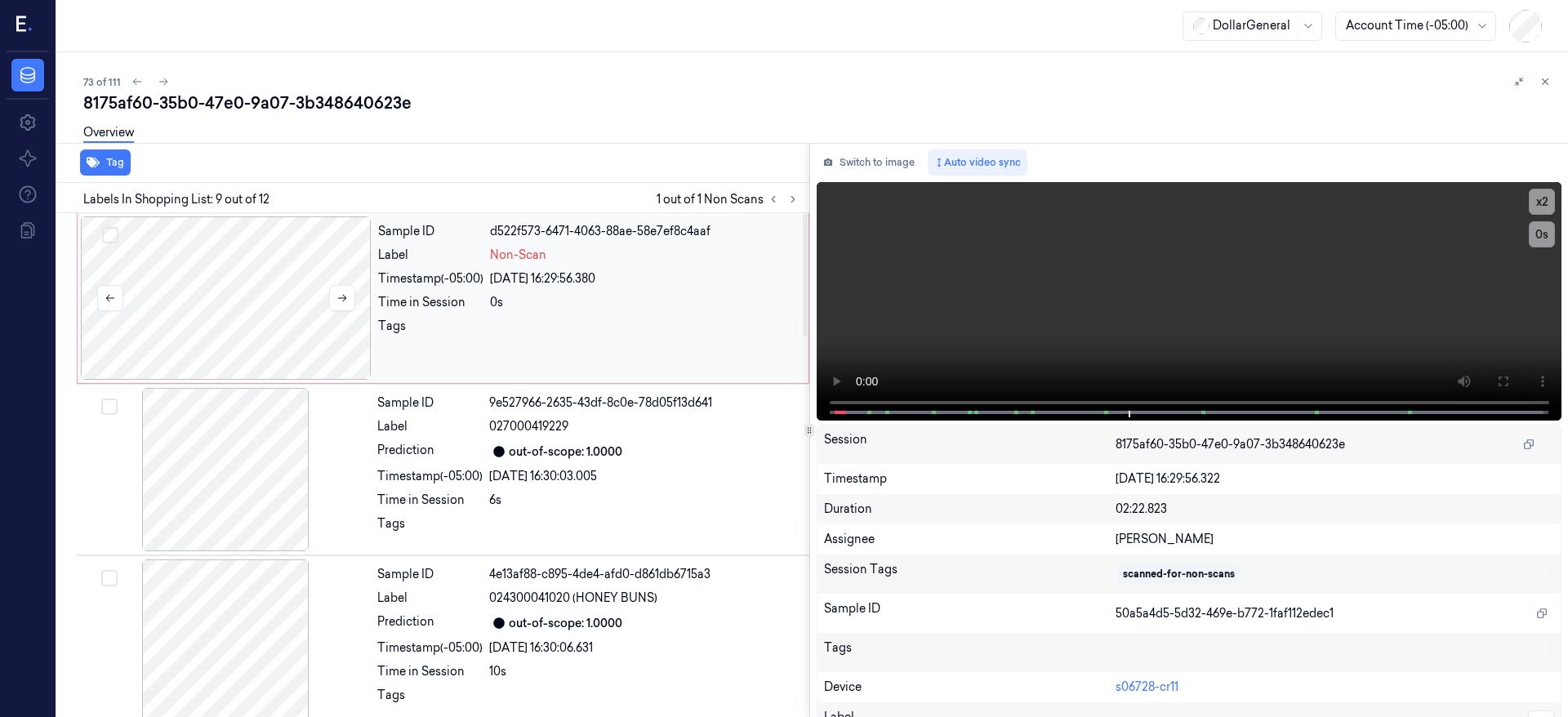
click at [210, 306] on div at bounding box center [226, 298] width 291 height 163
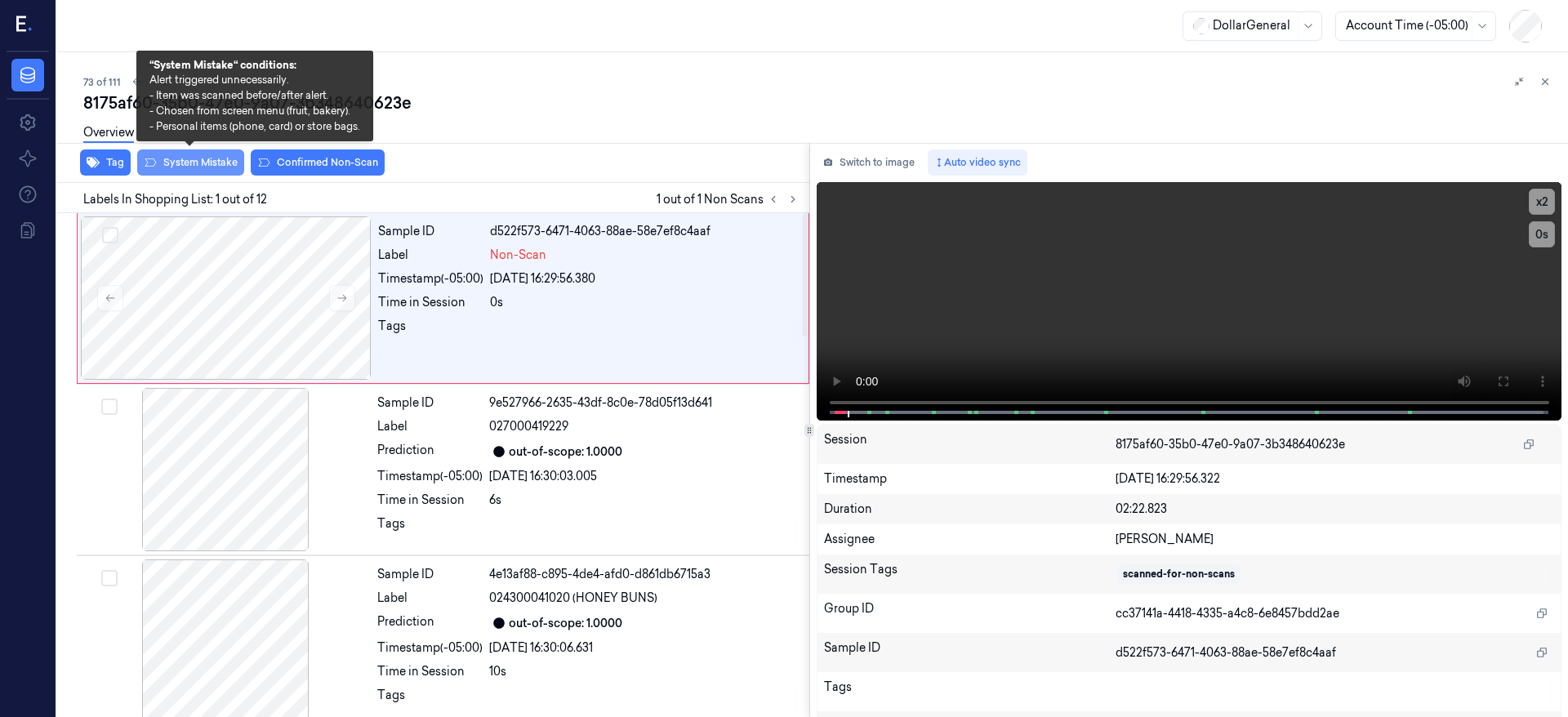
click at [198, 165] on button "System Mistake" at bounding box center [191, 162] width 107 height 26
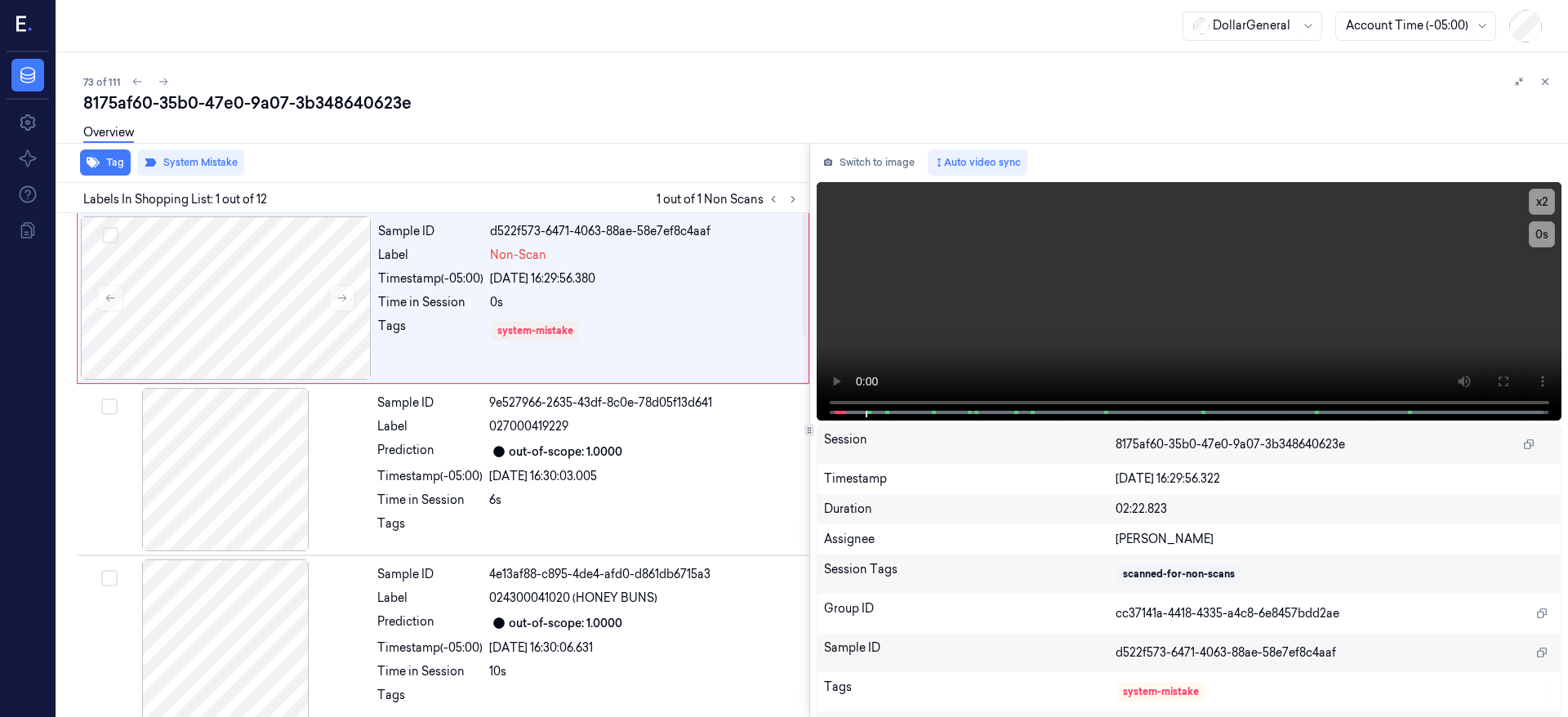
scroll to position [5, 0]
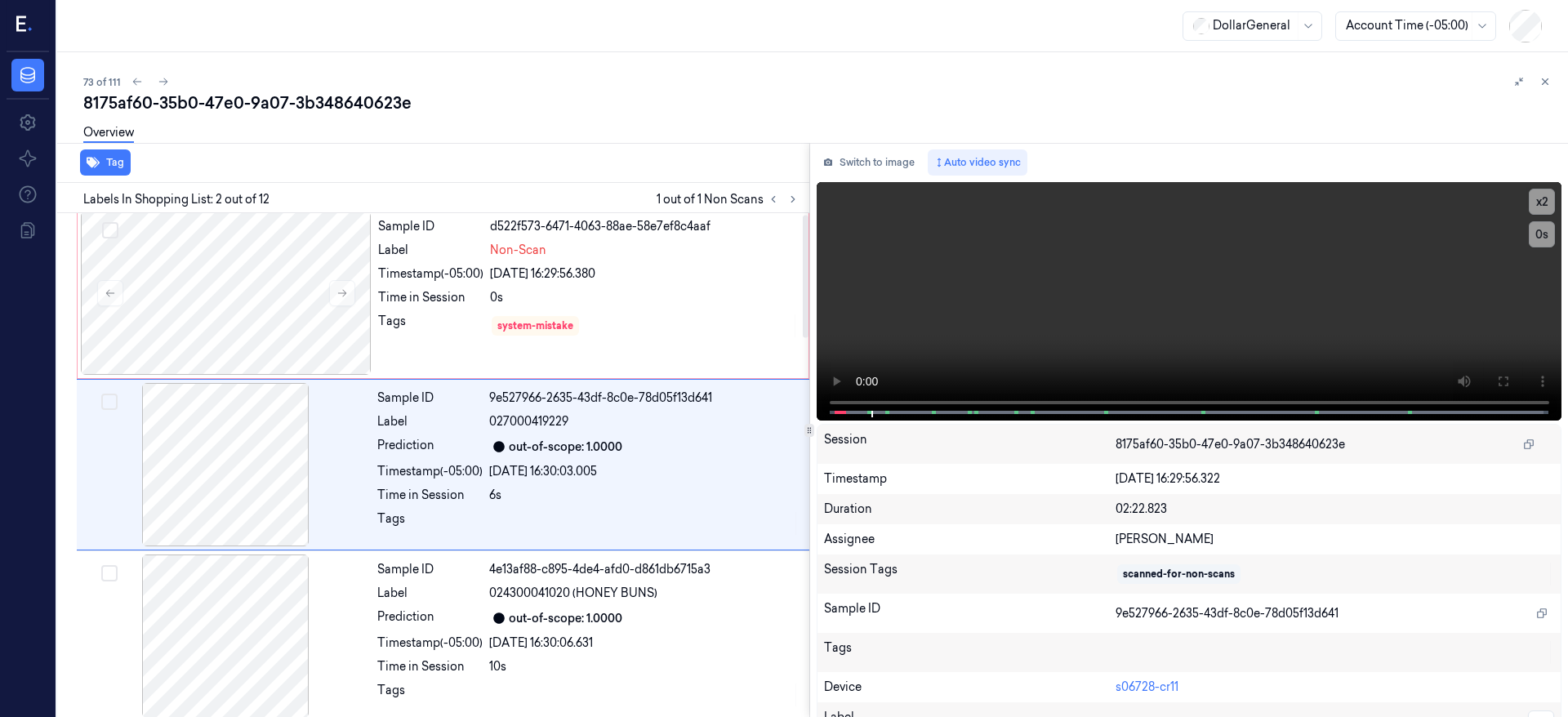
click at [485, 154] on div "Overview" at bounding box center [819, 135] width 1472 height 42
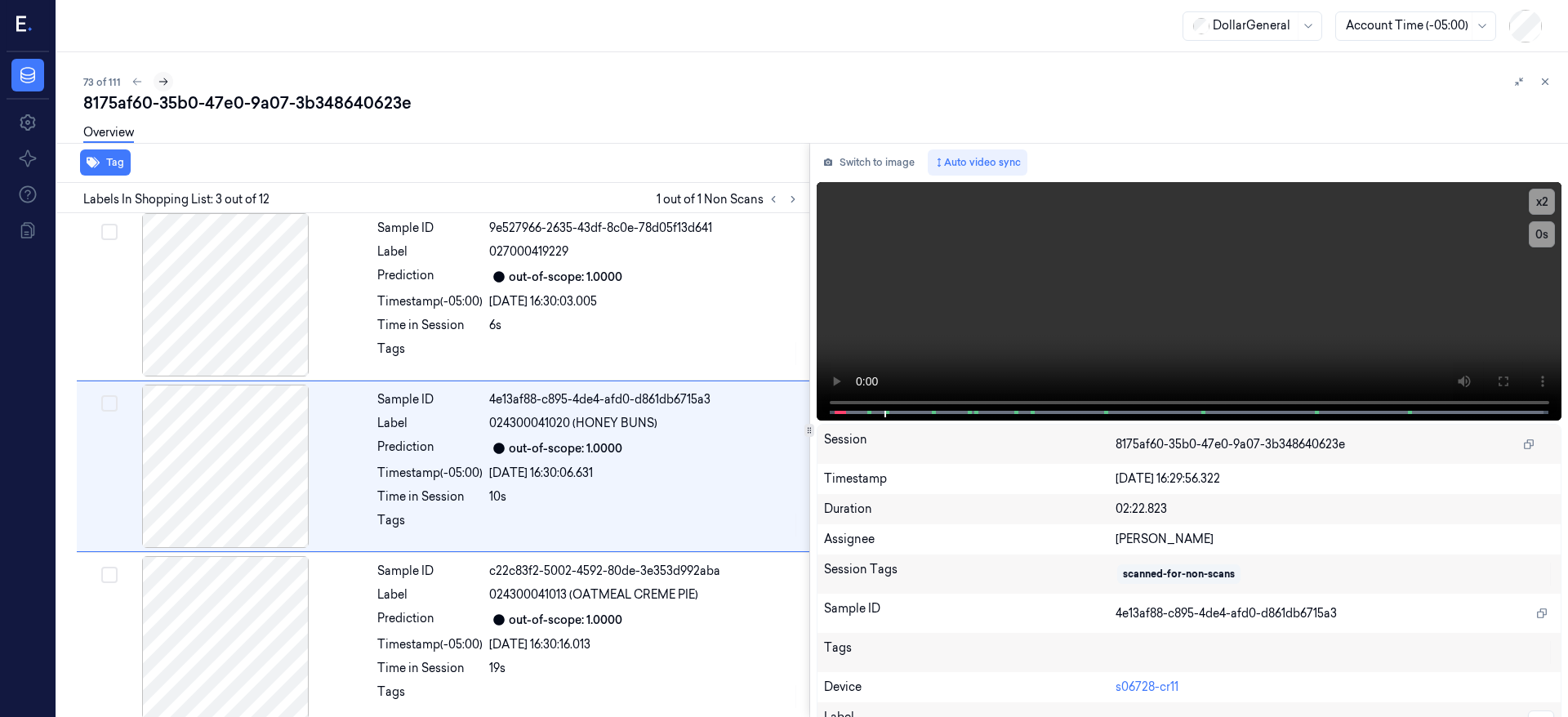
click at [165, 74] on button at bounding box center [163, 82] width 20 height 20
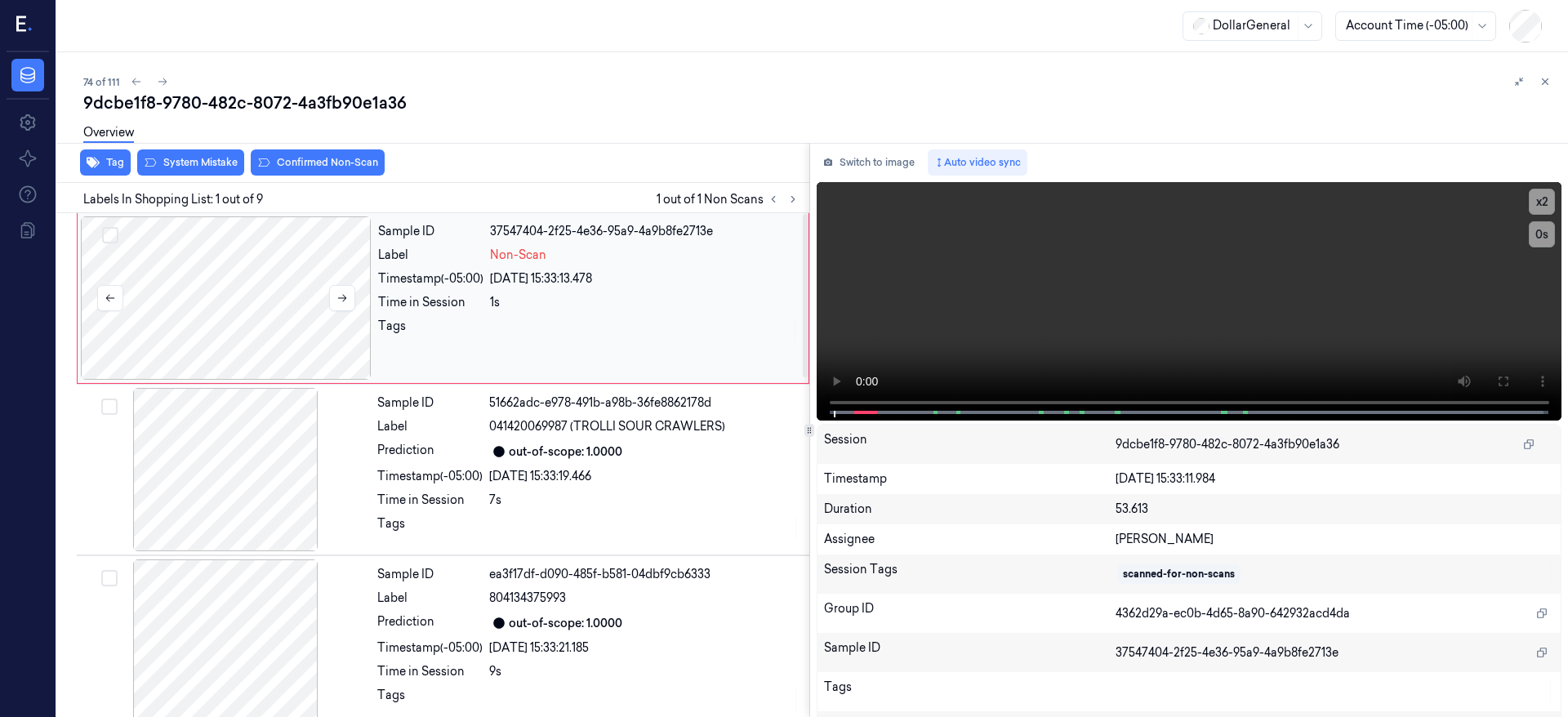
click at [248, 322] on div at bounding box center [226, 298] width 291 height 163
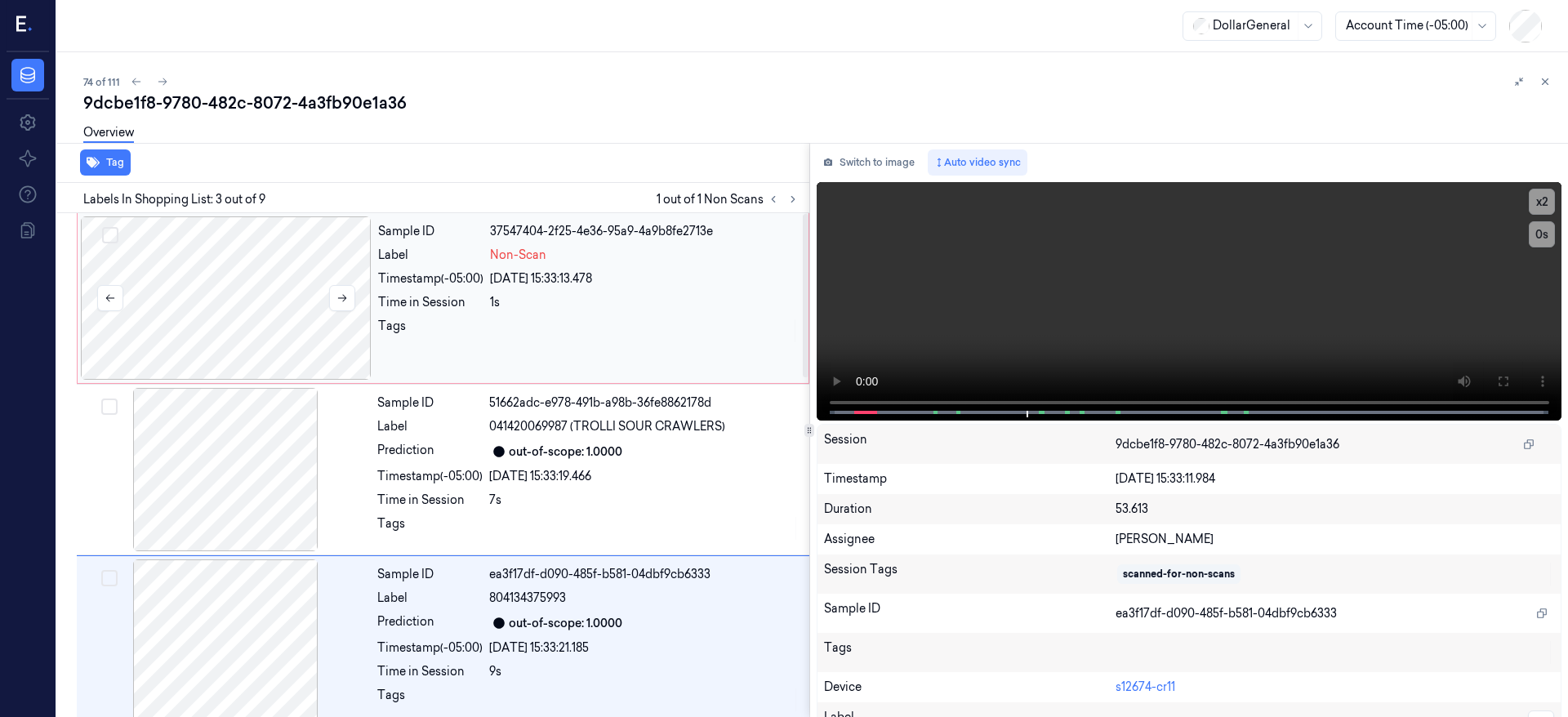
click at [256, 282] on div at bounding box center [226, 298] width 291 height 163
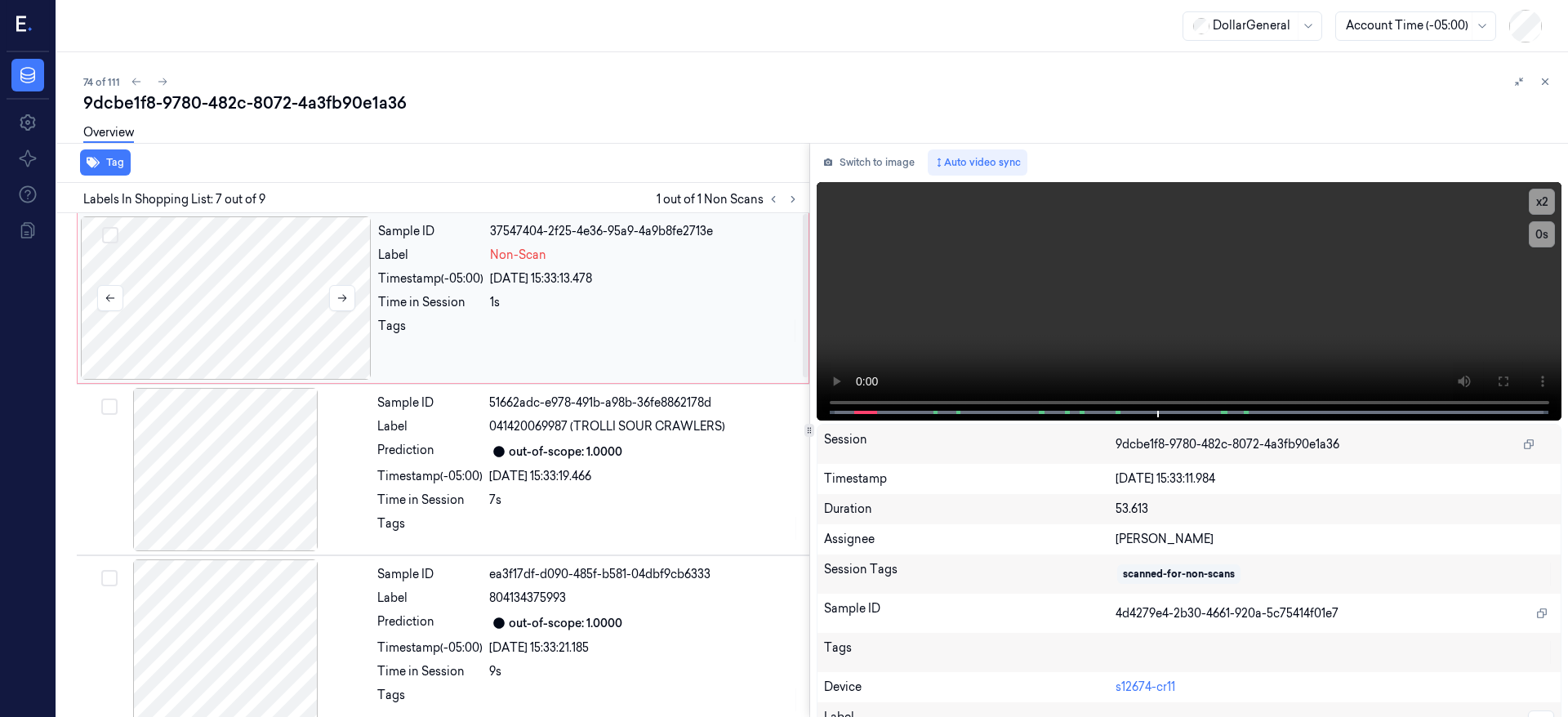
click at [189, 255] on div at bounding box center [226, 298] width 291 height 163
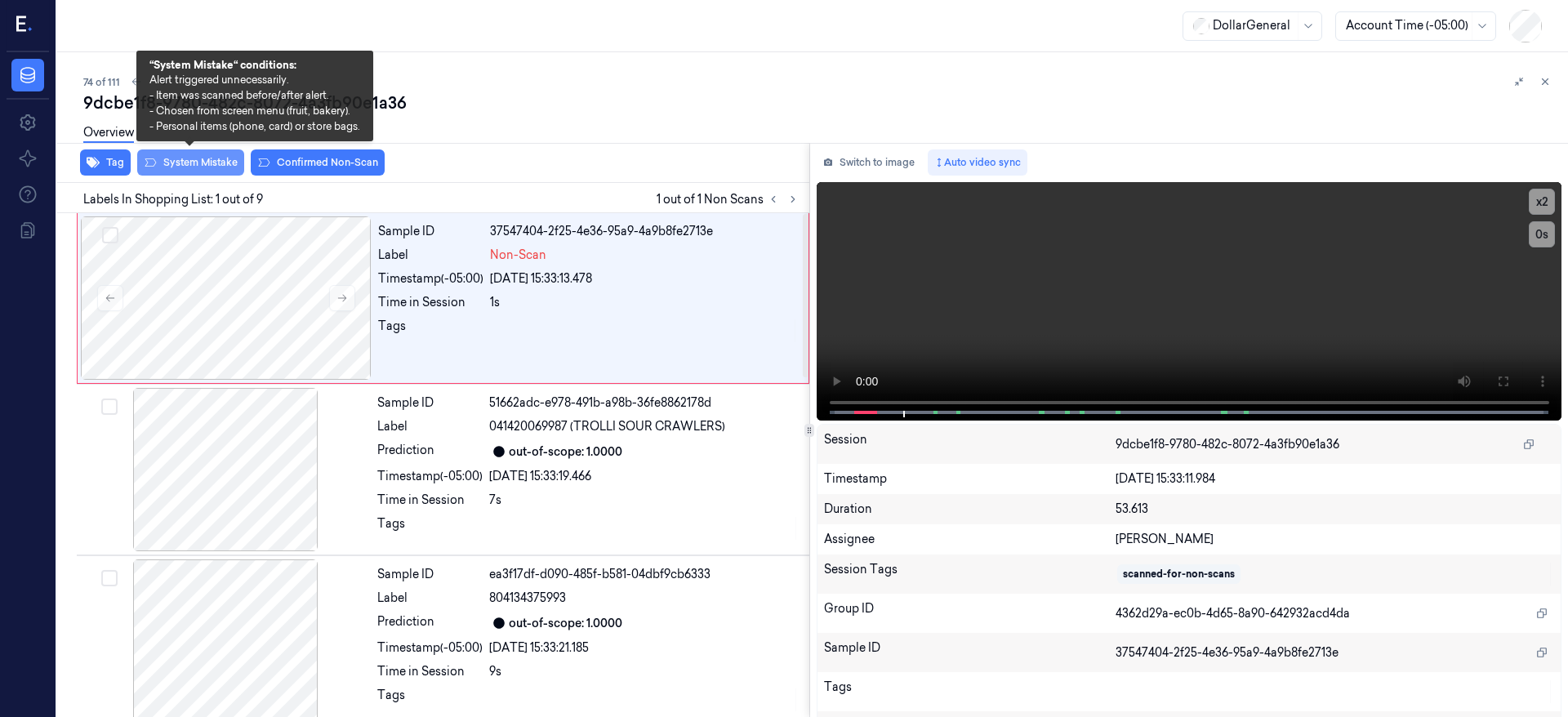
click at [226, 160] on button "System Mistake" at bounding box center [191, 162] width 107 height 26
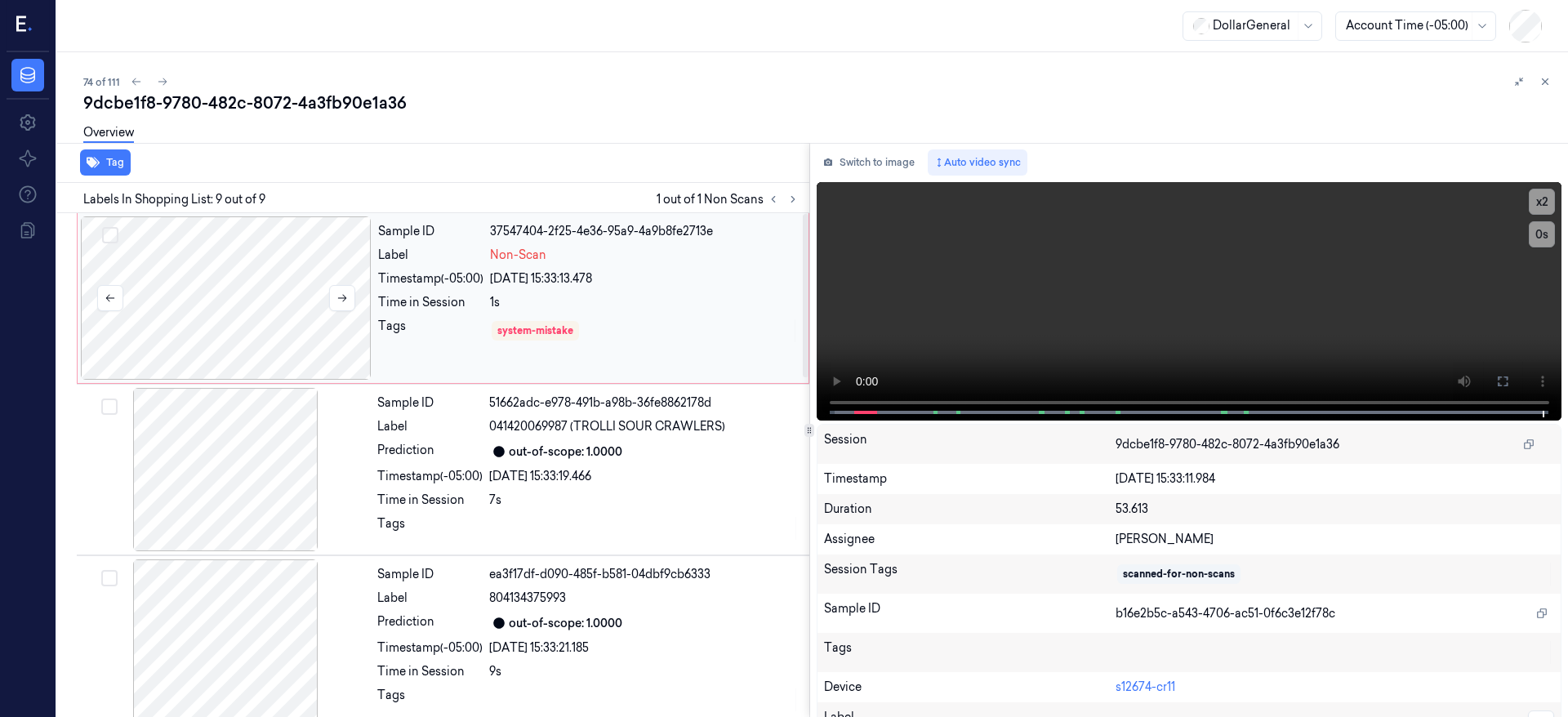
click at [213, 287] on div at bounding box center [226, 298] width 291 height 163
click at [157, 80] on icon at bounding box center [162, 82] width 12 height 12
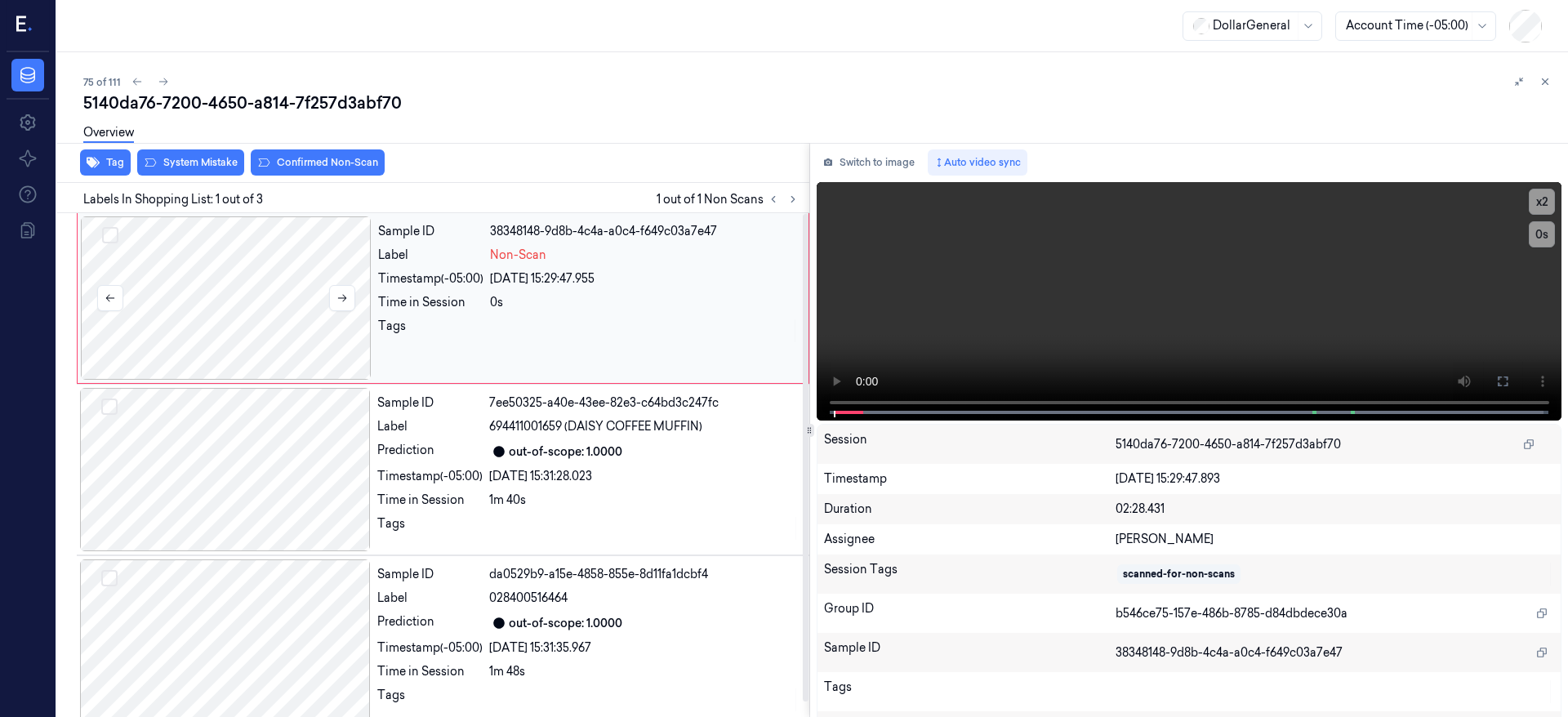
click at [208, 267] on div at bounding box center [226, 298] width 291 height 163
click at [205, 291] on div at bounding box center [226, 298] width 291 height 163
click at [234, 261] on div at bounding box center [226, 298] width 291 height 163
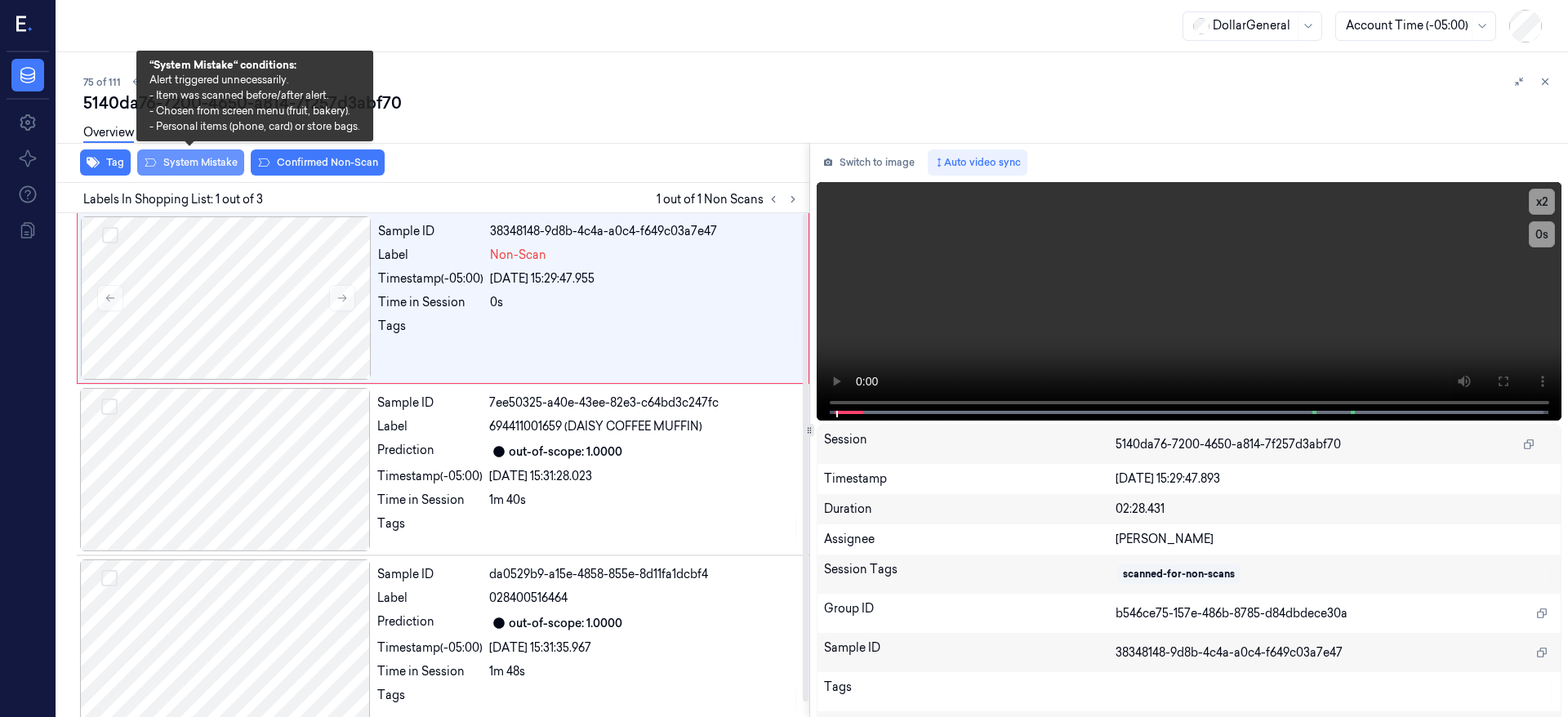
click at [207, 161] on button "System Mistake" at bounding box center [191, 162] width 107 height 26
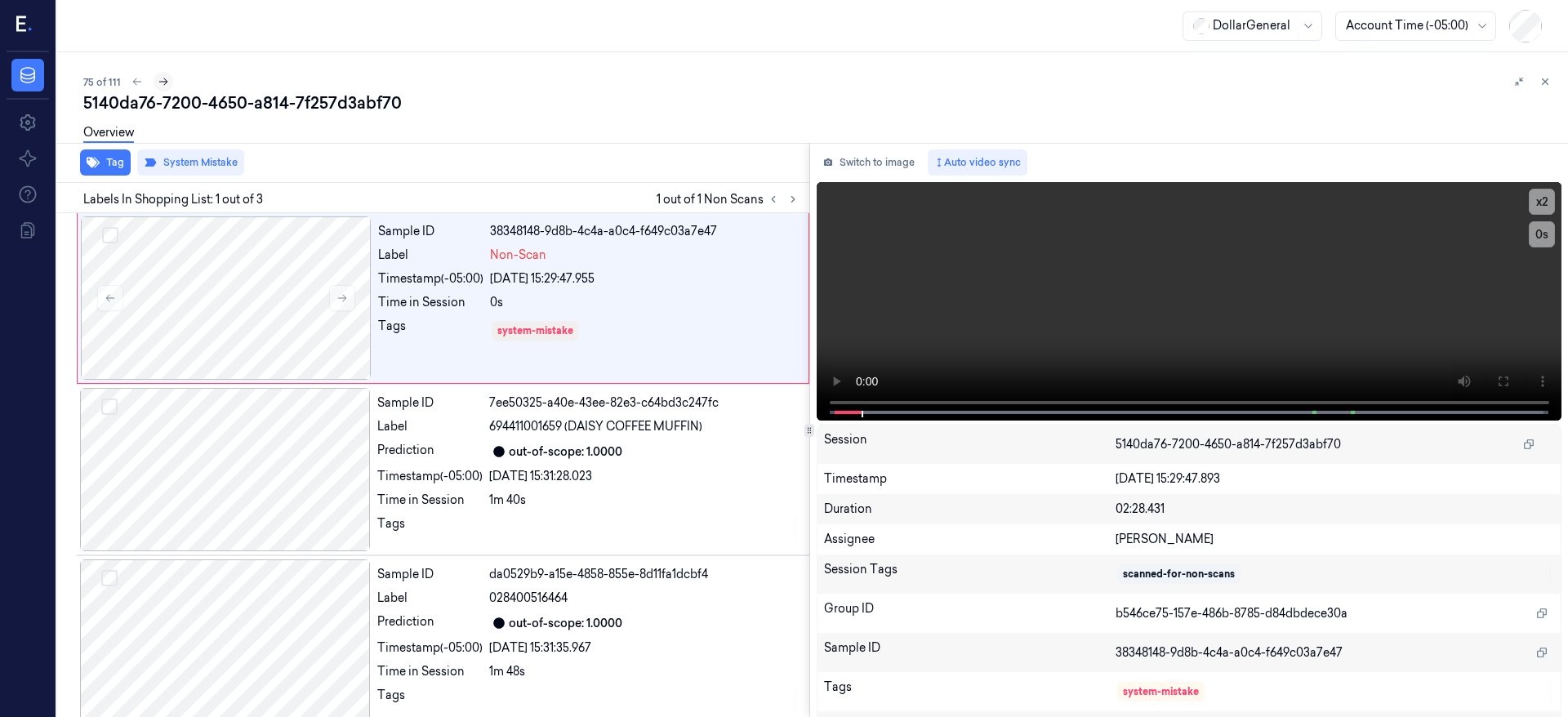
click at [159, 76] on icon at bounding box center [163, 82] width 12 height 12
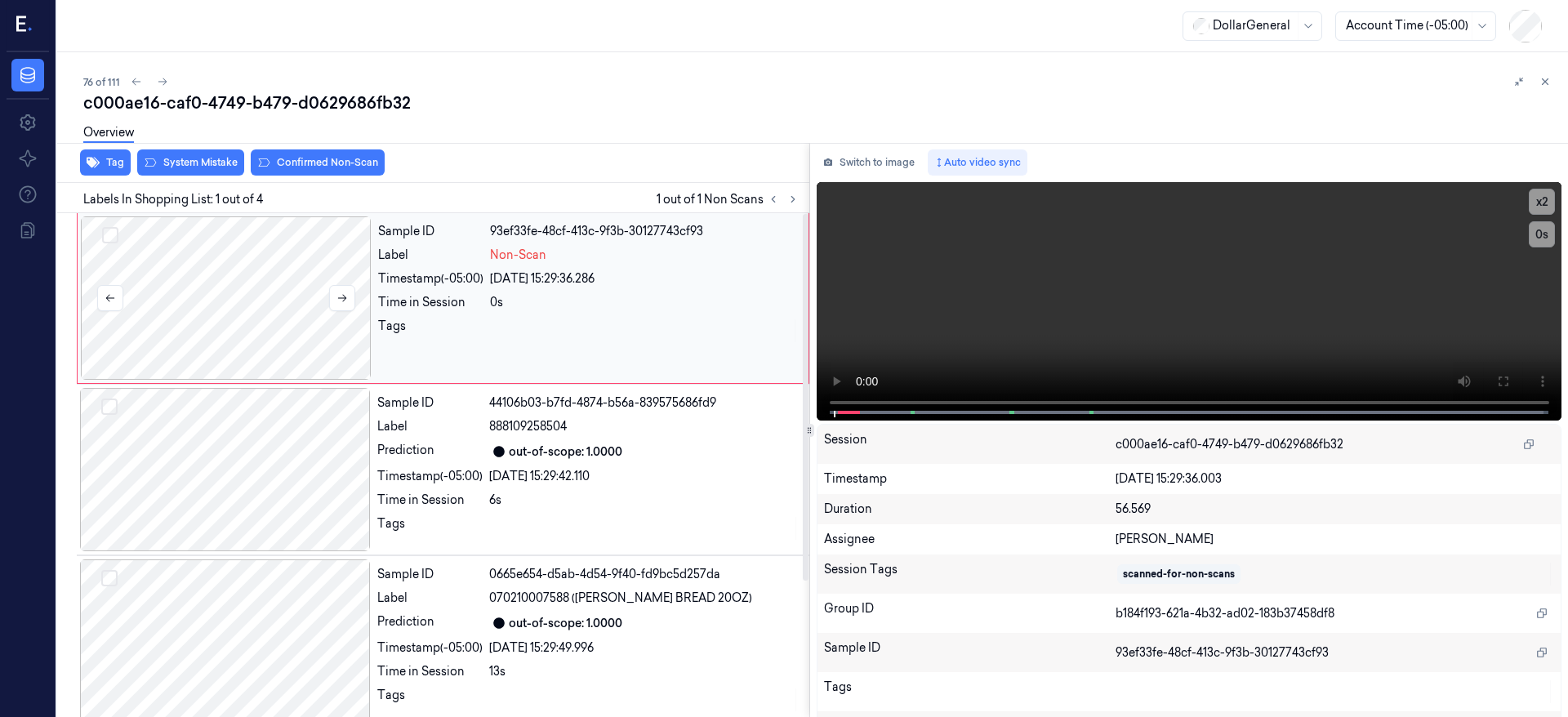
click at [326, 306] on div at bounding box center [226, 298] width 291 height 163
click at [261, 286] on div at bounding box center [226, 298] width 291 height 163
click at [271, 280] on div at bounding box center [226, 298] width 291 height 163
click at [109, 162] on button "Tag" at bounding box center [105, 162] width 51 height 26
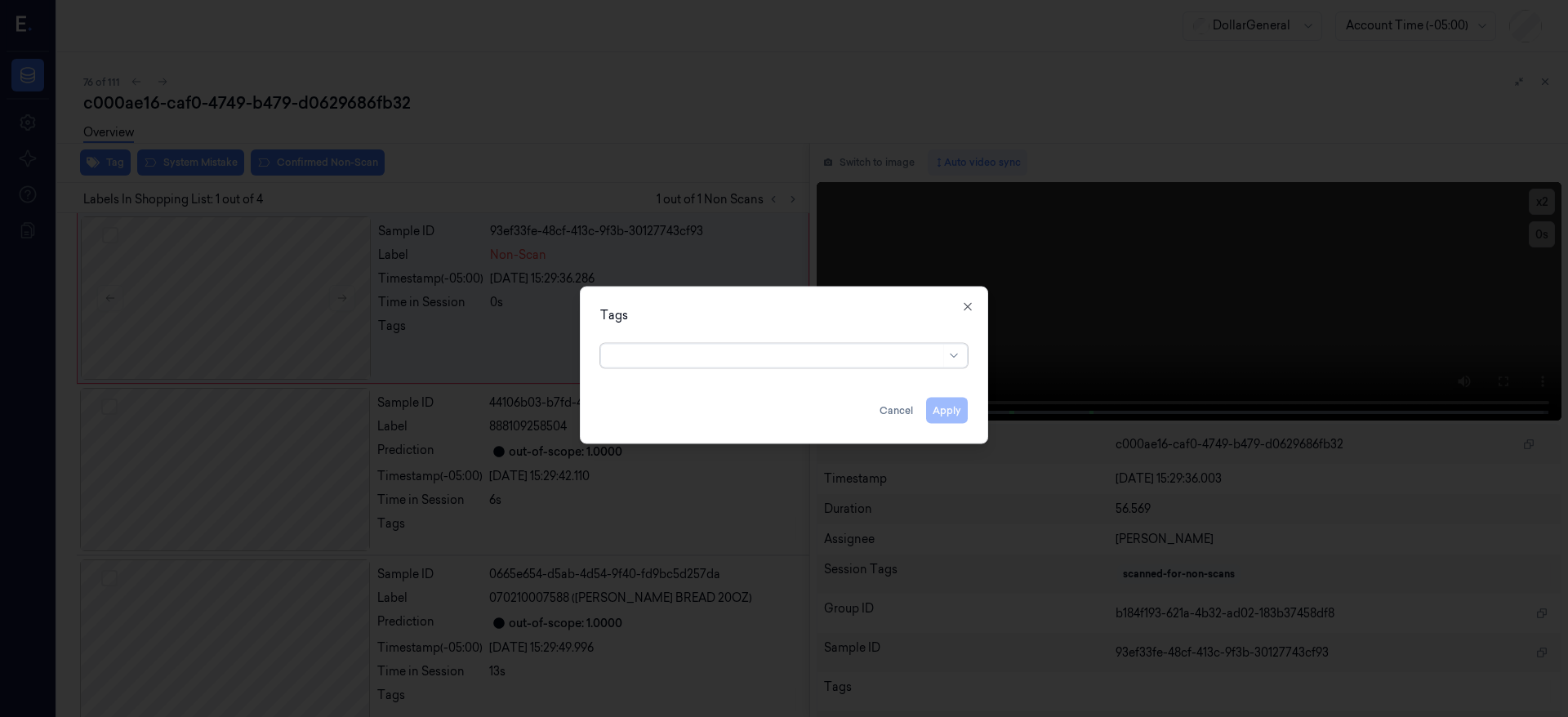
click at [715, 363] on div at bounding box center [775, 356] width 329 height 17
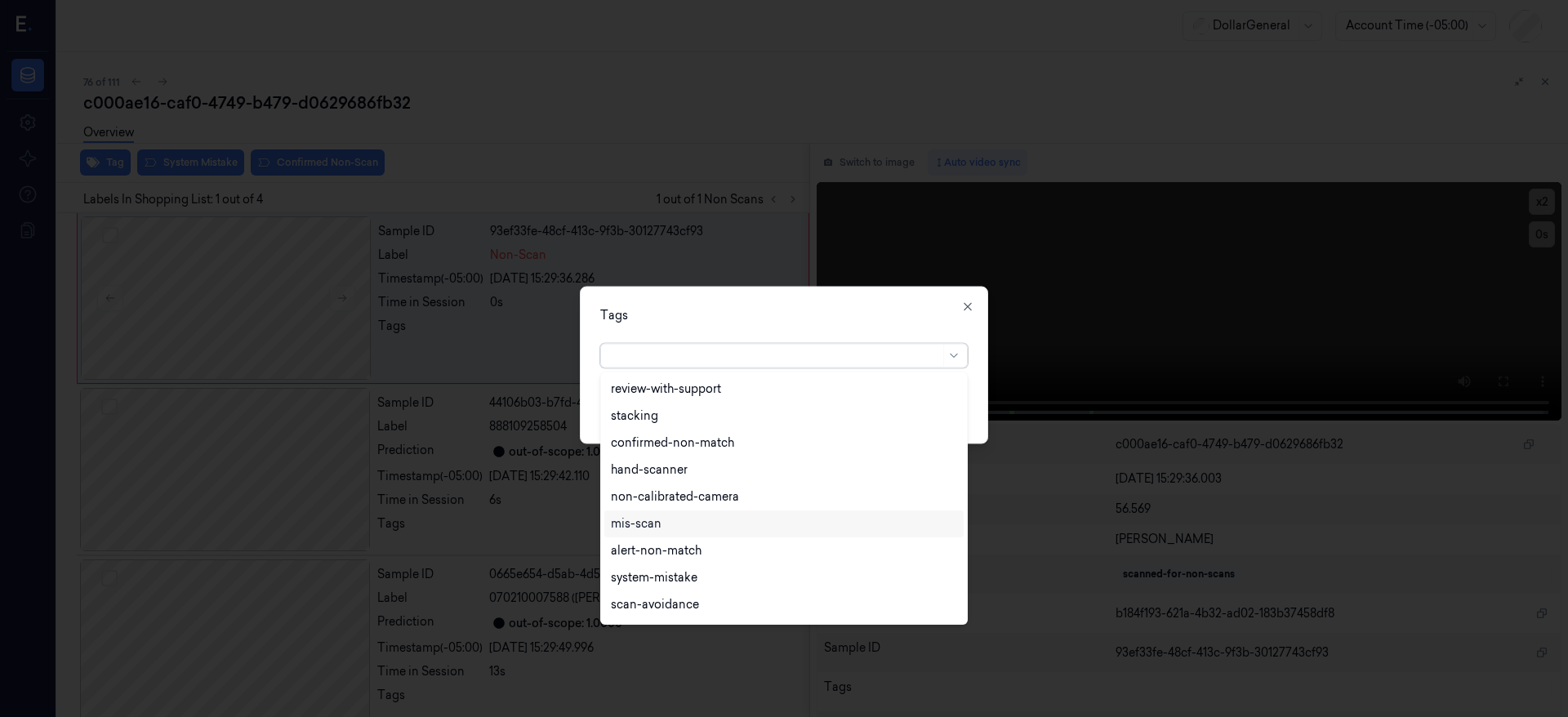
scroll to position [5, 0]
click at [736, 466] on div "hand-scanner" at bounding box center [784, 470] width 346 height 17
click at [976, 414] on div "Tags option hand-scanner, selected. 19 results available. Use Up and Down to ch…" at bounding box center [784, 365] width 408 height 157
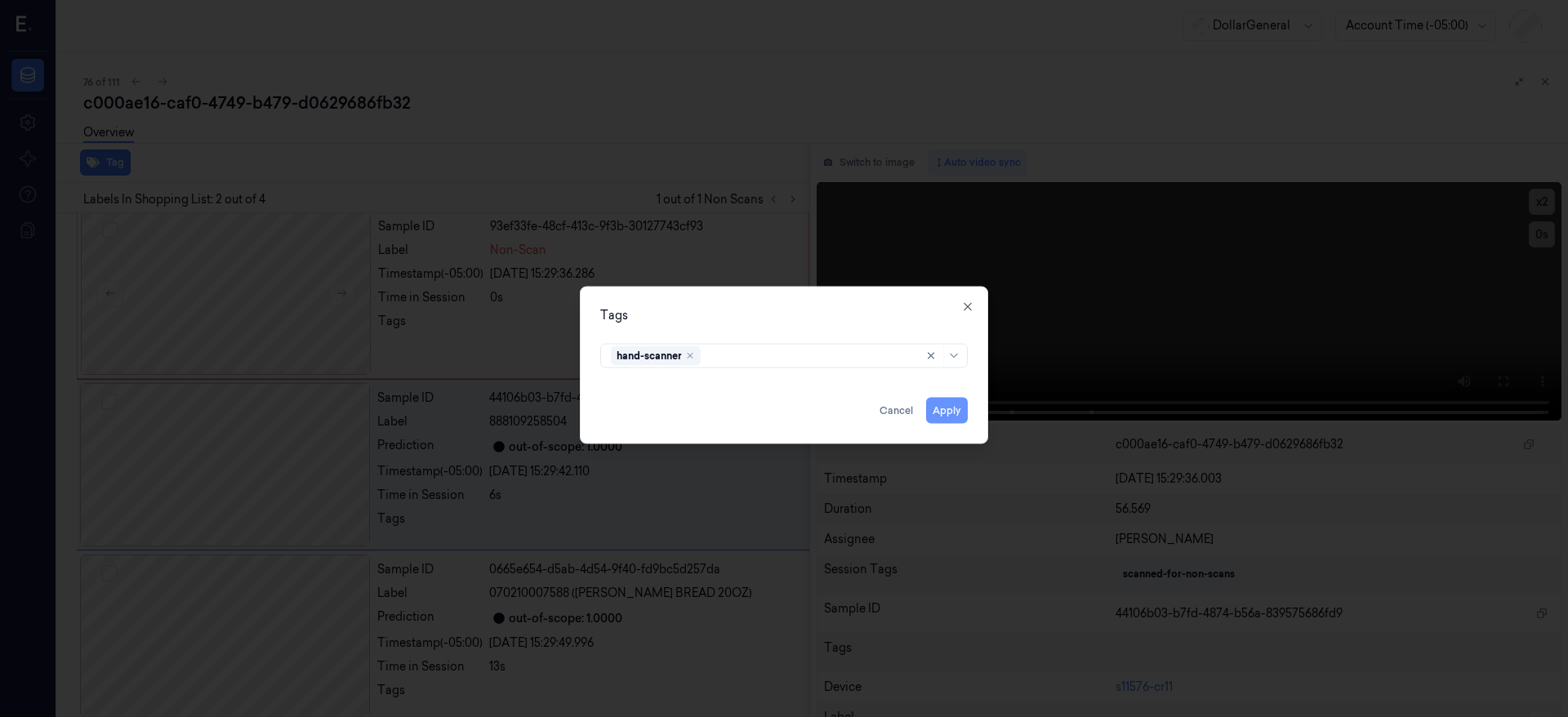
click at [952, 411] on button "Apply" at bounding box center [947, 411] width 42 height 26
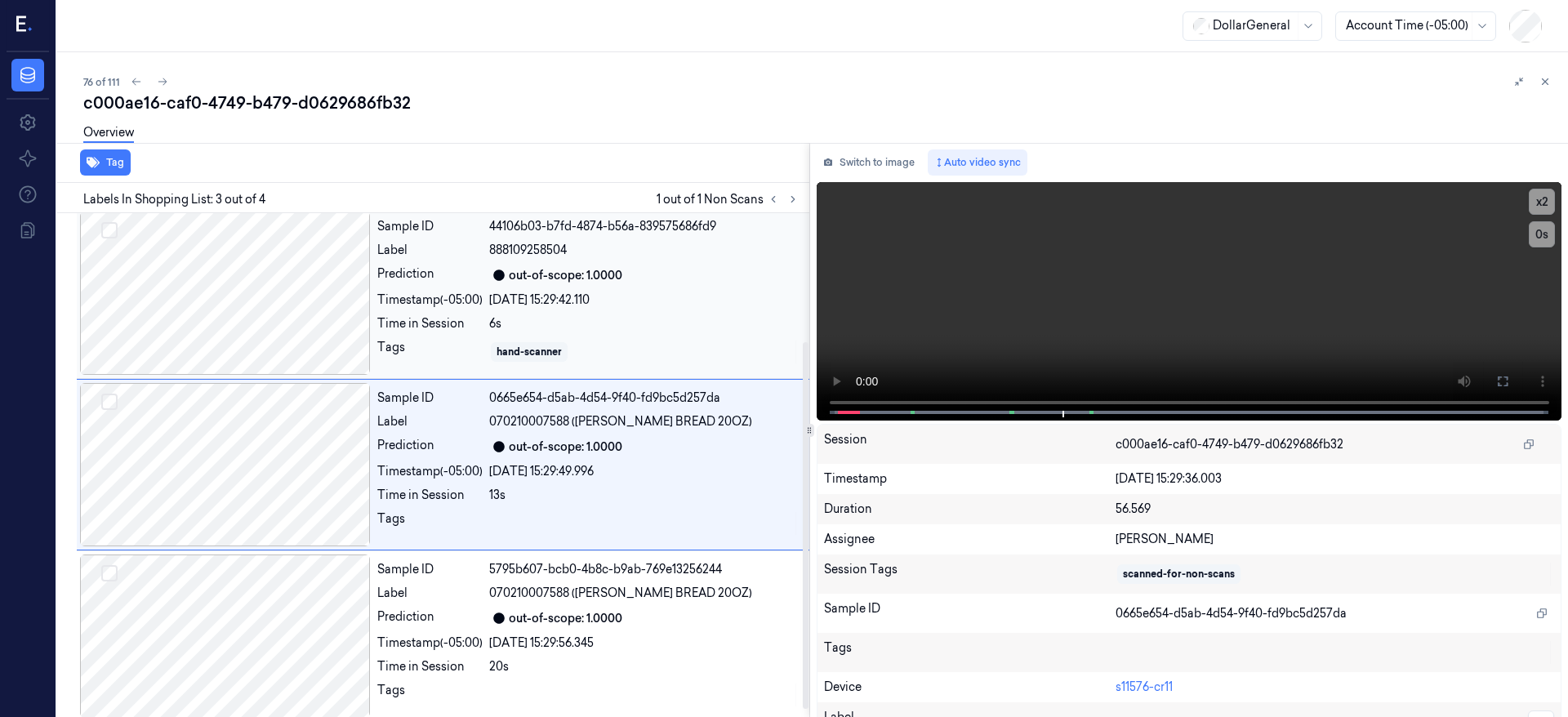
scroll to position [0, 0]
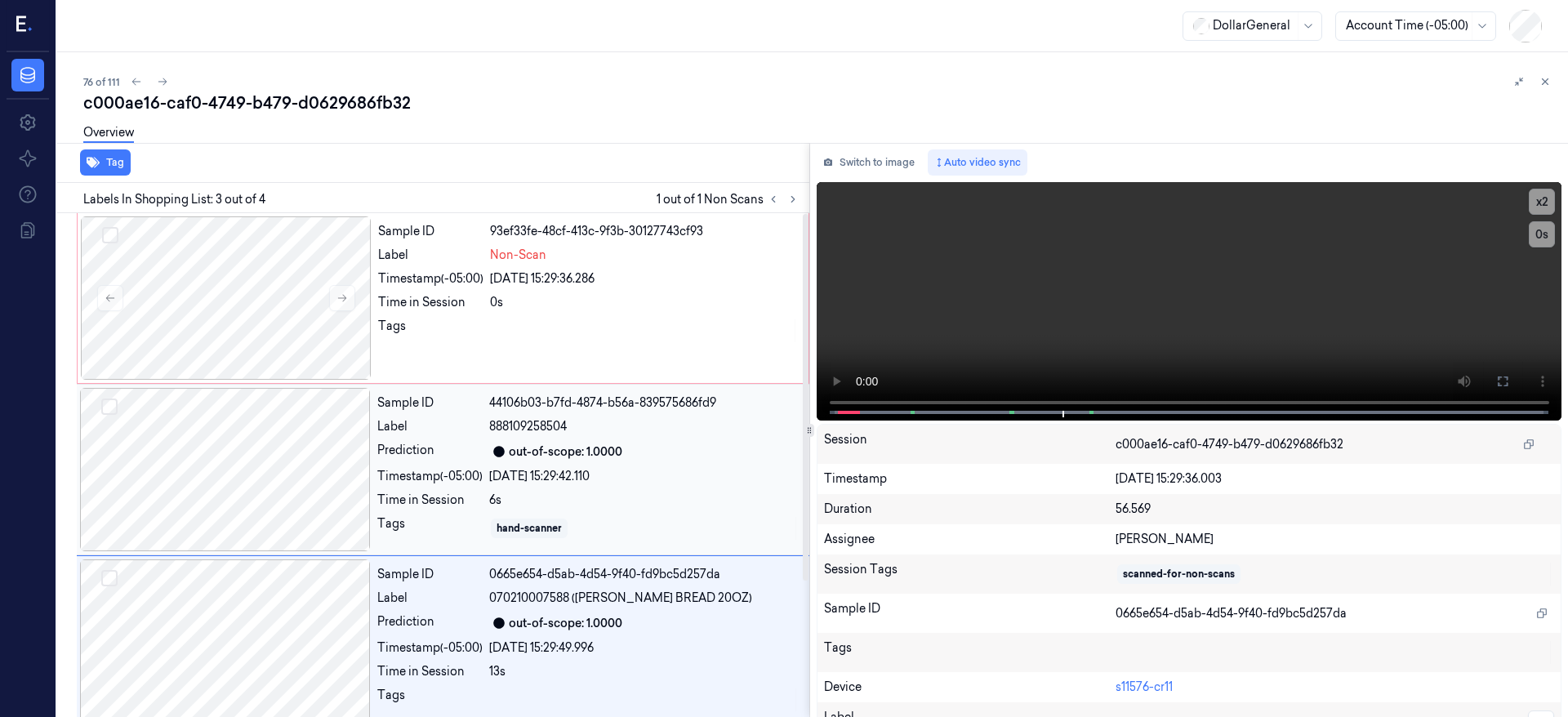
click at [261, 441] on div at bounding box center [225, 470] width 291 height 163
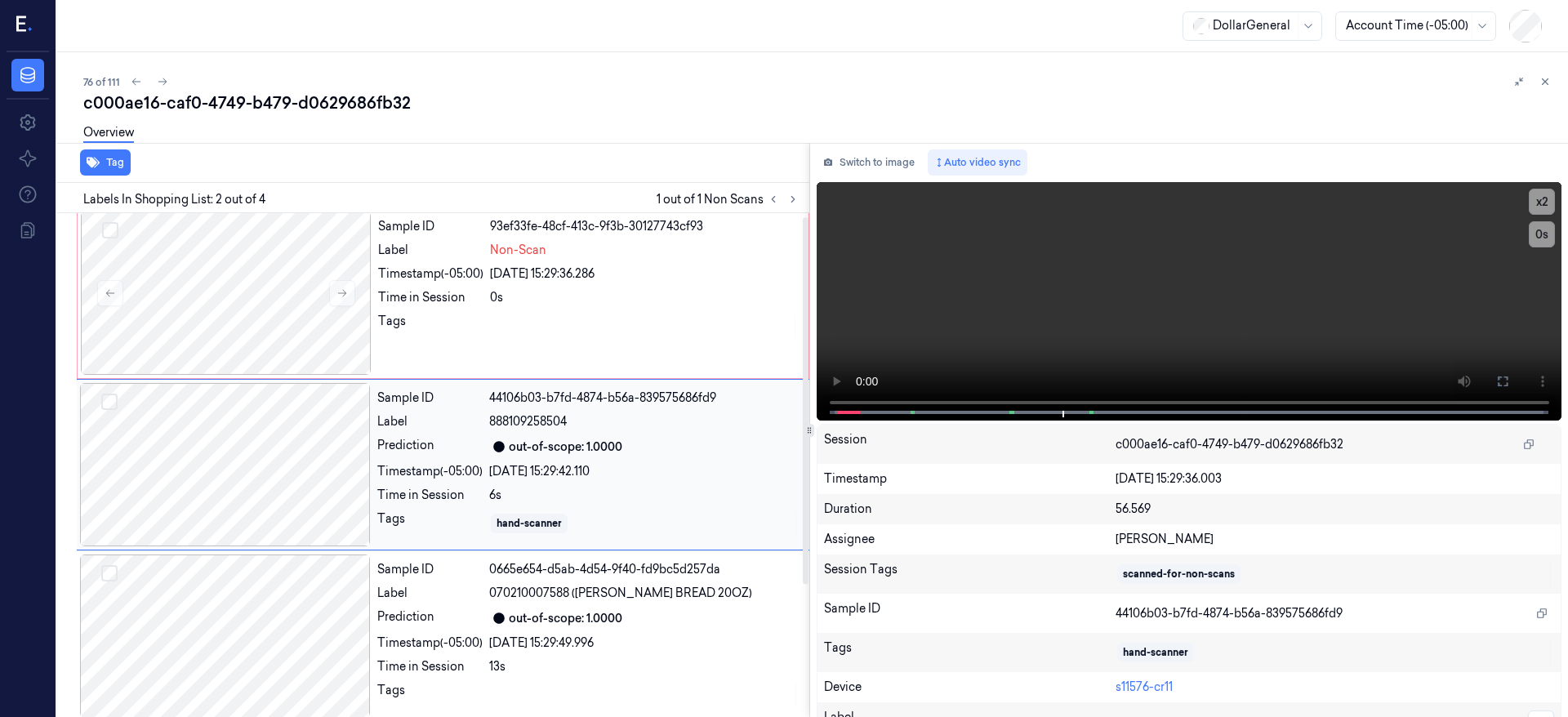
click at [245, 446] on div at bounding box center [225, 465] width 291 height 163
click at [236, 295] on div at bounding box center [226, 293] width 291 height 163
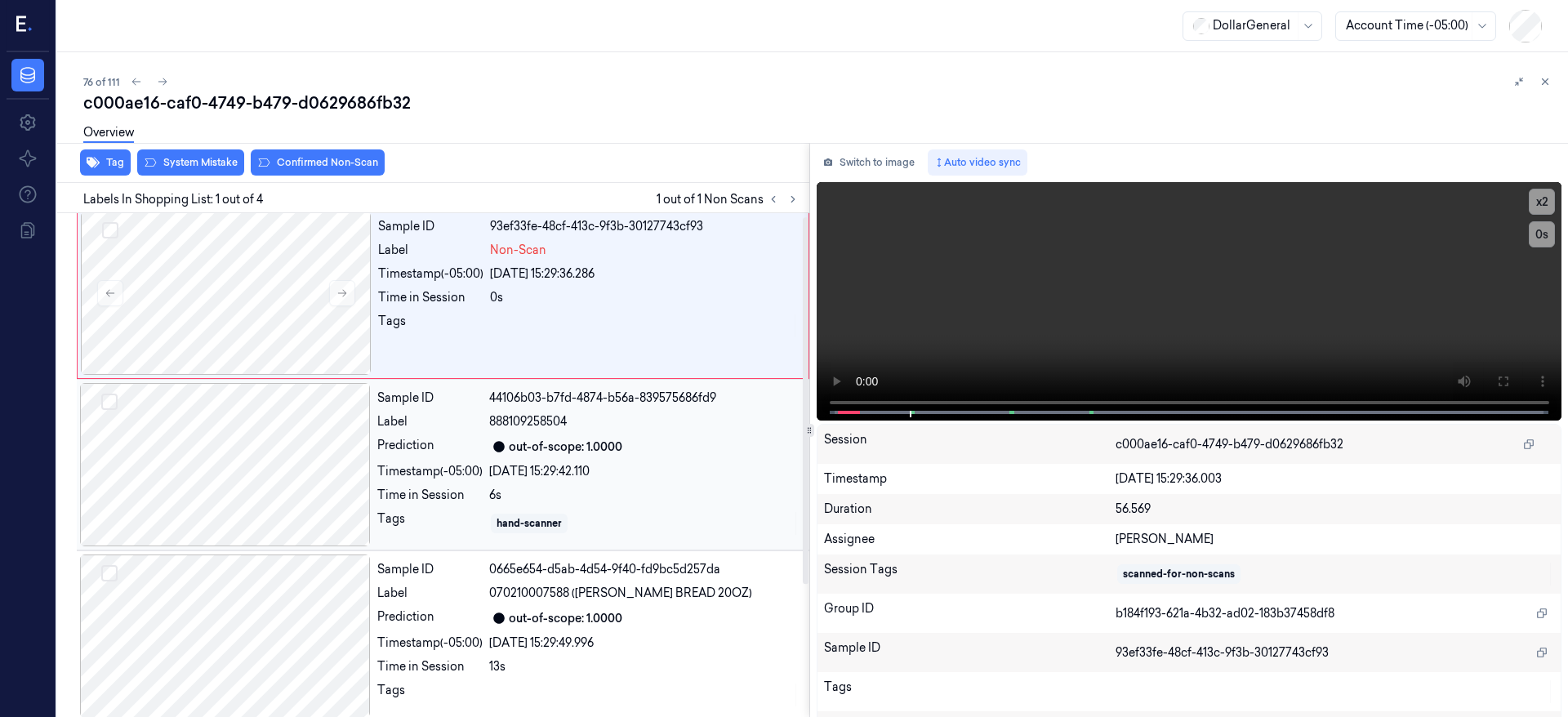
scroll to position [0, 0]
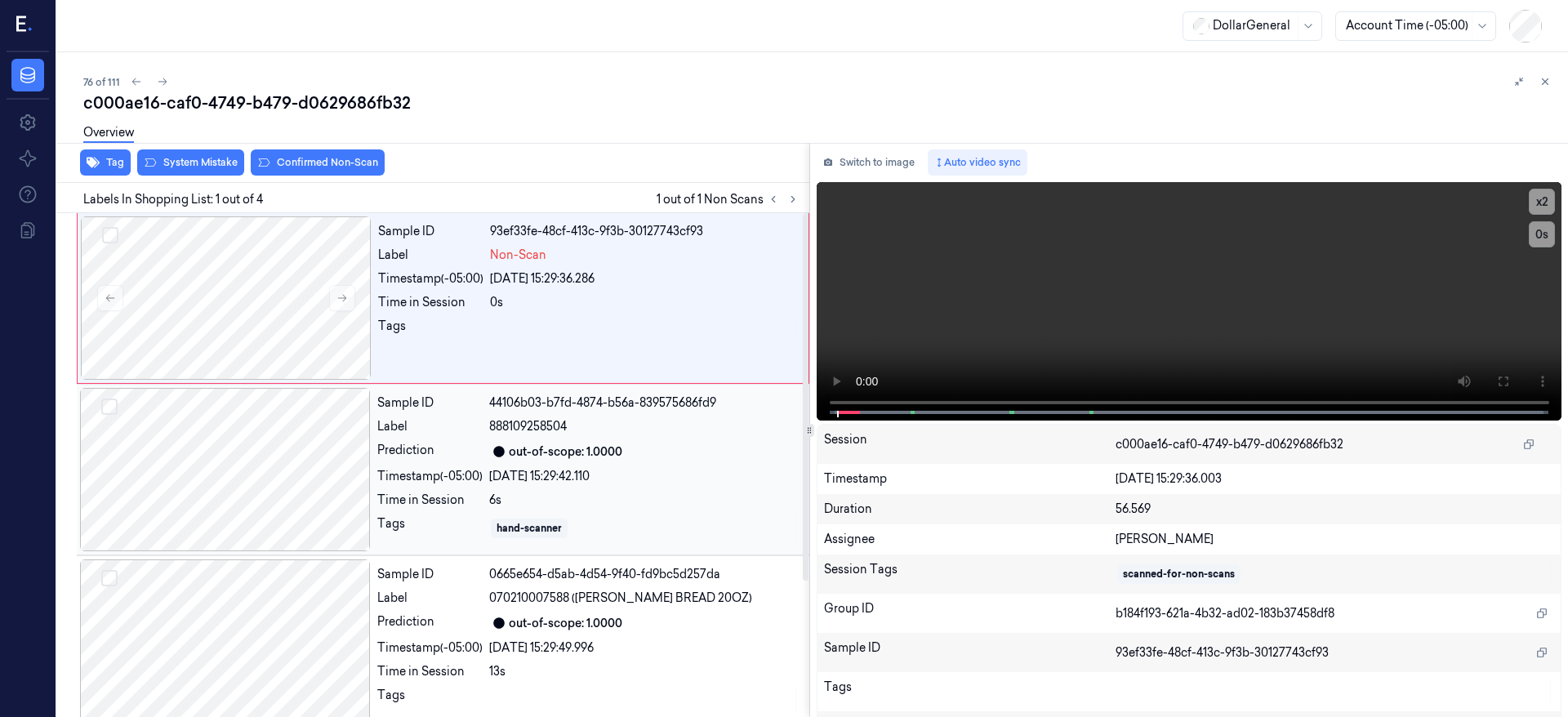
click at [244, 429] on div at bounding box center [225, 470] width 291 height 163
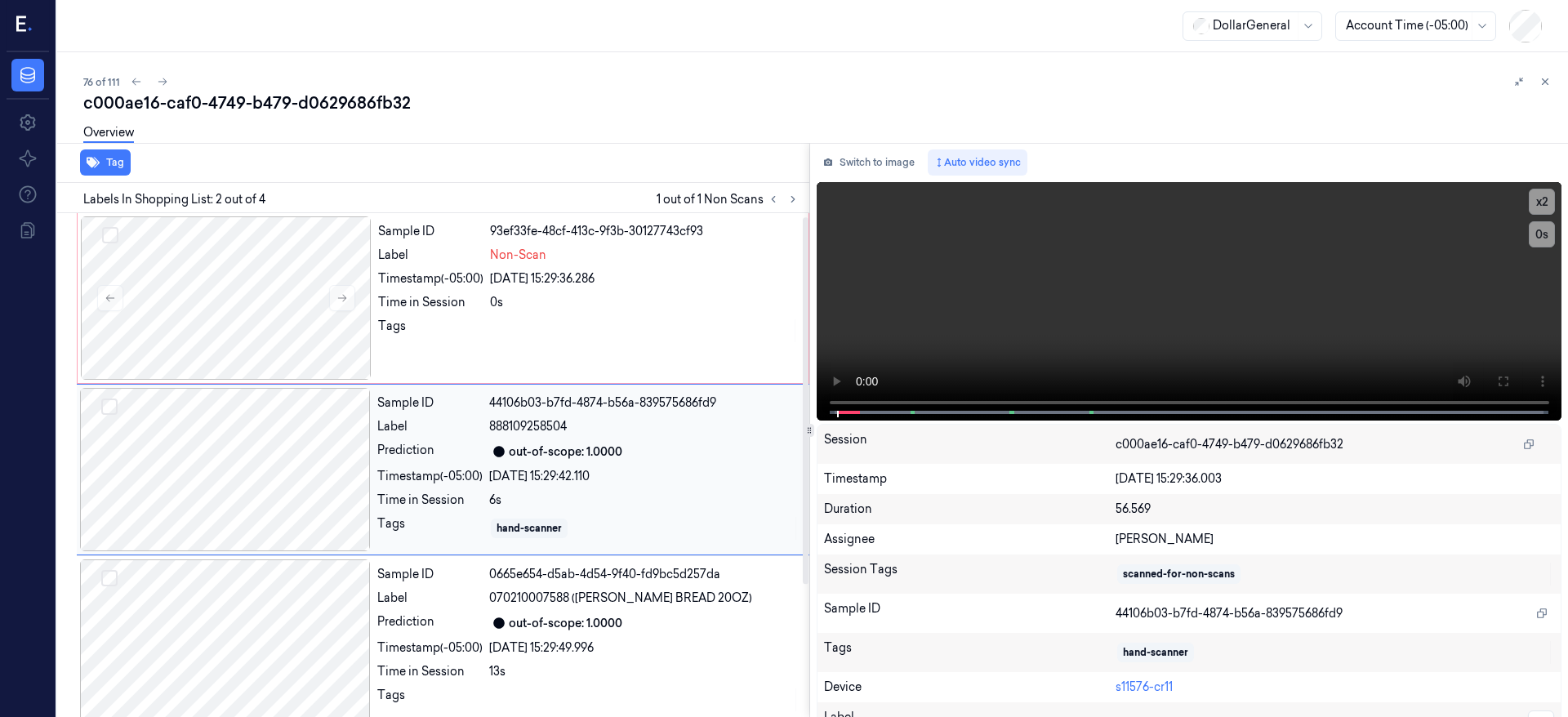
scroll to position [5, 0]
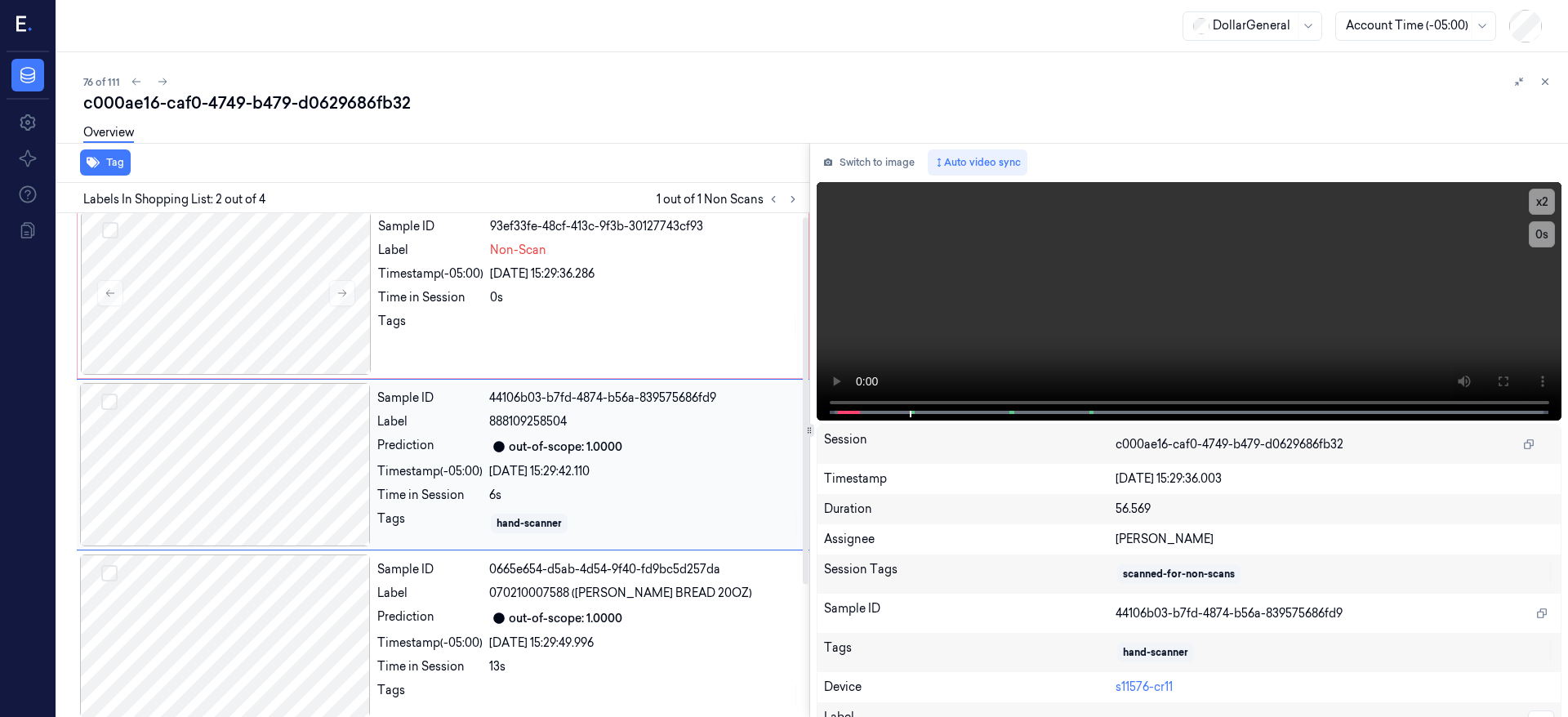
click at [257, 455] on div at bounding box center [225, 465] width 291 height 163
click at [122, 155] on div "Overview" at bounding box center [108, 135] width 51 height 42
click at [97, 158] on icon "button" at bounding box center [93, 162] width 13 height 13
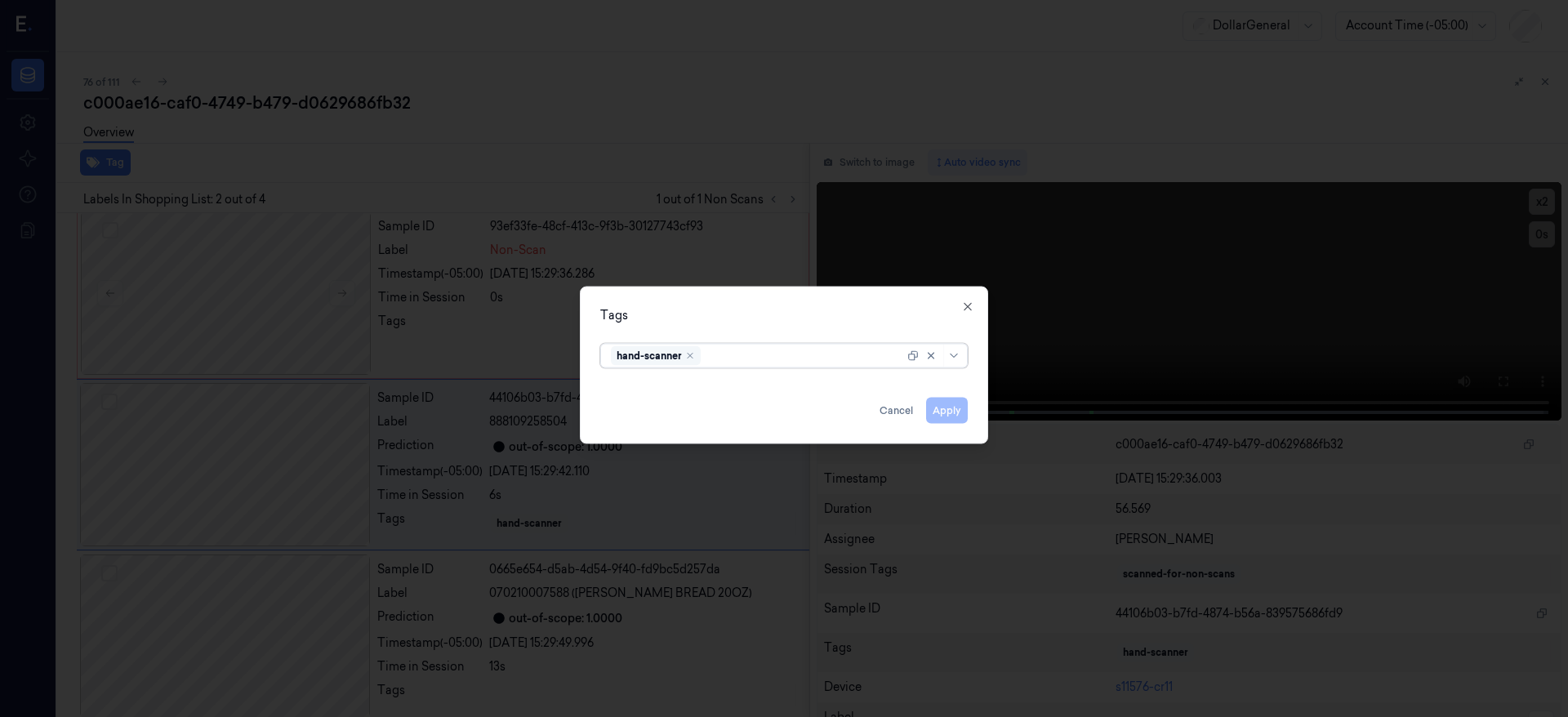
click at [690, 362] on div "hand-scanner" at bounding box center [656, 356] width 90 height 20
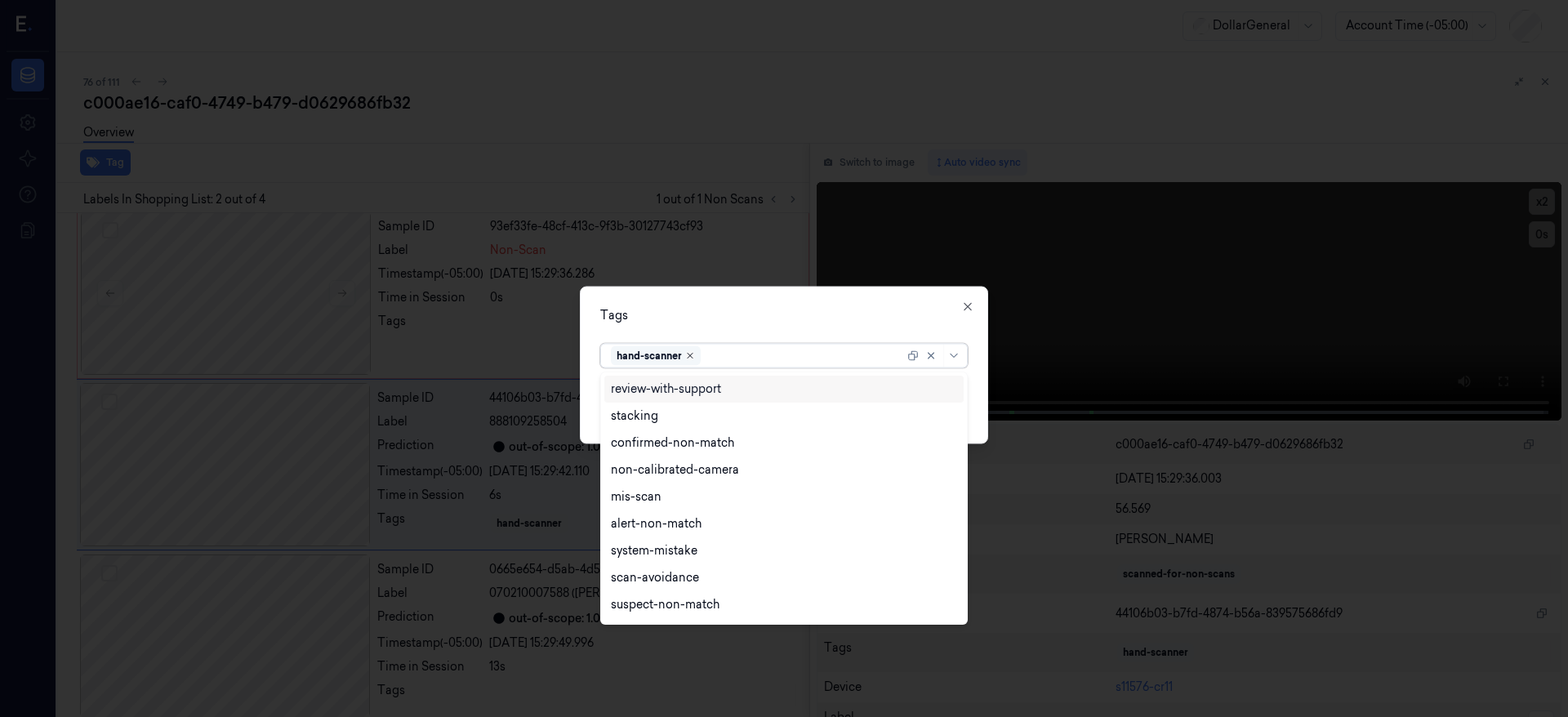
click at [693, 352] on icon "Remove ,hand-scanner" at bounding box center [690, 356] width 10 height 10
click at [873, 313] on div "Tags" at bounding box center [784, 316] width 367 height 17
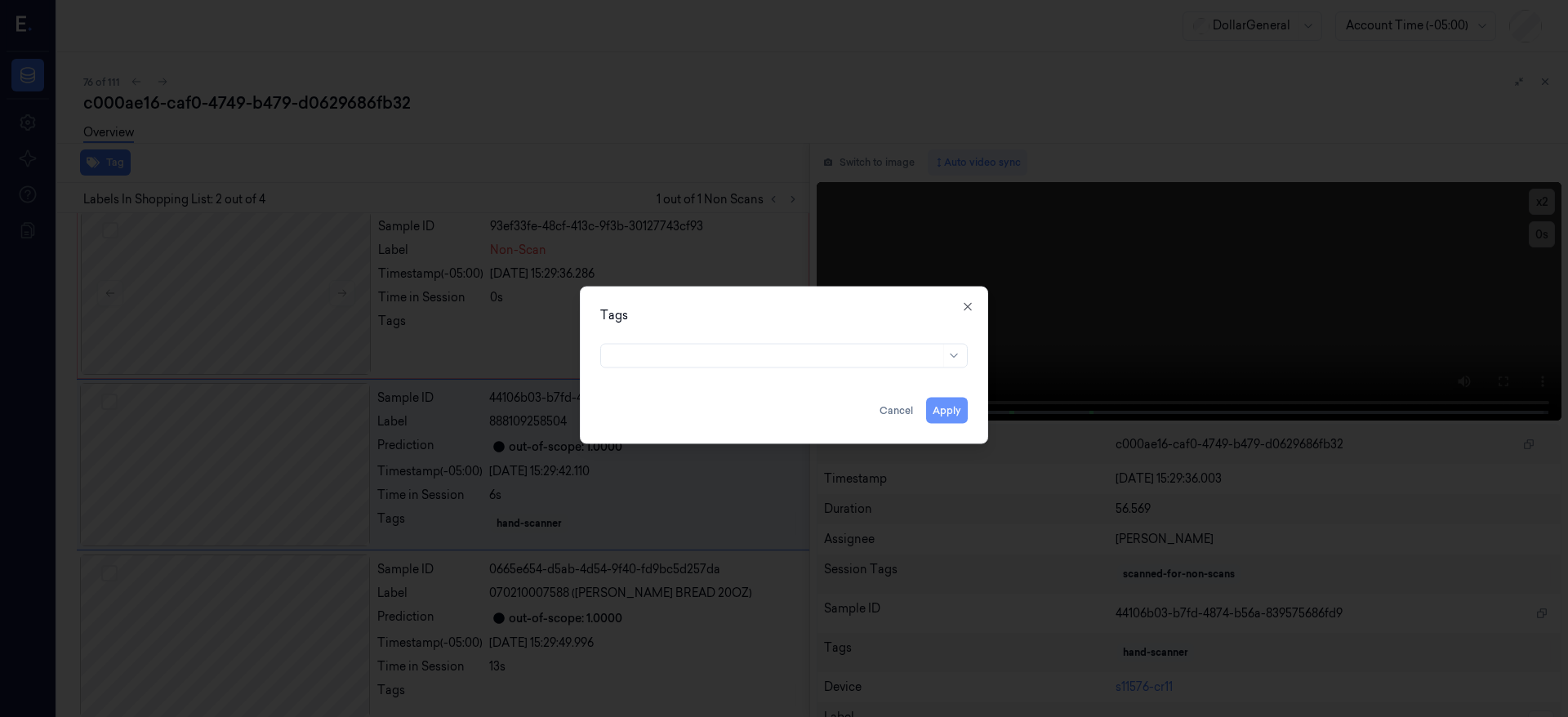
click at [965, 421] on button "Apply" at bounding box center [947, 411] width 42 height 26
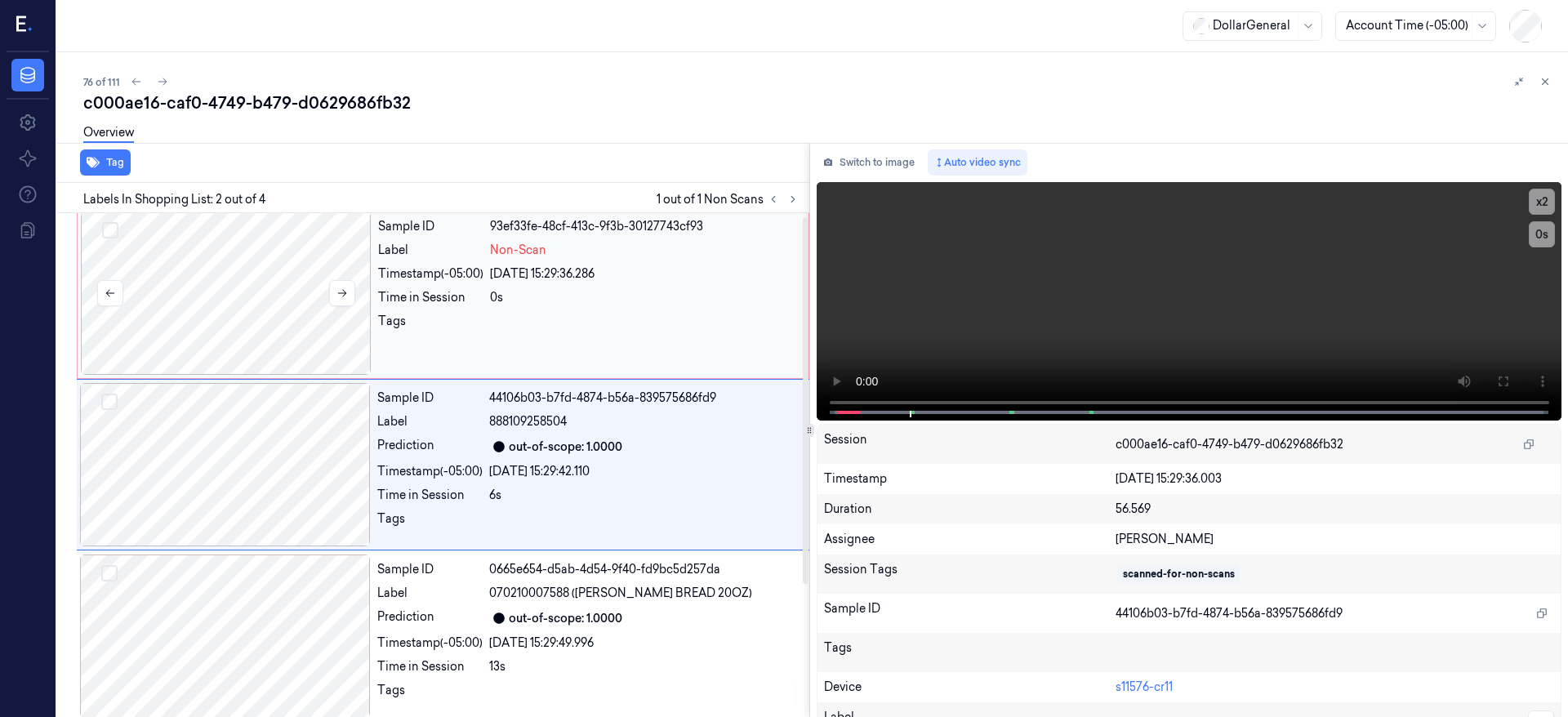
click at [283, 238] on div at bounding box center [226, 293] width 291 height 163
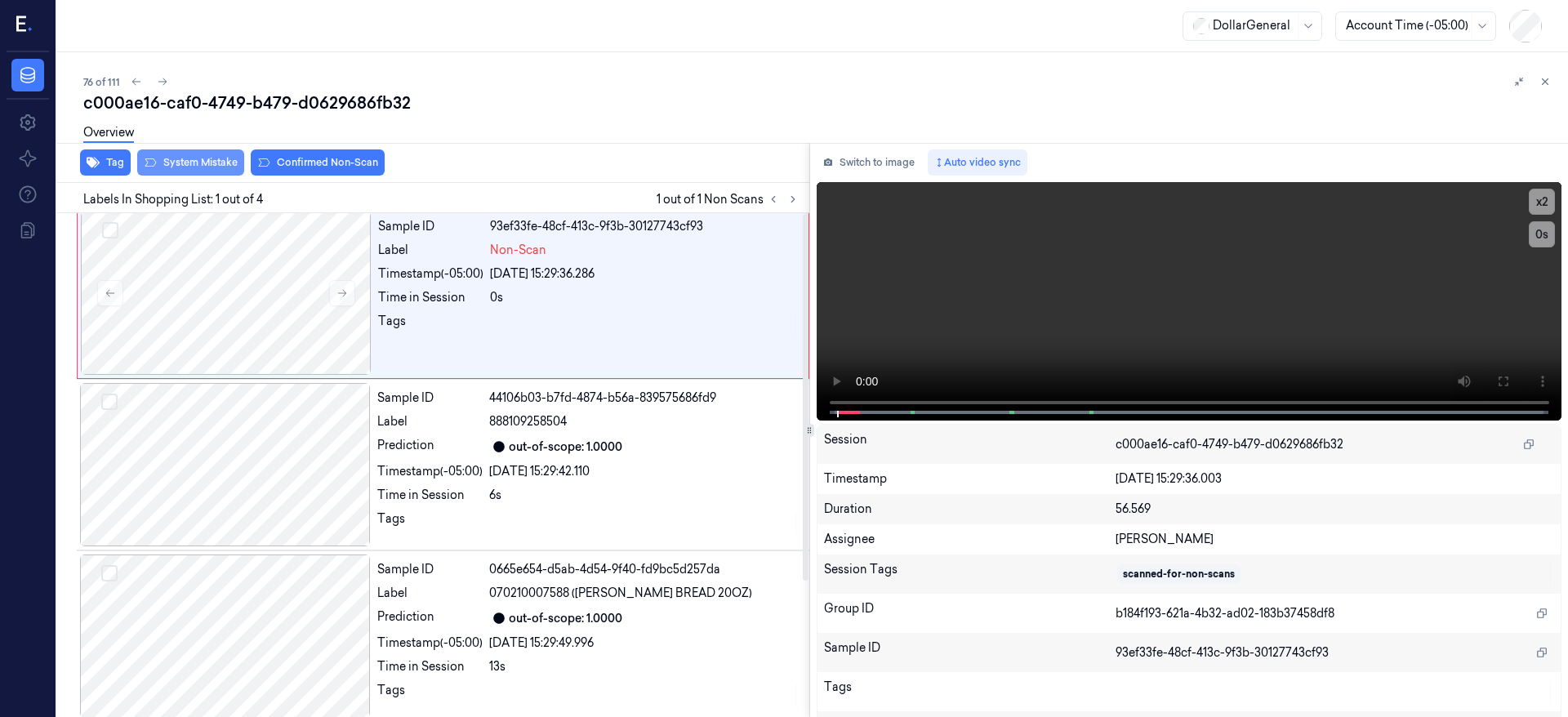
scroll to position [0, 0]
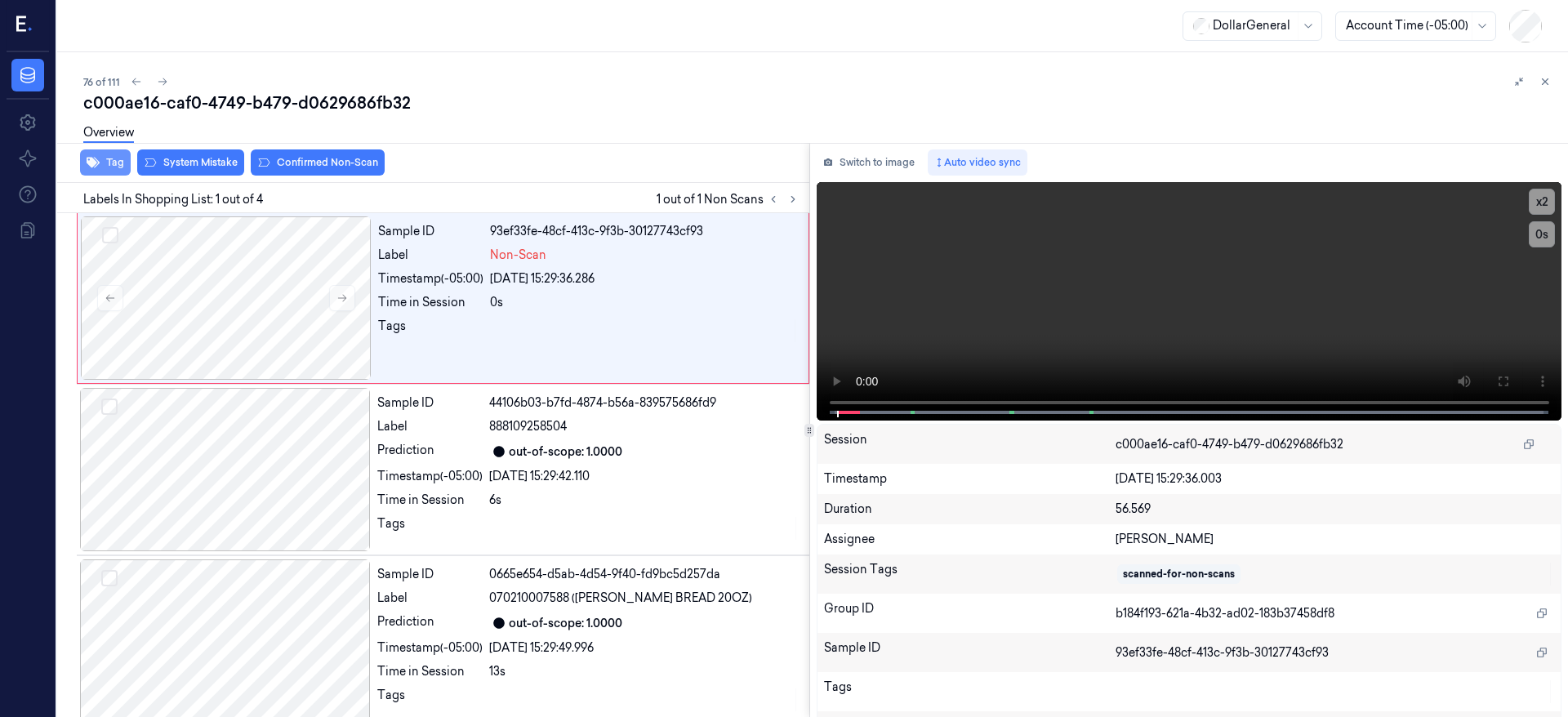
click at [91, 167] on icon "button" at bounding box center [93, 162] width 13 height 13
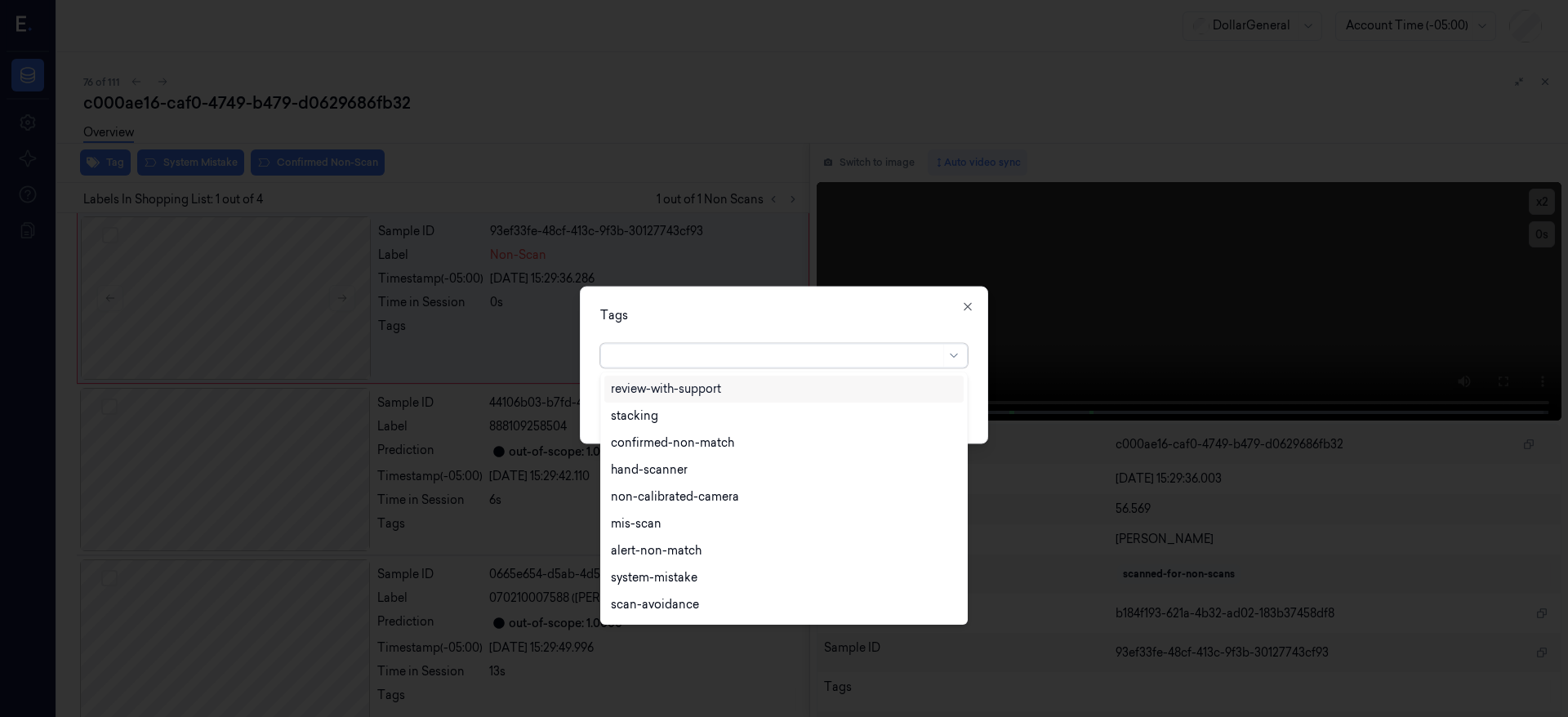
click at [733, 361] on div at bounding box center [775, 356] width 329 height 17
click at [716, 475] on div "hand-scanner" at bounding box center [784, 470] width 346 height 17
click at [983, 409] on div "Tags option hand-scanner, selected. 19 results available. Use Up and Down to ch…" at bounding box center [784, 365] width 408 height 157
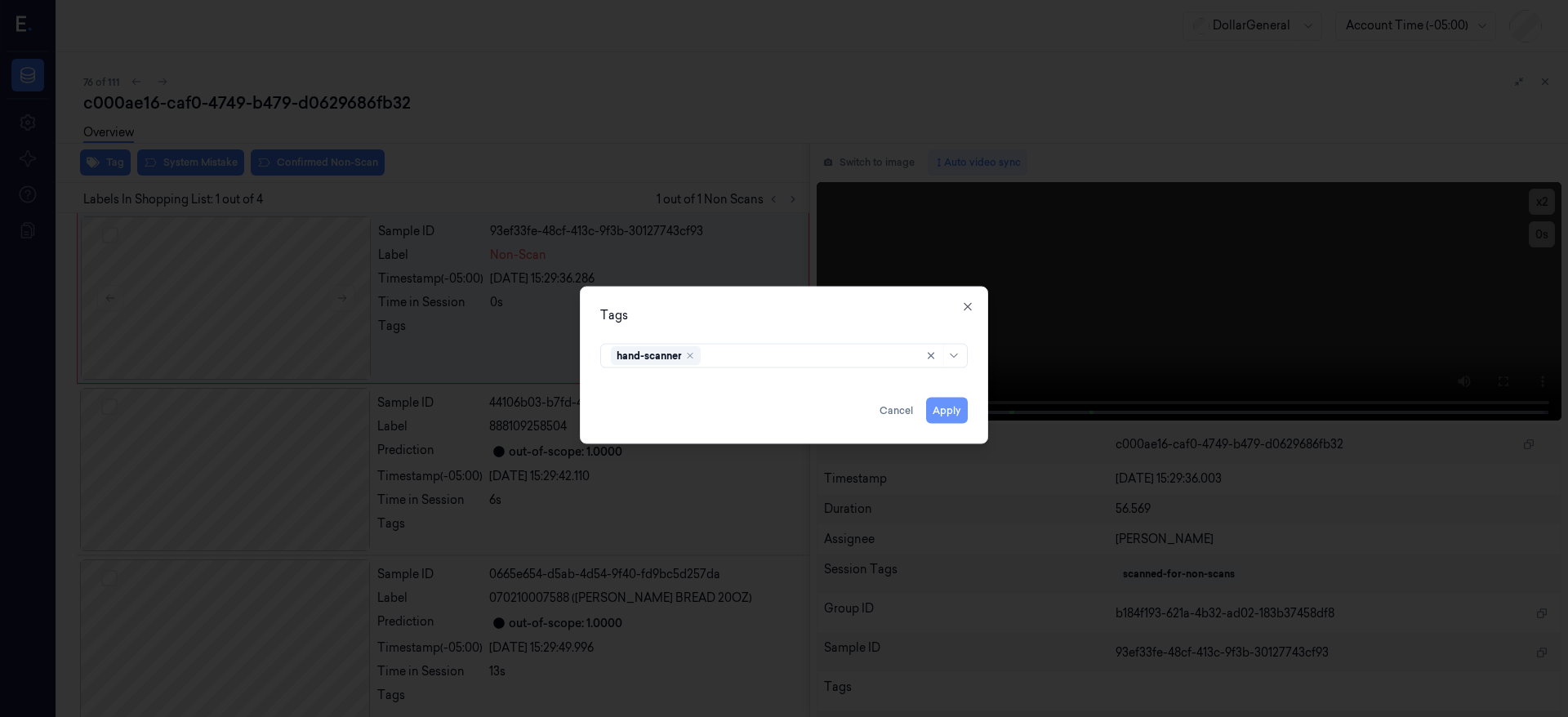
click at [951, 411] on button "Apply" at bounding box center [947, 411] width 42 height 26
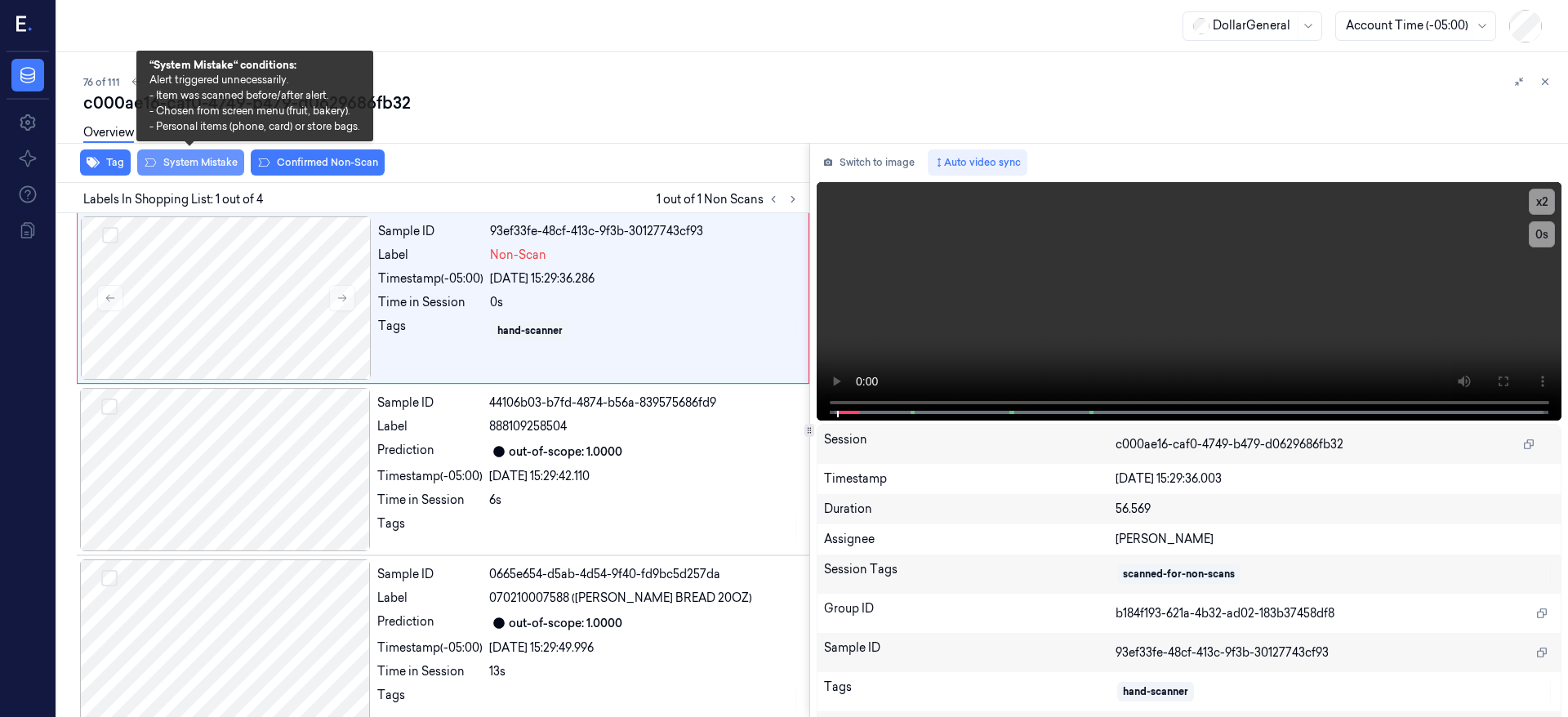
click at [189, 173] on button "System Mistake" at bounding box center [191, 162] width 107 height 26
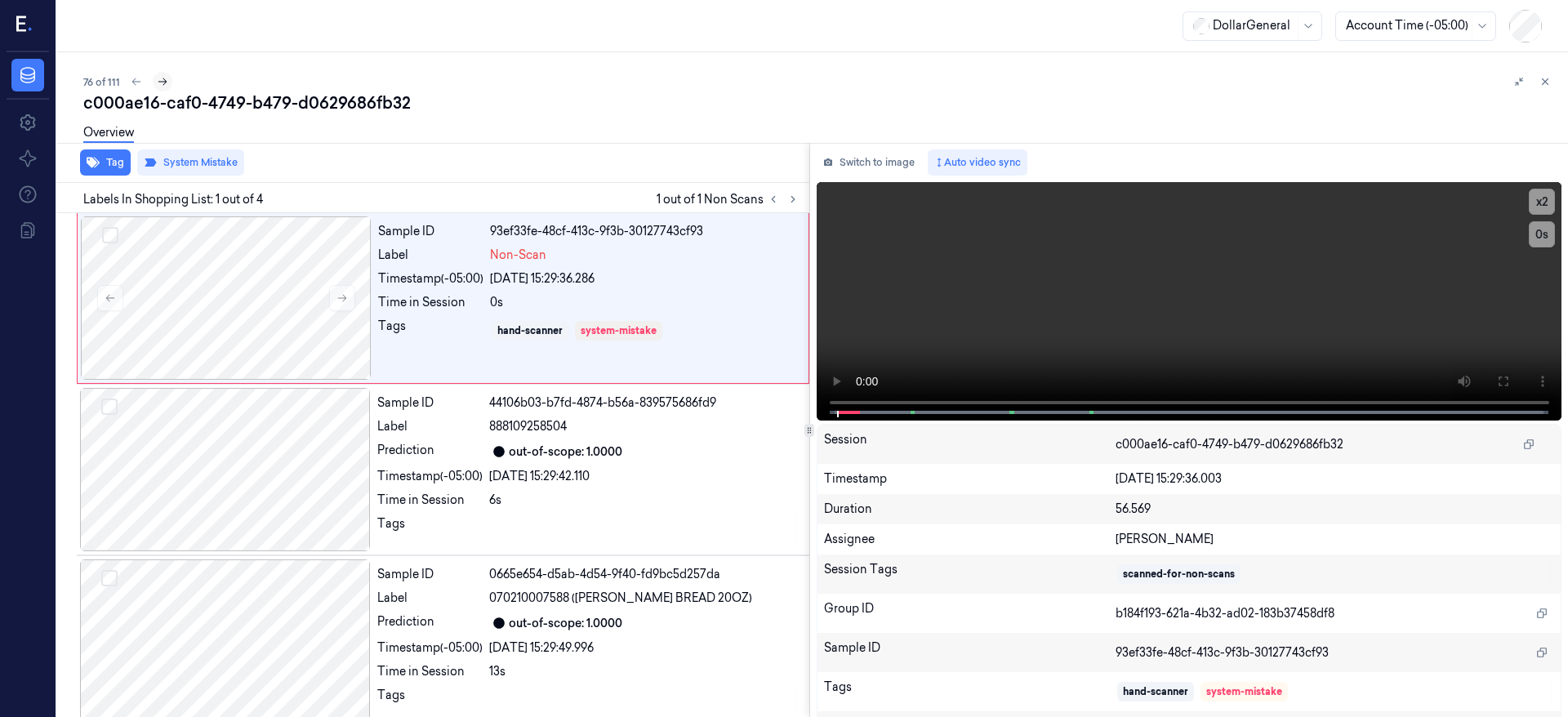
click at [160, 83] on icon at bounding box center [162, 82] width 12 height 12
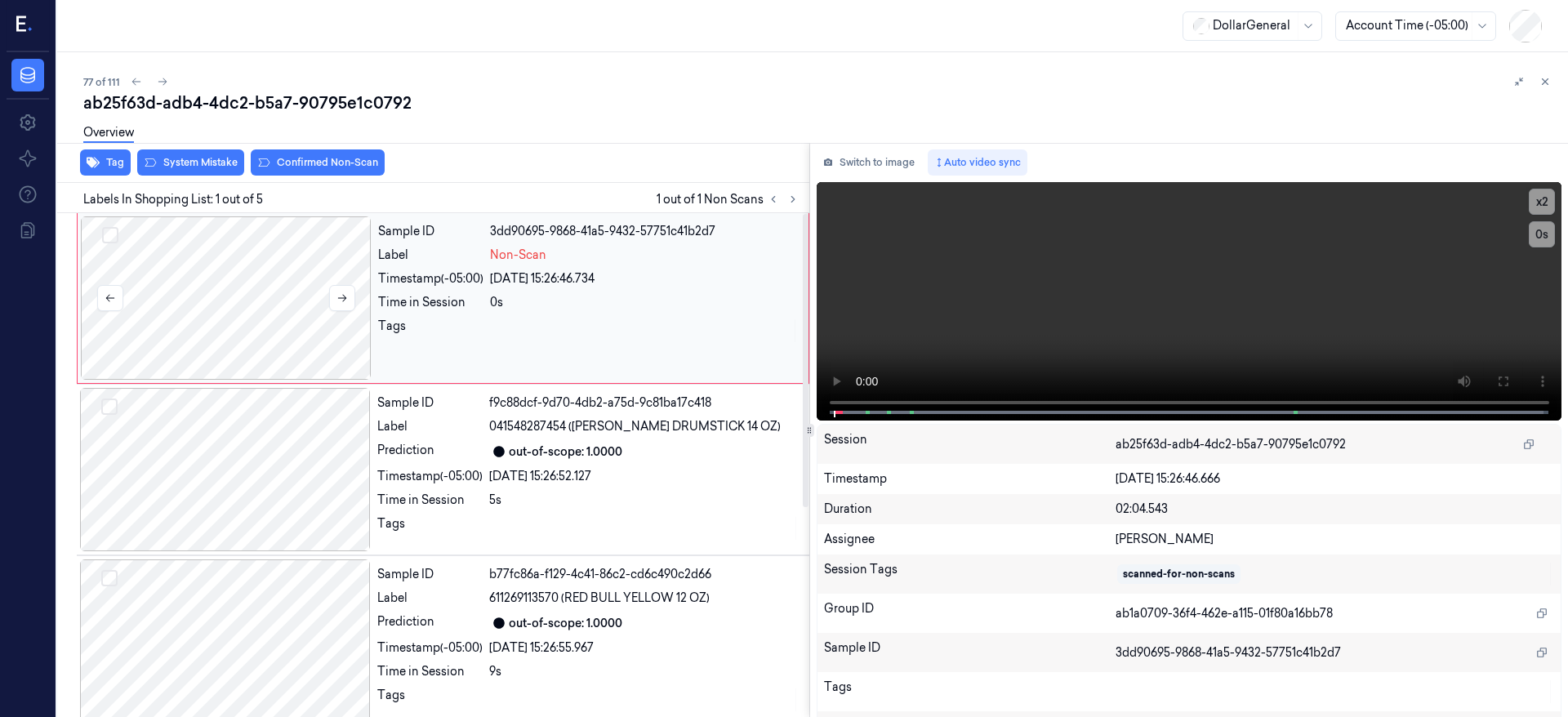
click at [265, 301] on div at bounding box center [226, 298] width 291 height 163
click at [207, 242] on div at bounding box center [226, 298] width 291 height 163
click at [192, 258] on div at bounding box center [226, 298] width 291 height 163
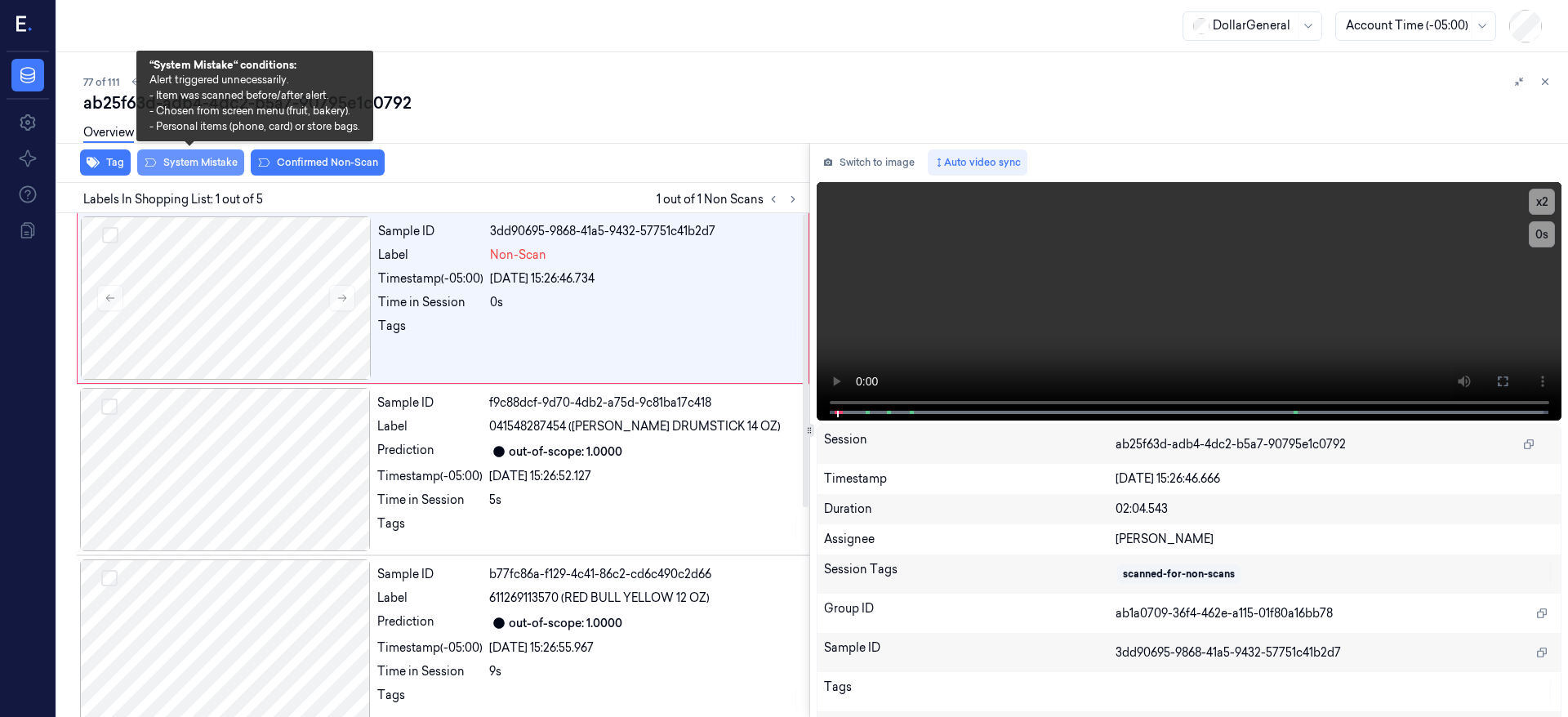
click at [214, 156] on button "System Mistake" at bounding box center [191, 162] width 107 height 26
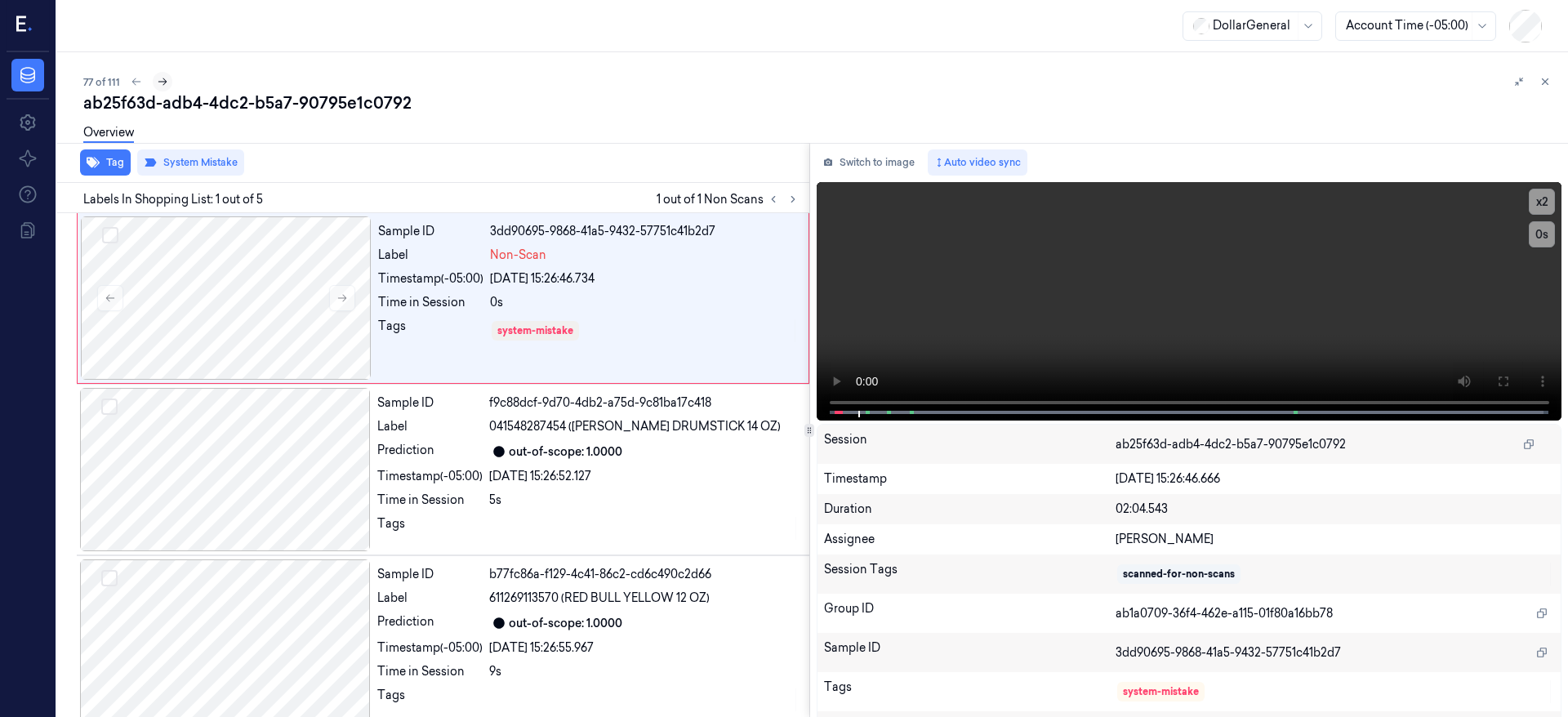
click at [167, 83] on button at bounding box center [162, 82] width 20 height 20
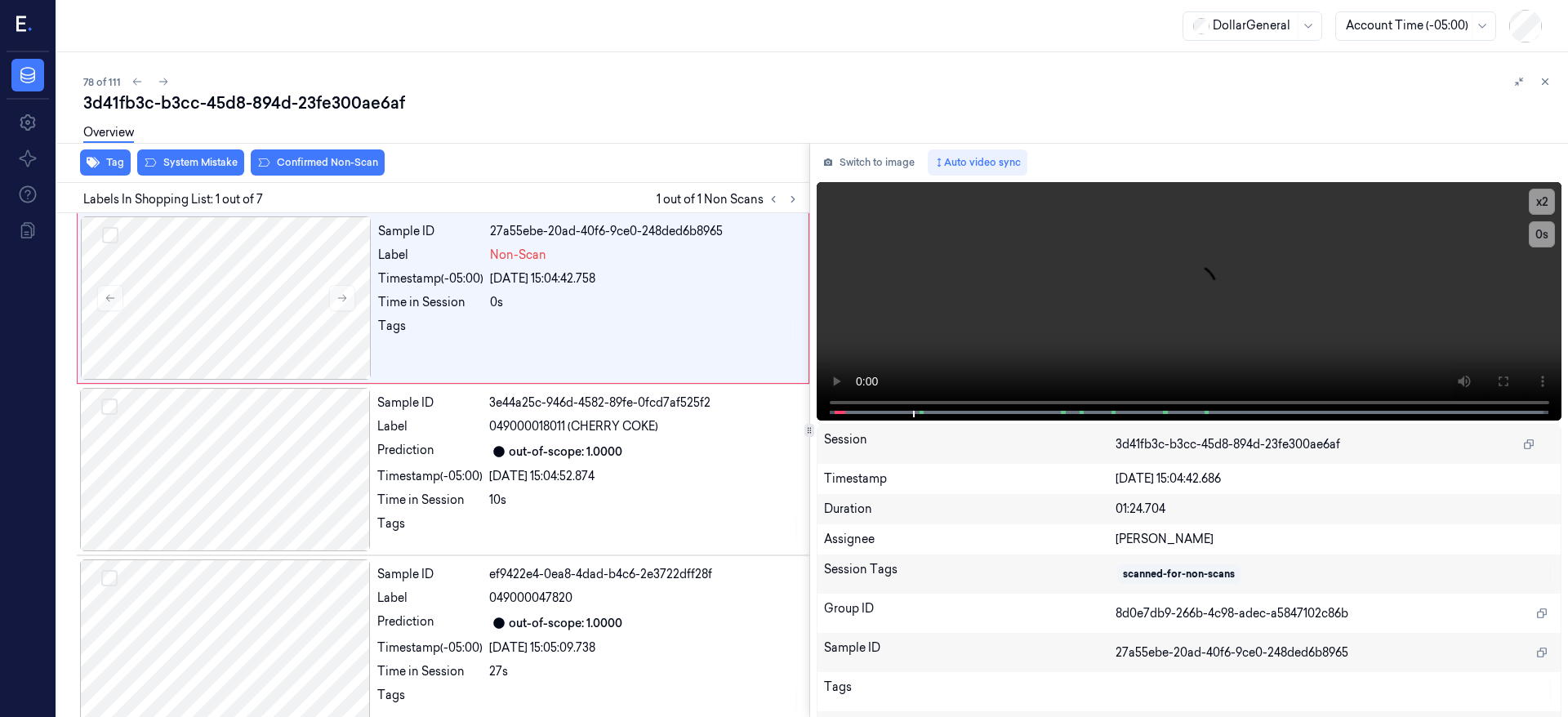
scroll to position [5, 0]
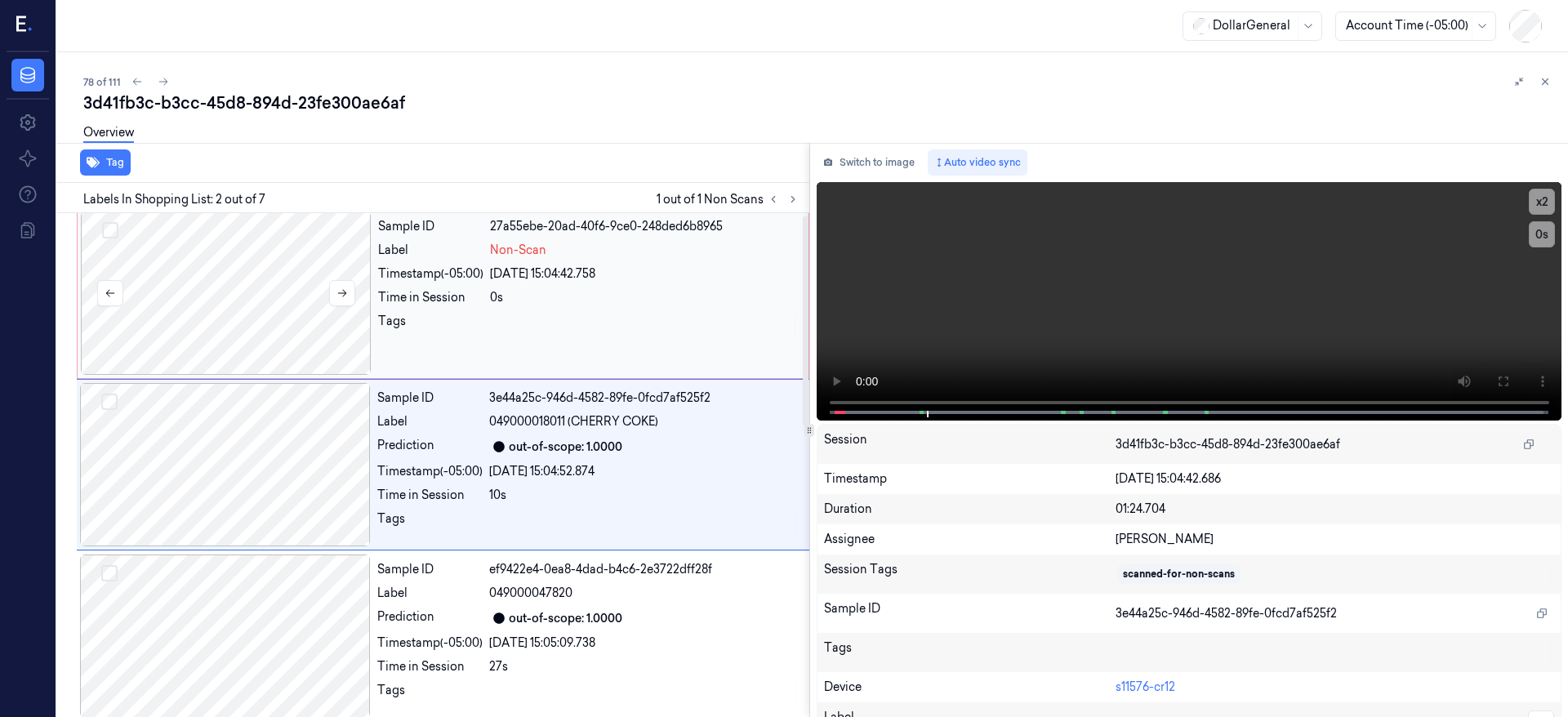
click at [246, 276] on div at bounding box center [226, 293] width 291 height 163
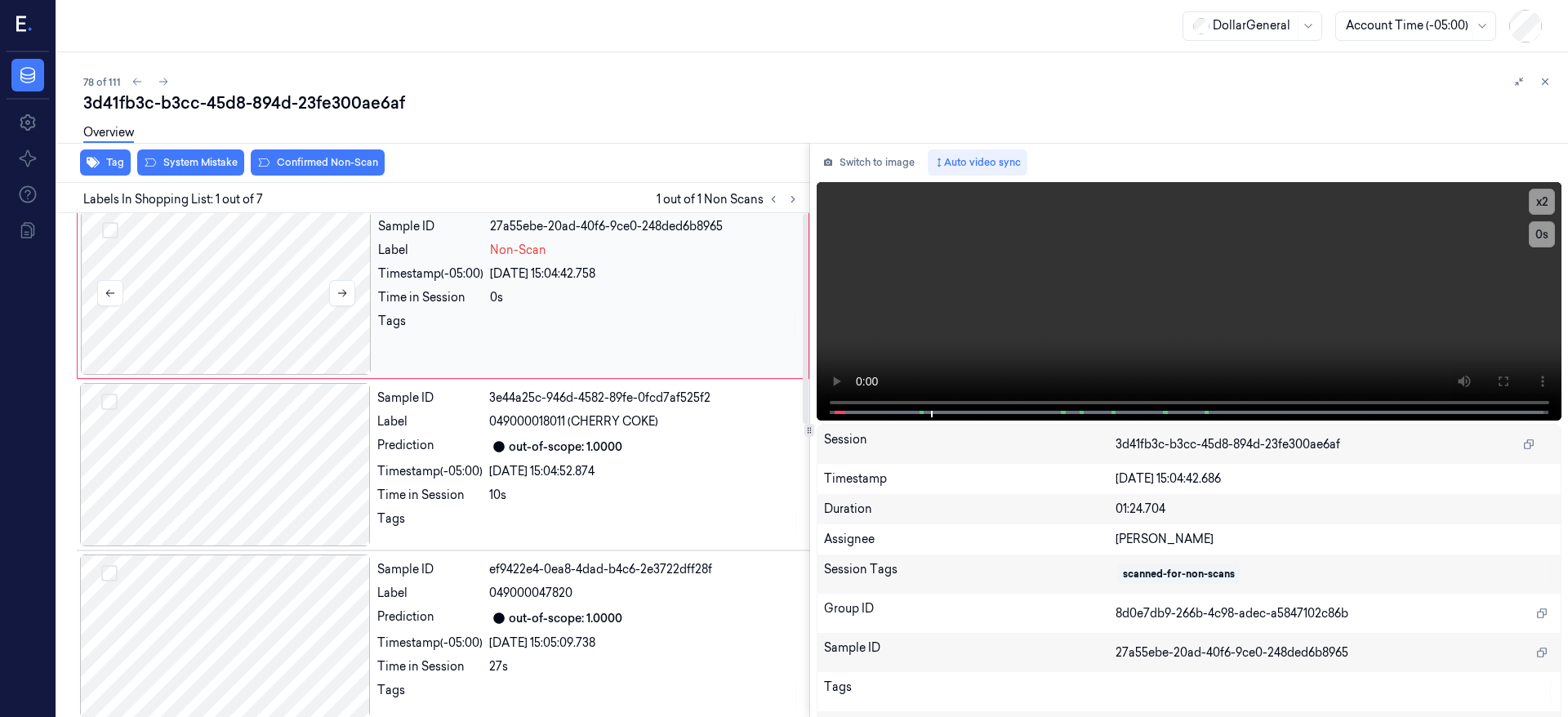
scroll to position [0, 0]
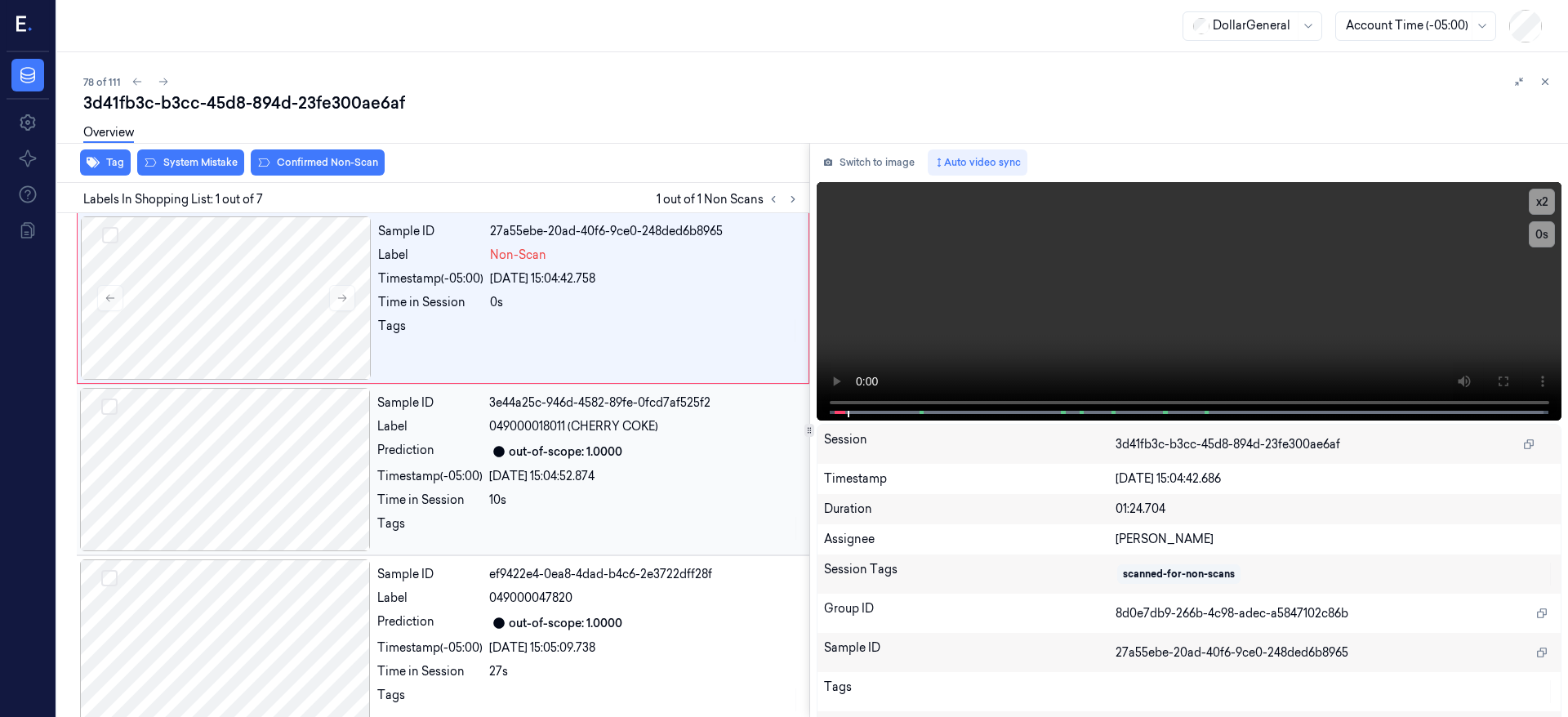
click at [738, 415] on div "Tag System Mistake Confirmed Non-Scan Labels In Shopping List: 1 out of 7 1 out…" at bounding box center [809, 431] width 1518 height 575
drag, startPoint x: 308, startPoint y: 291, endPoint x: 251, endPoint y: 209, distance: 99.9
click at [308, 291] on div at bounding box center [226, 298] width 291 height 163
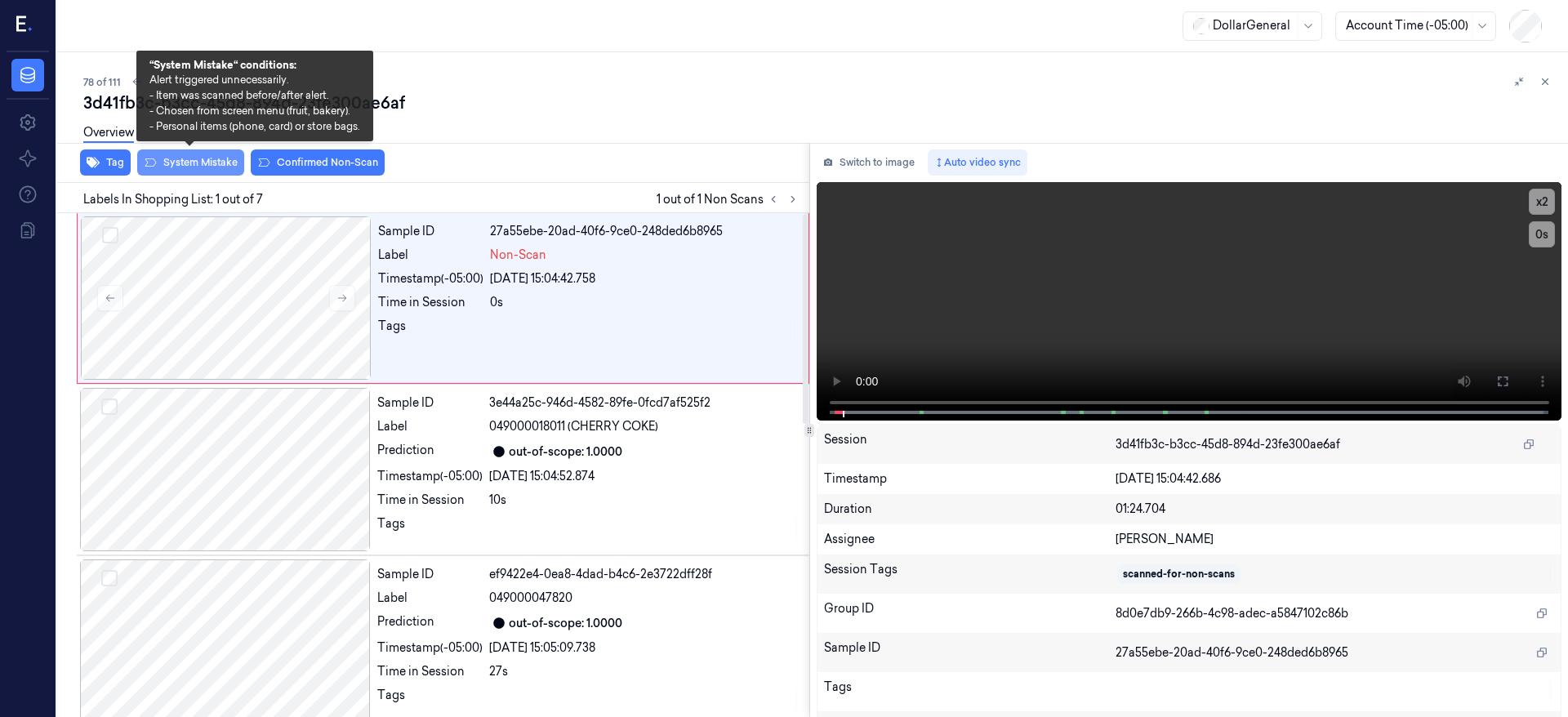
click at [226, 163] on button "System Mistake" at bounding box center [191, 162] width 107 height 26
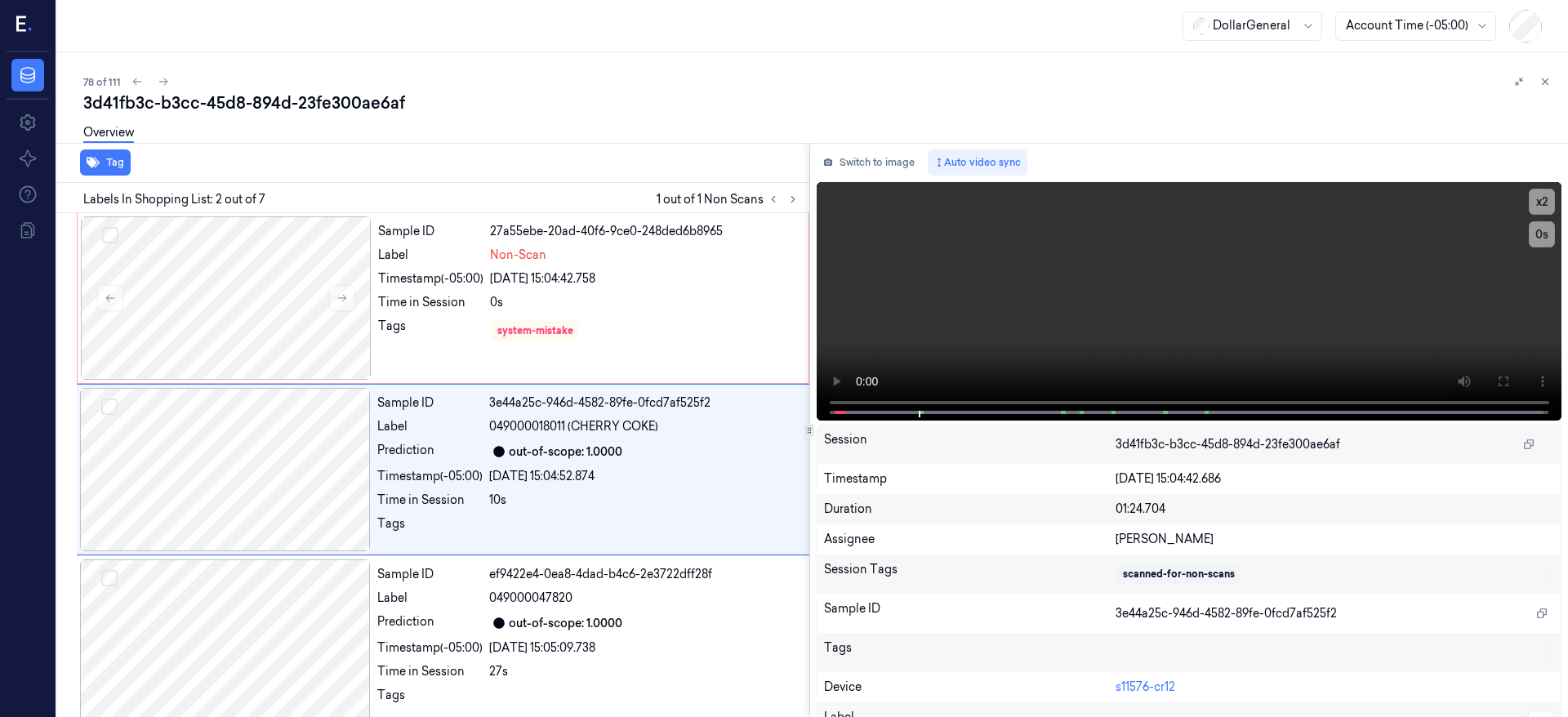
scroll to position [5, 0]
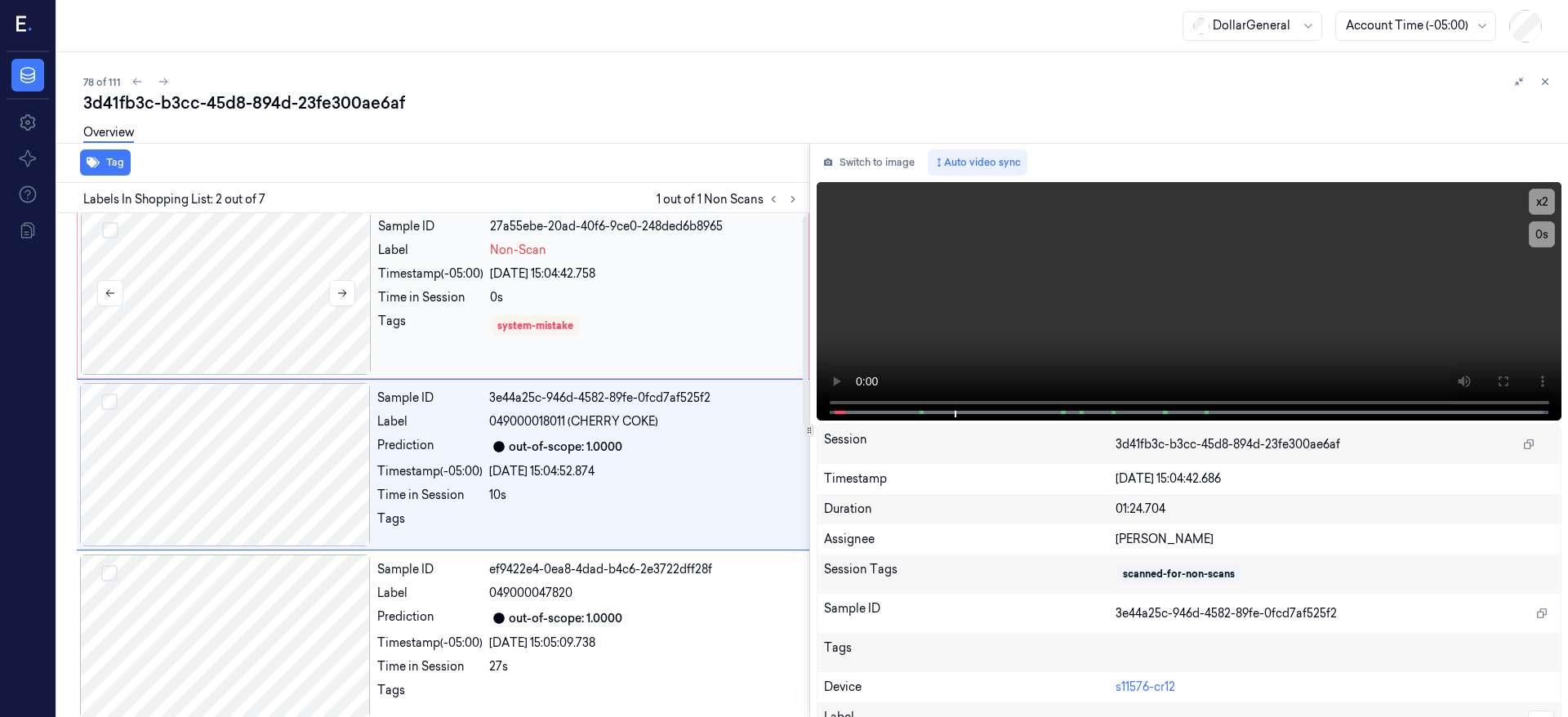
click at [250, 291] on div at bounding box center [226, 293] width 291 height 163
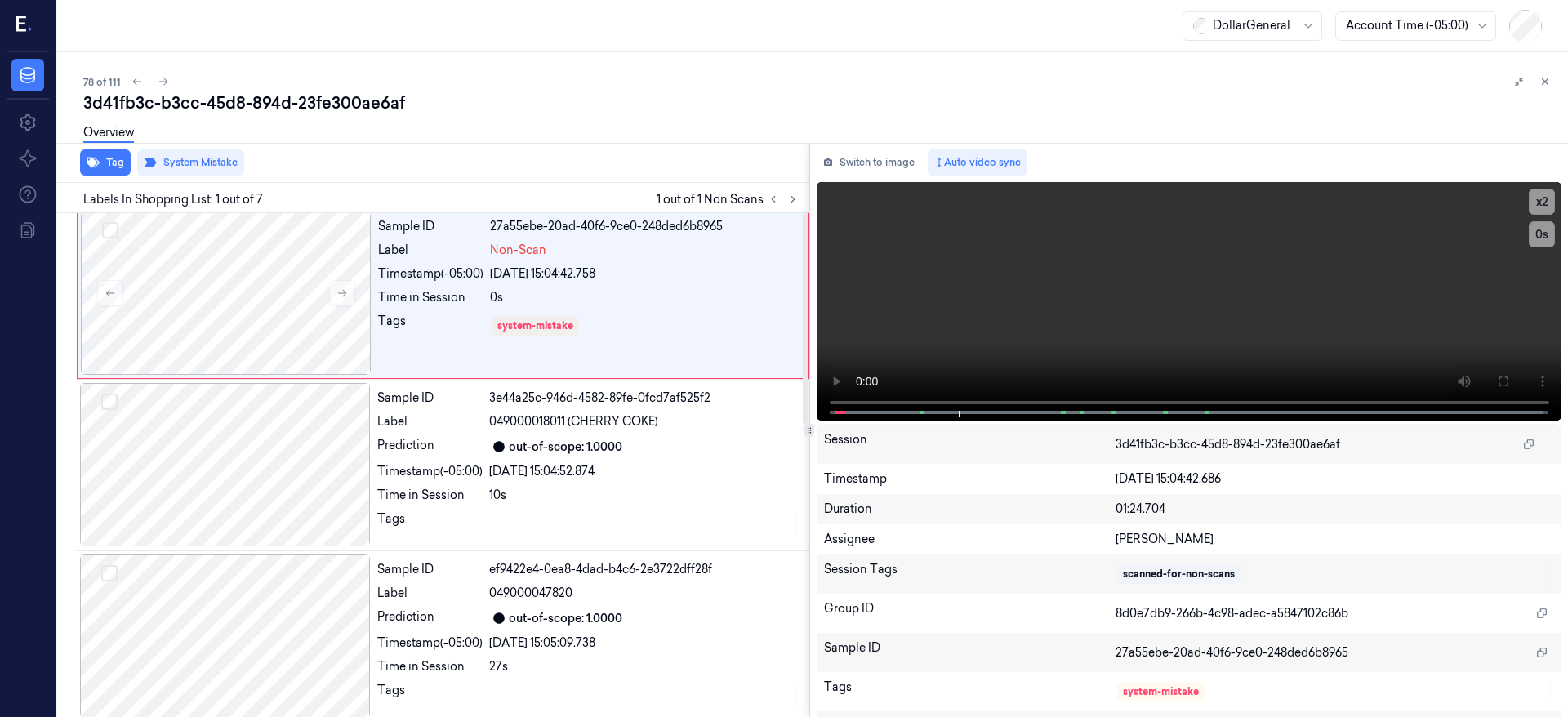
scroll to position [0, 0]
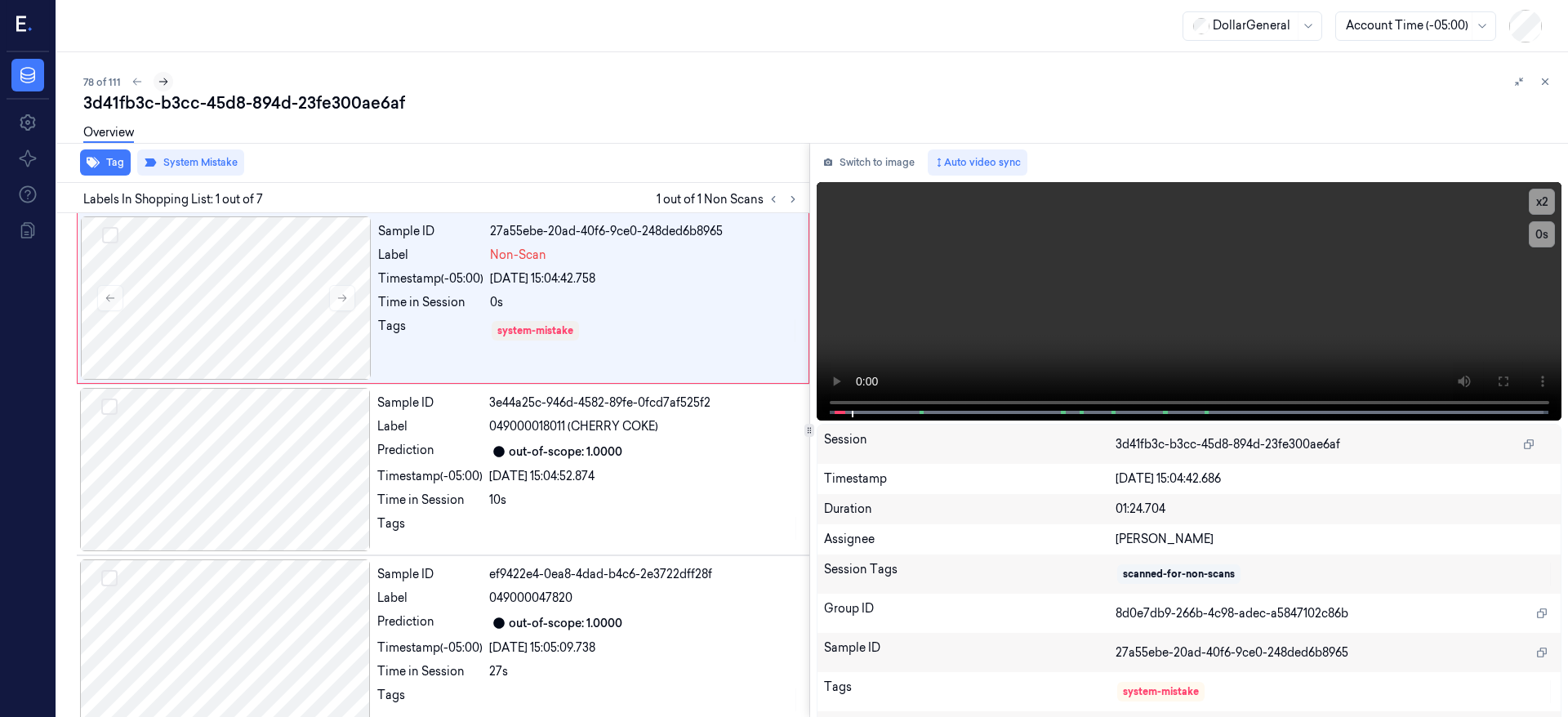
click at [163, 87] on icon at bounding box center [163, 82] width 12 height 12
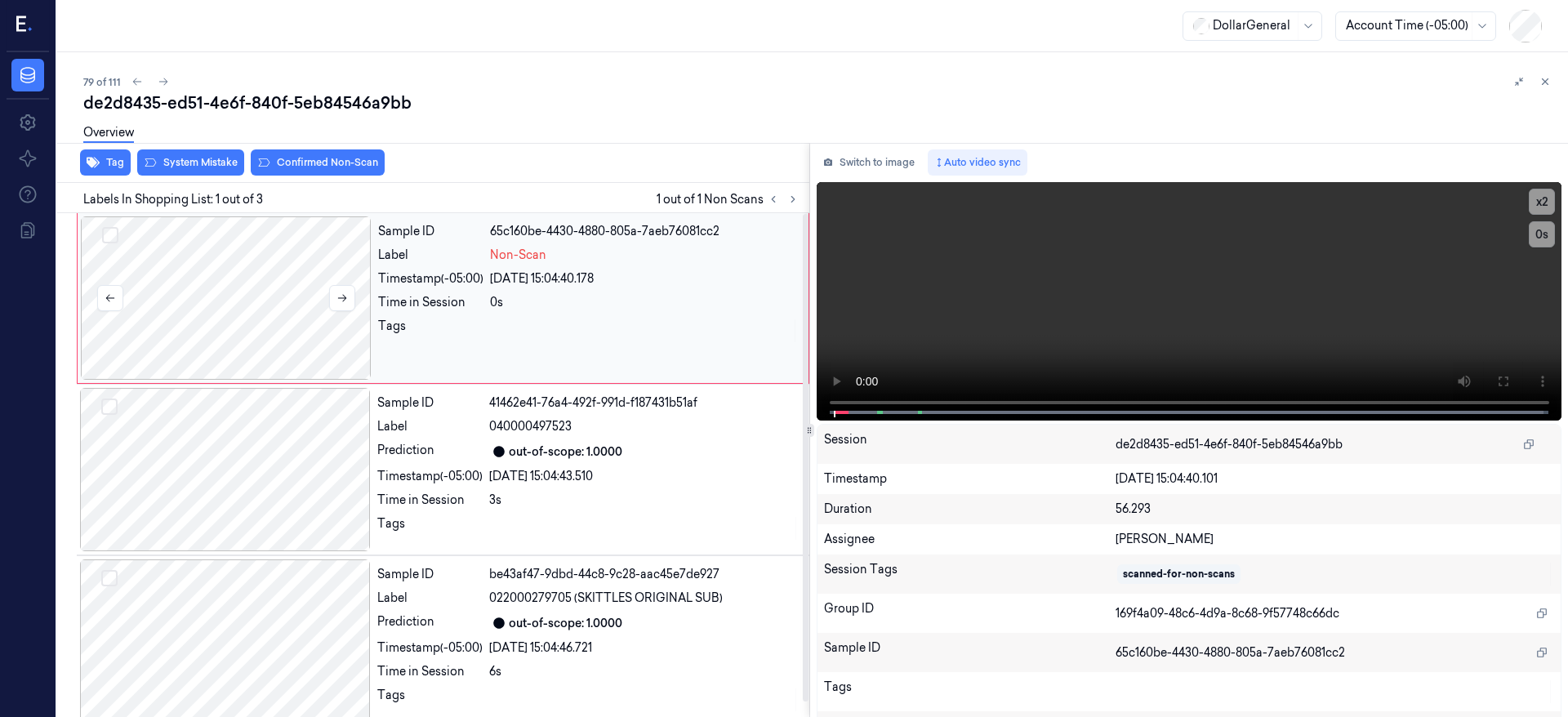
click at [227, 252] on div at bounding box center [226, 298] width 291 height 163
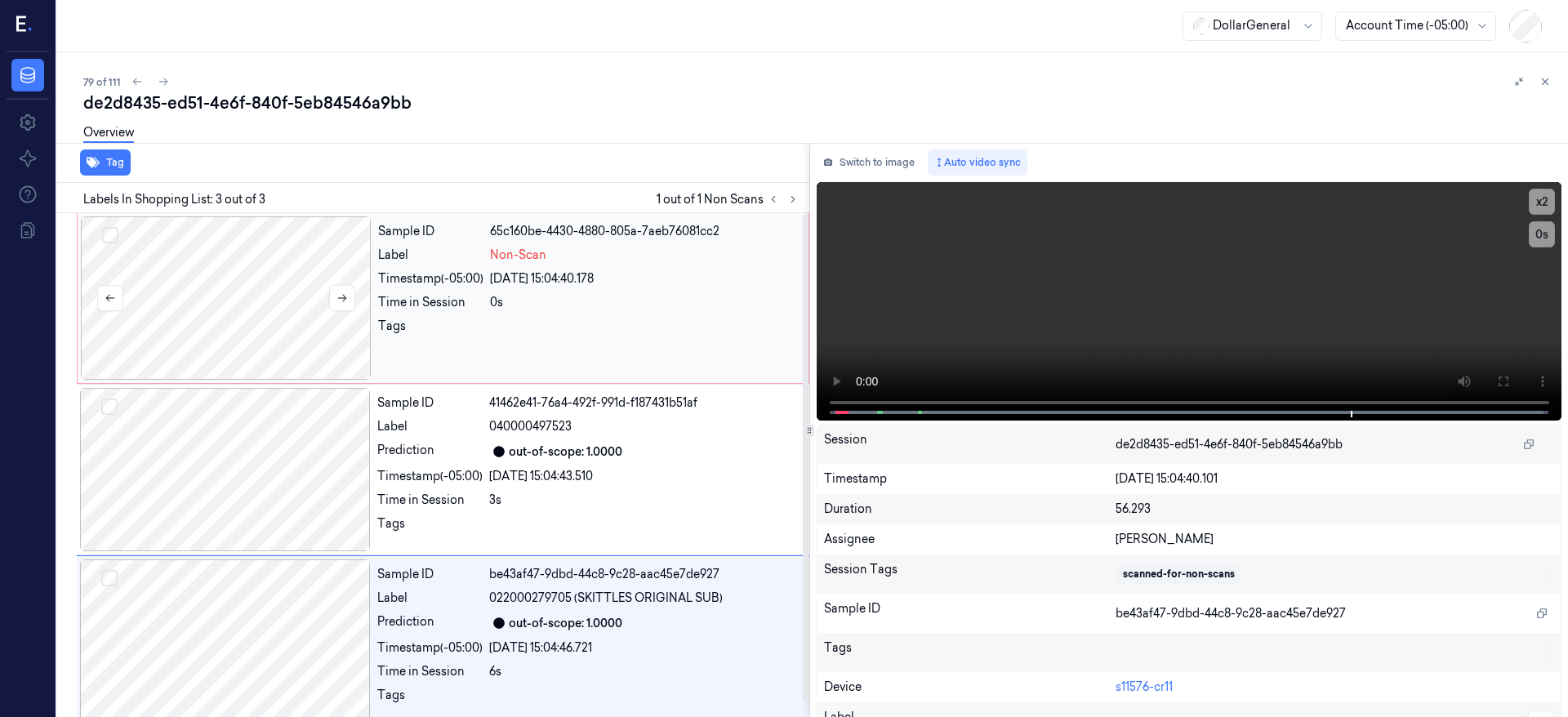
click at [226, 300] on div at bounding box center [226, 298] width 291 height 163
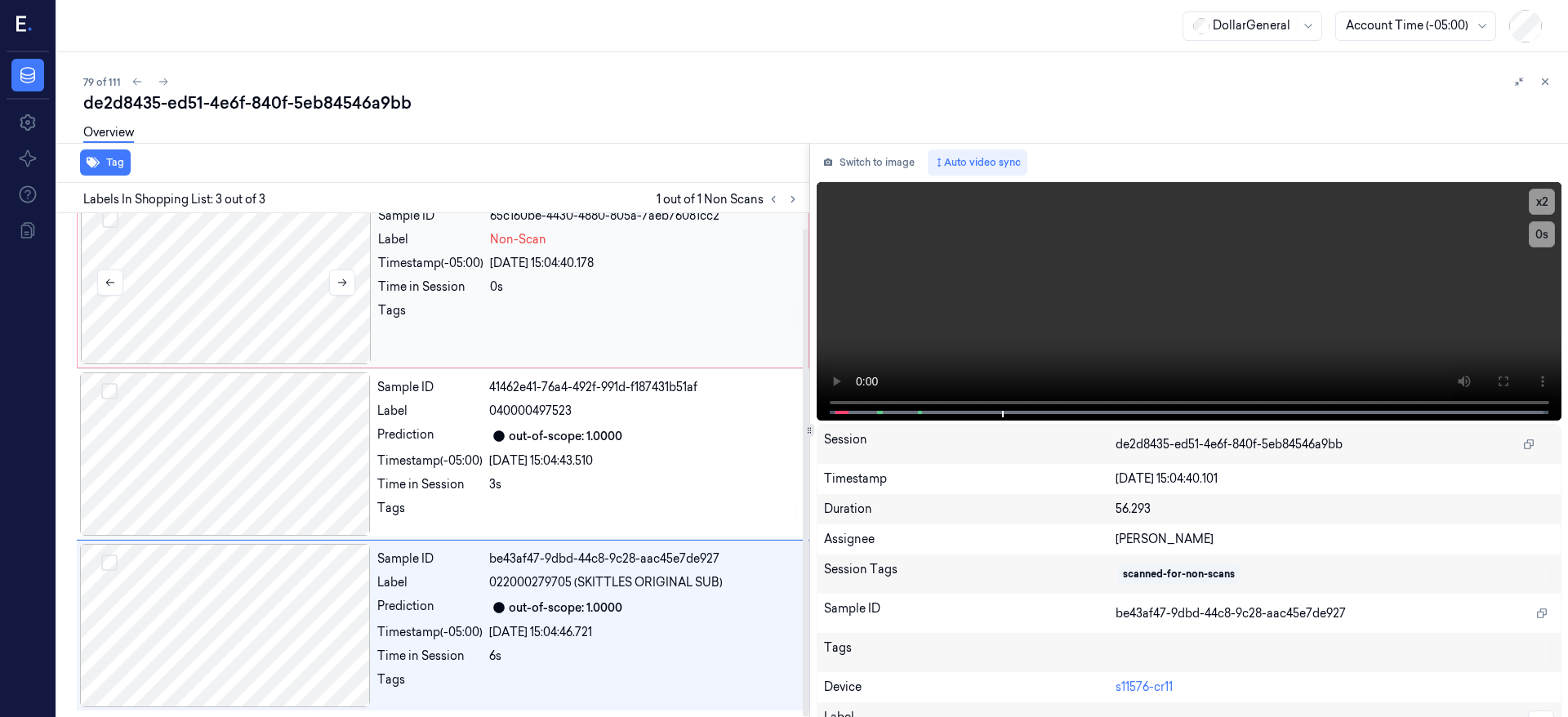
click at [208, 258] on div at bounding box center [226, 282] width 291 height 163
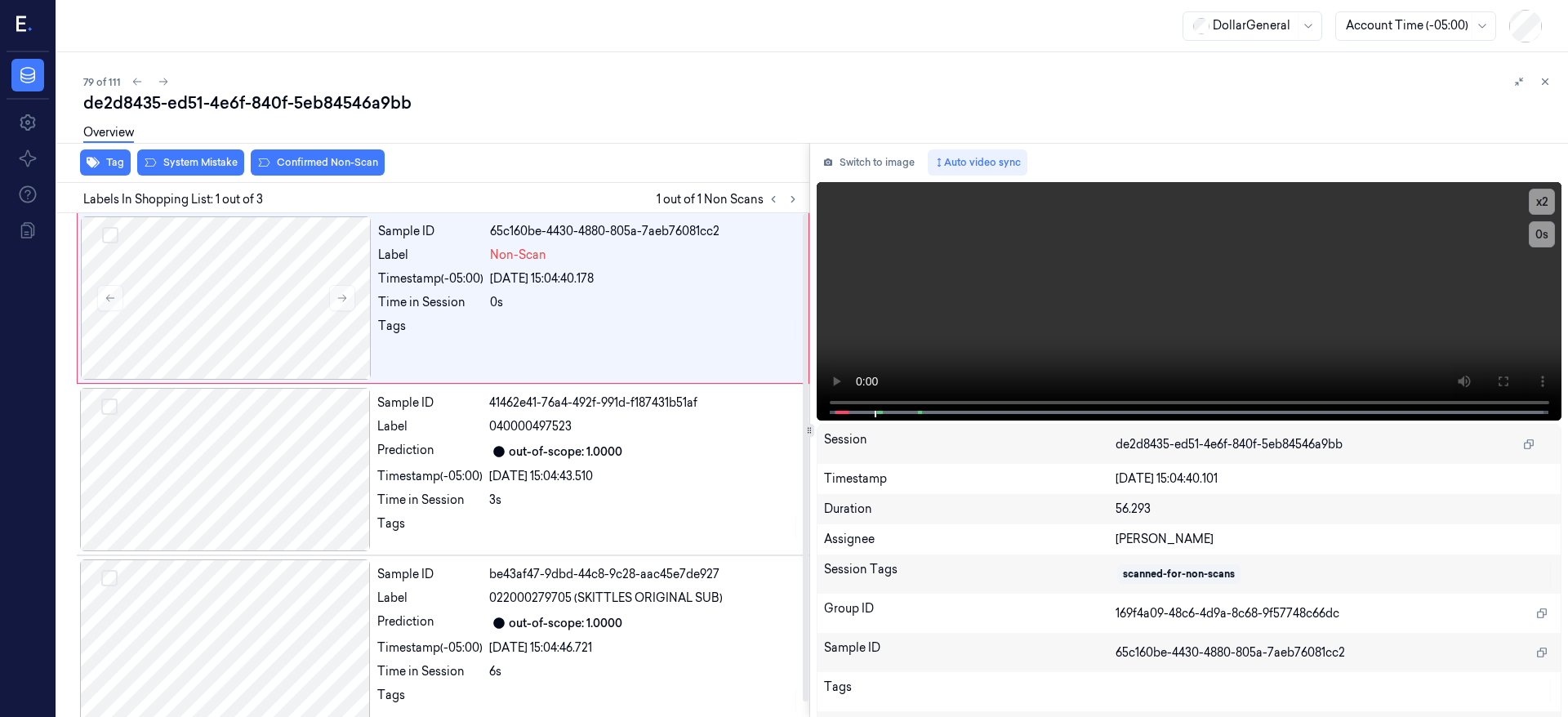
scroll to position [5, 0]
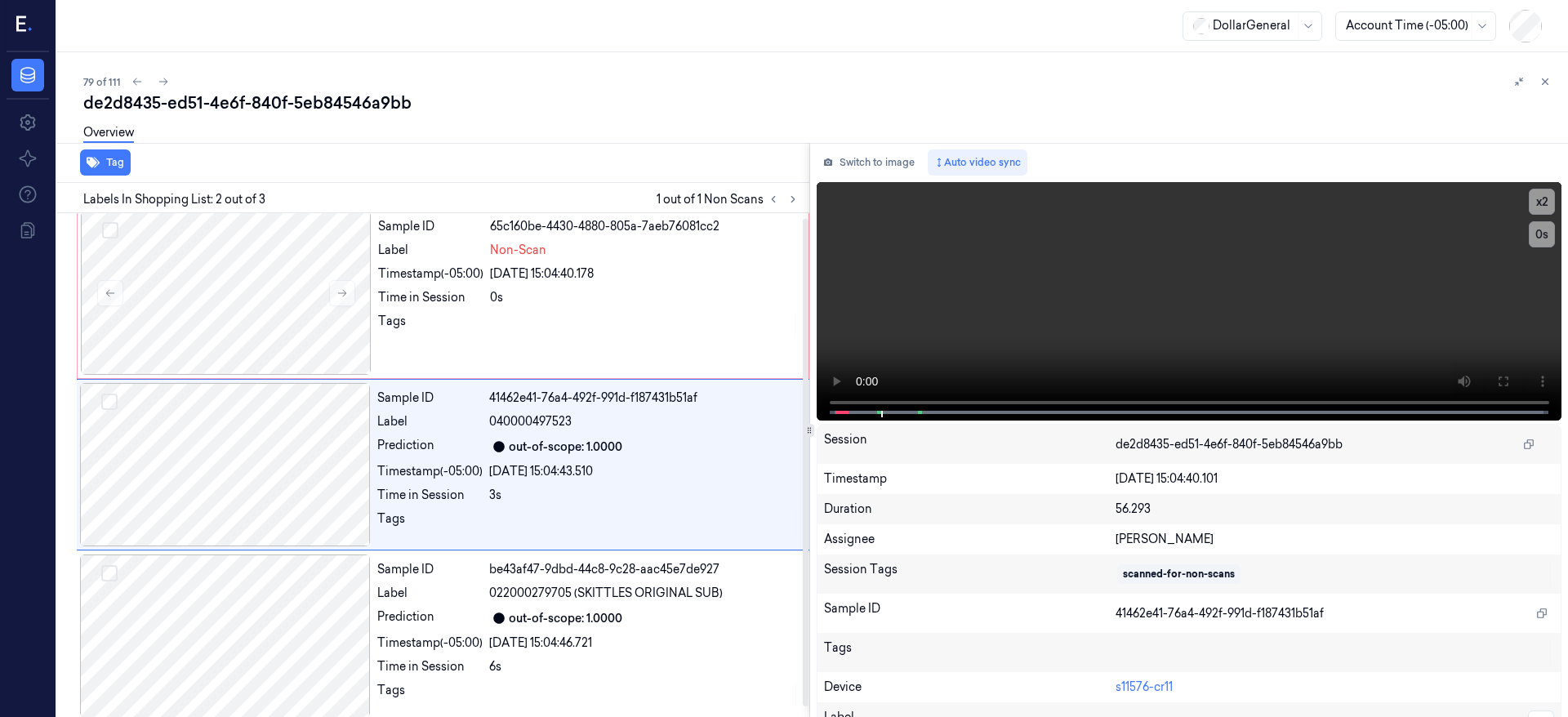
click at [195, 152] on div "Overview" at bounding box center [819, 135] width 1472 height 42
click at [221, 298] on div at bounding box center [226, 293] width 291 height 163
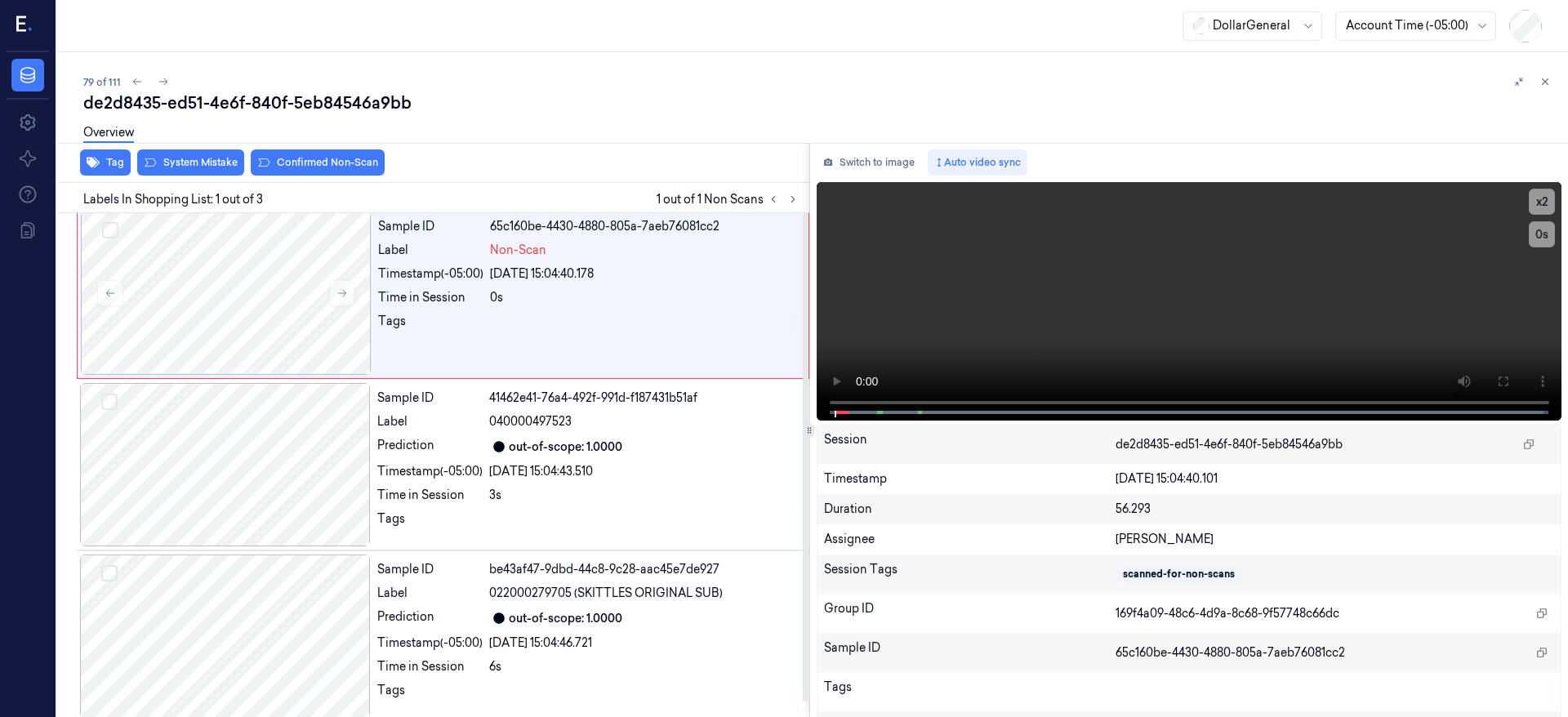
scroll to position [0, 0]
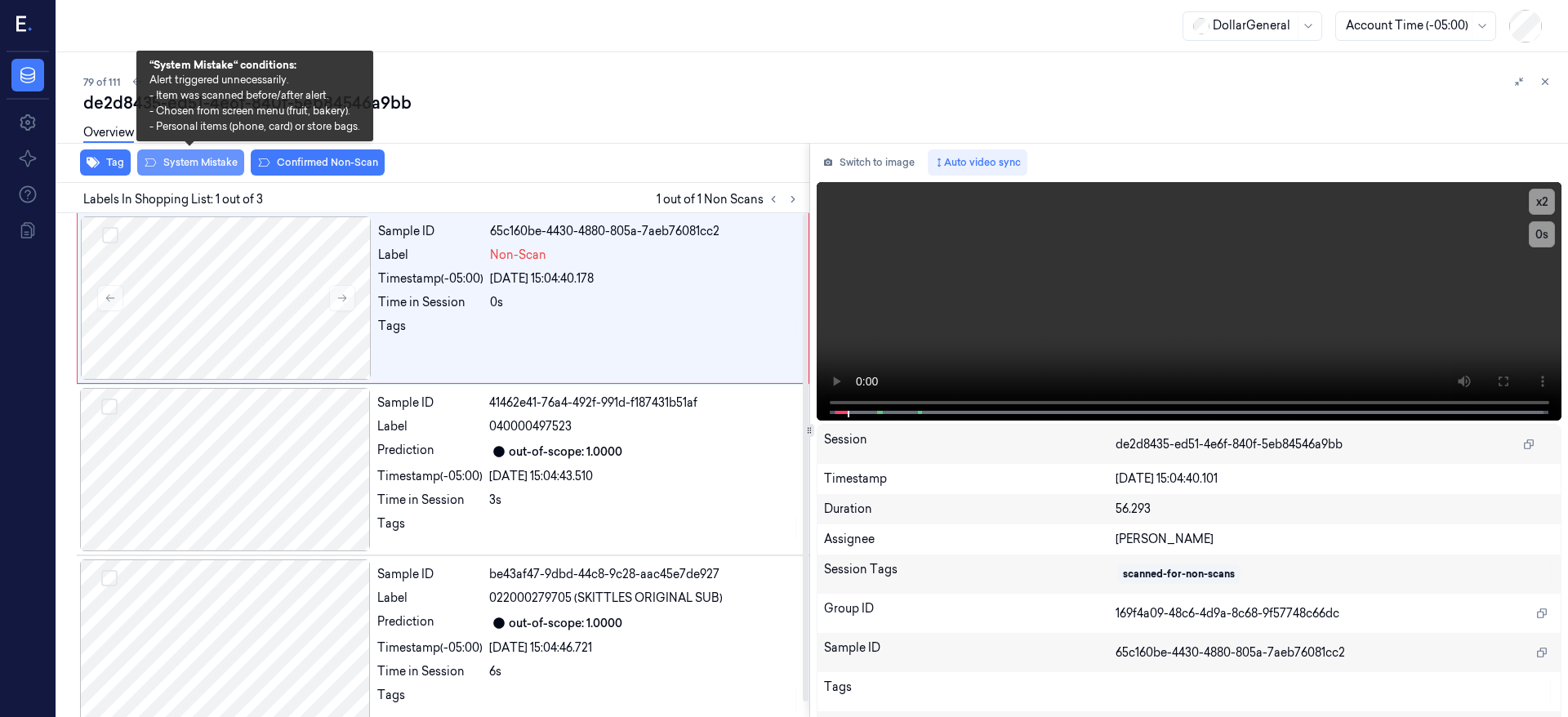
click at [211, 155] on div "Overview" at bounding box center [819, 135] width 1472 height 42
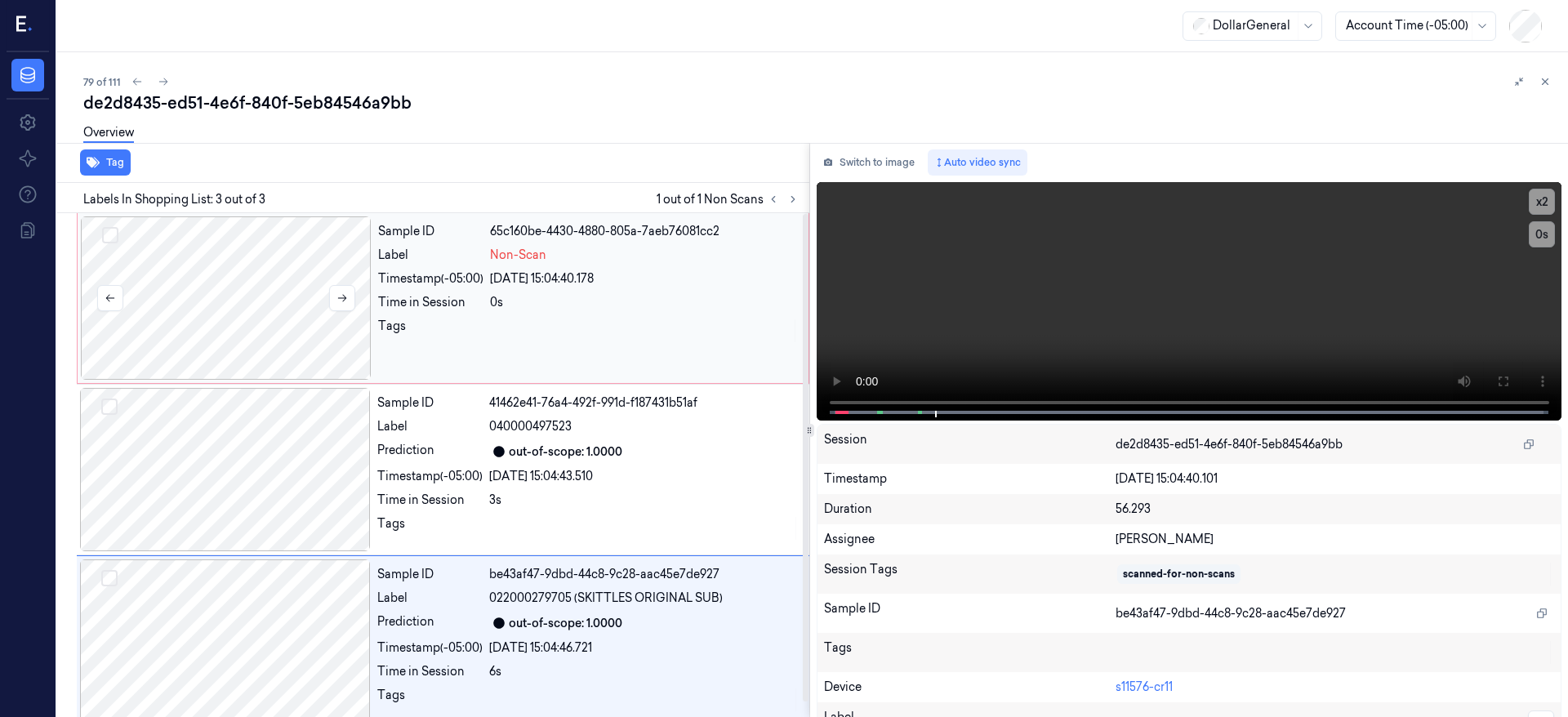
click at [226, 354] on div at bounding box center [226, 298] width 291 height 163
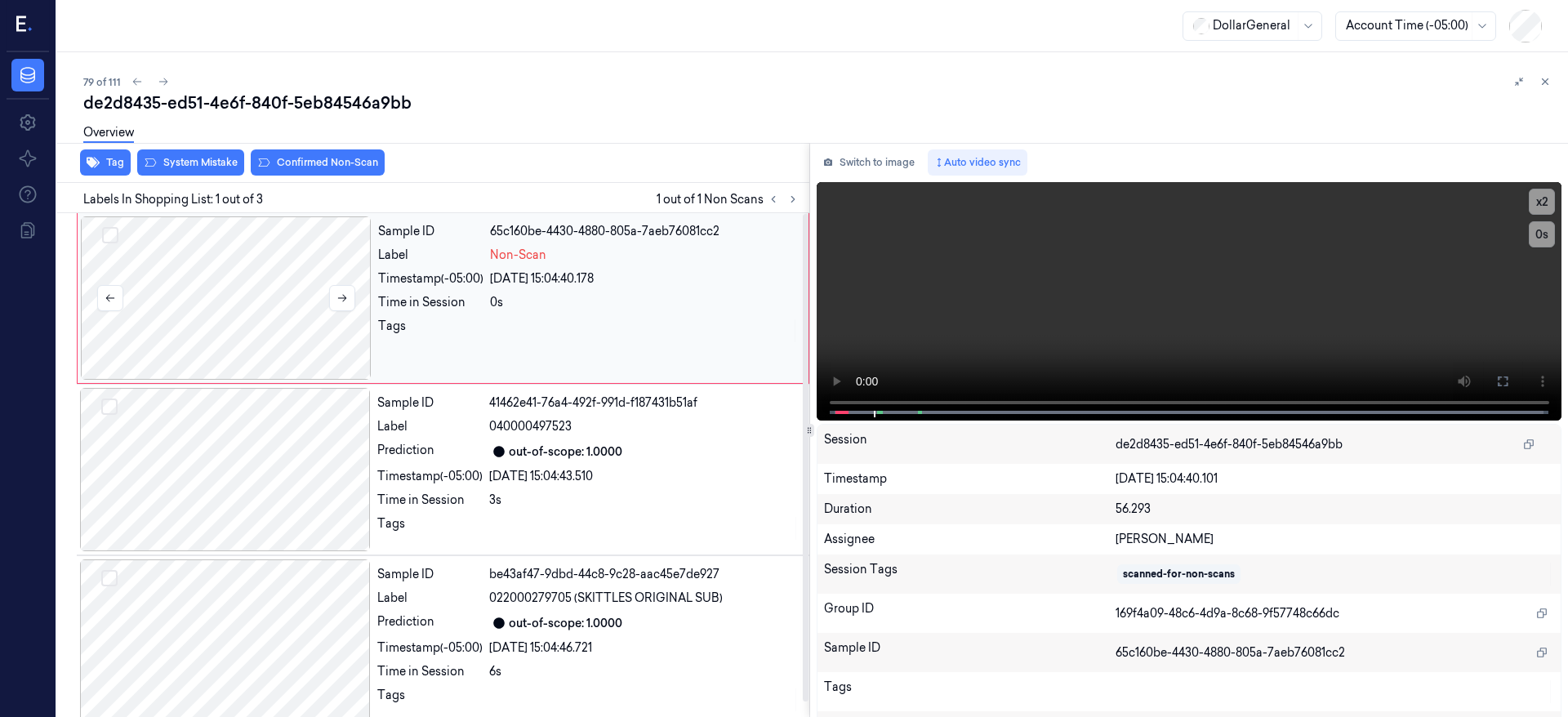
click at [226, 282] on div at bounding box center [226, 298] width 291 height 163
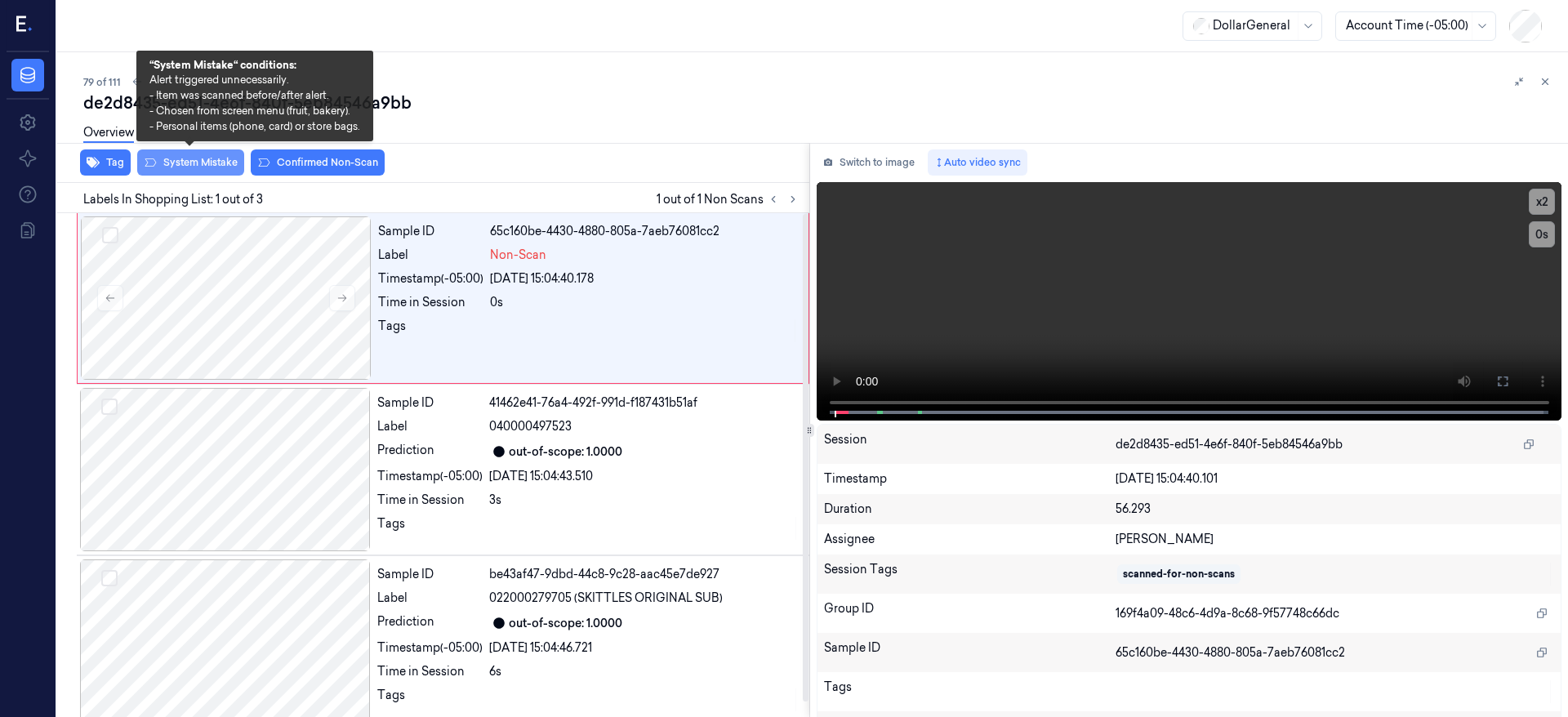
click at [195, 168] on button "System Mistake" at bounding box center [191, 162] width 107 height 26
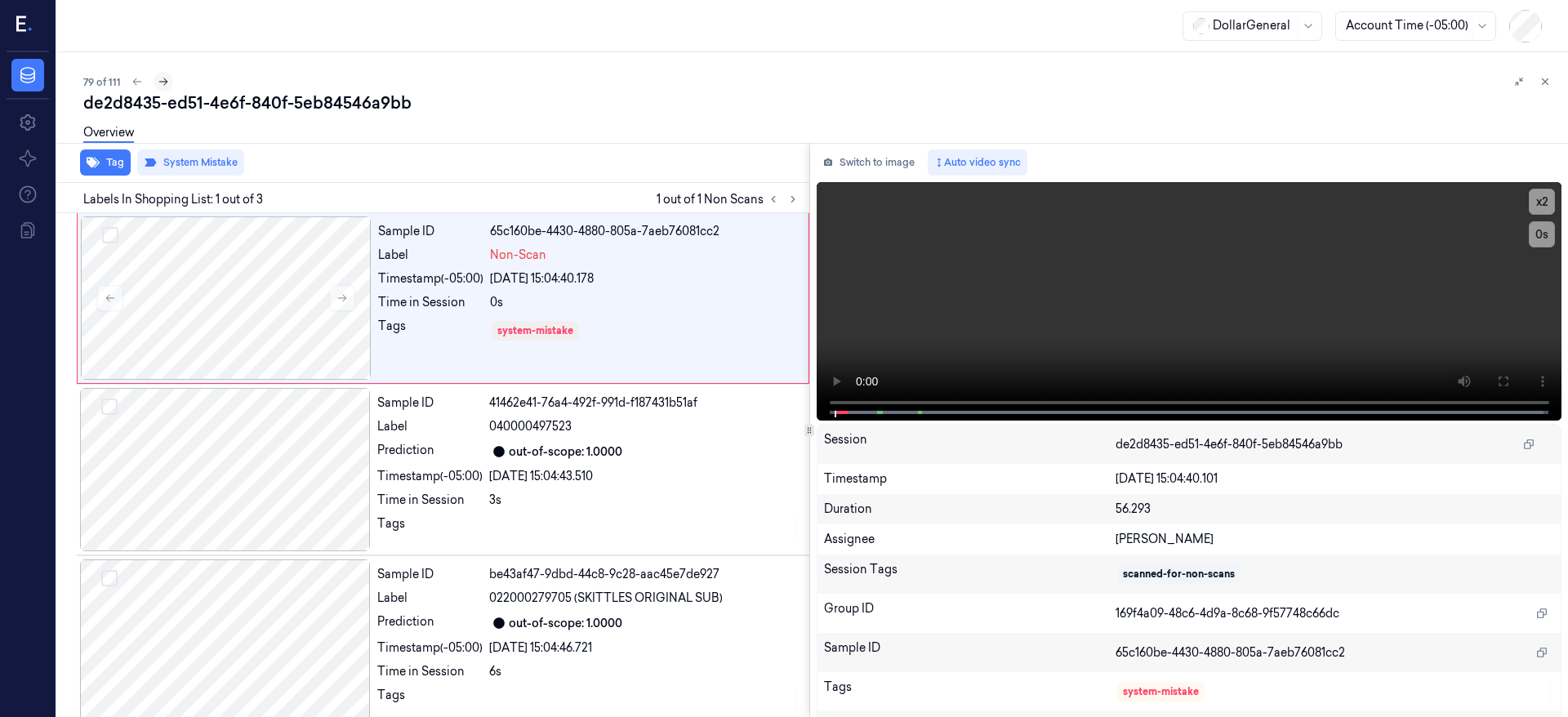
click at [160, 76] on icon at bounding box center [163, 82] width 12 height 12
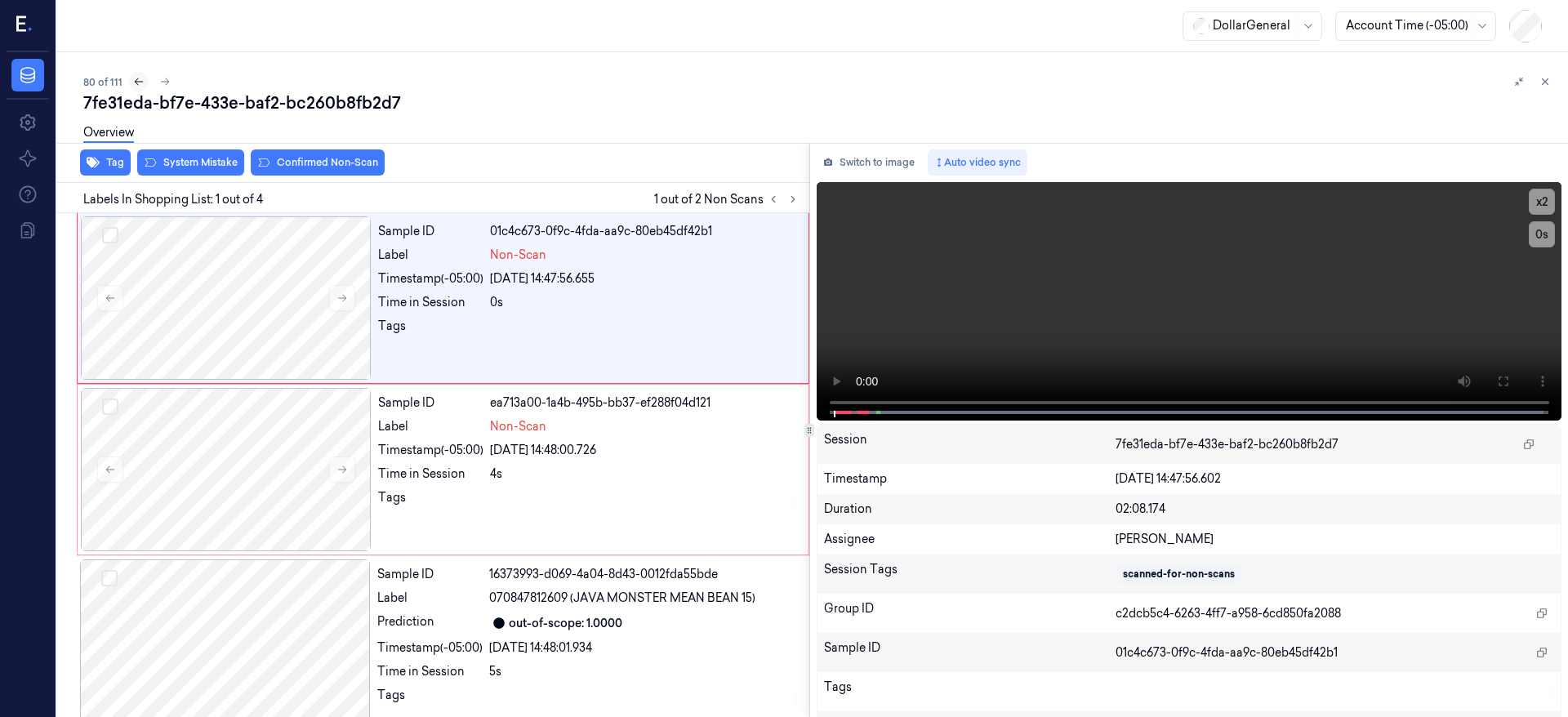
click at [141, 86] on icon at bounding box center [139, 82] width 12 height 12
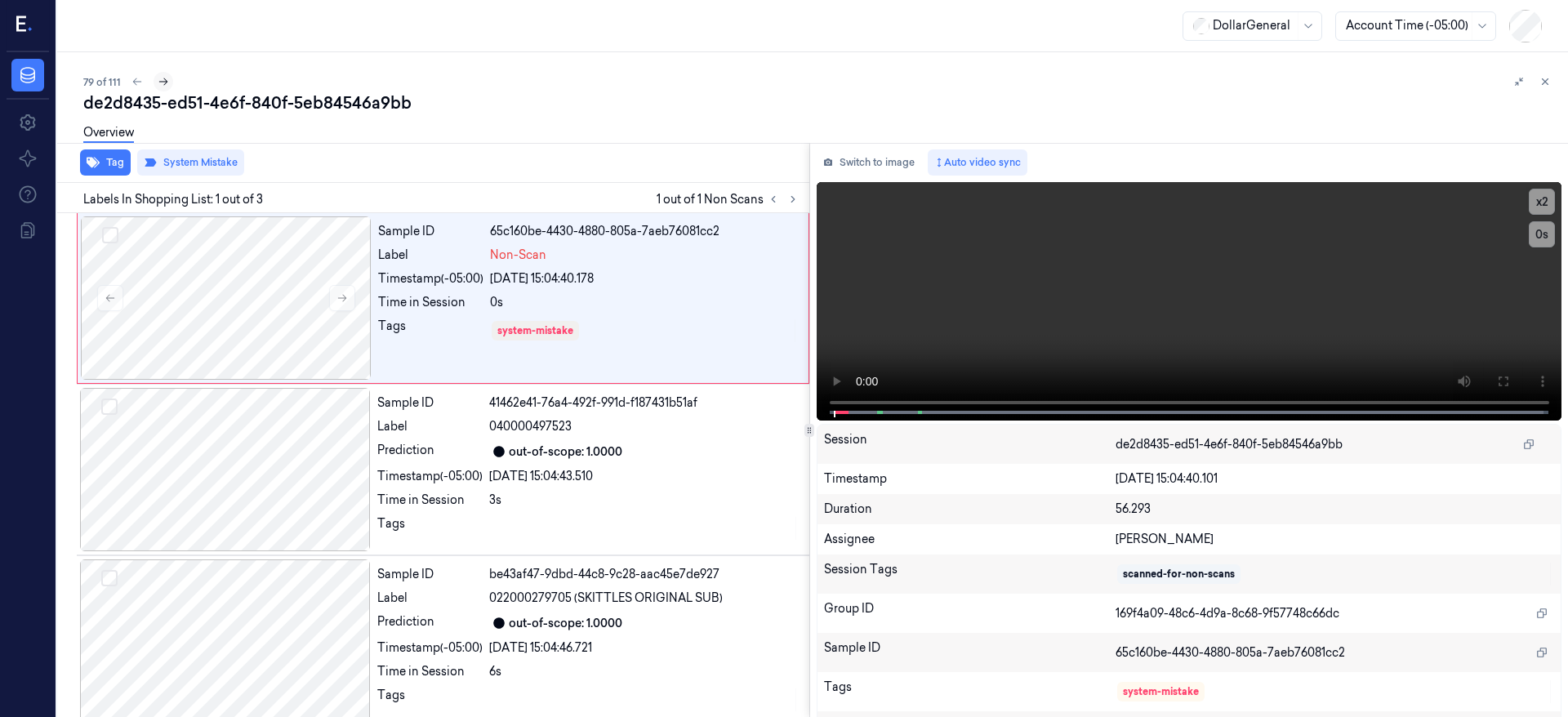
click at [161, 82] on icon at bounding box center [163, 82] width 12 height 12
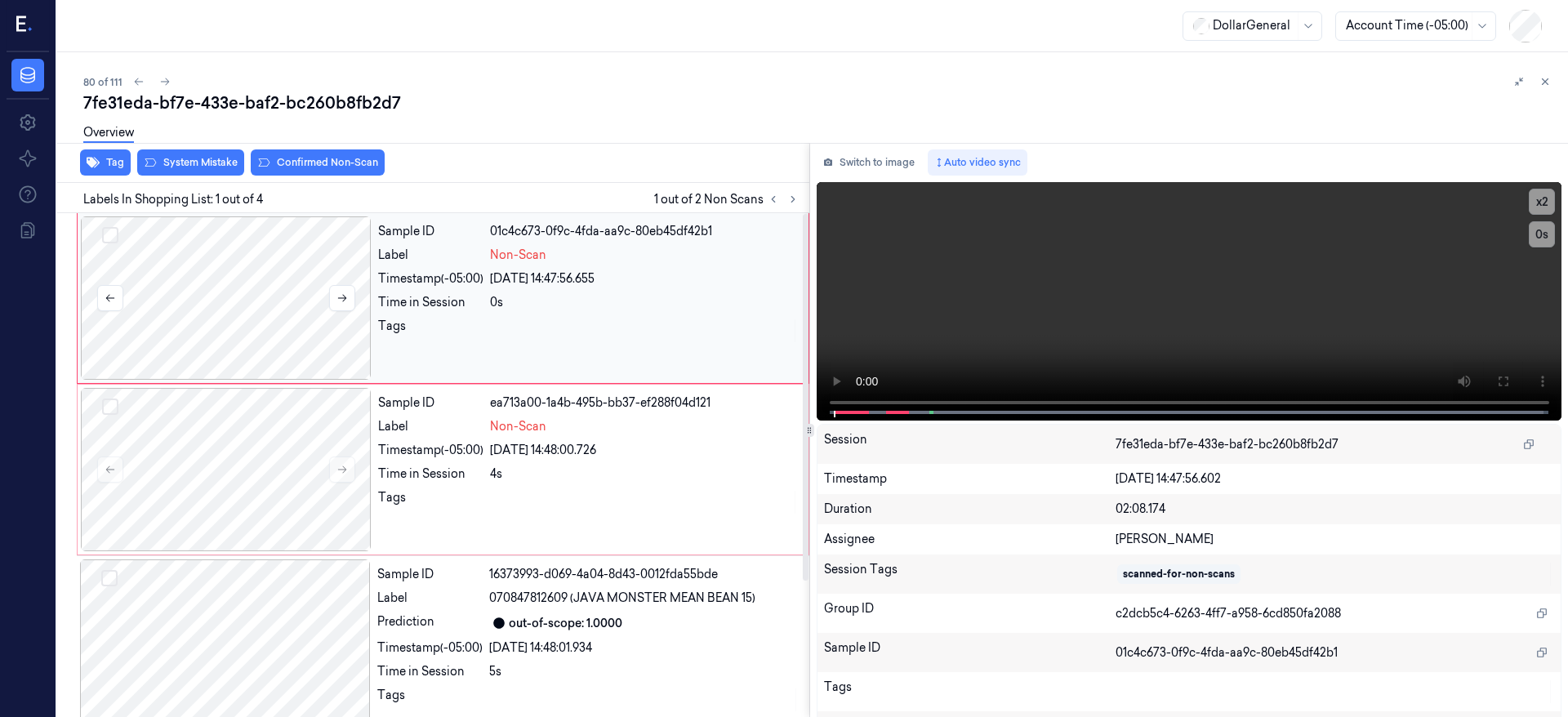
click at [266, 310] on div at bounding box center [226, 298] width 291 height 163
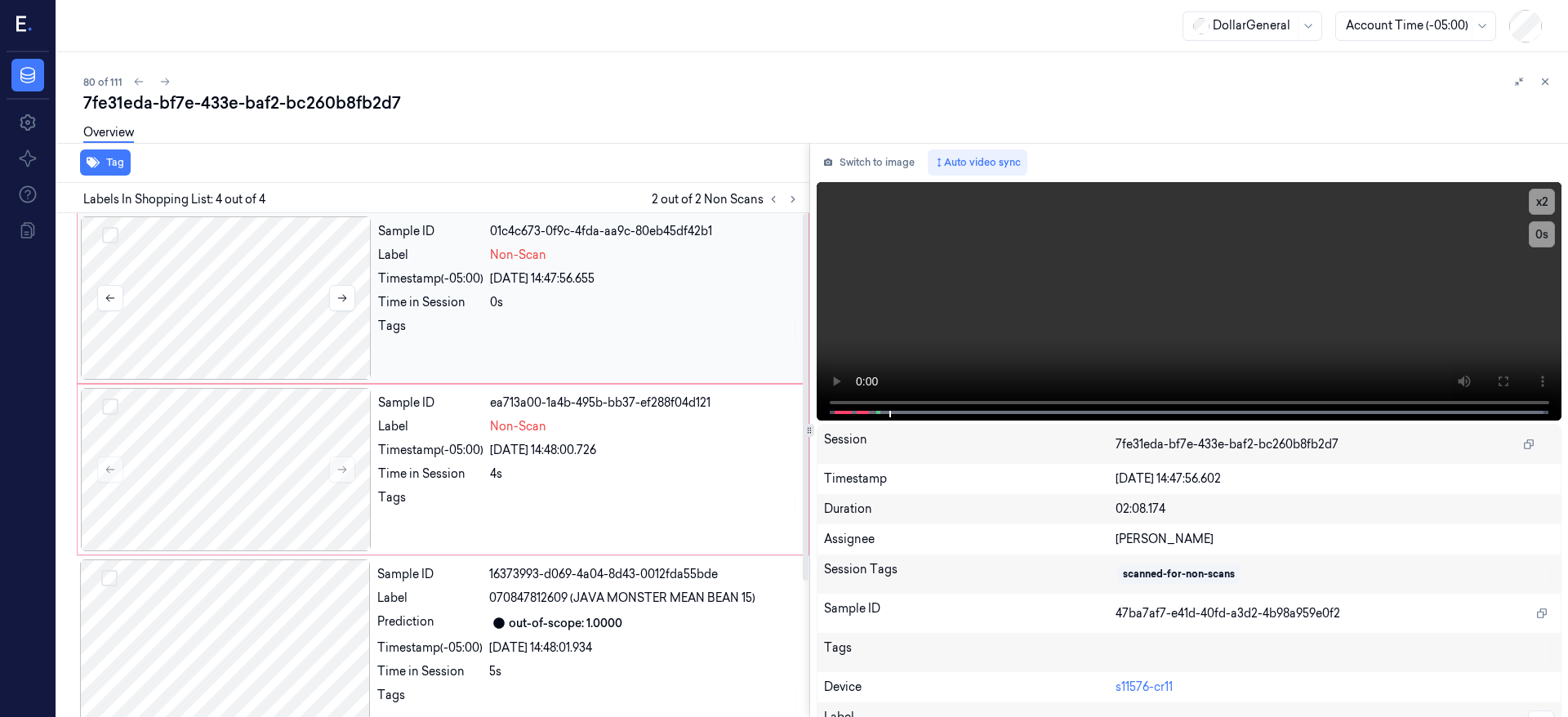
click at [114, 230] on button "Select row" at bounding box center [111, 236] width 17 height 17
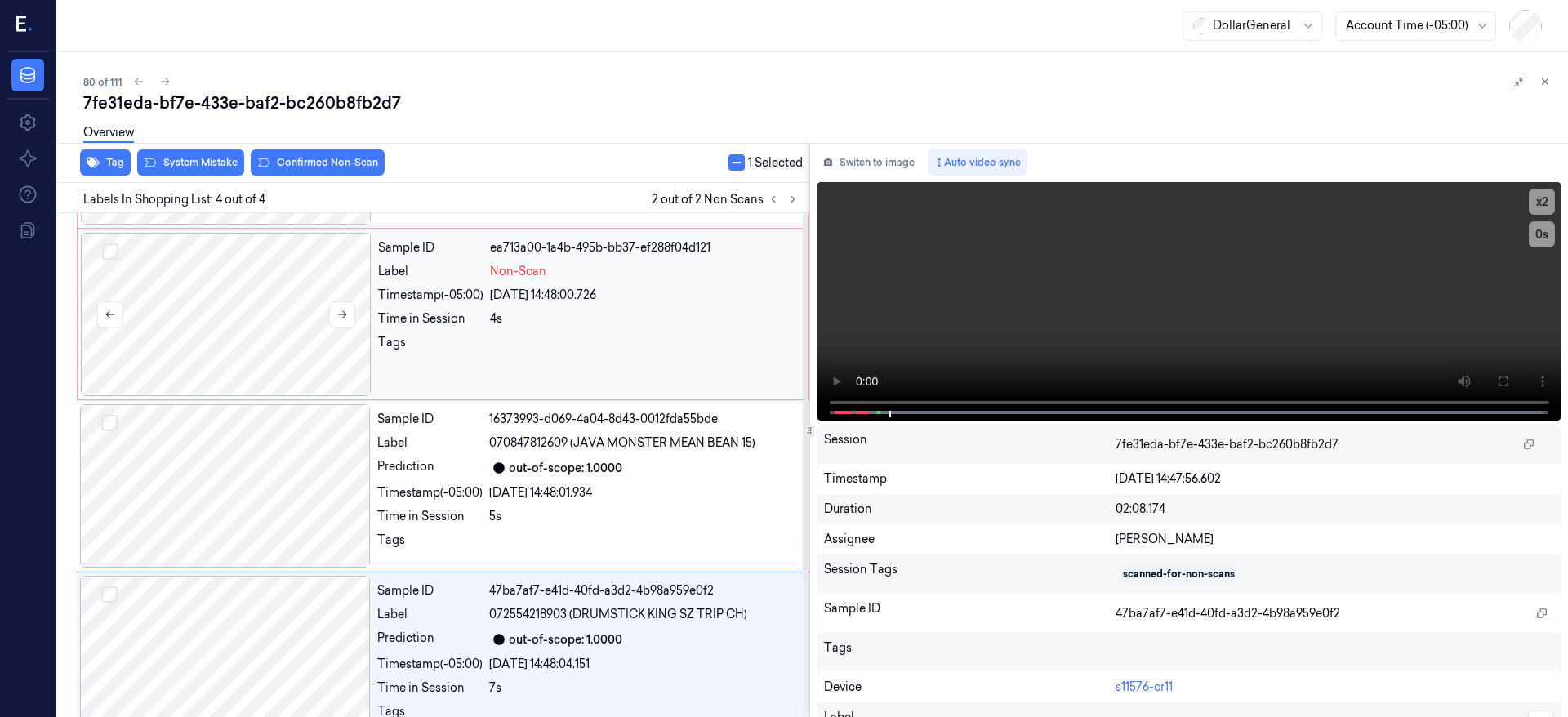
scroll to position [187, 0]
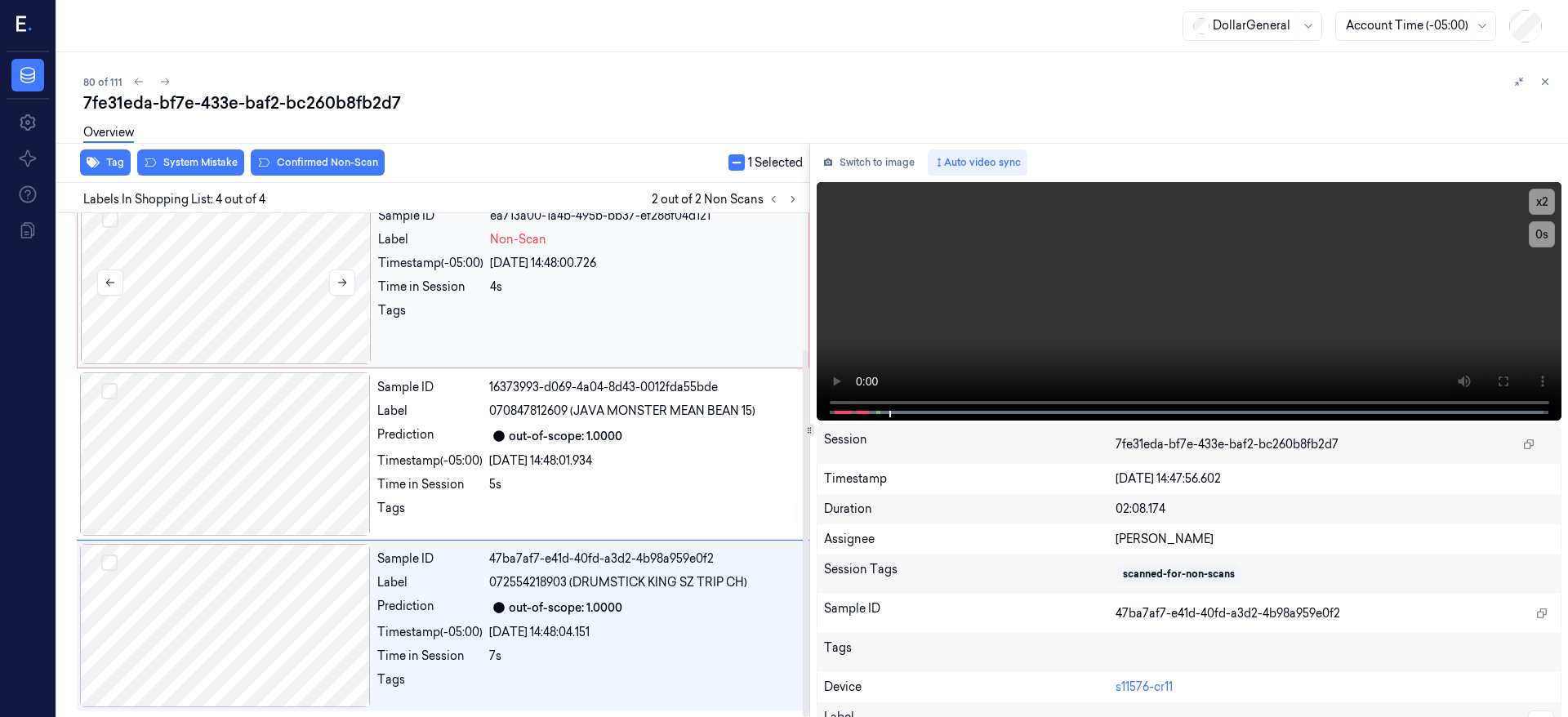
click at [115, 223] on button "Select row" at bounding box center [111, 220] width 17 height 17
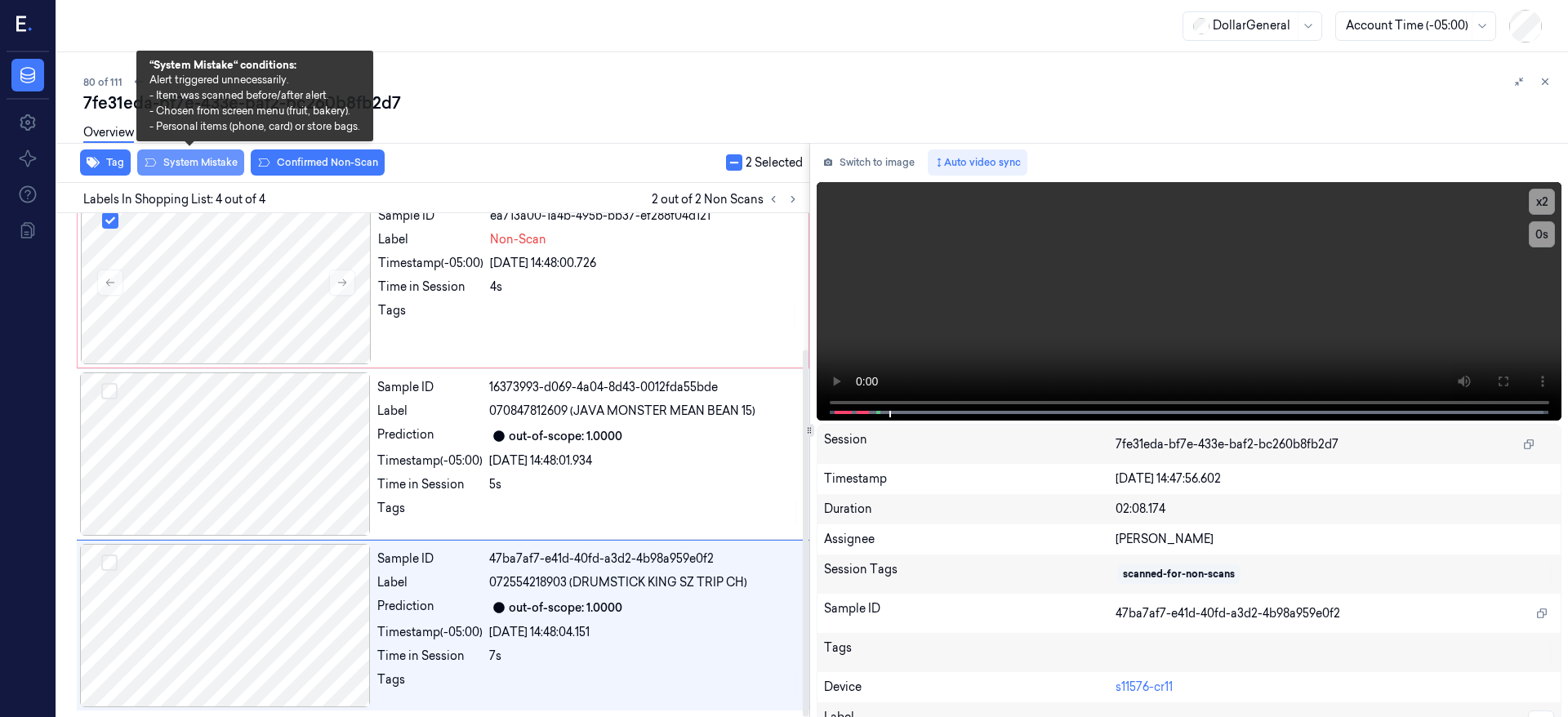
click at [208, 162] on button "System Mistake" at bounding box center [191, 162] width 107 height 26
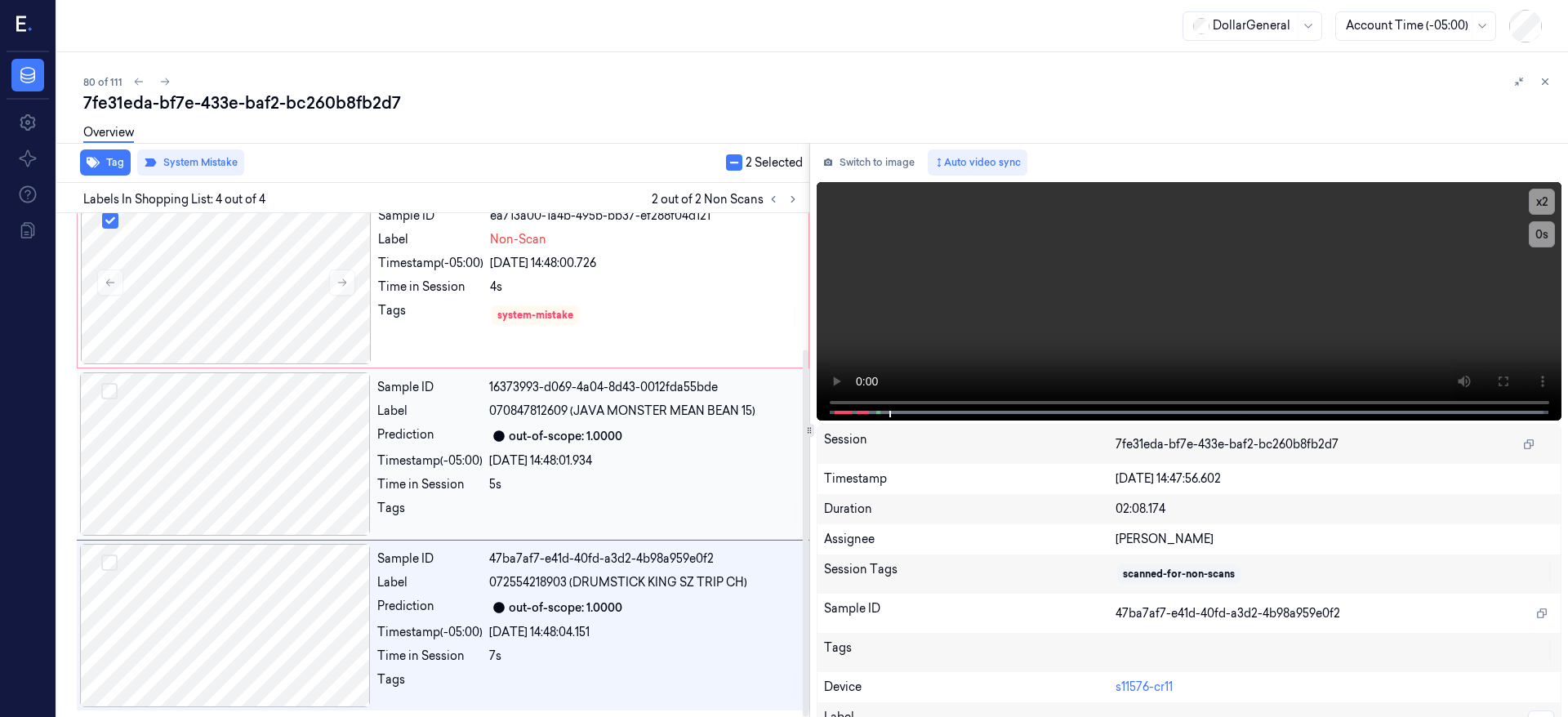
scroll to position [0, 0]
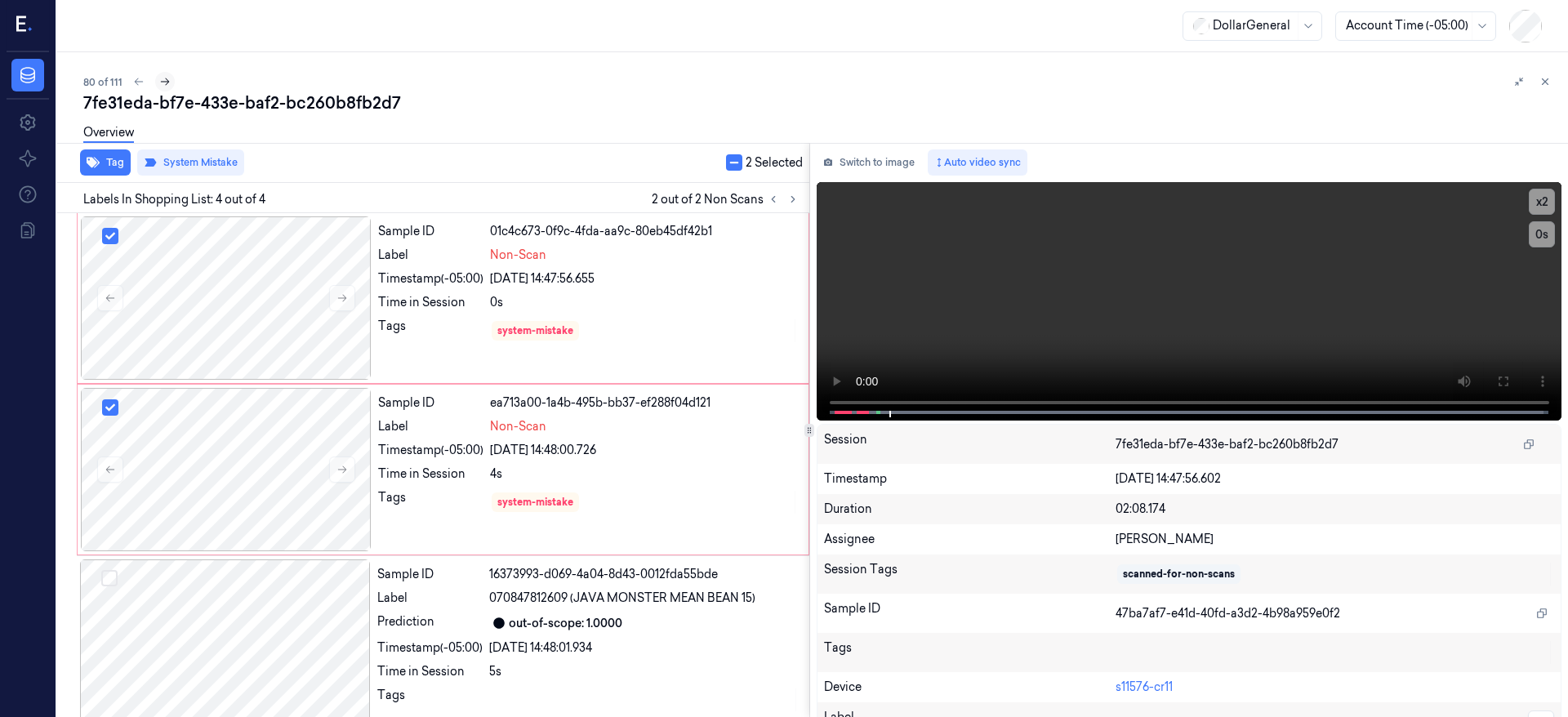
click at [168, 77] on icon at bounding box center [165, 82] width 12 height 12
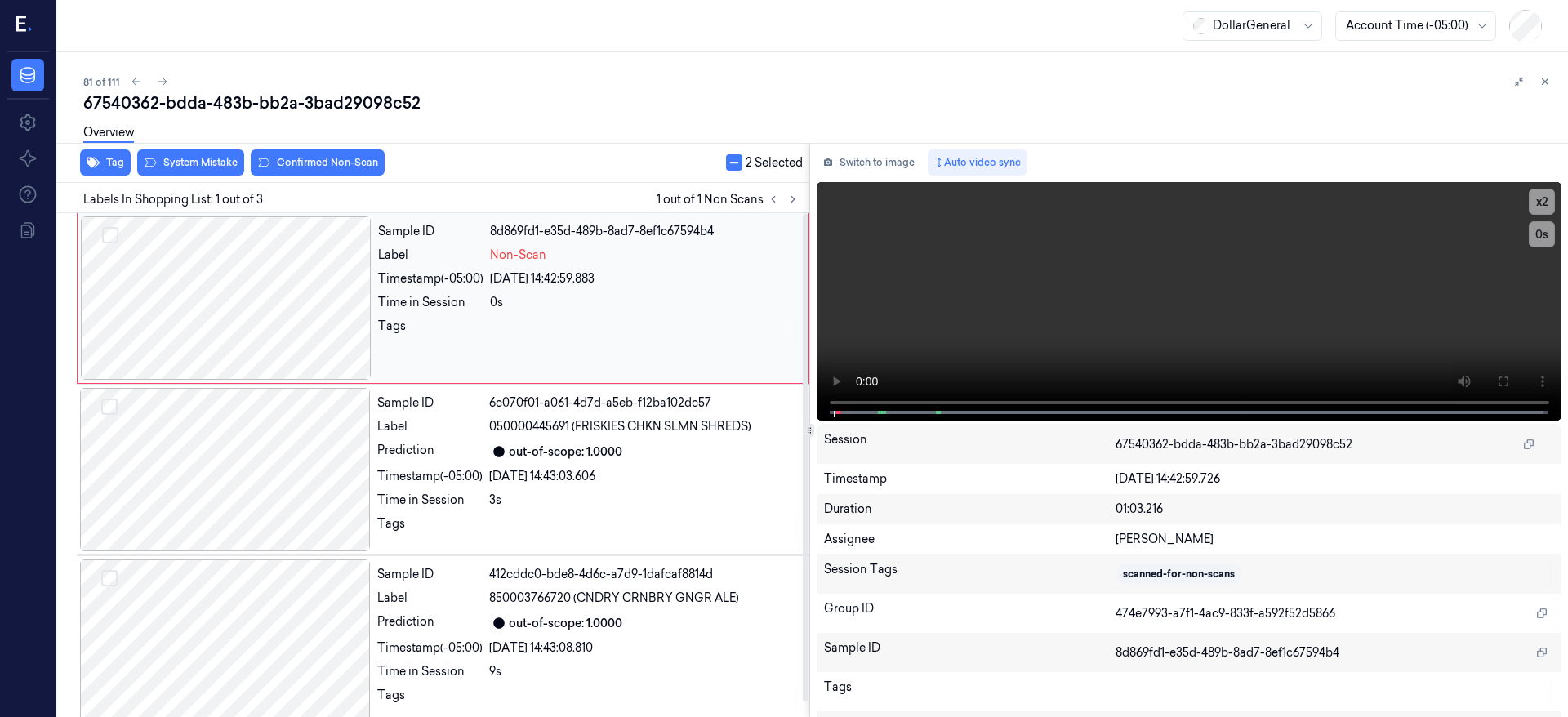
click at [224, 276] on div at bounding box center [226, 298] width 291 height 163
click at [257, 252] on div at bounding box center [226, 298] width 291 height 163
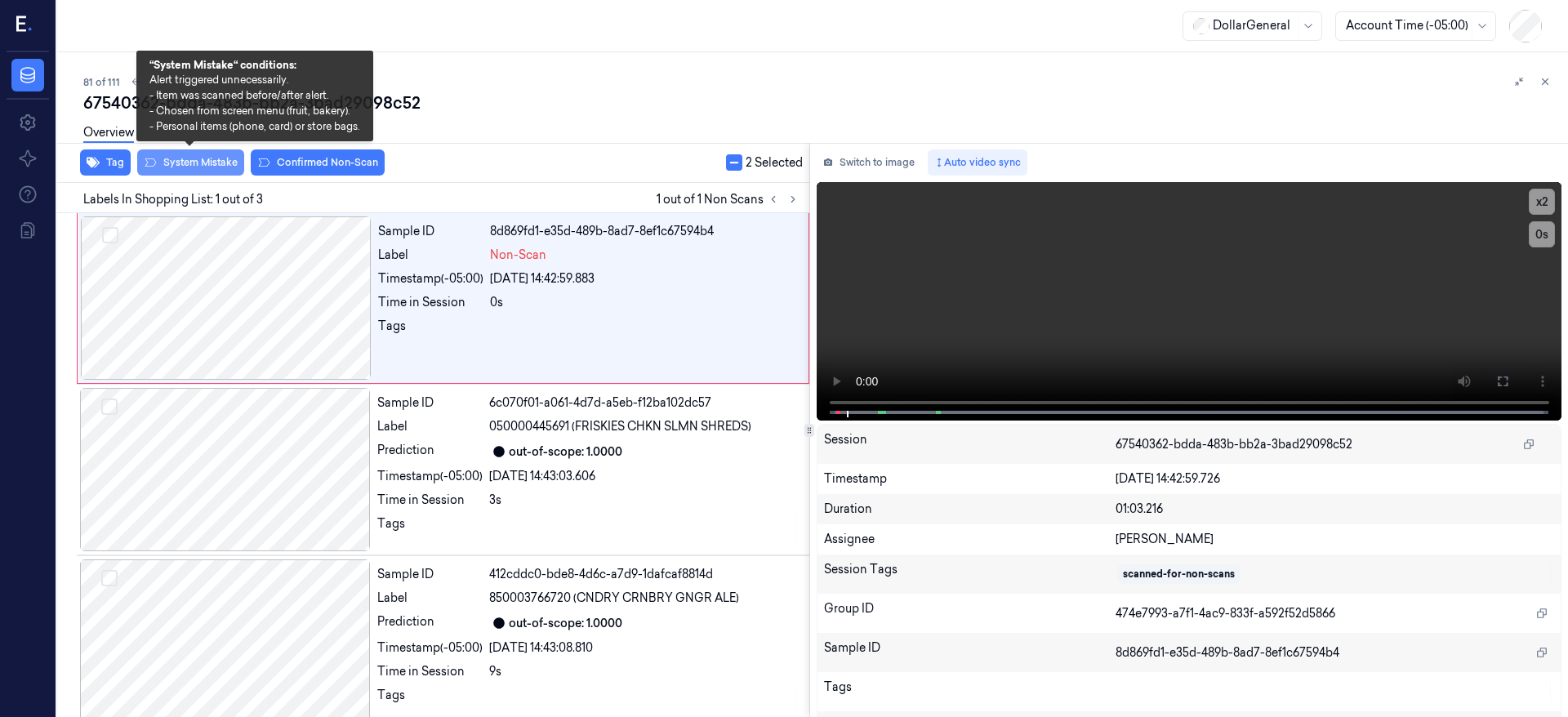
click at [206, 166] on button "System Mistake" at bounding box center [191, 162] width 107 height 26
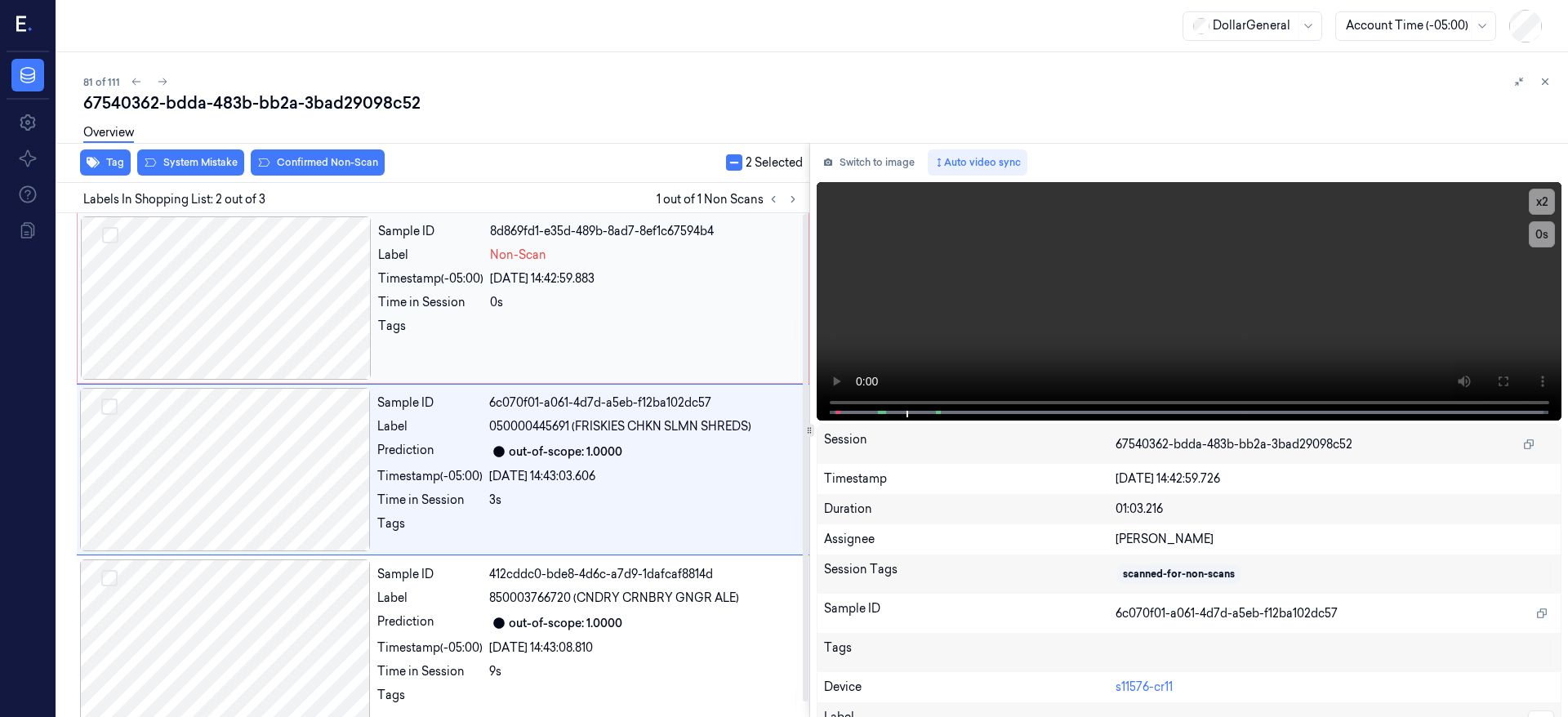
click at [269, 332] on div at bounding box center [226, 298] width 291 height 163
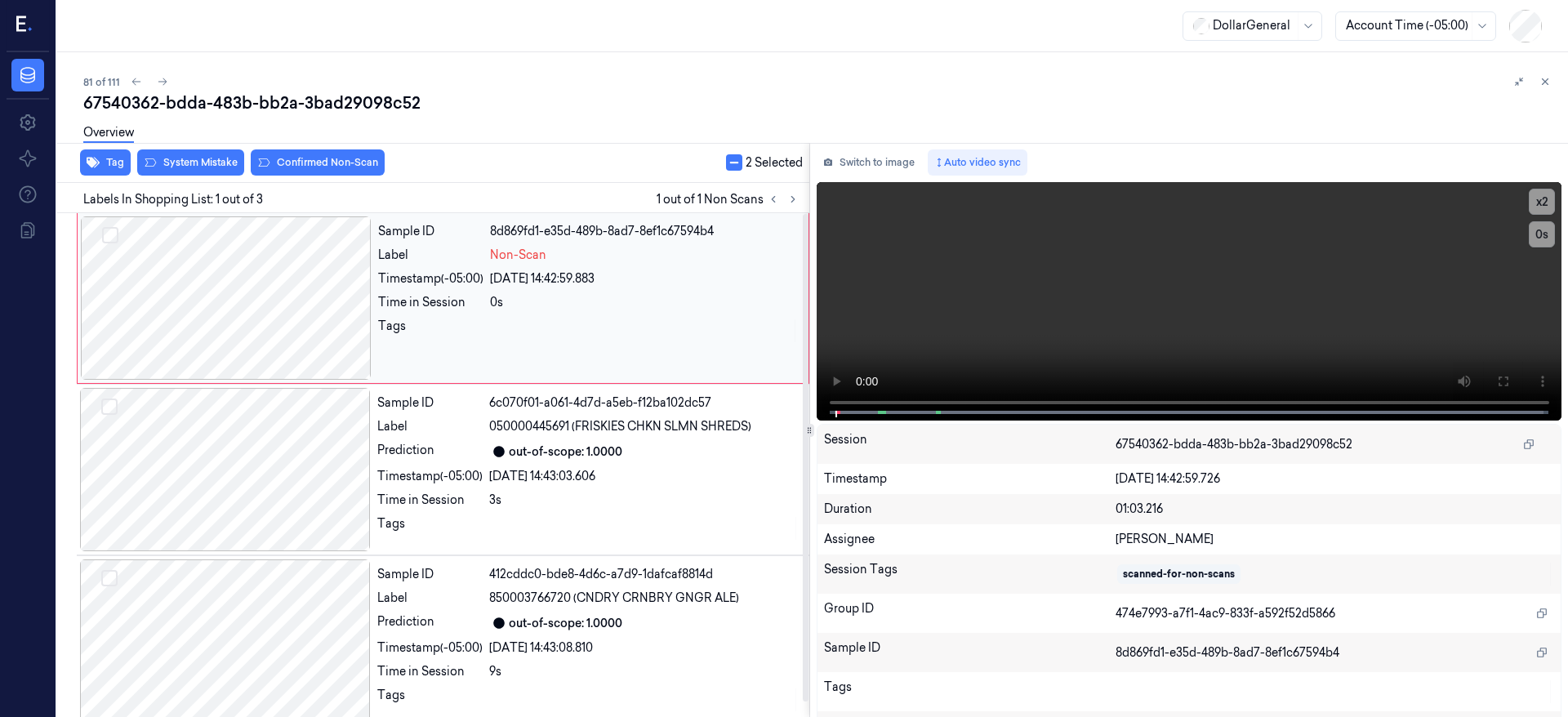
click at [270, 292] on div at bounding box center [226, 298] width 291 height 163
click at [204, 272] on div at bounding box center [226, 298] width 291 height 163
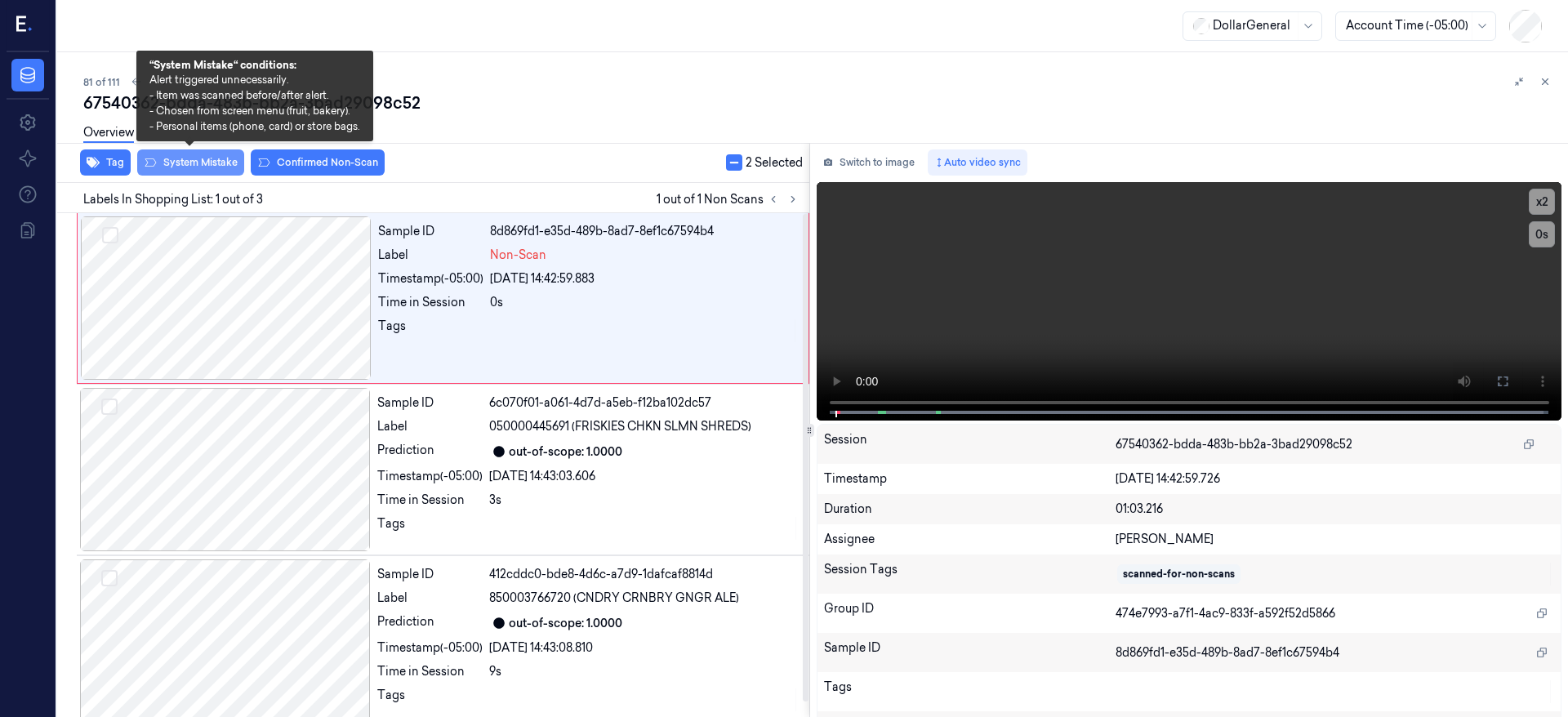
click at [210, 161] on button "System Mistake" at bounding box center [191, 162] width 107 height 26
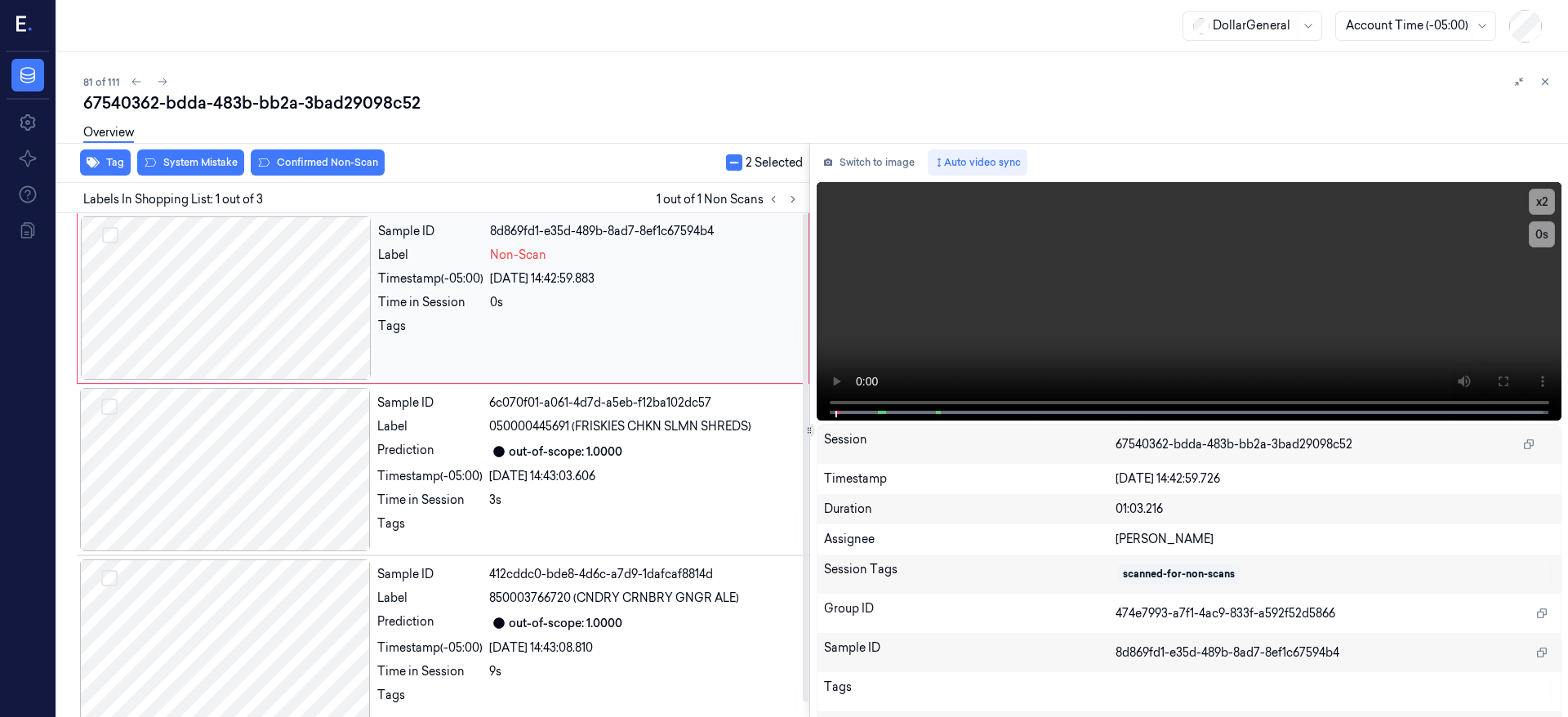
click at [256, 283] on div at bounding box center [226, 298] width 291 height 163
click at [732, 163] on button "button" at bounding box center [734, 162] width 17 height 17
click at [230, 285] on div at bounding box center [226, 298] width 291 height 163
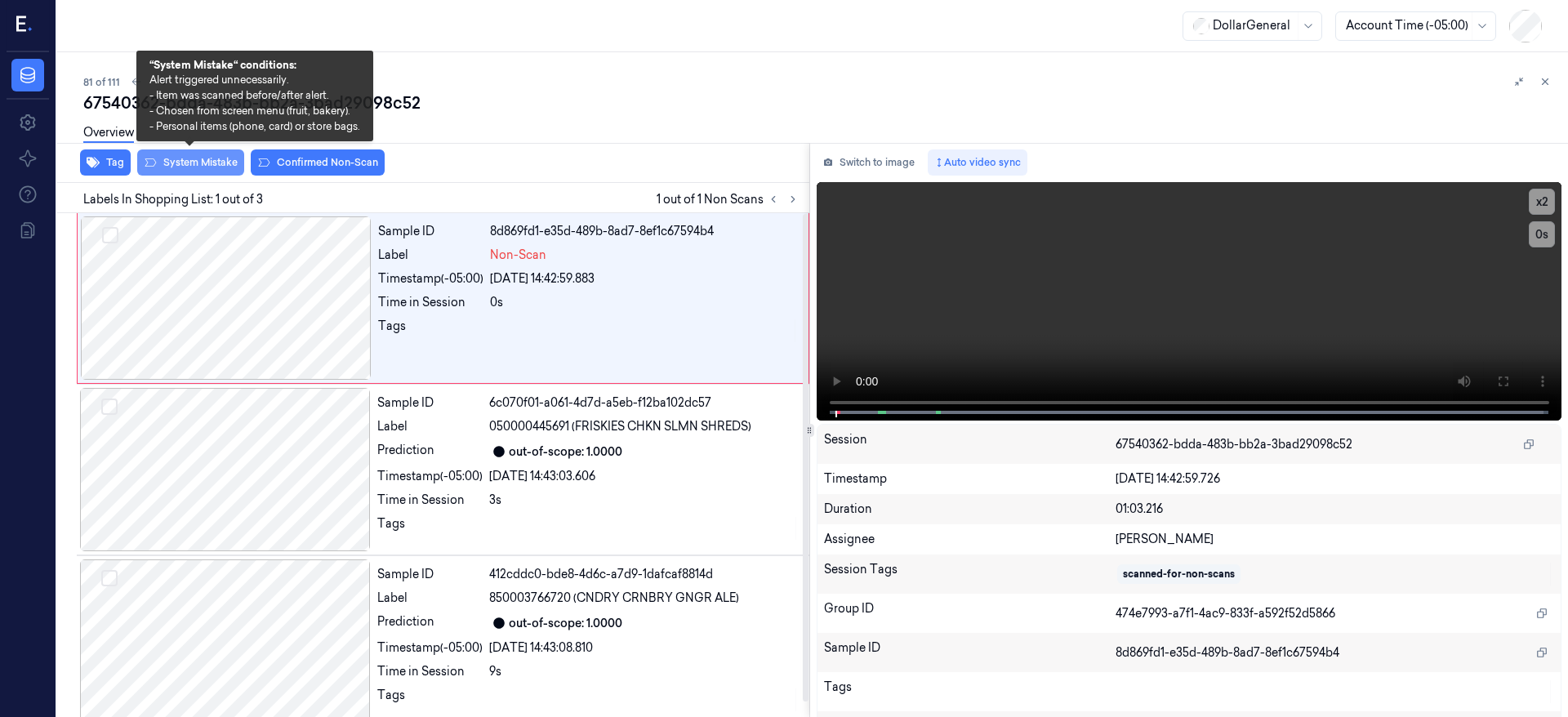
click at [216, 171] on button "System Mistake" at bounding box center [191, 162] width 107 height 26
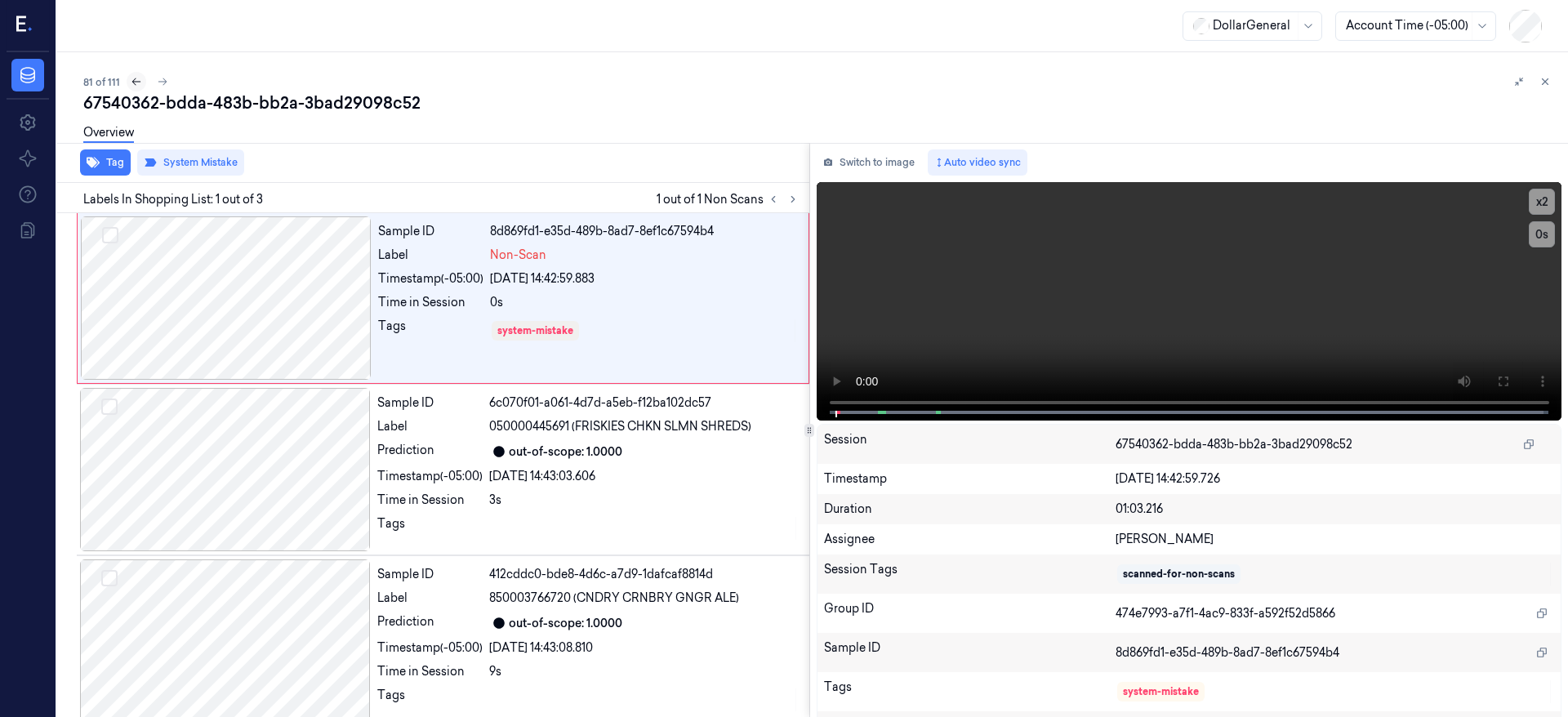
click at [137, 81] on icon at bounding box center [137, 82] width 12 height 12
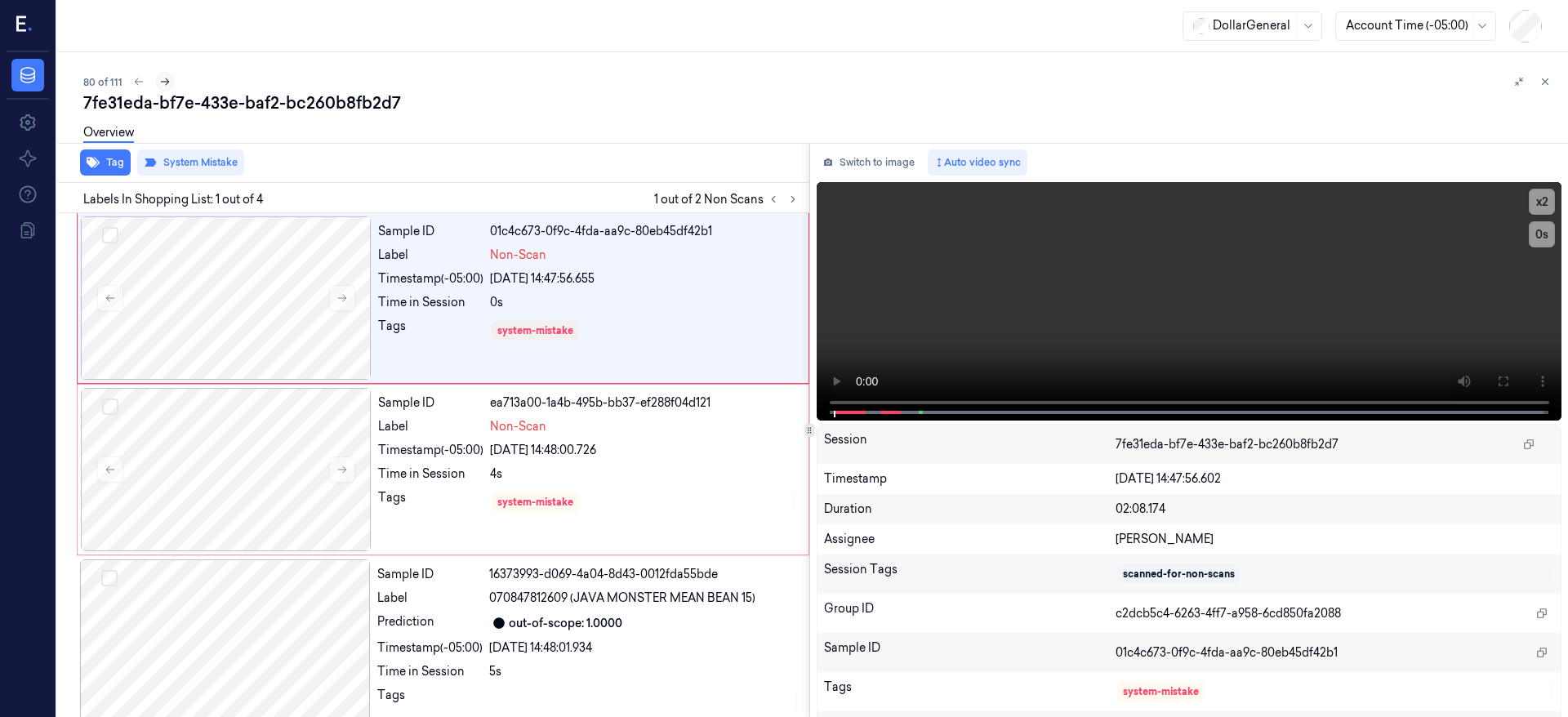
click at [164, 82] on icon at bounding box center [165, 82] width 12 height 12
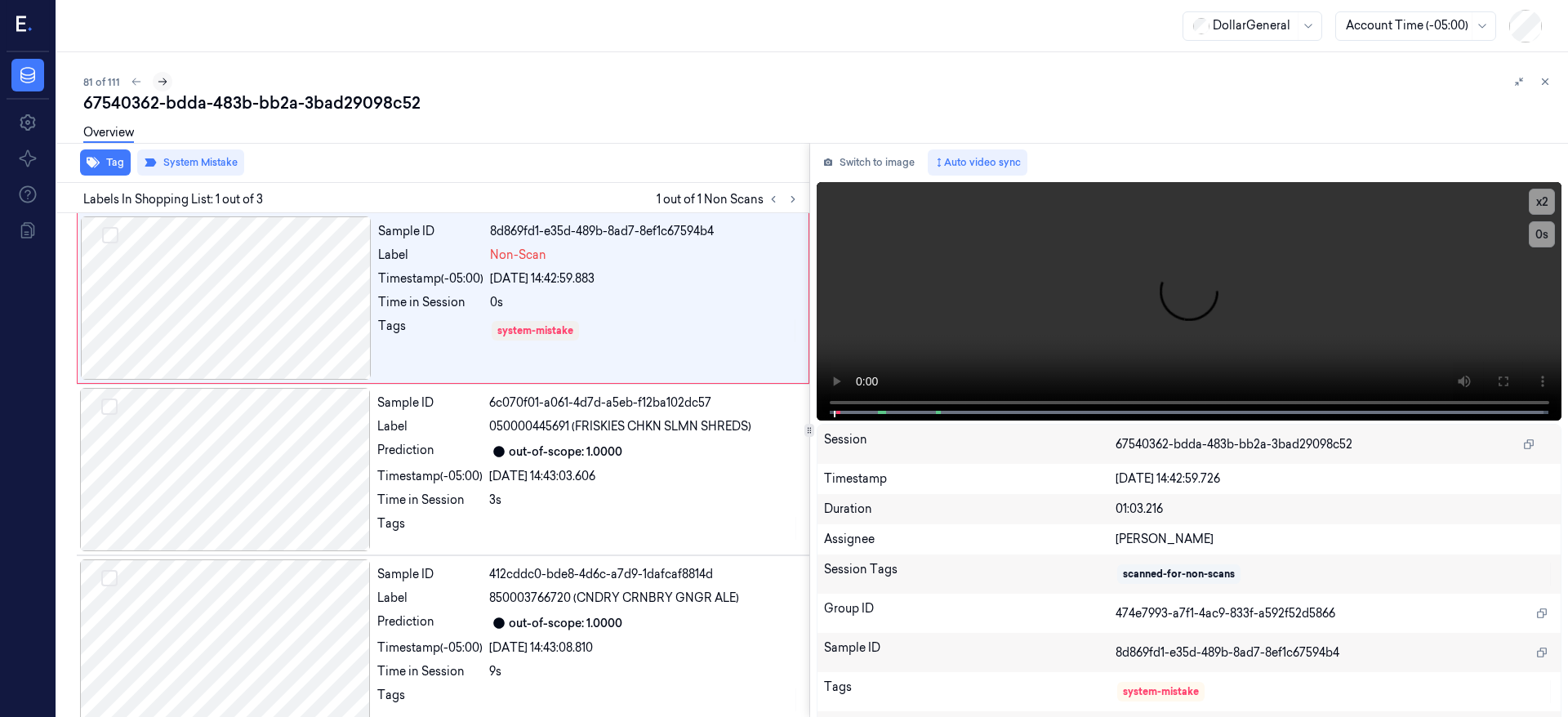
click at [164, 82] on icon at bounding box center [162, 82] width 9 height 7
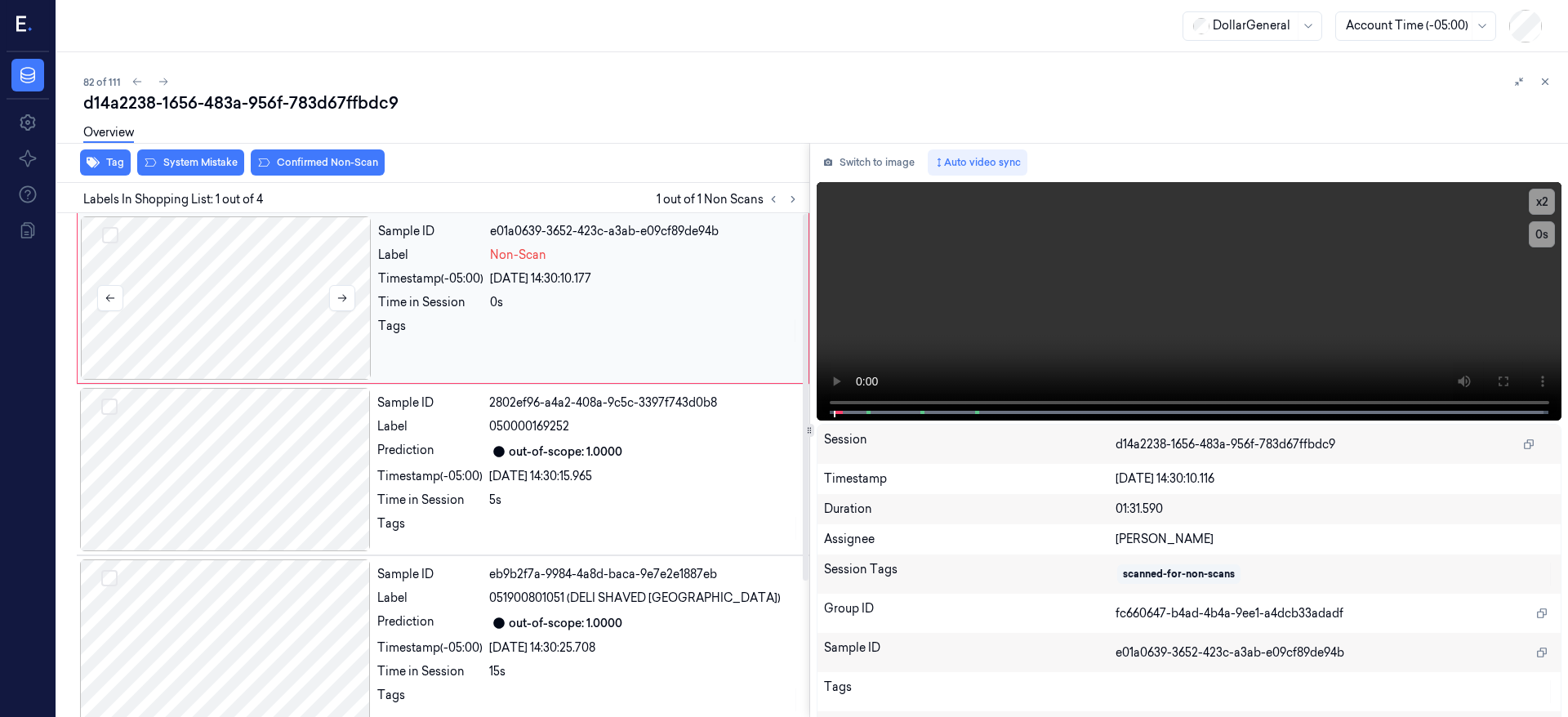
click at [264, 316] on div at bounding box center [226, 298] width 291 height 163
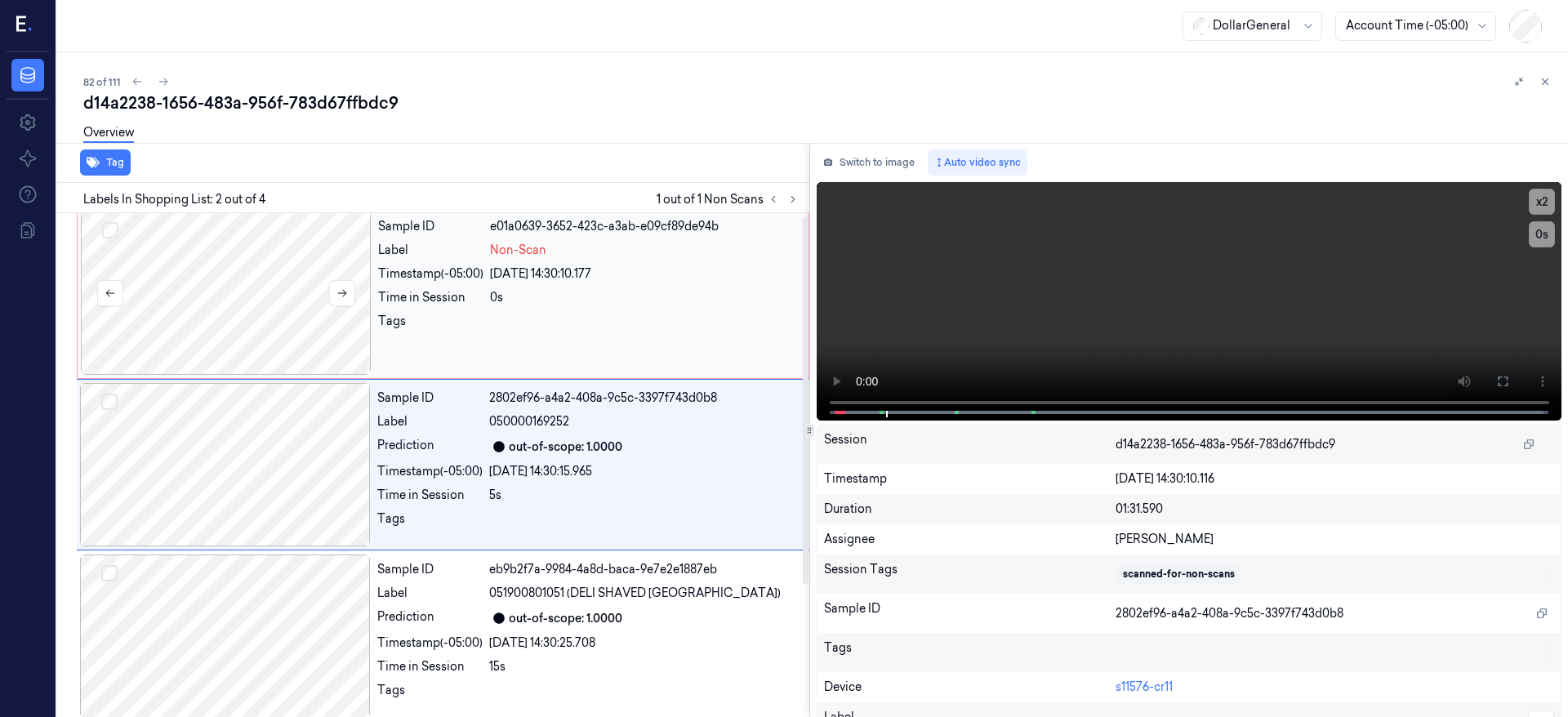
click at [202, 260] on div at bounding box center [226, 293] width 291 height 163
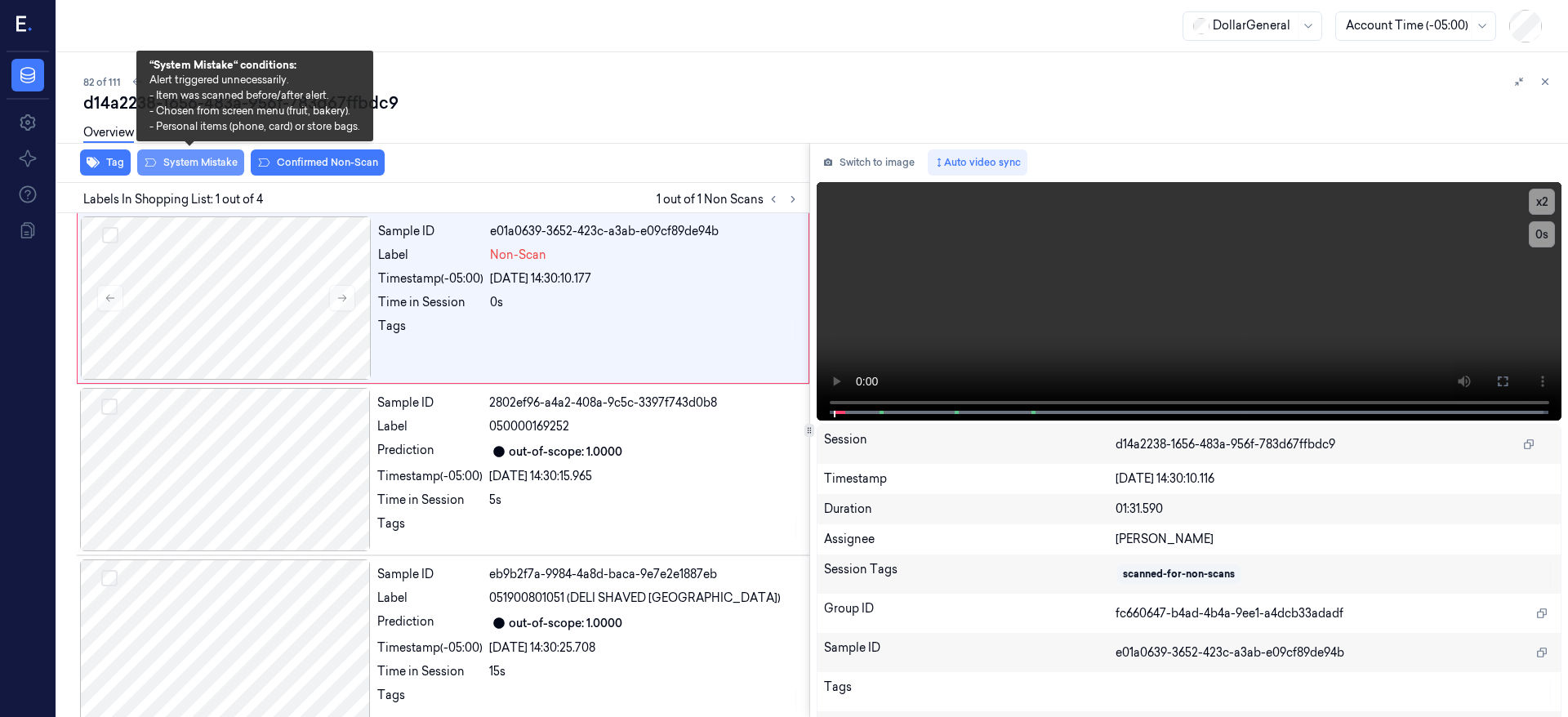
click at [202, 162] on button "System Mistake" at bounding box center [191, 162] width 107 height 26
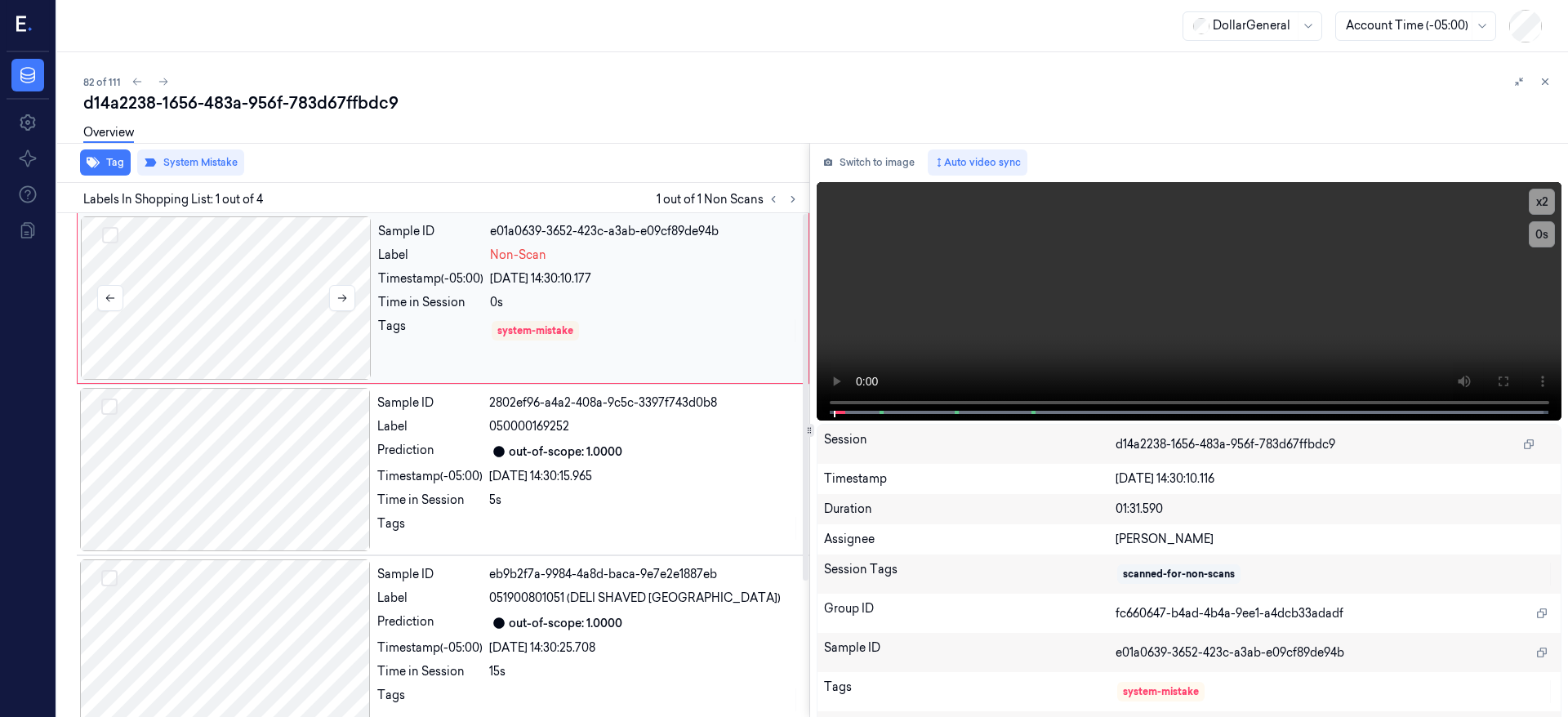
click at [281, 316] on div at bounding box center [226, 298] width 291 height 163
click at [276, 316] on div at bounding box center [226, 298] width 291 height 163
click at [193, 299] on div at bounding box center [226, 298] width 291 height 163
click at [157, 77] on icon at bounding box center [163, 82] width 12 height 12
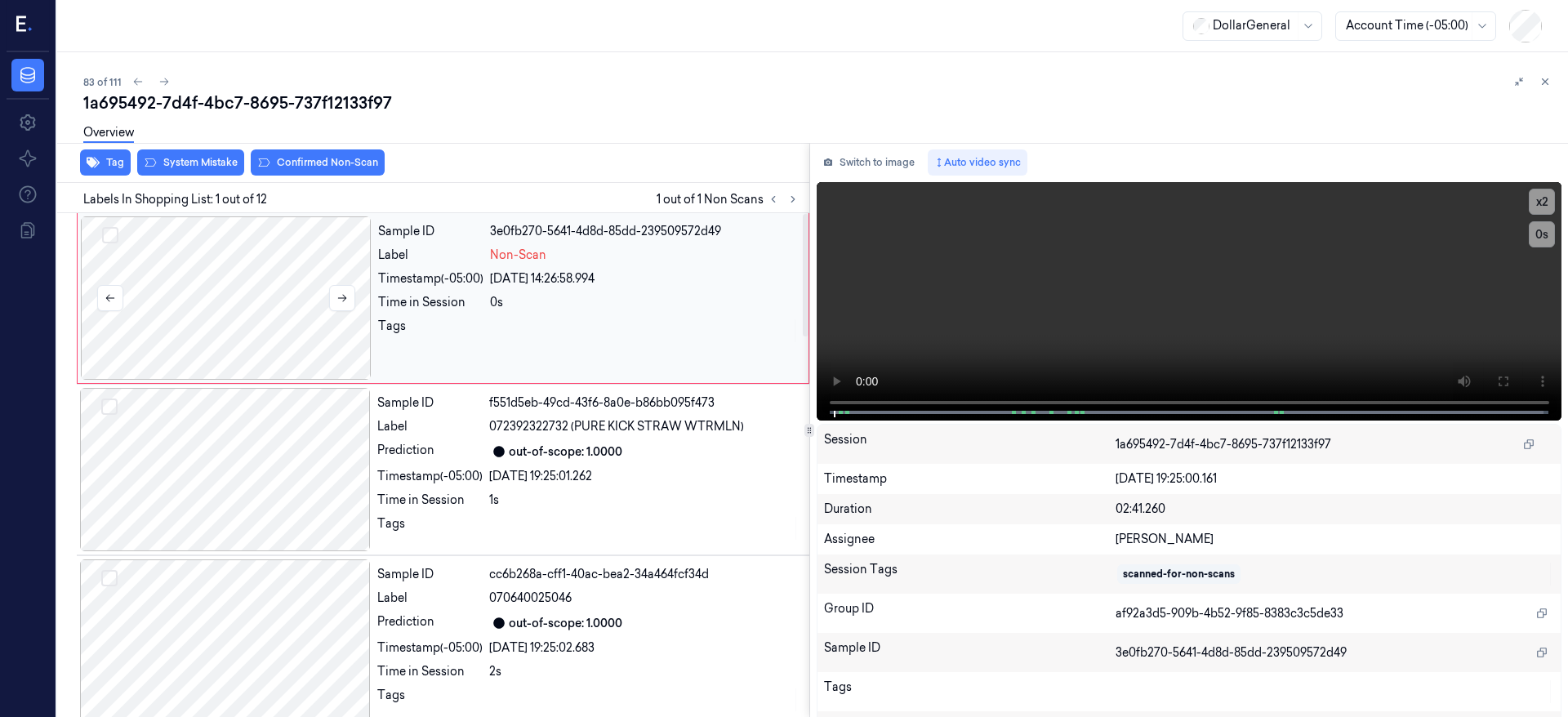
click at [252, 306] on div at bounding box center [226, 298] width 291 height 163
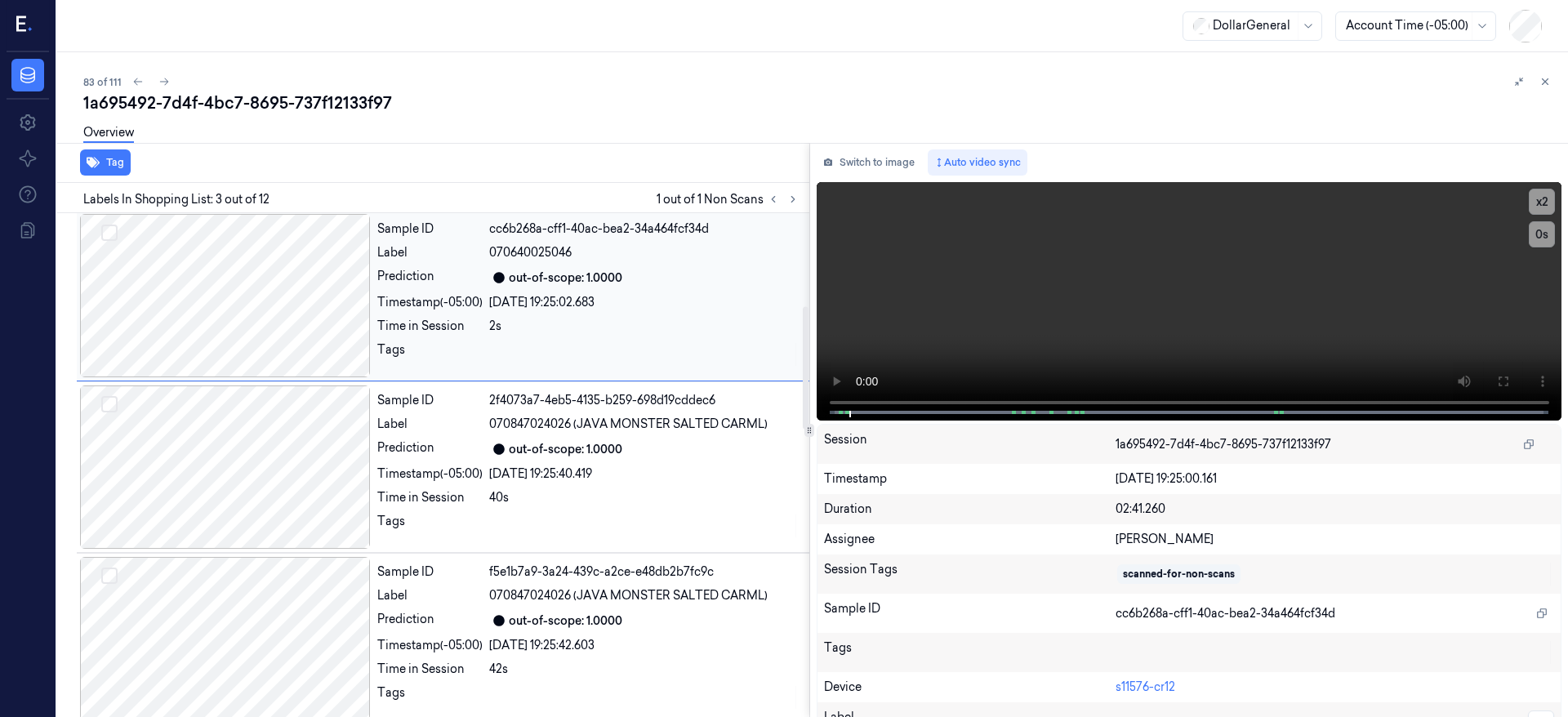
scroll to position [381, 0]
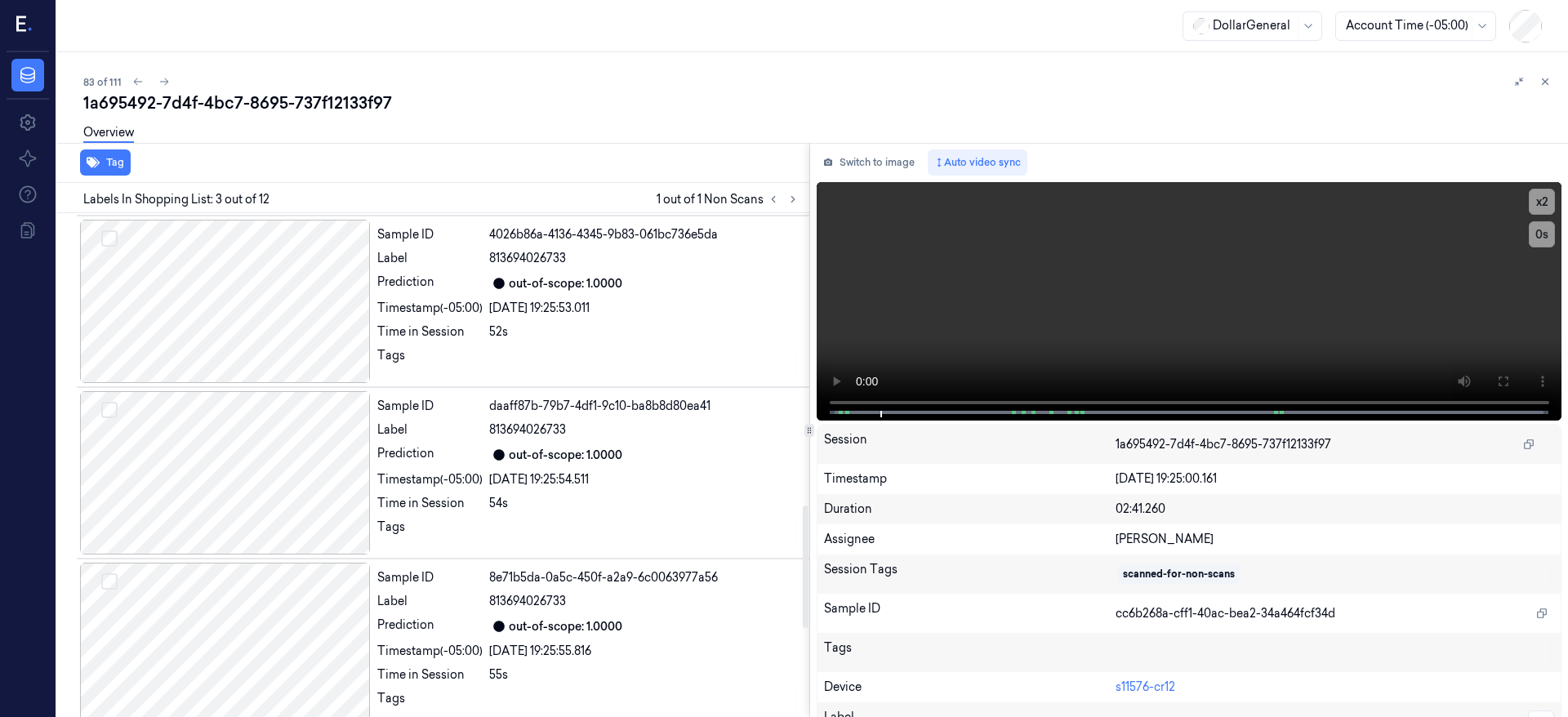
click at [288, 447] on div at bounding box center [225, 473] width 291 height 163
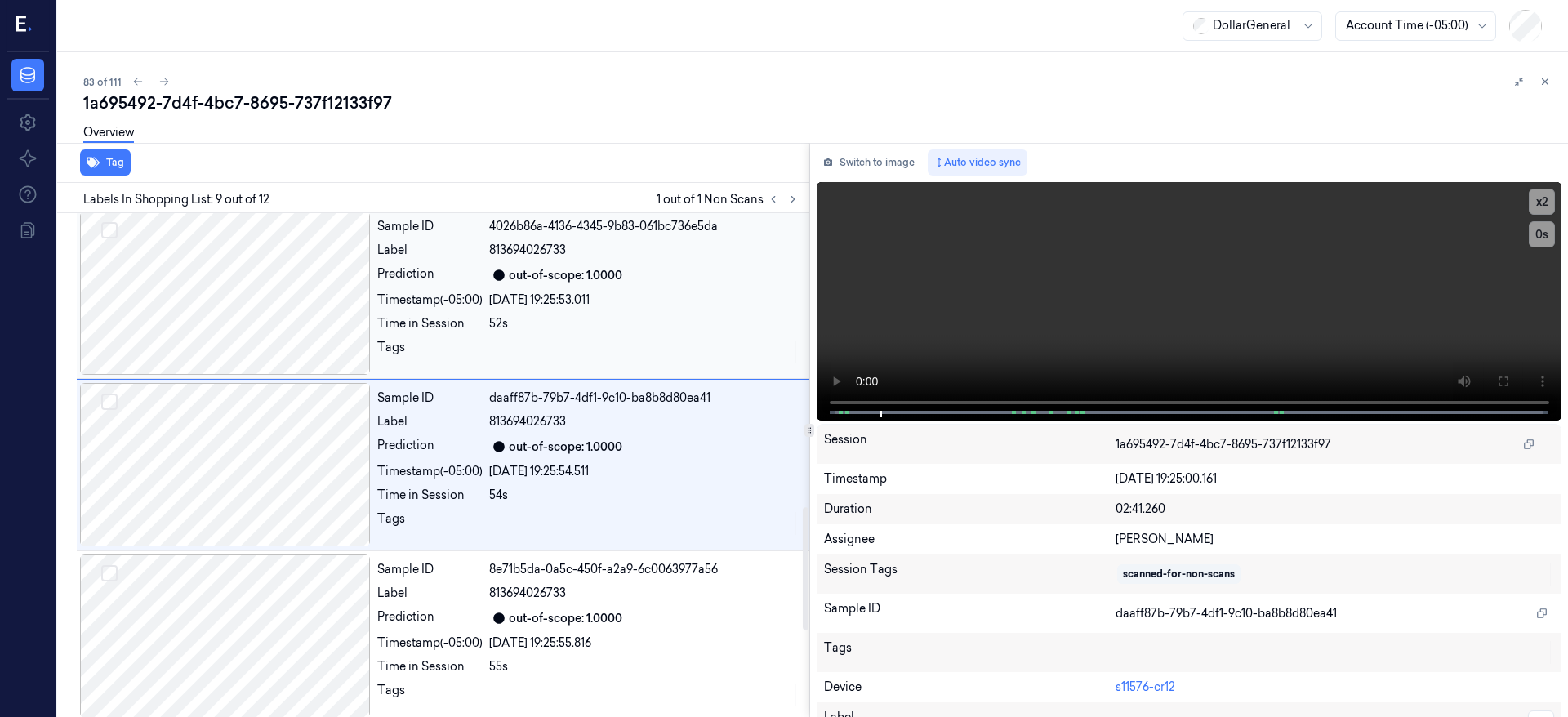
click at [242, 277] on div at bounding box center [225, 293] width 291 height 163
click at [255, 296] on div at bounding box center [225, 293] width 291 height 163
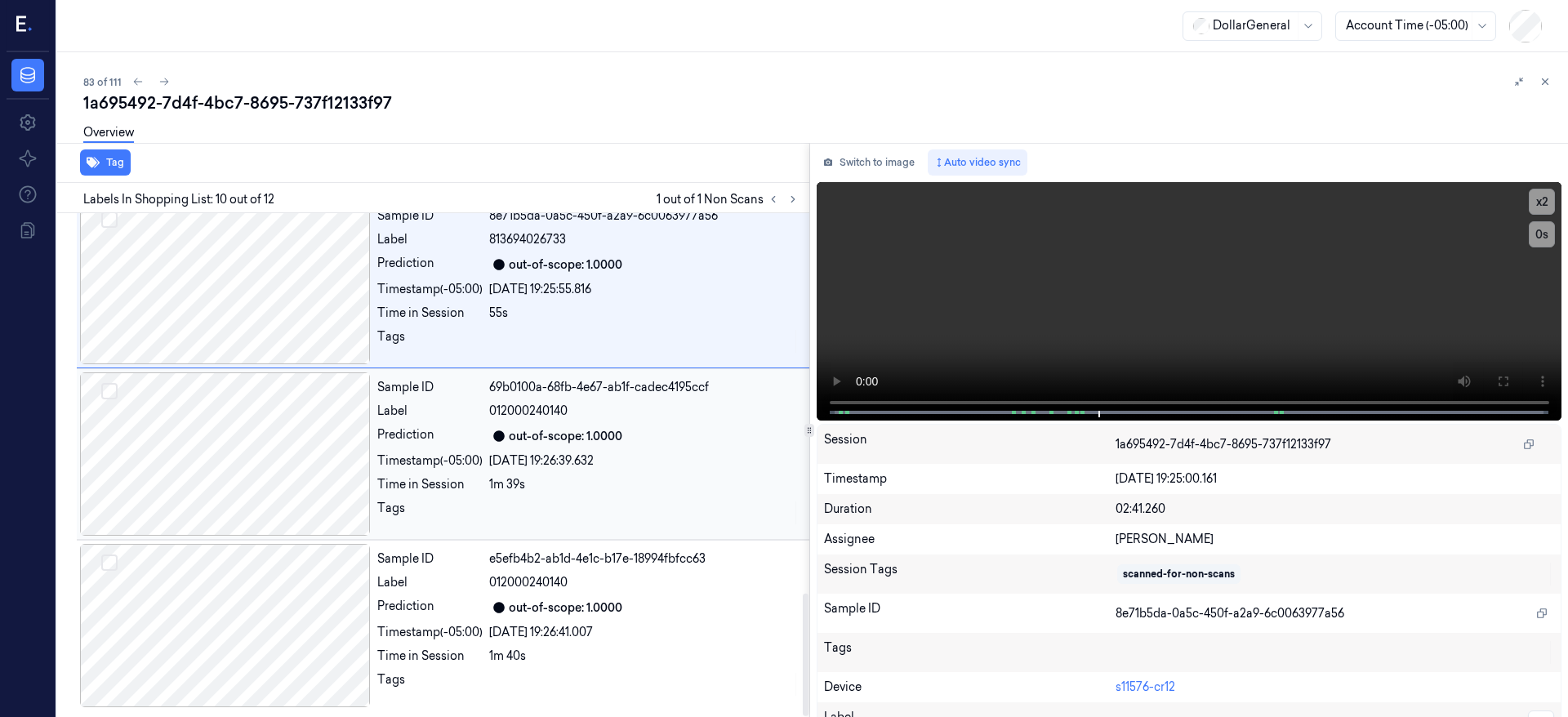
click at [232, 433] on div at bounding box center [225, 454] width 291 height 163
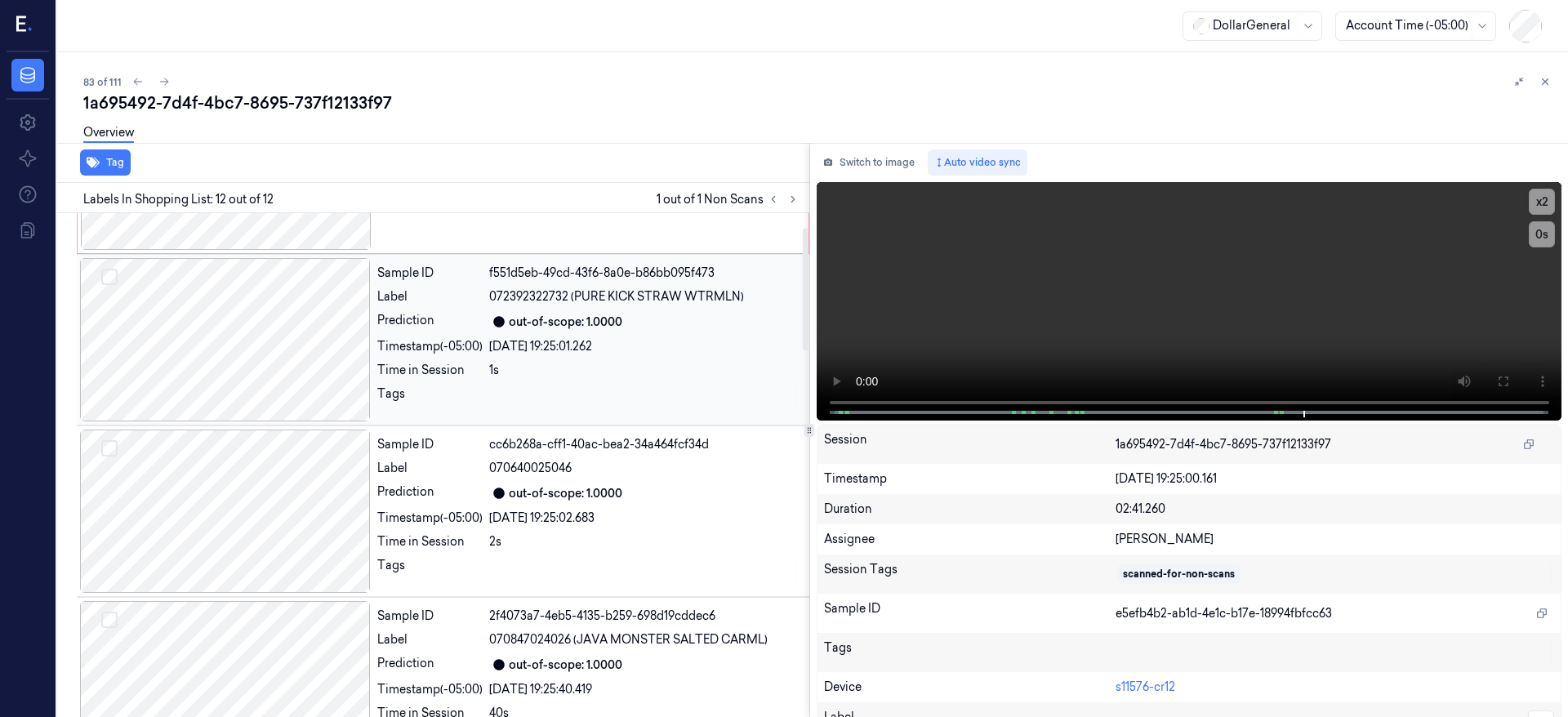
scroll to position [0, 0]
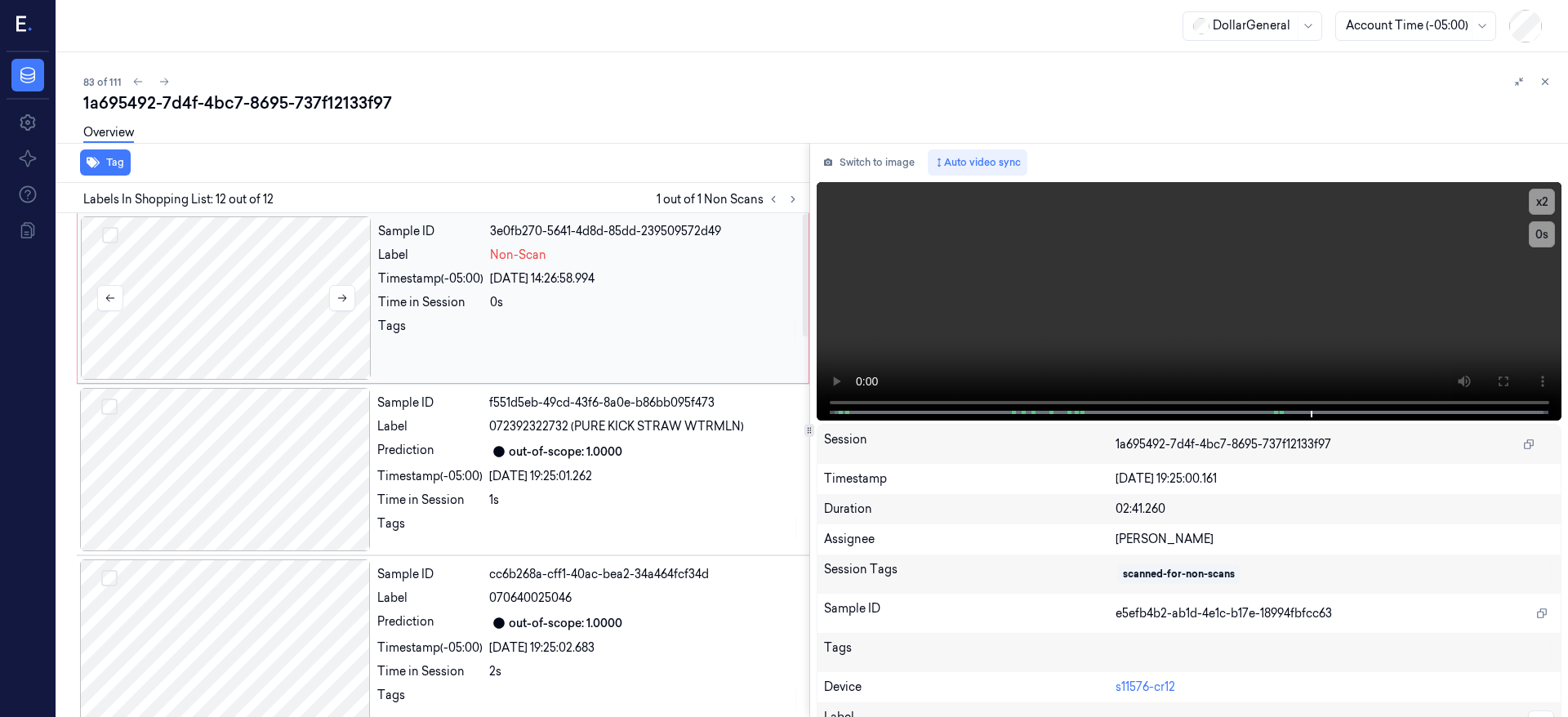
click at [217, 291] on div at bounding box center [226, 298] width 291 height 163
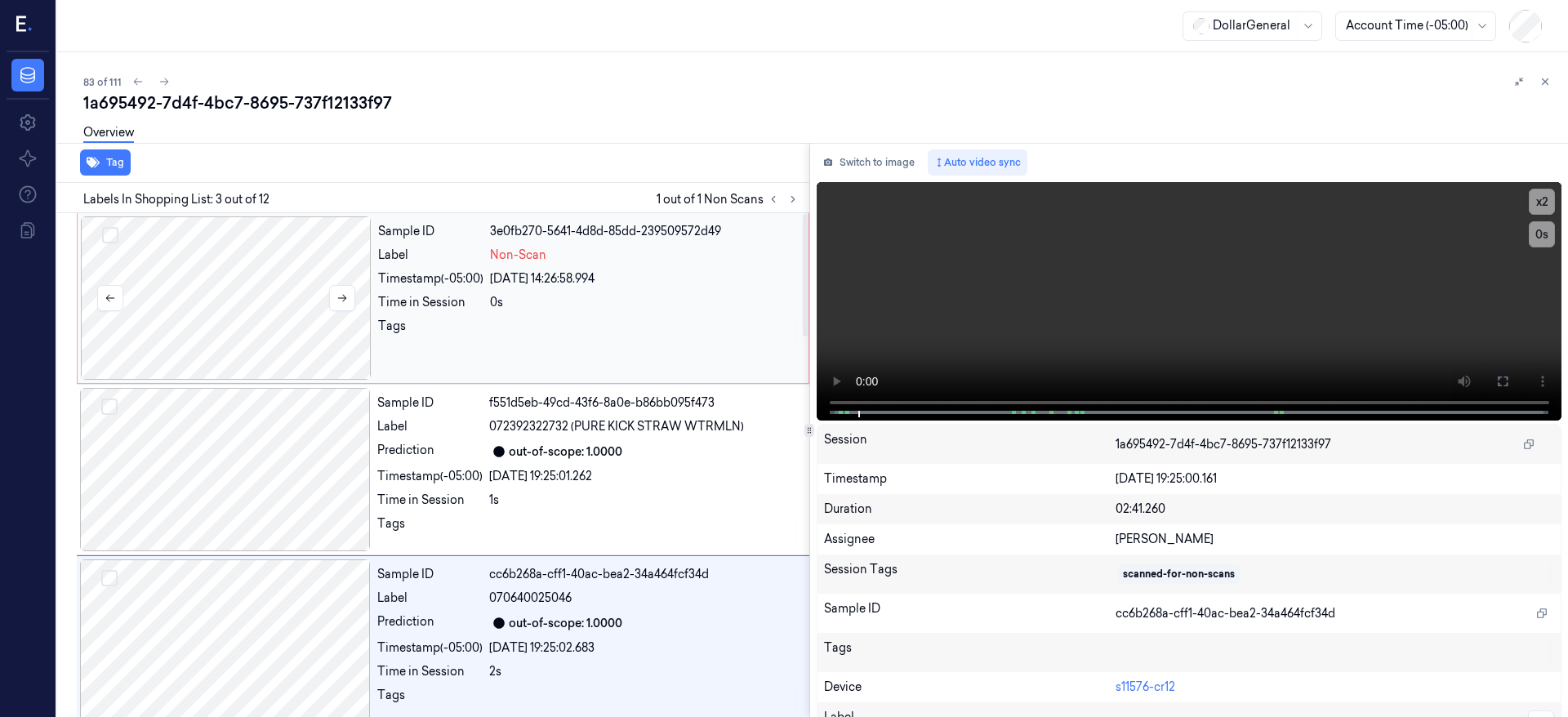
click at [238, 313] on div at bounding box center [226, 298] width 291 height 163
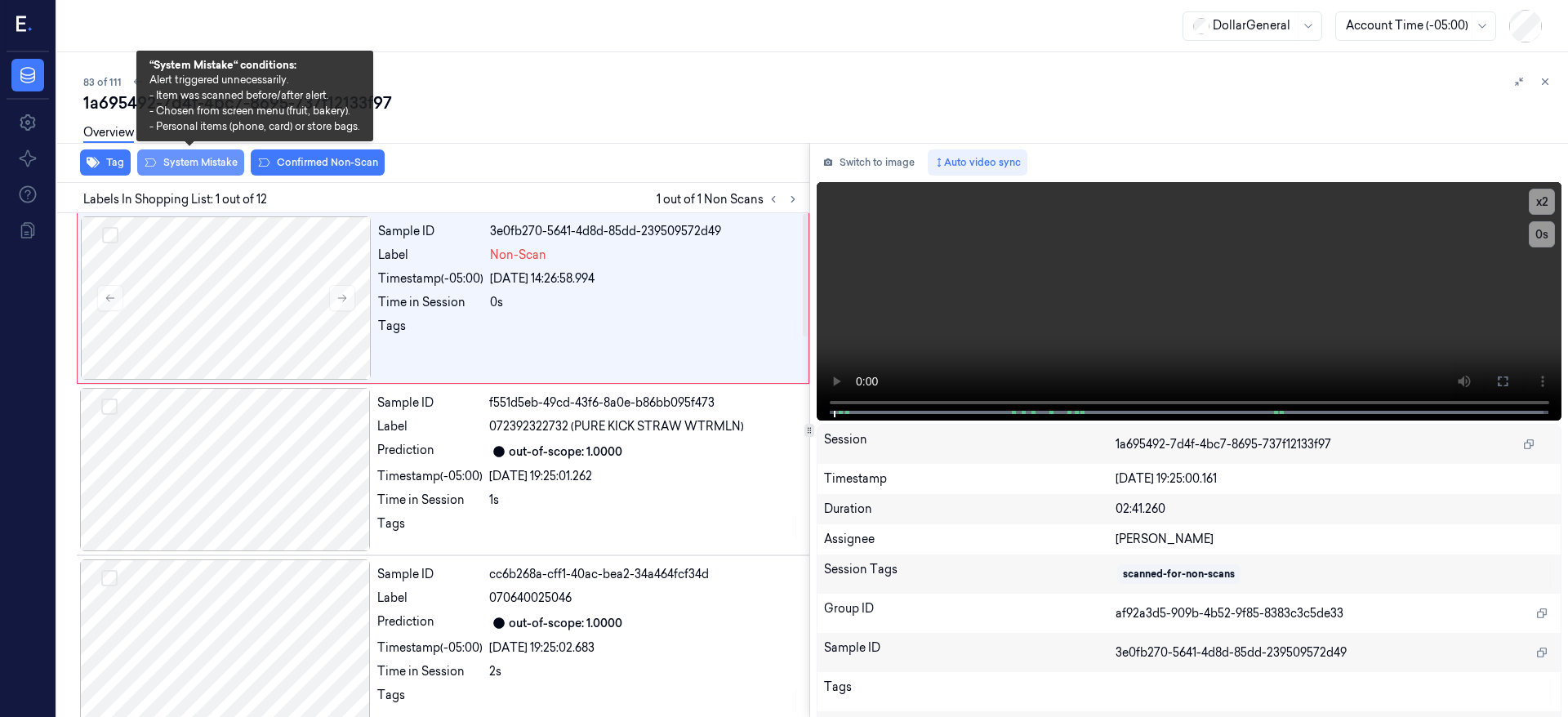
click at [231, 163] on button "System Mistake" at bounding box center [191, 162] width 107 height 26
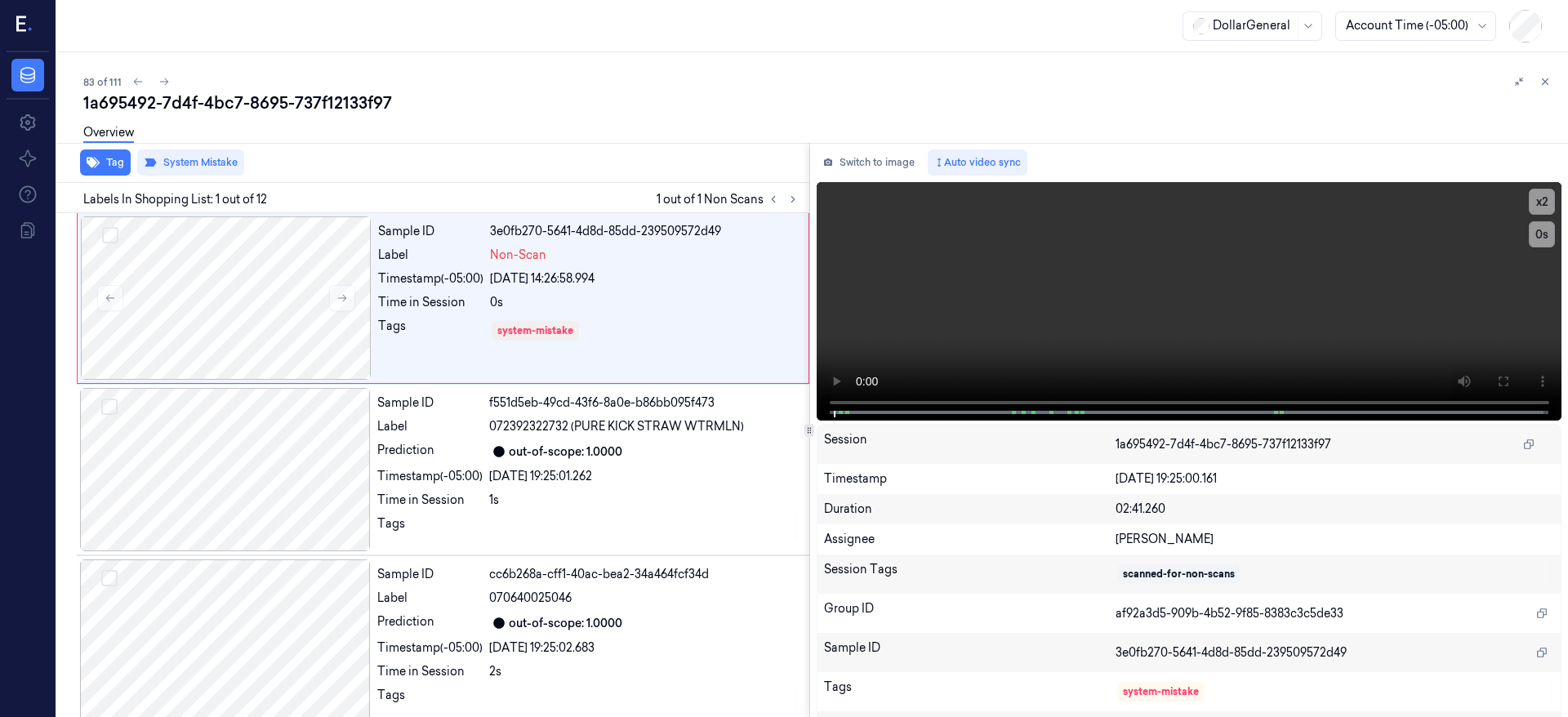
click at [476, 107] on div "1a695492-7d4f-4bc7-8695-737f12133f97" at bounding box center [819, 102] width 1472 height 22
click at [167, 73] on button at bounding box center [164, 82] width 20 height 20
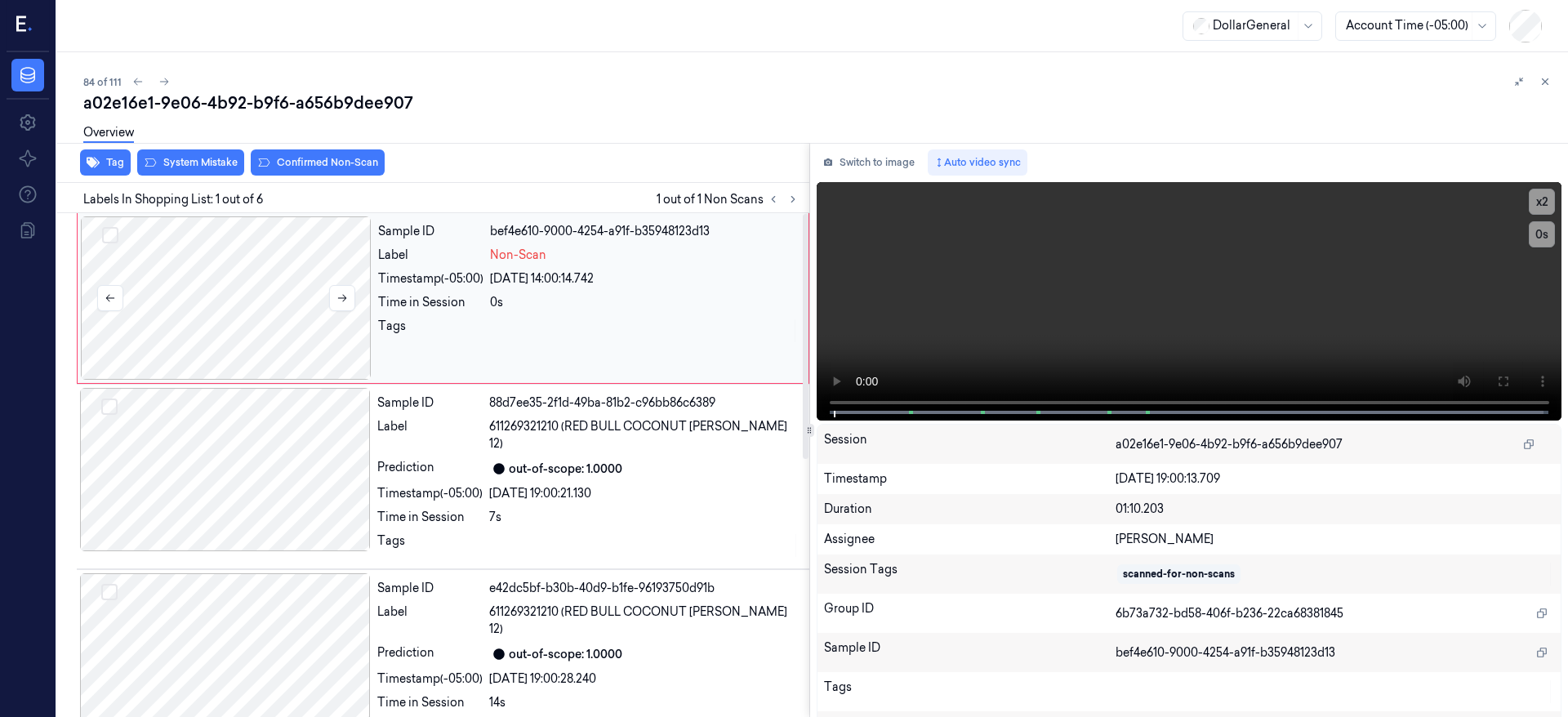
click at [229, 296] on div at bounding box center [226, 298] width 291 height 163
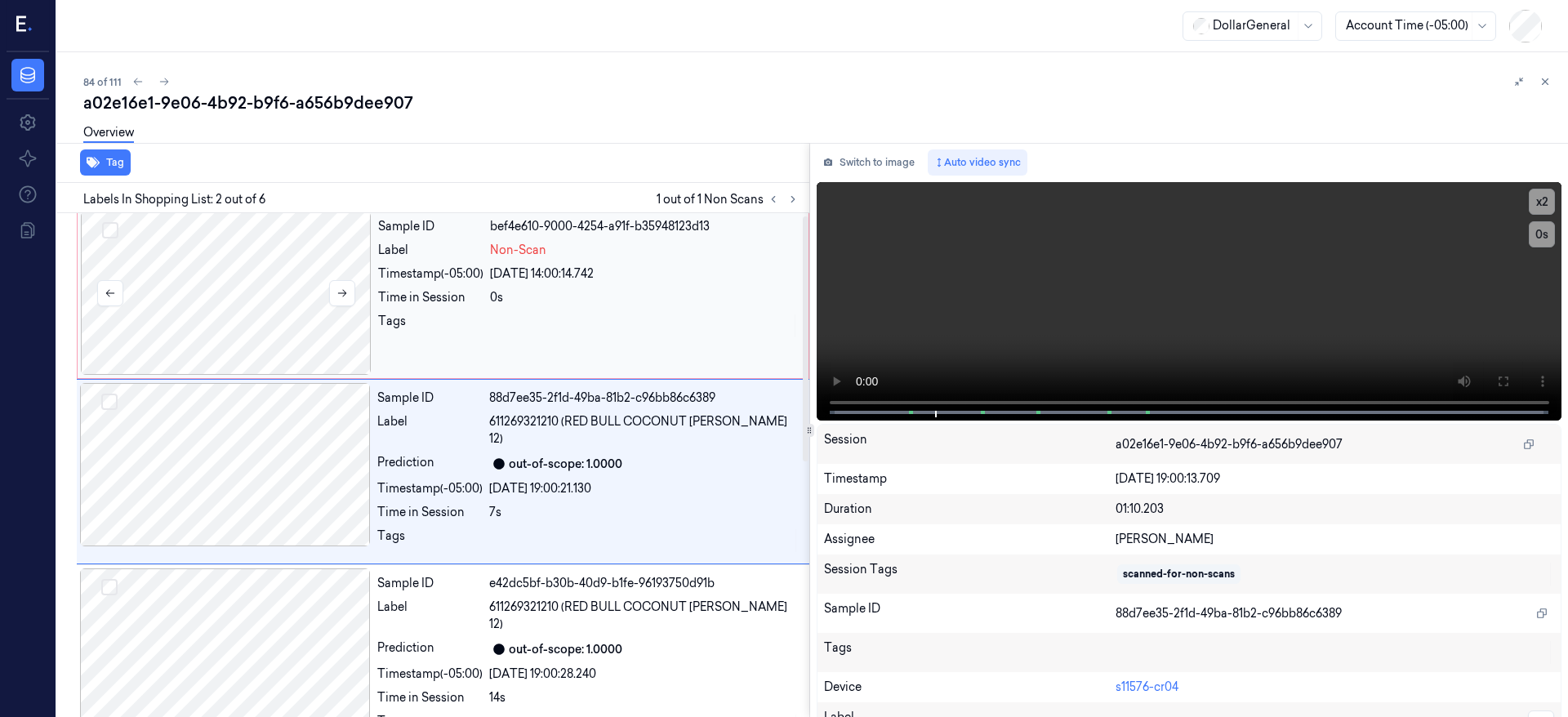
click at [231, 290] on div at bounding box center [226, 293] width 291 height 163
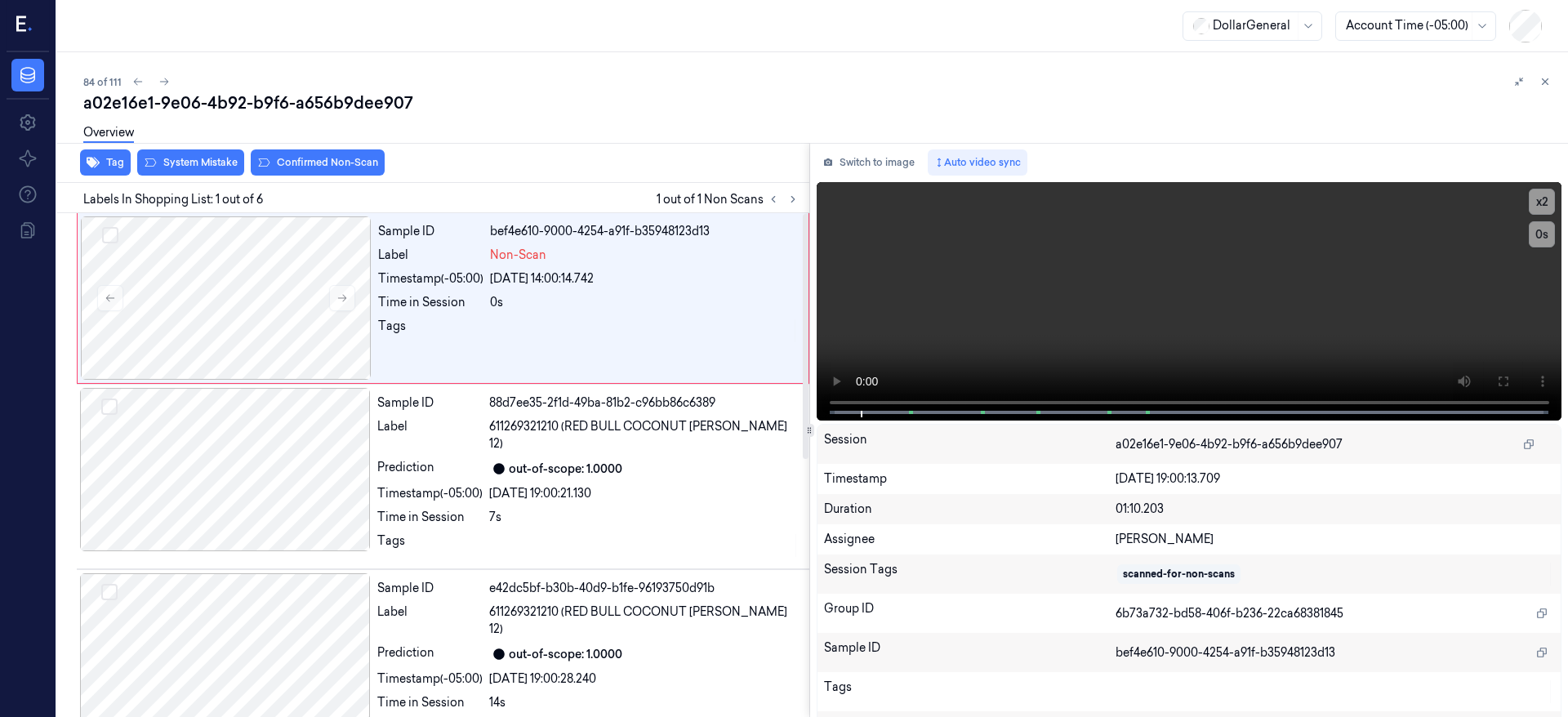
click at [227, 155] on div "Overview" at bounding box center [819, 135] width 1472 height 42
click at [226, 161] on button "System Mistake" at bounding box center [191, 162] width 107 height 26
click at [272, 298] on div at bounding box center [226, 298] width 291 height 163
click at [165, 82] on icon at bounding box center [164, 82] width 9 height 7
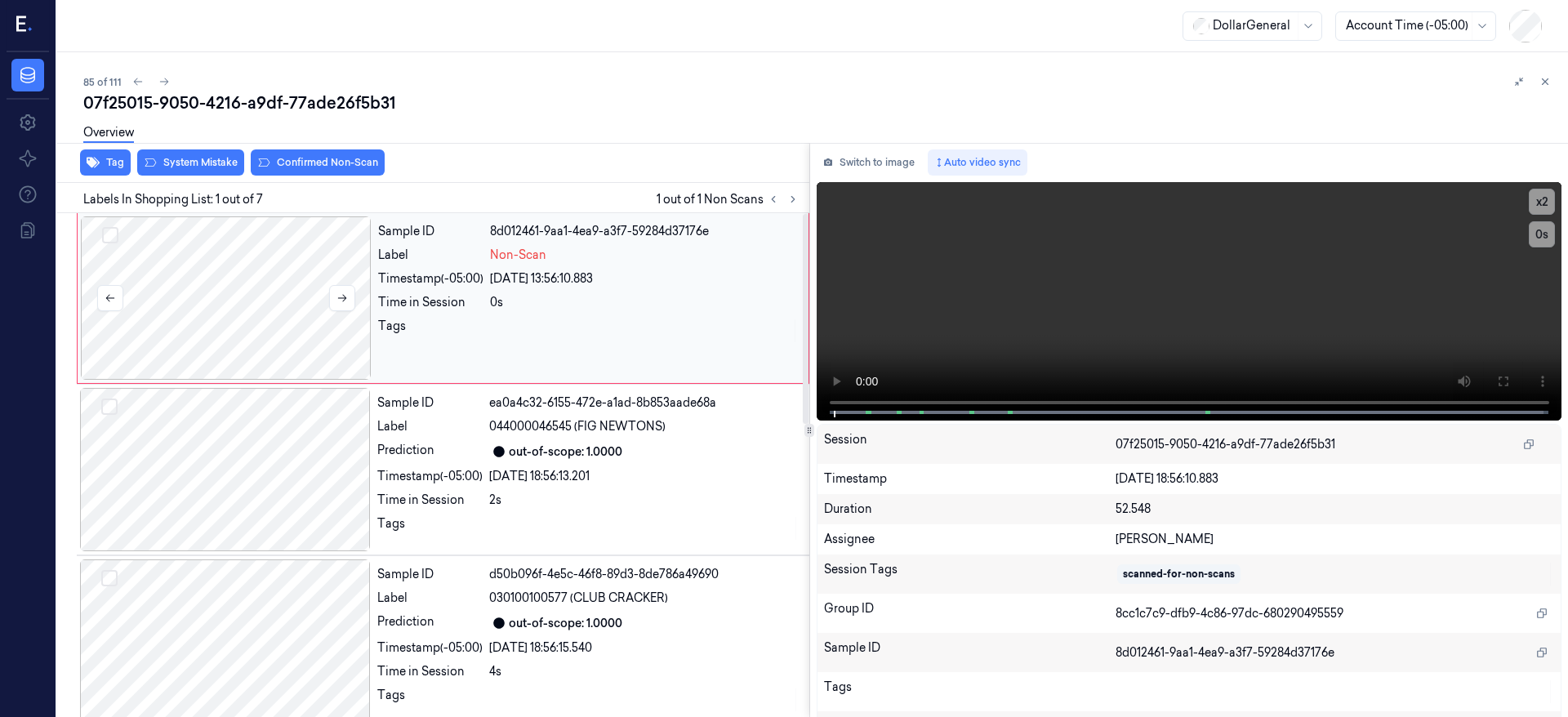
click at [291, 309] on div at bounding box center [226, 298] width 291 height 163
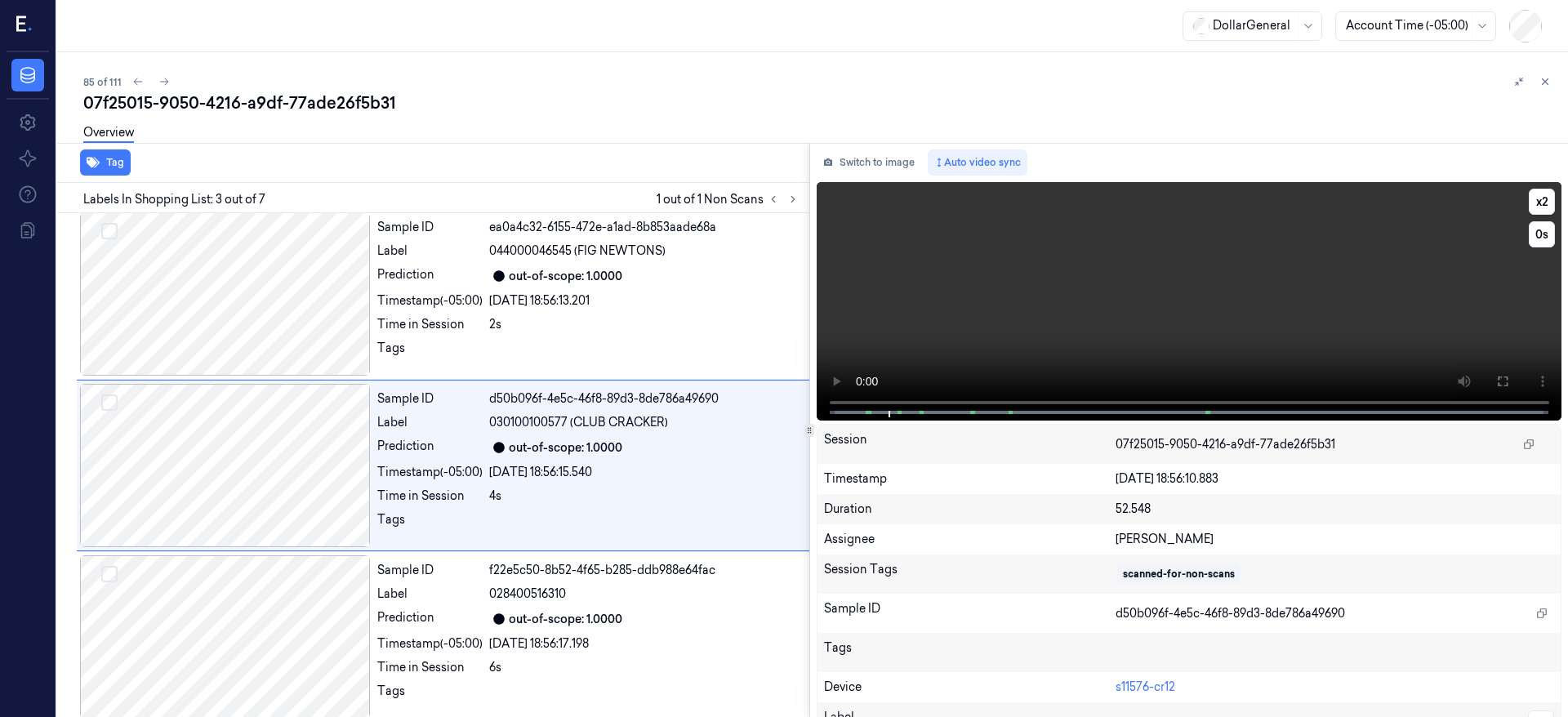
scroll to position [177, 0]
click at [202, 269] on div at bounding box center [225, 293] width 291 height 163
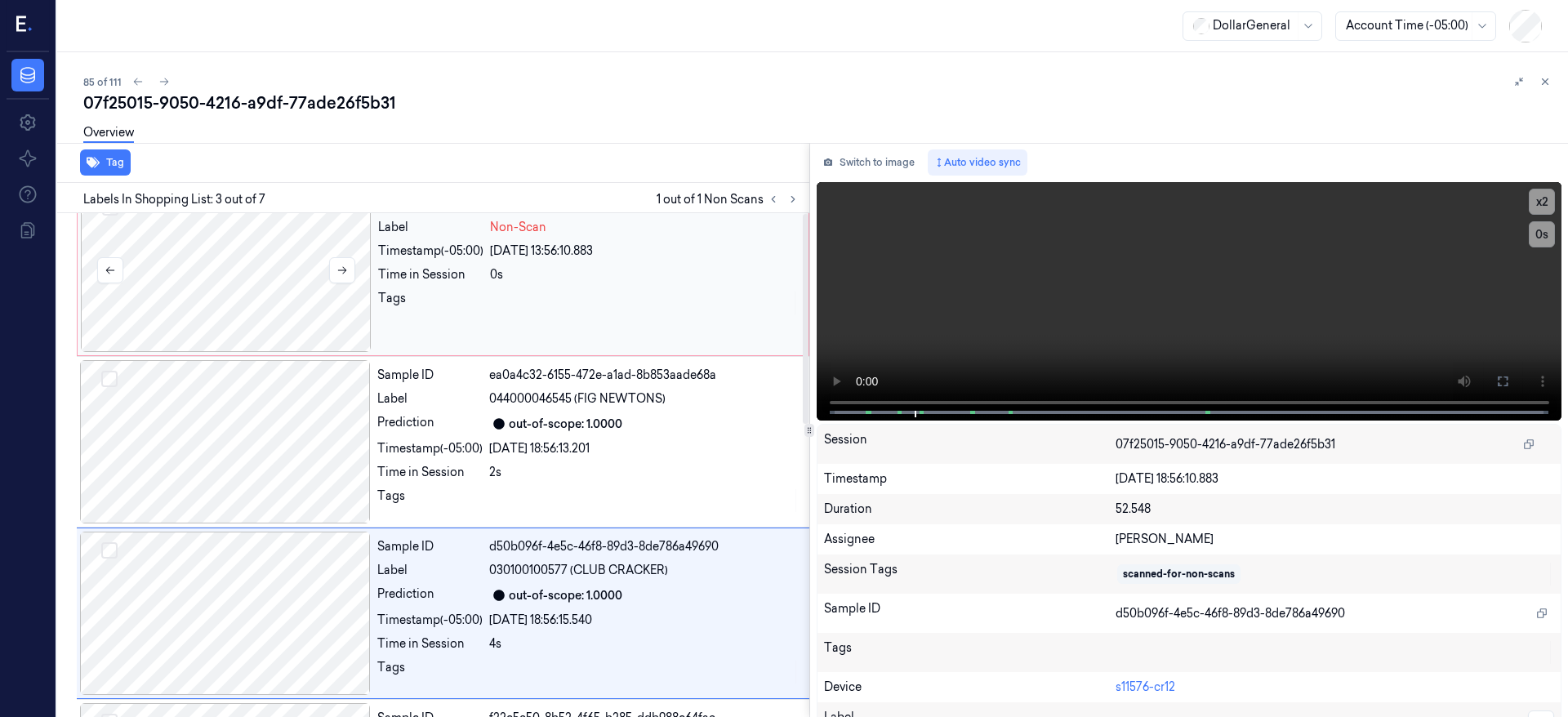
scroll to position [0, 0]
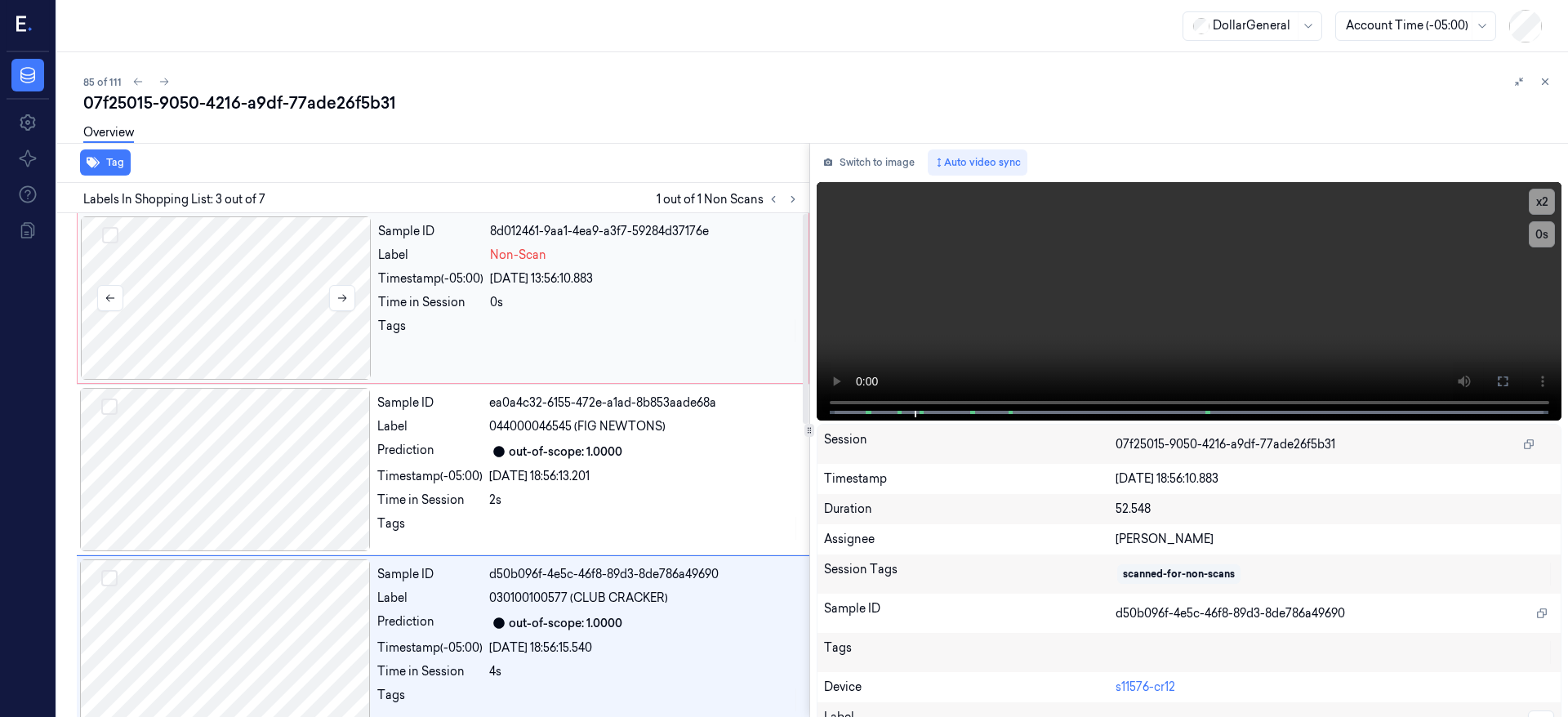
click at [225, 275] on div at bounding box center [226, 298] width 291 height 163
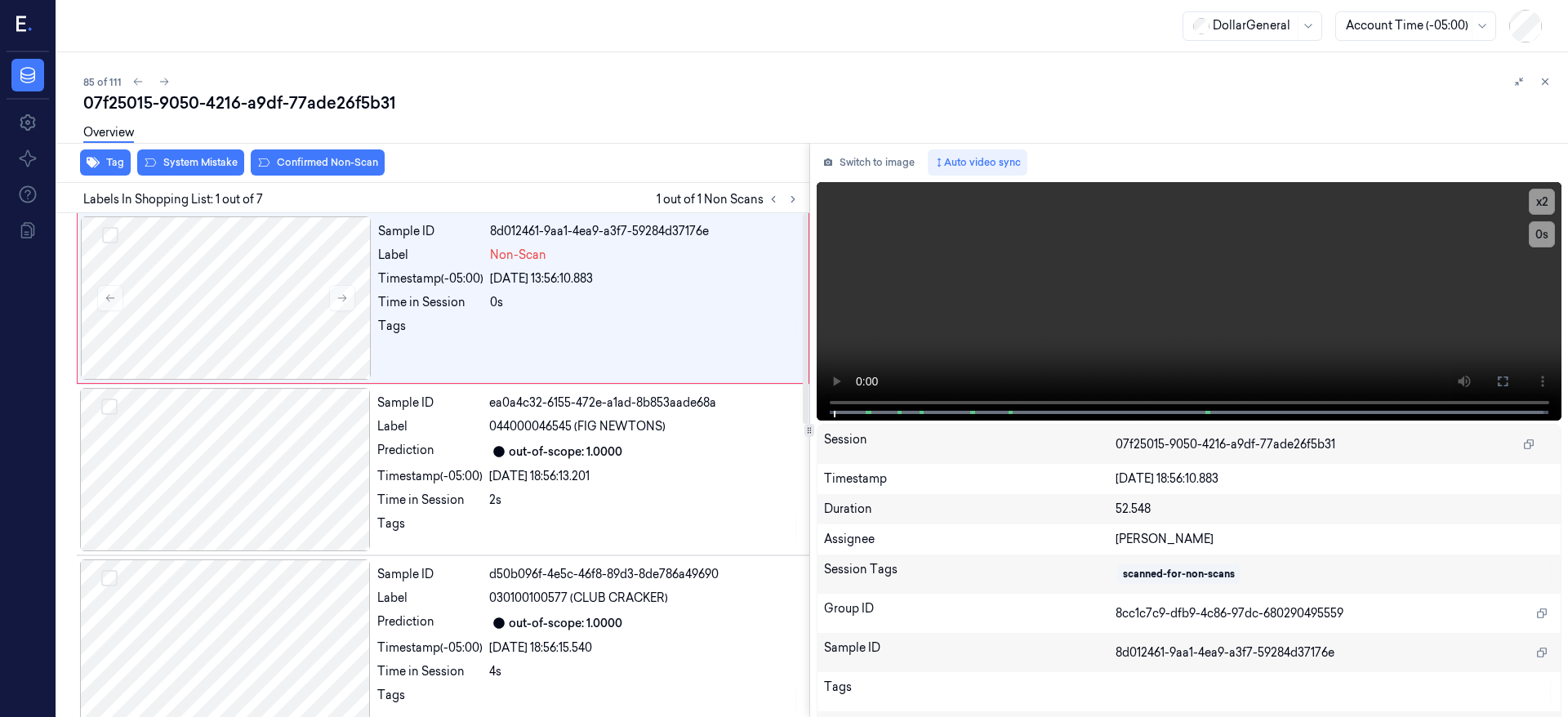
click at [207, 154] on div "Overview" at bounding box center [819, 135] width 1472 height 42
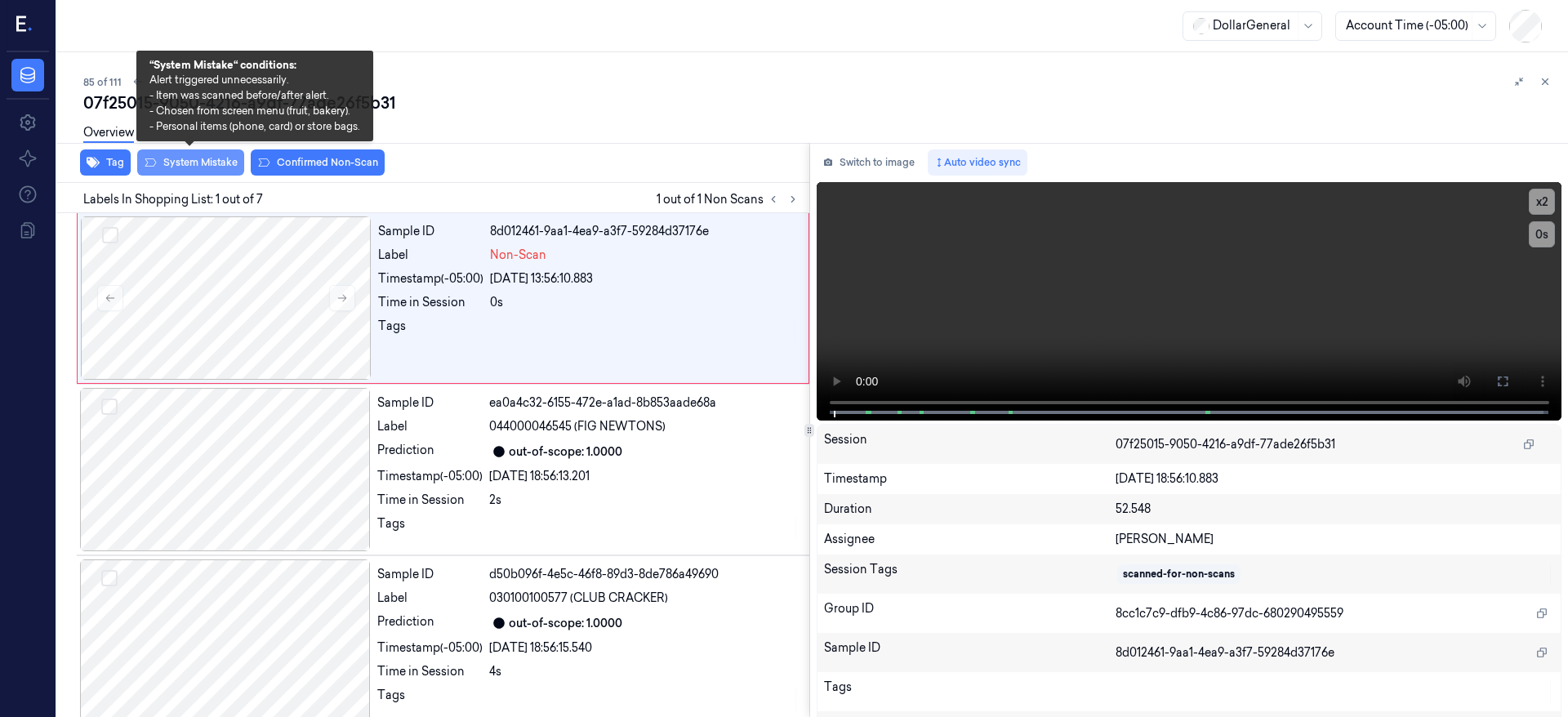
click at [209, 165] on button "System Mistake" at bounding box center [191, 162] width 107 height 26
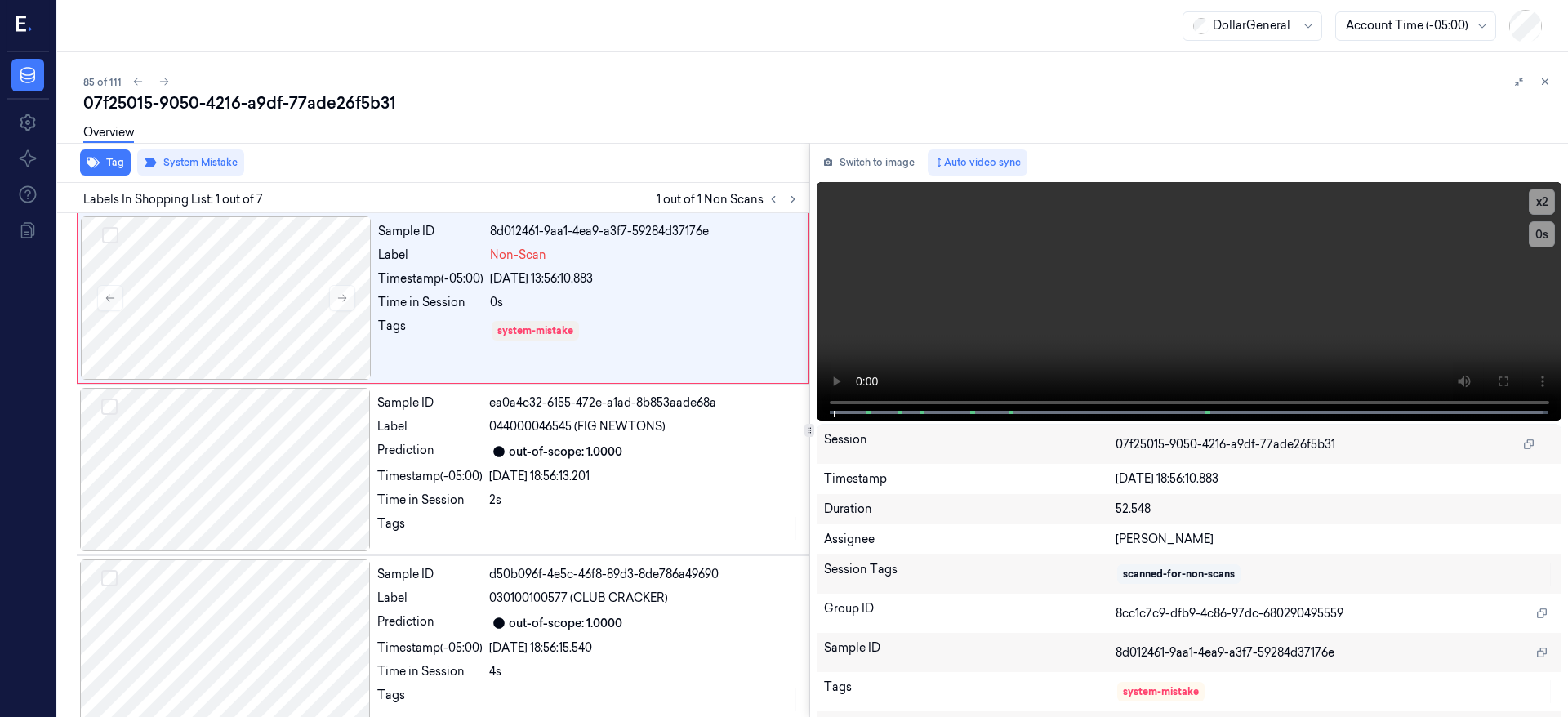
click at [579, 93] on div "07f25015-9050-4216-a9df-77ade26f5b31" at bounding box center [819, 102] width 1472 height 22
click at [162, 81] on icon at bounding box center [164, 82] width 12 height 12
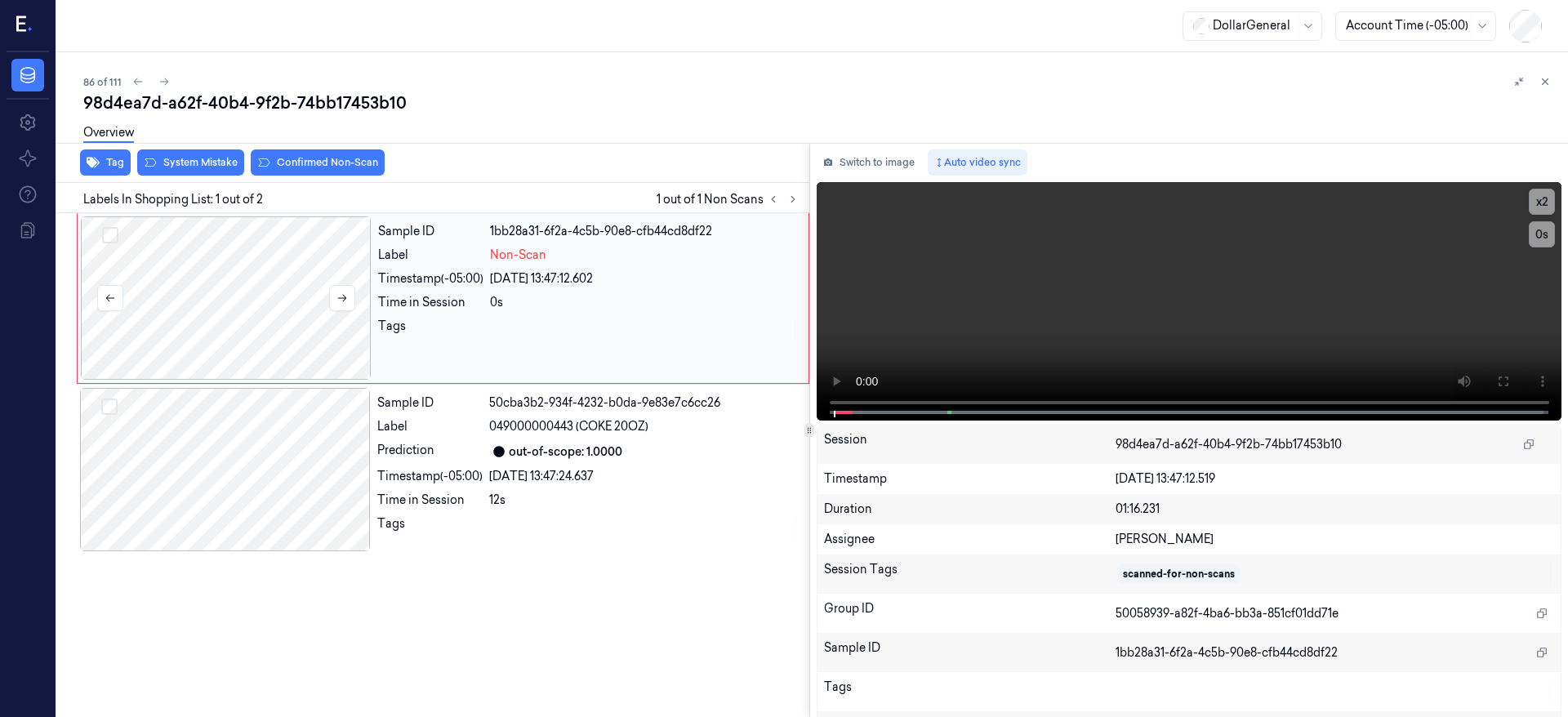
click at [231, 273] on div at bounding box center [226, 298] width 291 height 163
click at [280, 293] on div at bounding box center [226, 298] width 291 height 163
click at [212, 161] on button "System Mistake" at bounding box center [191, 162] width 107 height 26
click at [162, 83] on icon at bounding box center [164, 82] width 12 height 12
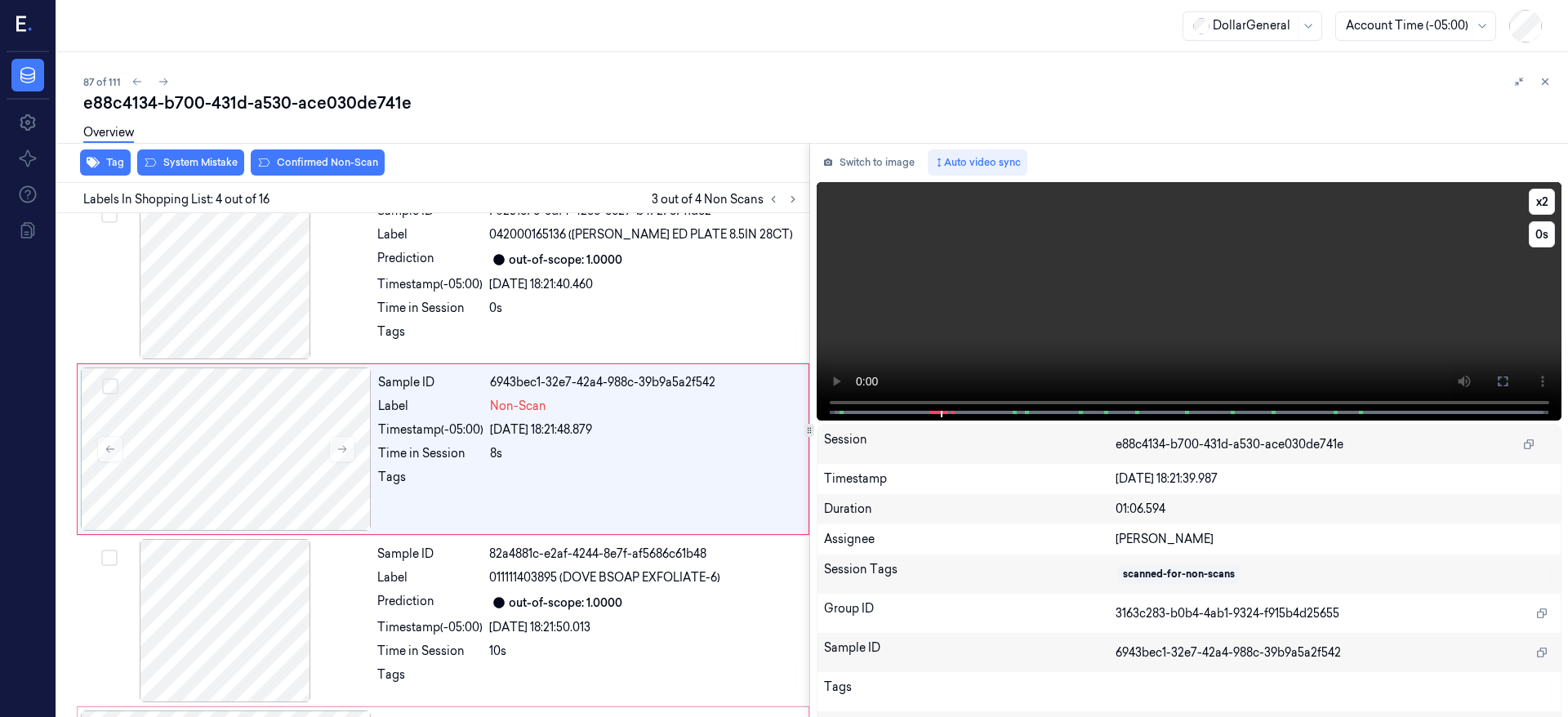
scroll to position [348, 0]
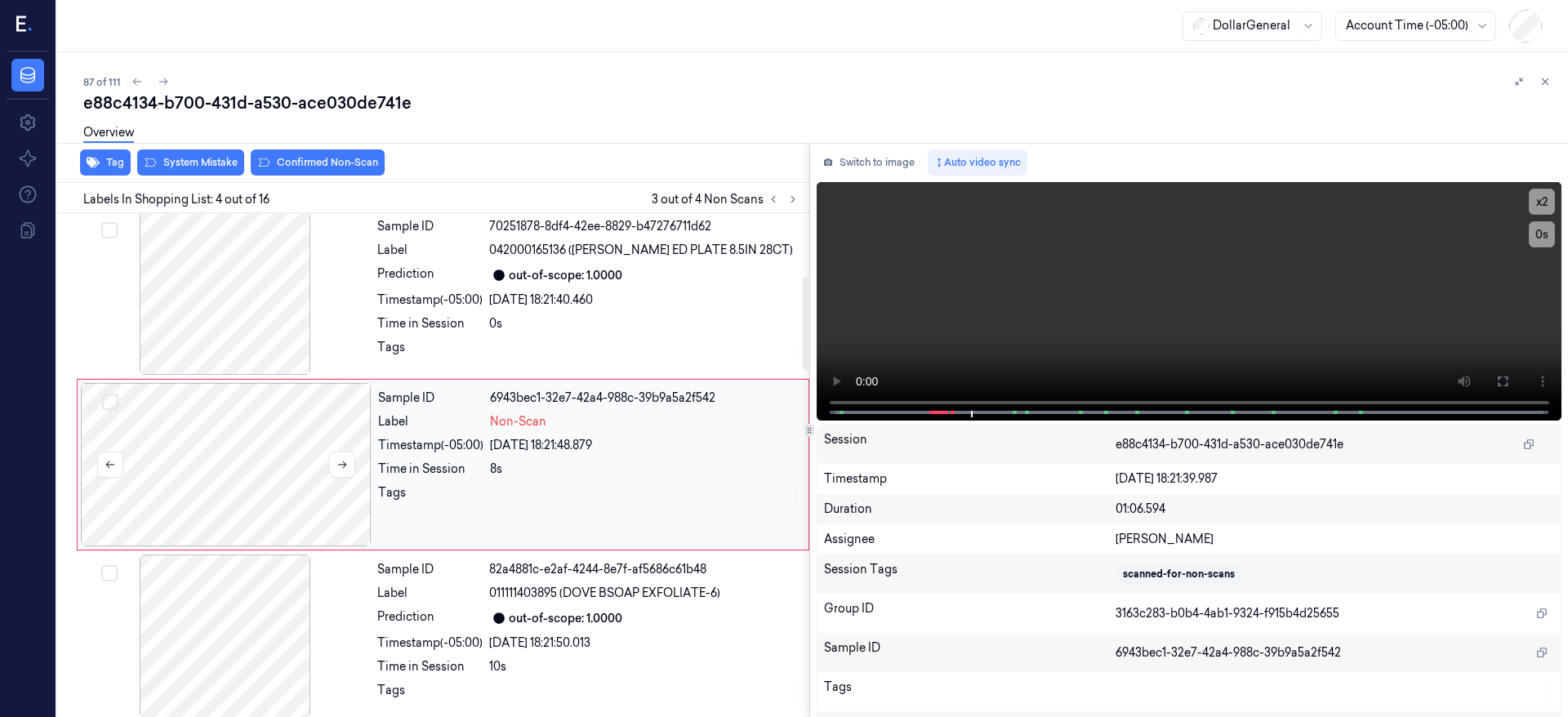
click at [112, 401] on button "Select row" at bounding box center [111, 402] width 17 height 17
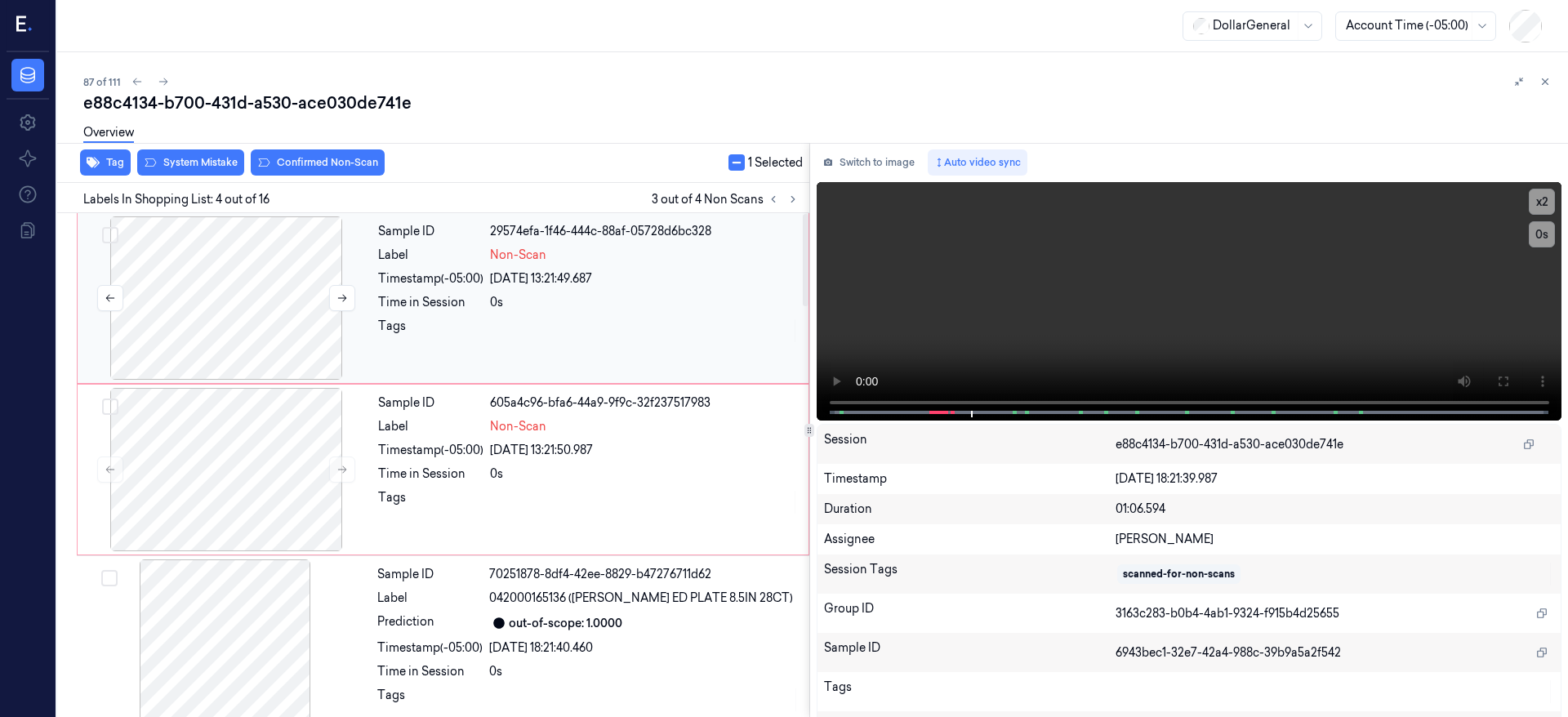
click at [117, 235] on button "Select row" at bounding box center [111, 236] width 17 height 17
click at [116, 415] on div at bounding box center [111, 409] width 17 height 20
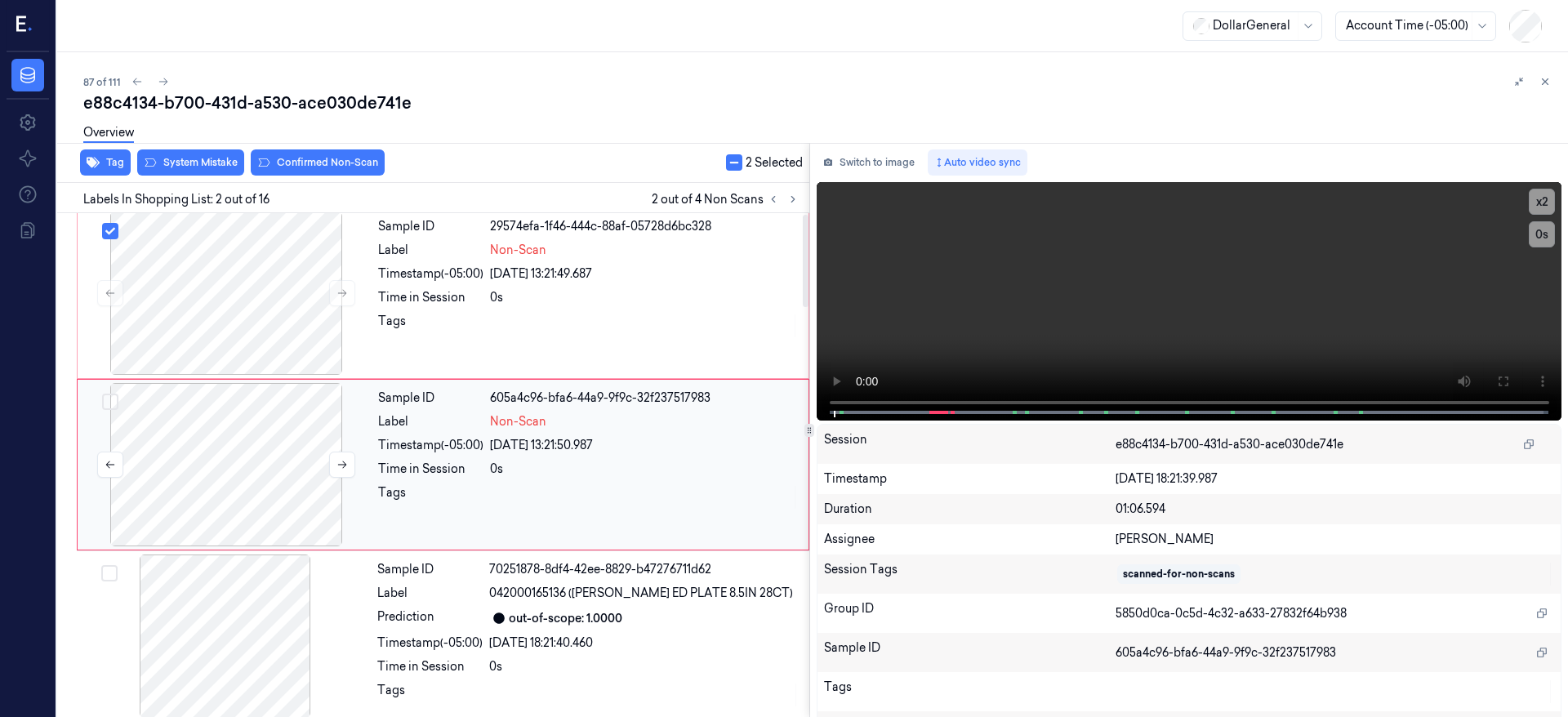
click at [116, 400] on button "Select row" at bounding box center [111, 402] width 17 height 17
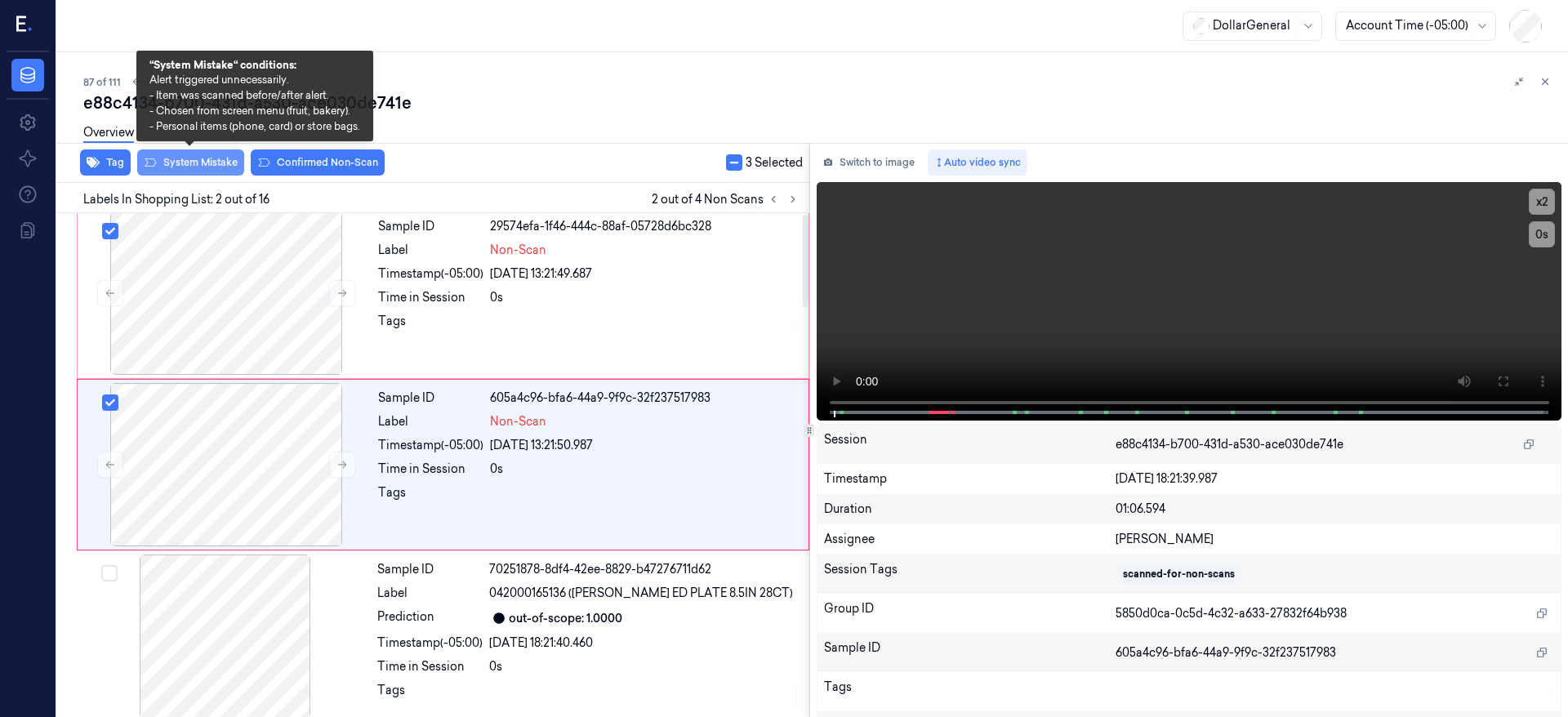
click at [215, 170] on button "System Mistake" at bounding box center [191, 162] width 107 height 26
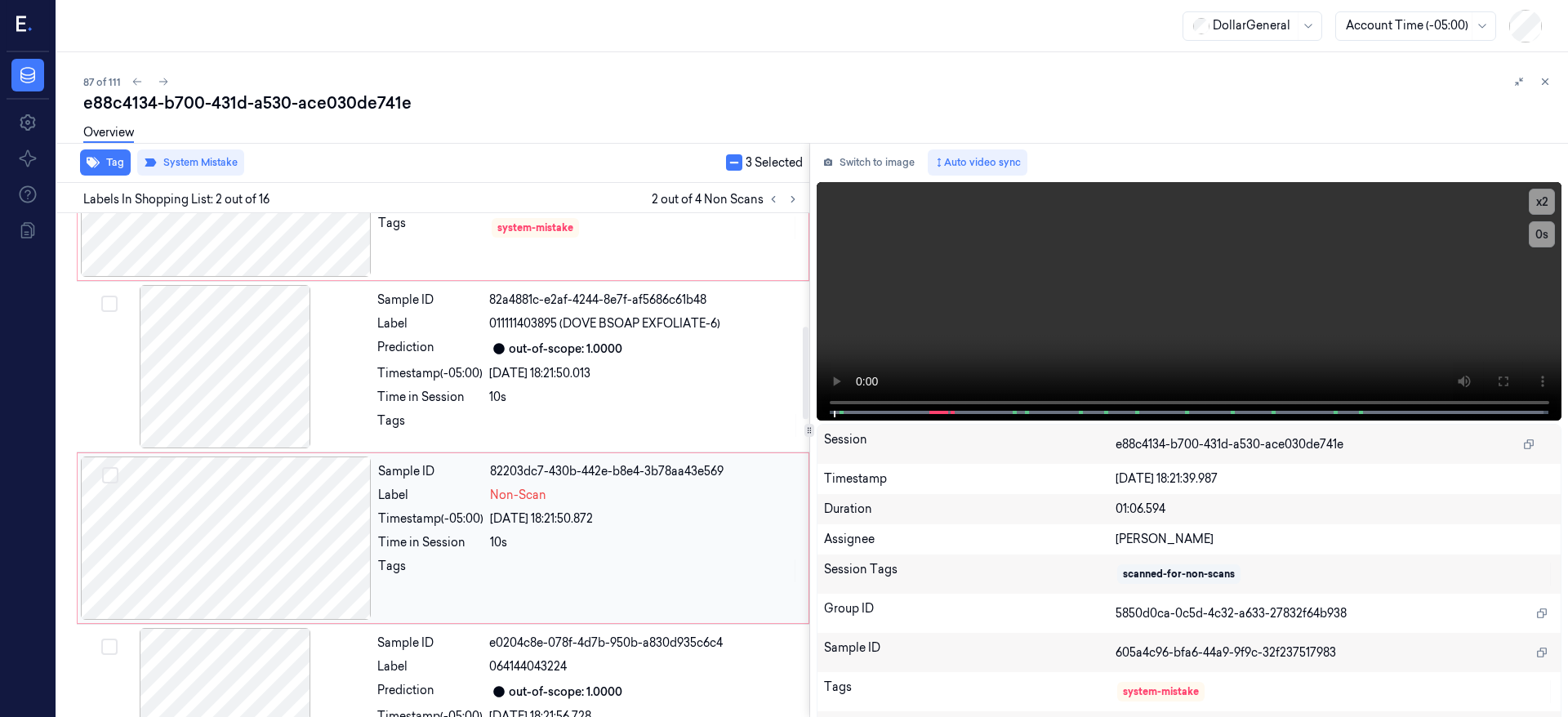
click at [241, 504] on div at bounding box center [226, 538] width 291 height 163
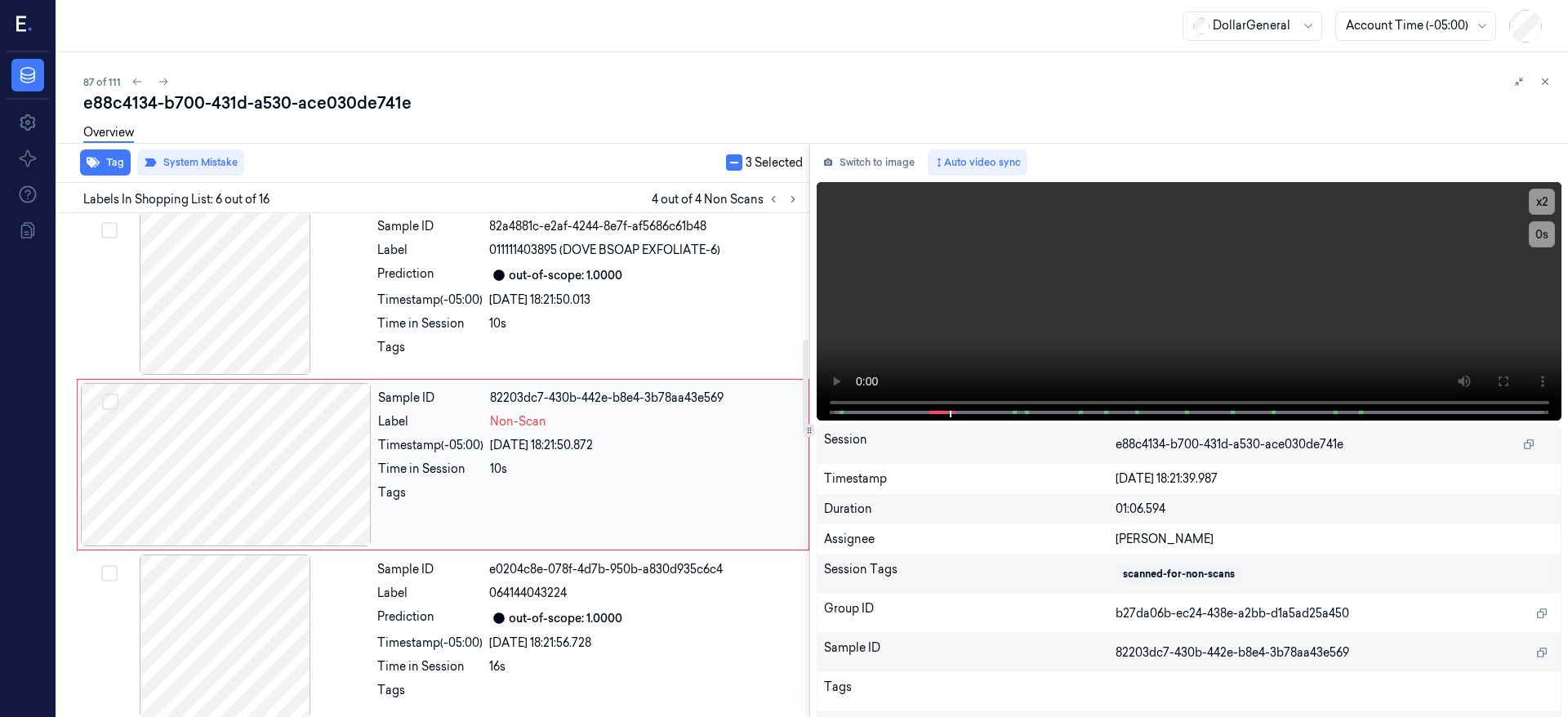
click at [109, 395] on button "Select row" at bounding box center [111, 402] width 17 height 17
click at [734, 166] on button "button" at bounding box center [734, 162] width 17 height 17
click at [734, 166] on button "button" at bounding box center [730, 162] width 17 height 17
click at [279, 469] on div at bounding box center [226, 465] width 291 height 163
click at [219, 159] on button "System Mistake" at bounding box center [191, 162] width 107 height 26
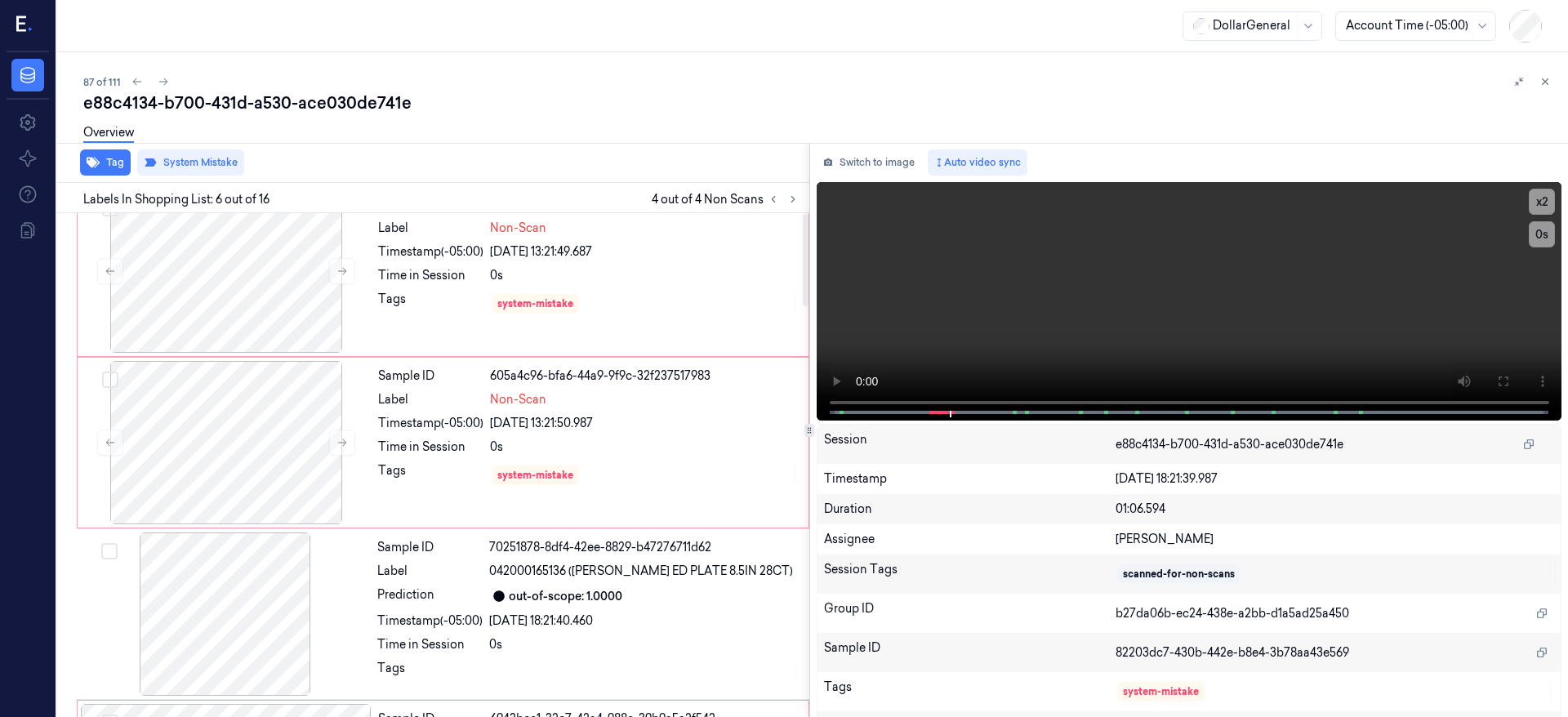
scroll to position [0, 0]
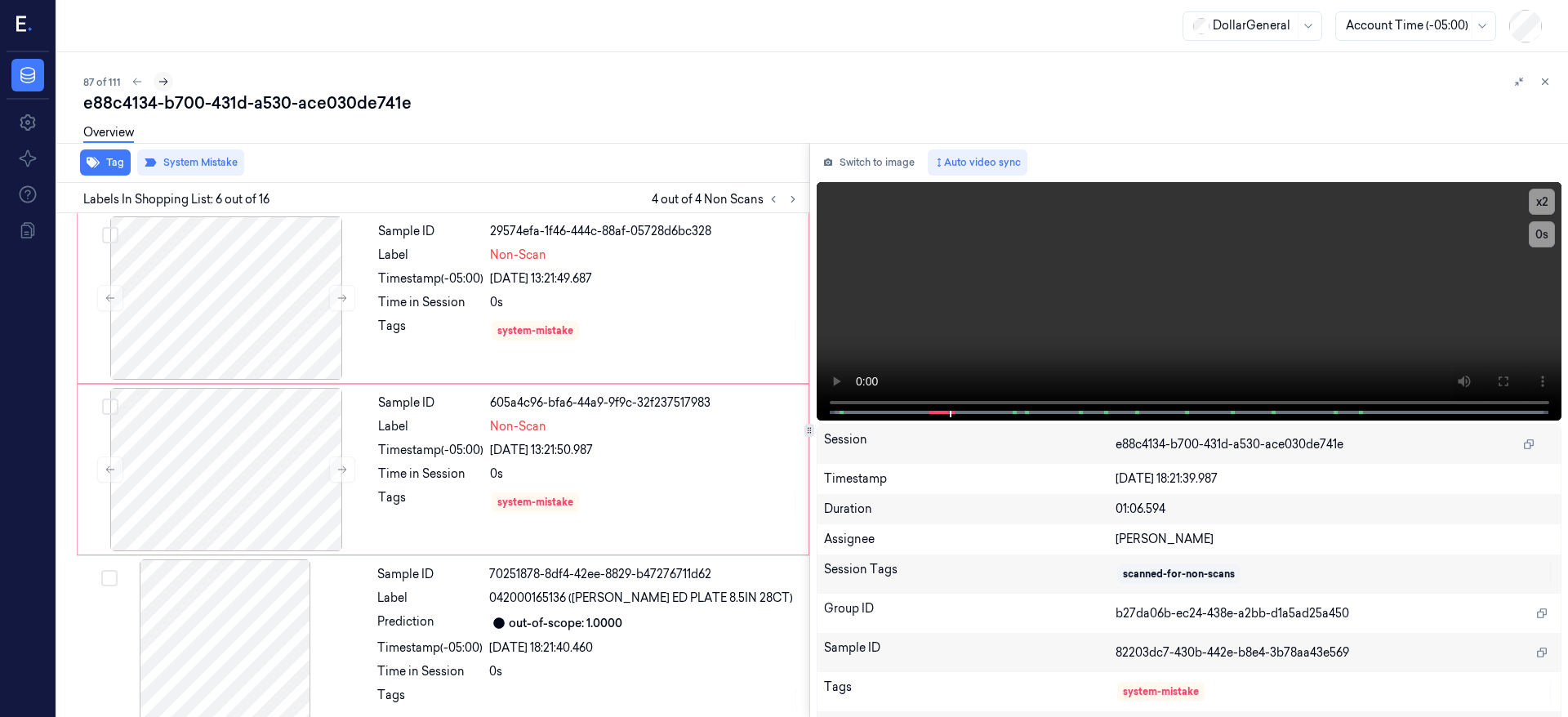
click at [162, 83] on icon at bounding box center [163, 82] width 12 height 12
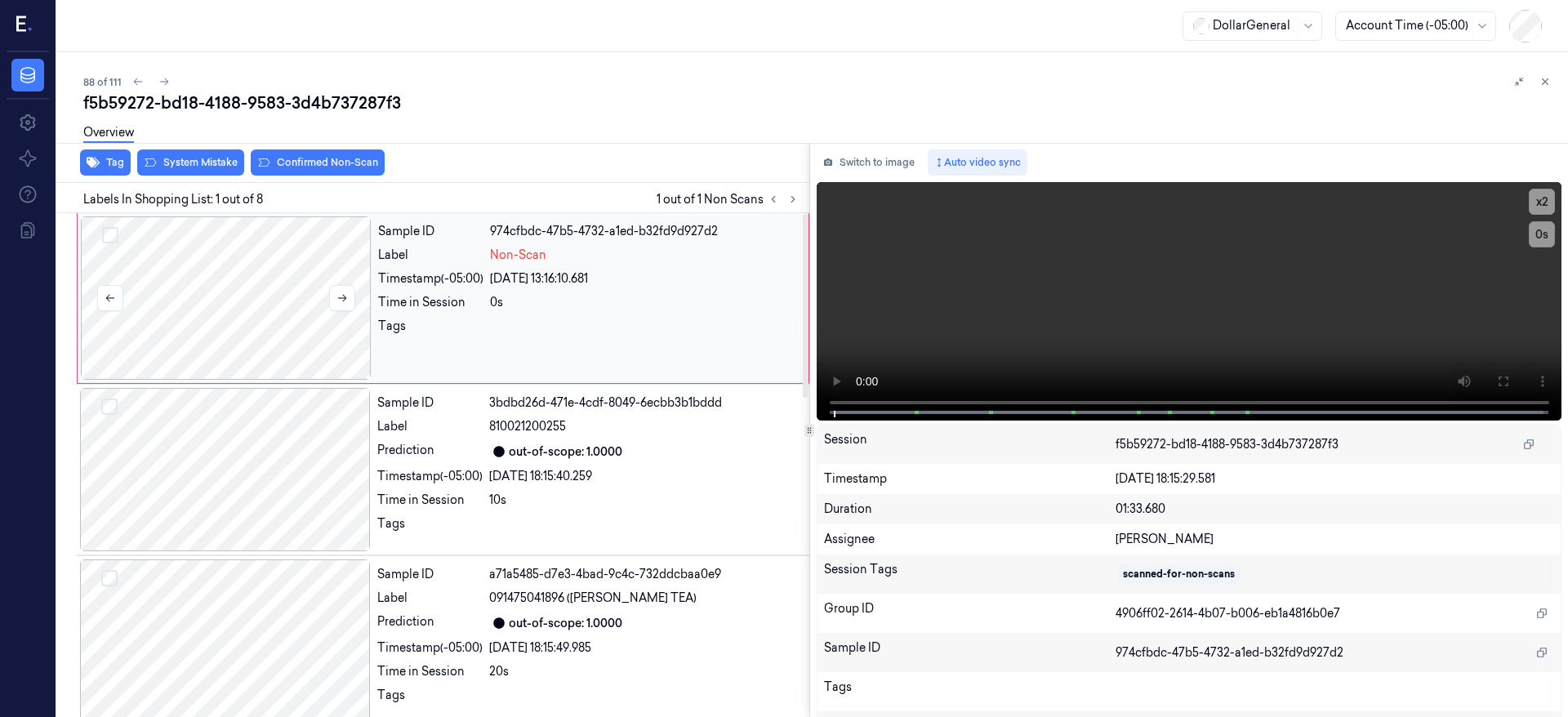
click at [247, 274] on div at bounding box center [226, 298] width 291 height 163
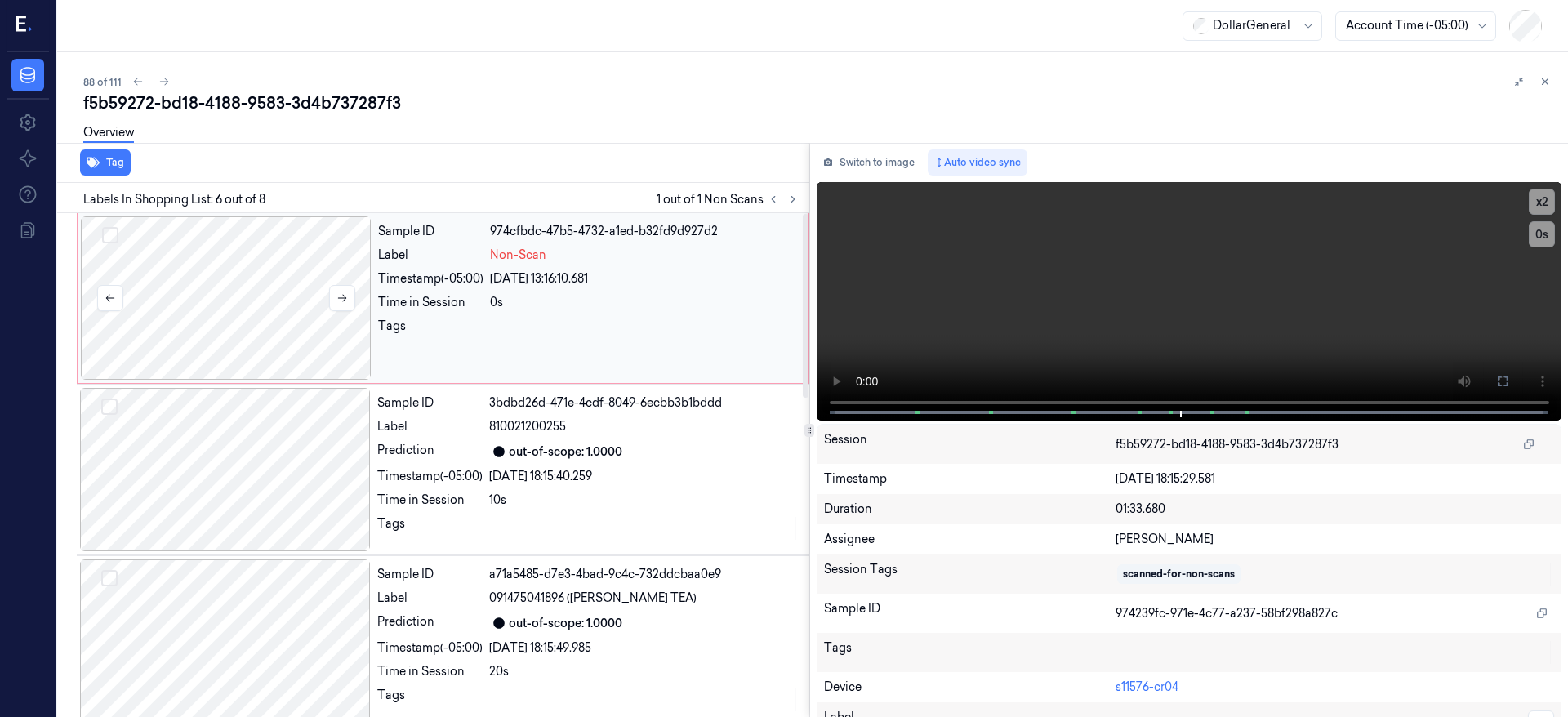
click at [254, 281] on div at bounding box center [226, 298] width 291 height 163
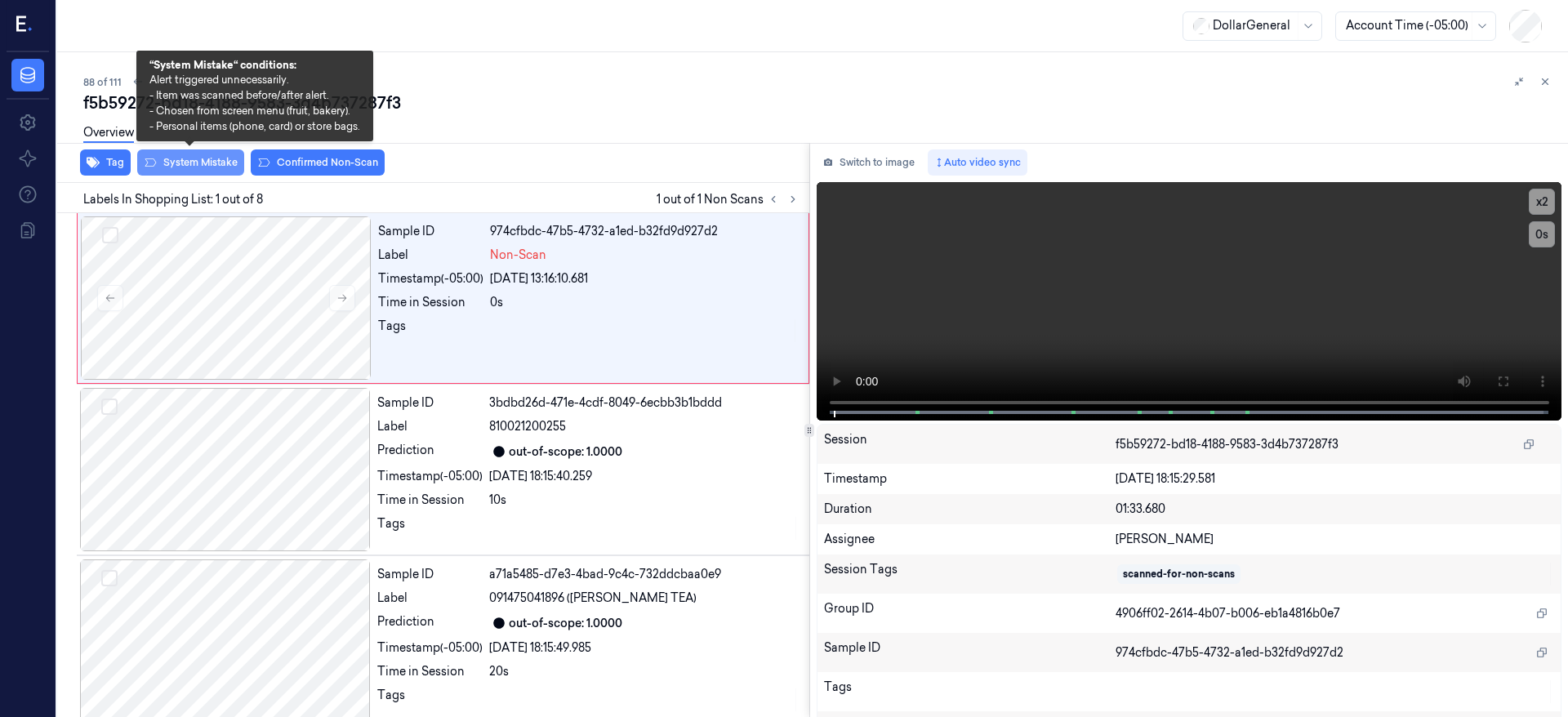
click at [212, 162] on button "System Mistake" at bounding box center [191, 162] width 107 height 26
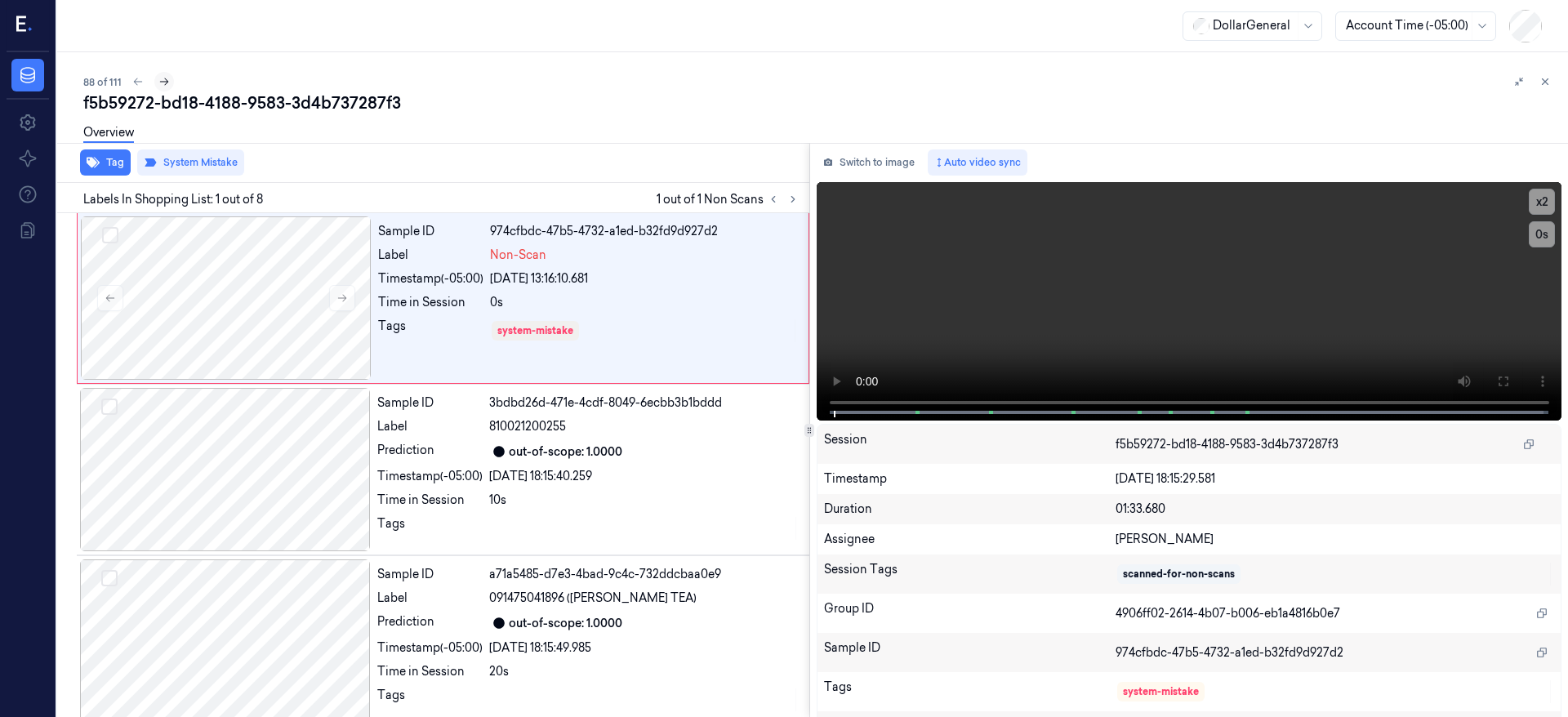
click at [170, 83] on button at bounding box center [164, 82] width 20 height 20
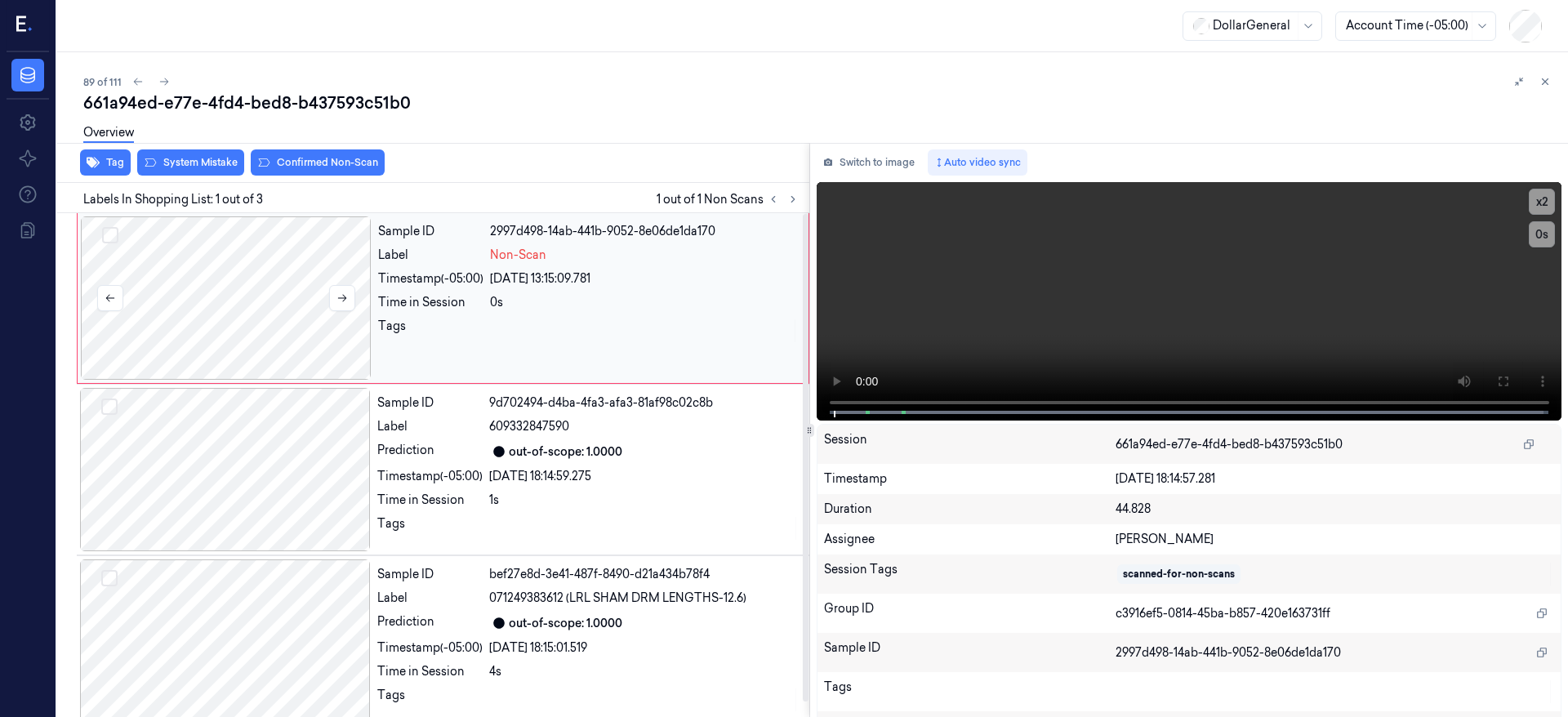
click at [264, 311] on div at bounding box center [226, 298] width 291 height 163
click at [226, 294] on div at bounding box center [226, 298] width 291 height 163
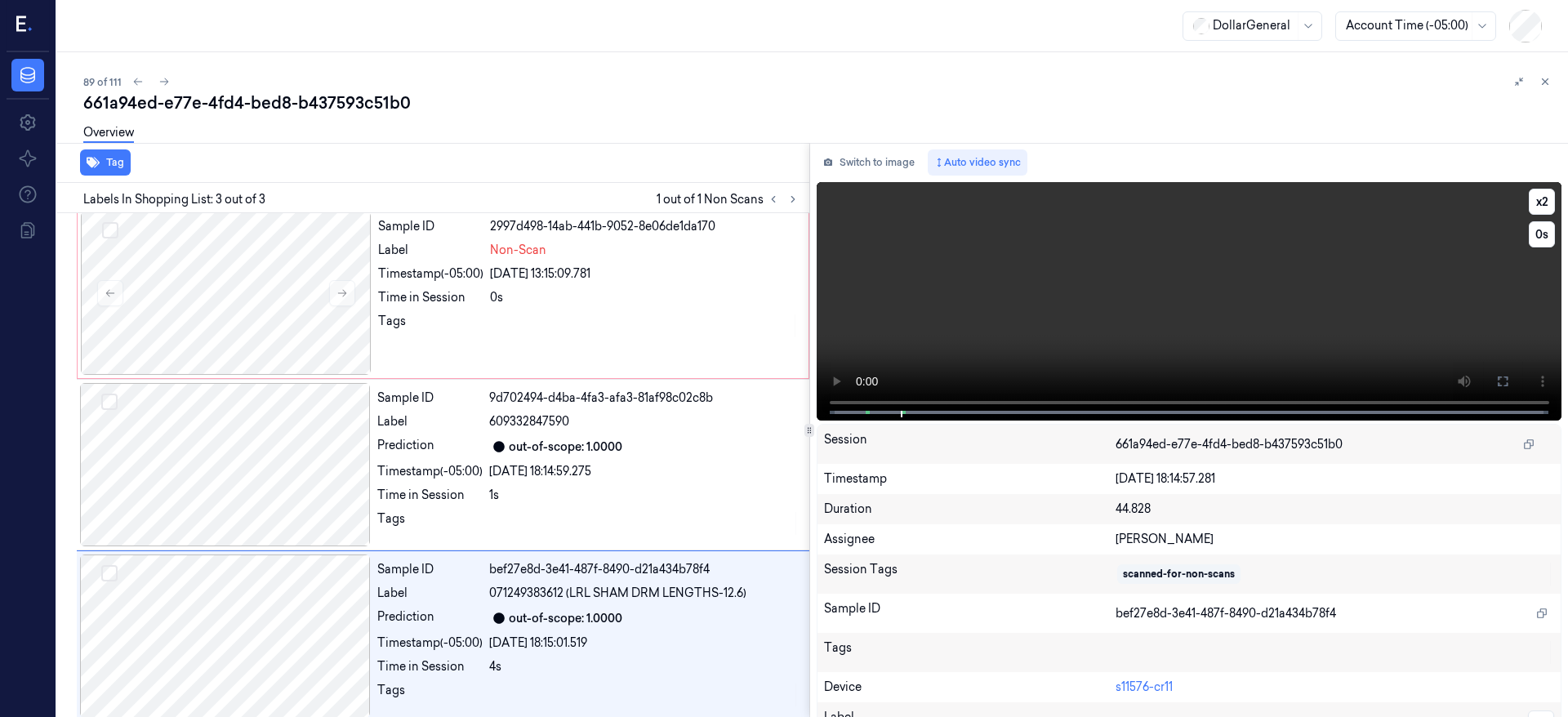
scroll to position [16, 0]
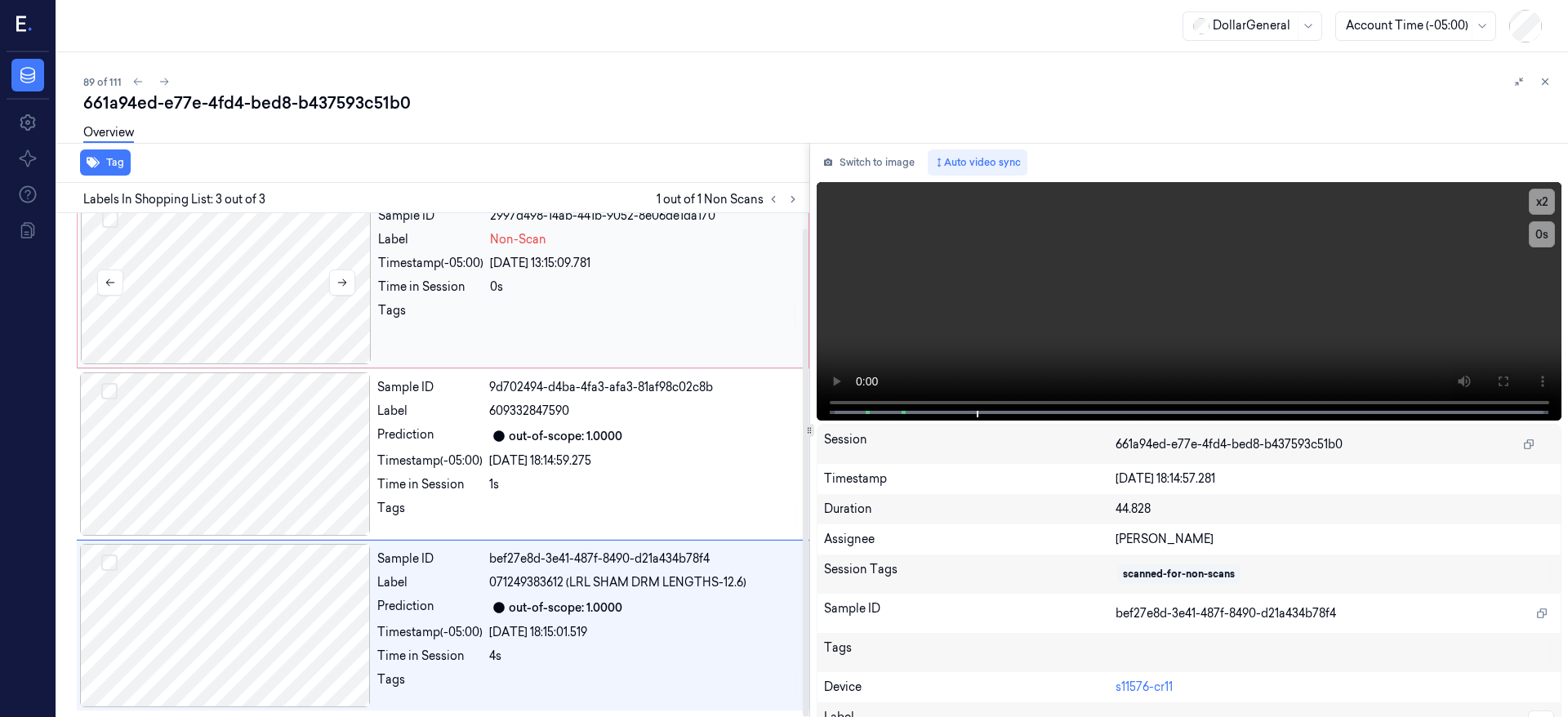
click at [204, 289] on div at bounding box center [226, 282] width 291 height 163
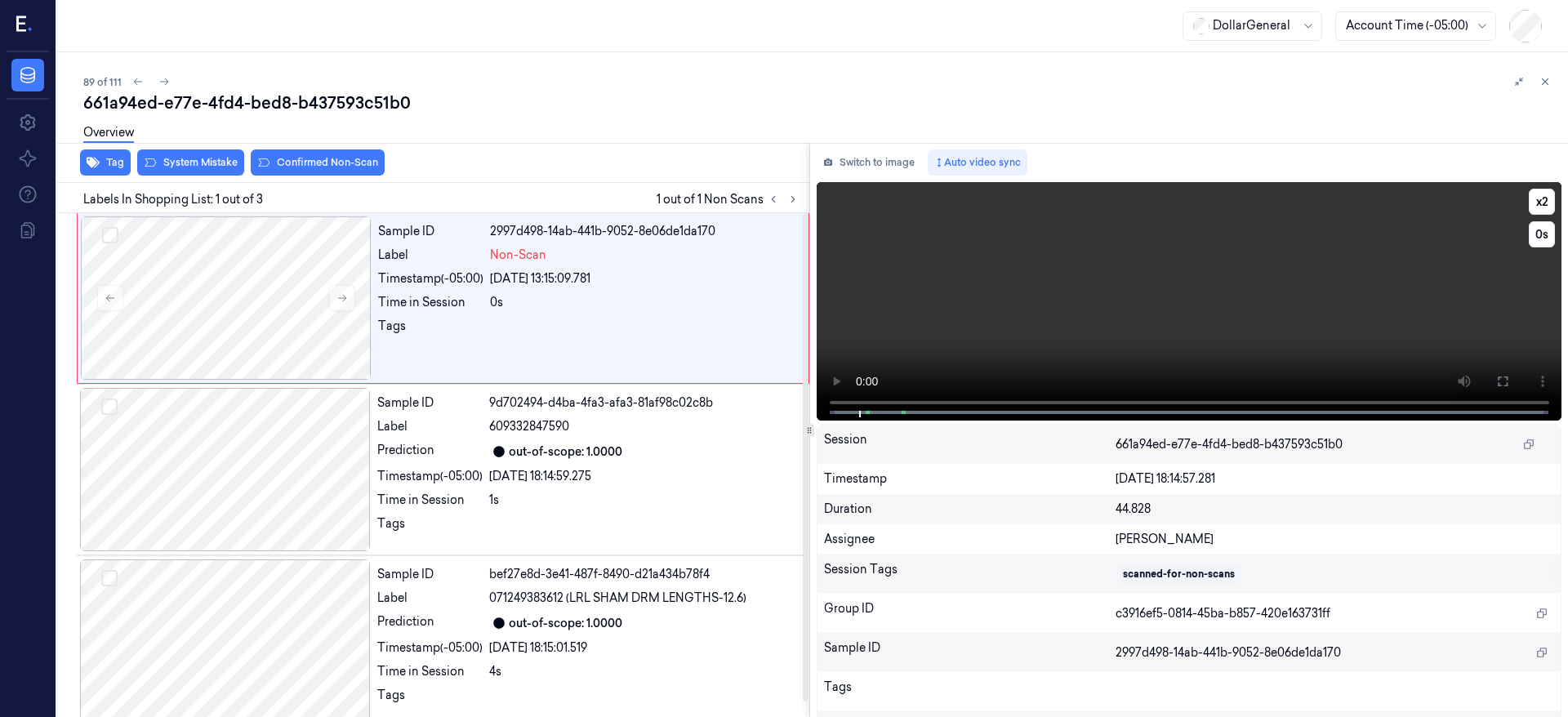
scroll to position [5, 0]
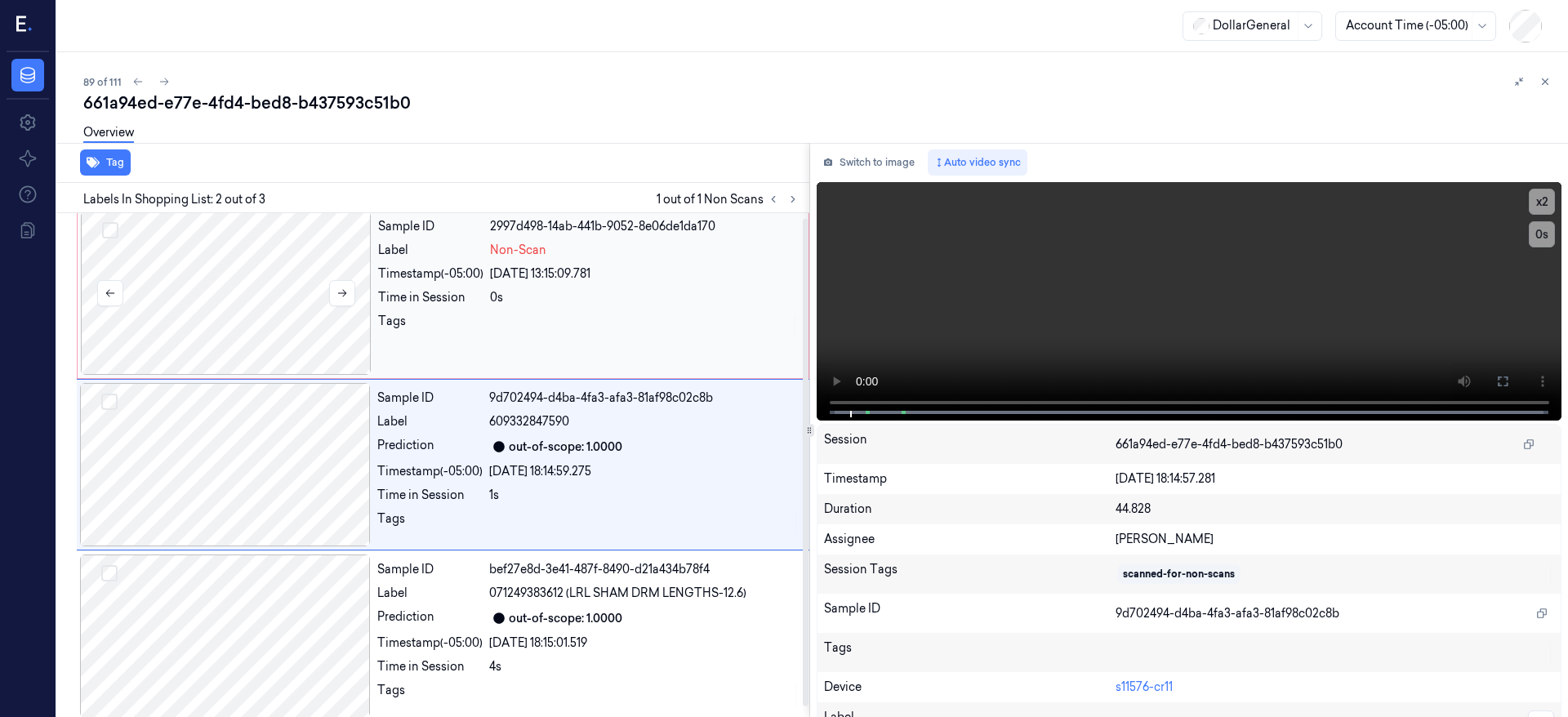
click at [164, 294] on div at bounding box center [226, 293] width 291 height 163
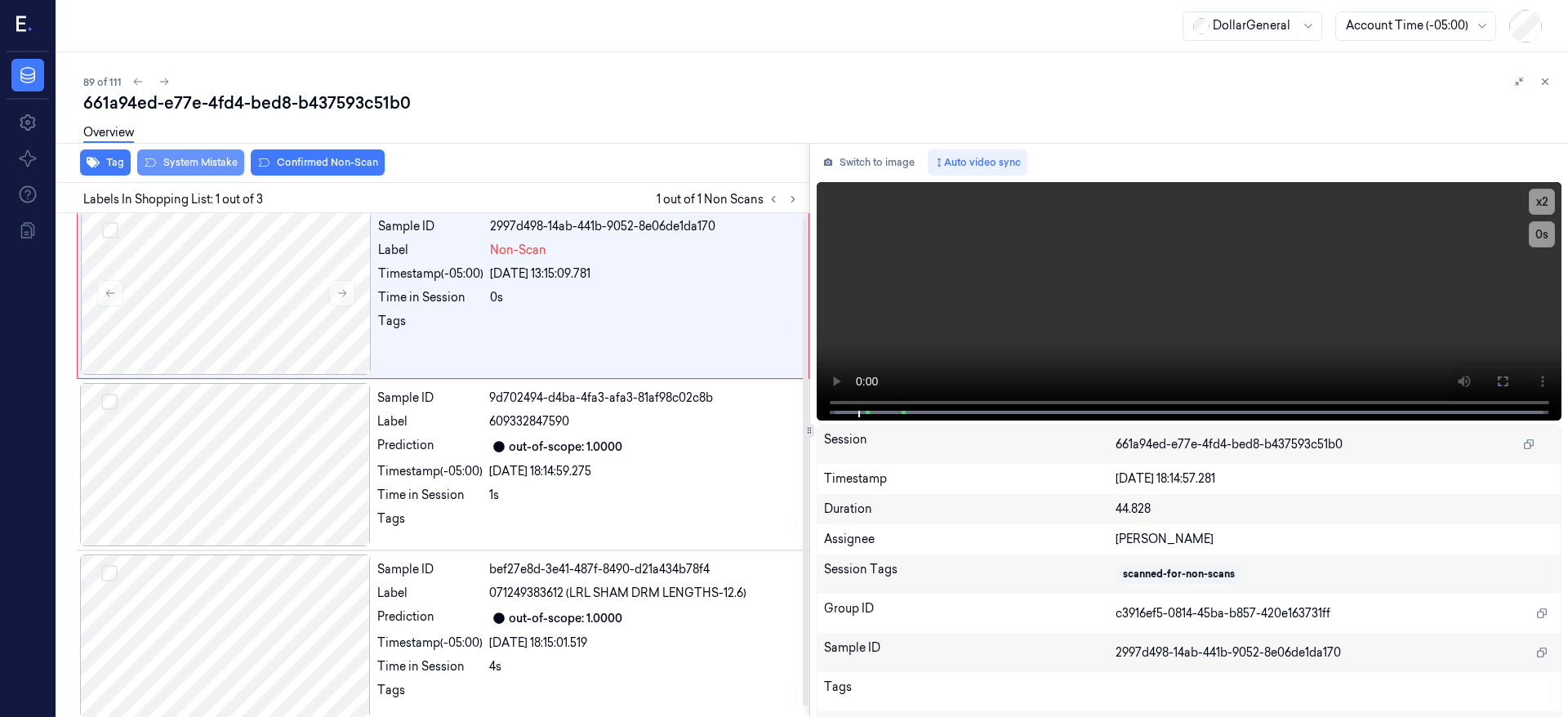
scroll to position [0, 0]
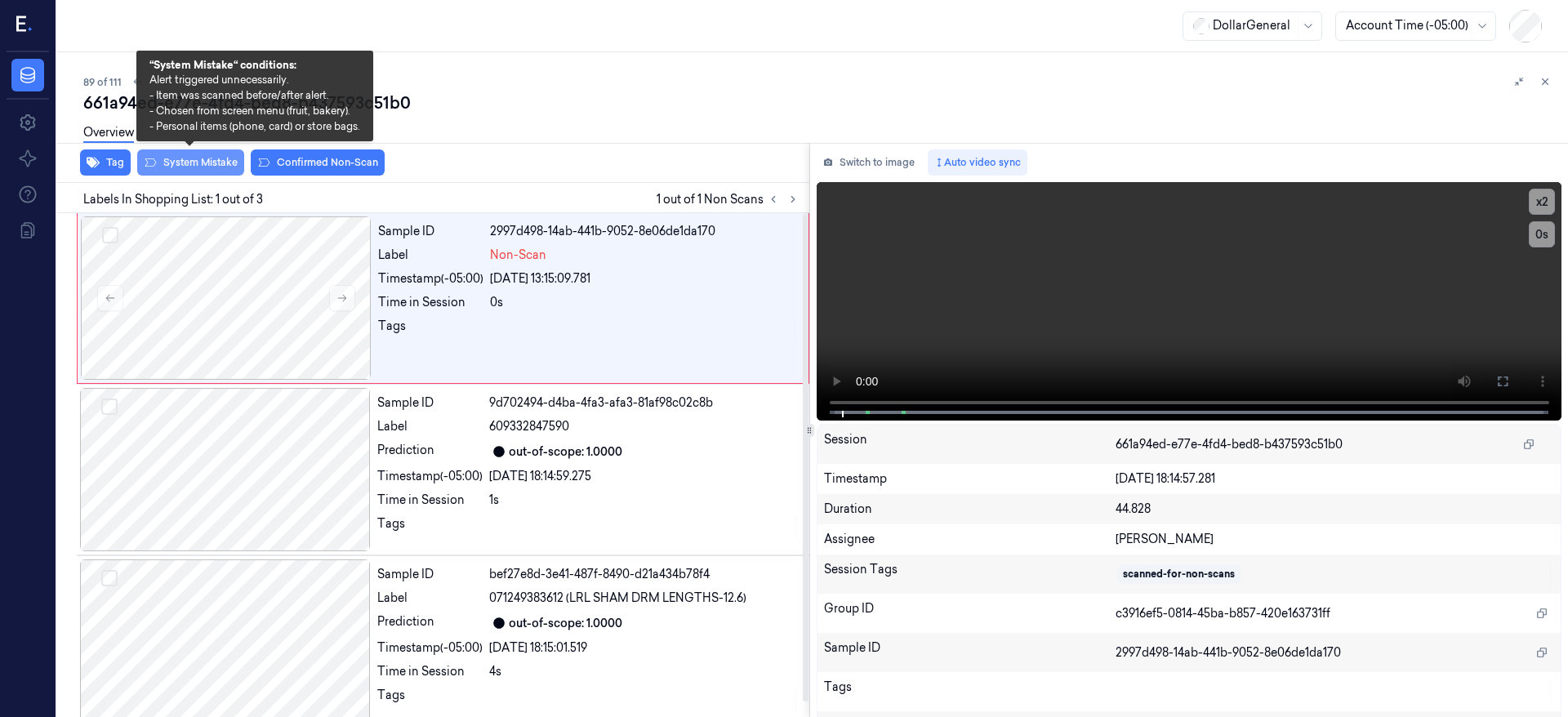
click at [170, 160] on button "System Mistake" at bounding box center [191, 162] width 107 height 26
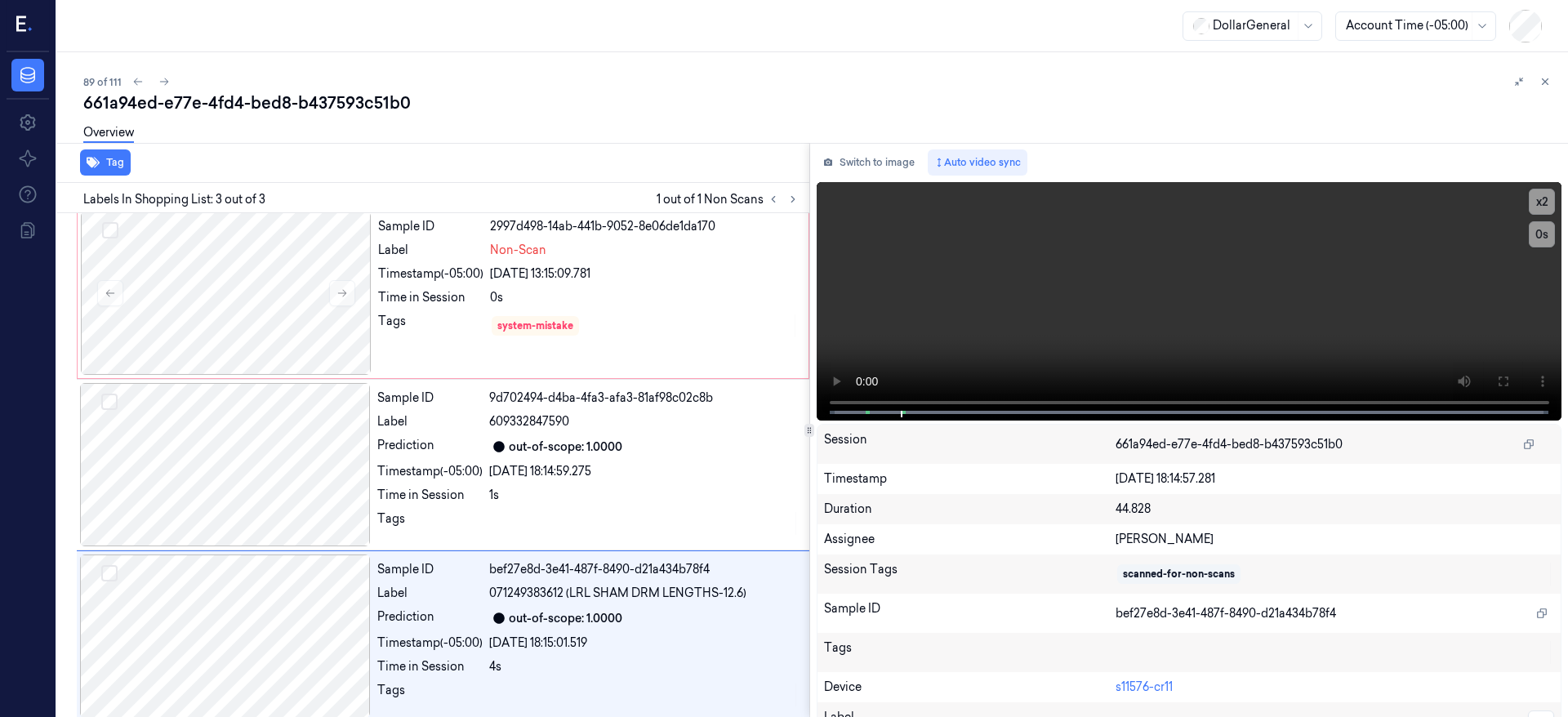
scroll to position [16, 0]
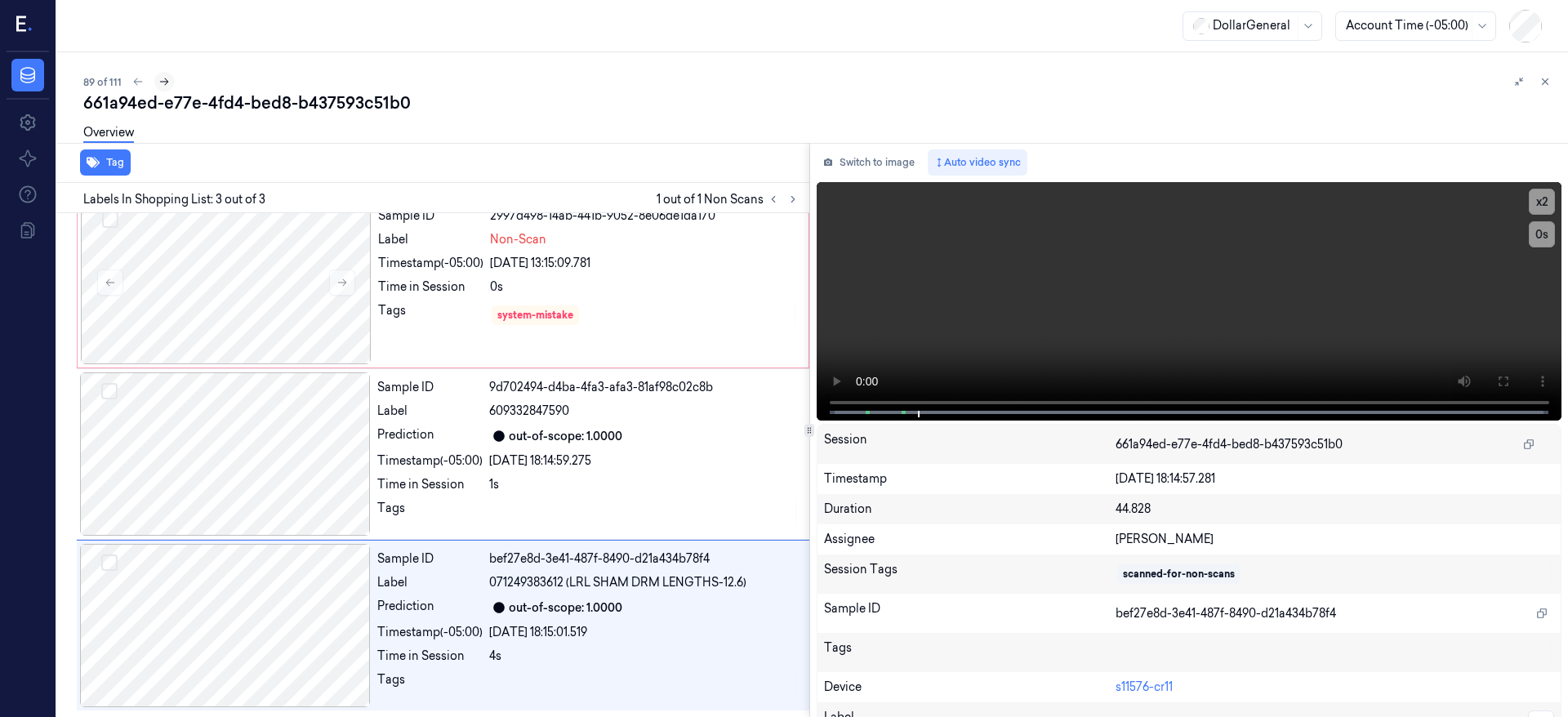
click at [164, 72] on button at bounding box center [164, 82] width 20 height 20
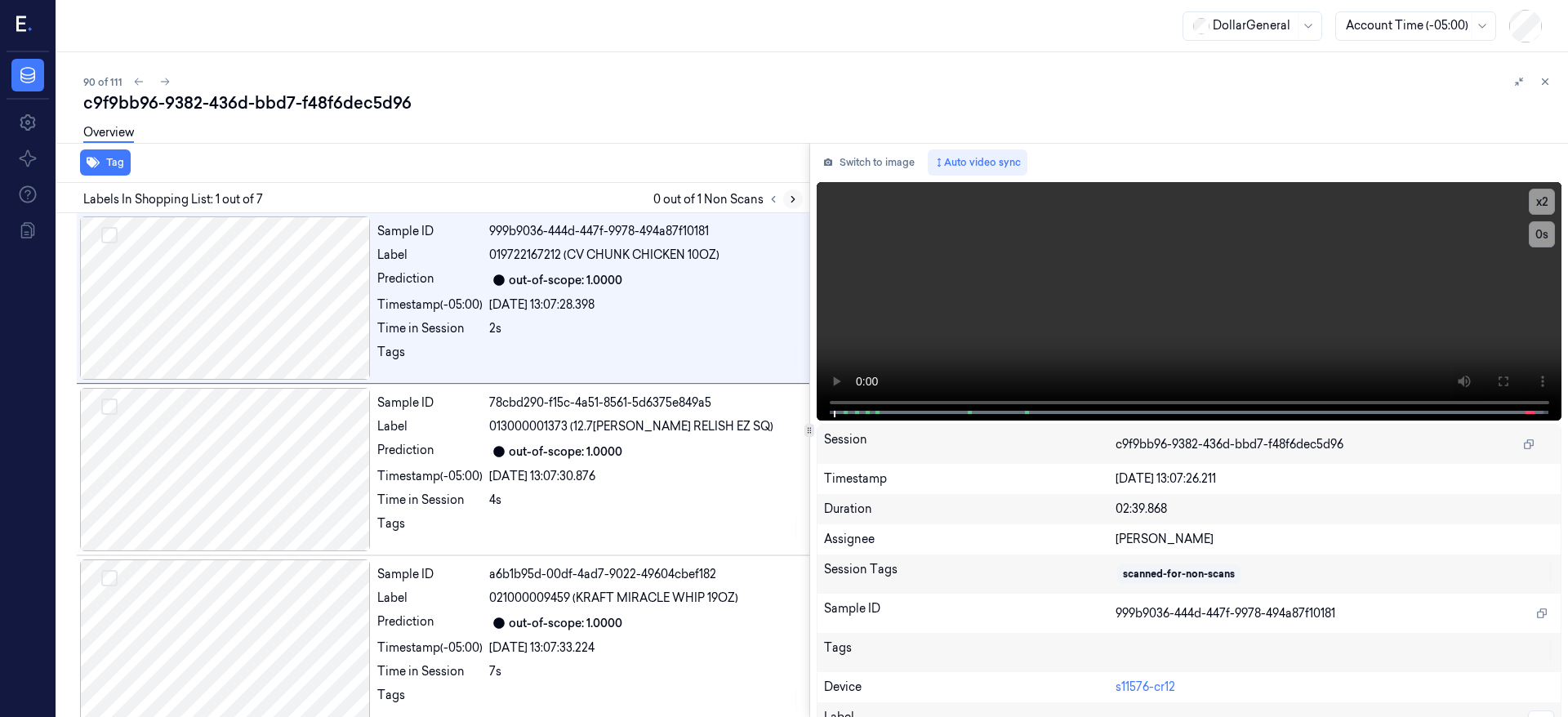
click at [789, 203] on icon at bounding box center [794, 199] width 12 height 12
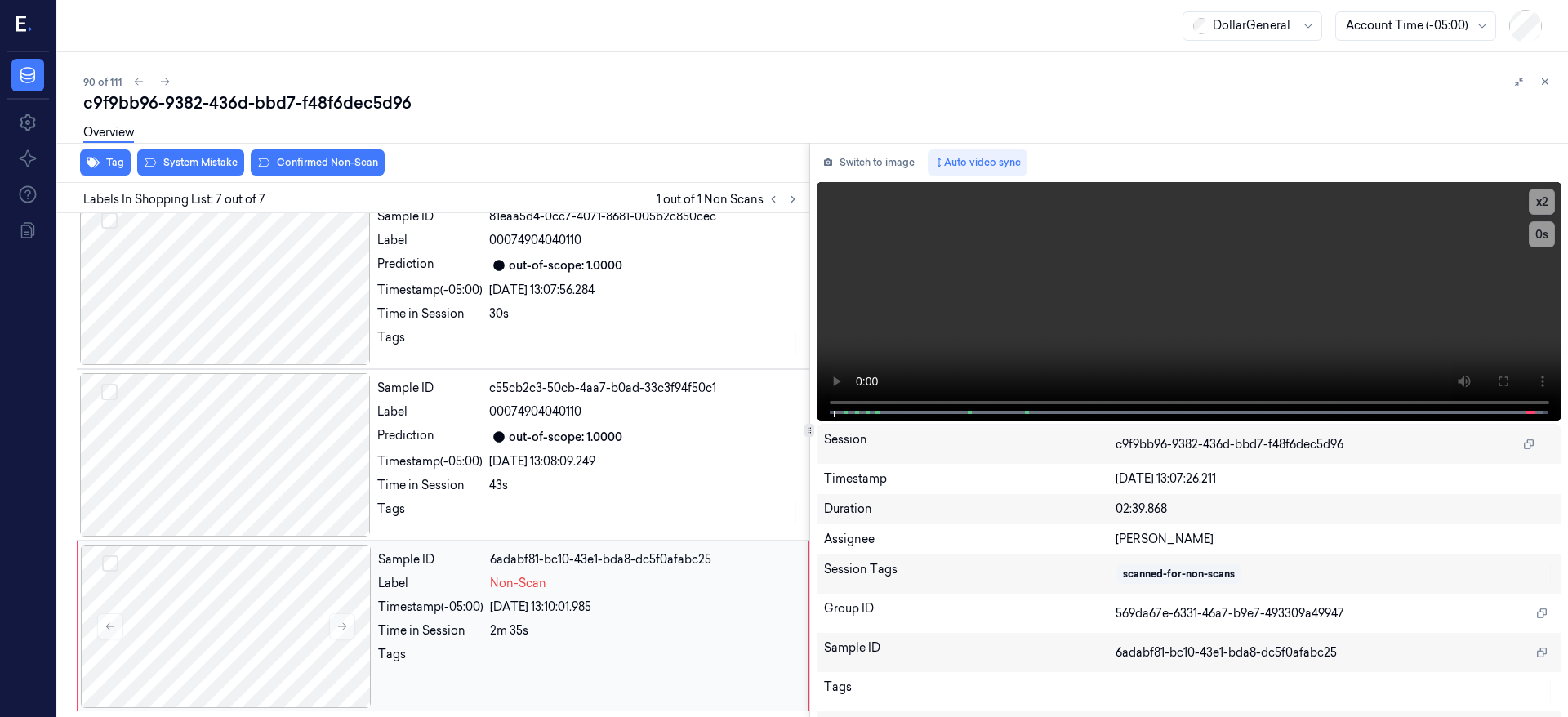
scroll to position [702, 0]
click at [275, 587] on div at bounding box center [226, 625] width 291 height 163
click at [241, 577] on div at bounding box center [226, 625] width 291 height 163
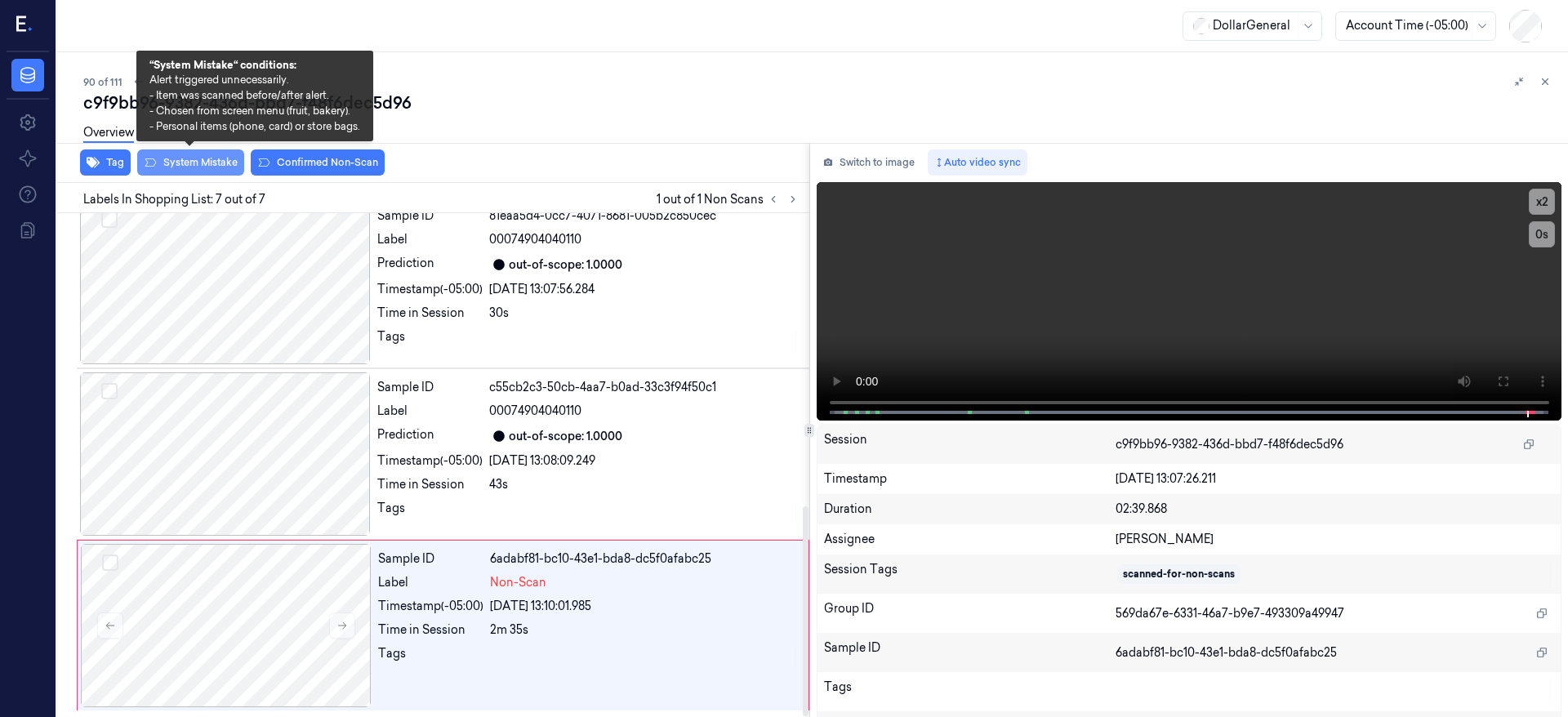
click at [212, 157] on button "System Mistake" at bounding box center [191, 162] width 107 height 26
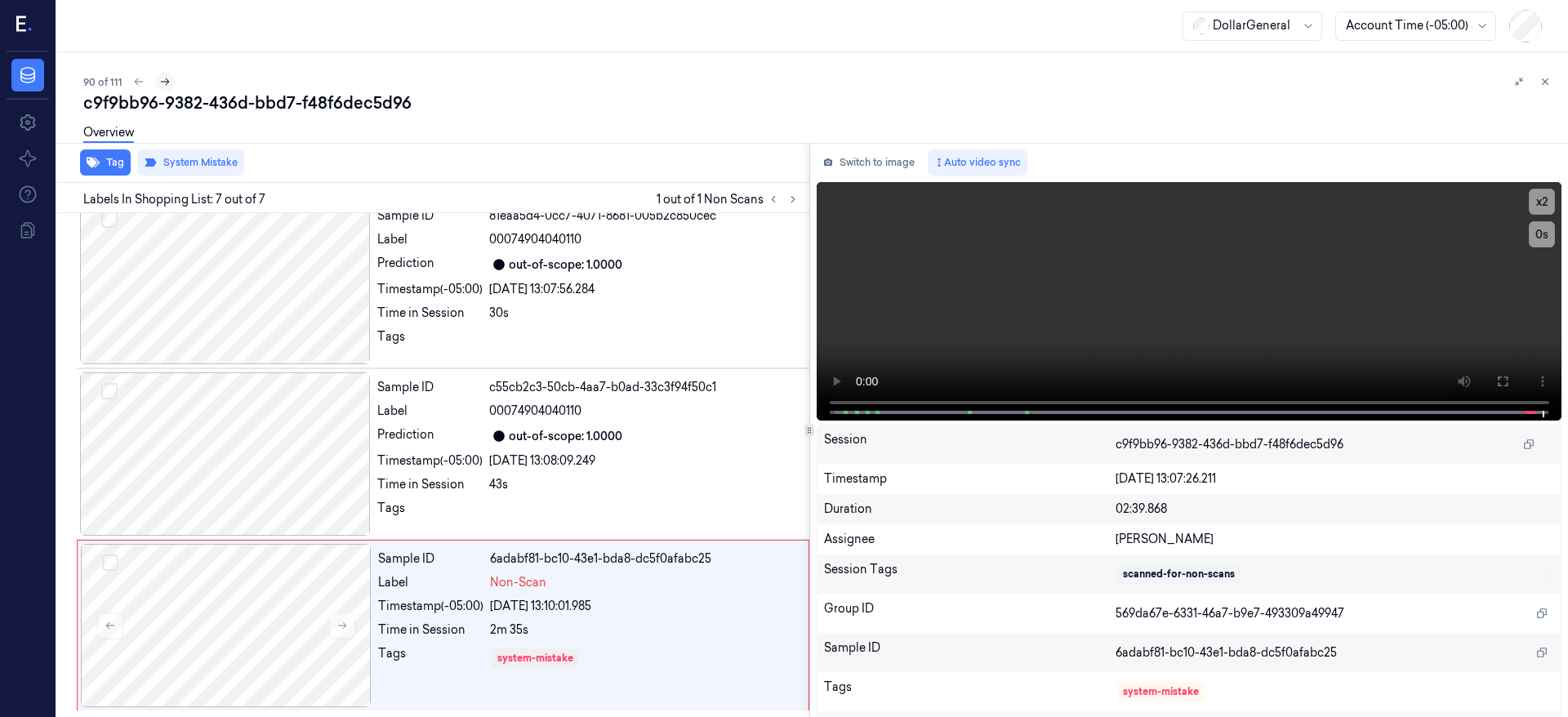
click at [159, 83] on icon at bounding box center [165, 82] width 12 height 12
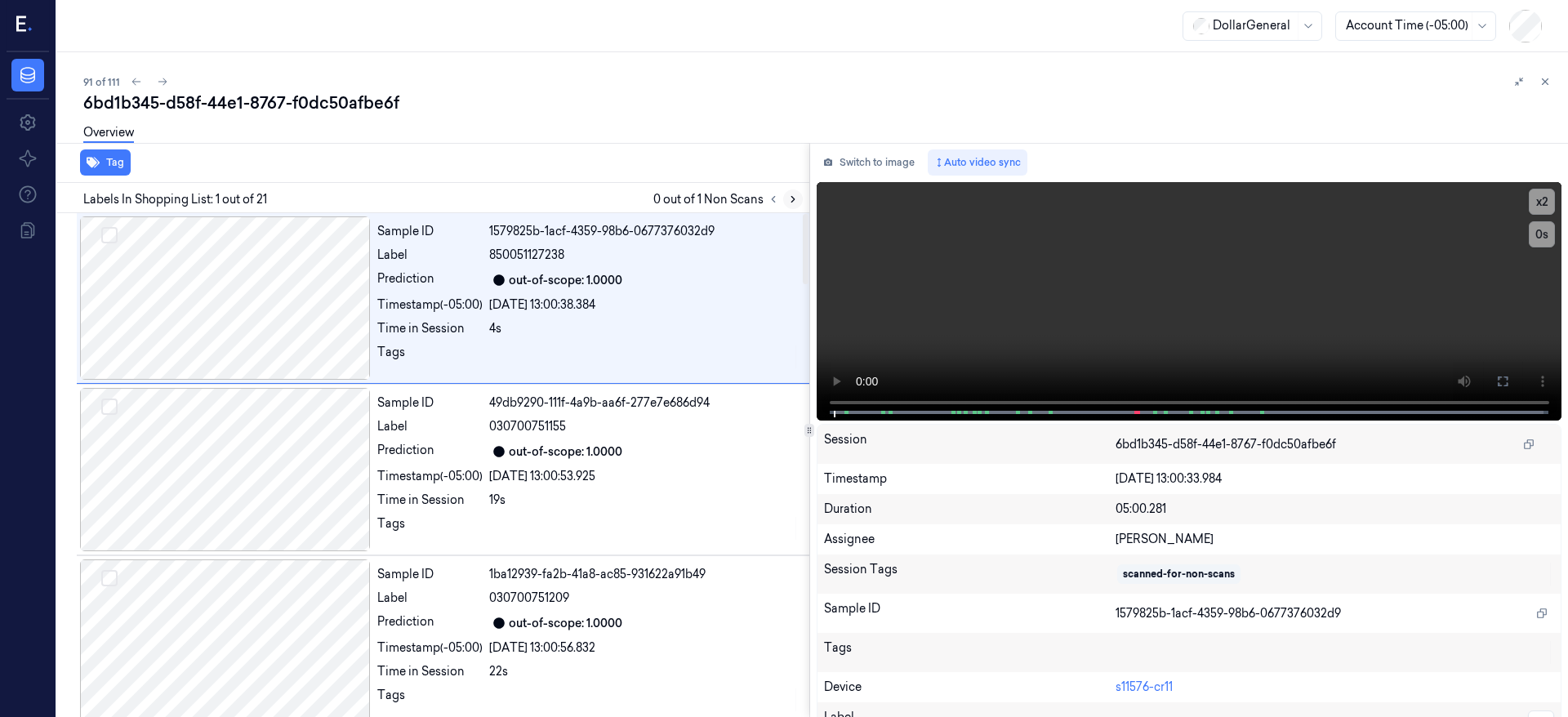
click at [791, 198] on icon at bounding box center [794, 199] width 12 height 12
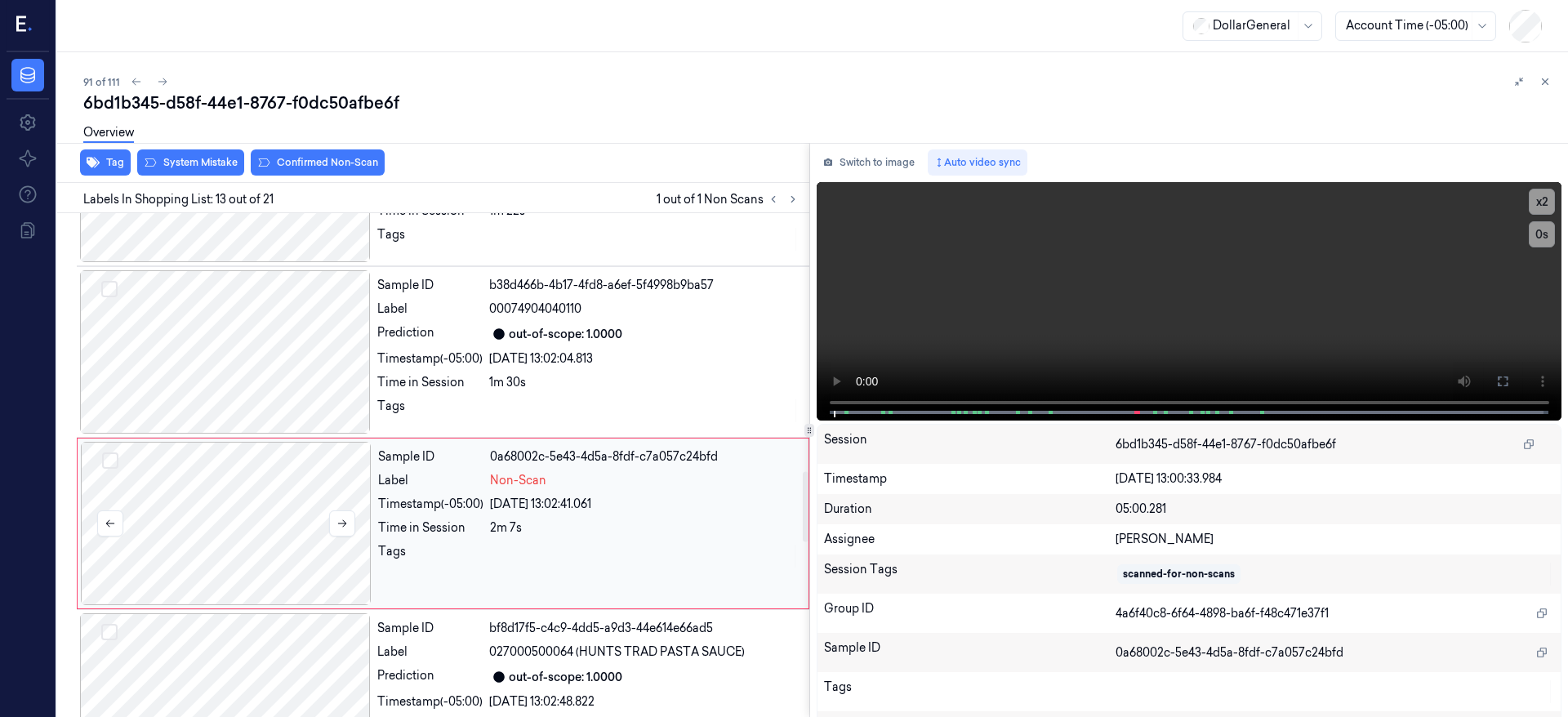
scroll to position [1892, 0]
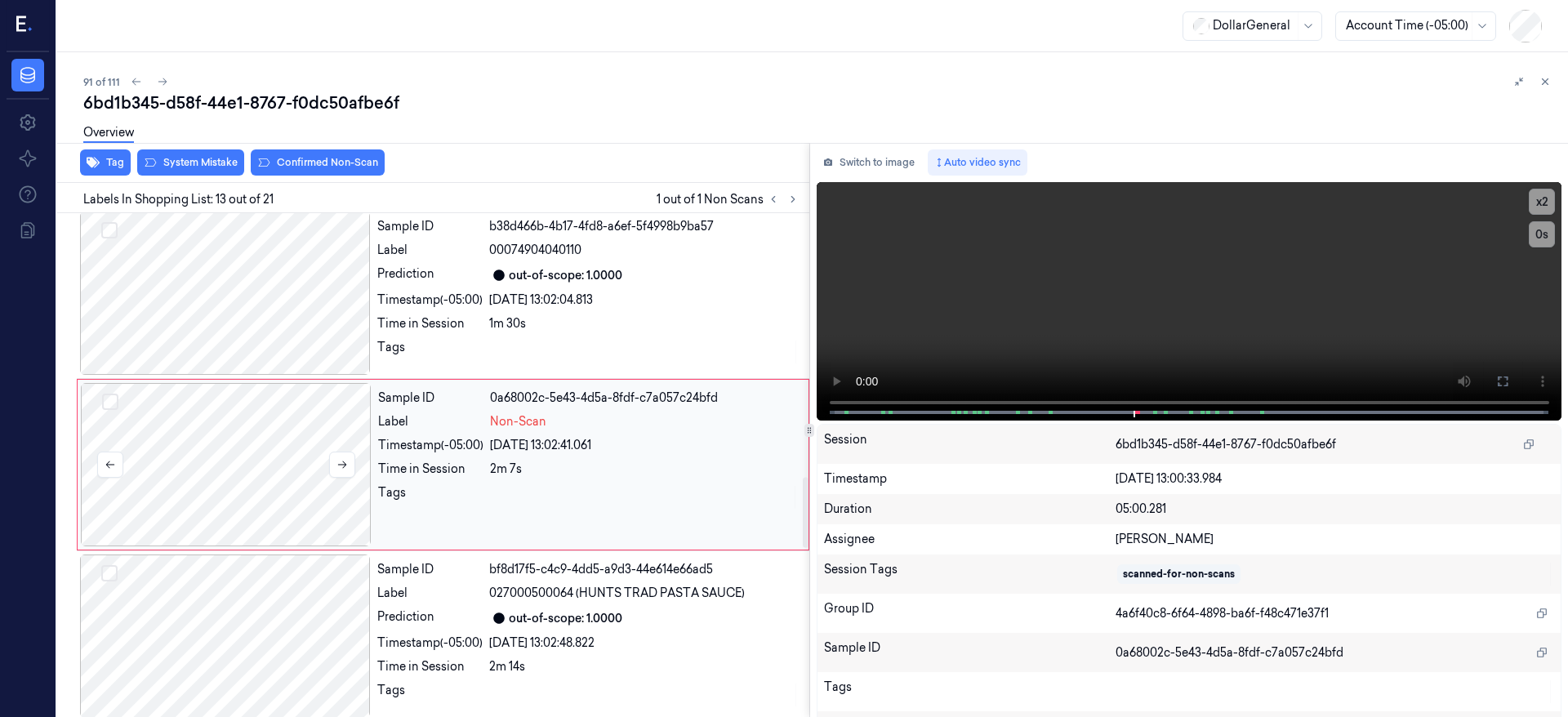
click at [169, 464] on div at bounding box center [226, 465] width 291 height 163
click at [105, 157] on button "Tag" at bounding box center [105, 162] width 51 height 26
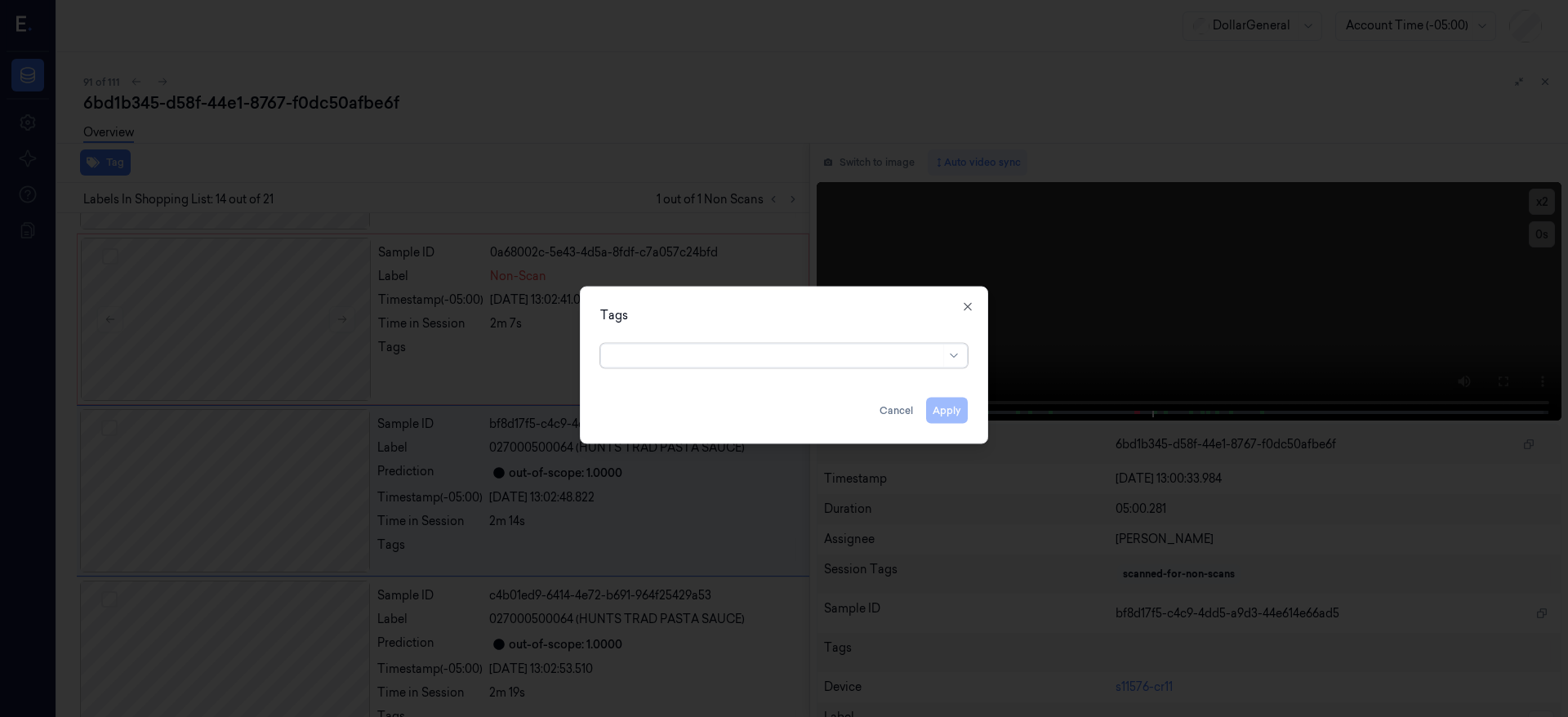
scroll to position [2064, 0]
click at [694, 363] on div at bounding box center [775, 356] width 329 height 17
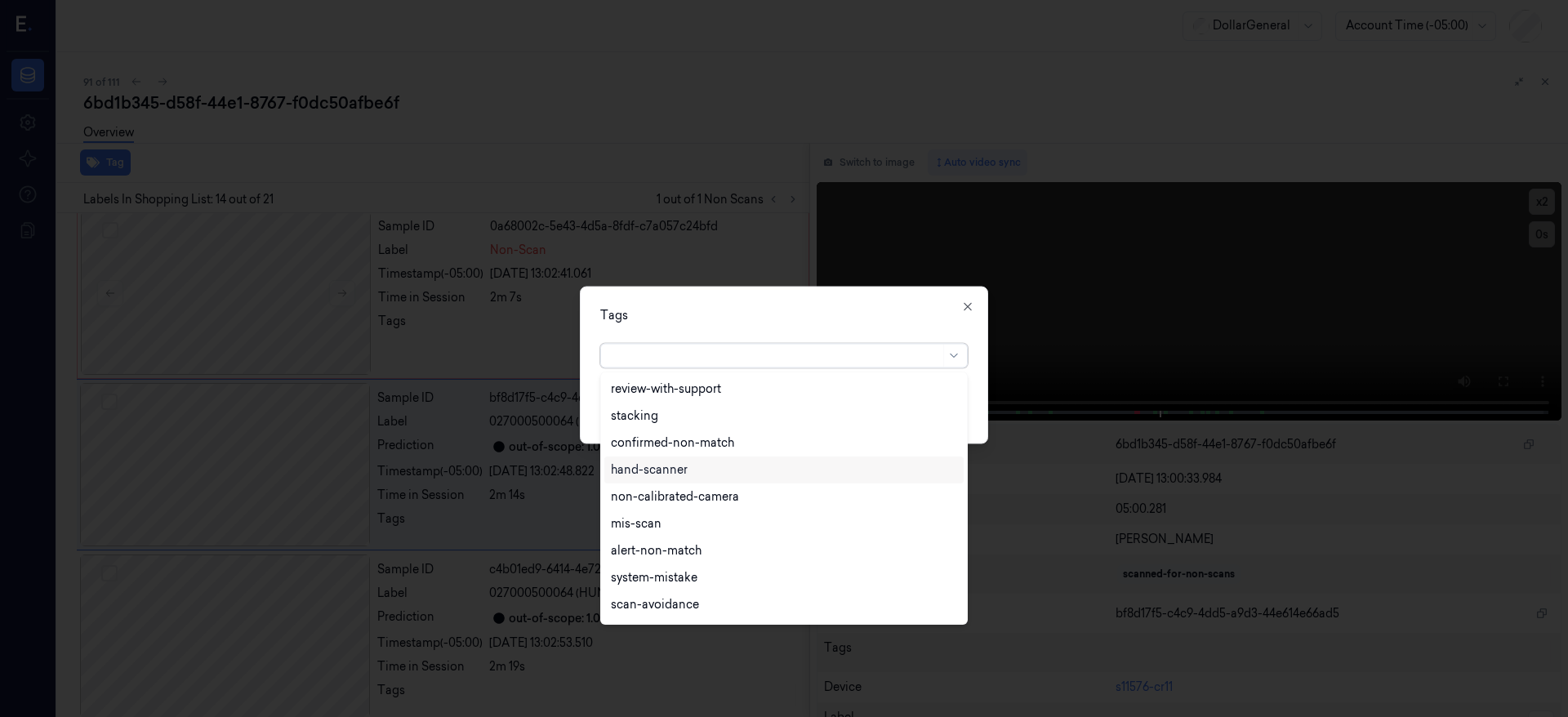
click at [707, 468] on div "hand-scanner" at bounding box center [784, 470] width 346 height 17
click at [969, 419] on div "Tags option hand-scanner, selected. 19 results available. Use Up and Down to ch…" at bounding box center [784, 365] width 408 height 157
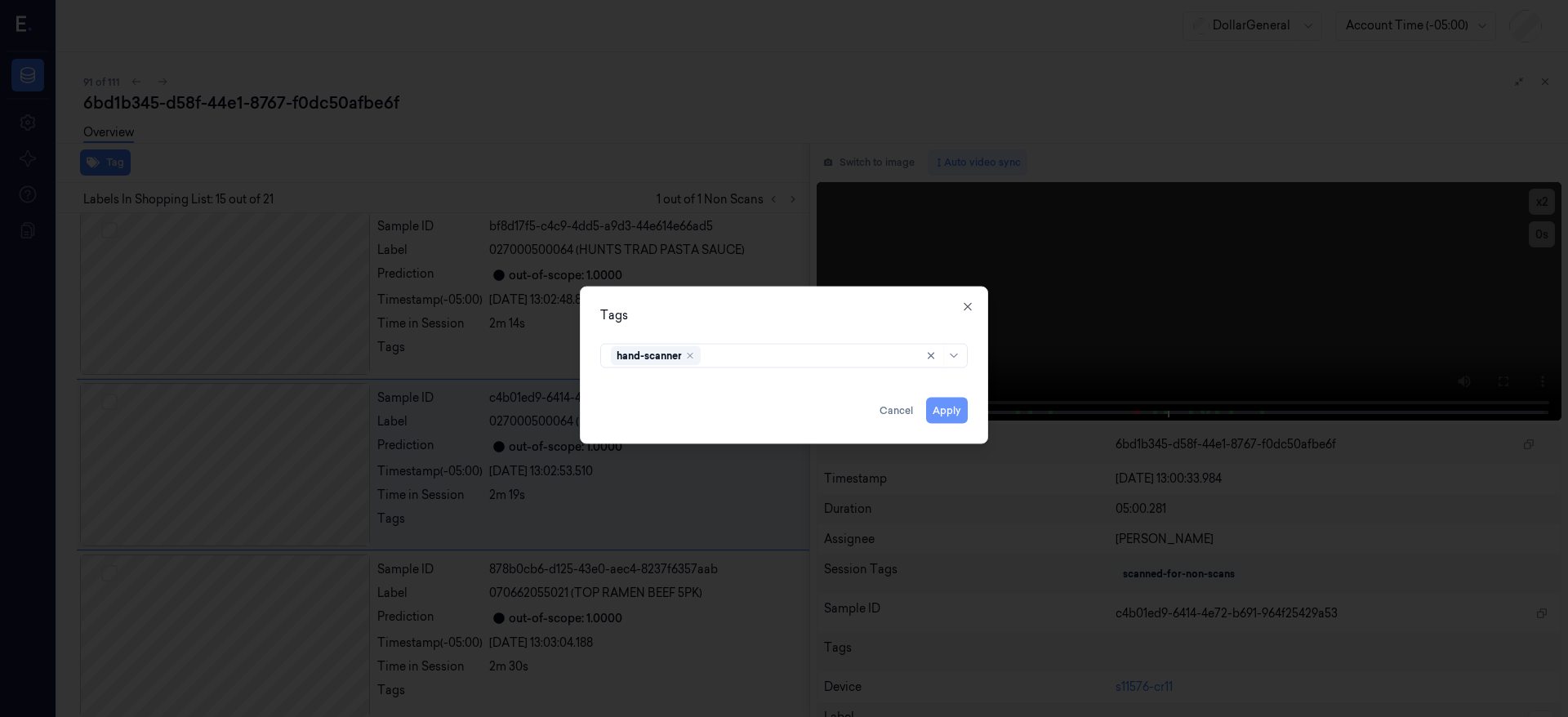
click at [939, 413] on button "Apply" at bounding box center [947, 411] width 42 height 26
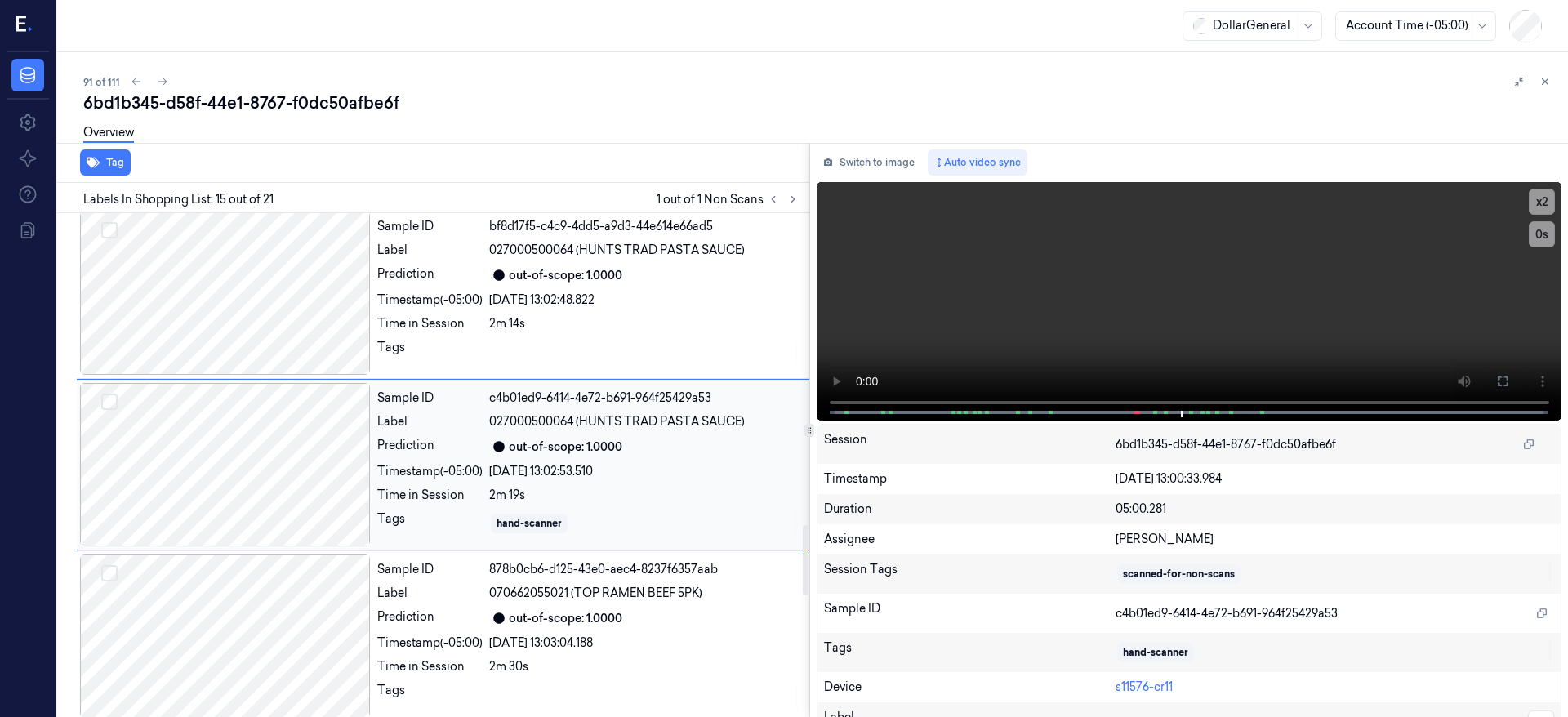
click at [257, 447] on div at bounding box center [225, 465] width 291 height 163
click at [113, 166] on button "Tag" at bounding box center [105, 162] width 51 height 26
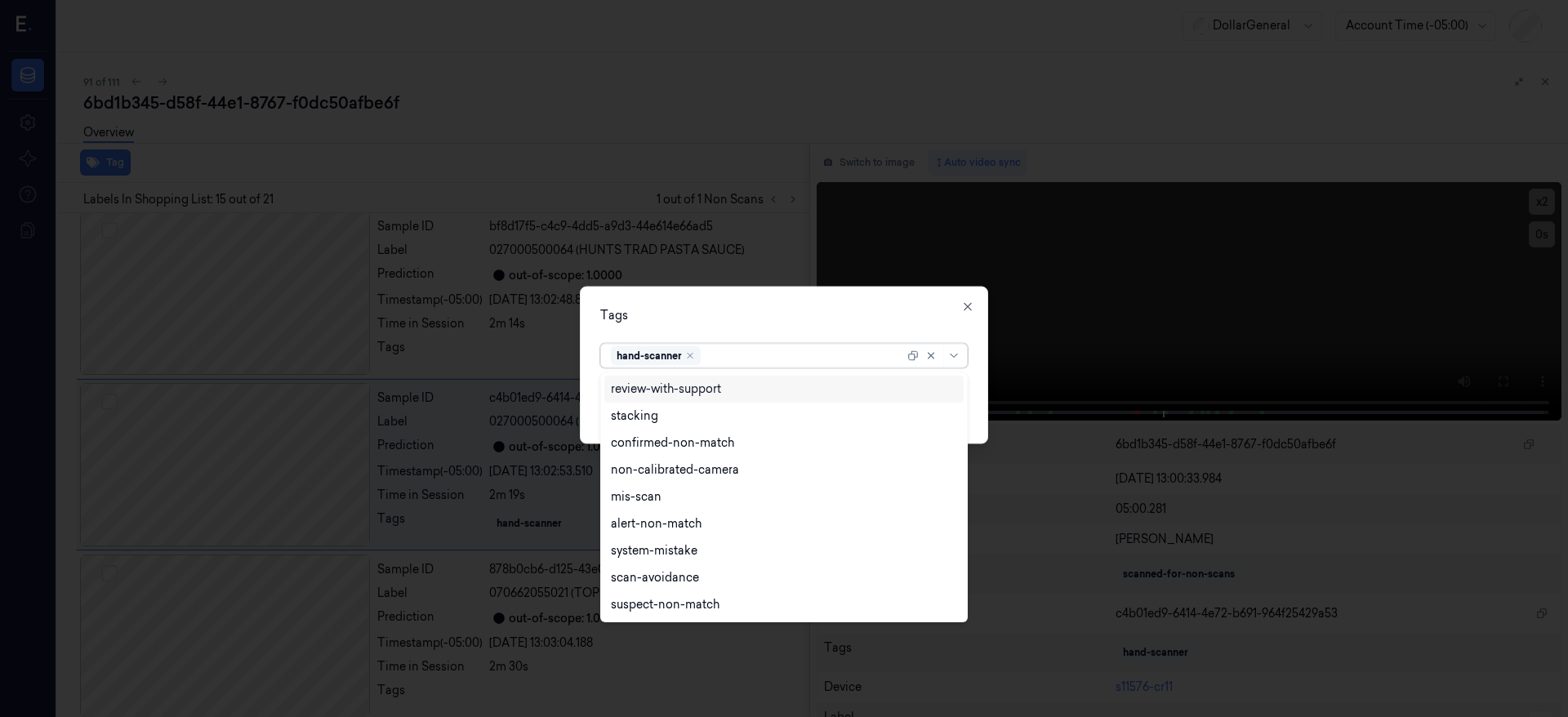
click at [697, 358] on div "hand-scanner" at bounding box center [656, 356] width 90 height 20
click at [689, 357] on icon "Remove ,hand-scanner" at bounding box center [690, 356] width 5 height 5
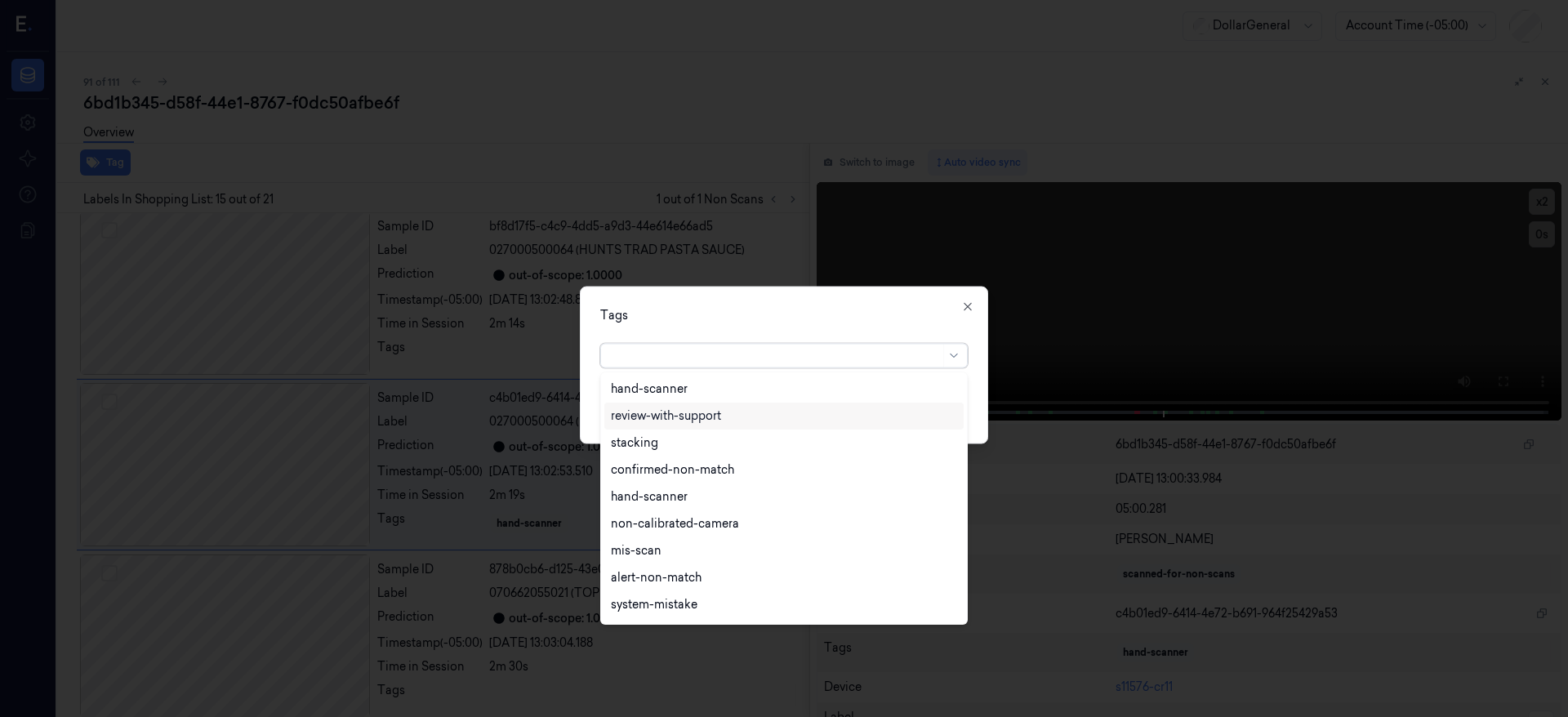
click at [758, 301] on div "Tags option hand-scanner, deselected. 21 results available. Use Up and Down to …" at bounding box center [784, 365] width 408 height 157
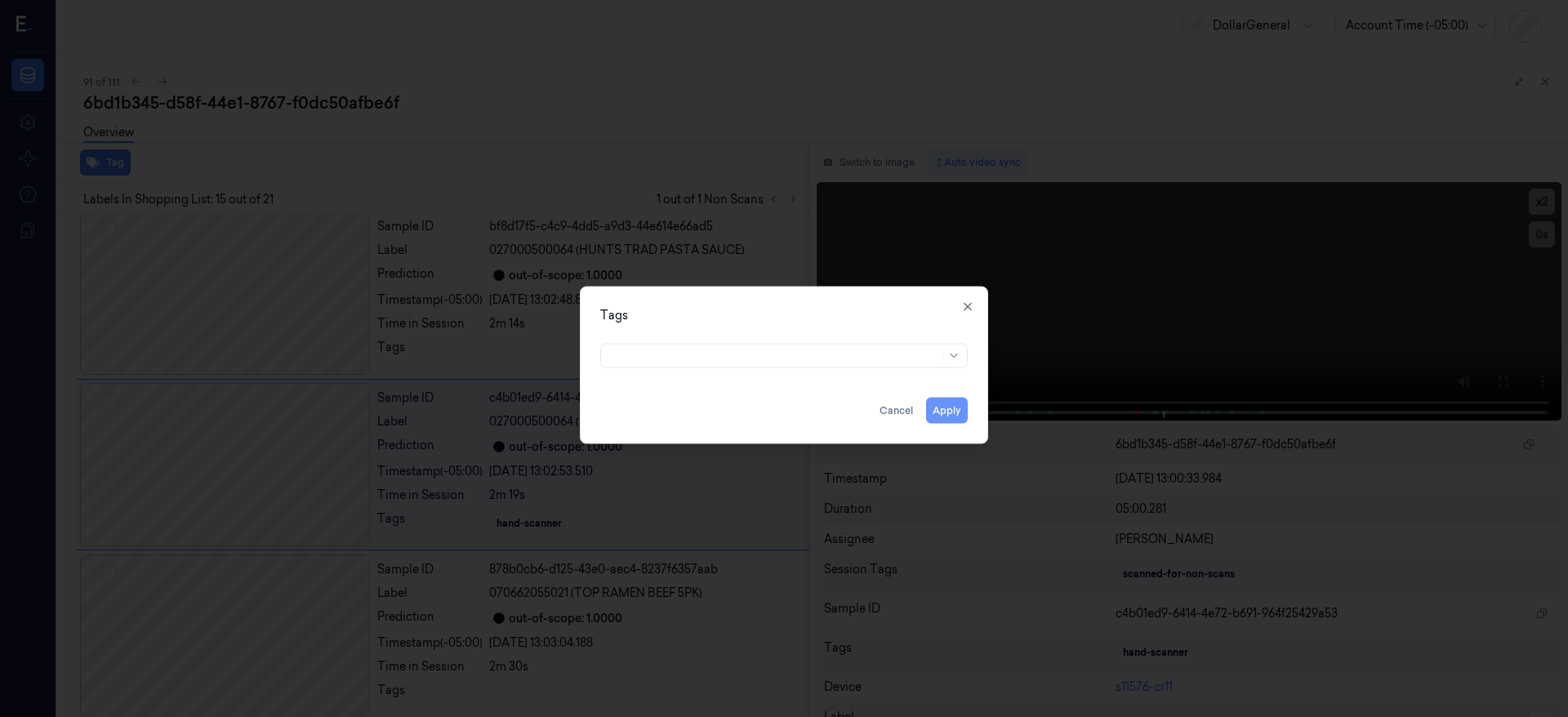
click at [958, 407] on button "Apply" at bounding box center [947, 411] width 42 height 26
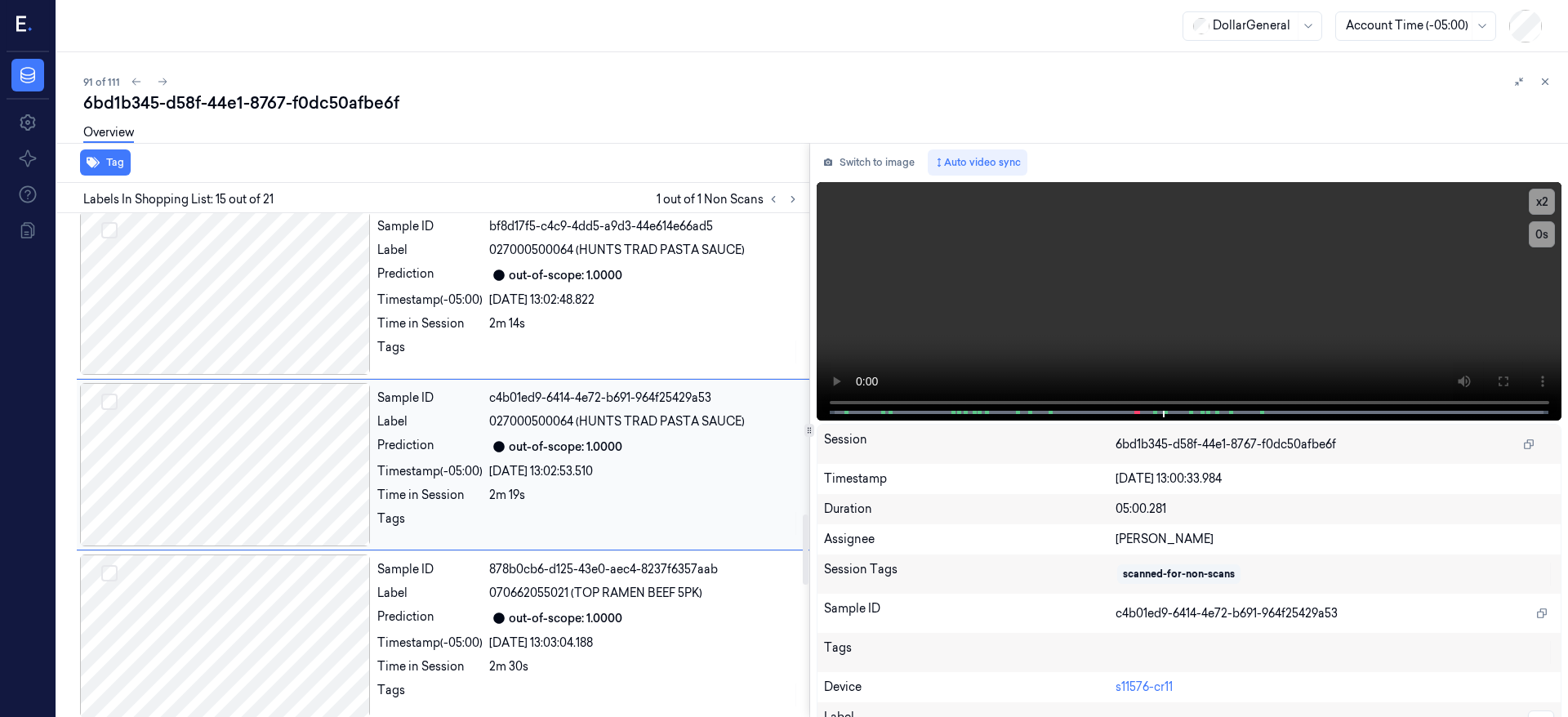
scroll to position [2031, 0]
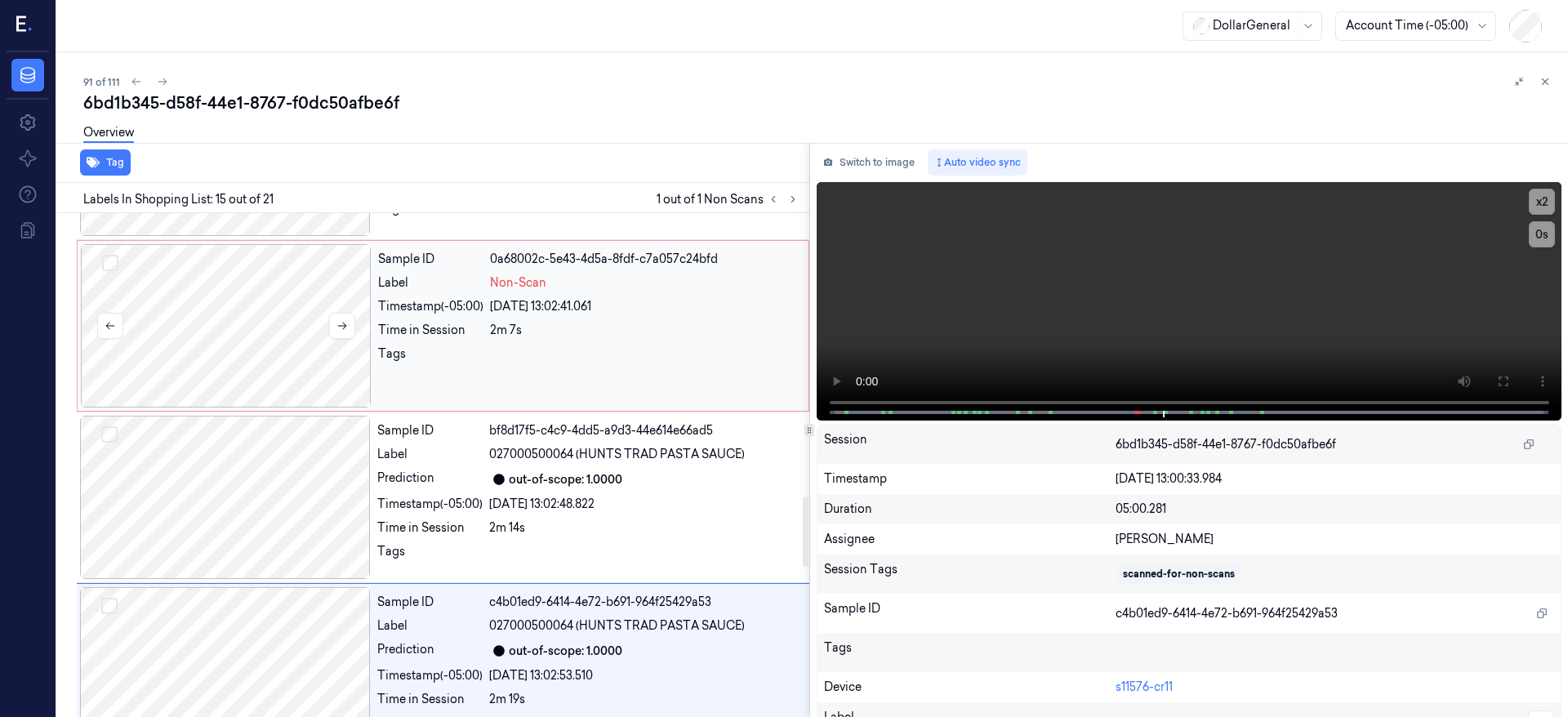
click at [268, 330] on div at bounding box center [226, 326] width 291 height 163
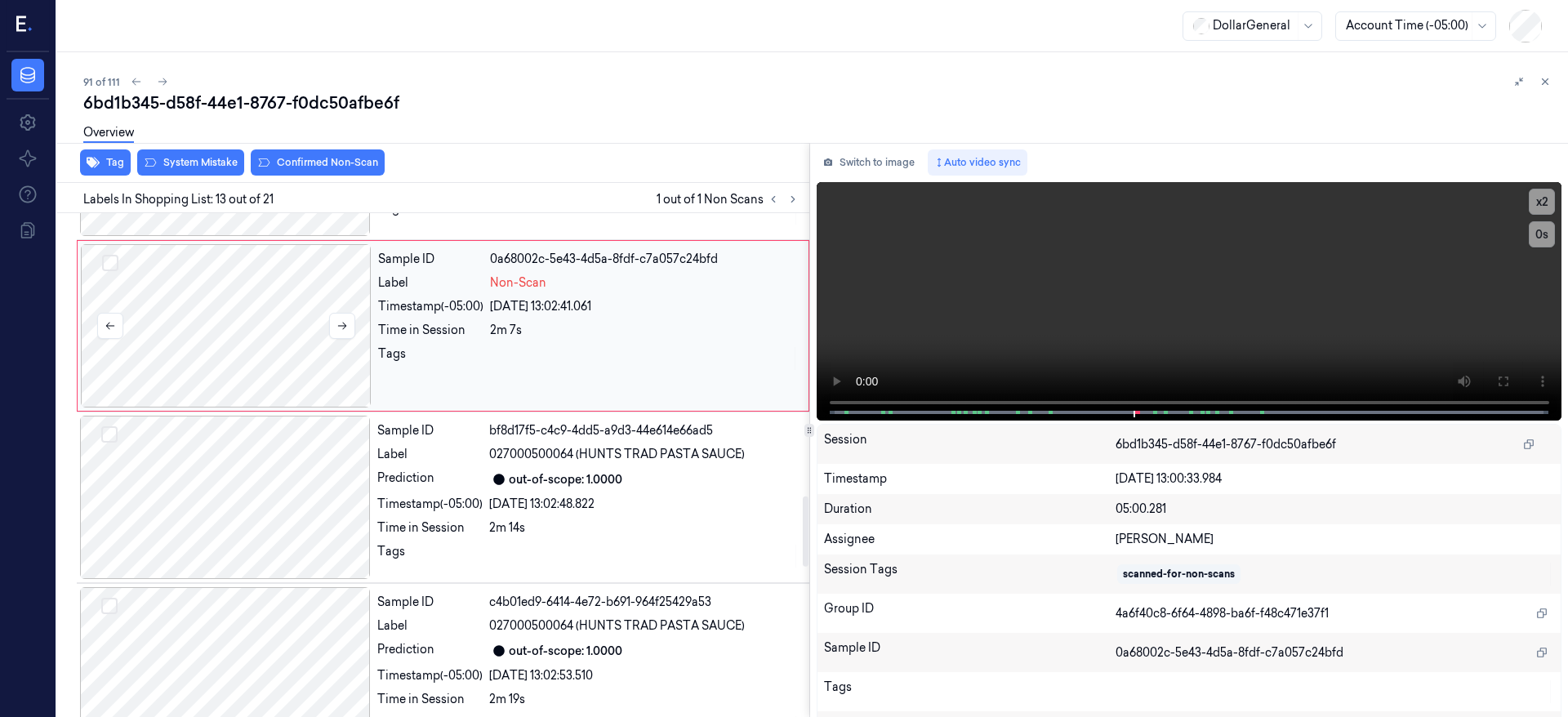
scroll to position [1892, 0]
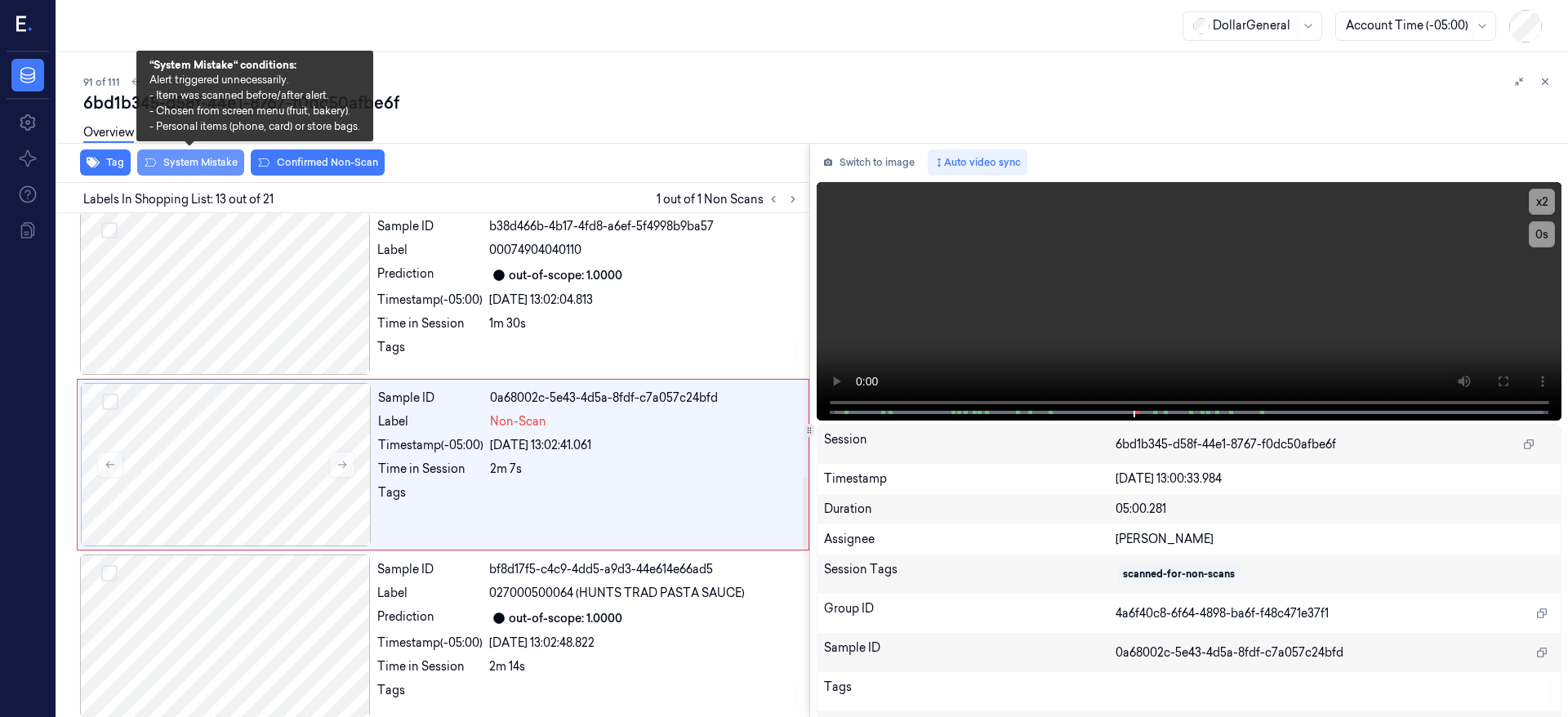
click at [196, 162] on button "System Mistake" at bounding box center [191, 162] width 107 height 26
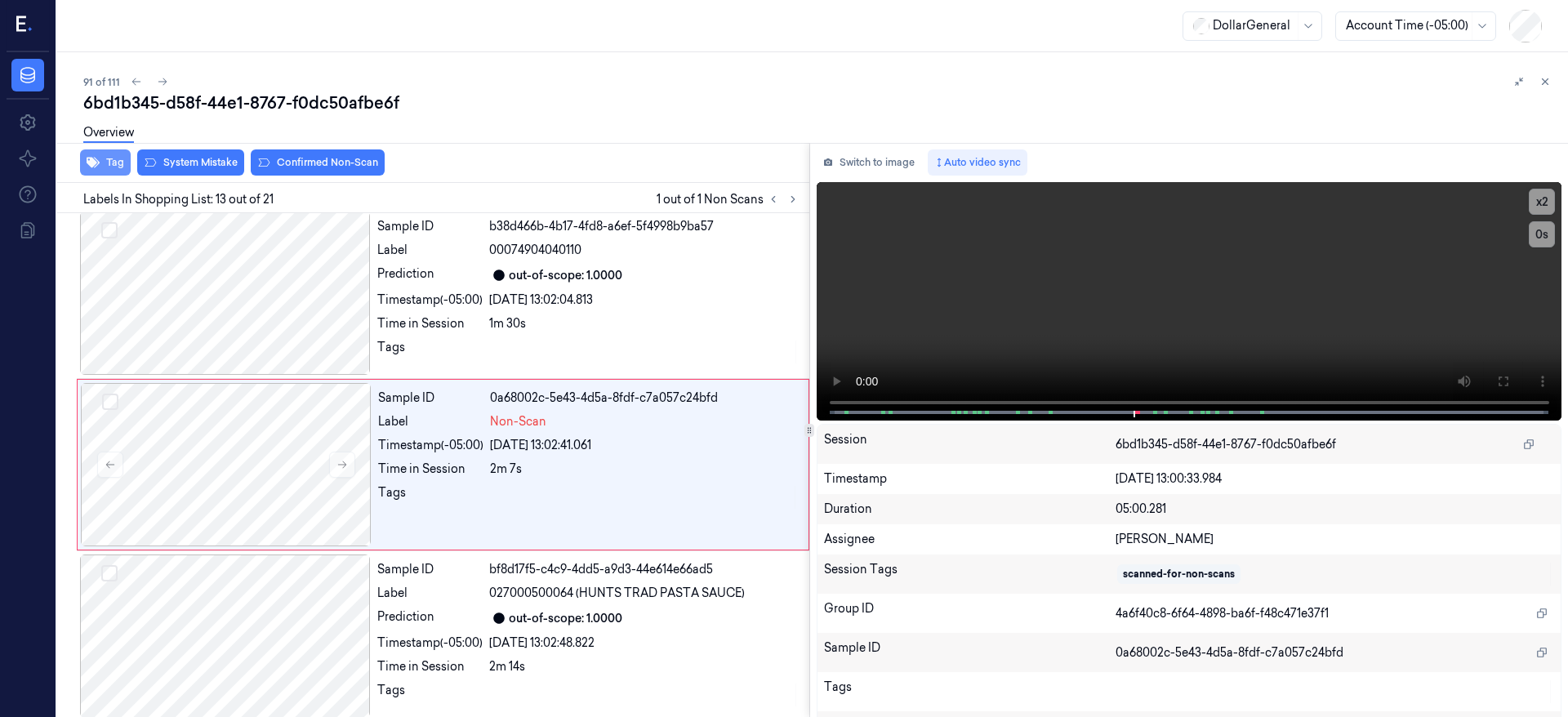
click at [109, 157] on button "Tag" at bounding box center [105, 162] width 51 height 26
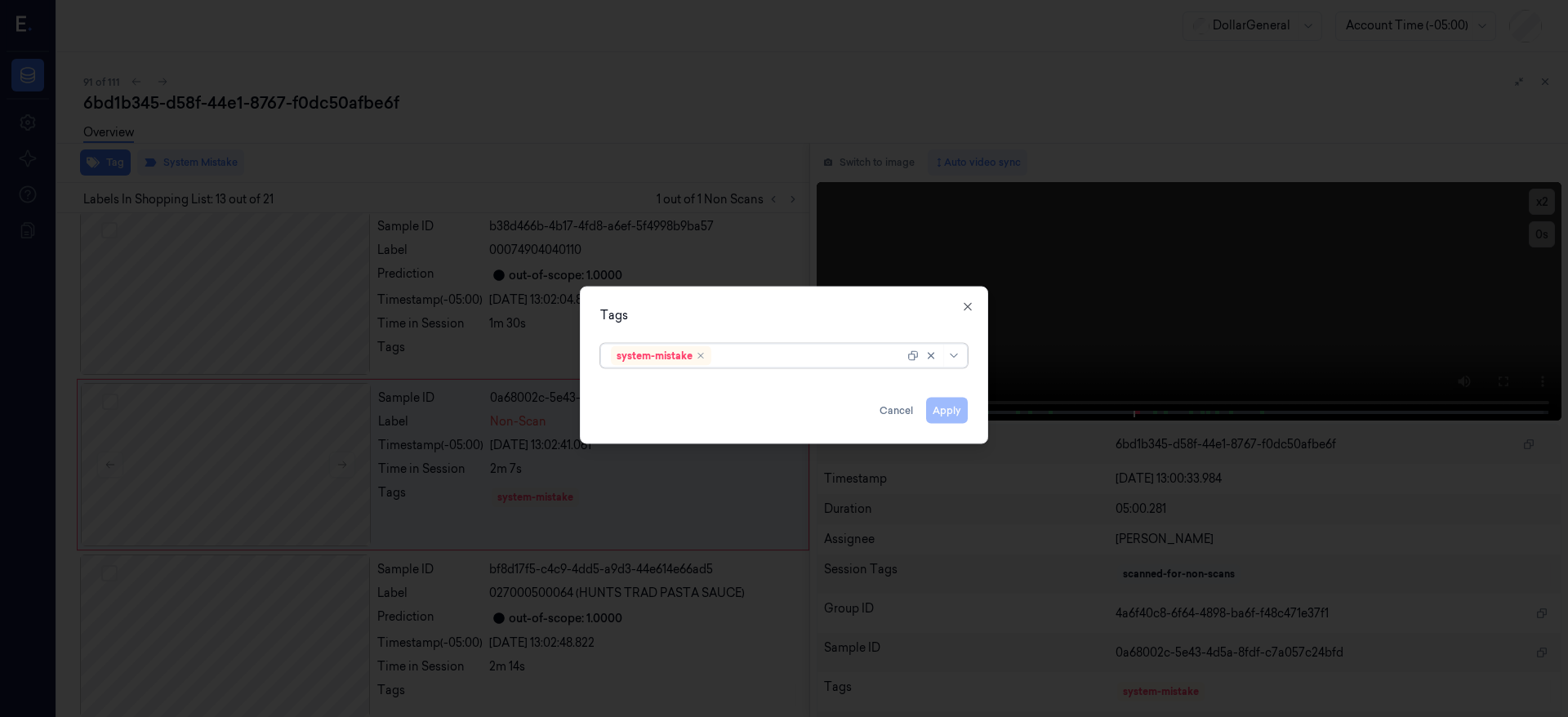
click at [822, 361] on div at bounding box center [809, 356] width 190 height 17
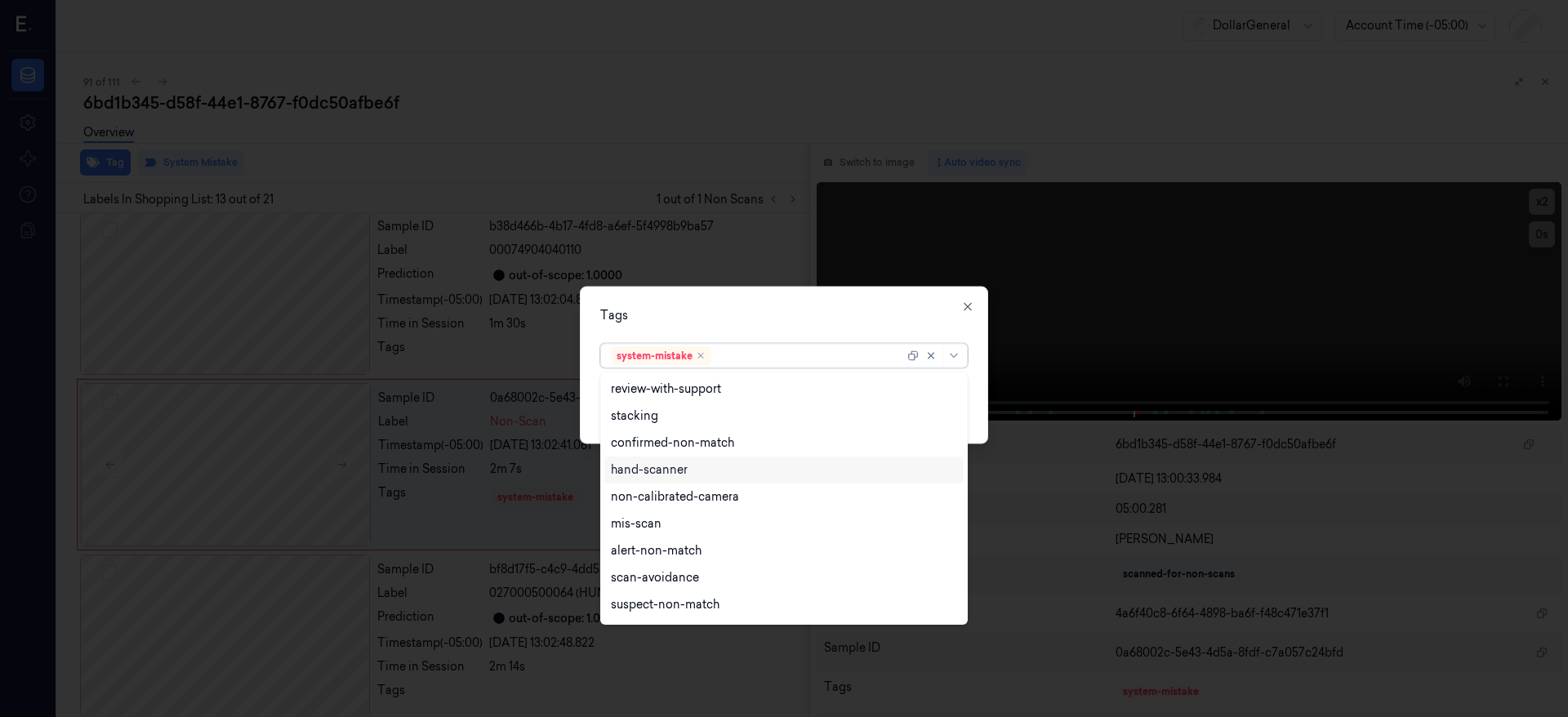
click at [773, 478] on div "hand-scanner" at bounding box center [784, 470] width 360 height 27
click at [978, 419] on div "Tags option hand-scanner, selected. 18 results available. Use Up and Down to ch…" at bounding box center [784, 365] width 408 height 157
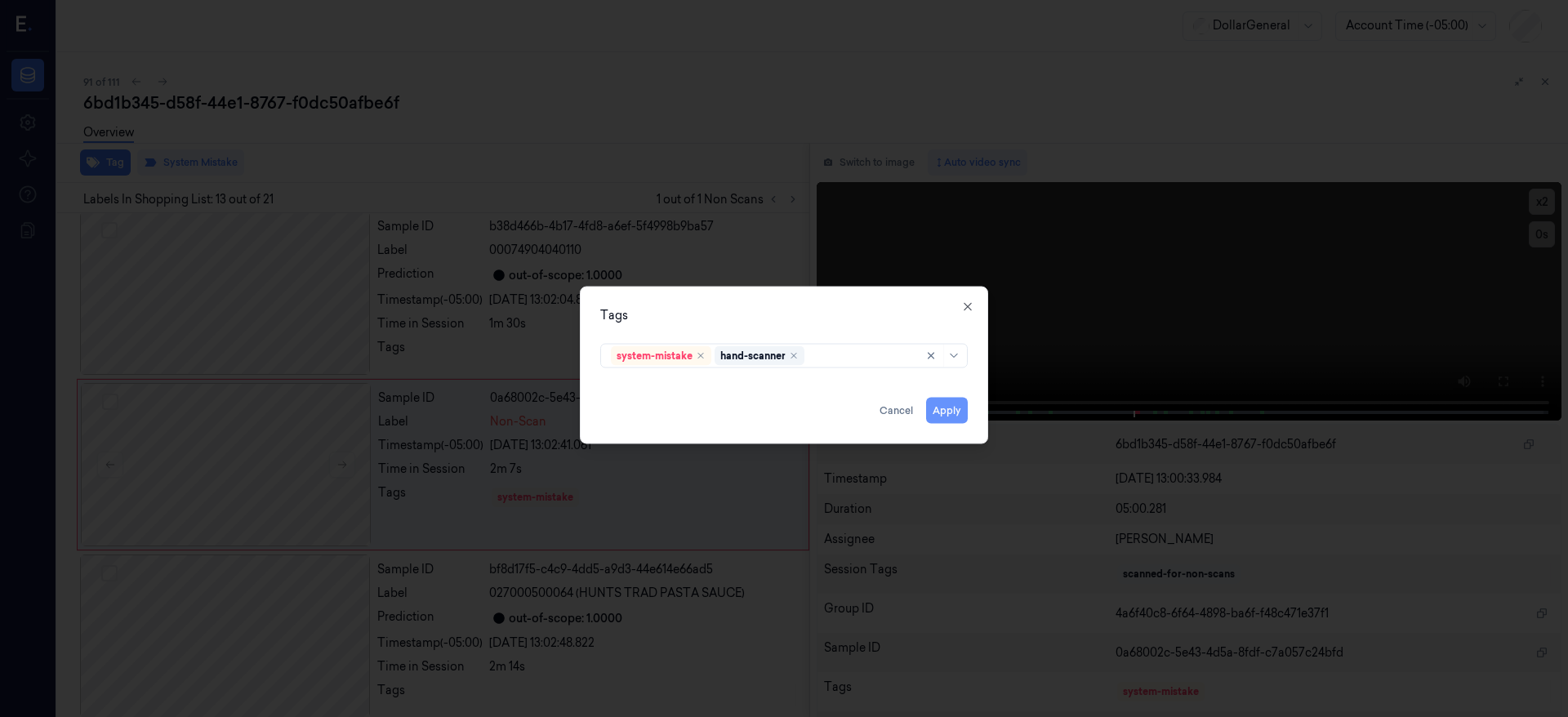
click at [943, 414] on button "Apply" at bounding box center [947, 411] width 42 height 26
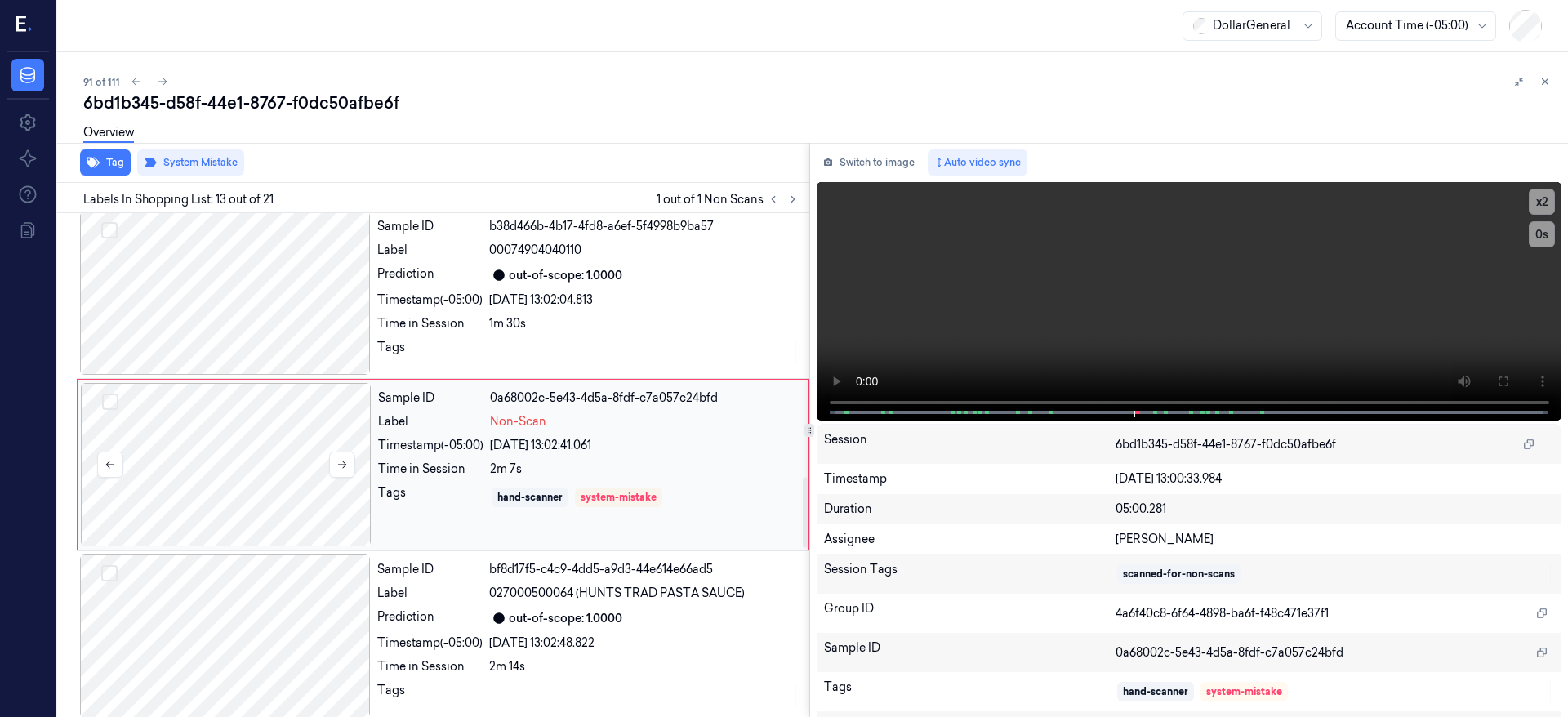
click at [259, 446] on div at bounding box center [226, 465] width 291 height 163
click at [166, 83] on icon at bounding box center [162, 82] width 12 height 12
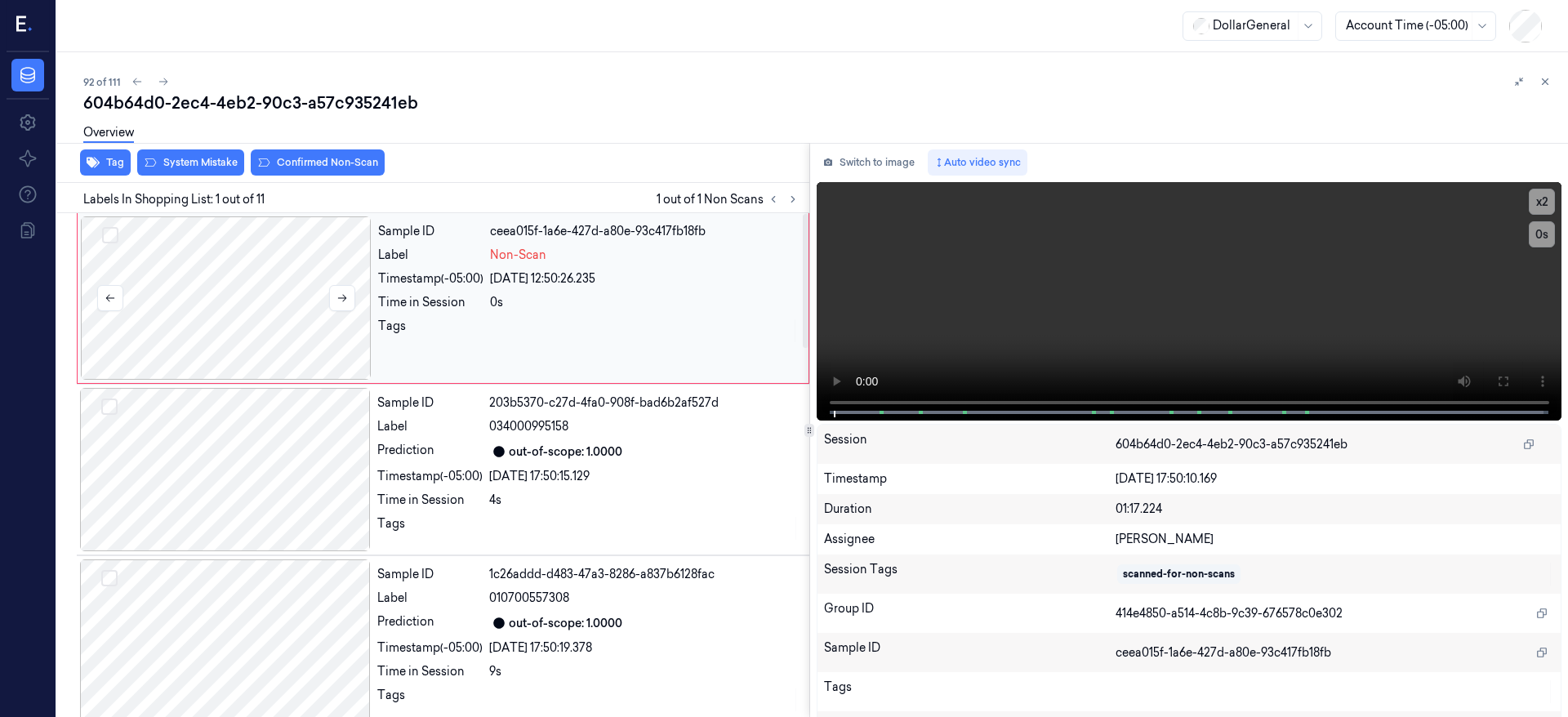
click at [246, 285] on div at bounding box center [226, 298] width 291 height 163
click at [253, 296] on div at bounding box center [226, 298] width 291 height 163
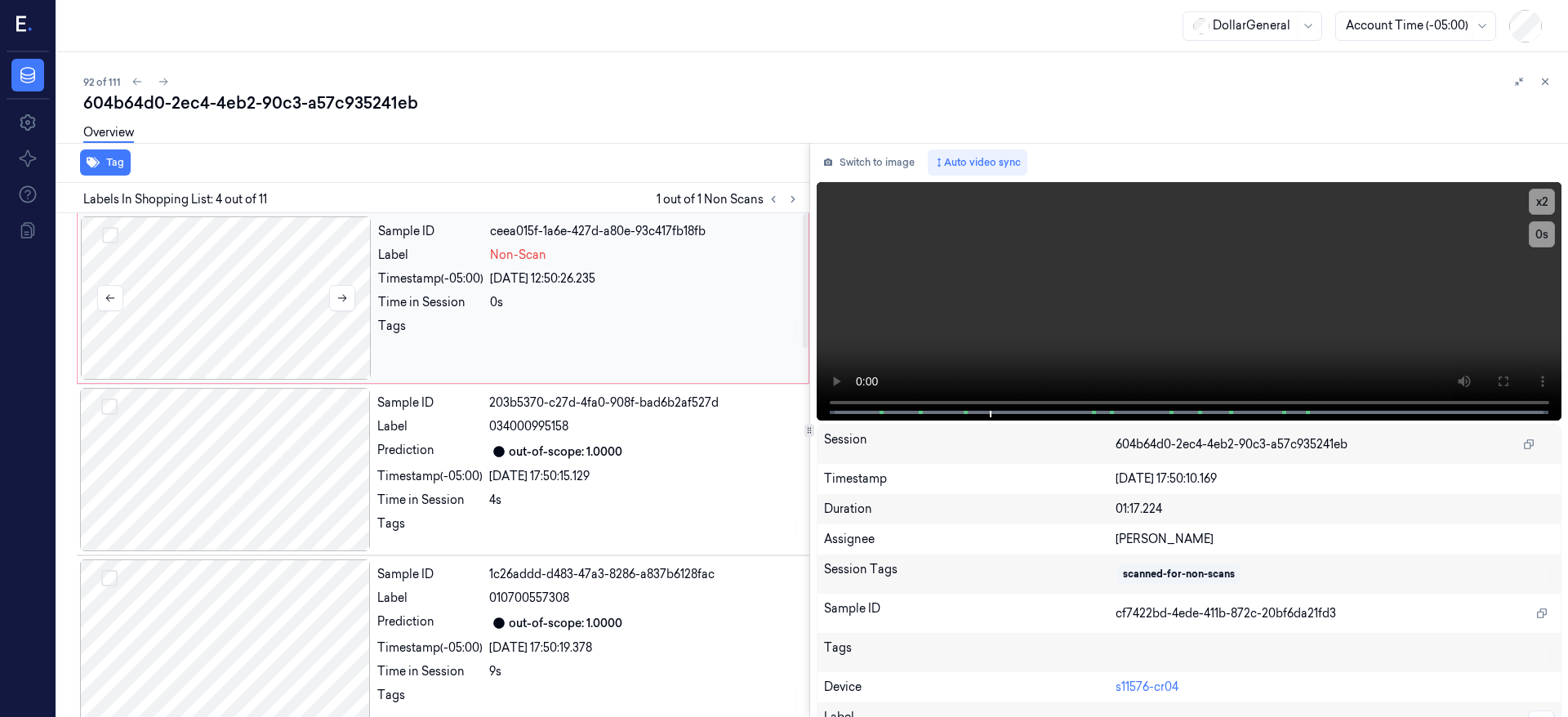
click at [266, 281] on div at bounding box center [226, 298] width 291 height 163
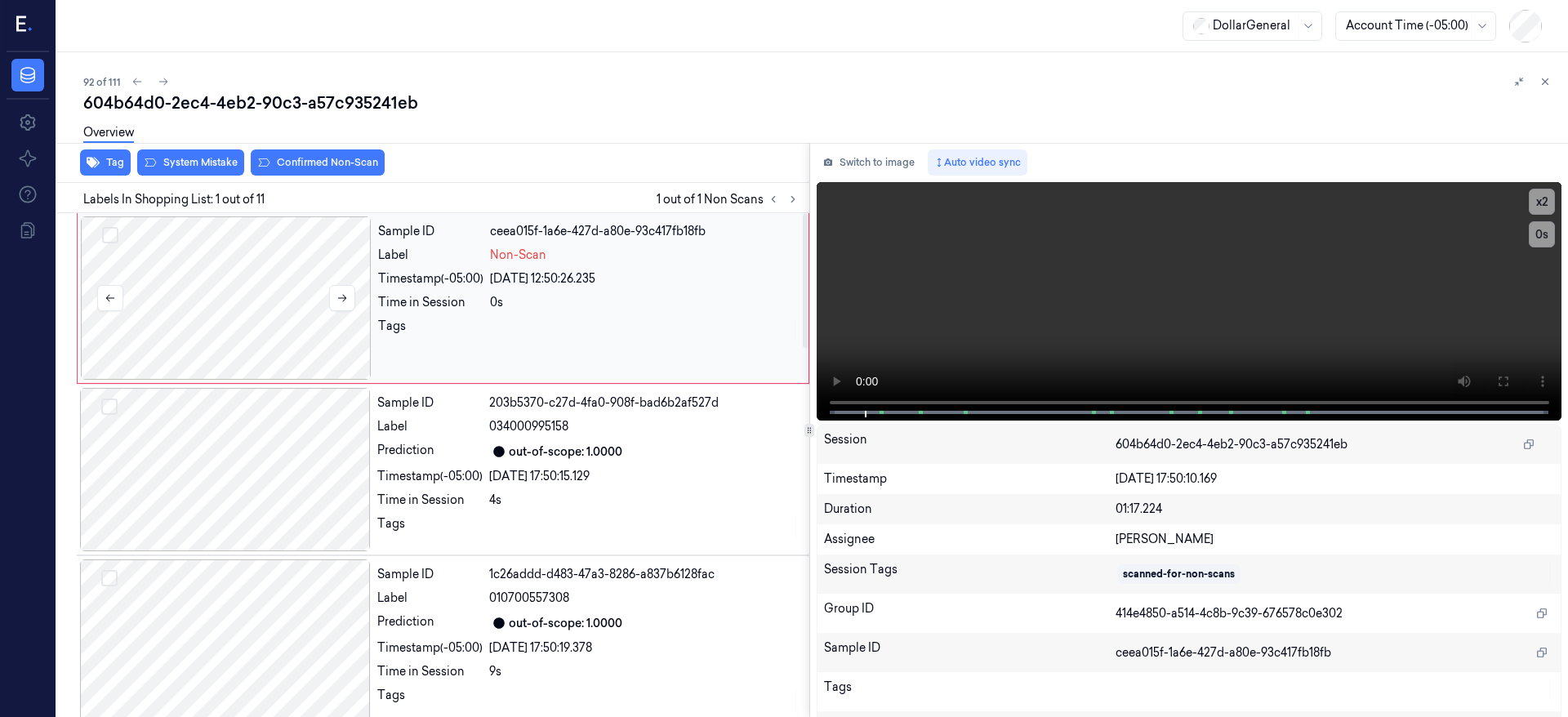
click at [202, 257] on div at bounding box center [226, 298] width 291 height 163
click at [1532, 202] on button "x 2" at bounding box center [1541, 202] width 26 height 26
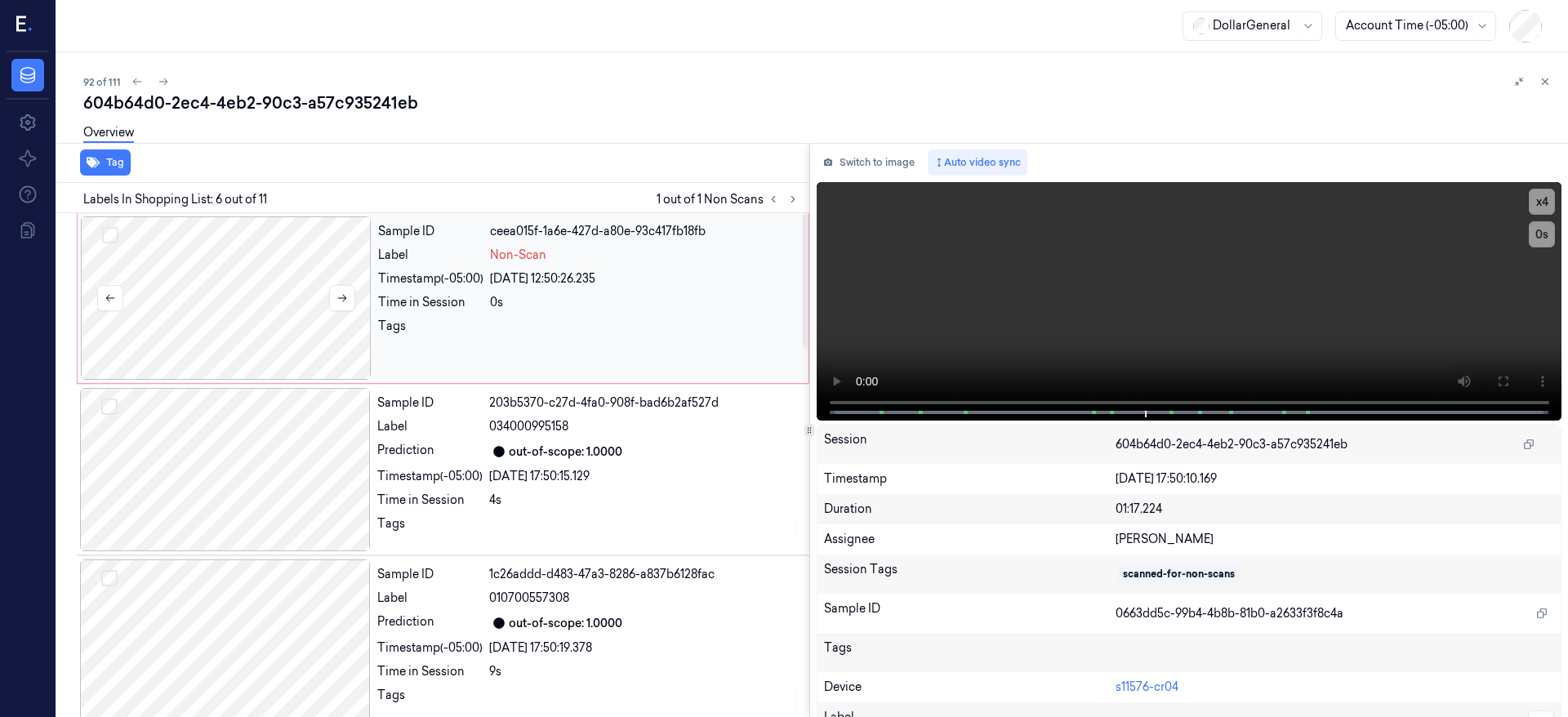
click at [200, 282] on div at bounding box center [226, 298] width 291 height 163
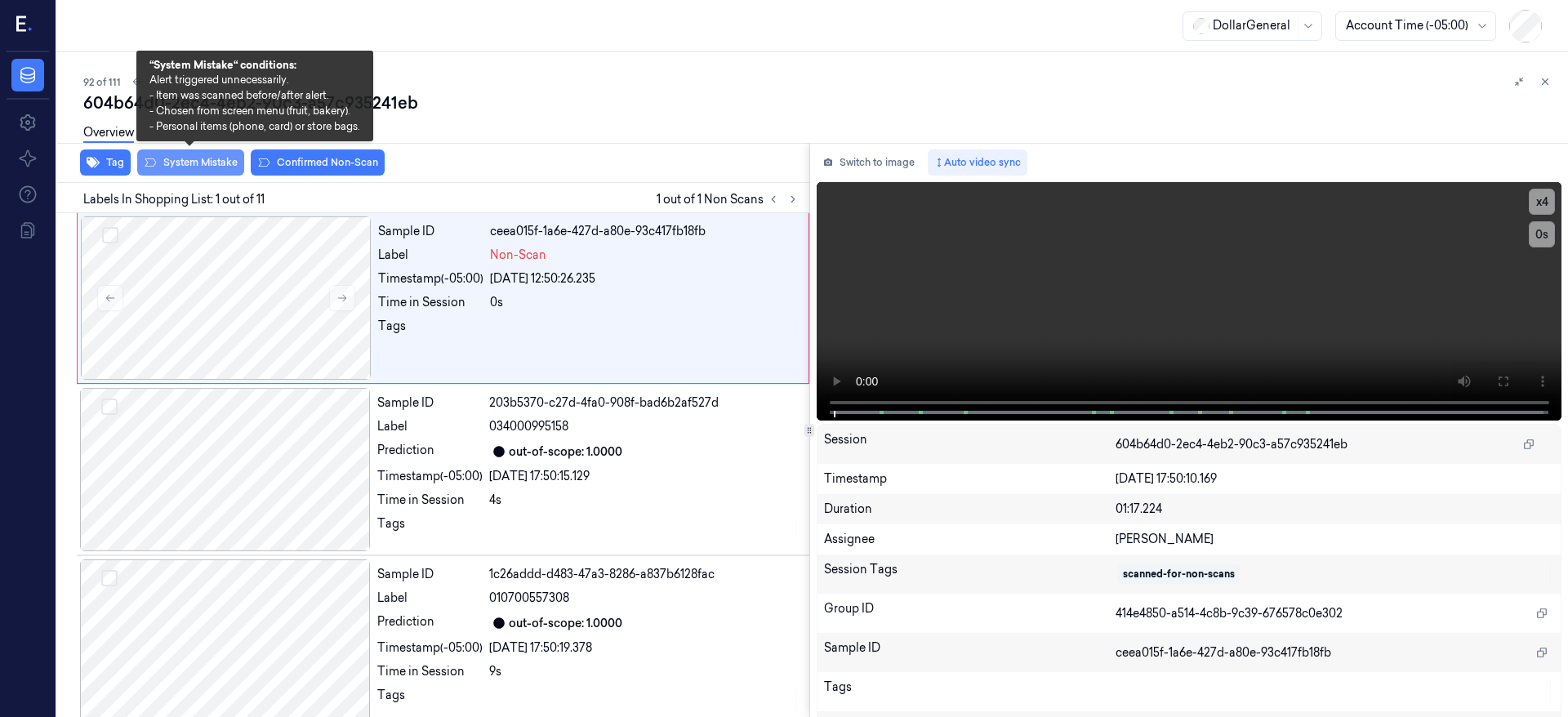
click at [207, 167] on button "System Mistake" at bounding box center [191, 162] width 107 height 26
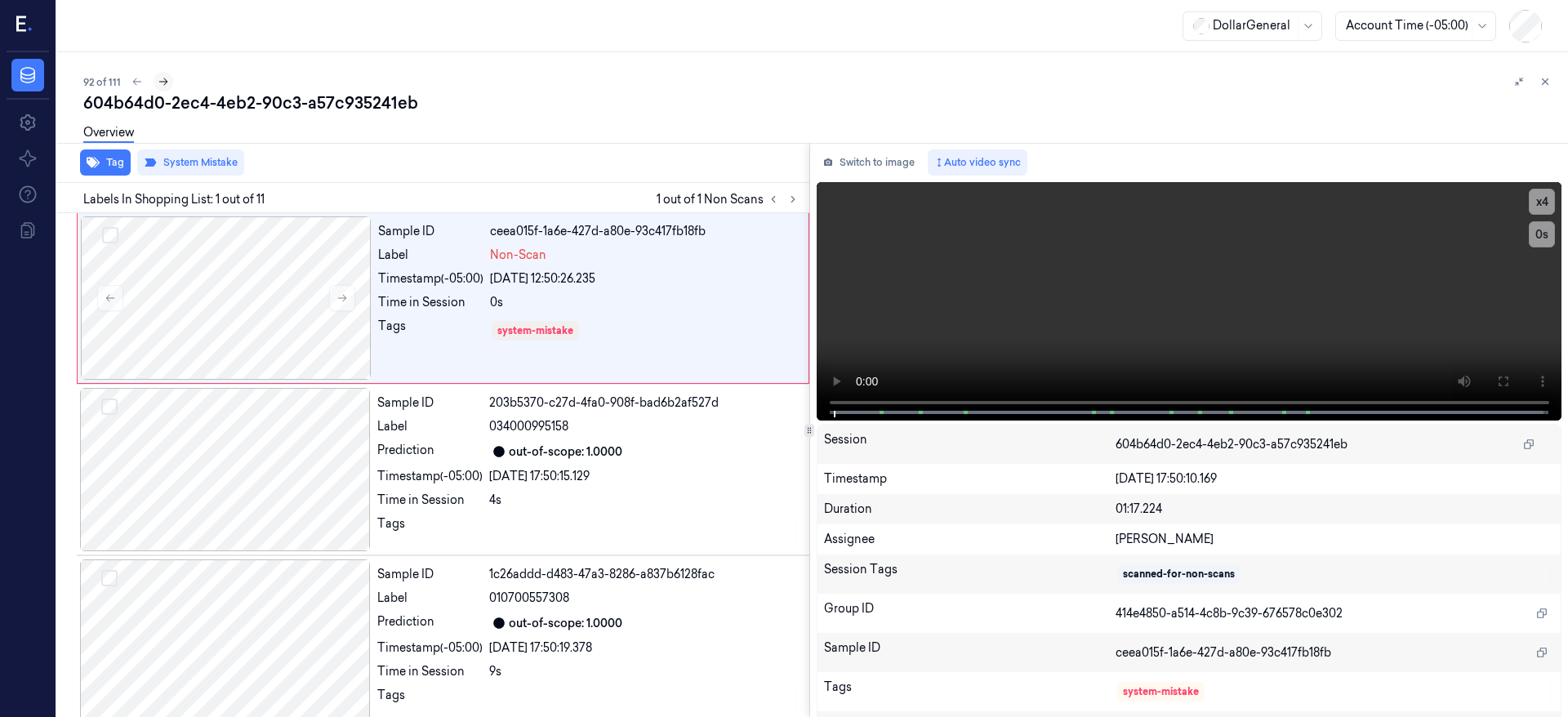
click at [165, 81] on icon at bounding box center [163, 82] width 12 height 12
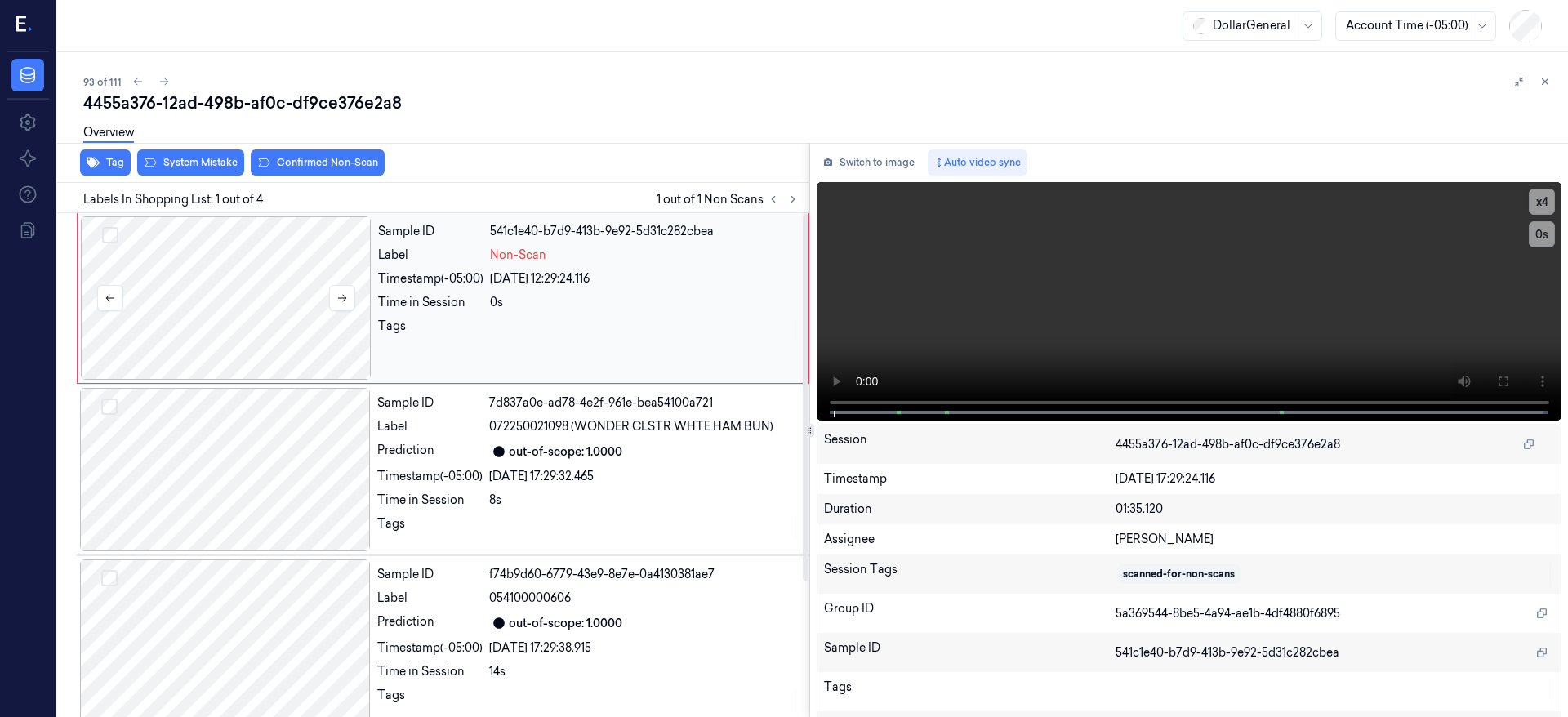
click at [248, 256] on div at bounding box center [226, 298] width 291 height 163
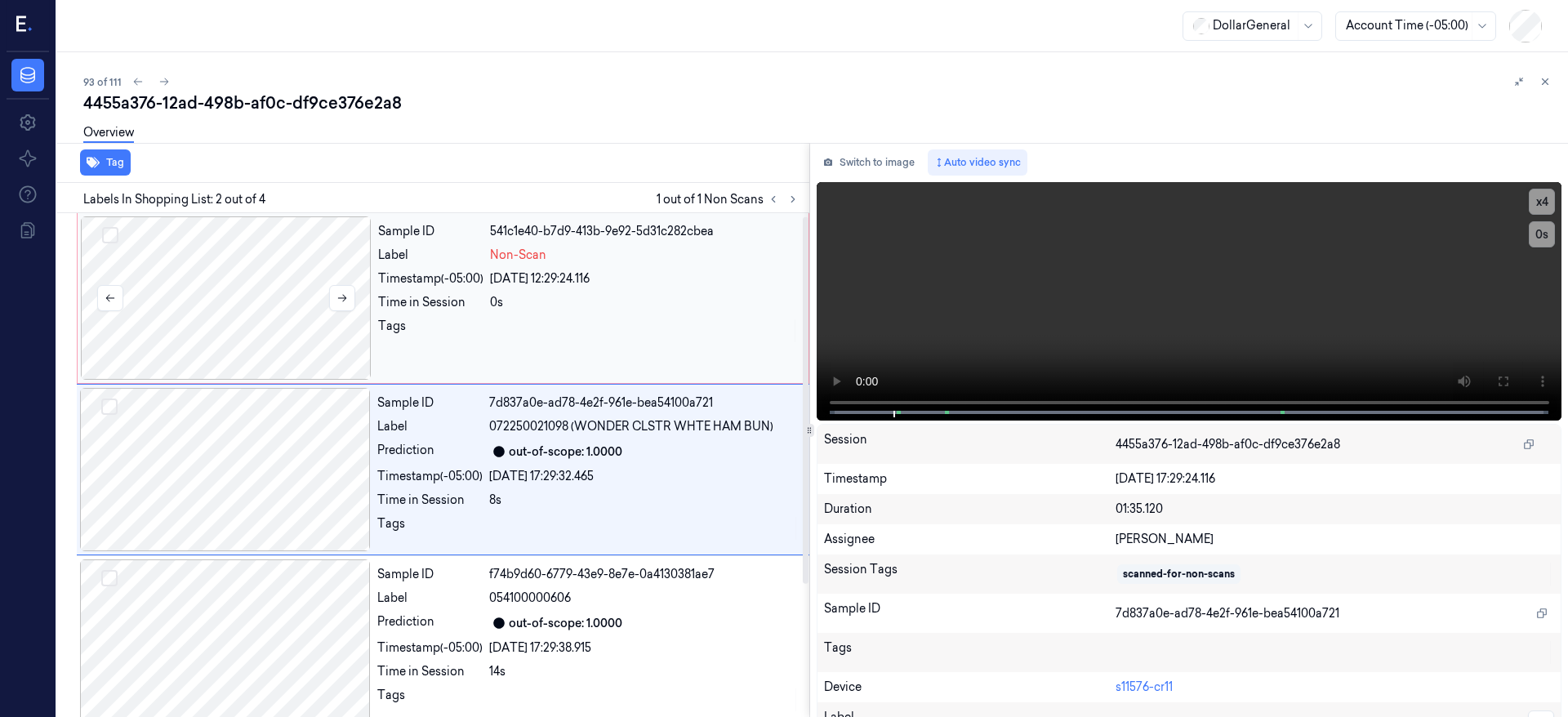
scroll to position [5, 0]
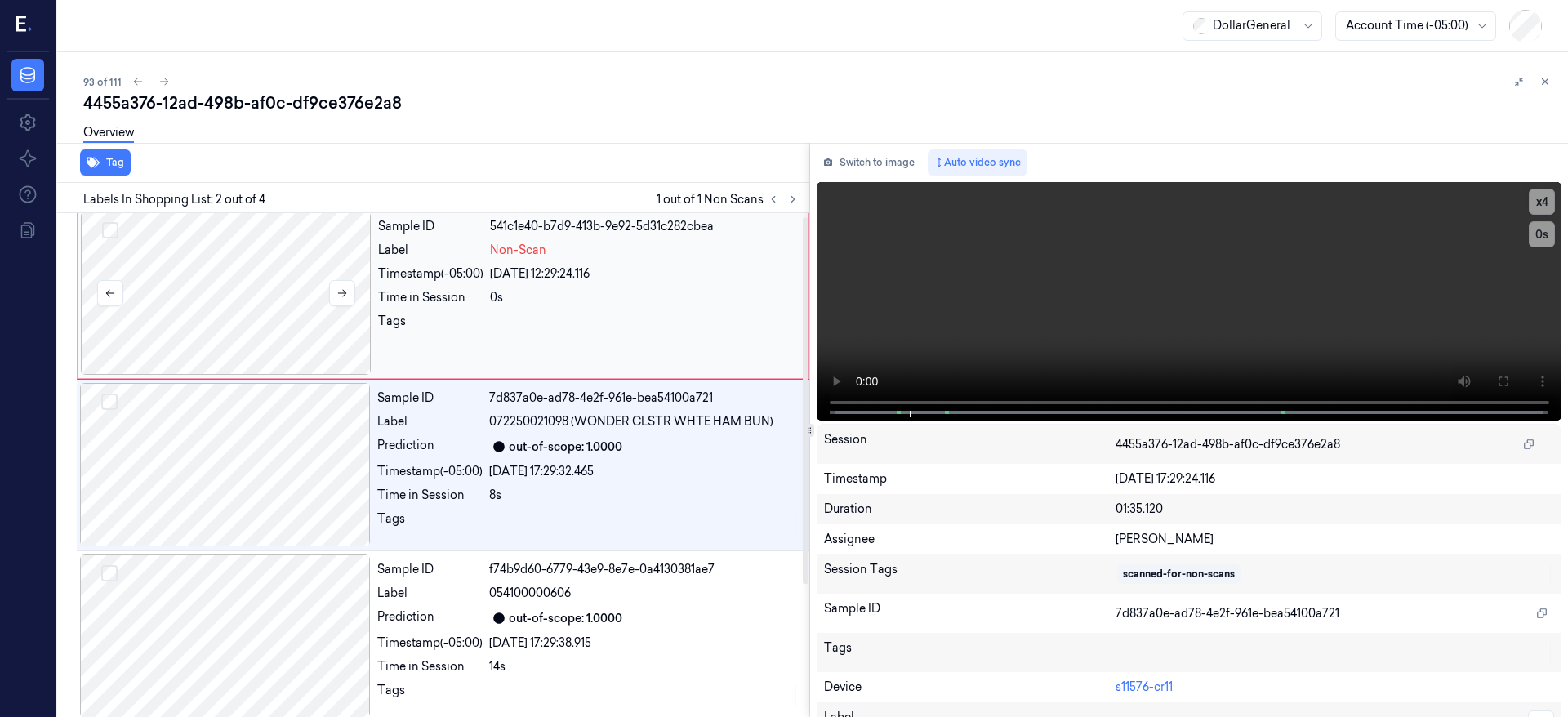
click at [202, 278] on div at bounding box center [226, 293] width 291 height 163
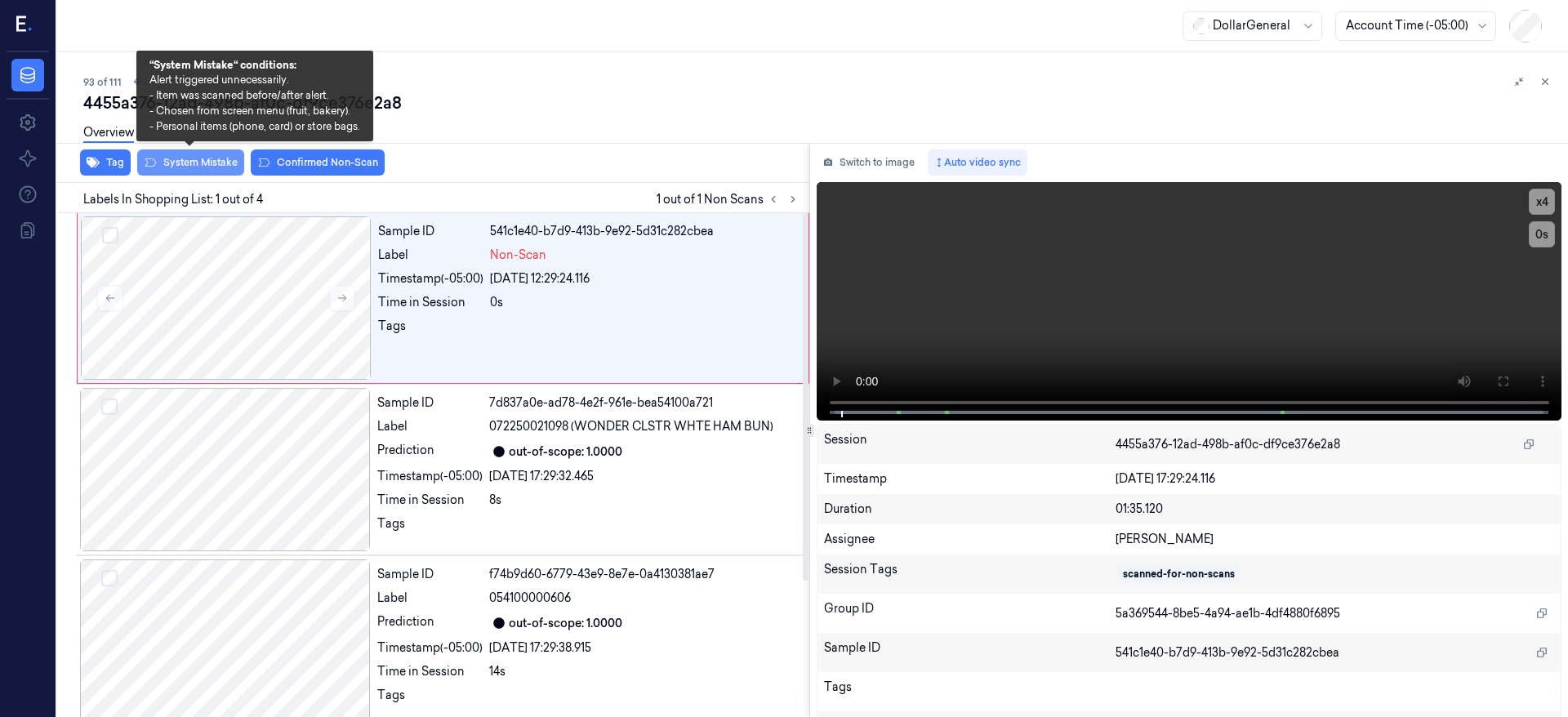
click at [201, 177] on div "Tag System Mistake Confirmed Non-Scan" at bounding box center [430, 163] width 759 height 40
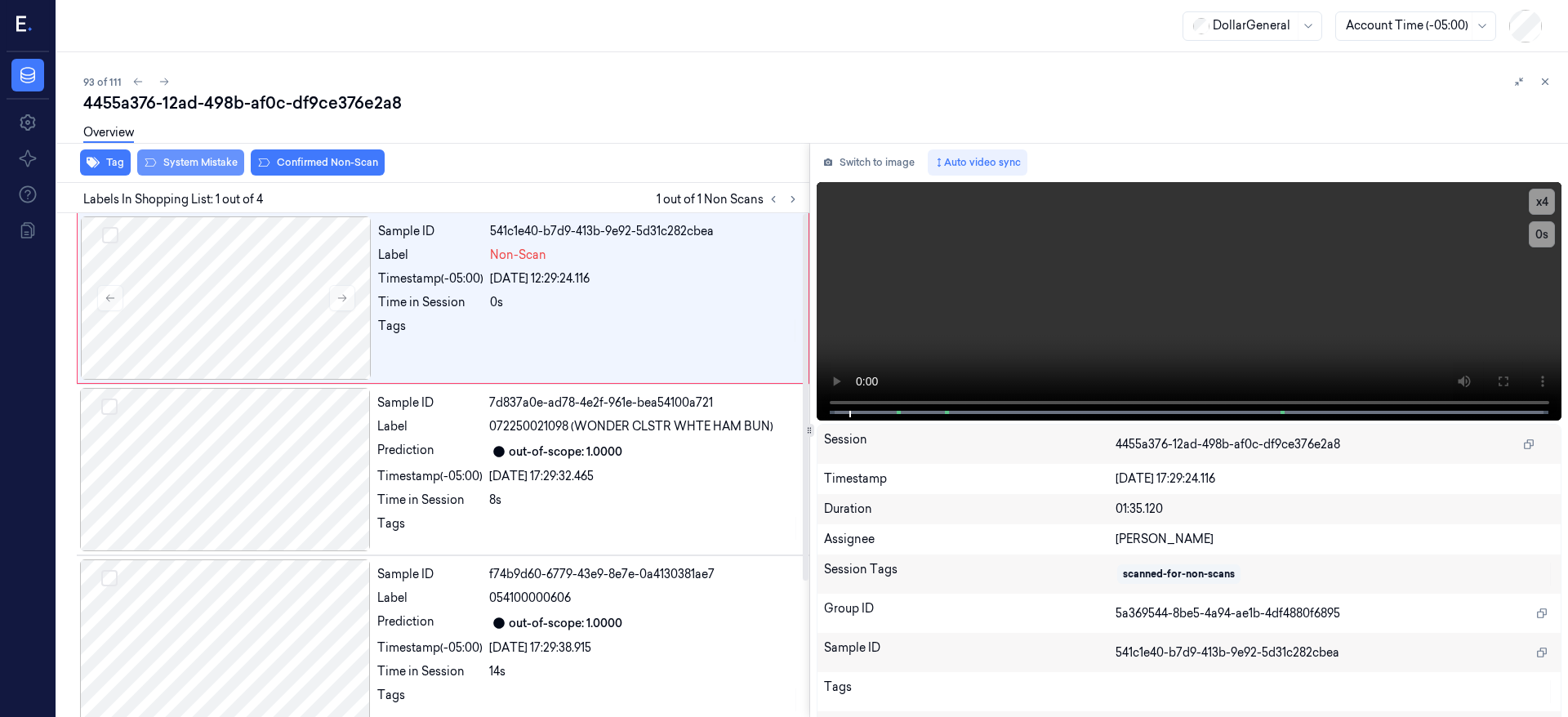
click at [202, 170] on button "System Mistake" at bounding box center [191, 162] width 107 height 26
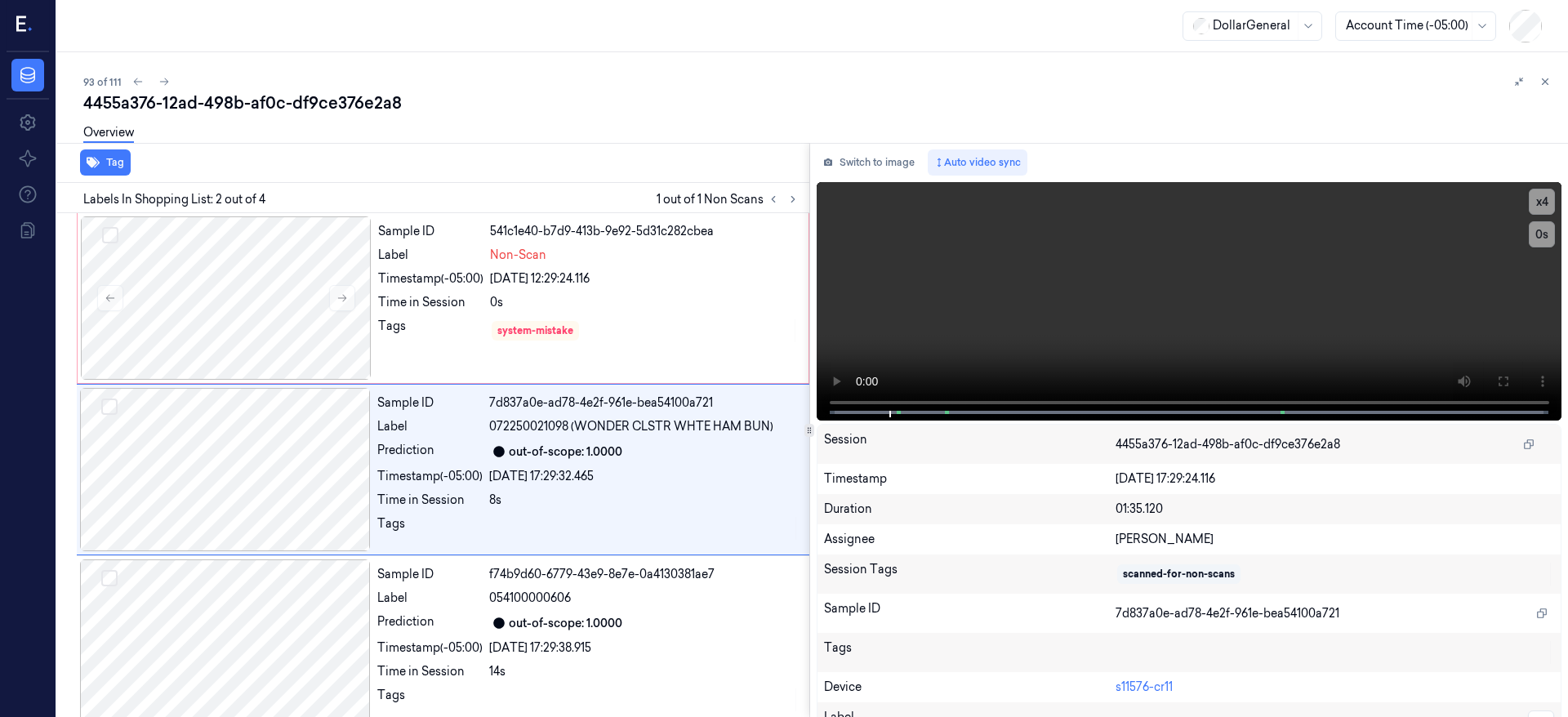
scroll to position [5, 0]
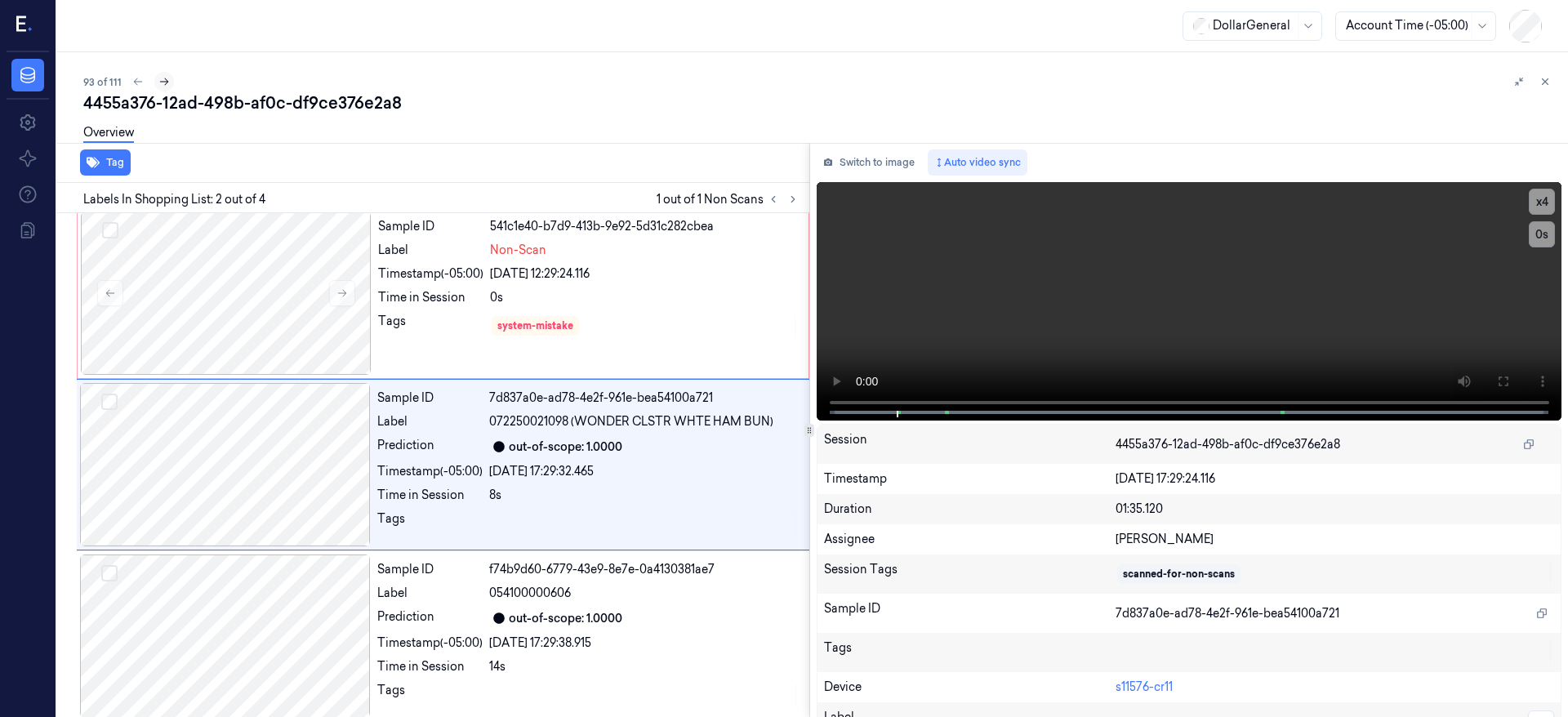
click at [165, 82] on icon at bounding box center [164, 82] width 12 height 12
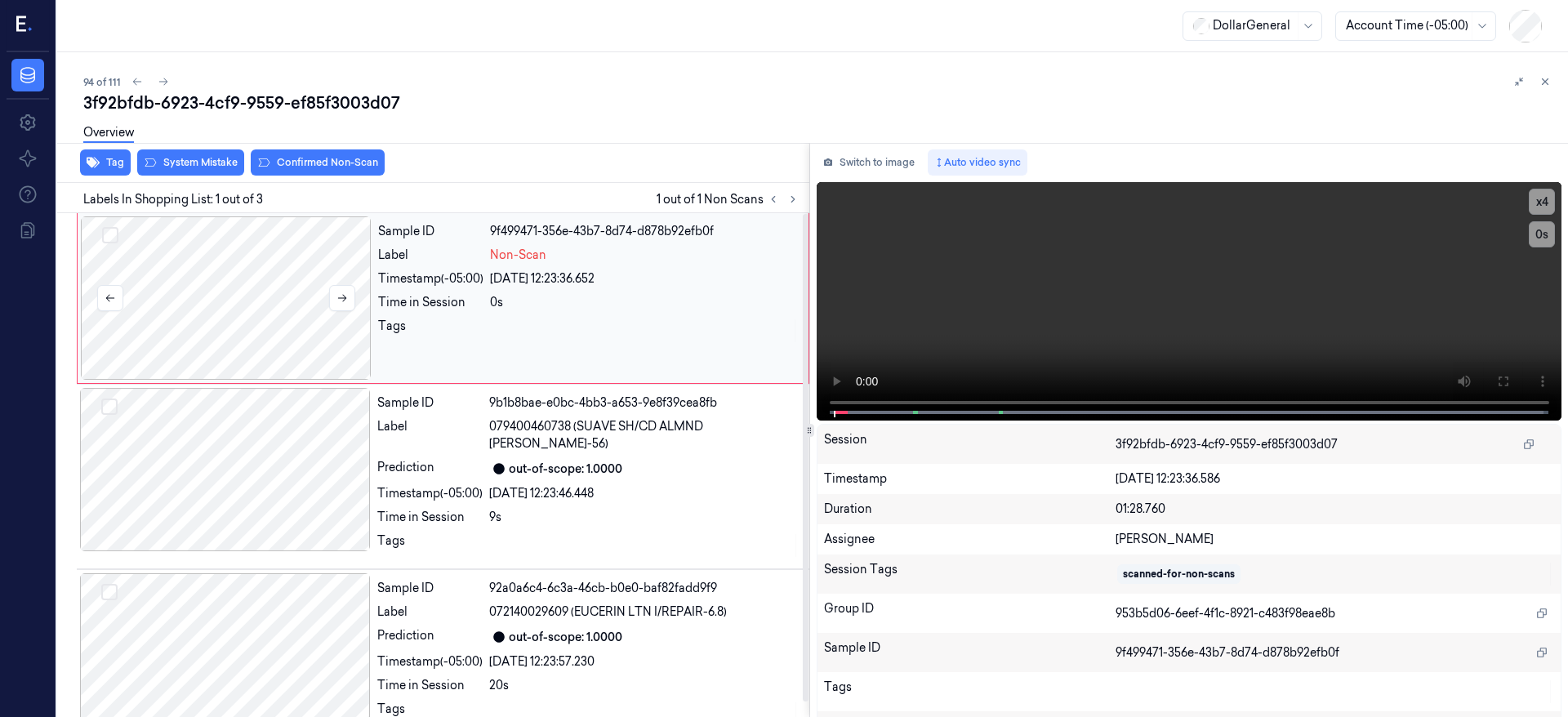
click at [264, 363] on div at bounding box center [226, 298] width 291 height 163
click at [256, 321] on div at bounding box center [226, 298] width 291 height 163
click at [829, 401] on video at bounding box center [1190, 301] width 746 height 238
click at [218, 281] on div at bounding box center [226, 298] width 291 height 163
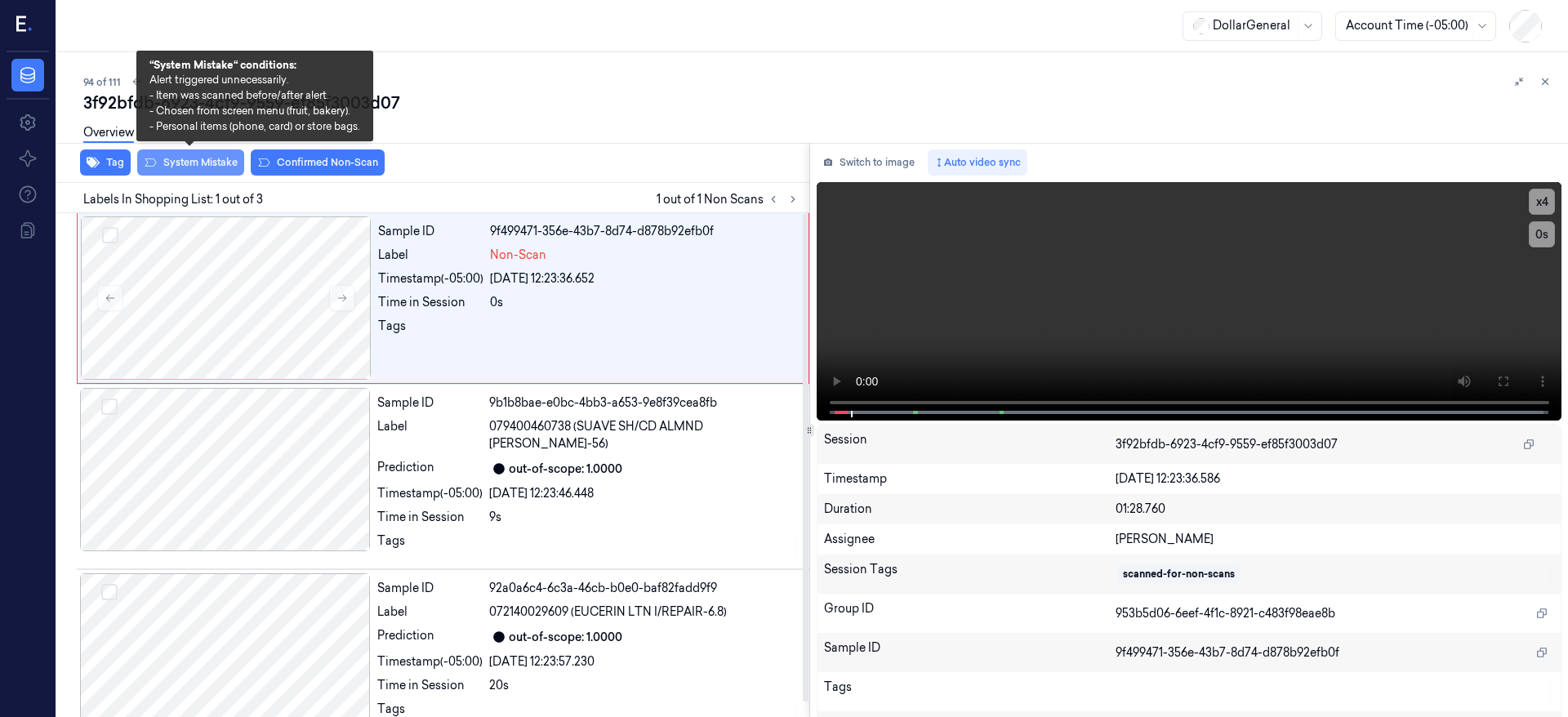
click at [220, 159] on button "System Mistake" at bounding box center [191, 162] width 107 height 26
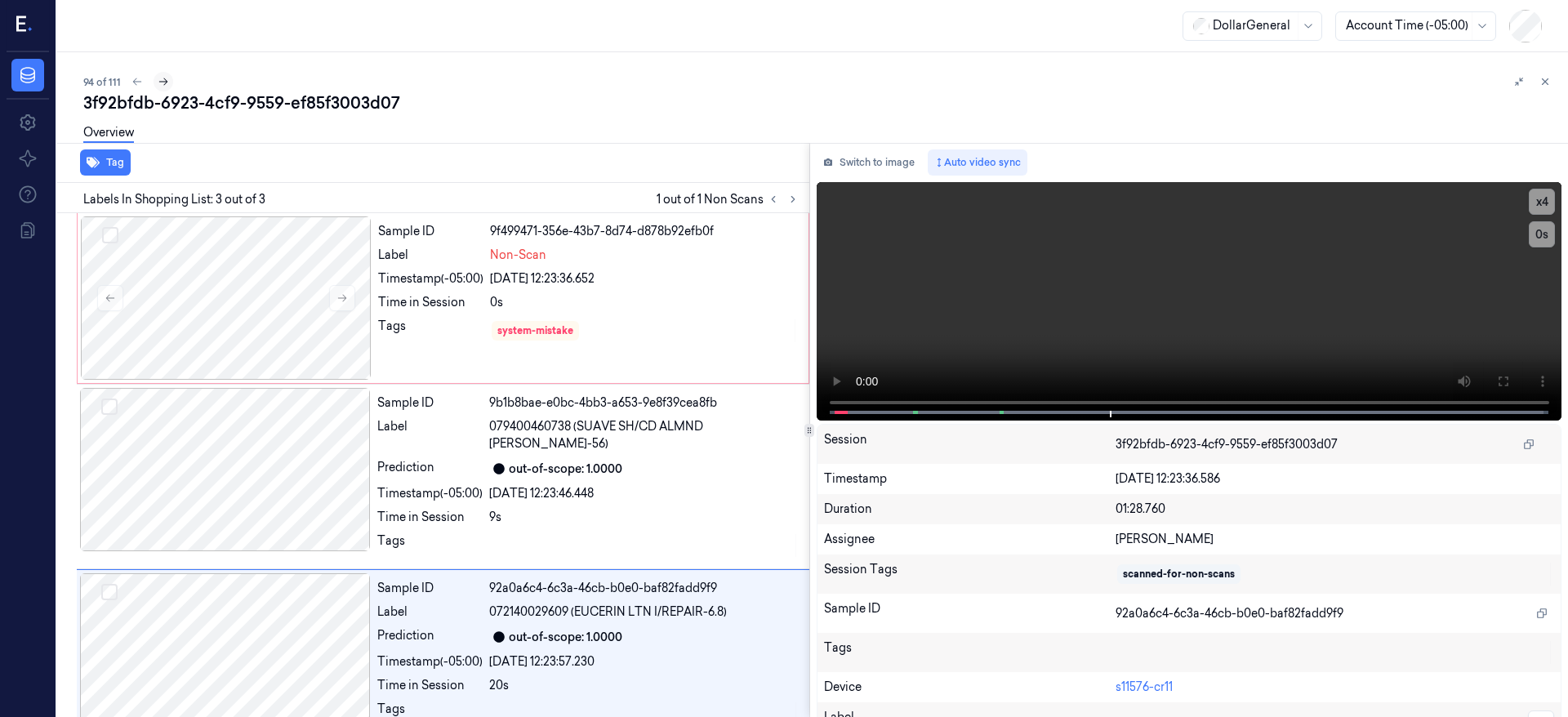
click at [163, 79] on icon at bounding box center [163, 82] width 12 height 12
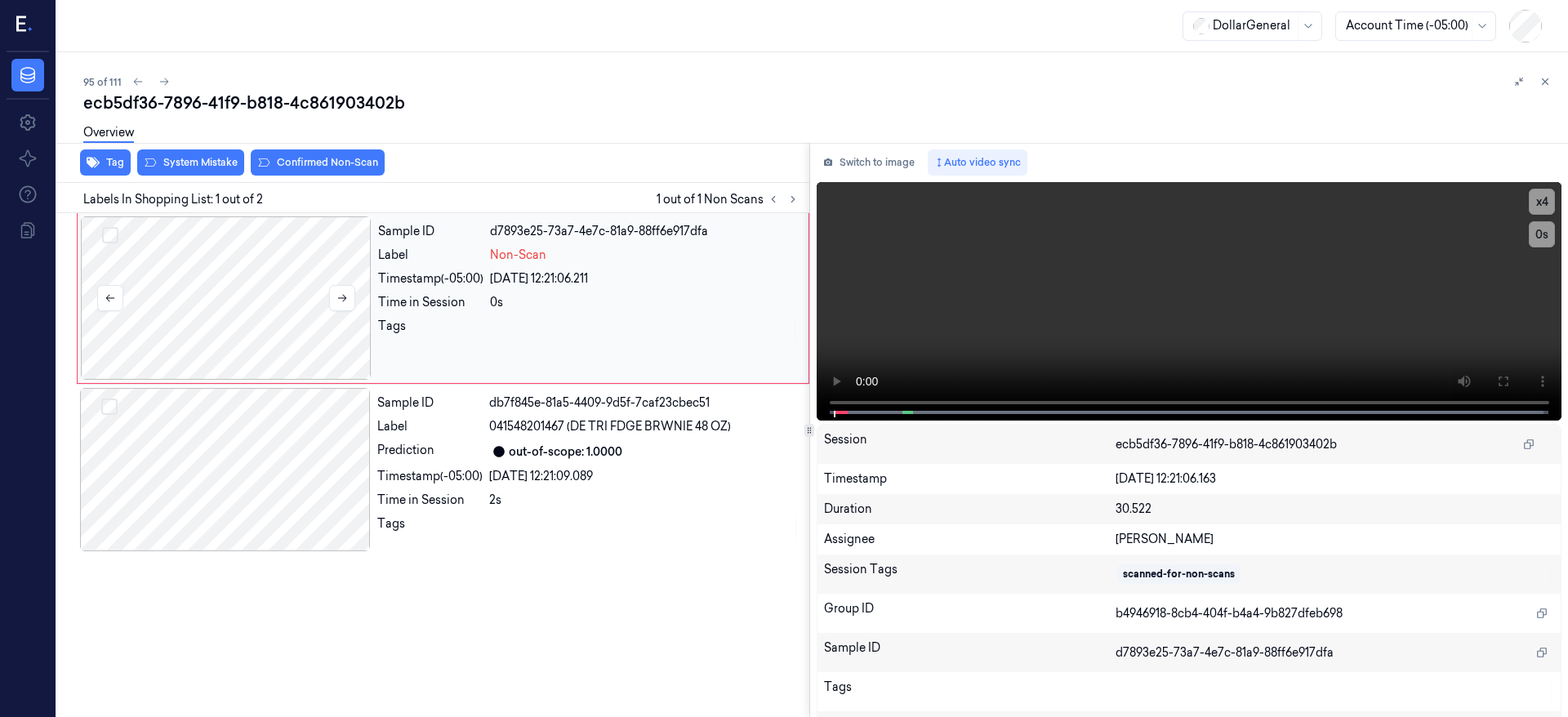
click at [251, 271] on div at bounding box center [226, 298] width 291 height 163
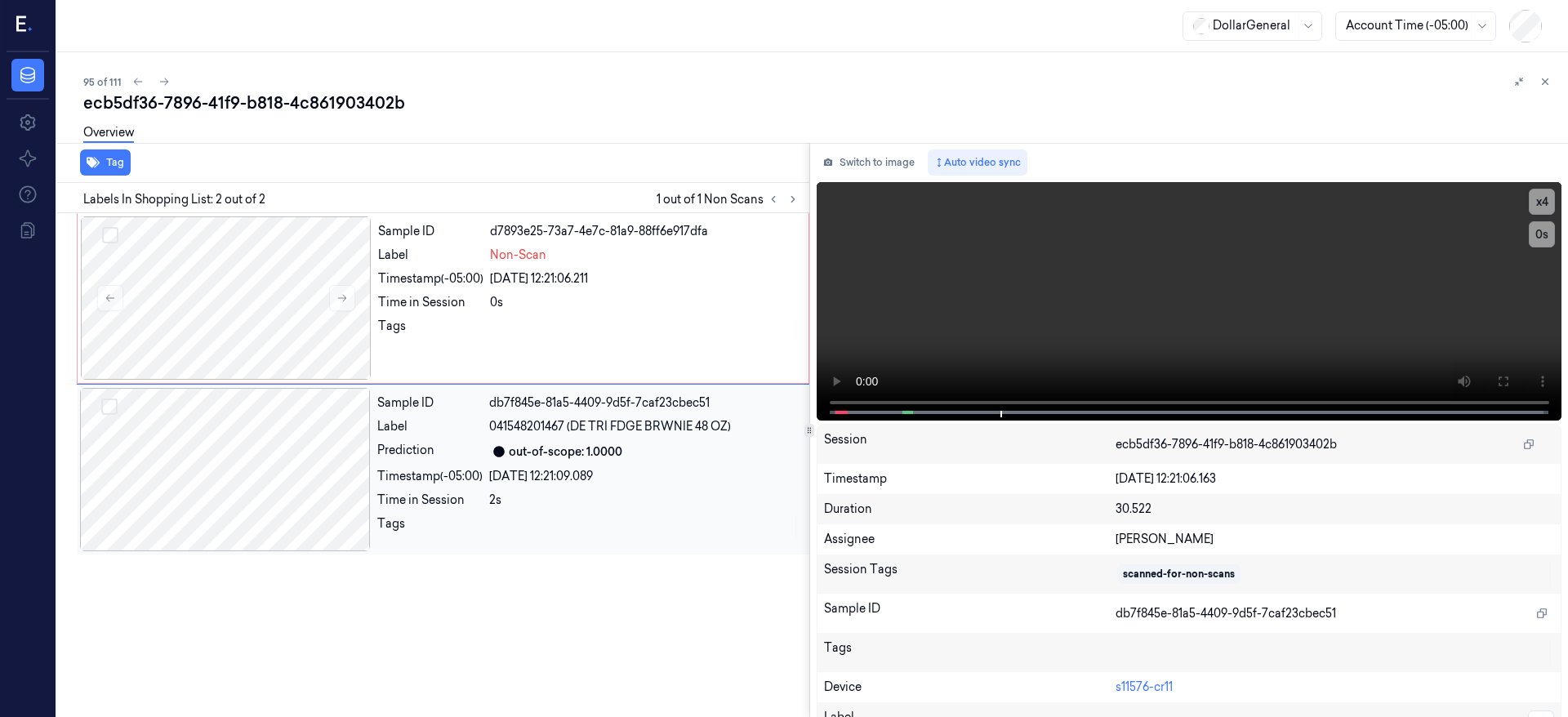
click at [789, 412] on div "Tag Labels In Shopping List: 2 out of 2 1 out of 1 Non Scans Sample ID d7893e25…" at bounding box center [809, 431] width 1518 height 575
click at [1531, 202] on button "x 4" at bounding box center [1541, 202] width 26 height 26
click at [239, 276] on div at bounding box center [226, 298] width 291 height 163
click at [190, 321] on div at bounding box center [226, 298] width 291 height 163
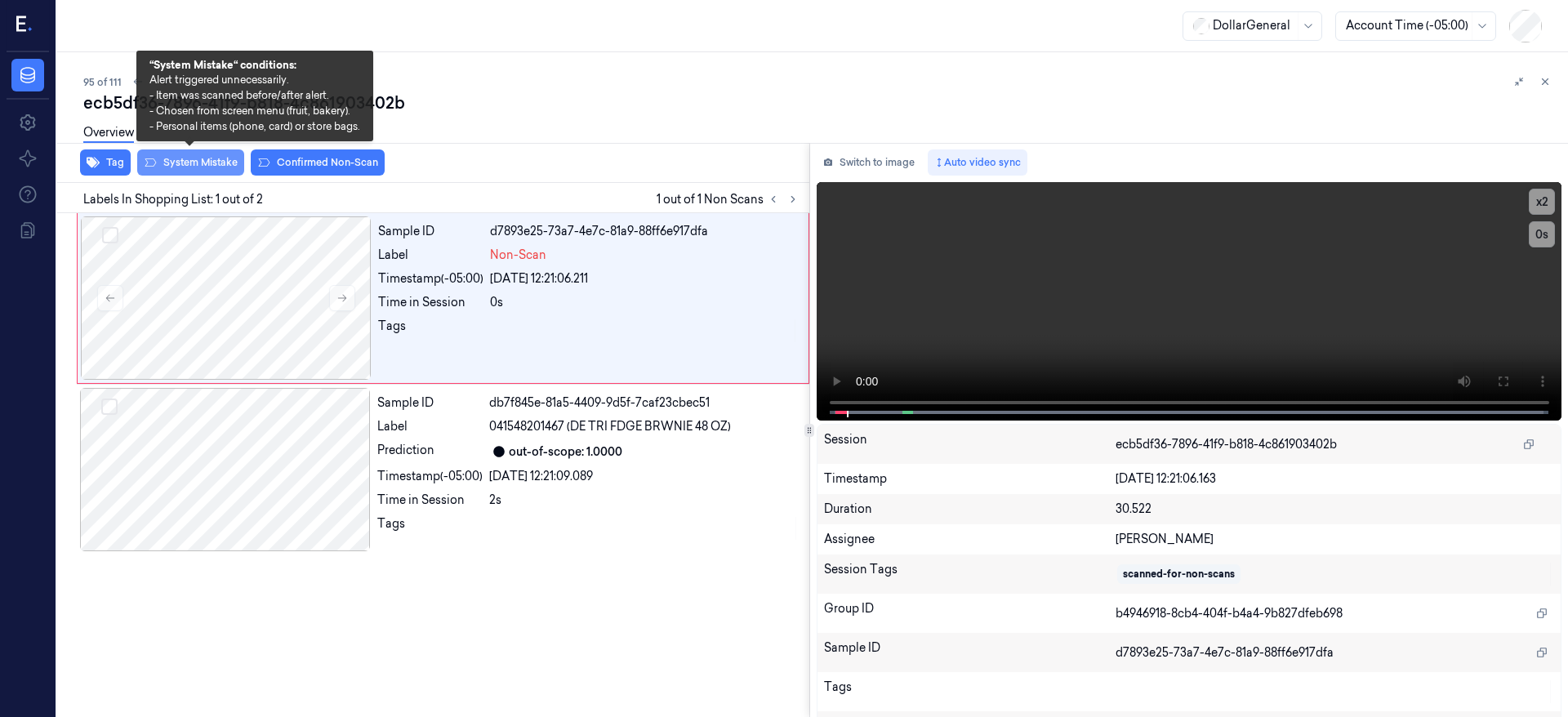
click at [179, 162] on button "System Mistake" at bounding box center [191, 162] width 107 height 26
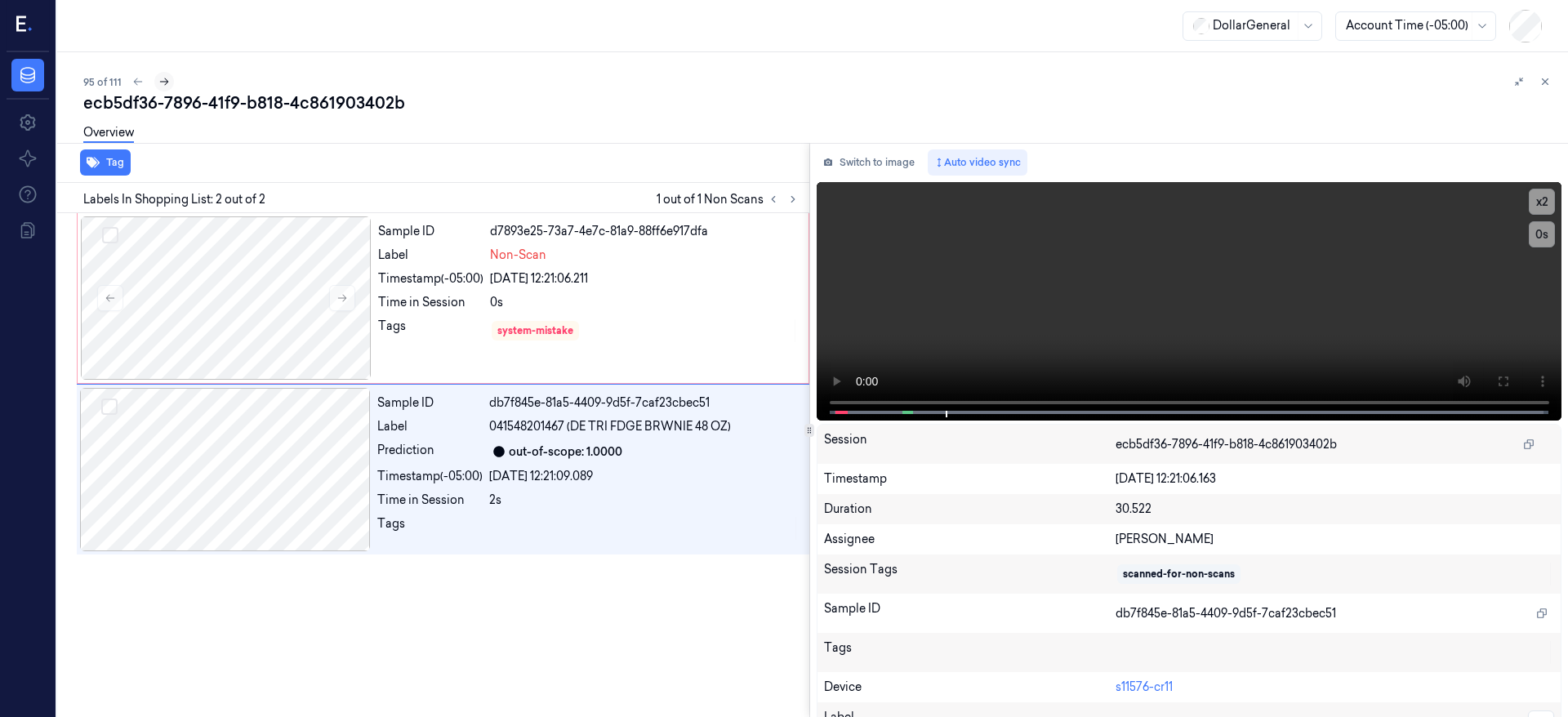
click at [170, 75] on button at bounding box center [164, 82] width 20 height 20
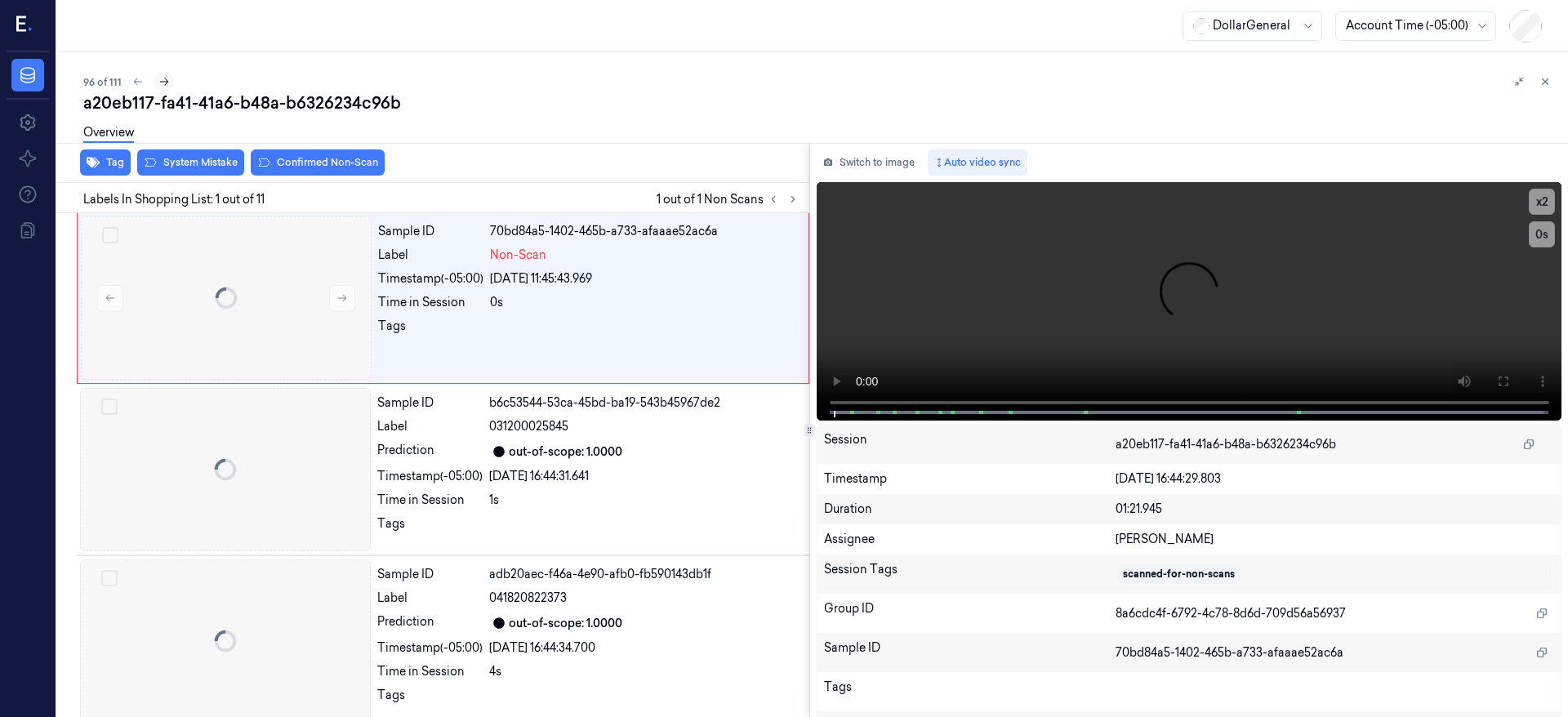
scroll to position [5, 0]
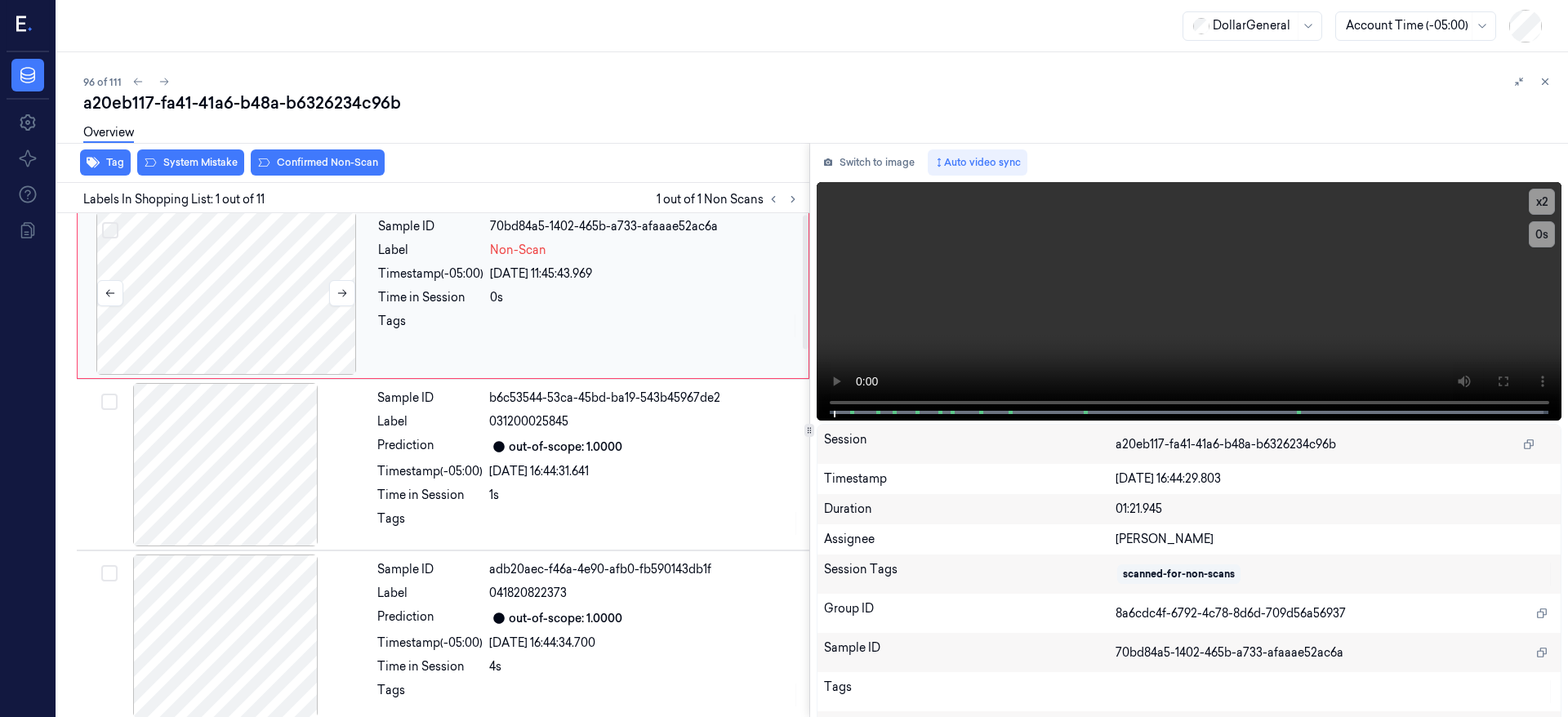
click at [265, 308] on div at bounding box center [226, 293] width 291 height 163
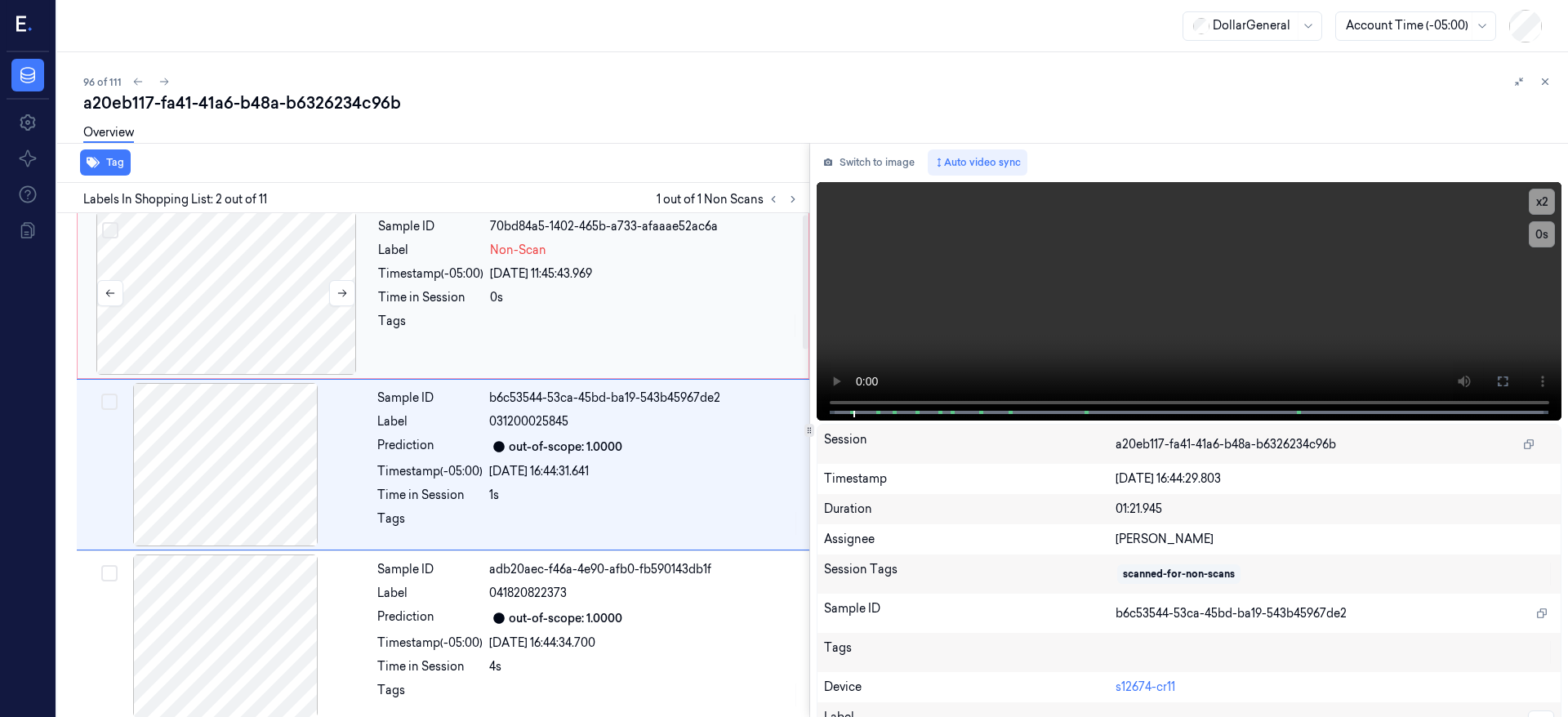
click at [246, 290] on div at bounding box center [226, 293] width 291 height 163
click at [279, 301] on div at bounding box center [226, 293] width 291 height 163
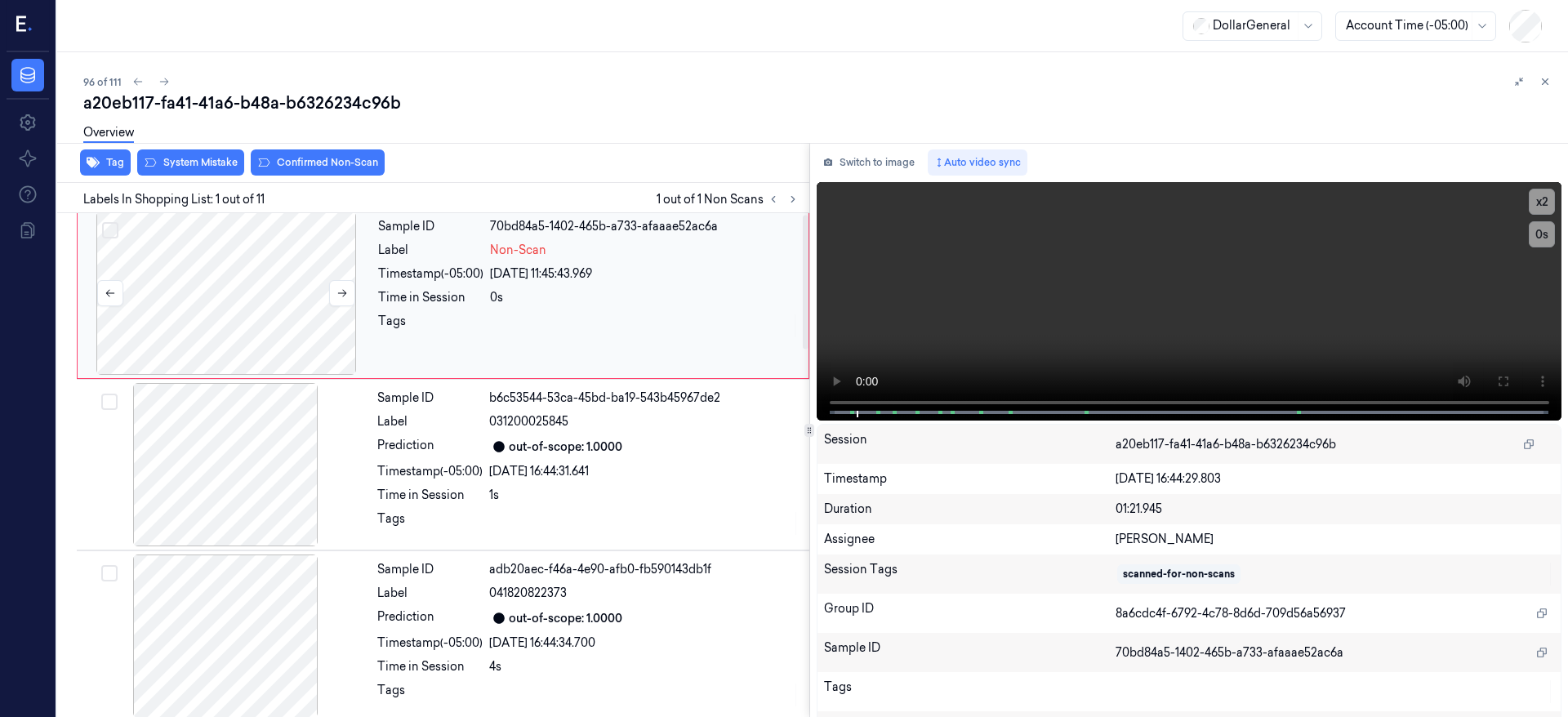
scroll to position [0, 0]
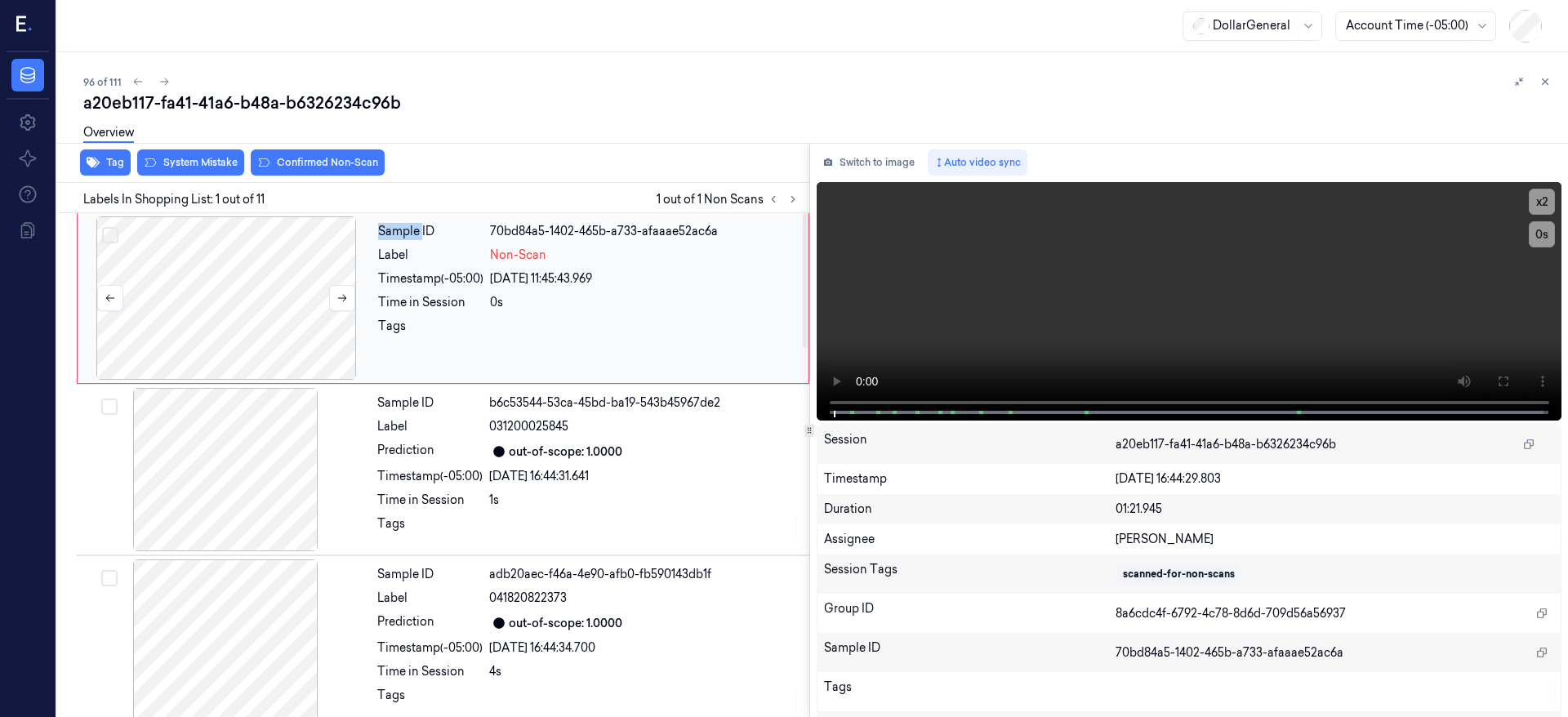
click at [279, 301] on div at bounding box center [226, 298] width 291 height 163
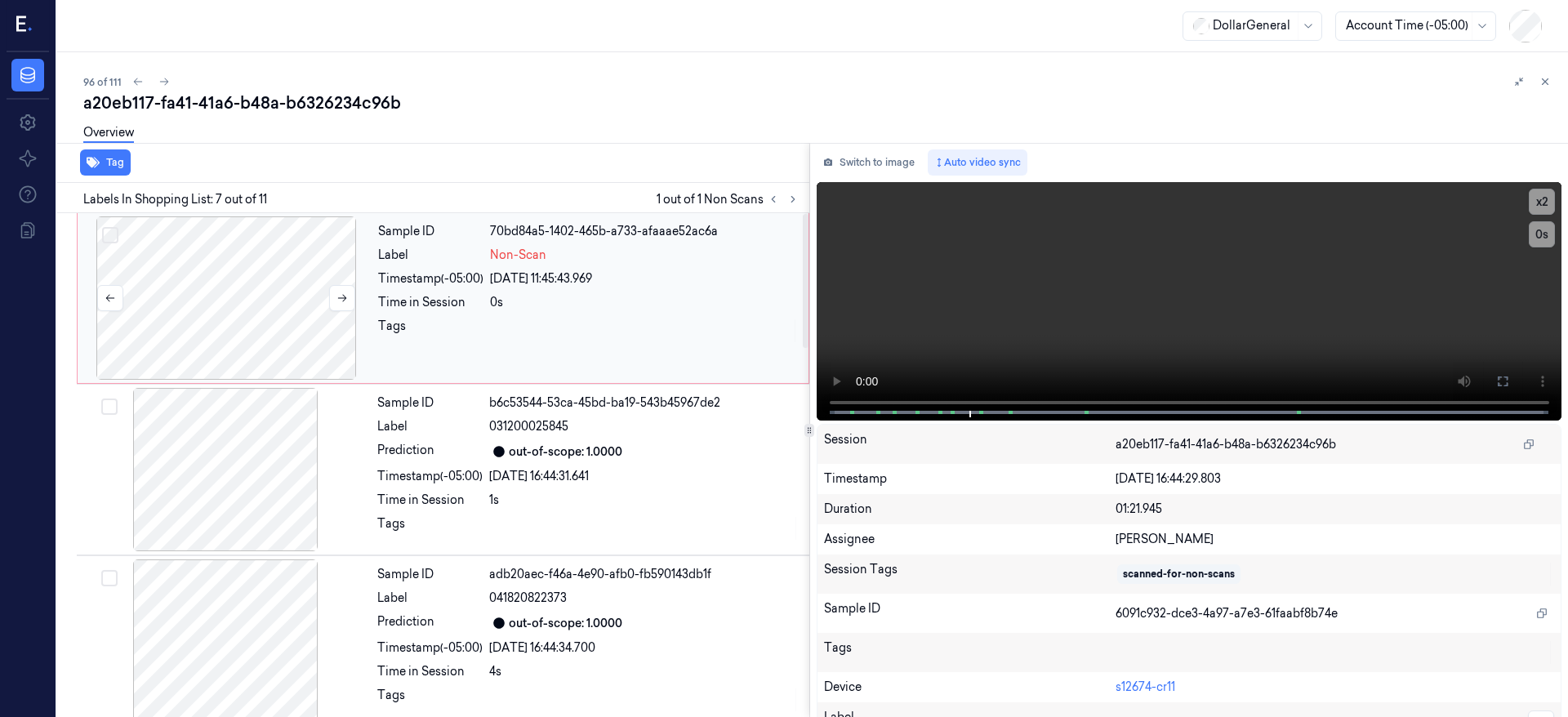
click at [227, 274] on div at bounding box center [226, 298] width 291 height 163
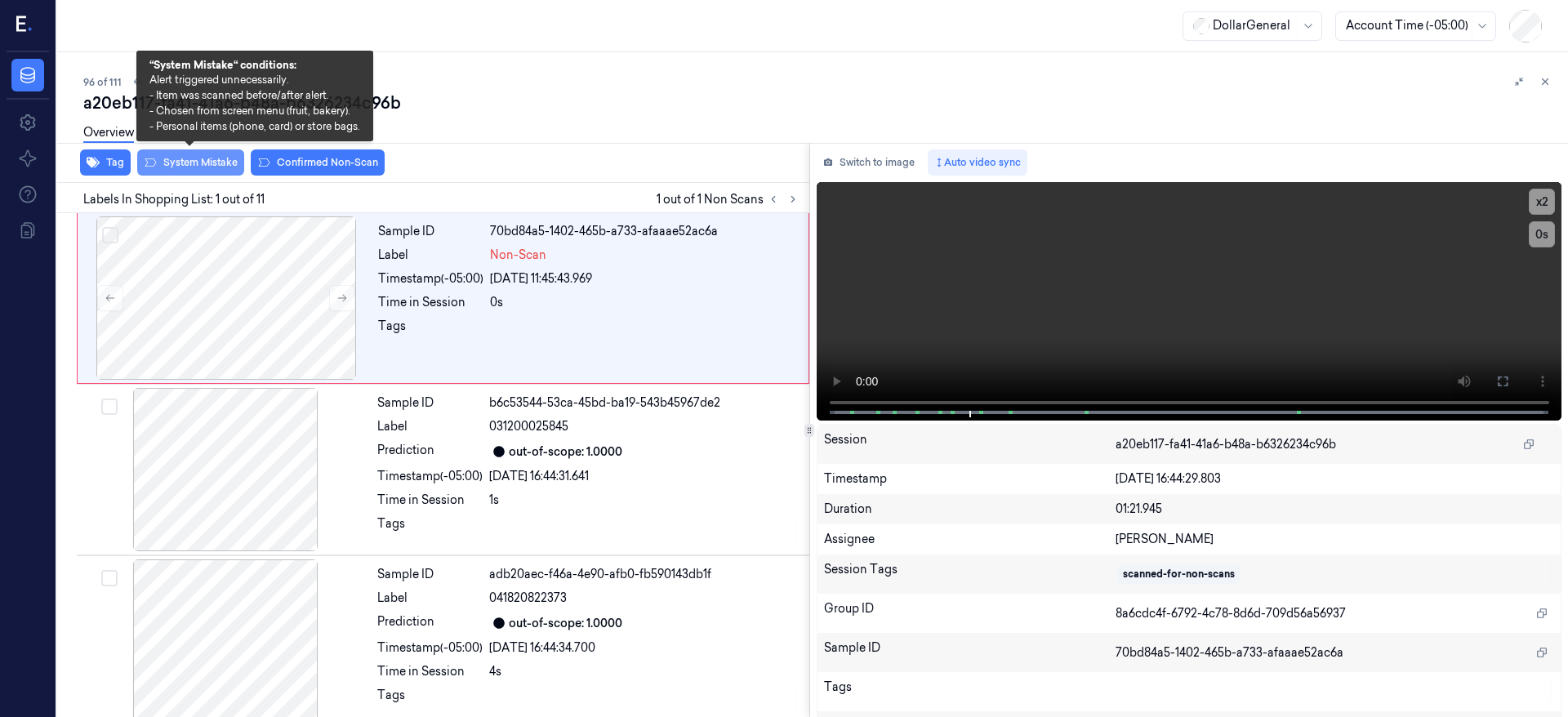
click at [201, 170] on button "System Mistake" at bounding box center [191, 162] width 107 height 26
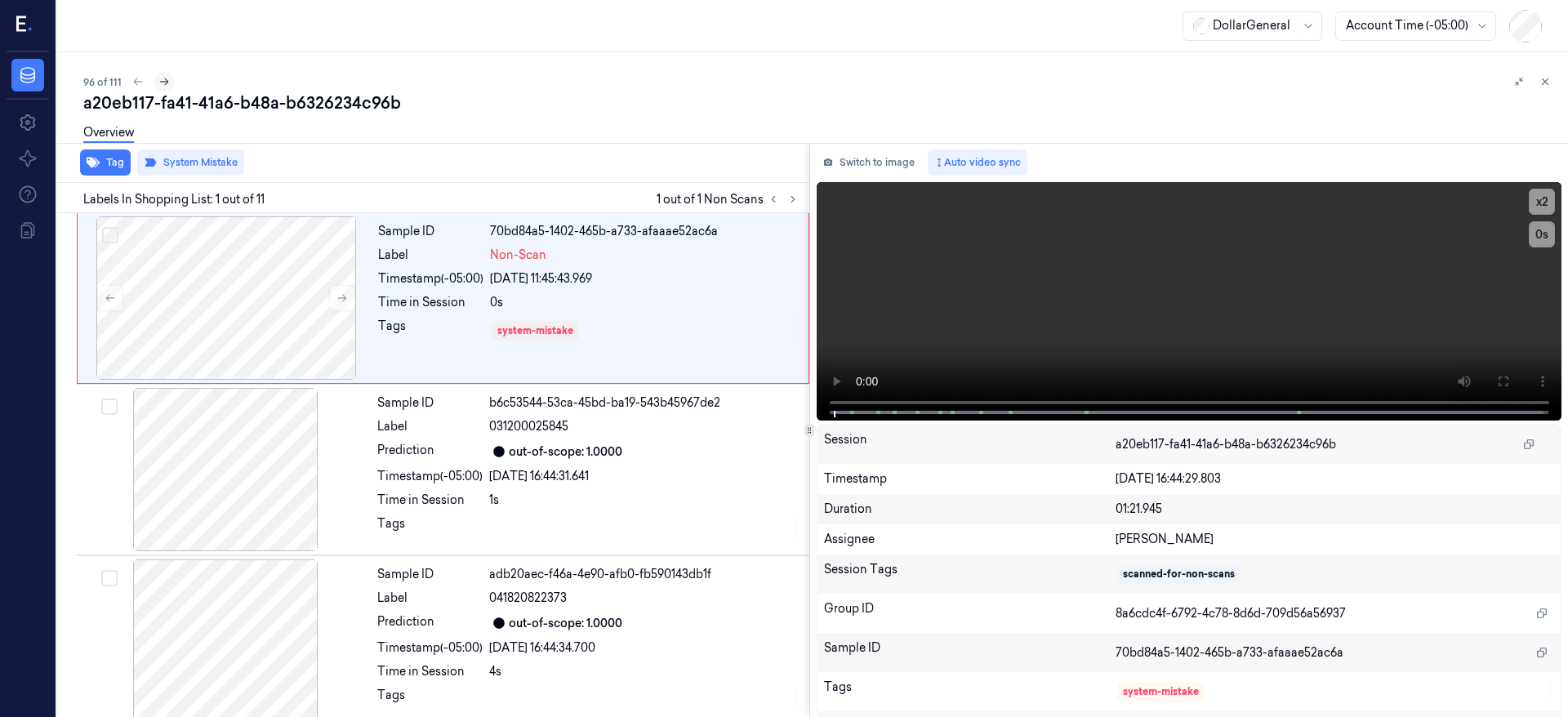
click at [166, 76] on icon at bounding box center [164, 82] width 12 height 12
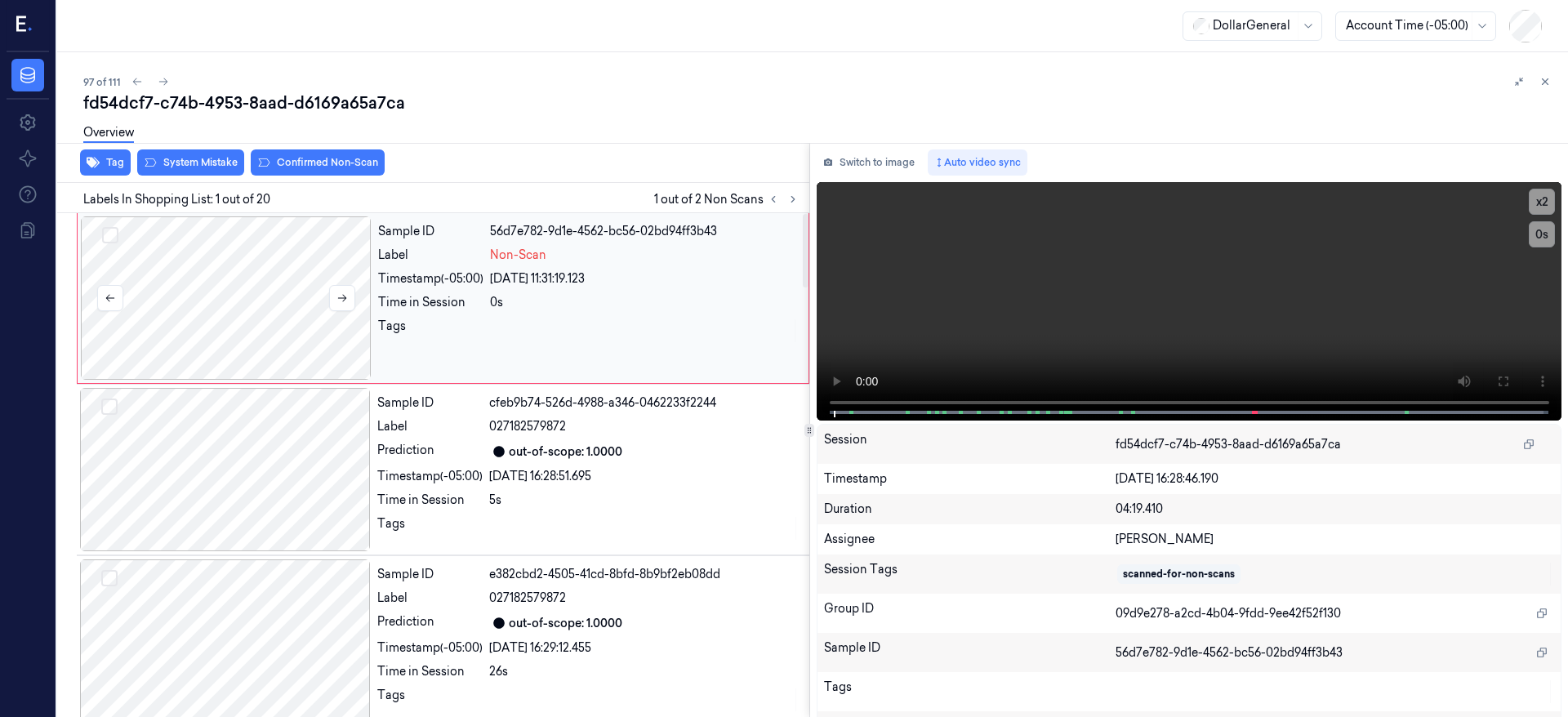
click at [215, 253] on div at bounding box center [226, 298] width 291 height 163
click at [236, 291] on div at bounding box center [226, 298] width 291 height 163
click at [284, 295] on div at bounding box center [226, 298] width 291 height 163
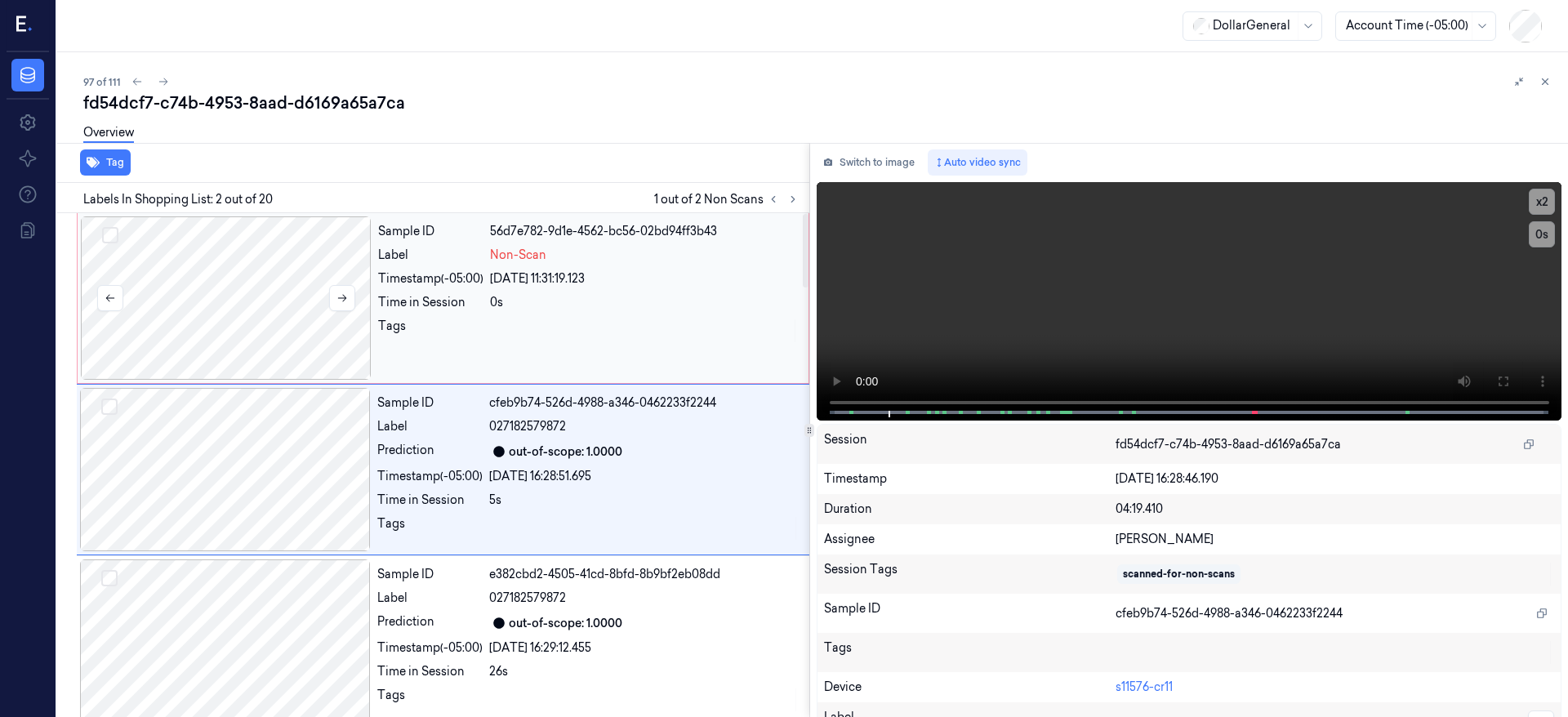
click at [201, 316] on div at bounding box center [226, 298] width 291 height 163
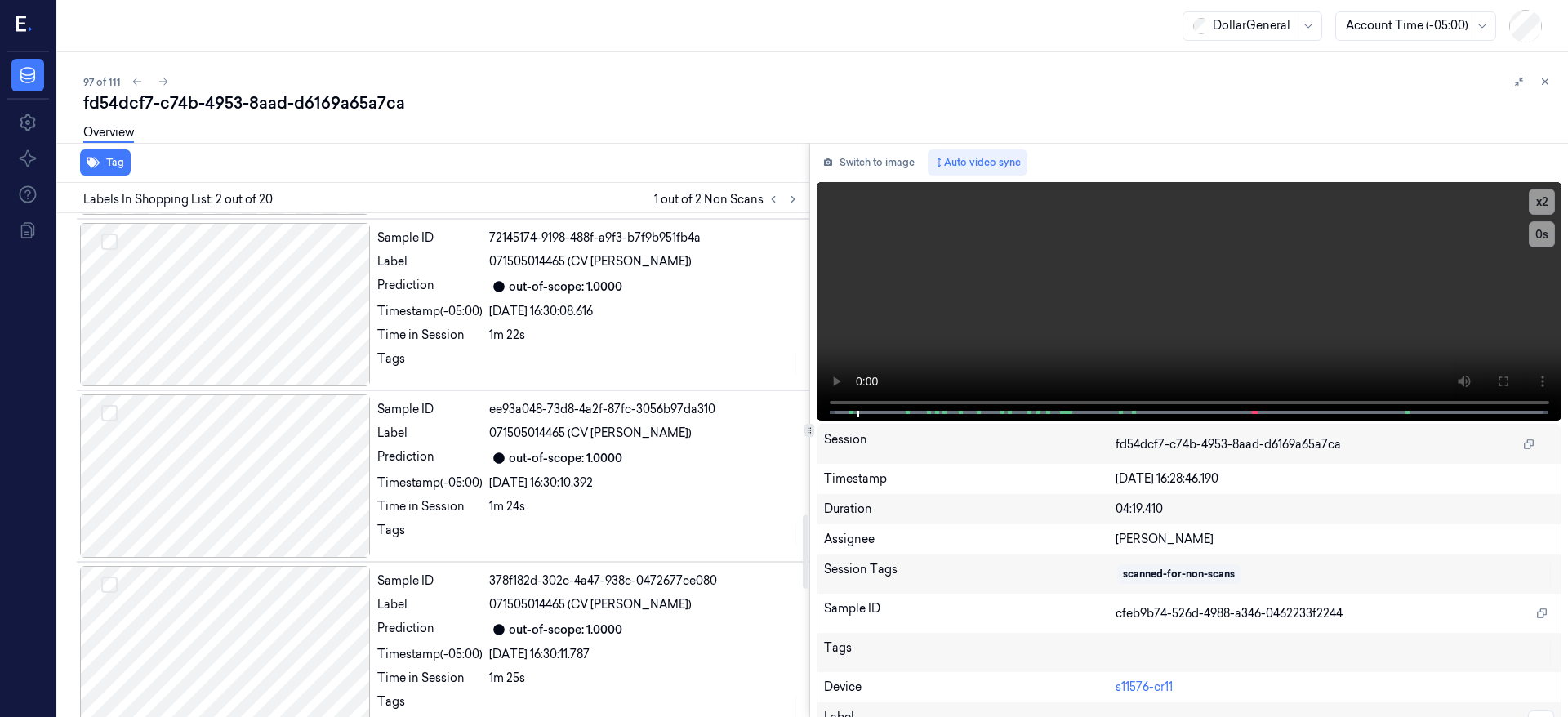
scroll to position [1843, 0]
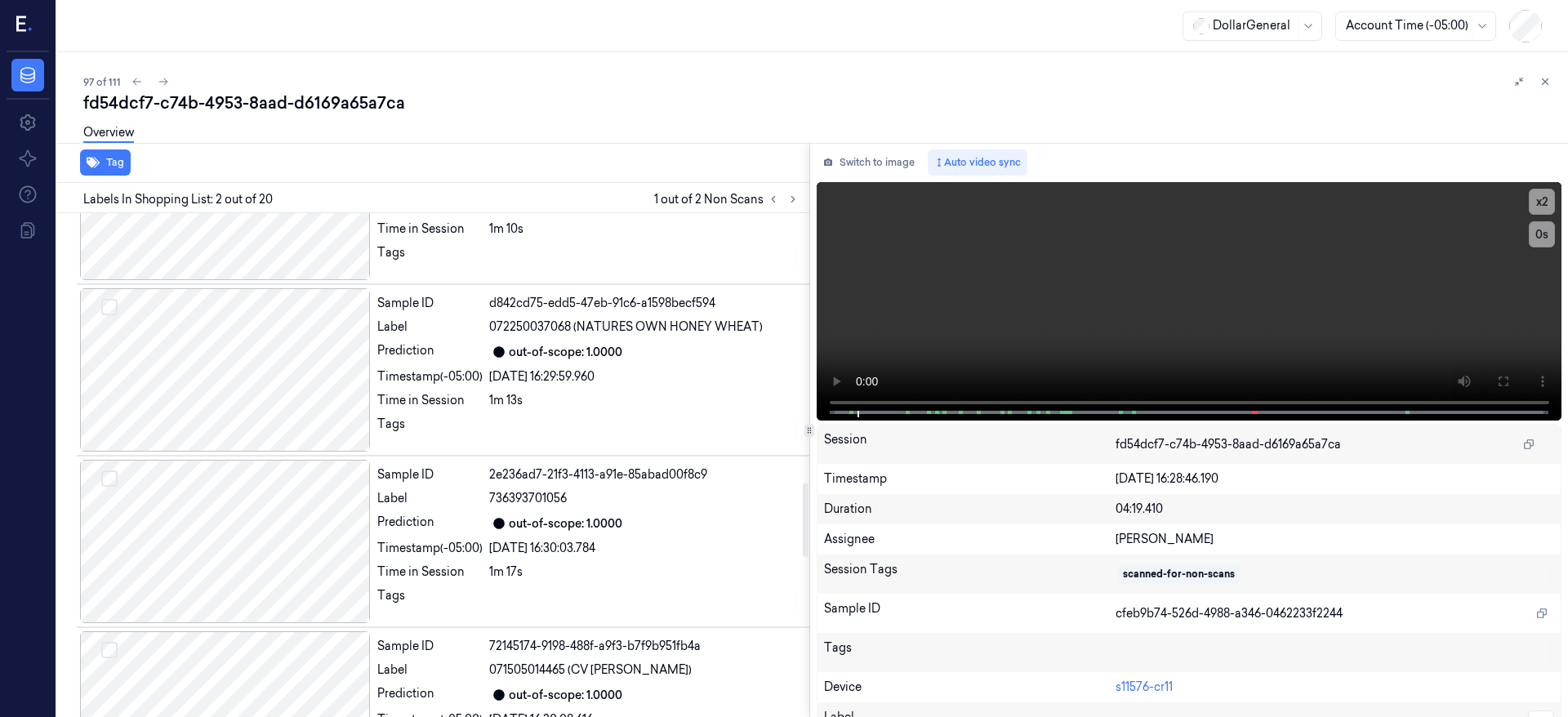
click at [287, 514] on div at bounding box center [225, 541] width 291 height 163
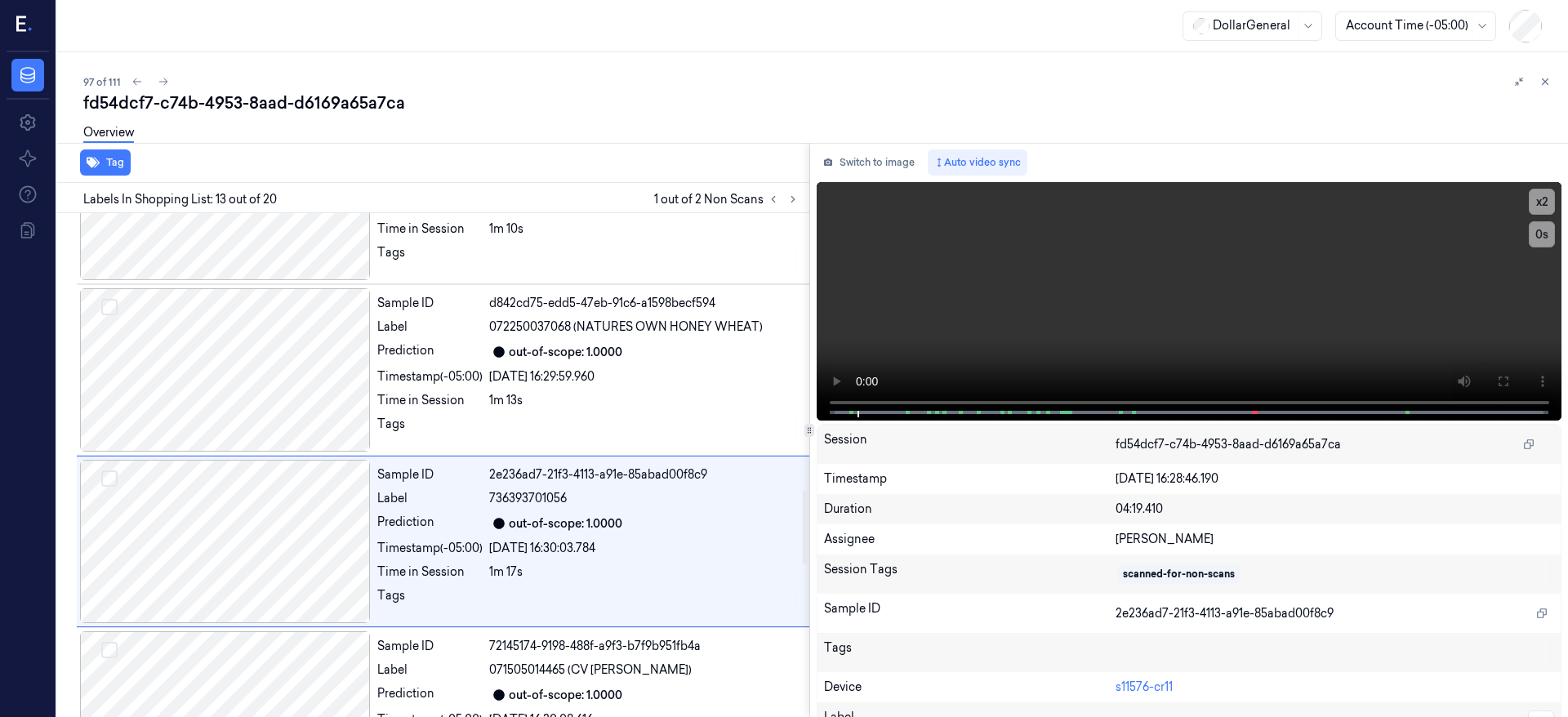
scroll to position [1892, 0]
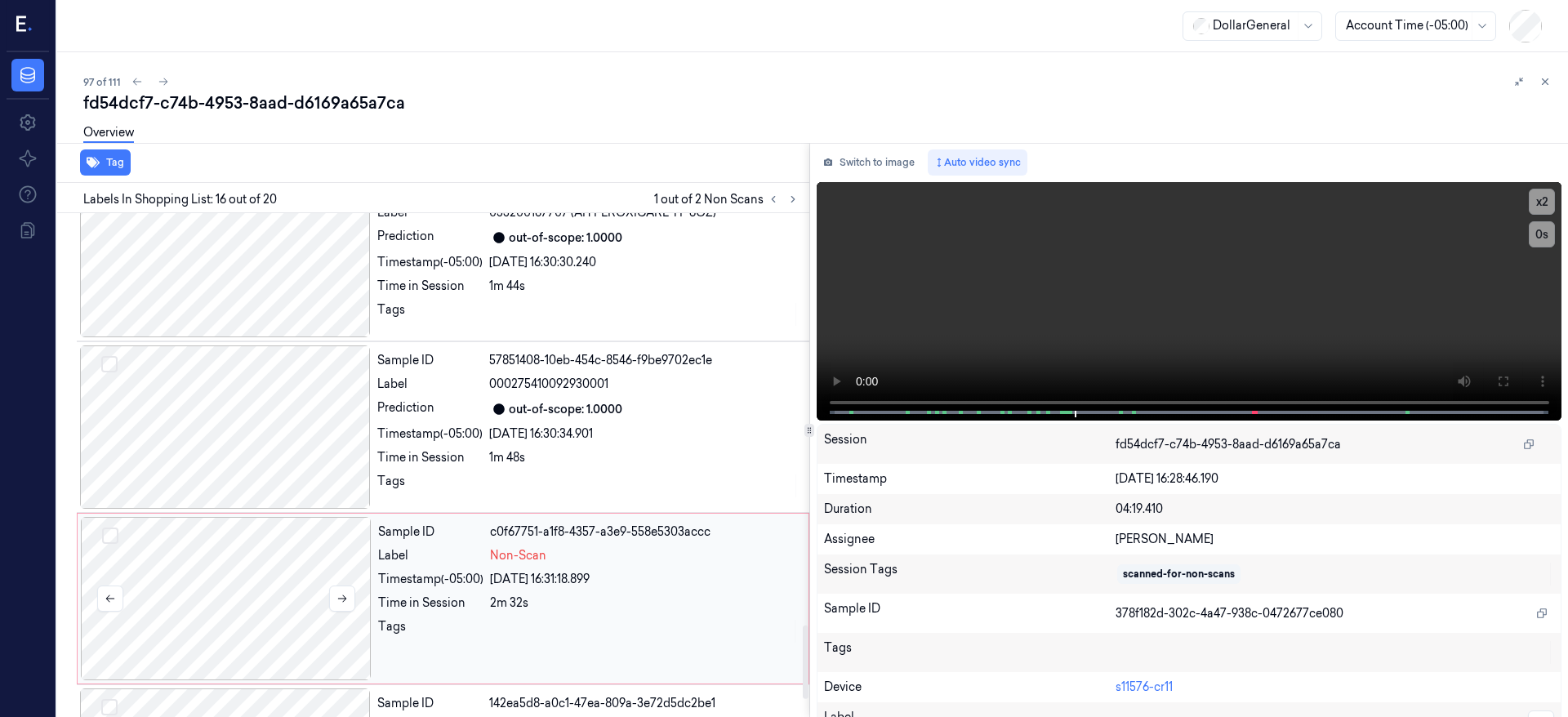
click at [267, 521] on div at bounding box center [226, 599] width 291 height 163
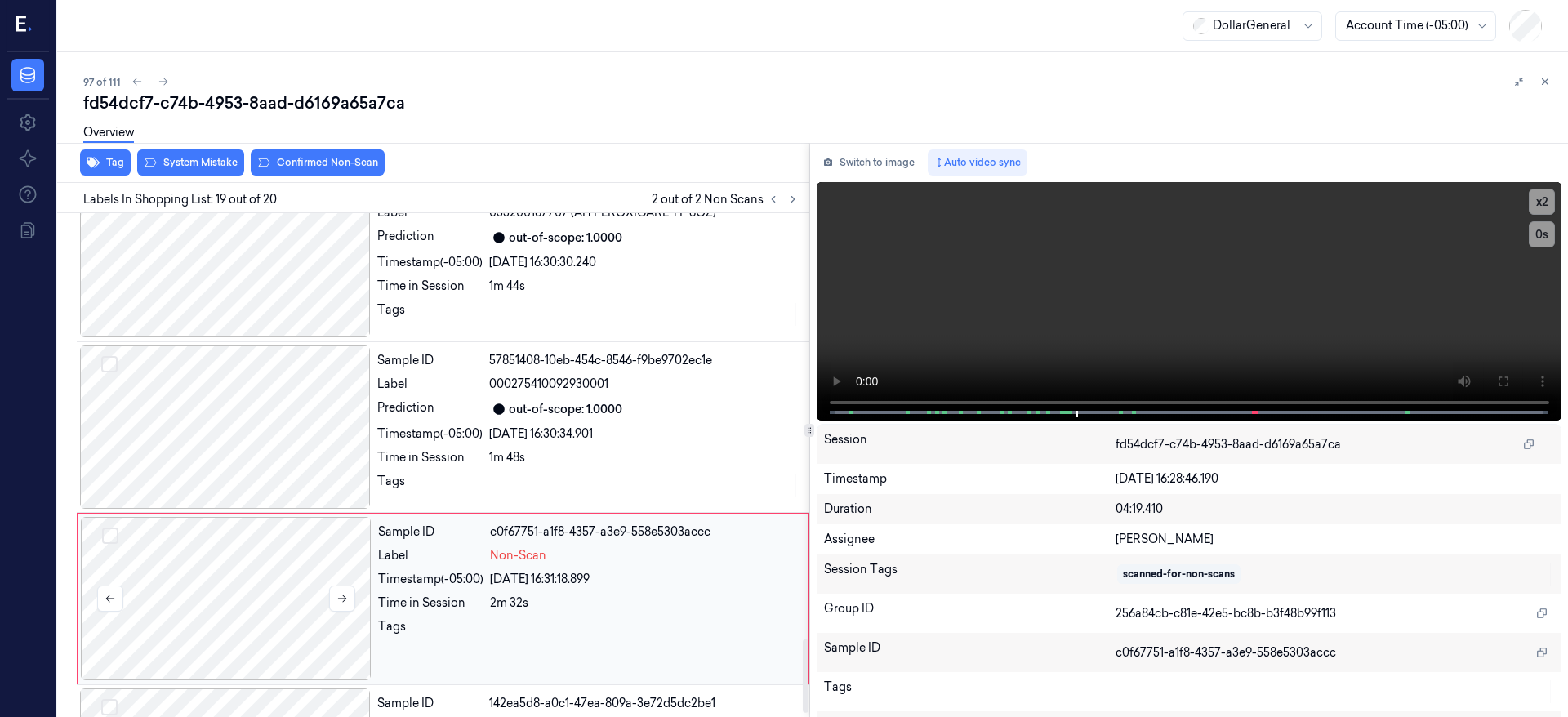
scroll to position [2921, 0]
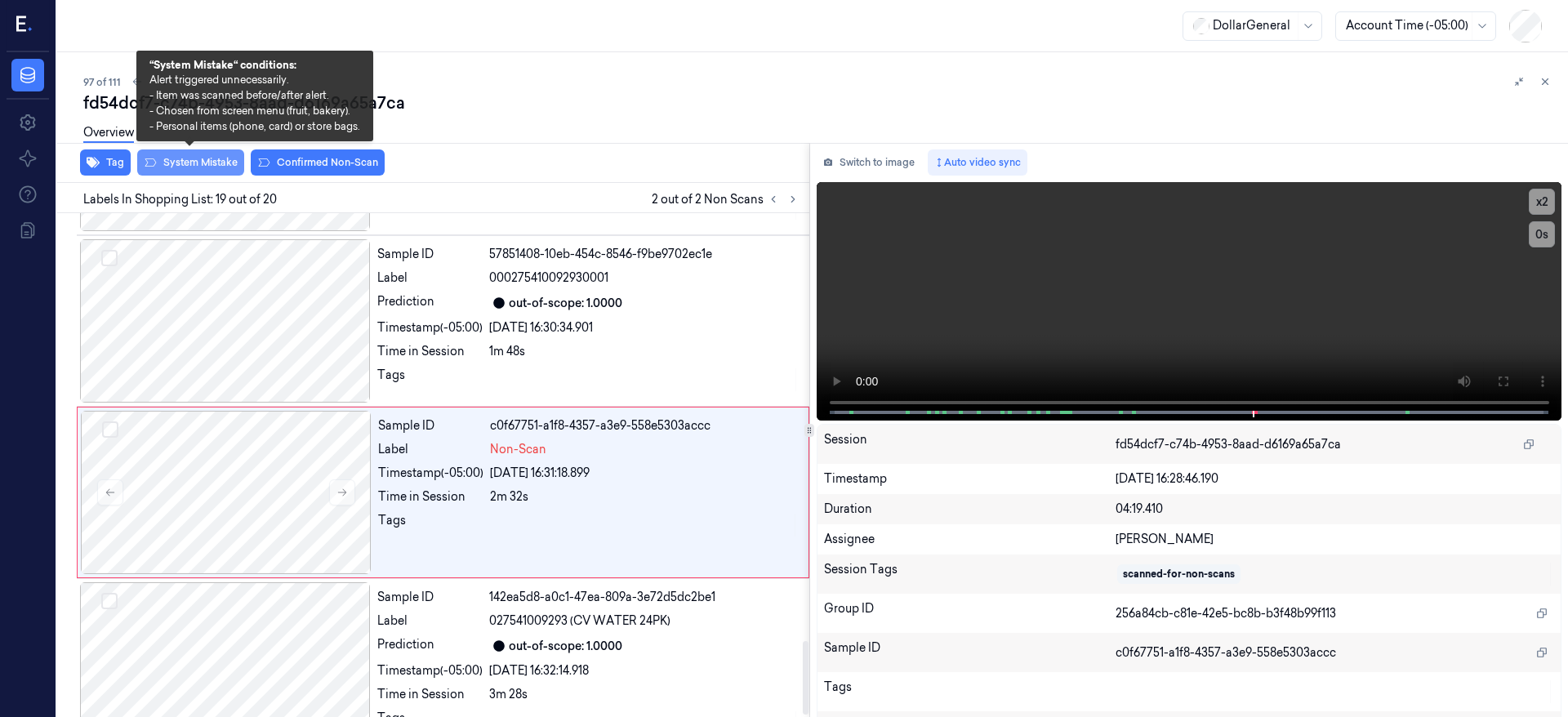
click at [203, 167] on button "System Mistake" at bounding box center [191, 162] width 107 height 26
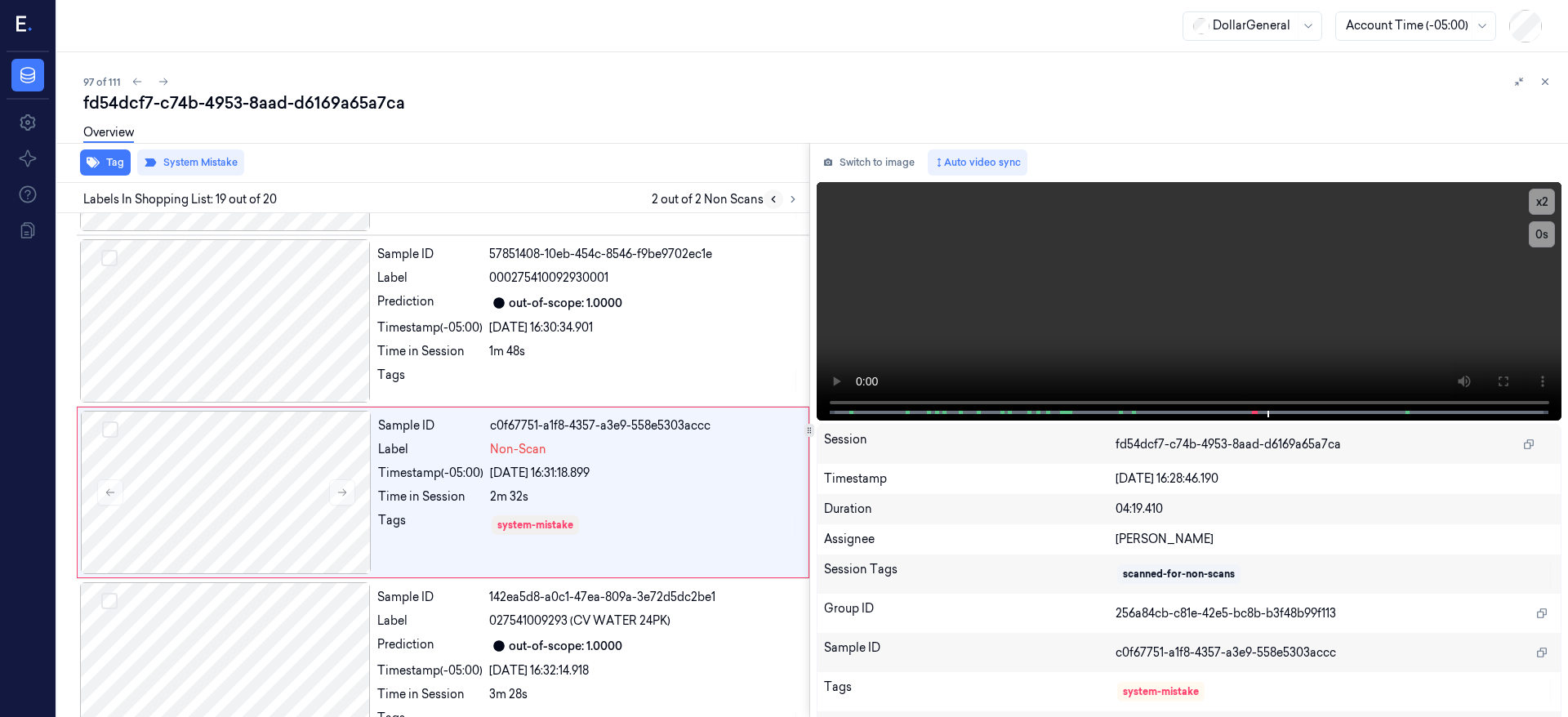
click at [774, 198] on icon at bounding box center [774, 199] width 12 height 12
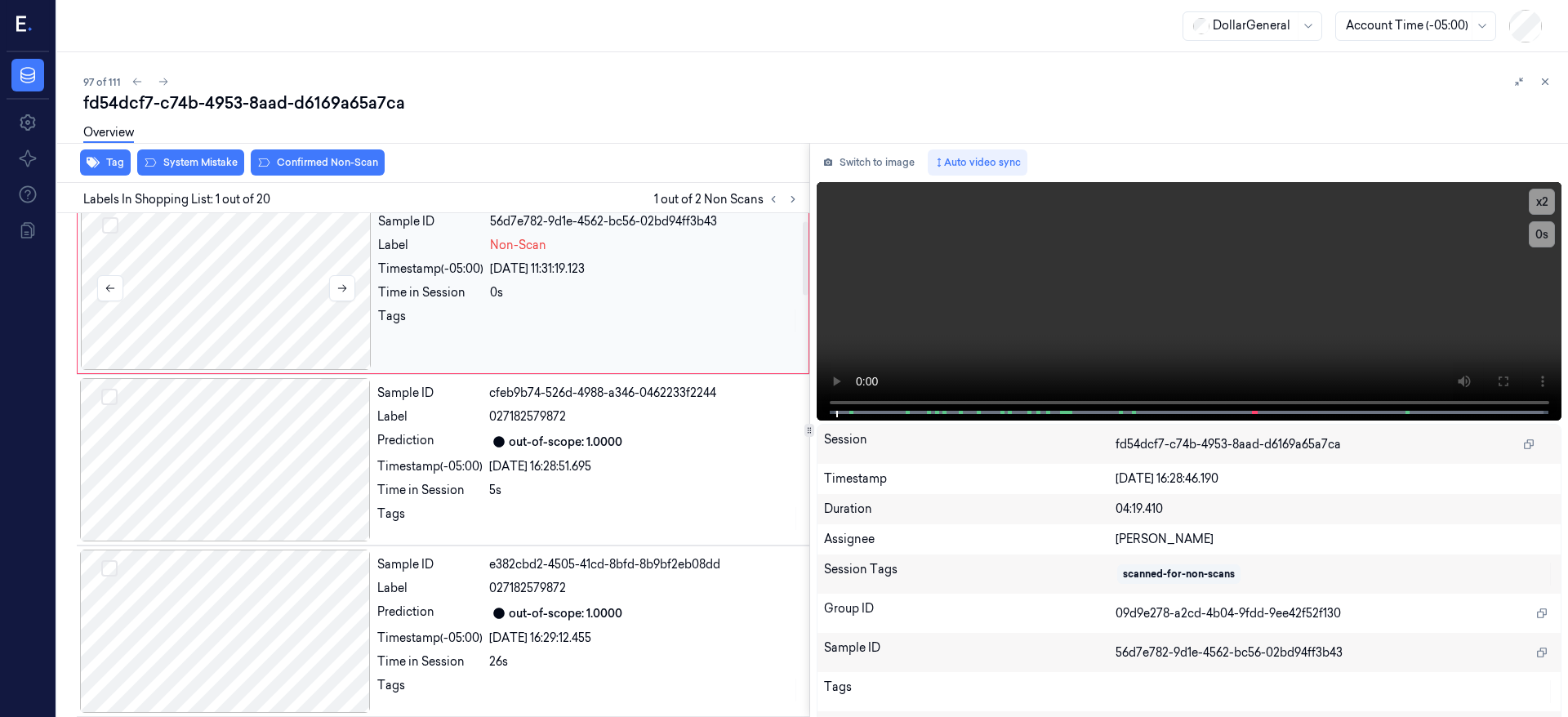
scroll to position [0, 0]
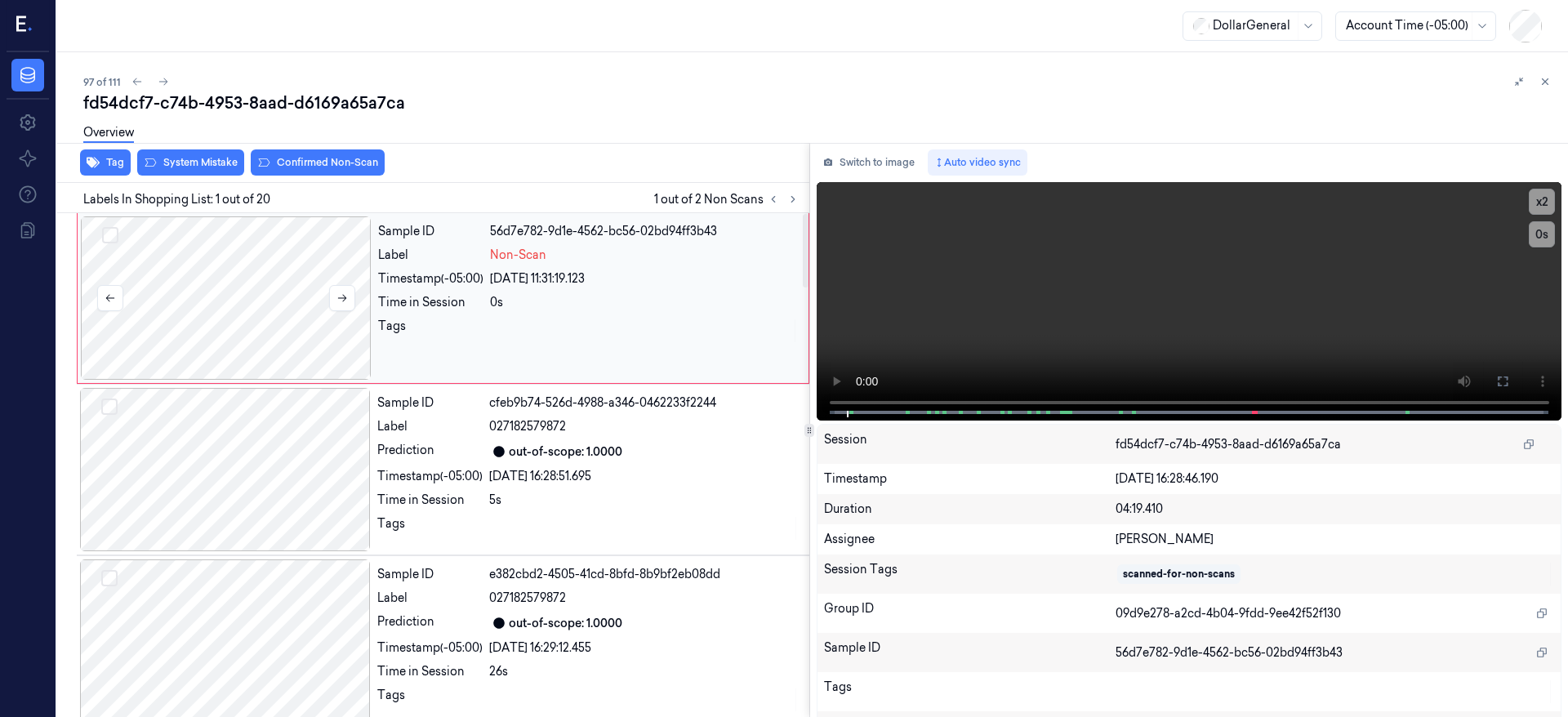
click at [253, 288] on div at bounding box center [226, 298] width 291 height 163
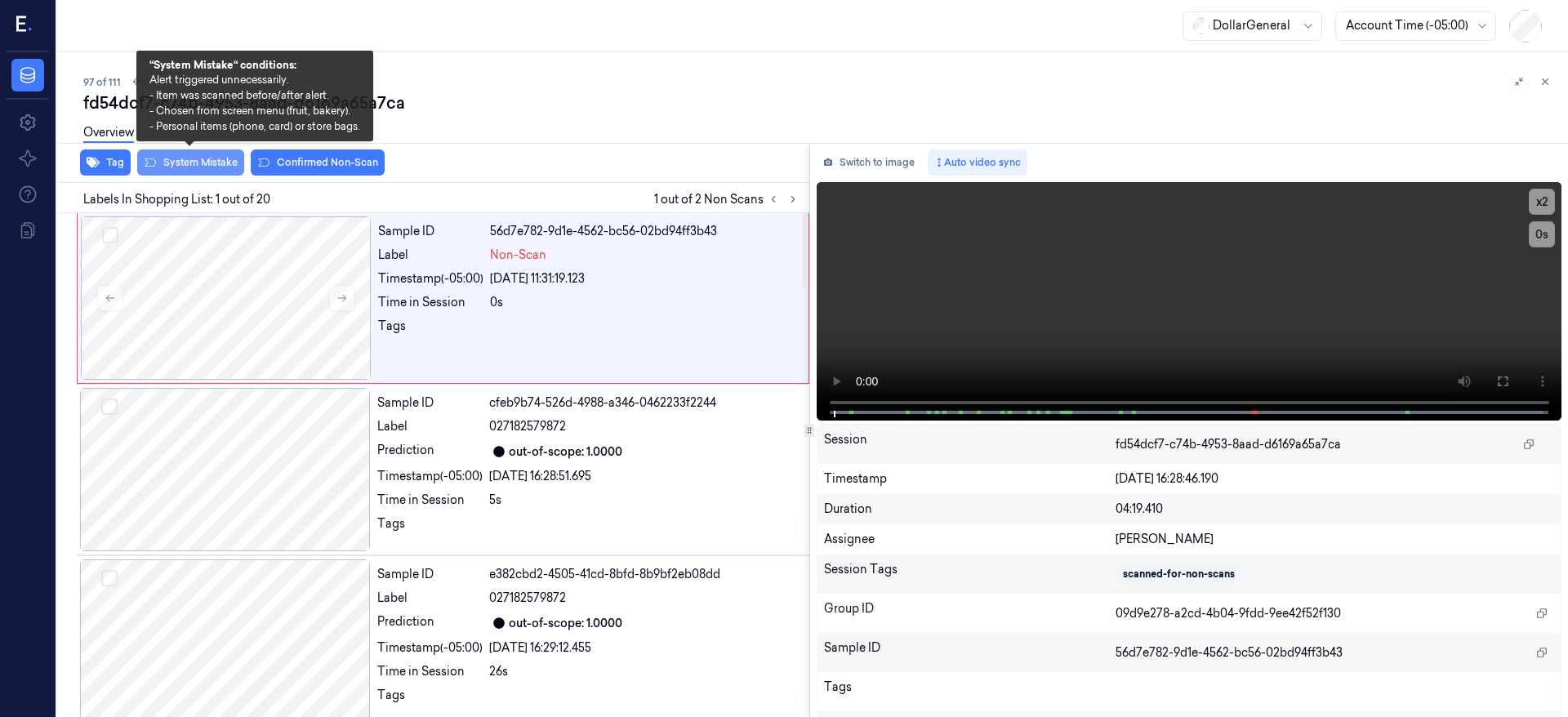
click at [222, 168] on button "System Mistake" at bounding box center [191, 162] width 107 height 26
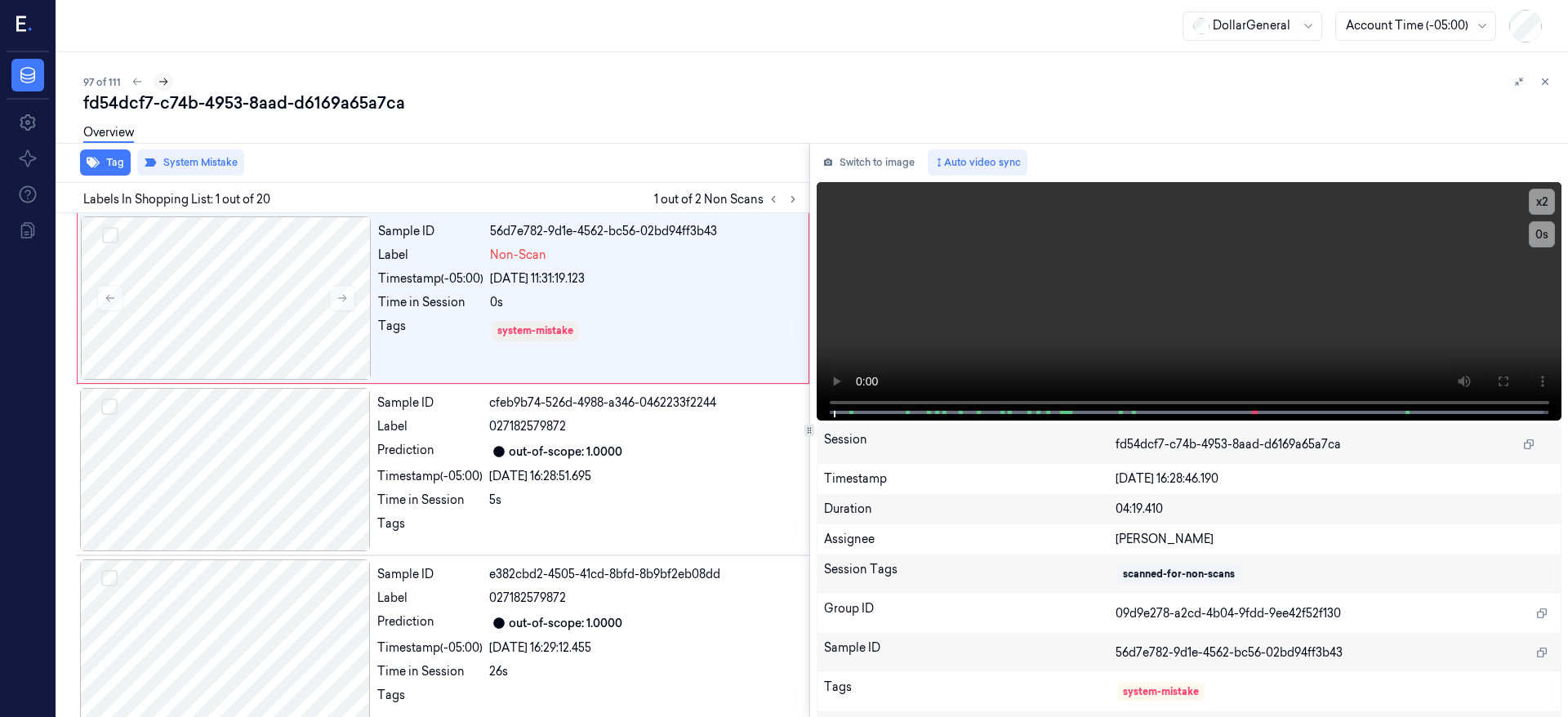
click at [164, 77] on icon at bounding box center [163, 82] width 12 height 12
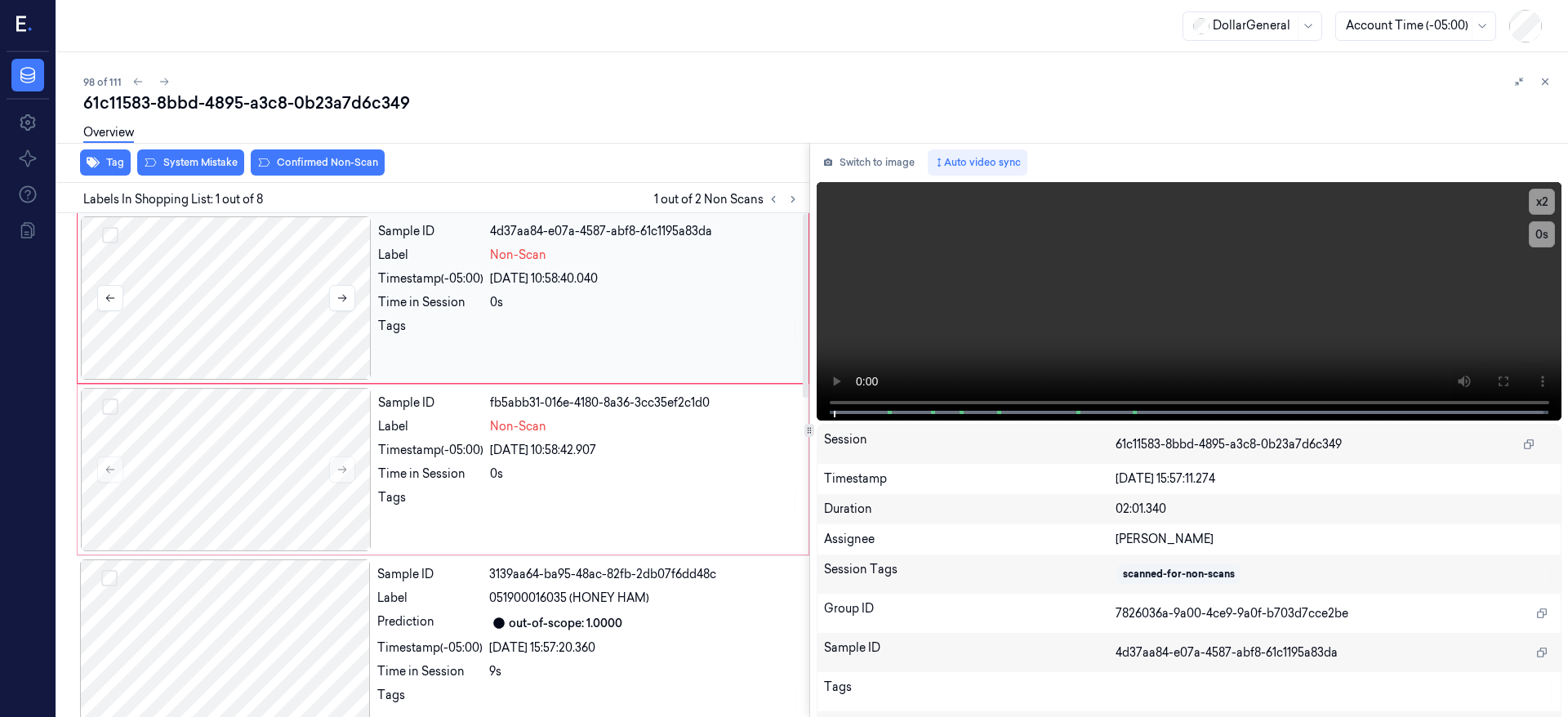
click at [206, 278] on div at bounding box center [226, 298] width 291 height 163
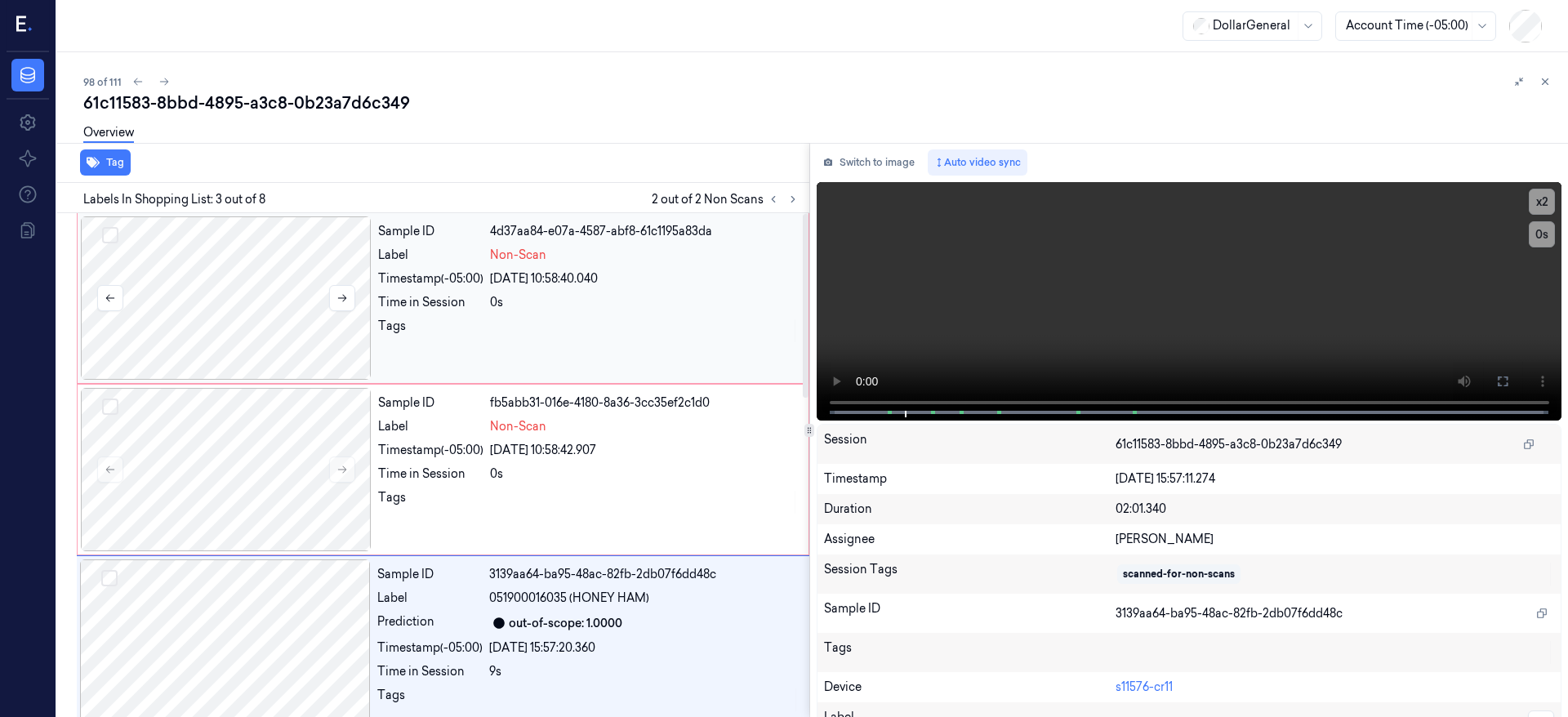
click at [107, 234] on button "Select row" at bounding box center [111, 236] width 17 height 17
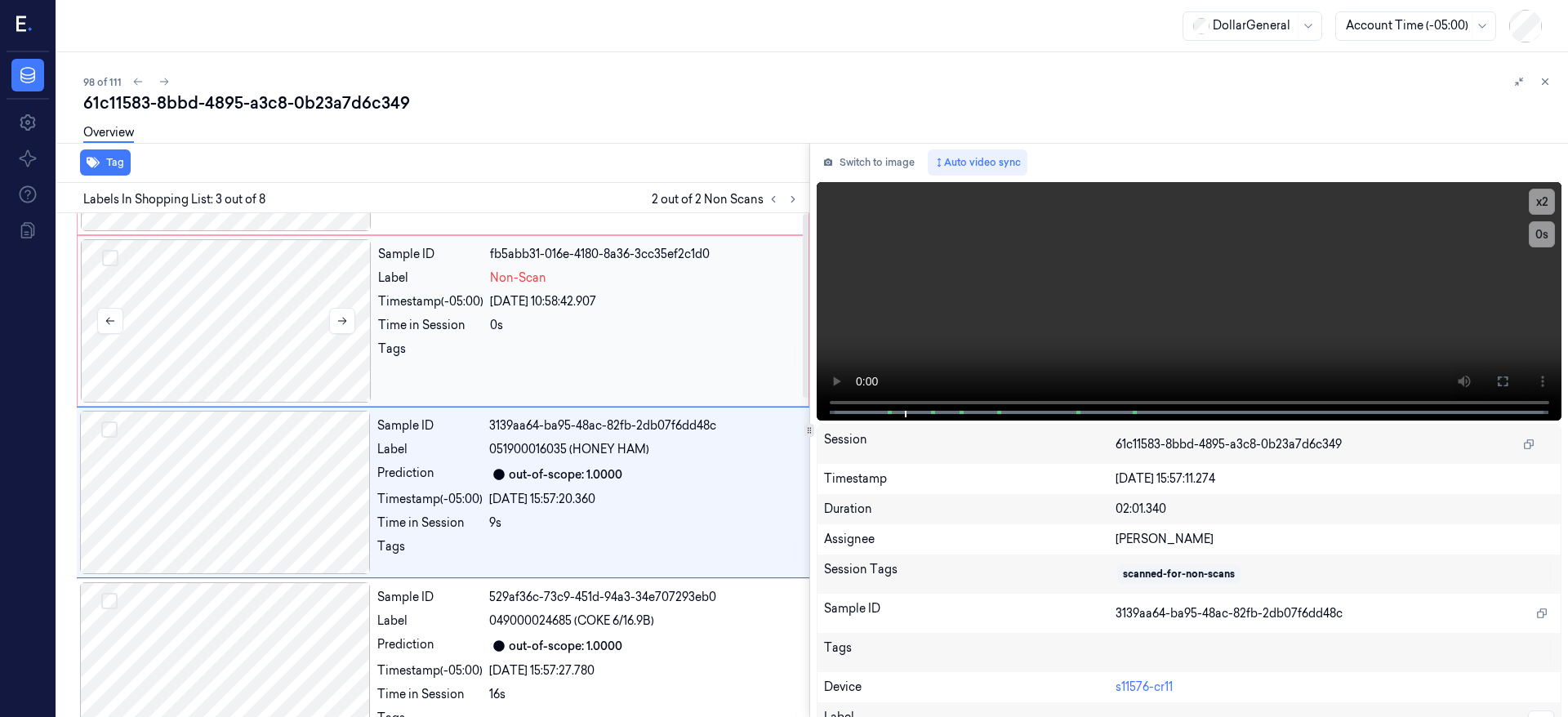
scroll to position [177, 0]
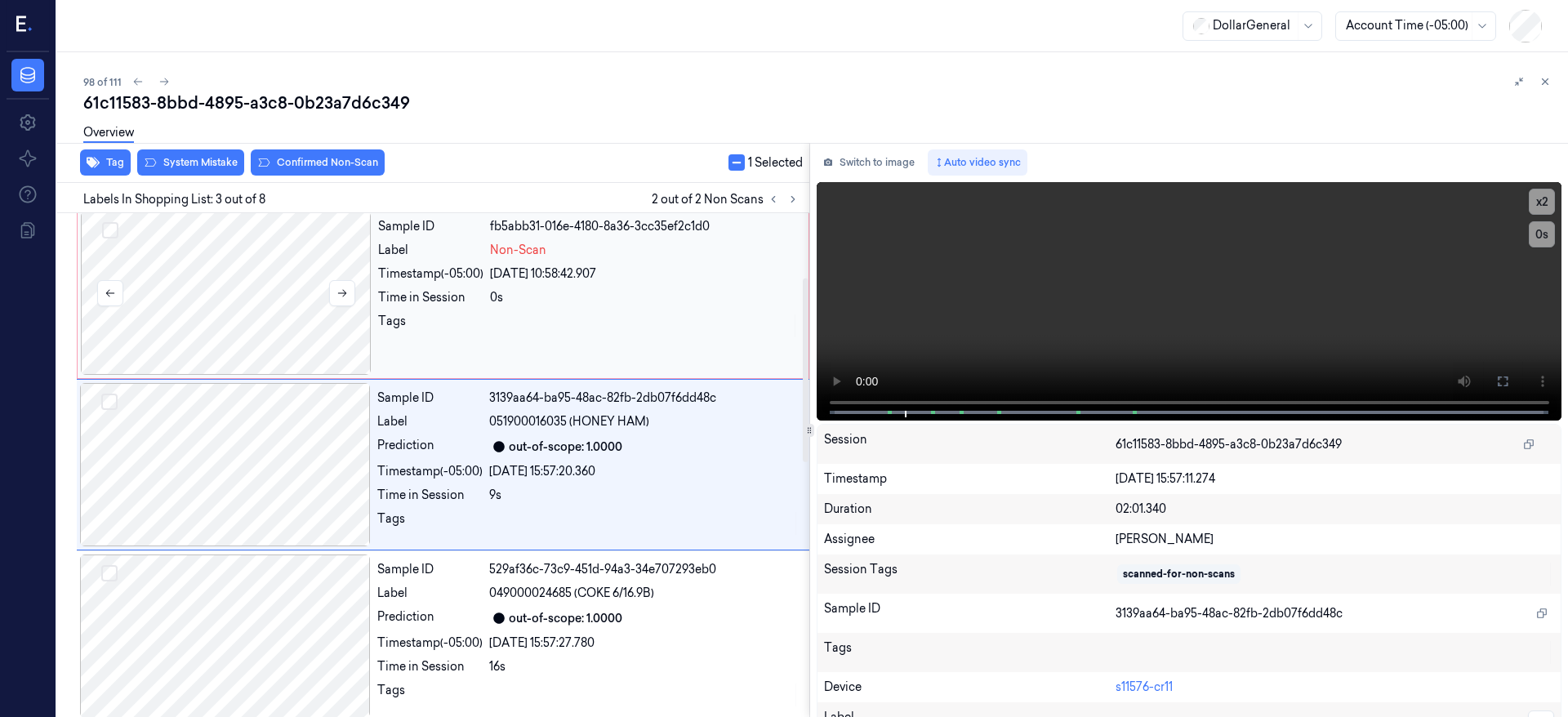
click at [107, 227] on button "Select row" at bounding box center [111, 231] width 17 height 17
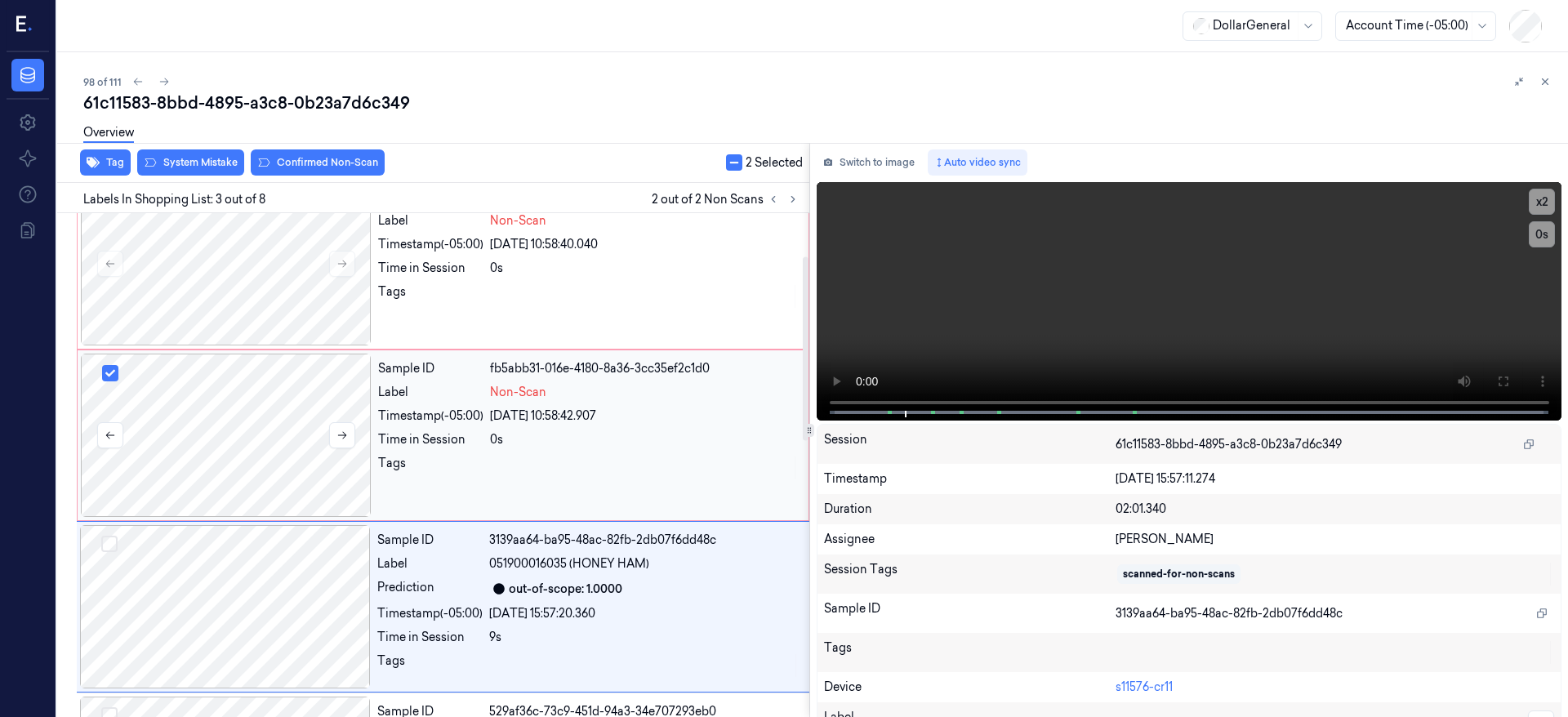
scroll to position [0, 0]
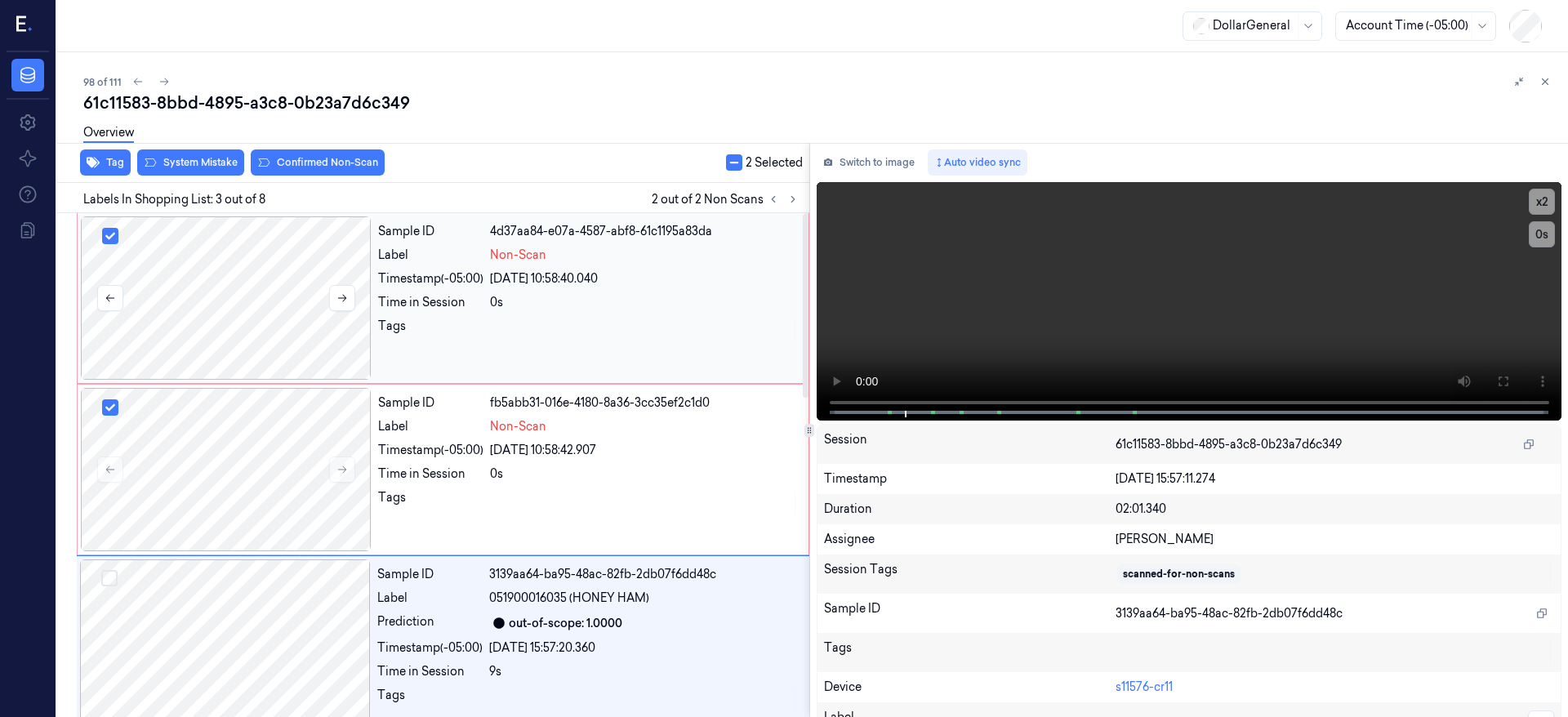
click at [183, 282] on div at bounding box center [226, 298] width 291 height 163
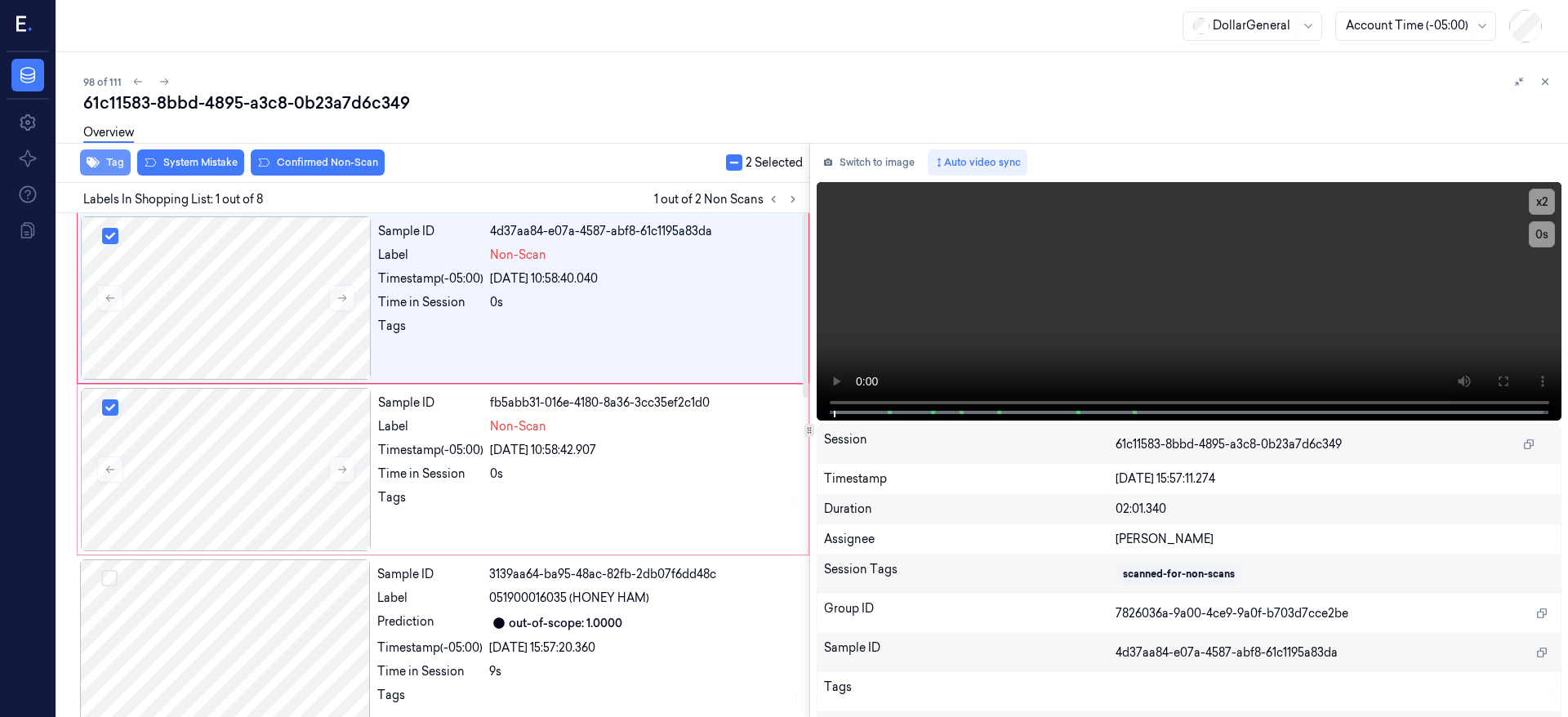
click at [112, 160] on button "Tag" at bounding box center [105, 162] width 51 height 26
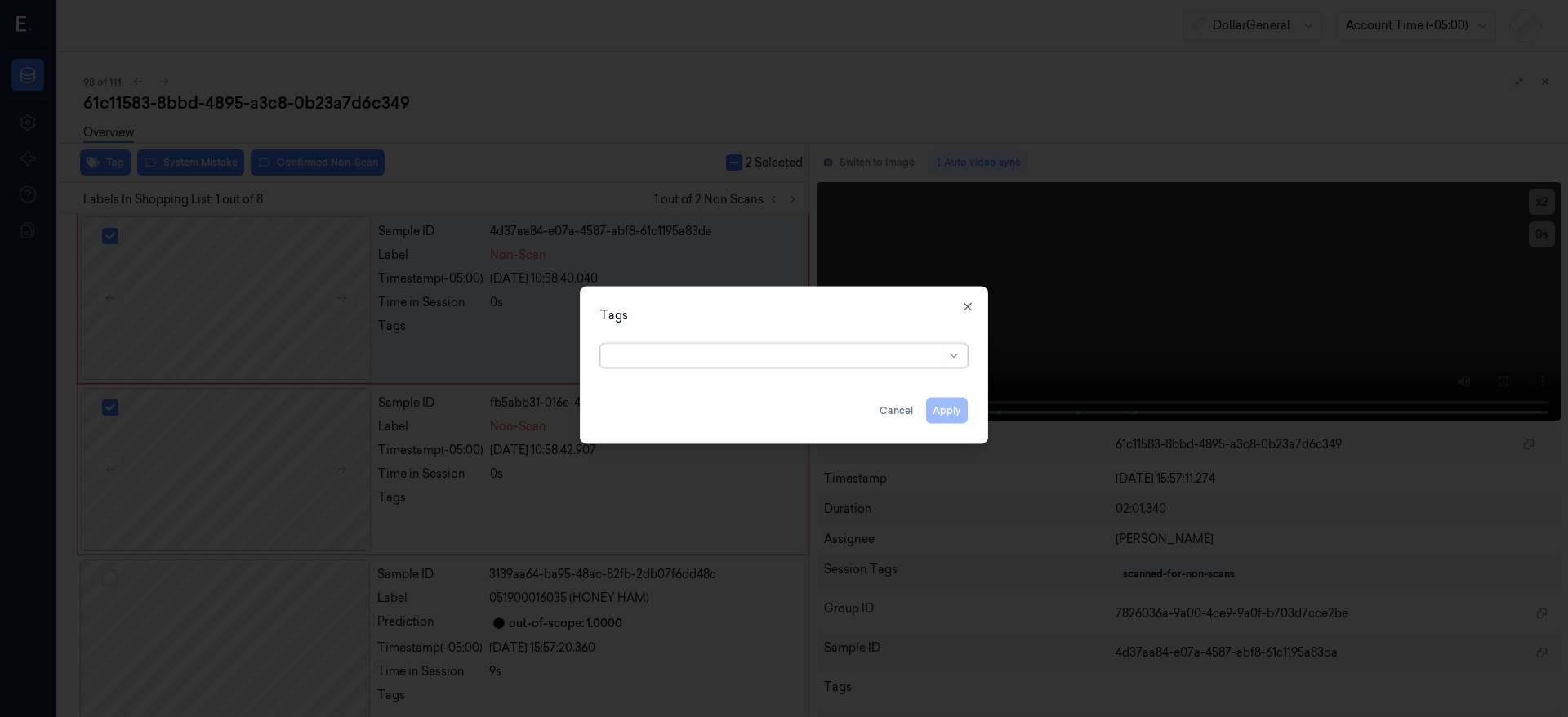
click at [670, 361] on div at bounding box center [775, 356] width 329 height 17
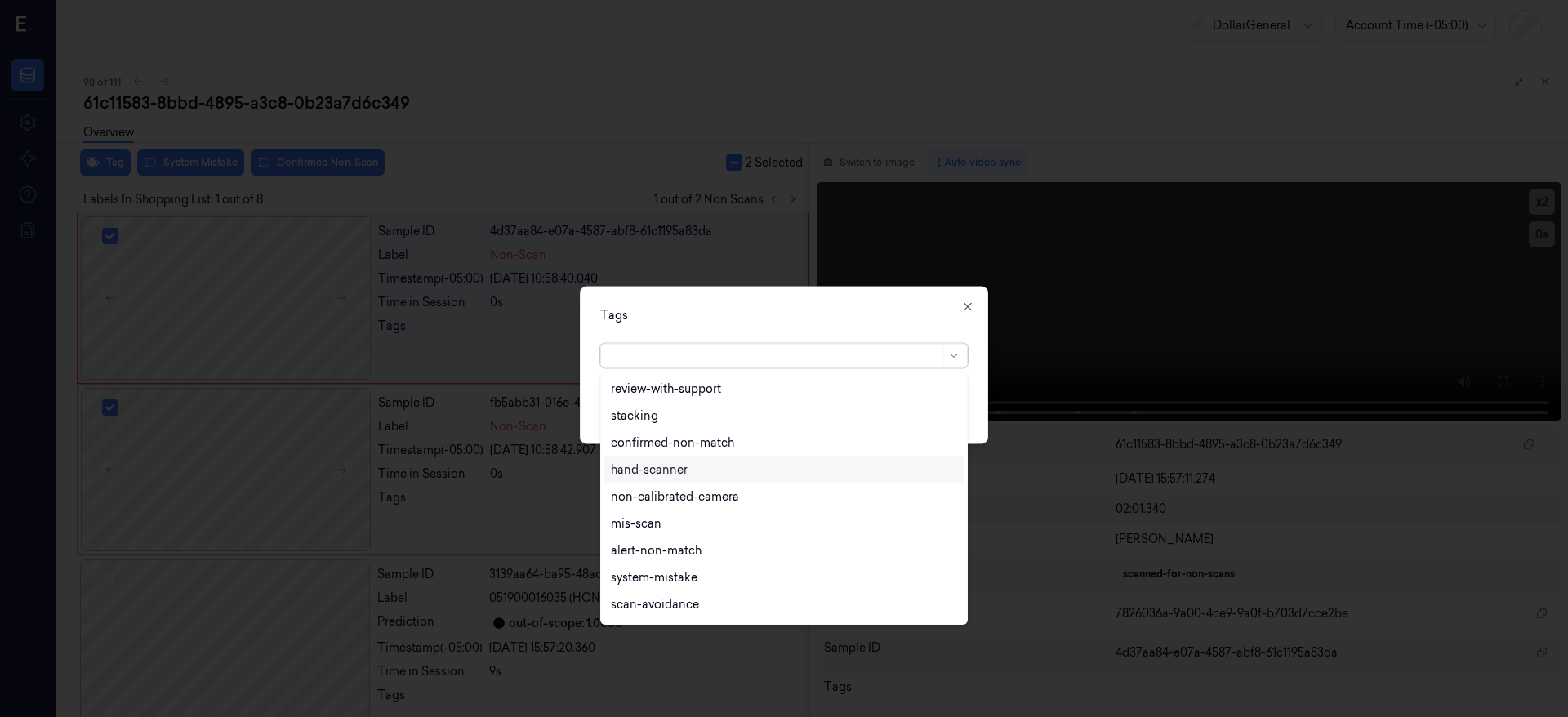
click at [697, 474] on div "hand-scanner" at bounding box center [784, 470] width 346 height 17
click at [978, 389] on div "Tags option hand-scanner, selected. 19 results available. Use Up and Down to ch…" at bounding box center [784, 365] width 408 height 157
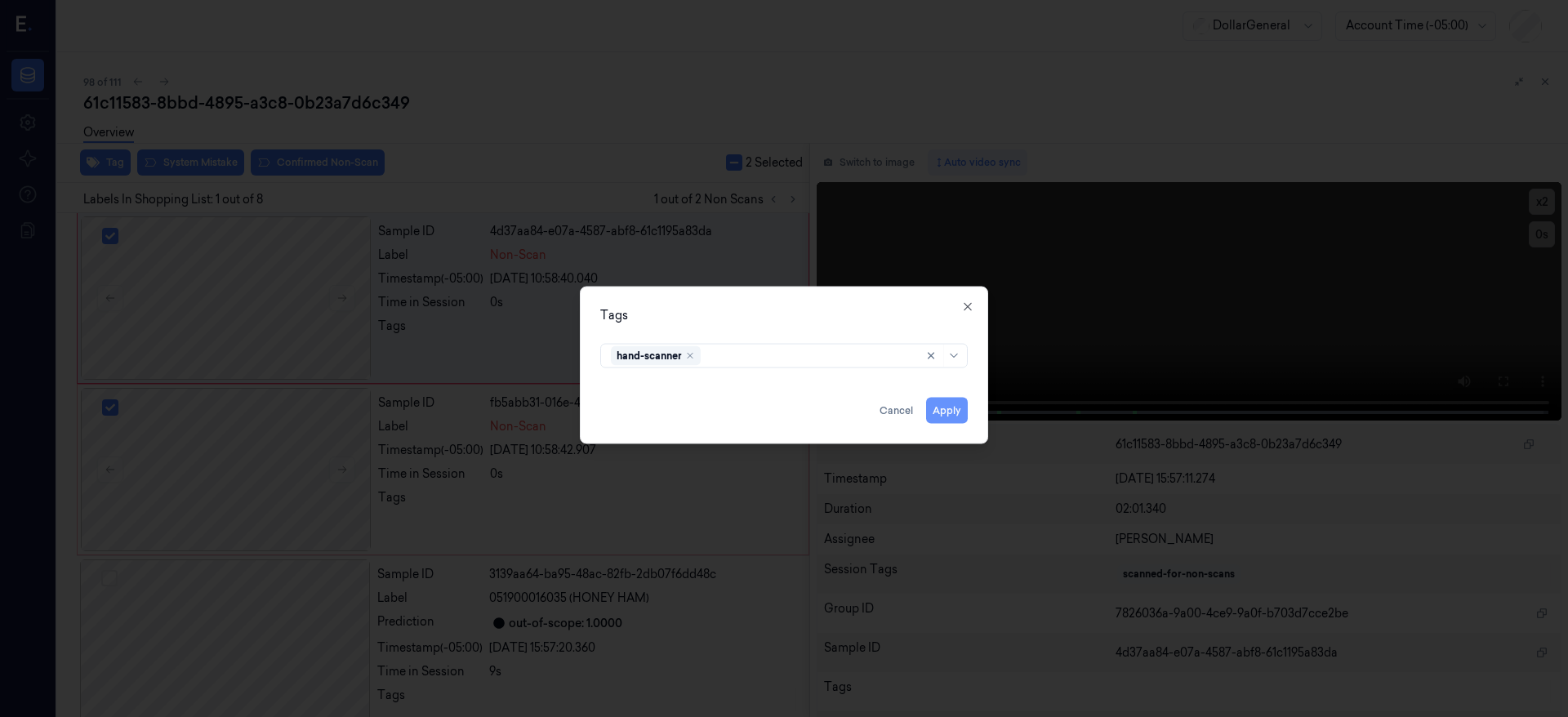
click at [958, 411] on button "Apply" at bounding box center [947, 411] width 42 height 26
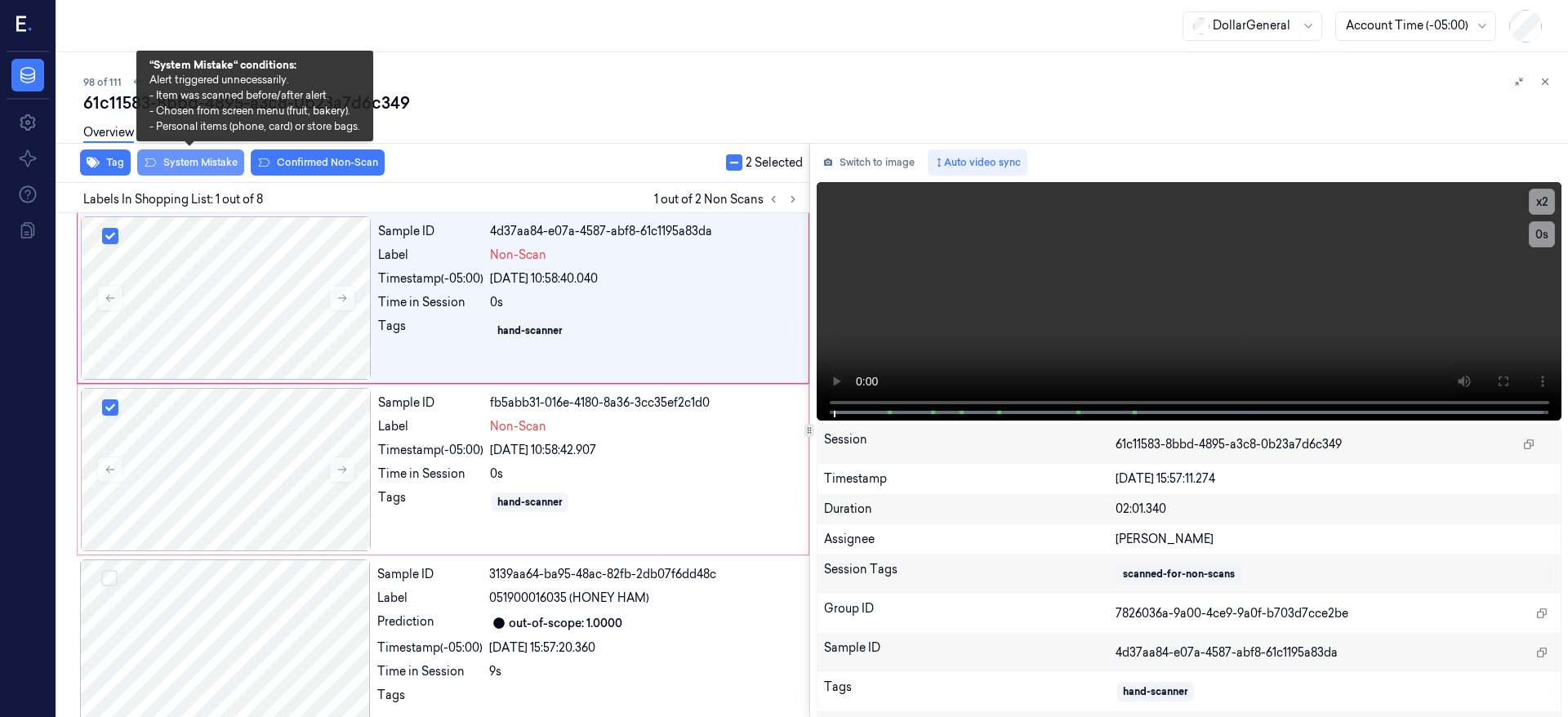
click at [209, 165] on button "System Mistake" at bounding box center [191, 162] width 107 height 26
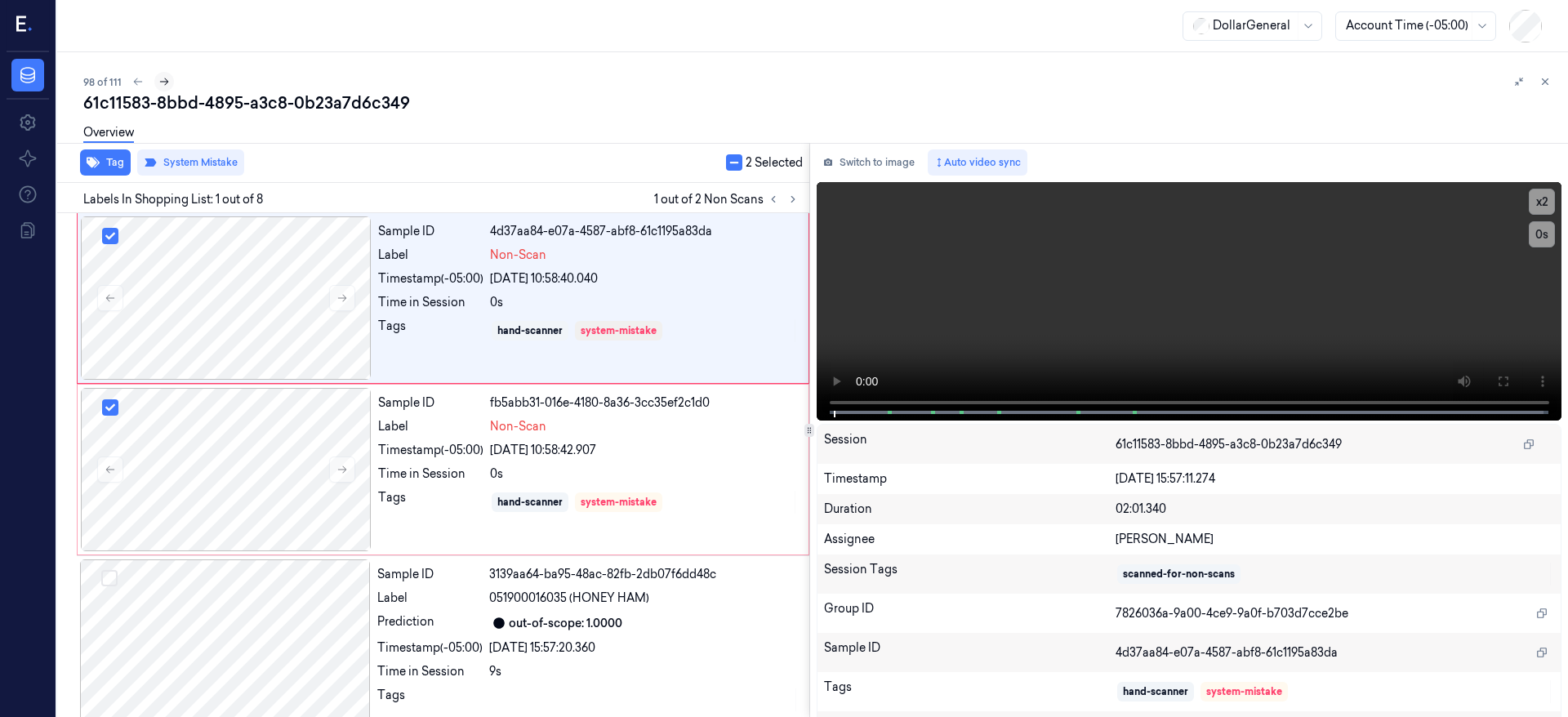
click at [161, 82] on icon at bounding box center [164, 82] width 12 height 12
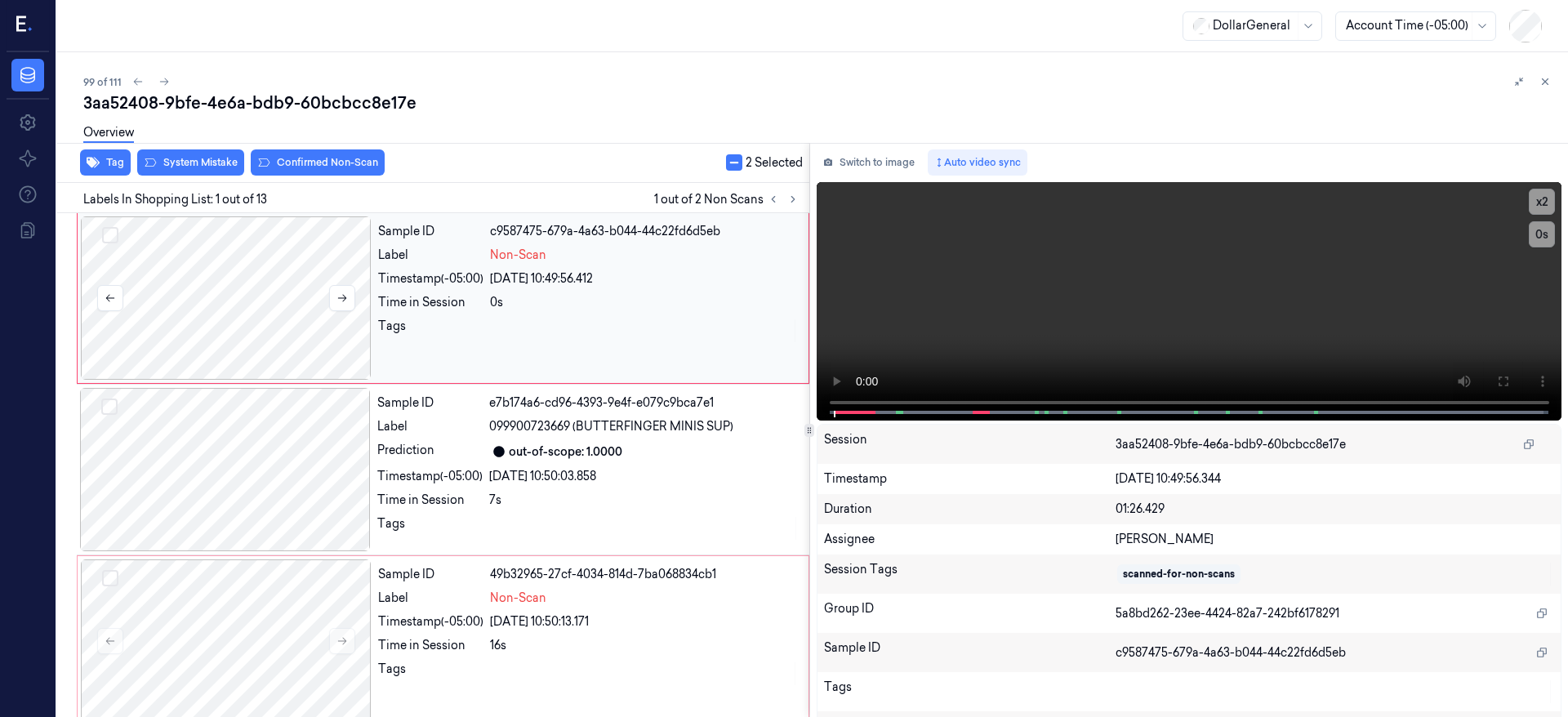
click at [203, 283] on div at bounding box center [226, 298] width 291 height 163
click at [233, 315] on div at bounding box center [226, 298] width 291 height 163
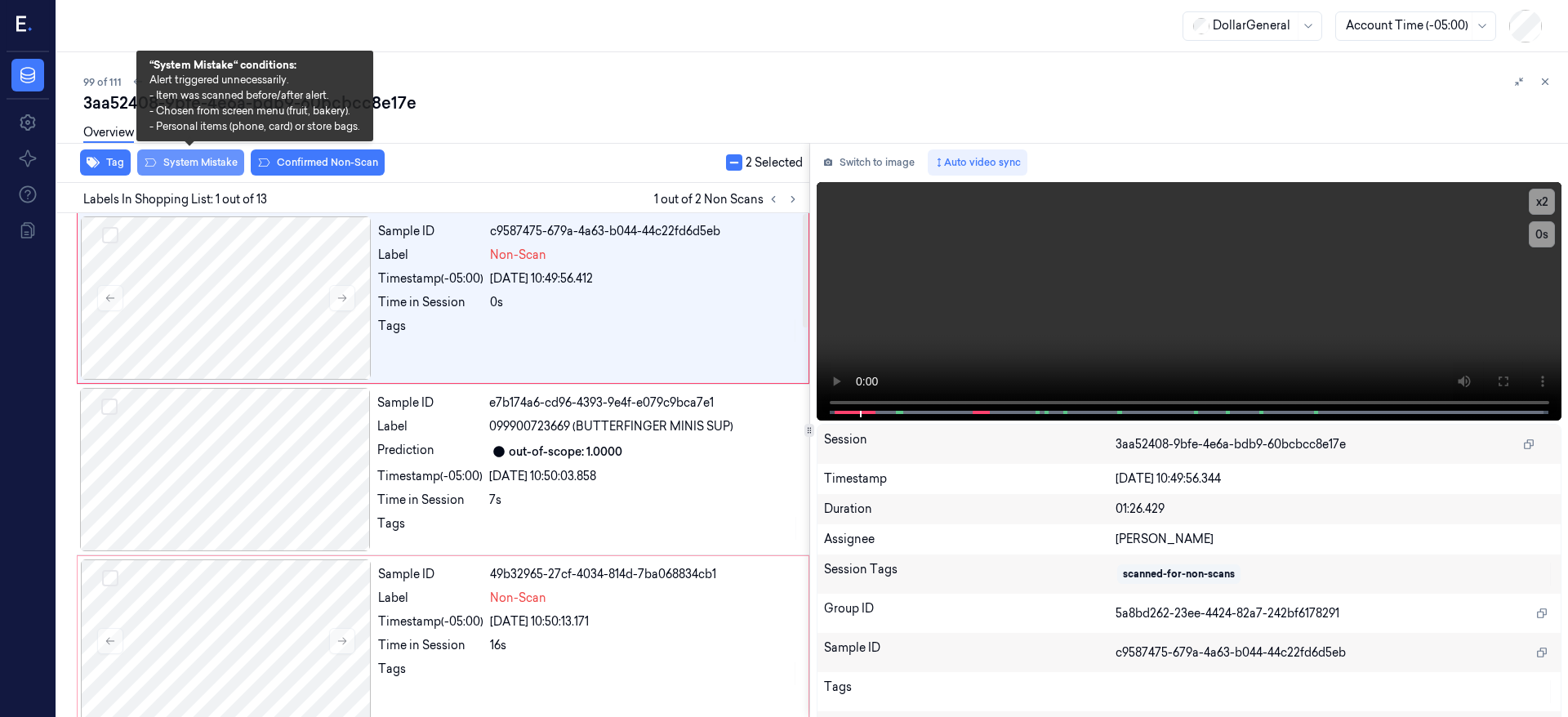
click at [207, 165] on button "System Mistake" at bounding box center [191, 162] width 107 height 26
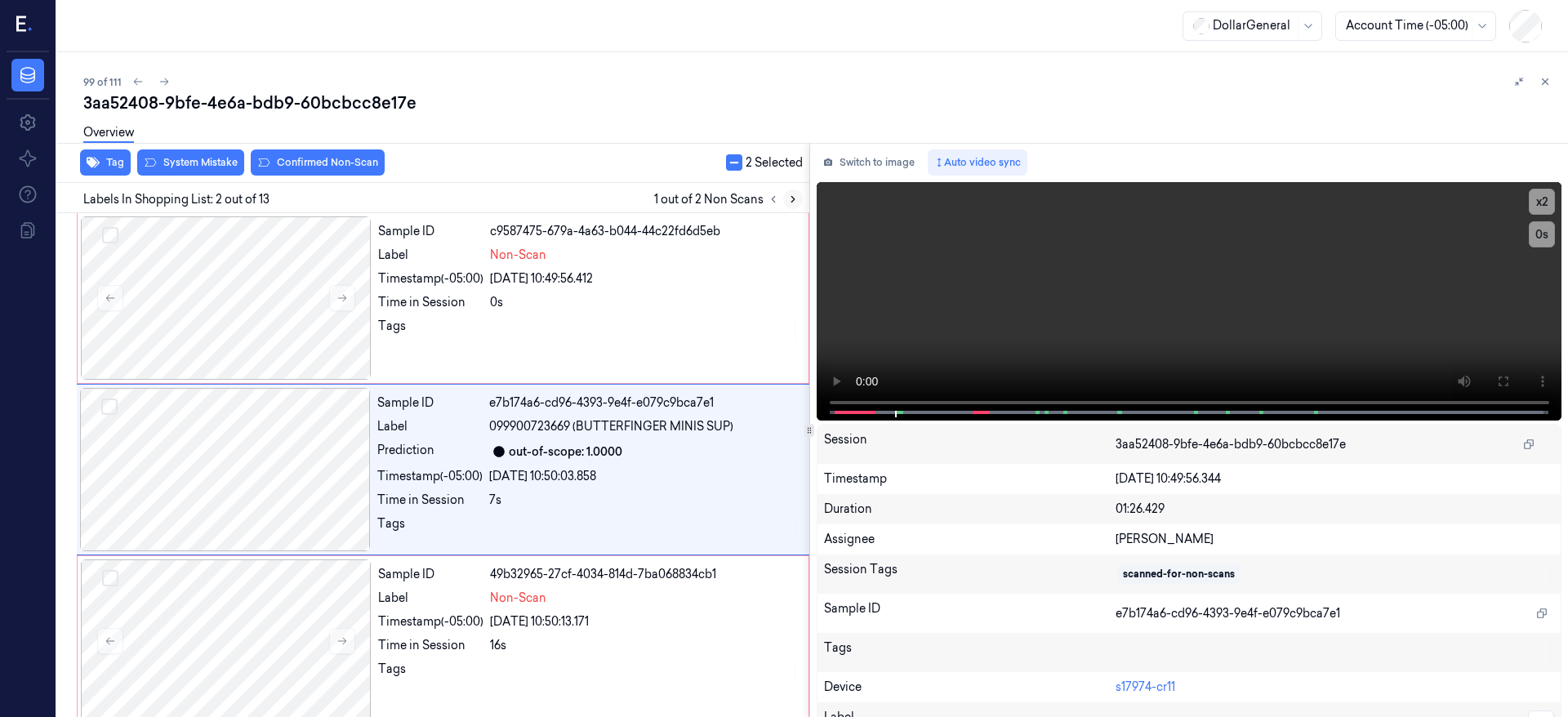
scroll to position [5, 0]
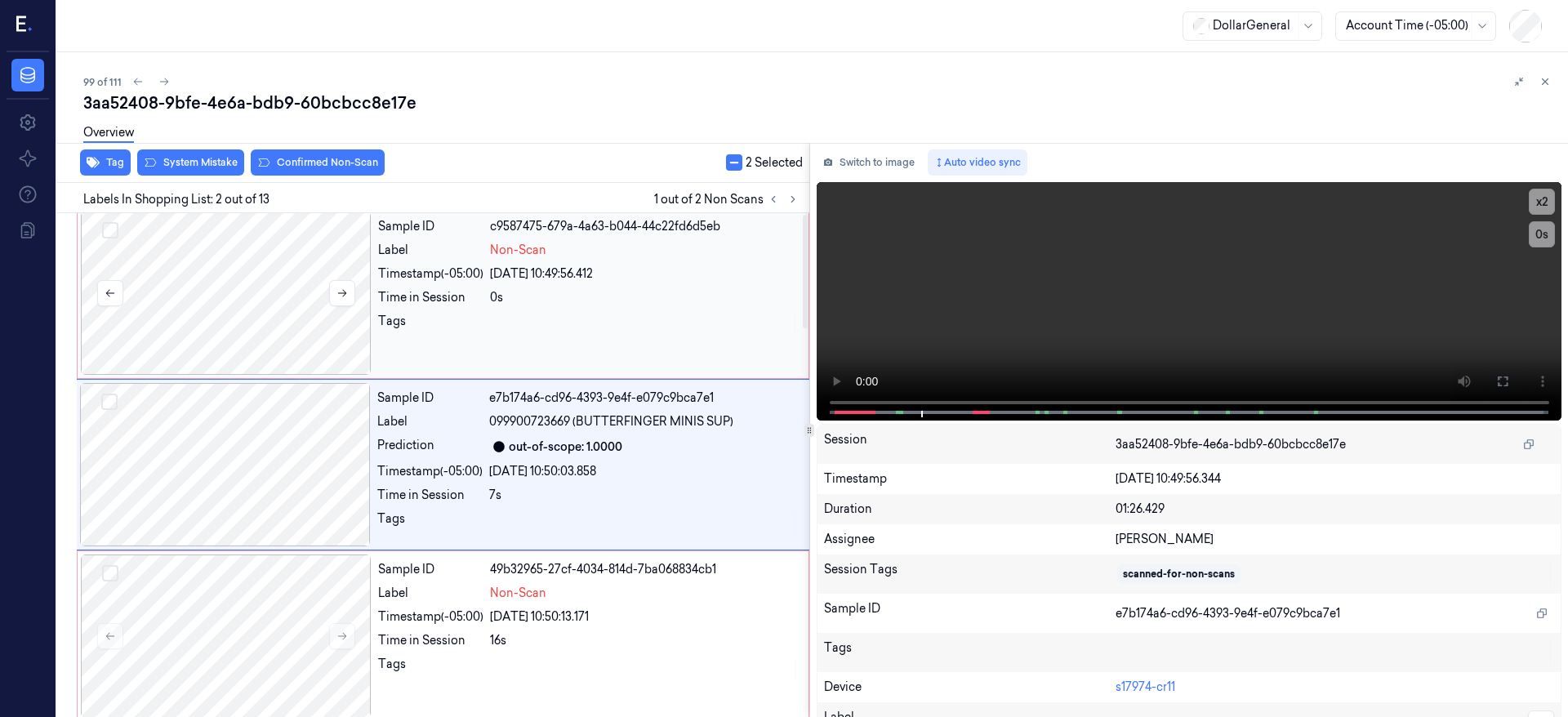
click at [298, 283] on div at bounding box center [226, 293] width 291 height 163
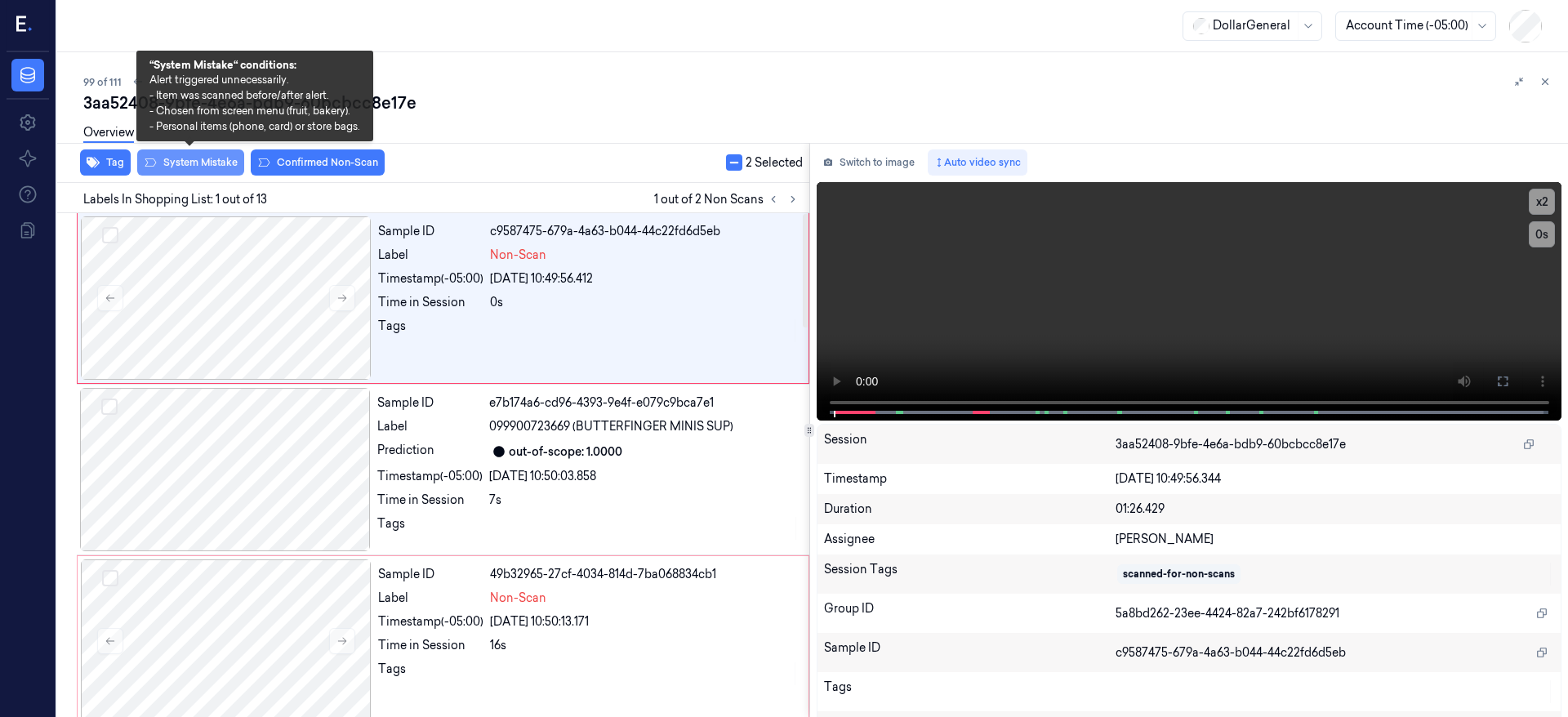
click at [217, 161] on button "System Mistake" at bounding box center [191, 162] width 107 height 26
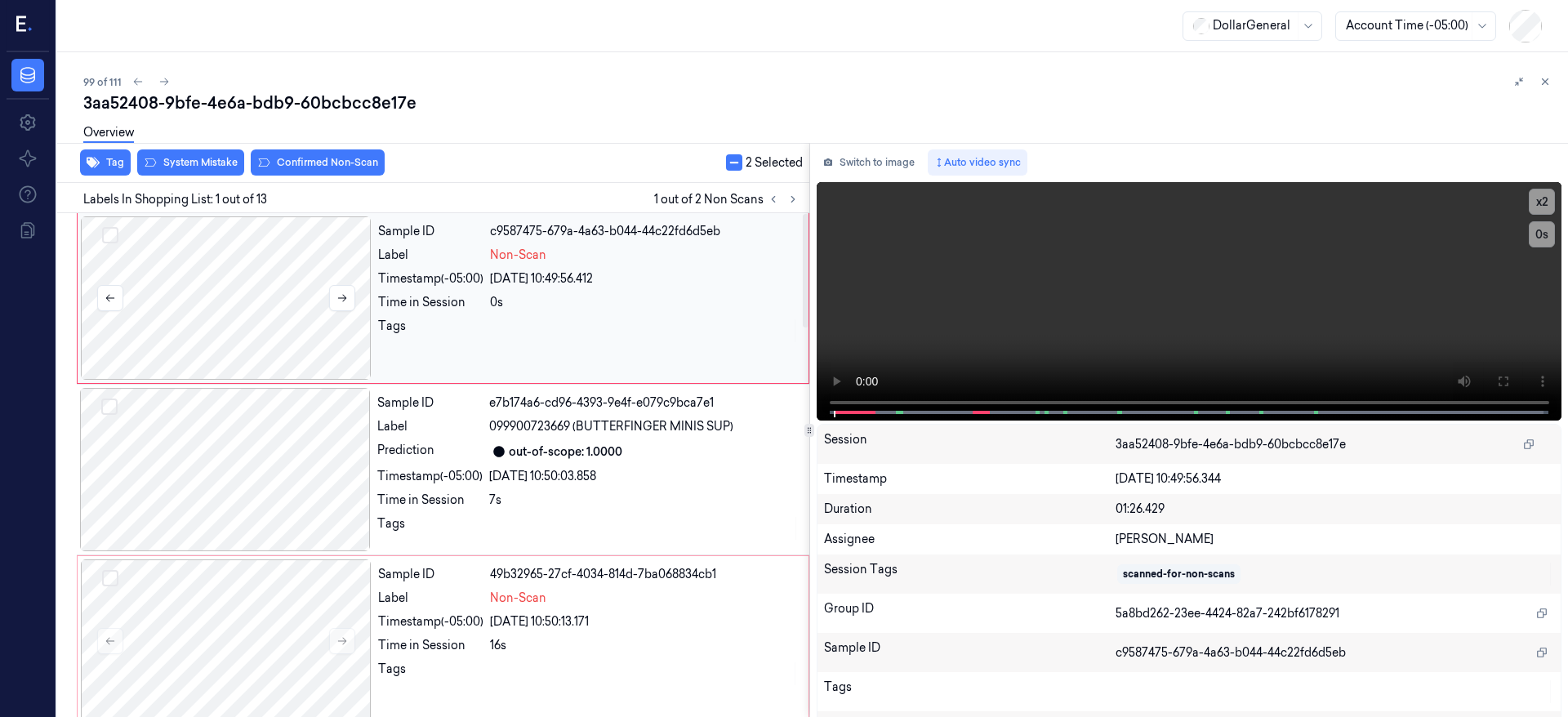
drag, startPoint x: 227, startPoint y: 412, endPoint x: 229, endPoint y: 296, distance: 116.0
click at [226, 406] on div at bounding box center [225, 470] width 291 height 163
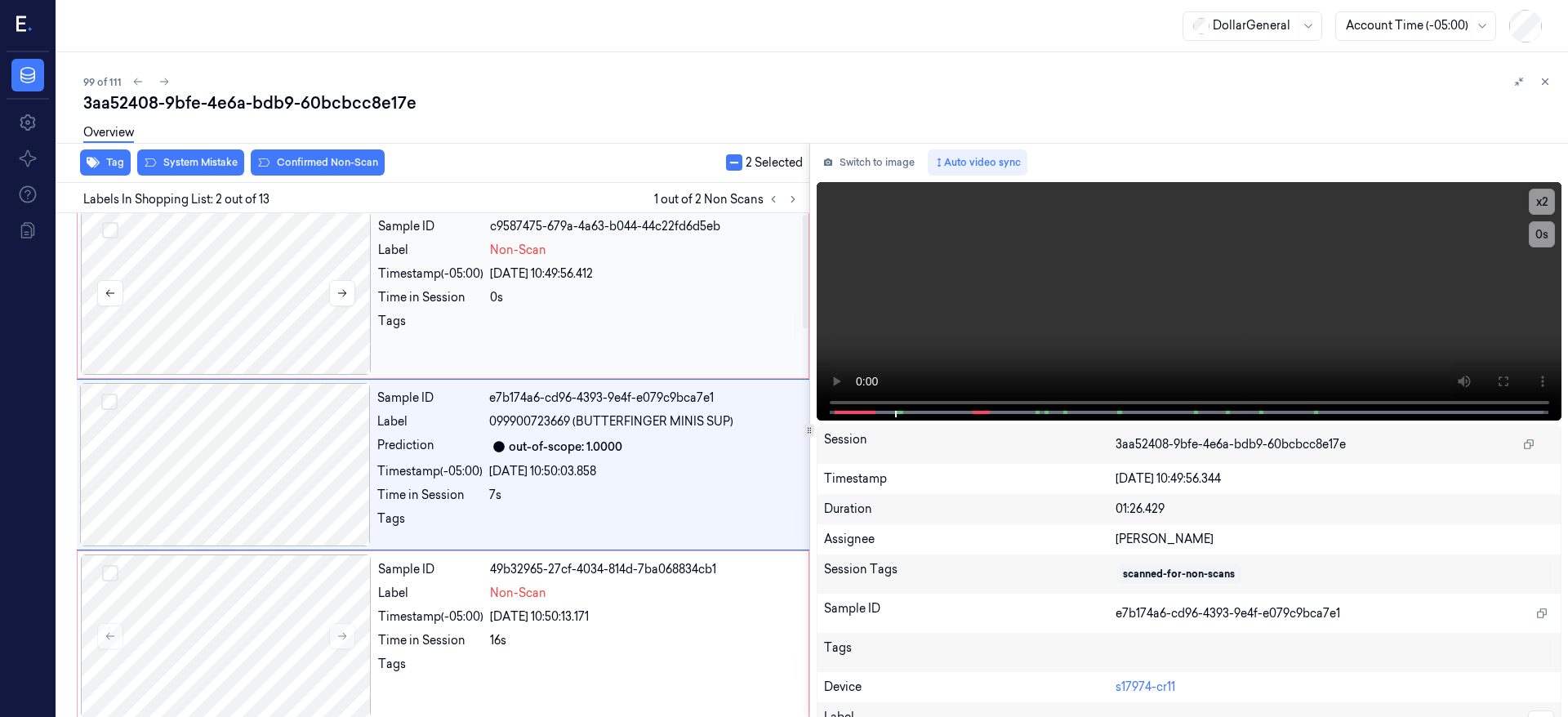
click at [229, 295] on div at bounding box center [226, 293] width 291 height 163
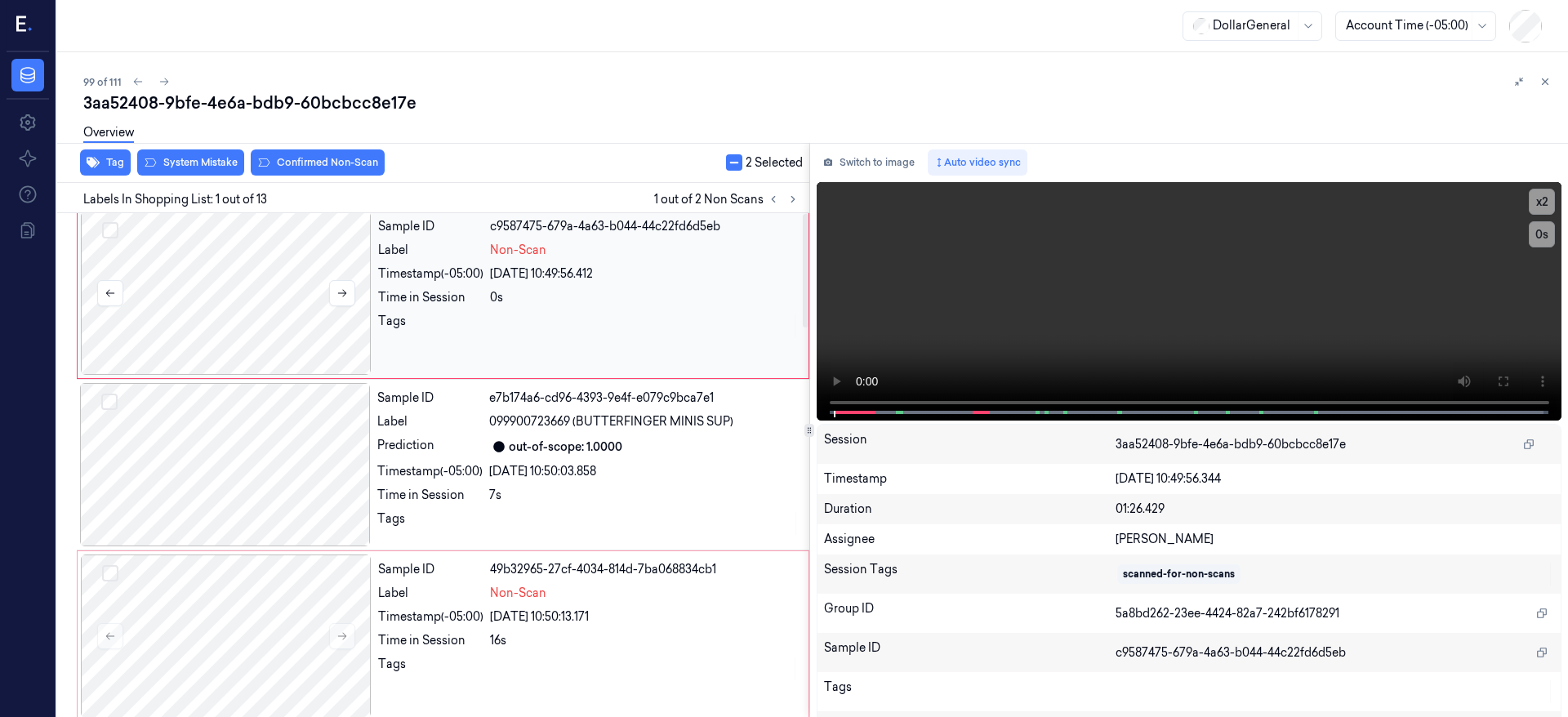
scroll to position [0, 0]
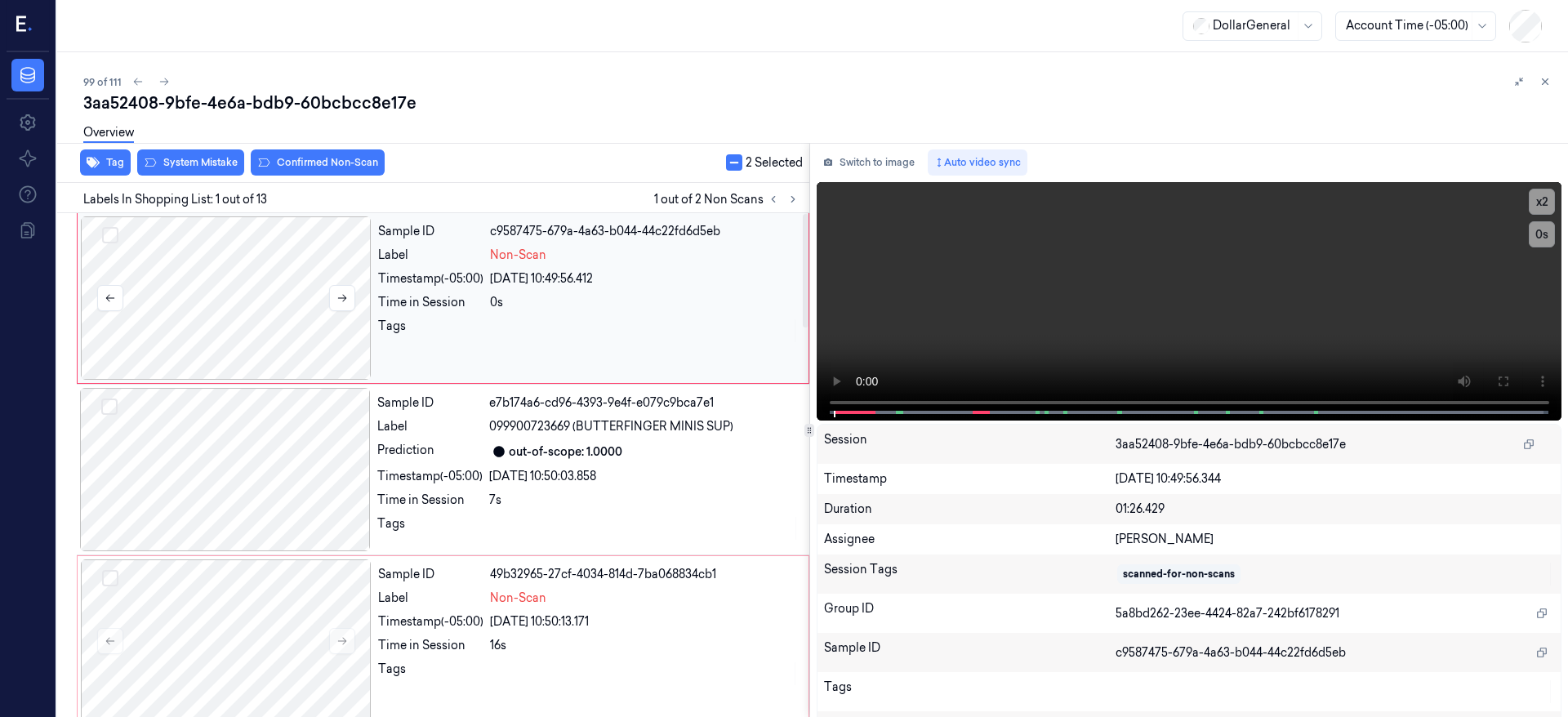
click at [212, 267] on div at bounding box center [226, 298] width 291 height 163
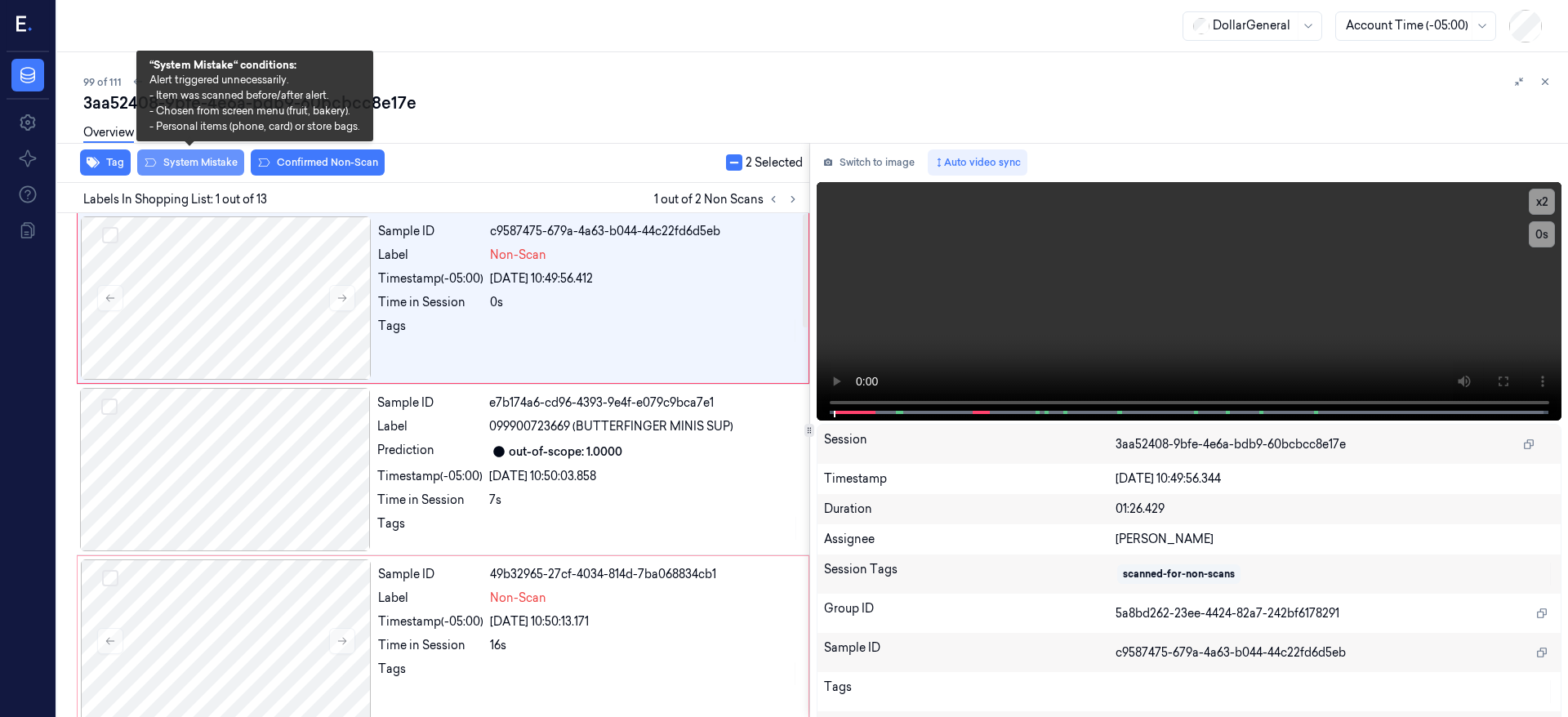
click at [212, 163] on button "System Mistake" at bounding box center [191, 162] width 107 height 26
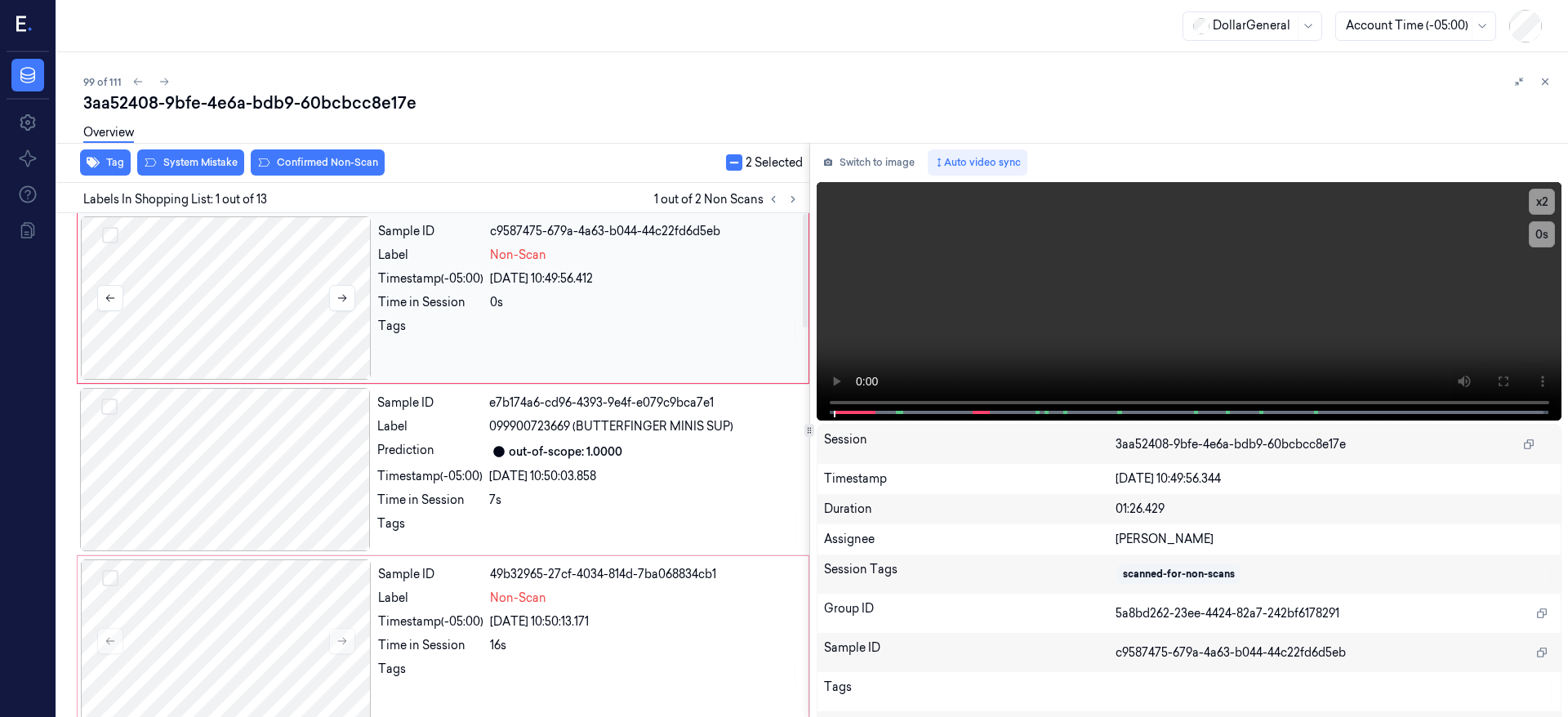
click at [235, 336] on div at bounding box center [226, 298] width 291 height 163
click at [242, 283] on div at bounding box center [226, 298] width 291 height 163
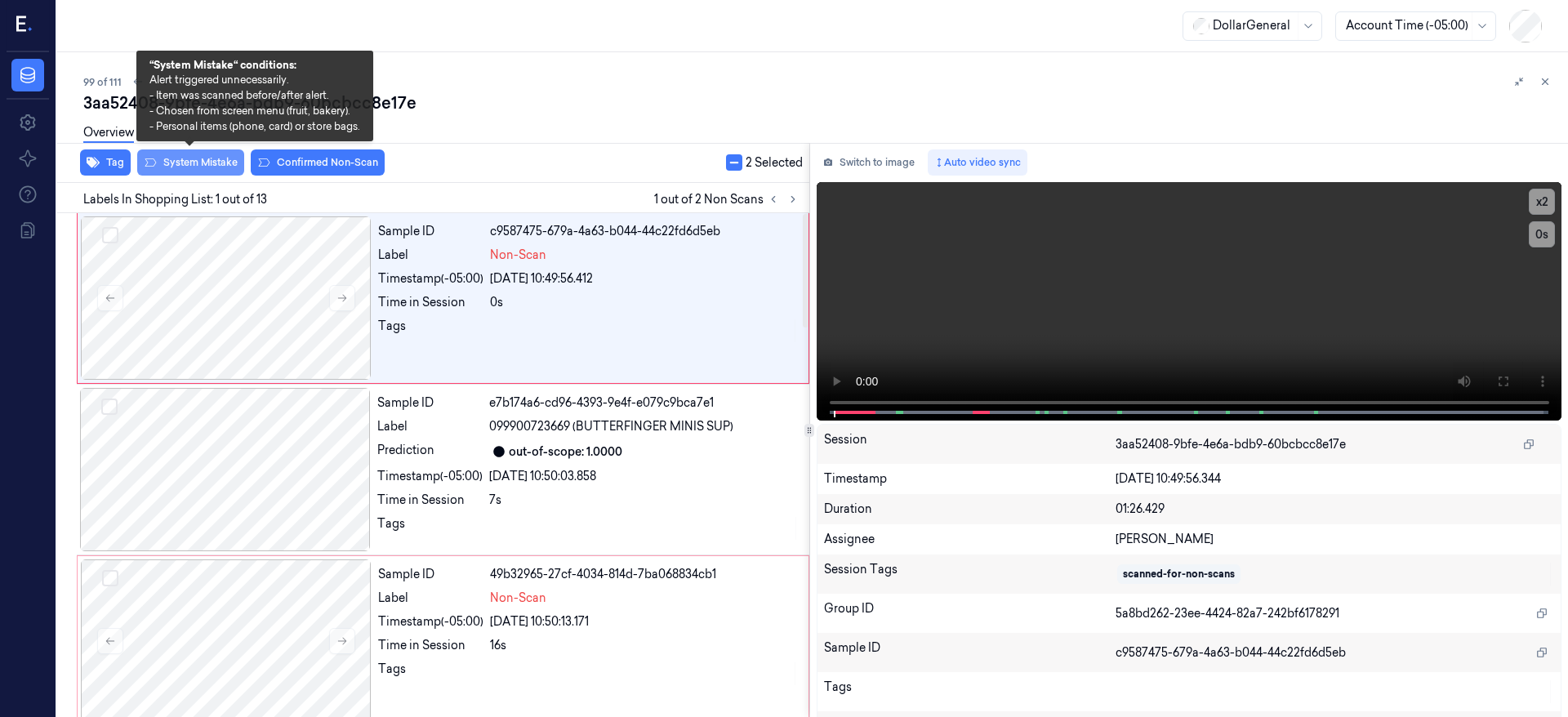
click at [218, 166] on button "System Mistake" at bounding box center [191, 162] width 107 height 26
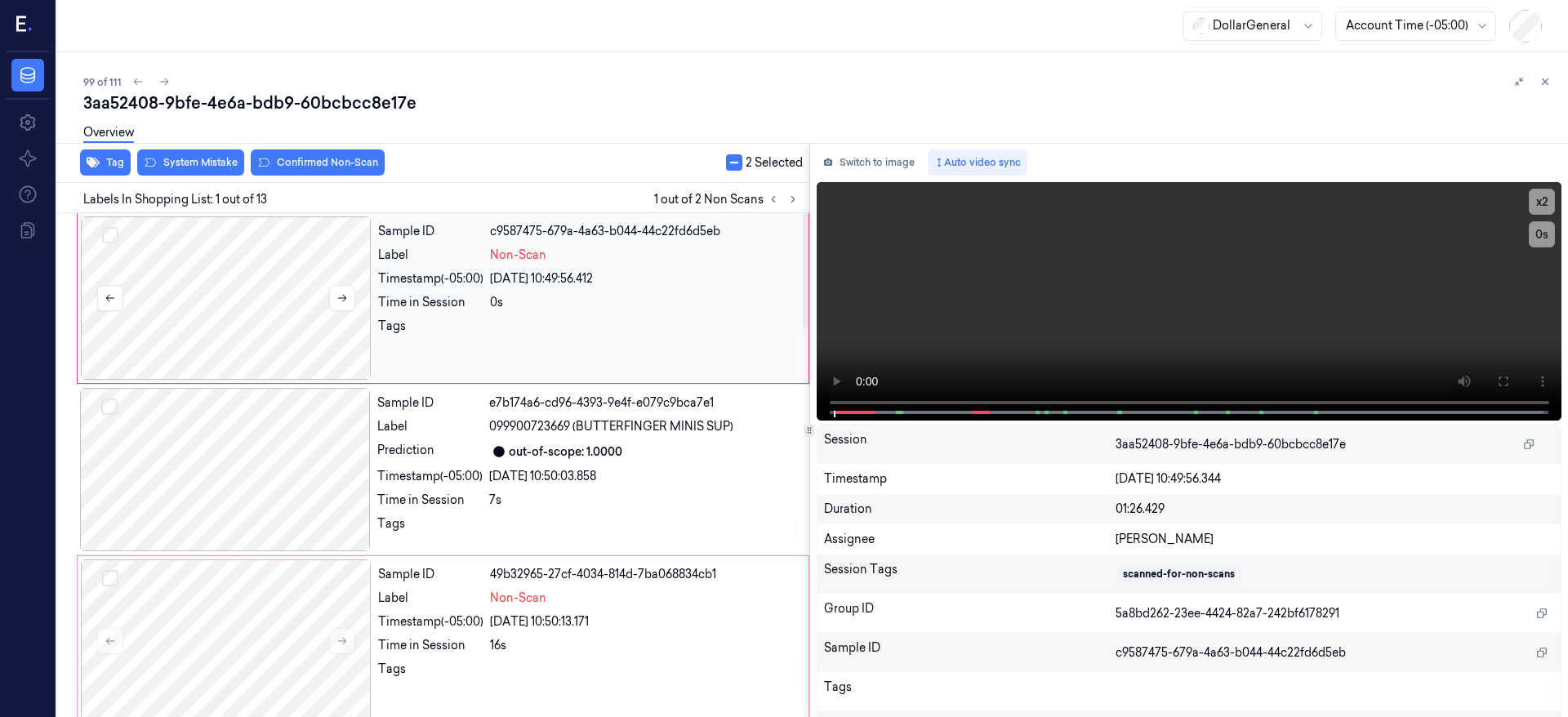
click at [215, 272] on div at bounding box center [226, 298] width 291 height 163
click at [252, 323] on div at bounding box center [226, 298] width 291 height 163
drag, startPoint x: 233, startPoint y: 466, endPoint x: 231, endPoint y: 436, distance: 30.1
click at [233, 467] on div at bounding box center [225, 470] width 291 height 163
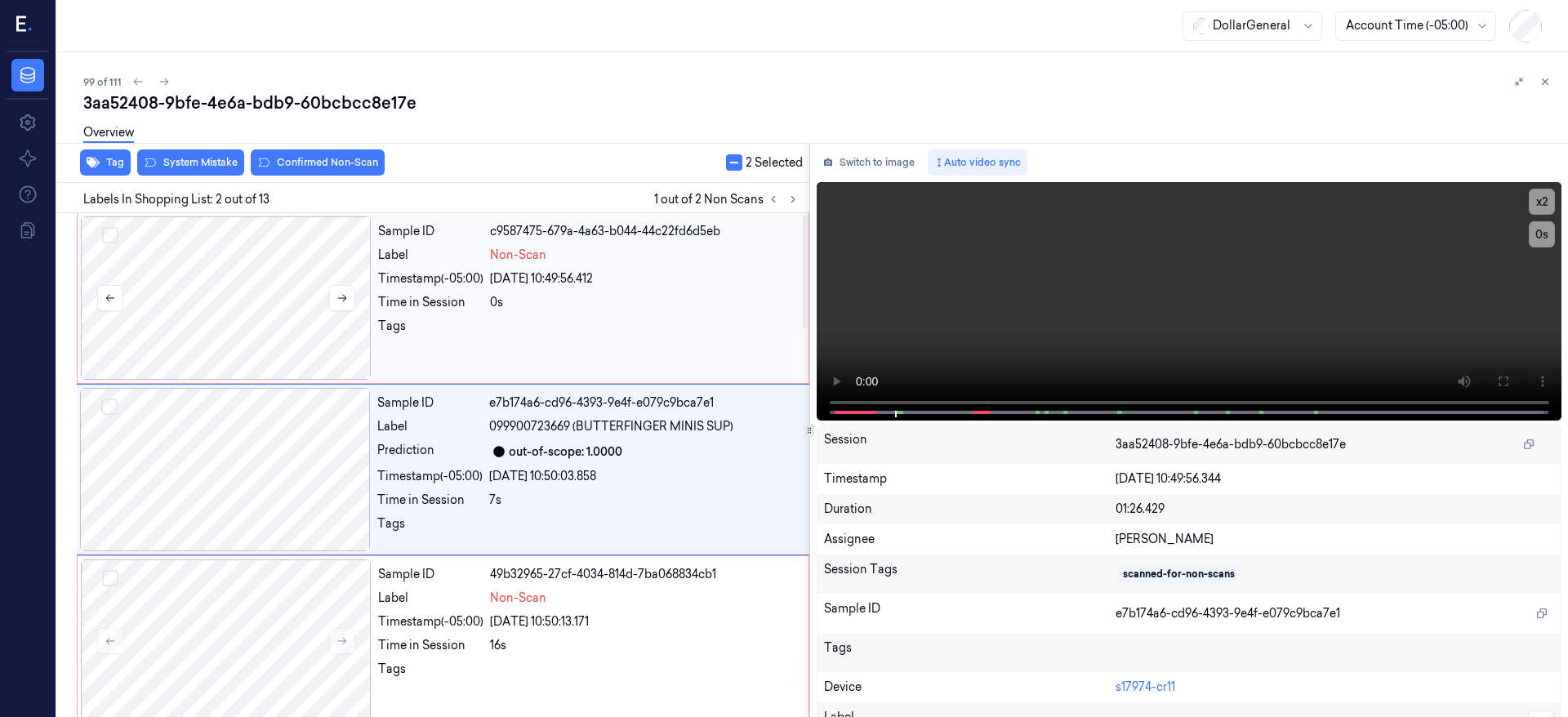
scroll to position [5, 0]
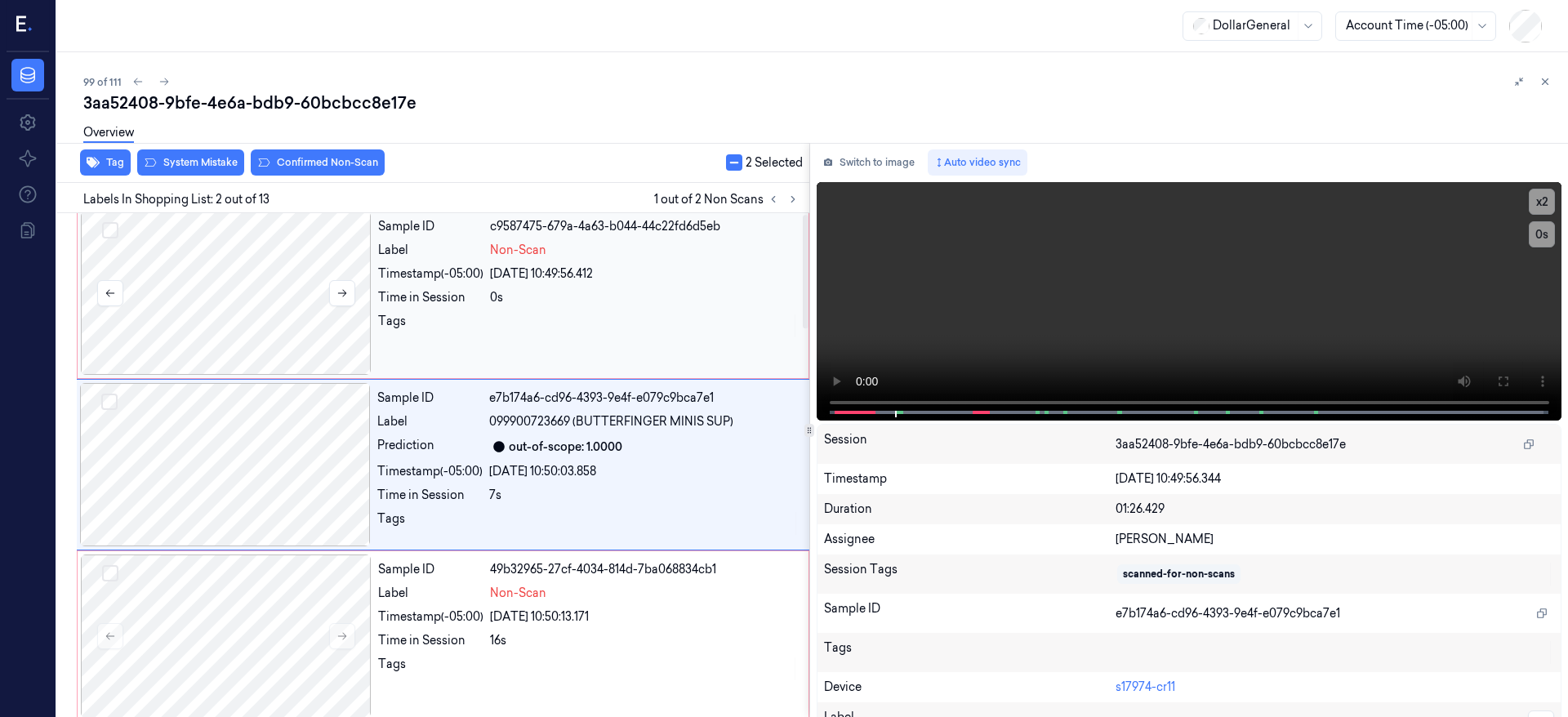
click at [238, 294] on div at bounding box center [226, 293] width 291 height 163
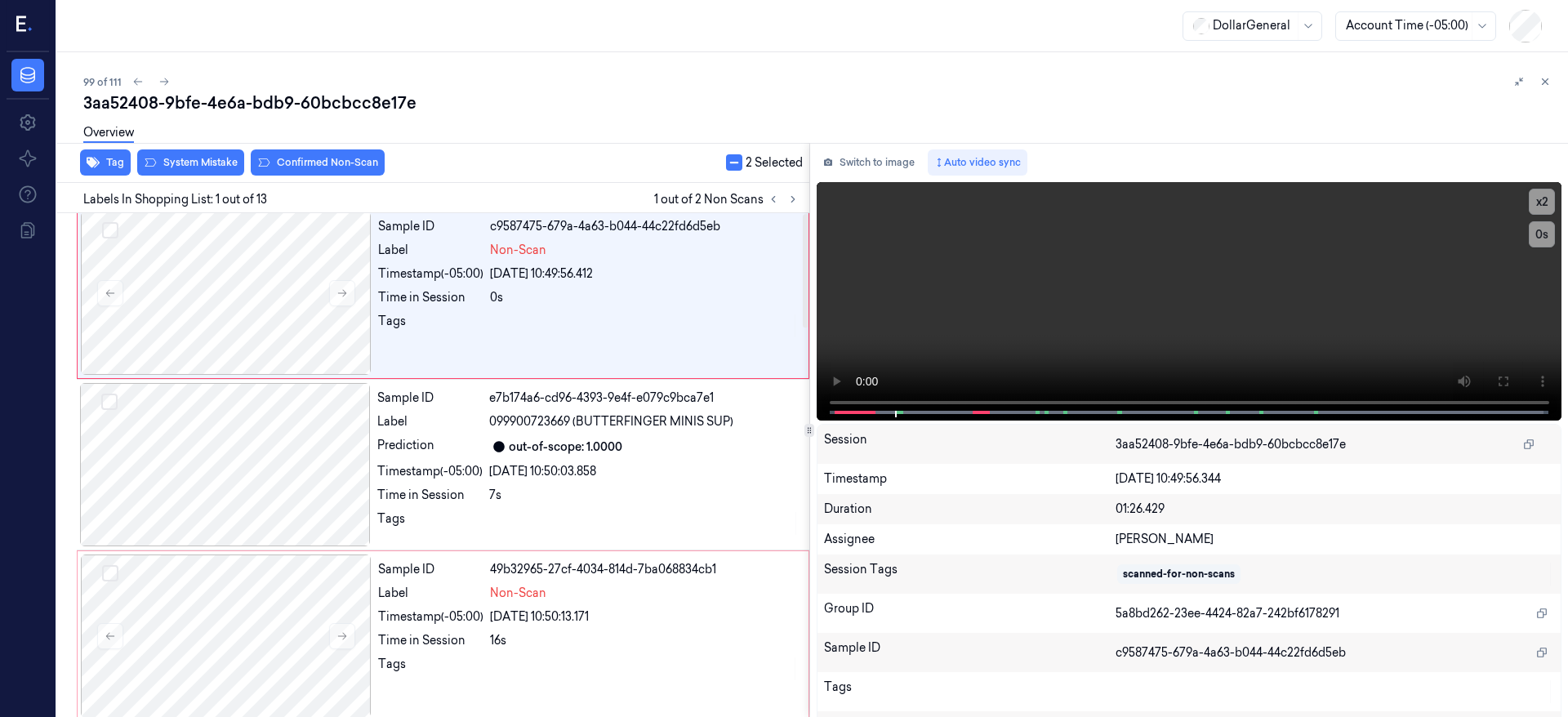
scroll to position [0, 0]
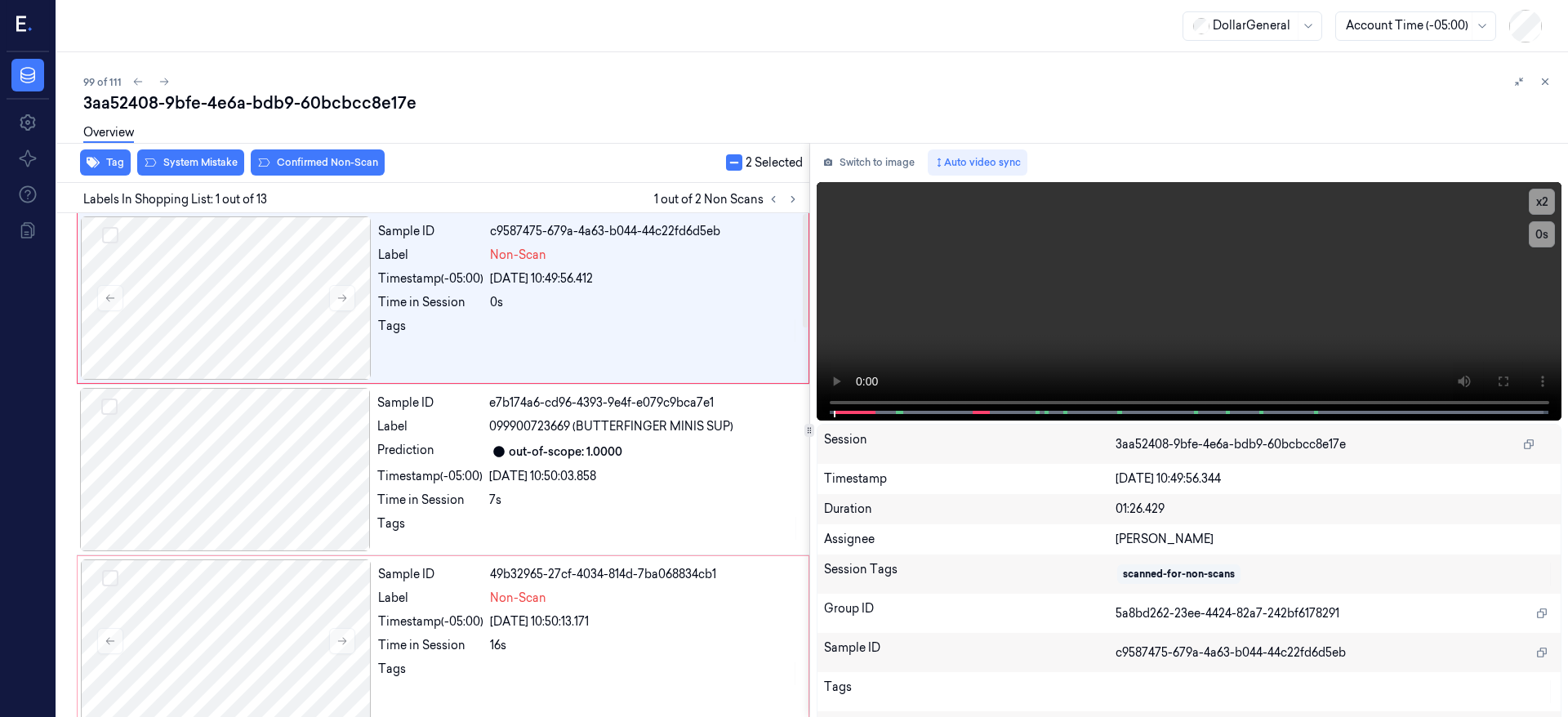
click at [205, 154] on div "Overview" at bounding box center [819, 135] width 1472 height 42
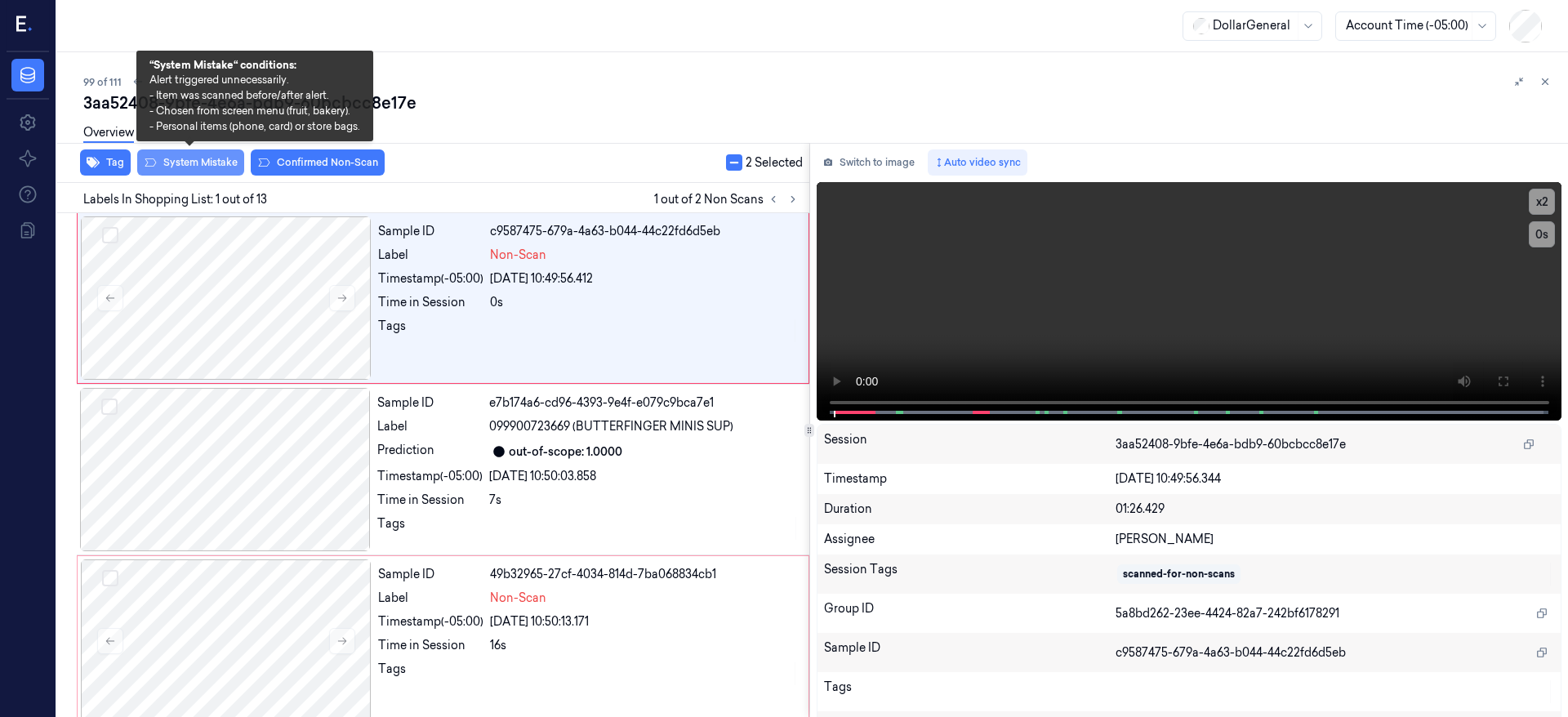
click at [202, 166] on button "System Mistake" at bounding box center [191, 162] width 107 height 26
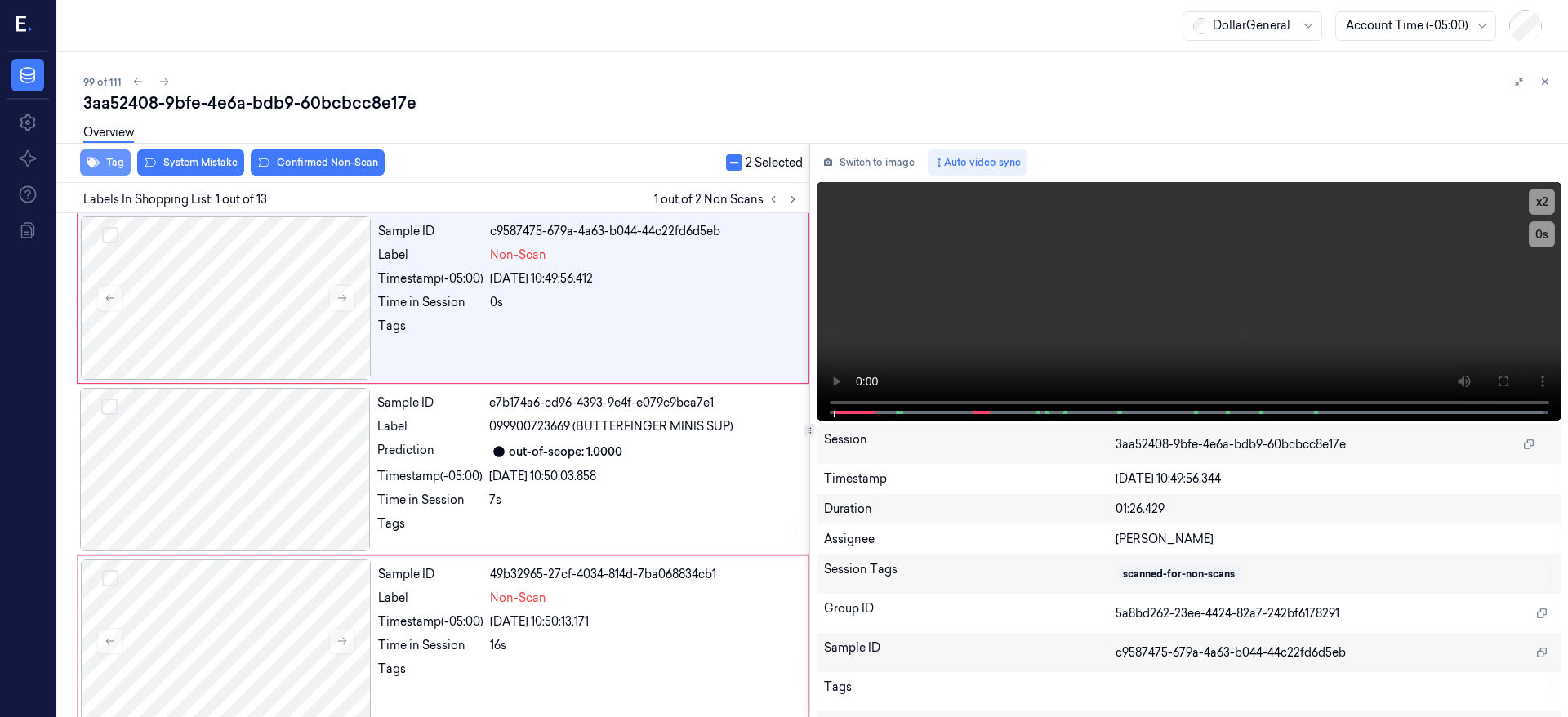
click at [104, 164] on button "Tag" at bounding box center [105, 162] width 51 height 26
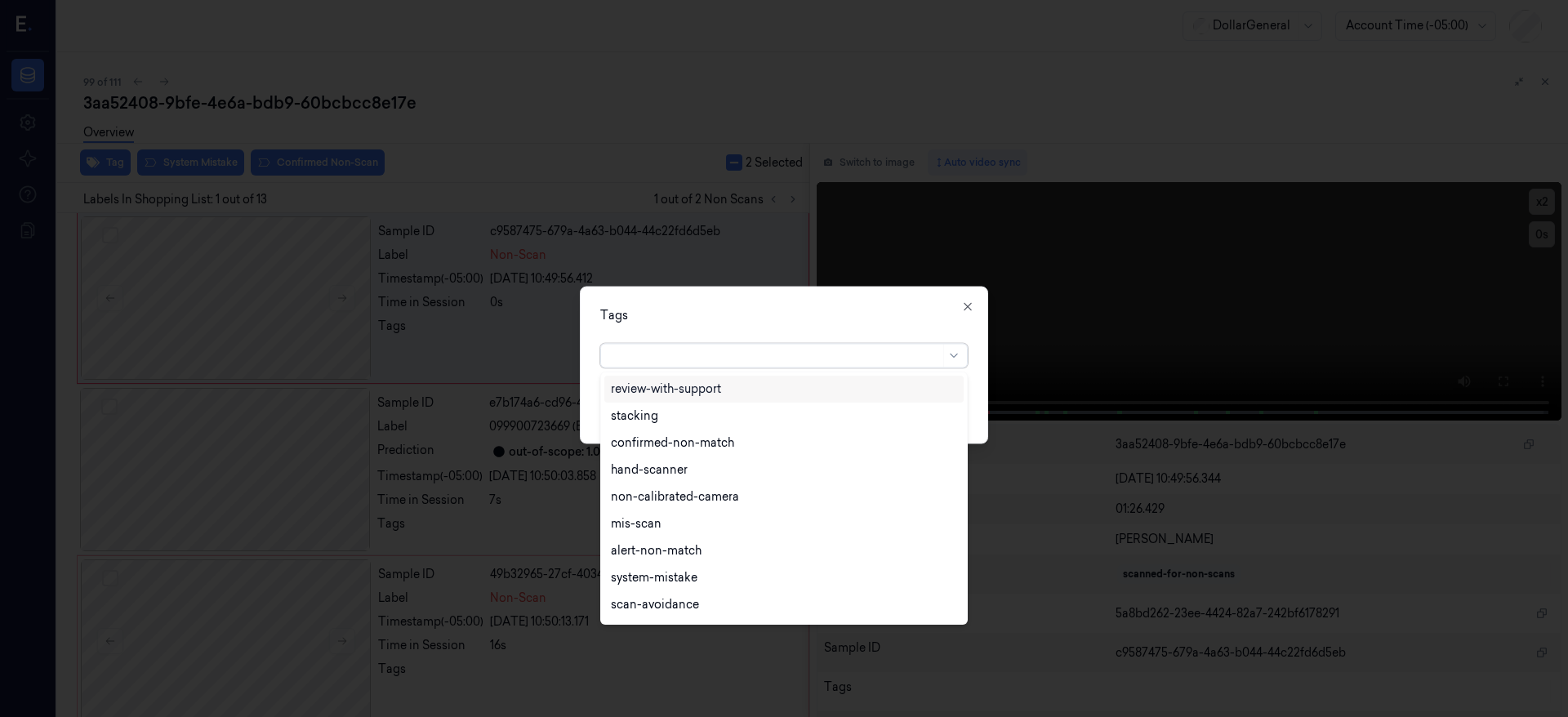
click at [614, 356] on input "text" at bounding box center [612, 356] width 2 height 17
click at [705, 545] on div "system-mistake" at bounding box center [784, 553] width 346 height 17
click at [980, 410] on div "Tags option system-mistake, selected. 19 results available. Use Up and Down to …" at bounding box center [784, 365] width 408 height 157
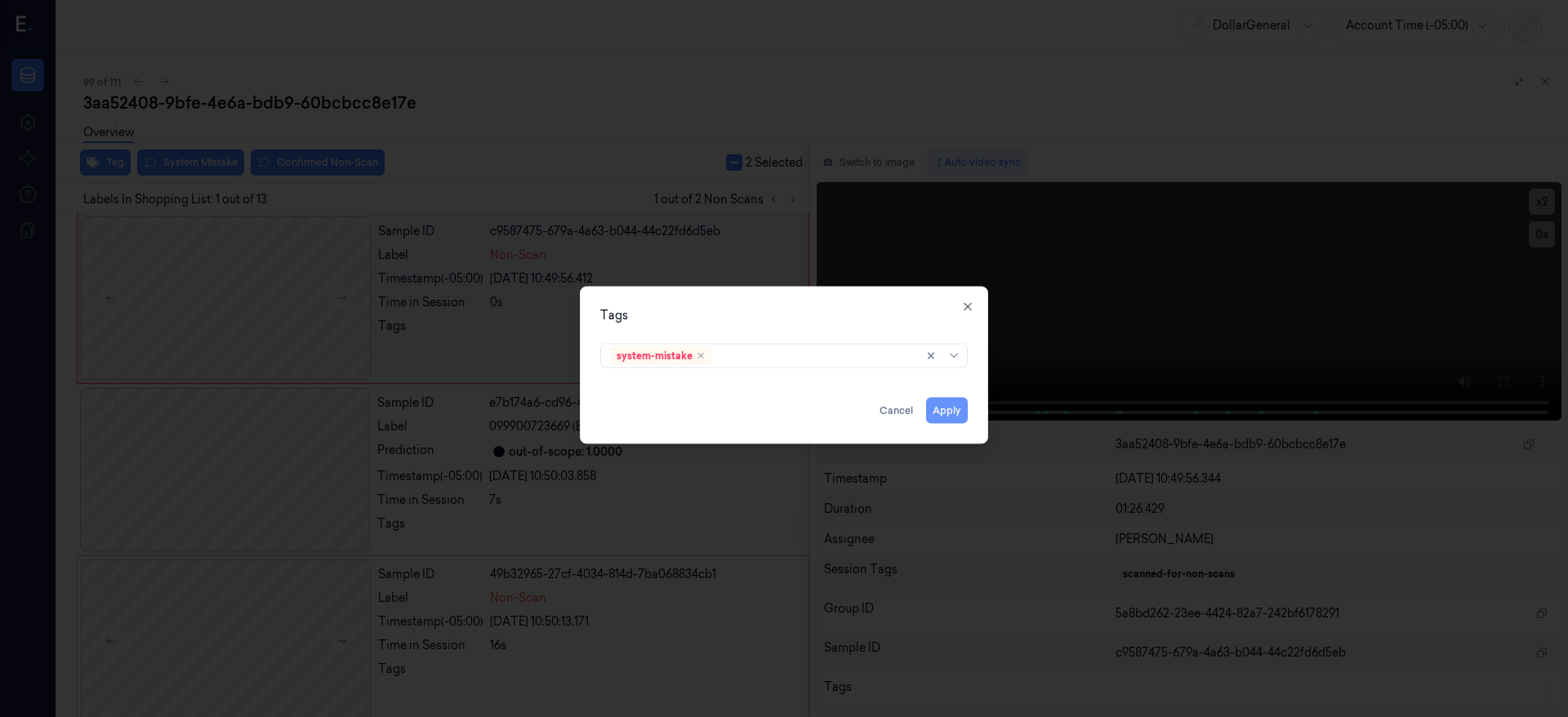
click at [950, 410] on button "Apply" at bounding box center [947, 411] width 42 height 26
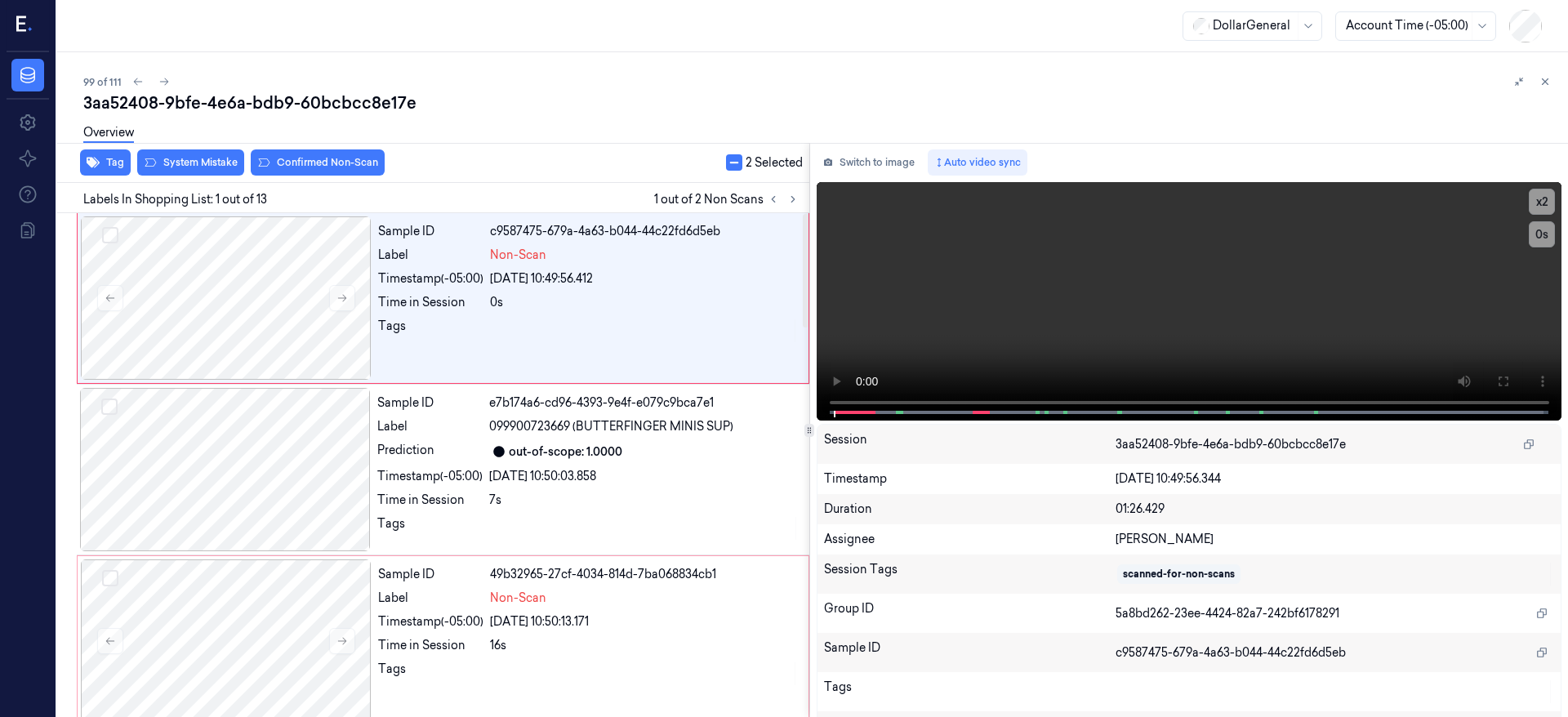
click at [739, 164] on button "button" at bounding box center [734, 162] width 17 height 17
click at [739, 164] on div "13 Selected" at bounding box center [762, 162] width 81 height 17
click at [729, 164] on button "button" at bounding box center [730, 162] width 17 height 17
click at [286, 234] on div at bounding box center [226, 298] width 291 height 163
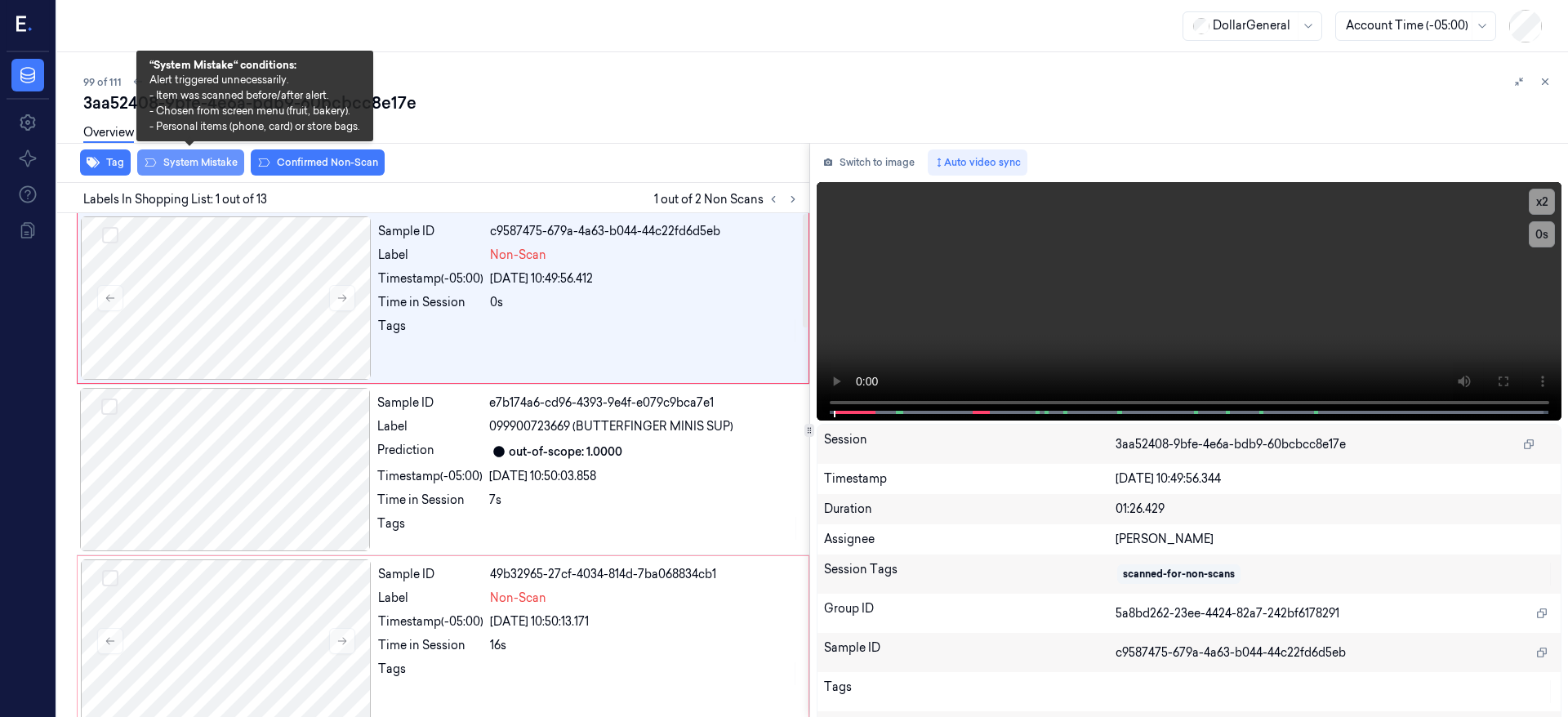
click at [208, 157] on button "System Mistake" at bounding box center [191, 162] width 107 height 26
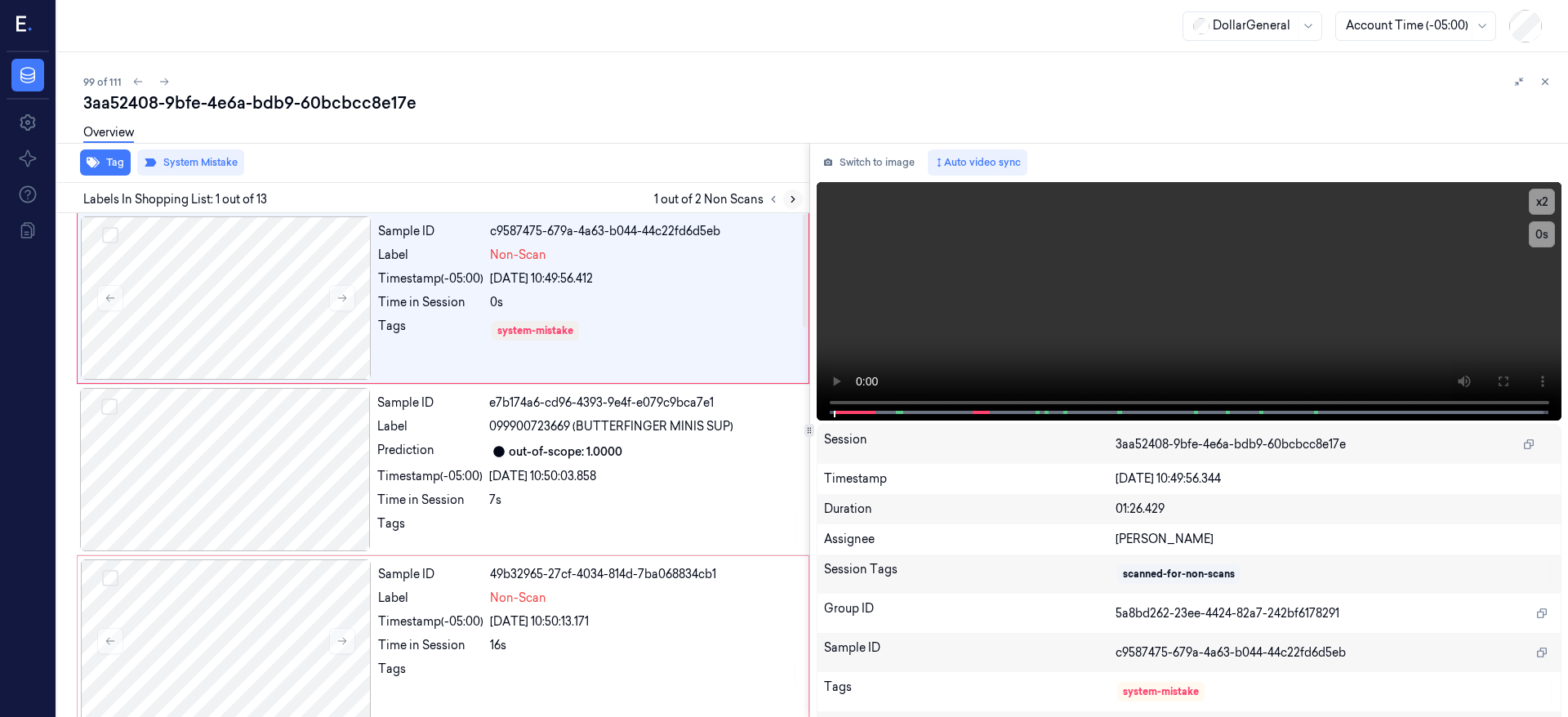
click at [798, 195] on icon at bounding box center [794, 199] width 12 height 12
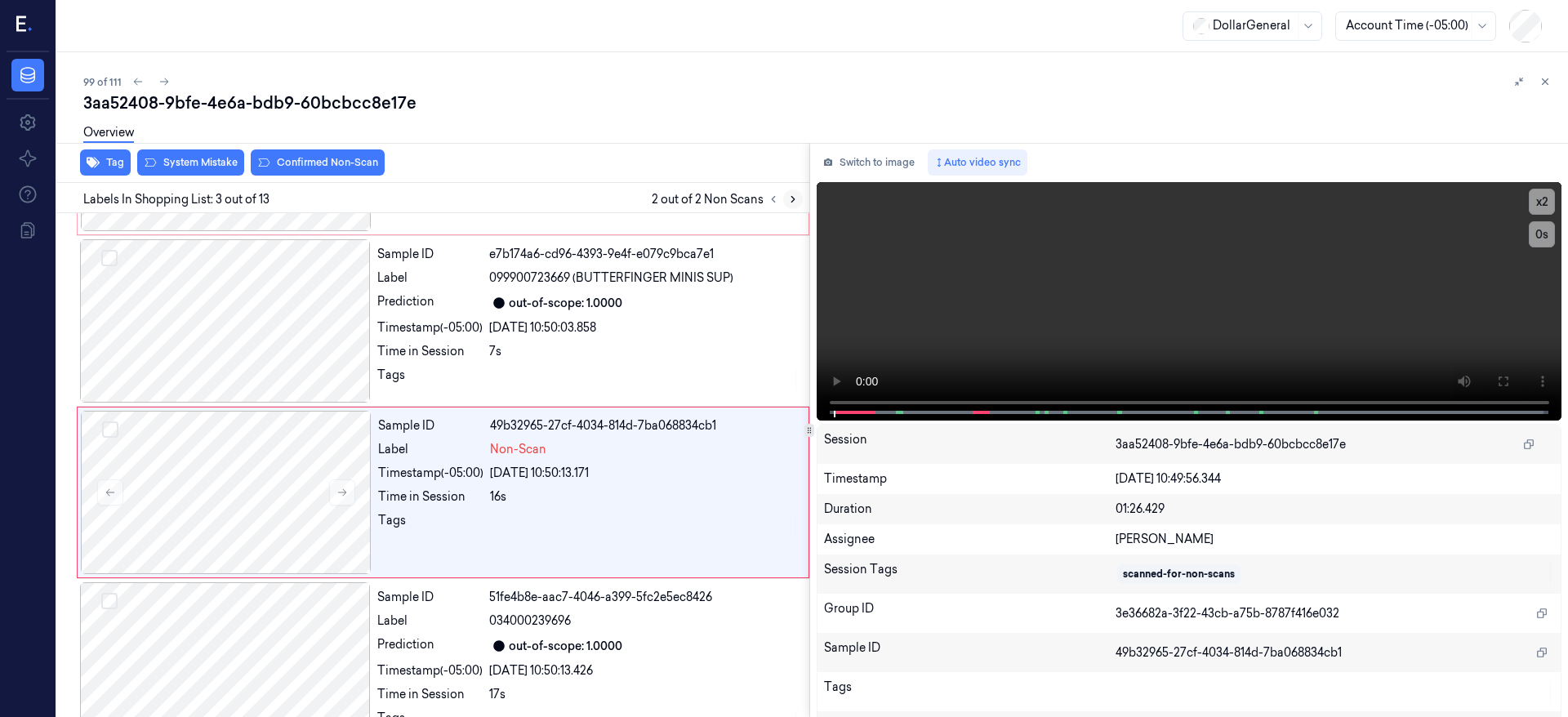
scroll to position [177, 0]
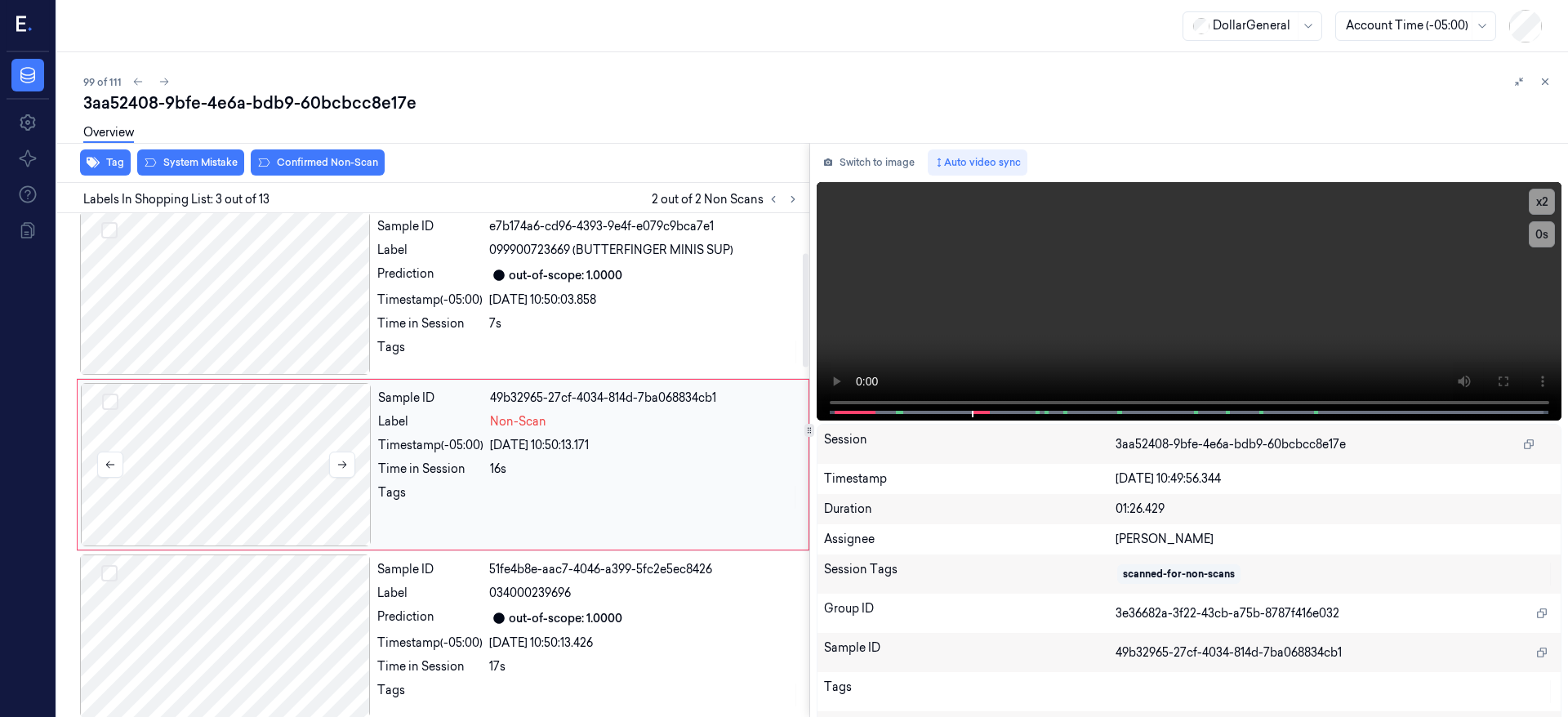
click at [278, 445] on div at bounding box center [226, 465] width 291 height 163
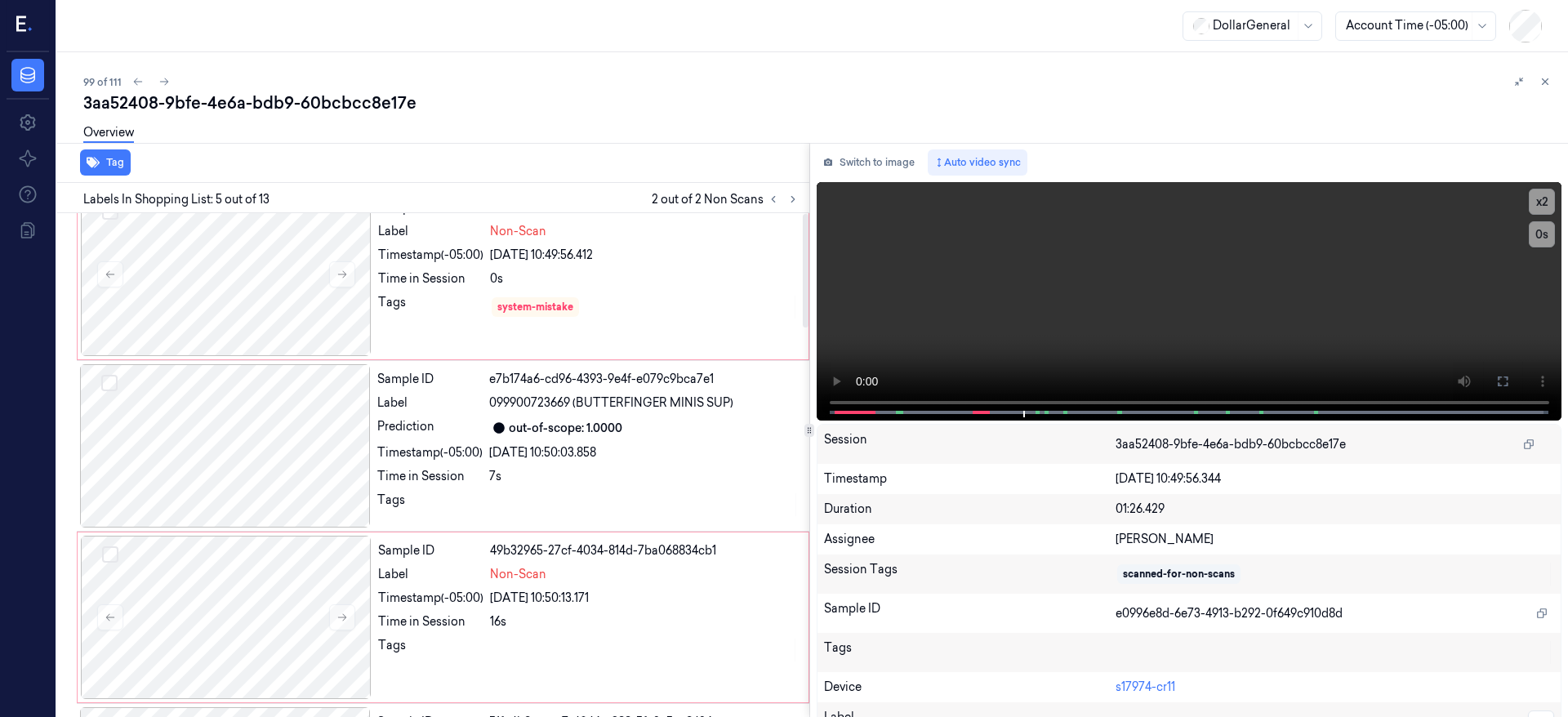
scroll to position [0, 0]
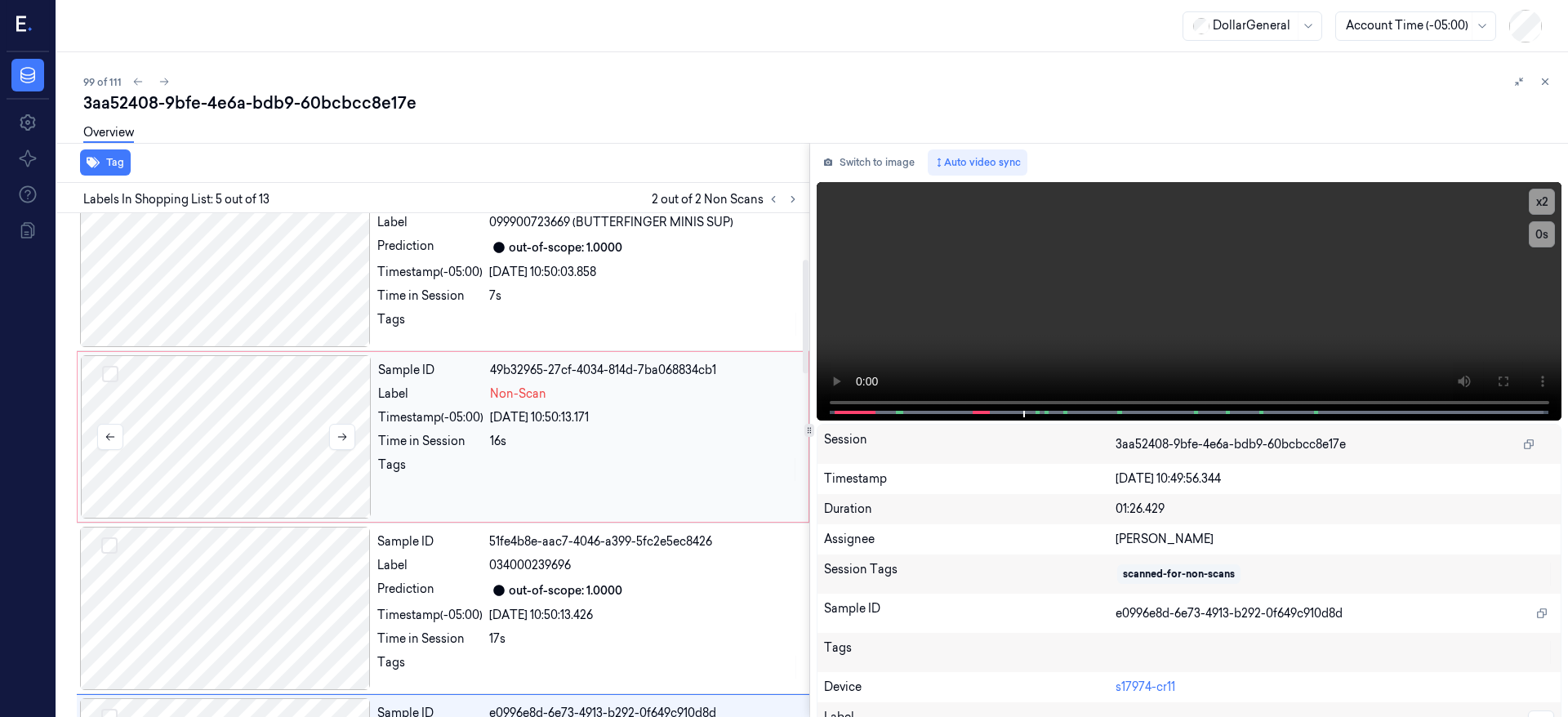
click at [247, 406] on div at bounding box center [226, 437] width 291 height 163
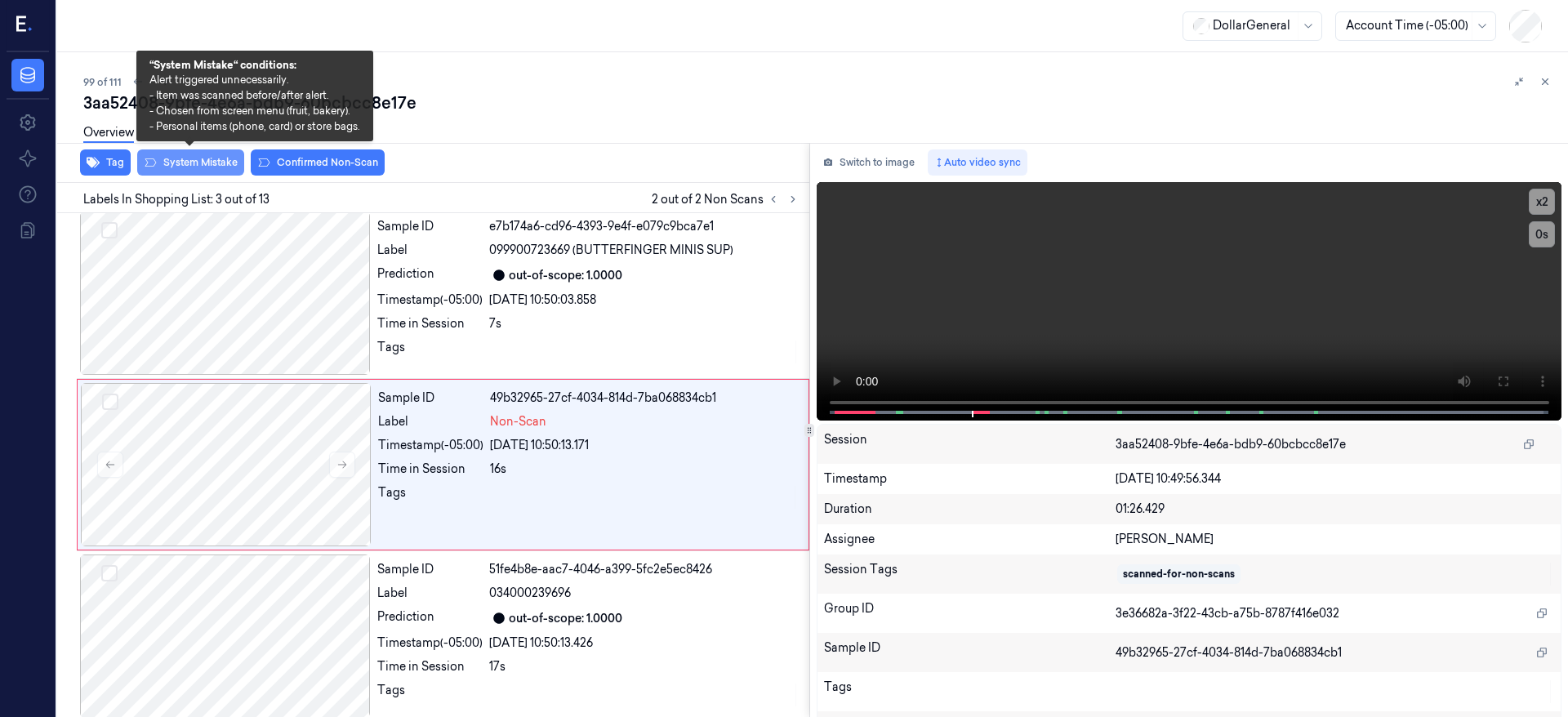
click at [219, 165] on button "System Mistake" at bounding box center [191, 162] width 107 height 26
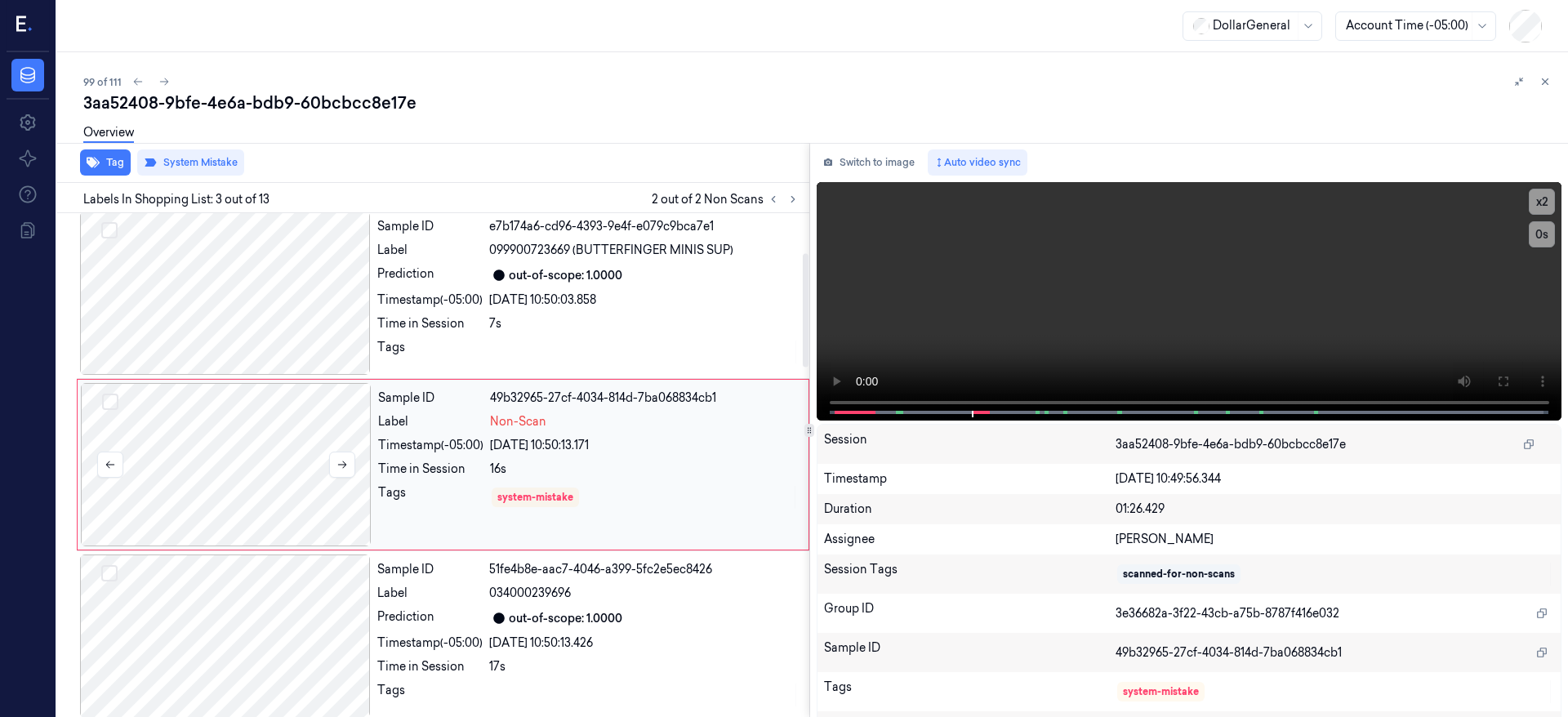
click at [259, 436] on div at bounding box center [226, 465] width 291 height 163
click at [169, 81] on button at bounding box center [164, 82] width 20 height 20
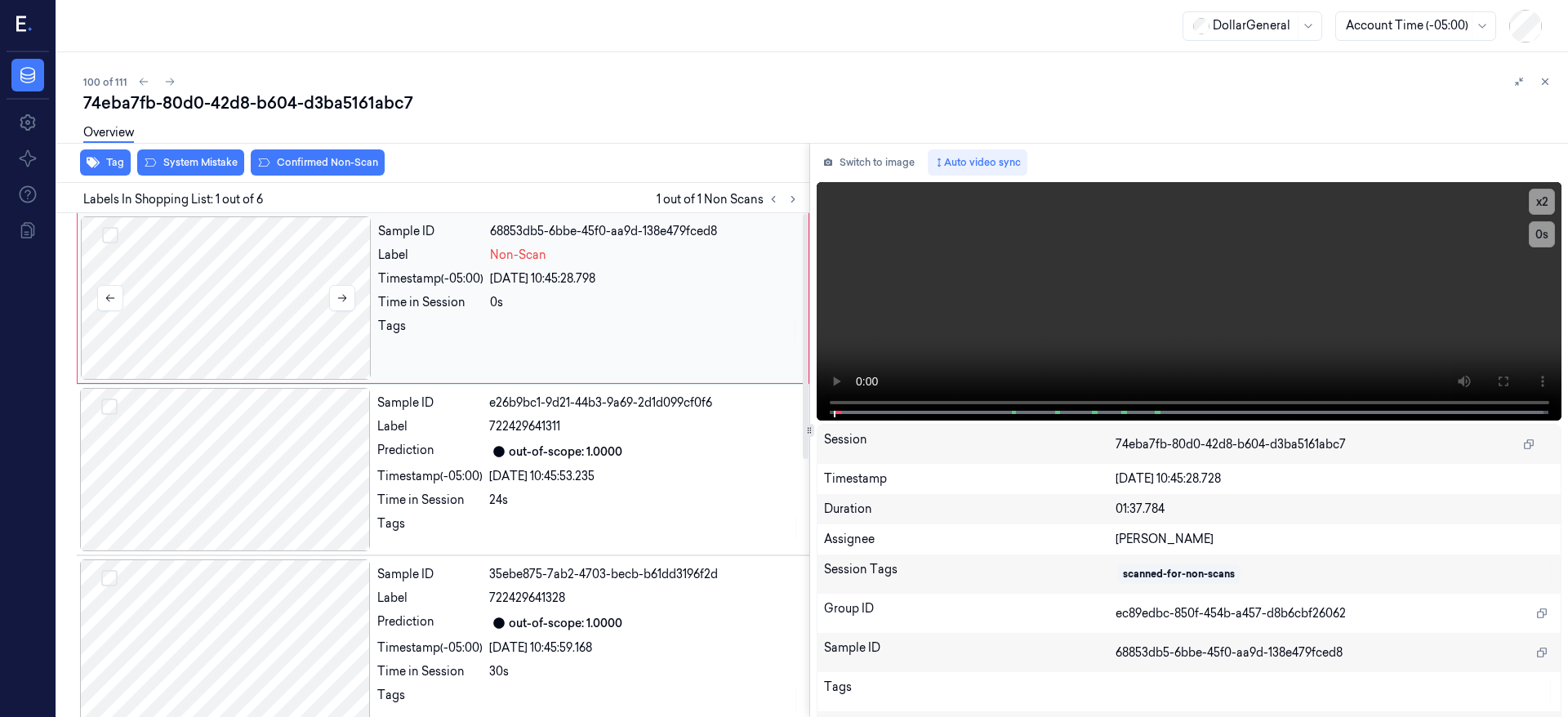
click at [209, 294] on div at bounding box center [226, 298] width 291 height 163
click at [197, 158] on button "System Mistake" at bounding box center [191, 162] width 107 height 26
click at [167, 84] on icon at bounding box center [170, 82] width 12 height 12
click at [191, 295] on div at bounding box center [226, 298] width 291 height 163
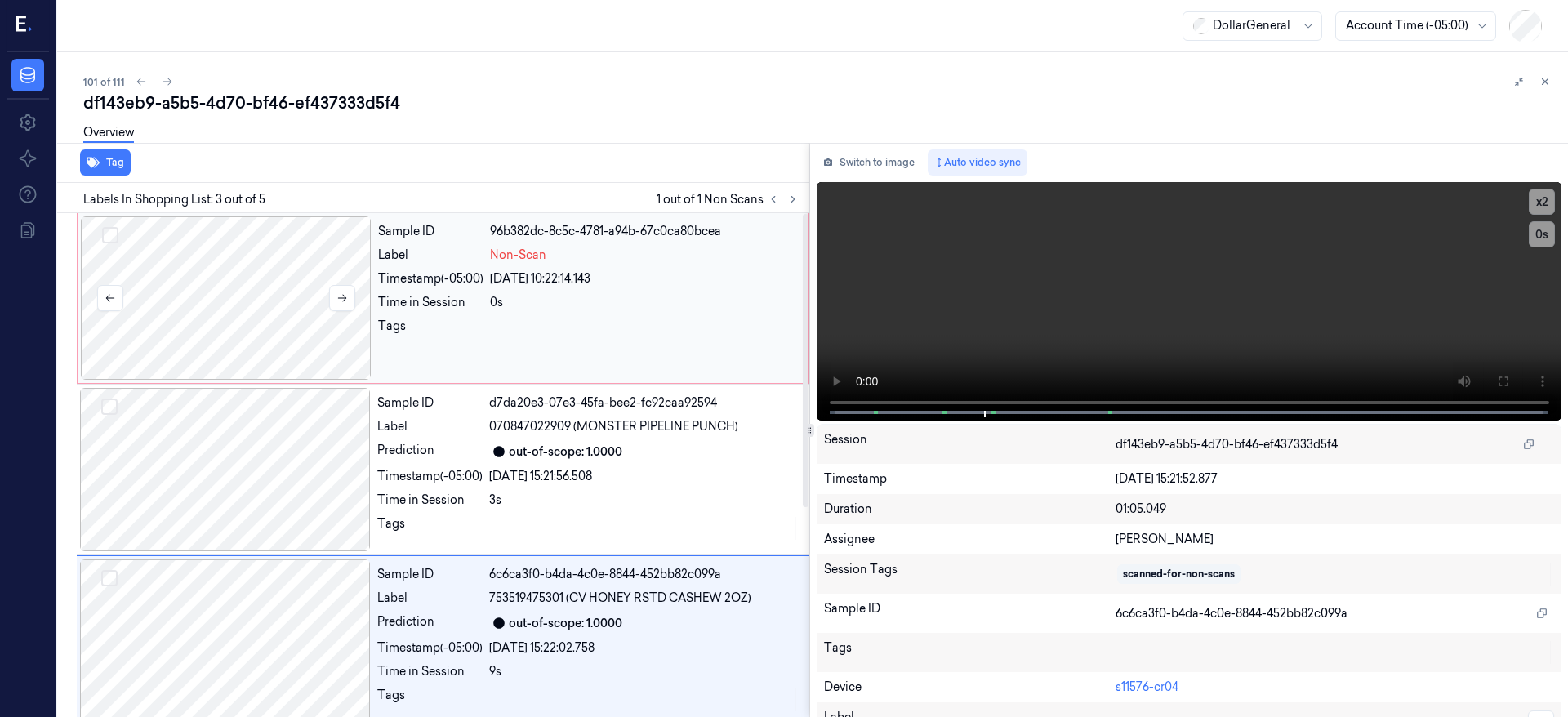
click at [274, 301] on div at bounding box center [226, 298] width 291 height 163
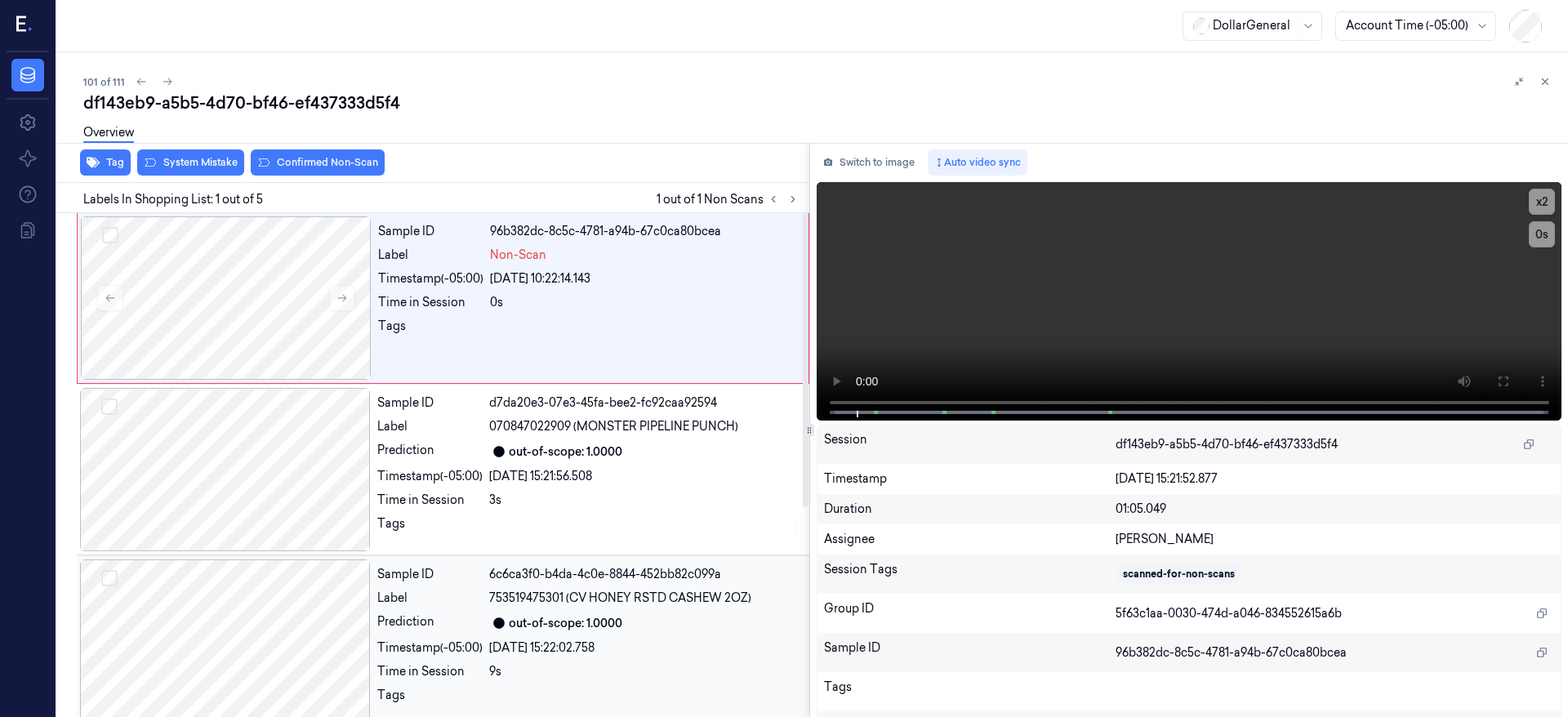
click at [302, 634] on div at bounding box center [225, 641] width 291 height 163
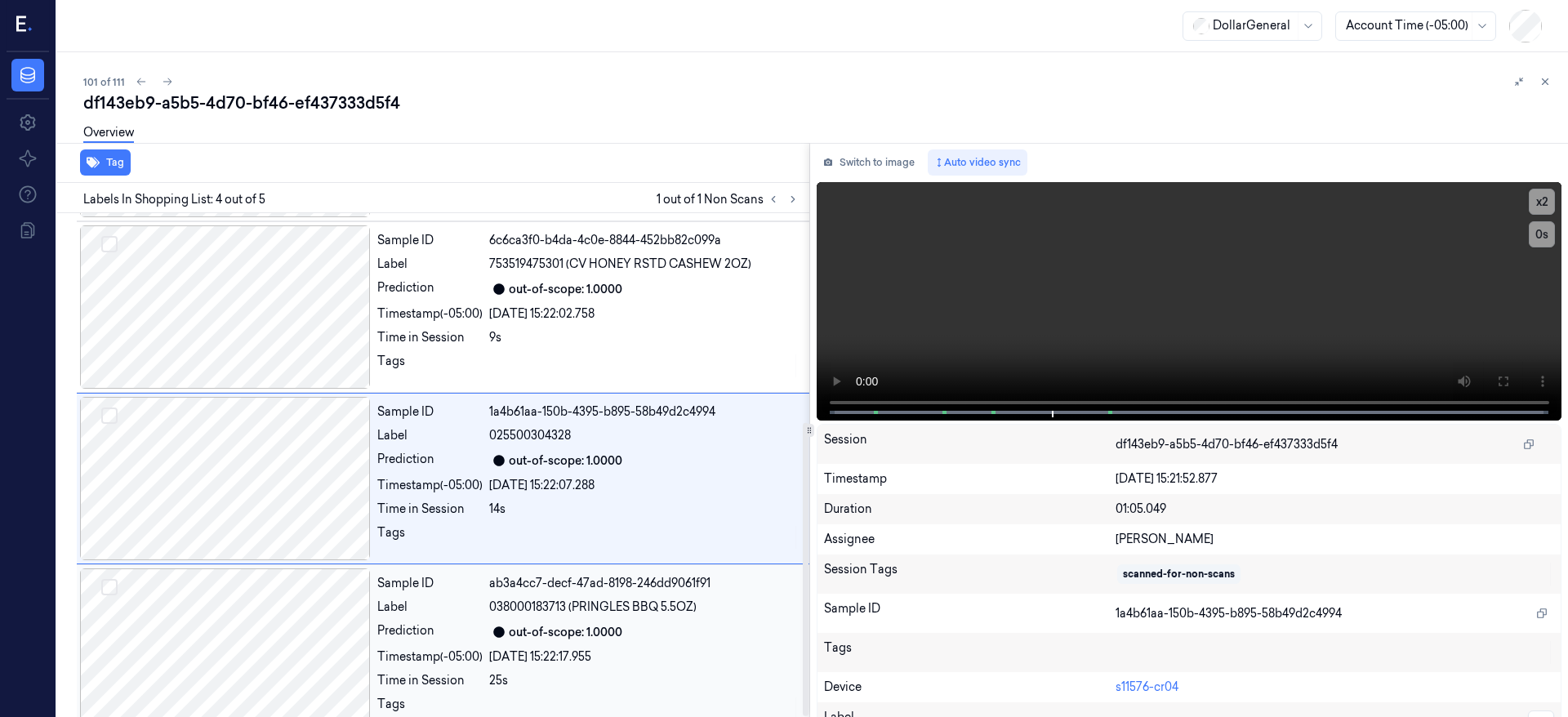
scroll to position [359, 0]
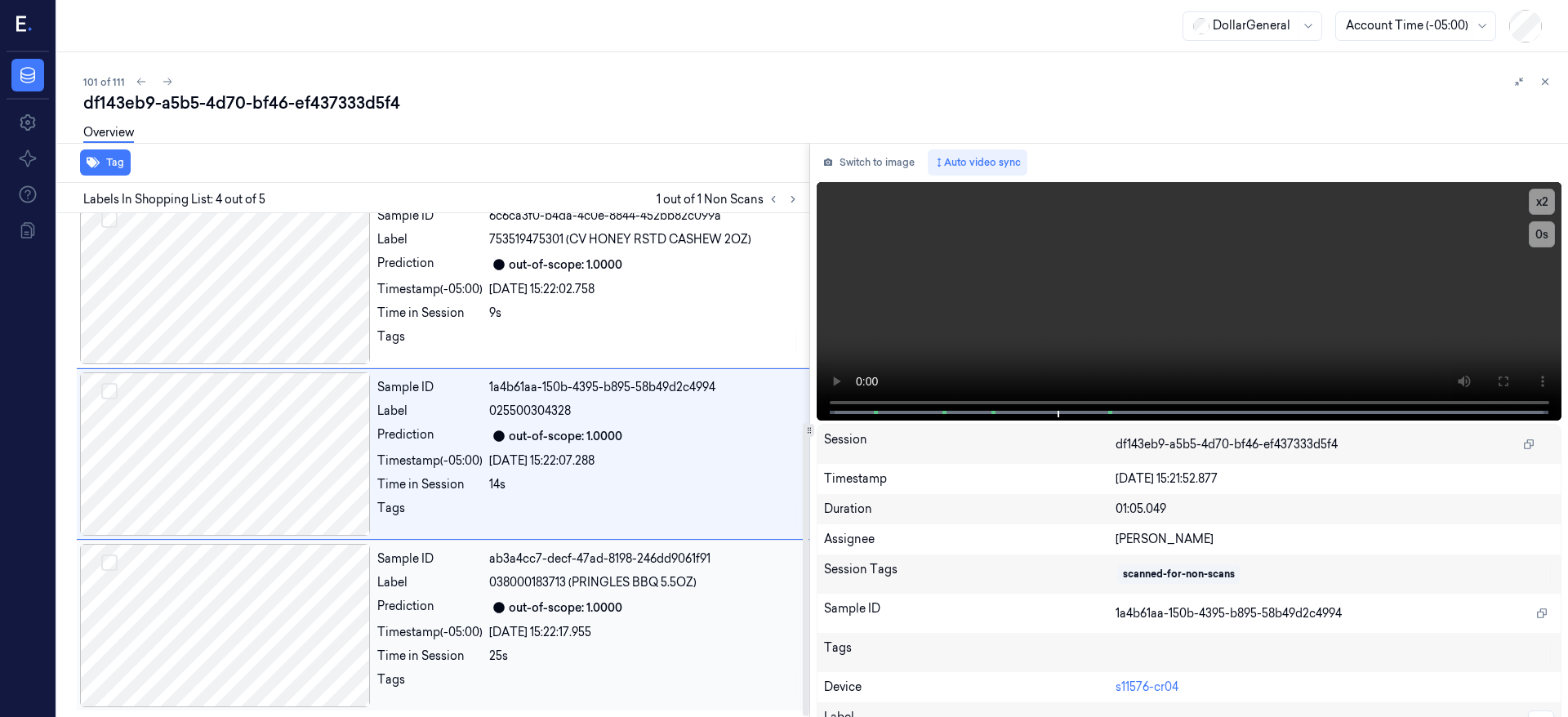
click at [256, 598] on div at bounding box center [225, 625] width 291 height 163
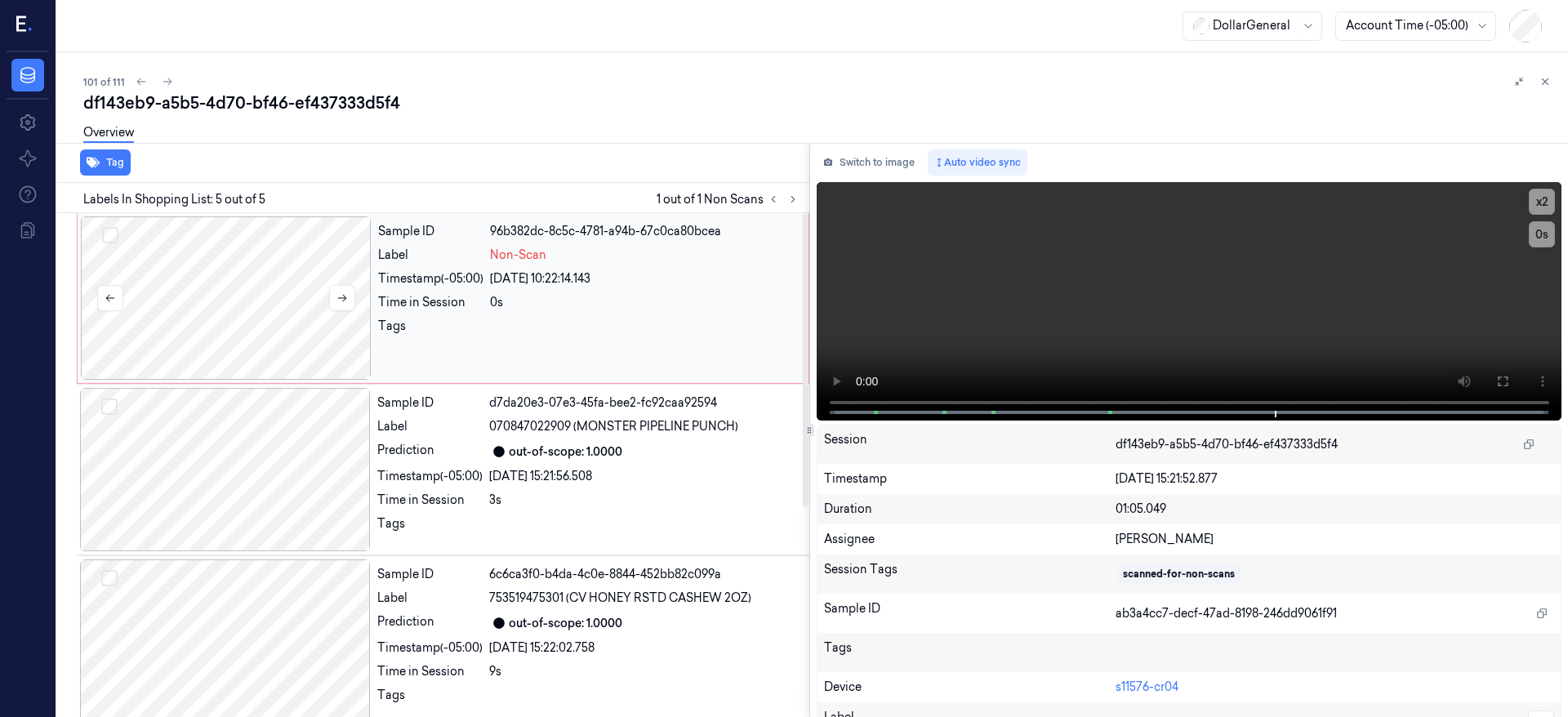
click at [266, 278] on div at bounding box center [226, 298] width 291 height 163
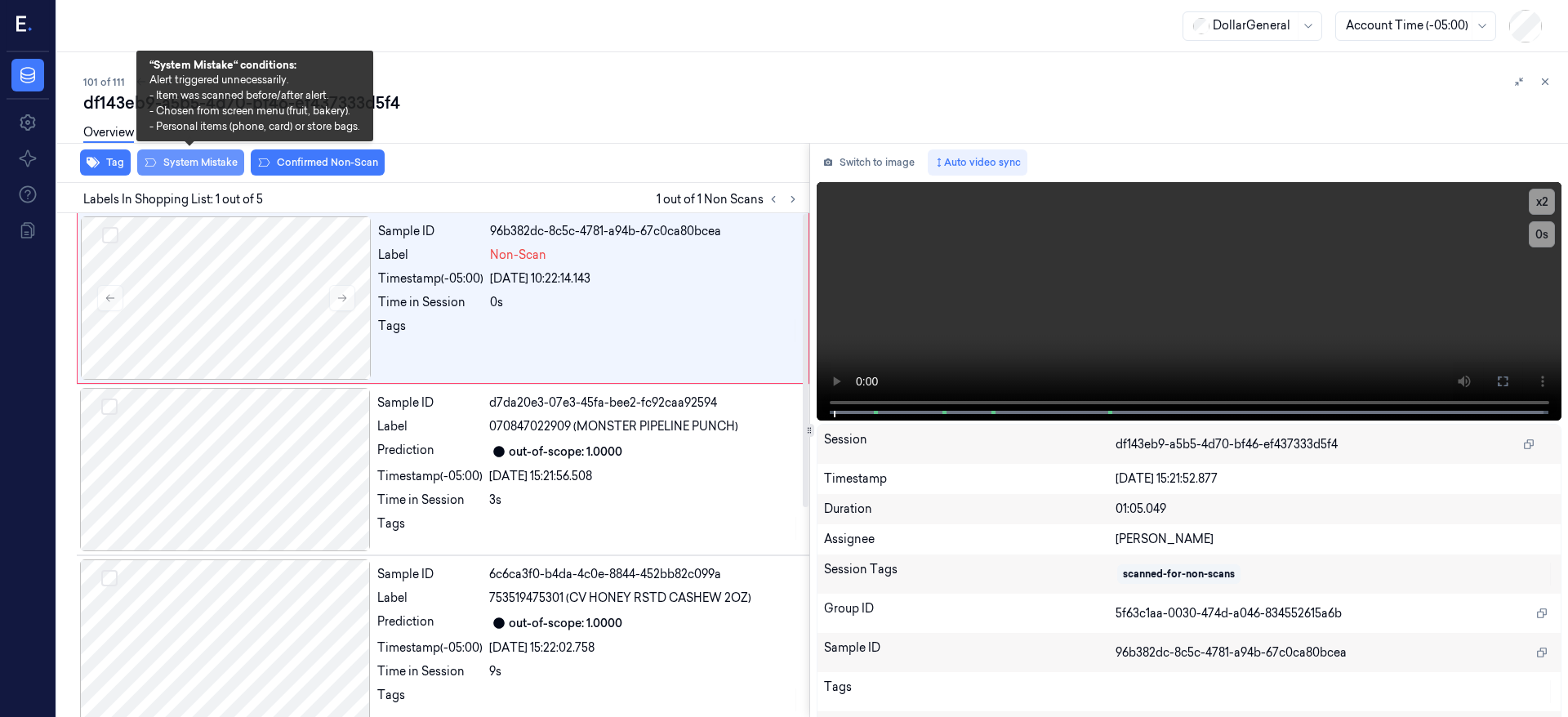
click at [226, 161] on button "System Mistake" at bounding box center [191, 162] width 107 height 26
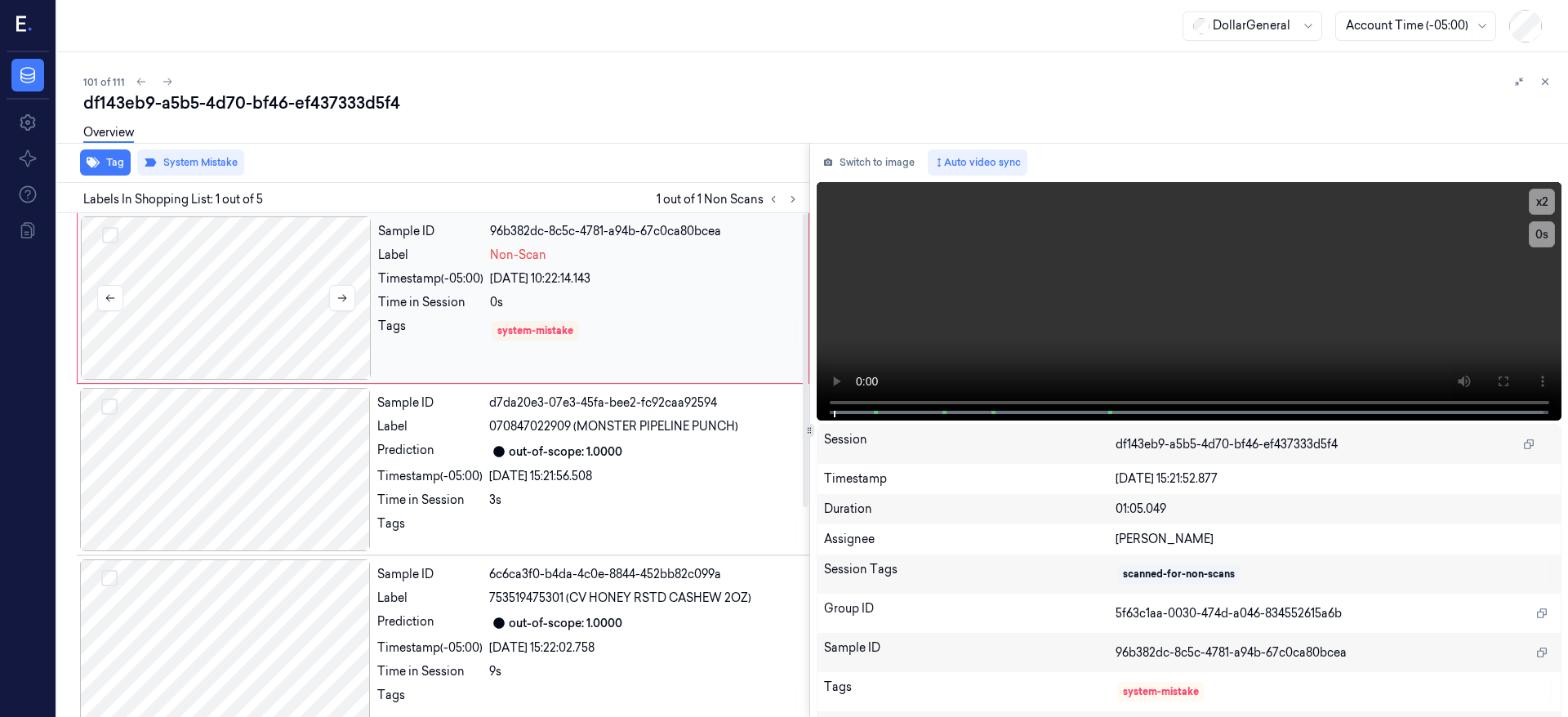
click at [276, 278] on div at bounding box center [226, 298] width 291 height 163
click at [166, 82] on icon at bounding box center [167, 82] width 12 height 12
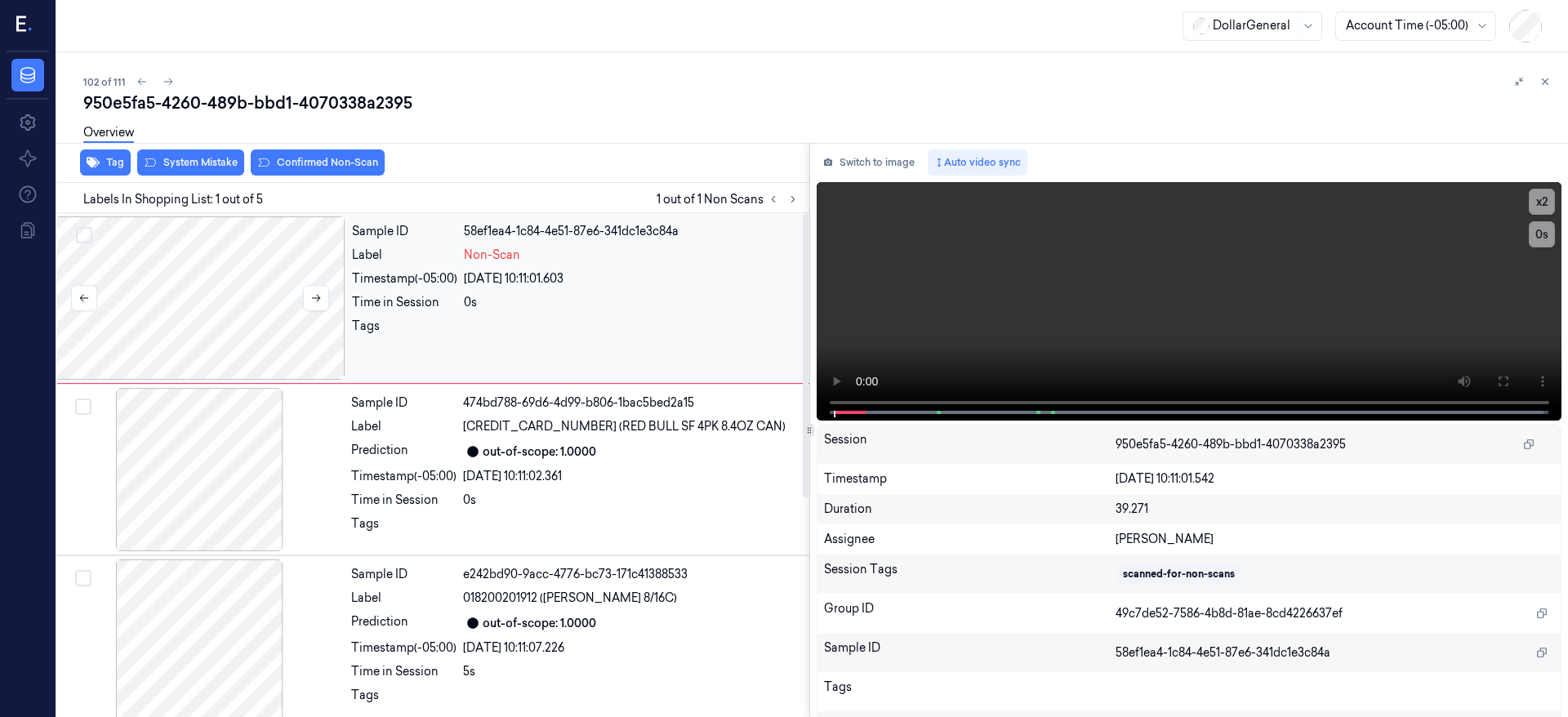
click at [250, 317] on div at bounding box center [200, 298] width 291 height 163
click at [150, 257] on div at bounding box center [200, 298] width 291 height 163
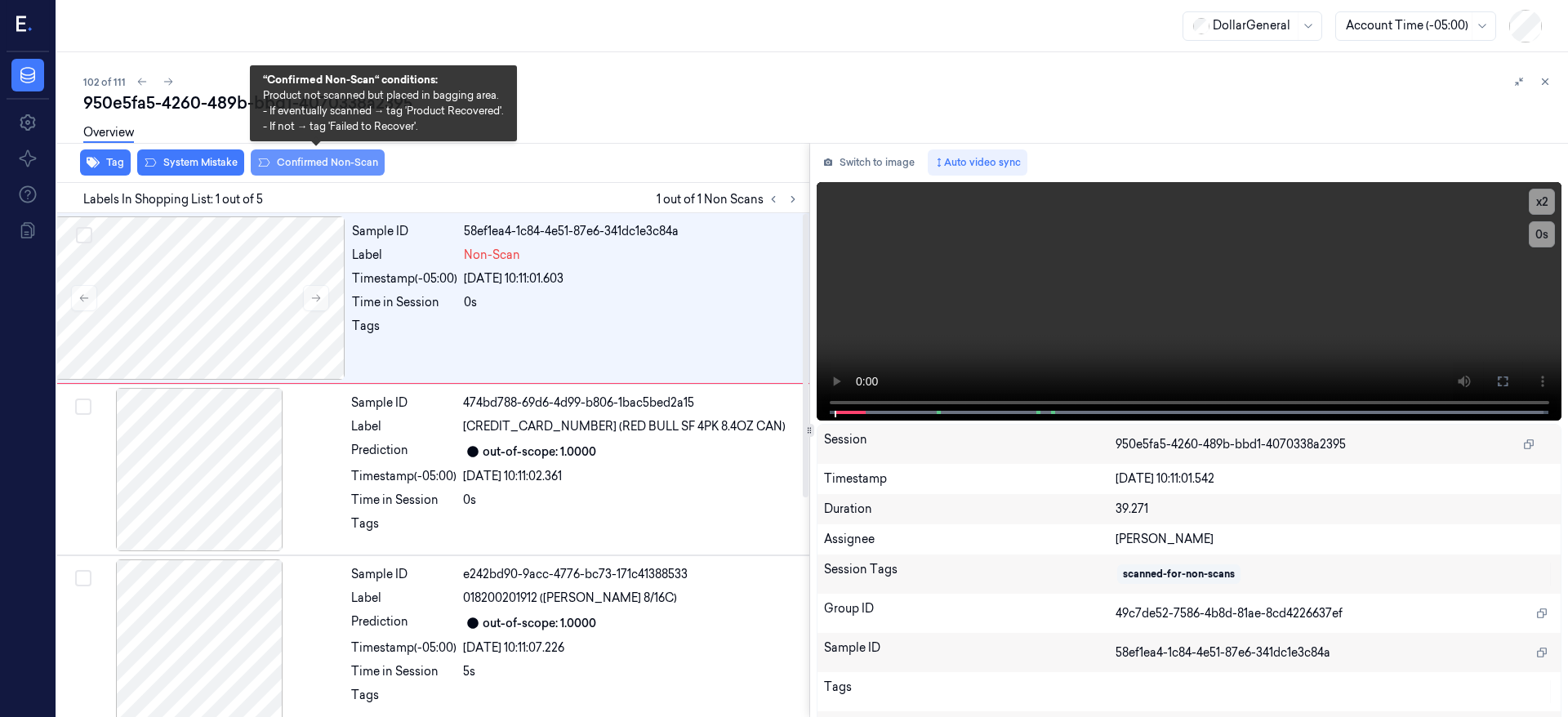
click at [301, 162] on button "Confirmed Non-Scan" at bounding box center [317, 162] width 134 height 26
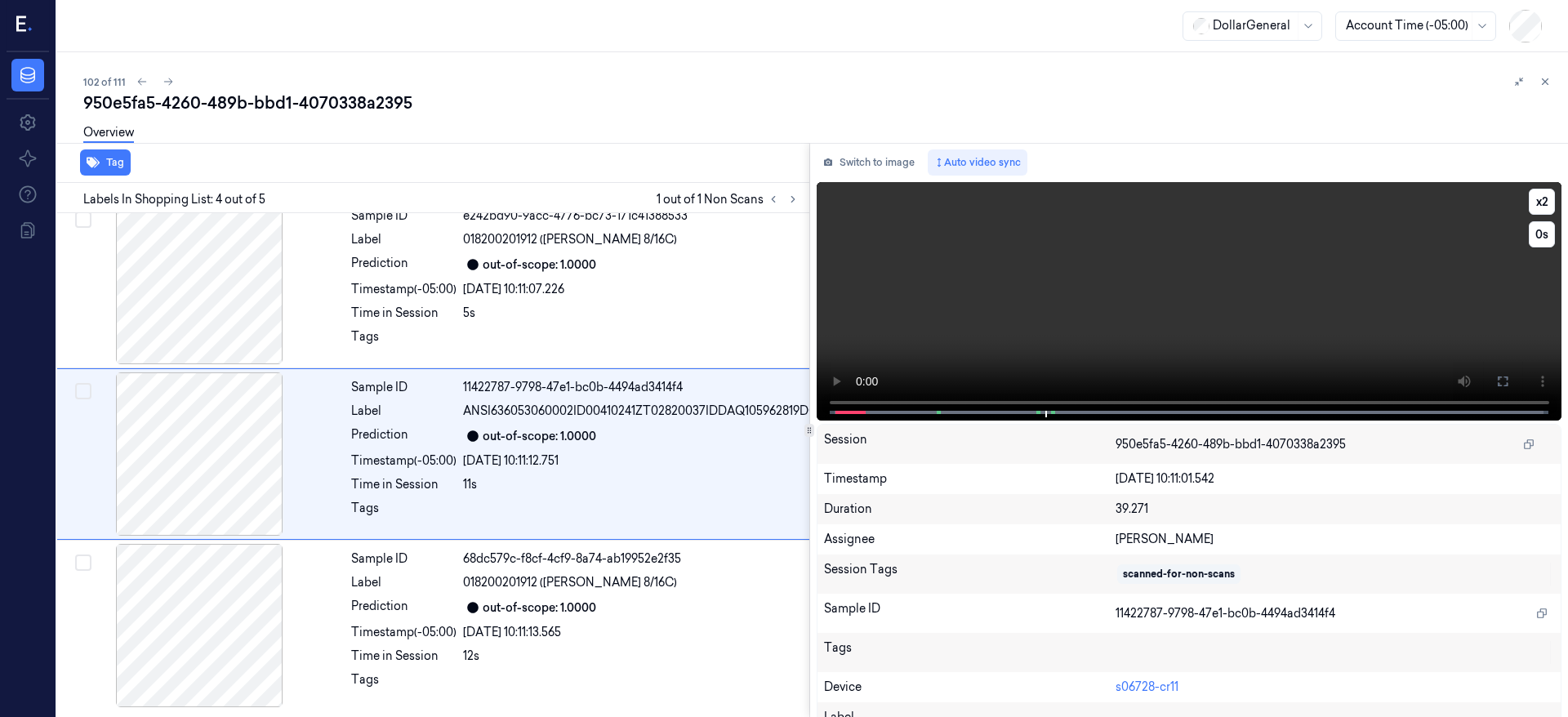
scroll to position [390, 26]
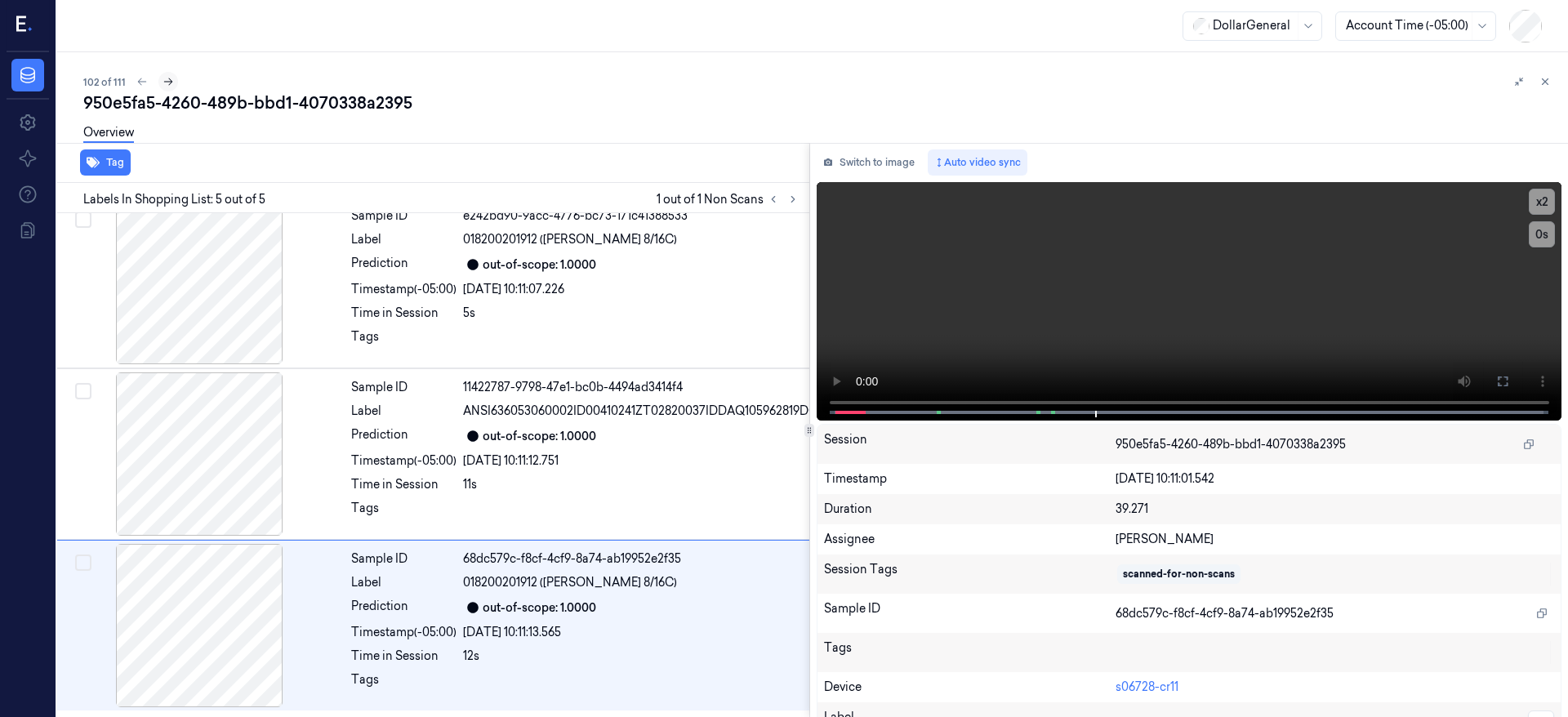
click at [159, 87] on button at bounding box center [168, 82] width 20 height 20
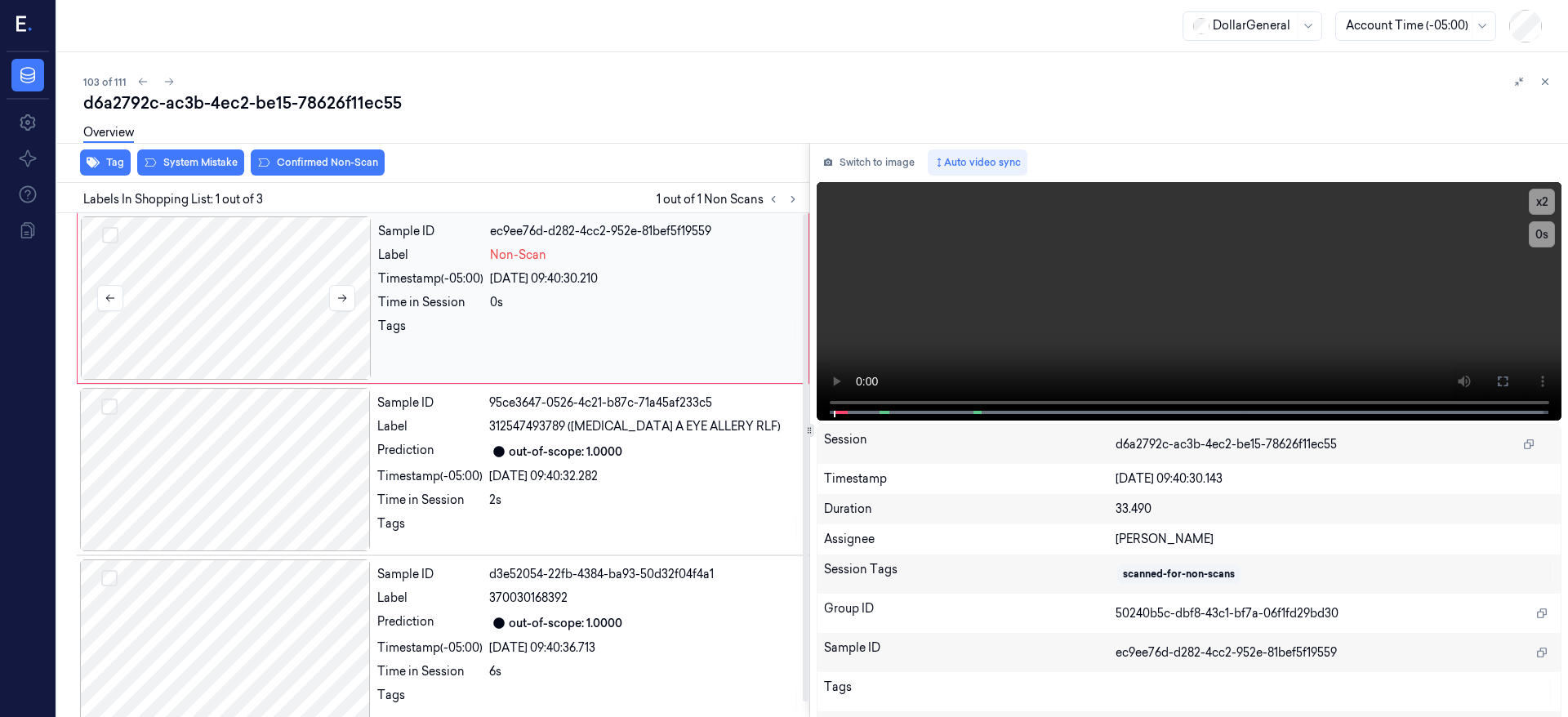
click at [283, 274] on div at bounding box center [226, 298] width 291 height 163
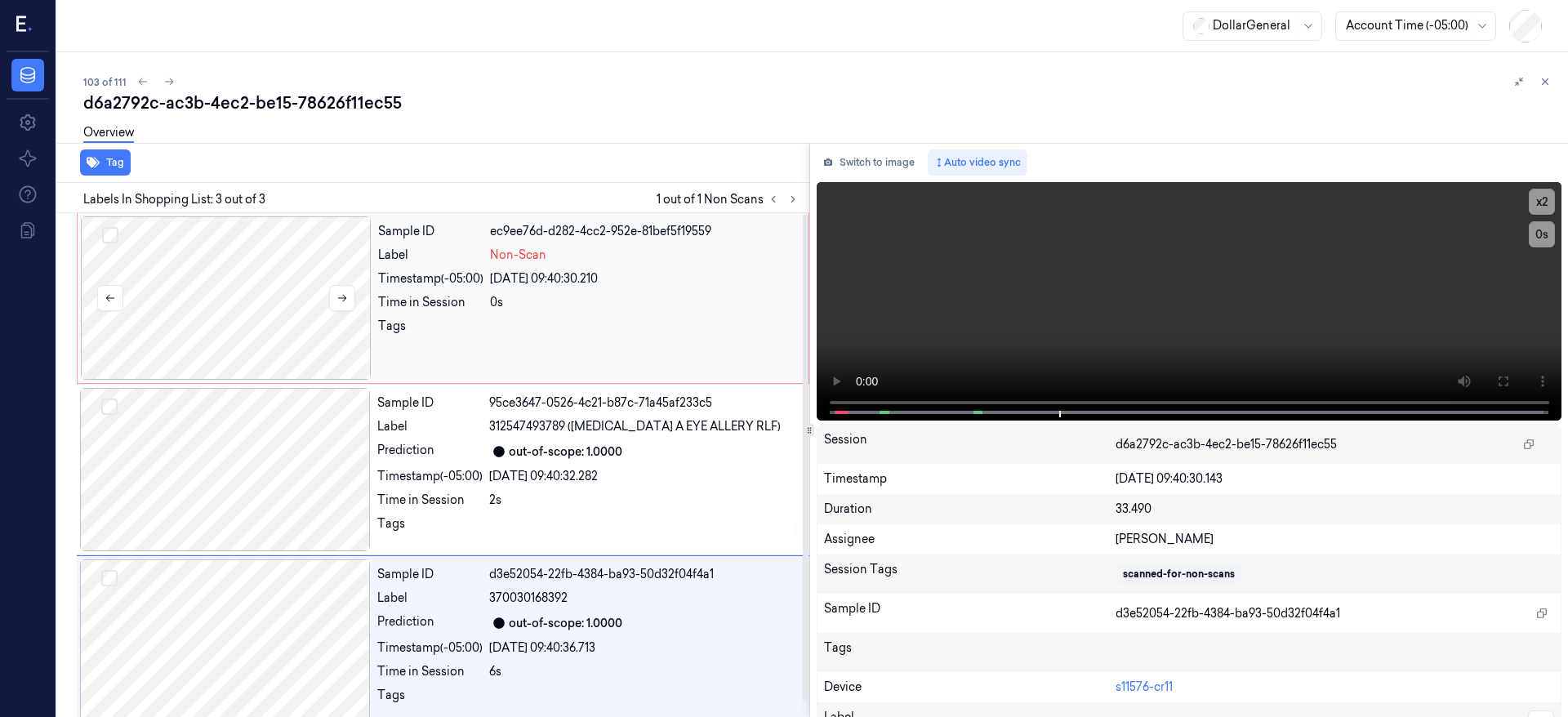
click at [258, 321] on div at bounding box center [226, 298] width 291 height 163
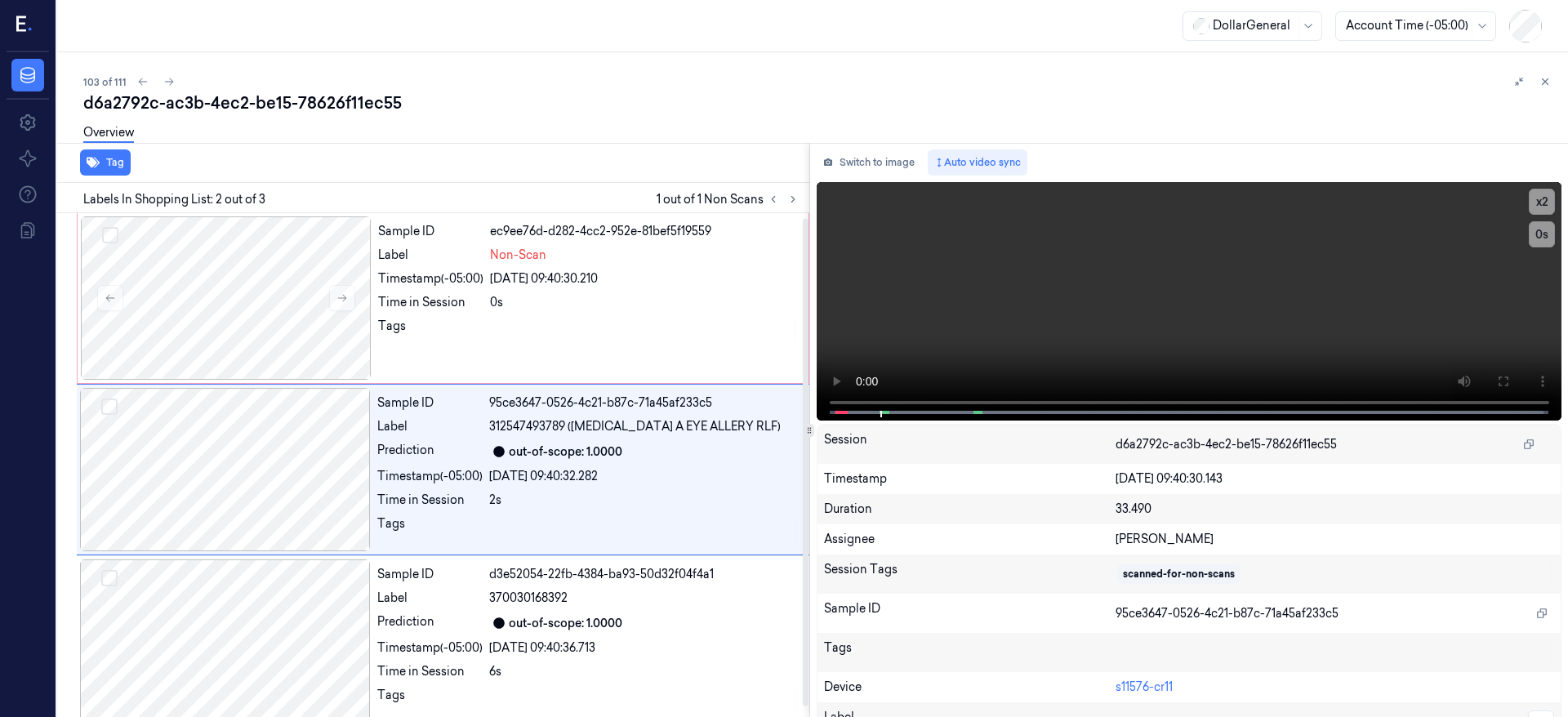
scroll to position [5, 0]
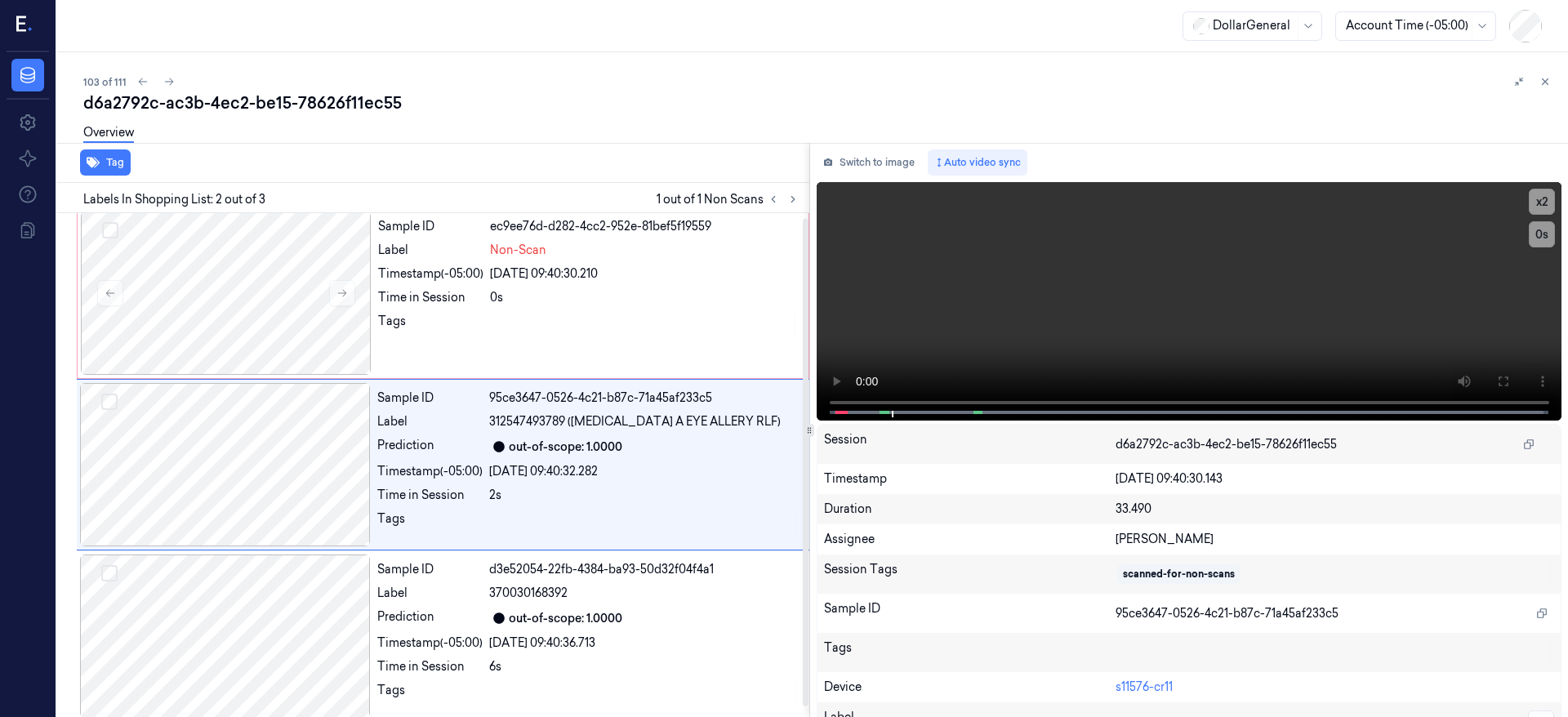
drag, startPoint x: 222, startPoint y: 275, endPoint x: 216, endPoint y: 178, distance: 97.2
click at [222, 272] on div at bounding box center [226, 293] width 291 height 163
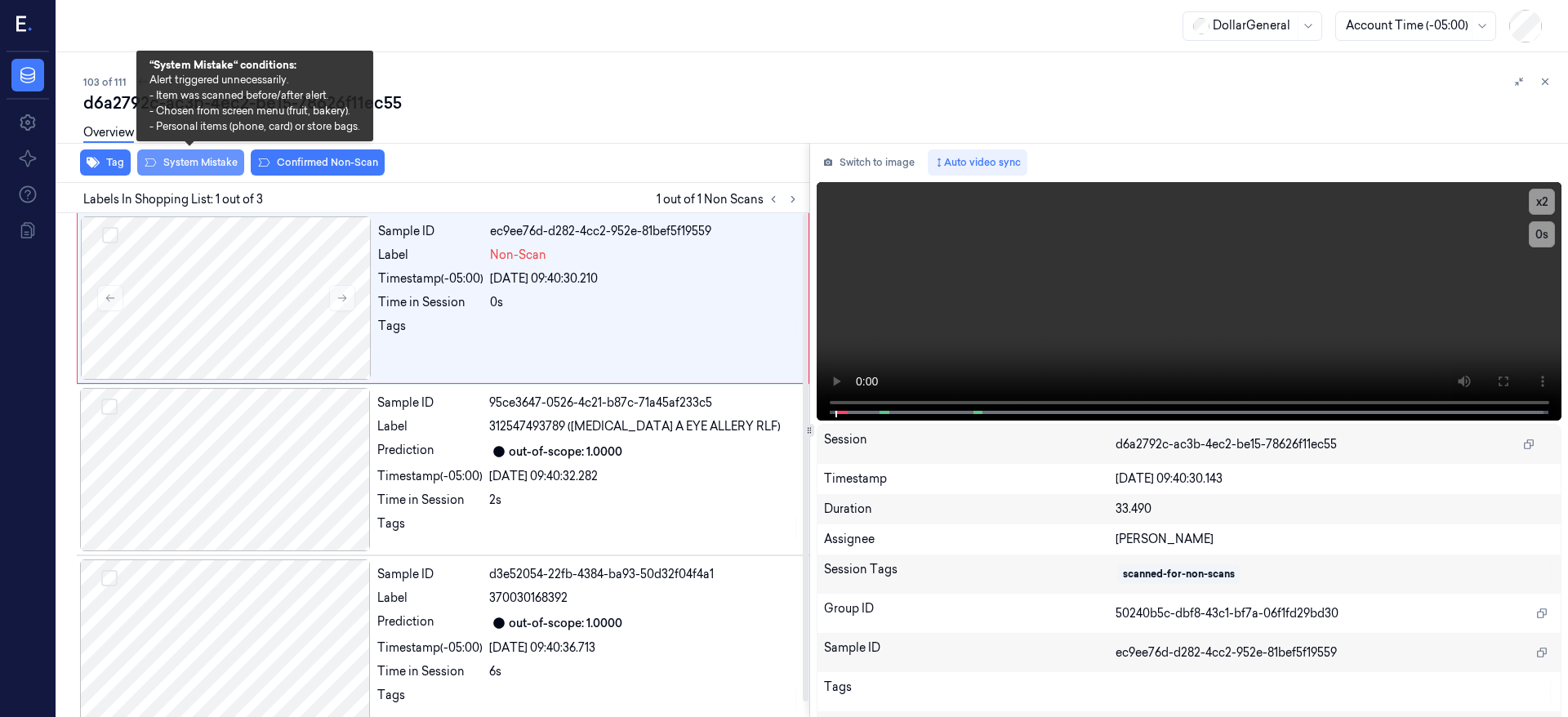
click at [215, 169] on button "System Mistake" at bounding box center [191, 162] width 107 height 26
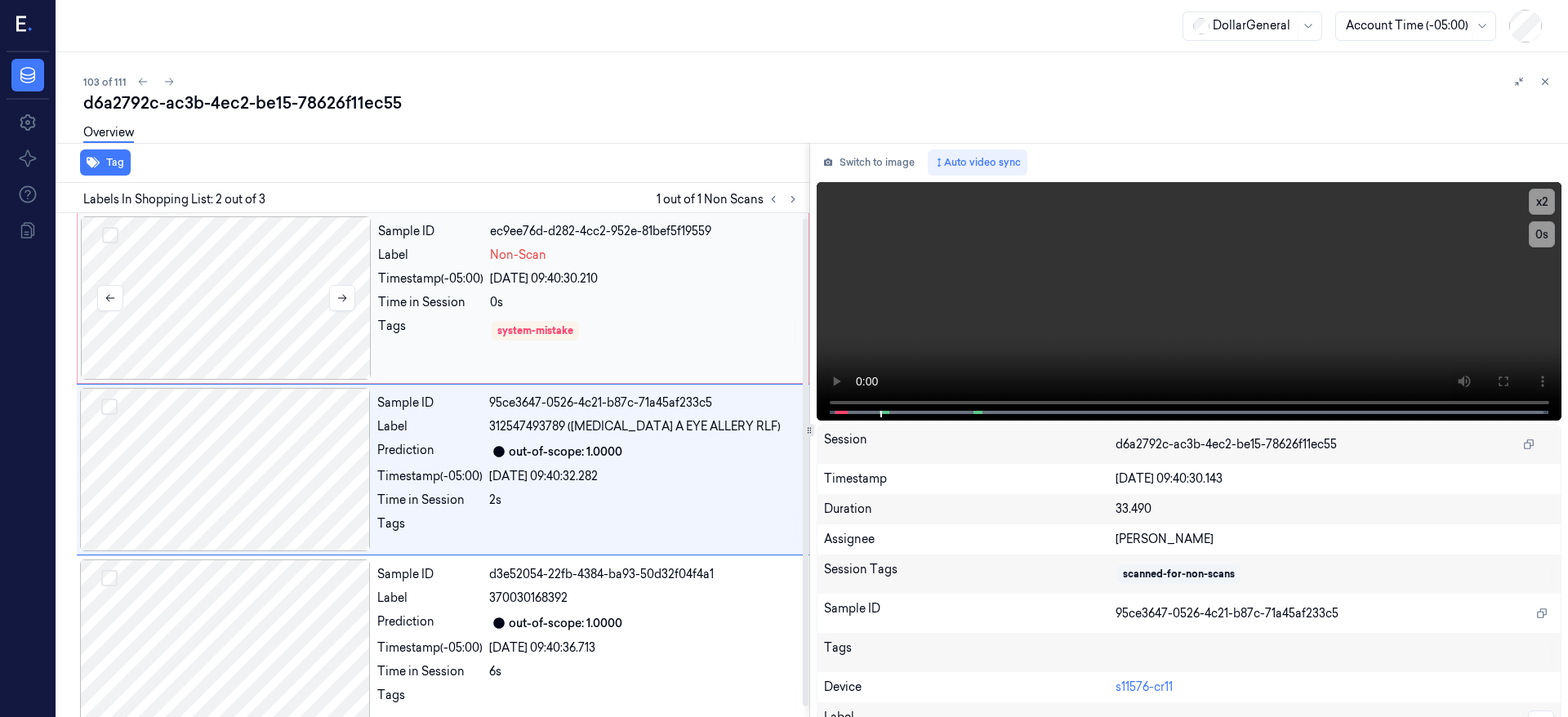
scroll to position [5, 0]
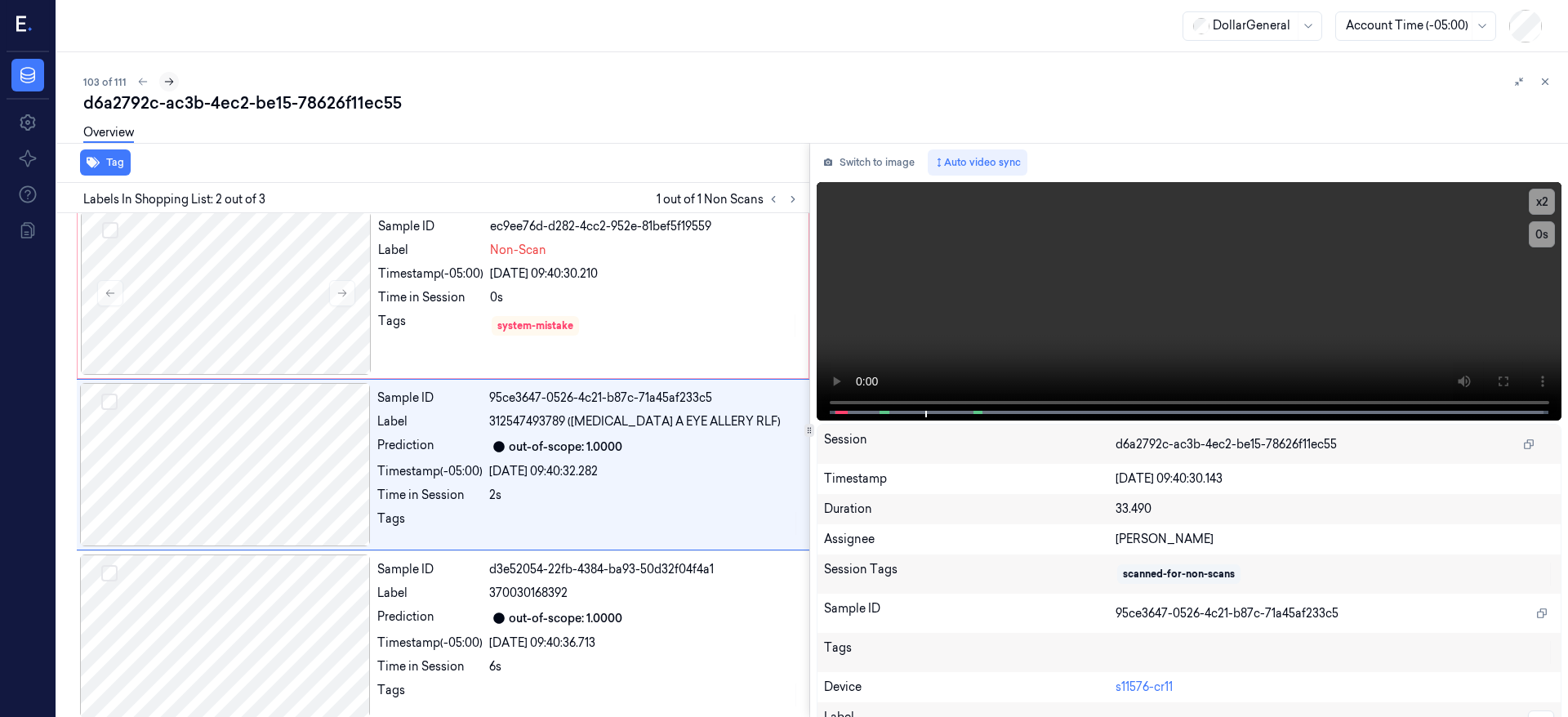
click at [167, 87] on icon at bounding box center [169, 82] width 12 height 12
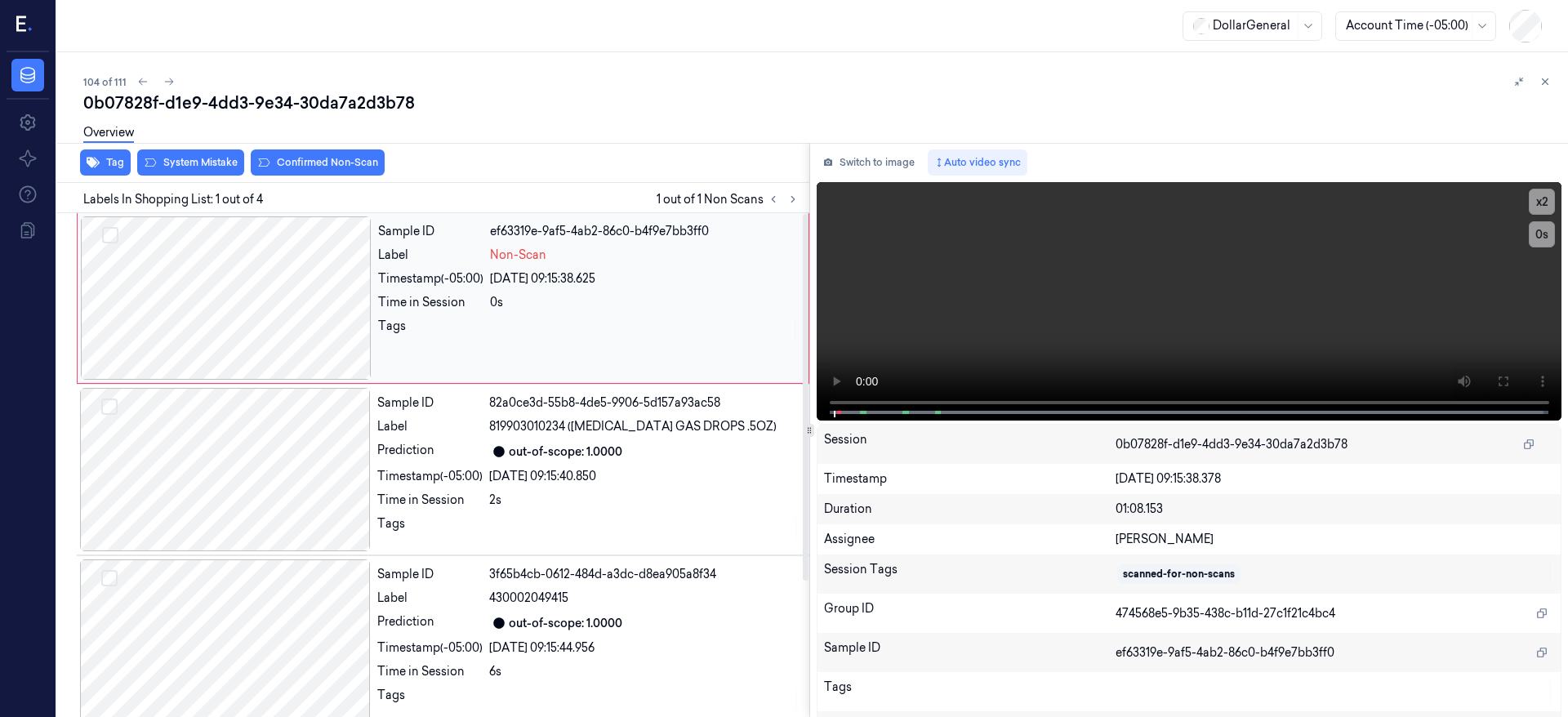
click at [252, 284] on div at bounding box center [226, 298] width 291 height 163
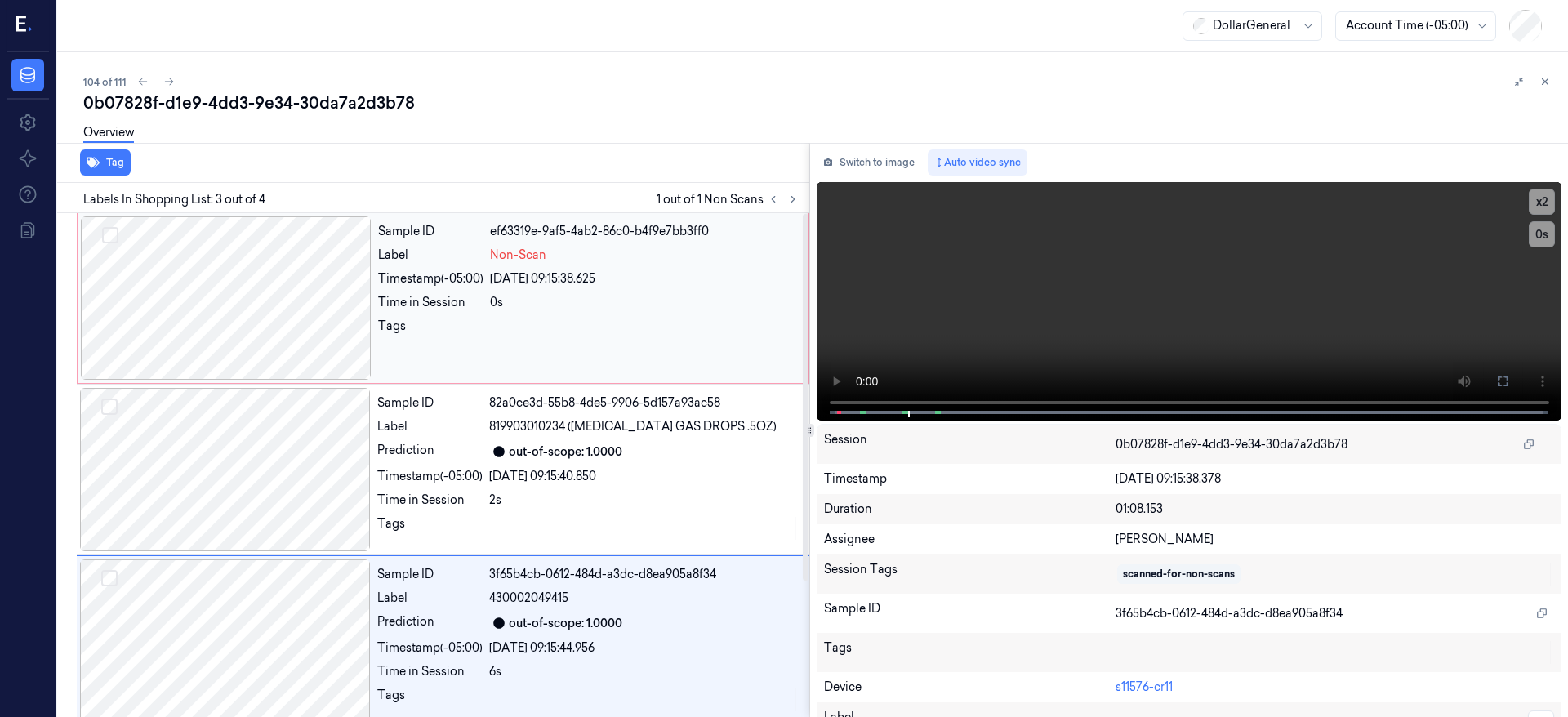
click at [290, 306] on div at bounding box center [226, 298] width 291 height 163
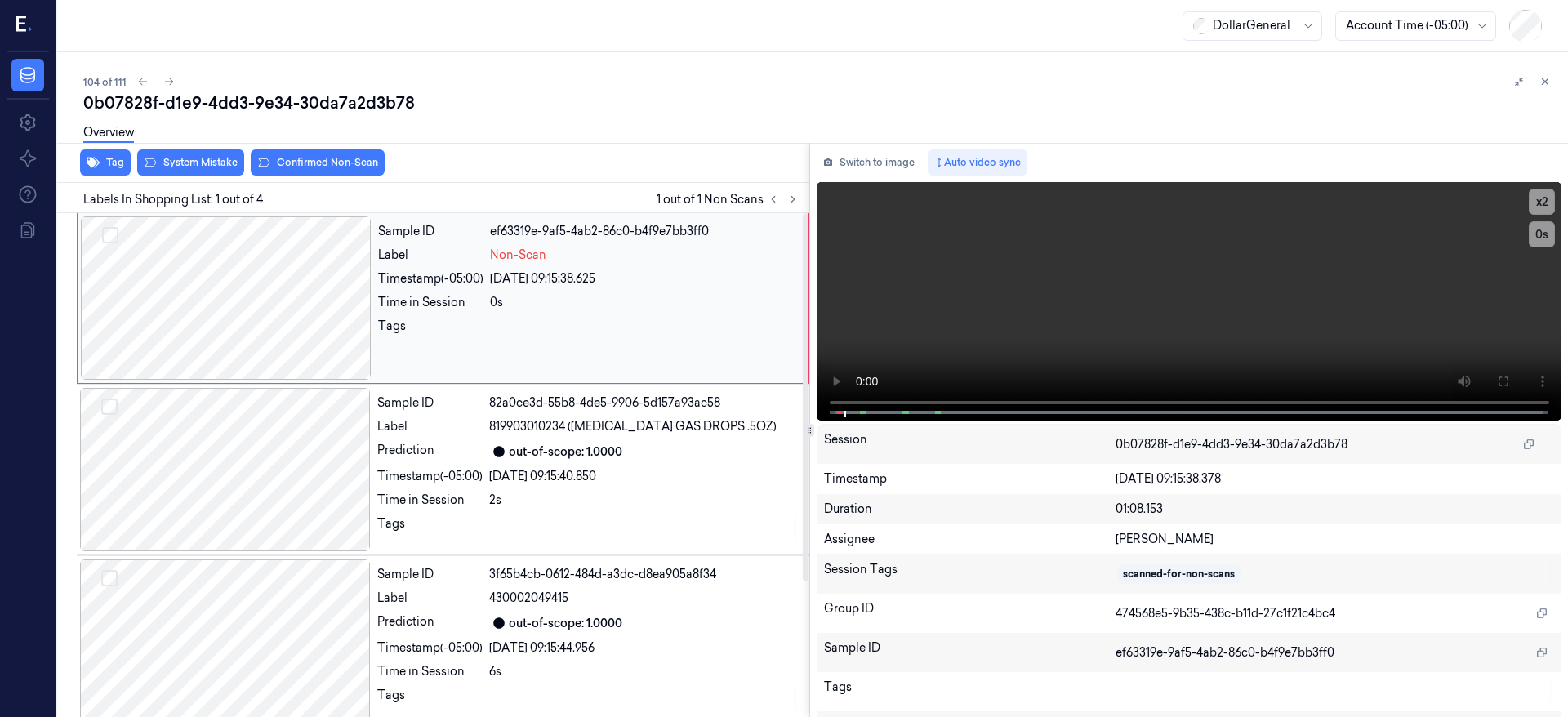
click at [272, 288] on div at bounding box center [226, 298] width 291 height 163
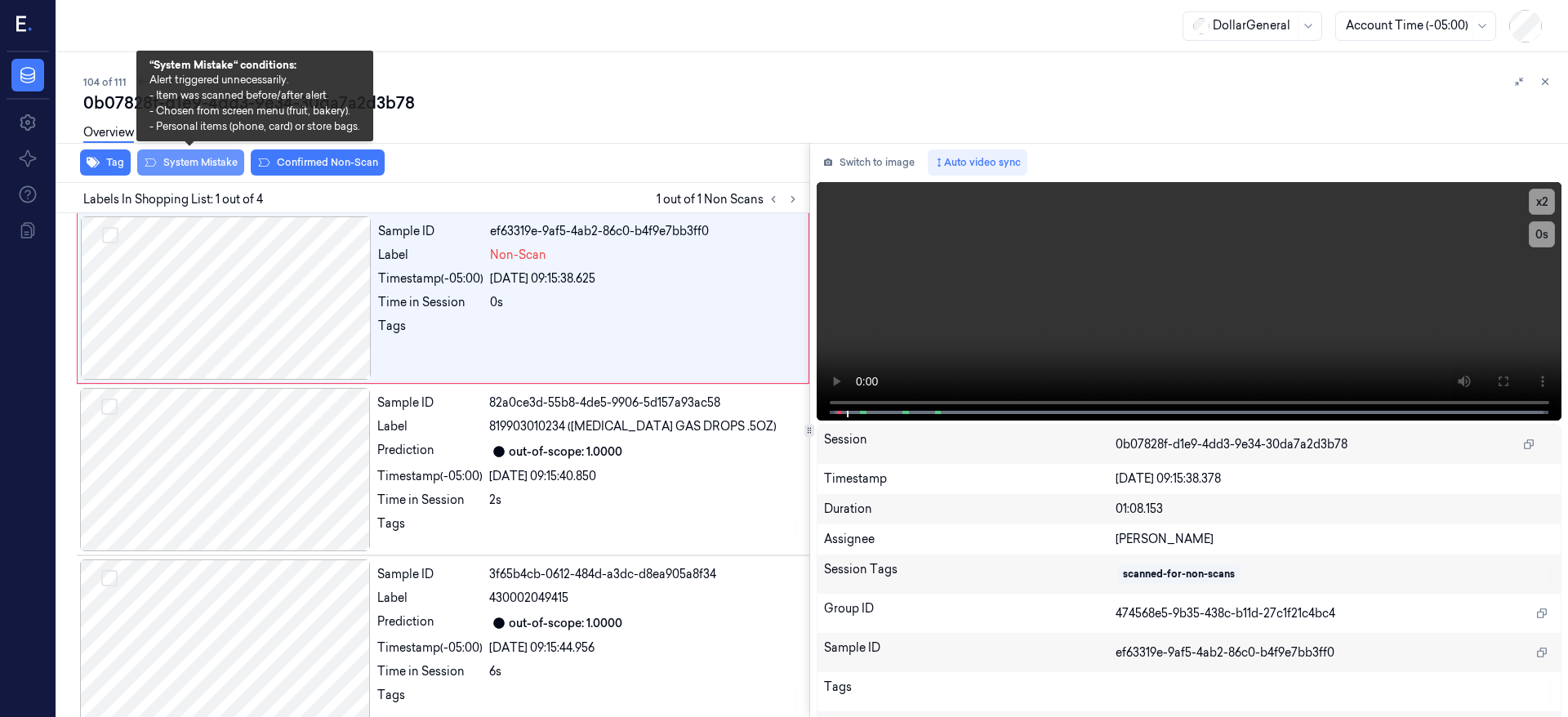
click at [214, 166] on button "System Mistake" at bounding box center [191, 162] width 107 height 26
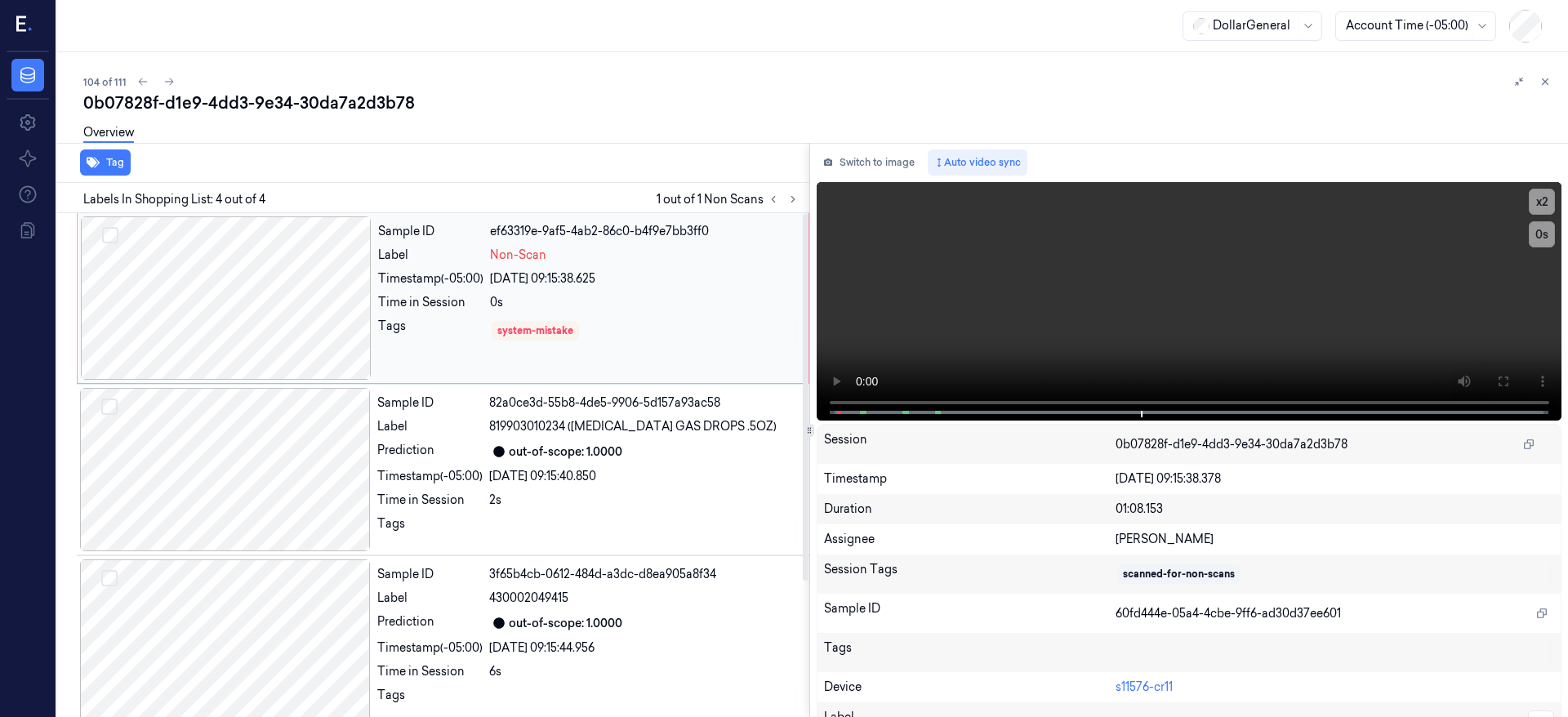
click at [251, 279] on div at bounding box center [226, 298] width 291 height 163
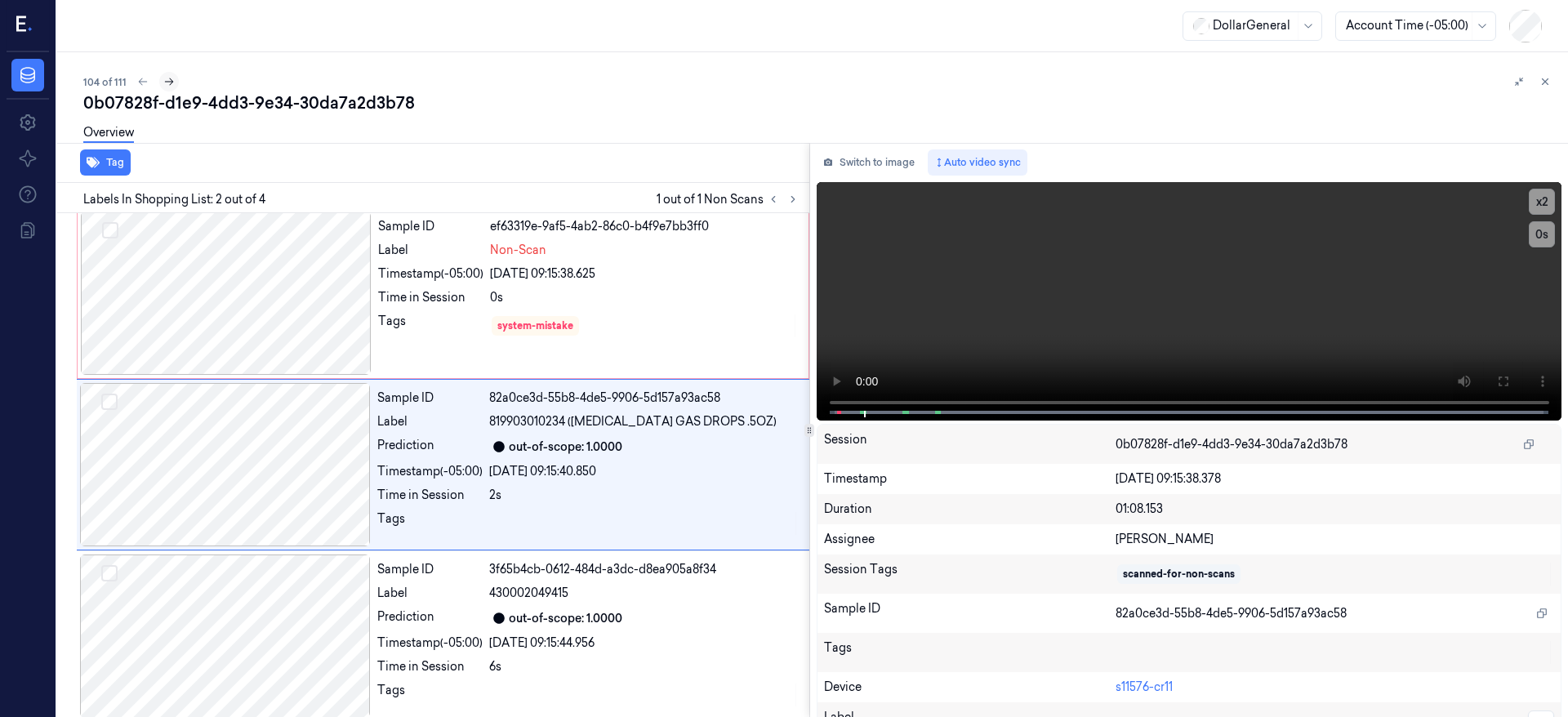
click at [168, 79] on icon at bounding box center [169, 82] width 9 height 7
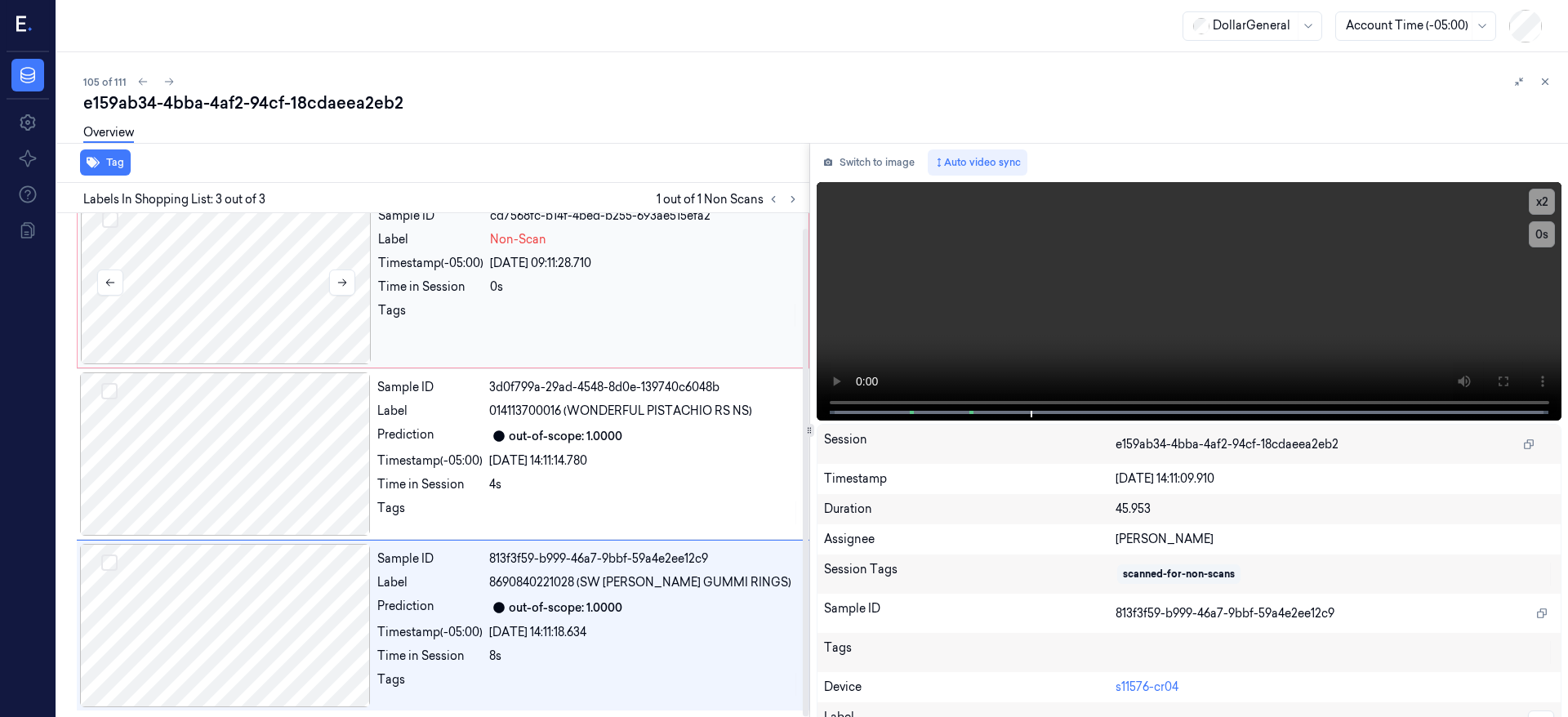
click at [261, 281] on div at bounding box center [226, 282] width 291 height 163
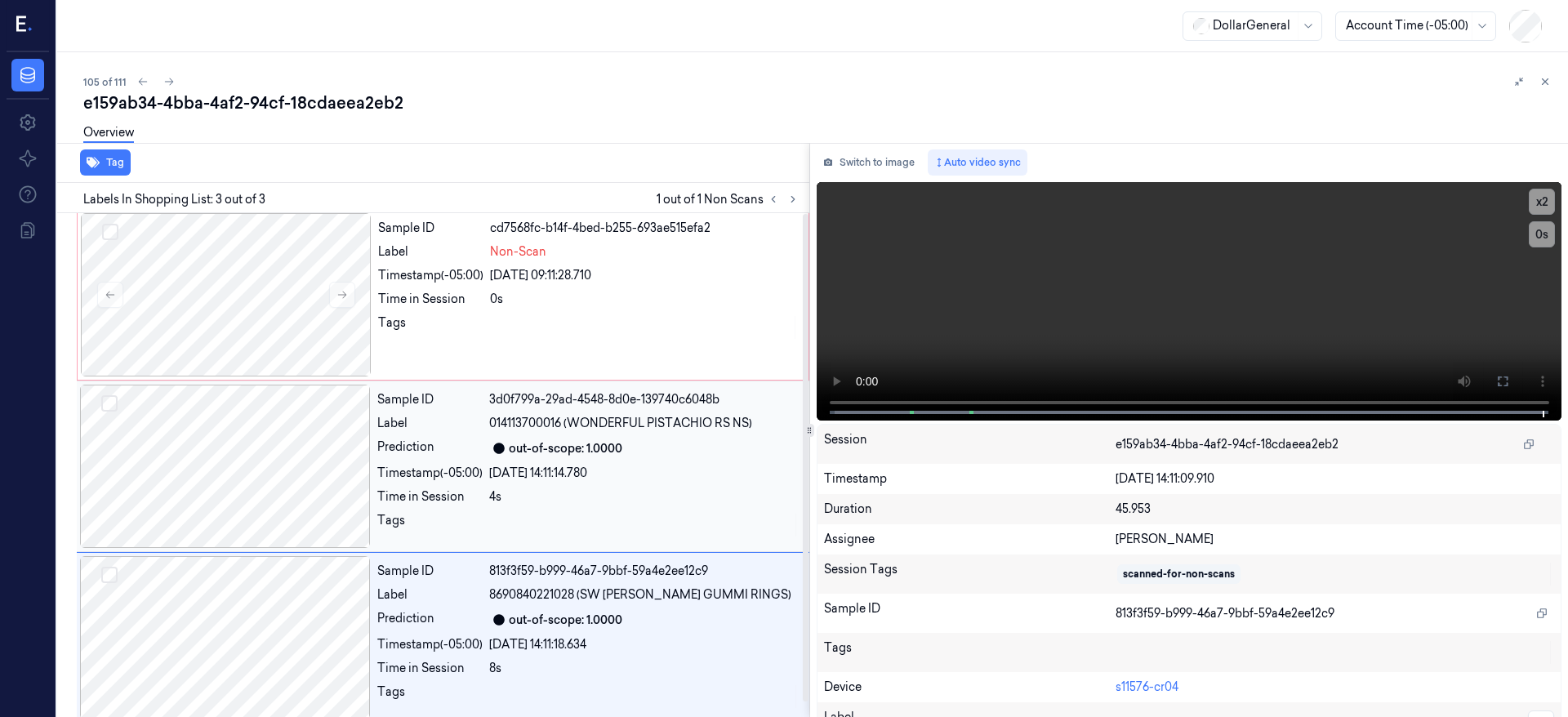
scroll to position [0, 0]
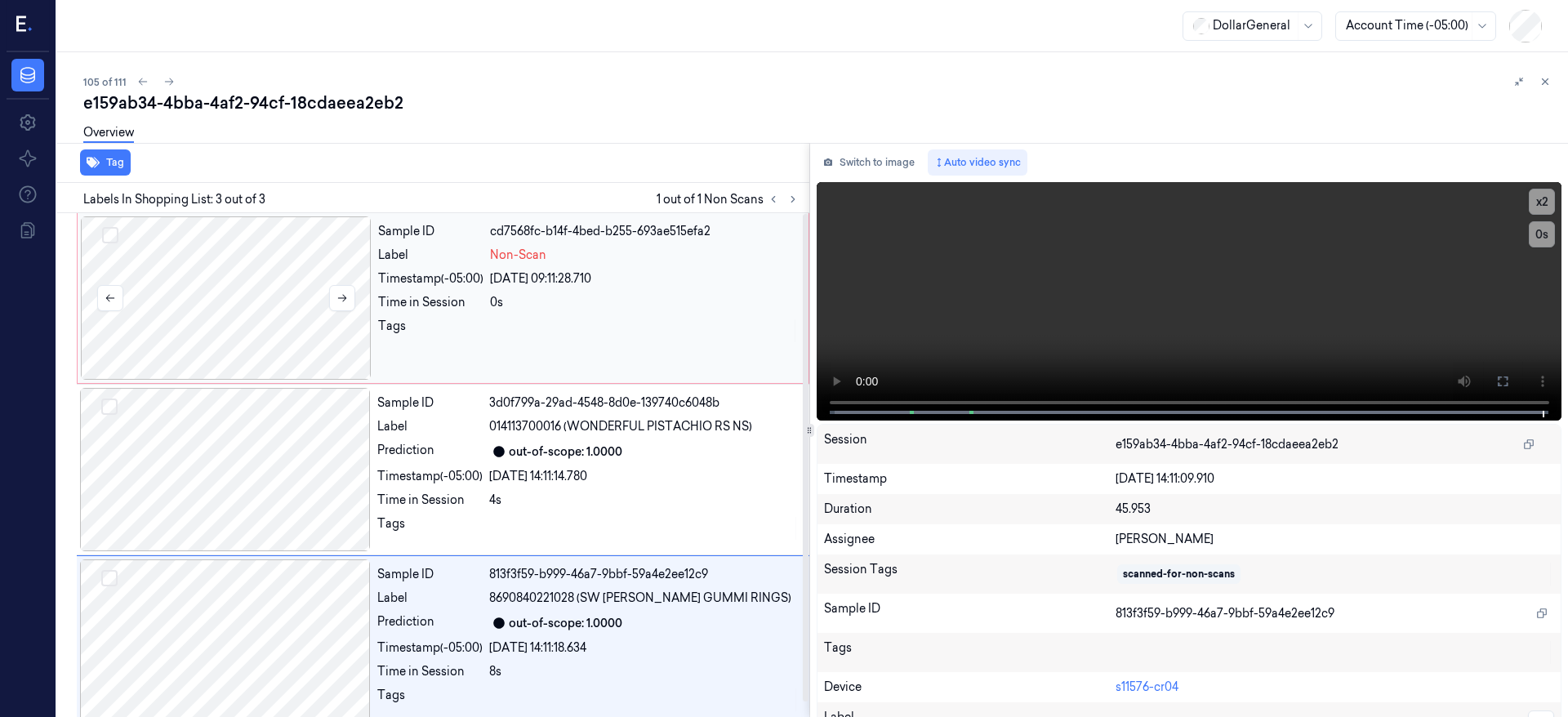
click at [235, 335] on div at bounding box center [226, 298] width 291 height 163
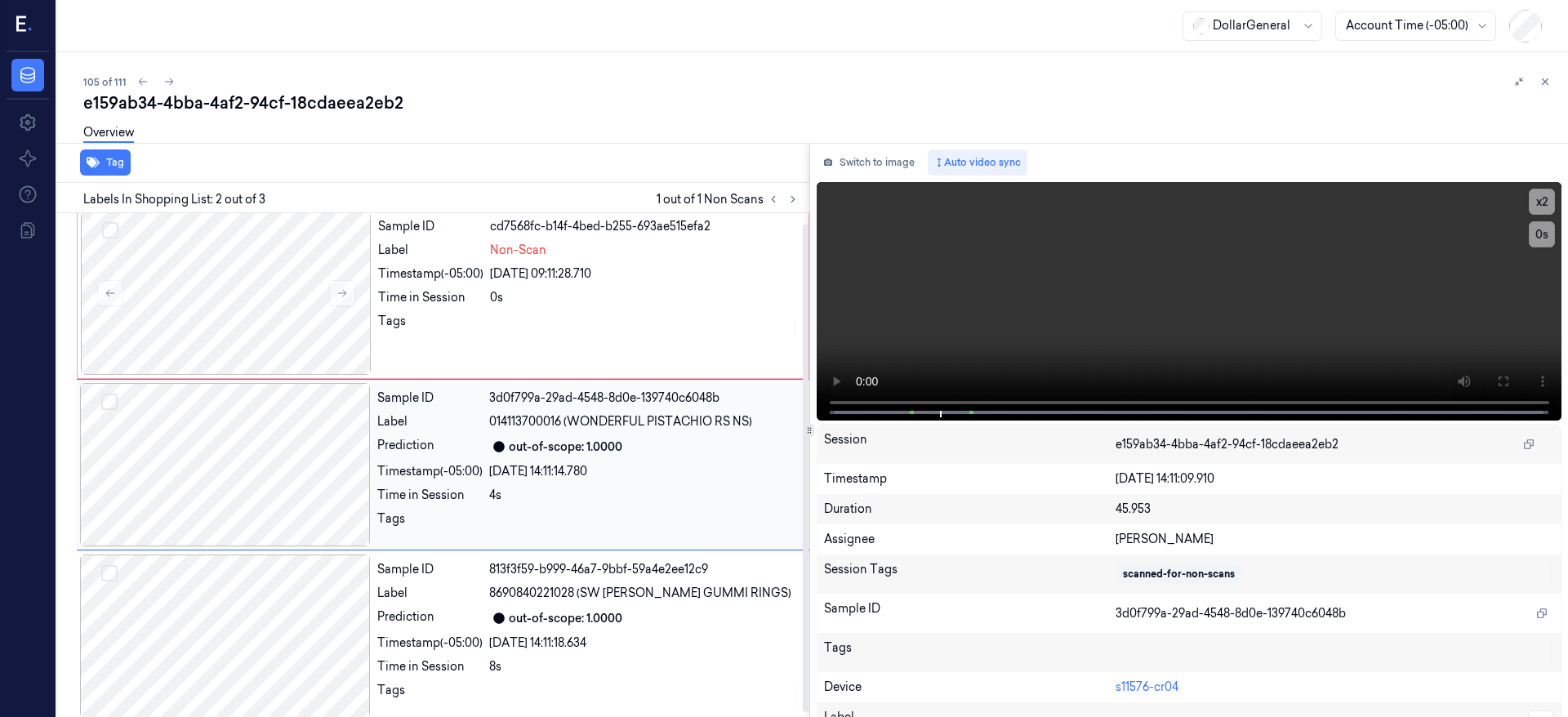
scroll to position [16, 0]
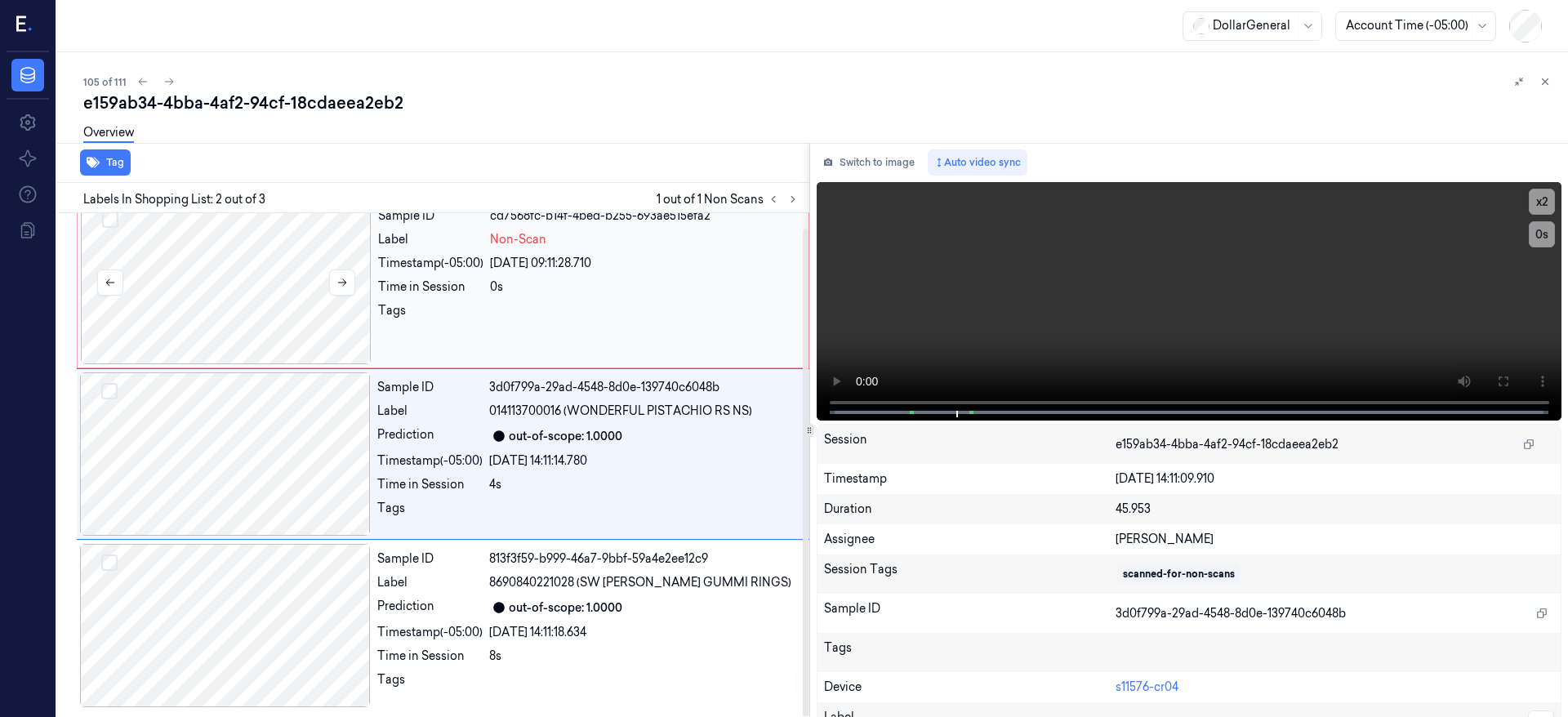
click at [246, 322] on div at bounding box center [226, 282] width 291 height 163
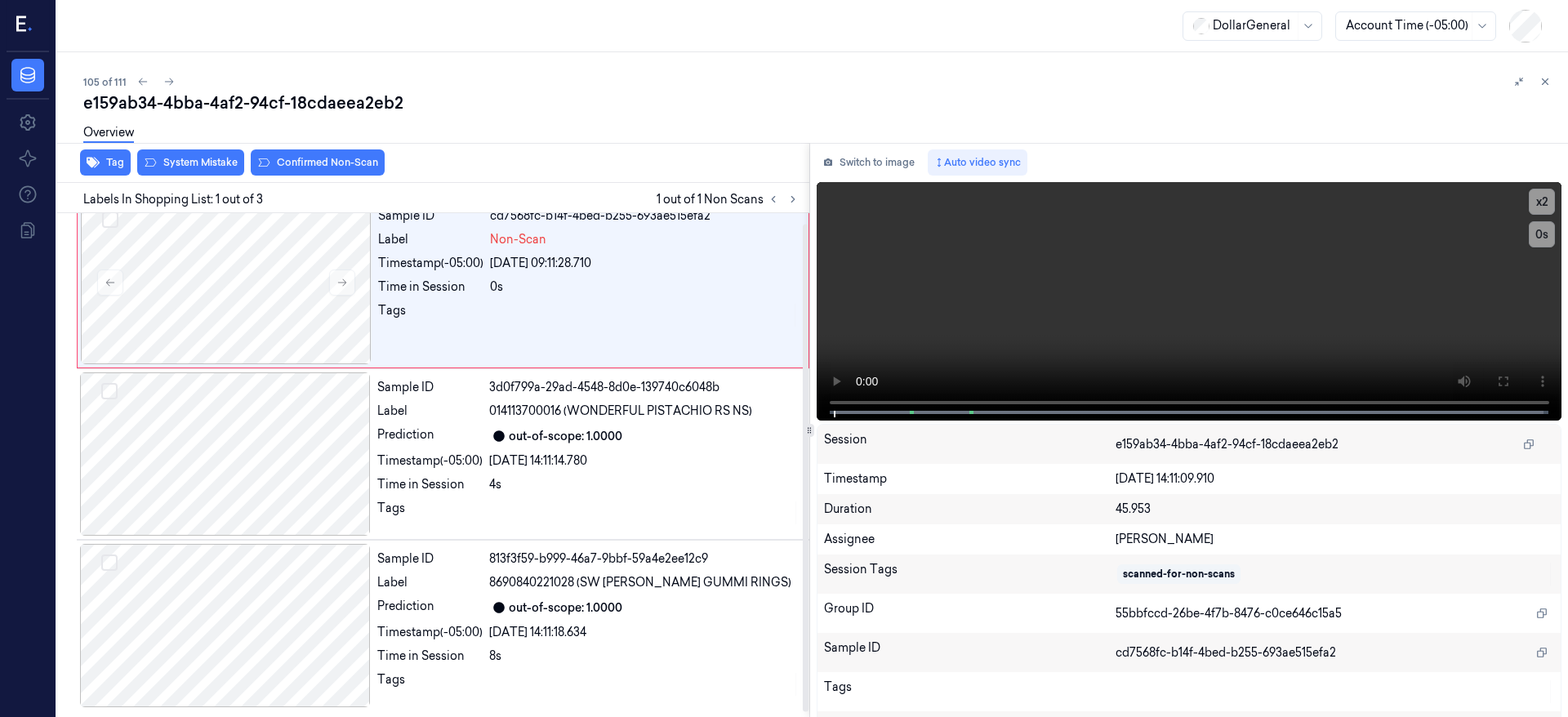
scroll to position [0, 0]
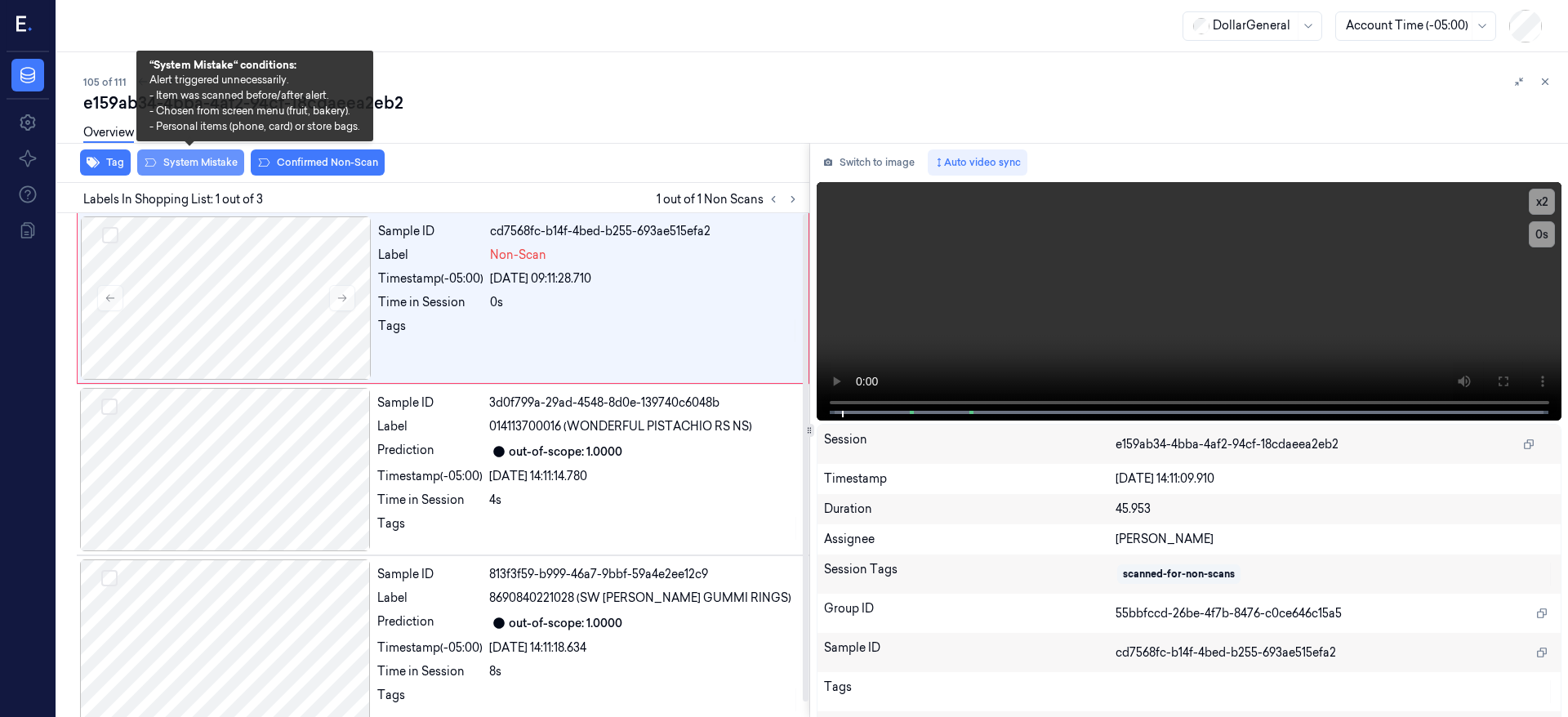
click at [193, 162] on button "System Mistake" at bounding box center [191, 162] width 107 height 26
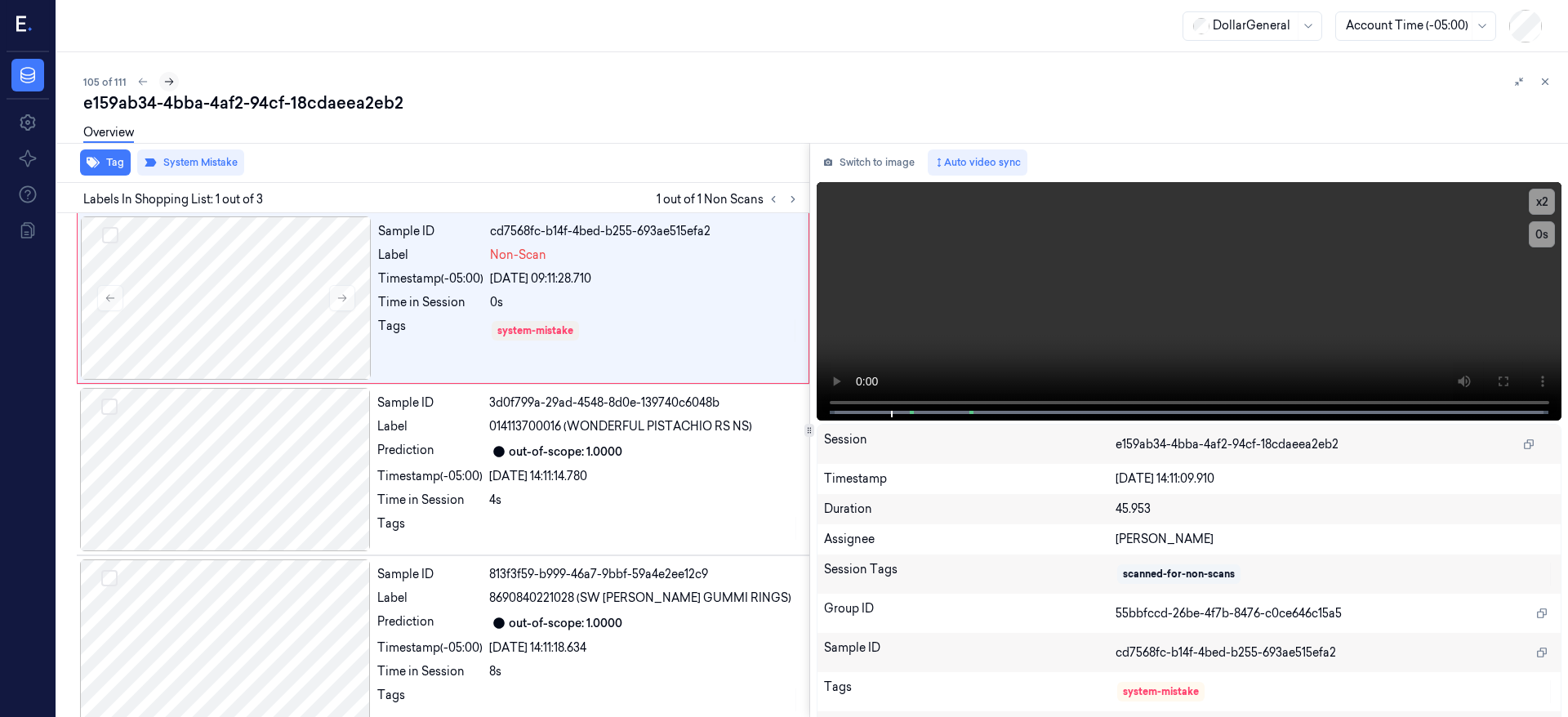
click at [168, 77] on icon at bounding box center [169, 82] width 12 height 12
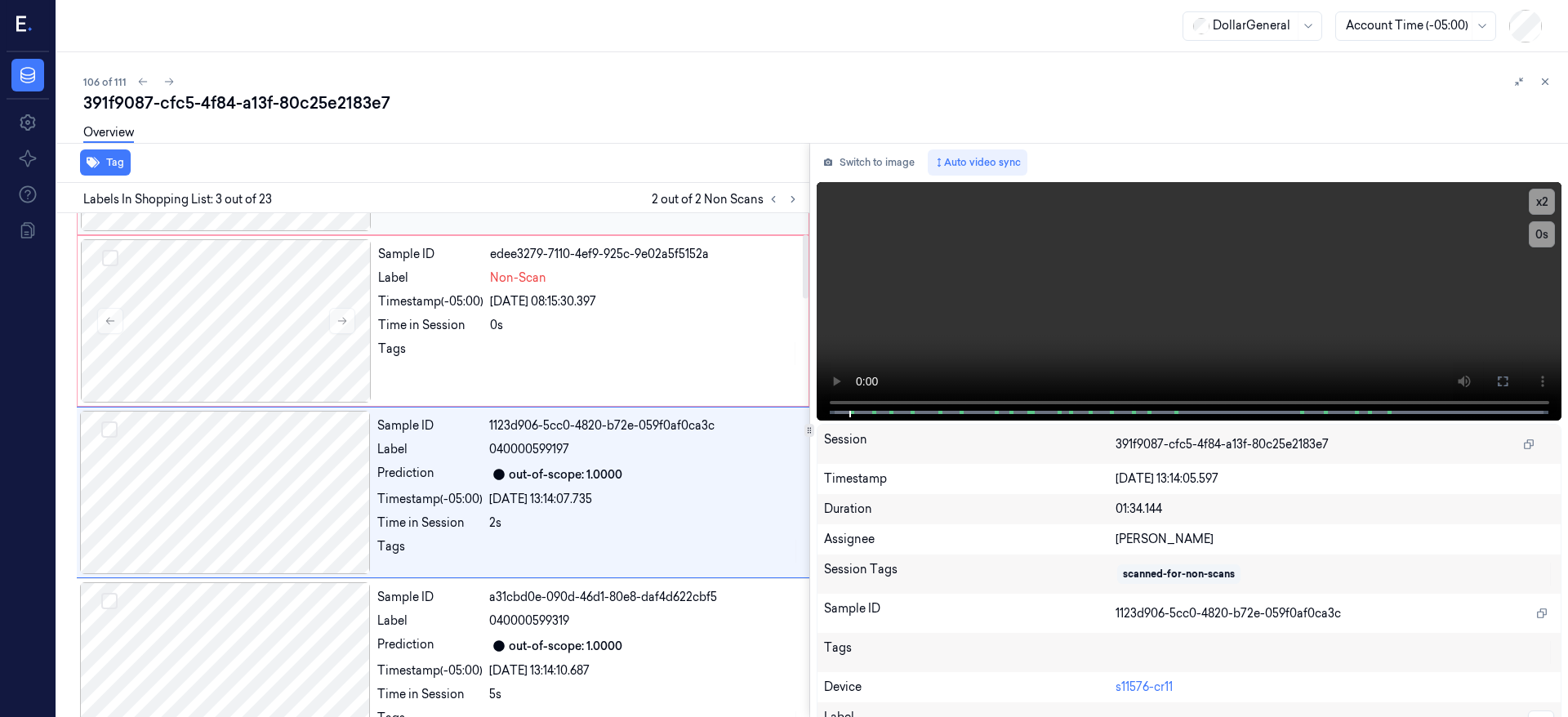
click at [245, 307] on div at bounding box center [226, 321] width 291 height 163
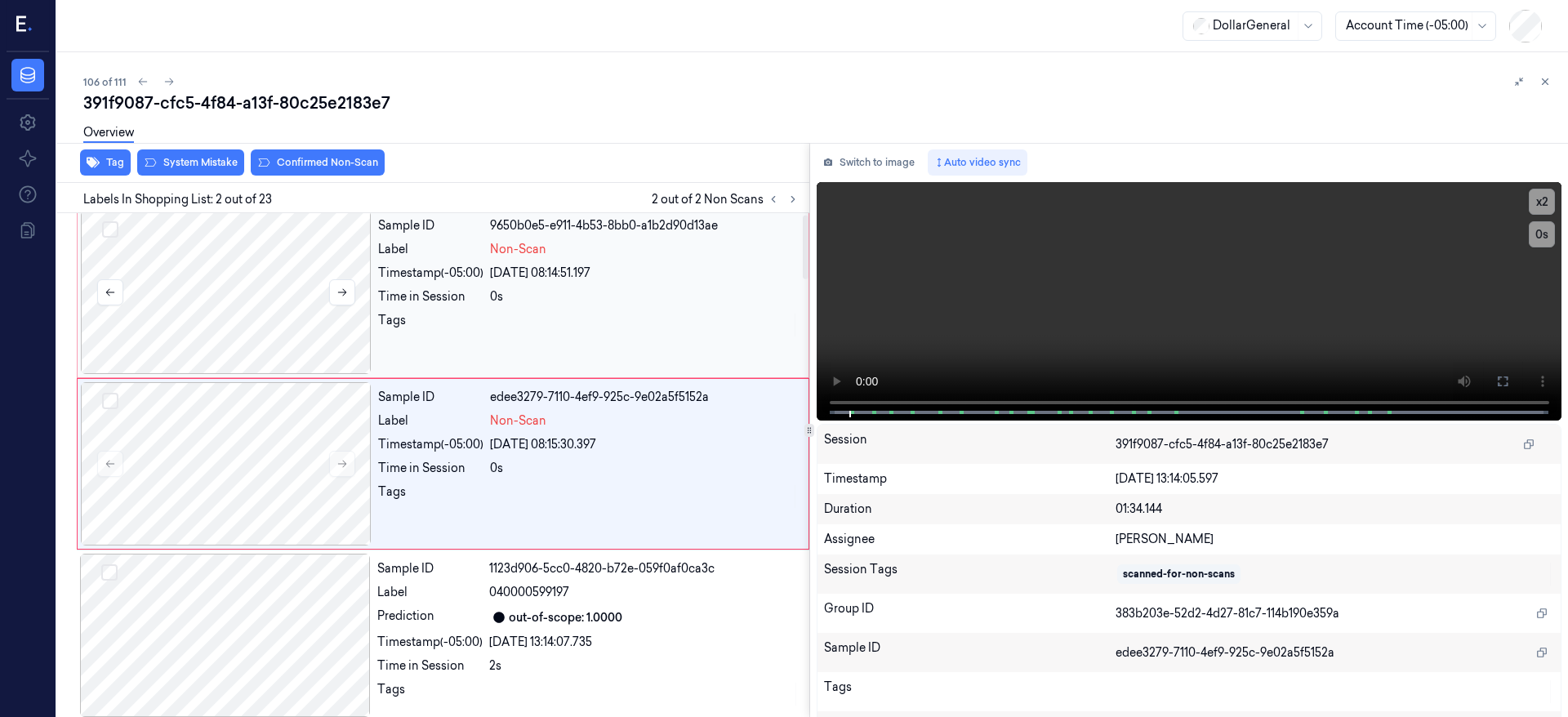
scroll to position [5, 0]
click at [246, 303] on div at bounding box center [226, 293] width 291 height 163
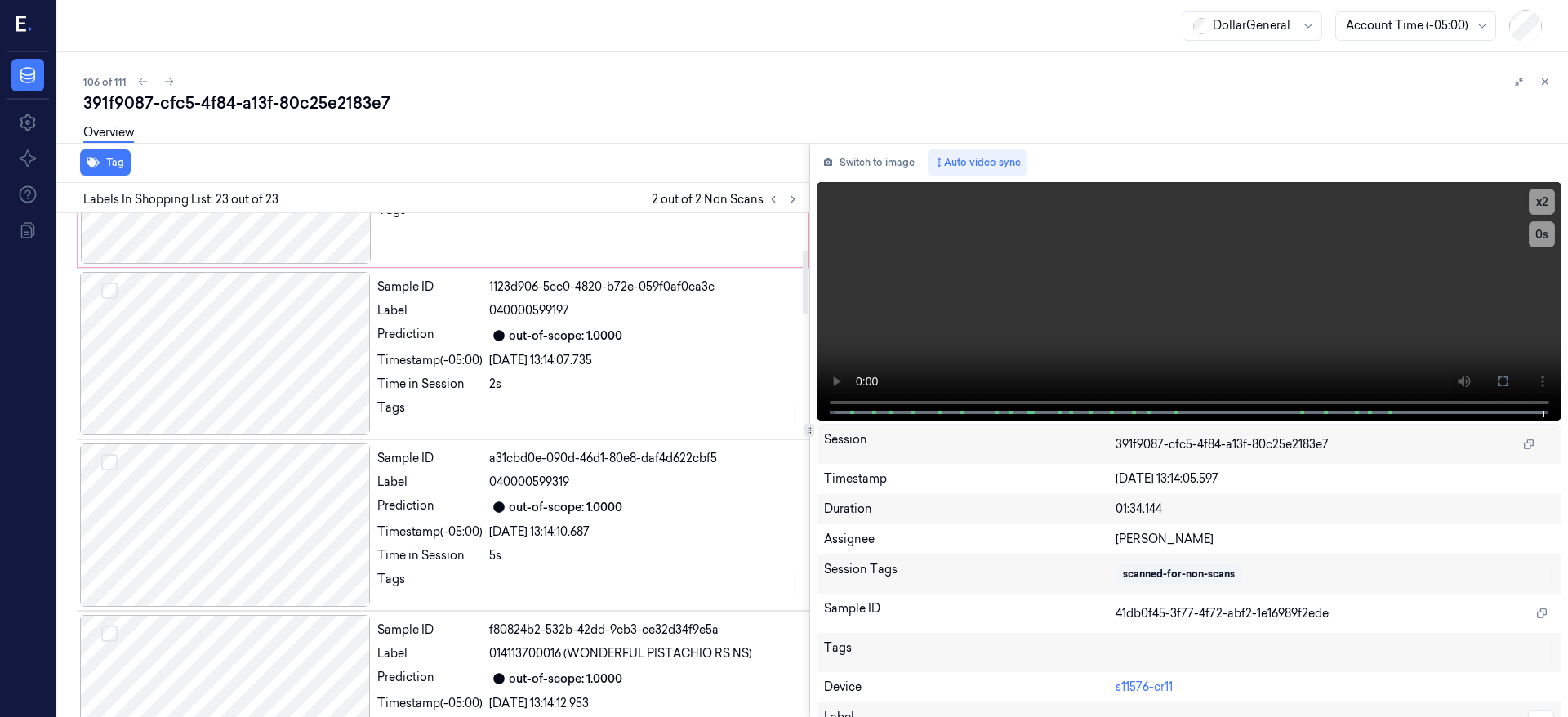
scroll to position [0, 0]
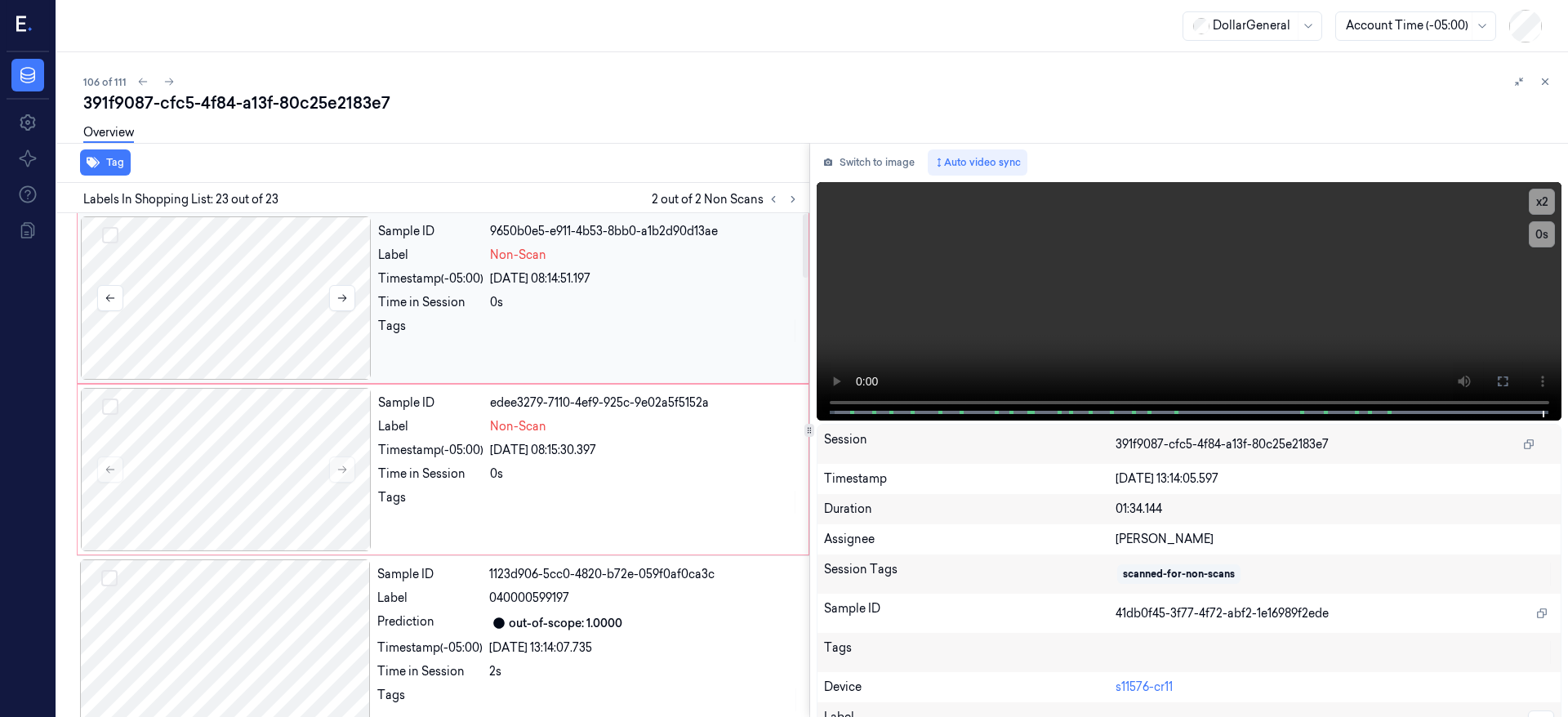
click at [234, 276] on div at bounding box center [226, 298] width 291 height 163
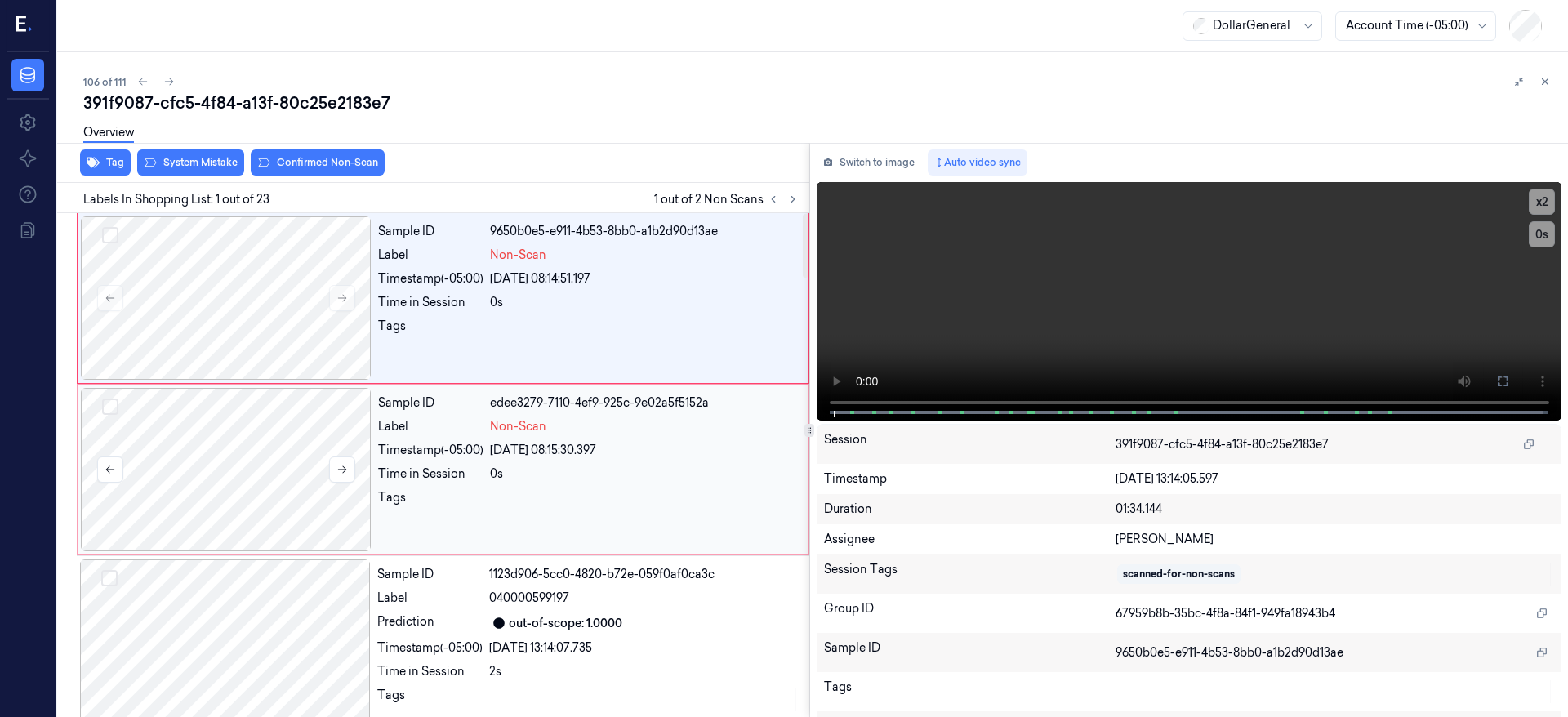
click at [271, 446] on div at bounding box center [226, 470] width 291 height 163
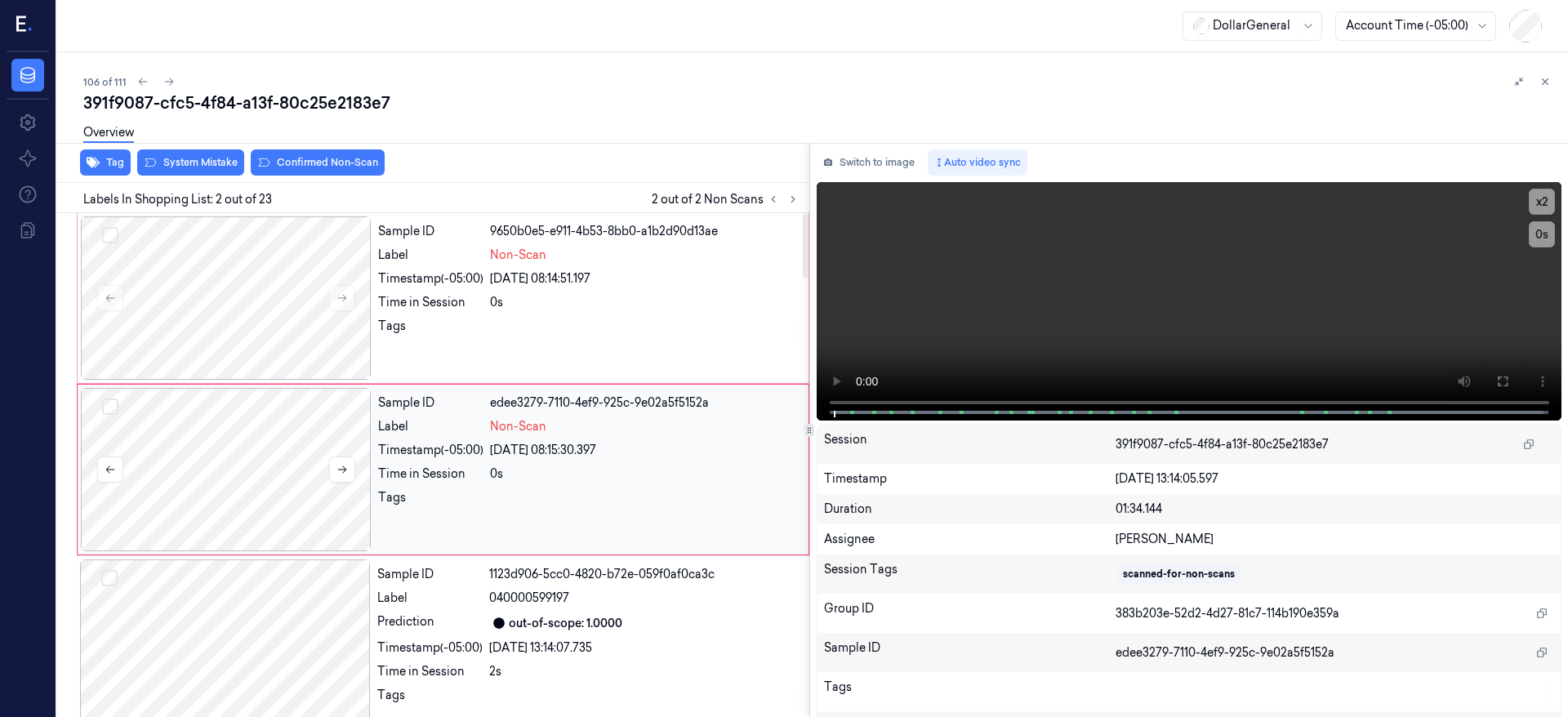
click at [350, 458] on button at bounding box center [341, 469] width 26 height 26
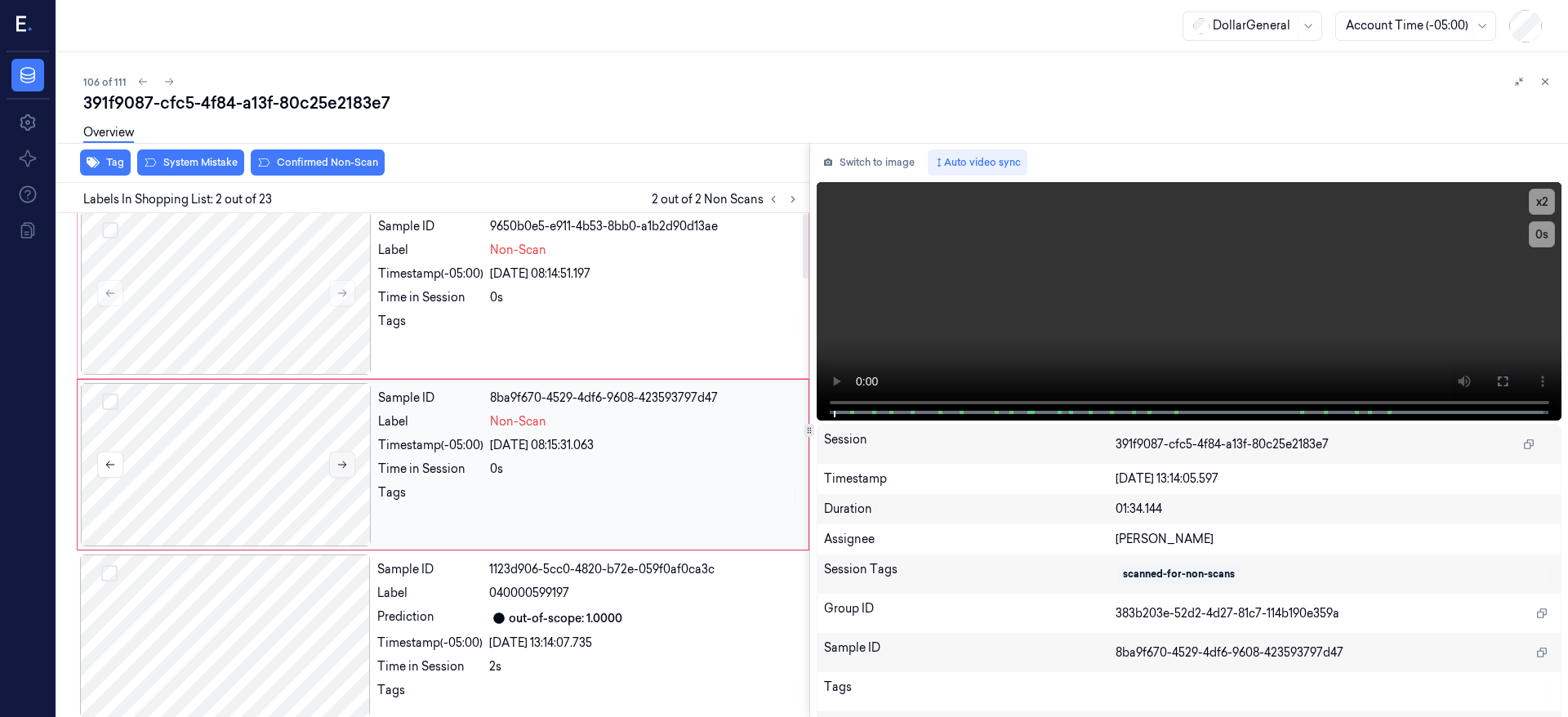
click at [342, 464] on icon at bounding box center [342, 465] width 12 height 12
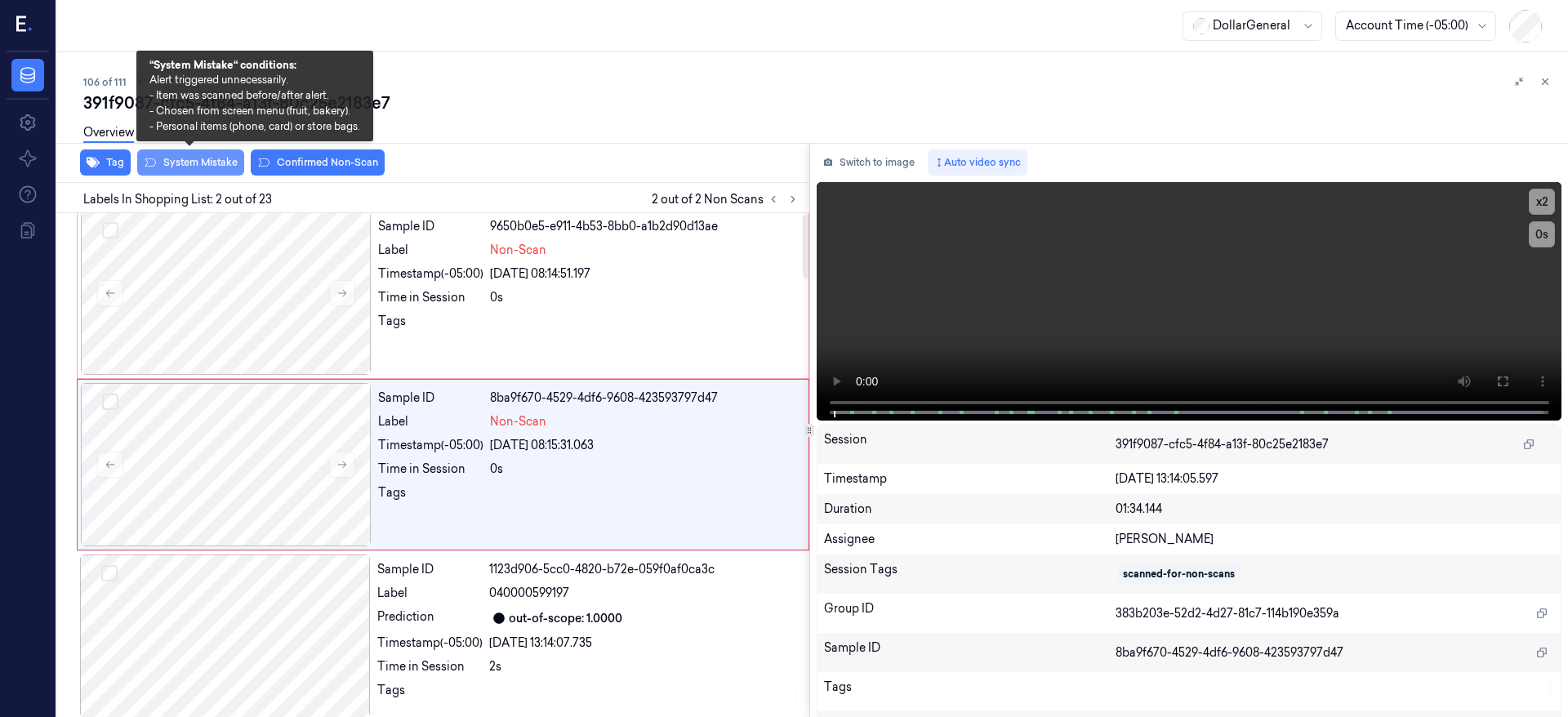
click at [207, 168] on button "System Mistake" at bounding box center [191, 162] width 107 height 26
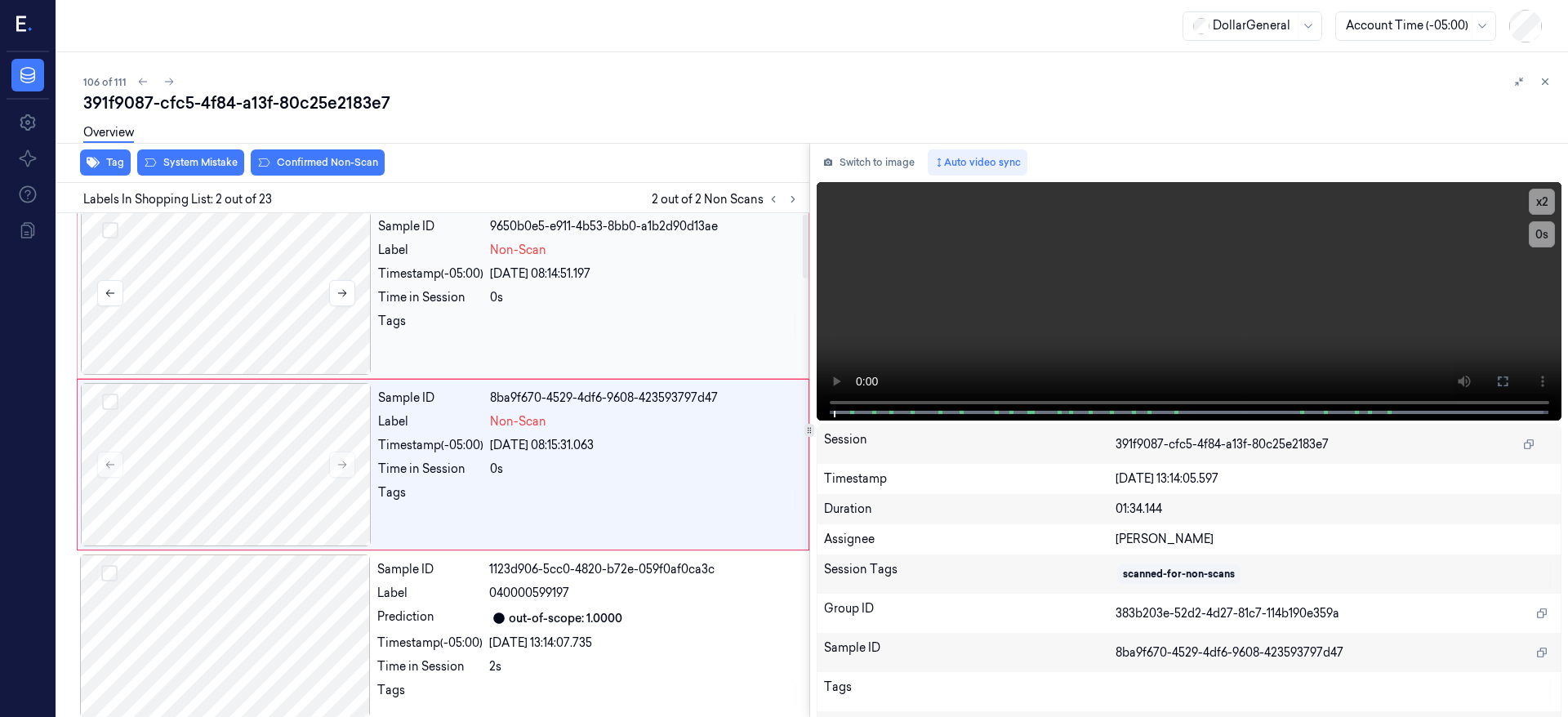
click at [203, 266] on div at bounding box center [226, 293] width 291 height 163
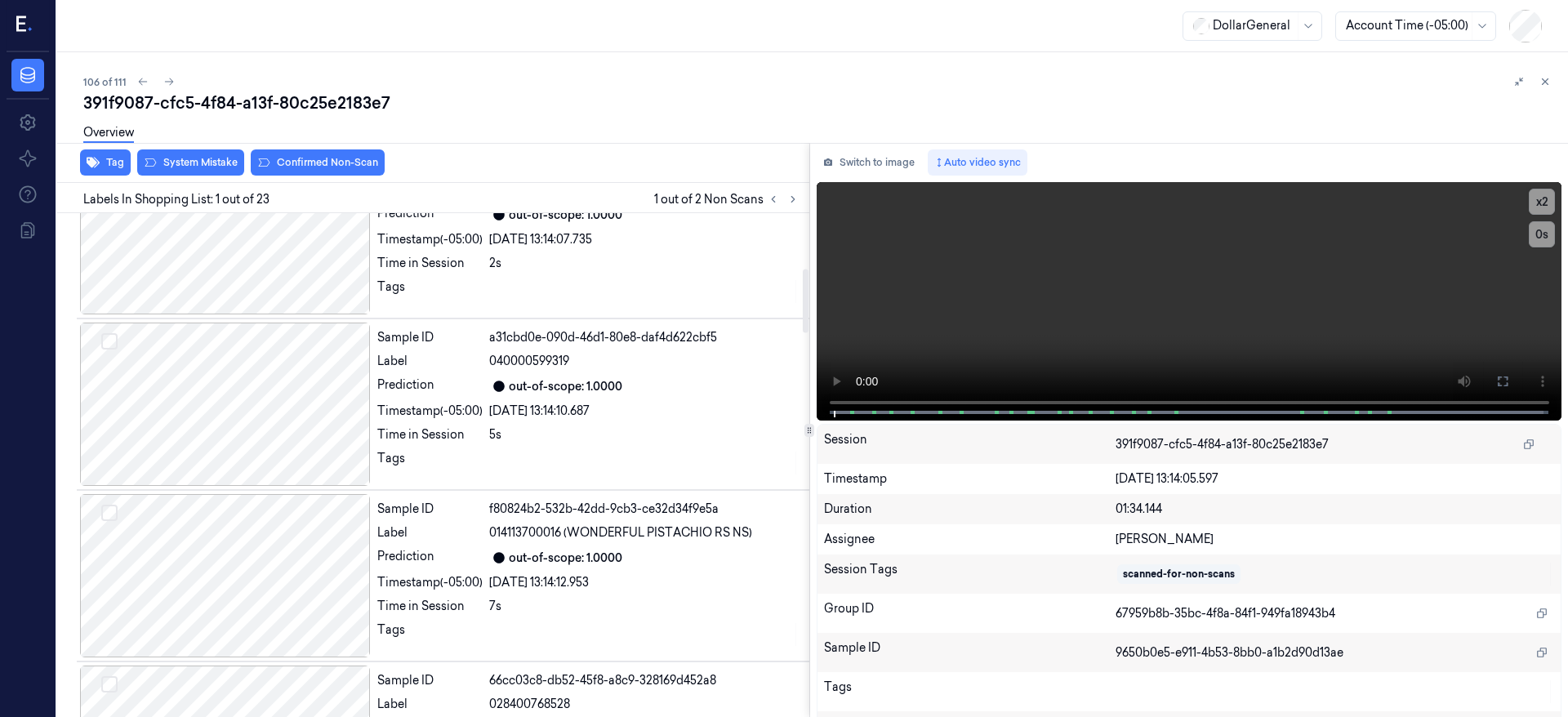
scroll to position [0, 0]
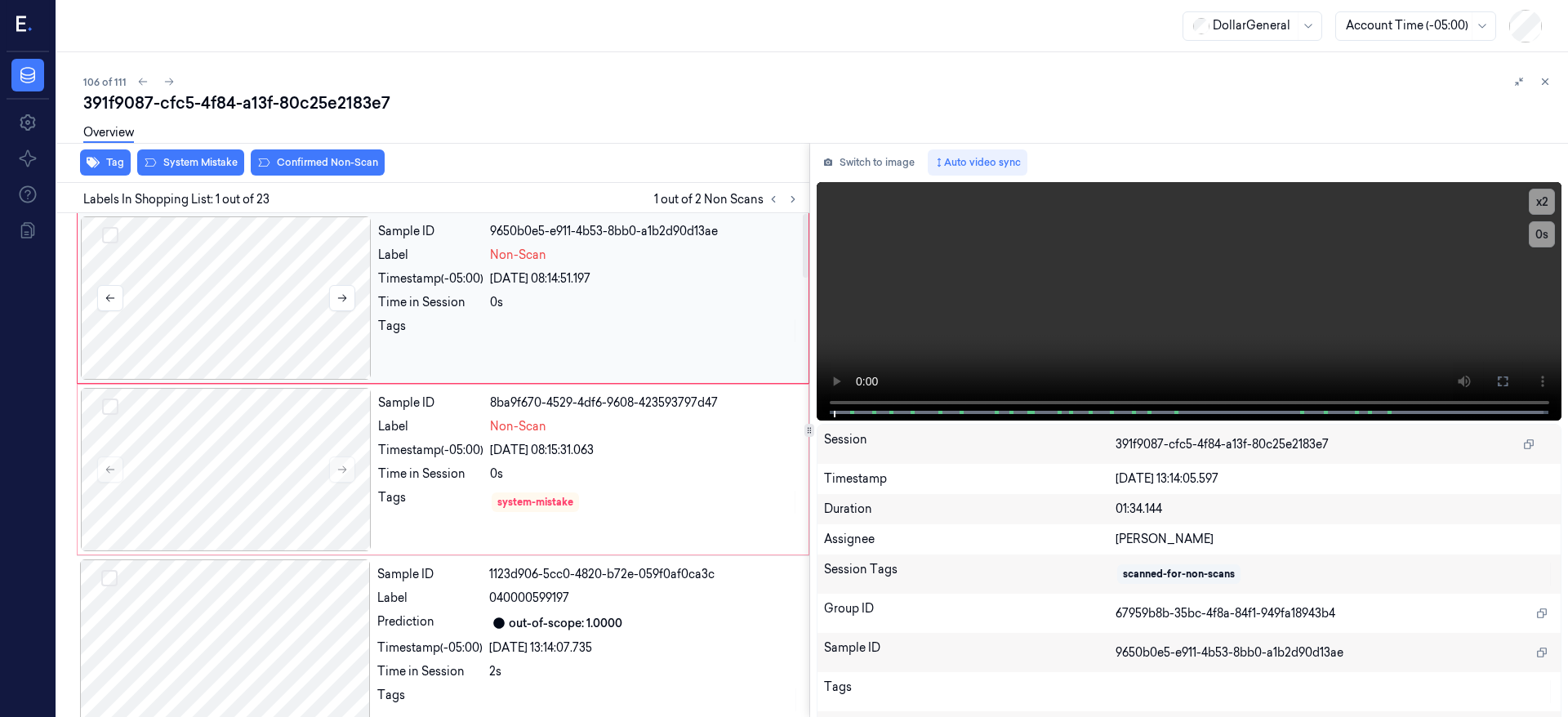
click at [197, 266] on div at bounding box center [226, 298] width 291 height 163
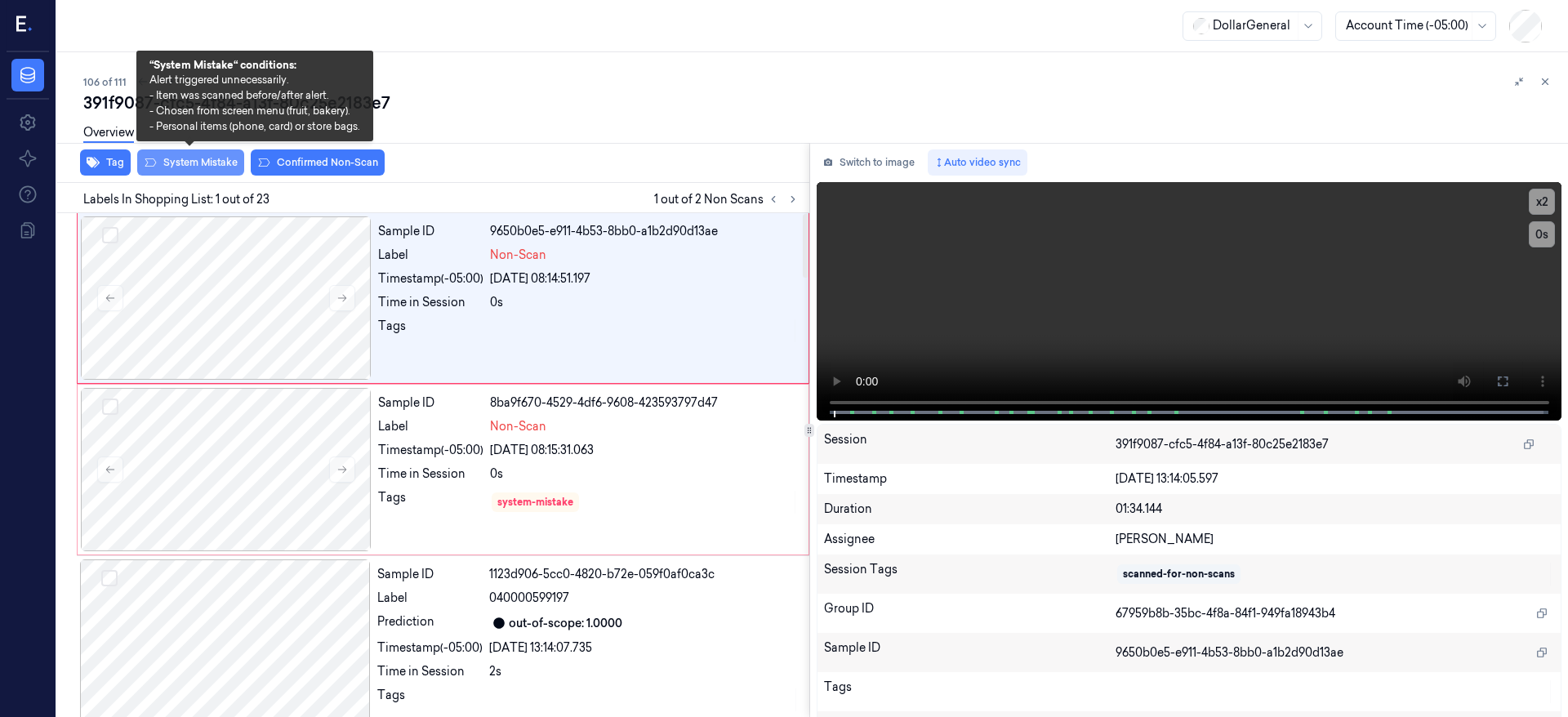
click at [200, 156] on button "System Mistake" at bounding box center [191, 162] width 107 height 26
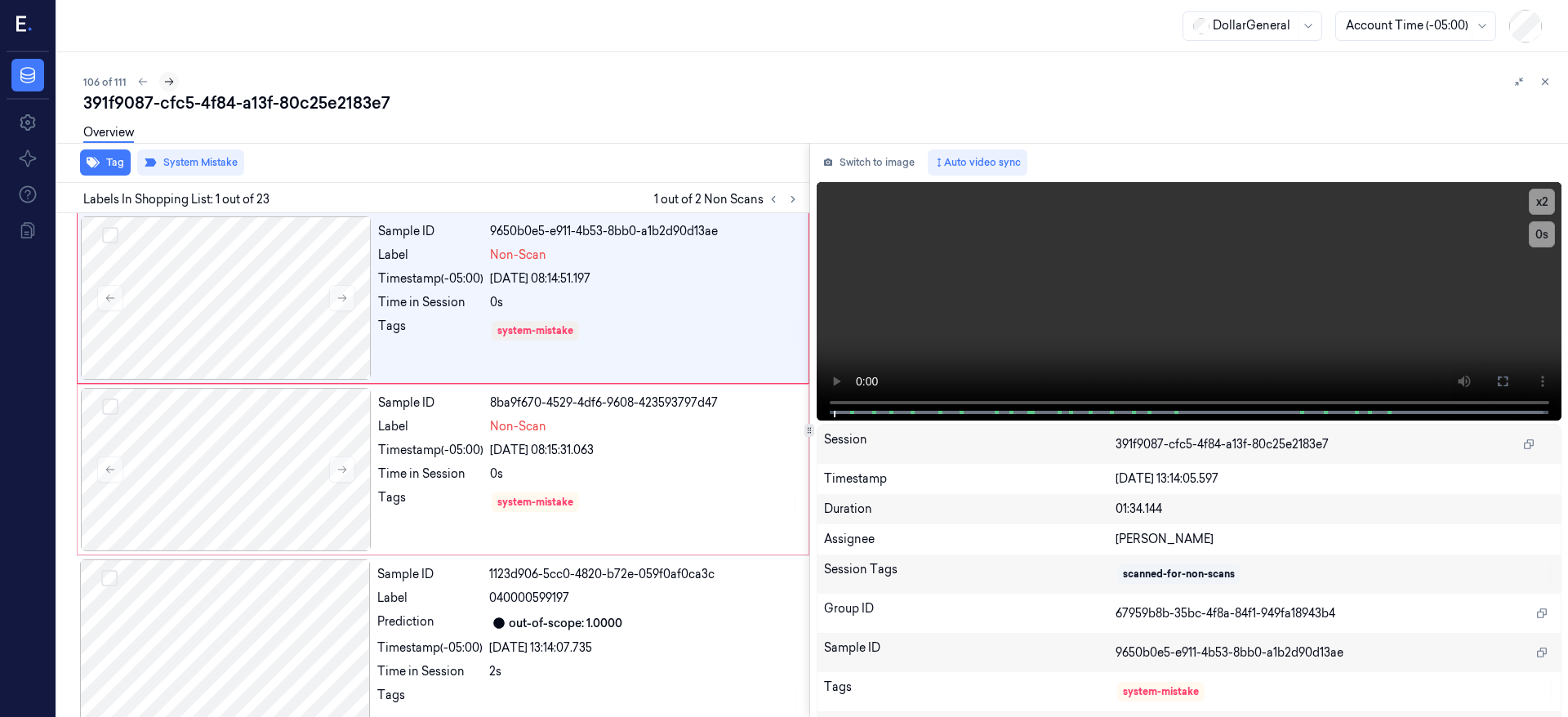
click at [171, 76] on icon at bounding box center [169, 82] width 12 height 12
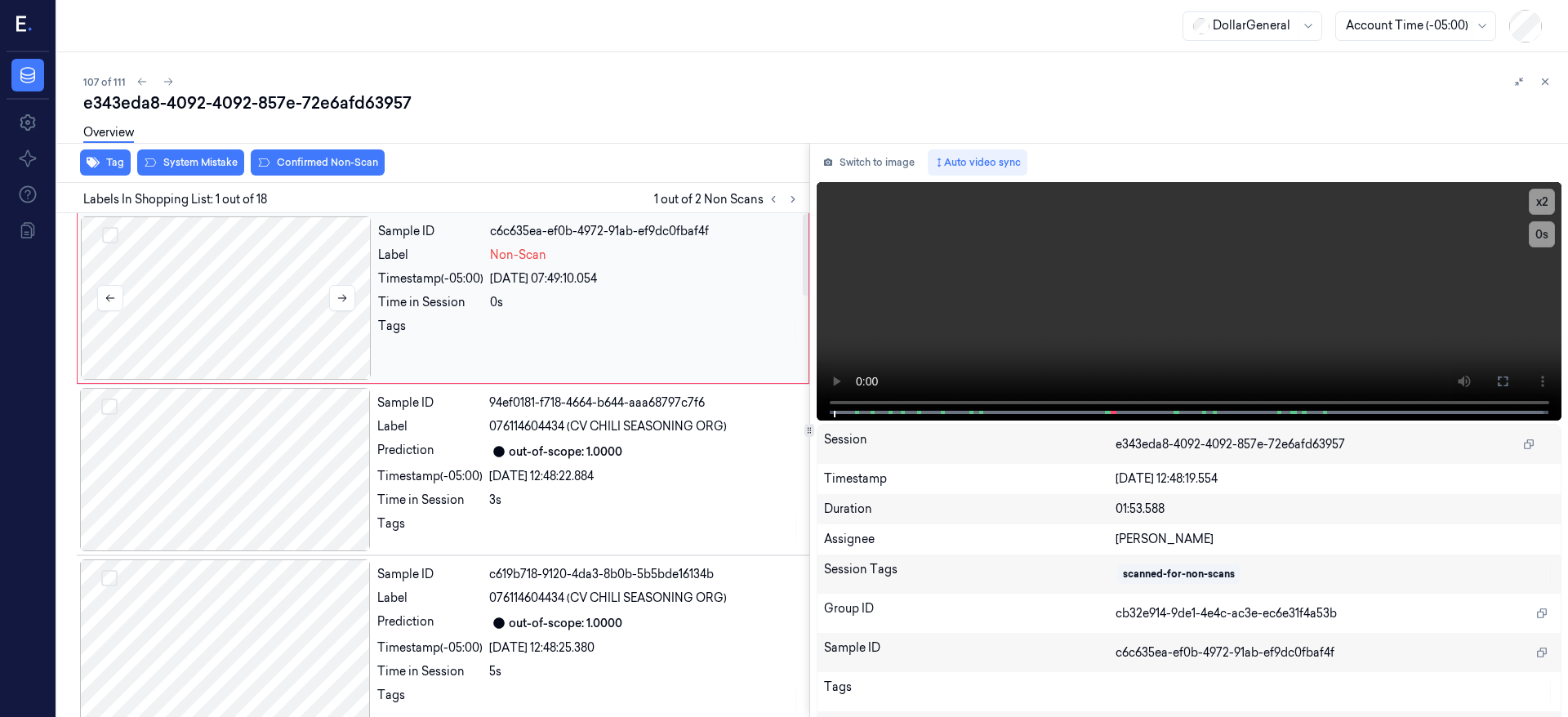
click at [218, 315] on div at bounding box center [226, 298] width 291 height 163
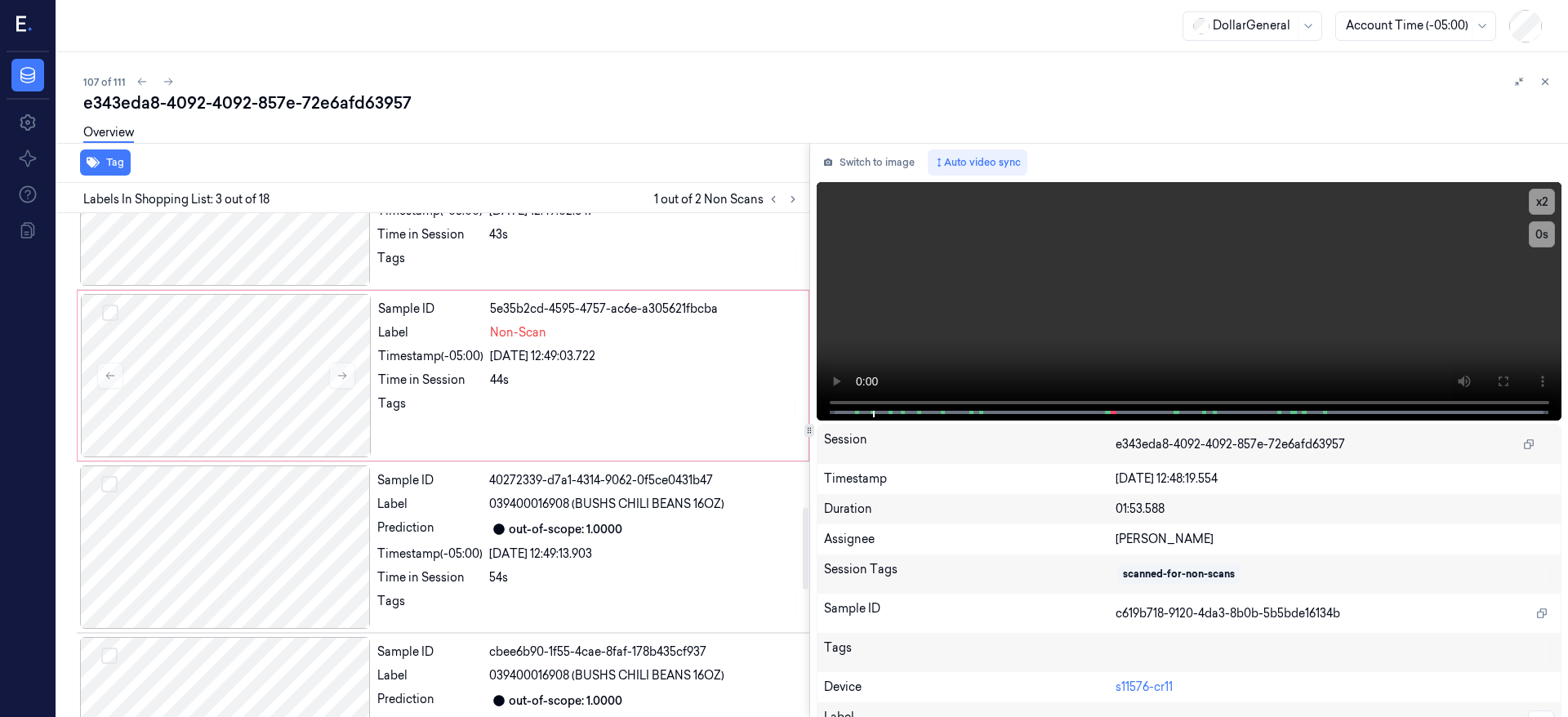
scroll to position [1810, 0]
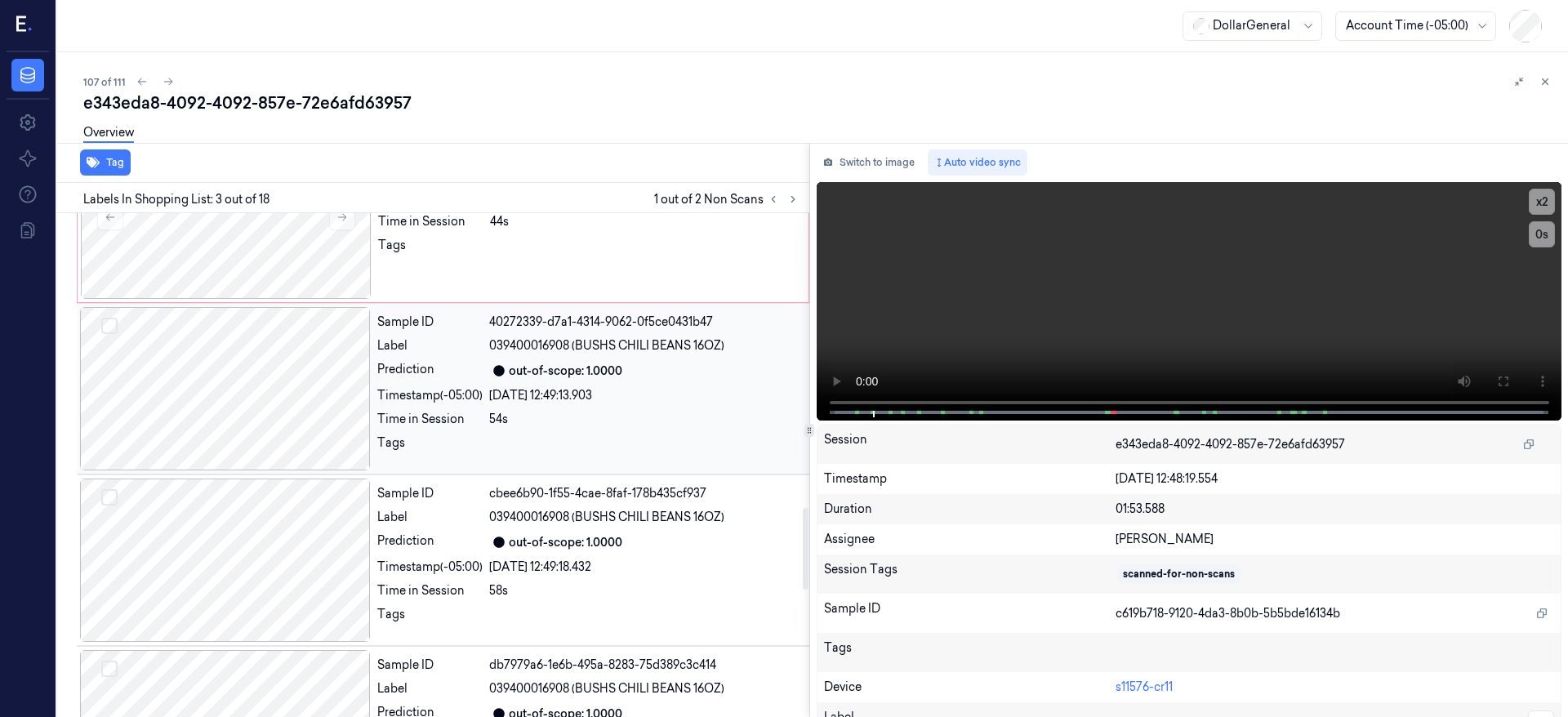
click at [273, 387] on div at bounding box center [225, 389] width 291 height 163
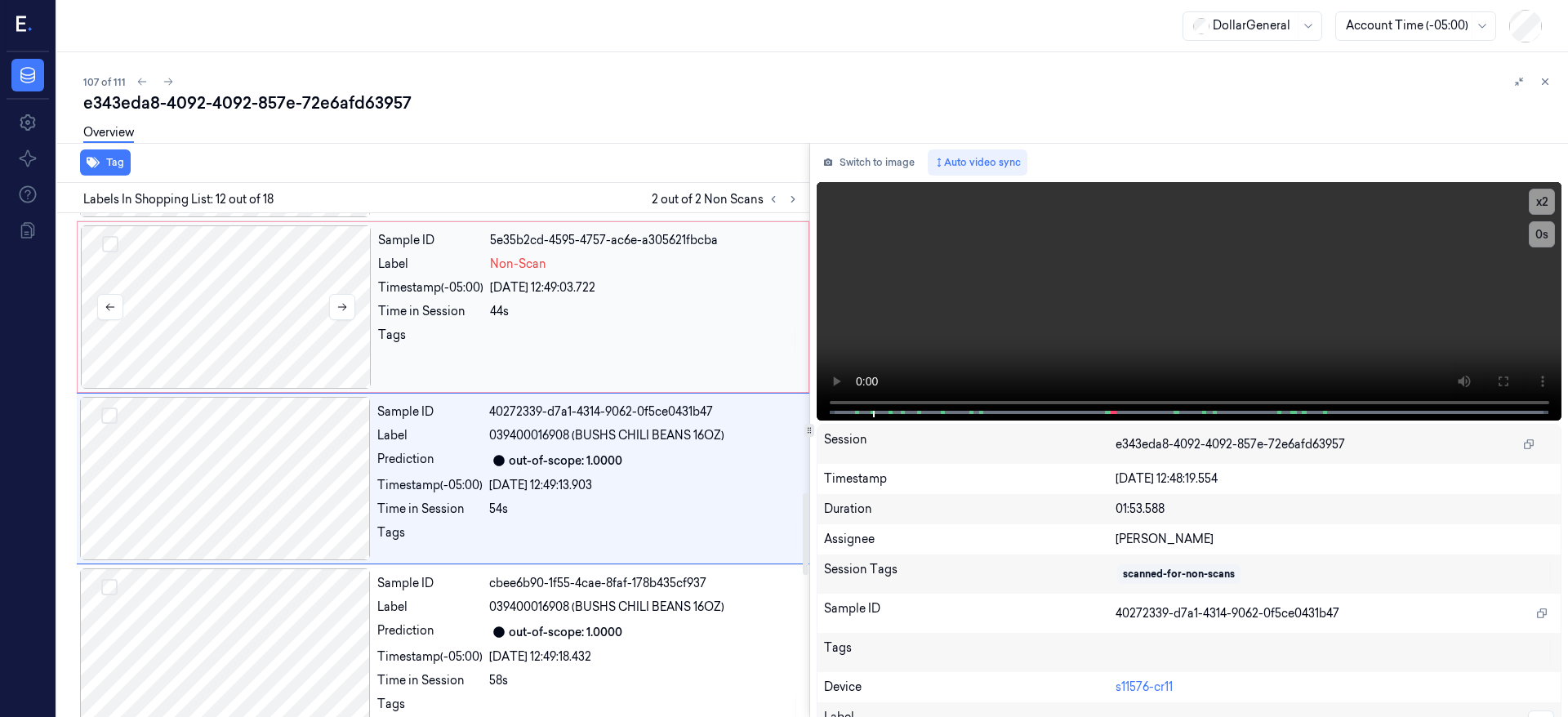
click at [271, 296] on div at bounding box center [226, 307] width 291 height 163
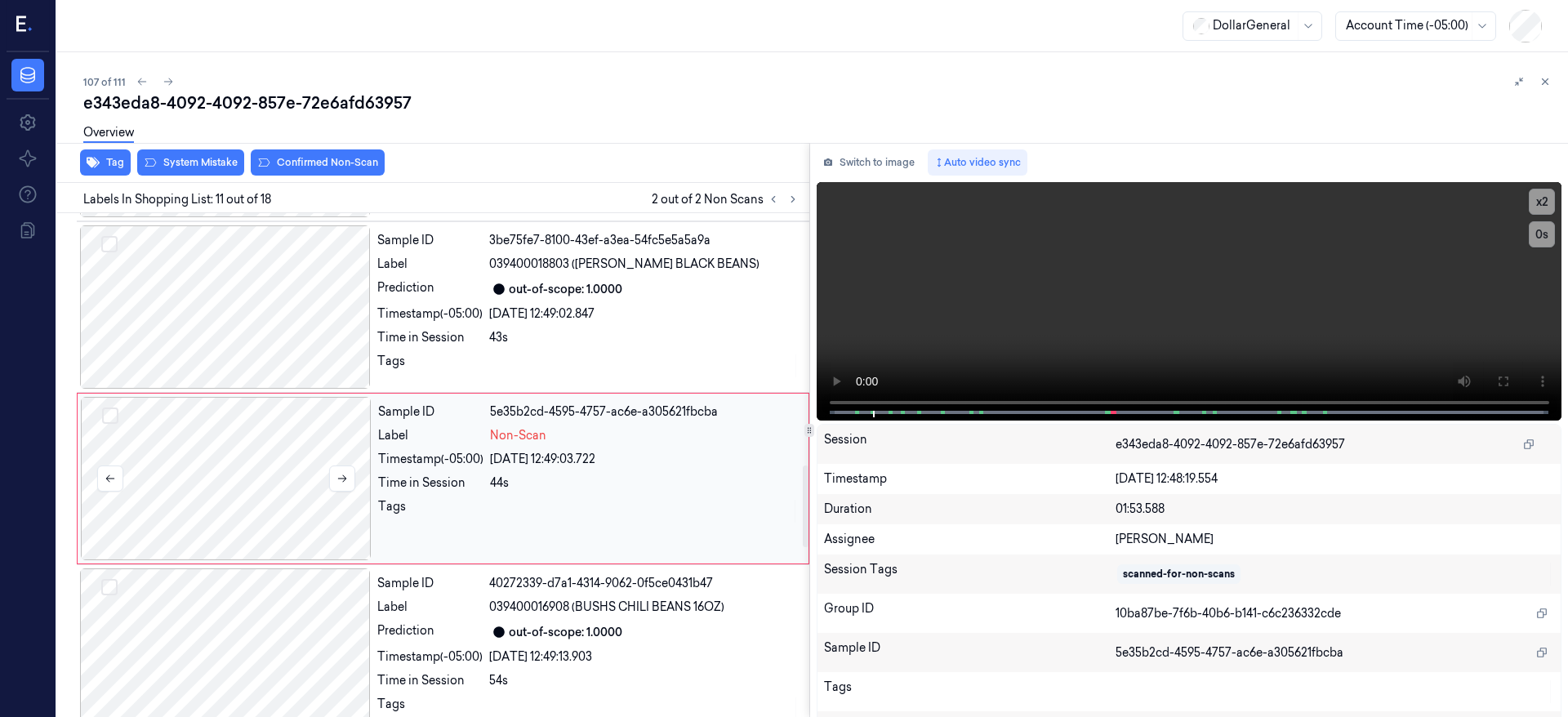
click at [271, 296] on div at bounding box center [225, 307] width 291 height 163
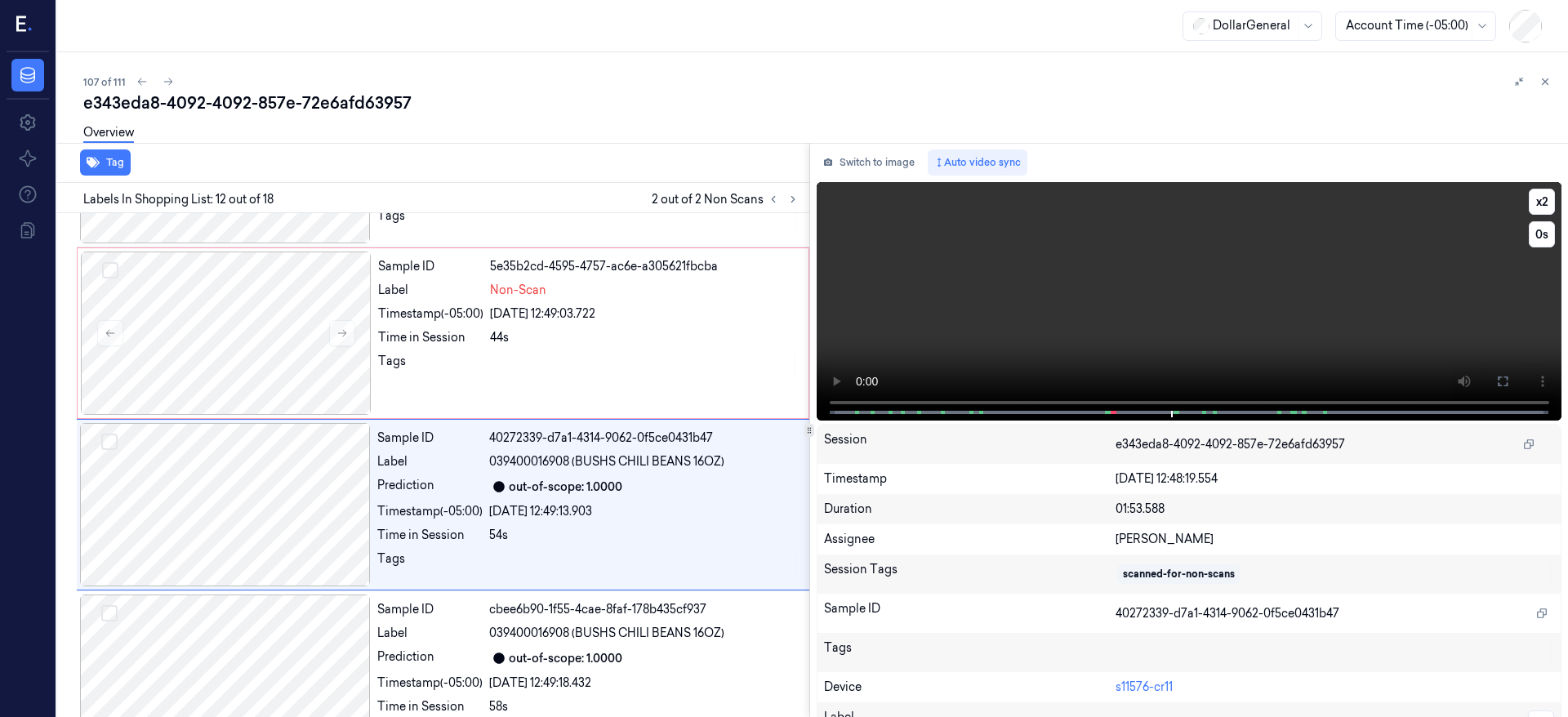
scroll to position [1720, 0]
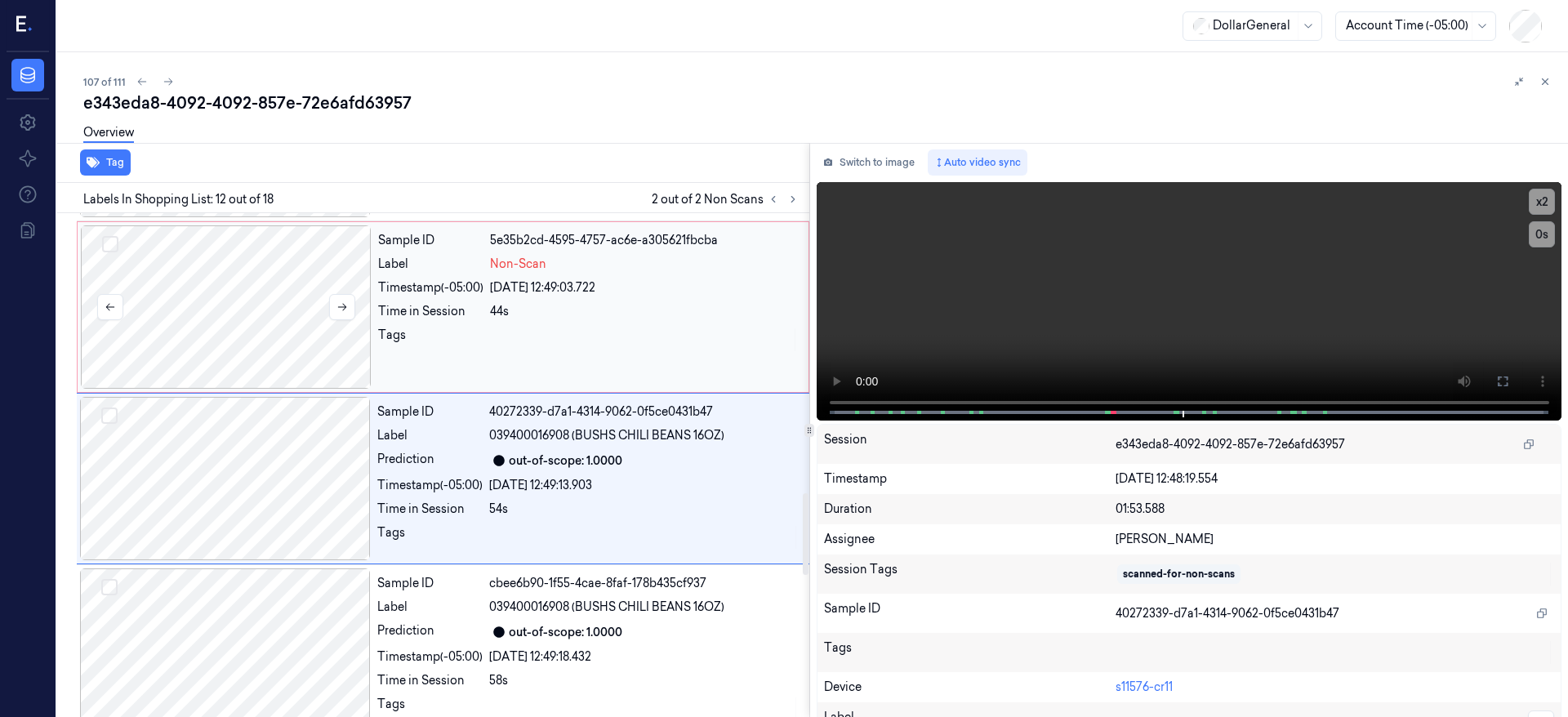
click at [228, 296] on div at bounding box center [226, 307] width 291 height 163
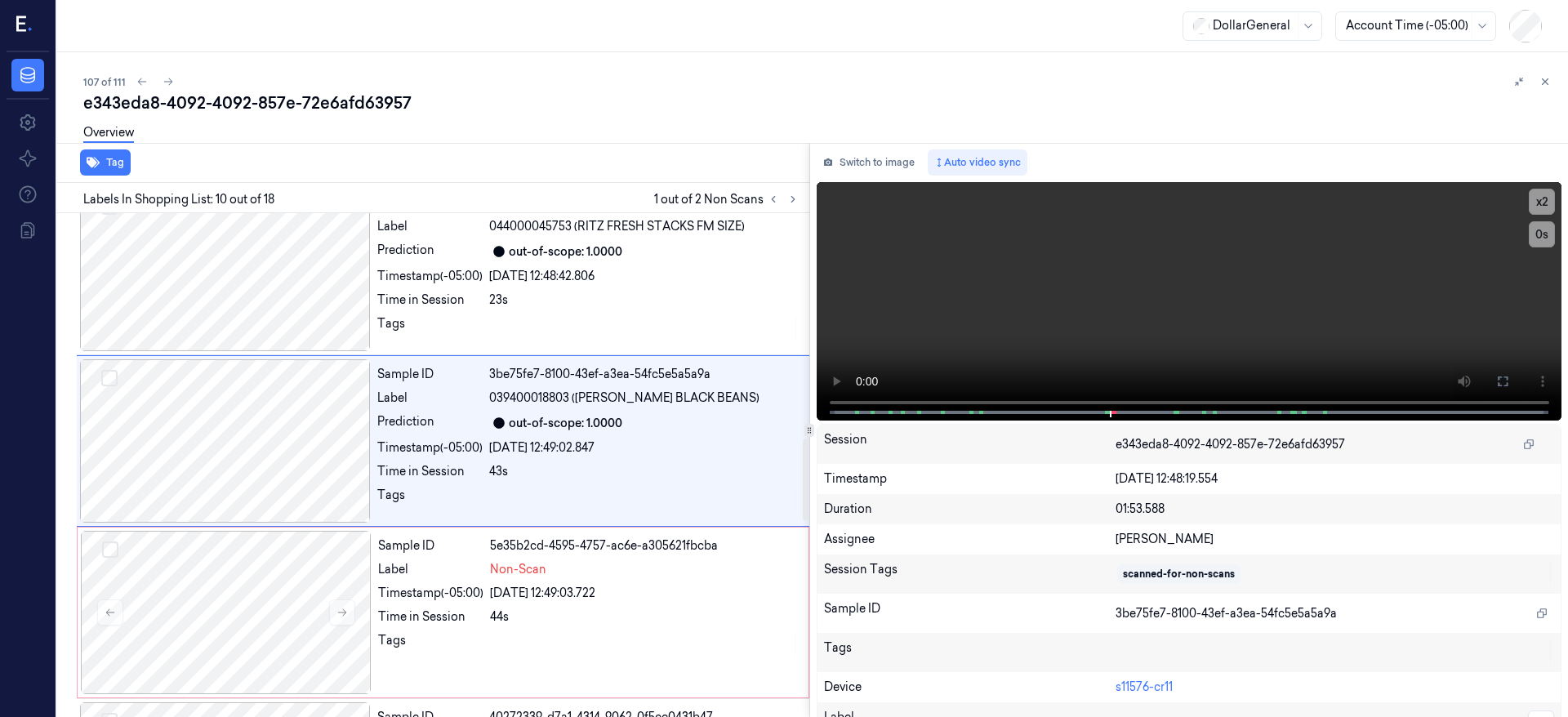
scroll to position [1377, 0]
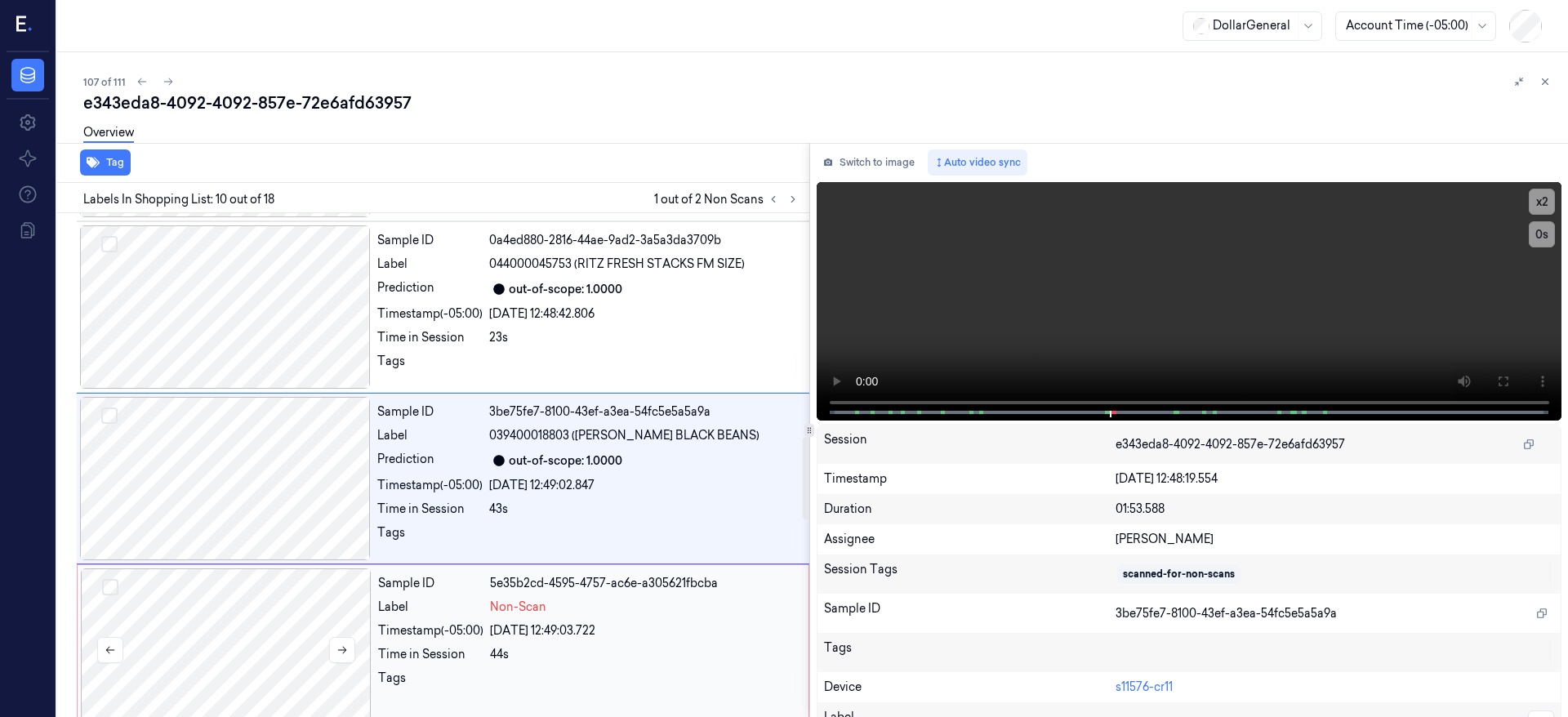
click at [240, 590] on div at bounding box center [226, 650] width 291 height 163
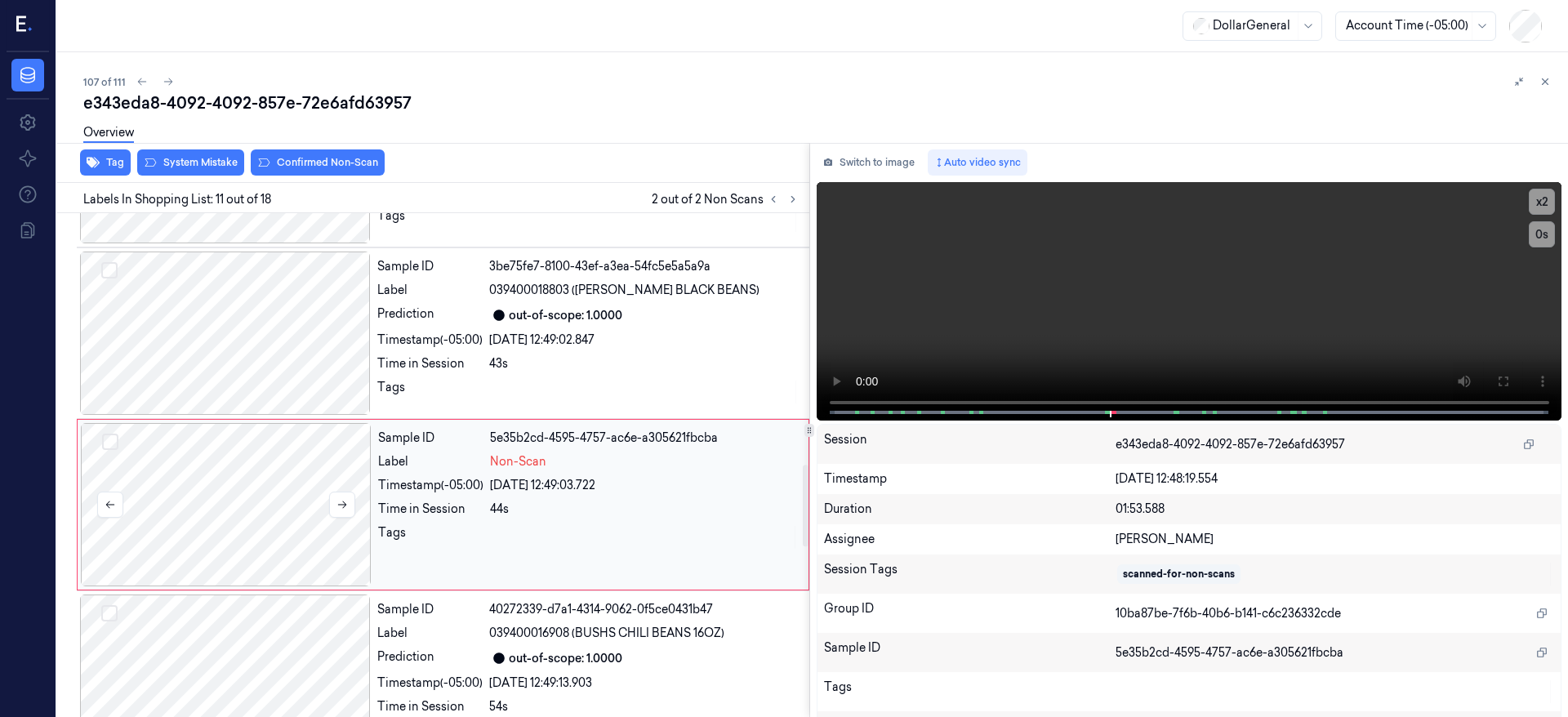
scroll to position [1549, 0]
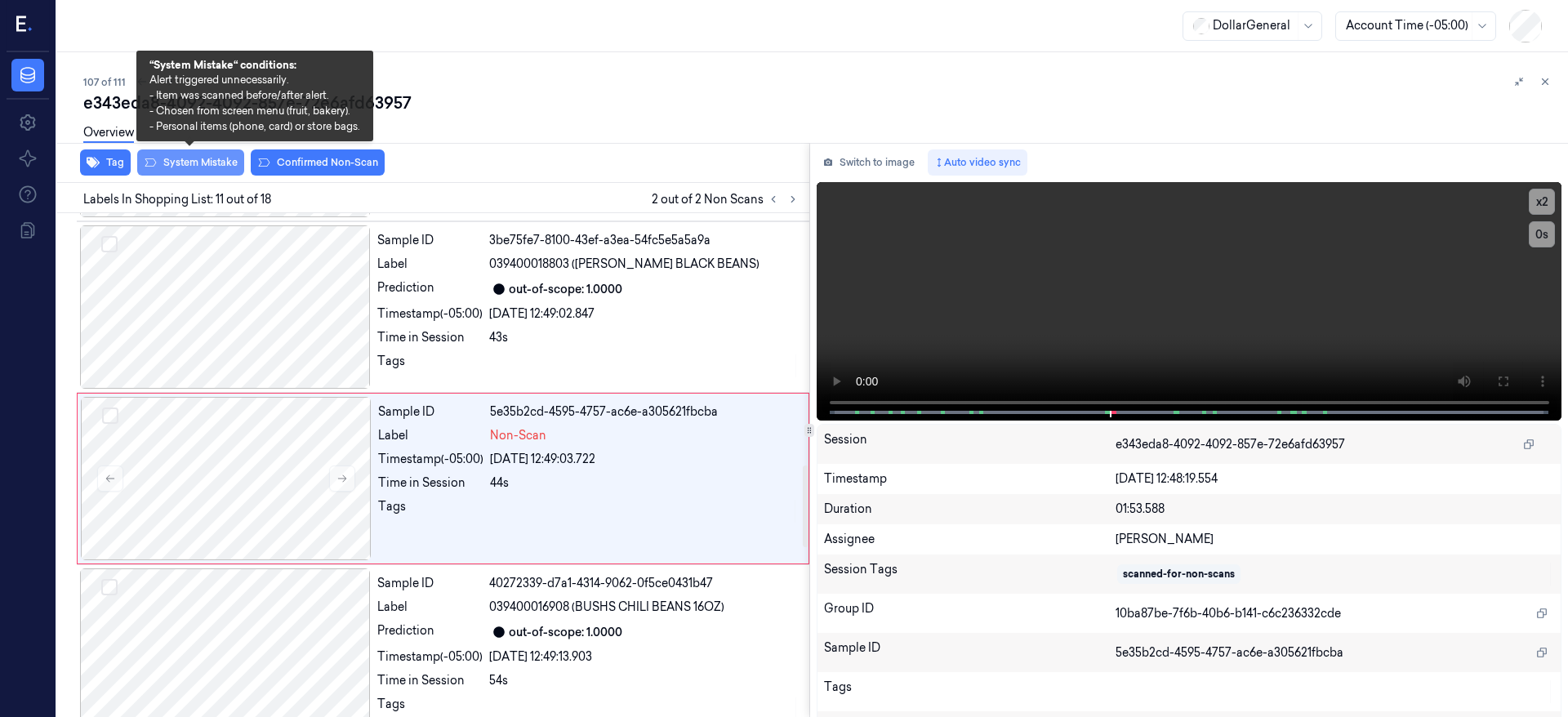
click at [219, 165] on button "System Mistake" at bounding box center [191, 162] width 107 height 26
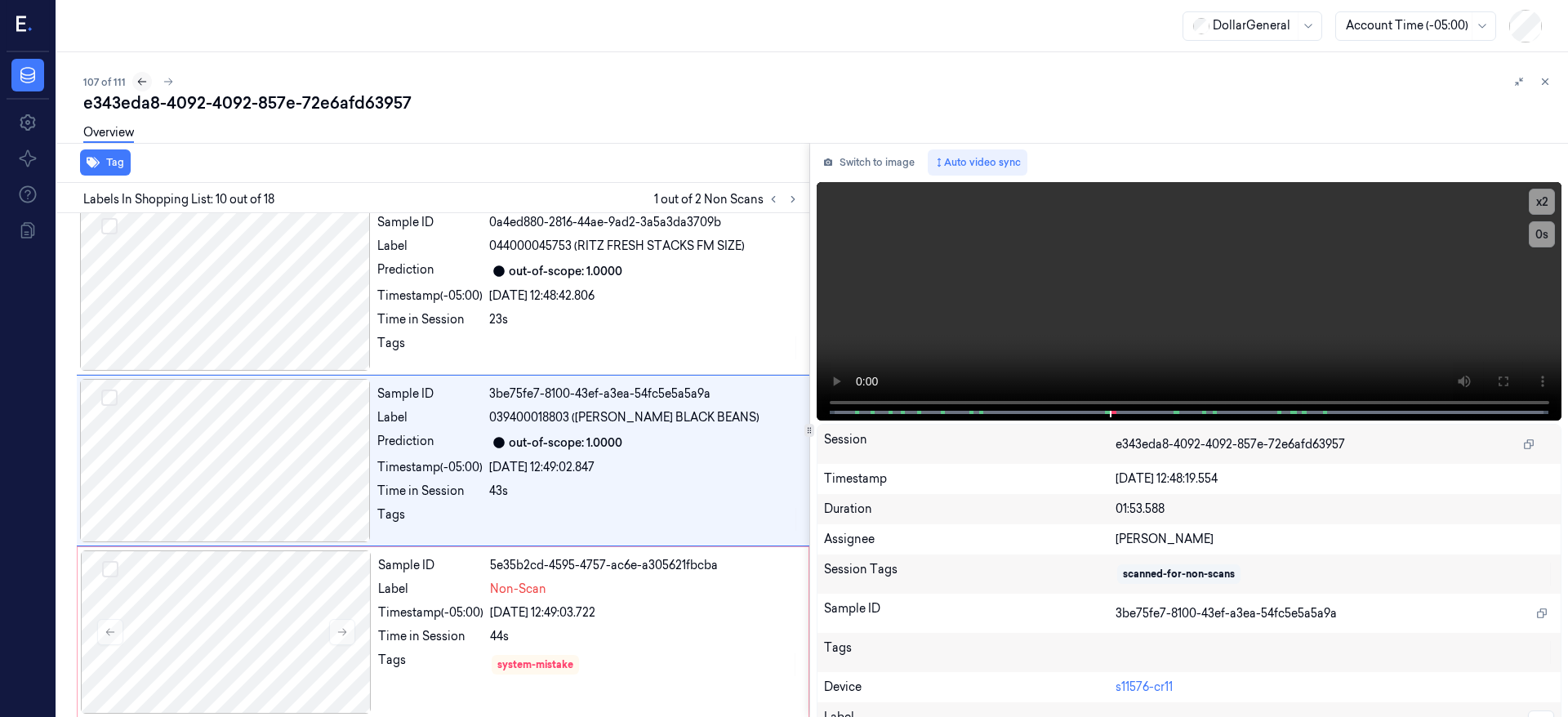
scroll to position [1377, 0]
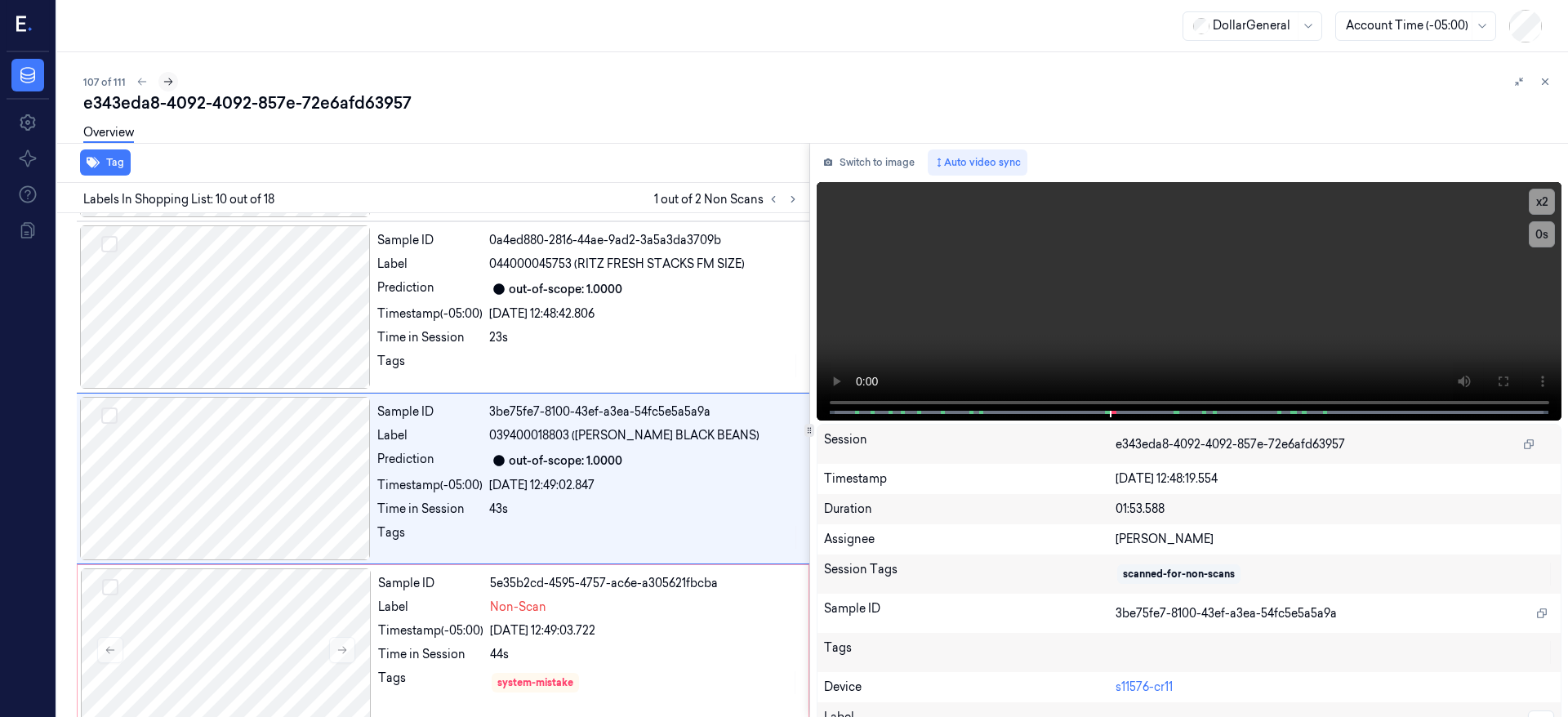
click at [167, 83] on icon at bounding box center [168, 82] width 12 height 12
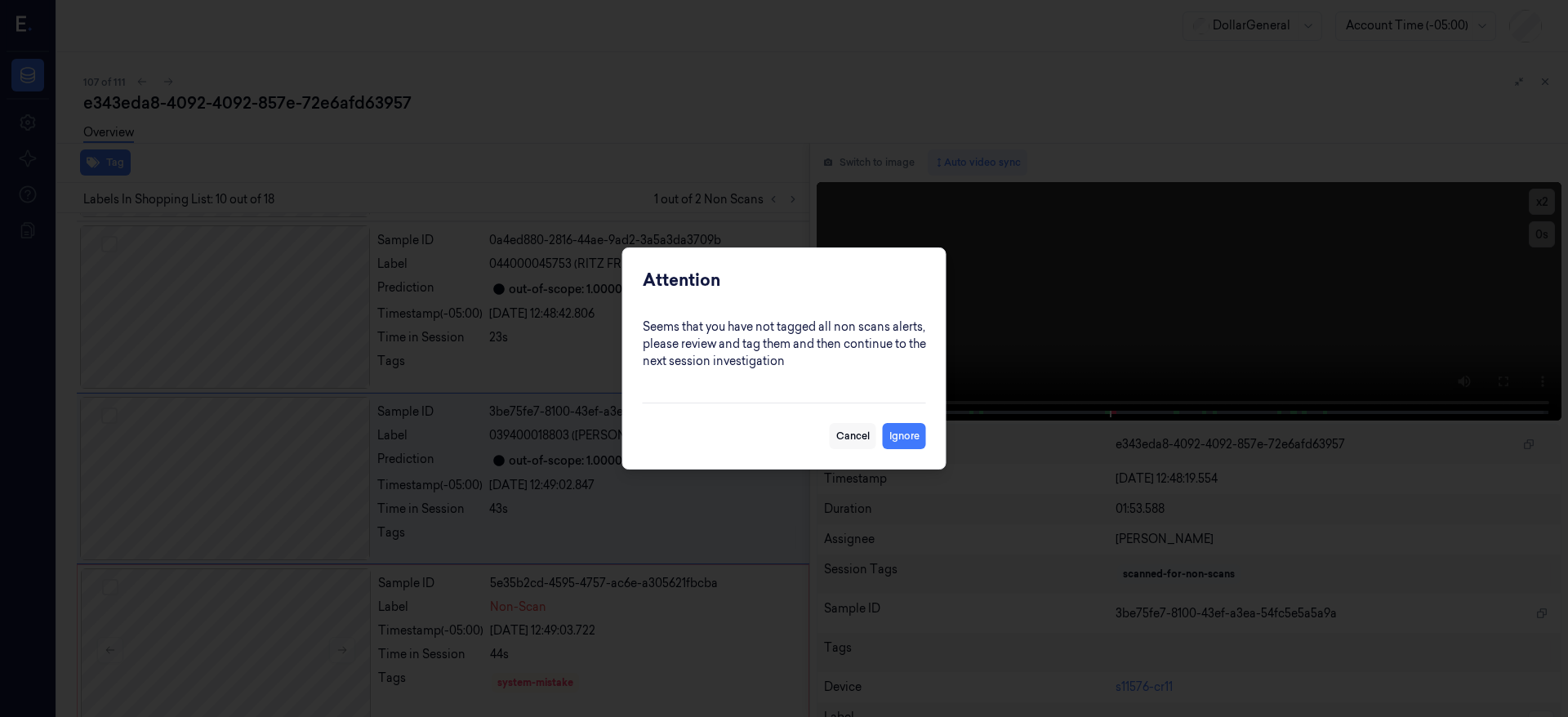
click at [857, 443] on button "Cancel" at bounding box center [854, 436] width 47 height 26
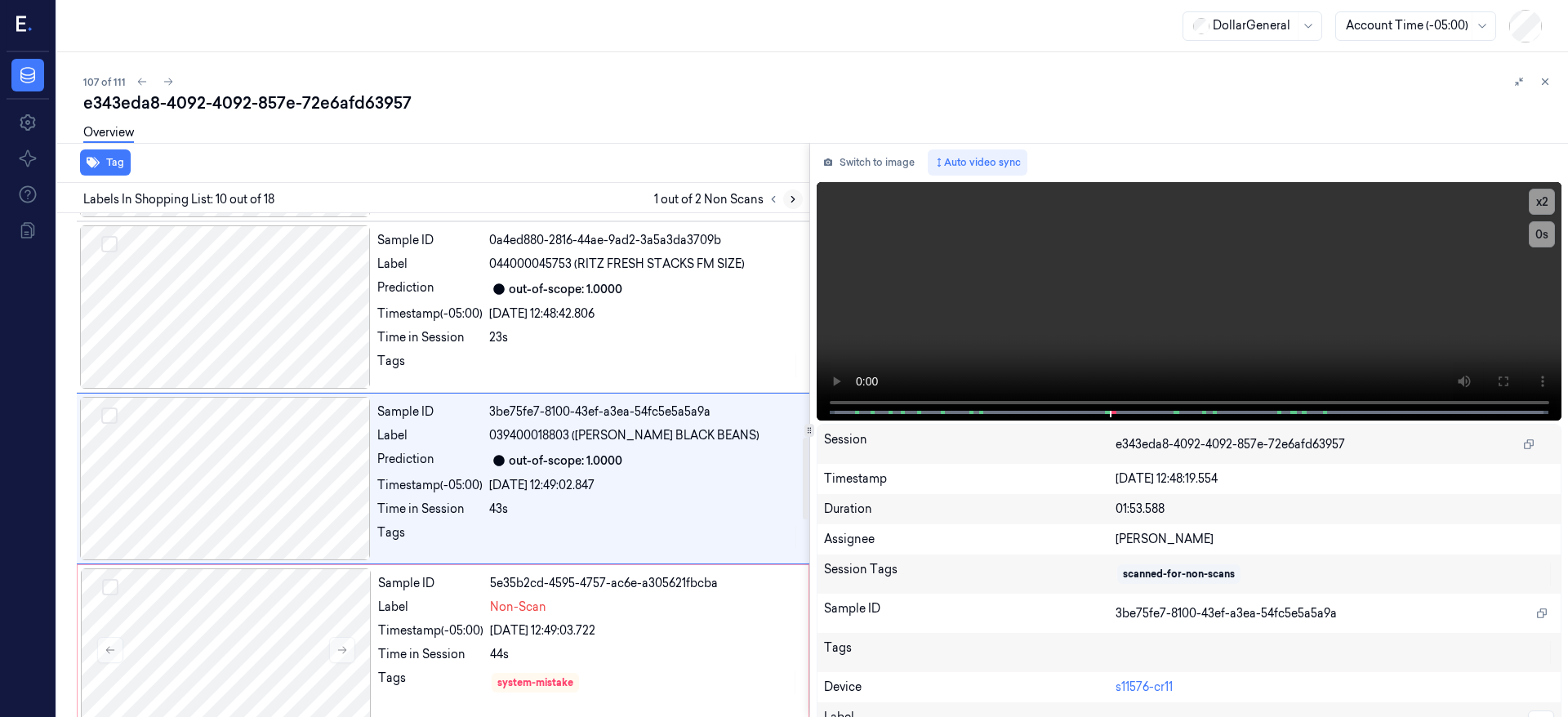
click at [791, 198] on icon at bounding box center [794, 199] width 12 height 12
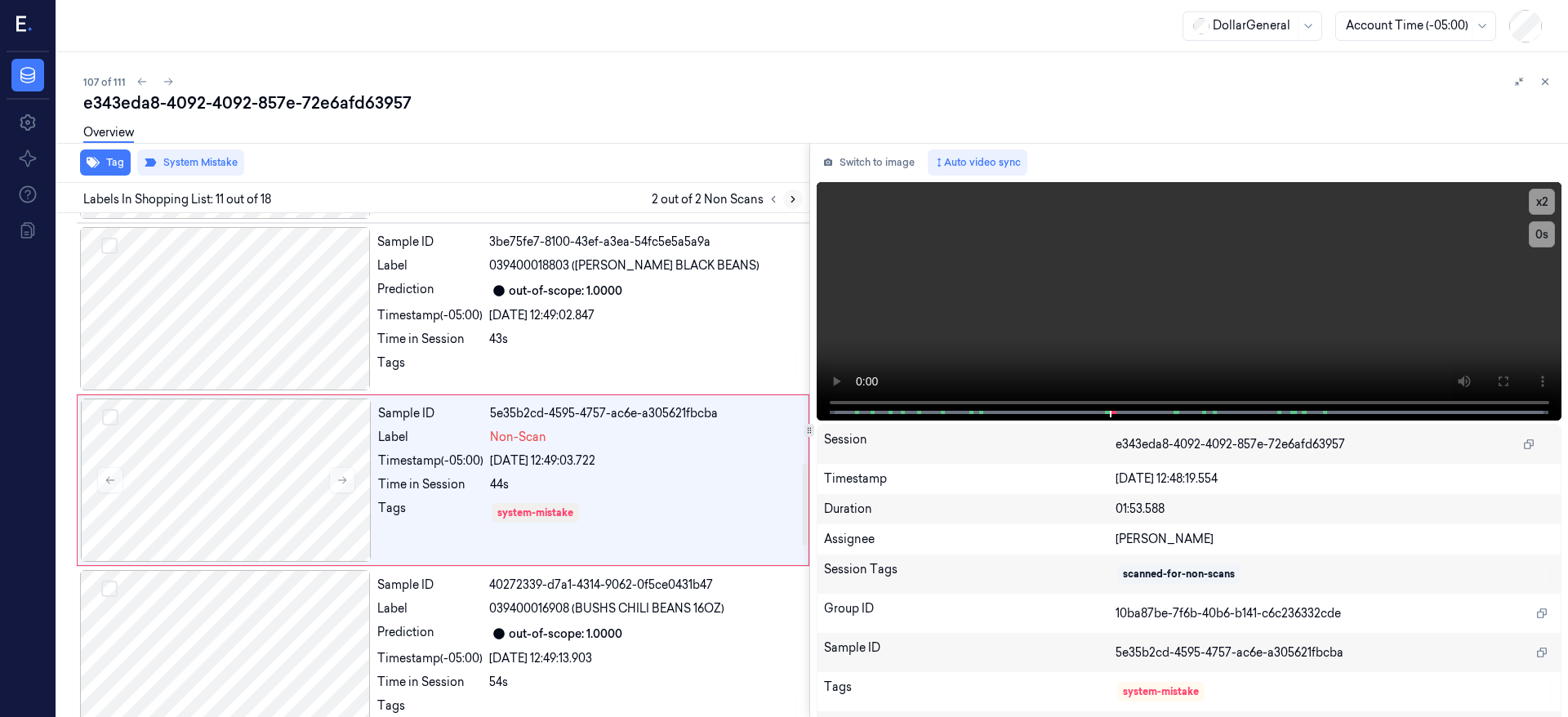
scroll to position [1549, 0]
click at [791, 198] on icon at bounding box center [794, 199] width 12 height 12
click at [773, 198] on icon at bounding box center [774, 199] width 3 height 6
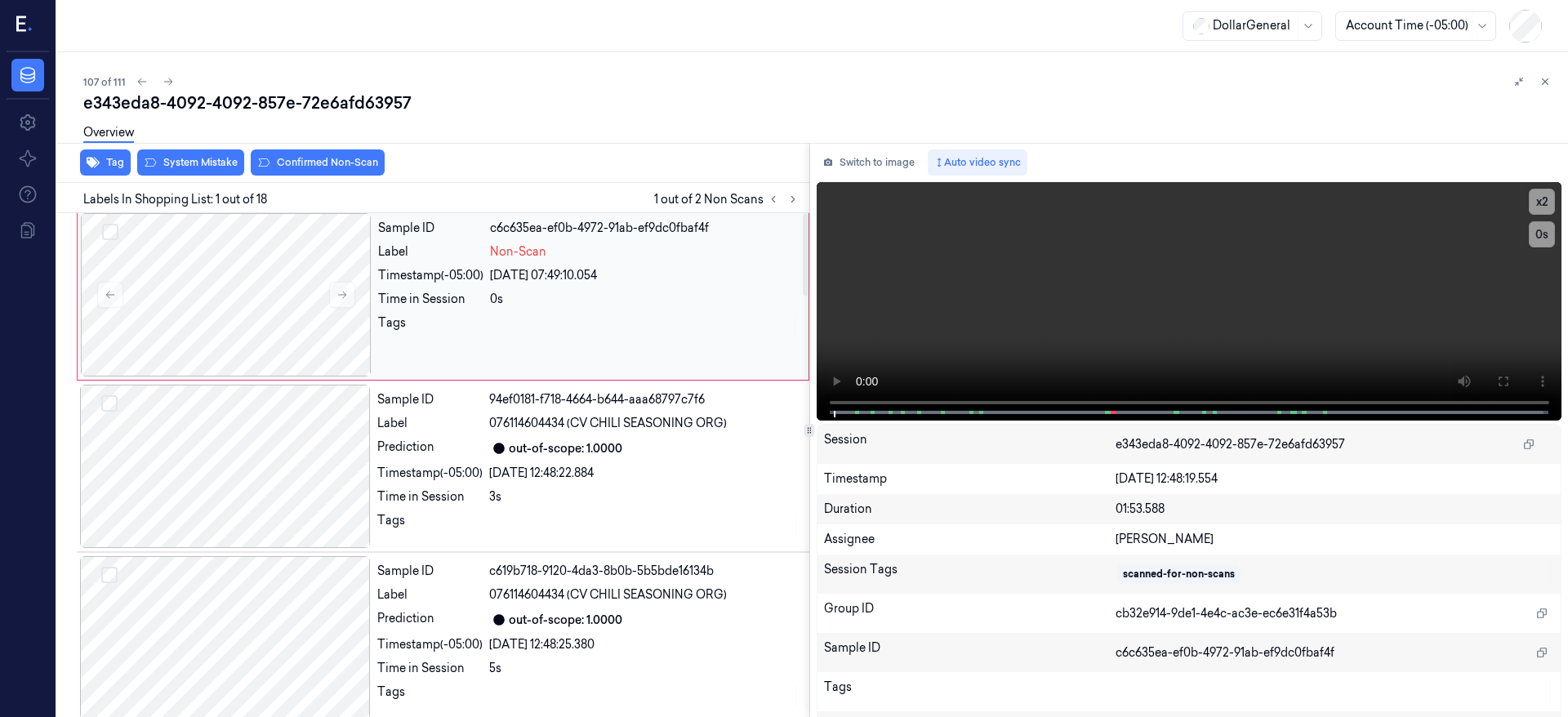
scroll to position [0, 0]
click at [235, 285] on div at bounding box center [226, 298] width 291 height 163
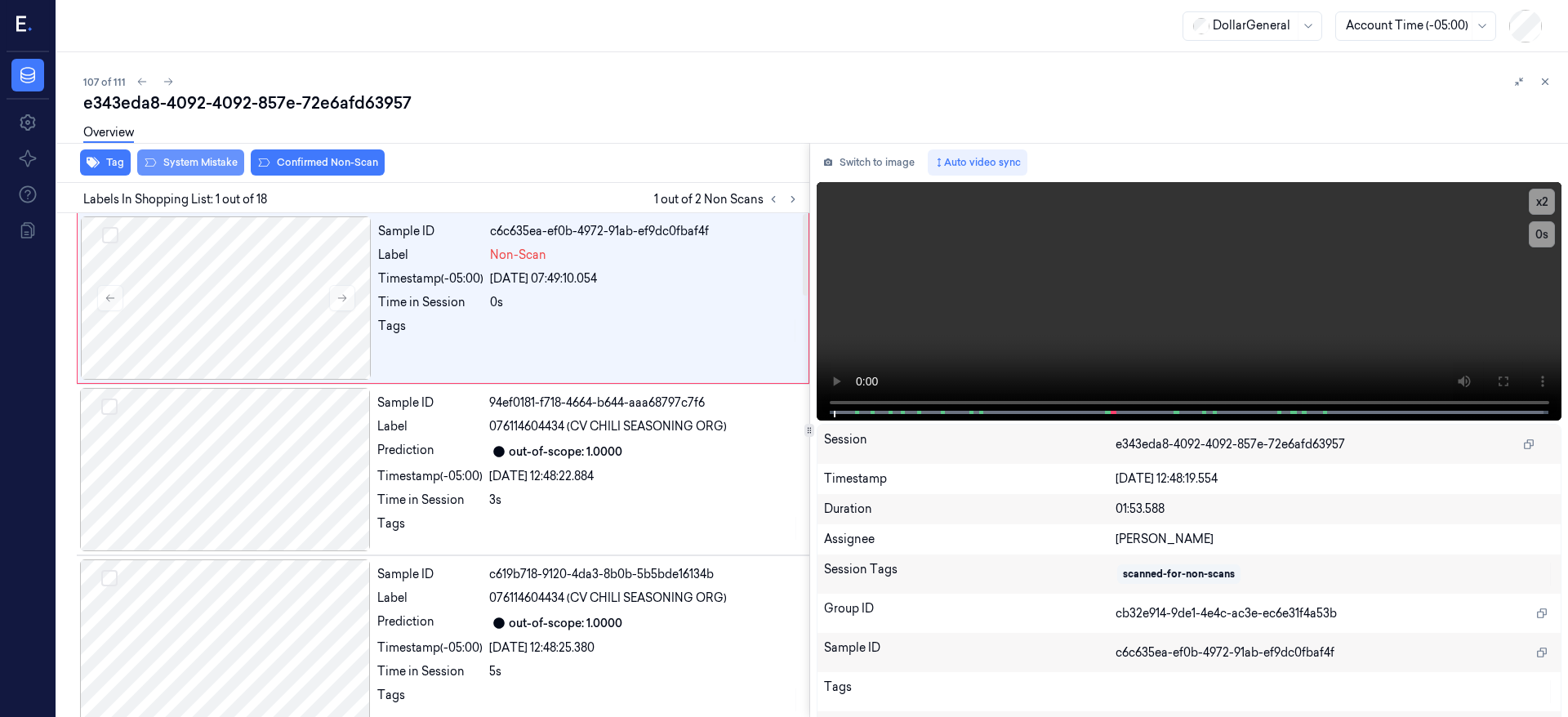
click at [202, 167] on button "System Mistake" at bounding box center [191, 162] width 107 height 26
click at [163, 83] on icon at bounding box center [168, 82] width 12 height 12
click at [281, 293] on div at bounding box center [226, 298] width 291 height 163
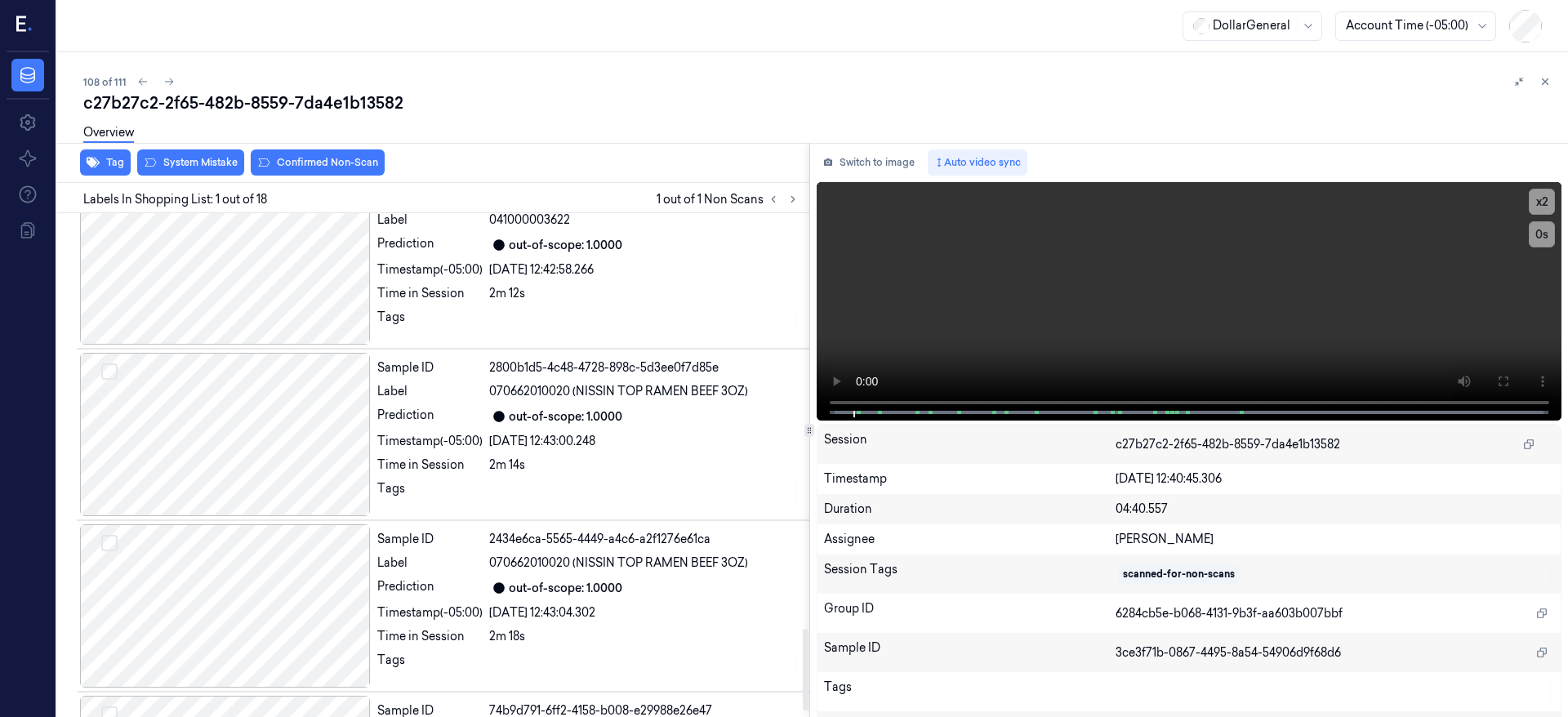
scroll to position [2588, 0]
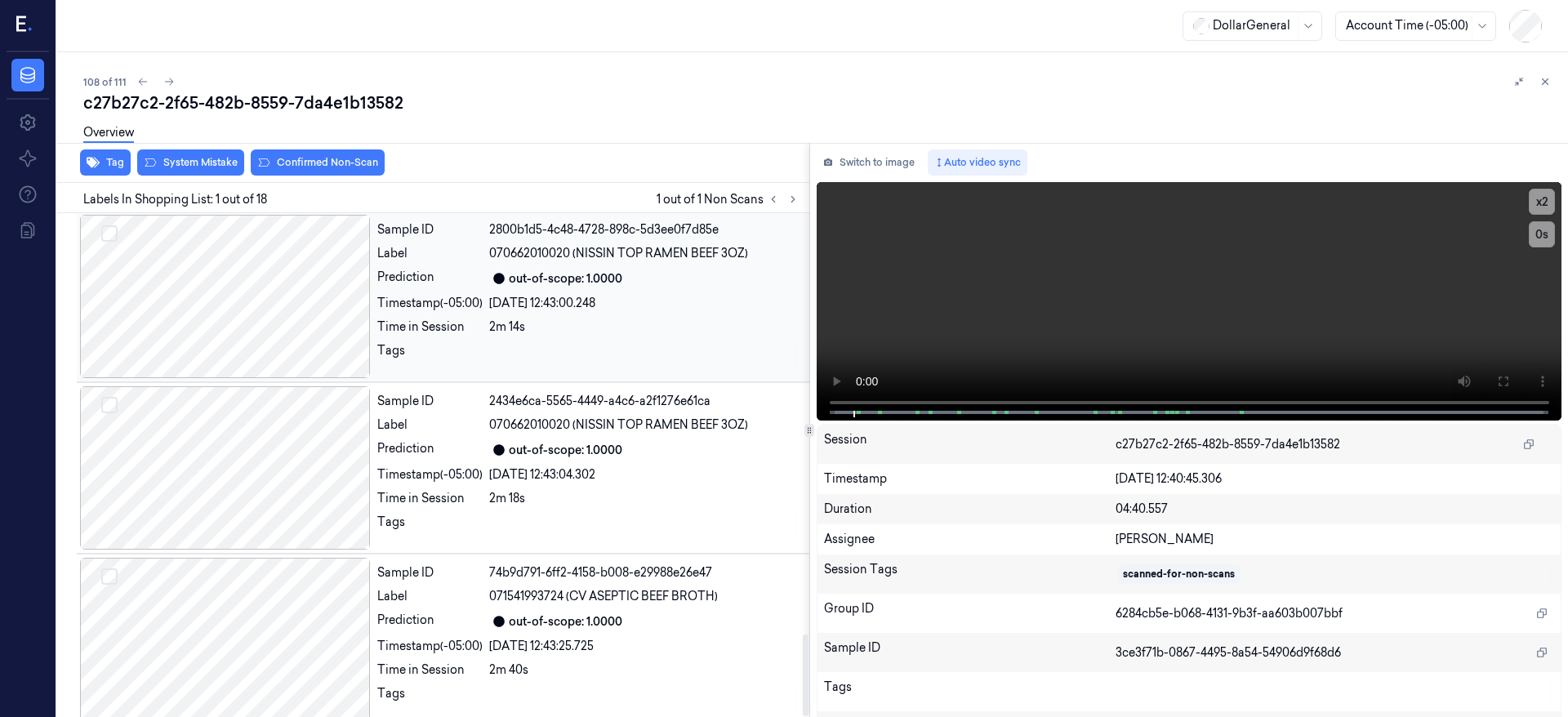
click at [278, 271] on div at bounding box center [225, 296] width 291 height 163
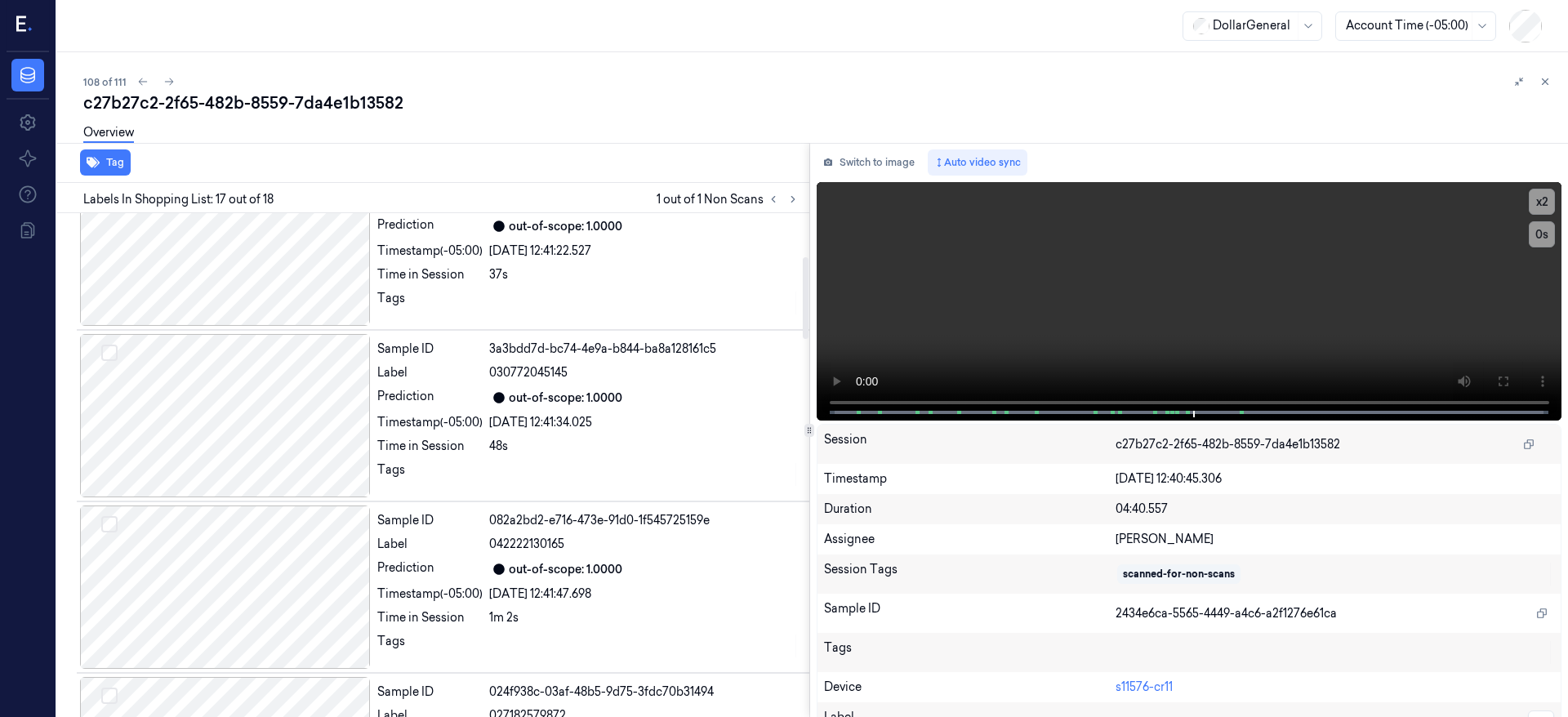
scroll to position [0, 0]
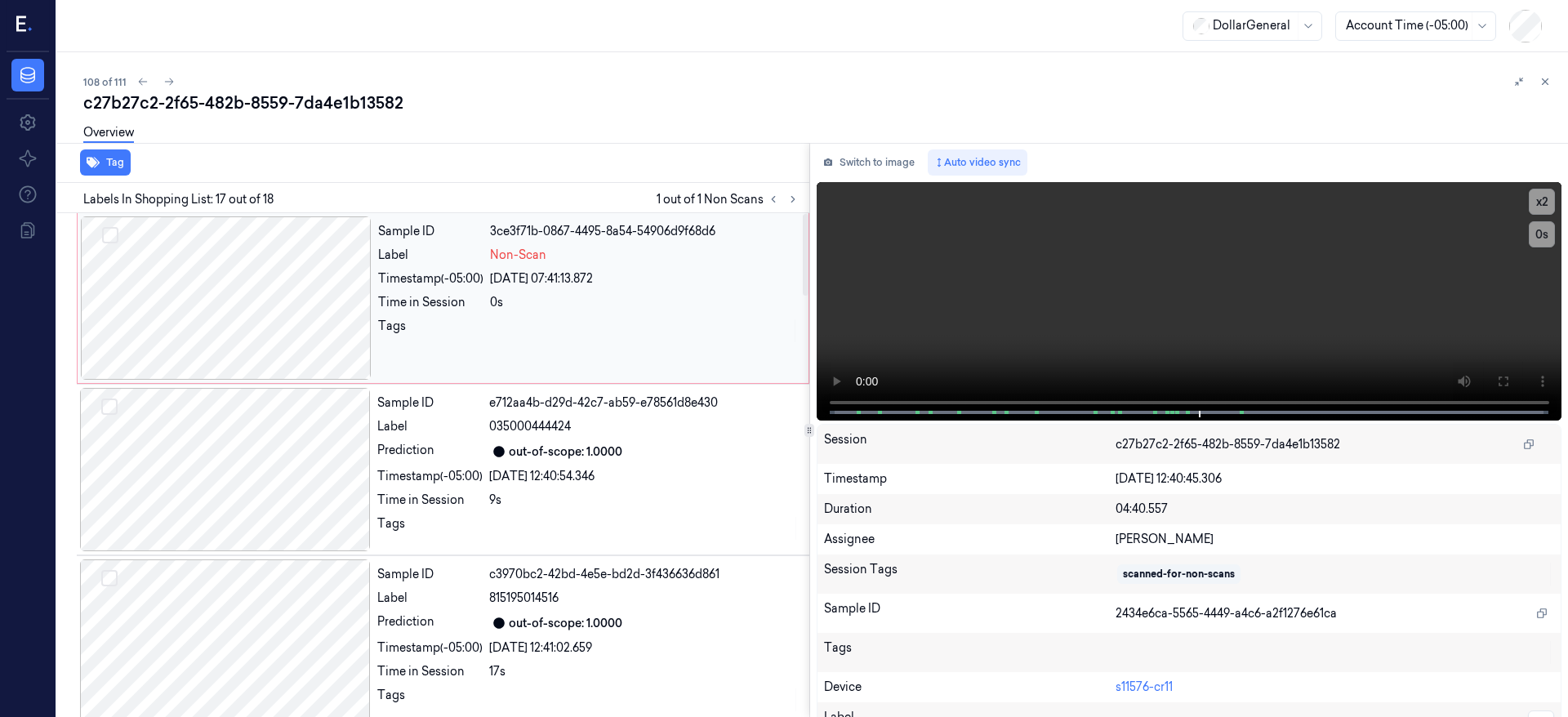
click at [253, 266] on div at bounding box center [226, 298] width 291 height 163
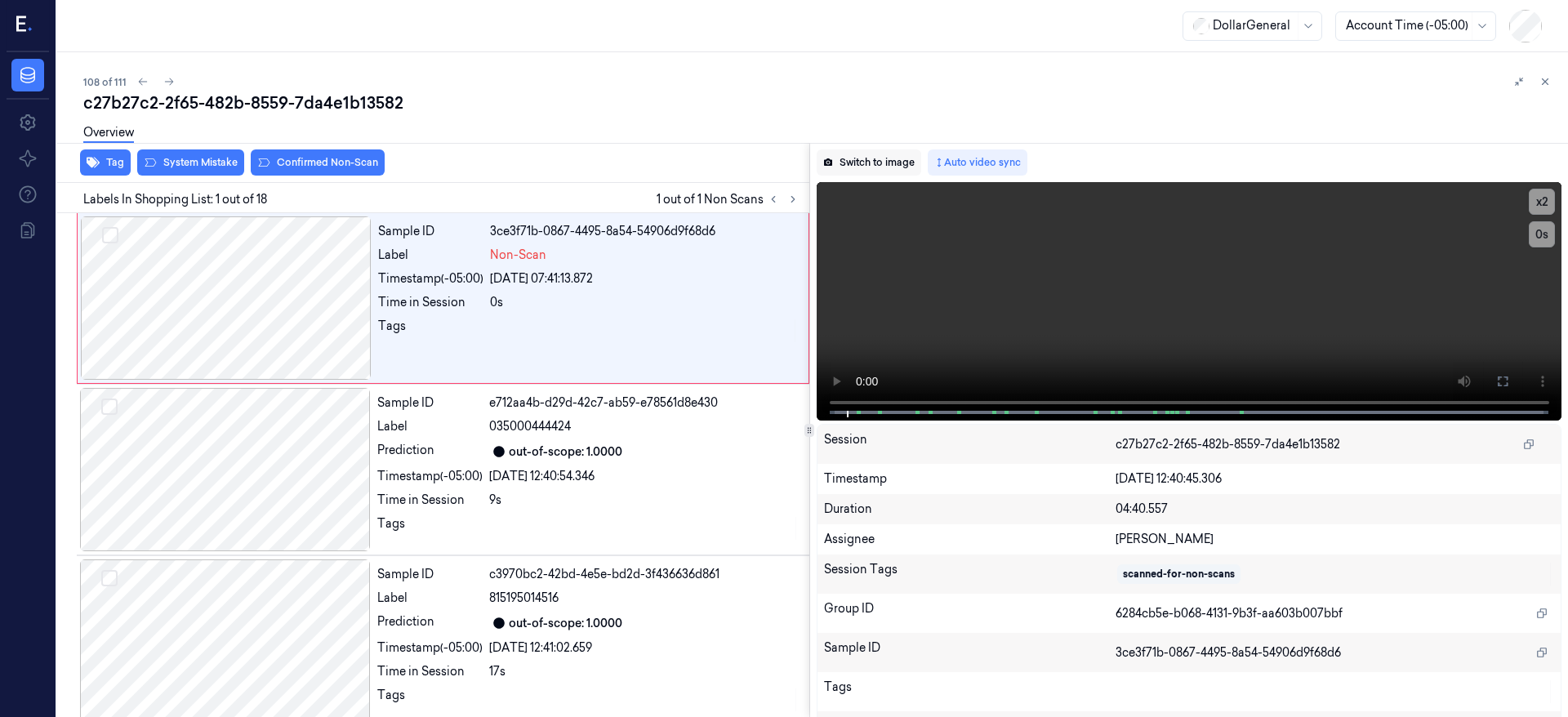
click at [878, 162] on button "Switch to image" at bounding box center [869, 162] width 105 height 26
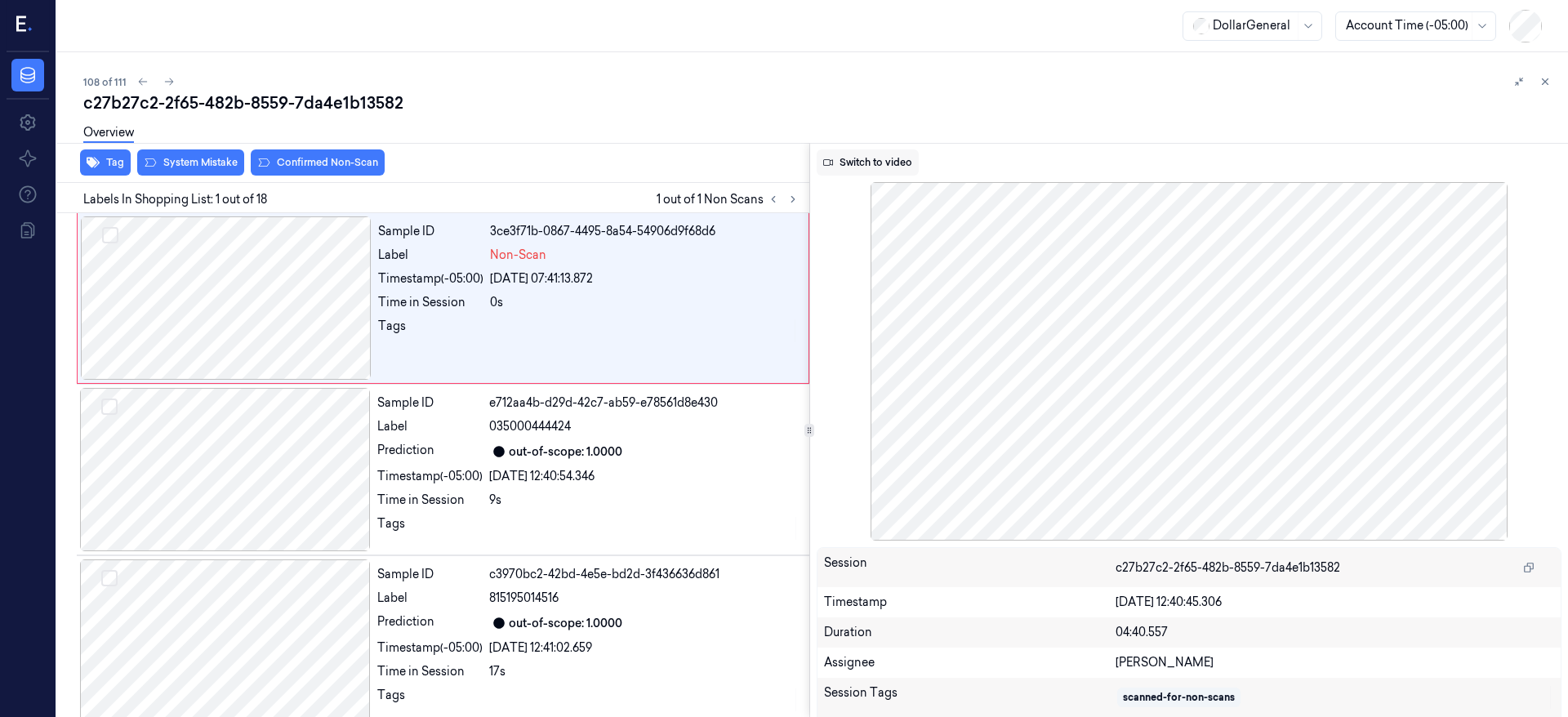
click at [870, 163] on button "Switch to video" at bounding box center [868, 162] width 102 height 26
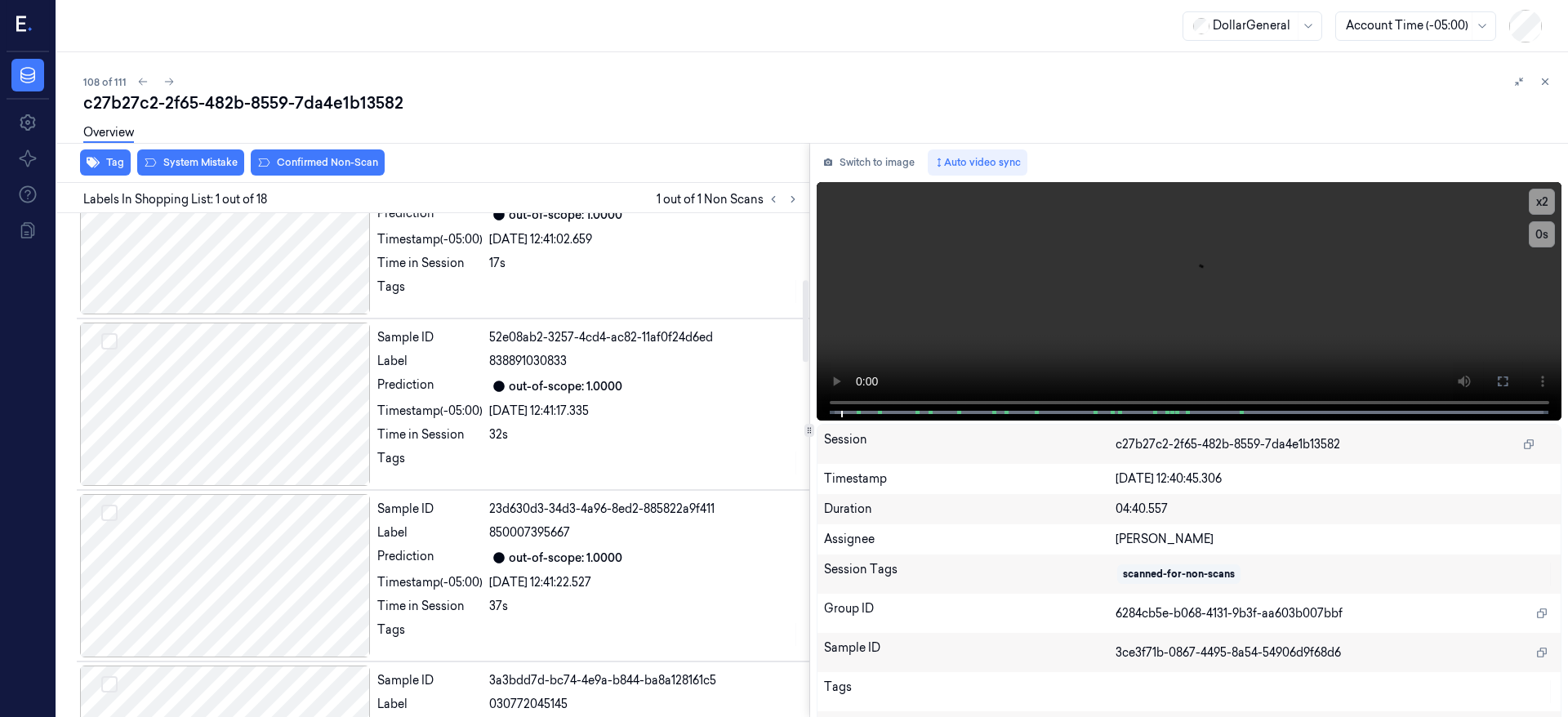
scroll to position [613, 0]
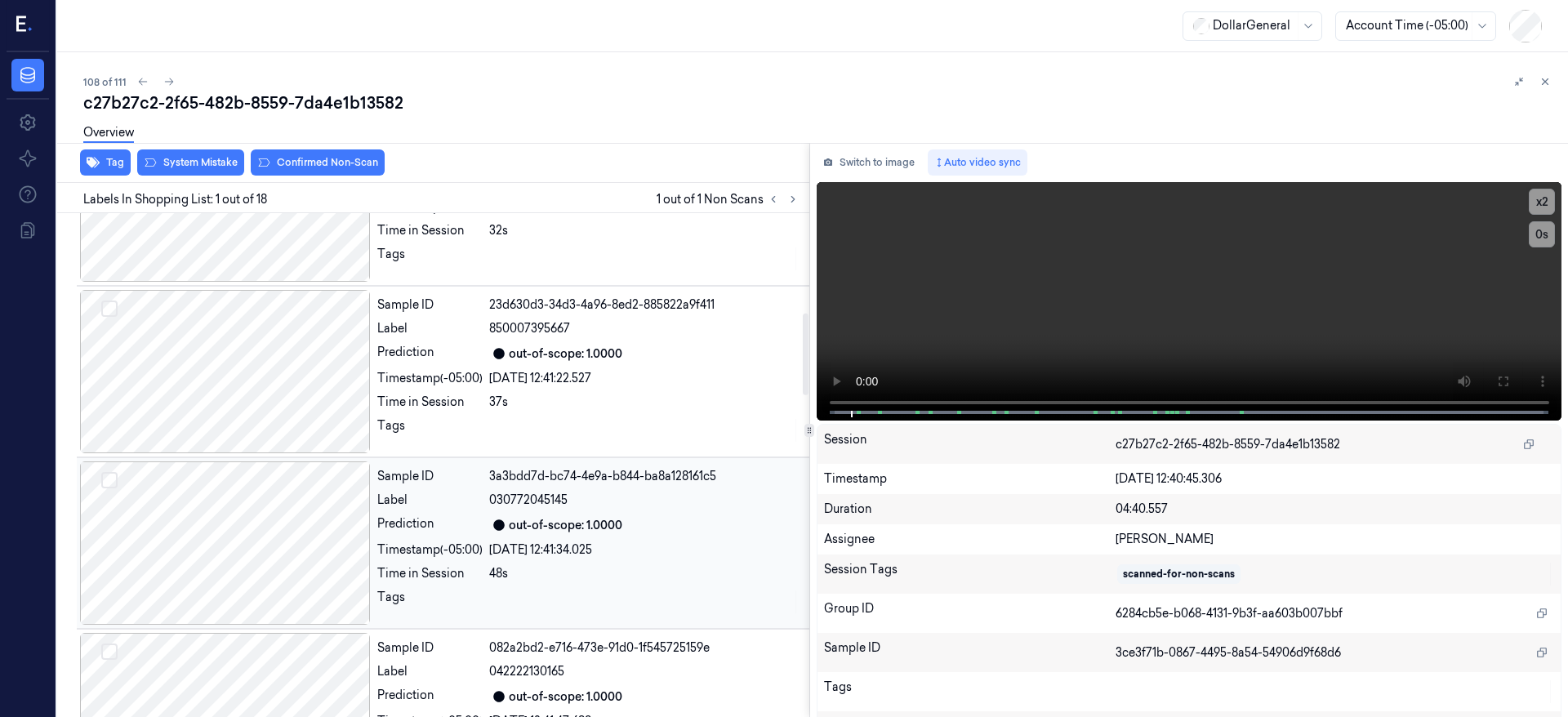
click at [214, 516] on div at bounding box center [225, 543] width 291 height 163
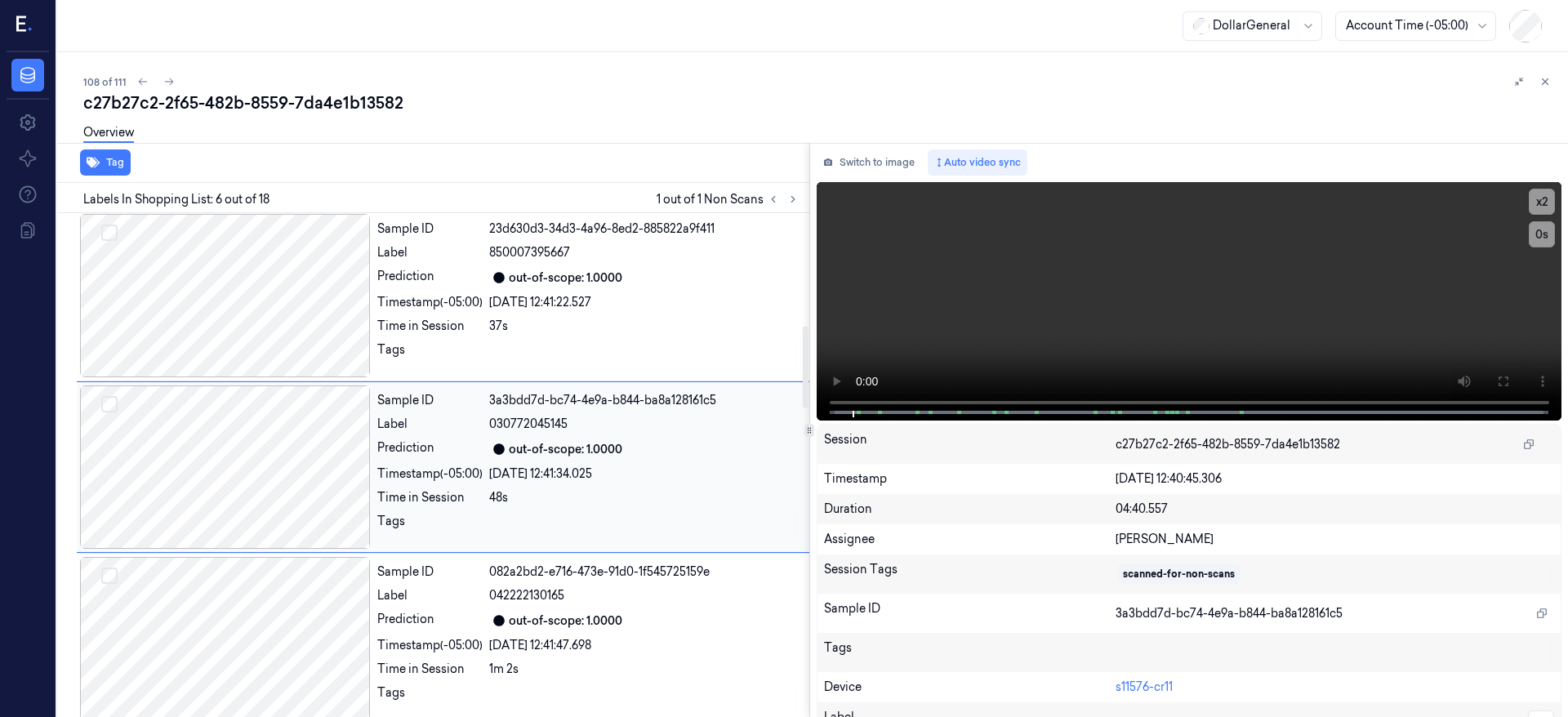
scroll to position [691, 0]
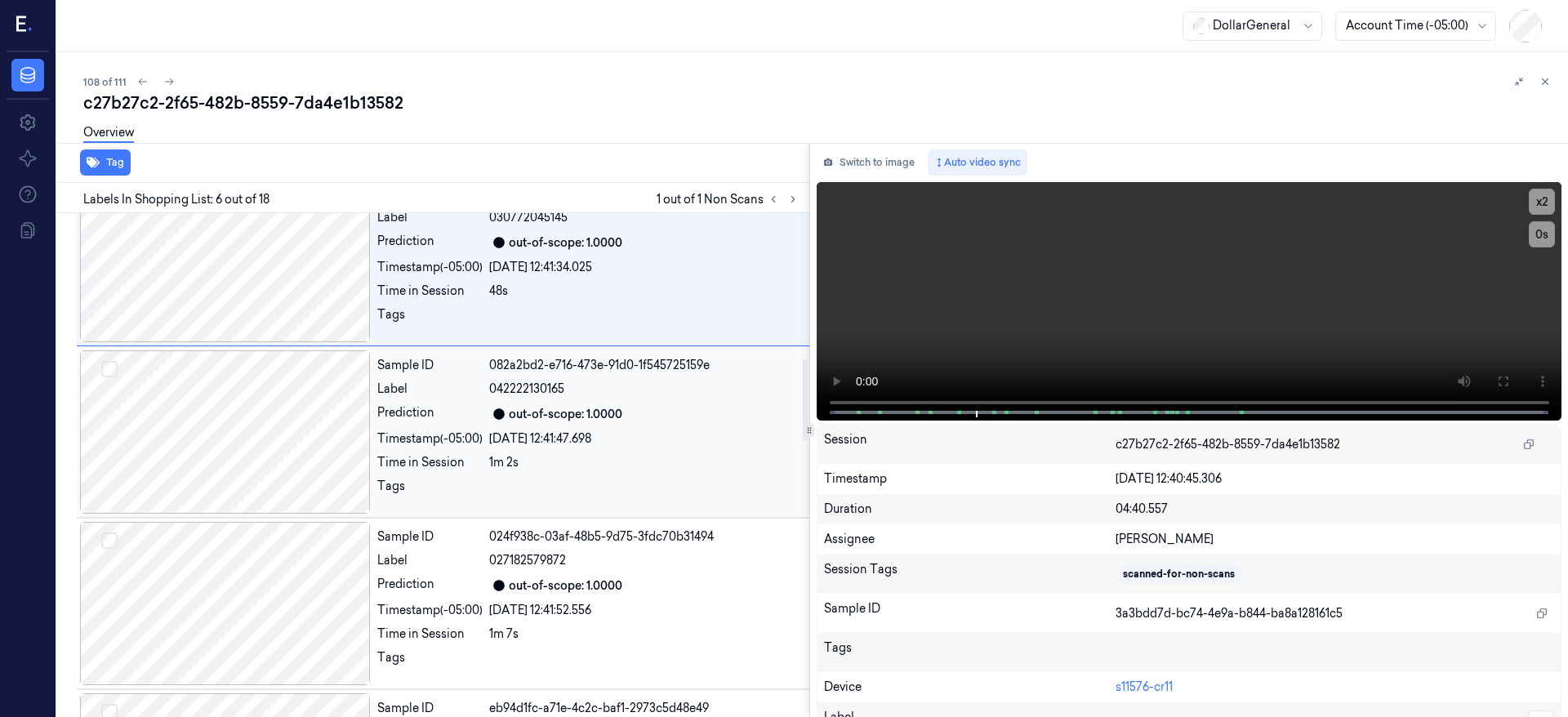
click at [267, 461] on div at bounding box center [225, 432] width 291 height 163
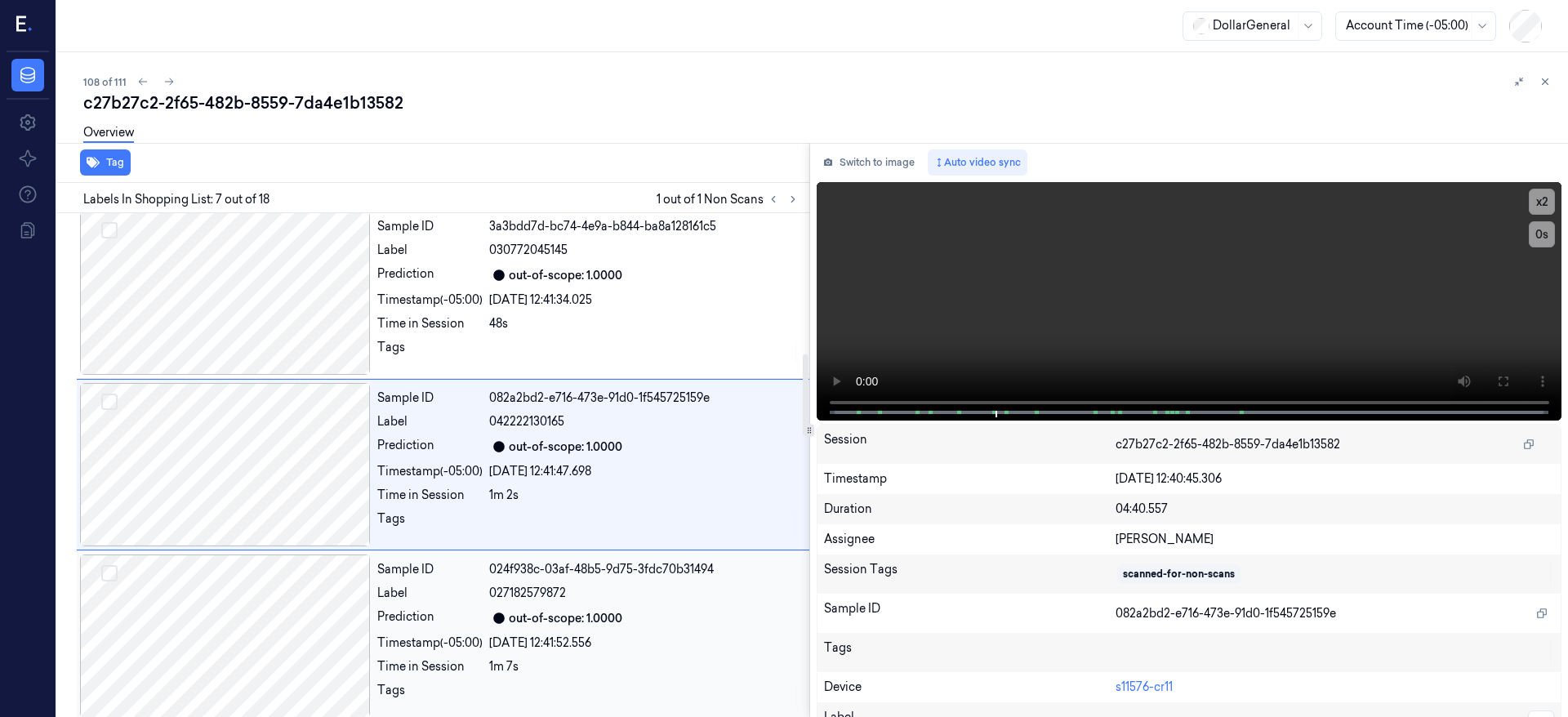
click at [281, 583] on div at bounding box center [225, 636] width 291 height 163
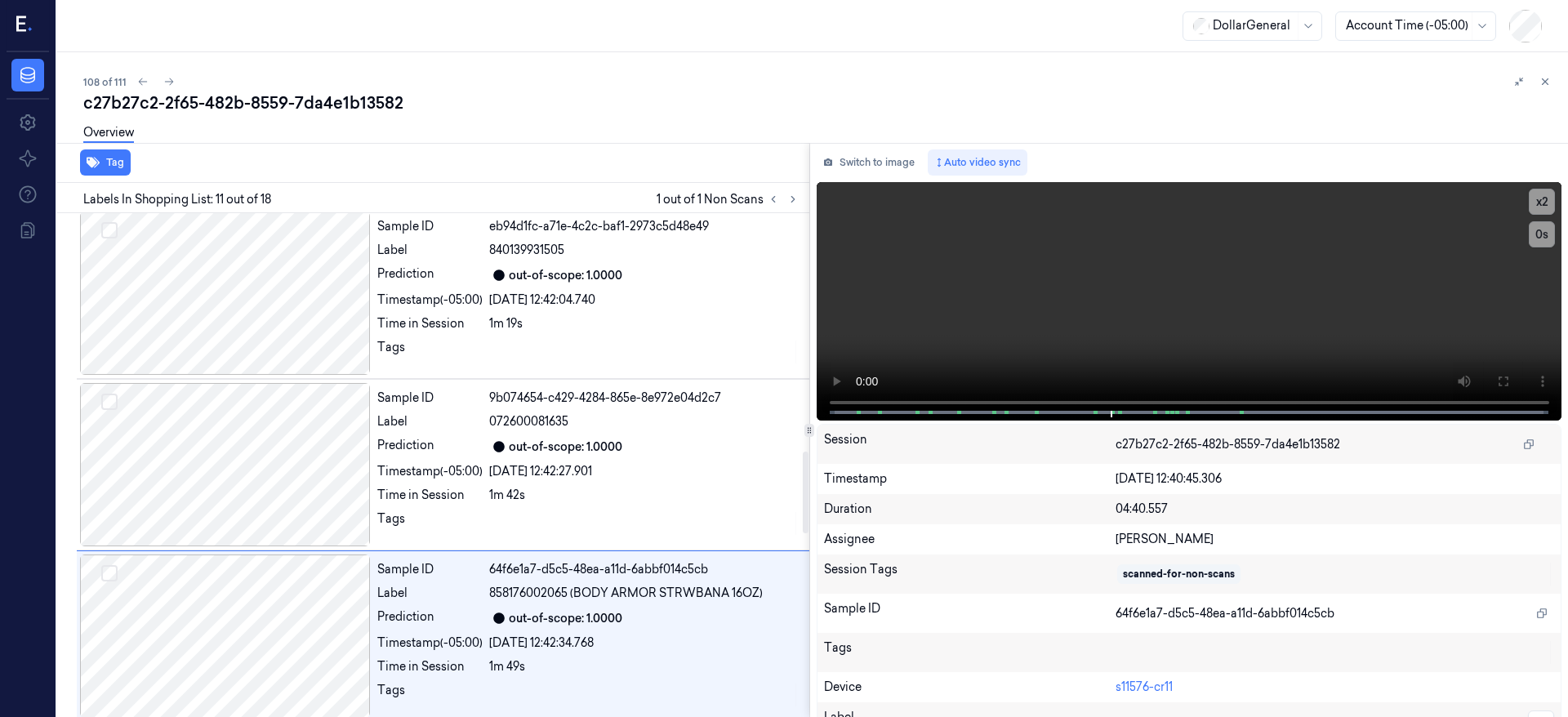
scroll to position [1549, 0]
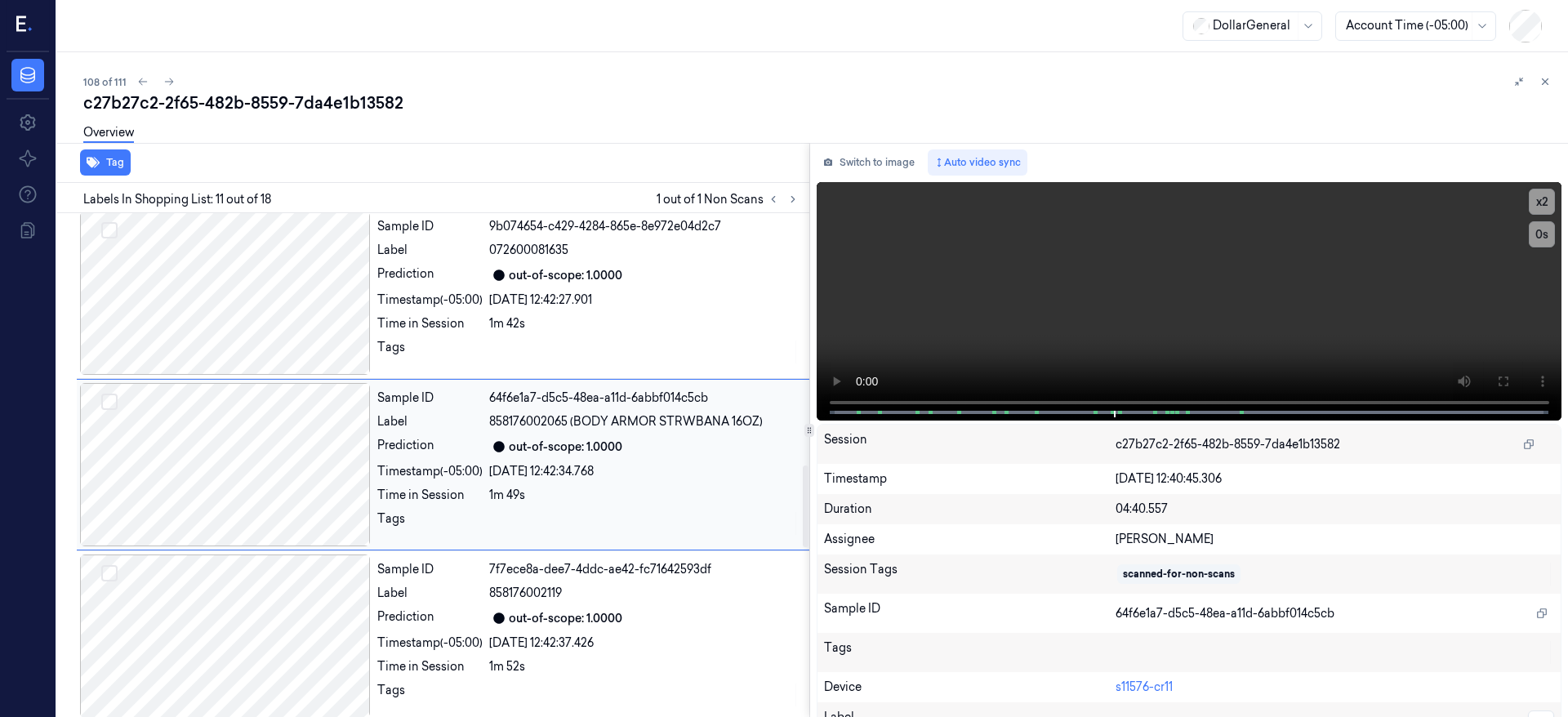
click at [278, 469] on div at bounding box center [225, 465] width 291 height 163
click at [285, 605] on div at bounding box center [225, 636] width 291 height 163
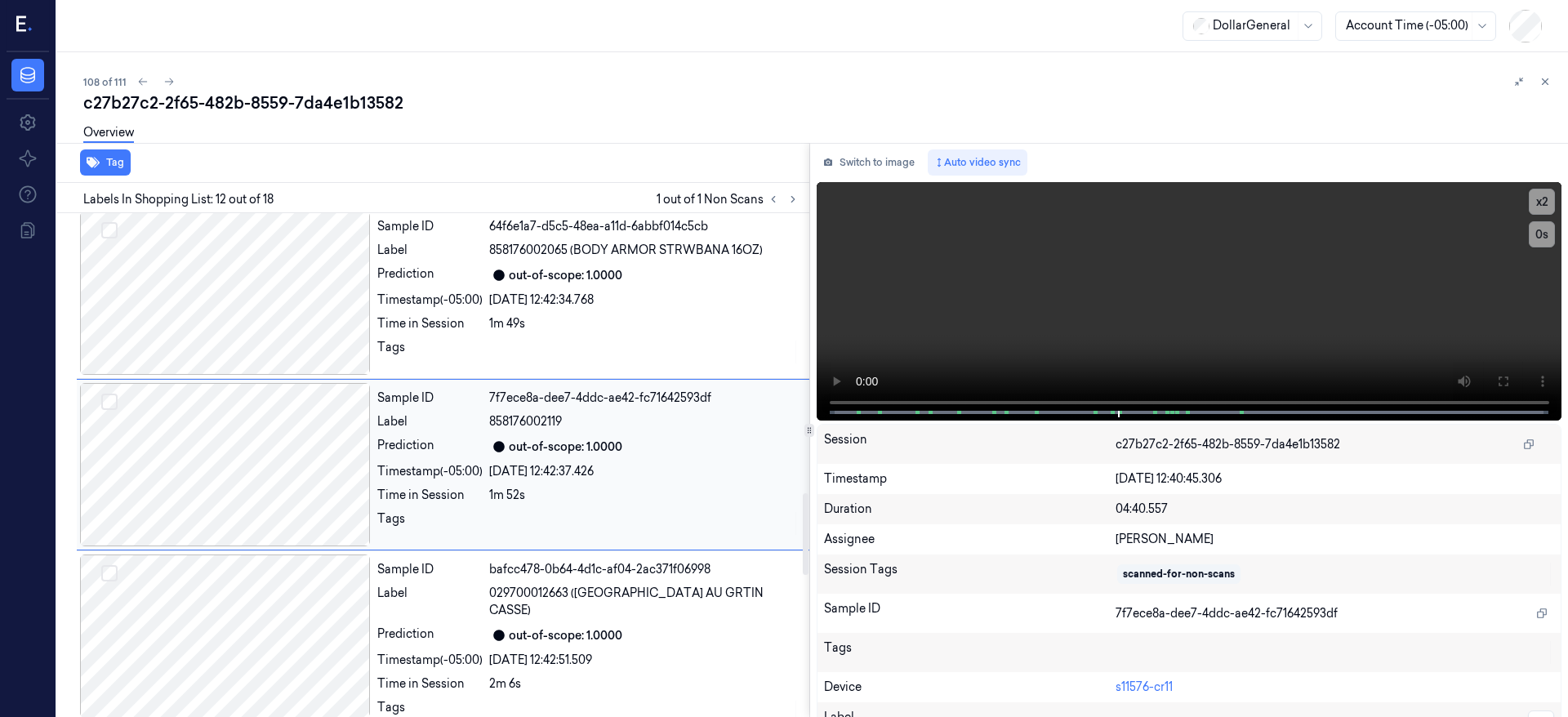
click at [285, 605] on div at bounding box center [225, 636] width 291 height 163
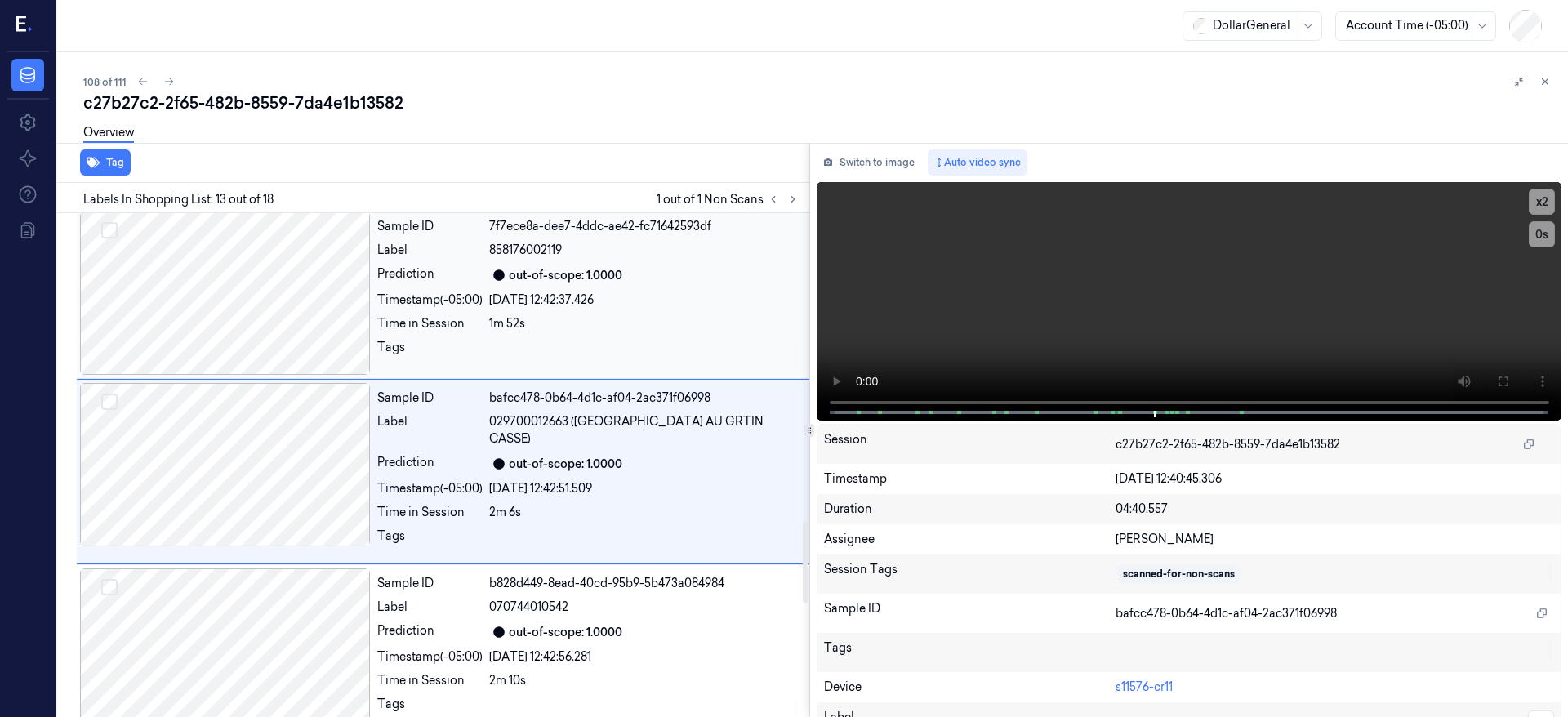
click at [285, 605] on div at bounding box center [225, 650] width 291 height 163
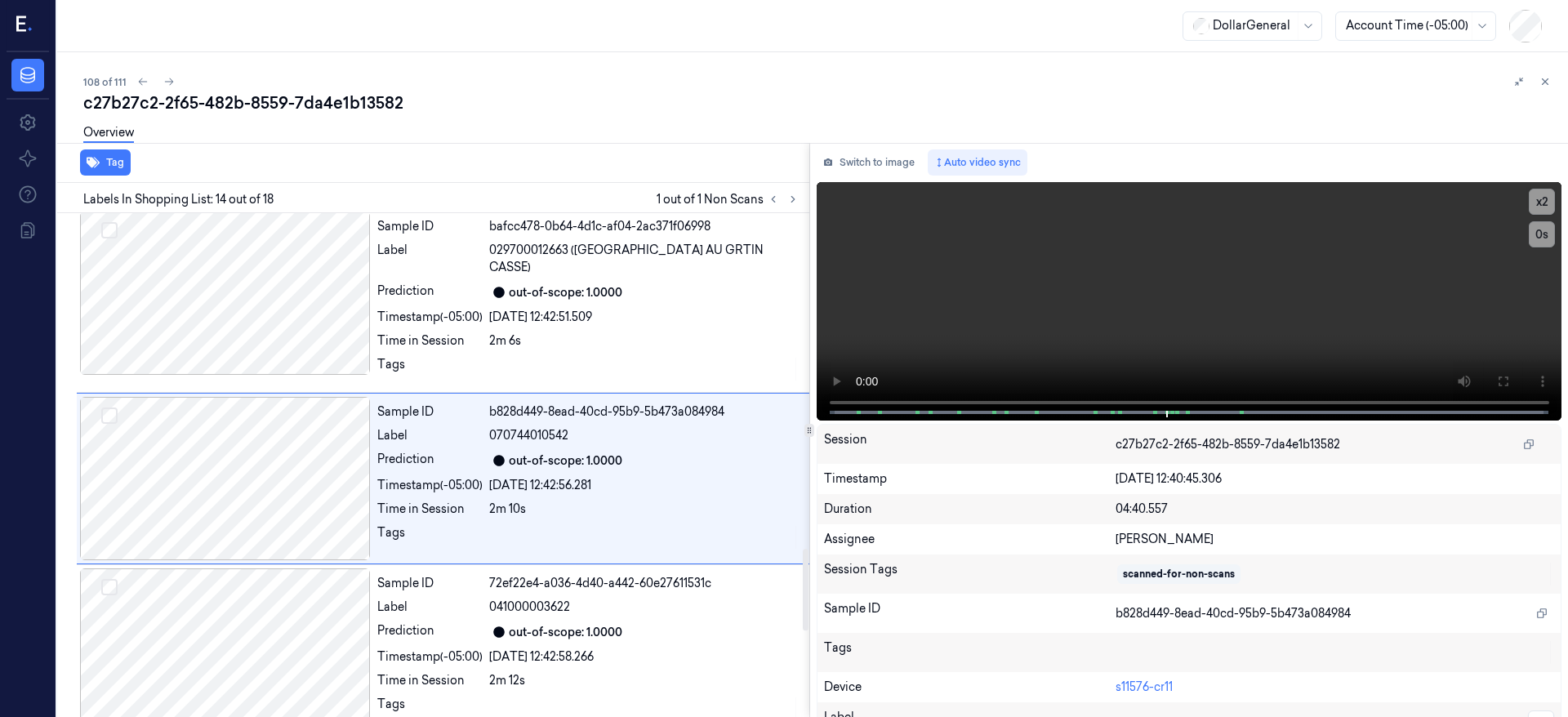
click at [285, 605] on div at bounding box center [225, 650] width 291 height 163
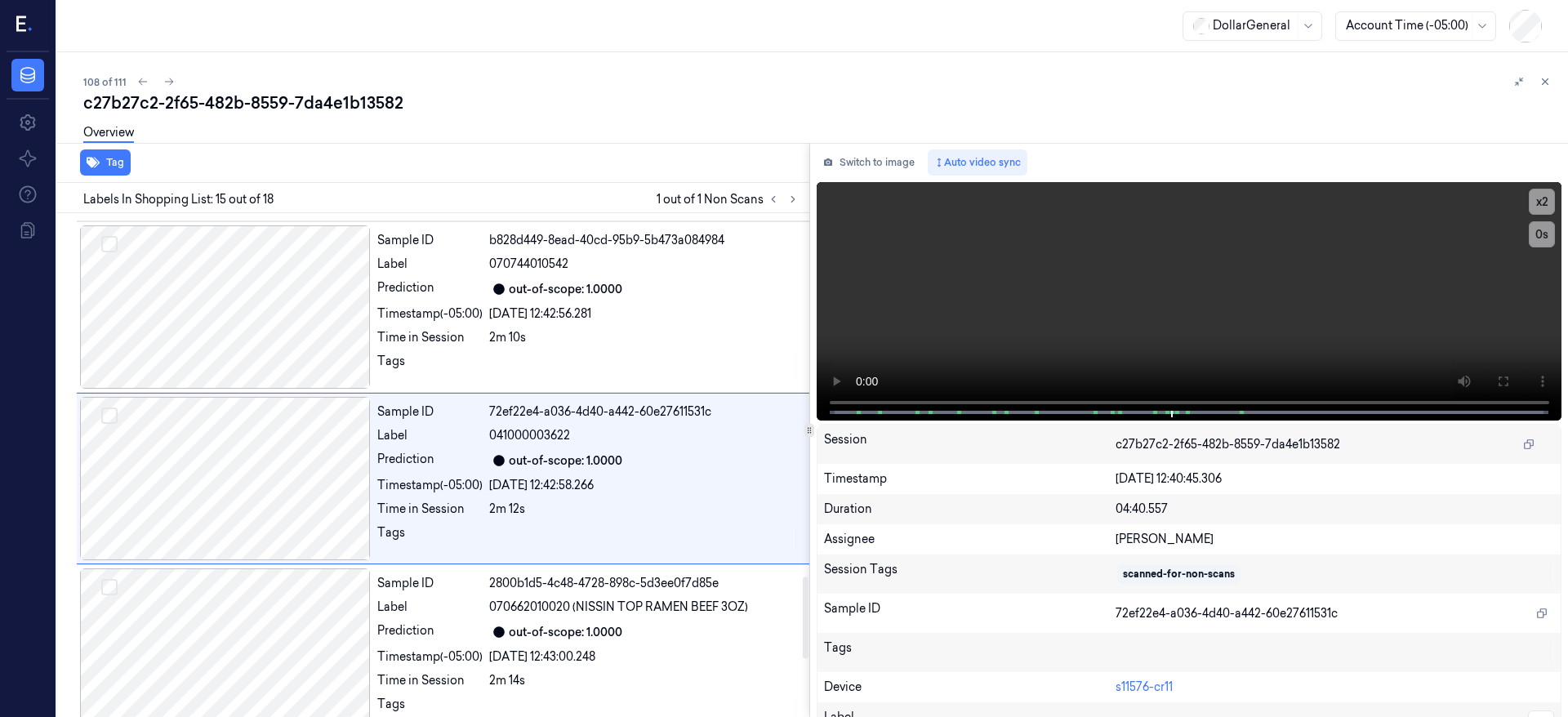
click at [285, 605] on div at bounding box center [225, 650] width 291 height 163
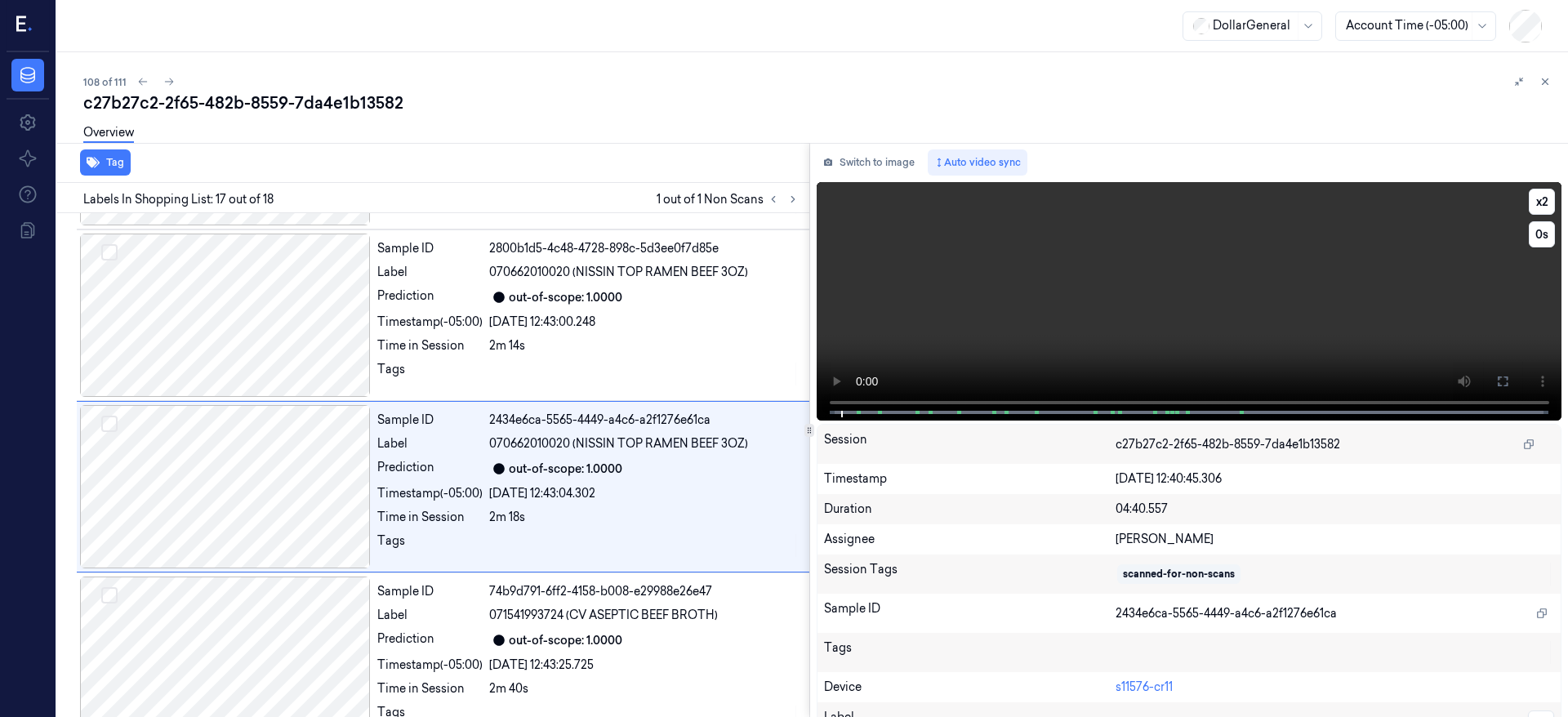
scroll to position [2578, 0]
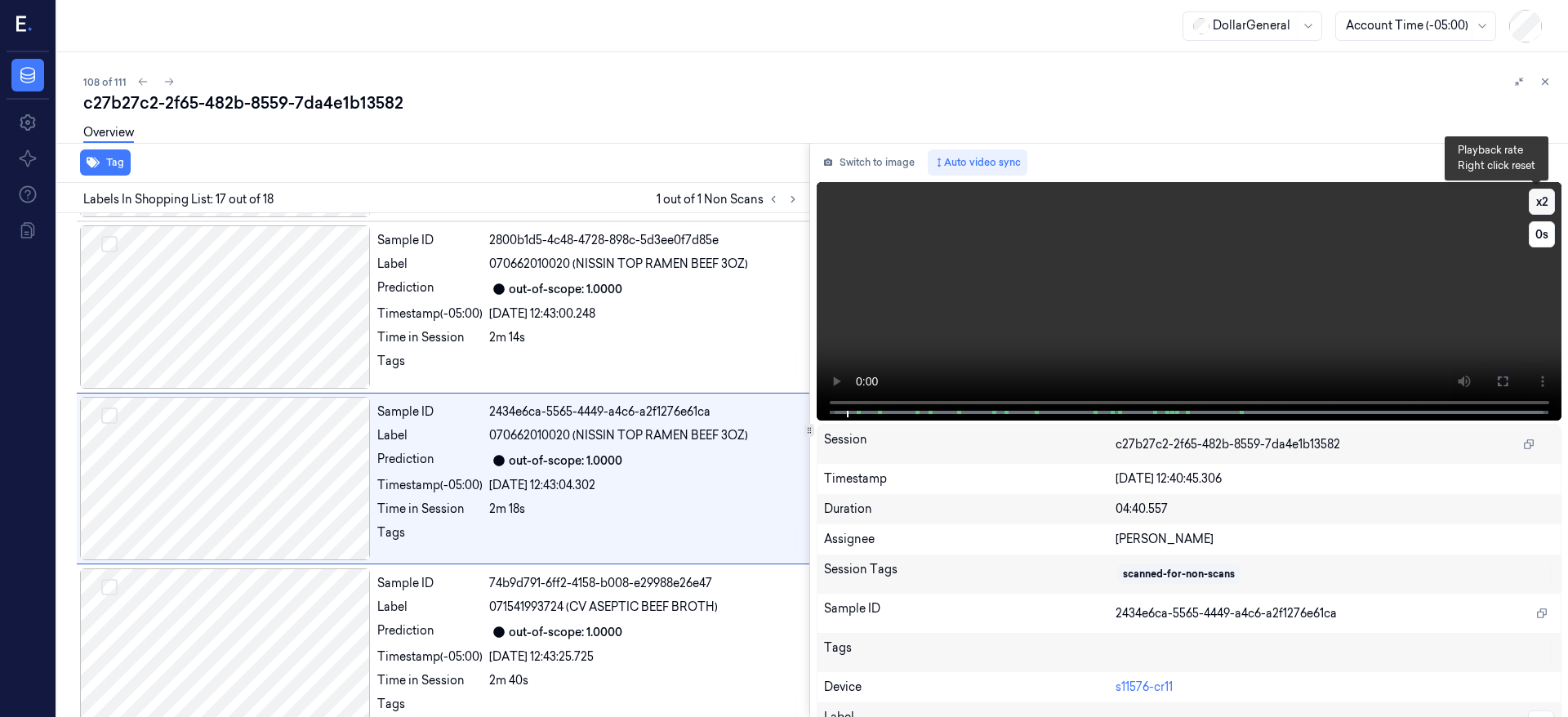
click at [1534, 197] on button "x 2" at bounding box center [1541, 202] width 26 height 26
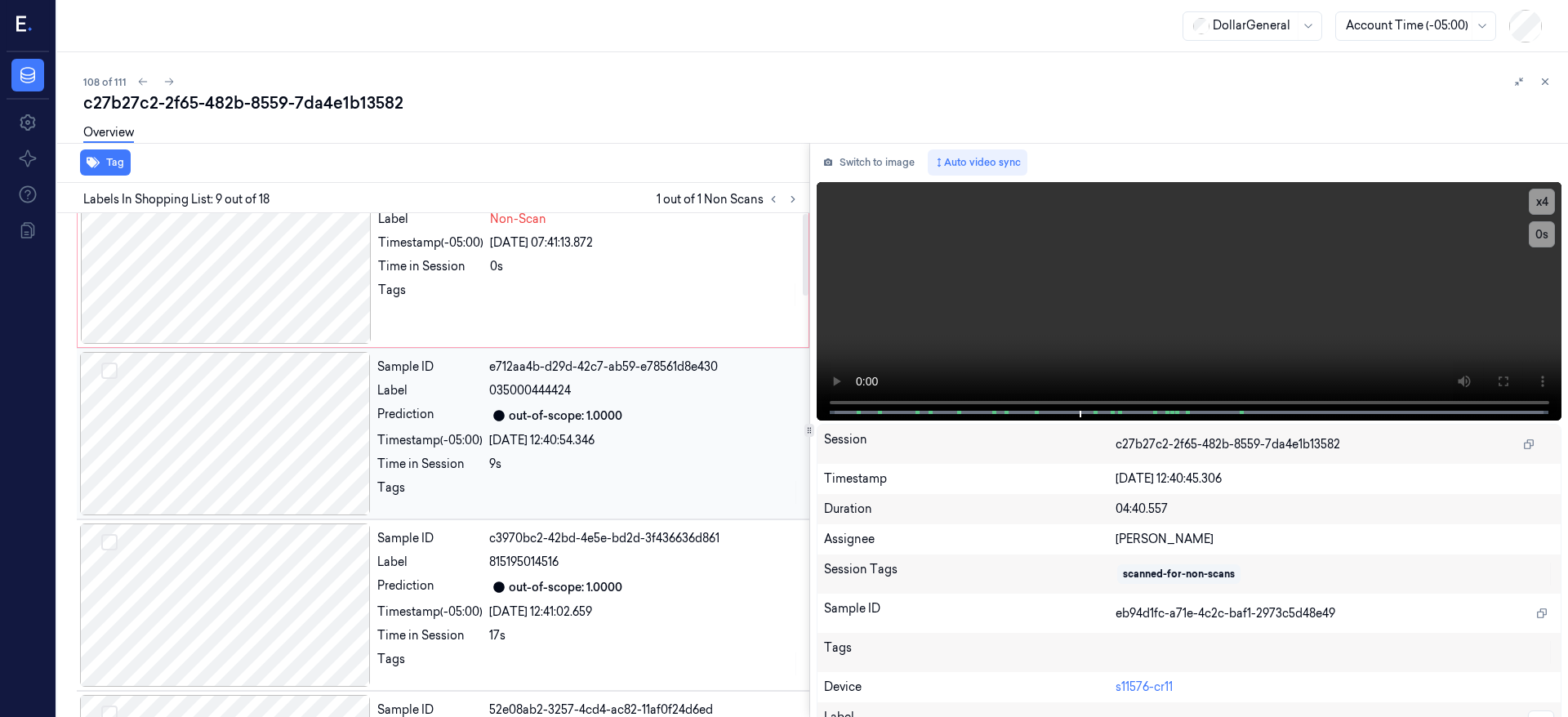
scroll to position [0, 0]
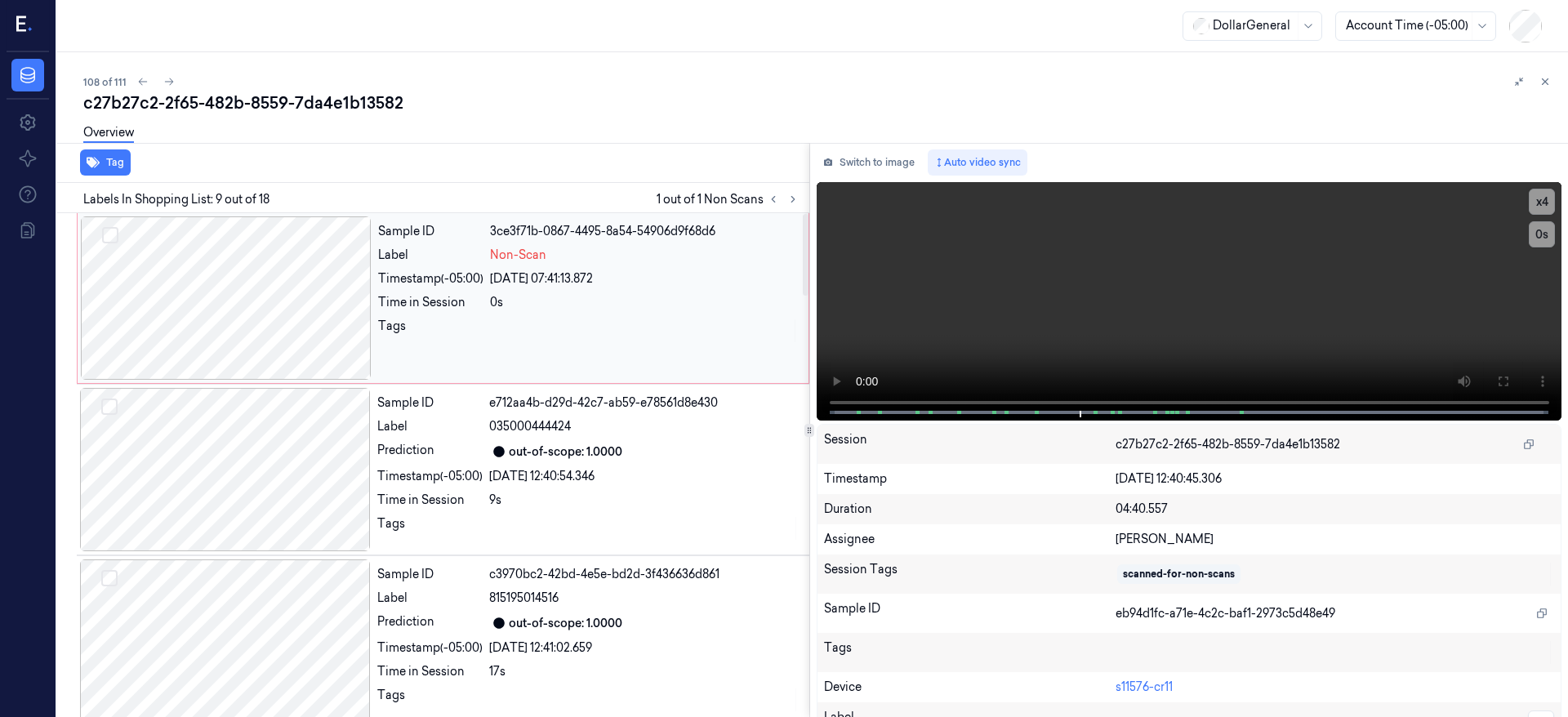
click at [221, 294] on div at bounding box center [226, 298] width 291 height 163
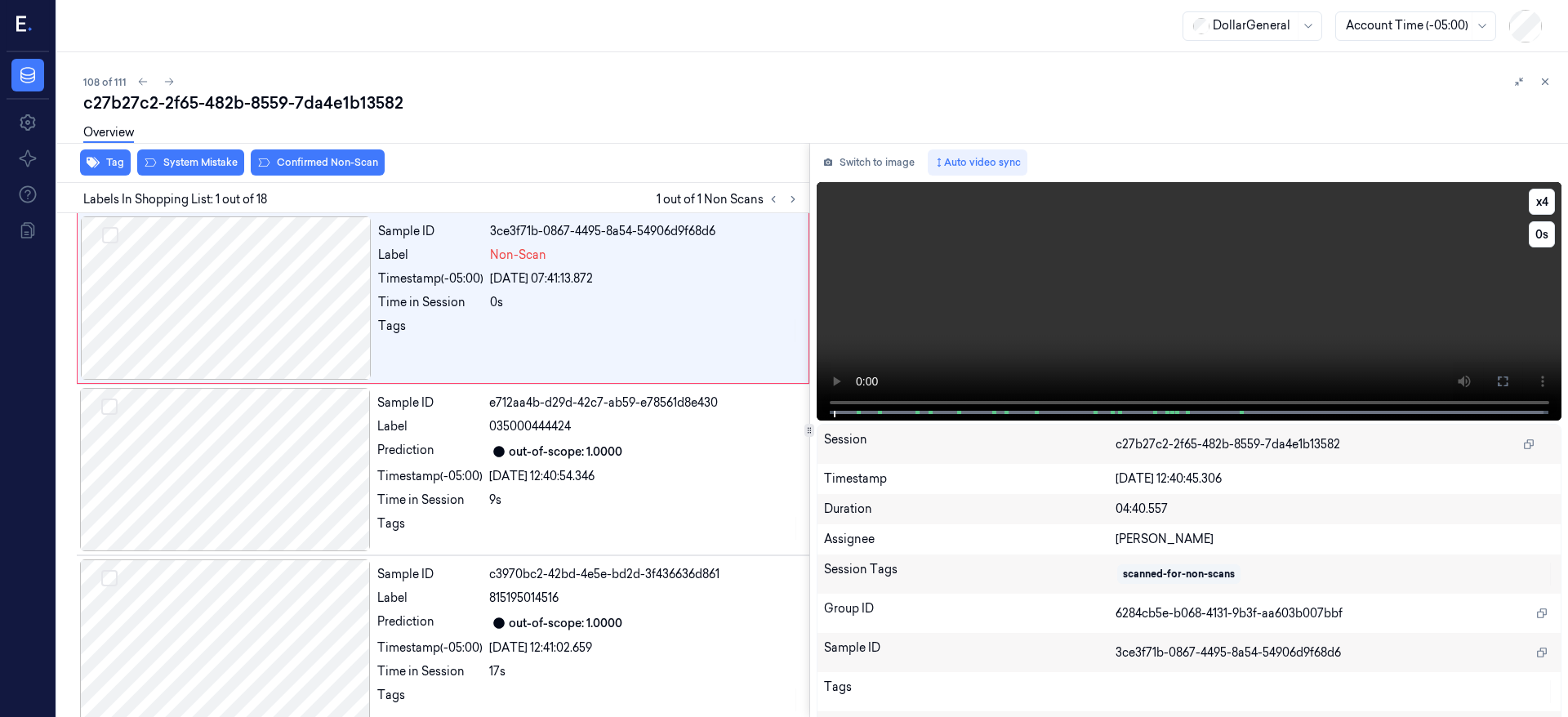
click at [1076, 406] on video at bounding box center [1190, 301] width 746 height 238
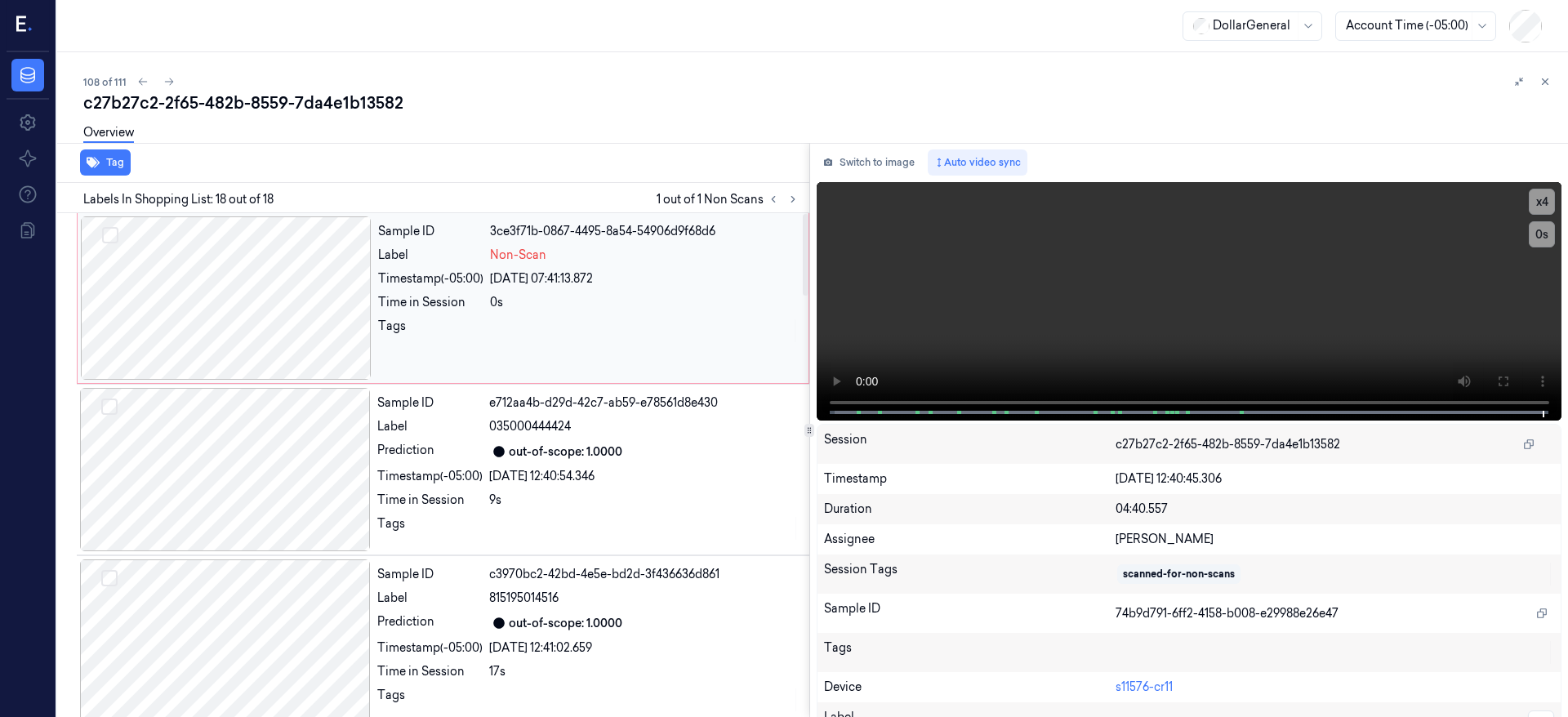
click at [239, 260] on div at bounding box center [226, 298] width 291 height 163
click at [236, 302] on div at bounding box center [226, 298] width 291 height 163
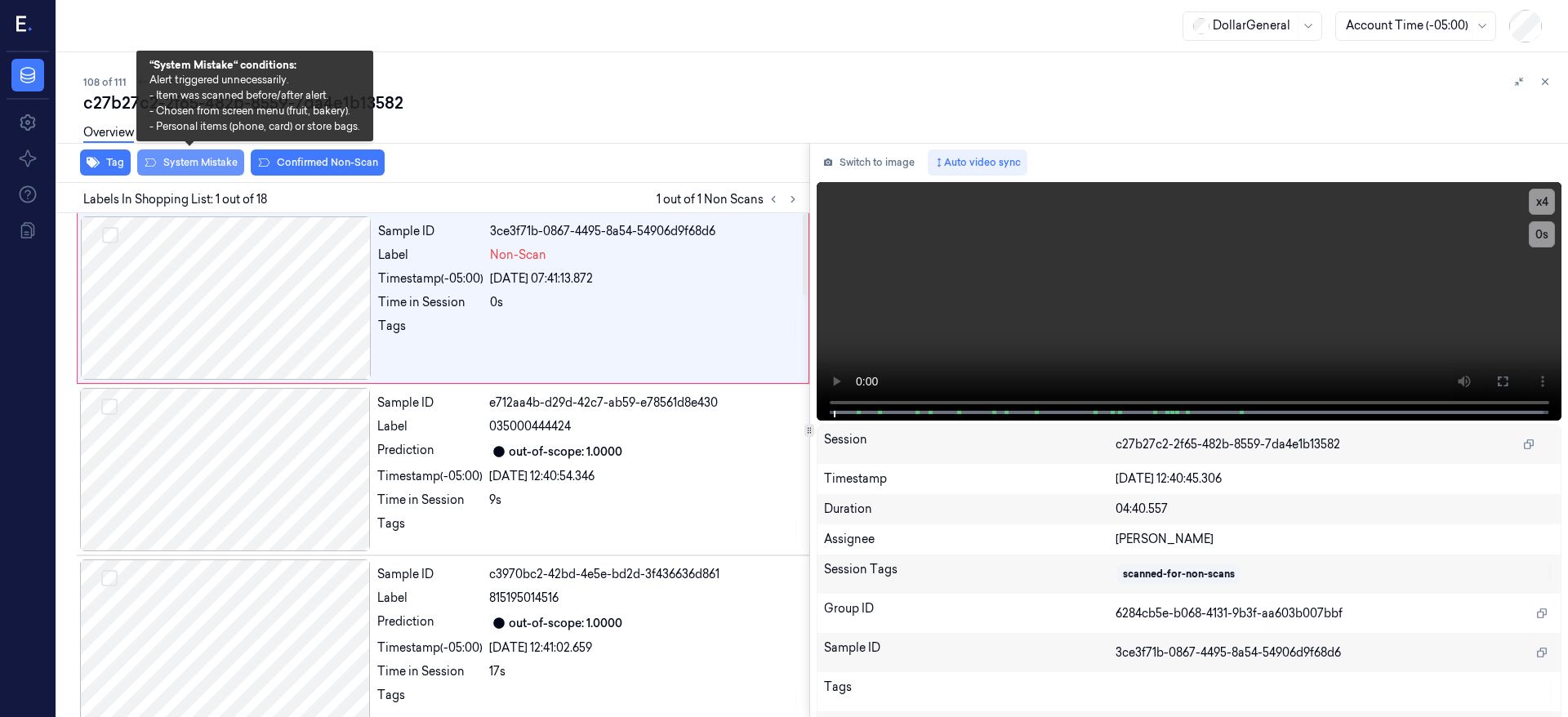
click at [196, 155] on div "Overview" at bounding box center [819, 135] width 1472 height 42
click at [197, 169] on button "System Mistake" at bounding box center [191, 162] width 107 height 26
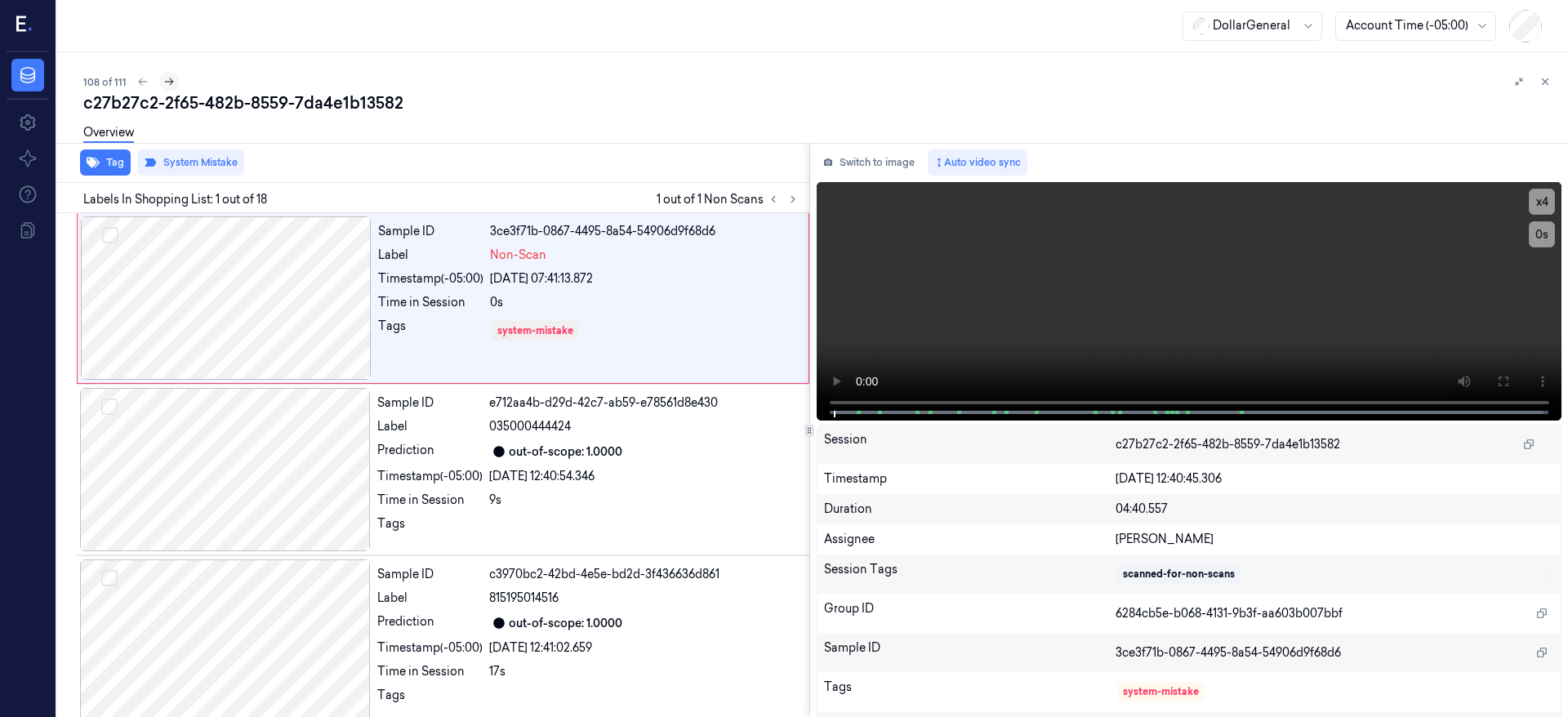
click at [165, 83] on icon at bounding box center [169, 82] width 12 height 12
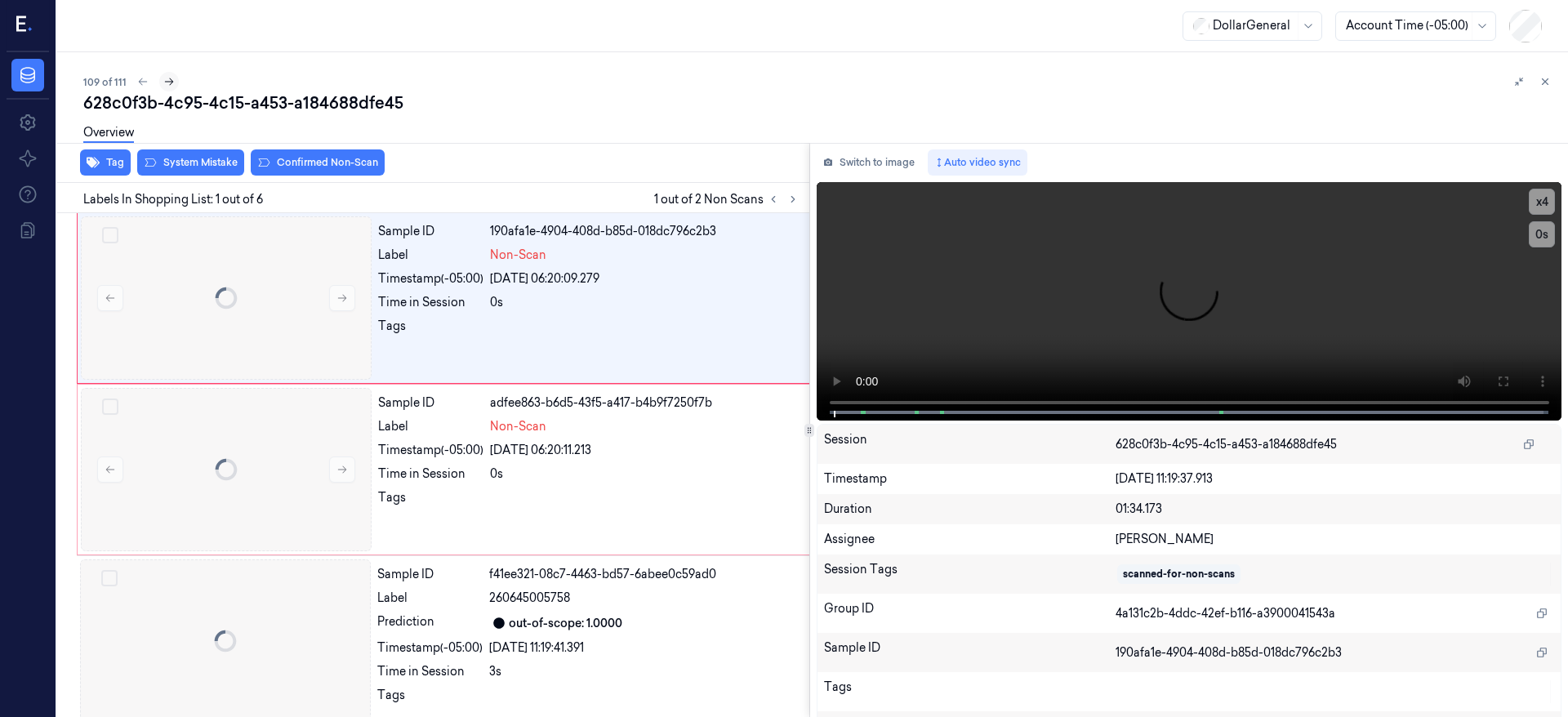
scroll to position [0, 26]
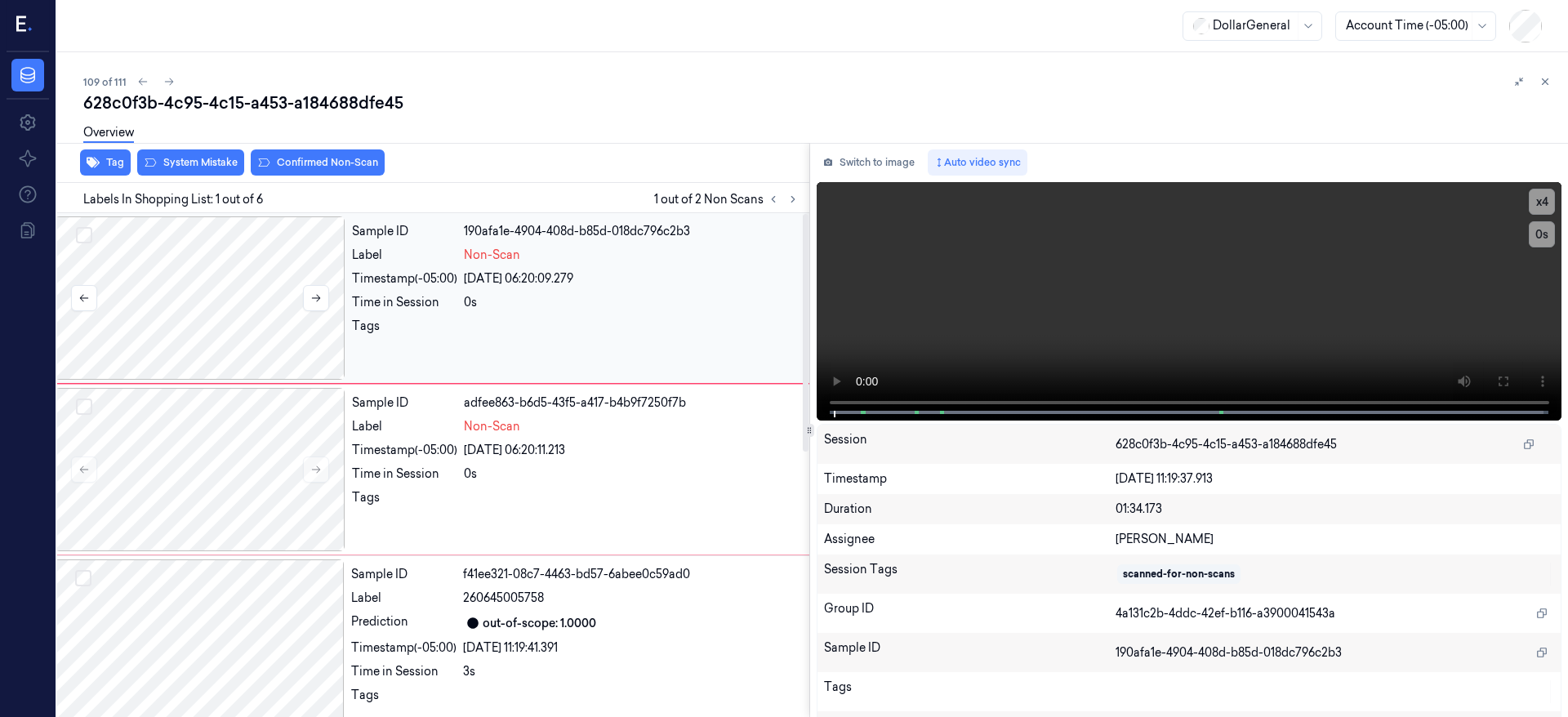
click at [232, 232] on div at bounding box center [200, 298] width 291 height 163
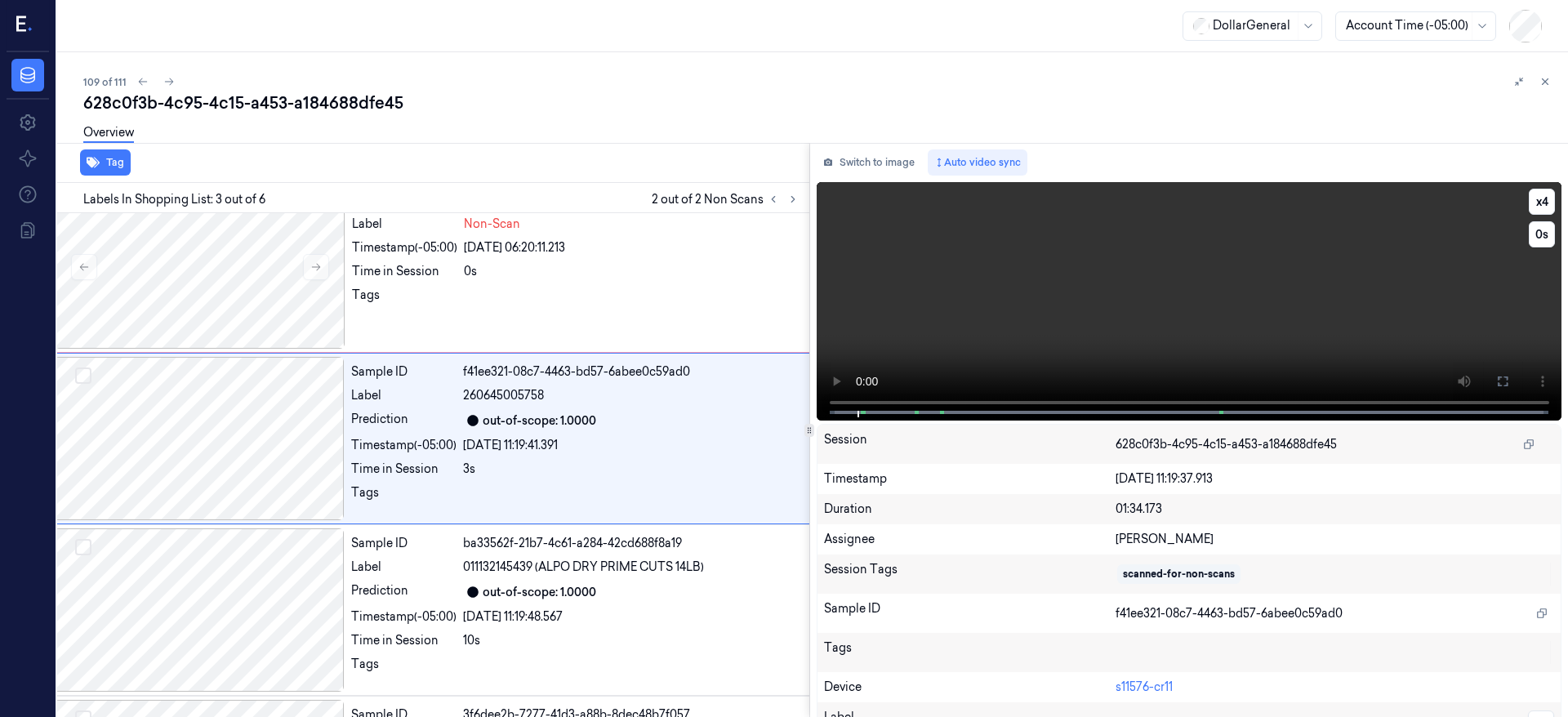
scroll to position [177, 26]
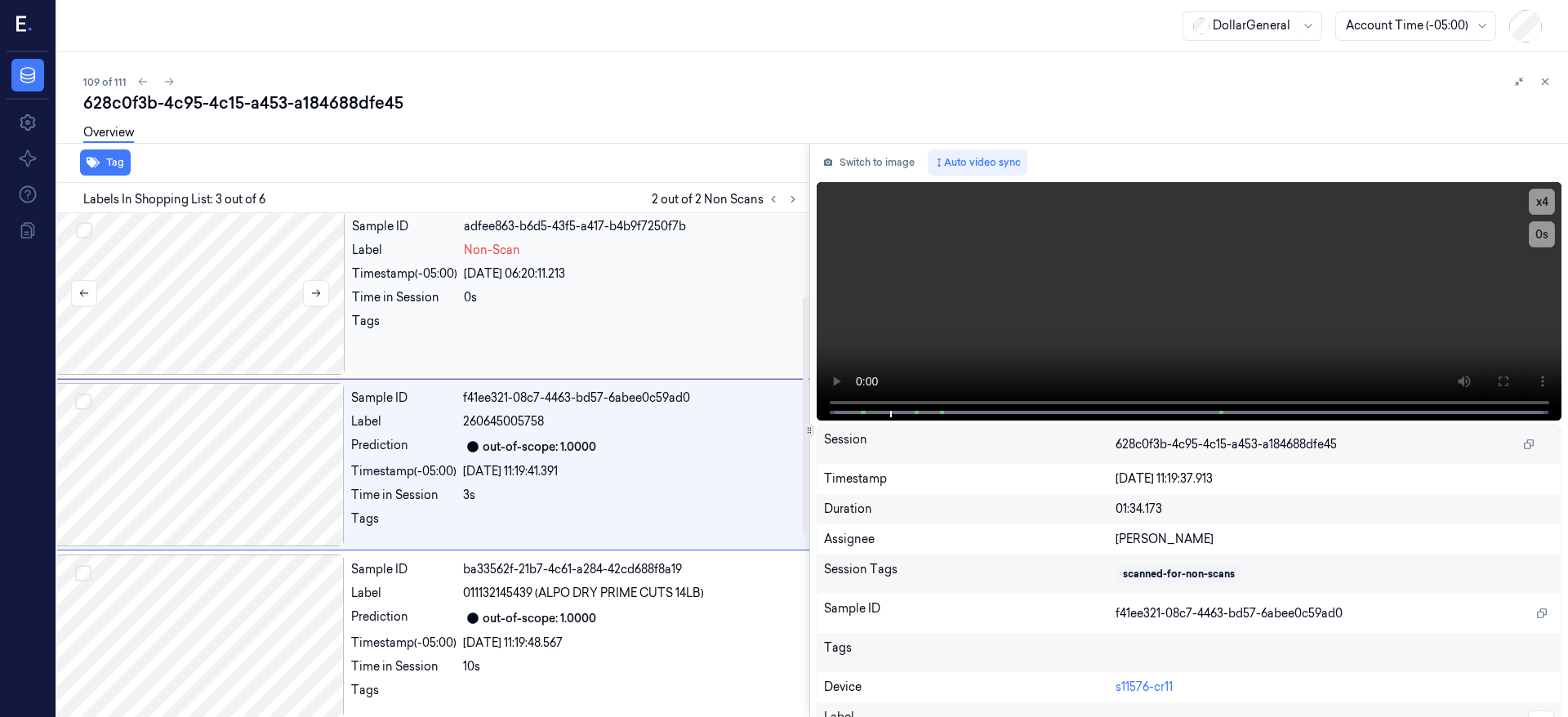
click at [218, 281] on div at bounding box center [200, 293] width 291 height 163
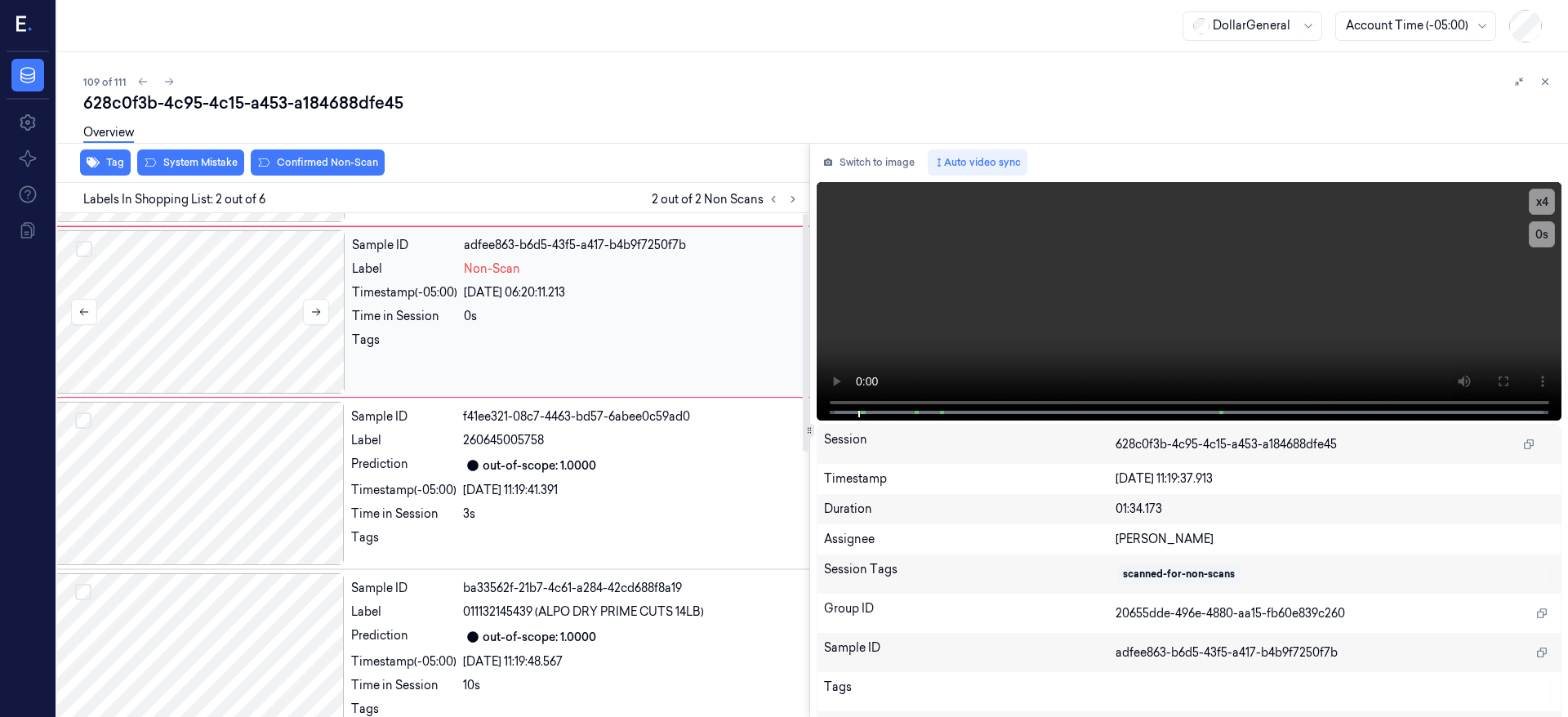
click at [221, 316] on div at bounding box center [200, 312] width 291 height 163
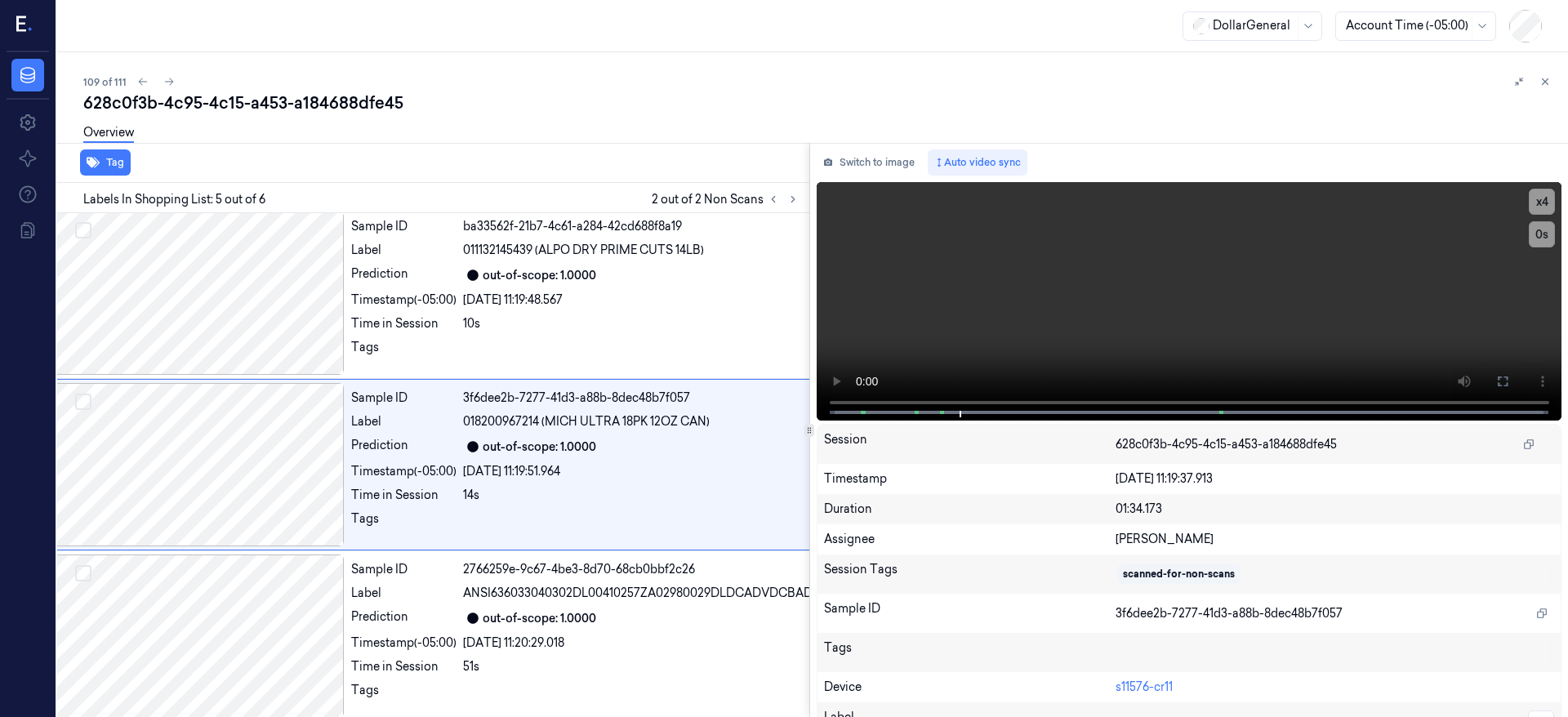
scroll to position [0, 26]
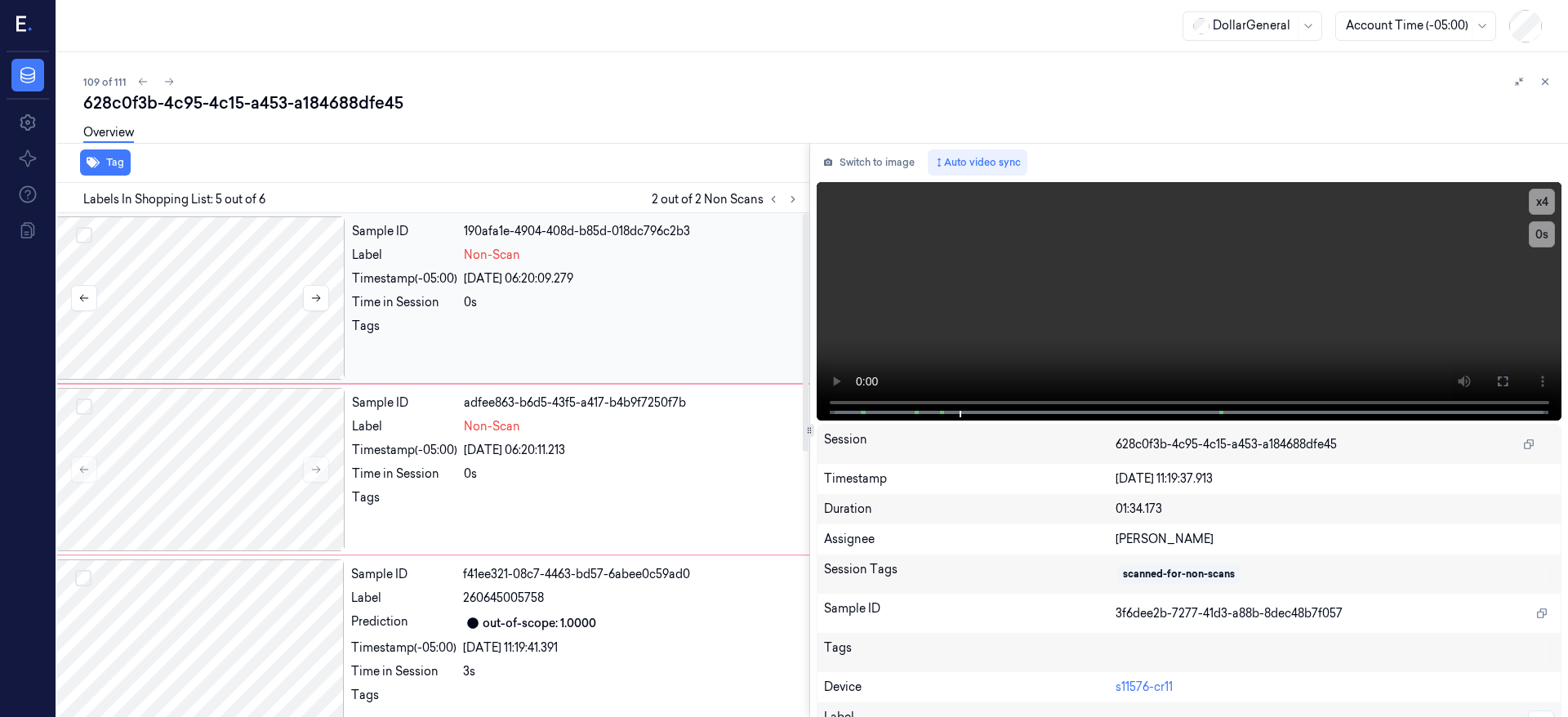
click at [79, 235] on button "Select row" at bounding box center [84, 236] width 17 height 17
drag, startPoint x: 211, startPoint y: 490, endPoint x: 202, endPoint y: 483, distance: 11.4
click at [210, 490] on div at bounding box center [200, 470] width 291 height 163
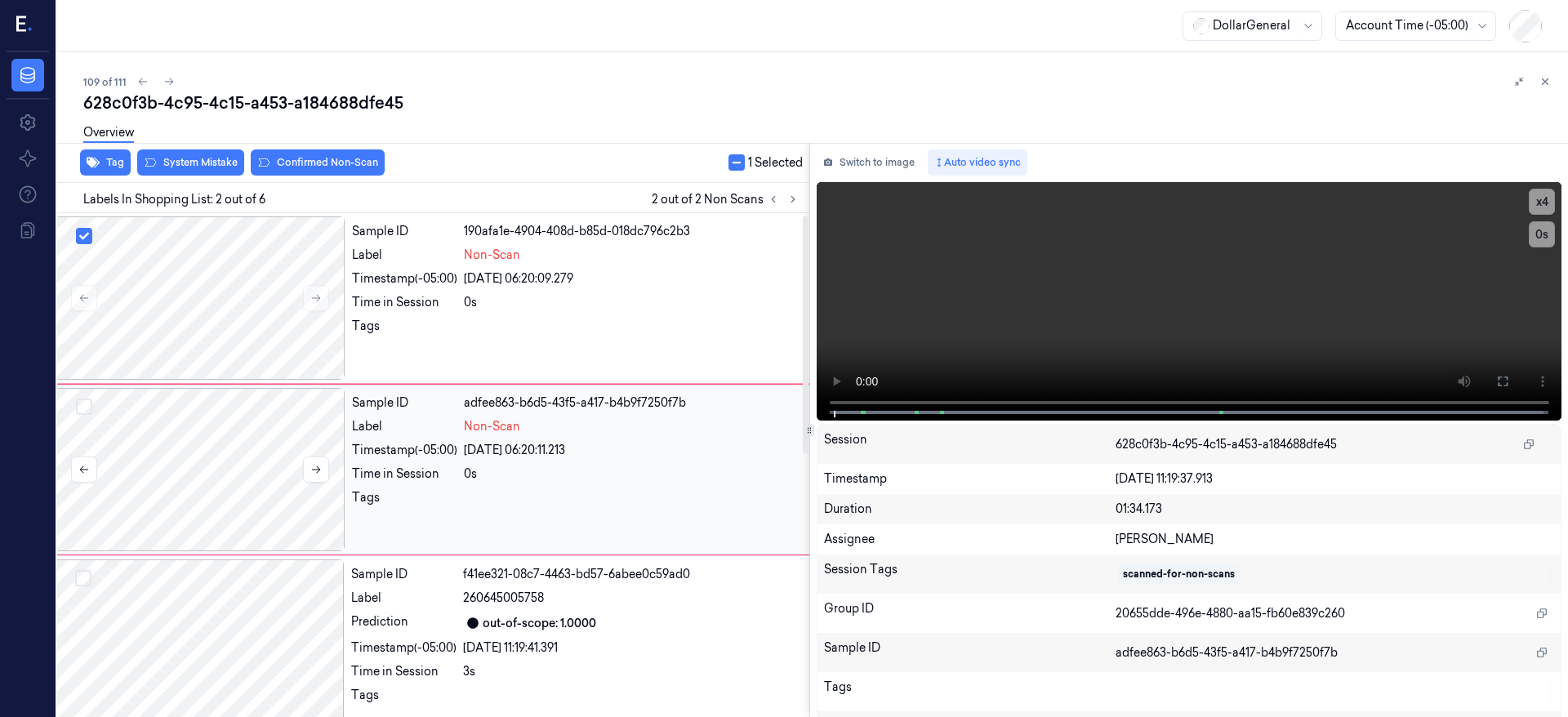
scroll to position [5, 26]
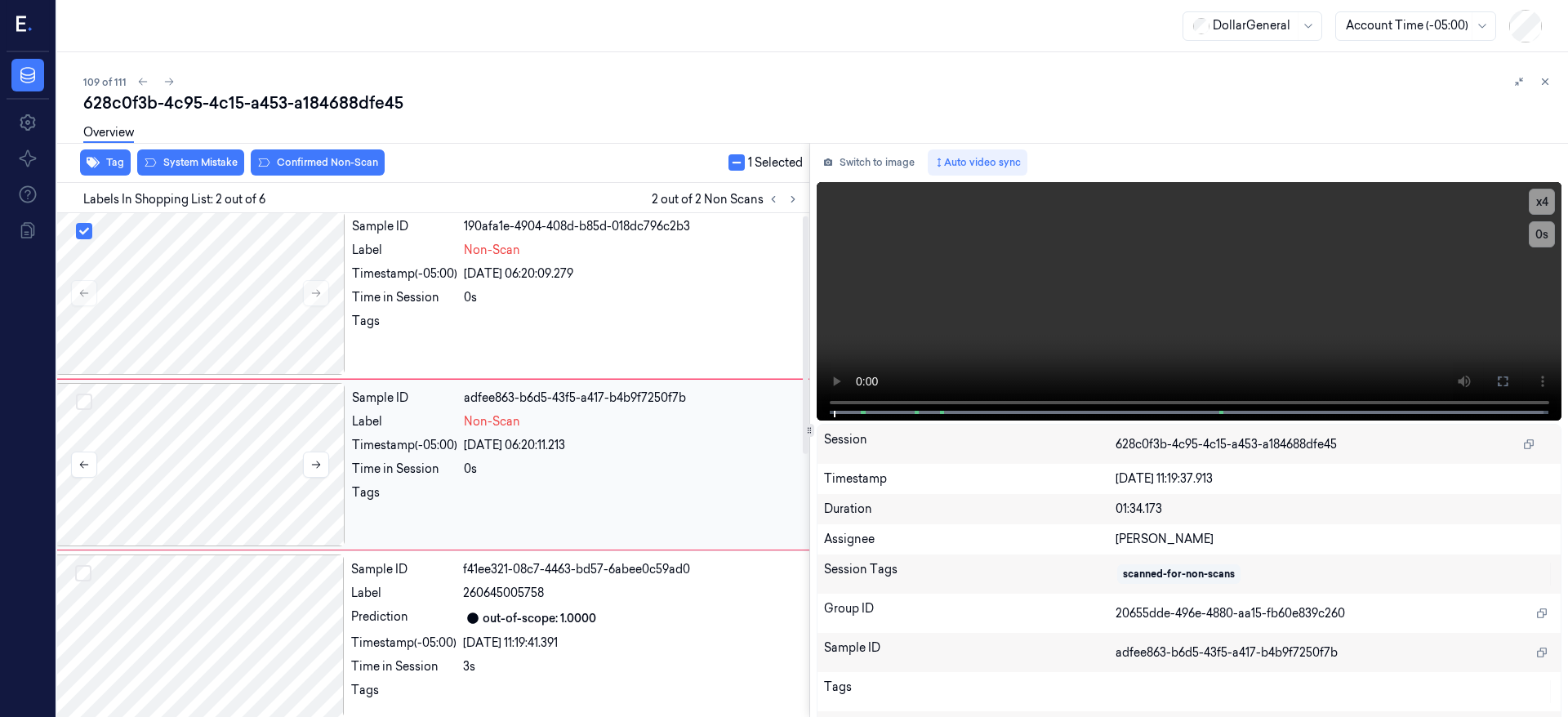
click at [85, 401] on button "Select row" at bounding box center [84, 402] width 17 height 17
click at [107, 165] on button "Tag" at bounding box center [105, 162] width 51 height 26
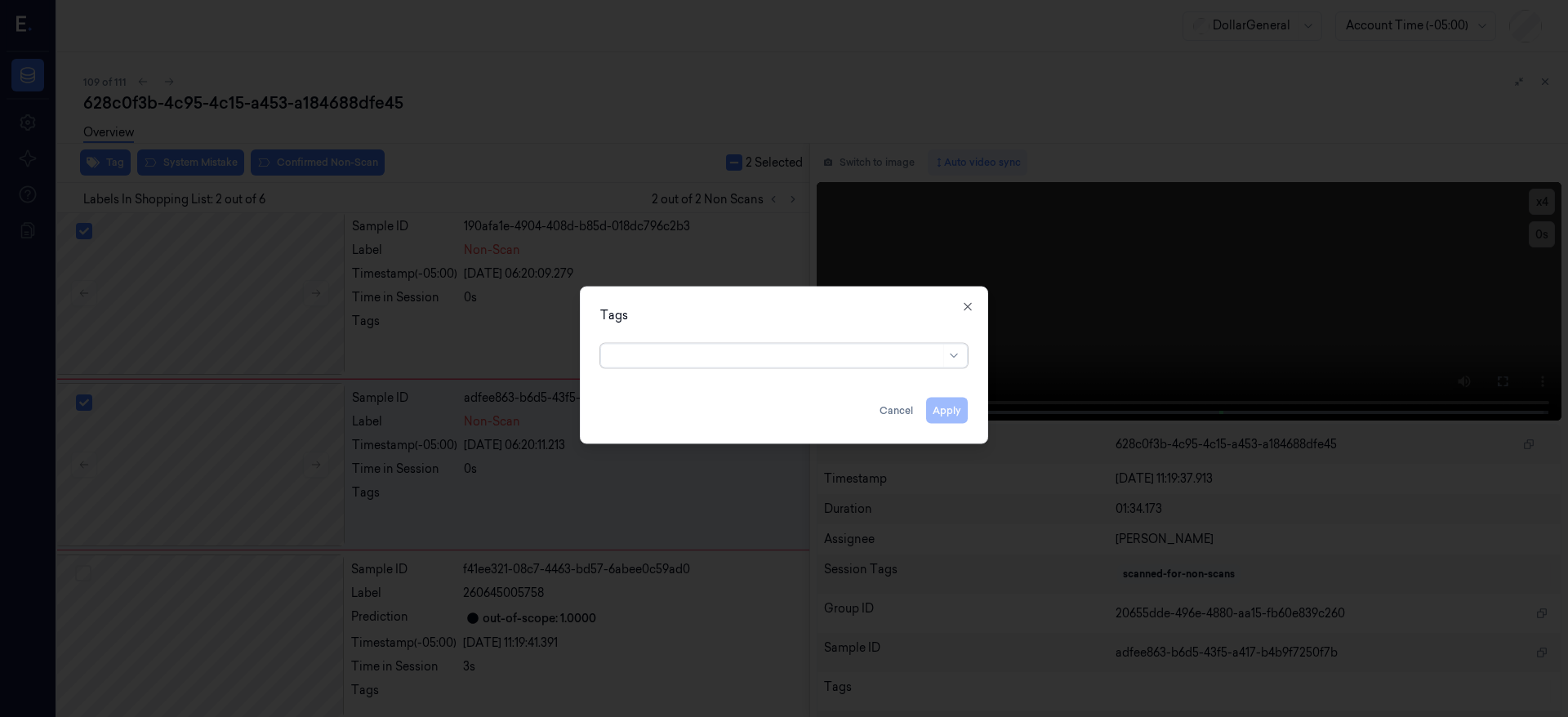
click at [698, 350] on div at bounding box center [775, 356] width 329 height 17
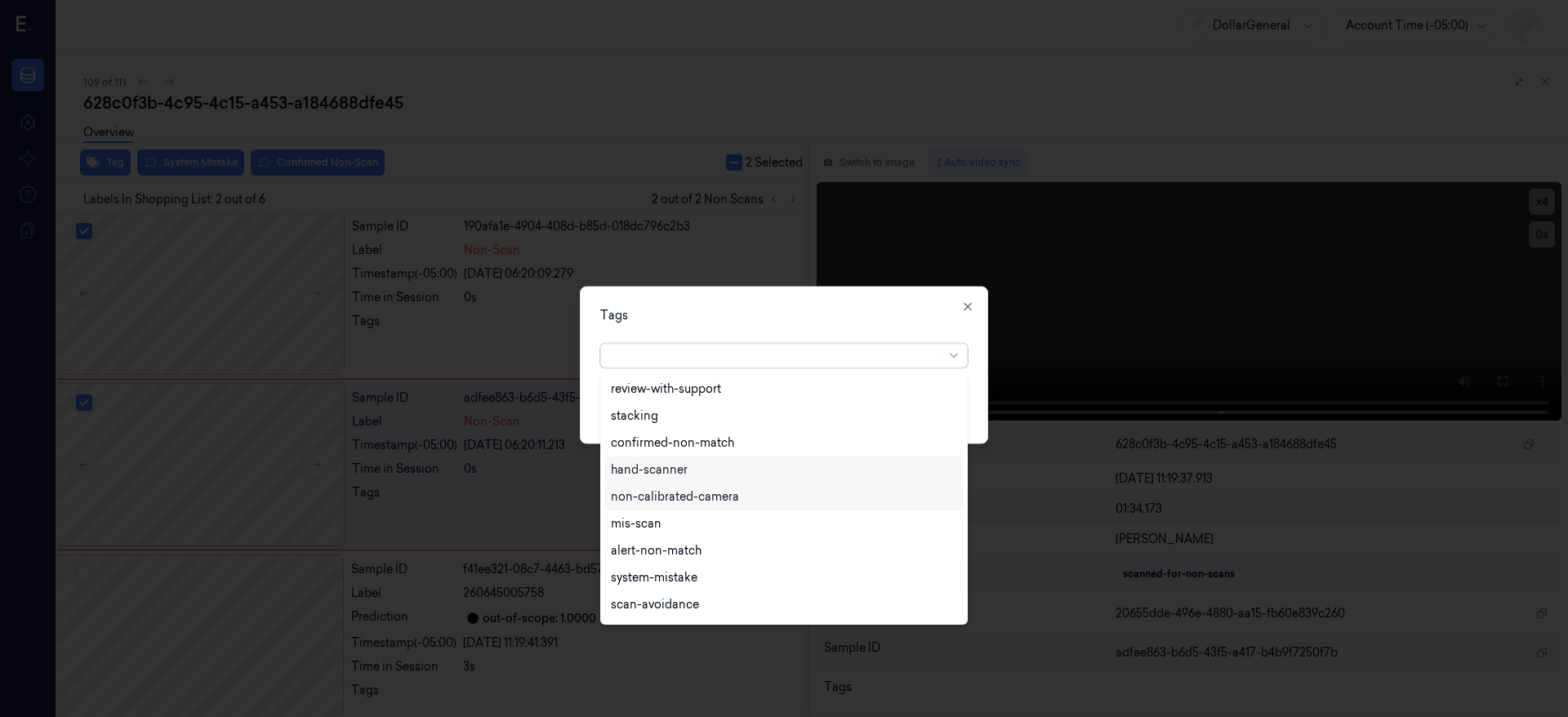
click at [680, 474] on div "hand-scanner" at bounding box center [650, 470] width 77 height 17
click at [692, 560] on div "system-mistake" at bounding box center [784, 550] width 360 height 27
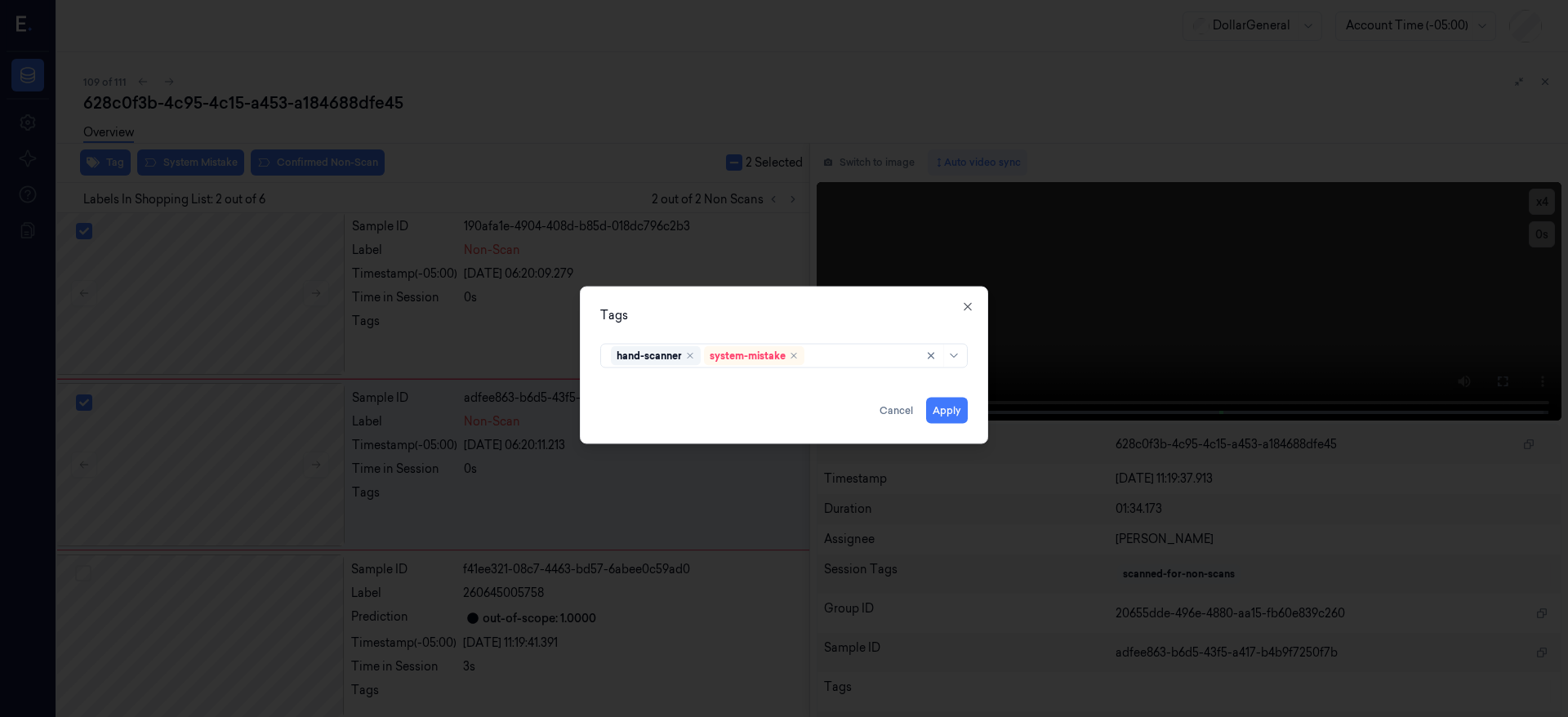
click at [983, 403] on div "Tags hand-scanner system-mistake Apply Cancel Close" at bounding box center [784, 365] width 408 height 157
click at [947, 414] on button "Apply" at bounding box center [947, 411] width 42 height 26
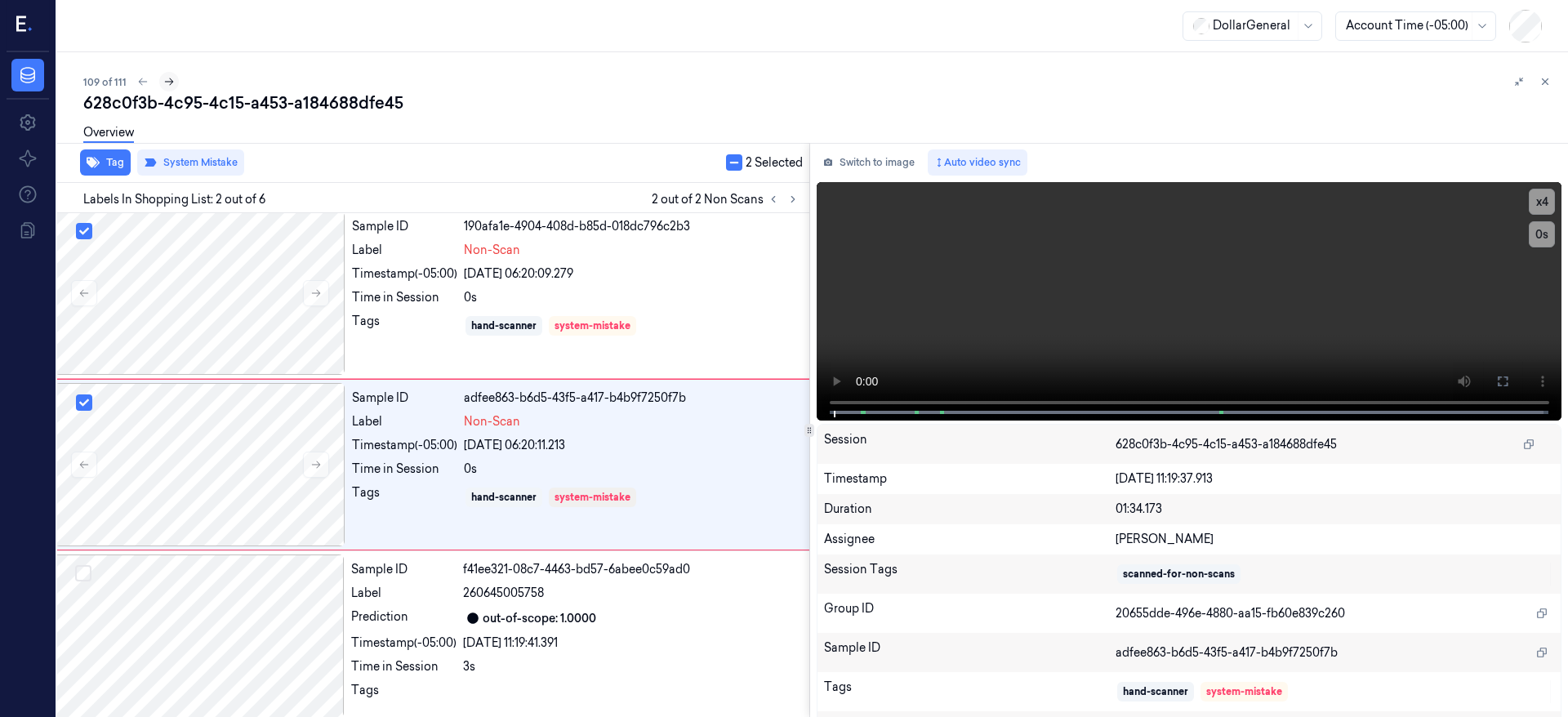
click at [172, 82] on icon at bounding box center [169, 82] width 12 height 12
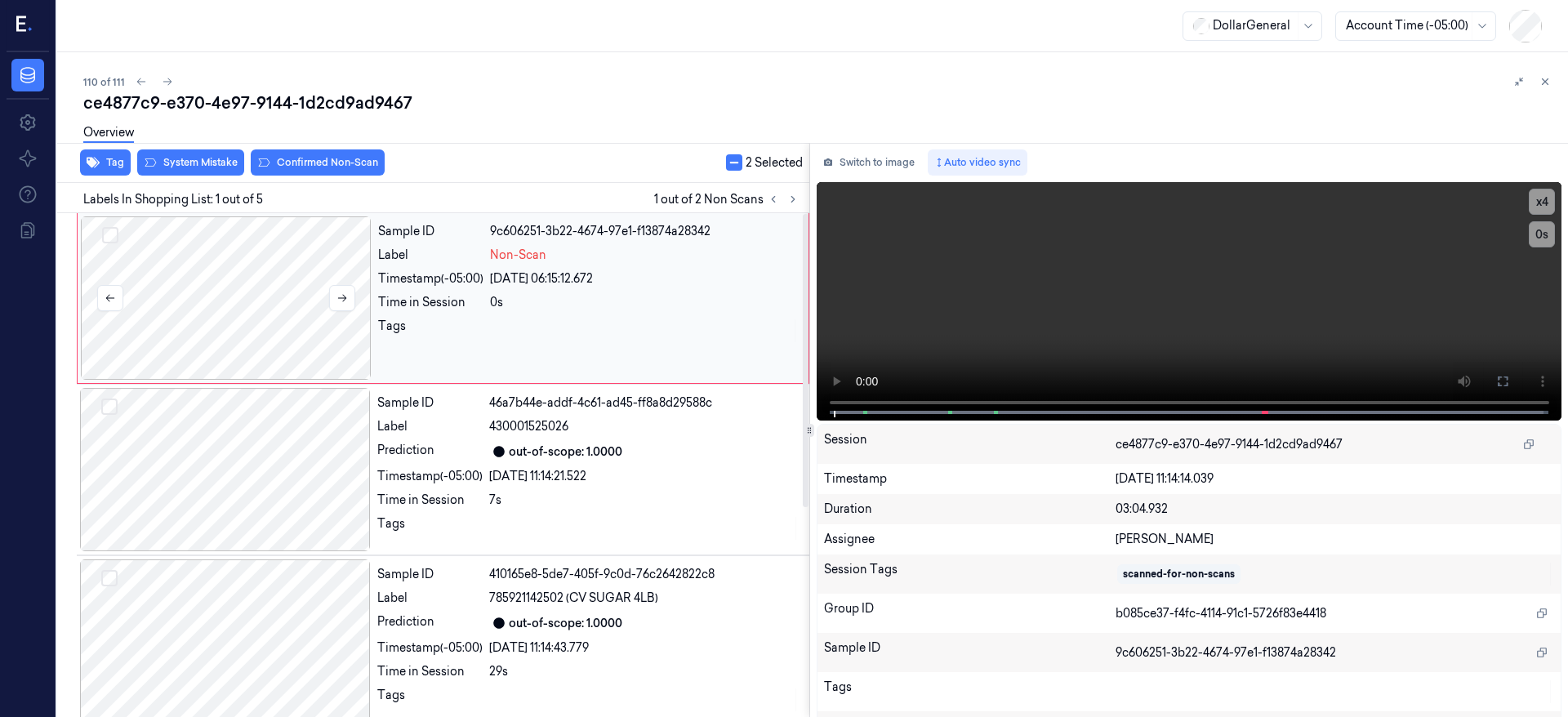
click at [211, 307] on div at bounding box center [226, 298] width 291 height 163
click at [196, 266] on div at bounding box center [226, 298] width 291 height 163
click at [156, 291] on div at bounding box center [226, 298] width 291 height 163
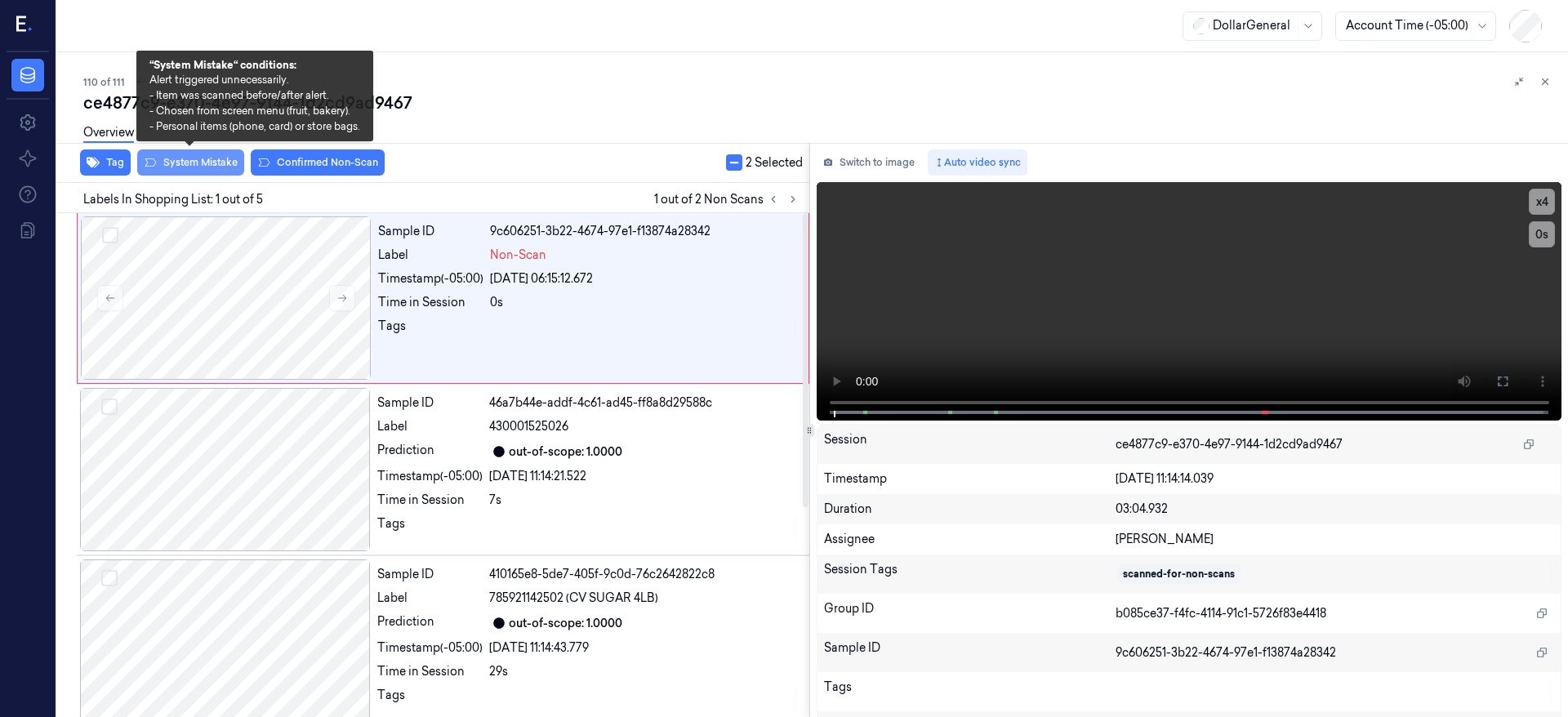
click at [207, 163] on button "System Mistake" at bounding box center [191, 162] width 107 height 26
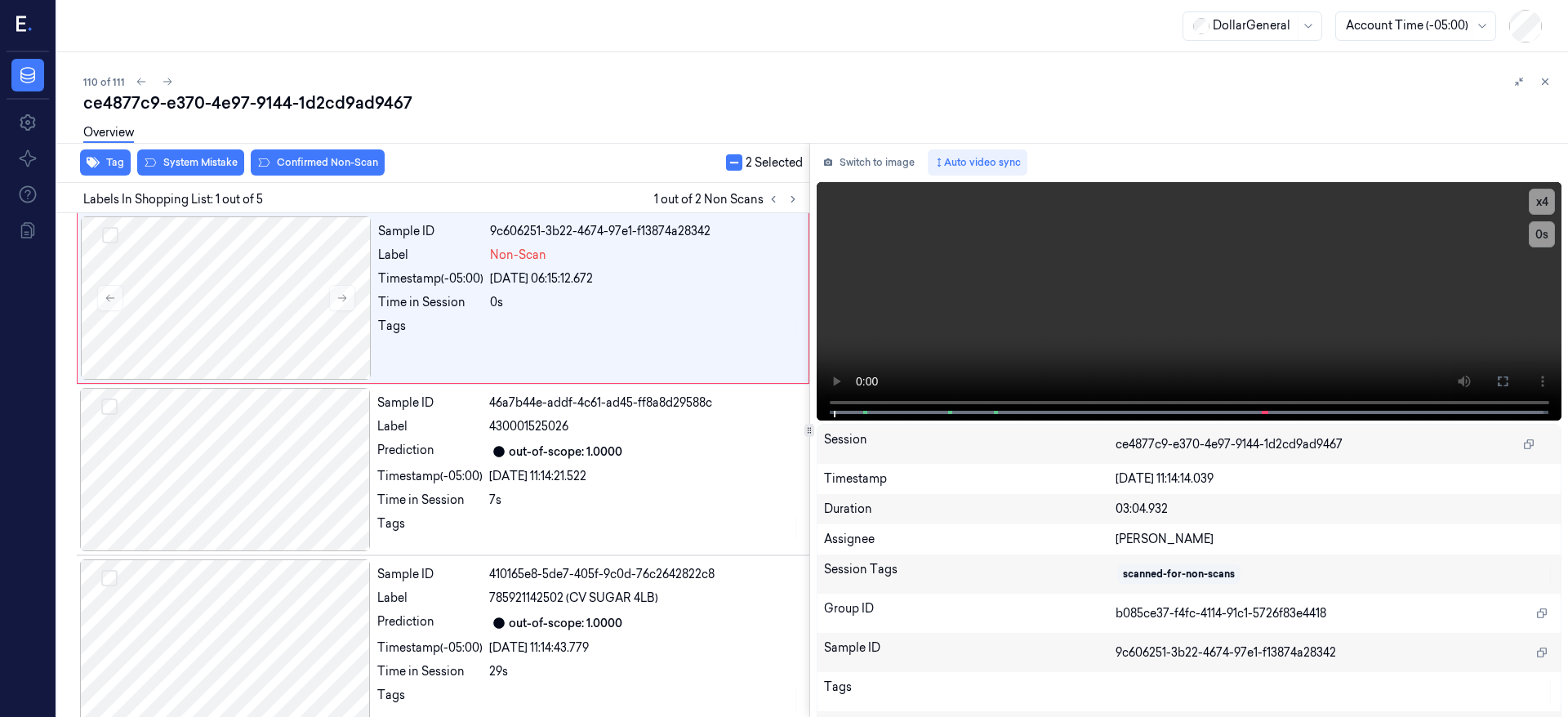
click at [734, 163] on button "button" at bounding box center [734, 162] width 17 height 17
click at [107, 229] on button "Select row" at bounding box center [111, 236] width 17 height 17
click at [796, 197] on icon at bounding box center [794, 199] width 12 height 12
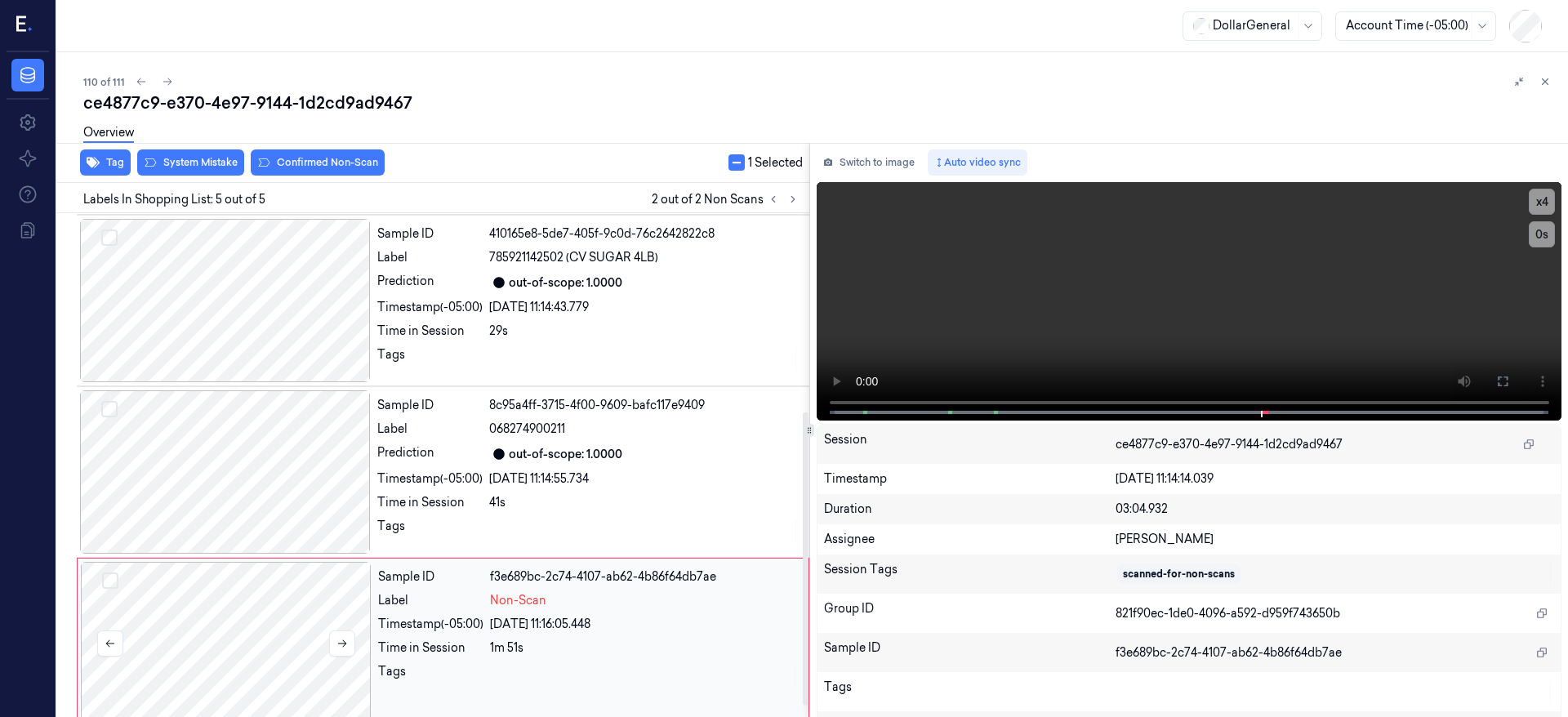
scroll to position [359, 0]
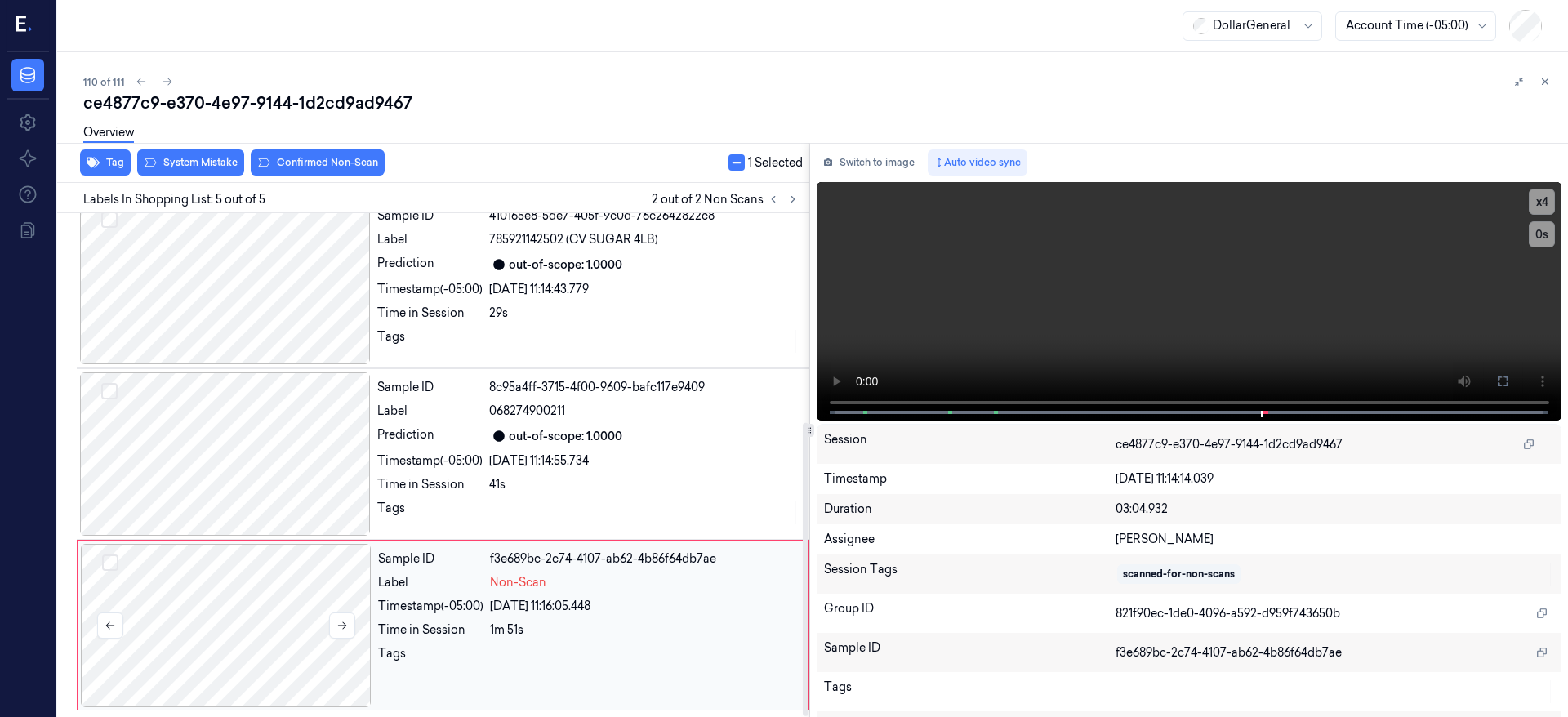
click at [199, 649] on div at bounding box center [226, 625] width 291 height 163
click at [108, 561] on button "Select row" at bounding box center [111, 563] width 17 height 17
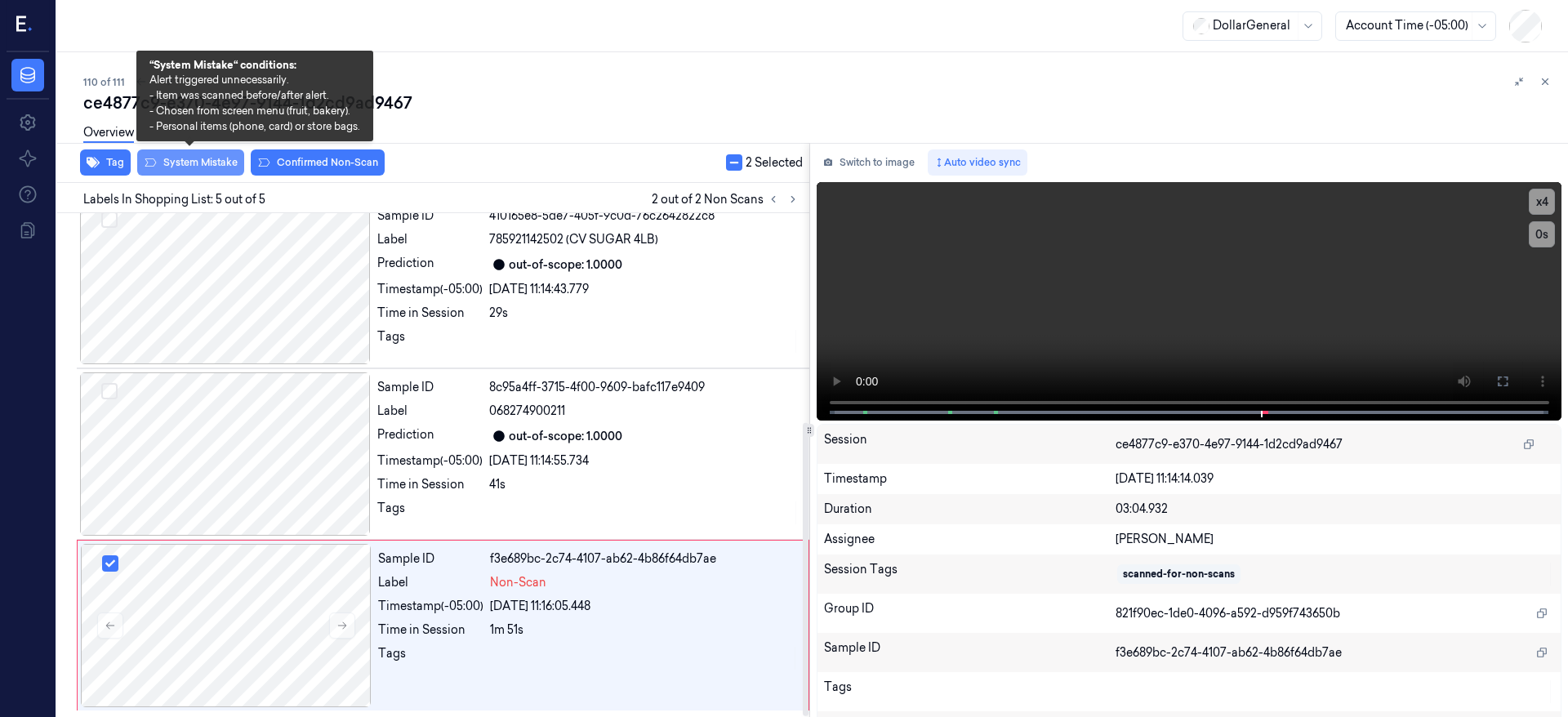
click at [208, 172] on button "System Mistake" at bounding box center [191, 162] width 107 height 26
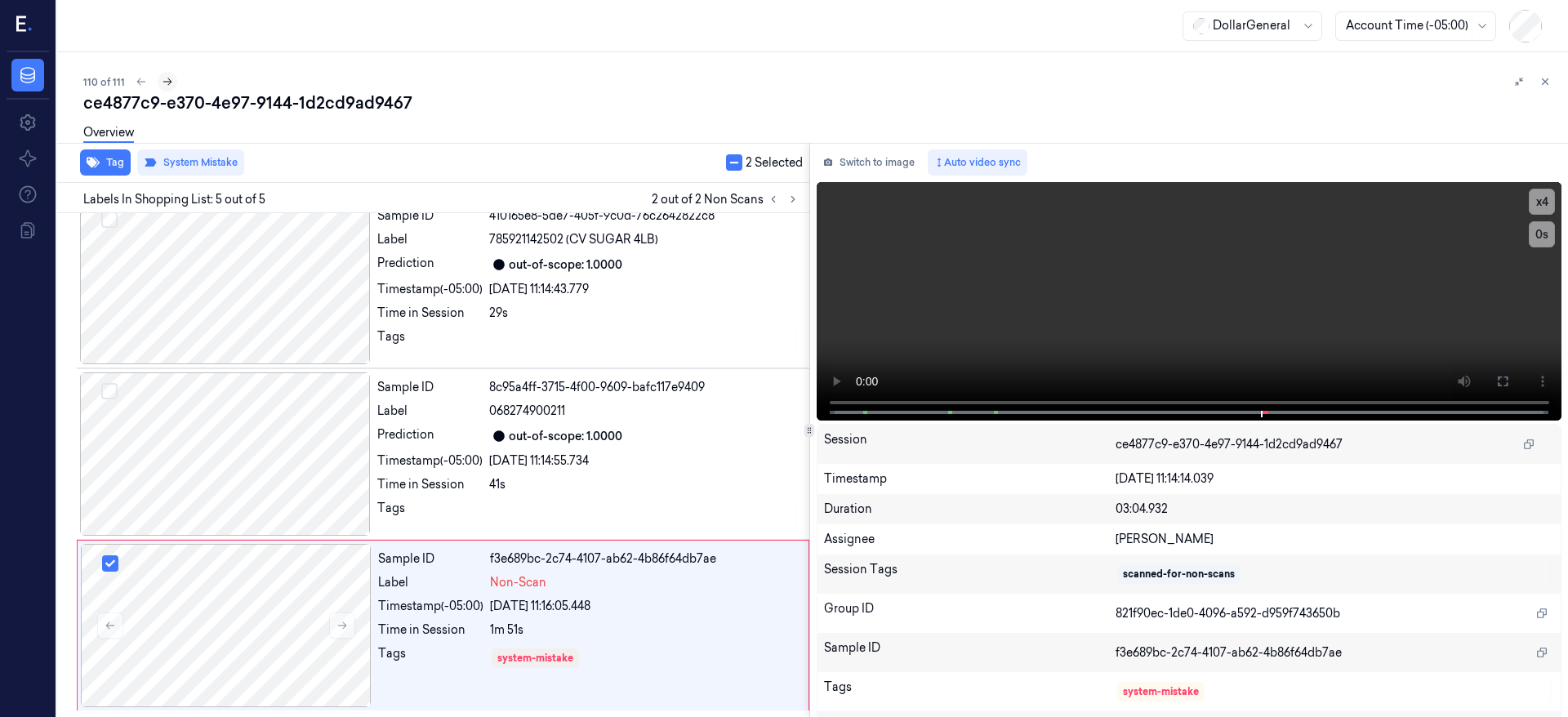
click at [163, 79] on icon at bounding box center [167, 82] width 12 height 12
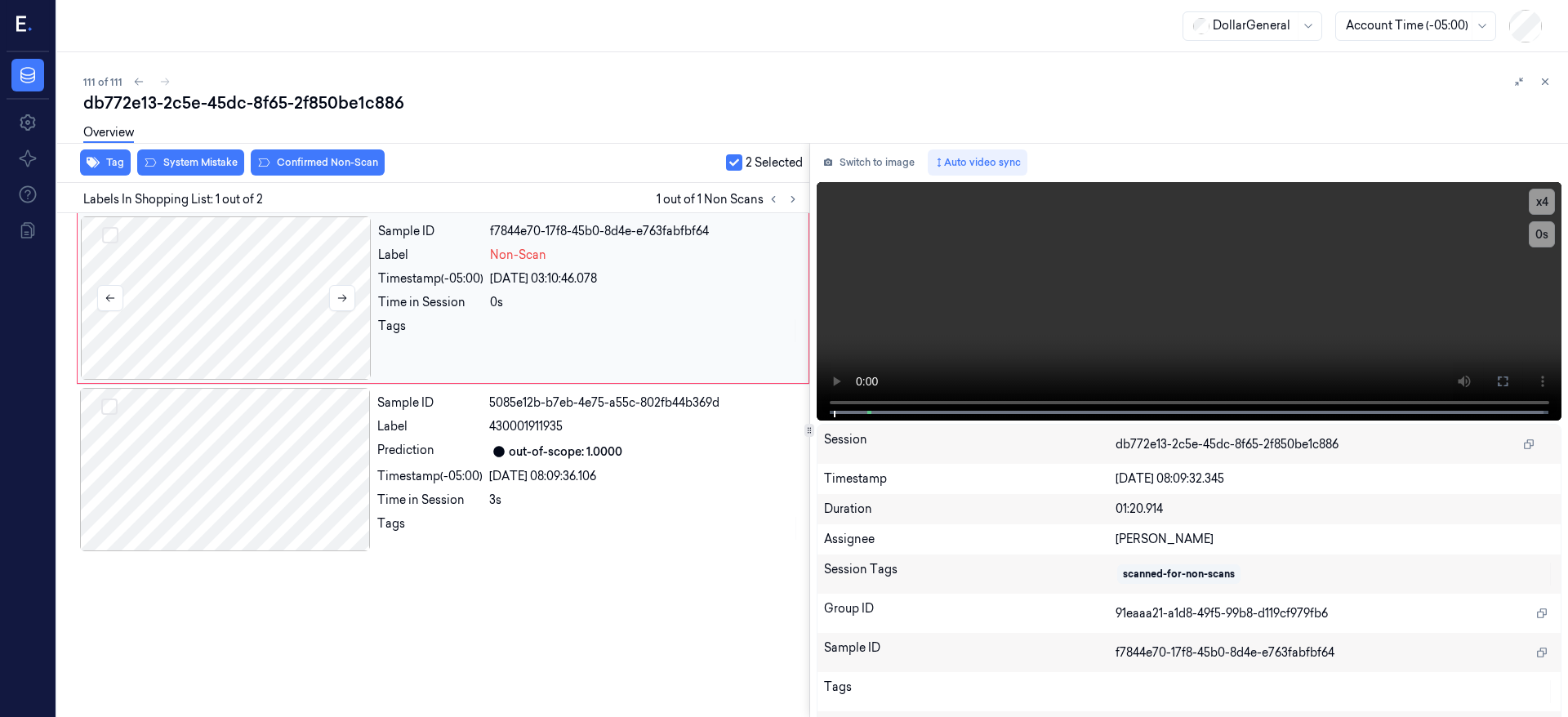
click at [272, 309] on div at bounding box center [226, 298] width 291 height 163
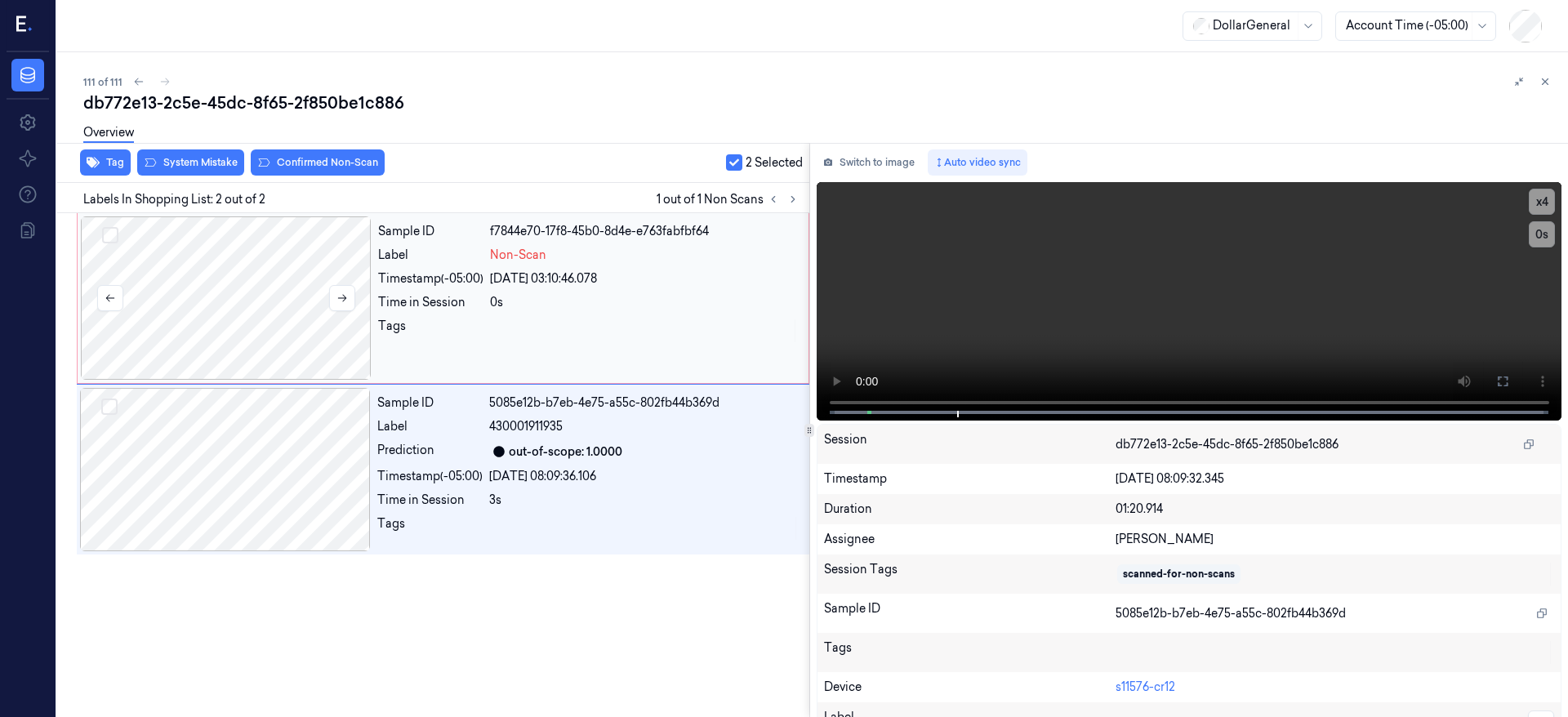
click at [209, 278] on div at bounding box center [226, 298] width 291 height 163
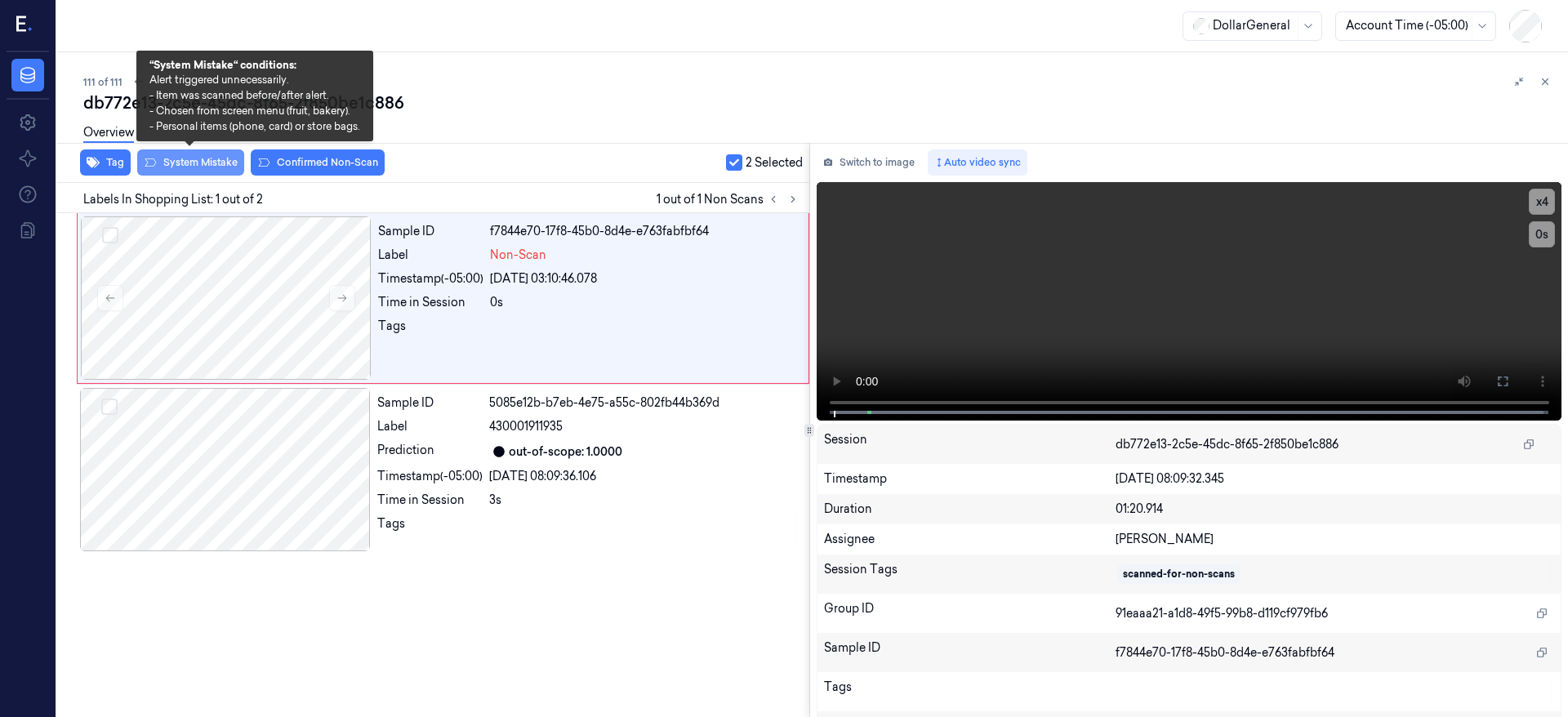
click at [217, 163] on button "System Mistake" at bounding box center [191, 162] width 107 height 26
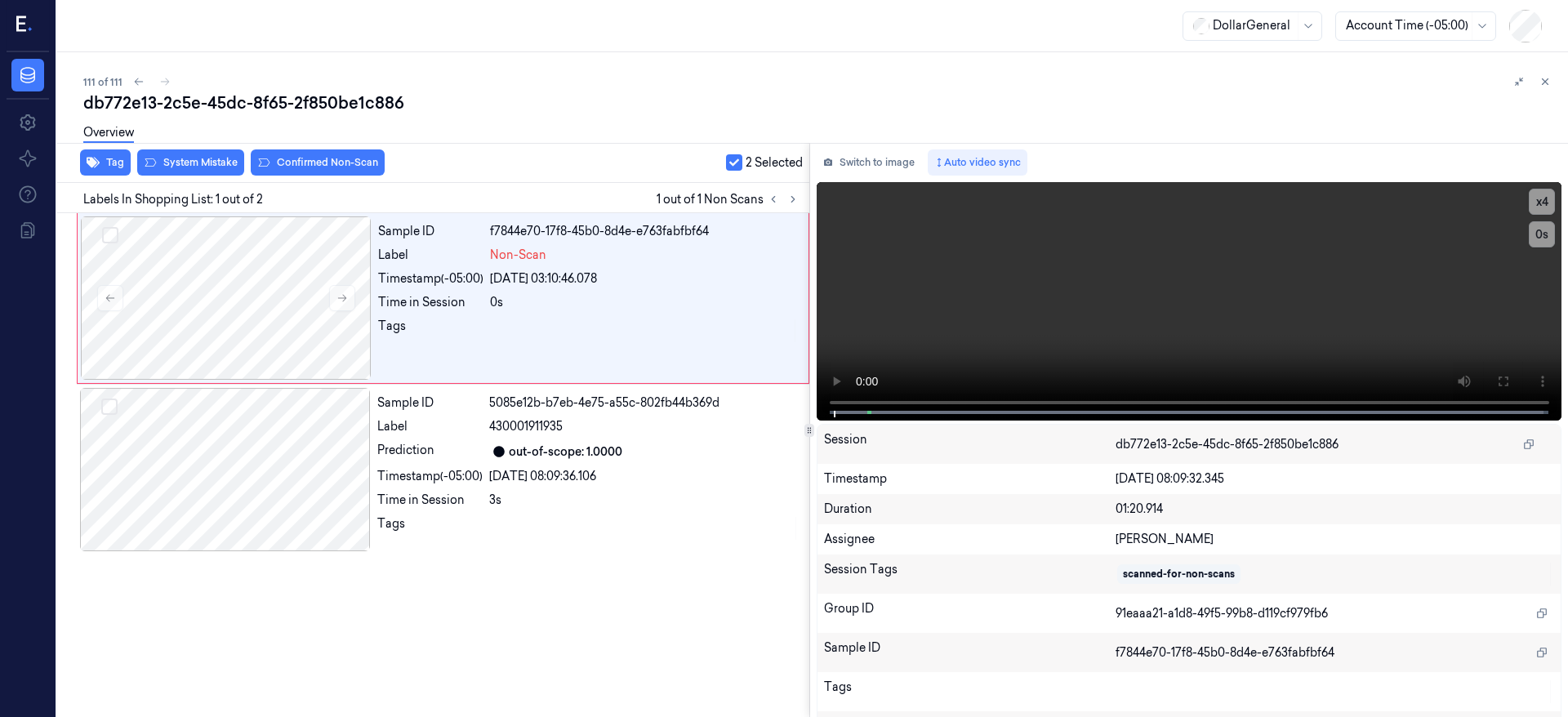
click at [738, 167] on button "button" at bounding box center [734, 162] width 17 height 17
click at [261, 320] on div at bounding box center [226, 298] width 291 height 163
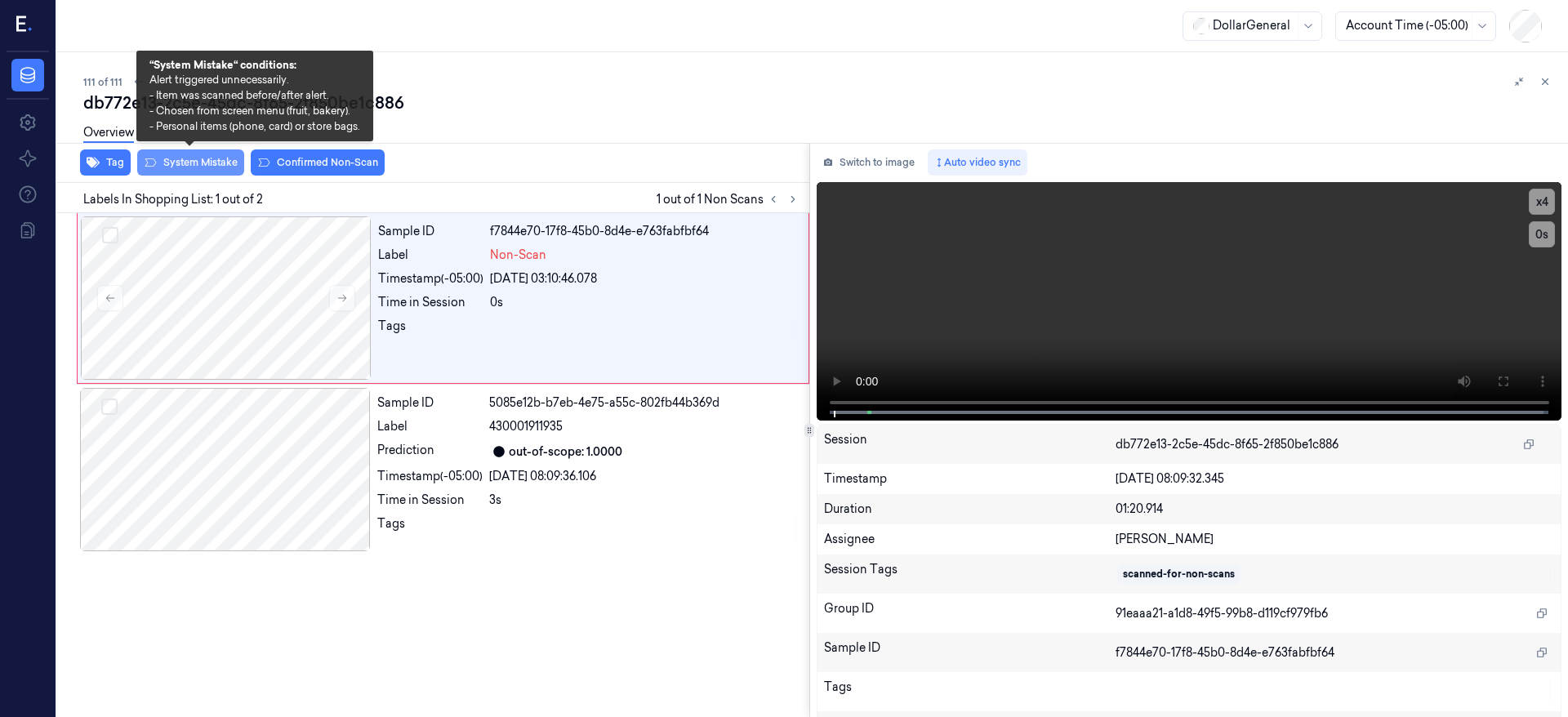
click at [210, 167] on button "System Mistake" at bounding box center [191, 162] width 107 height 26
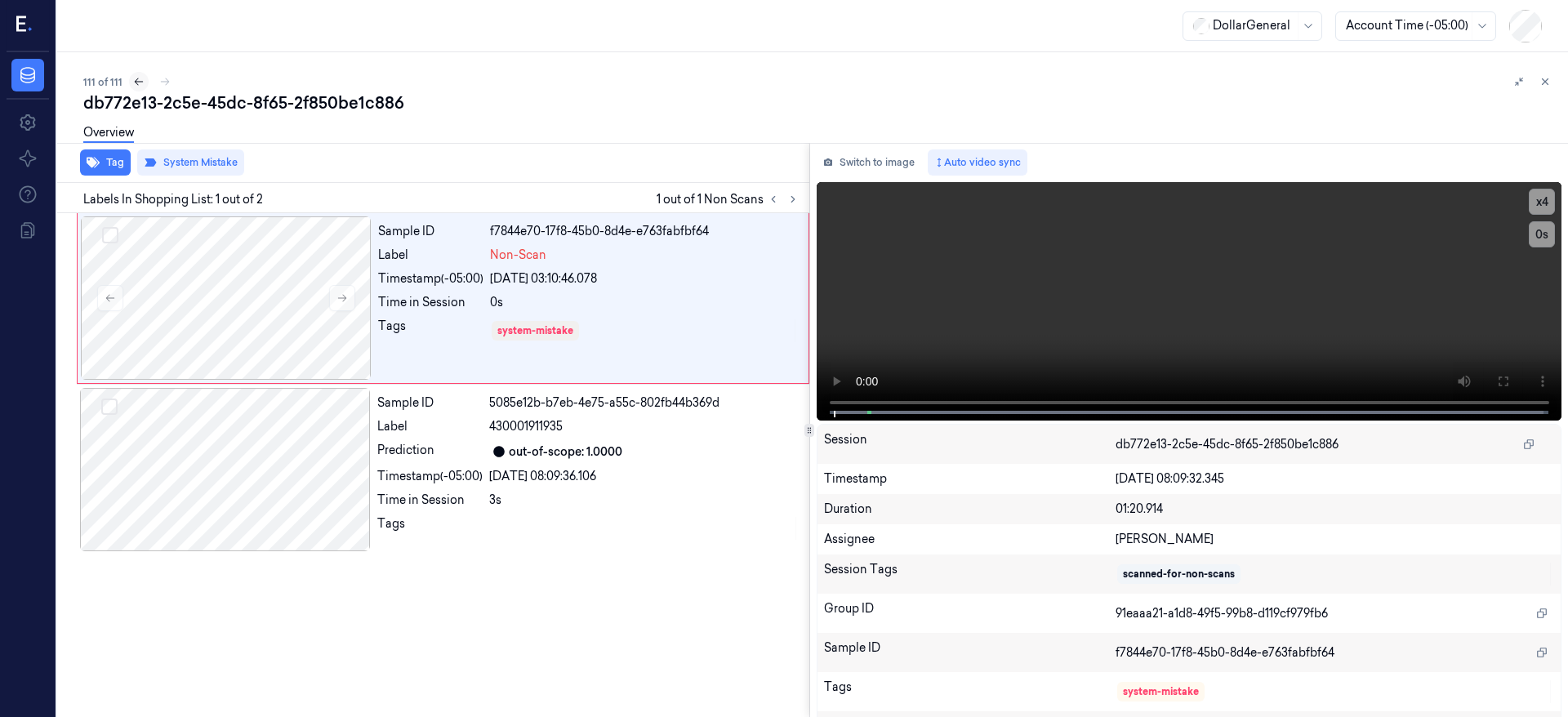
click at [133, 78] on icon at bounding box center [139, 82] width 12 height 12
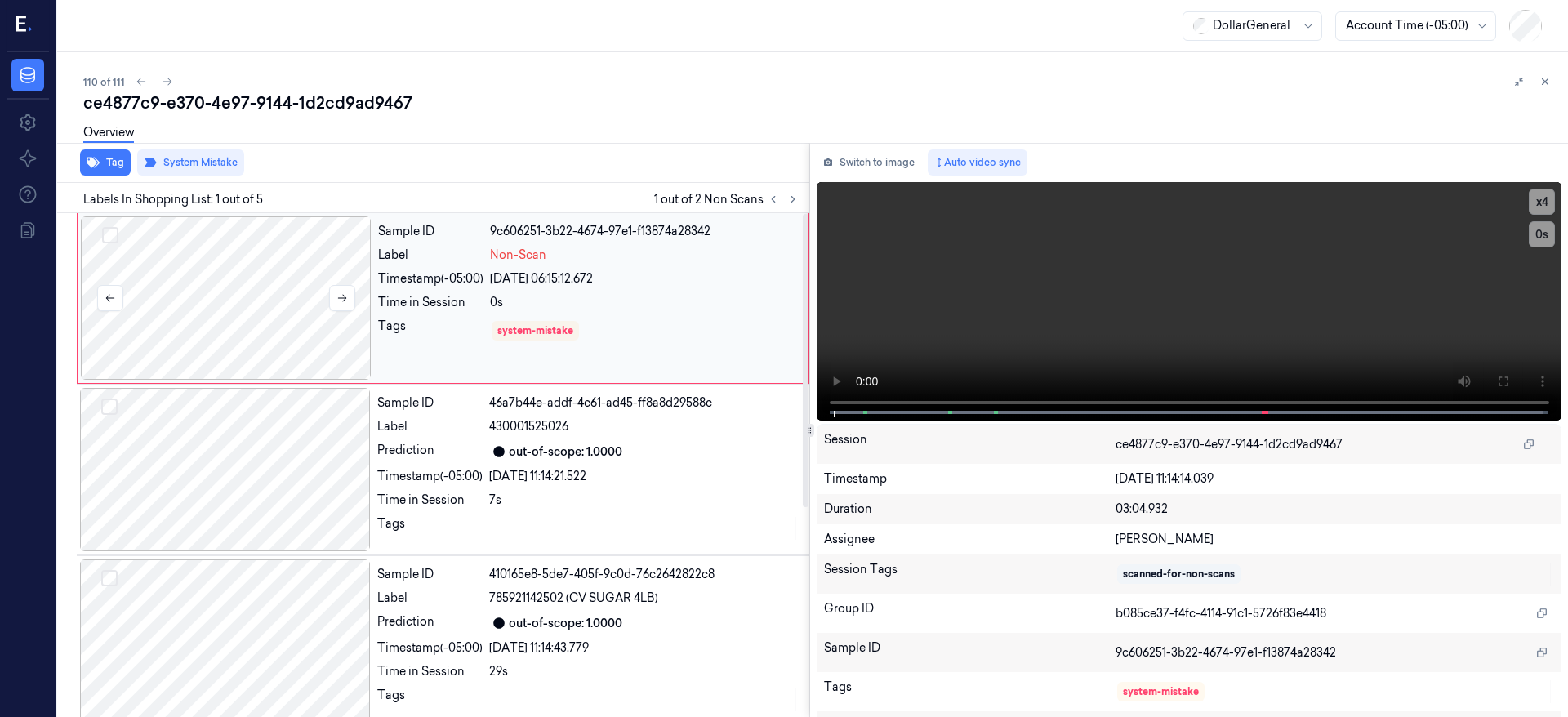
drag, startPoint x: 252, startPoint y: 285, endPoint x: 243, endPoint y: 240, distance: 45.9
click at [253, 286] on div at bounding box center [226, 298] width 291 height 163
click at [167, 81] on icon at bounding box center [167, 82] width 12 height 12
